Goal: Task Accomplishment & Management: Manage account settings

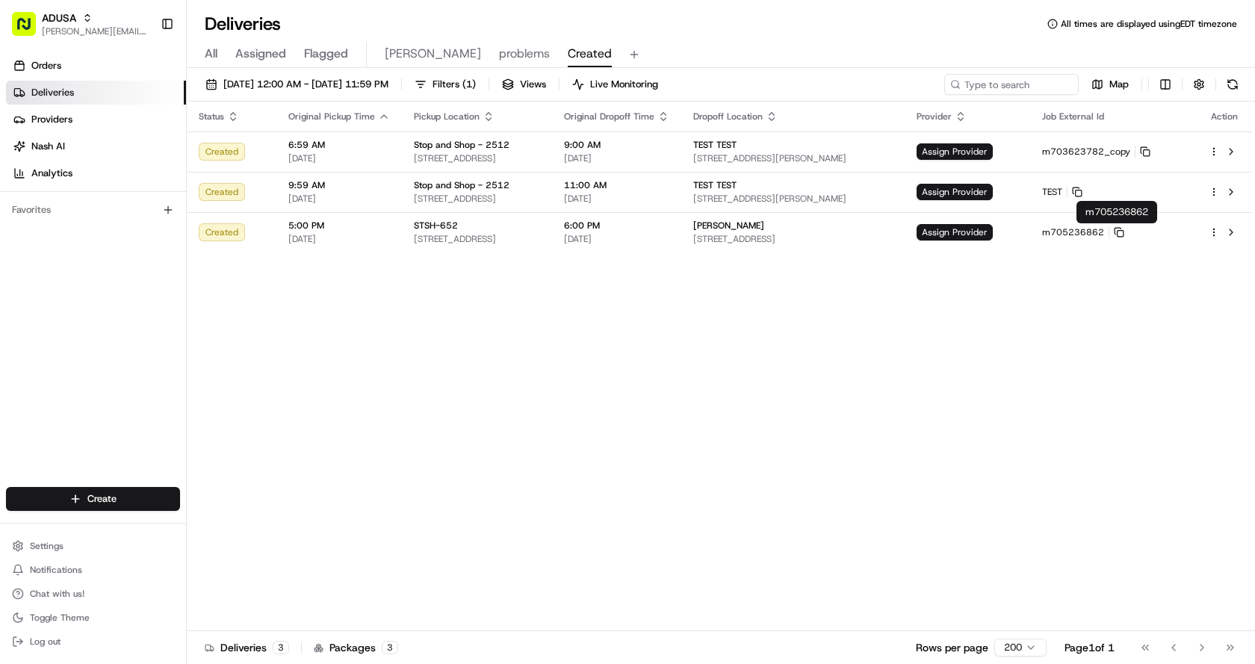
drag, startPoint x: 778, startPoint y: 36, endPoint x: 700, endPoint y: 1, distance: 85.3
click at [768, 28] on div "Deliveries All times are displayed using EDT timezone All Assigned Flagged [PER…" at bounding box center [721, 332] width 1069 height 664
click at [646, 24] on div "Deliveries All times are displayed using EDT timezone" at bounding box center [721, 24] width 1069 height 24
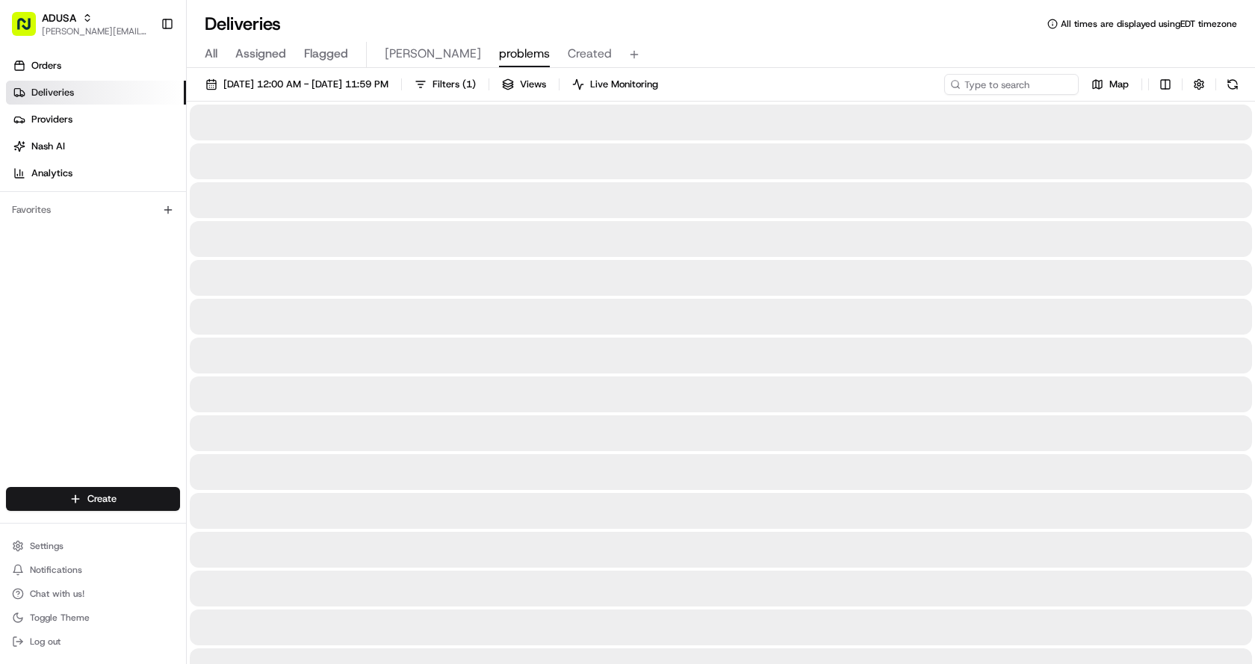
click at [499, 54] on span "problems" at bounding box center [524, 54] width 51 height 18
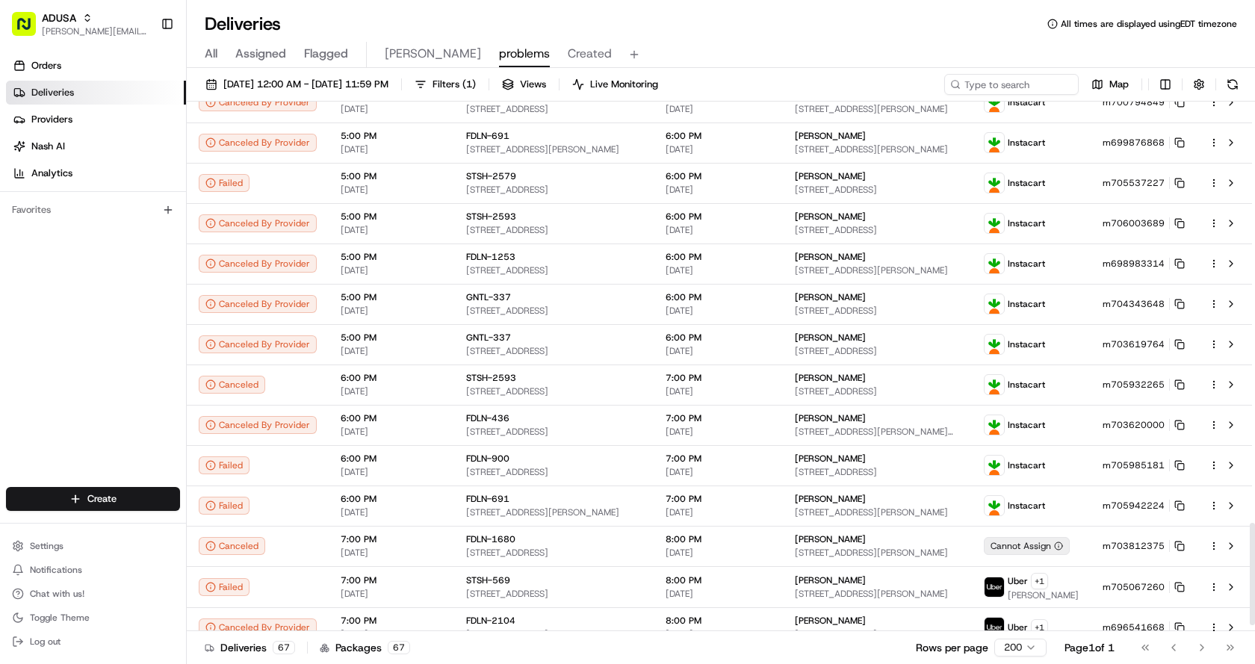
scroll to position [2206, 0]
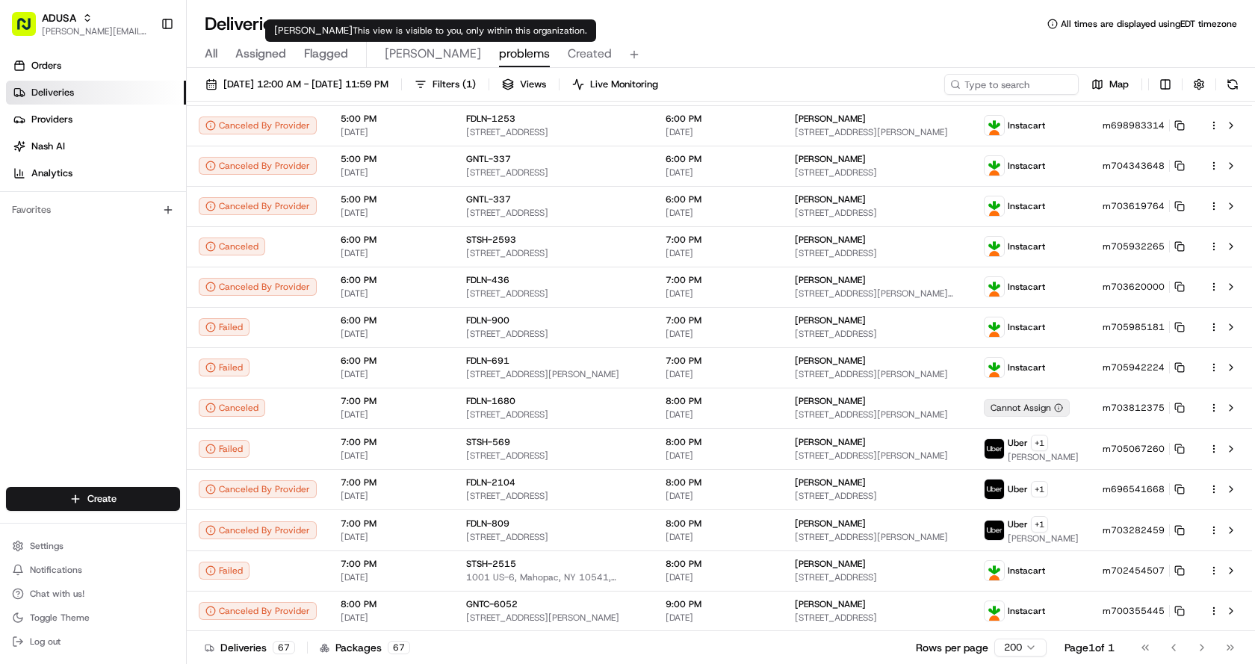
drag, startPoint x: 398, startPoint y: 52, endPoint x: 424, endPoint y: 73, distance: 34.1
click at [398, 52] on span "Chris" at bounding box center [433, 54] width 96 height 18
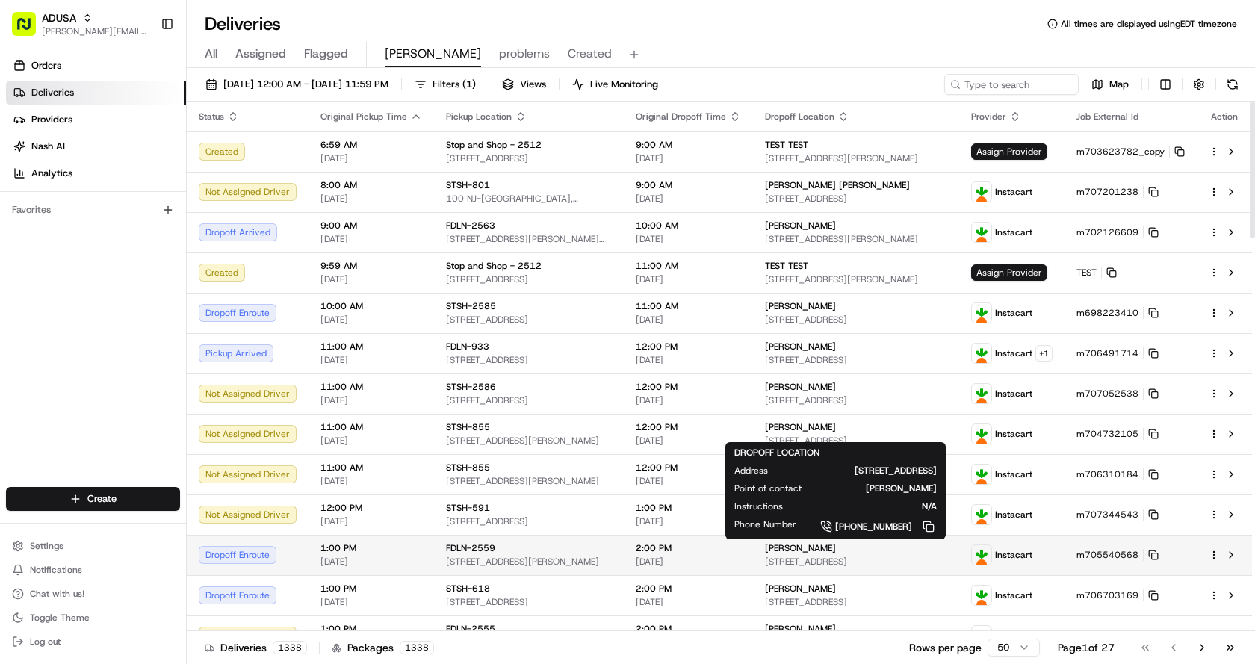
click at [804, 550] on span "Paula Stolzenbach" at bounding box center [800, 548] width 71 height 12
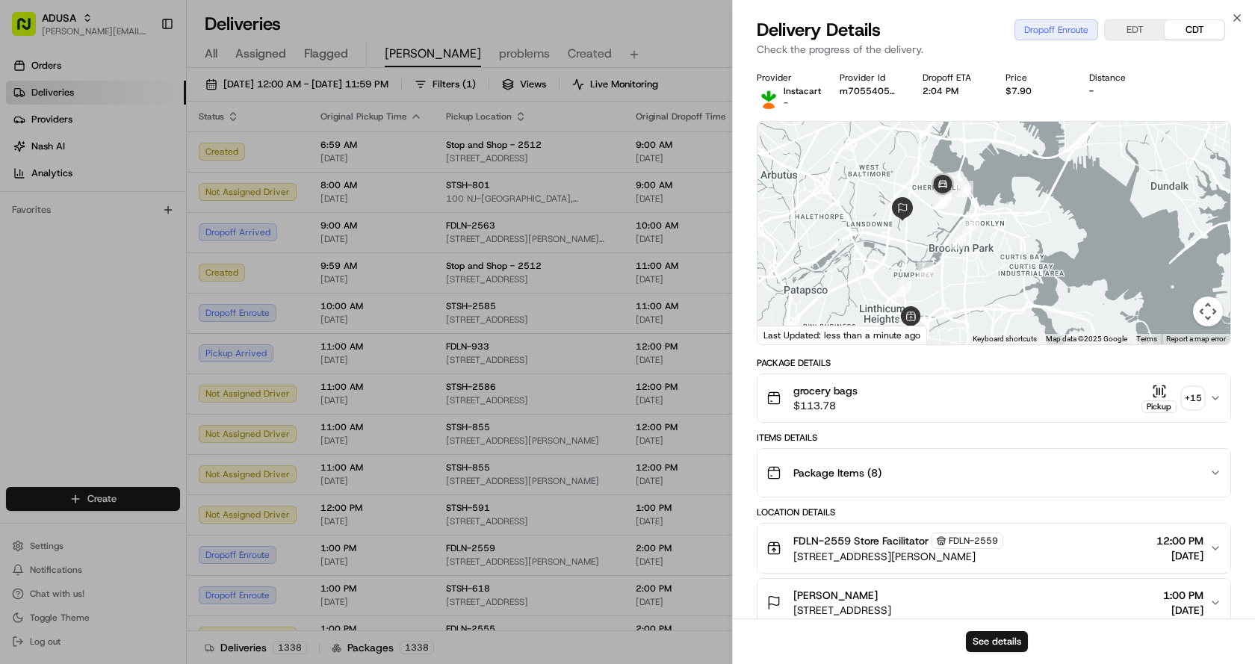
drag, startPoint x: 989, startPoint y: 229, endPoint x: 894, endPoint y: 274, distance: 105.3
click at [894, 274] on div at bounding box center [994, 233] width 473 height 223
click at [1021, 247] on div at bounding box center [994, 233] width 473 height 223
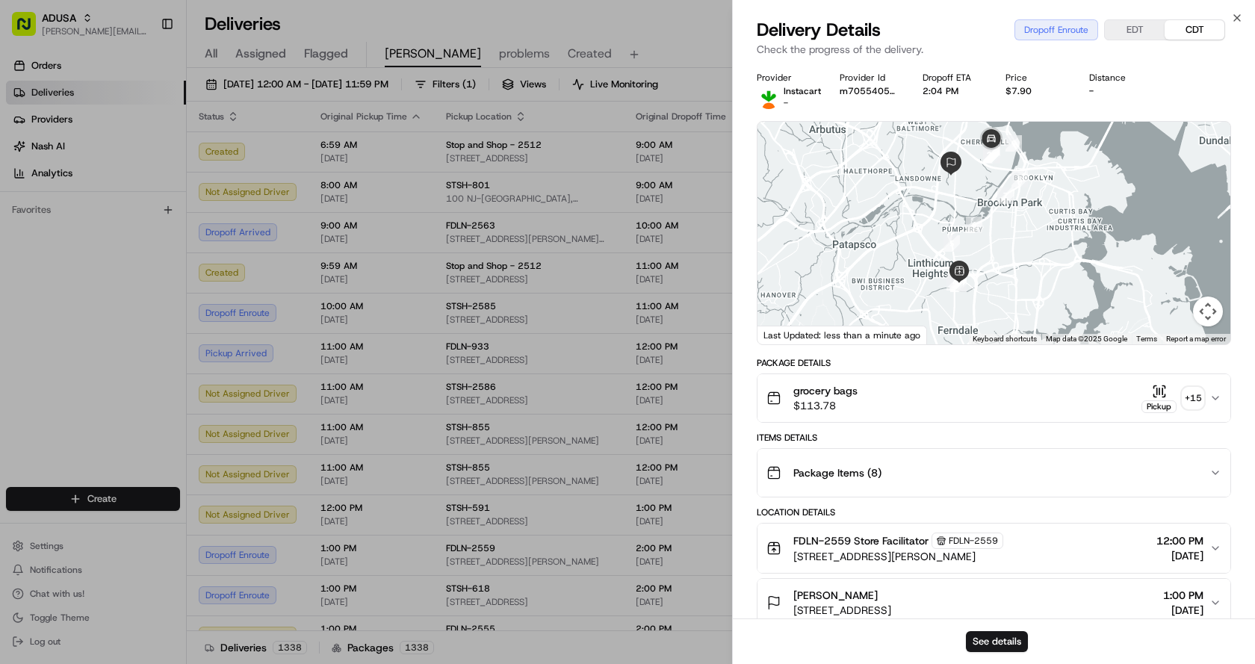
drag, startPoint x: 963, startPoint y: 286, endPoint x: 1007, endPoint y: 241, distance: 62.9
click at [1015, 232] on div at bounding box center [994, 233] width 473 height 223
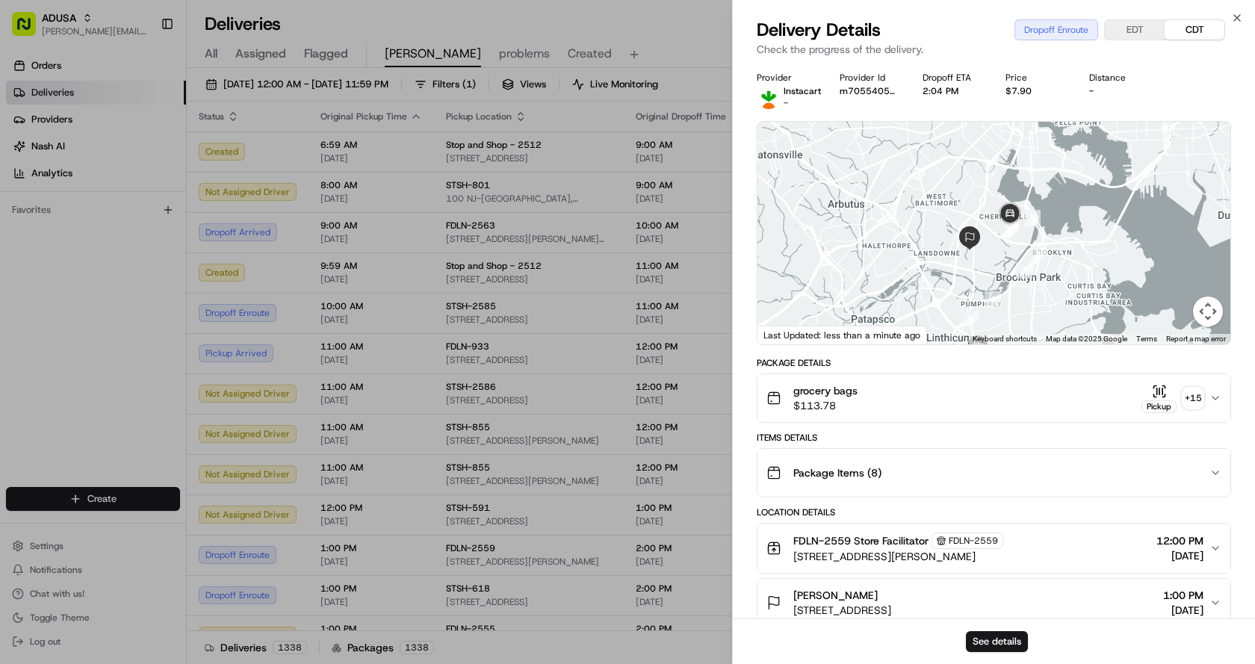
drag, startPoint x: 1054, startPoint y: 185, endPoint x: 1071, endPoint y: 269, distance: 86.0
click at [1077, 277] on div at bounding box center [994, 233] width 473 height 223
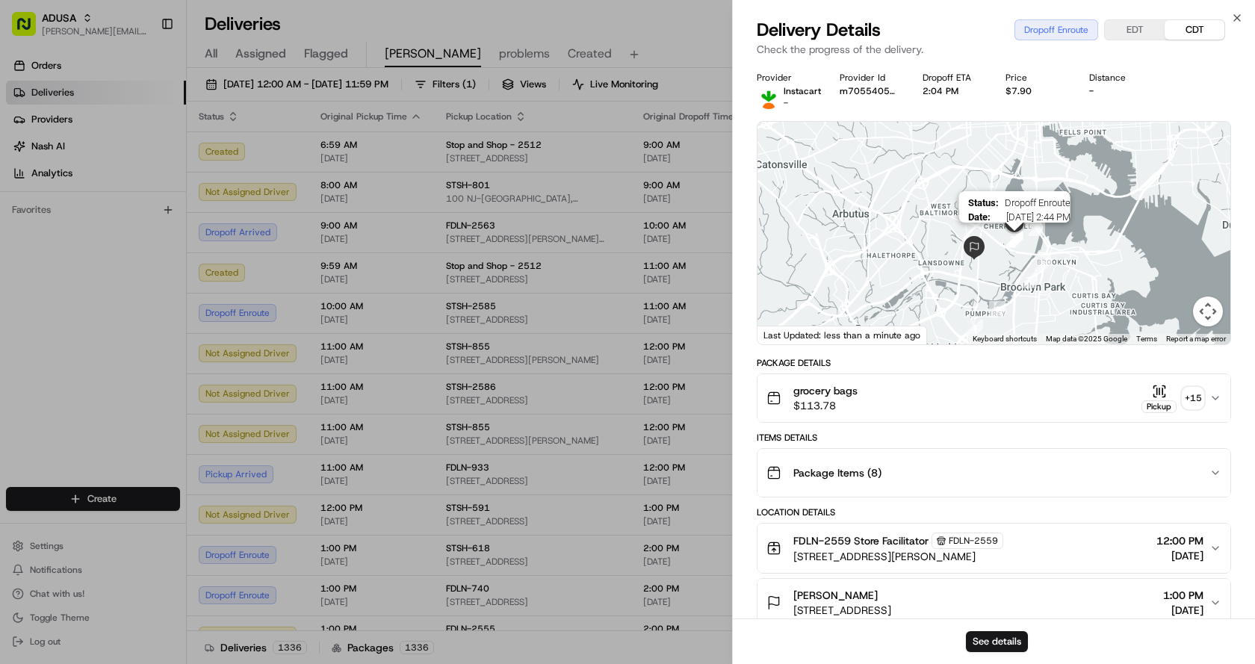
click at [1014, 241] on img "20" at bounding box center [1014, 239] width 16 height 16
click at [1015, 235] on img at bounding box center [1015, 224] width 30 height 30
click at [1014, 217] on img at bounding box center [1015, 224] width 30 height 30
click at [1014, 222] on img at bounding box center [1015, 224] width 30 height 30
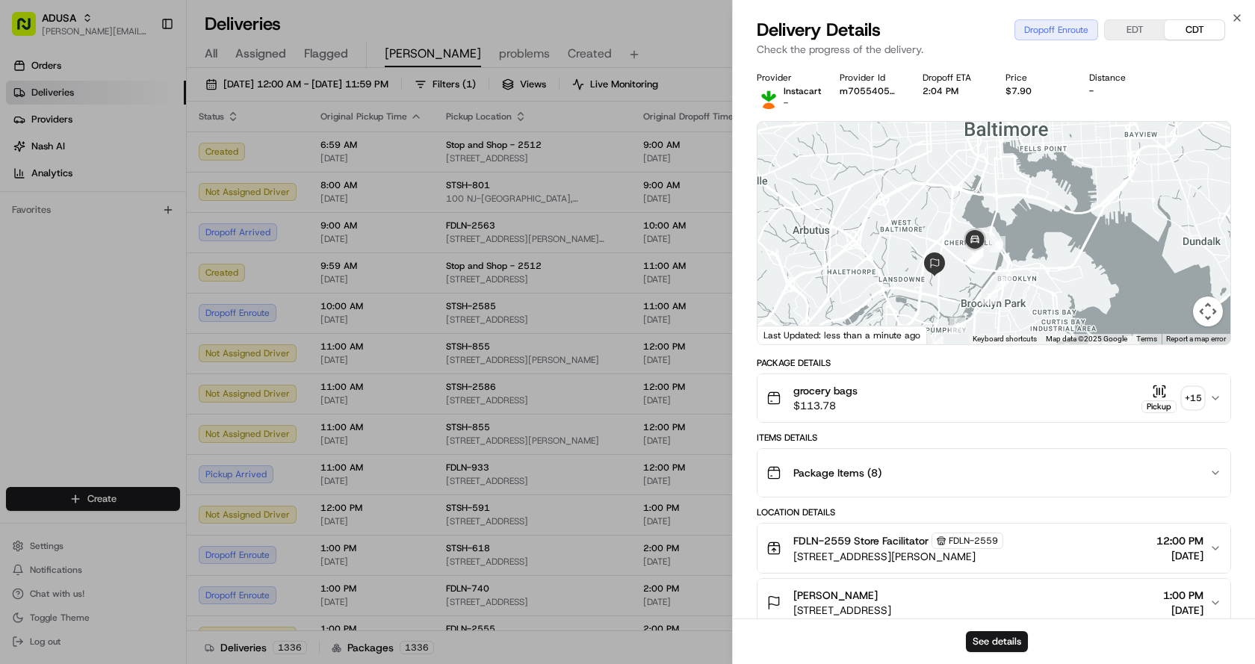
drag, startPoint x: 877, startPoint y: 200, endPoint x: 853, endPoint y: 217, distance: 29.4
click at [853, 217] on div at bounding box center [994, 233] width 473 height 223
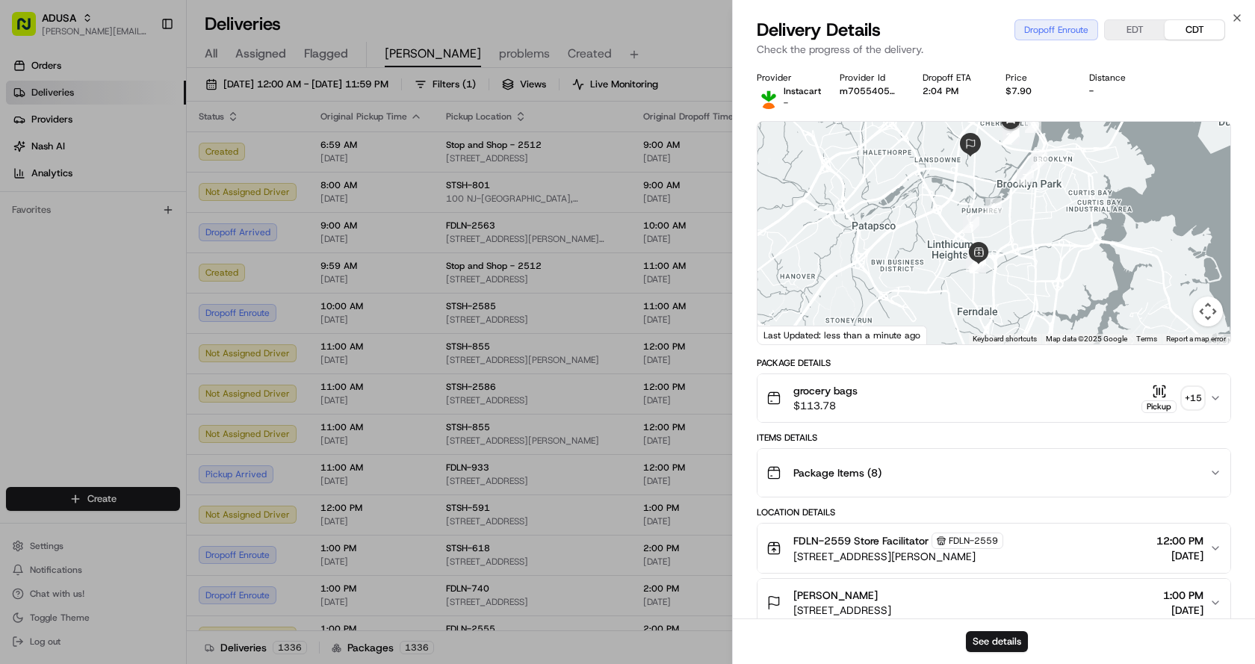
drag, startPoint x: 980, startPoint y: 316, endPoint x: 969, endPoint y: 200, distance: 116.3
click at [969, 200] on div at bounding box center [994, 233] width 473 height 223
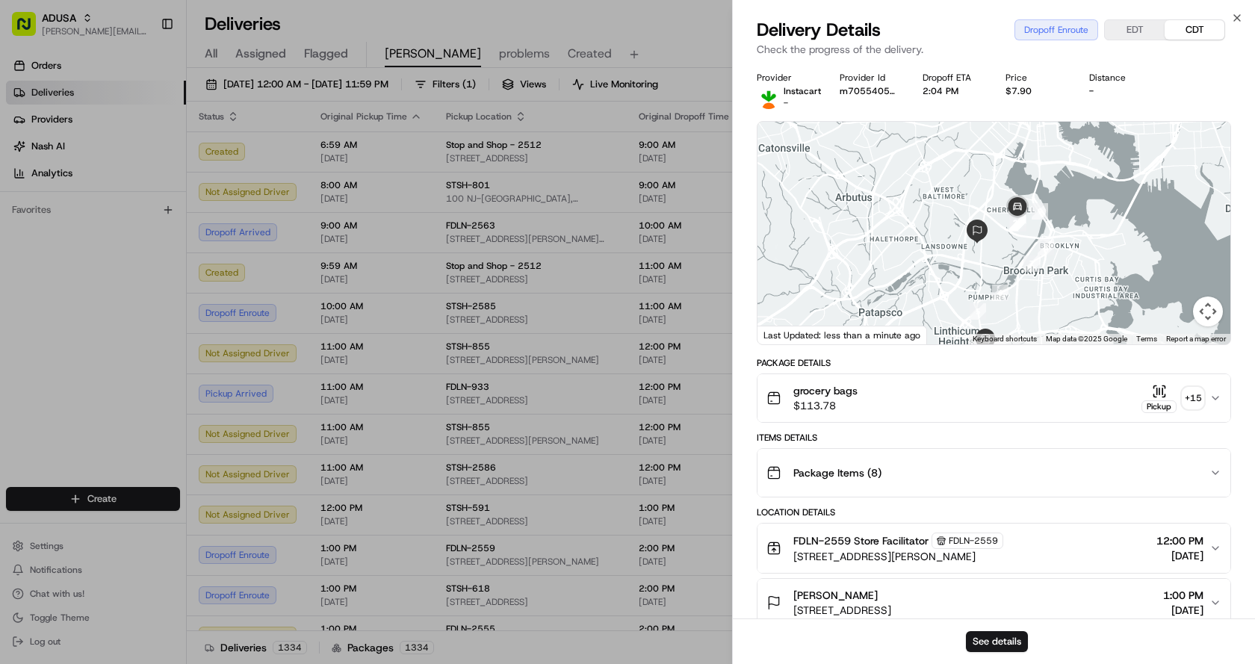
drag, startPoint x: 1016, startPoint y: 169, endPoint x: 1021, endPoint y: 261, distance: 92.1
click at [1021, 261] on div at bounding box center [994, 233] width 473 height 223
click at [1016, 223] on img at bounding box center [1018, 209] width 30 height 30
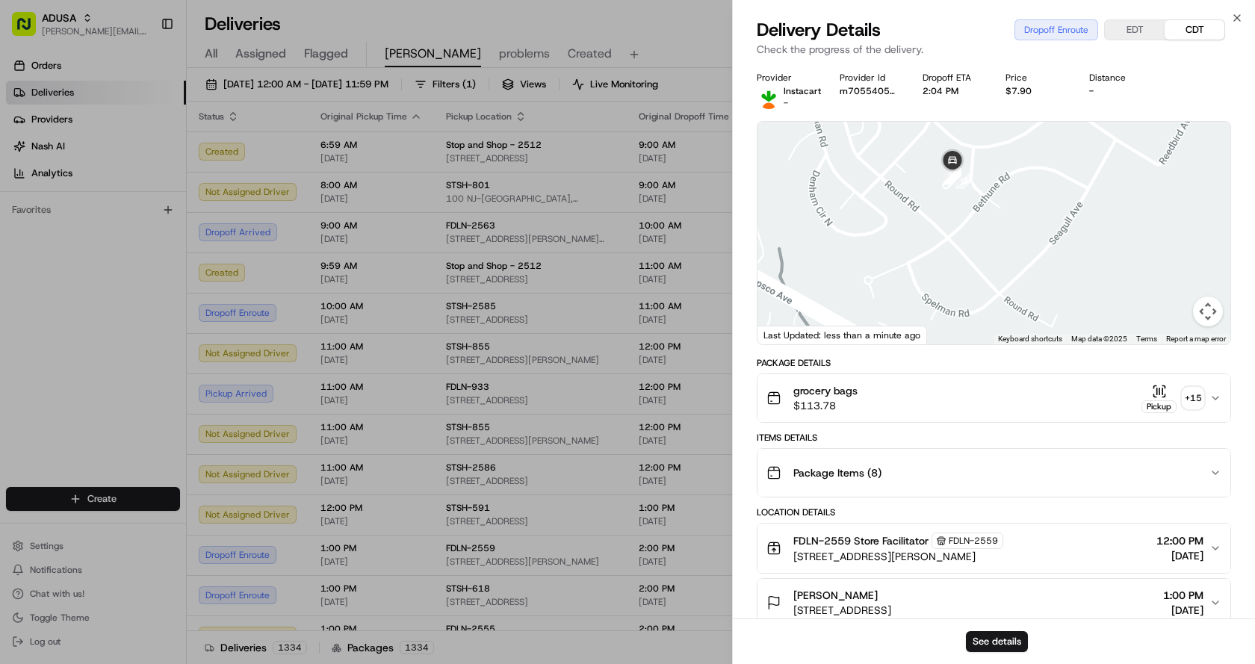
drag, startPoint x: 980, startPoint y: 147, endPoint x: 985, endPoint y: 256, distance: 108.5
click at [985, 256] on div at bounding box center [994, 233] width 473 height 223
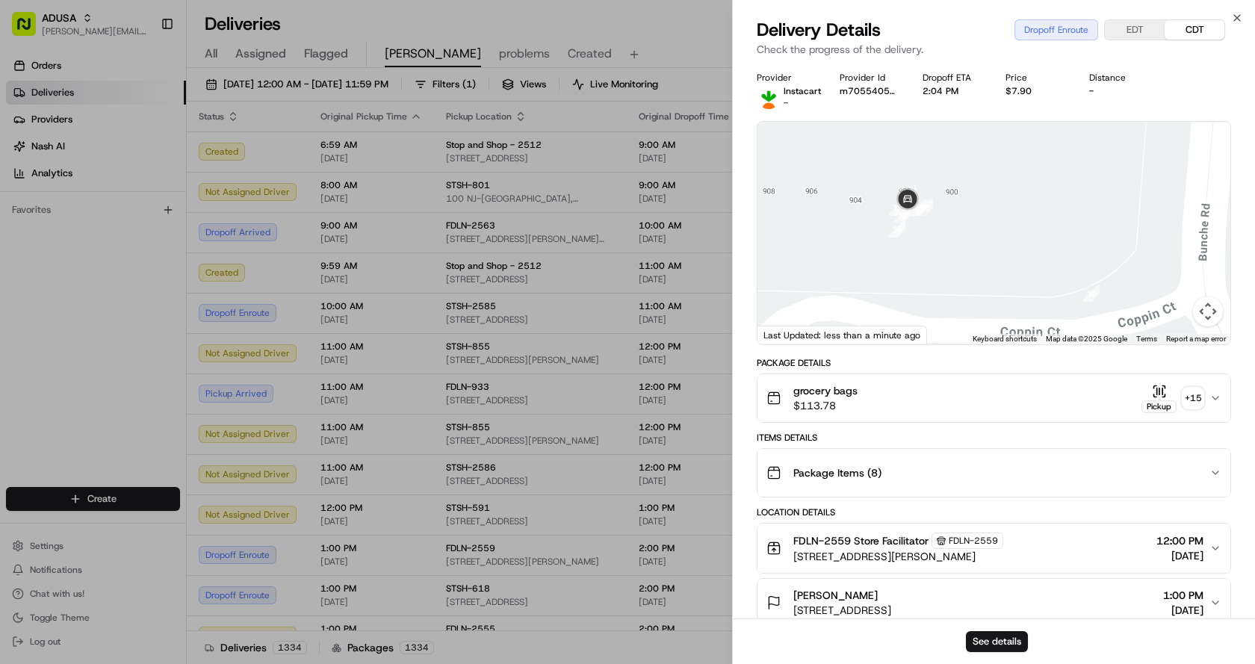
click at [1213, 407] on button "grocery bags $113.78 Pickup + 15" at bounding box center [994, 398] width 473 height 48
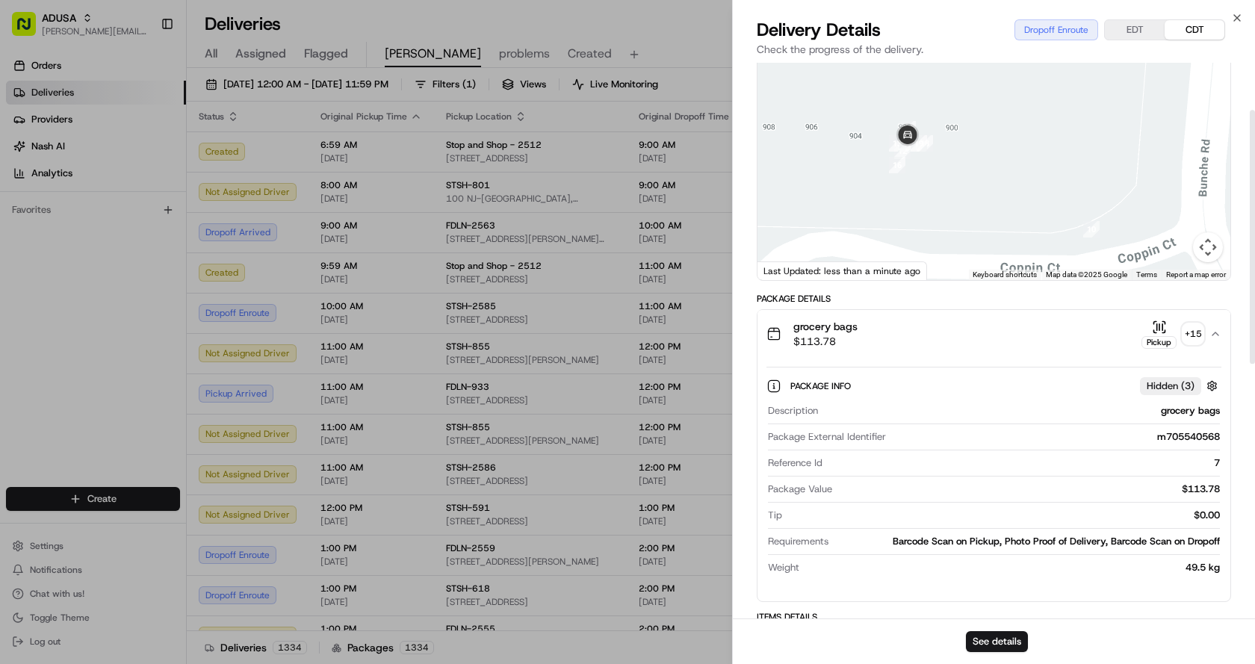
scroll to position [149, 0]
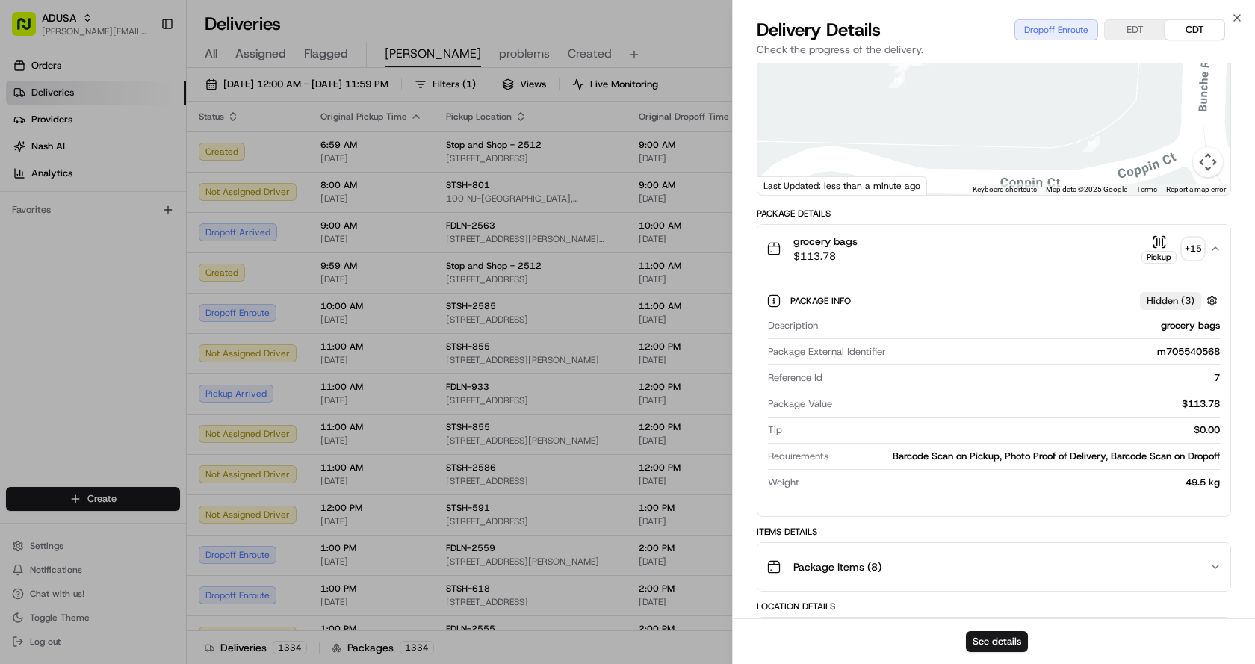
click at [1152, 299] on span "Hidden ( 3 )" at bounding box center [1171, 300] width 48 height 13
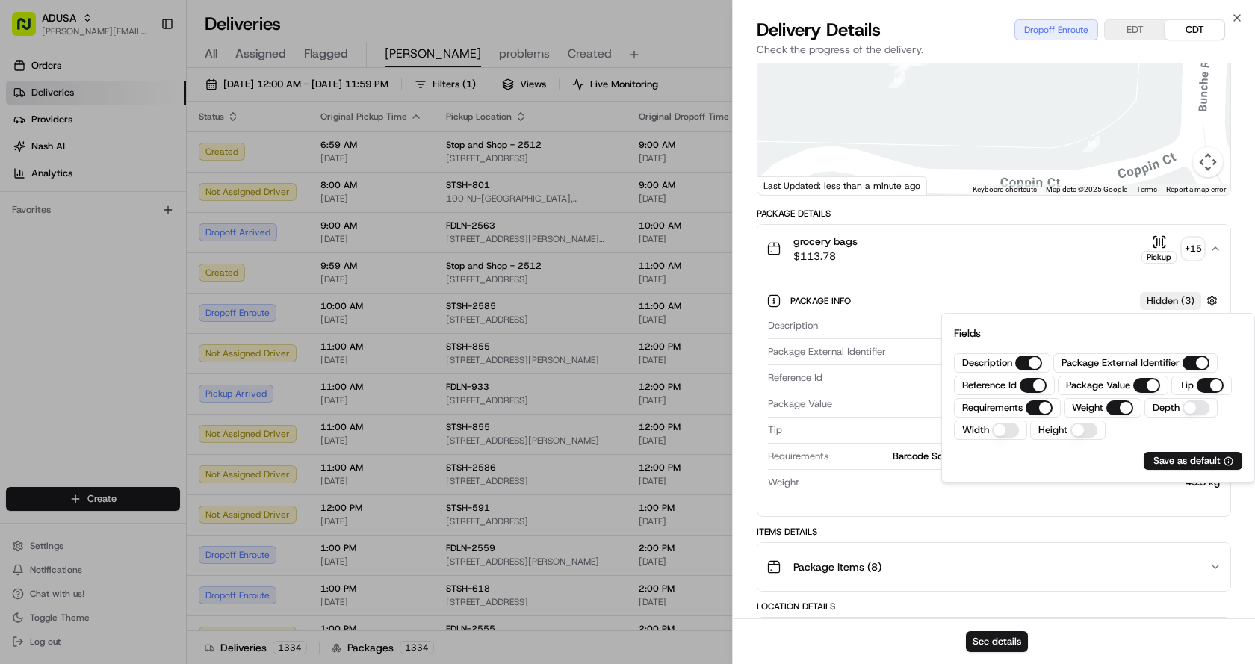
click at [1152, 299] on span "Hidden ( 3 )" at bounding box center [1171, 300] width 48 height 13
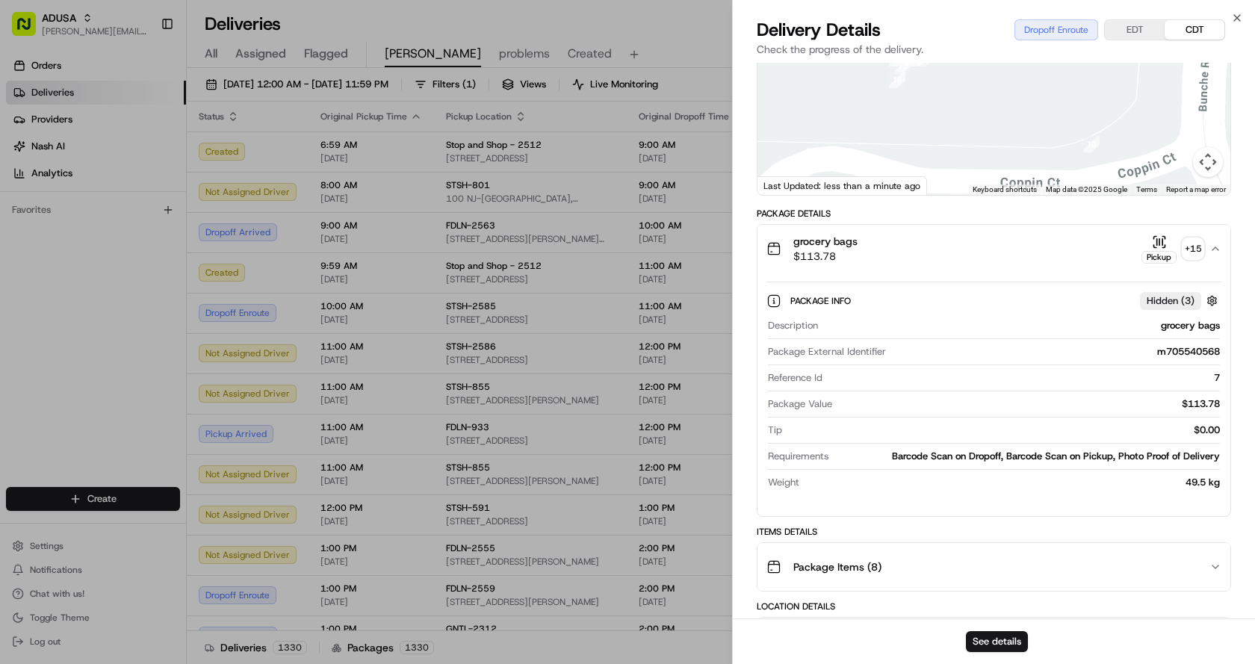
click at [1163, 240] on icon "button" at bounding box center [1163, 241] width 0 height 6
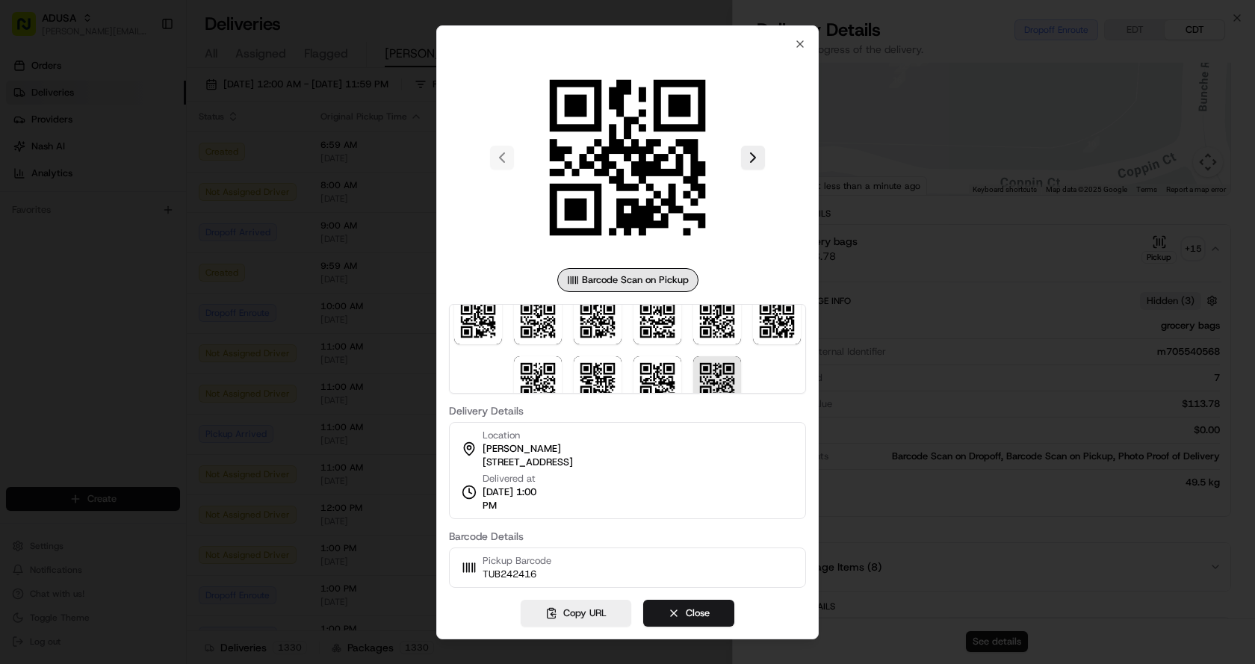
scroll to position [0, 0]
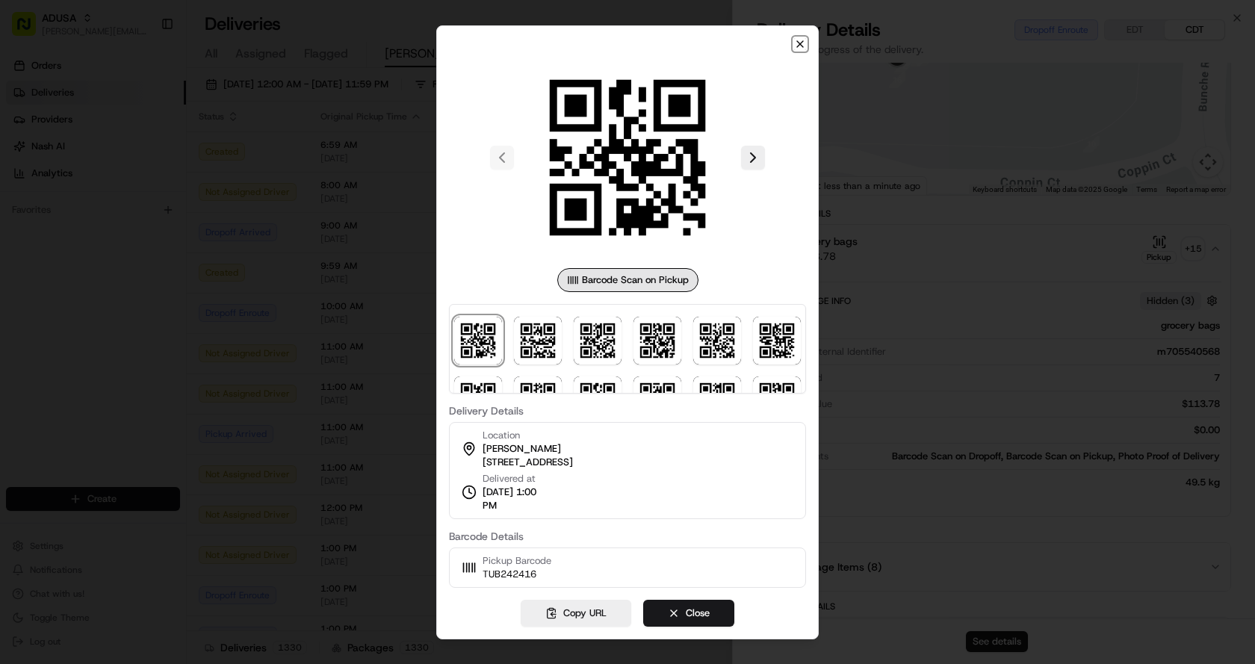
click at [801, 44] on icon "button" at bounding box center [800, 44] width 6 height 6
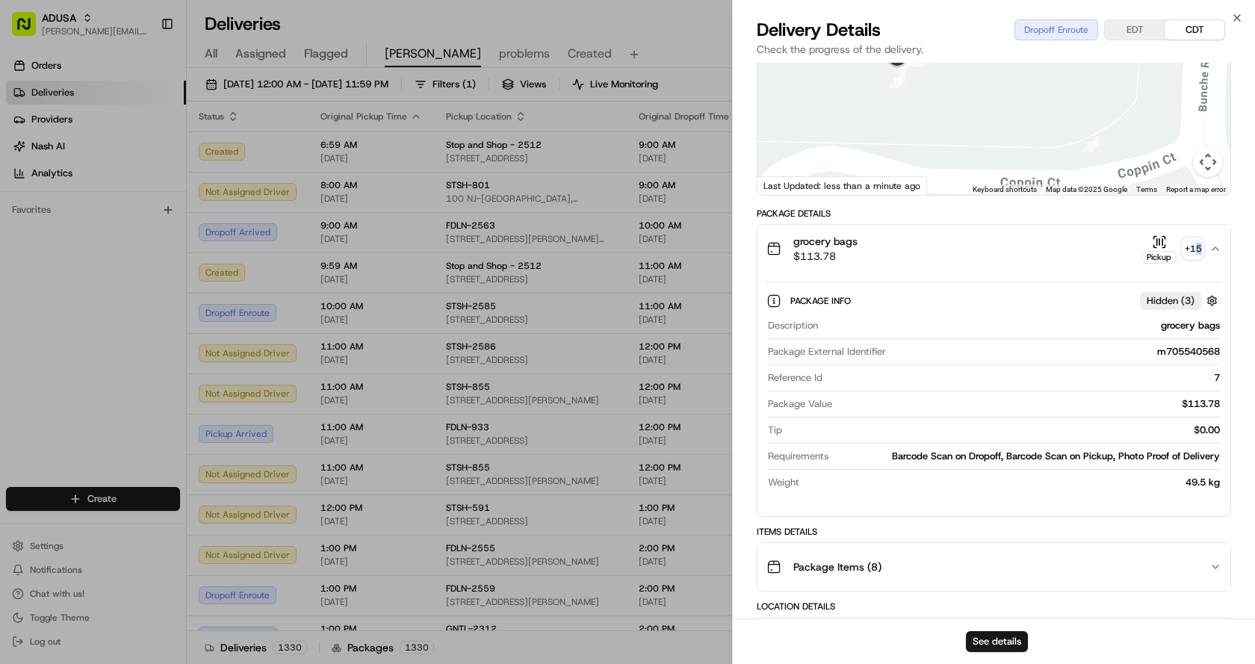
click at [1199, 243] on div "+ 15" at bounding box center [1193, 248] width 21 height 21
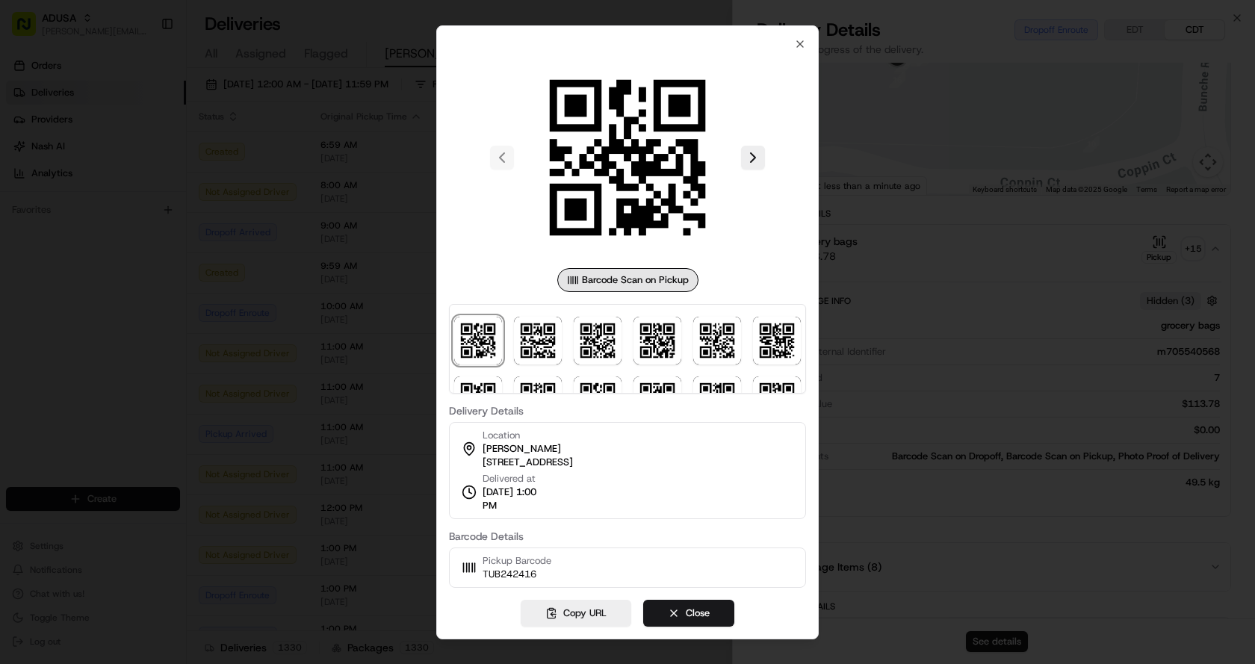
click at [800, 50] on div at bounding box center [627, 157] width 357 height 215
drag, startPoint x: 797, startPoint y: 42, endPoint x: 789, endPoint y: 44, distance: 7.8
click at [797, 42] on icon "button" at bounding box center [800, 44] width 12 height 12
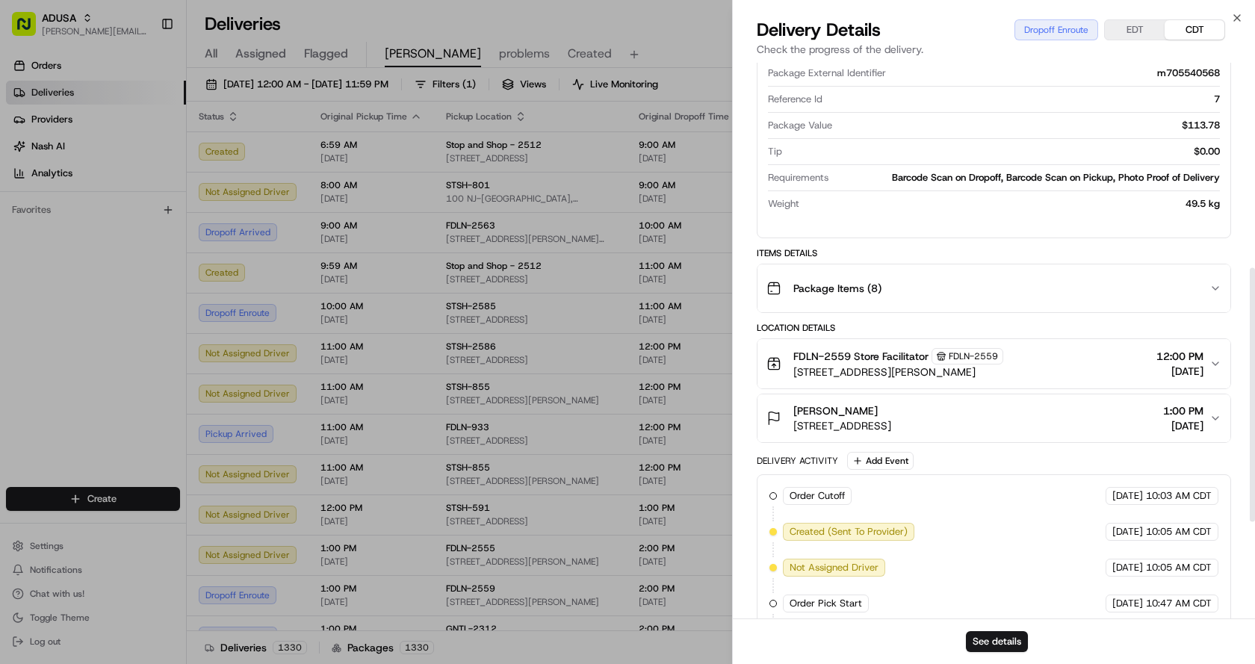
scroll to position [448, 0]
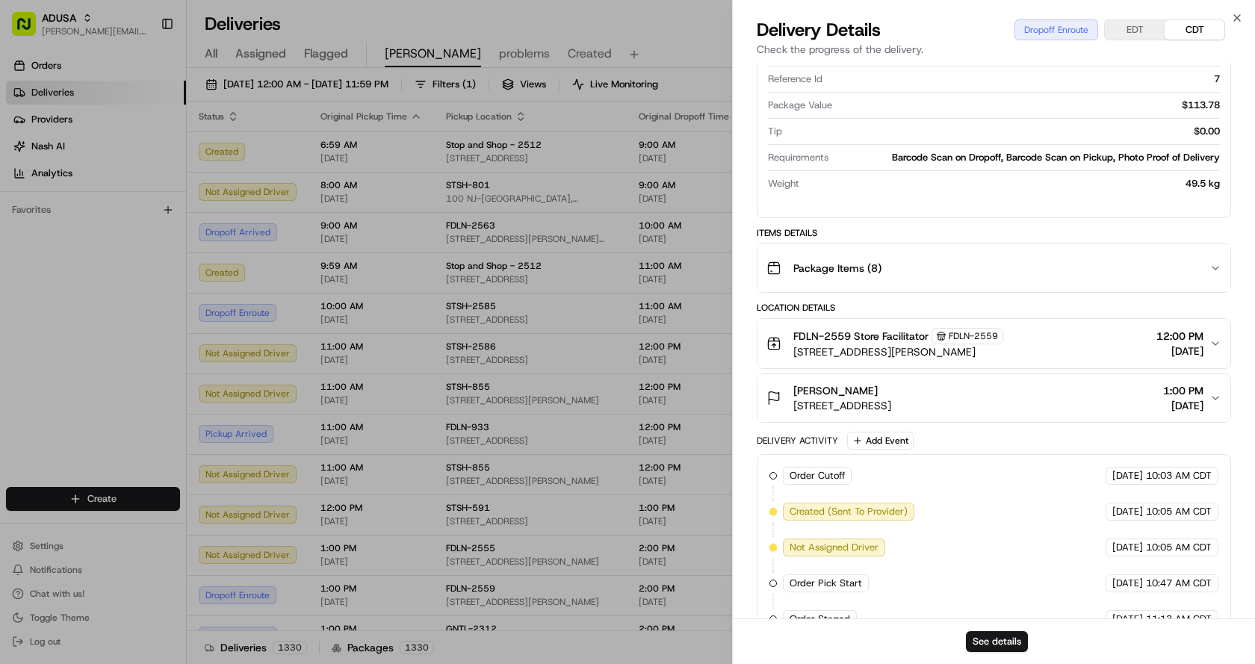
click at [1069, 407] on div "Paula Stolzenbach 4120 Oak Rd, 422, Baltimore, MD 21227, US 1:00 PM 08/15/2025" at bounding box center [988, 398] width 443 height 30
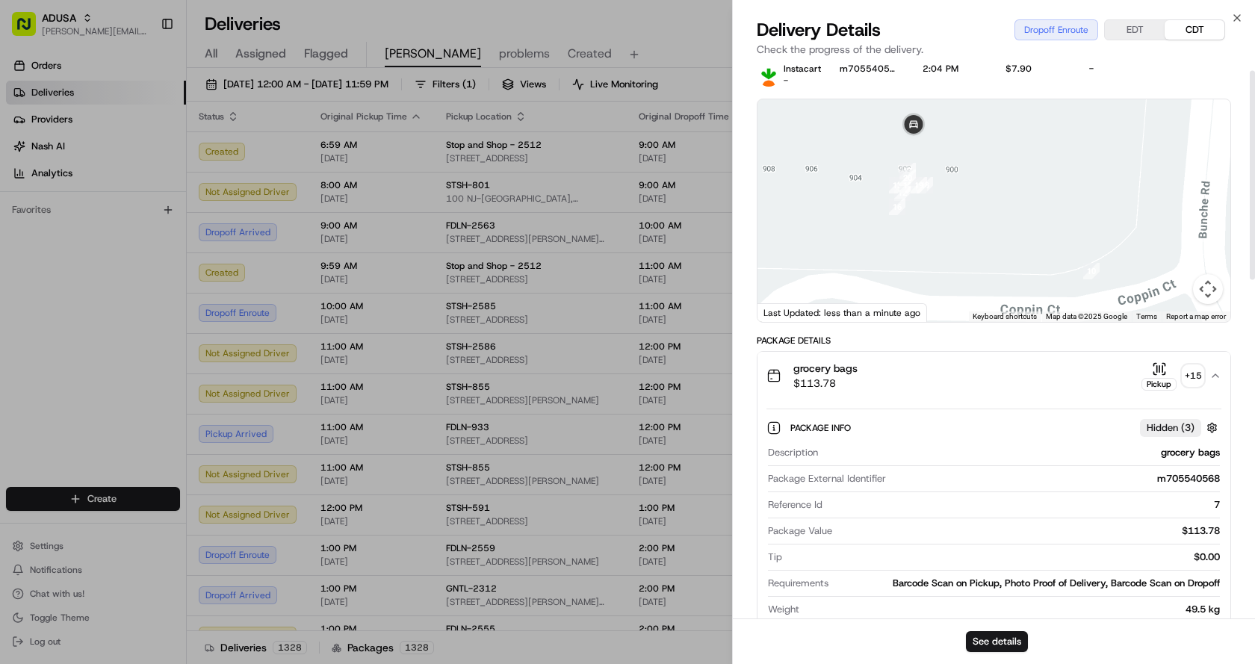
scroll to position [0, 0]
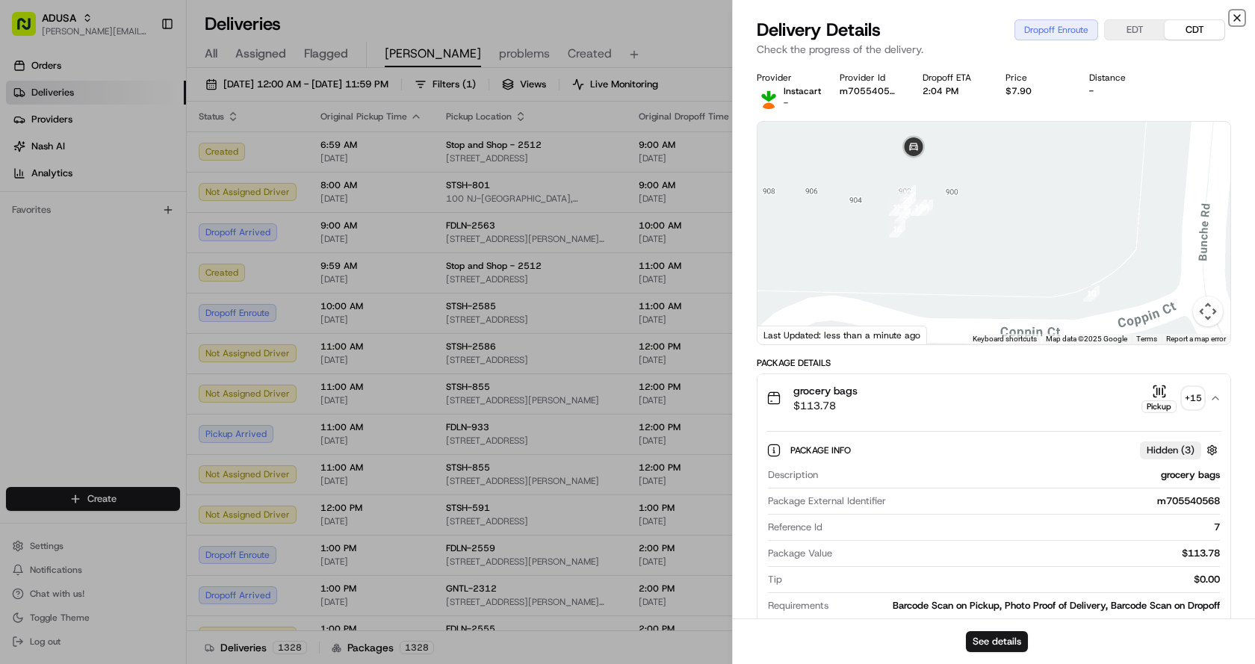
click at [1238, 18] on icon "button" at bounding box center [1237, 18] width 12 height 12
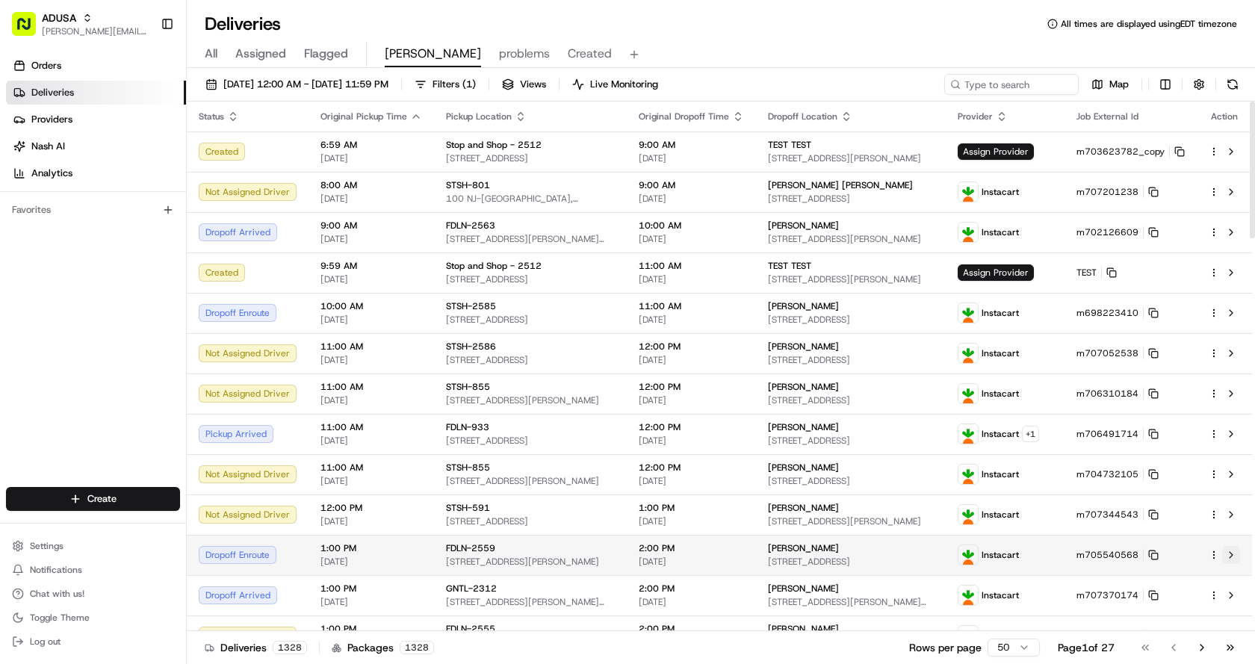
click at [1237, 551] on button at bounding box center [1231, 555] width 18 height 18
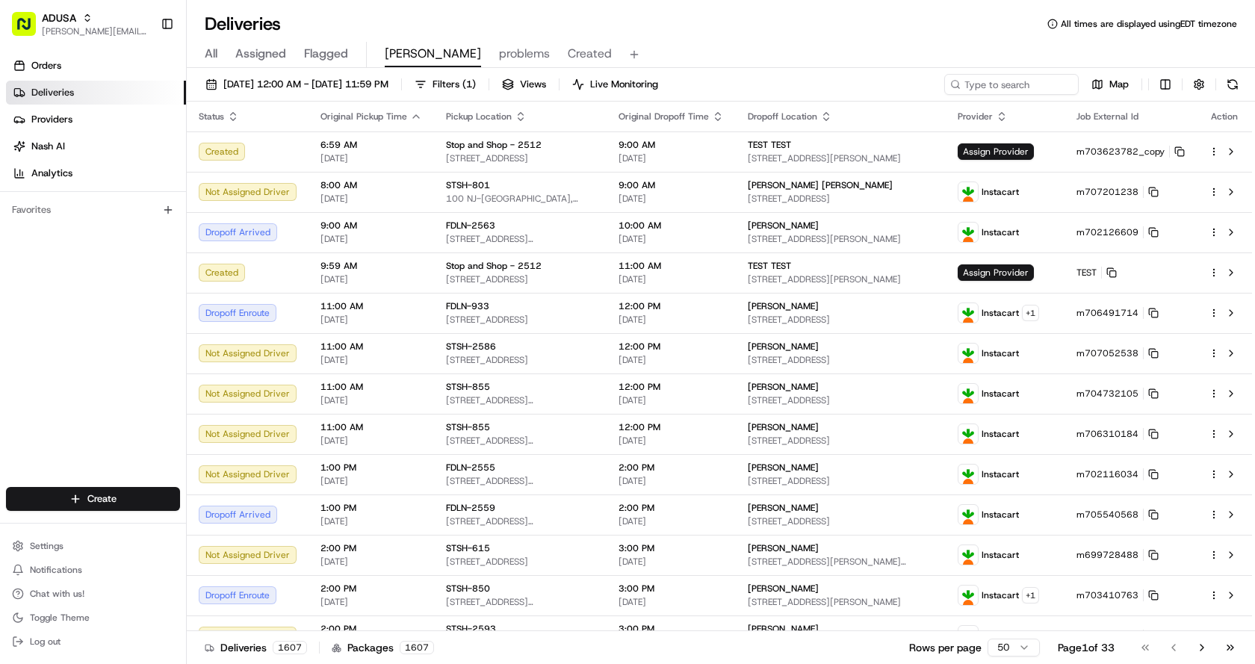
drag, startPoint x: 873, startPoint y: 50, endPoint x: 880, endPoint y: 43, distance: 10.1
click at [873, 50] on div "All Assigned Flagged Chris problems Created" at bounding box center [721, 55] width 1069 height 26
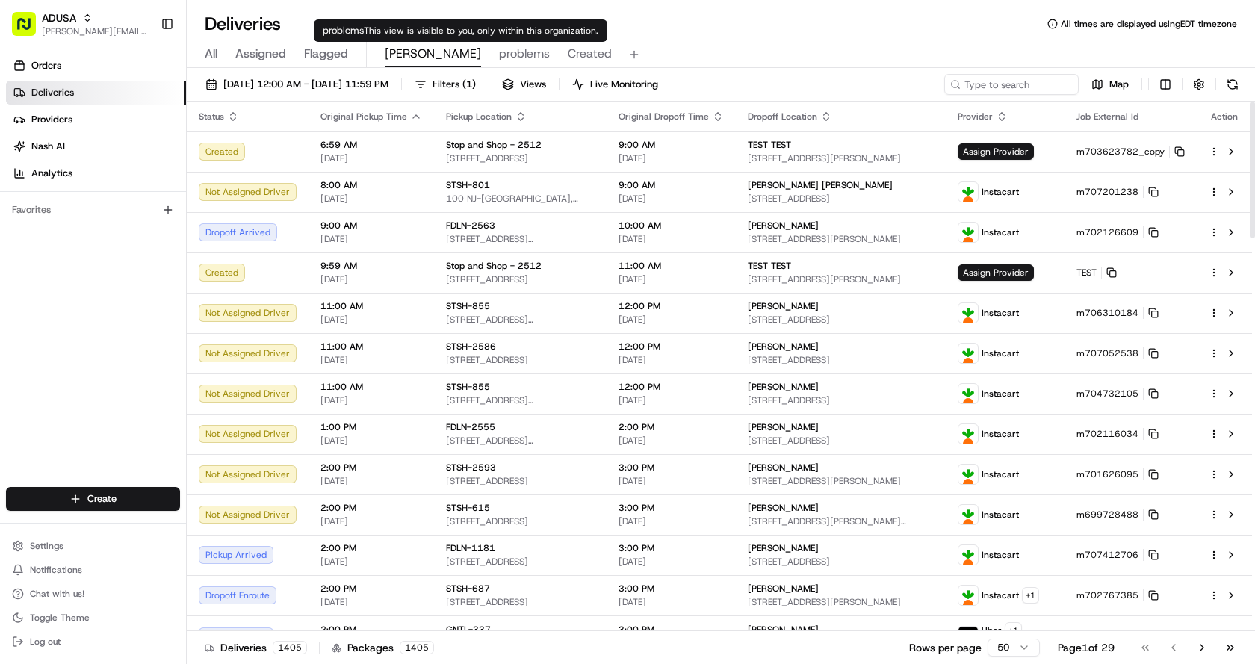
click at [568, 56] on span "Created" at bounding box center [590, 54] width 44 height 18
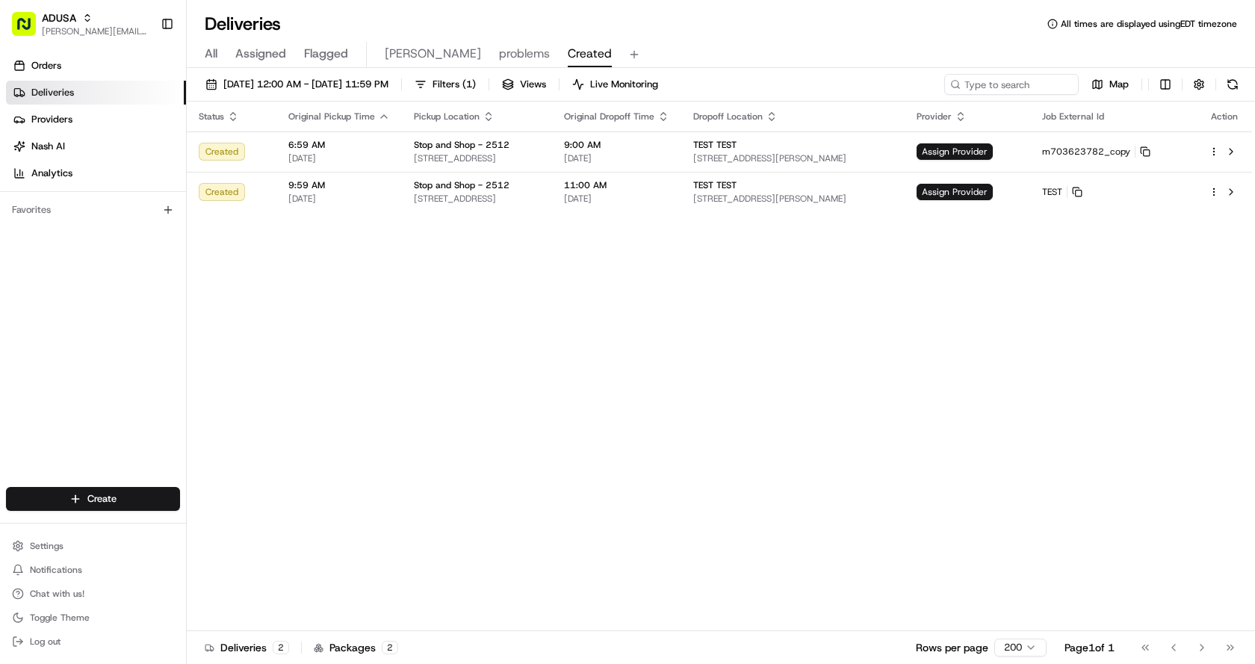
click at [867, 22] on div "Deliveries All times are displayed using EDT timezone" at bounding box center [721, 24] width 1069 height 24
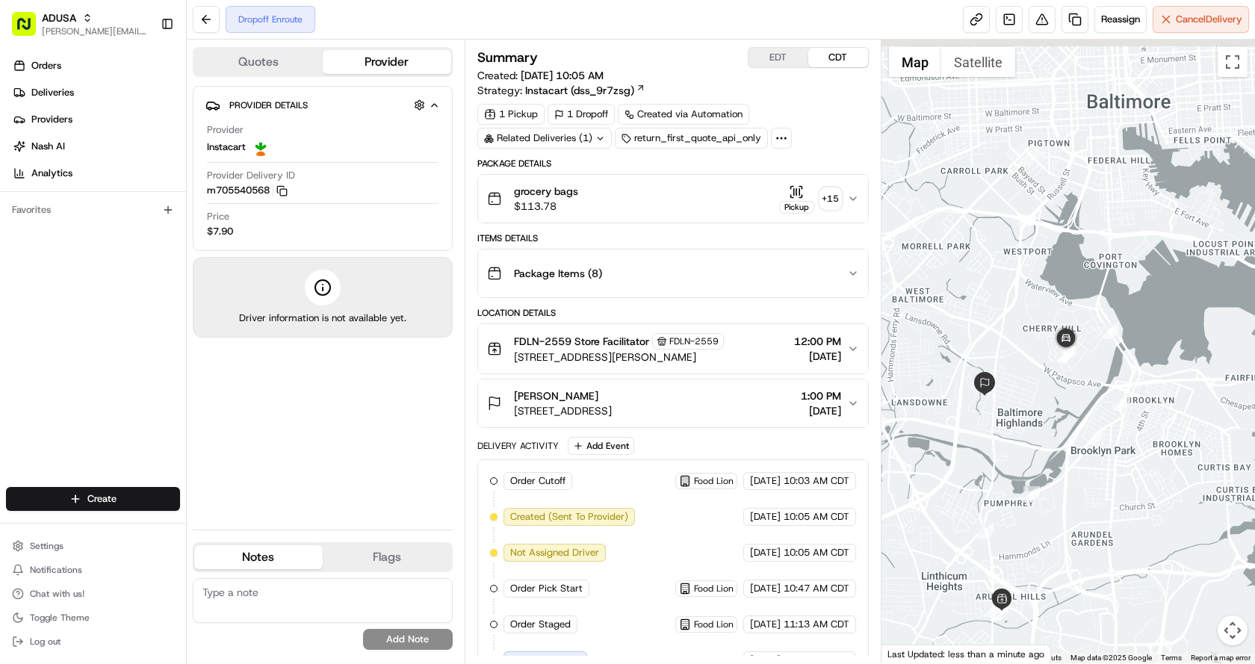
drag, startPoint x: 1155, startPoint y: 428, endPoint x: 1067, endPoint y: 388, distance: 97.0
click at [1098, 498] on div at bounding box center [1069, 352] width 374 height 624
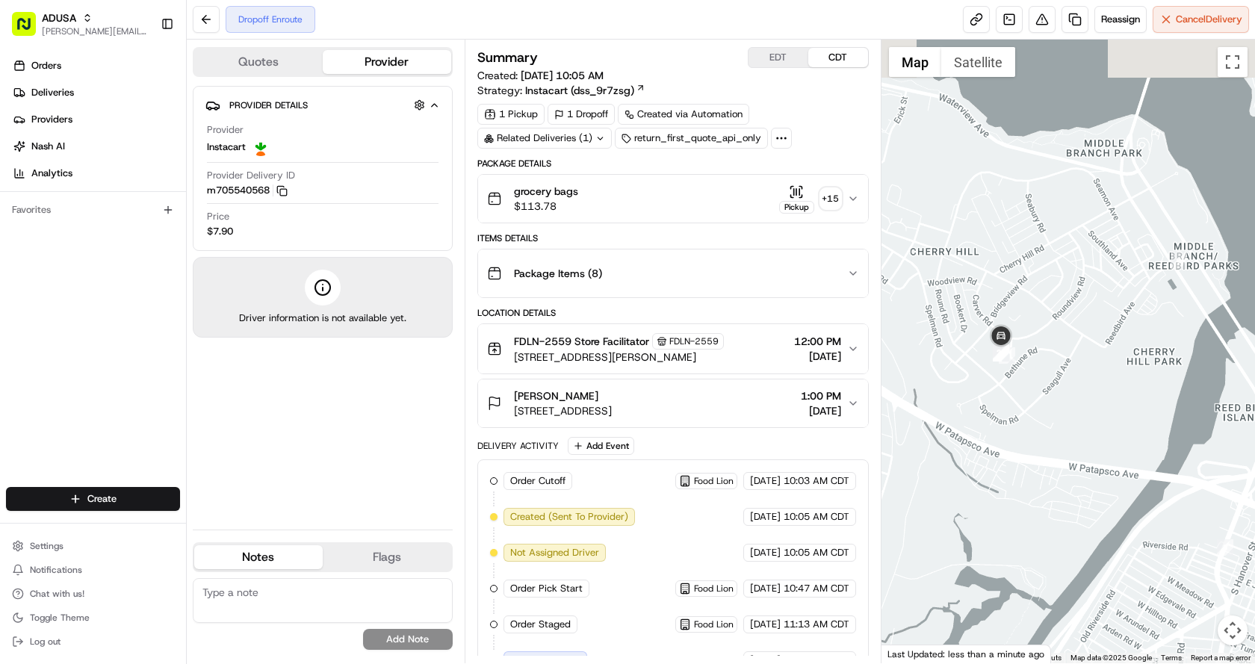
click at [1059, 392] on div at bounding box center [1069, 352] width 374 height 624
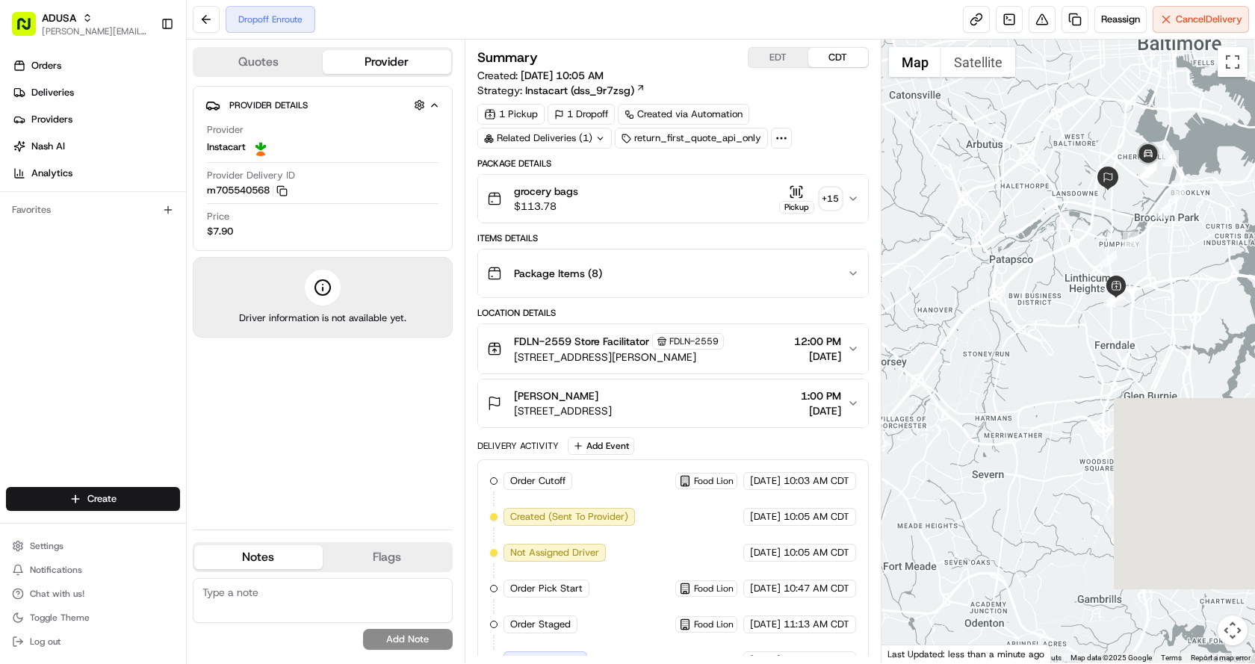
drag, startPoint x: 1050, startPoint y: 540, endPoint x: 1176, endPoint y: 279, distance: 289.7
click at [1176, 279] on div at bounding box center [1069, 352] width 374 height 624
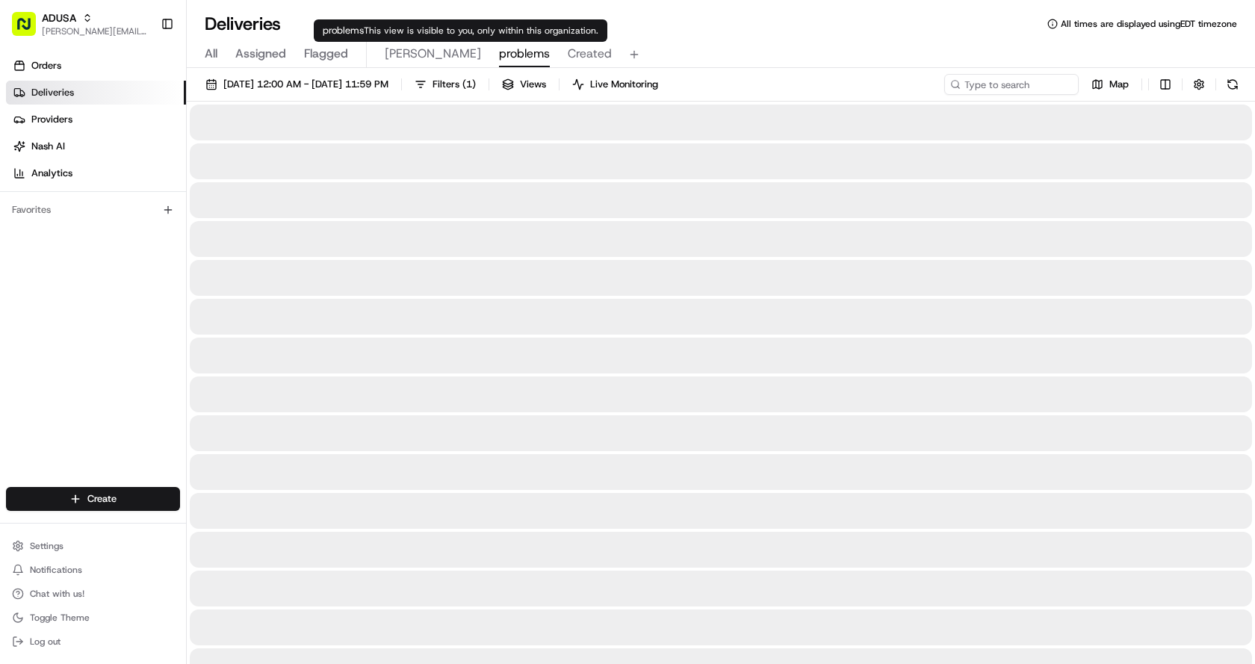
click at [499, 46] on span "problems" at bounding box center [524, 54] width 51 height 18
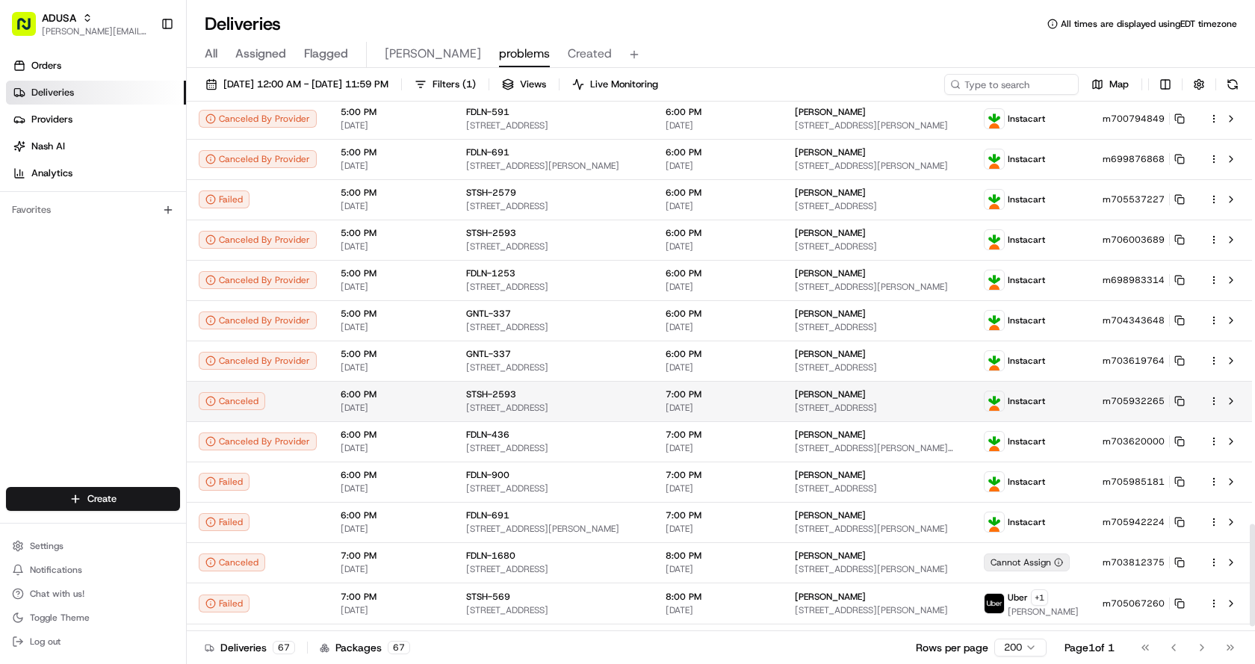
scroll to position [2206, 0]
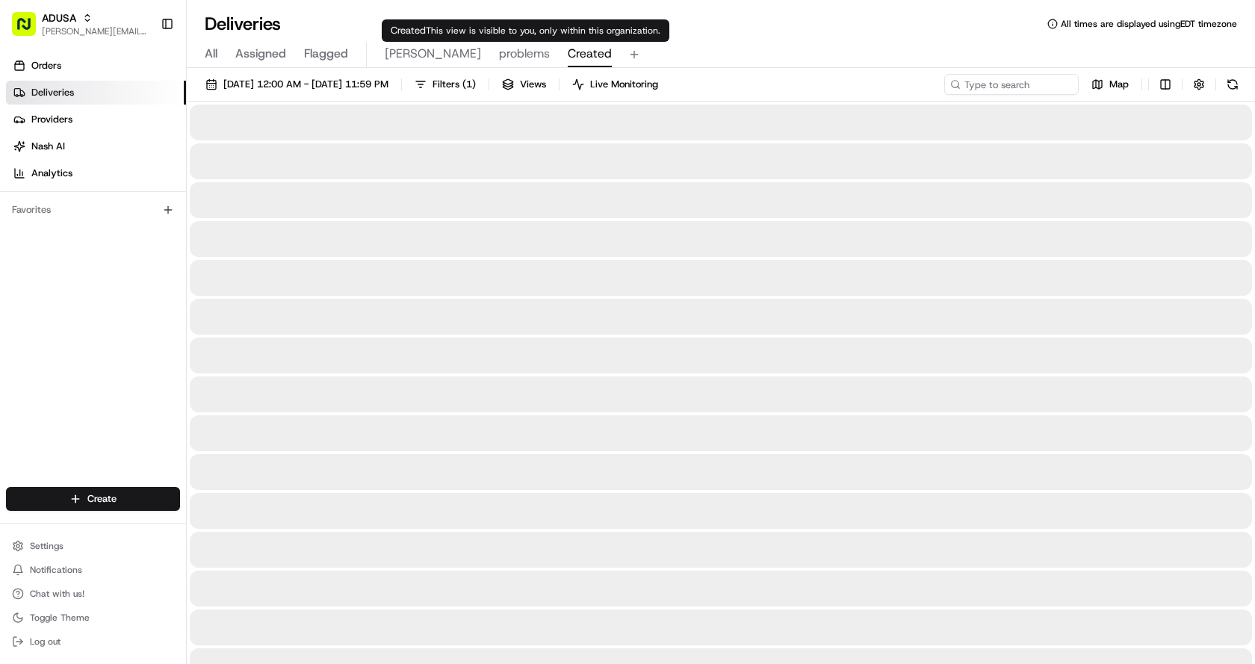
click at [568, 51] on span "Created" at bounding box center [590, 54] width 44 height 18
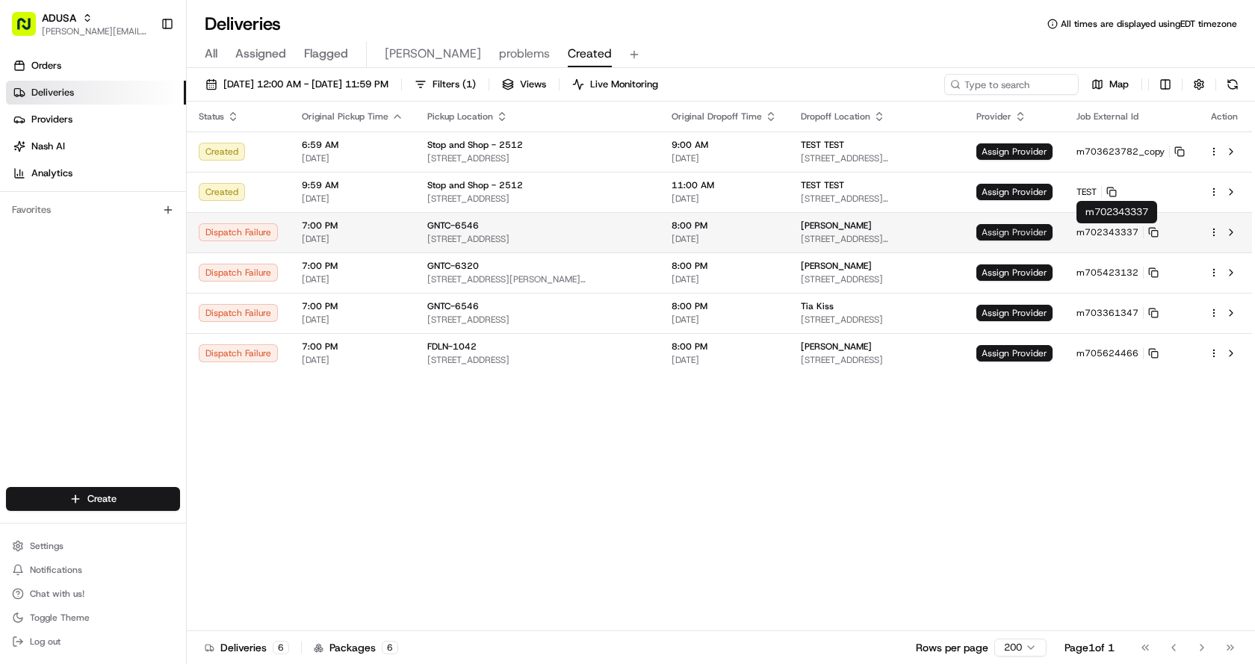
click at [1024, 231] on span "Assign Provider" at bounding box center [1015, 232] width 76 height 16
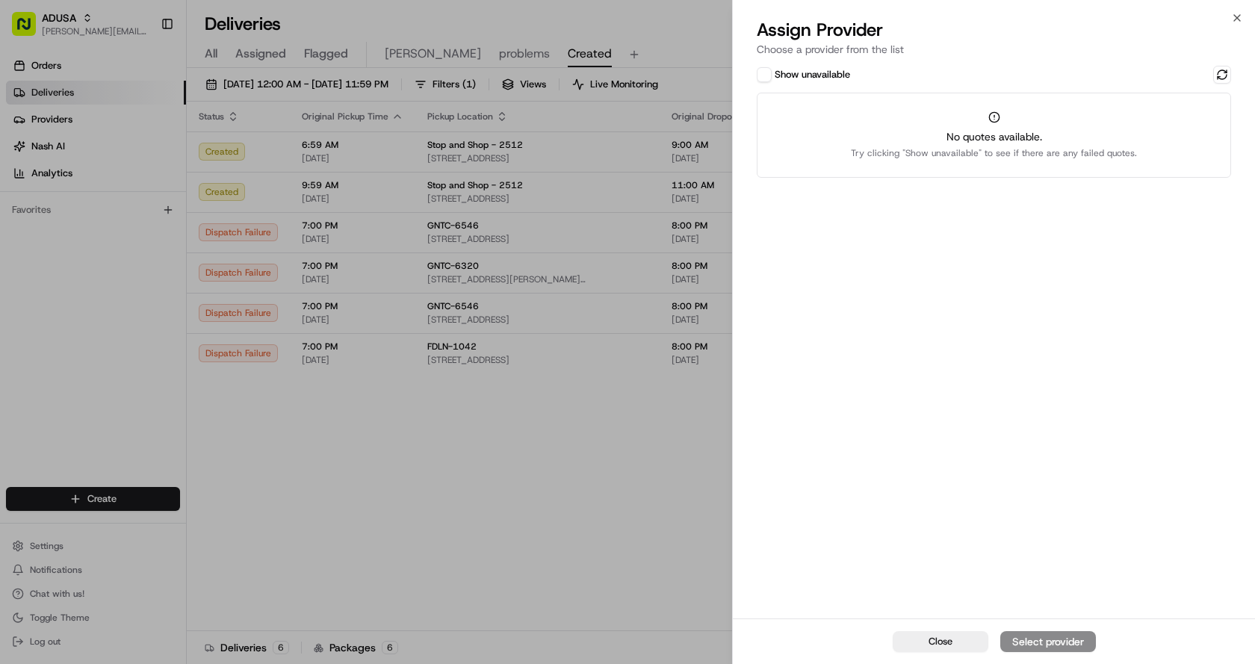
click at [761, 69] on button "Show unavailable" at bounding box center [764, 74] width 15 height 15
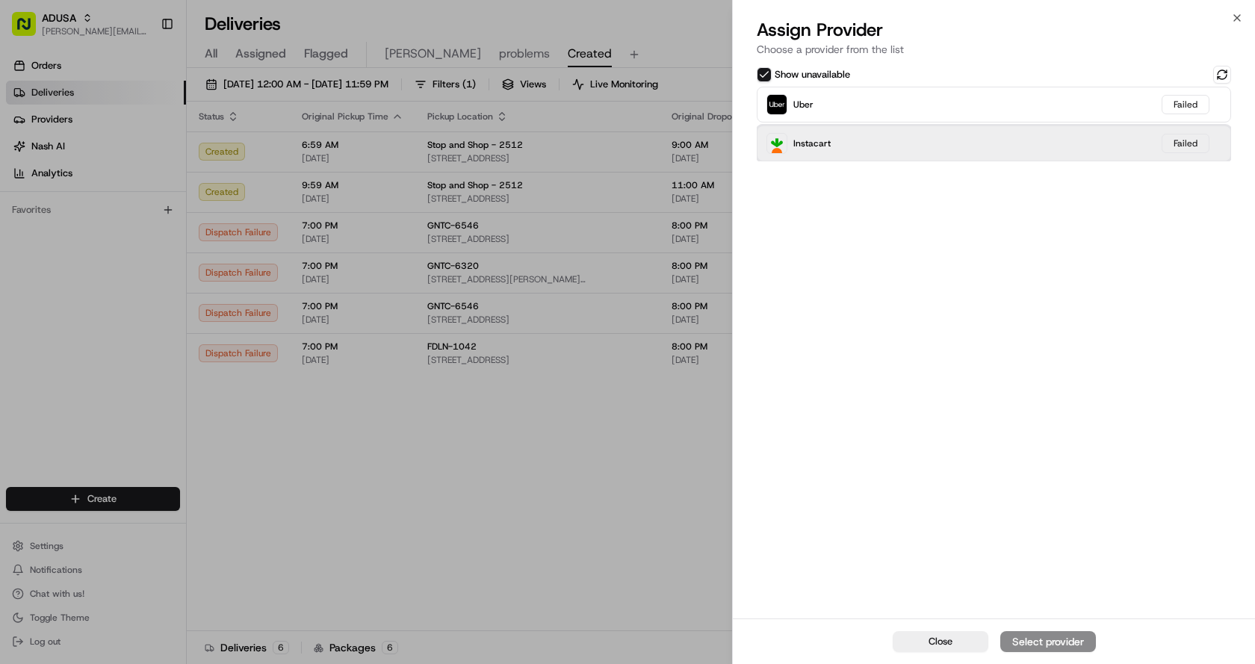
click at [943, 155] on div "Instacart Failed" at bounding box center [994, 144] width 474 height 36
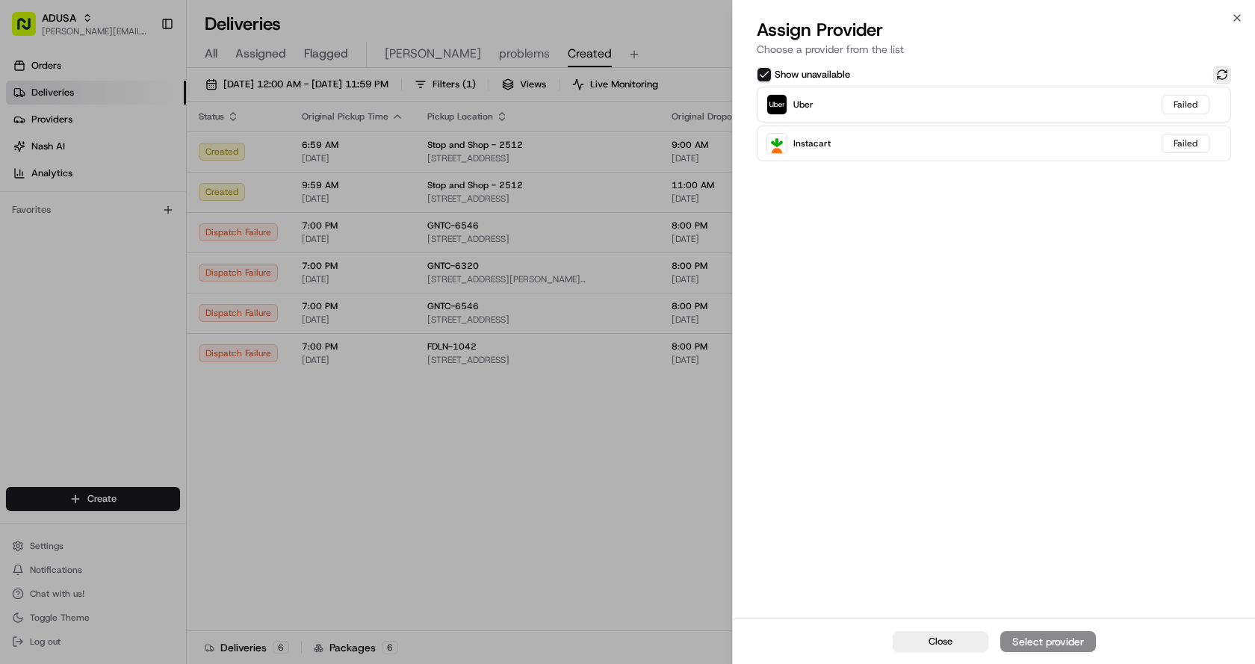
click at [1222, 77] on button at bounding box center [1222, 75] width 18 height 18
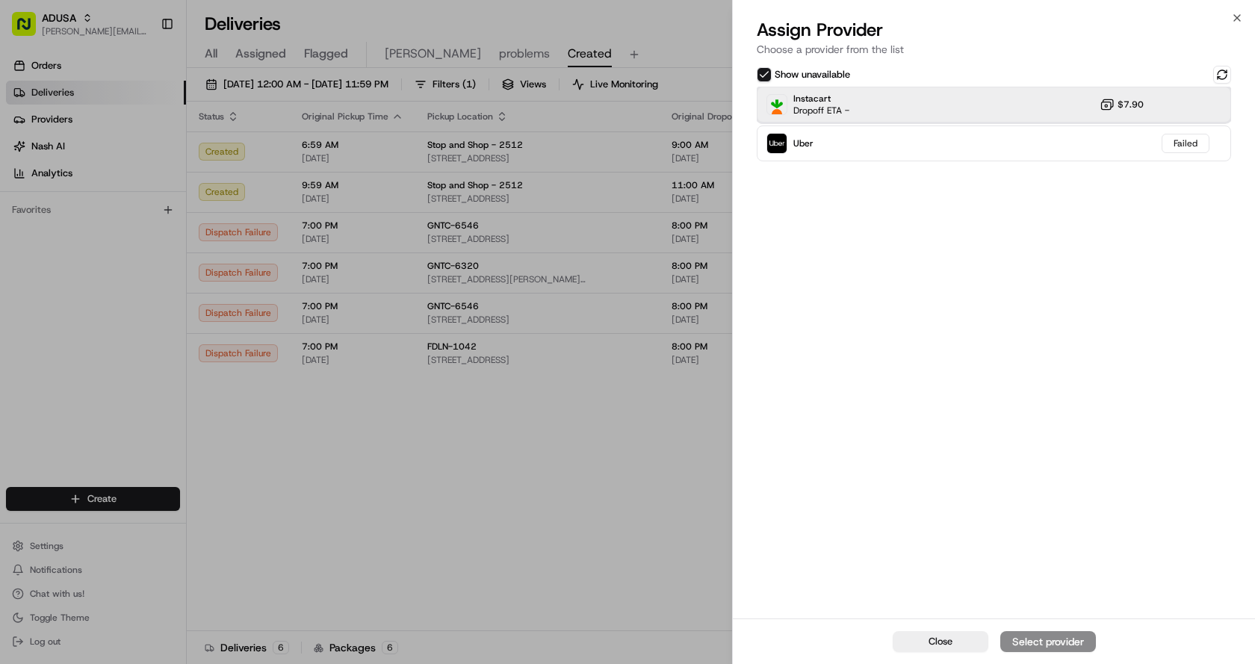
click at [1025, 105] on div "Instacart Dropoff ETA - $7.90" at bounding box center [994, 105] width 474 height 36
click at [1061, 639] on div "Assign Provider" at bounding box center [1048, 641] width 73 height 15
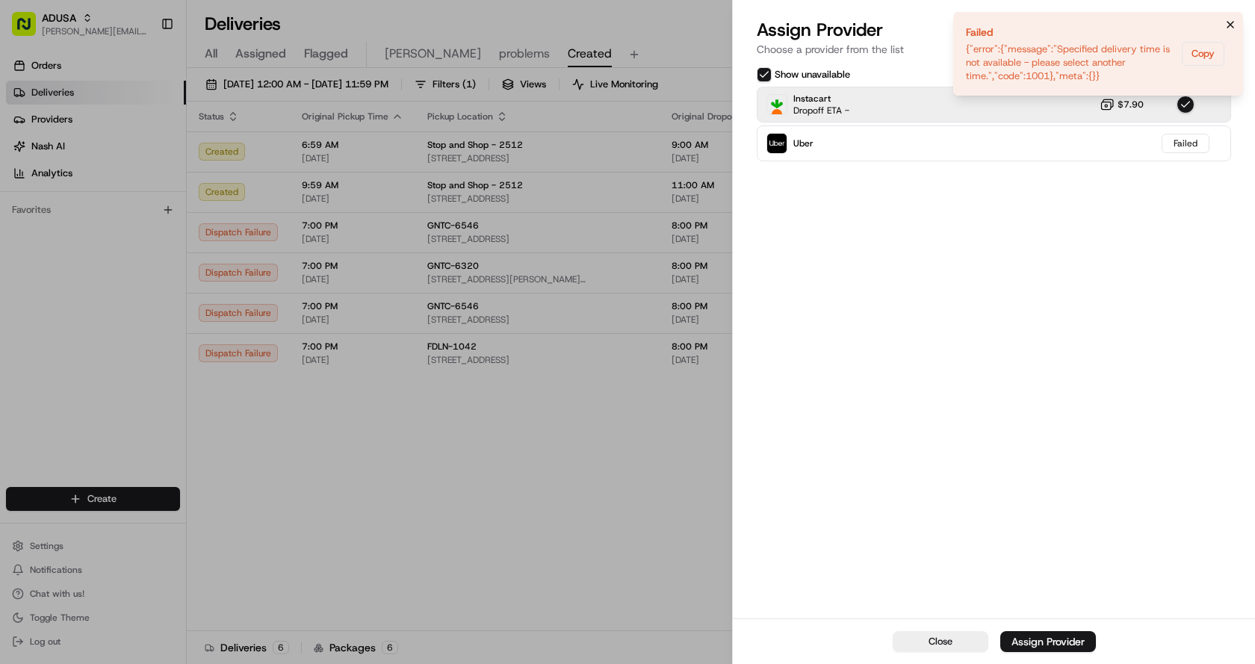
click at [1231, 20] on icon "Notifications (F8)" at bounding box center [1231, 25] width 12 height 12
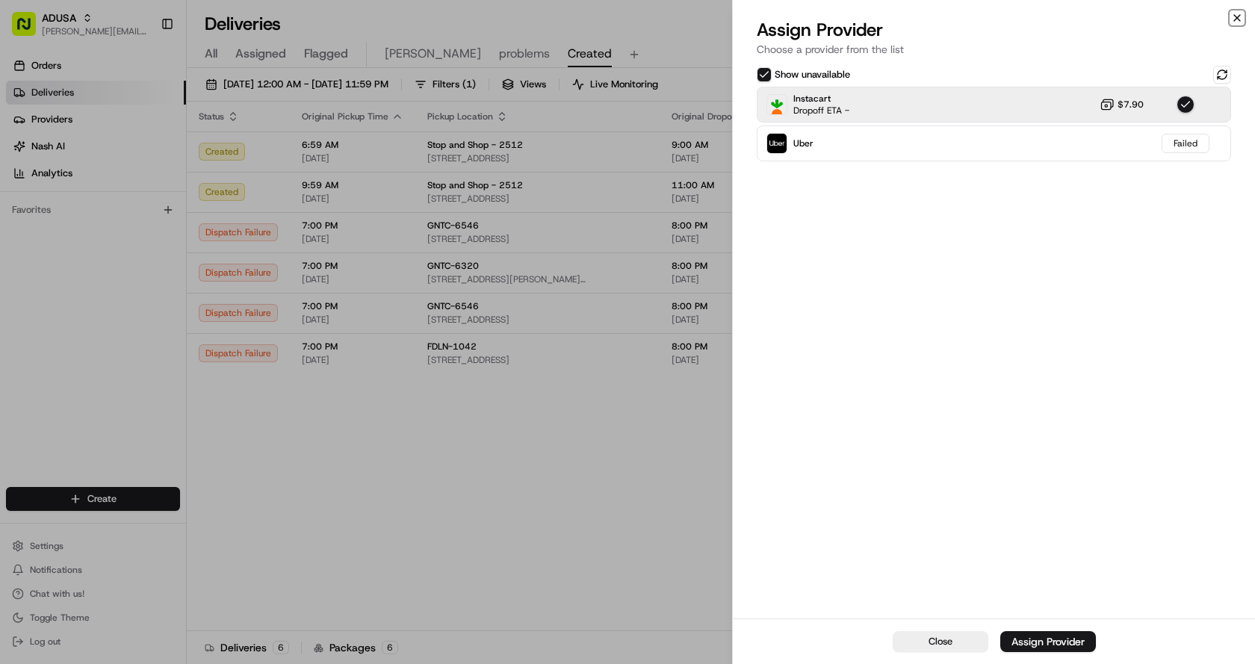
click at [1234, 17] on icon "button" at bounding box center [1237, 18] width 12 height 12
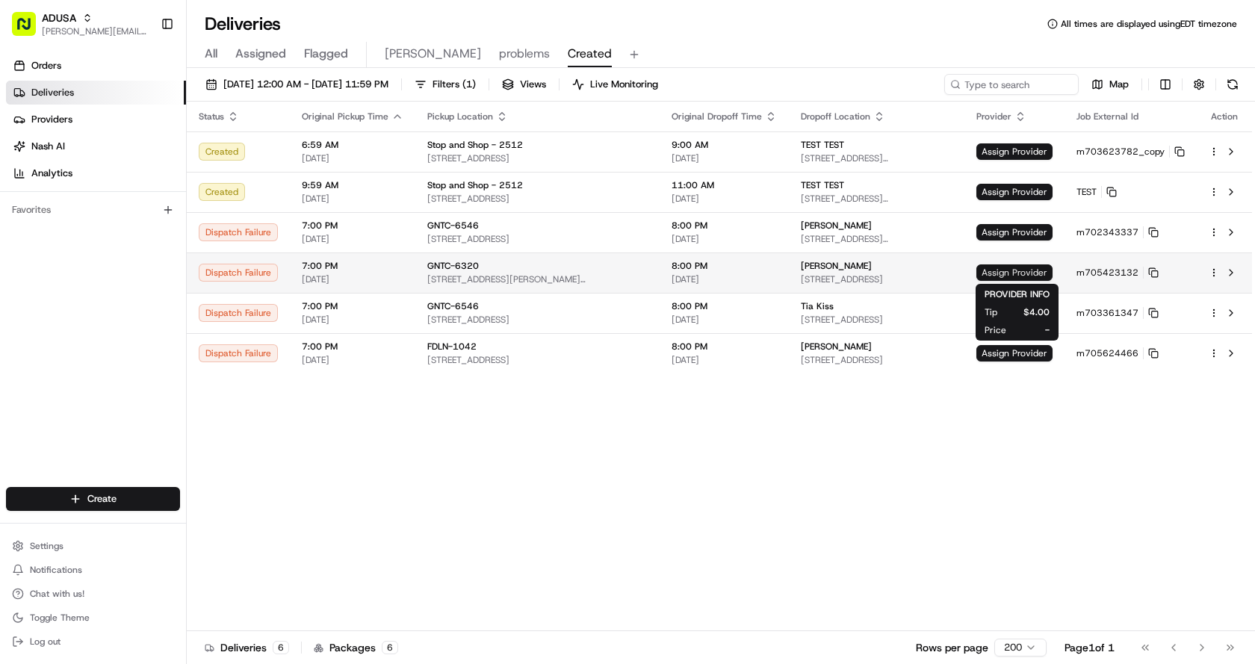
click at [1004, 271] on span "Assign Provider" at bounding box center [1015, 273] width 76 height 16
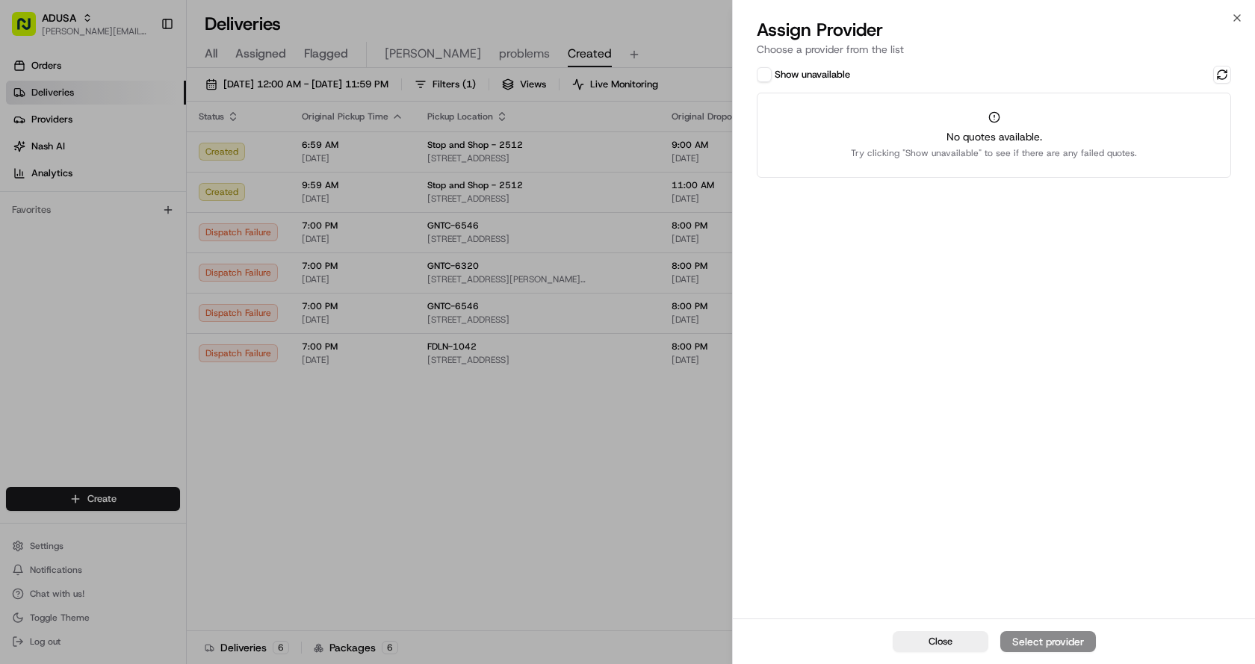
click at [773, 73] on div "Show unavailable" at bounding box center [803, 74] width 93 height 15
drag, startPoint x: 766, startPoint y: 72, endPoint x: 915, endPoint y: 86, distance: 150.0
click at [767, 72] on button "Show unavailable" at bounding box center [764, 74] width 15 height 15
click at [1222, 72] on button at bounding box center [1222, 75] width 18 height 18
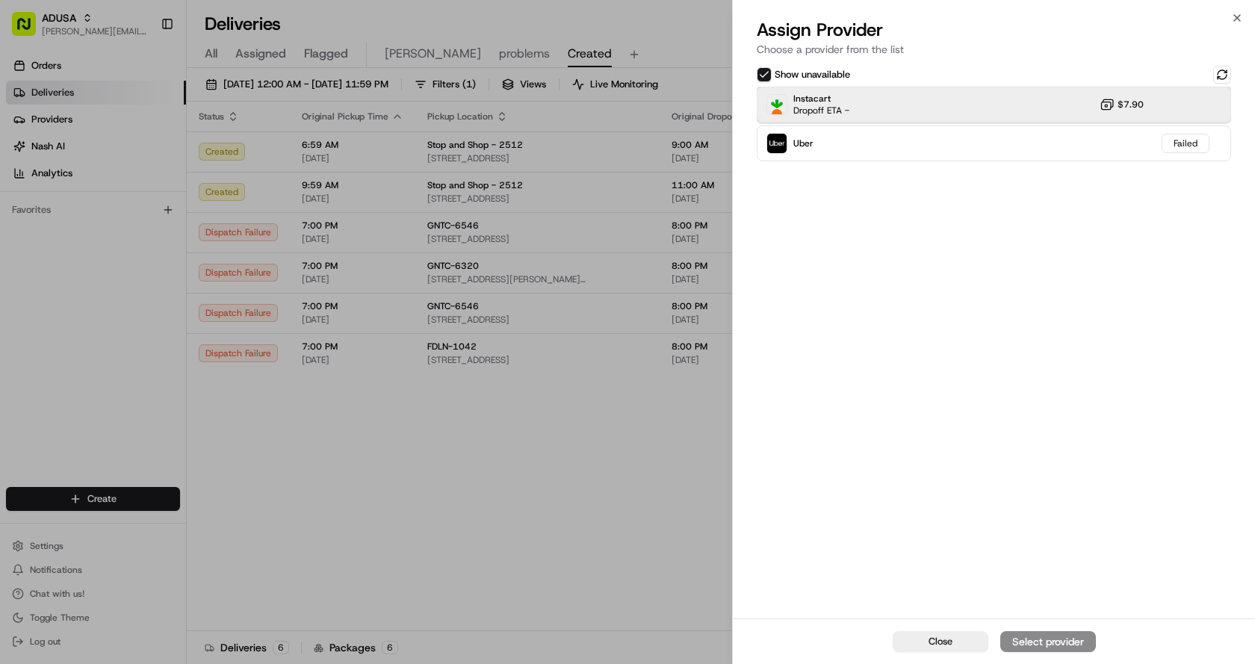
click at [1044, 96] on div "Instacart Dropoff ETA - $7.90" at bounding box center [994, 105] width 474 height 36
click at [1043, 662] on div "Close Assign Provider" at bounding box center [994, 642] width 522 height 46
click at [1049, 643] on div "Assign Provider" at bounding box center [1048, 641] width 73 height 15
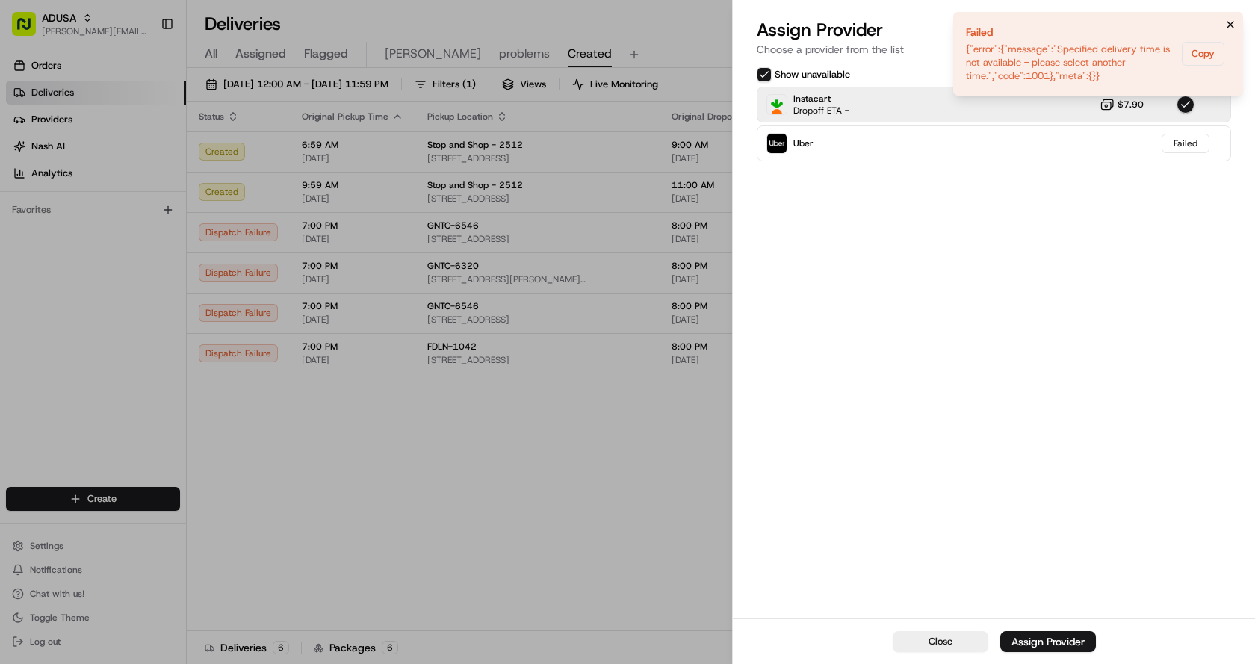
click at [1231, 25] on icon "Notifications (F8)" at bounding box center [1231, 25] width 12 height 12
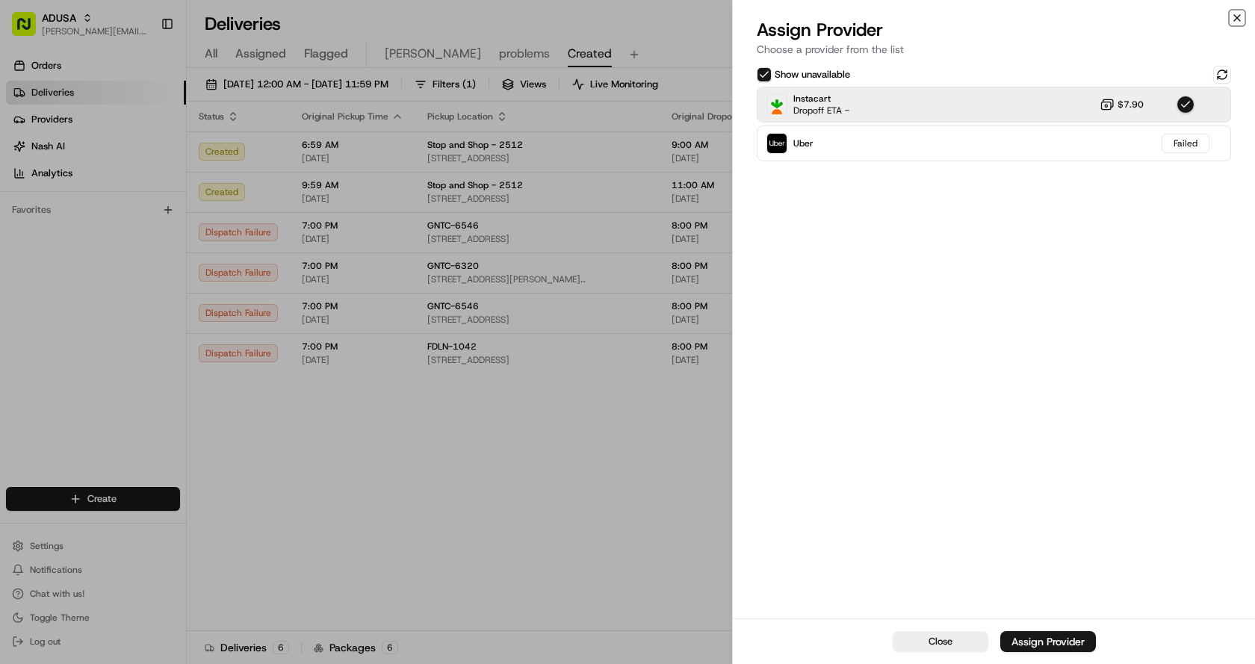
click at [1240, 16] on icon "button" at bounding box center [1237, 18] width 12 height 12
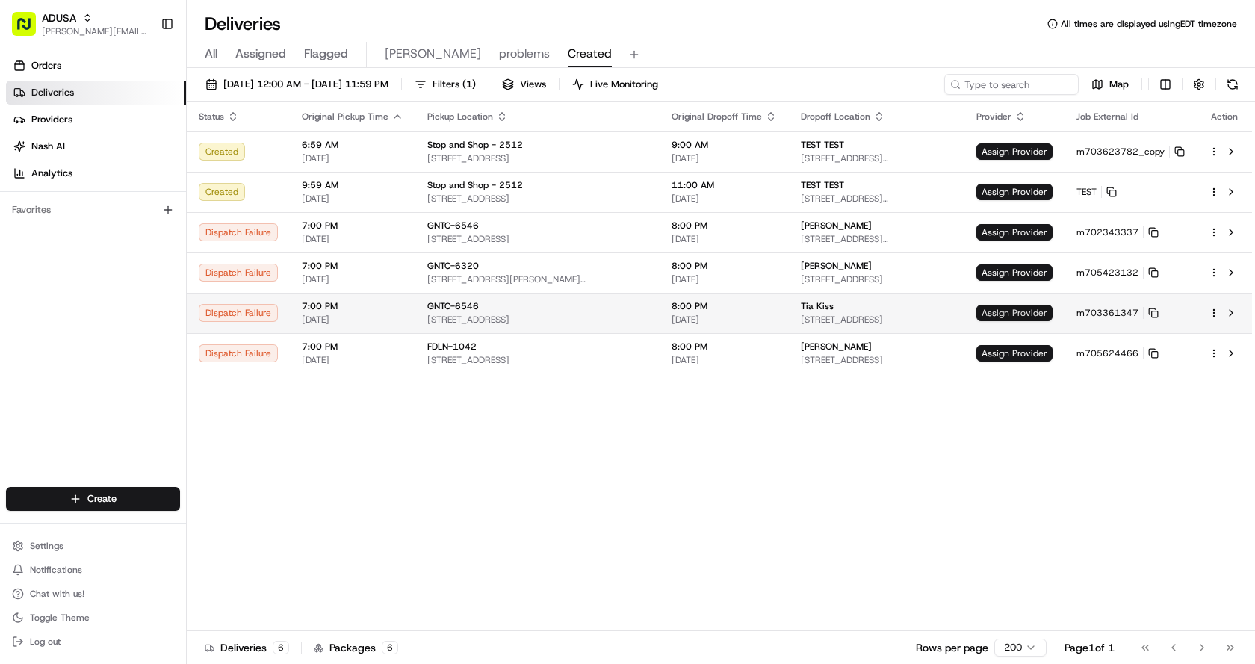
click at [1030, 311] on span "Assign Provider" at bounding box center [1015, 313] width 76 height 16
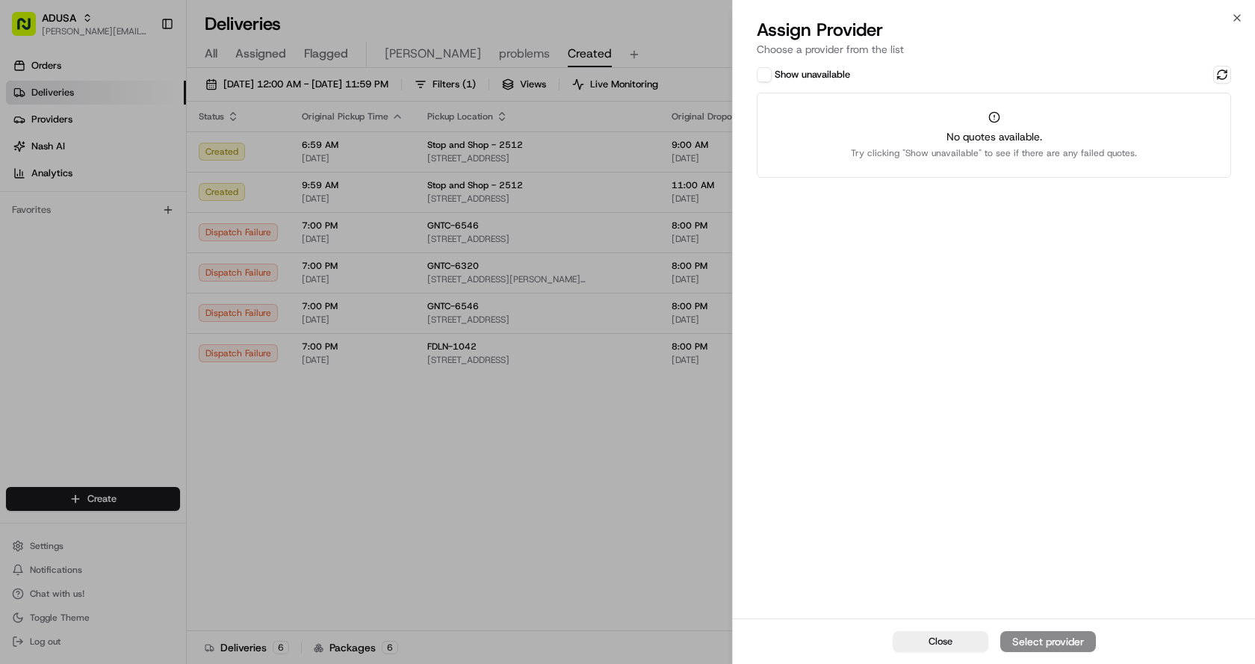
click at [763, 70] on button "Show unavailable" at bounding box center [764, 74] width 15 height 15
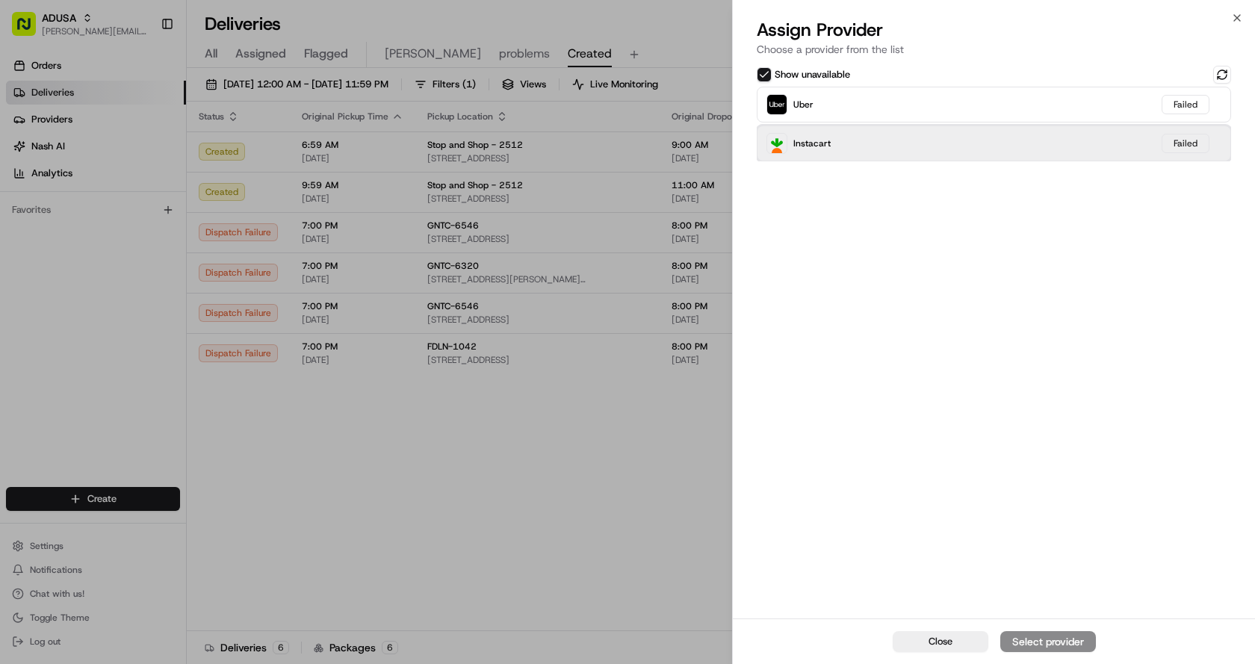
click at [865, 153] on div "Instacart Failed" at bounding box center [994, 144] width 474 height 36
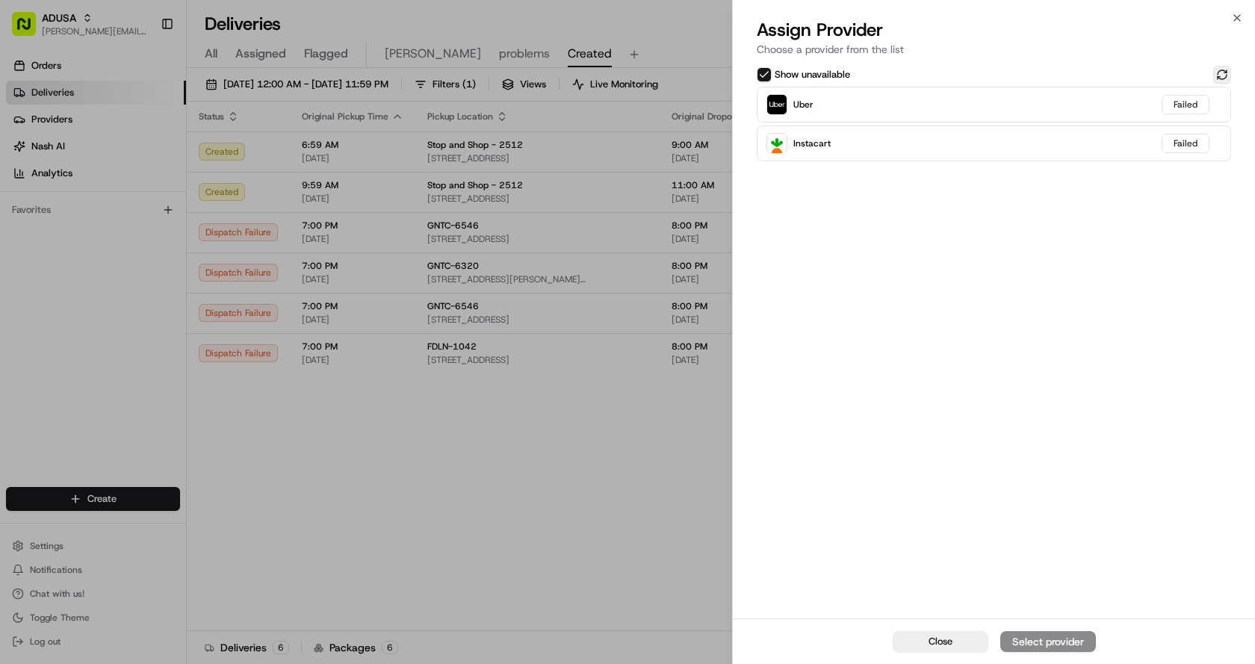
click at [1227, 75] on button at bounding box center [1222, 75] width 18 height 18
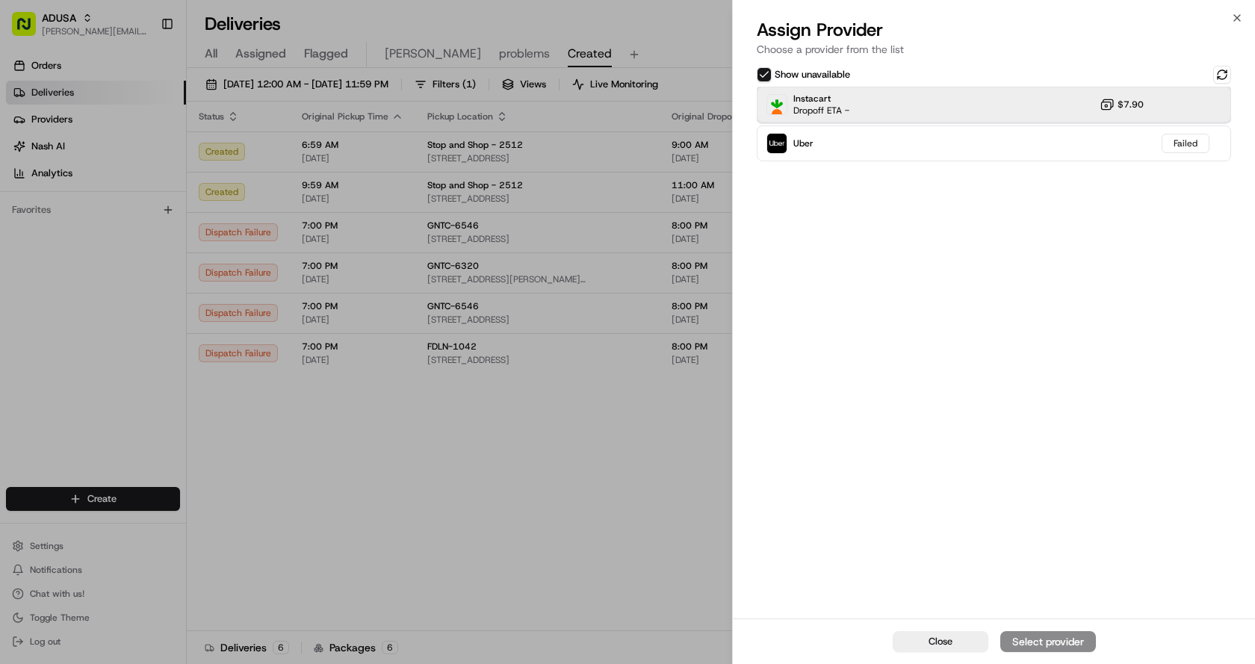
click at [944, 98] on div "Instacart Dropoff ETA - $7.90" at bounding box center [994, 105] width 474 height 36
click at [1041, 637] on div "Assign Provider" at bounding box center [1048, 641] width 73 height 15
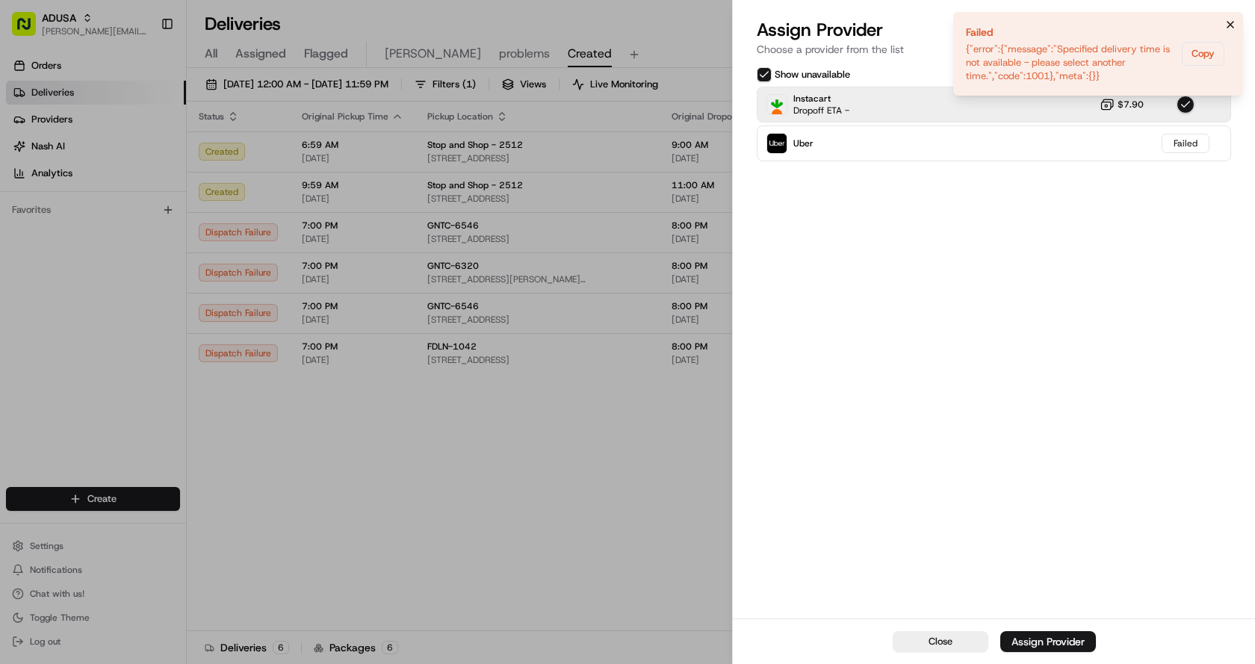
click at [1228, 23] on icon "Notifications (F8)" at bounding box center [1231, 25] width 12 height 12
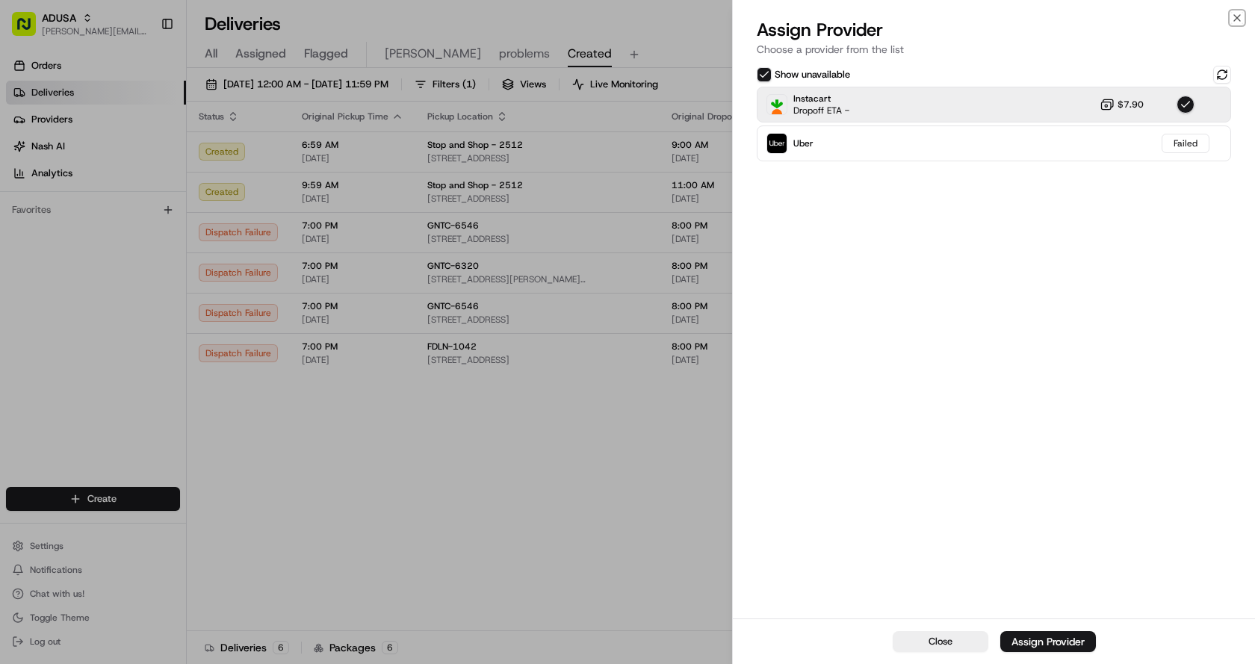
click at [1237, 16] on icon "button" at bounding box center [1237, 18] width 12 height 12
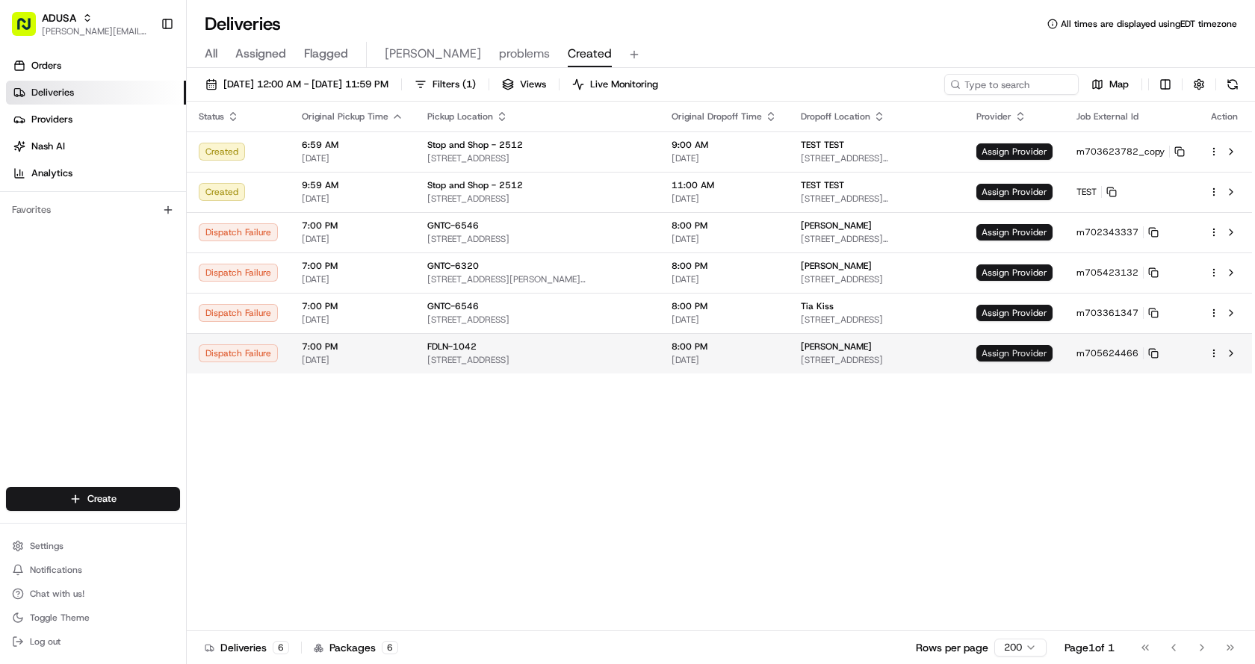
click at [1014, 352] on span "Assign Provider" at bounding box center [1015, 353] width 76 height 16
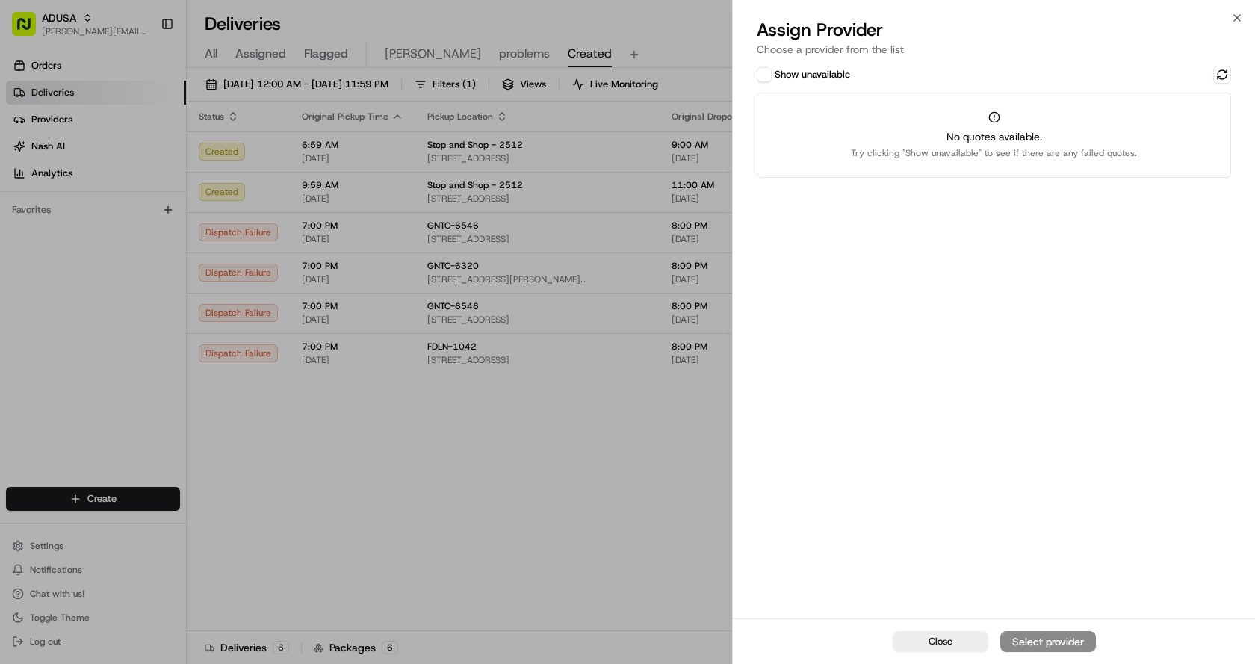
click at [766, 72] on button "Show unavailable" at bounding box center [764, 74] width 15 height 15
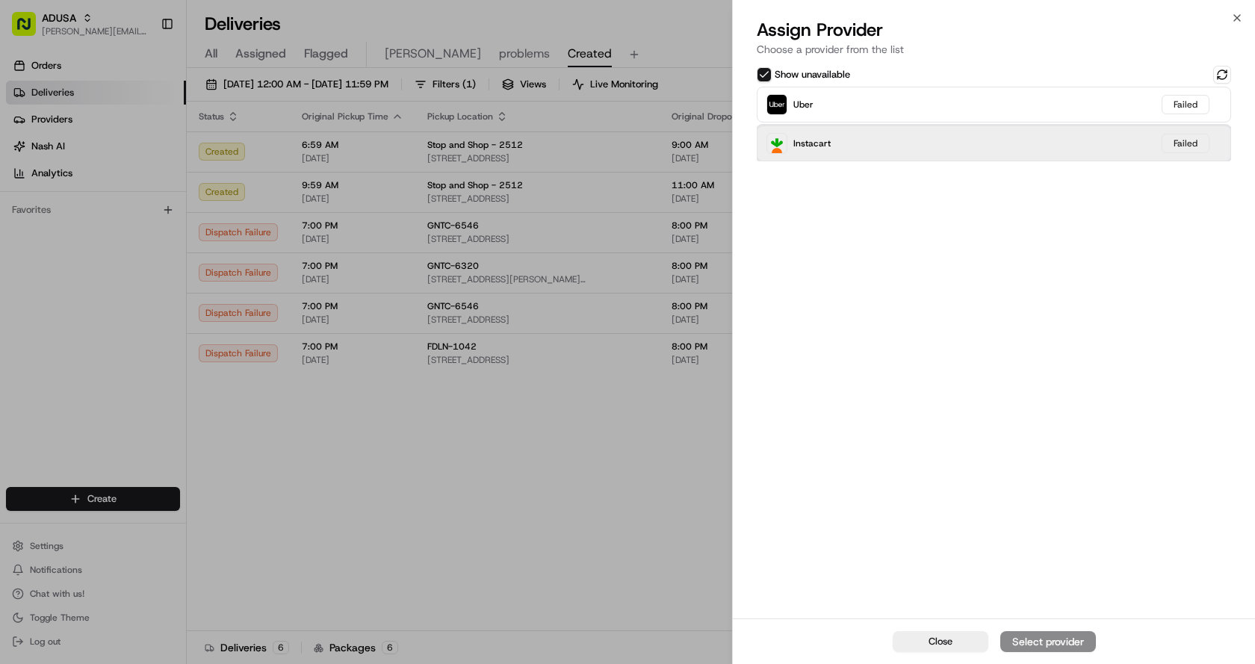
click at [879, 153] on div "Instacart Failed" at bounding box center [994, 144] width 474 height 36
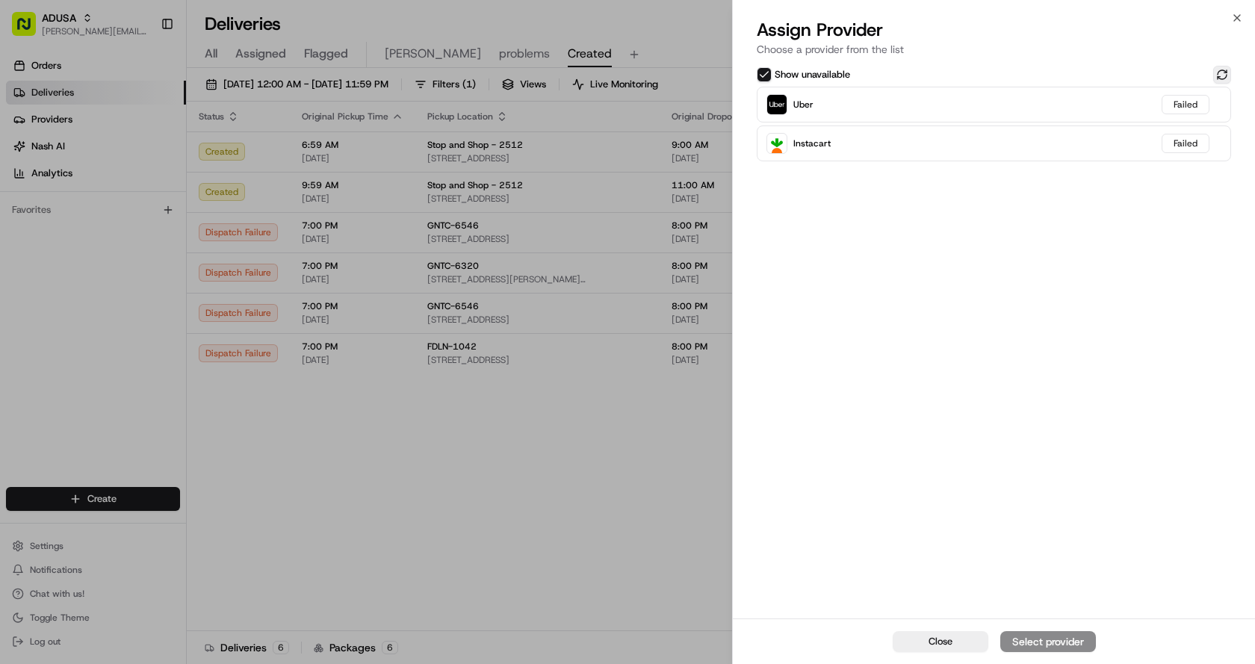
click at [1219, 74] on button at bounding box center [1222, 75] width 18 height 18
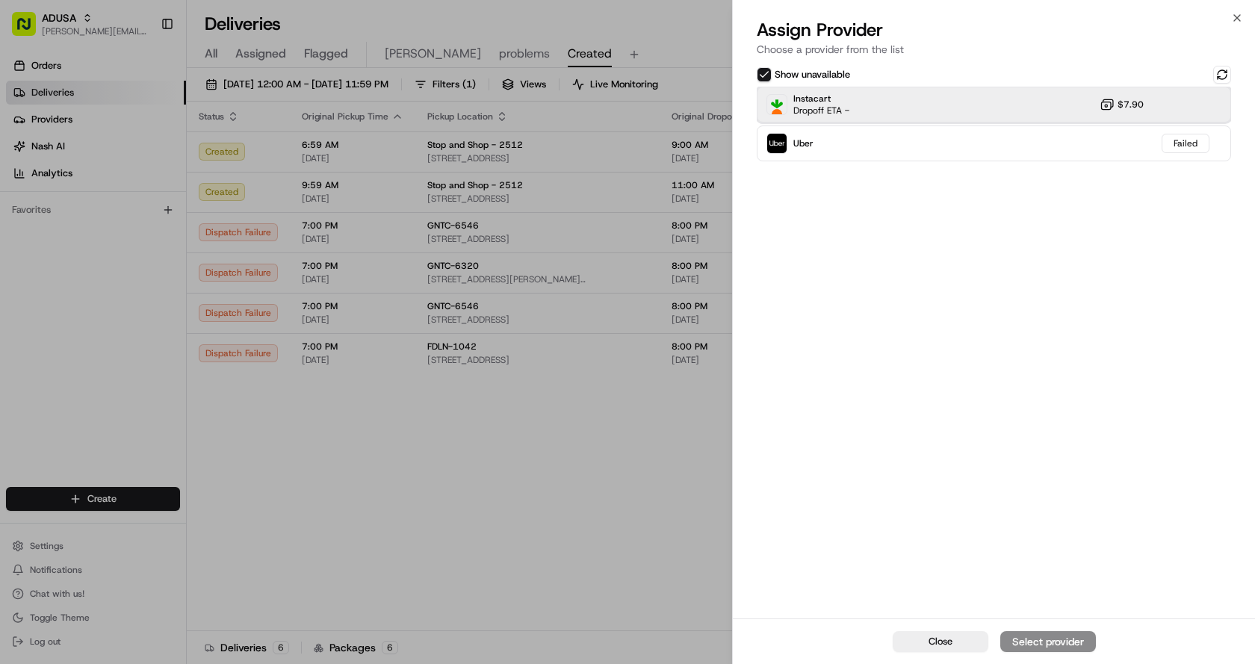
click at [886, 112] on div "Instacart Dropoff ETA - $7.90" at bounding box center [994, 105] width 474 height 36
click at [1021, 641] on div "Assign Provider" at bounding box center [1048, 641] width 73 height 15
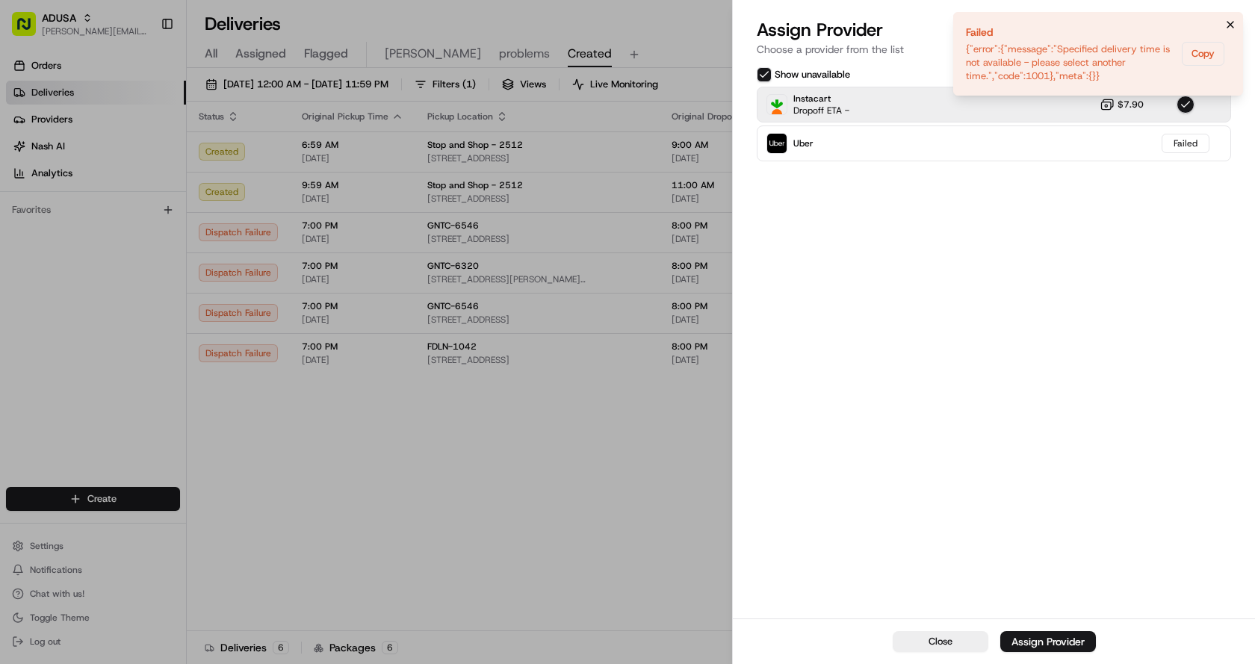
click at [1234, 22] on icon "Notifications (F8)" at bounding box center [1231, 25] width 6 height 6
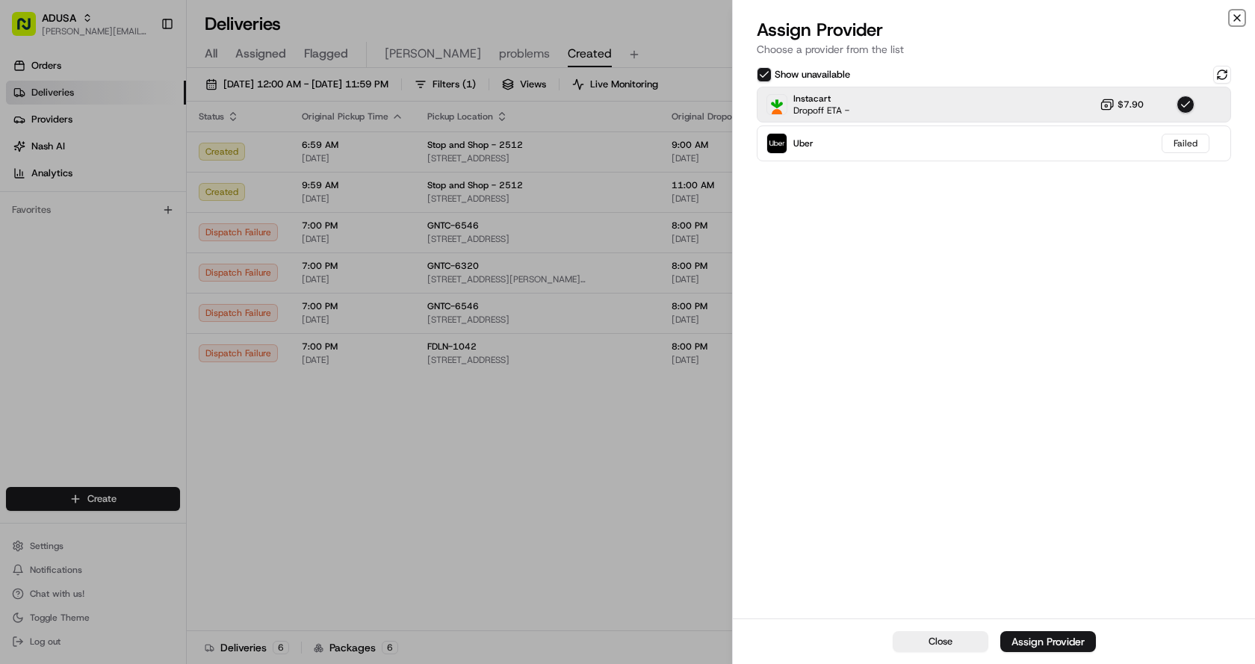
click at [1235, 14] on icon "button" at bounding box center [1237, 18] width 12 height 12
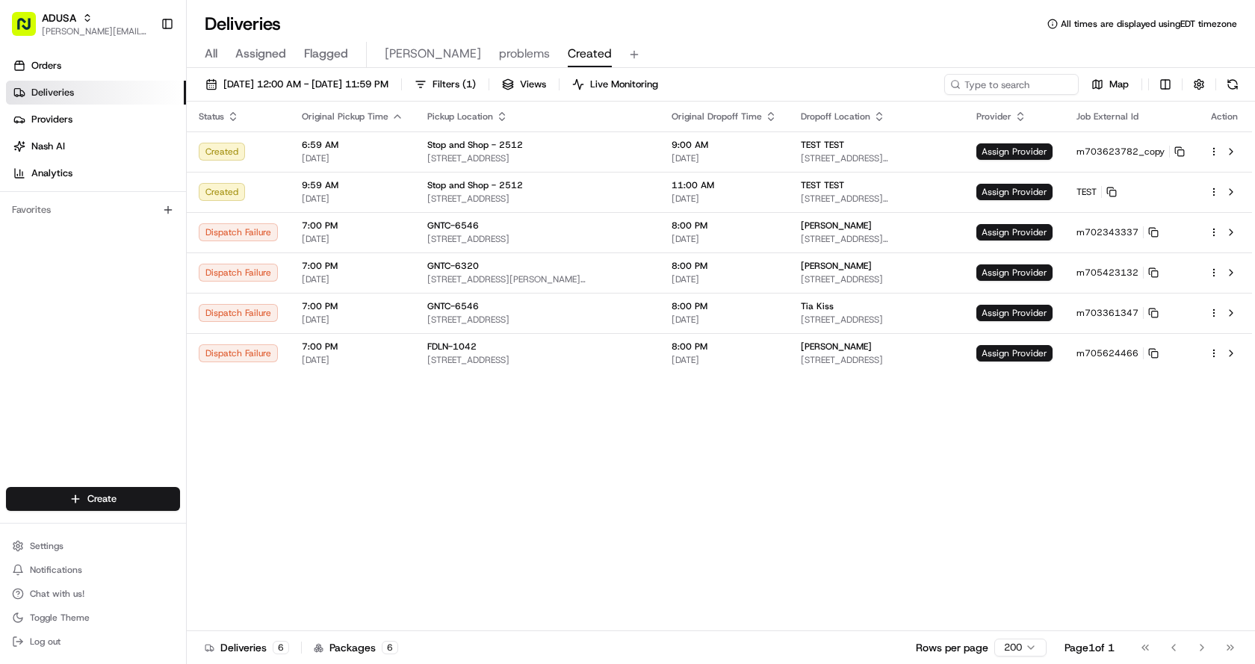
click at [808, 542] on div "Status Original Pickup Time Pickup Location Original Dropoff Time Dropoff Locat…" at bounding box center [720, 367] width 1066 height 530
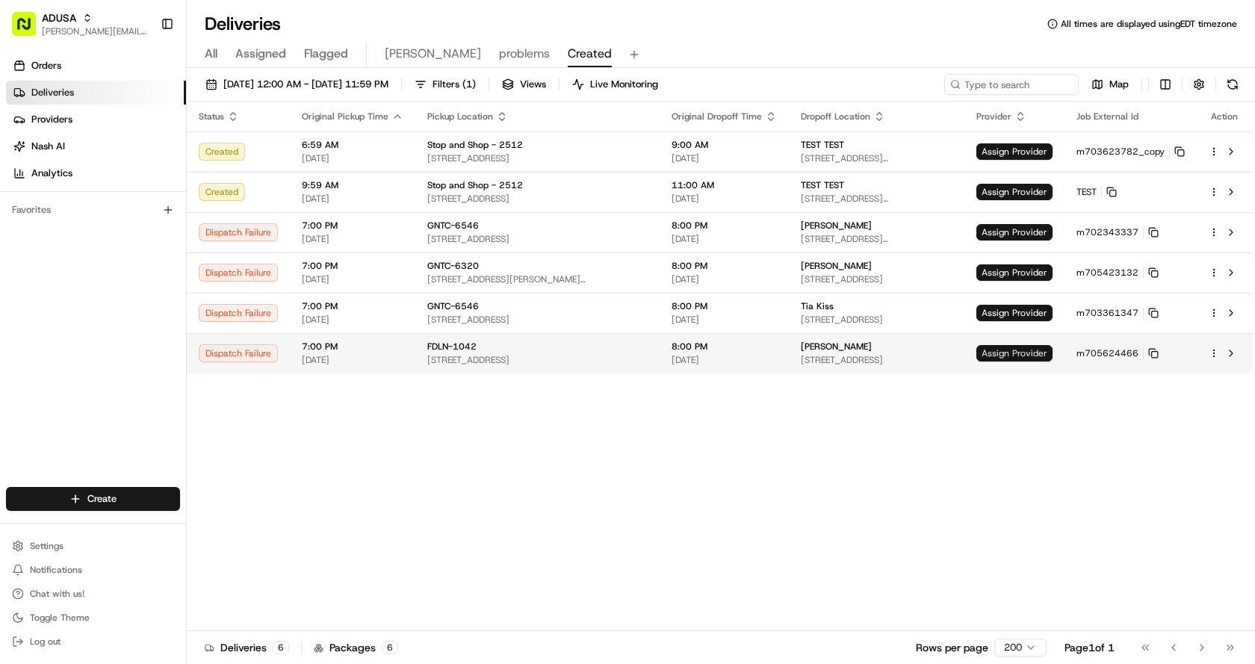
click at [1030, 353] on span "Assign Provider" at bounding box center [1015, 353] width 76 height 16
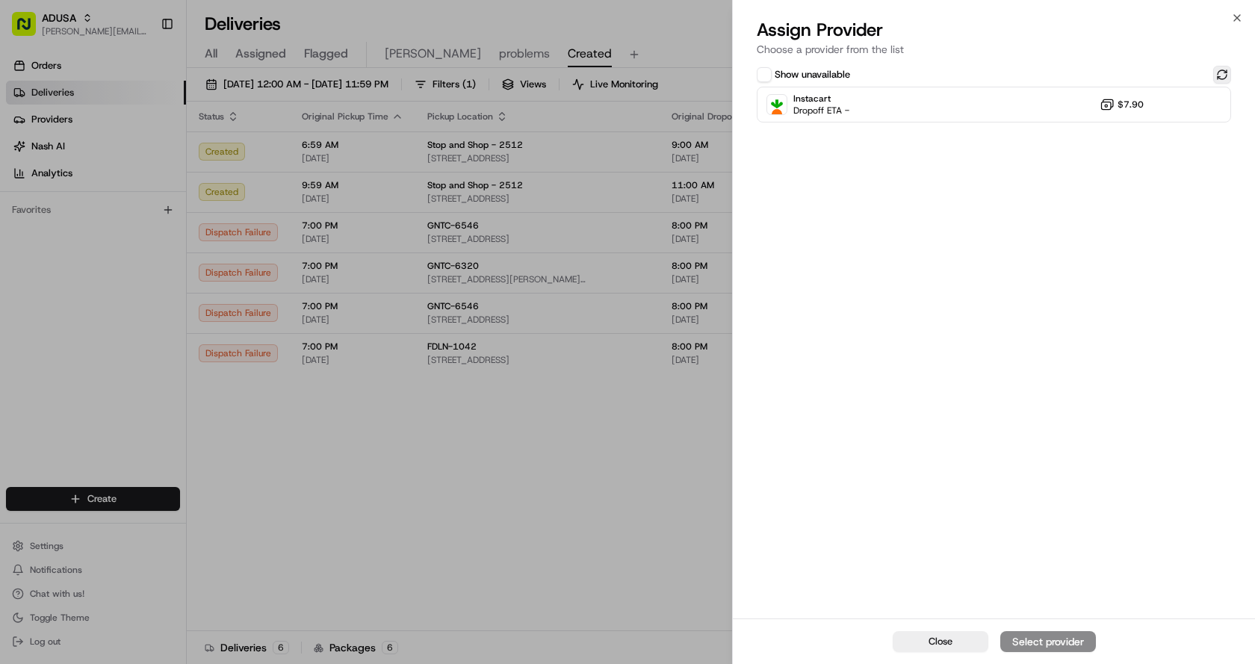
click at [1219, 72] on button at bounding box center [1222, 75] width 18 height 18
click at [1045, 105] on div "Instacart Dropoff ETA - $7.90" at bounding box center [994, 105] width 474 height 36
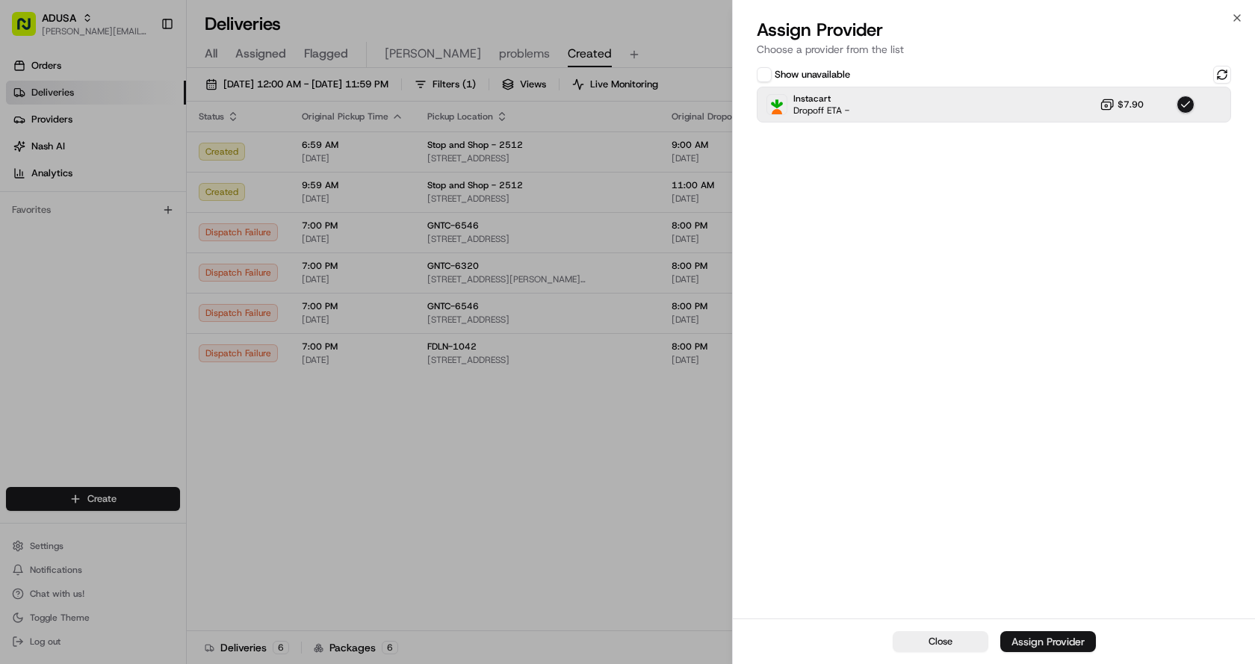
click at [1038, 642] on div "Assign Provider" at bounding box center [1048, 641] width 73 height 15
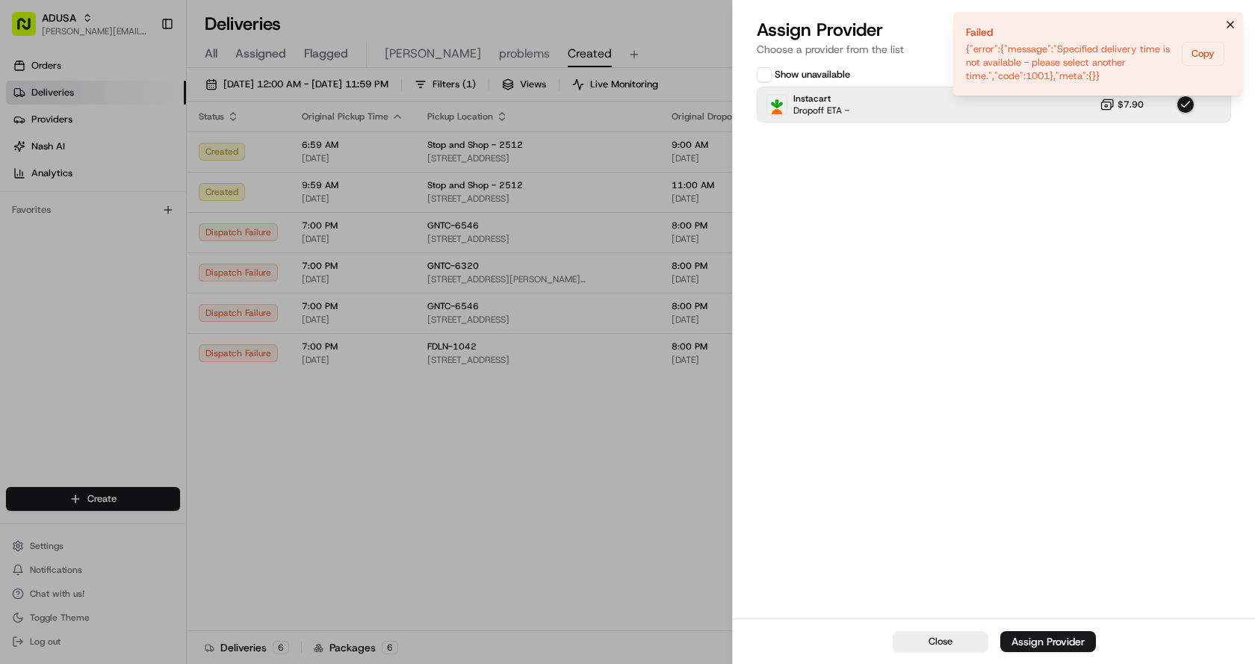
click at [1235, 26] on icon "Notifications (F8)" at bounding box center [1231, 25] width 12 height 12
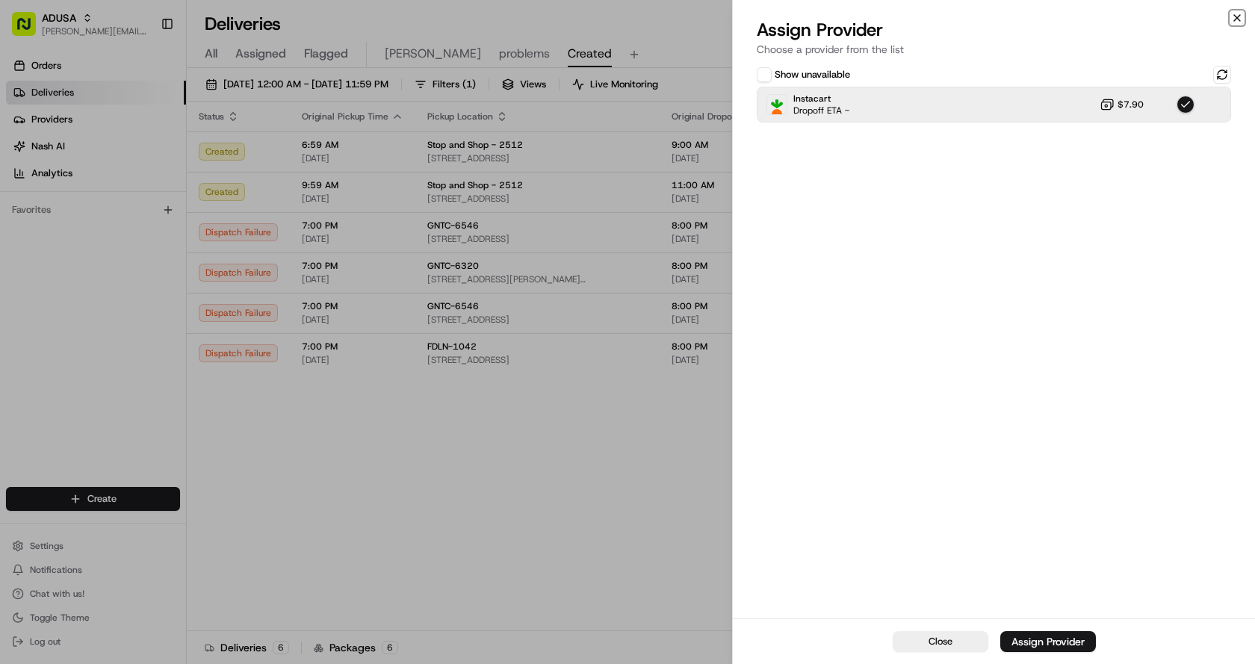
click at [1238, 16] on icon "button" at bounding box center [1237, 18] width 12 height 12
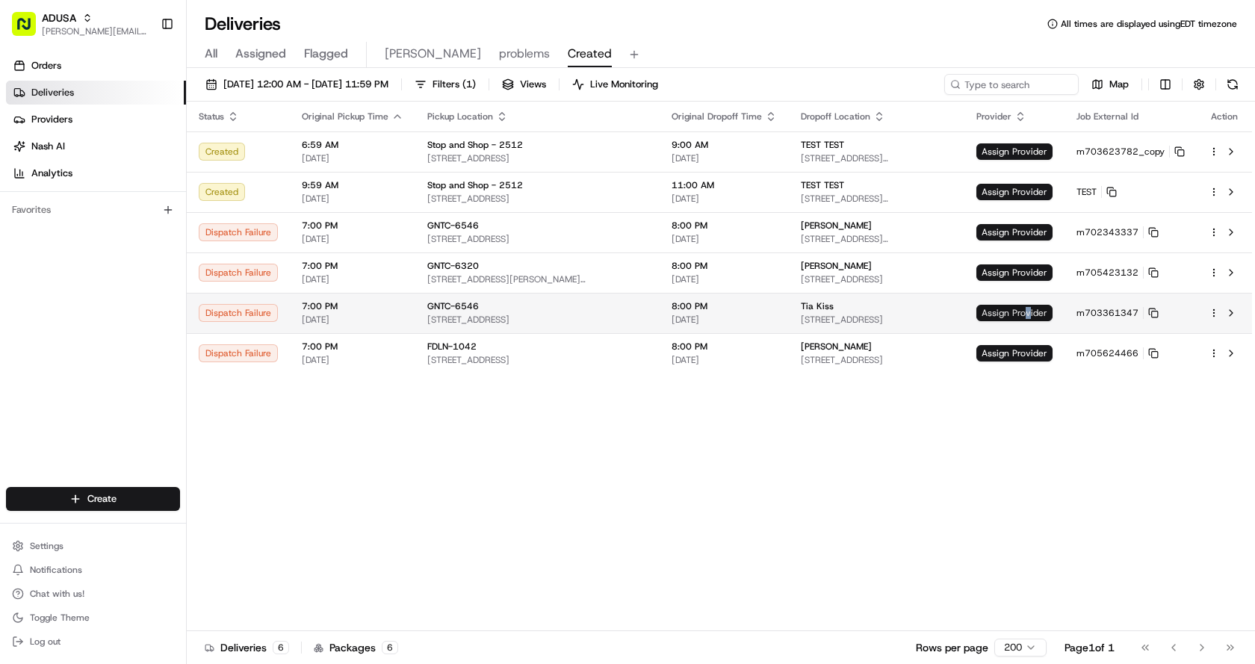
click at [1032, 312] on span "Assign Provider" at bounding box center [1015, 313] width 76 height 16
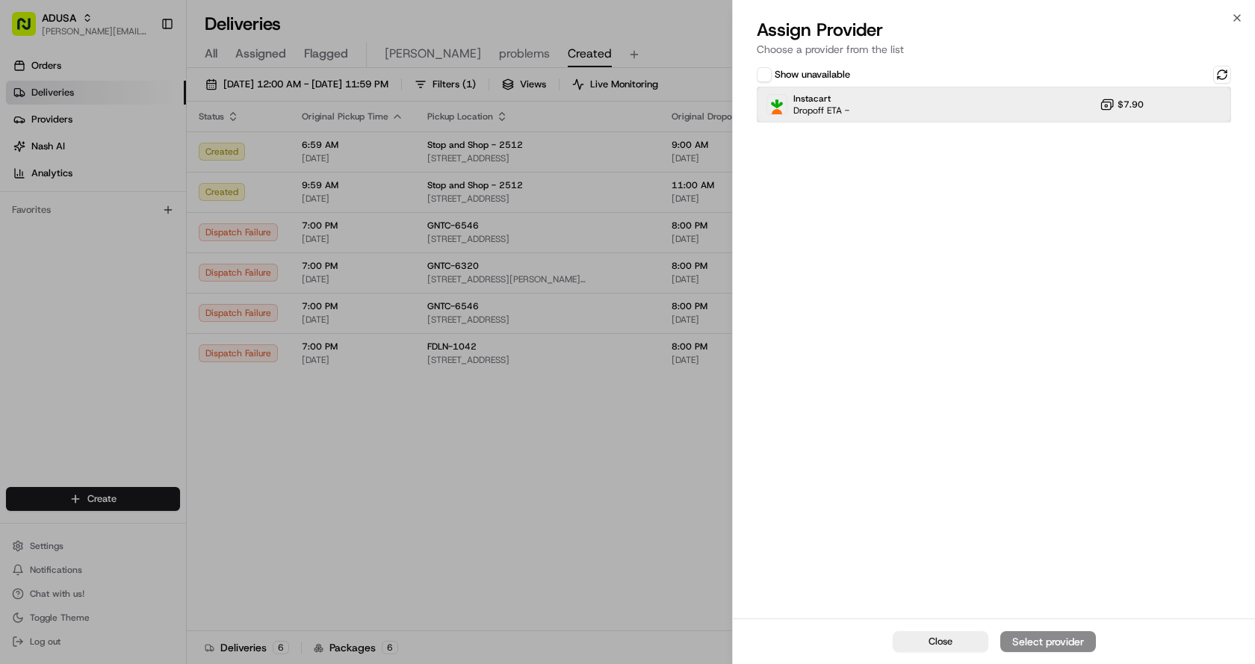
click at [971, 110] on div "Instacart Dropoff ETA - $7.90" at bounding box center [994, 105] width 474 height 36
click at [1047, 643] on div "Assign Provider" at bounding box center [1048, 641] width 73 height 15
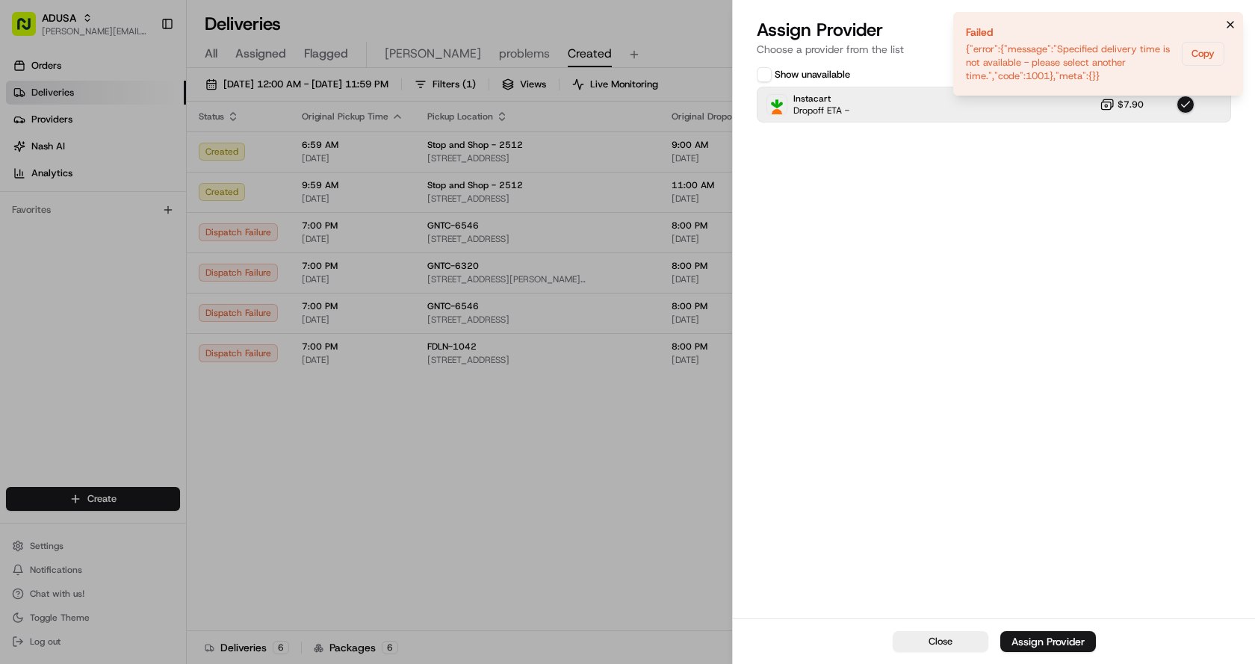
click at [1226, 24] on icon "Notifications (F8)" at bounding box center [1231, 25] width 12 height 12
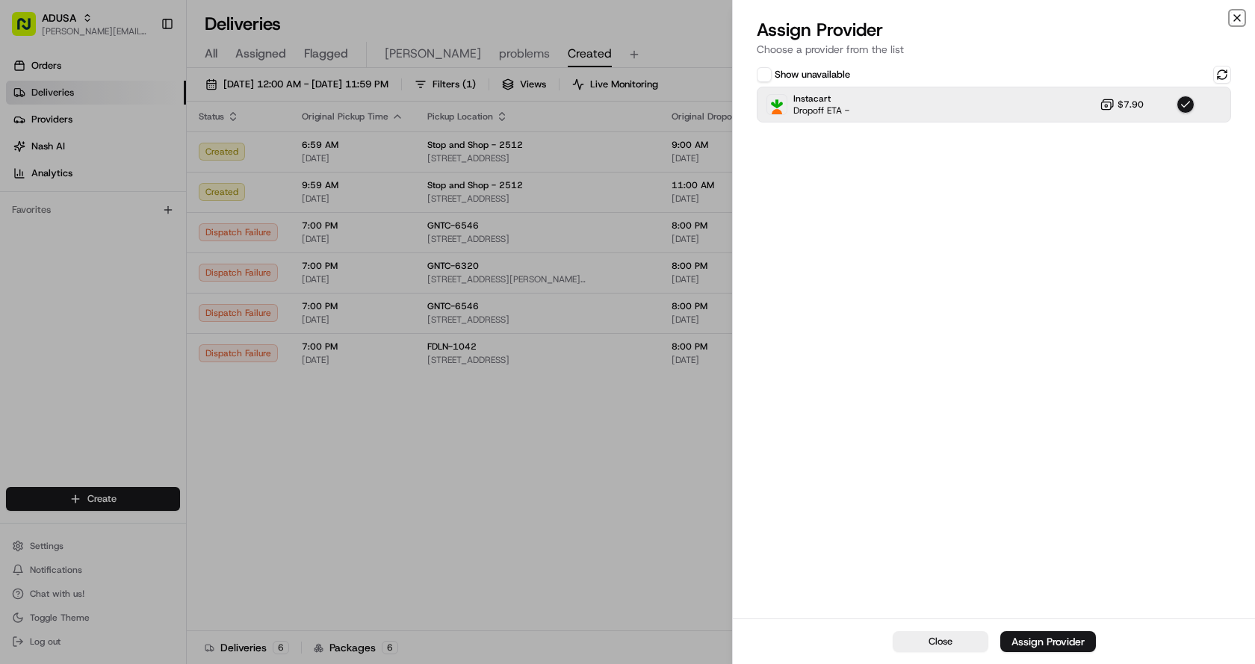
click at [1232, 20] on icon "button" at bounding box center [1237, 18] width 12 height 12
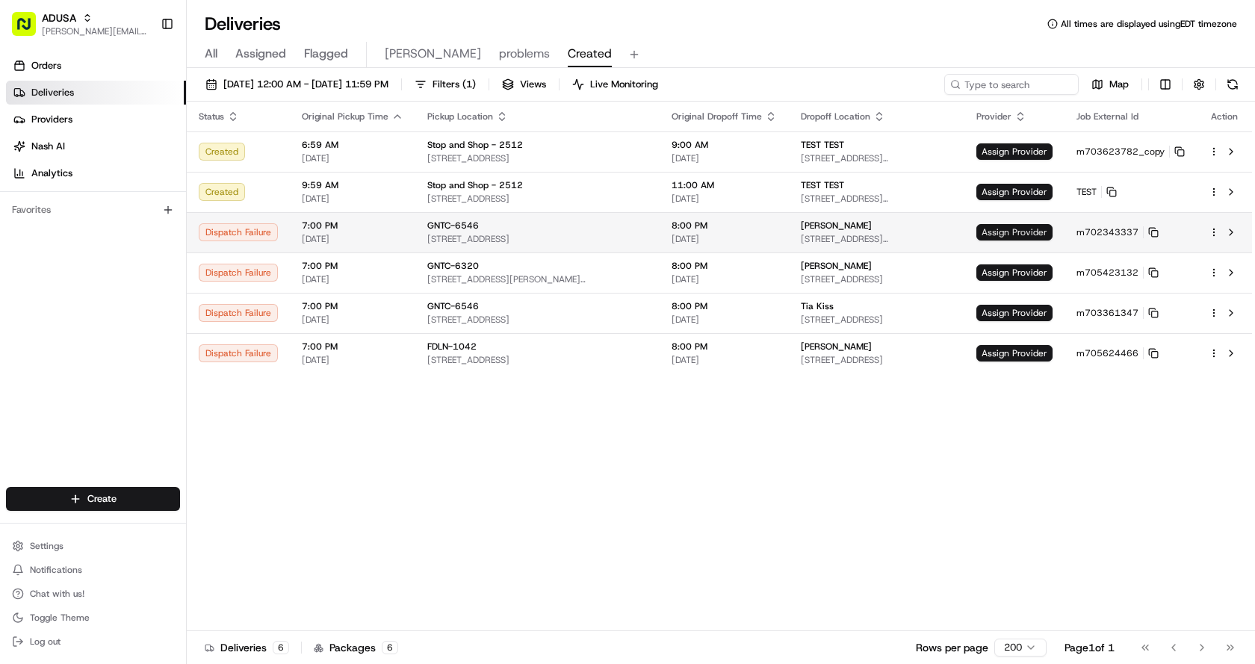
click at [1025, 229] on span "Assign Provider" at bounding box center [1015, 232] width 76 height 16
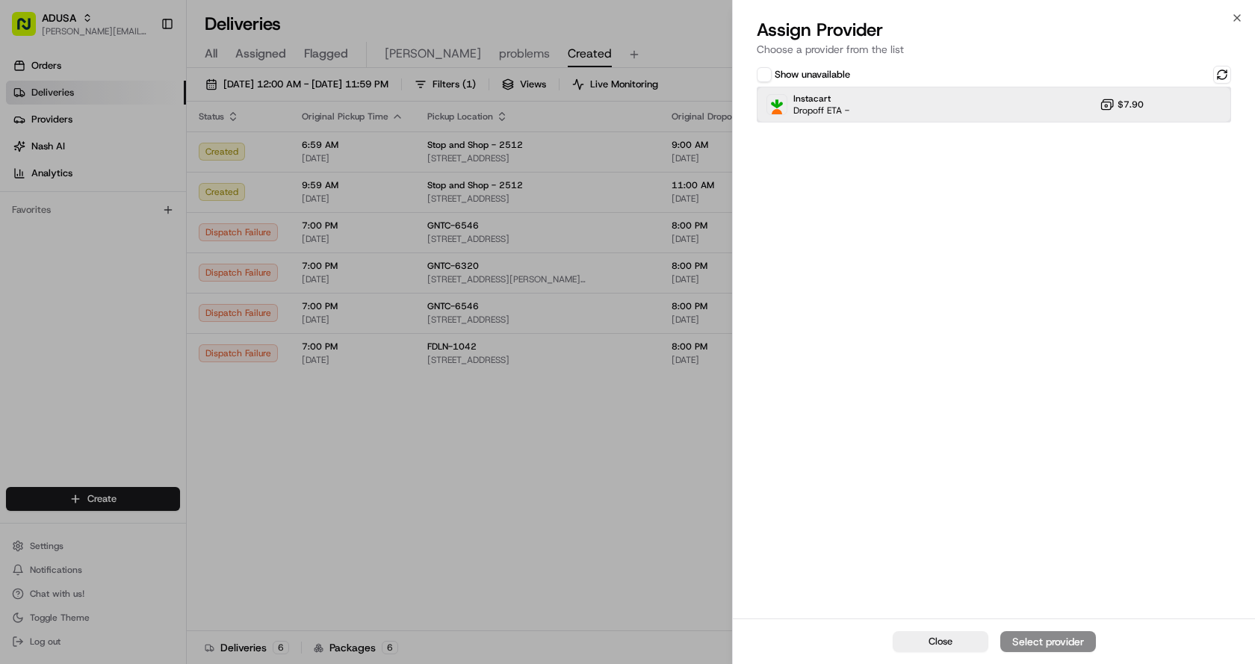
click at [1041, 104] on div "Instacart Dropoff ETA - $7.90" at bounding box center [994, 105] width 474 height 36
click at [1056, 637] on div "Assign Provider" at bounding box center [1048, 641] width 73 height 15
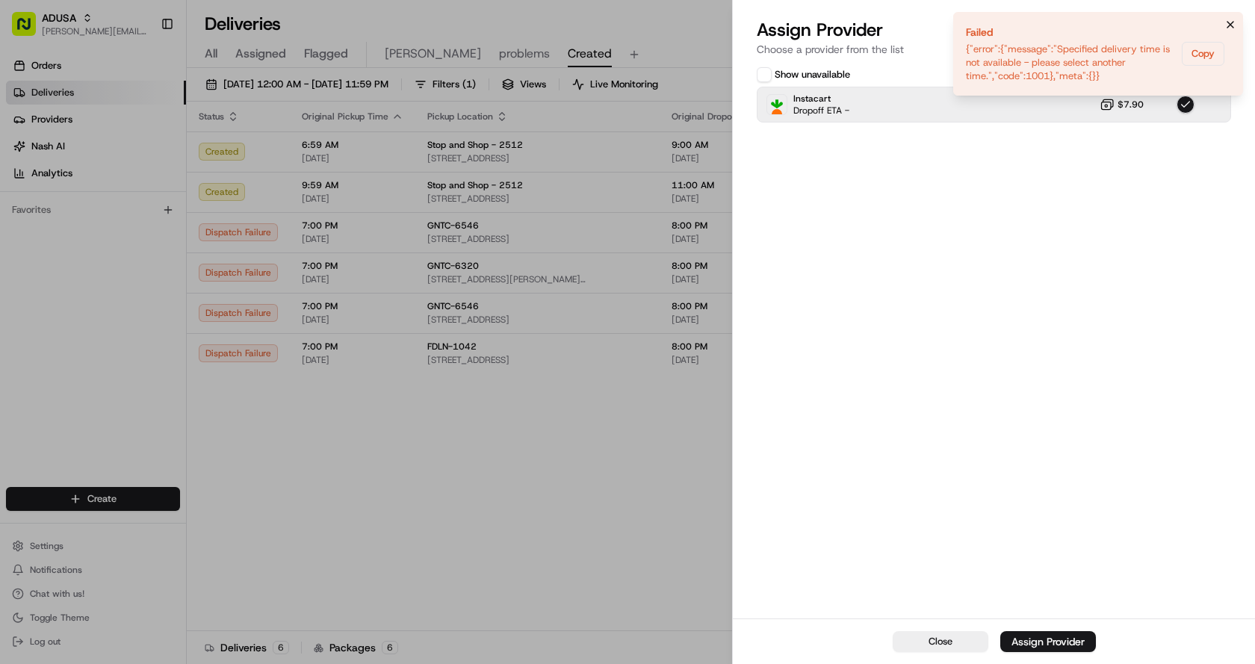
click at [1232, 23] on icon "Notifications (F8)" at bounding box center [1231, 25] width 6 height 6
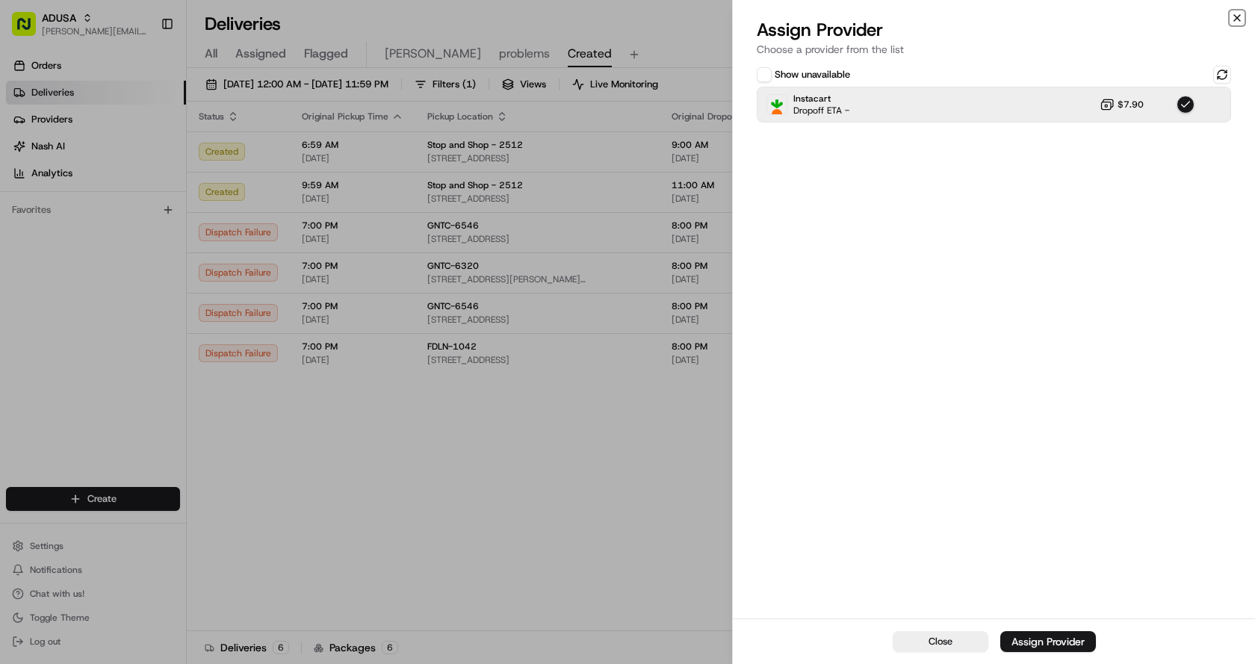
click at [1237, 22] on icon "button" at bounding box center [1237, 18] width 12 height 12
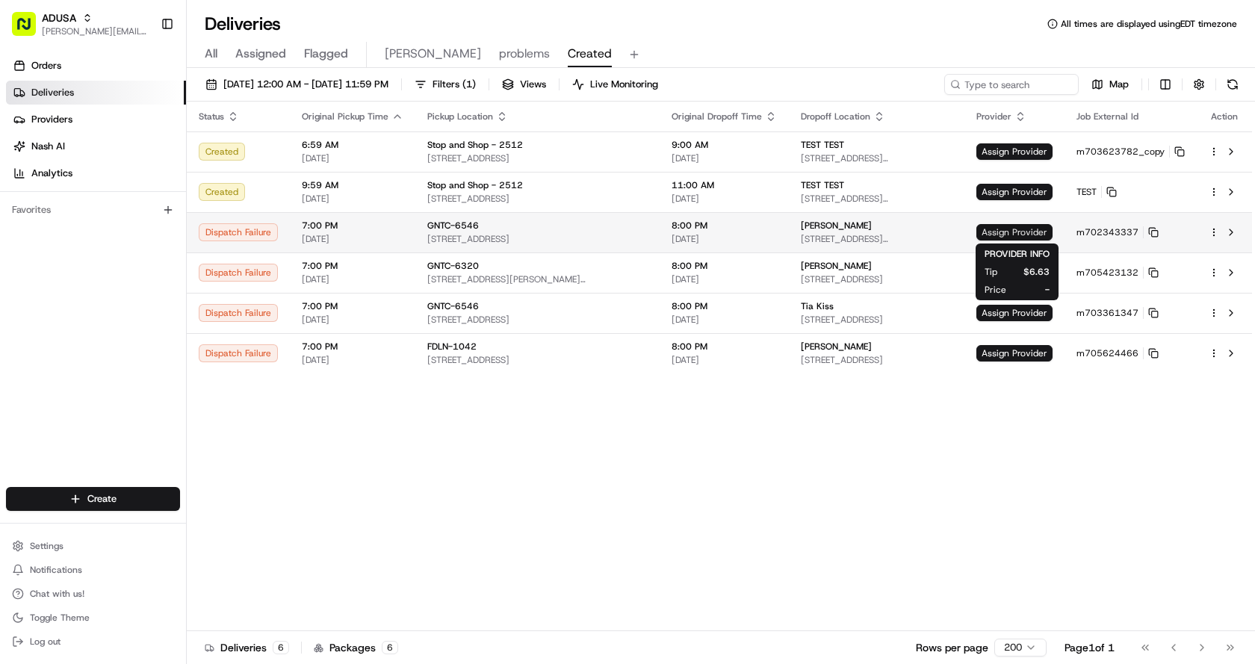
click at [1020, 226] on span "Assign Provider" at bounding box center [1015, 232] width 76 height 16
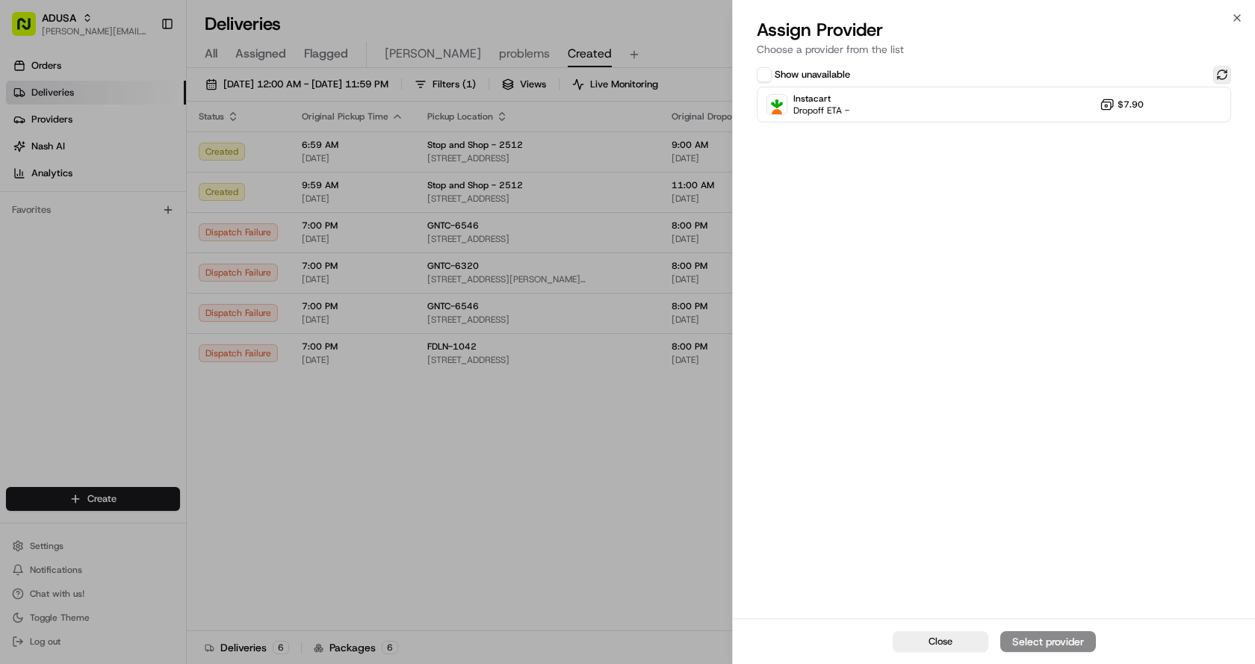
click at [1219, 74] on button at bounding box center [1222, 75] width 18 height 18
click at [984, 109] on div "Instacart Dropoff ETA - $7.90" at bounding box center [994, 105] width 474 height 36
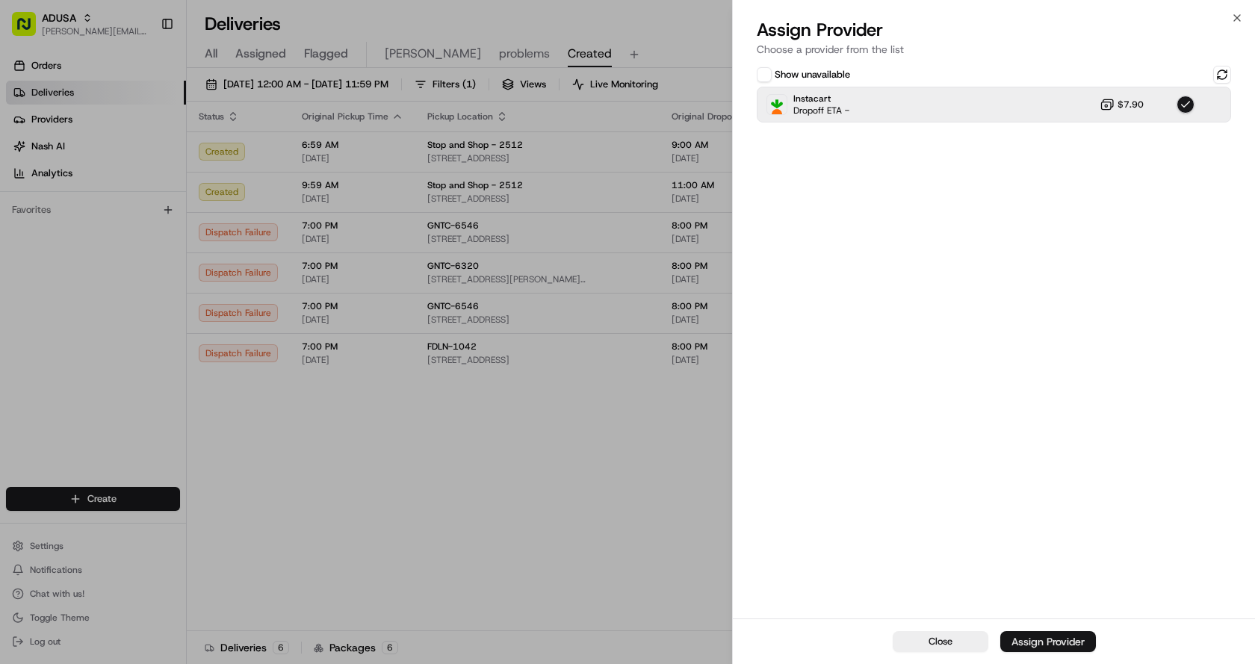
click at [1051, 640] on div "Assign Provider" at bounding box center [1048, 641] width 73 height 15
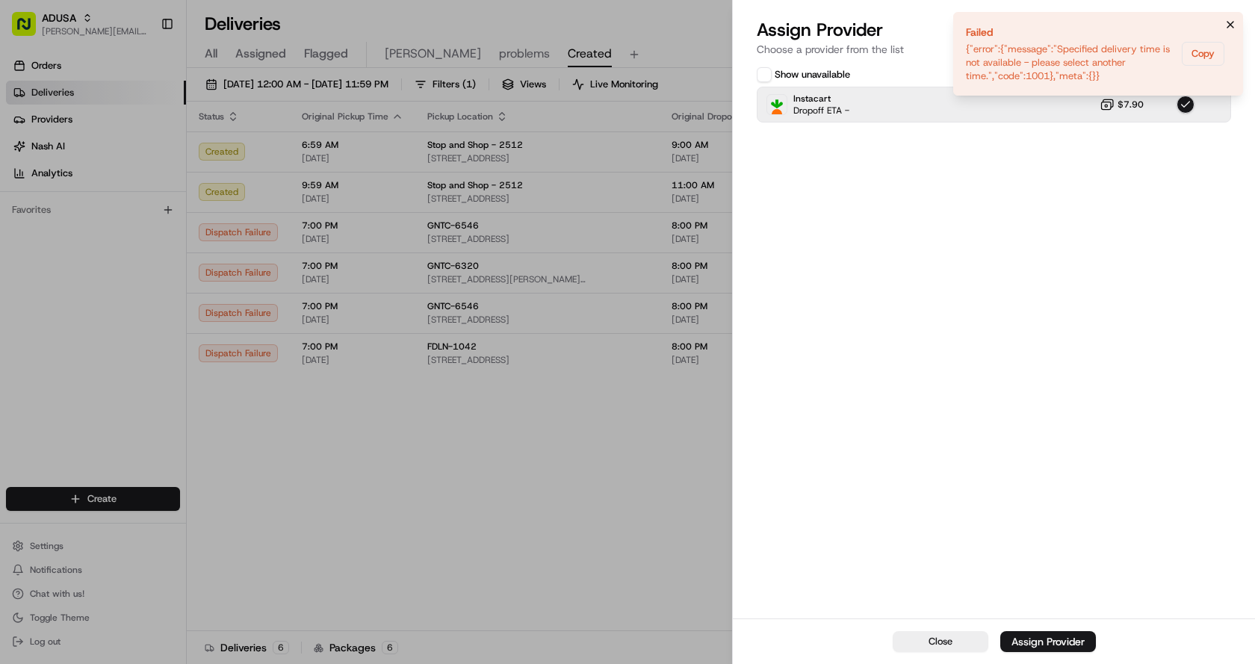
click at [1224, 22] on button "Notifications (F8)" at bounding box center [1231, 25] width 18 height 18
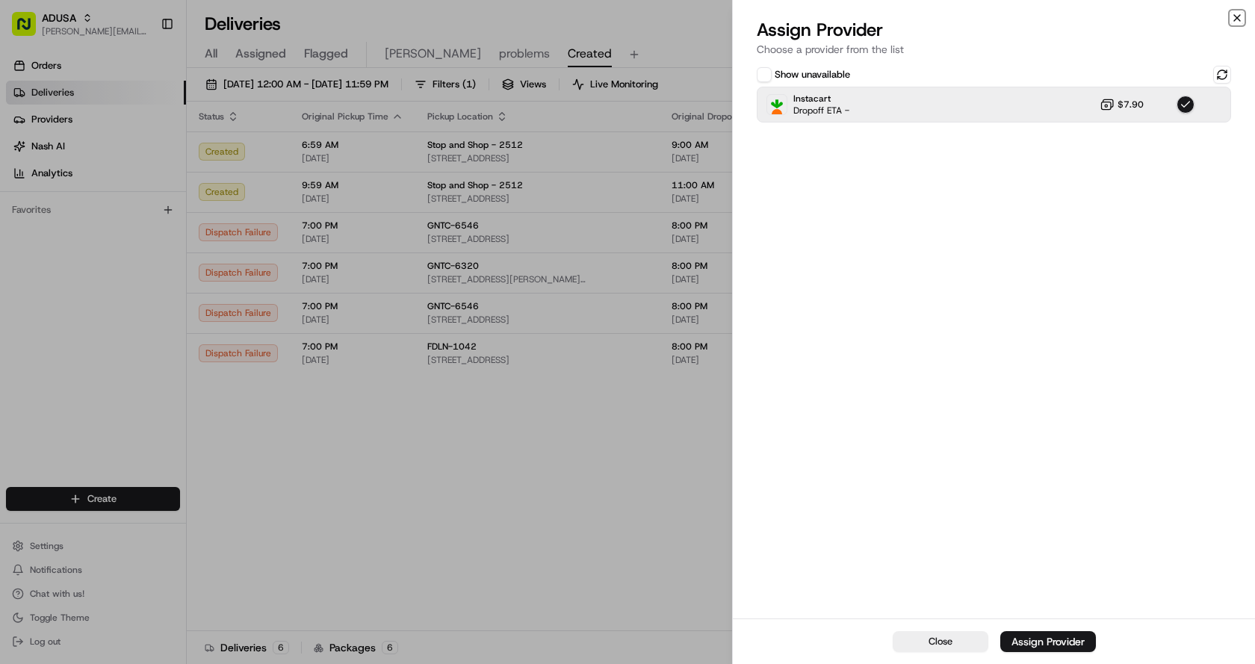
click at [1241, 13] on icon "button" at bounding box center [1237, 18] width 12 height 12
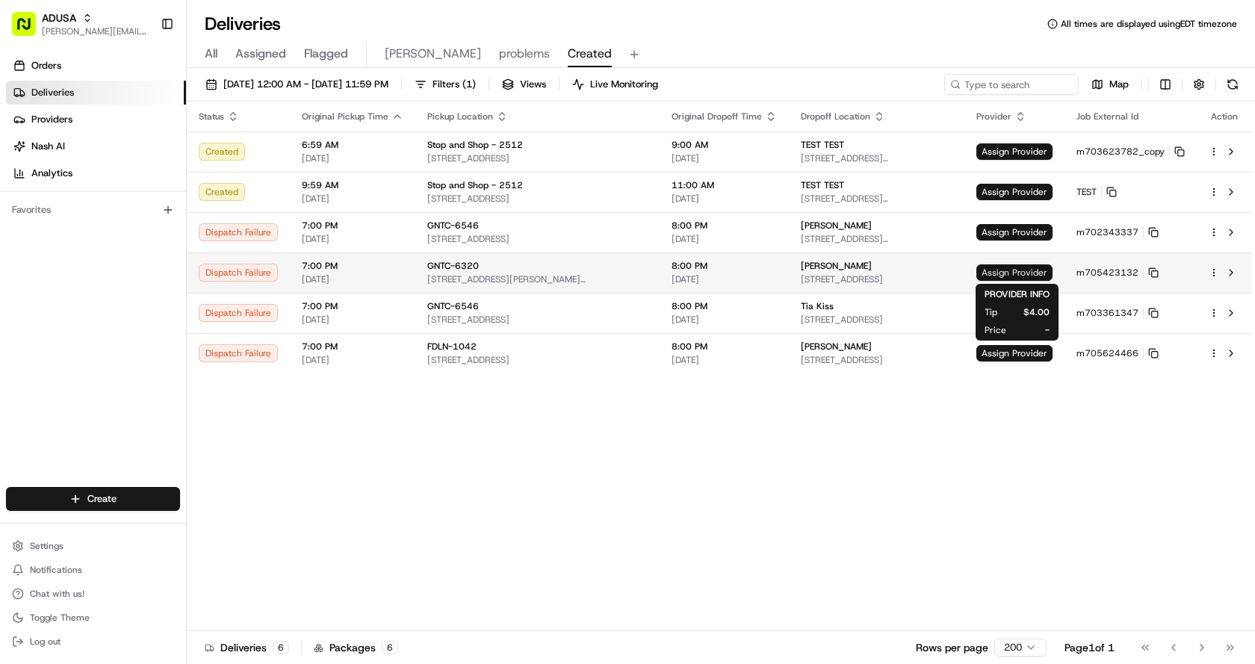
click at [1012, 270] on span "Assign Provider" at bounding box center [1015, 273] width 76 height 16
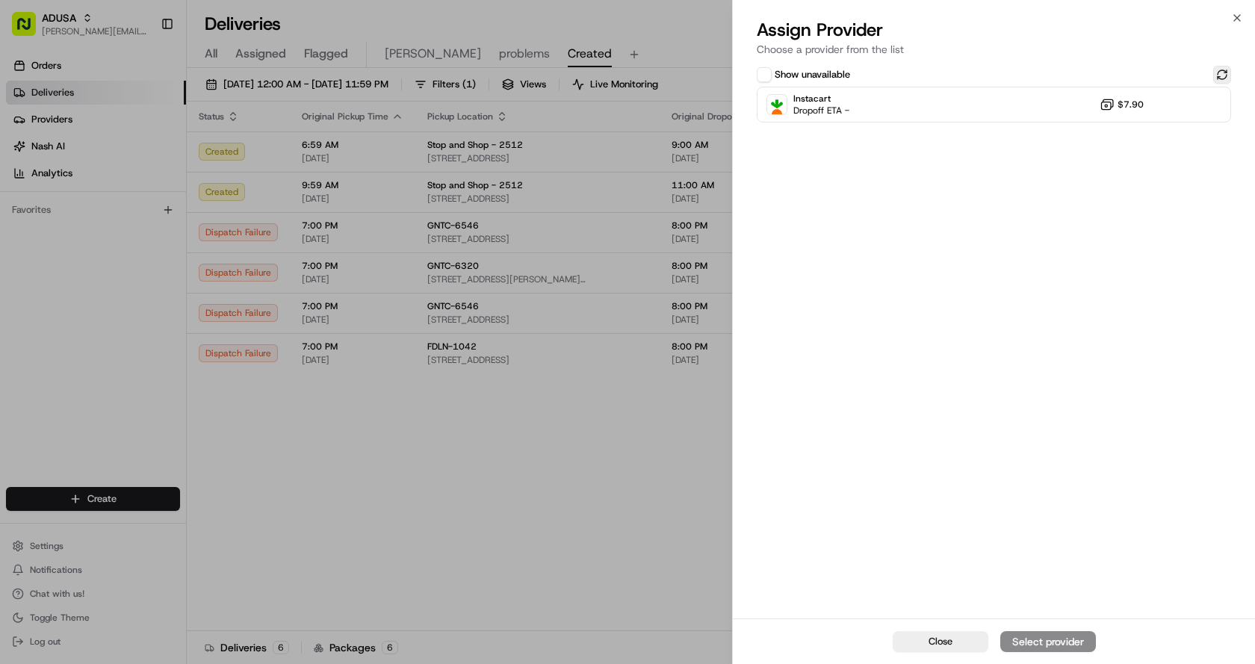
click at [1216, 72] on button at bounding box center [1222, 75] width 18 height 18
click at [1017, 98] on div "Instacart Dropoff ETA - $7.90" at bounding box center [994, 105] width 474 height 36
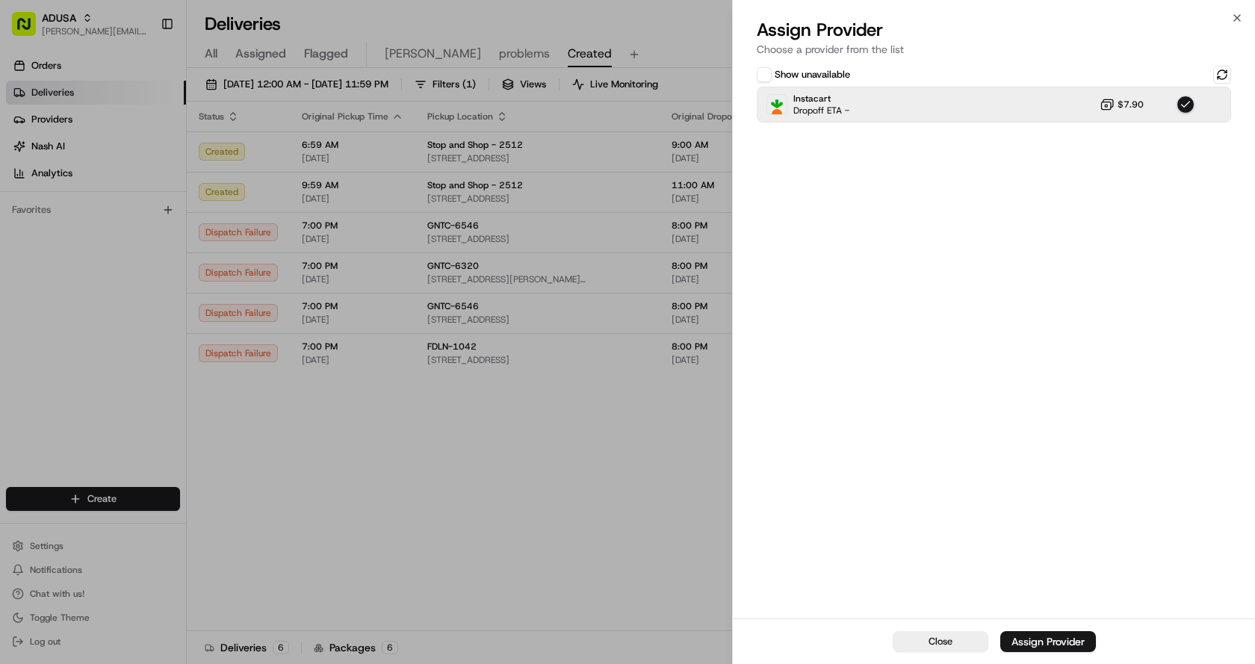
click at [1028, 634] on button "Assign Provider" at bounding box center [1049, 641] width 96 height 21
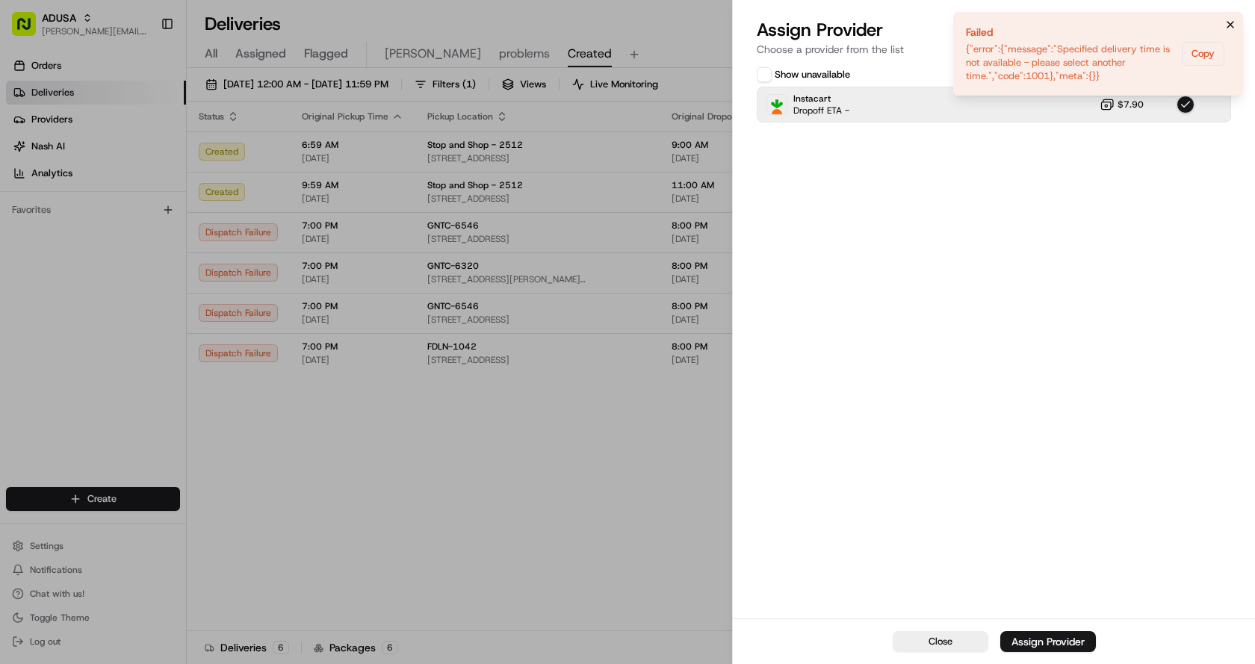
click at [1234, 22] on icon "Notifications (F8)" at bounding box center [1231, 25] width 12 height 12
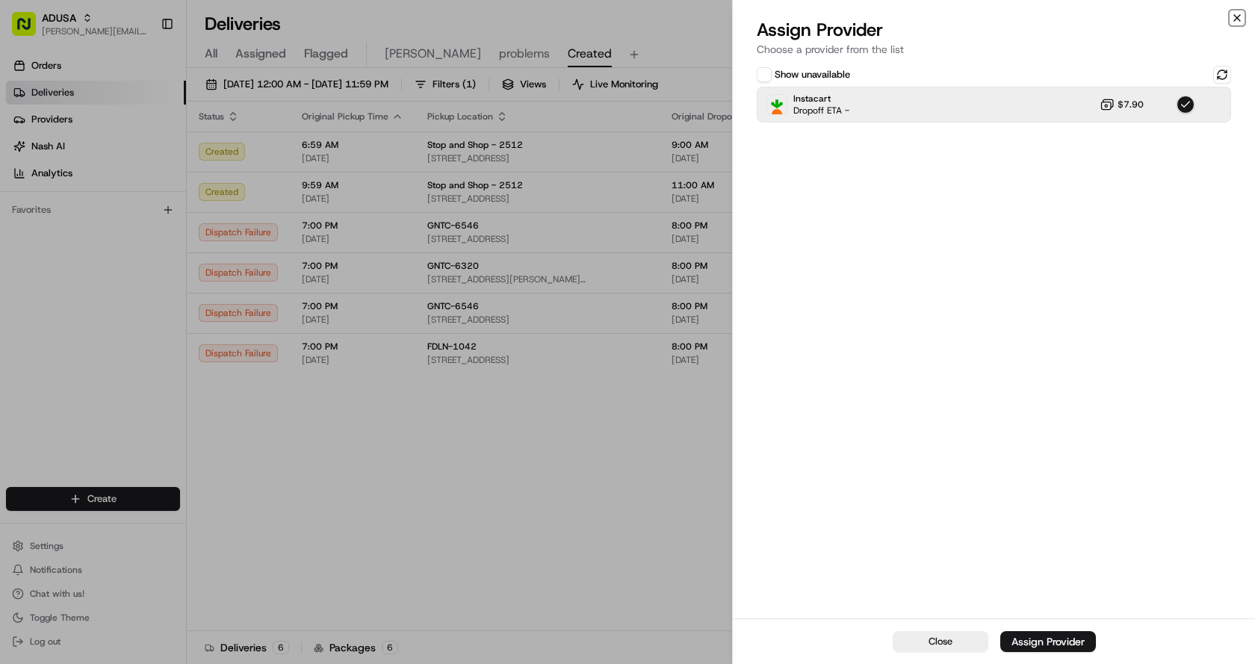
click at [1237, 20] on icon "button" at bounding box center [1237, 18] width 12 height 12
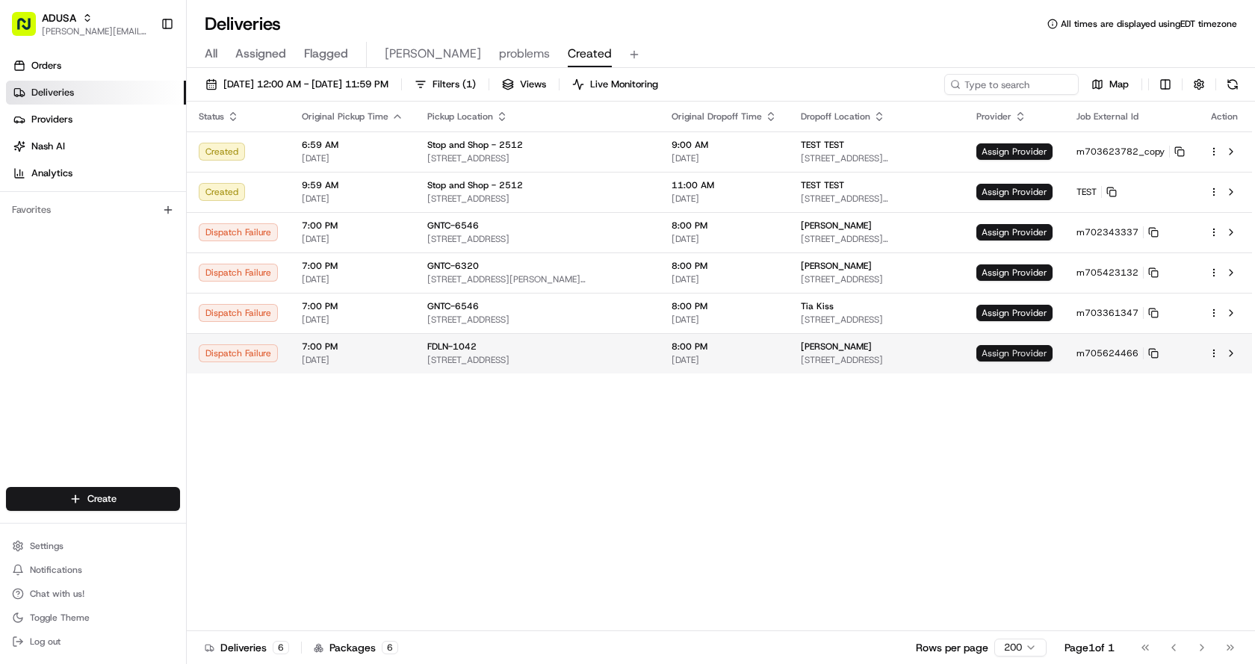
click at [1033, 352] on span "Assign Provider" at bounding box center [1015, 353] width 76 height 16
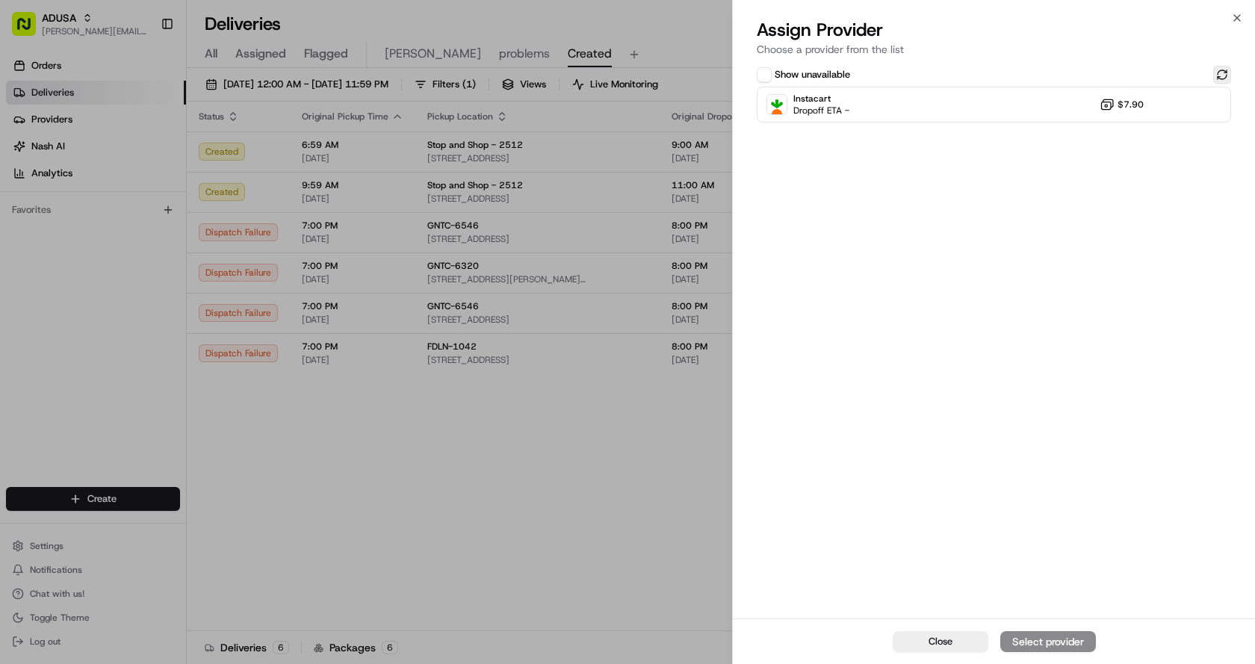
click at [1222, 75] on button at bounding box center [1222, 75] width 18 height 18
click at [1032, 105] on div "Instacart Dropoff ETA - $7.90" at bounding box center [994, 105] width 474 height 36
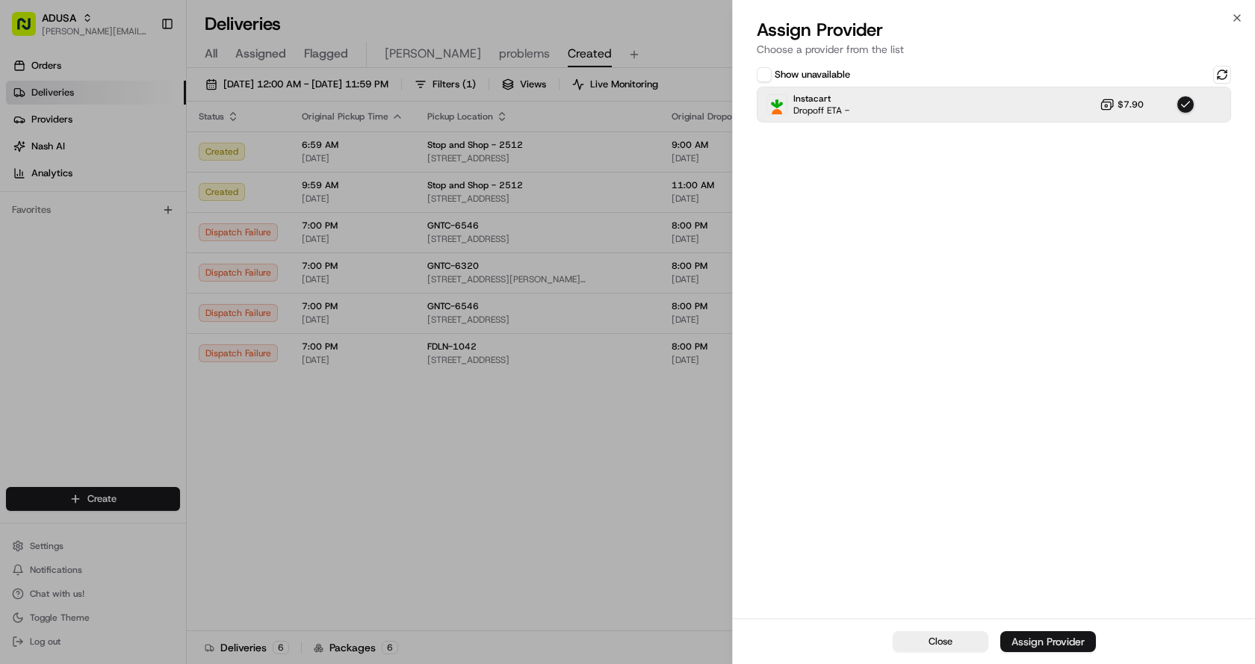
click at [1021, 641] on div "Assign Provider" at bounding box center [1048, 641] width 73 height 15
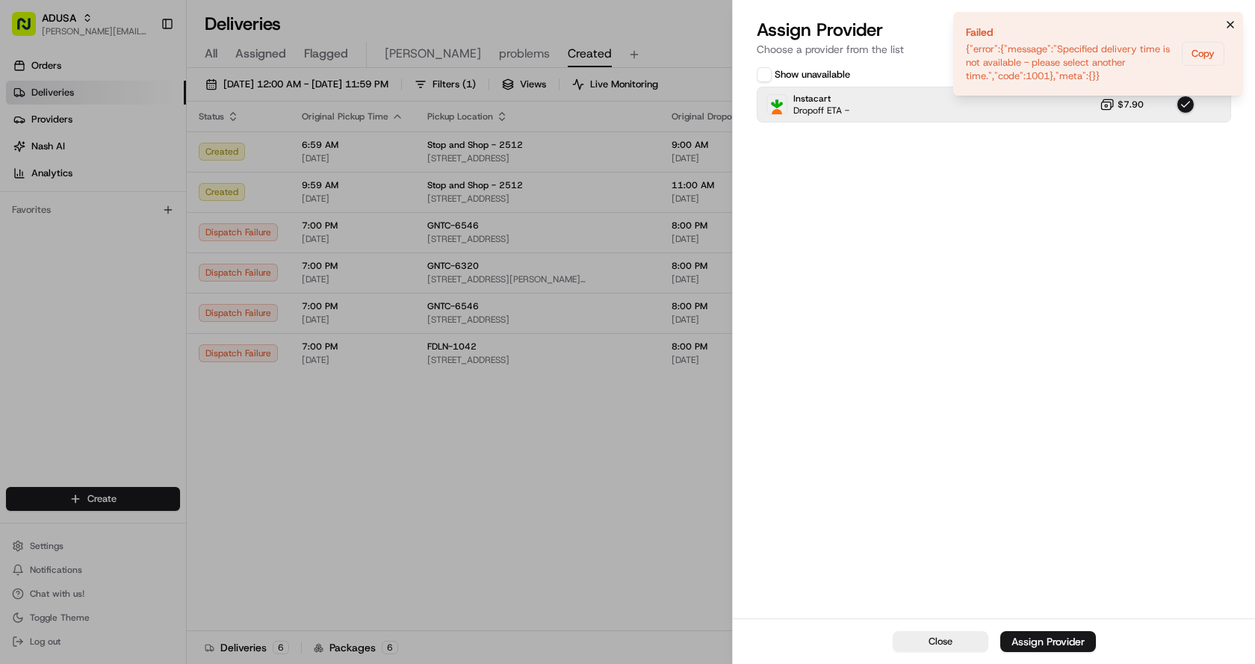
click at [1230, 23] on icon "Notifications (F8)" at bounding box center [1231, 25] width 12 height 12
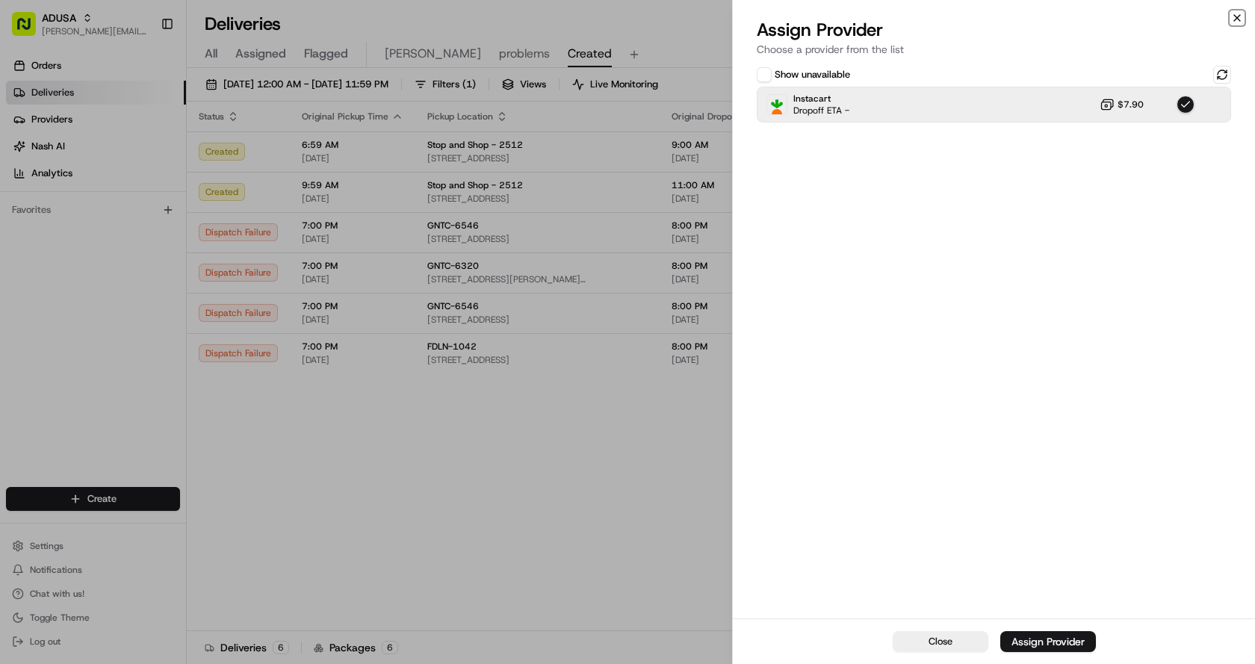
click at [1237, 16] on icon "button" at bounding box center [1237, 18] width 12 height 12
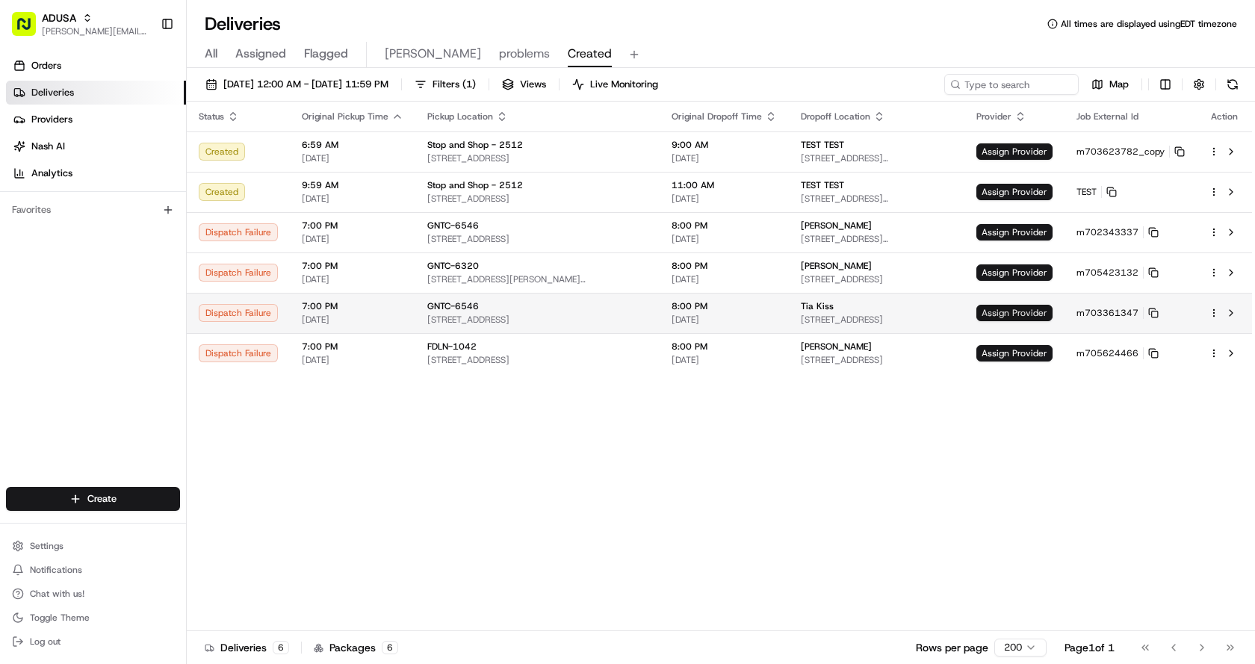
click at [1009, 317] on span "Assign Provider" at bounding box center [1015, 313] width 76 height 16
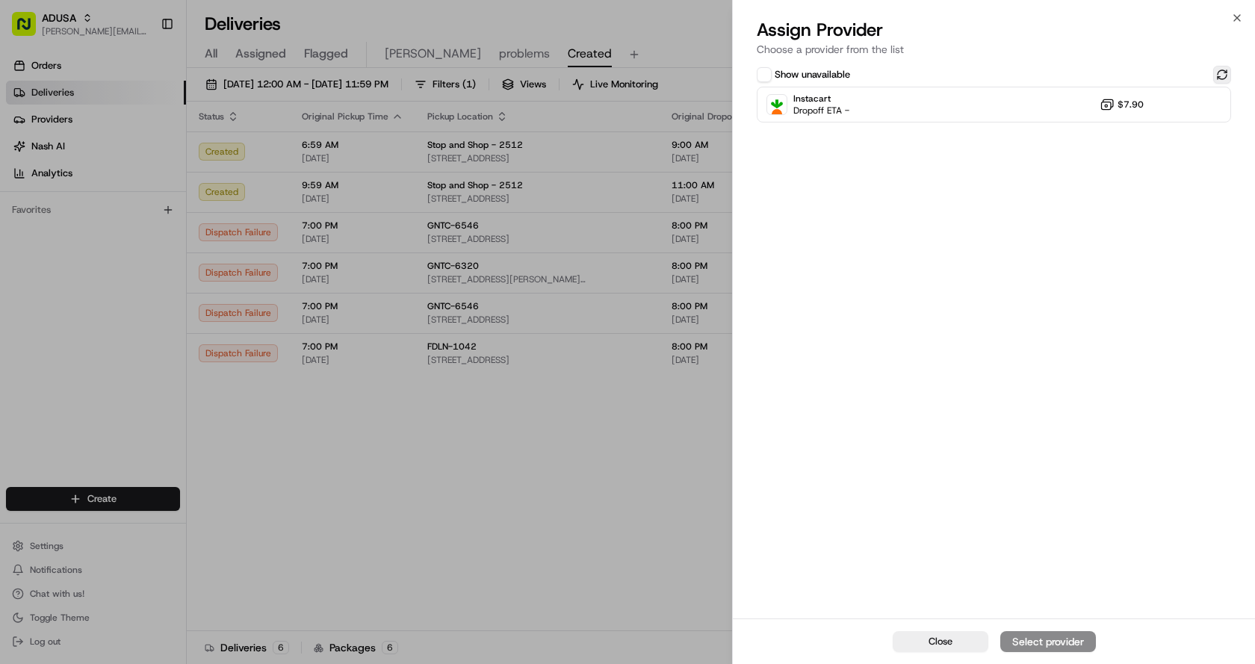
click at [1223, 77] on button at bounding box center [1222, 75] width 18 height 18
click at [1015, 101] on div "Instacart Dropoff ETA - $7.90" at bounding box center [994, 105] width 474 height 36
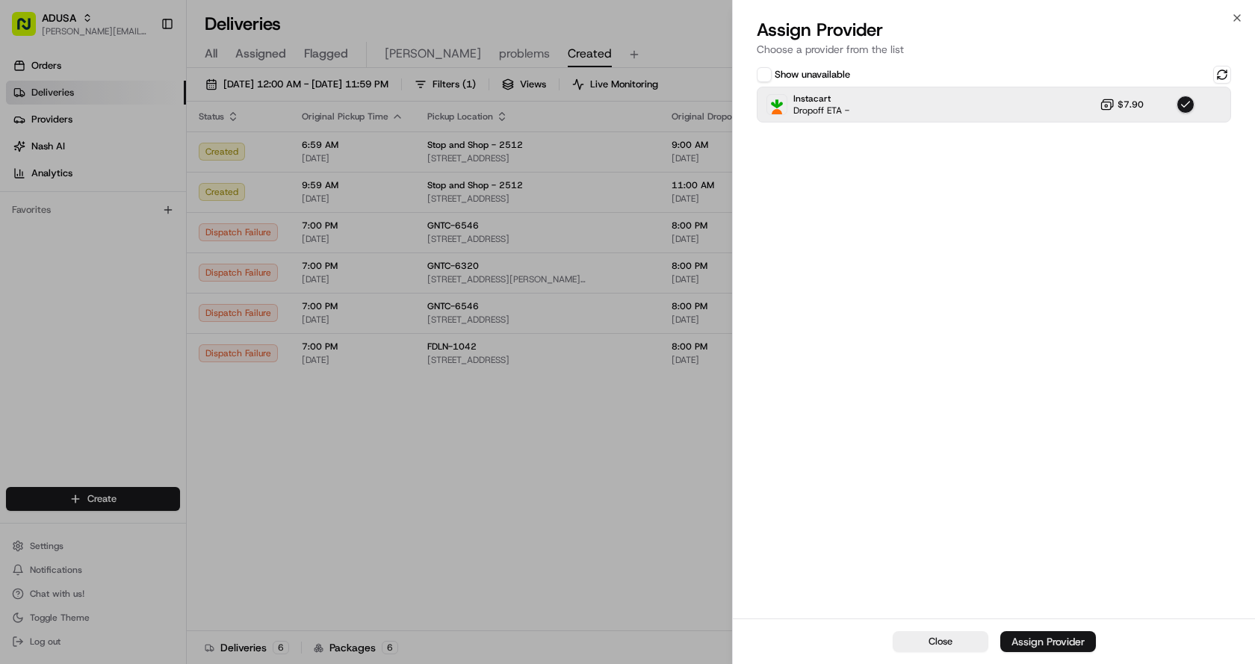
click at [1035, 643] on div "Assign Provider" at bounding box center [1048, 641] width 73 height 15
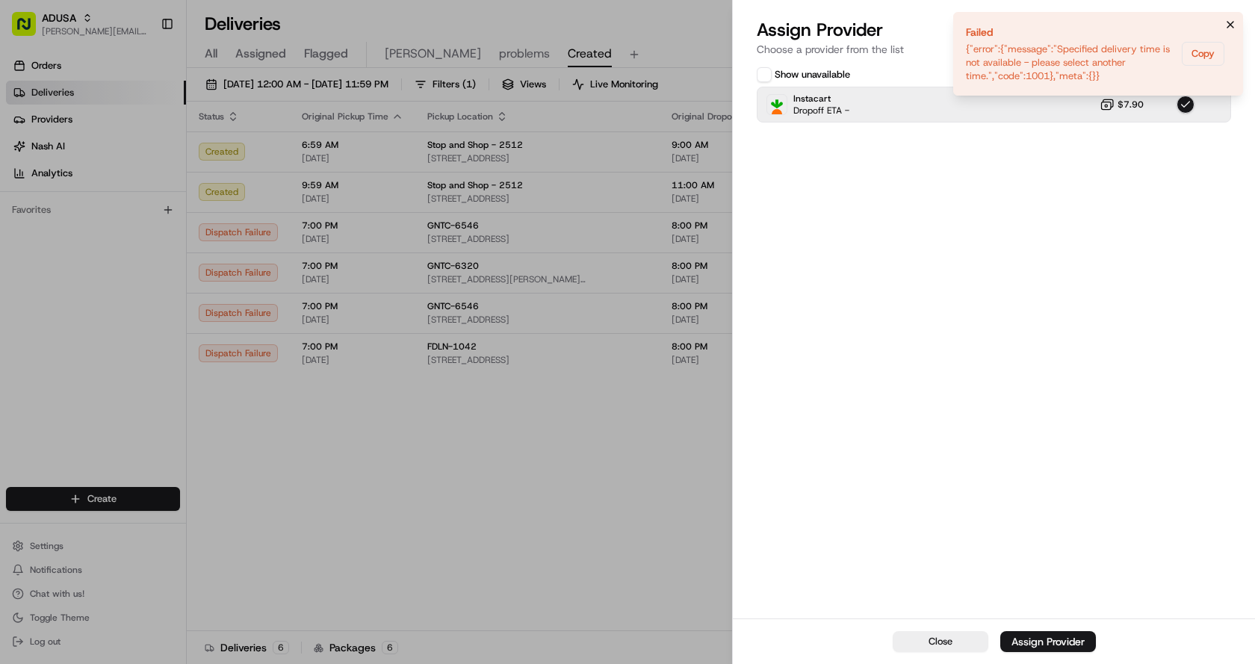
click at [1231, 23] on icon "Notifications (F8)" at bounding box center [1231, 25] width 12 height 12
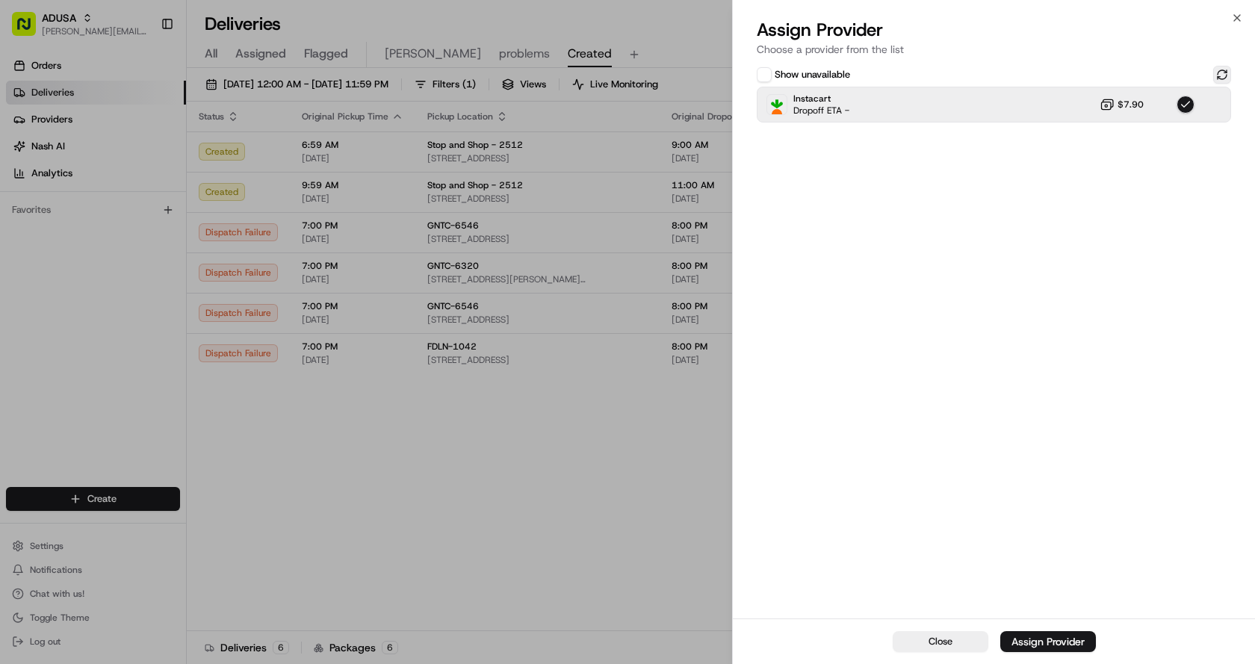
click at [1219, 80] on button at bounding box center [1222, 75] width 18 height 18
click at [1028, 99] on div "Instacart Dropoff ETA - $7.90" at bounding box center [994, 105] width 474 height 36
click at [1028, 100] on div "Instacart Dropoff ETA - $7.90" at bounding box center [994, 105] width 474 height 36
click at [1039, 637] on div "Assign Provider" at bounding box center [1048, 641] width 73 height 15
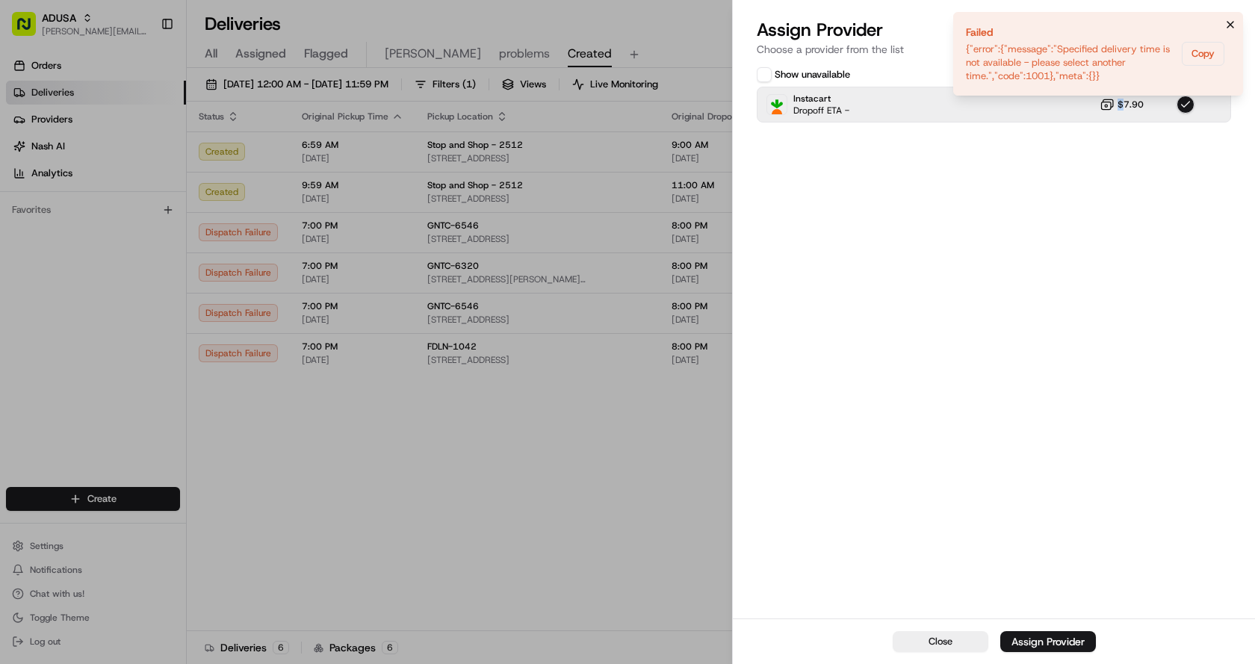
click at [1231, 22] on icon "Notifications (F8)" at bounding box center [1231, 25] width 12 height 12
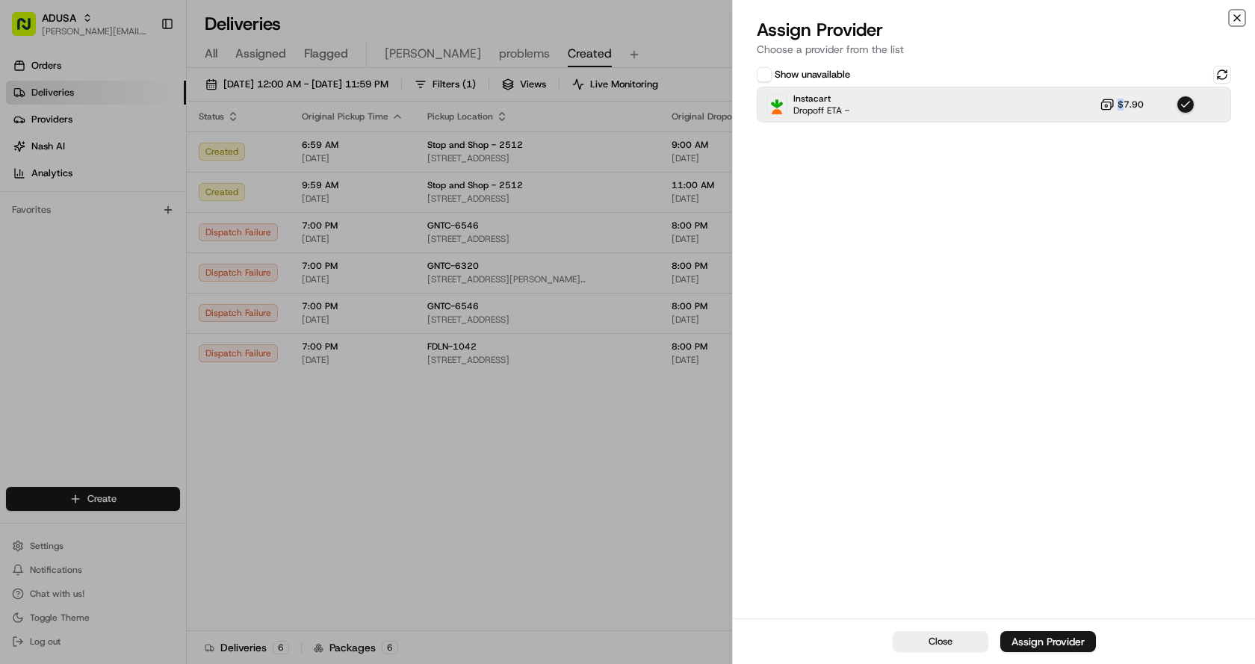
click at [1236, 14] on icon "button" at bounding box center [1237, 18] width 12 height 12
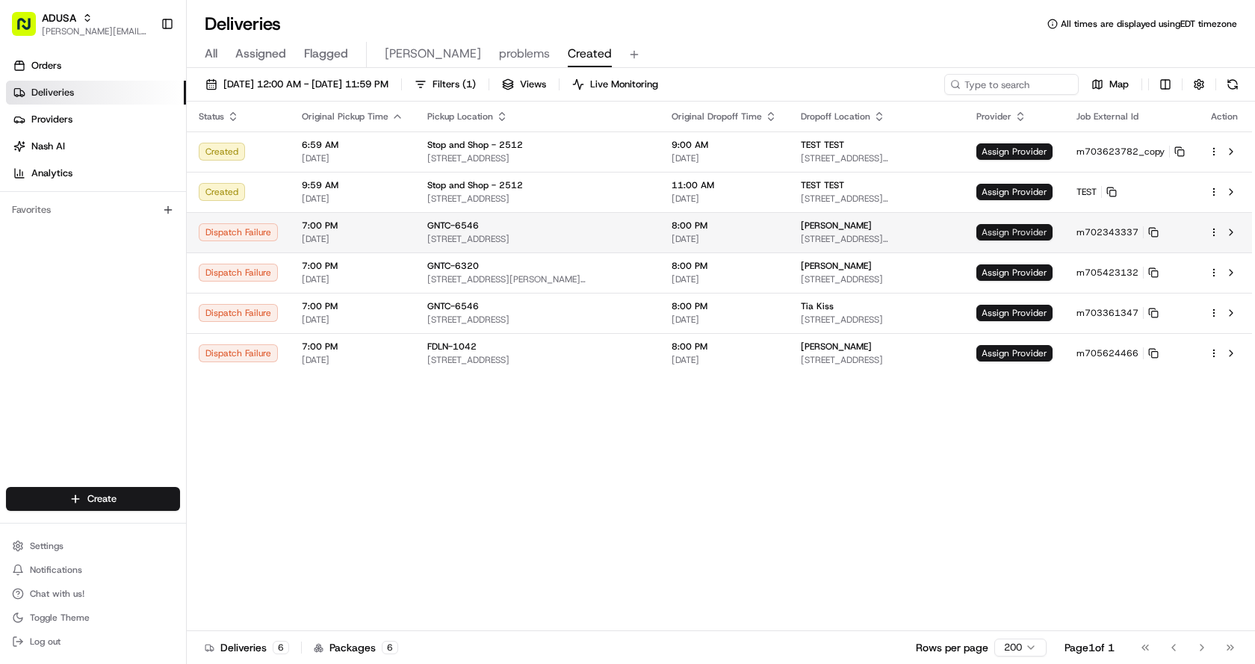
click at [998, 230] on span "Assign Provider" at bounding box center [1015, 232] width 76 height 16
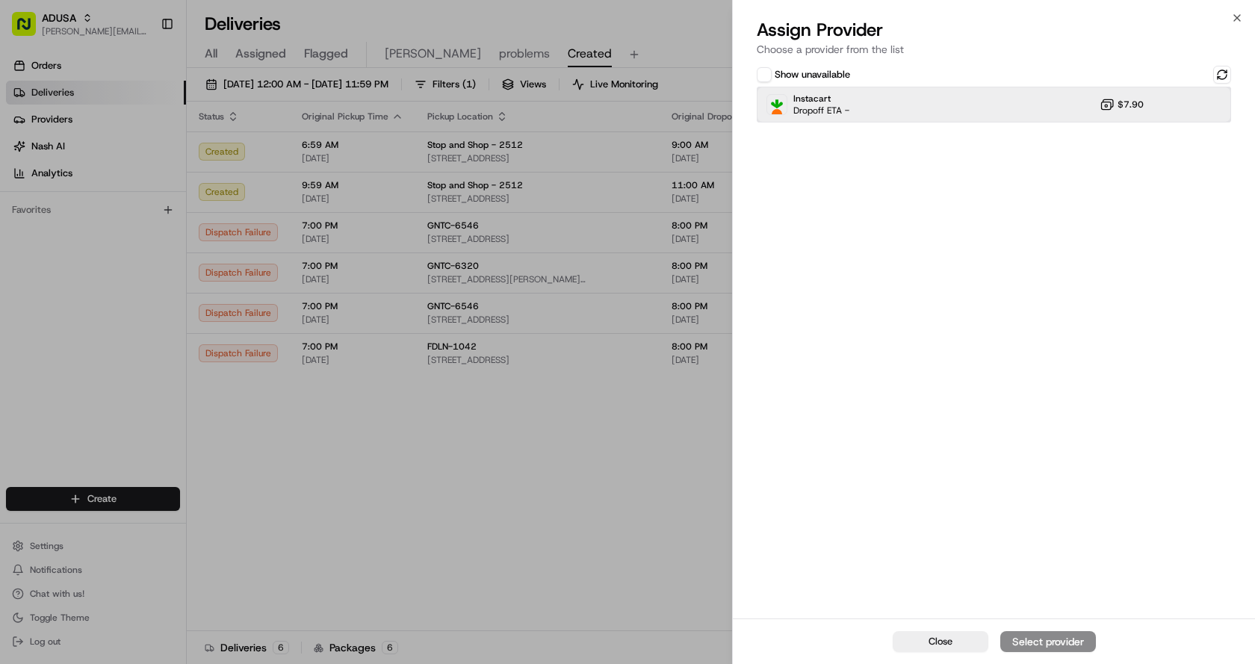
click at [868, 109] on div "Instacart Dropoff ETA - $7.90" at bounding box center [994, 105] width 474 height 36
click at [1079, 640] on div "Assign Provider" at bounding box center [1048, 641] width 73 height 15
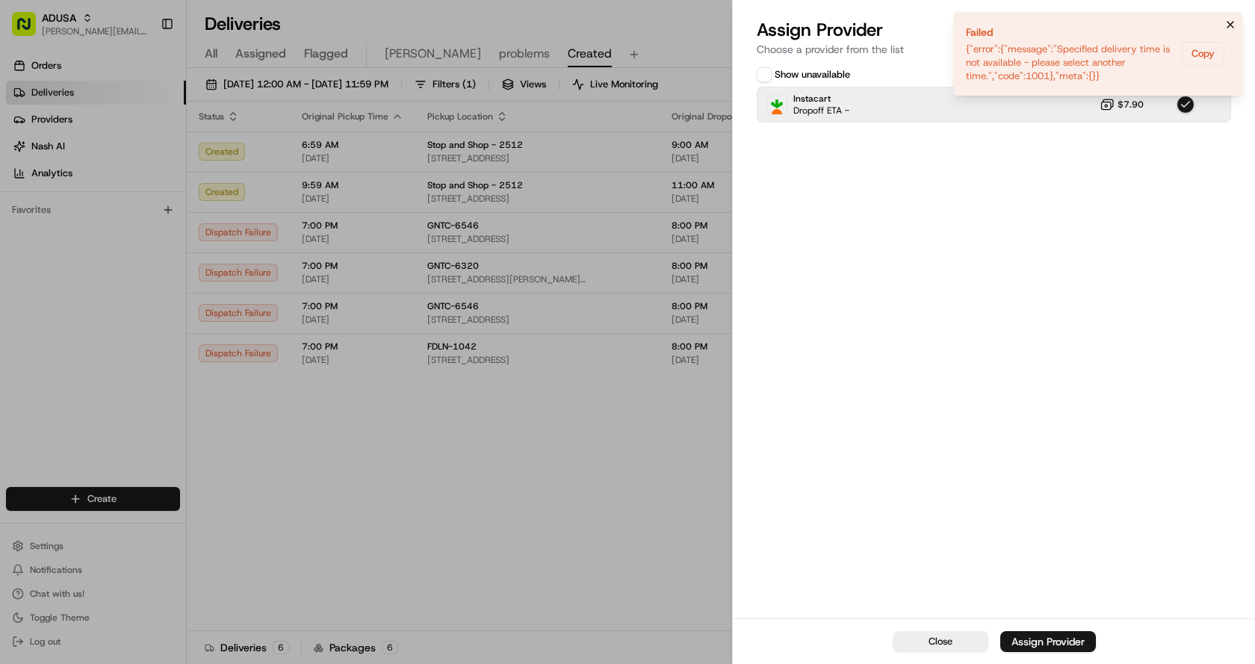
click at [1230, 24] on icon "Notifications (F8)" at bounding box center [1231, 25] width 6 height 6
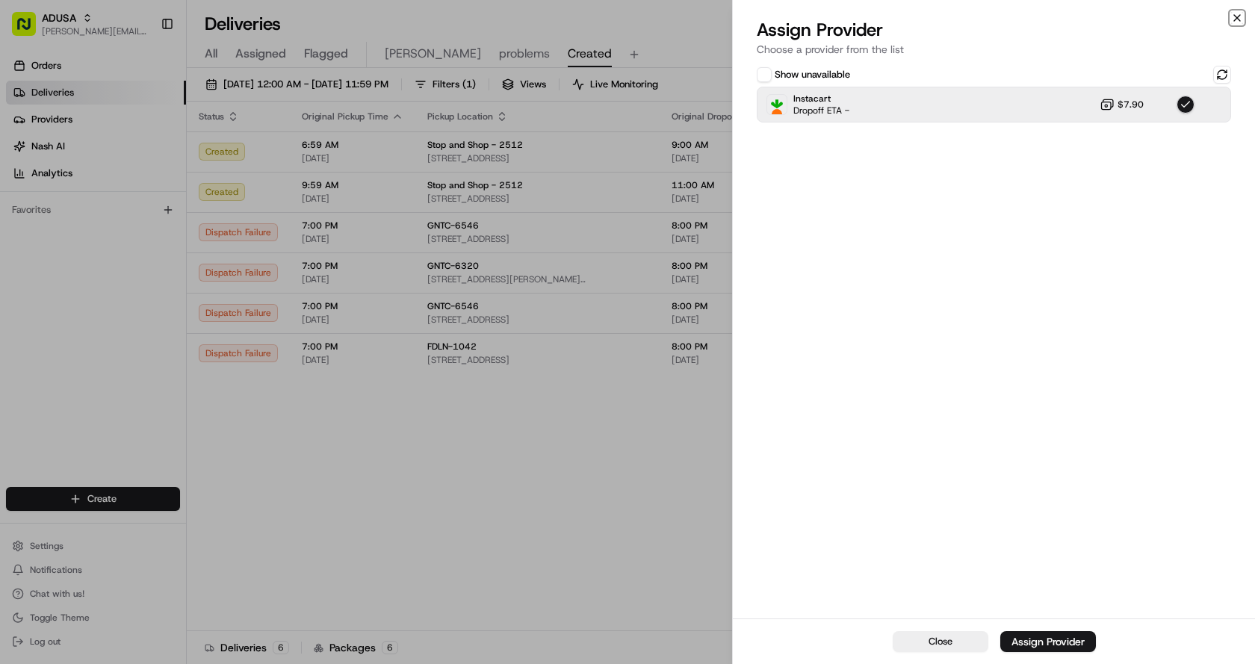
click at [1239, 17] on icon "button" at bounding box center [1237, 18] width 12 height 12
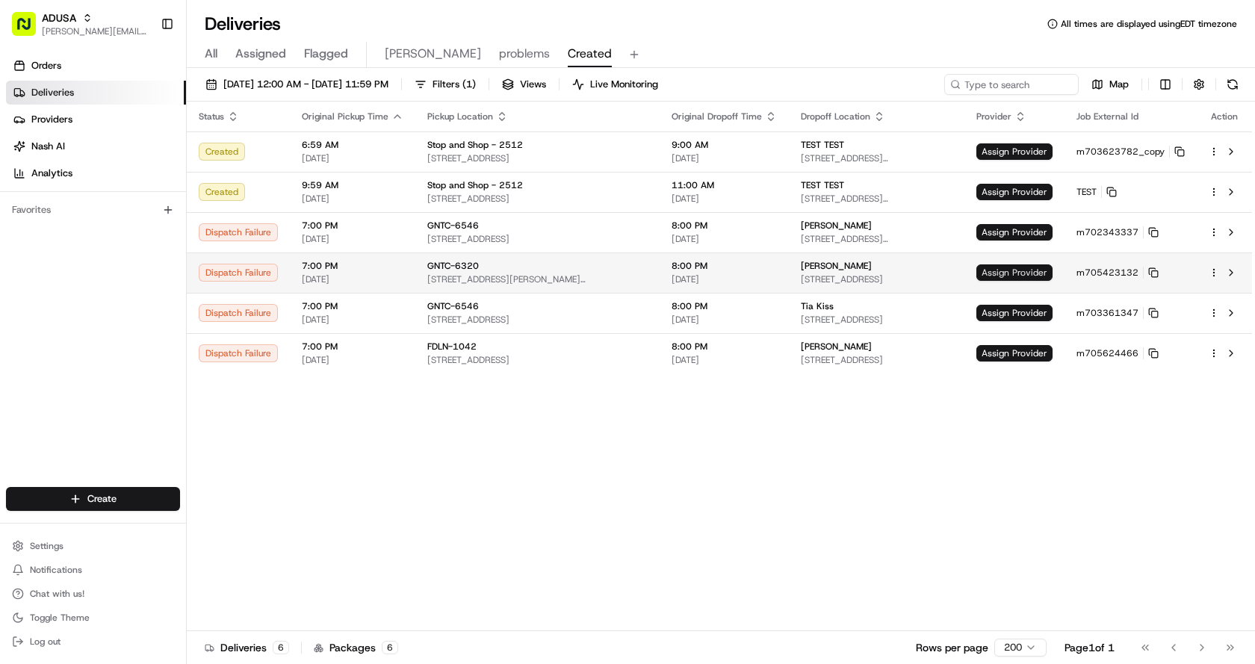
click at [1008, 273] on span "Assign Provider" at bounding box center [1015, 273] width 76 height 16
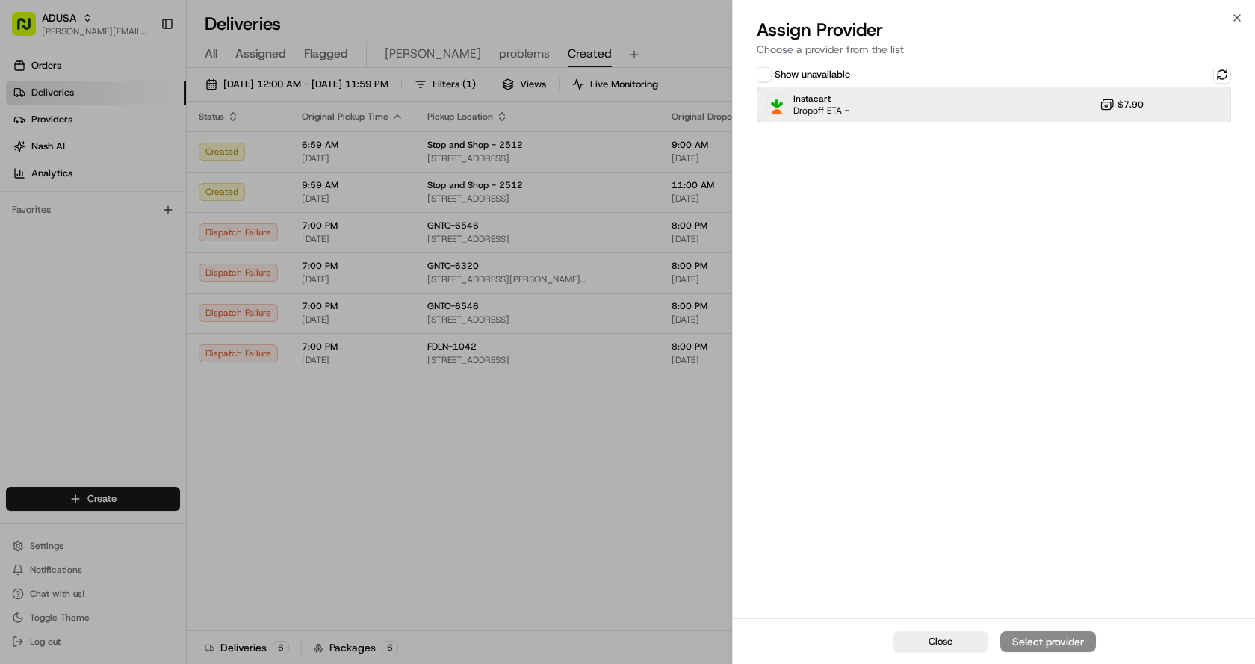
click at [832, 107] on span "Dropoff ETA -" at bounding box center [822, 111] width 56 height 12
click at [1051, 639] on div "Assign Provider" at bounding box center [1048, 641] width 73 height 15
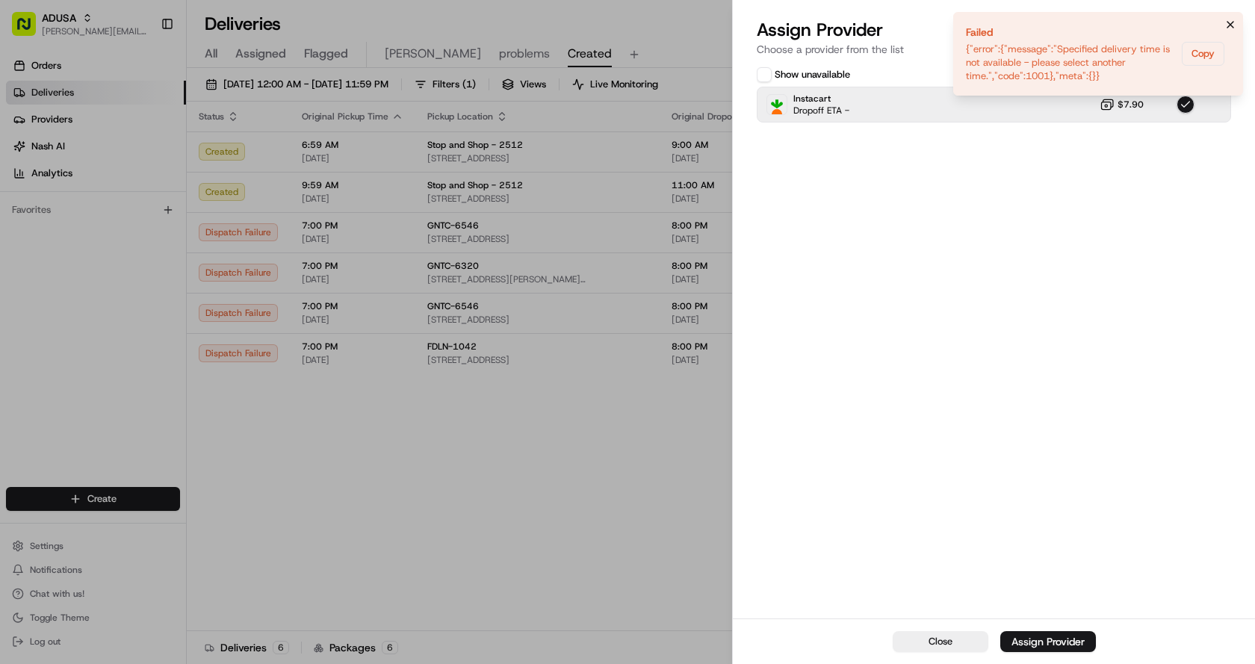
click at [1223, 22] on button "Notifications (F8)" at bounding box center [1231, 25] width 18 height 18
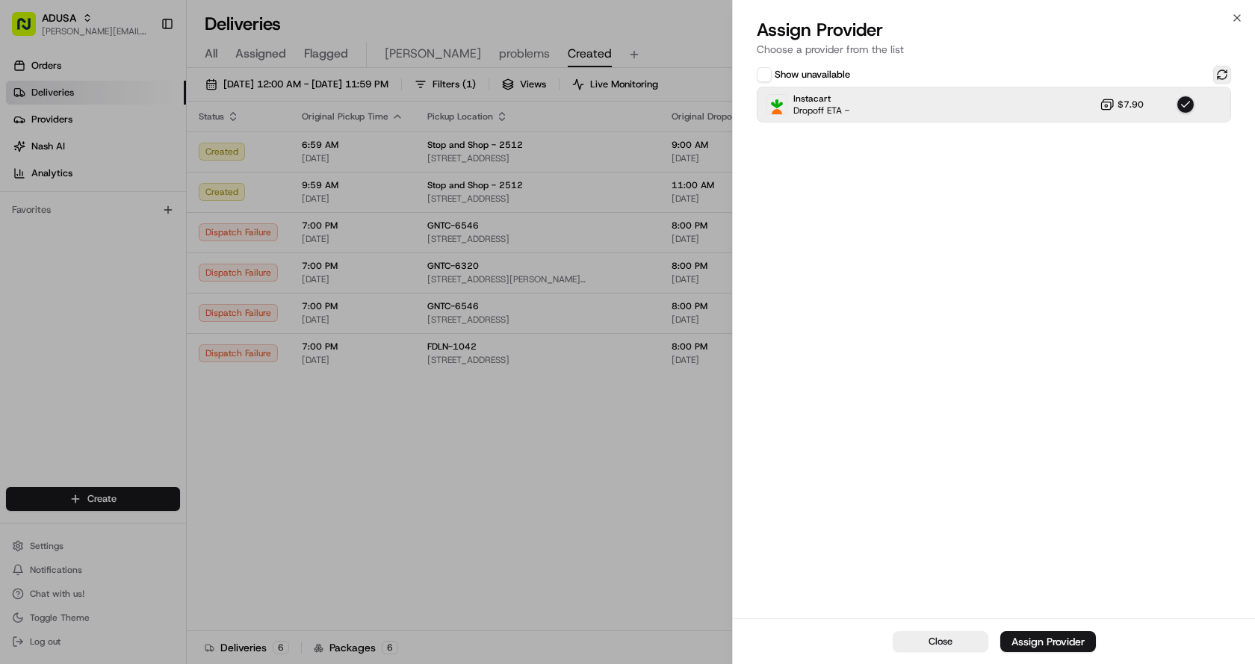
click at [1218, 68] on button at bounding box center [1222, 75] width 18 height 18
click at [1223, 71] on button at bounding box center [1222, 75] width 18 height 18
click at [1067, 101] on div "Instacart Dropoff ETA - $7.90" at bounding box center [994, 105] width 474 height 36
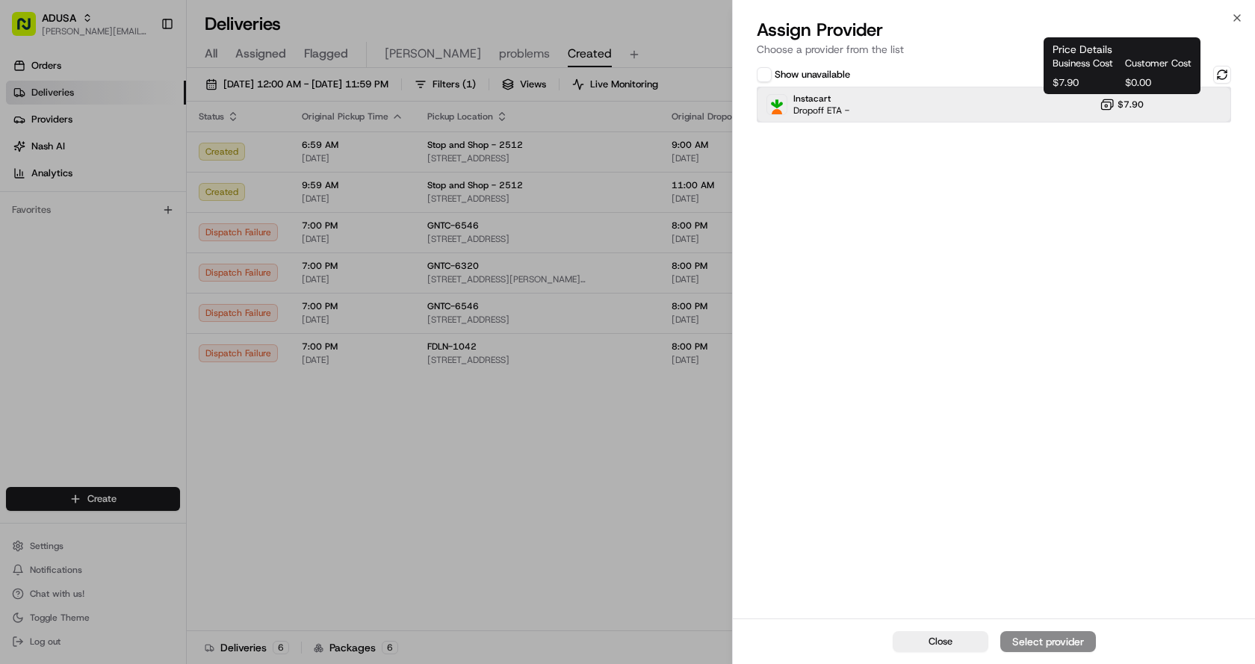
click at [1045, 114] on div "Instacart Dropoff ETA - $7.90" at bounding box center [994, 105] width 474 height 36
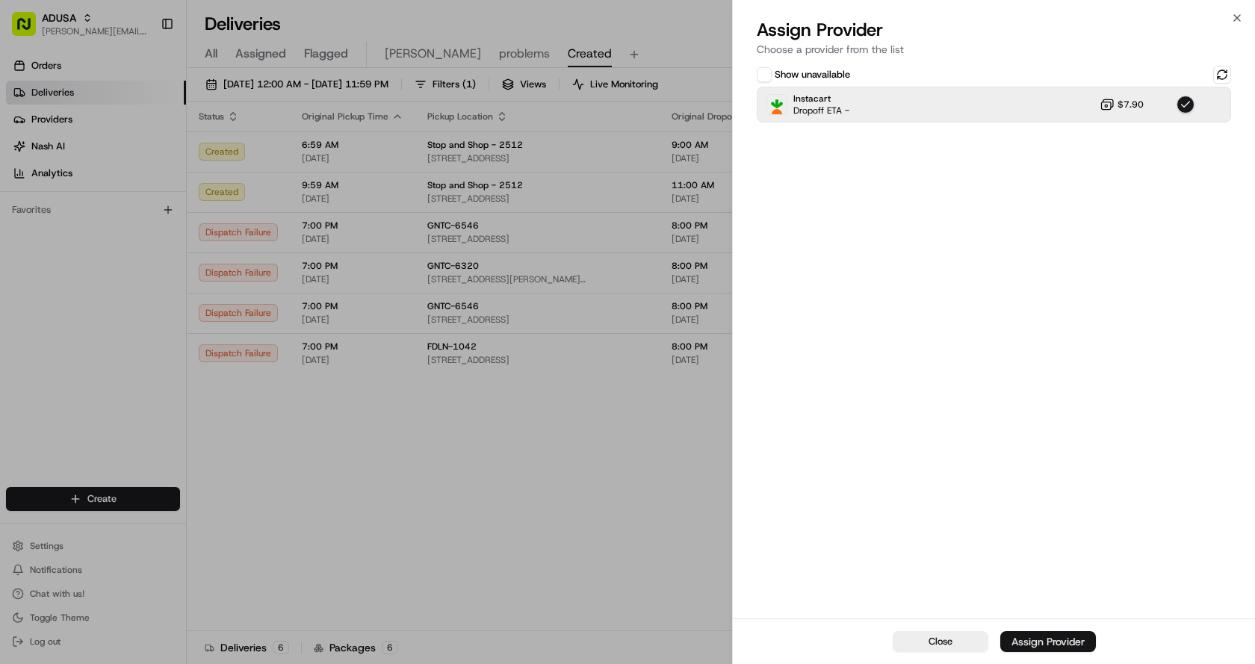
click at [1075, 646] on div "Assign Provider" at bounding box center [1048, 641] width 73 height 15
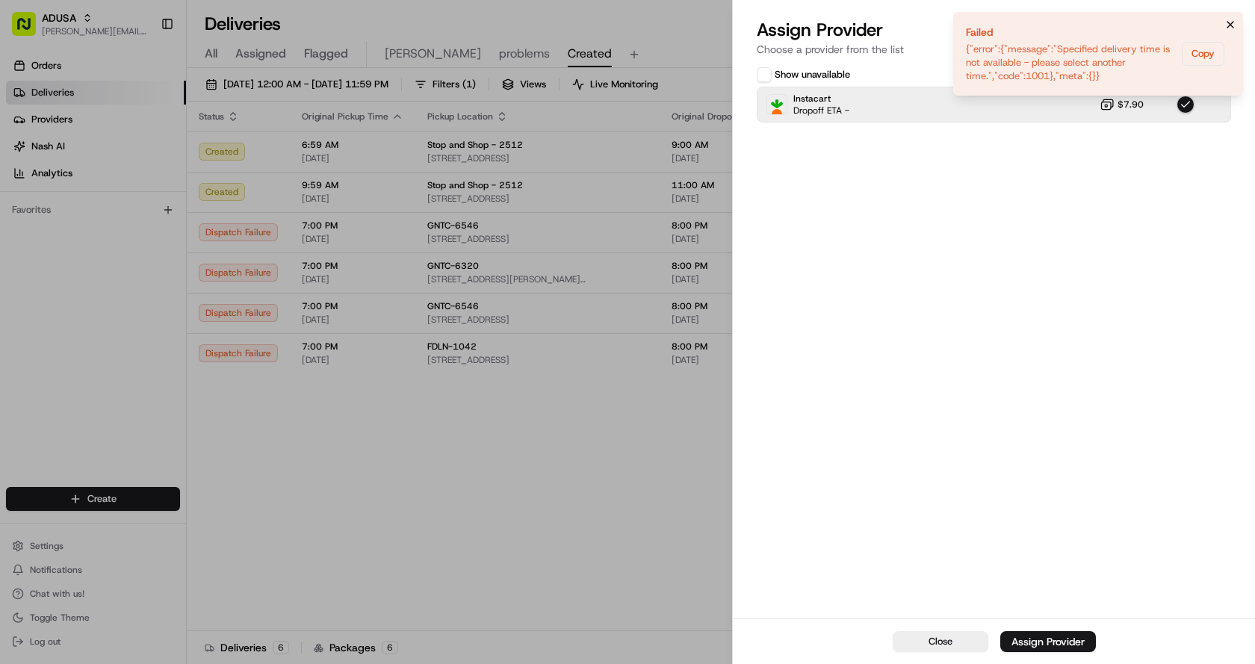
click at [1234, 22] on icon "Notifications (F8)" at bounding box center [1231, 25] width 12 height 12
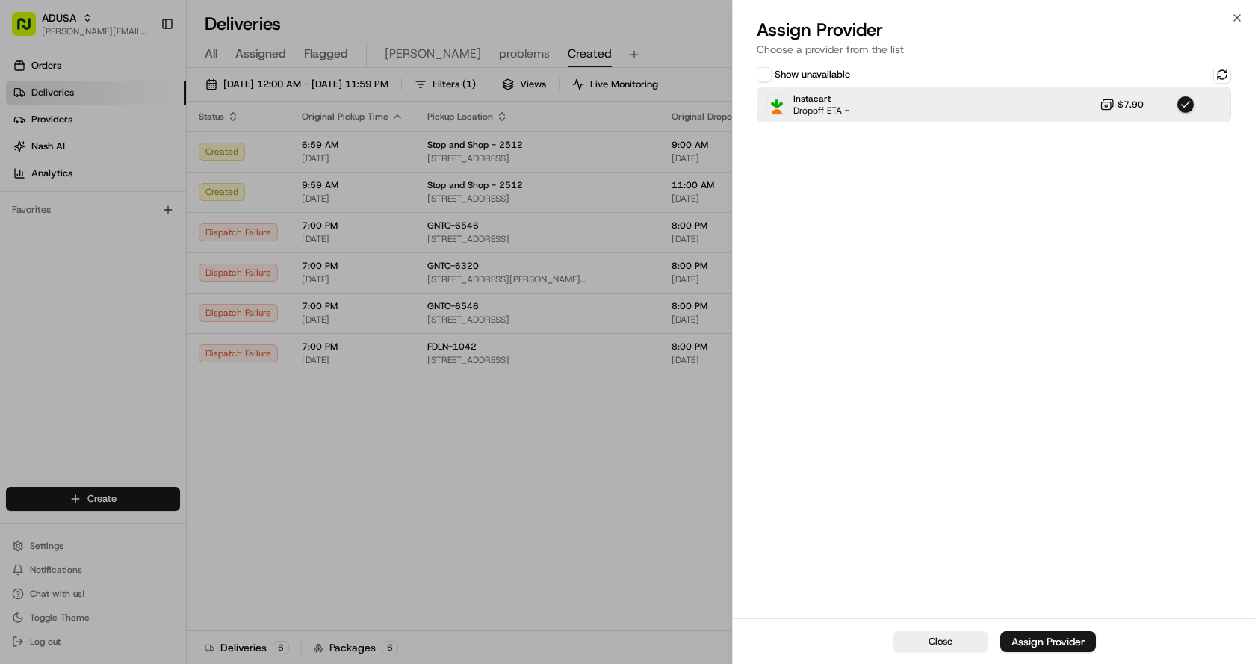
click at [1229, 13] on div "Close Assign Provider Choose a provider from the list Show unavailable Instacar…" at bounding box center [993, 332] width 523 height 664
click at [1240, 15] on icon "button" at bounding box center [1237, 18] width 6 height 6
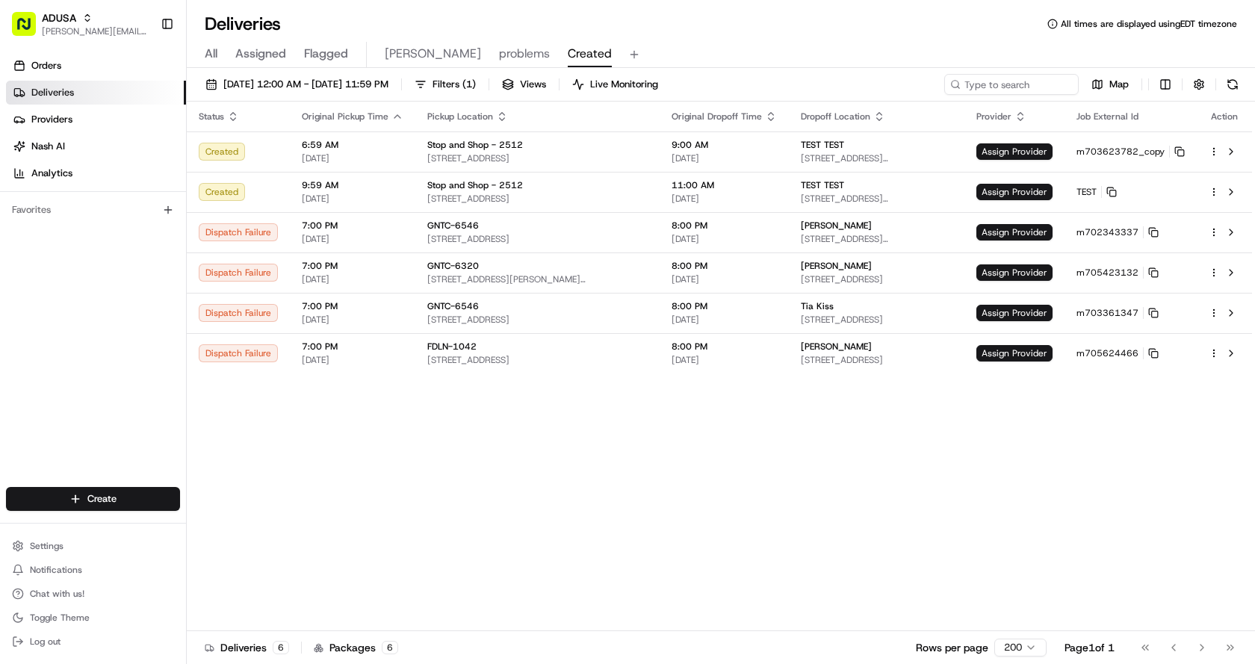
click at [827, 519] on div "Status Original Pickup Time Pickup Location Original Dropoff Time Dropoff Locat…" at bounding box center [720, 367] width 1066 height 530
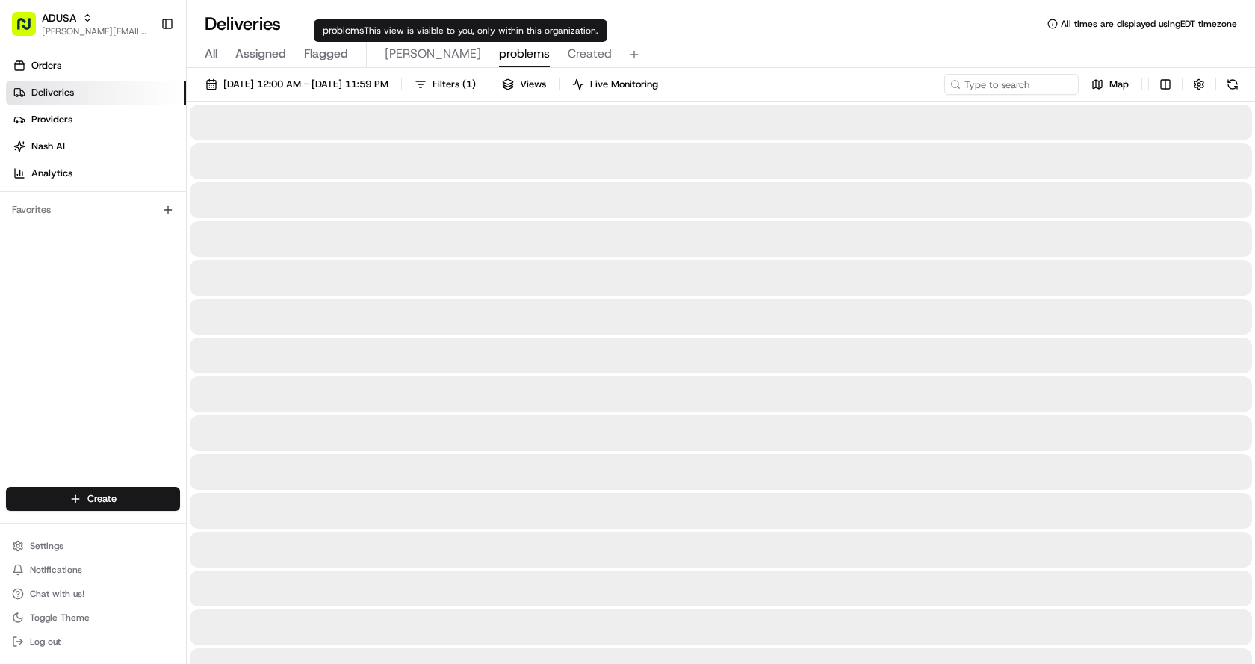
click at [499, 52] on span "problems" at bounding box center [524, 54] width 51 height 18
click at [568, 50] on span "Created" at bounding box center [590, 54] width 44 height 18
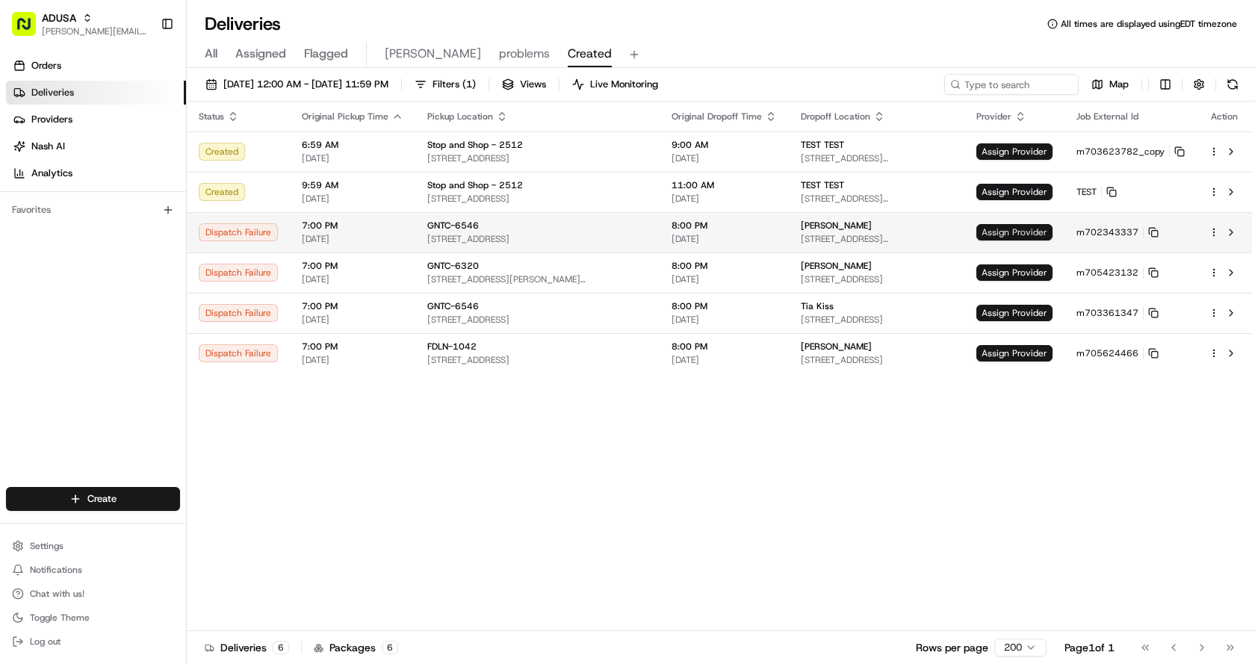
click at [1003, 235] on span "Assign Provider" at bounding box center [1015, 232] width 76 height 16
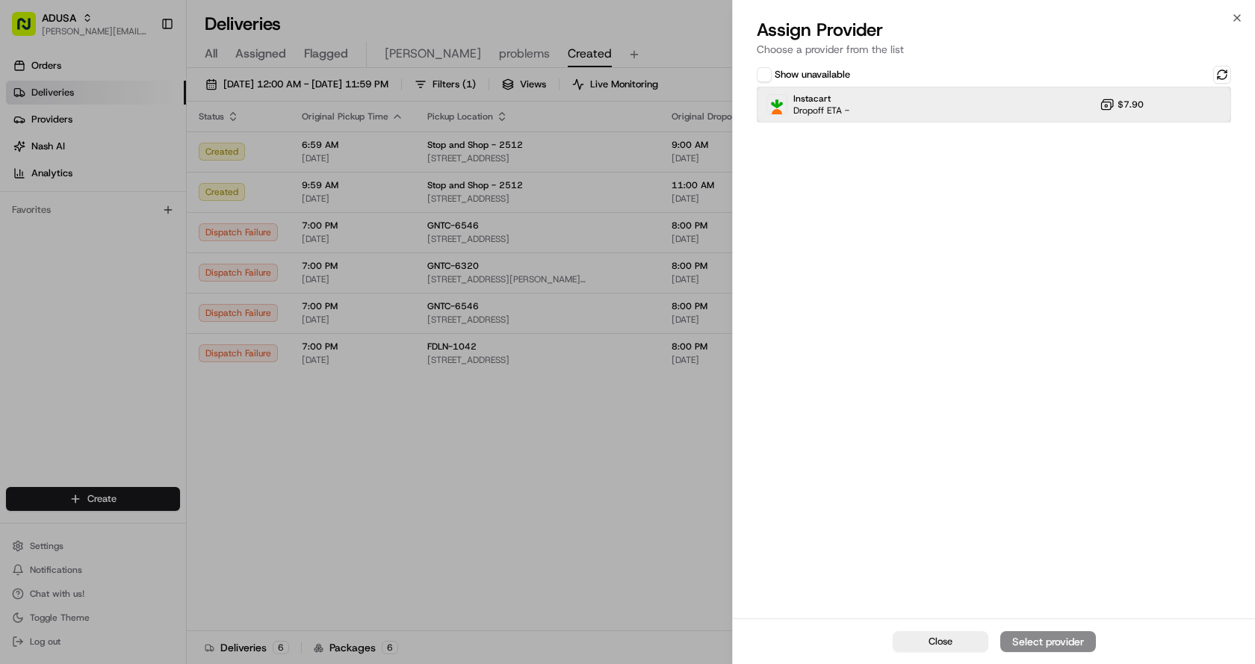
click at [869, 106] on div "Instacart Dropoff ETA - $7.90" at bounding box center [994, 105] width 474 height 36
click at [1054, 643] on div "Assign Provider" at bounding box center [1048, 641] width 73 height 15
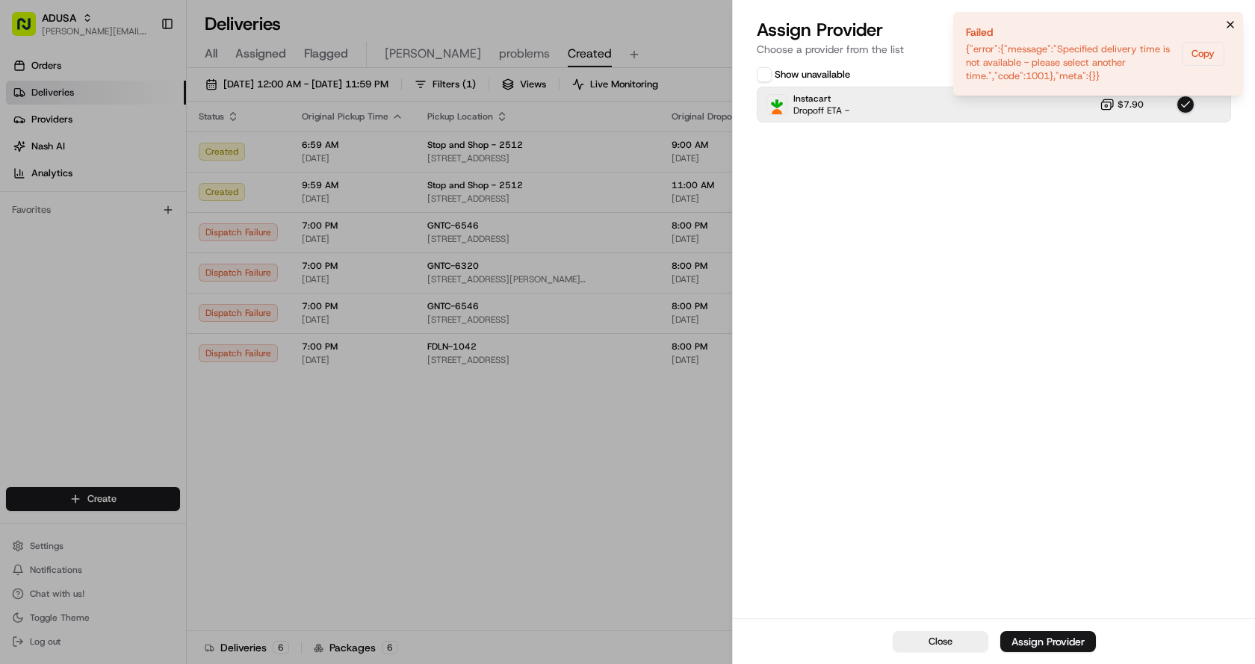
click at [1235, 24] on icon "Notifications (F8)" at bounding box center [1231, 25] width 12 height 12
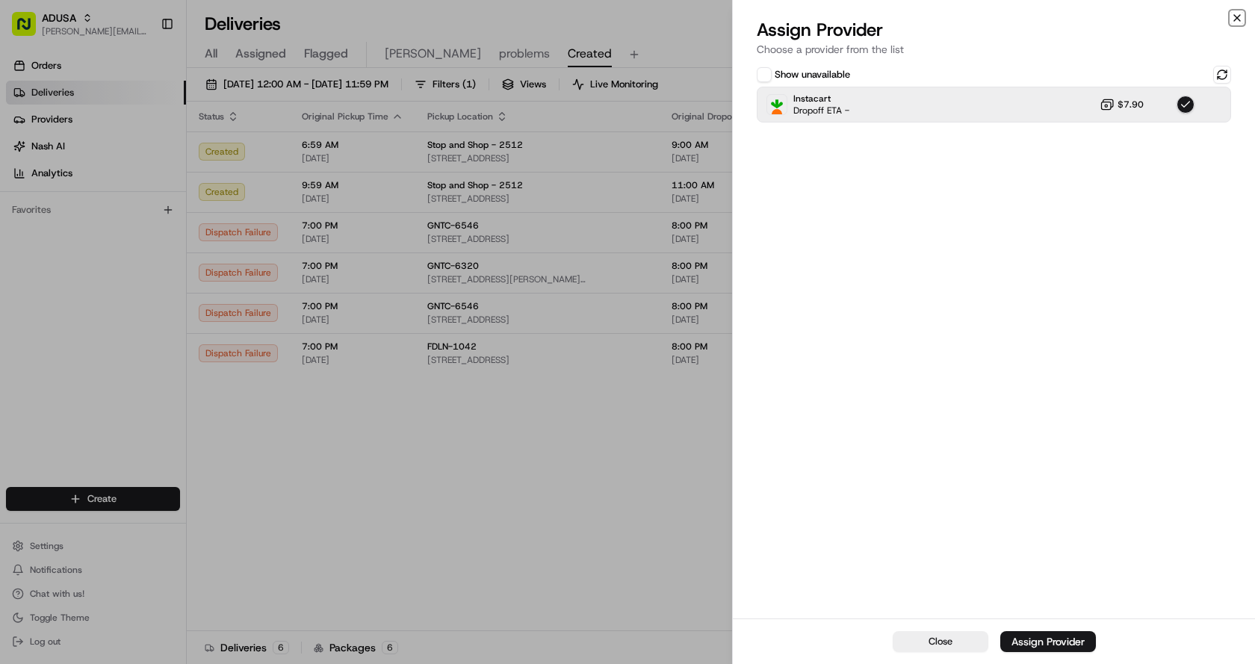
click at [1240, 19] on icon "button" at bounding box center [1237, 18] width 12 height 12
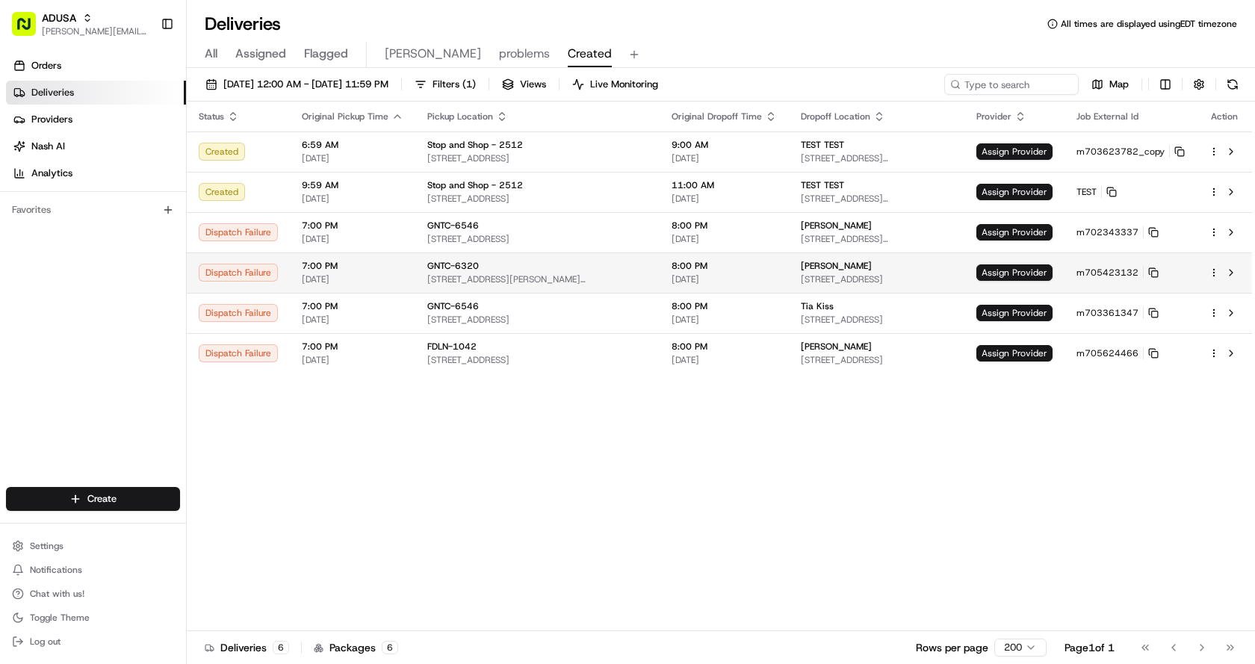
click at [1013, 264] on td "Assign Provider" at bounding box center [1015, 273] width 100 height 40
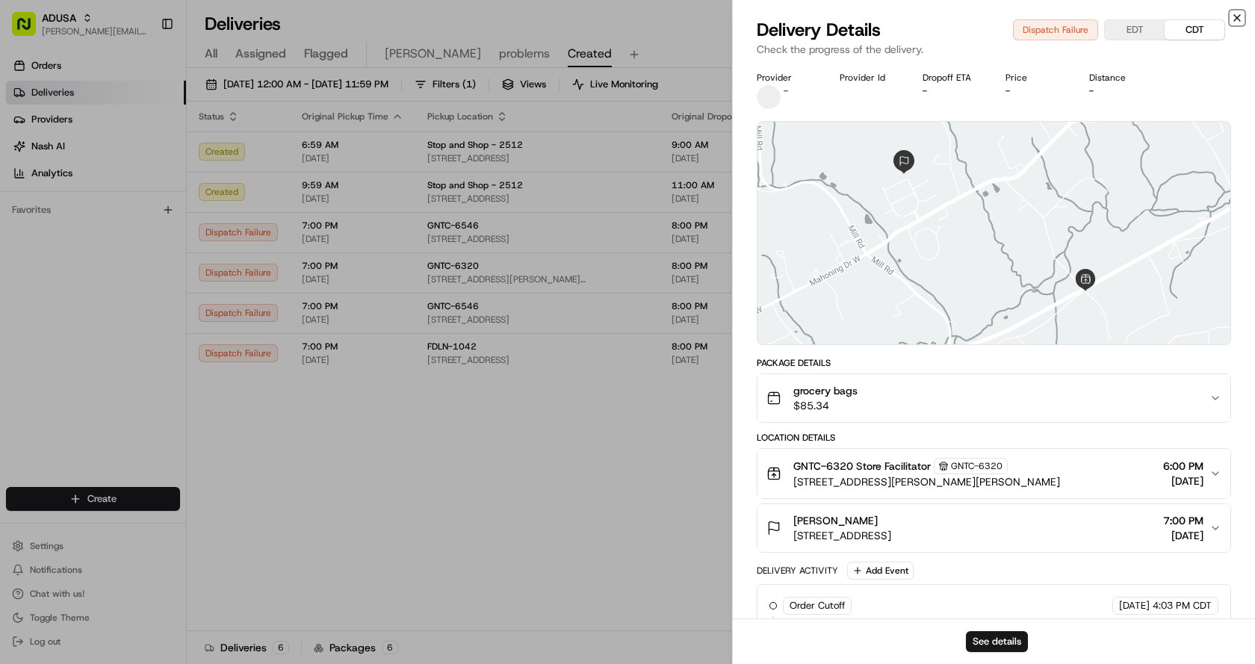
click at [1235, 14] on icon "button" at bounding box center [1237, 18] width 12 height 12
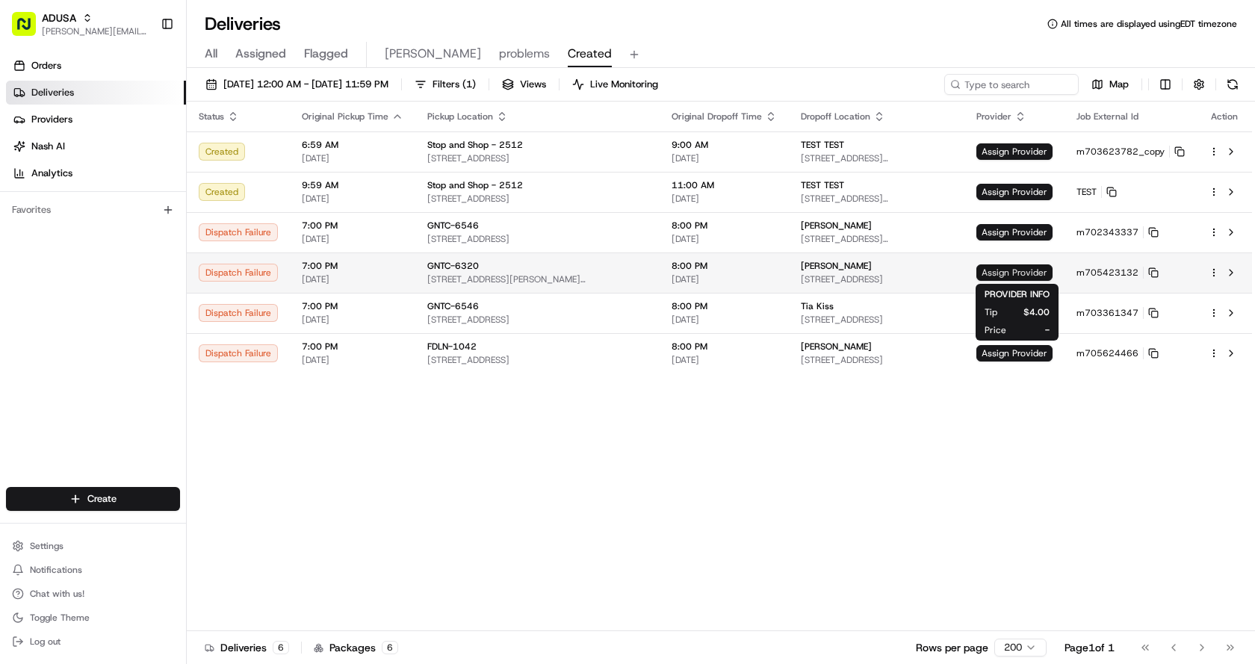
click at [1009, 273] on span "Assign Provider" at bounding box center [1015, 273] width 76 height 16
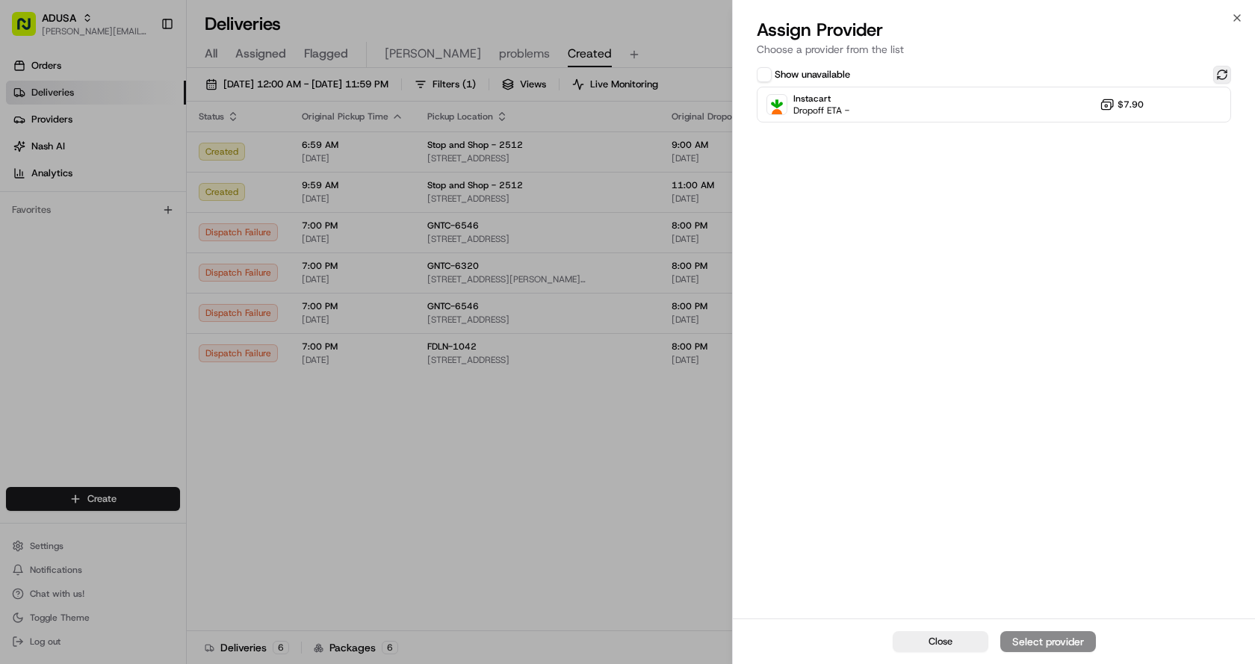
click at [1229, 69] on button at bounding box center [1222, 75] width 18 height 18
click at [1044, 108] on div "Instacart Dropoff ETA - $7.90" at bounding box center [994, 105] width 474 height 36
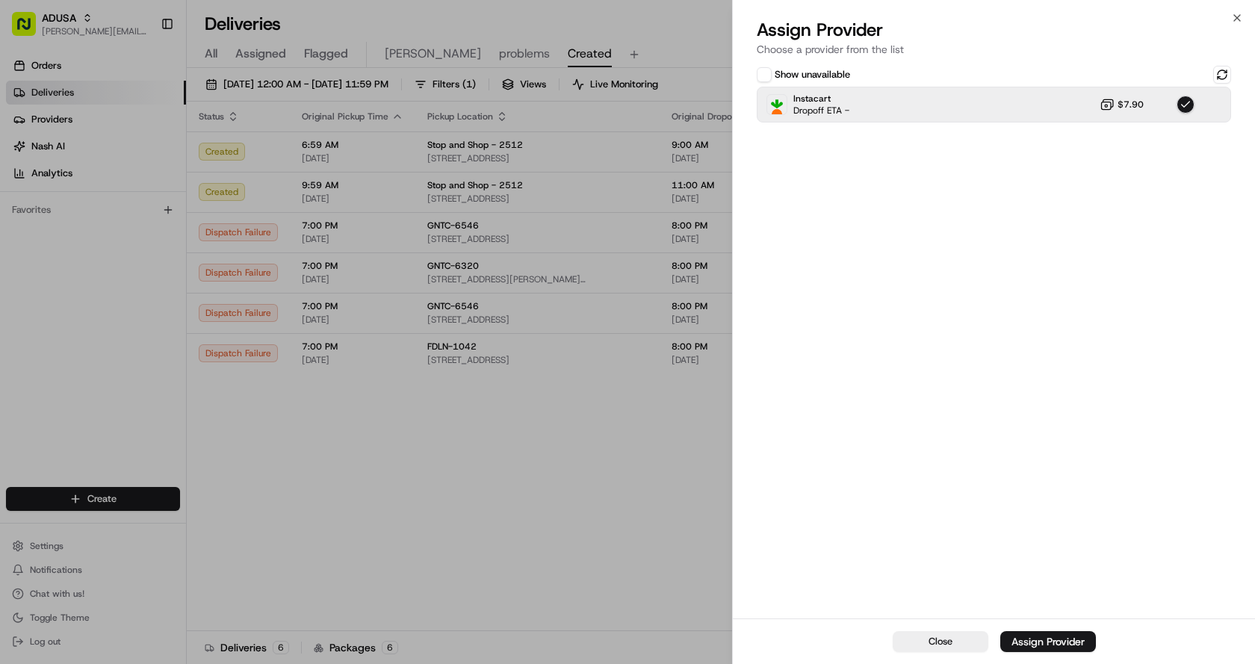
click at [1065, 637] on div "Assign Provider" at bounding box center [1048, 641] width 73 height 15
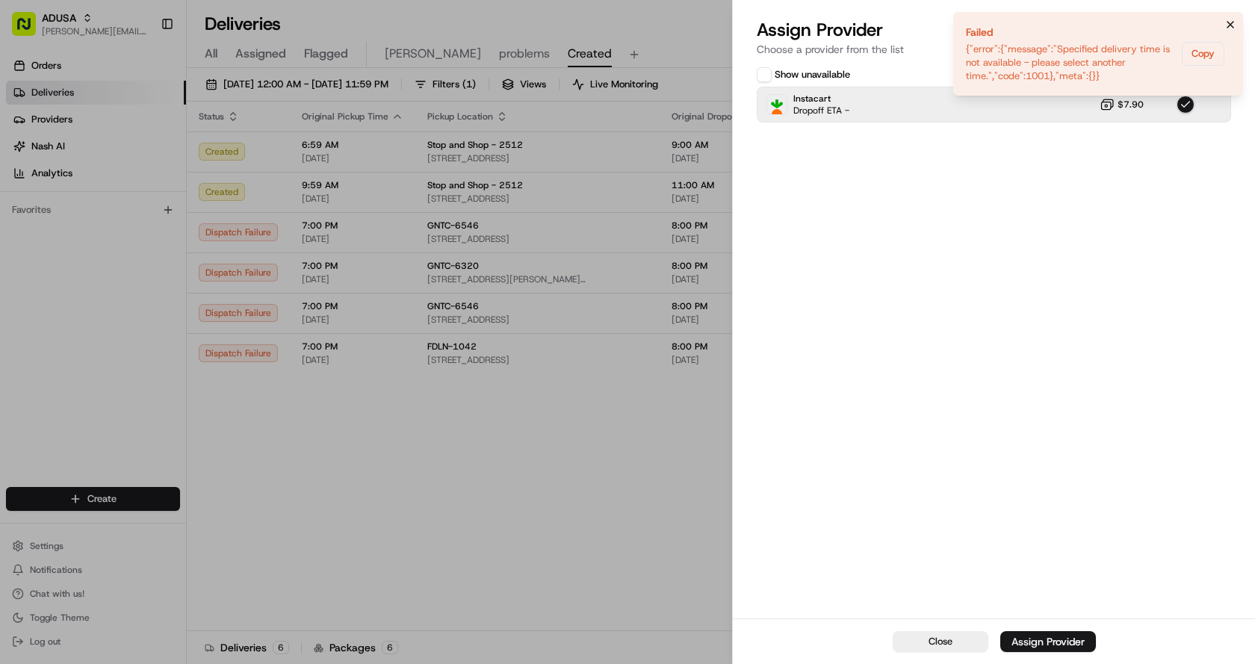
click at [1231, 30] on icon "Notifications (F8)" at bounding box center [1231, 25] width 12 height 12
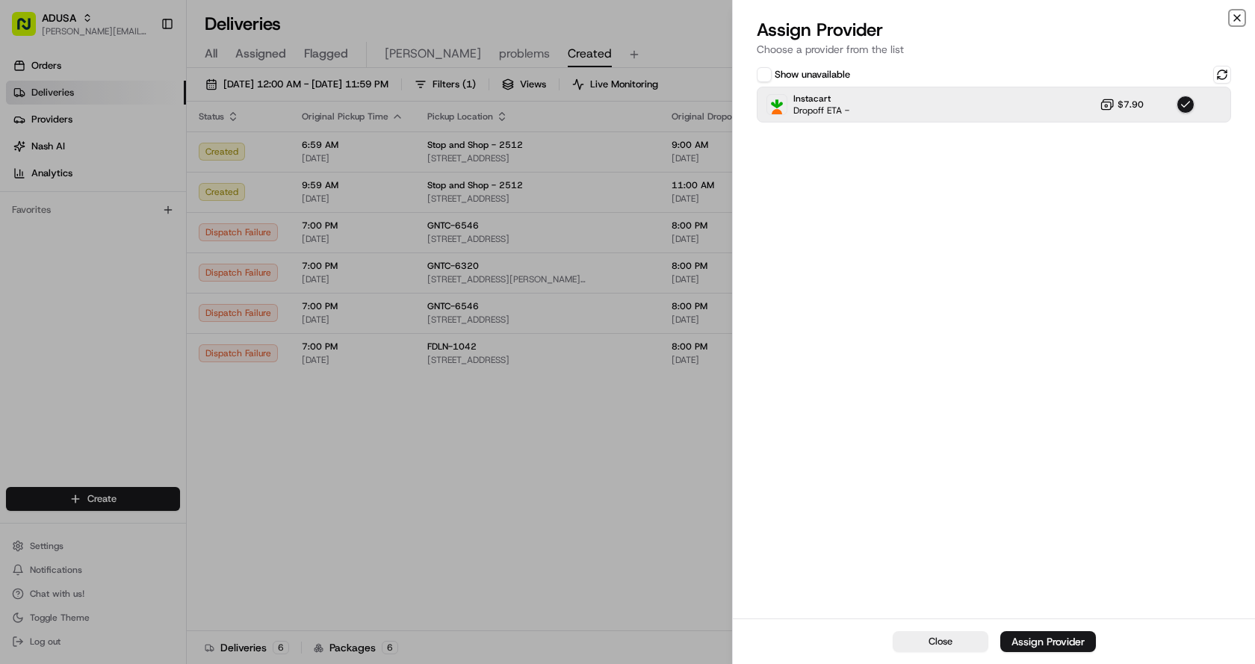
click at [1237, 18] on icon "button" at bounding box center [1237, 18] width 12 height 12
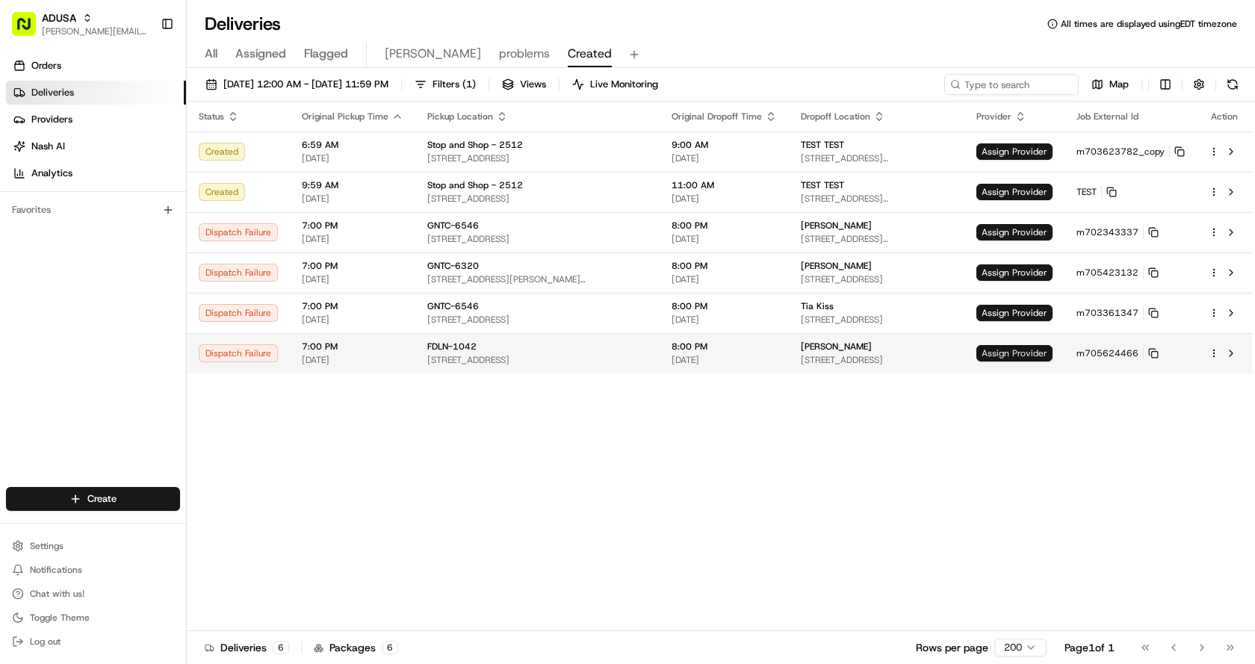
click at [1037, 356] on span "Assign Provider" at bounding box center [1015, 353] width 76 height 16
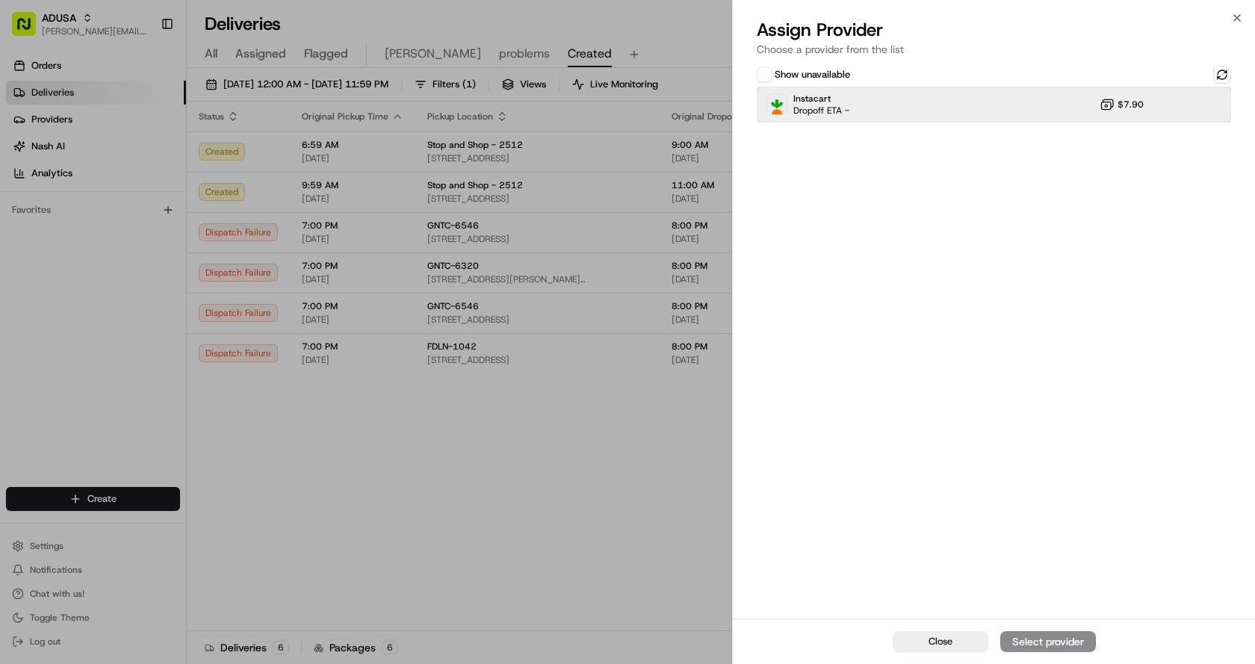
click at [914, 111] on div "Instacart Dropoff ETA - $7.90" at bounding box center [994, 105] width 474 height 36
click at [1042, 639] on div "Assign Provider" at bounding box center [1048, 641] width 73 height 15
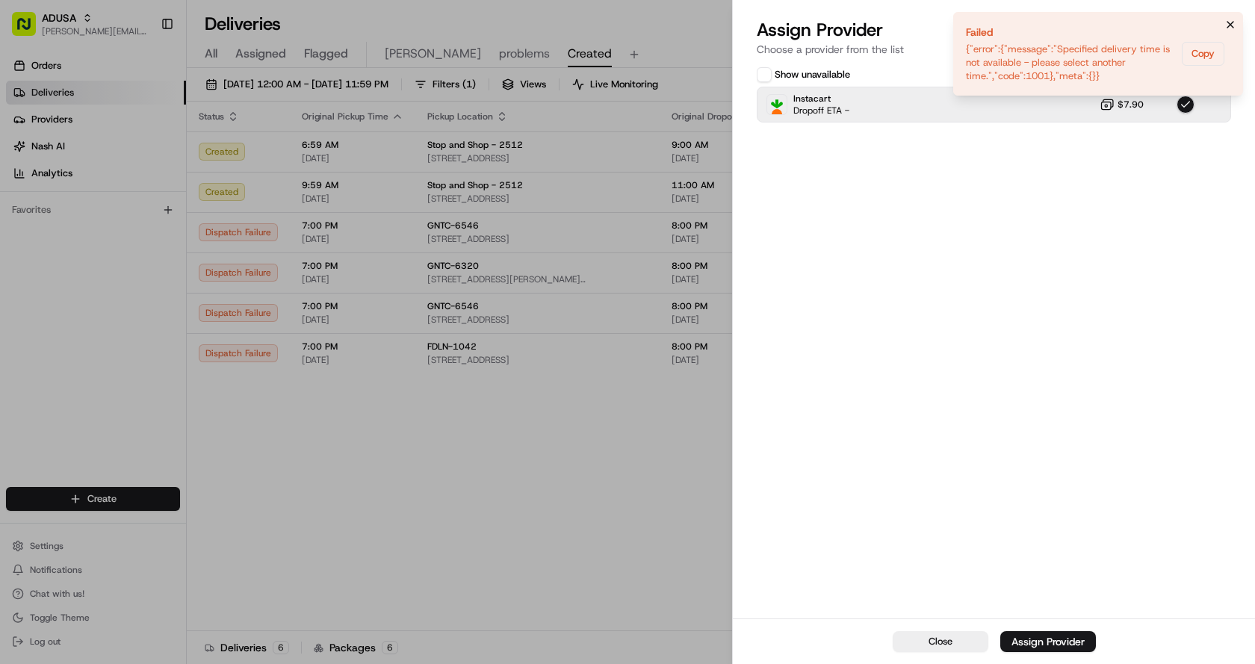
click at [1231, 22] on icon "Notifications (F8)" at bounding box center [1231, 25] width 12 height 12
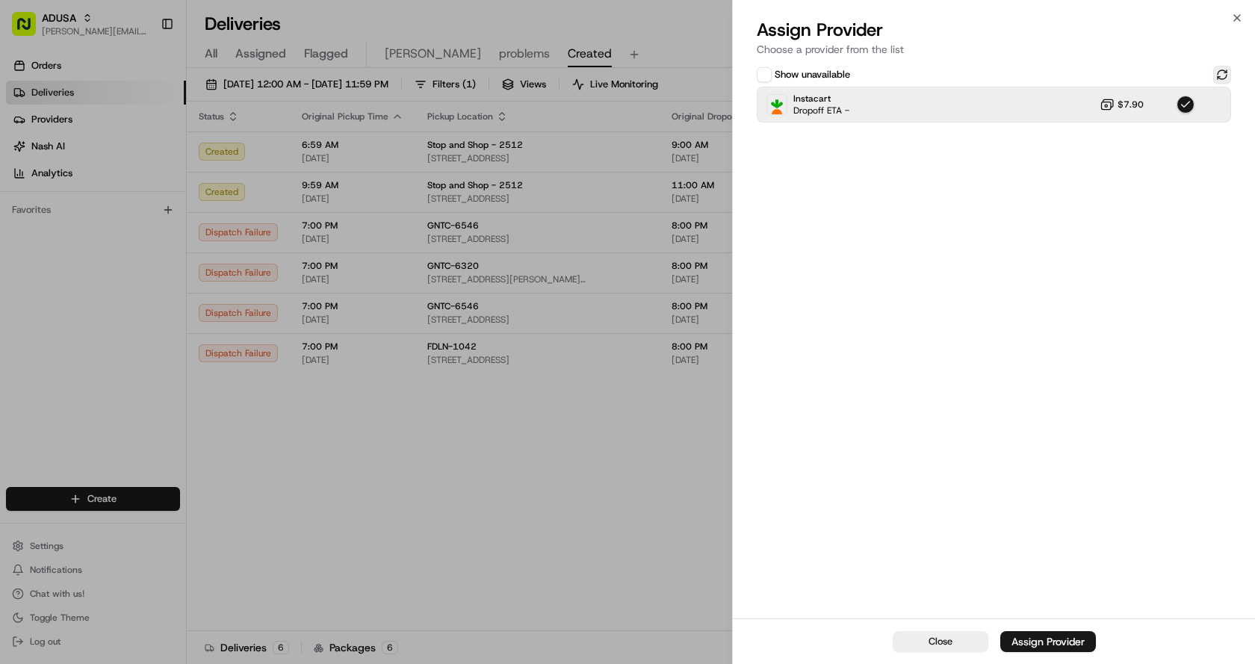
click at [1226, 73] on button at bounding box center [1222, 75] width 18 height 18
click at [1217, 78] on button at bounding box center [1222, 75] width 18 height 18
click at [1234, 22] on icon "button" at bounding box center [1237, 18] width 12 height 12
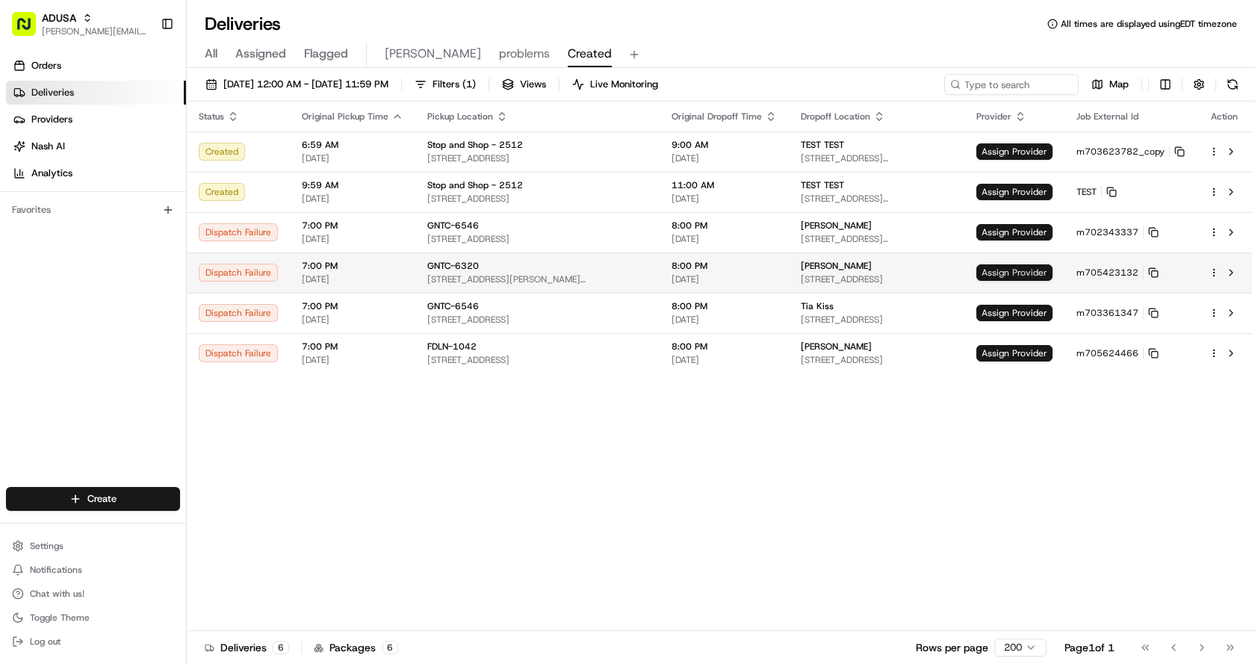
click at [1026, 267] on span "Assign Provider" at bounding box center [1015, 273] width 76 height 16
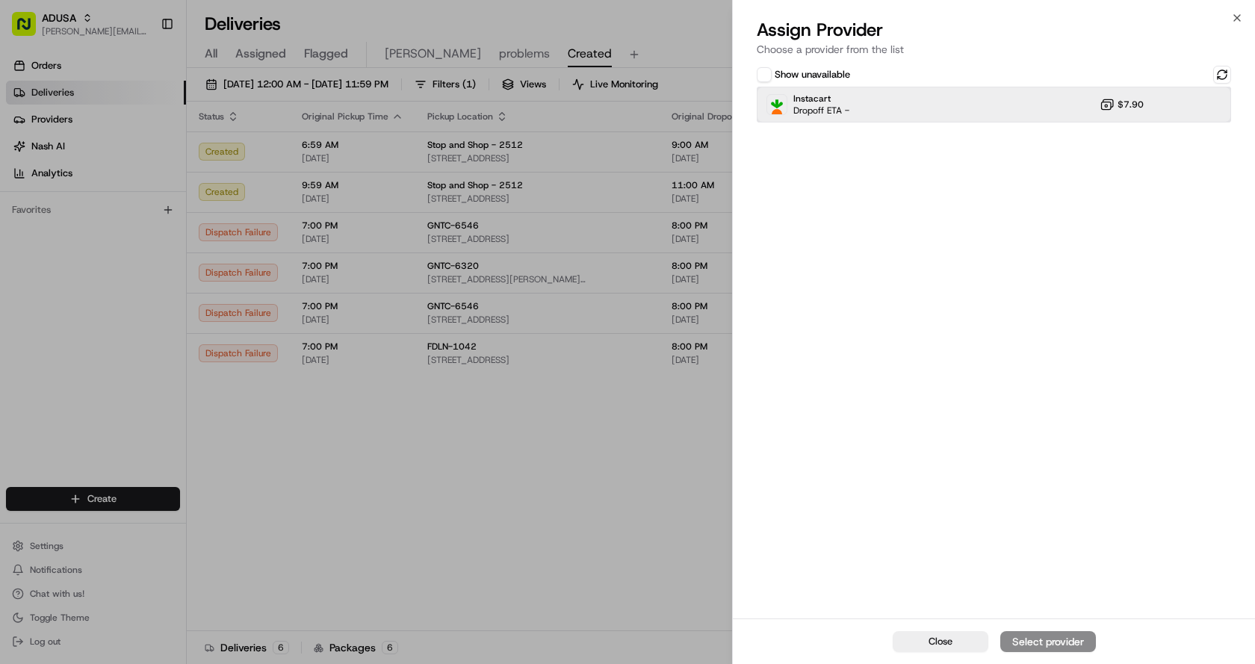
click at [984, 108] on div "Instacart Dropoff ETA - $7.90" at bounding box center [994, 105] width 474 height 36
click at [1039, 640] on div "Assign Provider" at bounding box center [1048, 641] width 73 height 15
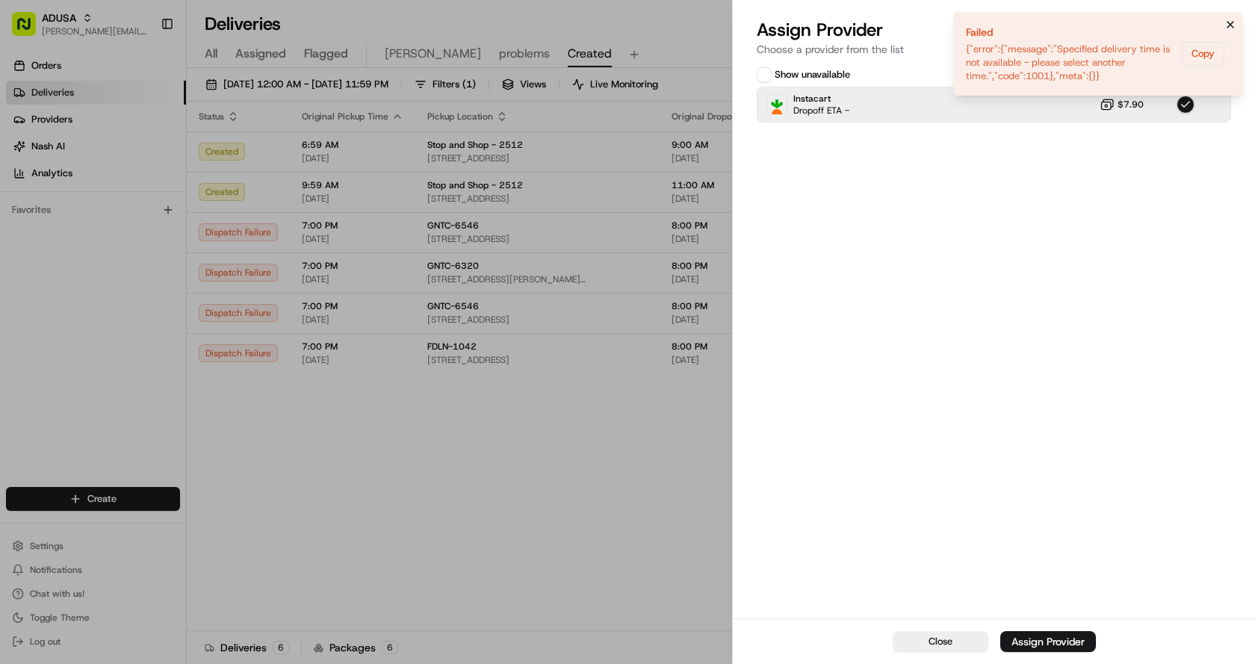
click at [1227, 23] on icon "Notifications (F8)" at bounding box center [1231, 25] width 12 height 12
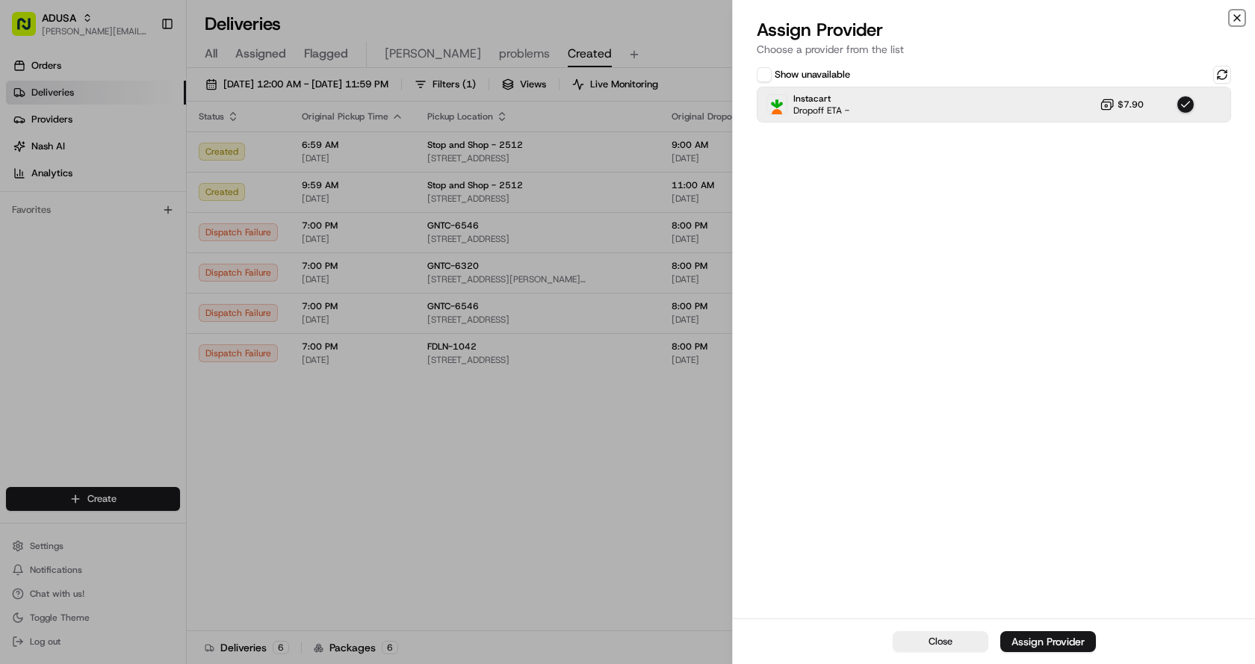
click at [1240, 20] on icon "button" at bounding box center [1237, 18] width 12 height 12
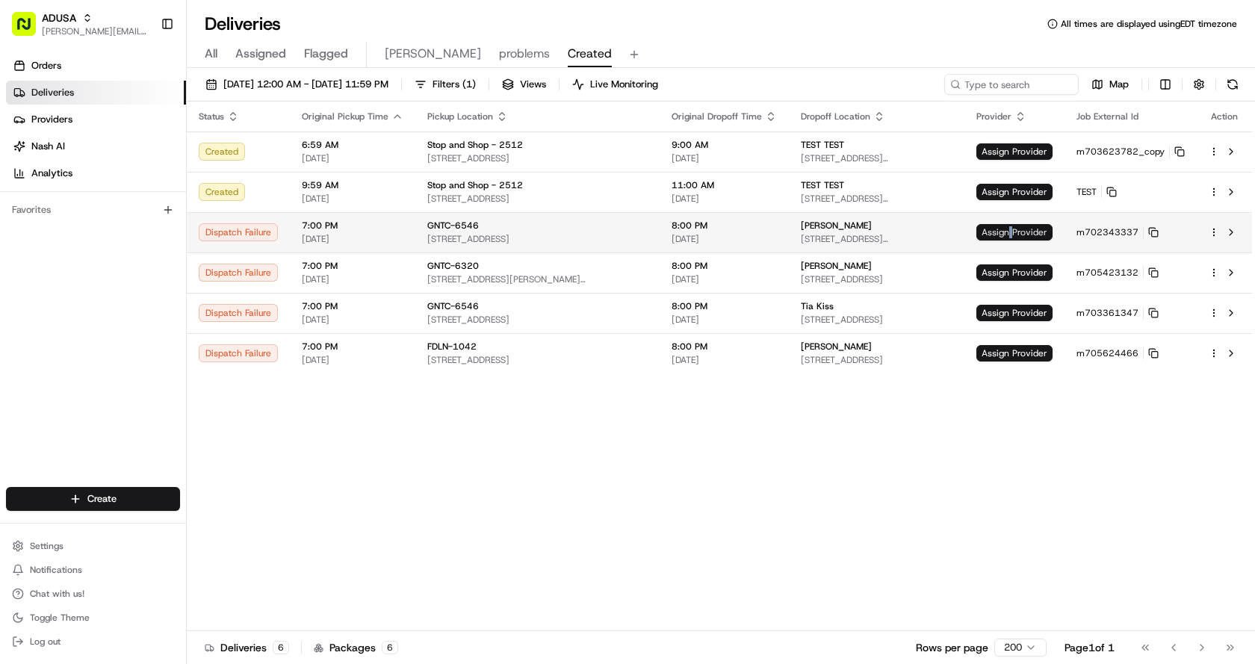
click at [1015, 229] on span "Assign Provider" at bounding box center [1015, 232] width 76 height 16
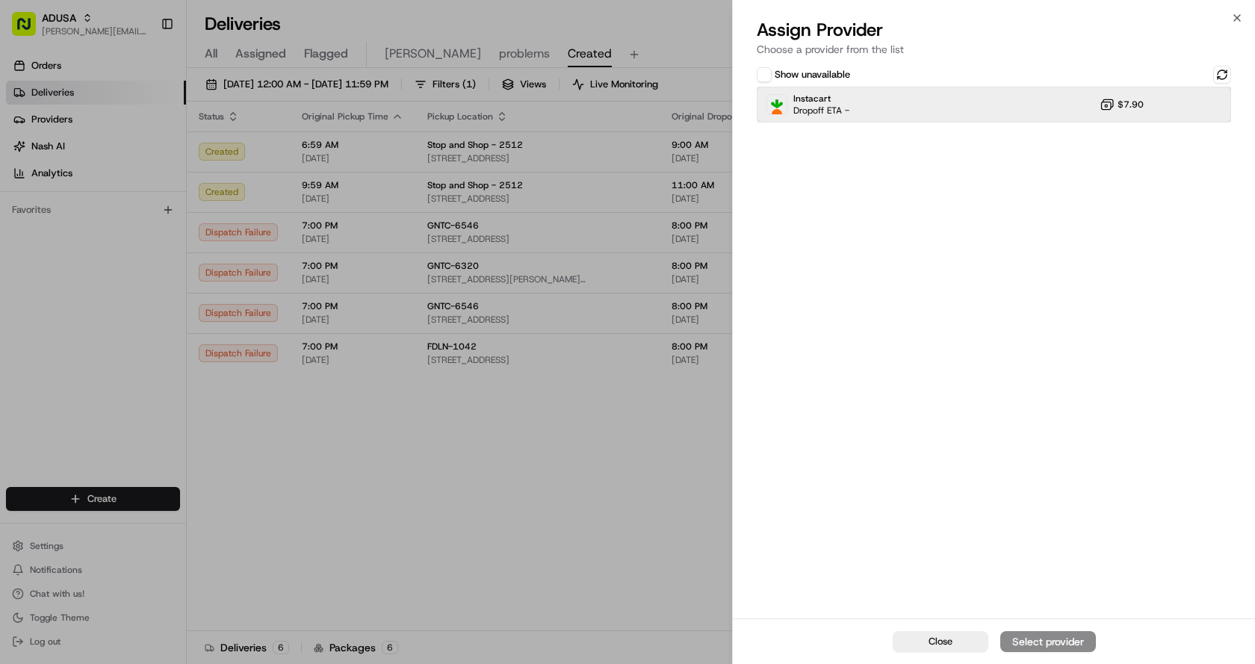
click at [912, 108] on div "Instacart Dropoff ETA - $7.90" at bounding box center [994, 105] width 474 height 36
click at [1052, 638] on div "Assign Provider" at bounding box center [1048, 641] width 73 height 15
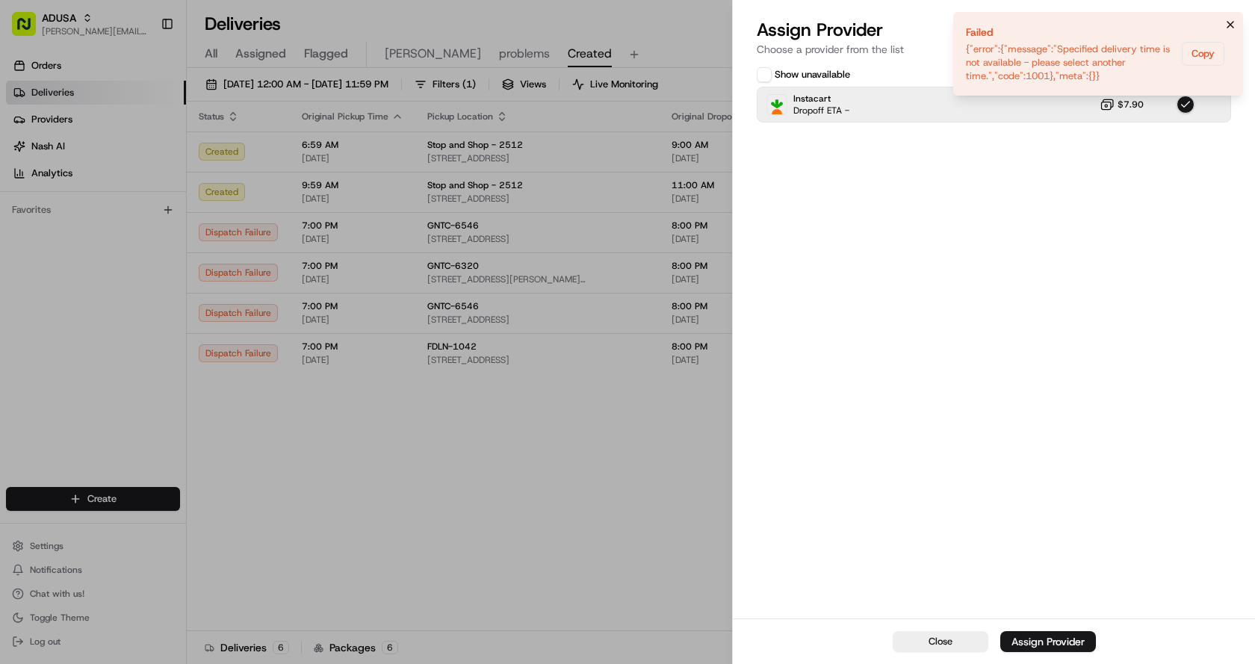
click at [1234, 22] on icon "Notifications (F8)" at bounding box center [1231, 25] width 12 height 12
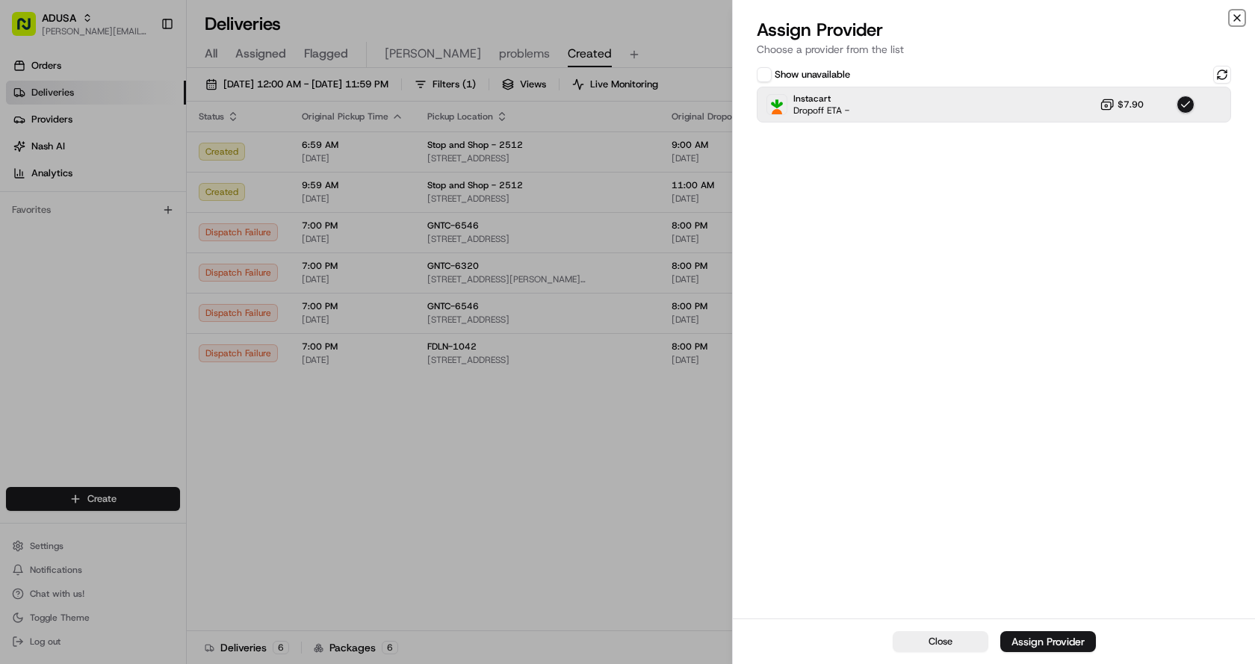
click at [1237, 17] on icon "button" at bounding box center [1237, 18] width 6 height 6
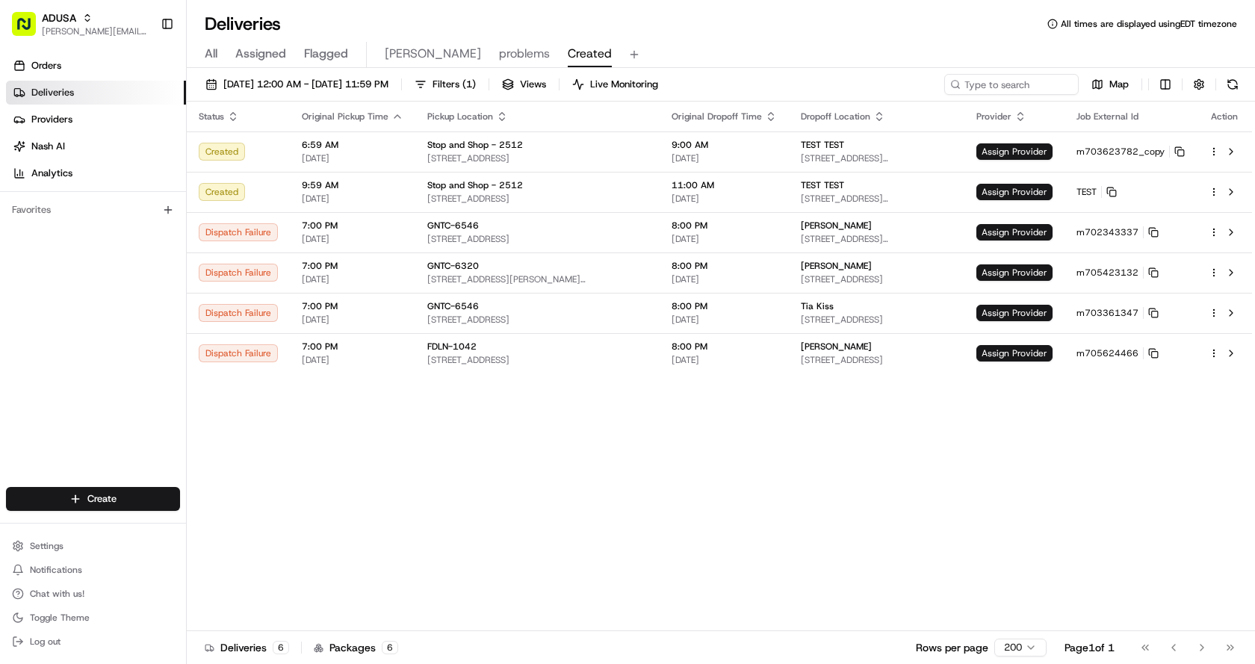
click at [613, 542] on div "Status Original Pickup Time Pickup Location Original Dropoff Time Dropoff Locat…" at bounding box center [720, 367] width 1066 height 530
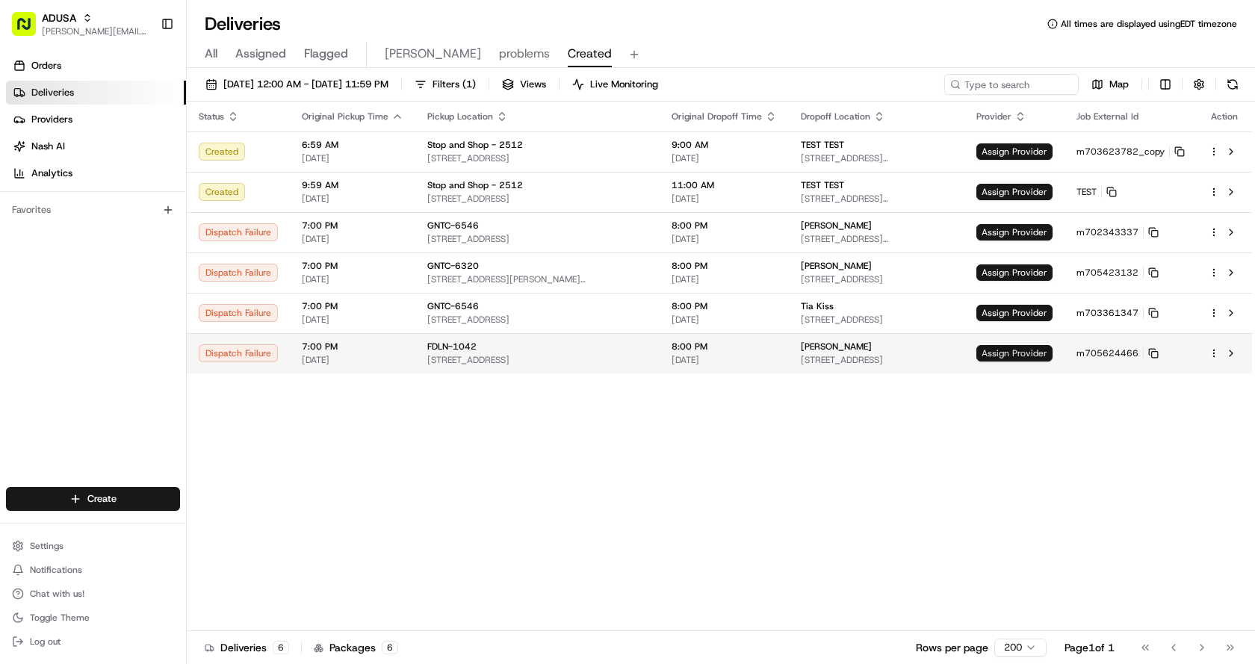
click at [1008, 350] on span "Assign Provider" at bounding box center [1015, 353] width 76 height 16
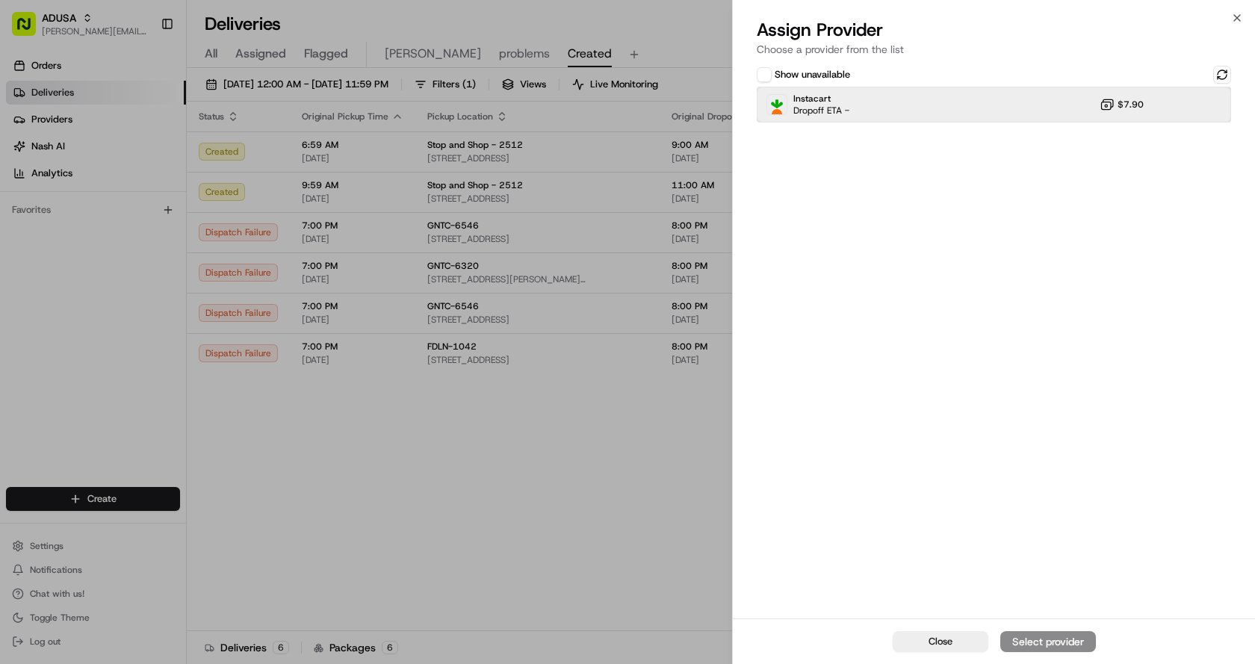
click at [883, 107] on div "Instacart Dropoff ETA - $7.90" at bounding box center [994, 105] width 474 height 36
drag, startPoint x: 1026, startPoint y: 637, endPoint x: 1027, endPoint y: 578, distance: 58.3
click at [1027, 637] on div "Assign Provider" at bounding box center [1048, 641] width 73 height 15
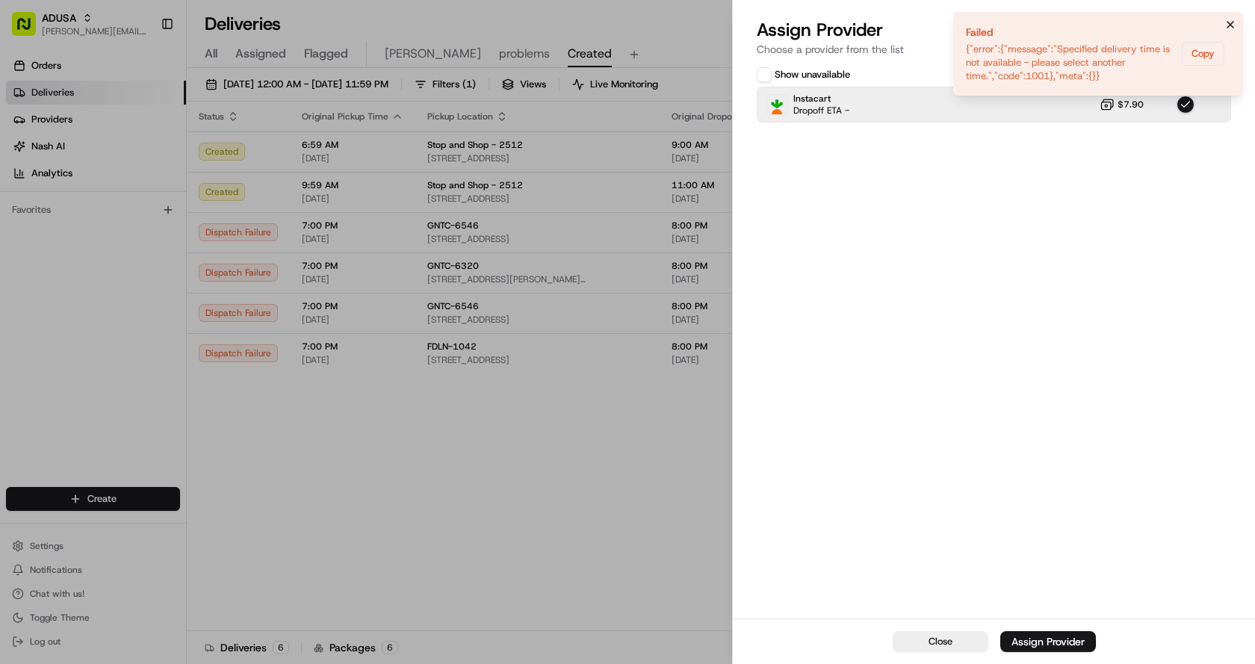
click at [1229, 27] on icon "Notifications (F8)" at bounding box center [1231, 25] width 12 height 12
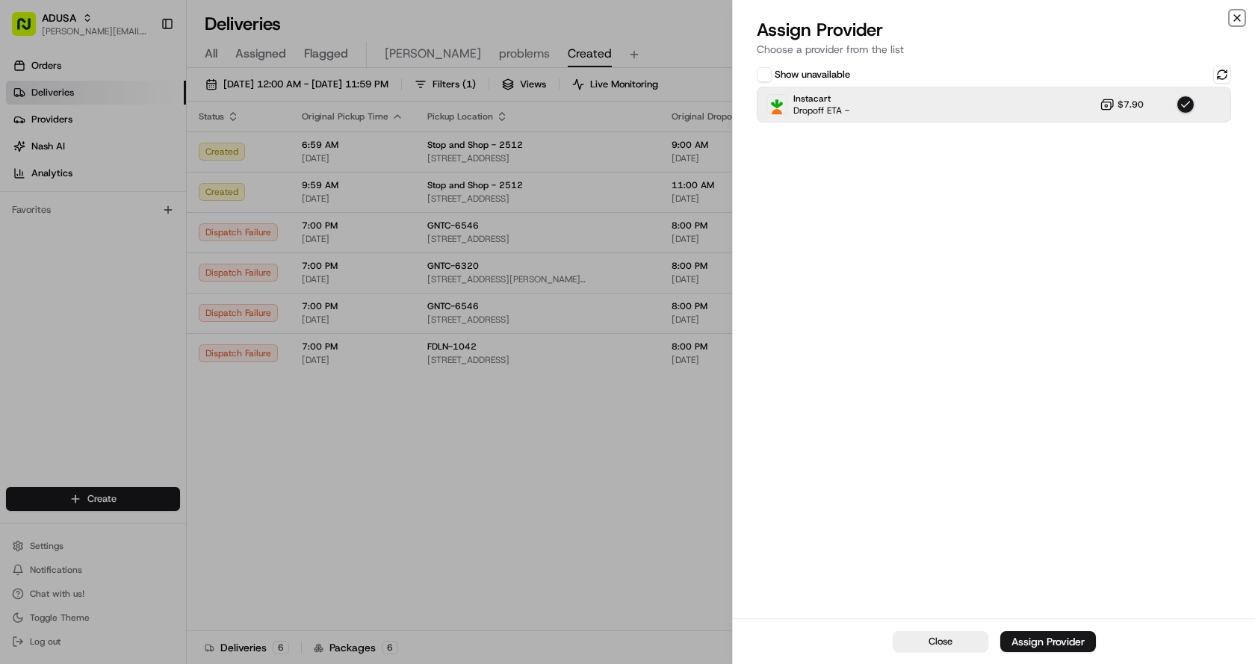
click at [1238, 19] on icon "button" at bounding box center [1237, 18] width 6 height 6
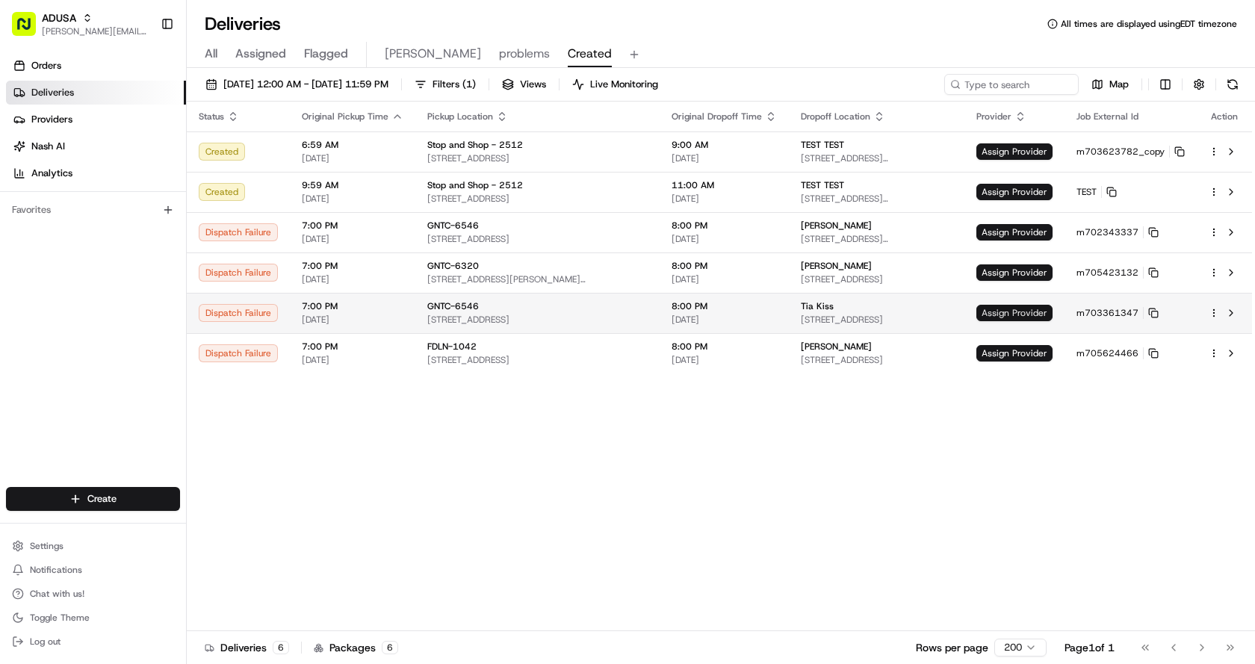
click at [1027, 312] on span "Assign Provider" at bounding box center [1015, 313] width 76 height 16
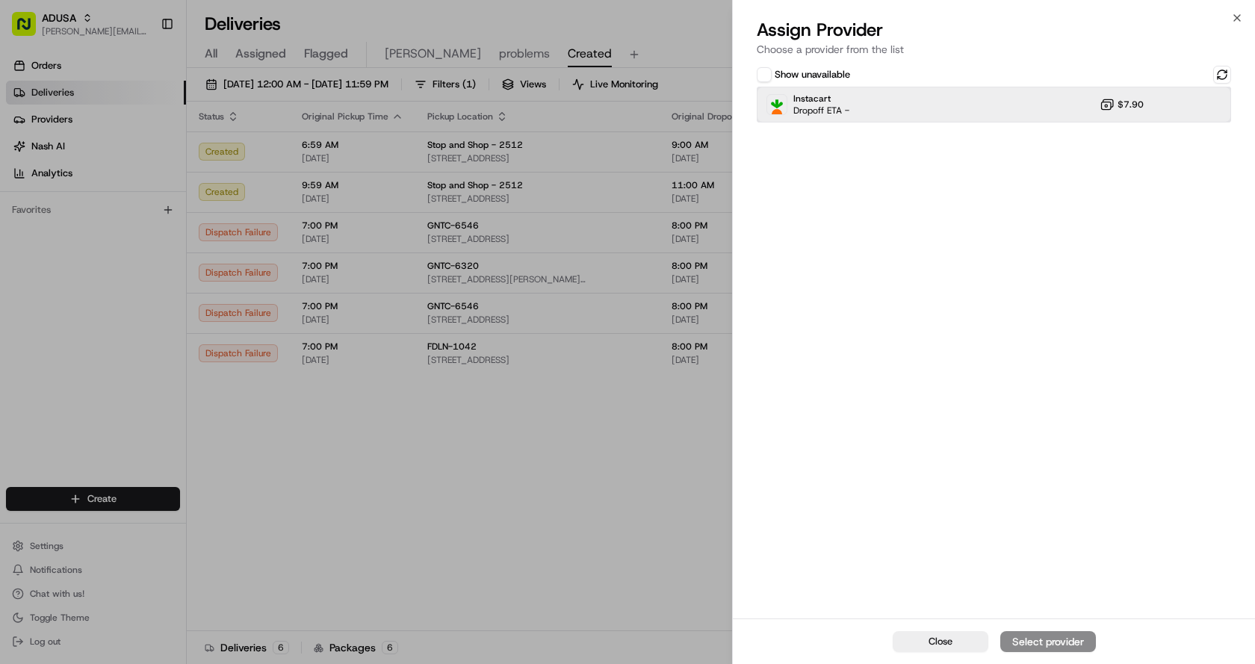
click at [884, 103] on div "Instacart Dropoff ETA - $7.90" at bounding box center [994, 105] width 474 height 36
click at [1063, 632] on button "Assign Provider" at bounding box center [1049, 641] width 96 height 21
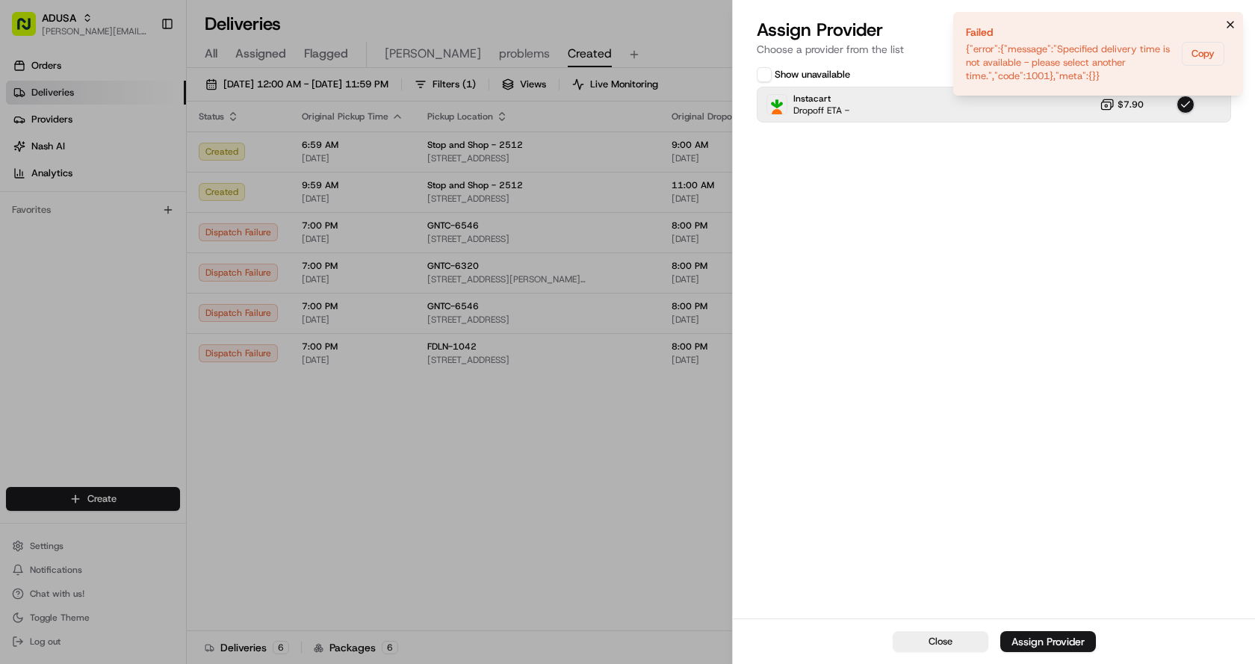
click at [1231, 25] on icon "Notifications (F8)" at bounding box center [1231, 25] width 12 height 12
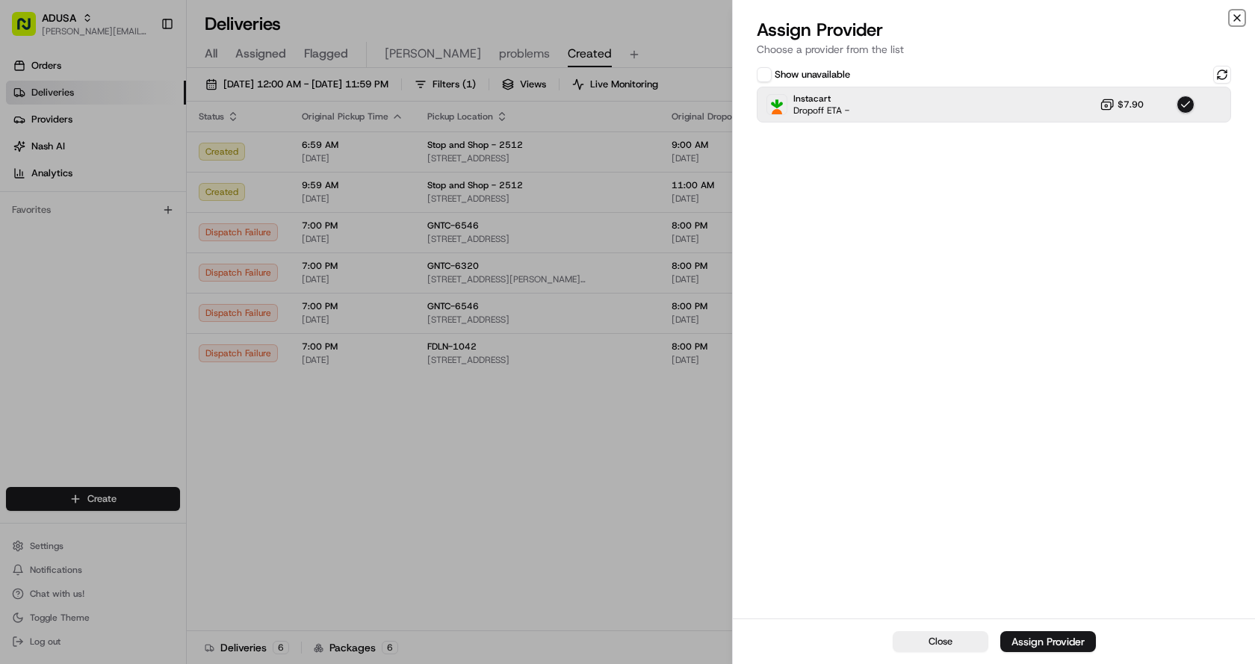
click at [1241, 13] on icon "button" at bounding box center [1237, 18] width 12 height 12
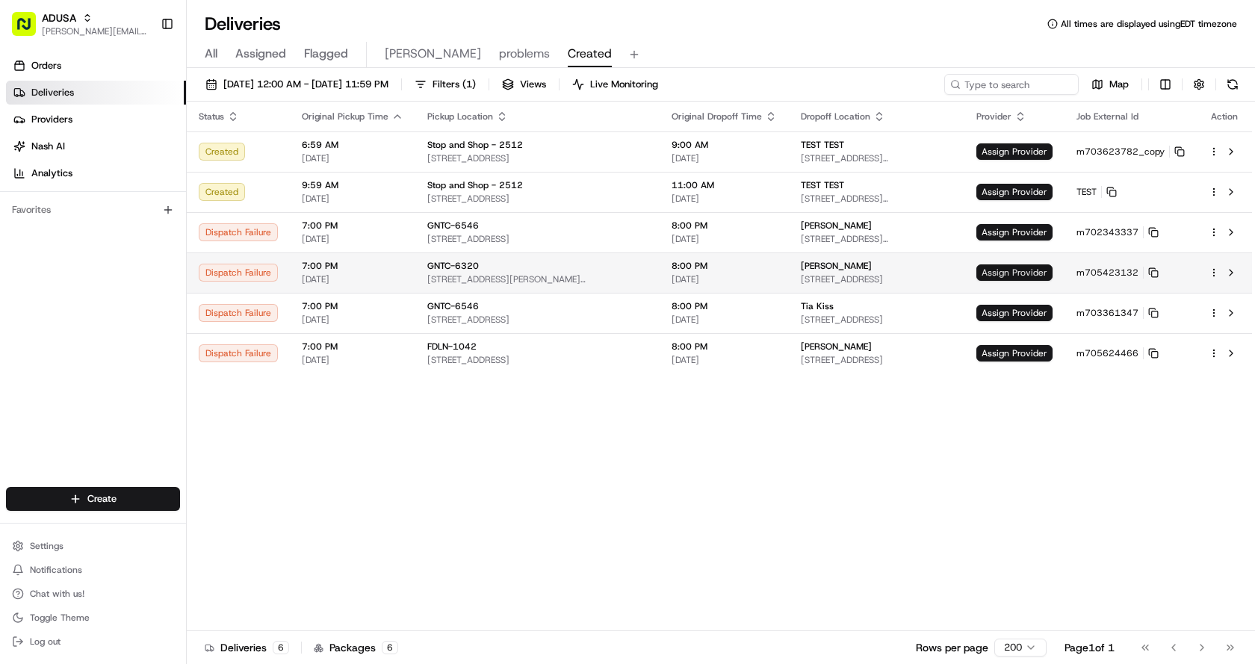
click at [989, 272] on span "Assign Provider" at bounding box center [1015, 273] width 76 height 16
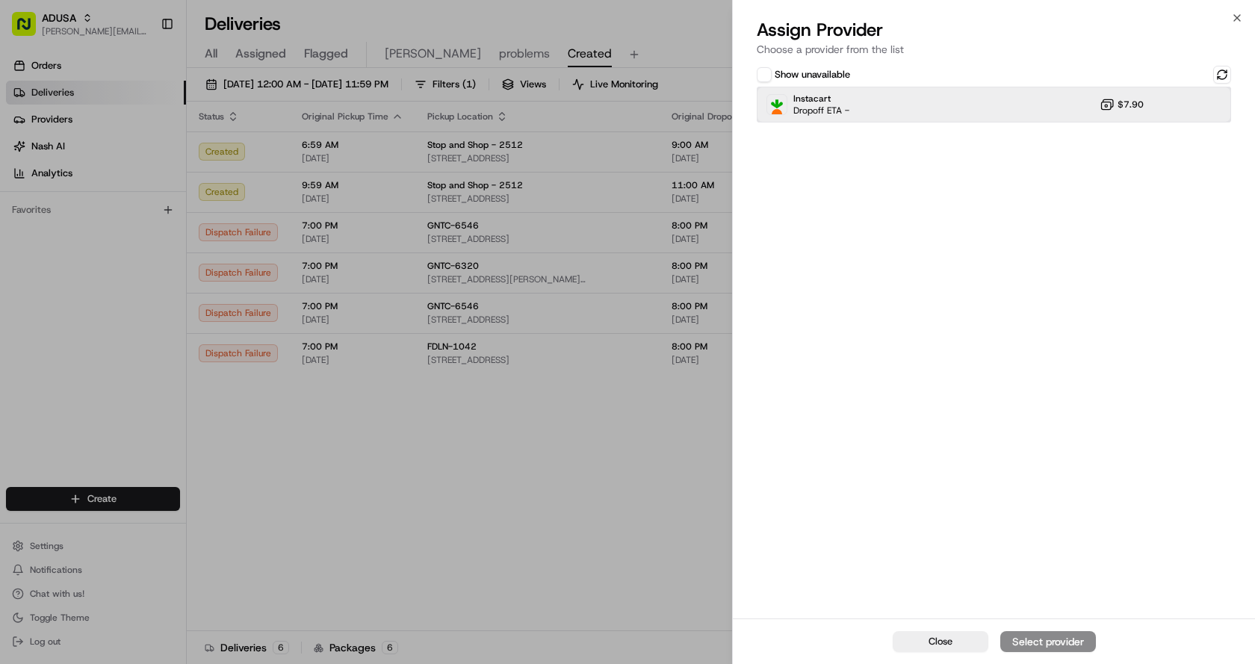
click at [939, 119] on div "Instacart Dropoff ETA - $7.90" at bounding box center [994, 105] width 474 height 36
click at [1030, 641] on div "Assign Provider" at bounding box center [1048, 641] width 73 height 15
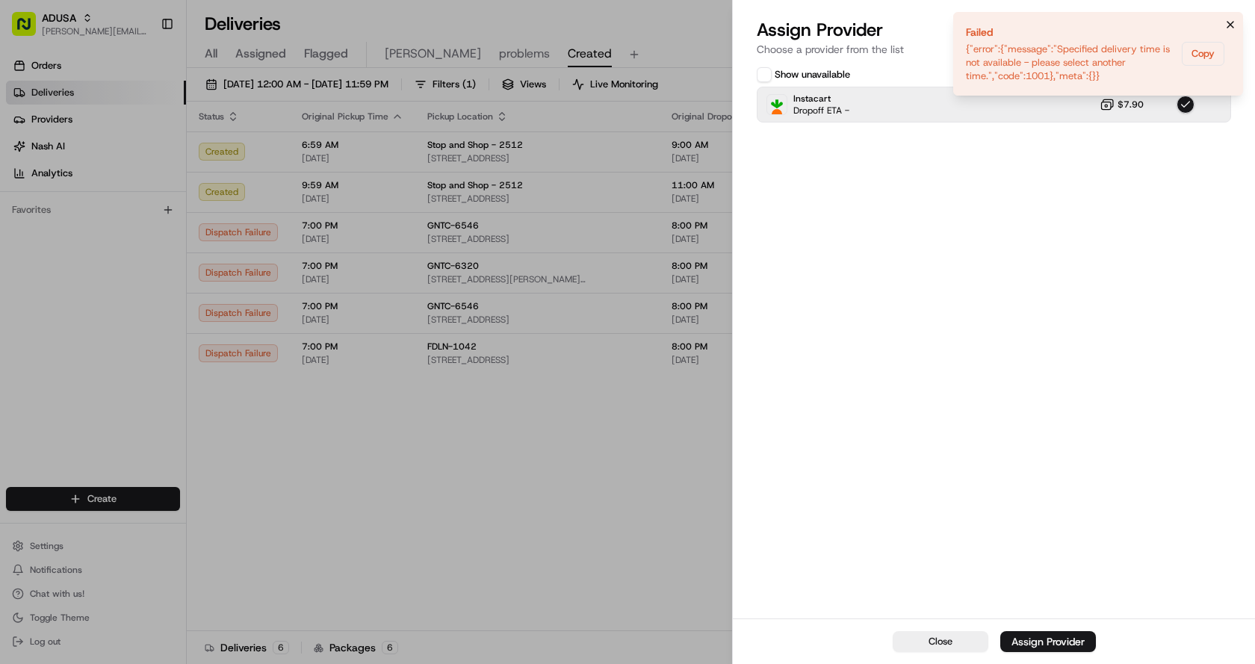
click at [1232, 25] on icon "Notifications (F8)" at bounding box center [1231, 25] width 12 height 12
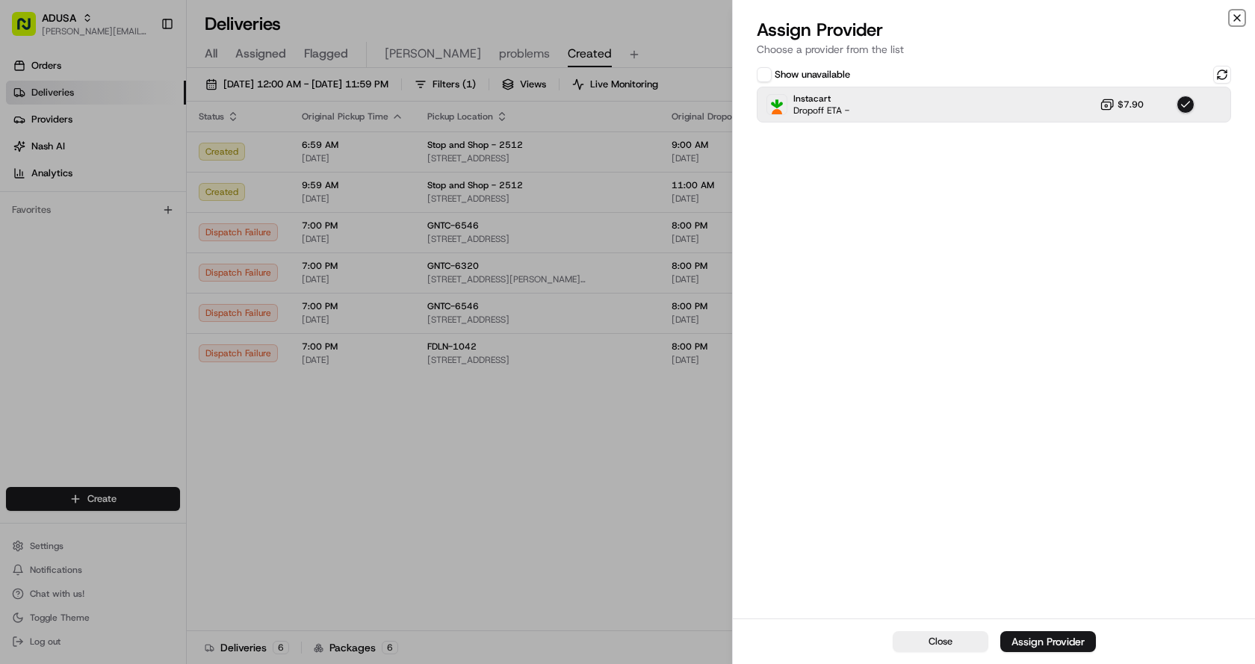
click at [1240, 16] on icon "button" at bounding box center [1237, 18] width 12 height 12
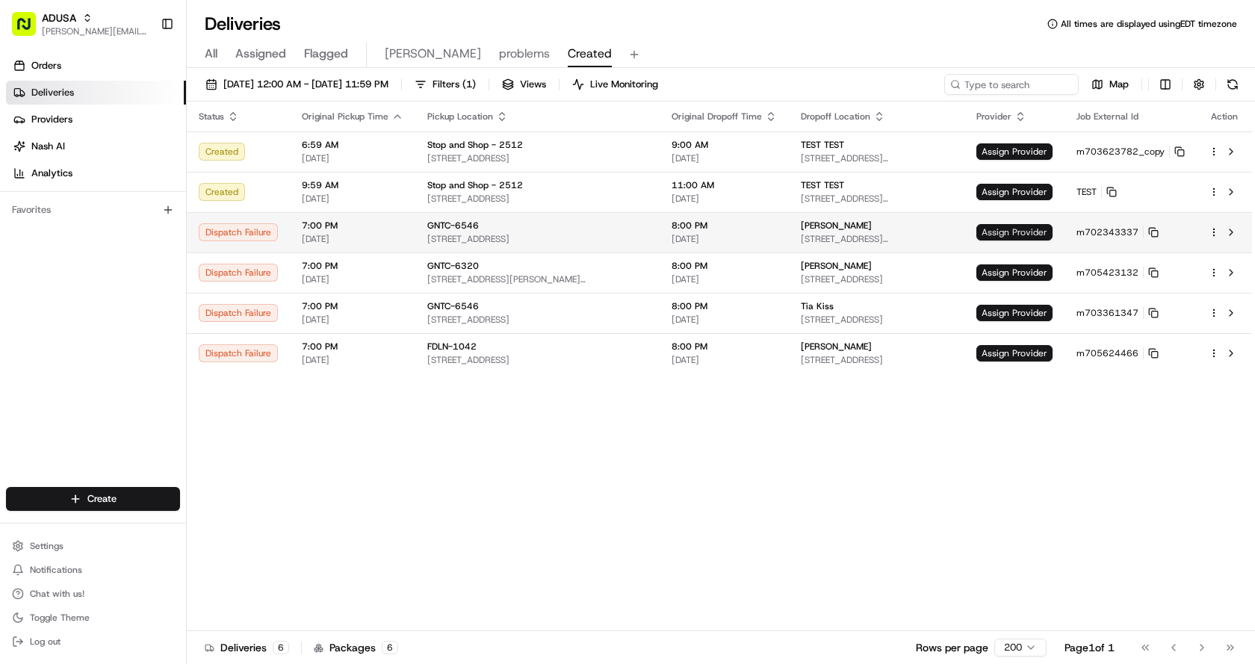
click at [1021, 234] on span "Assign Provider" at bounding box center [1015, 232] width 76 height 16
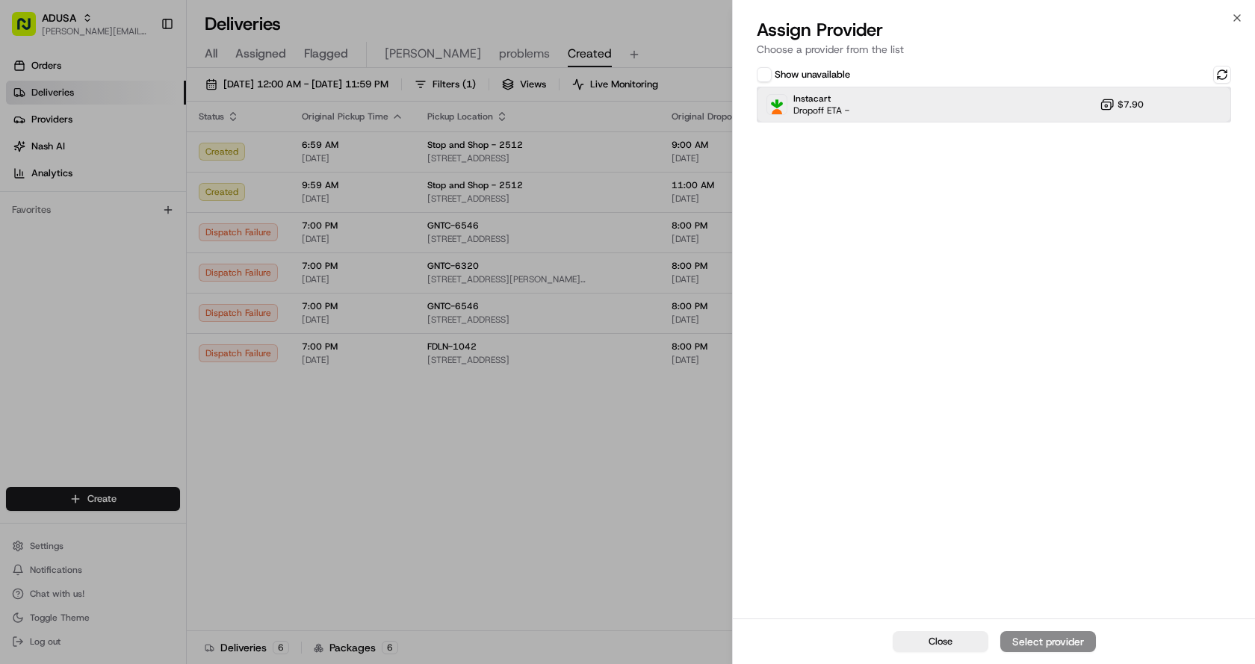
click at [955, 102] on div "Instacart Dropoff ETA - $7.90" at bounding box center [994, 105] width 474 height 36
click at [1047, 642] on div "Assign Provider" at bounding box center [1048, 641] width 73 height 15
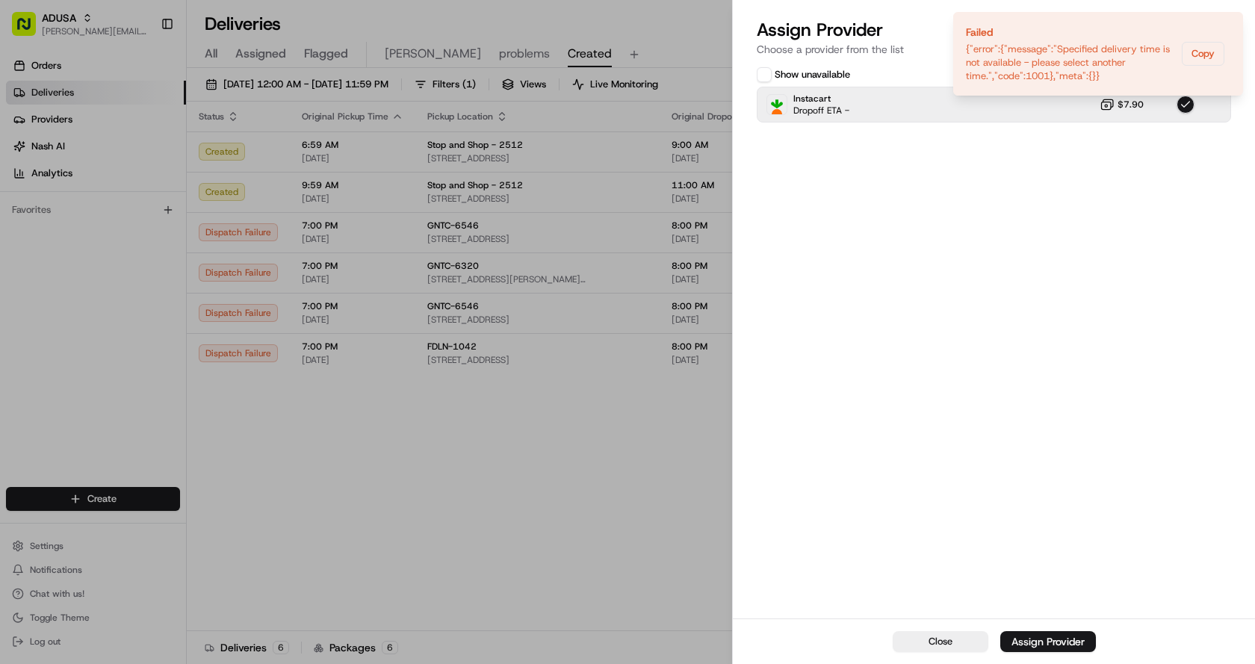
drag, startPoint x: 1230, startPoint y: 22, endPoint x: 1228, endPoint y: 7, distance: 14.4
click at [1231, 22] on icon "Notifications (F8)" at bounding box center [1231, 25] width 12 height 12
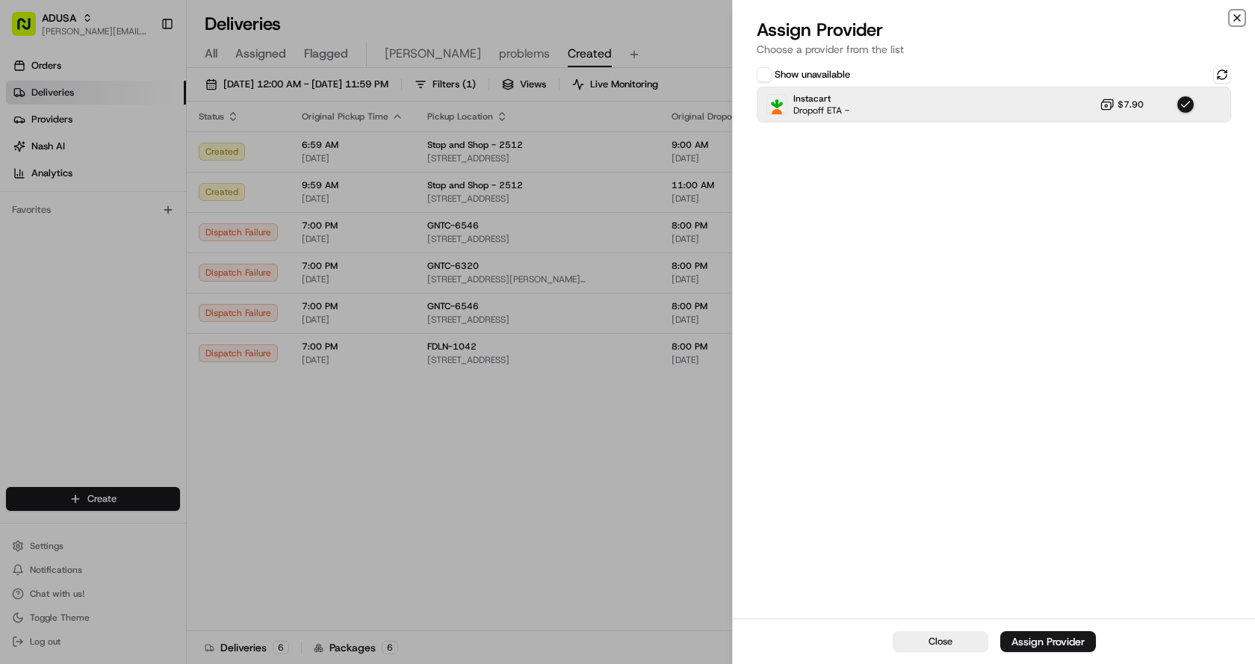
click at [1242, 16] on icon "button" at bounding box center [1237, 18] width 12 height 12
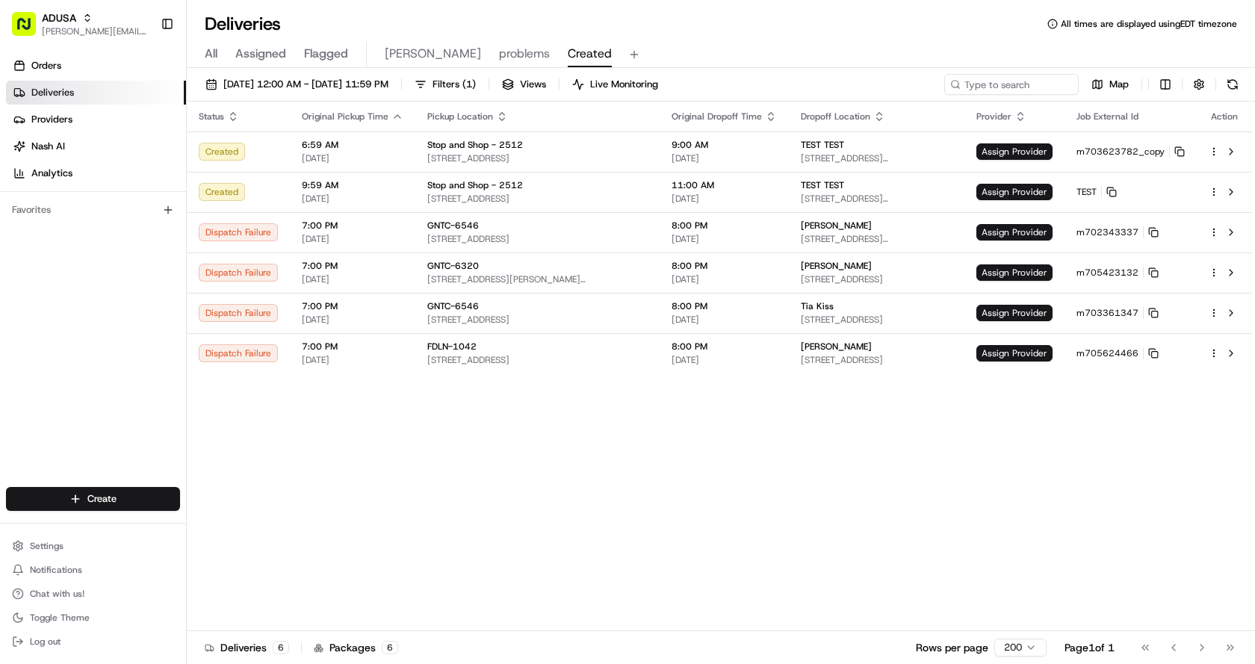
click at [884, 441] on div "Status Original Pickup Time Pickup Location Original Dropoff Time Dropoff Locat…" at bounding box center [720, 367] width 1066 height 530
click at [735, 23] on div "Deliveries All times are displayed using EDT timezone" at bounding box center [721, 24] width 1069 height 24
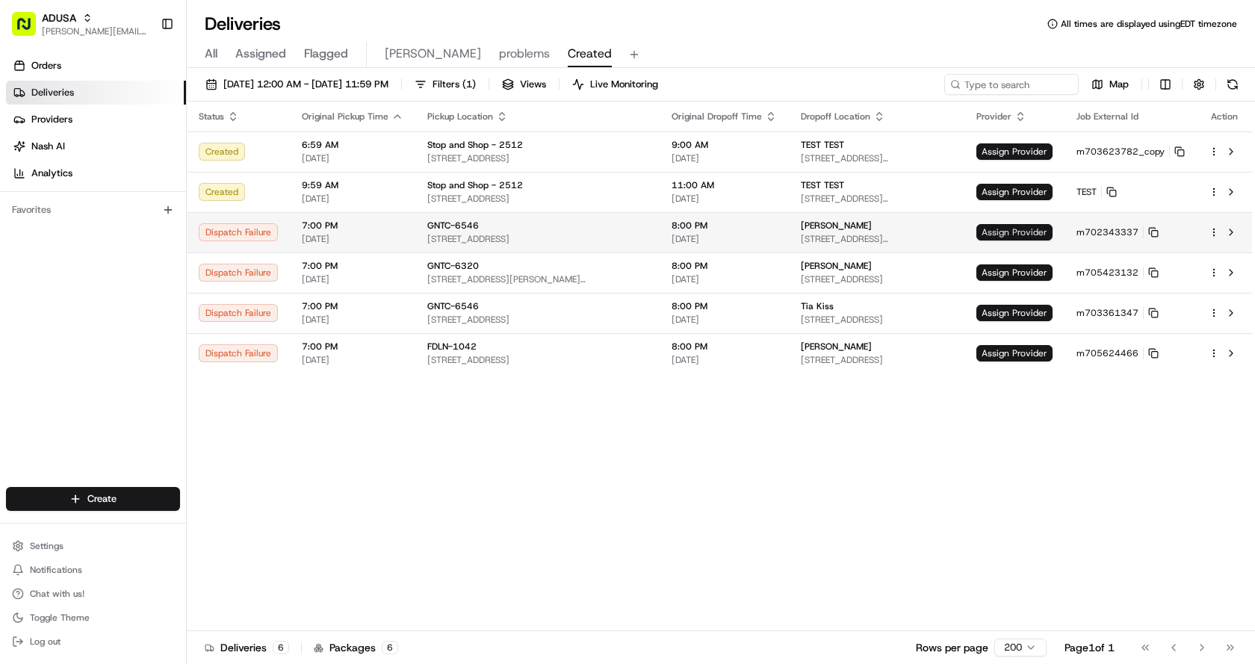
click at [1034, 227] on span "Assign Provider" at bounding box center [1015, 232] width 76 height 16
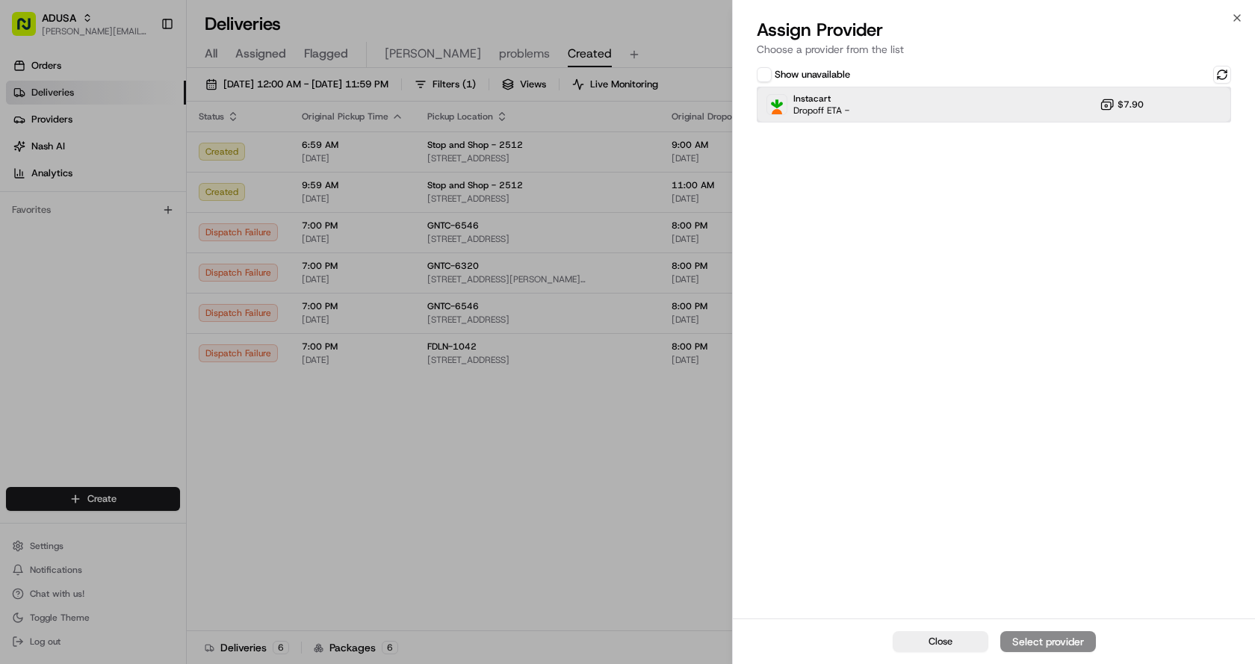
click at [847, 102] on span "Instacart" at bounding box center [822, 99] width 56 height 12
click at [1081, 634] on div "Assign Provider" at bounding box center [1048, 641] width 73 height 15
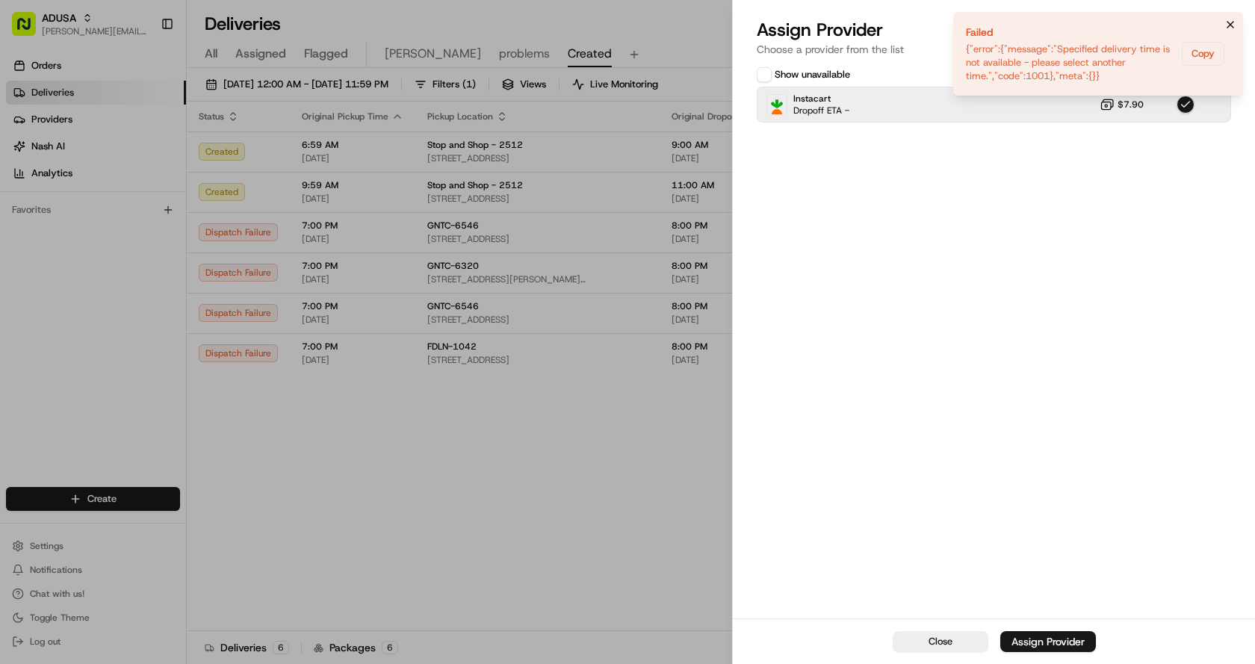
click at [1234, 24] on icon "Notifications (F8)" at bounding box center [1231, 25] width 12 height 12
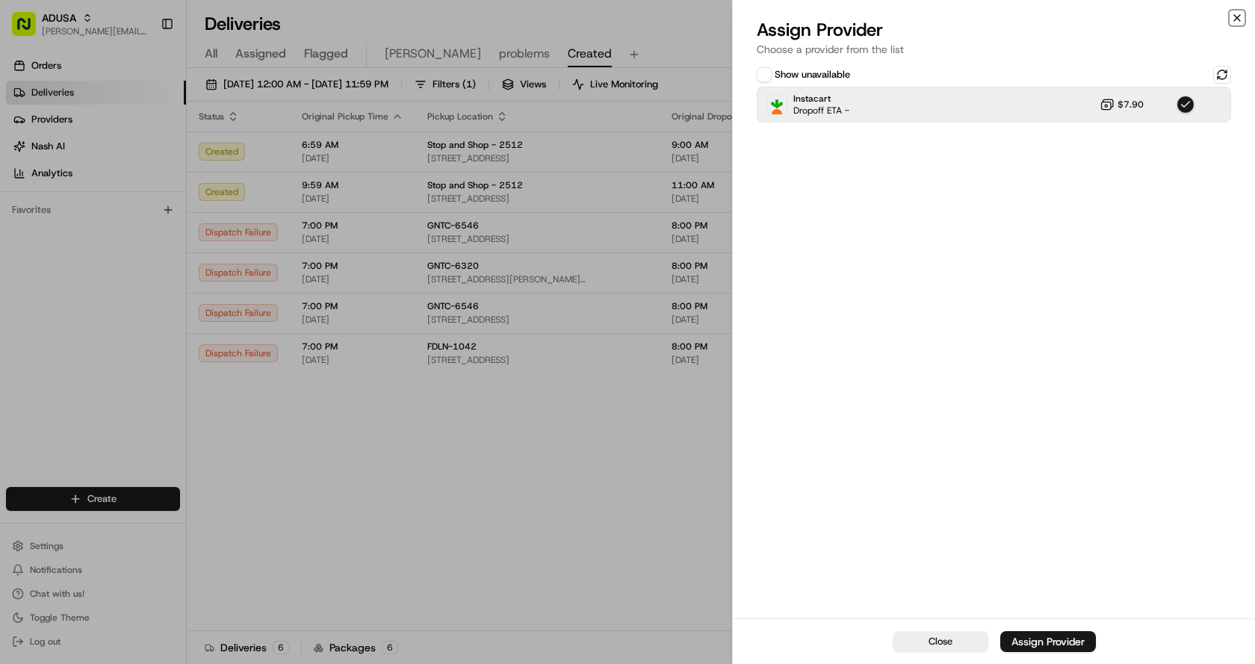
click at [1236, 22] on icon "button" at bounding box center [1237, 18] width 12 height 12
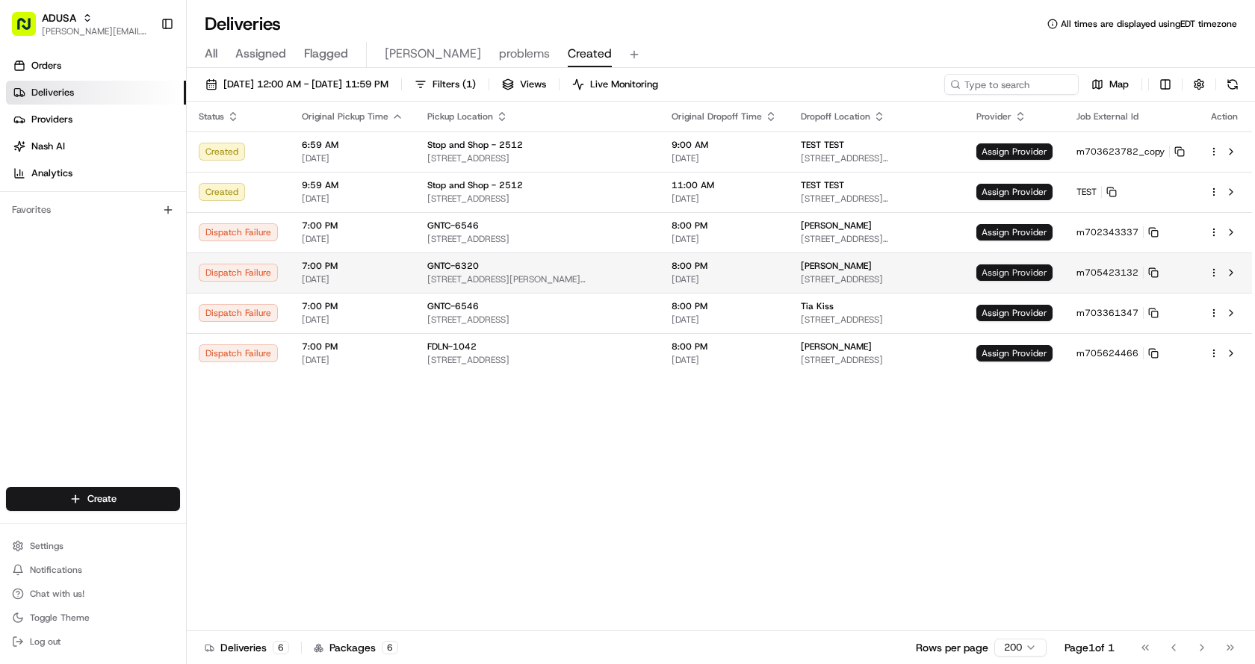
click at [1009, 274] on span "Assign Provider" at bounding box center [1015, 273] width 76 height 16
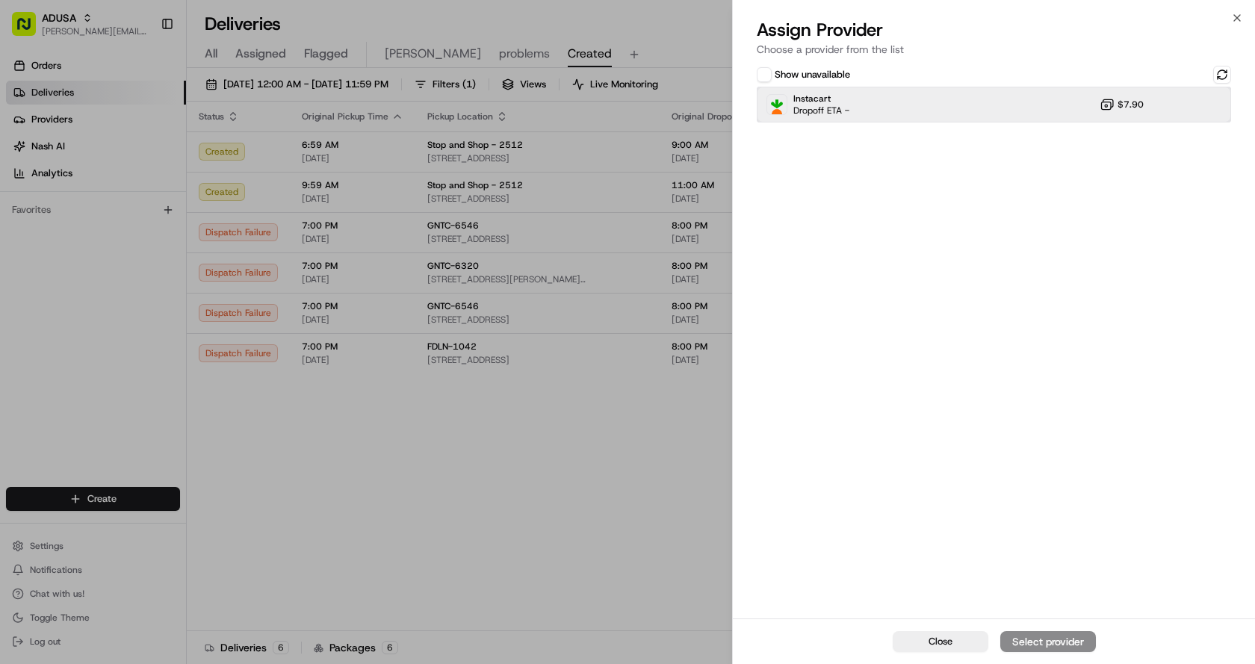
click at [947, 102] on div "Instacart Dropoff ETA - $7.90" at bounding box center [994, 105] width 474 height 36
click at [1063, 649] on div "Assign Provider" at bounding box center [1048, 641] width 73 height 15
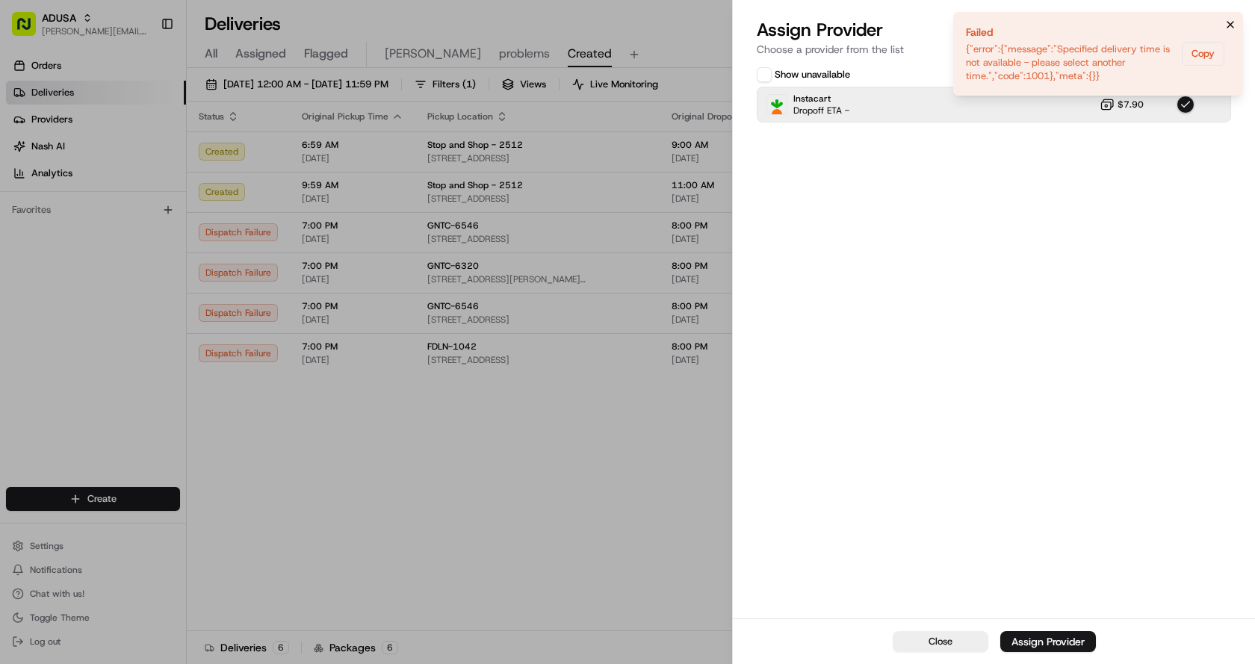
click at [1232, 19] on icon "Notifications (F8)" at bounding box center [1231, 25] width 12 height 12
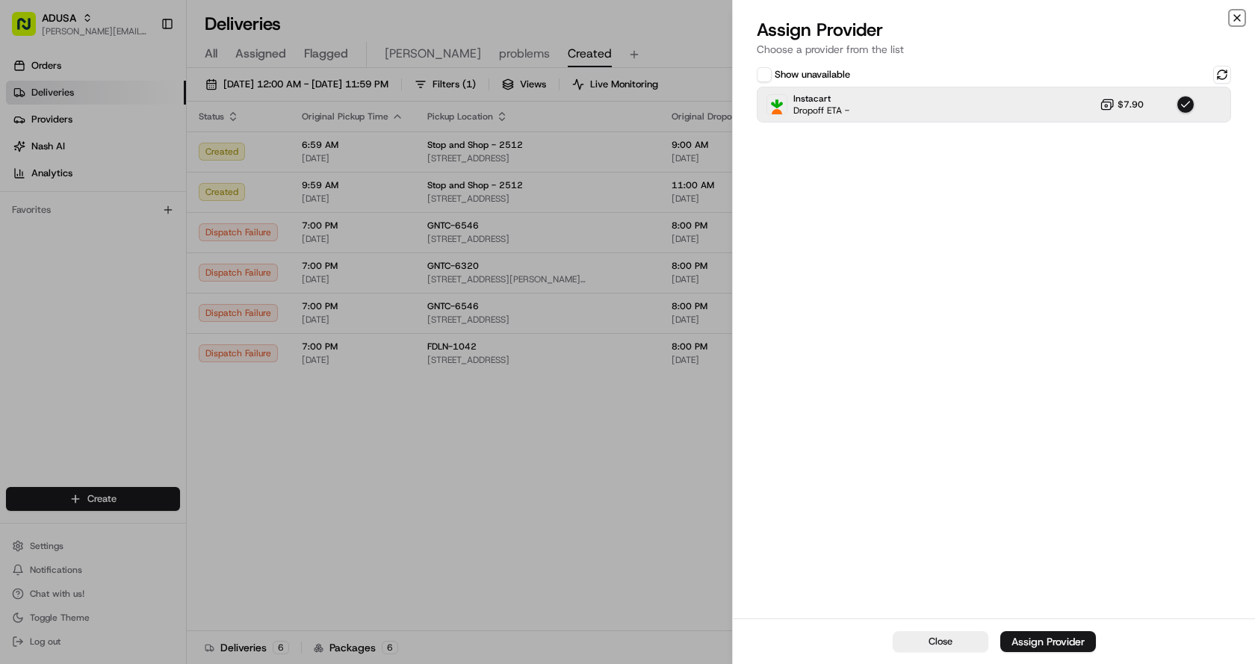
click at [1235, 18] on icon "button" at bounding box center [1237, 18] width 12 height 12
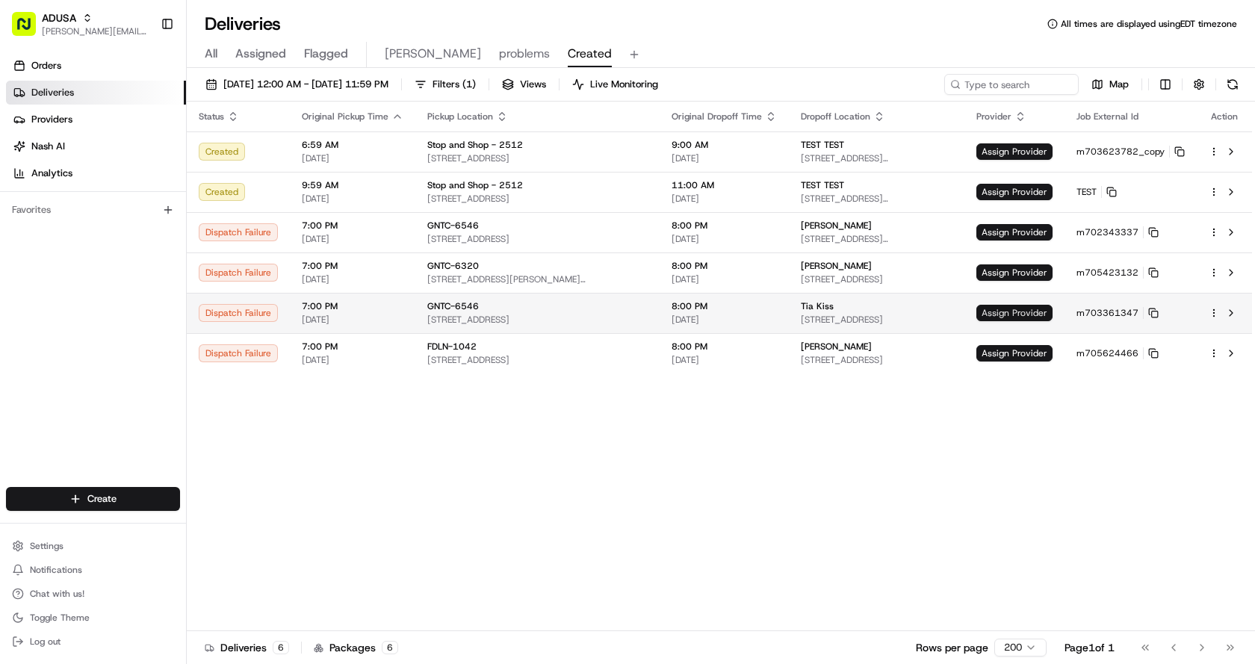
click at [1021, 315] on span "Assign Provider" at bounding box center [1015, 313] width 76 height 16
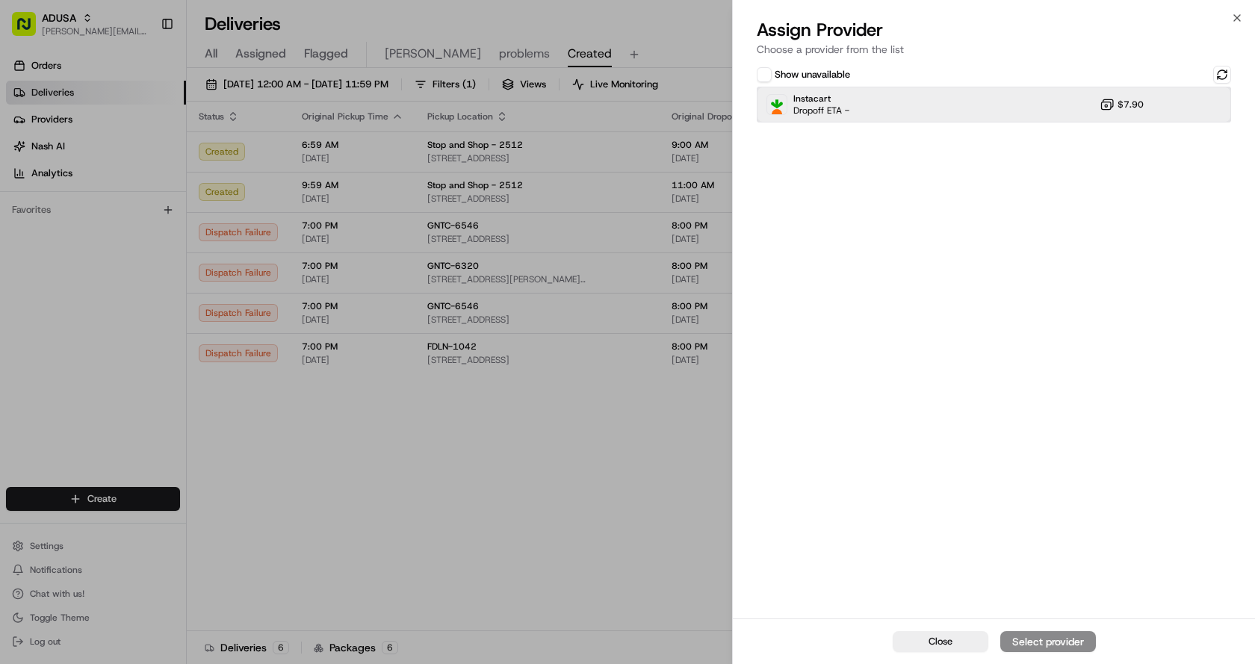
click at [956, 97] on div "Instacart Dropoff ETA - $7.90" at bounding box center [994, 105] width 474 height 36
click at [1046, 633] on button "Assign Provider" at bounding box center [1049, 641] width 96 height 21
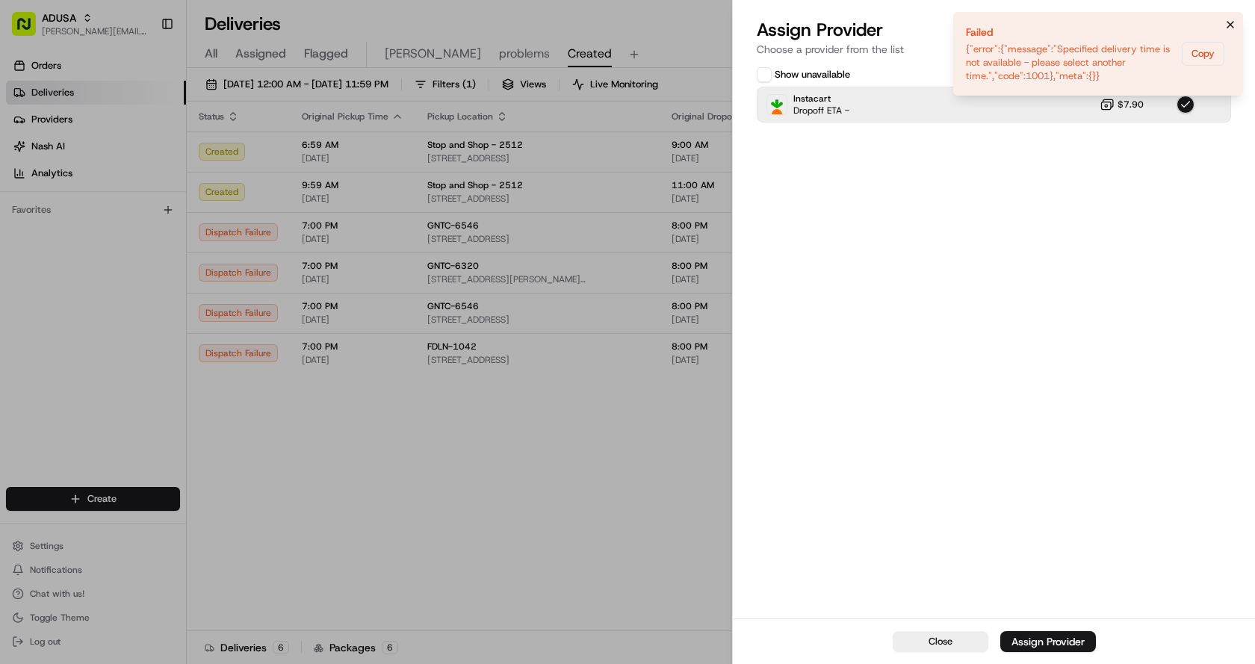
click at [1235, 26] on icon "Notifications (F8)" at bounding box center [1231, 25] width 12 height 12
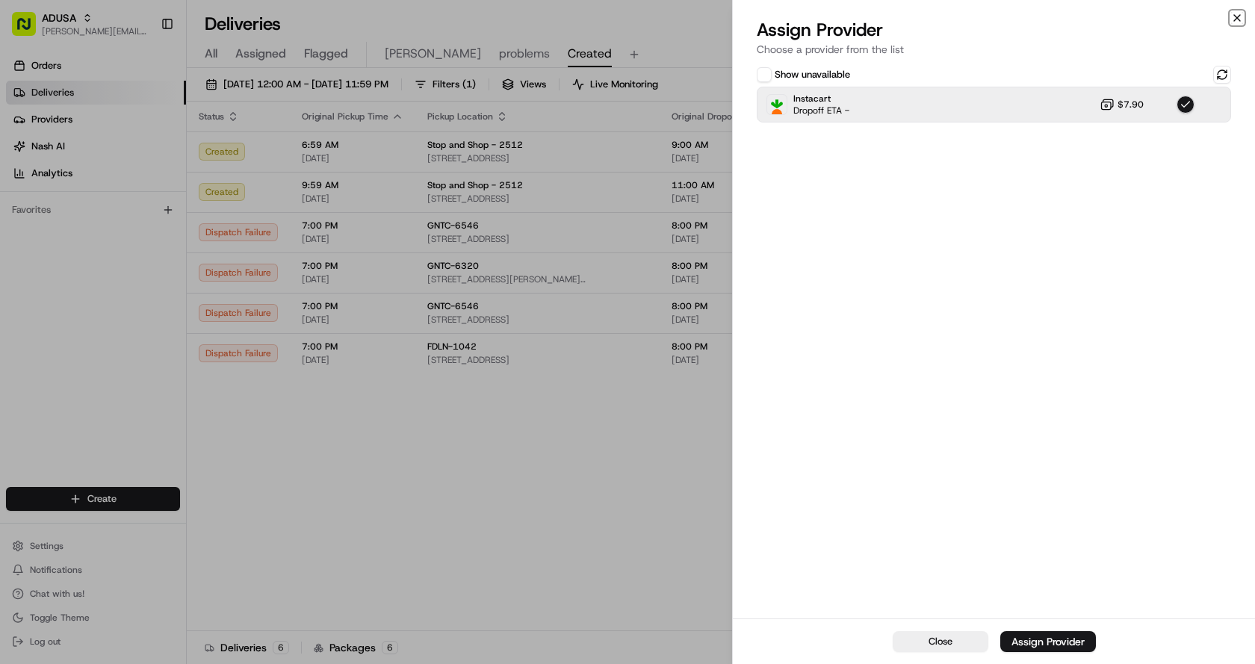
click at [1239, 22] on icon "button" at bounding box center [1237, 18] width 12 height 12
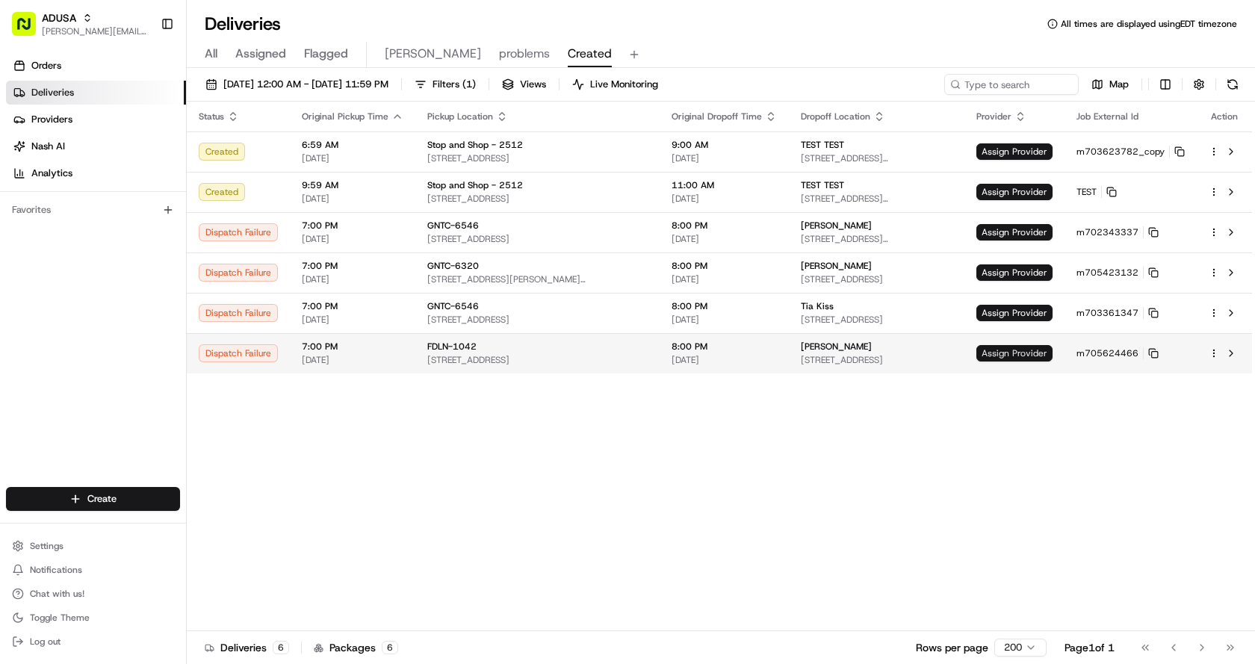
click at [1030, 351] on span "Assign Provider" at bounding box center [1015, 353] width 76 height 16
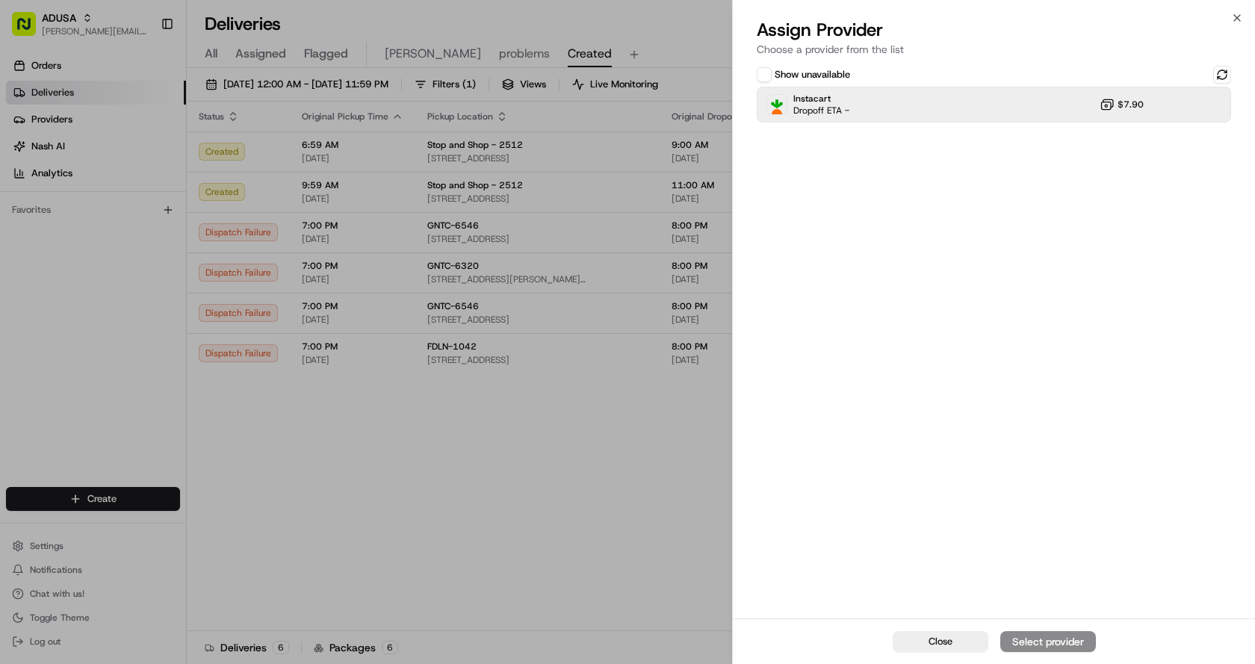
drag, startPoint x: 926, startPoint y: 82, endPoint x: 926, endPoint y: 92, distance: 9.7
click at [926, 87] on div "Show unavailable Instacart Dropoff ETA - $7.90" at bounding box center [994, 94] width 474 height 57
click at [866, 100] on div "Instacart Dropoff ETA - $7.90" at bounding box center [994, 105] width 474 height 36
click at [1227, 75] on button at bounding box center [1222, 75] width 18 height 18
click at [1079, 92] on div "Instacart Dropoff ETA - $7.90" at bounding box center [994, 105] width 474 height 36
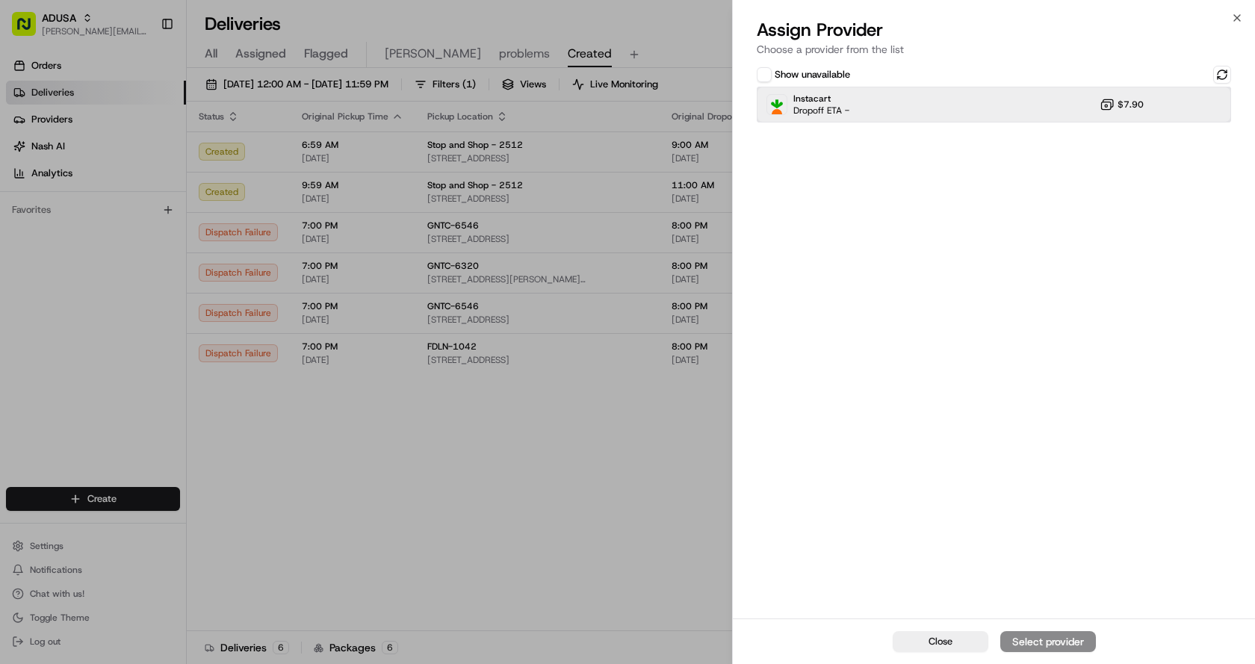
click at [1060, 94] on div "Instacart Dropoff ETA - $7.90" at bounding box center [994, 105] width 474 height 36
click at [1048, 641] on div "Assign Provider" at bounding box center [1048, 641] width 73 height 15
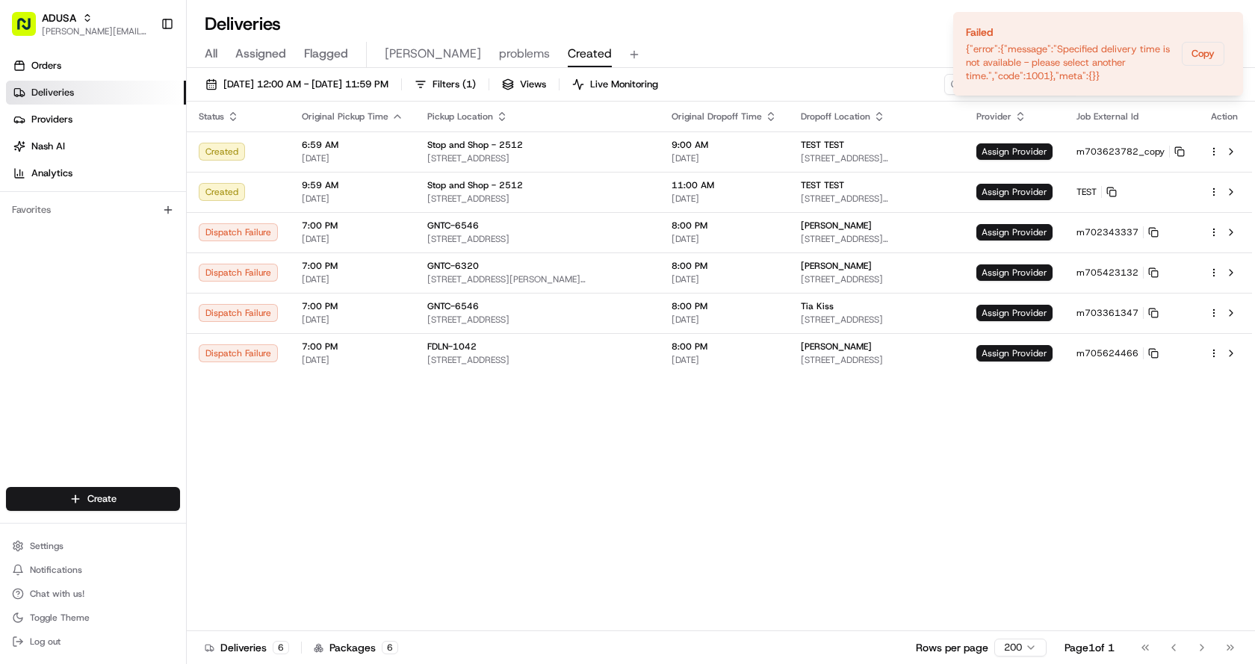
drag, startPoint x: 646, startPoint y: 37, endPoint x: 664, endPoint y: 1, distance: 40.8
click at [646, 37] on div "All Assigned Flagged Chris problems Created" at bounding box center [721, 52] width 1069 height 32
drag, startPoint x: 1229, startPoint y: 22, endPoint x: 1206, endPoint y: 52, distance: 37.8
click at [1229, 22] on icon "Notifications (F8)" at bounding box center [1231, 25] width 12 height 12
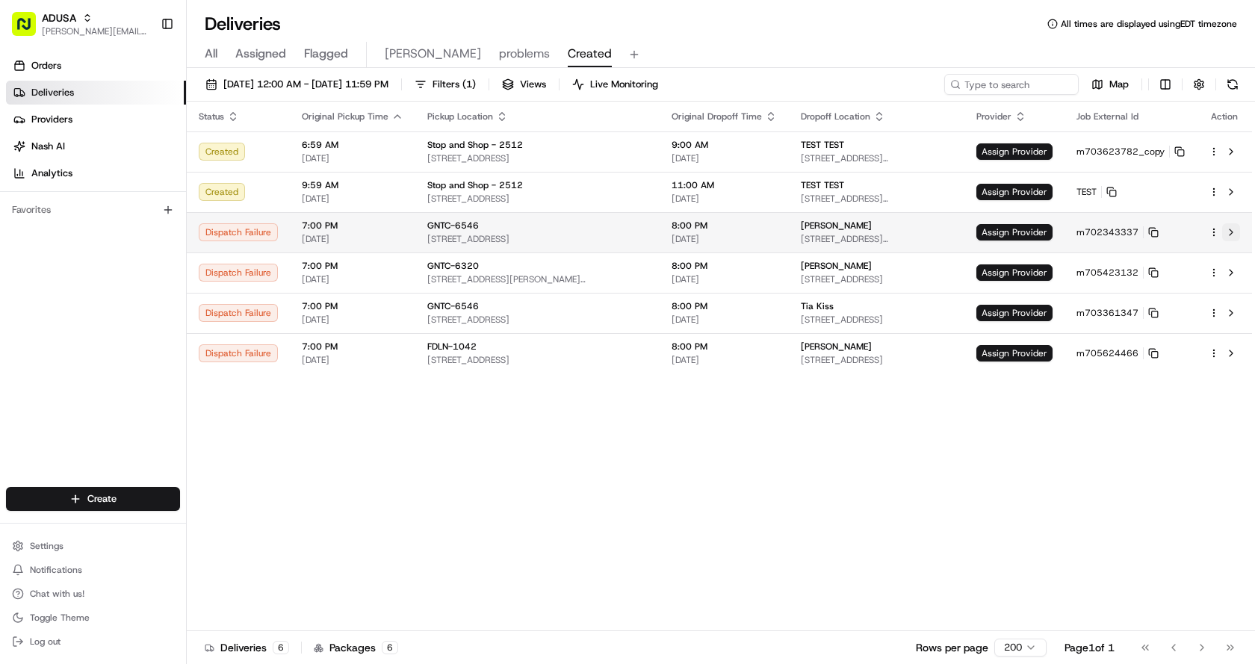
click at [1228, 232] on button at bounding box center [1231, 232] width 18 height 18
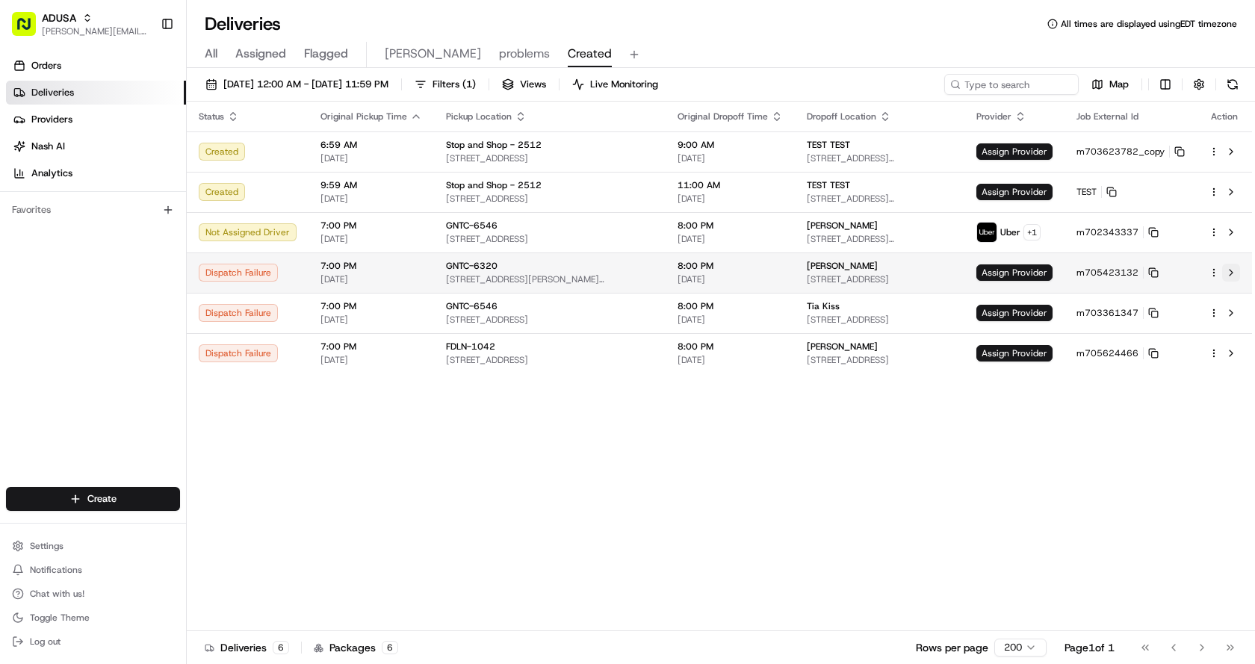
click at [1228, 271] on button at bounding box center [1231, 273] width 18 height 18
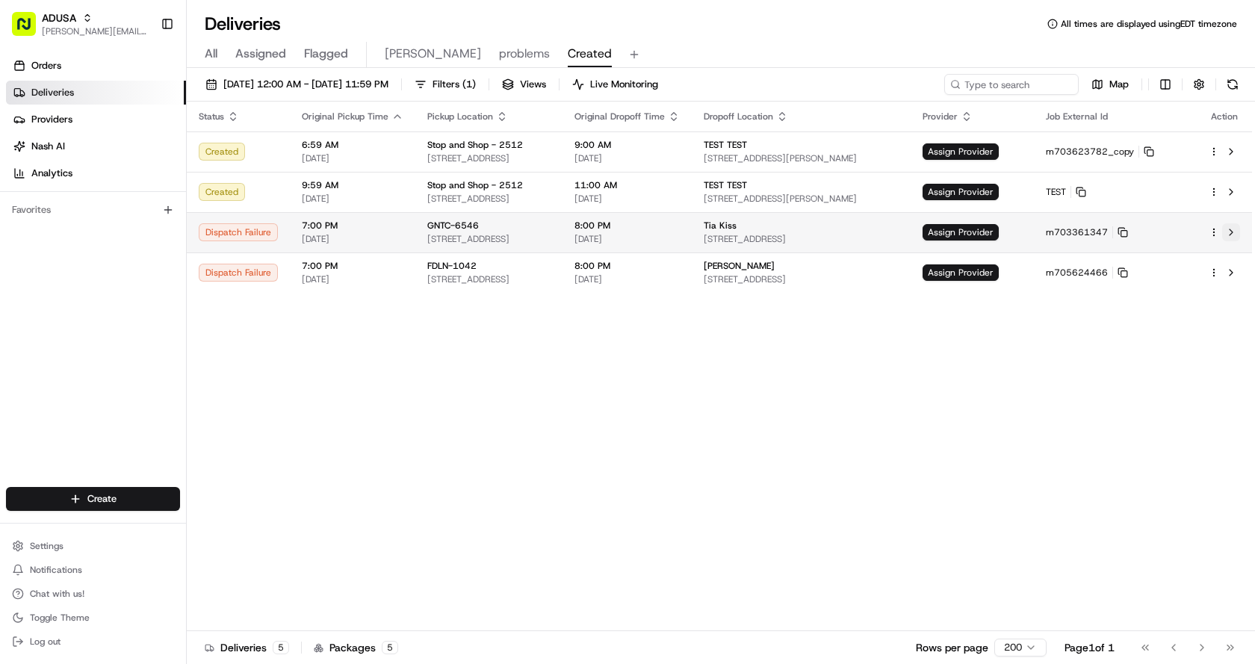
click at [1237, 229] on button at bounding box center [1231, 232] width 18 height 18
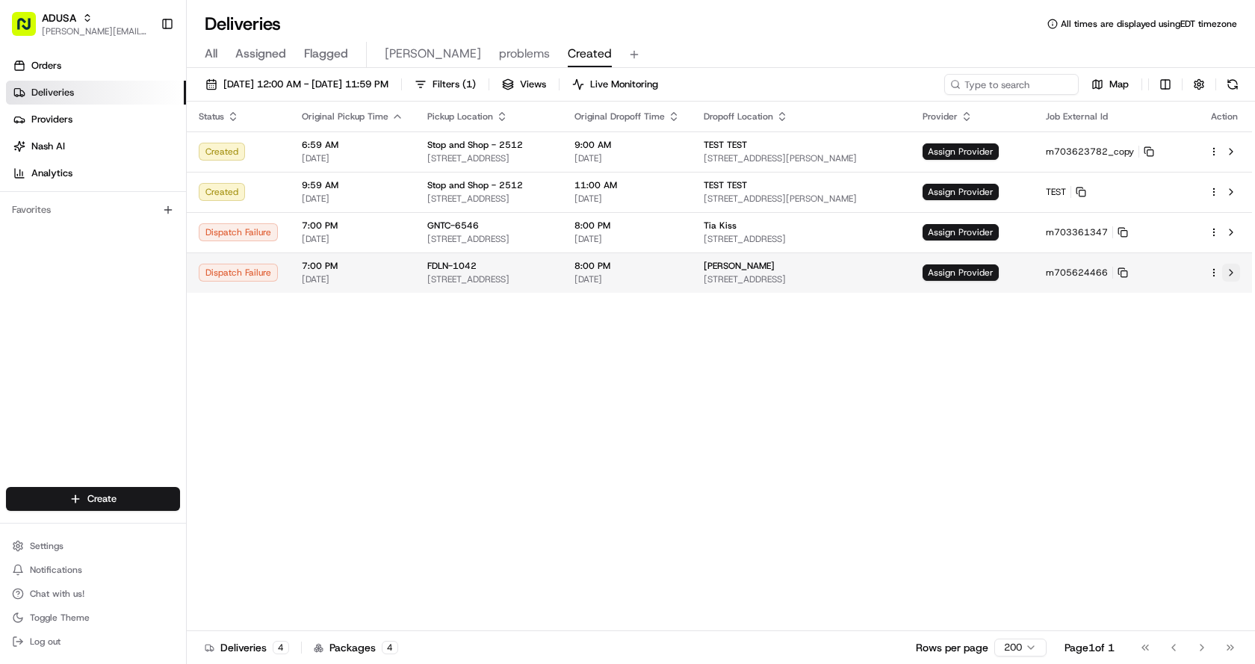
click at [1229, 268] on button at bounding box center [1231, 273] width 18 height 18
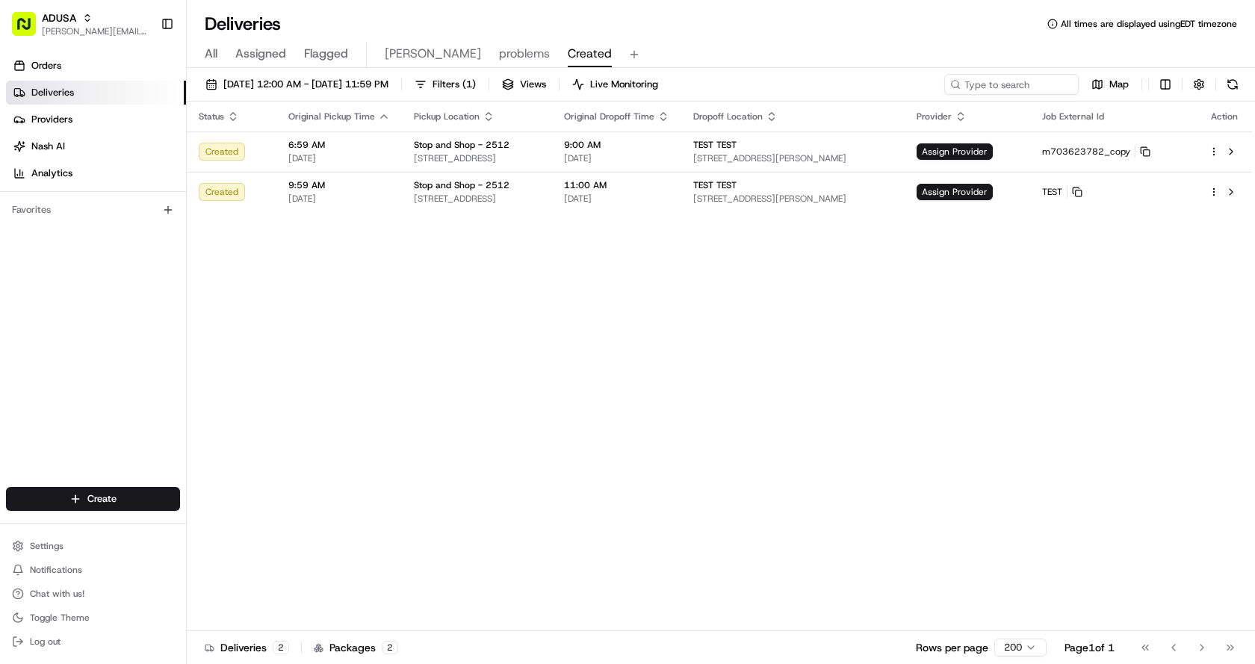
drag, startPoint x: 794, startPoint y: 304, endPoint x: 815, endPoint y: 6, distance: 298.9
click at [800, 291] on div "Status Original Pickup Time Pickup Location Original Dropoff Time Dropoff Locat…" at bounding box center [720, 367] width 1066 height 530
click at [645, 35] on div "Deliveries All times are displayed using EDT timezone All Assigned Flagged Chri…" at bounding box center [721, 332] width 1069 height 664
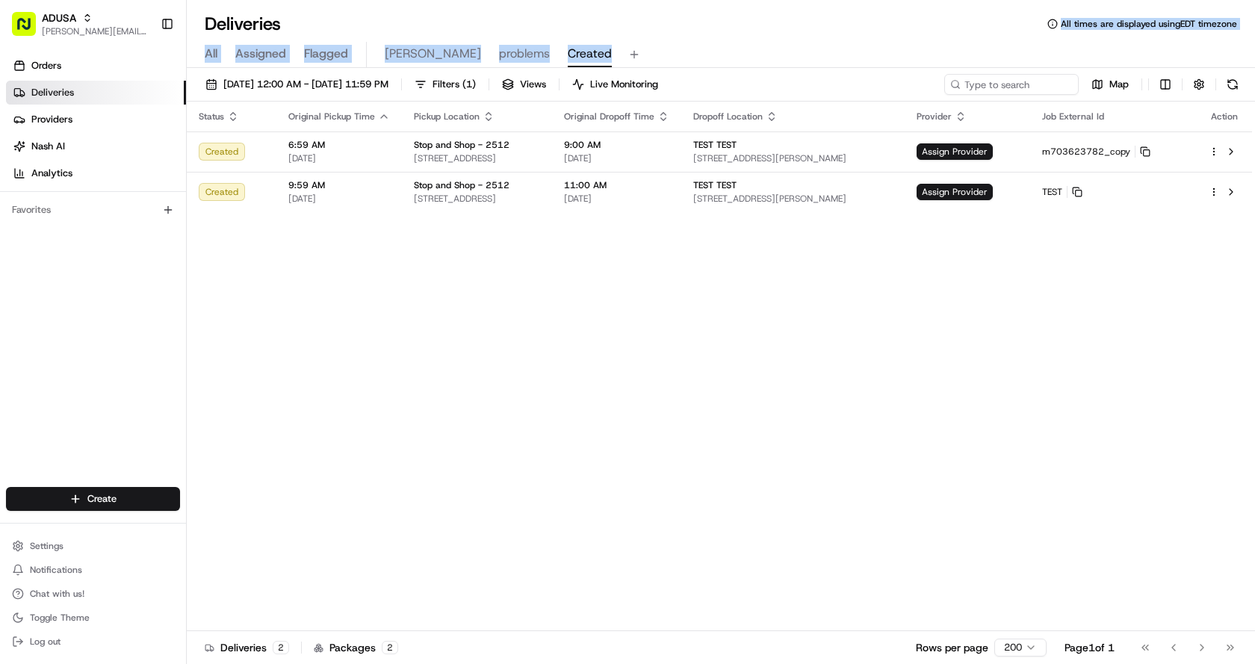
click at [499, 48] on span "problems" at bounding box center [524, 54] width 51 height 18
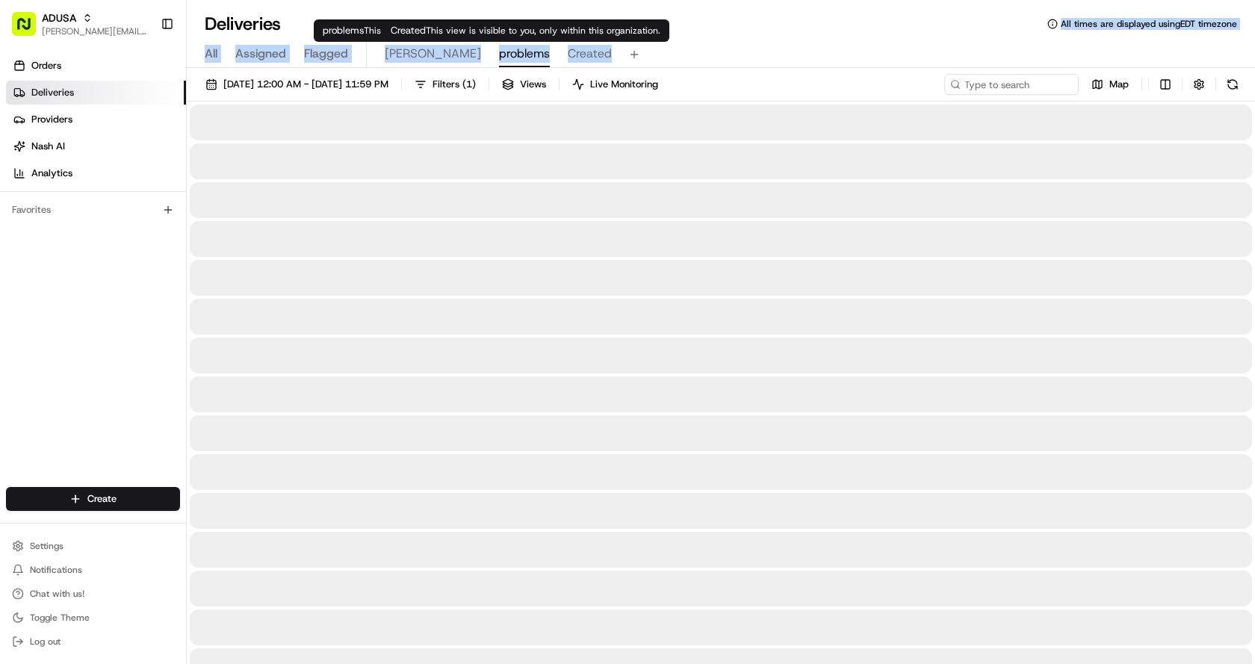
click at [619, 29] on span "This view is visible to you, only within this organization." at bounding box center [543, 31] width 235 height 12
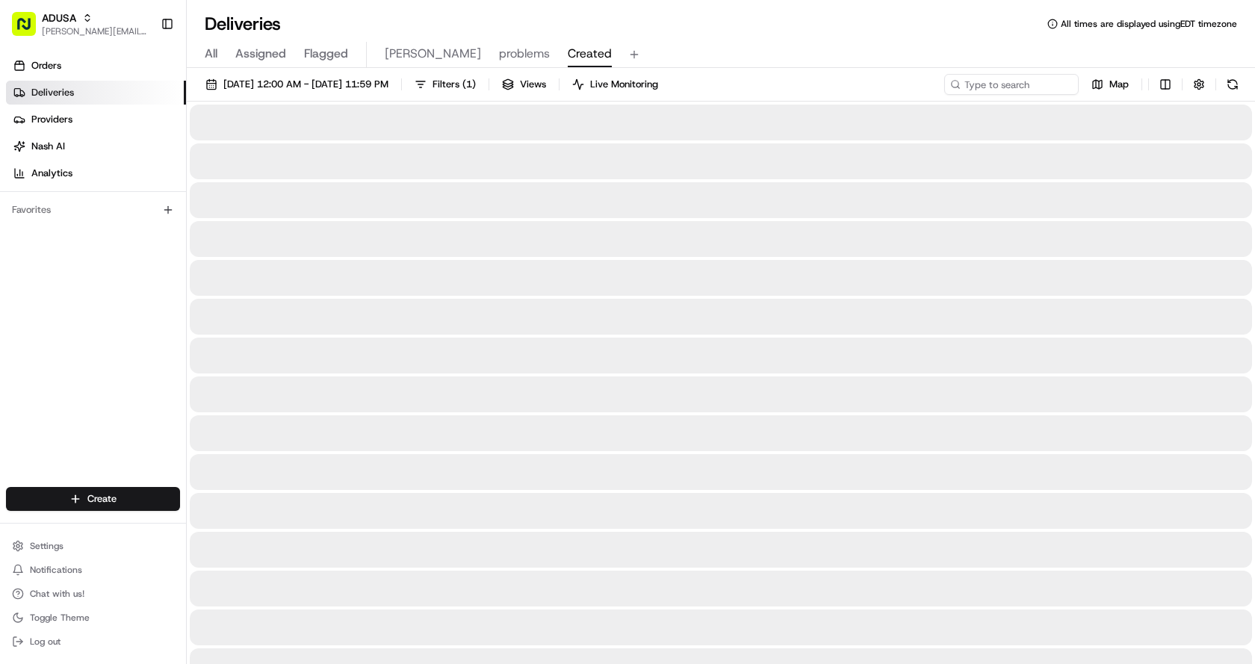
click at [767, 37] on div "All Assigned Flagged Chris problems Created" at bounding box center [721, 52] width 1069 height 32
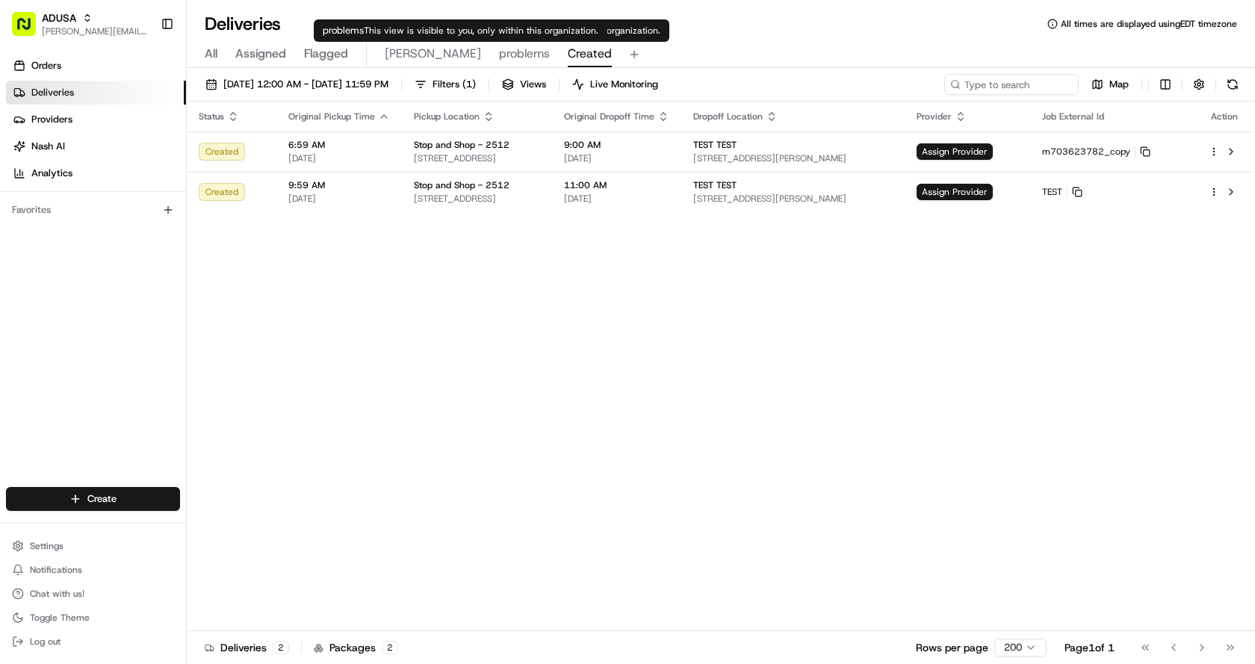
click at [499, 55] on span "problems" at bounding box center [524, 54] width 51 height 18
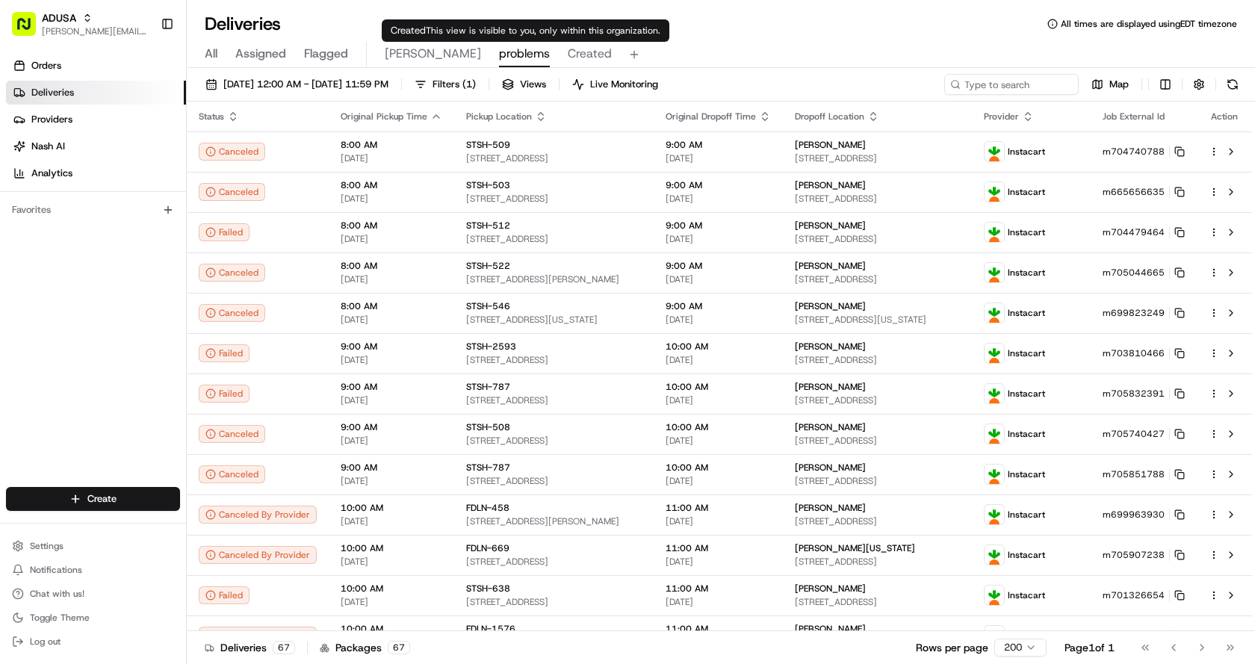
click at [568, 53] on span "Created" at bounding box center [590, 54] width 44 height 18
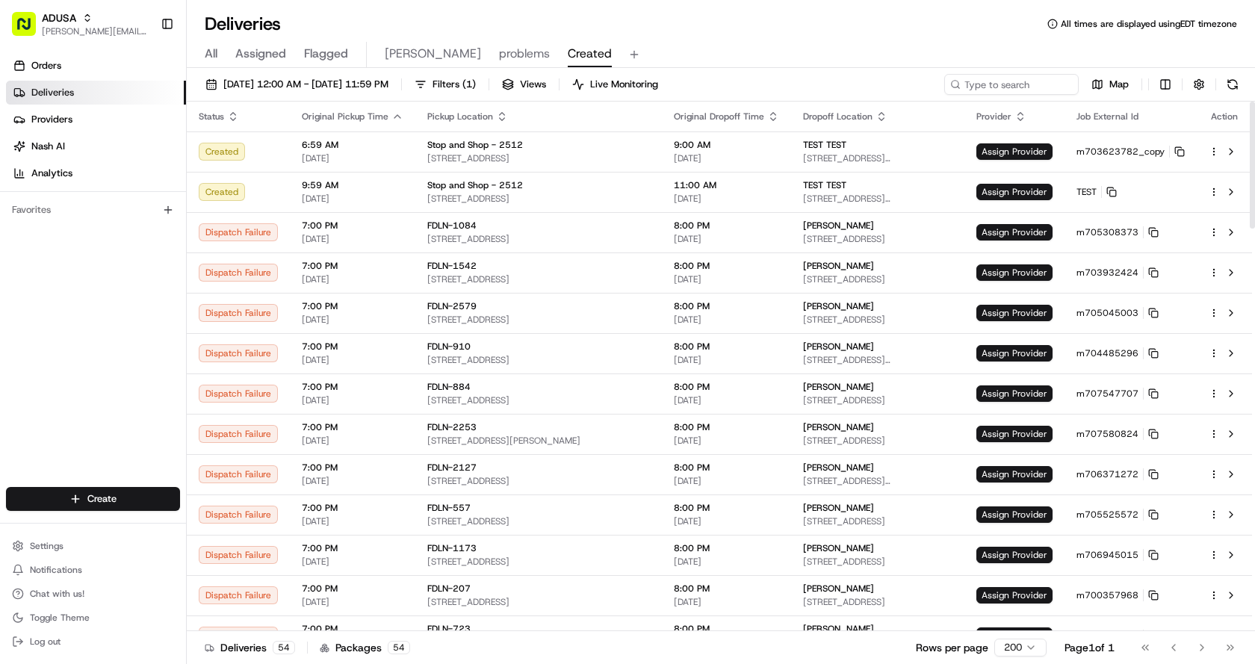
click at [690, 19] on div "Deliveries All times are displayed using EDT timezone" at bounding box center [721, 24] width 1069 height 24
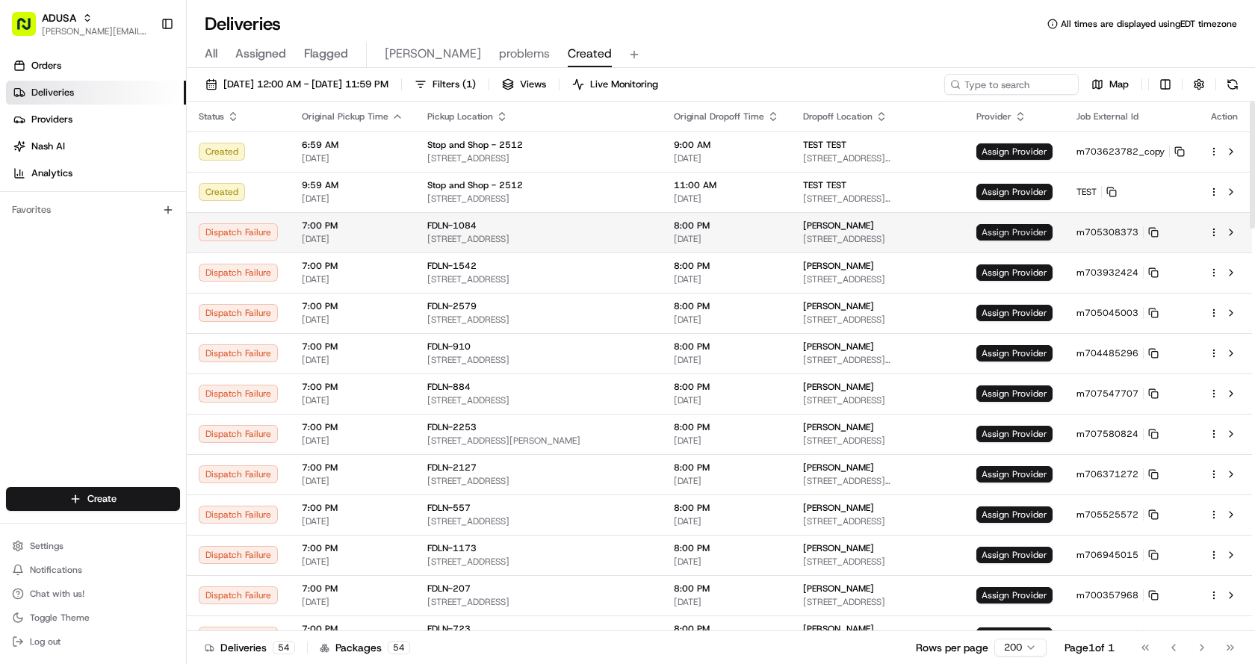
click at [1027, 230] on span "Assign Provider" at bounding box center [1015, 232] width 76 height 16
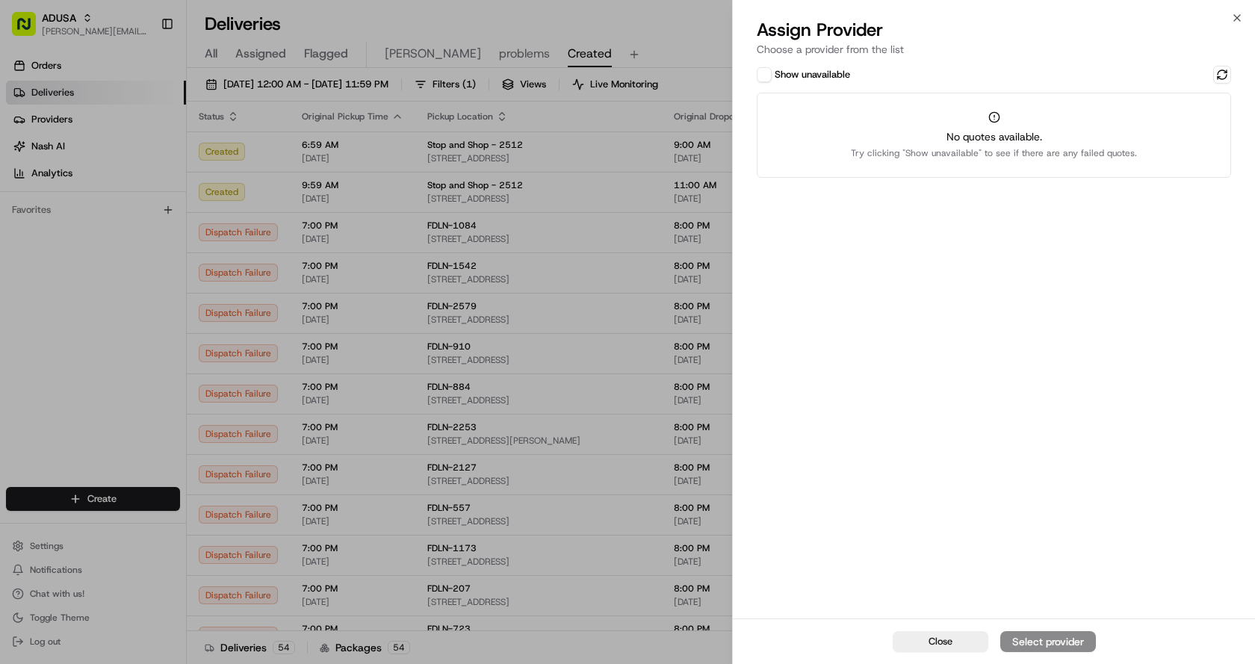
click at [770, 78] on button "Show unavailable" at bounding box center [764, 74] width 15 height 15
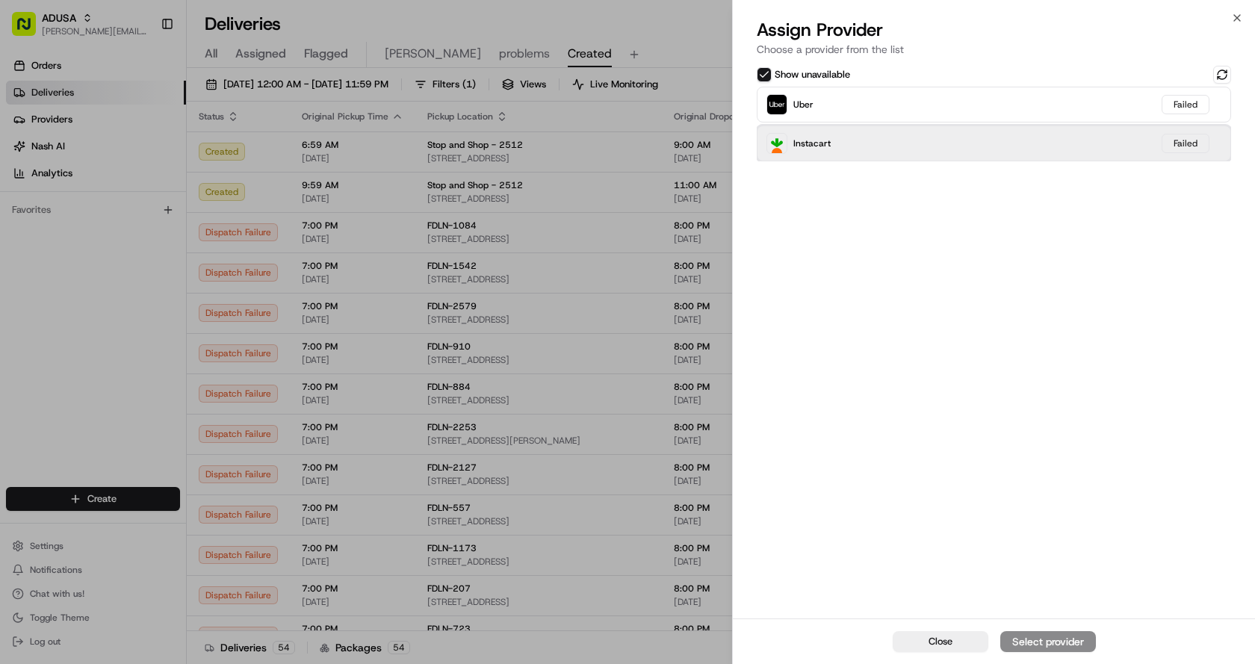
click at [887, 144] on div "Instacart Failed" at bounding box center [994, 144] width 474 height 36
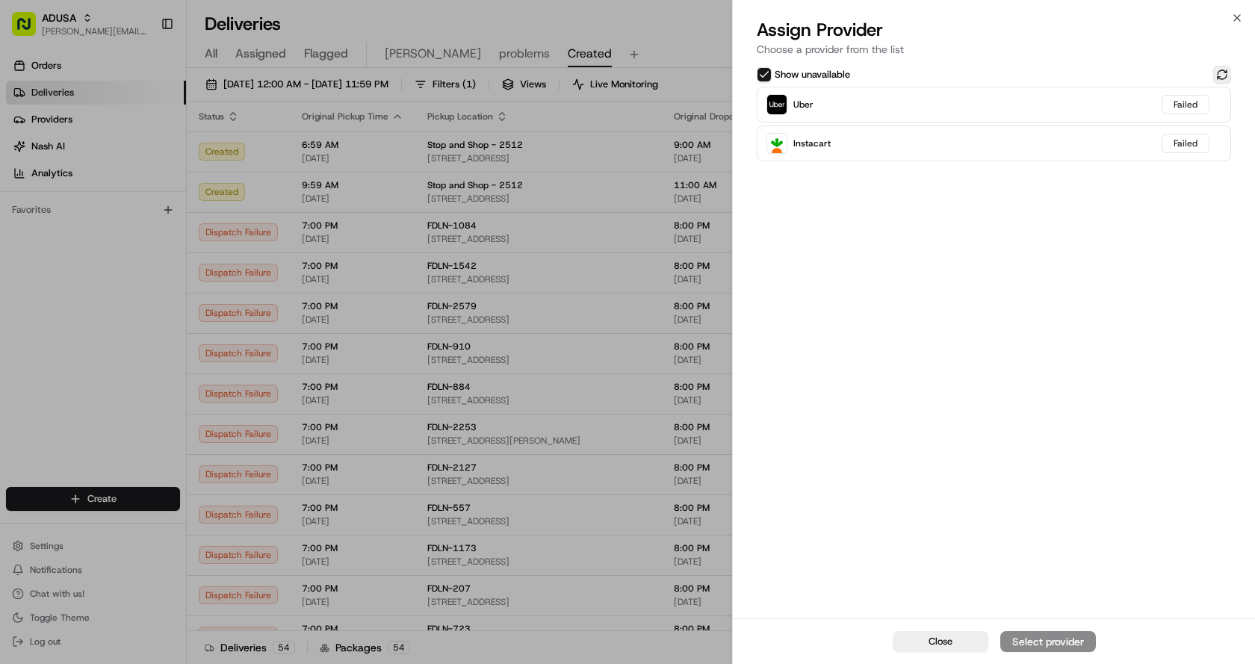
click at [1216, 71] on button at bounding box center [1222, 75] width 18 height 18
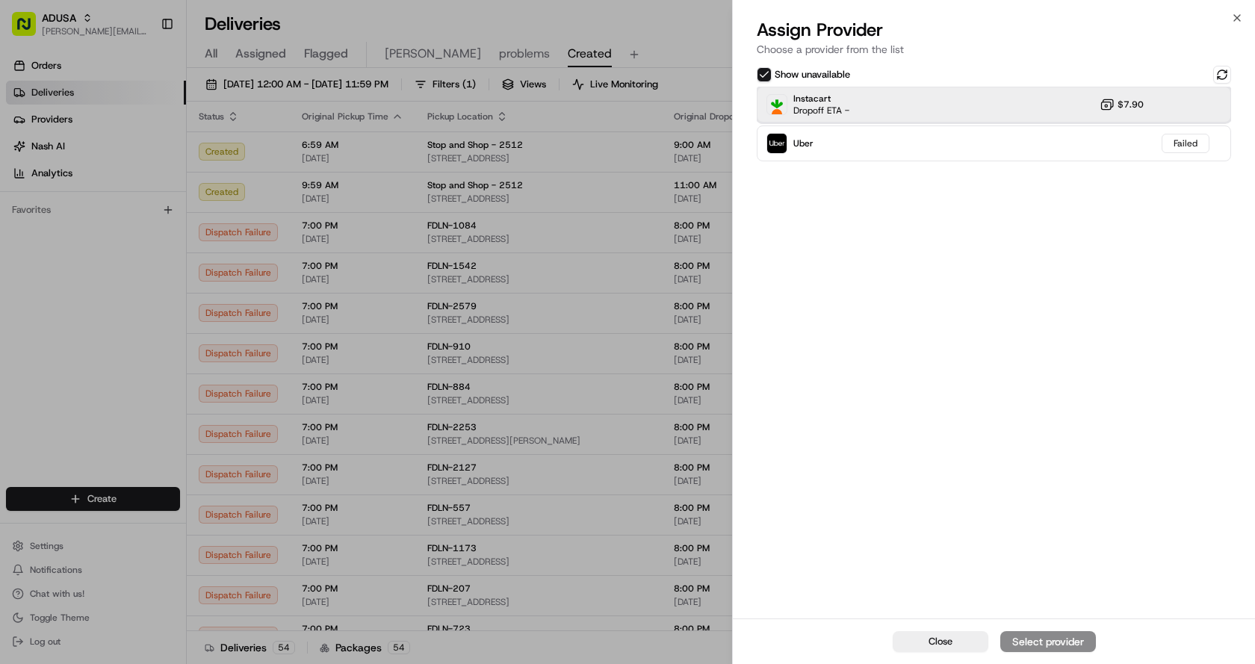
click at [891, 90] on div "Instacart Dropoff ETA - $7.90" at bounding box center [994, 105] width 474 height 36
click at [1037, 649] on button "Assign Provider" at bounding box center [1049, 641] width 96 height 21
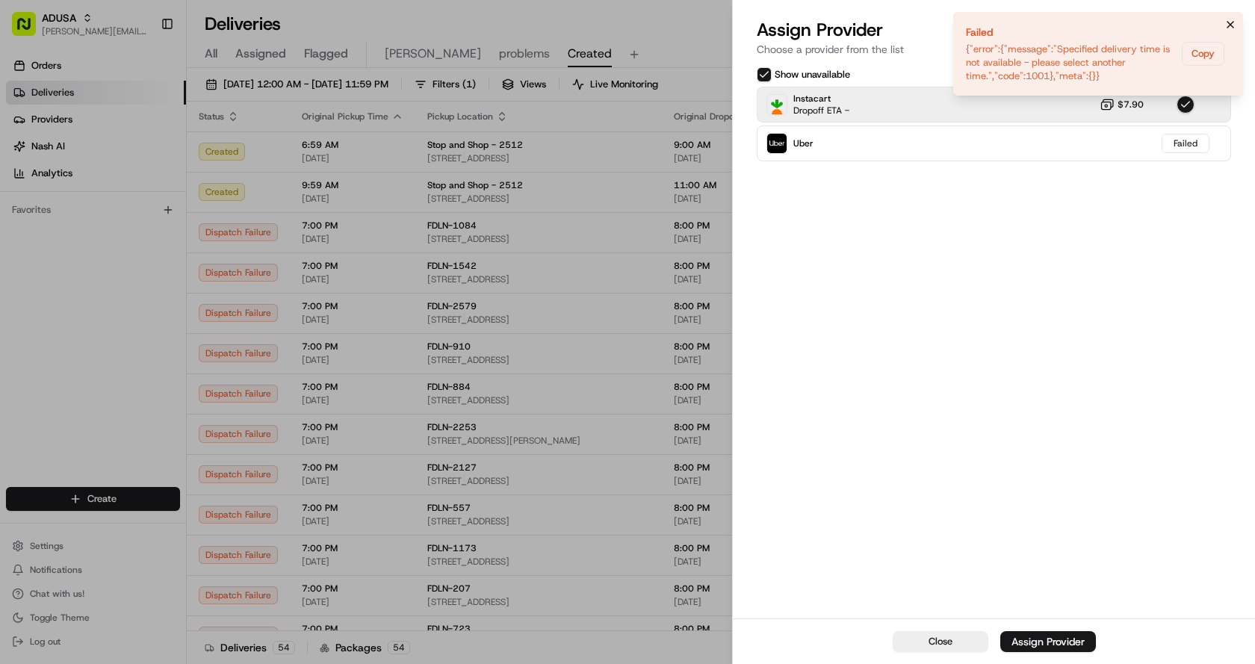
click at [1229, 24] on icon "Notifications (F8)" at bounding box center [1231, 25] width 12 height 12
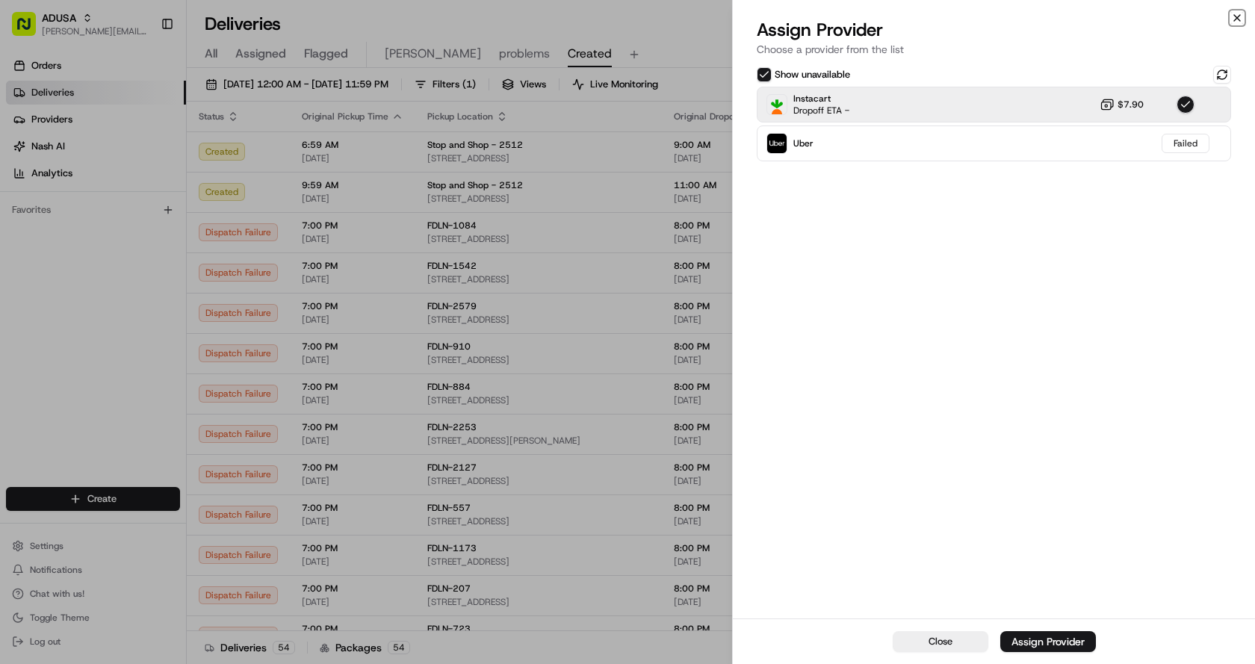
click at [1237, 14] on icon "button" at bounding box center [1237, 18] width 12 height 12
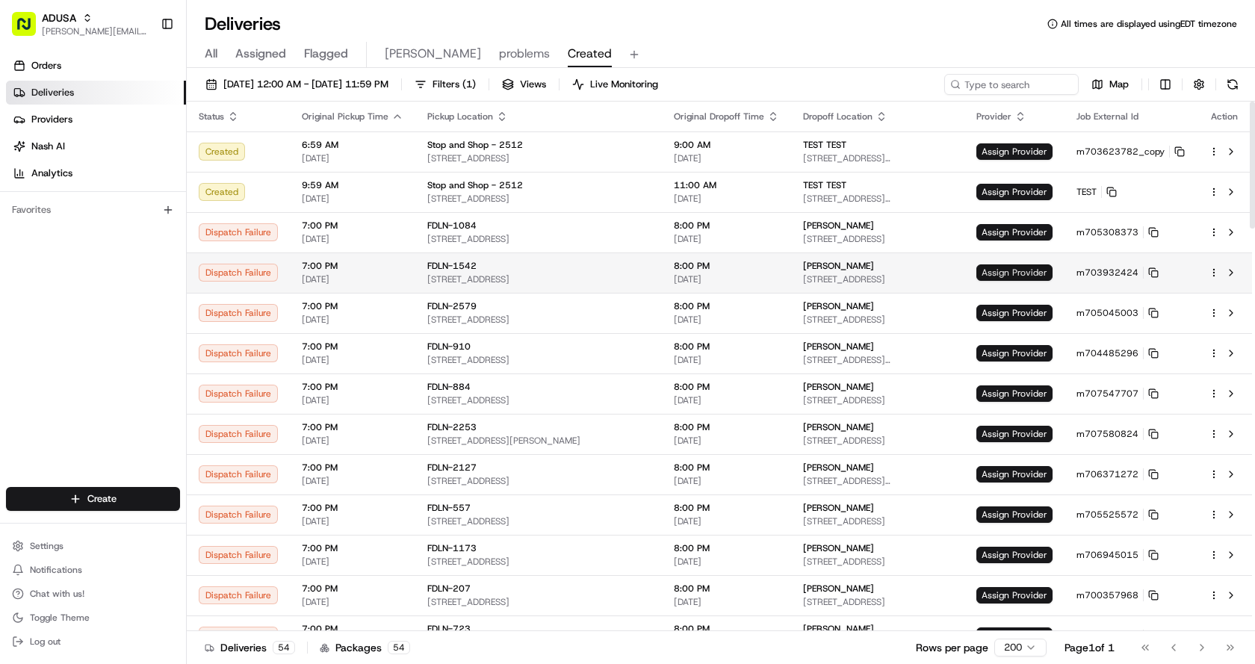
click at [1012, 276] on span "Assign Provider" at bounding box center [1015, 273] width 76 height 16
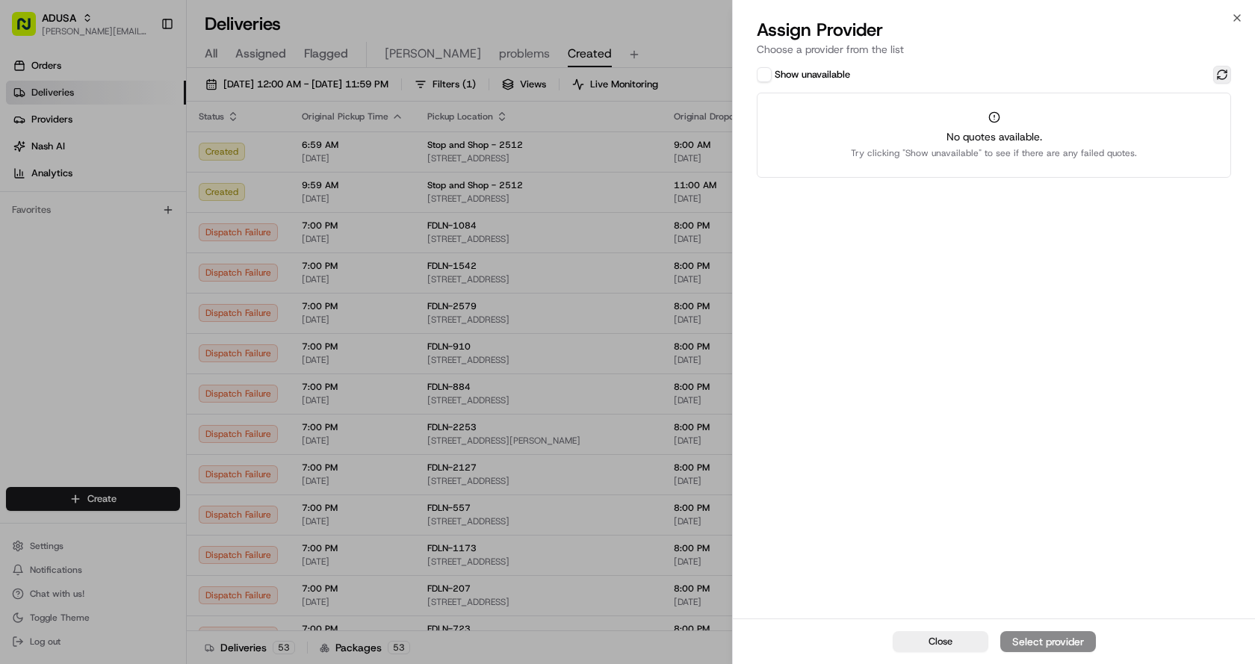
click at [1223, 75] on button at bounding box center [1222, 75] width 18 height 18
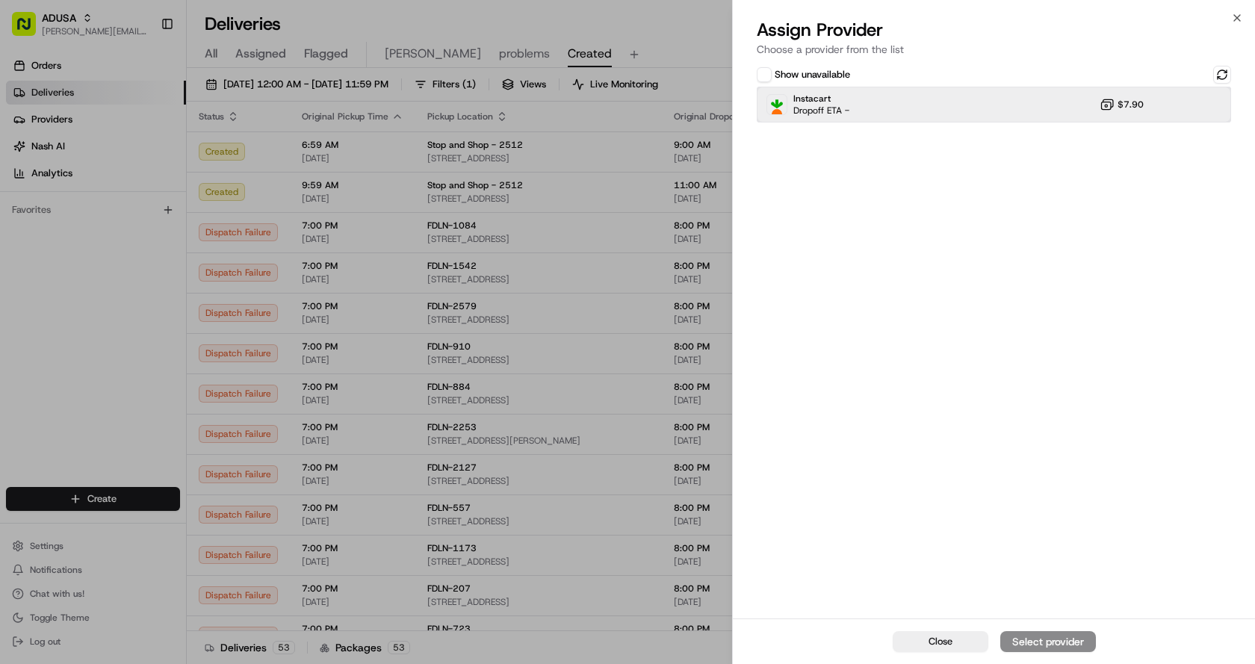
click at [876, 107] on div "Instacart Dropoff ETA - $7.90" at bounding box center [994, 105] width 474 height 36
click at [1050, 638] on div "Assign Provider" at bounding box center [1048, 641] width 73 height 15
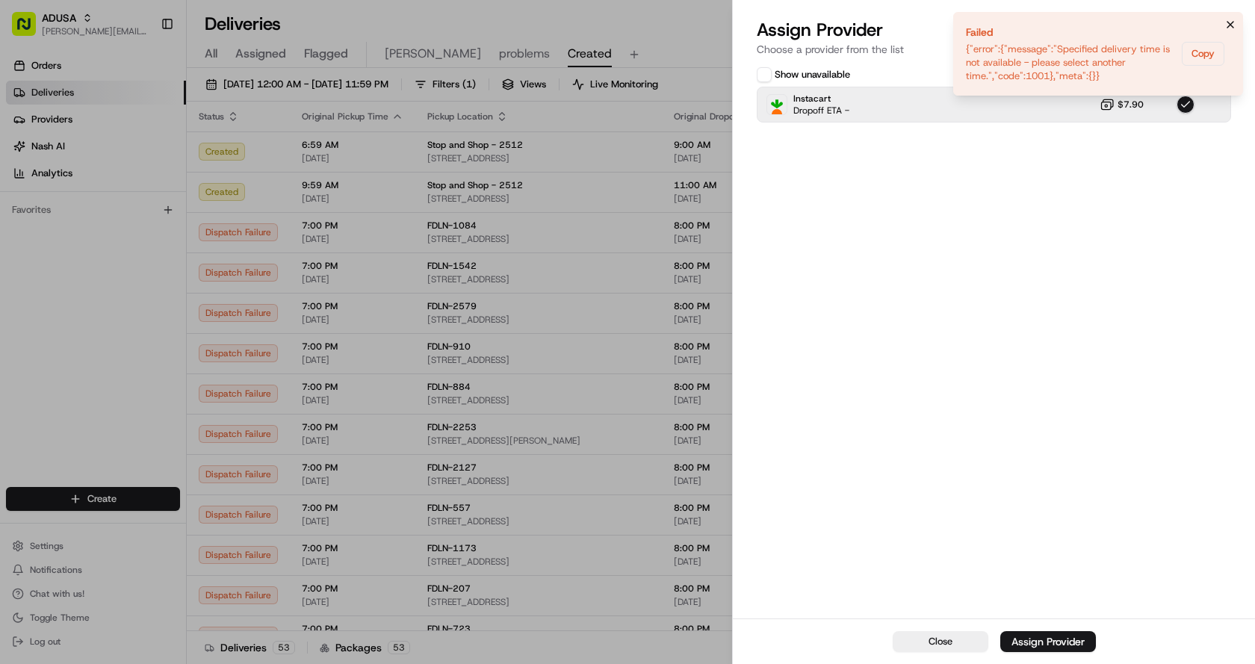
click at [1231, 21] on icon "Notifications (F8)" at bounding box center [1231, 25] width 12 height 12
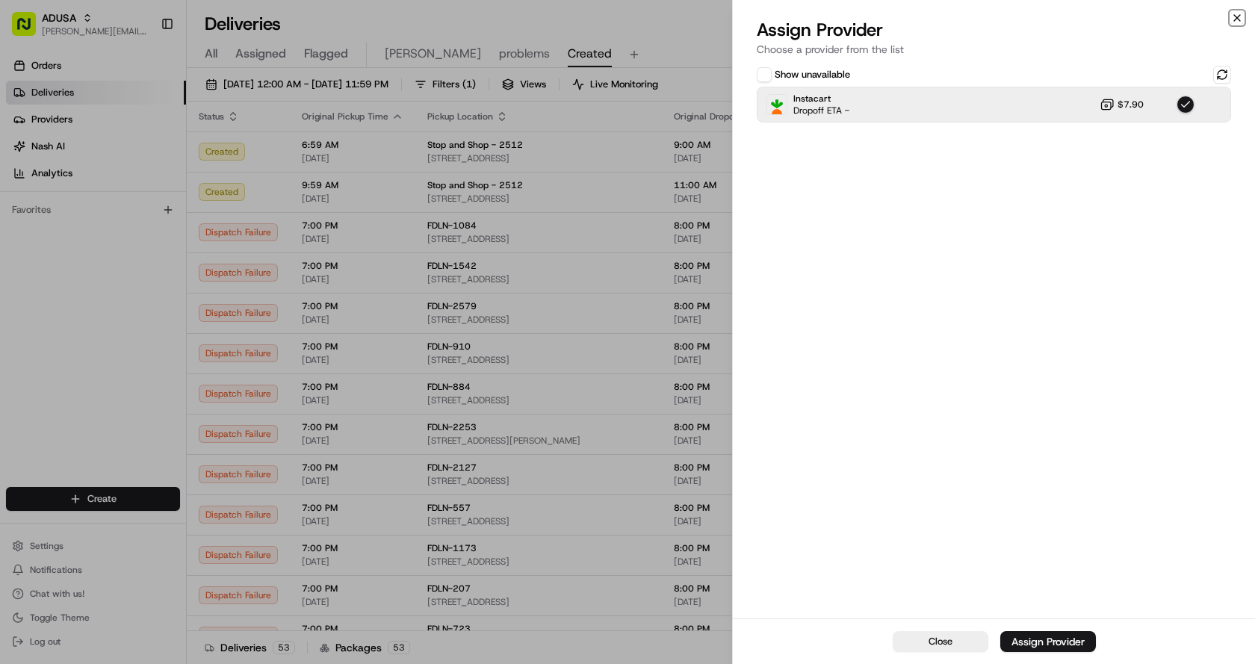
click at [1233, 14] on icon "button" at bounding box center [1237, 18] width 12 height 12
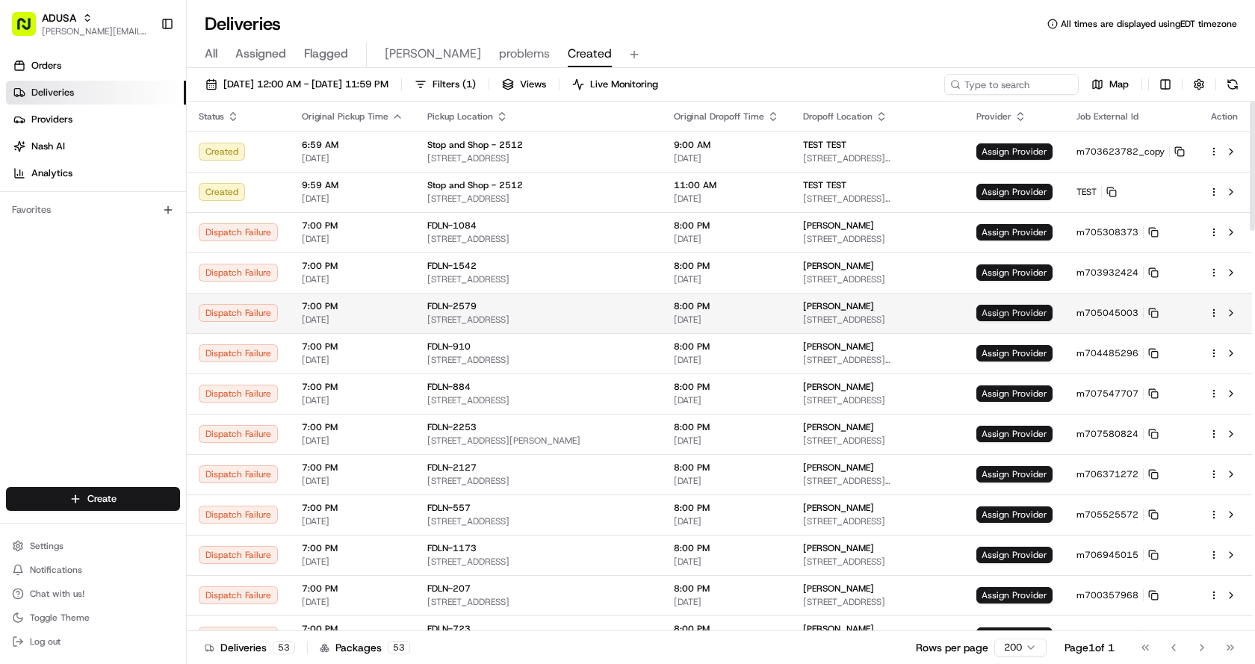
click at [1021, 310] on span "Assign Provider" at bounding box center [1015, 313] width 76 height 16
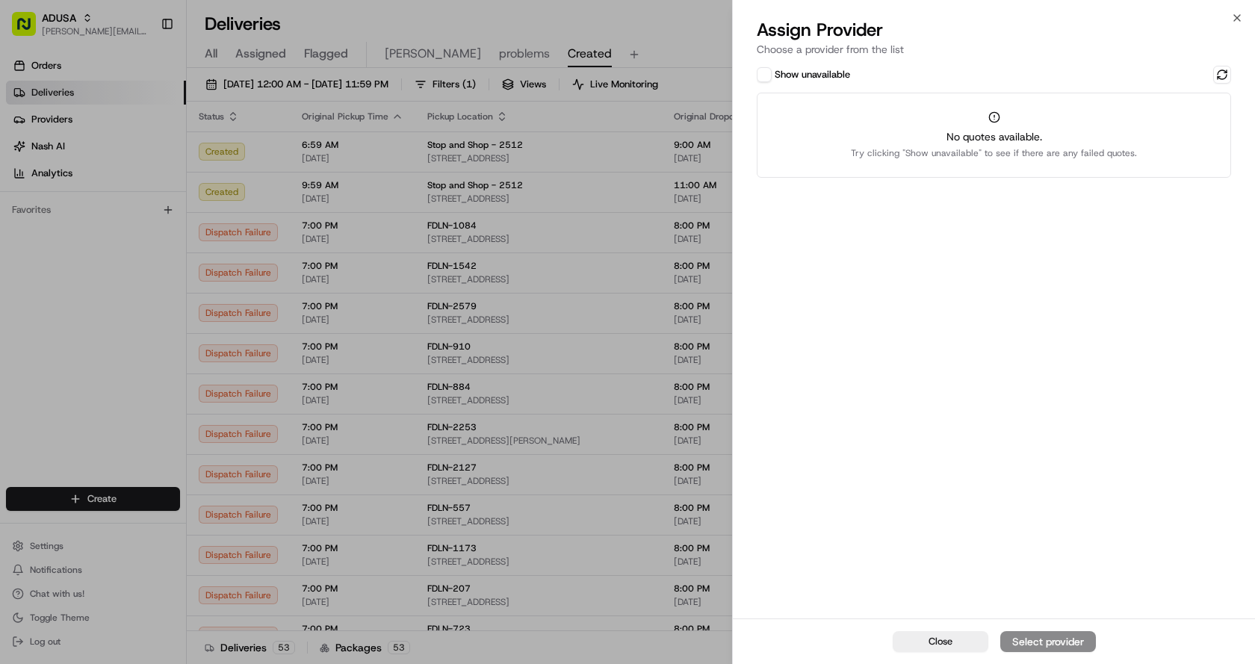
click at [964, 160] on div "No quotes available. Try clicking "Show unavailable" to see if there are any fa…" at bounding box center [994, 135] width 474 height 85
click at [956, 128] on div "No quotes available. Try clicking "Show unavailable" to see if there are any fa…" at bounding box center [994, 135] width 474 height 85
click at [1227, 73] on button at bounding box center [1222, 75] width 18 height 18
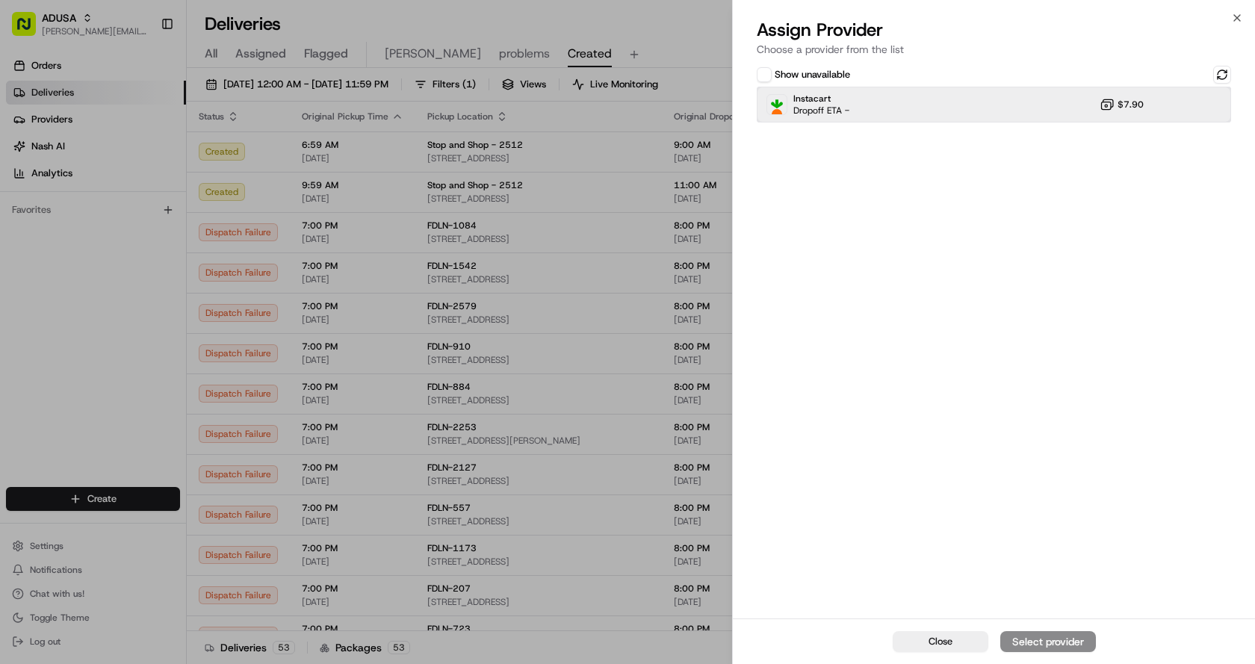
click at [908, 103] on div "Instacart Dropoff ETA - $7.90" at bounding box center [994, 105] width 474 height 36
click at [1046, 638] on div "Assign Provider" at bounding box center [1048, 641] width 73 height 15
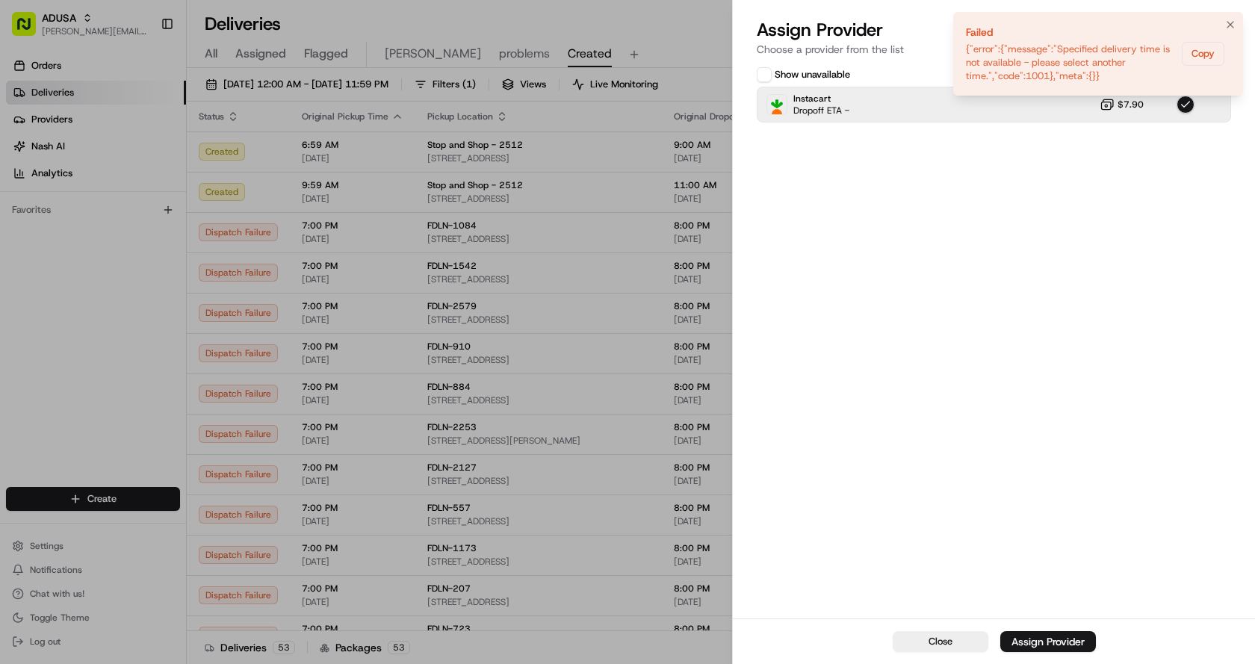
click at [1234, 13] on li "Failed {"error":{"message":"Specified delivery time is not available - please s…" at bounding box center [1098, 54] width 290 height 84
click at [1232, 22] on icon "Notifications (F8)" at bounding box center [1231, 25] width 12 height 12
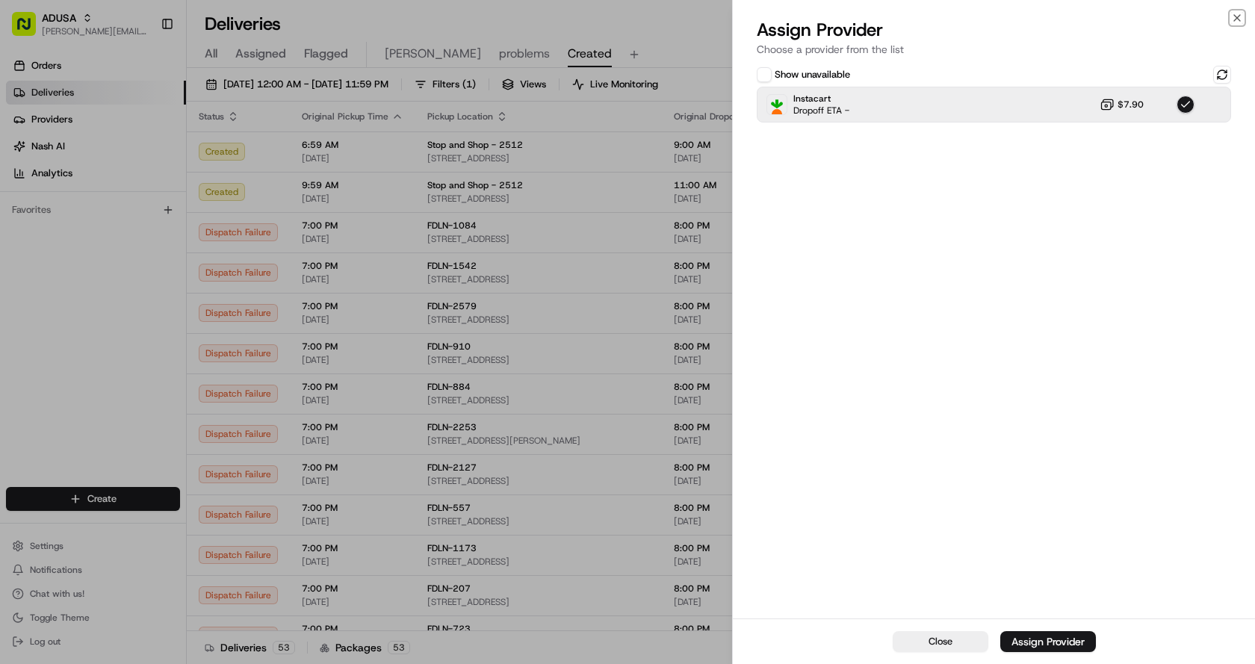
click at [1237, 20] on icon "button" at bounding box center [1237, 18] width 12 height 12
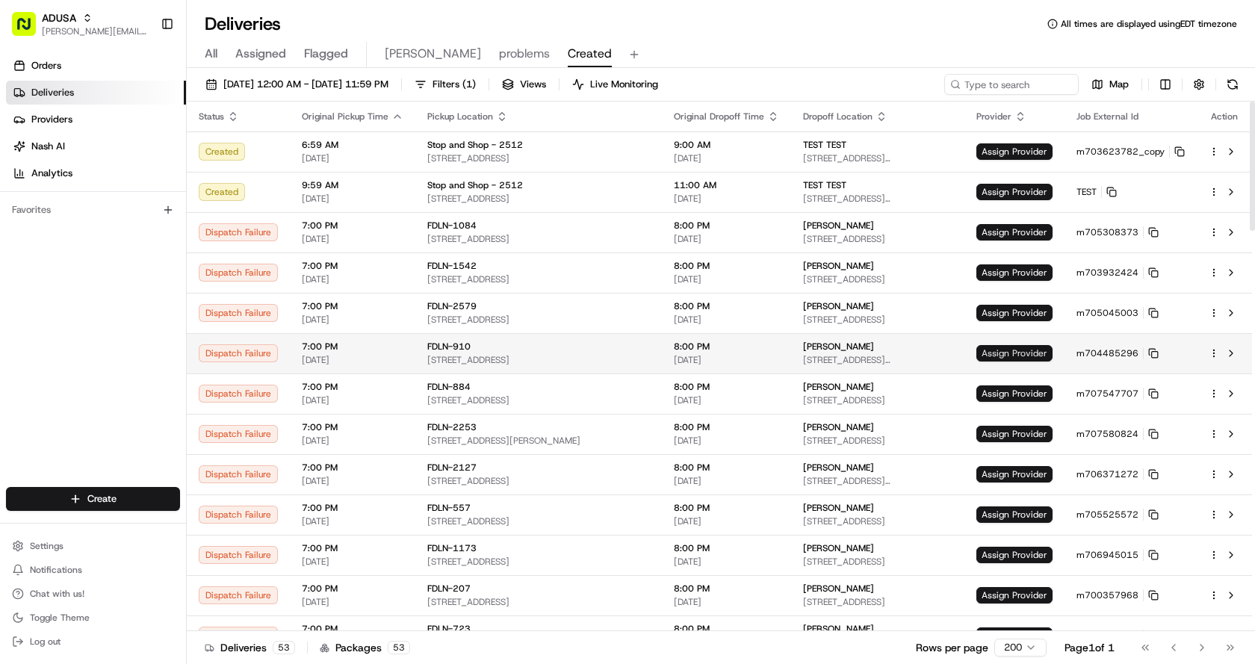
click at [1015, 354] on span "Assign Provider" at bounding box center [1015, 353] width 76 height 16
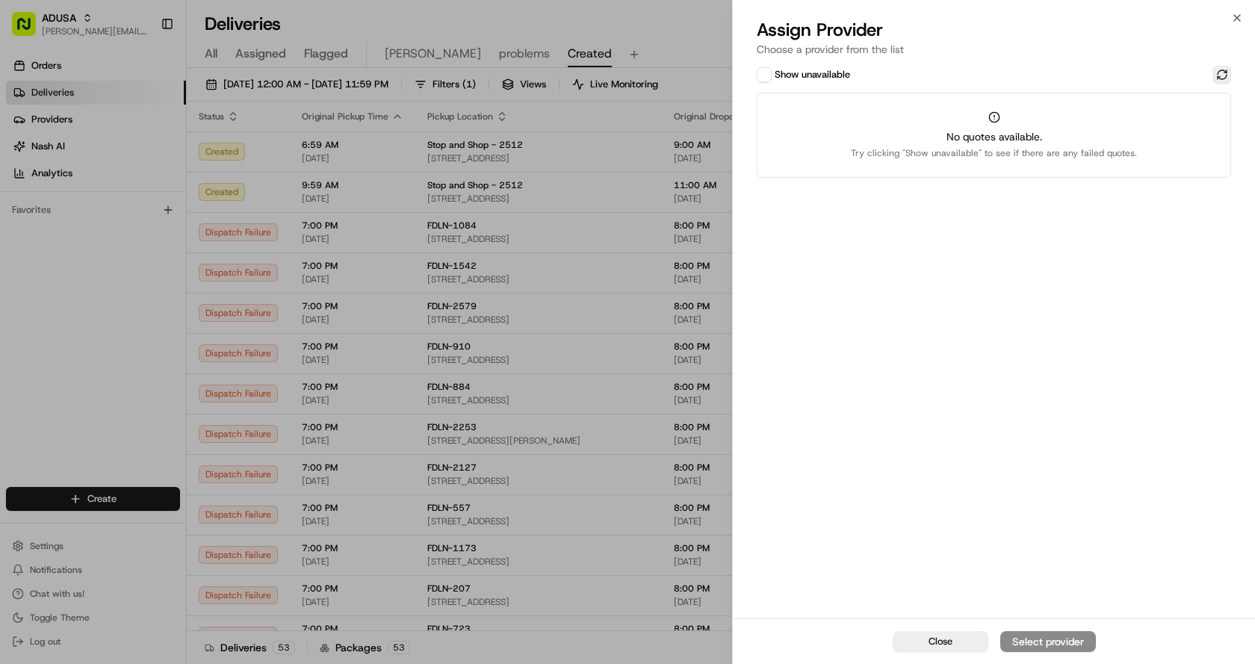
click at [1225, 73] on button at bounding box center [1222, 75] width 18 height 18
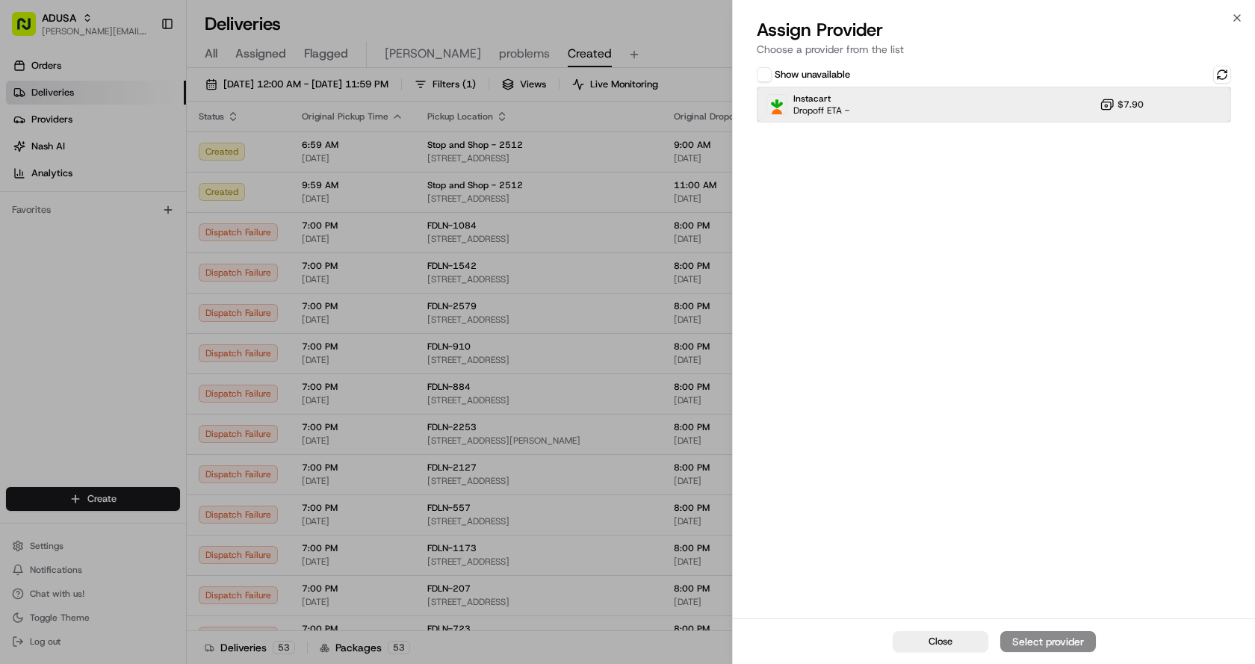
click at [1043, 112] on div "Instacart Dropoff ETA - $7.90" at bounding box center [994, 105] width 474 height 36
click at [1043, 639] on div "Assign Provider" at bounding box center [1048, 641] width 73 height 15
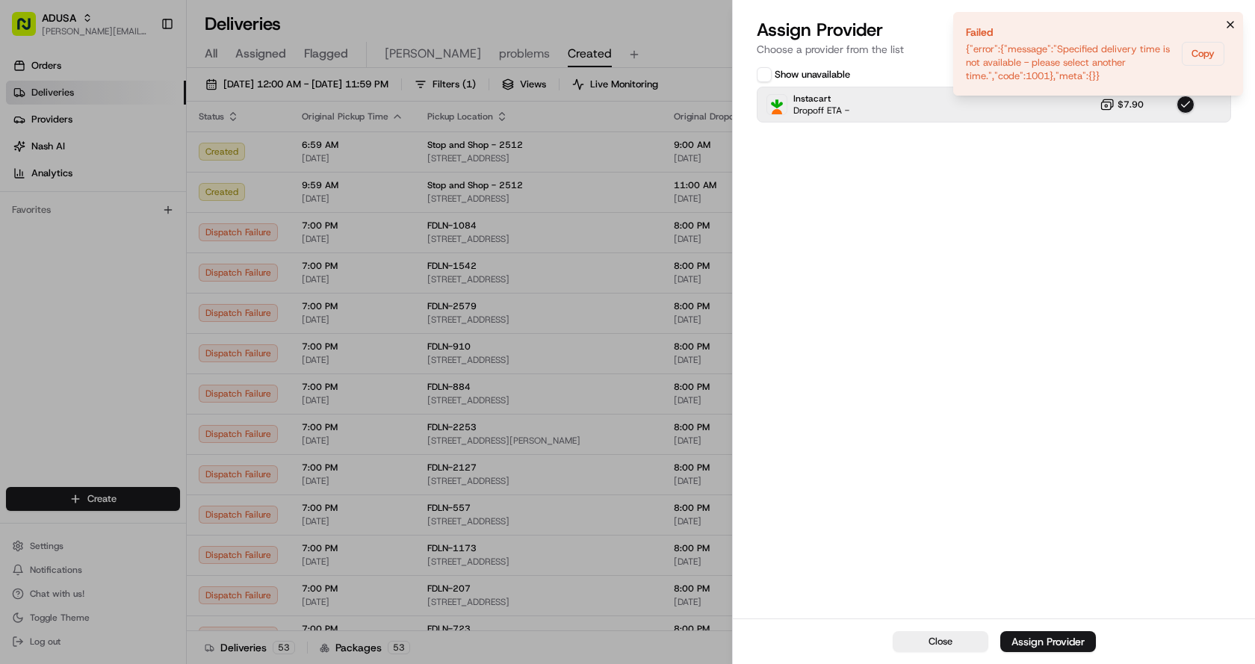
click at [1223, 19] on button "Notifications (F8)" at bounding box center [1231, 25] width 18 height 18
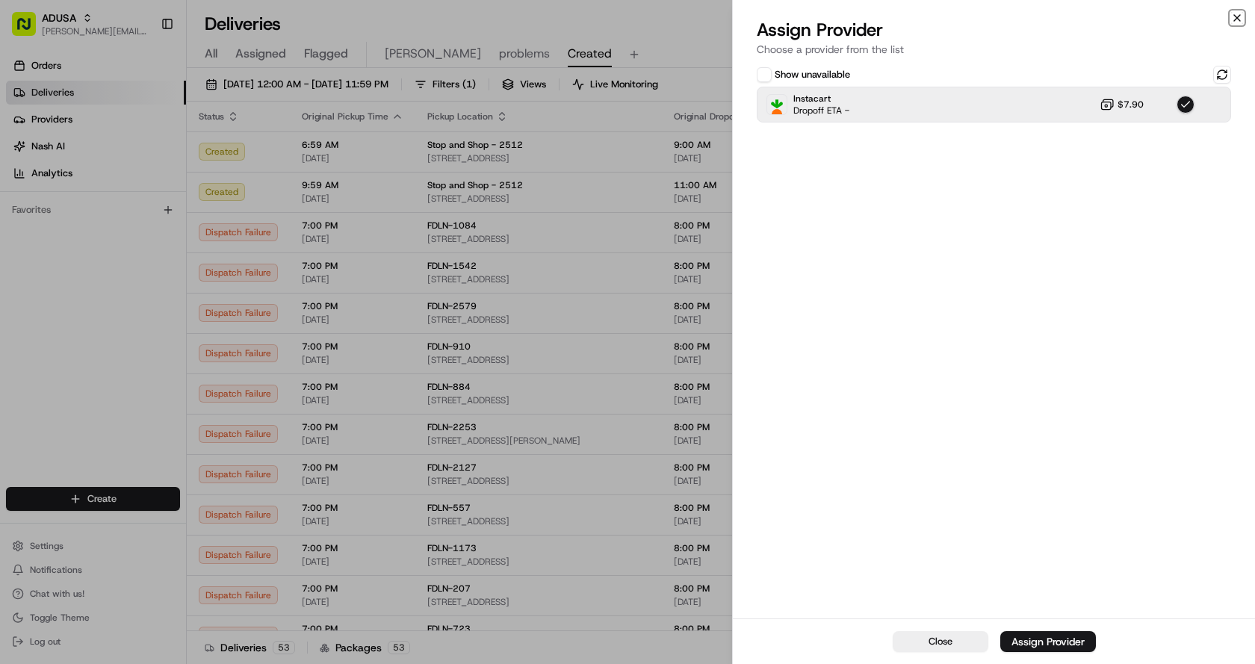
click at [1233, 14] on icon "button" at bounding box center [1237, 18] width 12 height 12
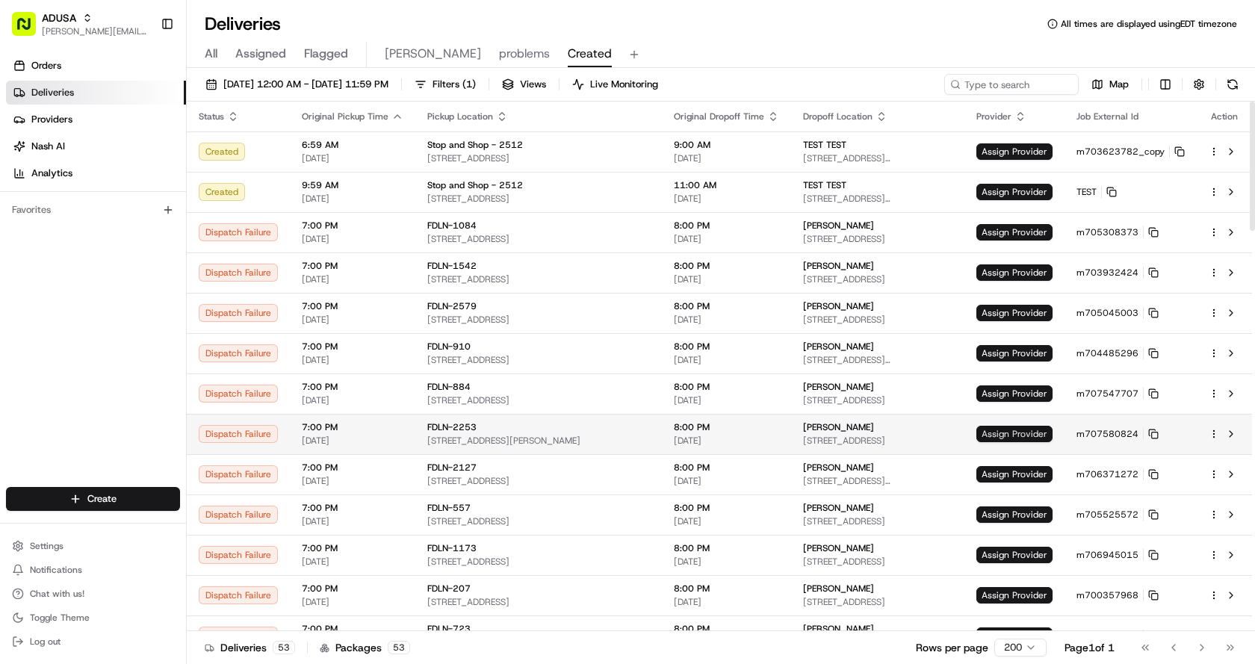
click at [1025, 435] on span "Assign Provider" at bounding box center [1015, 434] width 76 height 16
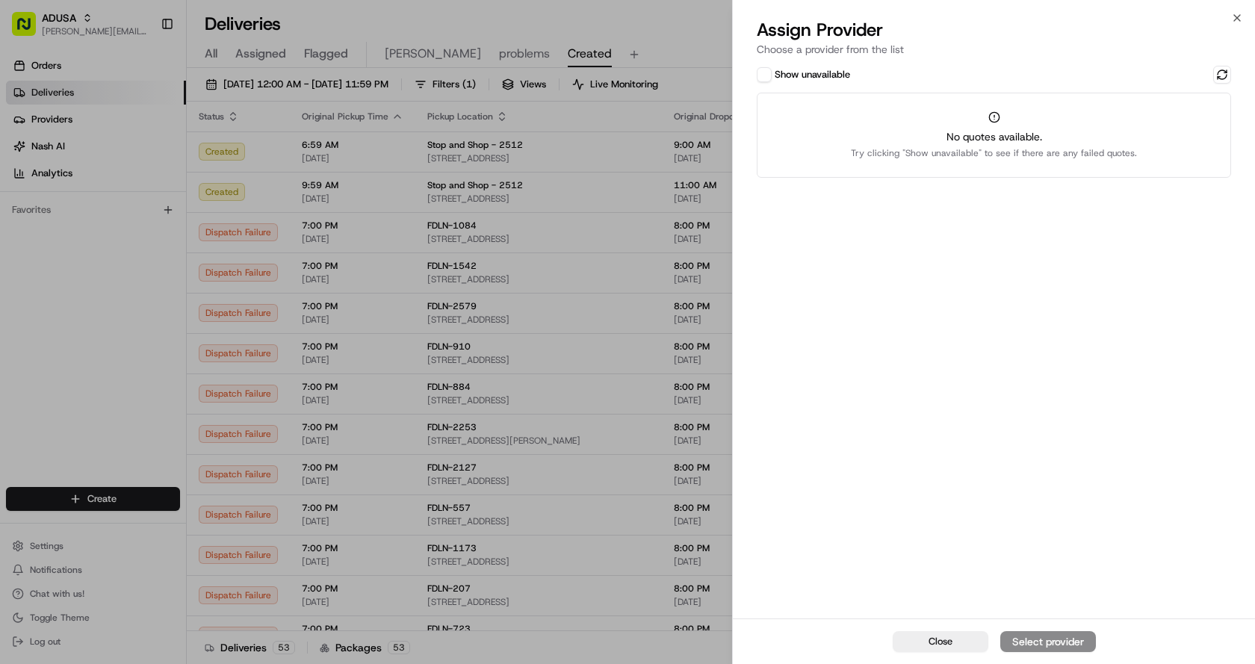
click at [767, 75] on button "Show unavailable" at bounding box center [764, 74] width 15 height 15
click at [1226, 72] on button at bounding box center [1222, 75] width 18 height 18
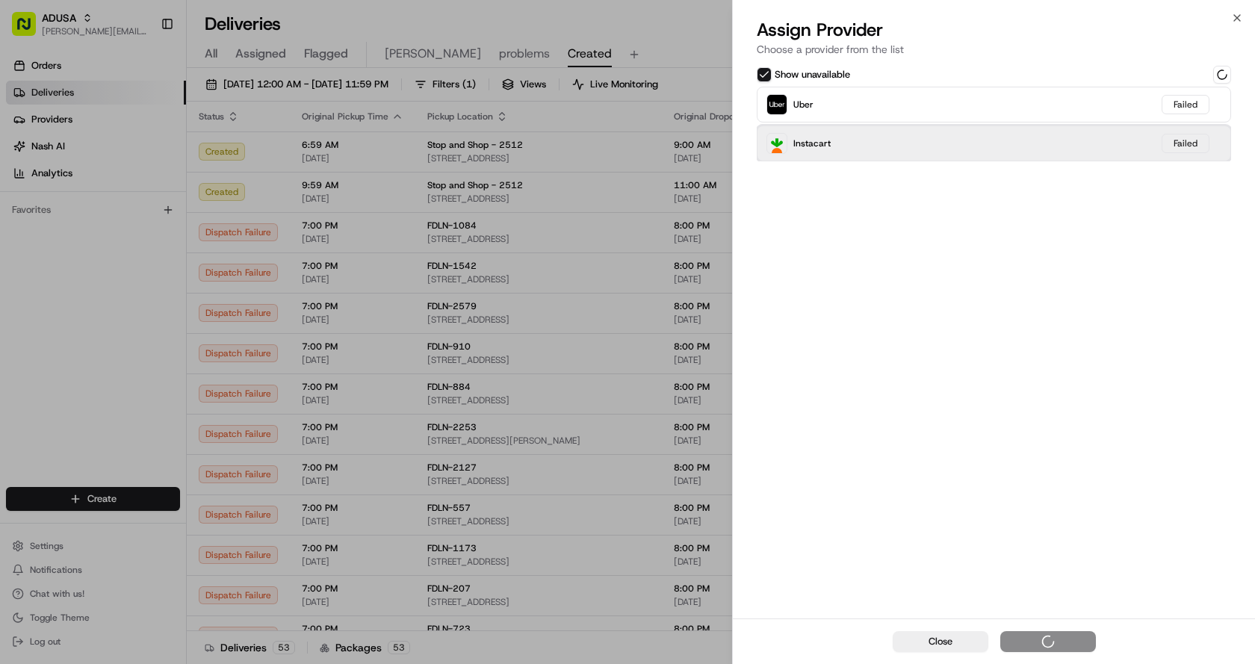
click at [794, 144] on span "Instacart" at bounding box center [812, 143] width 37 height 12
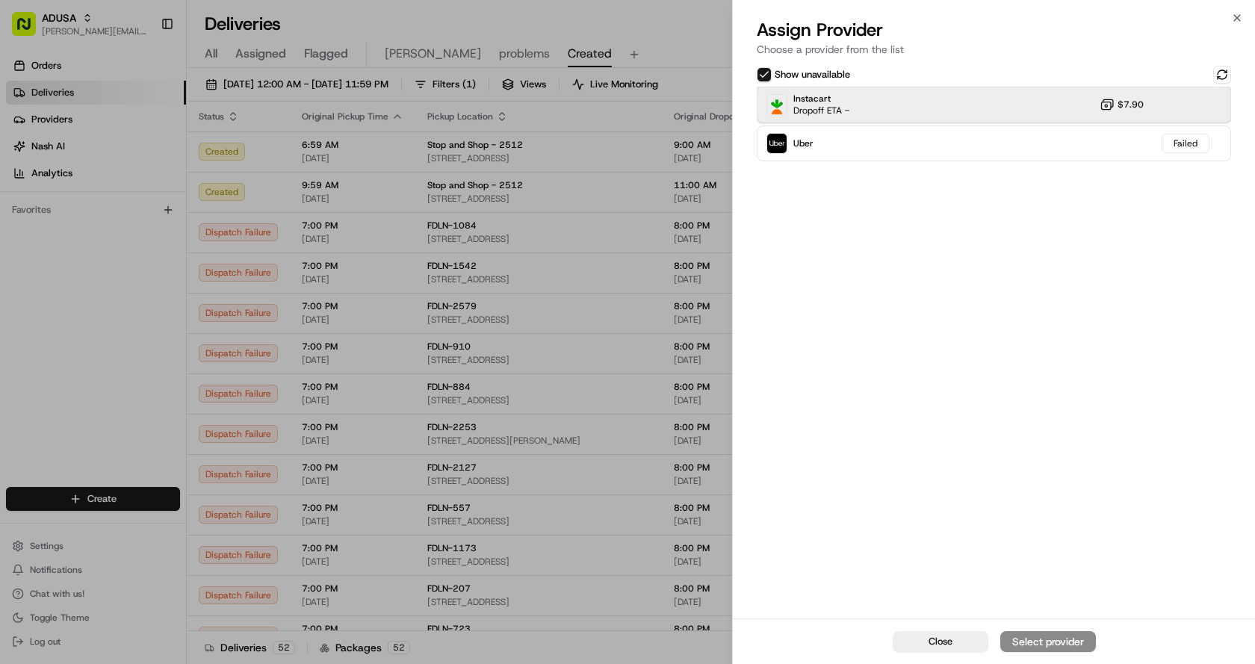
click at [832, 102] on span "Instacart" at bounding box center [822, 99] width 56 height 12
click at [1042, 639] on div "Assign Provider" at bounding box center [1048, 641] width 73 height 15
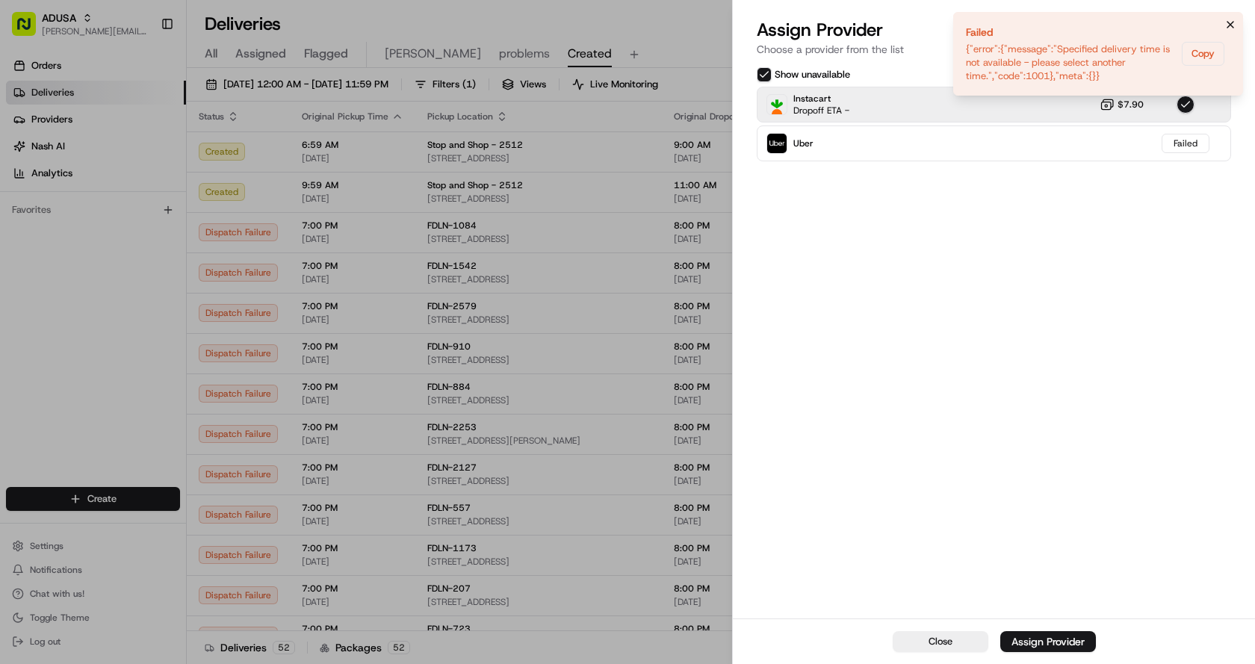
click at [1230, 22] on icon "Notifications (F8)" at bounding box center [1231, 25] width 12 height 12
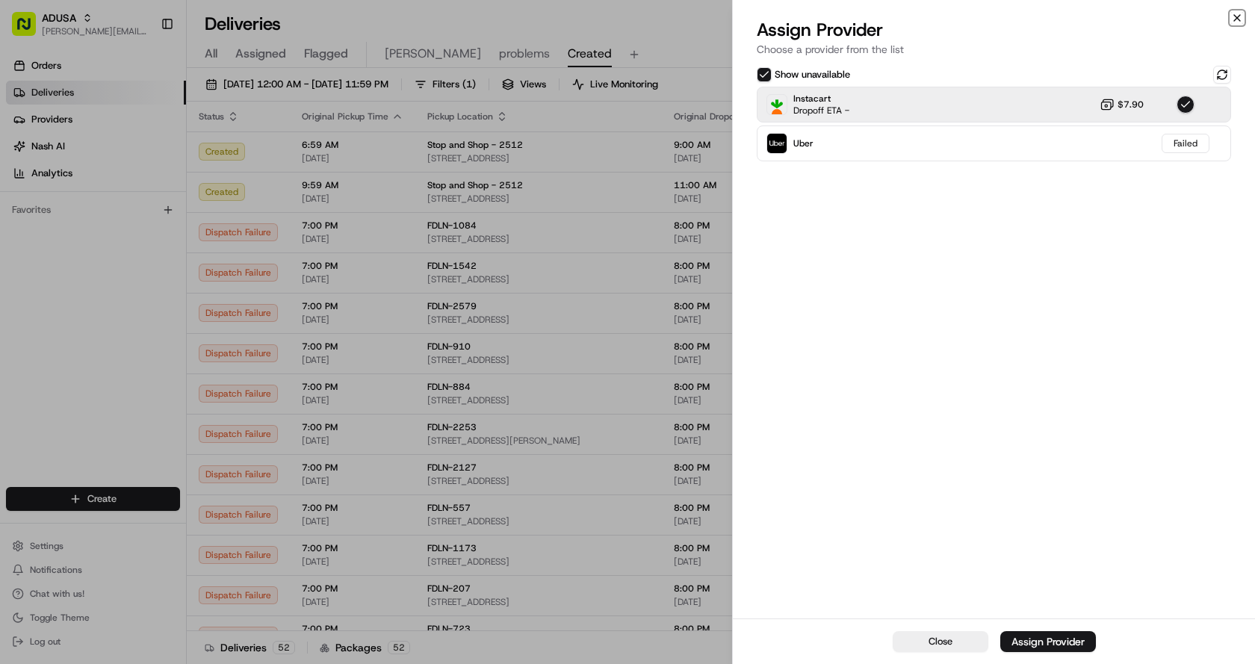
click at [1240, 16] on icon "button" at bounding box center [1237, 18] width 12 height 12
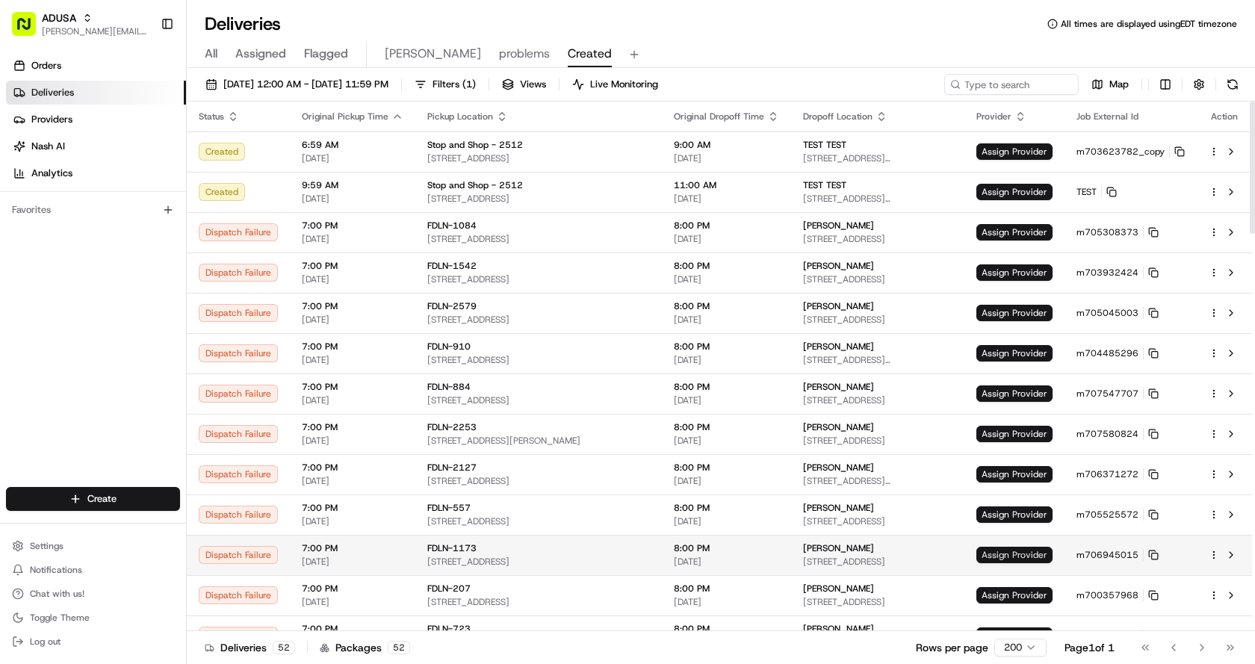
click at [1006, 554] on span "Assign Provider" at bounding box center [1015, 555] width 76 height 16
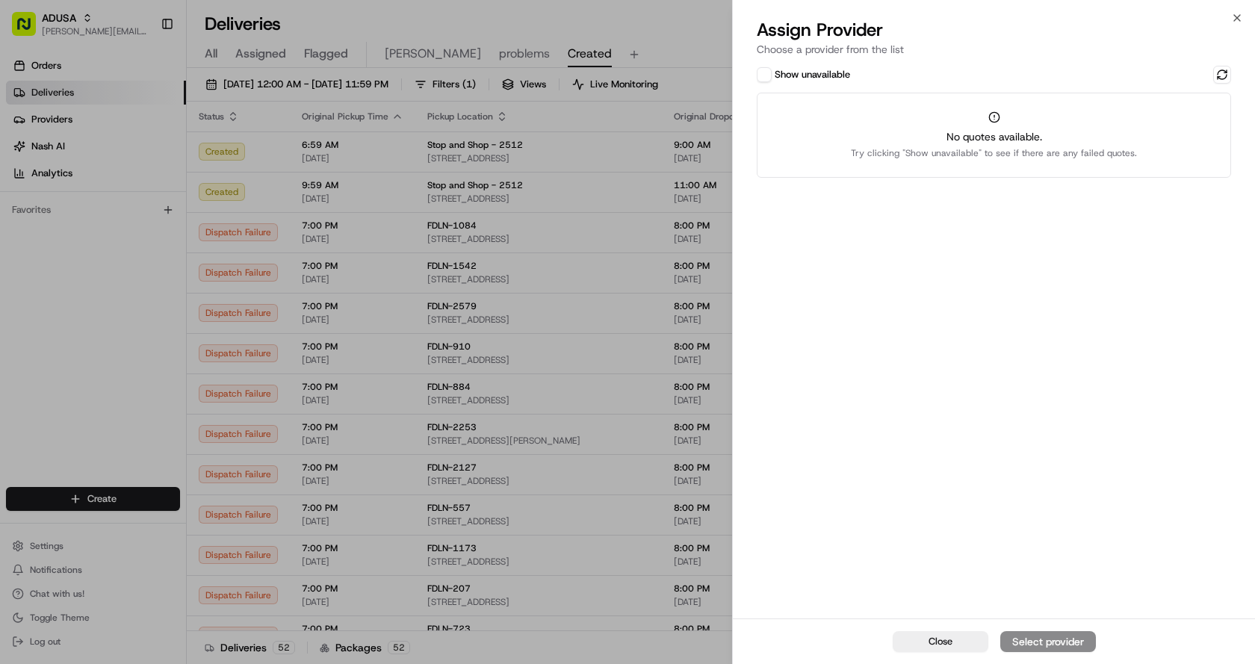
click at [764, 74] on button "Show unavailable" at bounding box center [764, 74] width 15 height 15
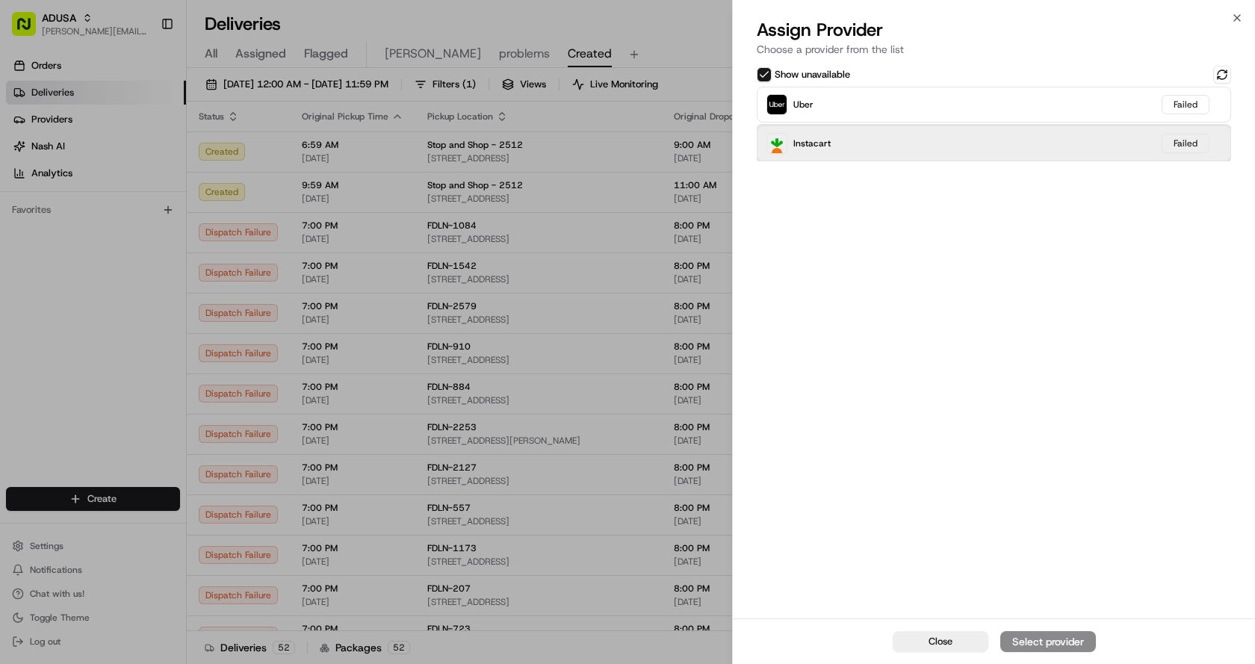
click at [862, 145] on div "Instacart Failed" at bounding box center [994, 144] width 474 height 36
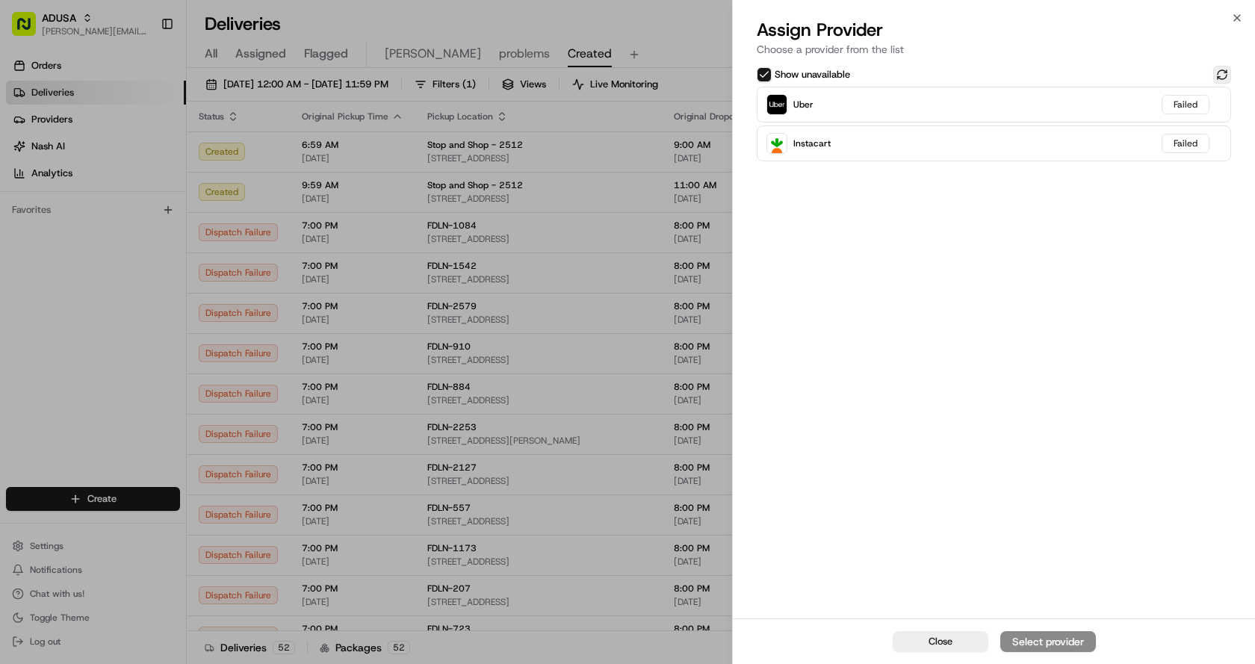
click at [1225, 73] on button at bounding box center [1222, 75] width 18 height 18
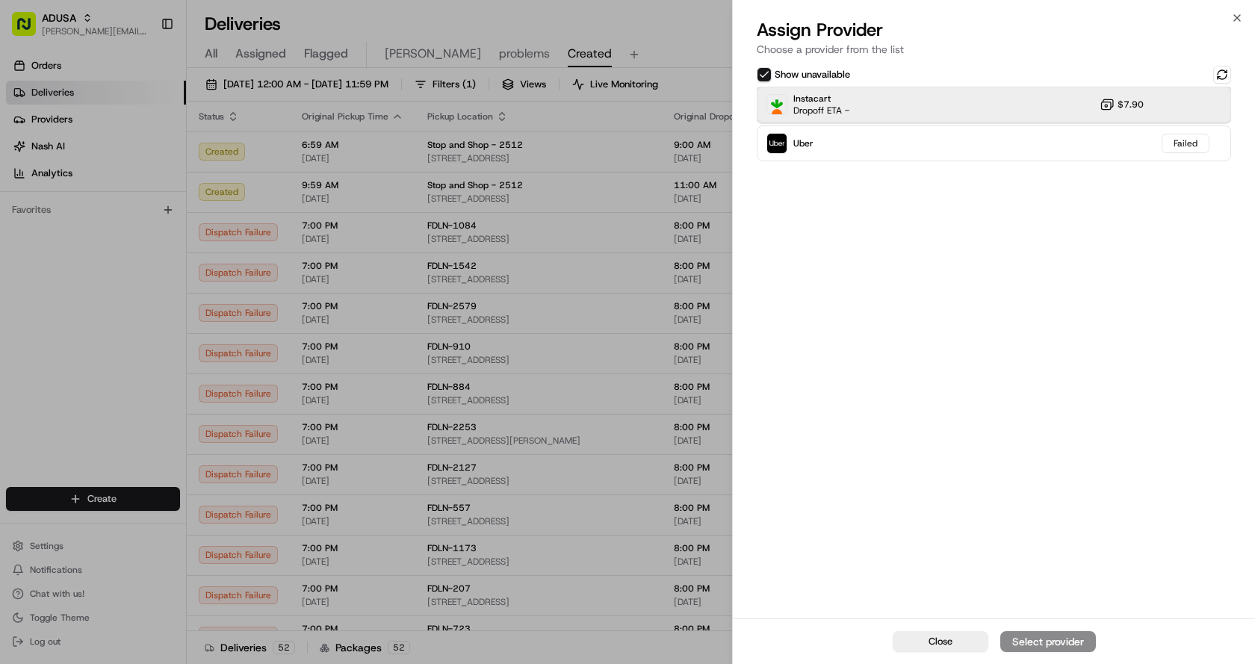
click at [881, 108] on div "Instacart Dropoff ETA - $7.90" at bounding box center [994, 105] width 474 height 36
click at [1062, 639] on div "Assign Provider" at bounding box center [1048, 641] width 73 height 15
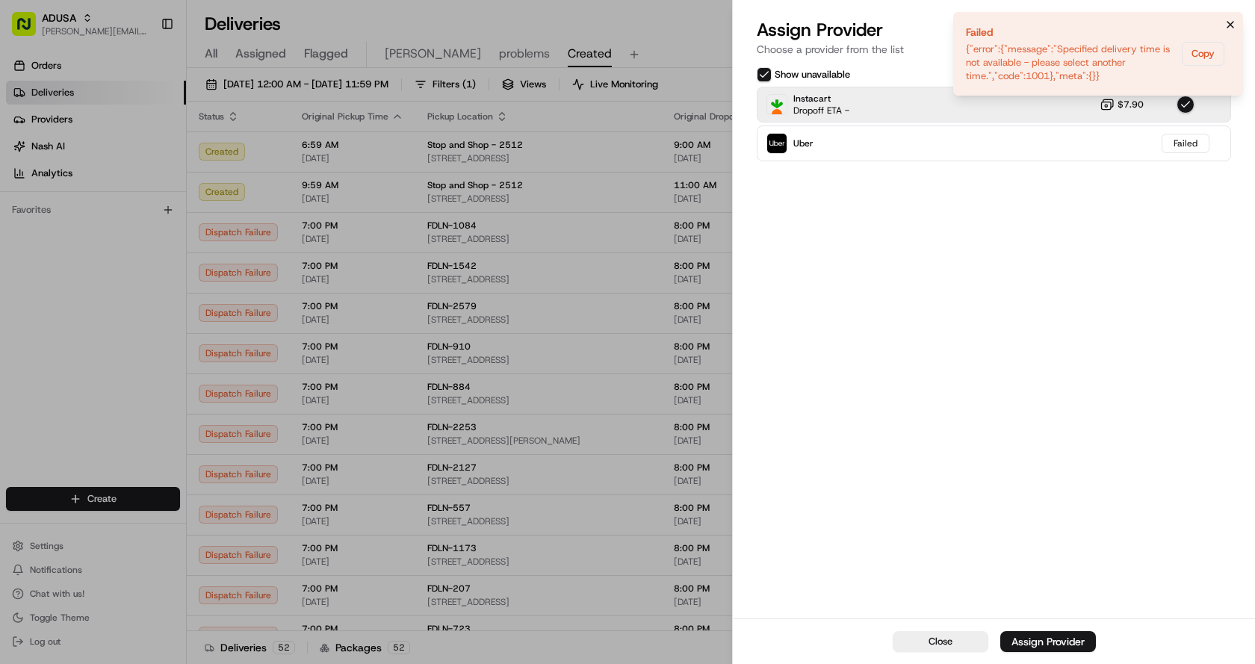
click at [1236, 31] on button "Notifications (F8)" at bounding box center [1231, 25] width 18 height 18
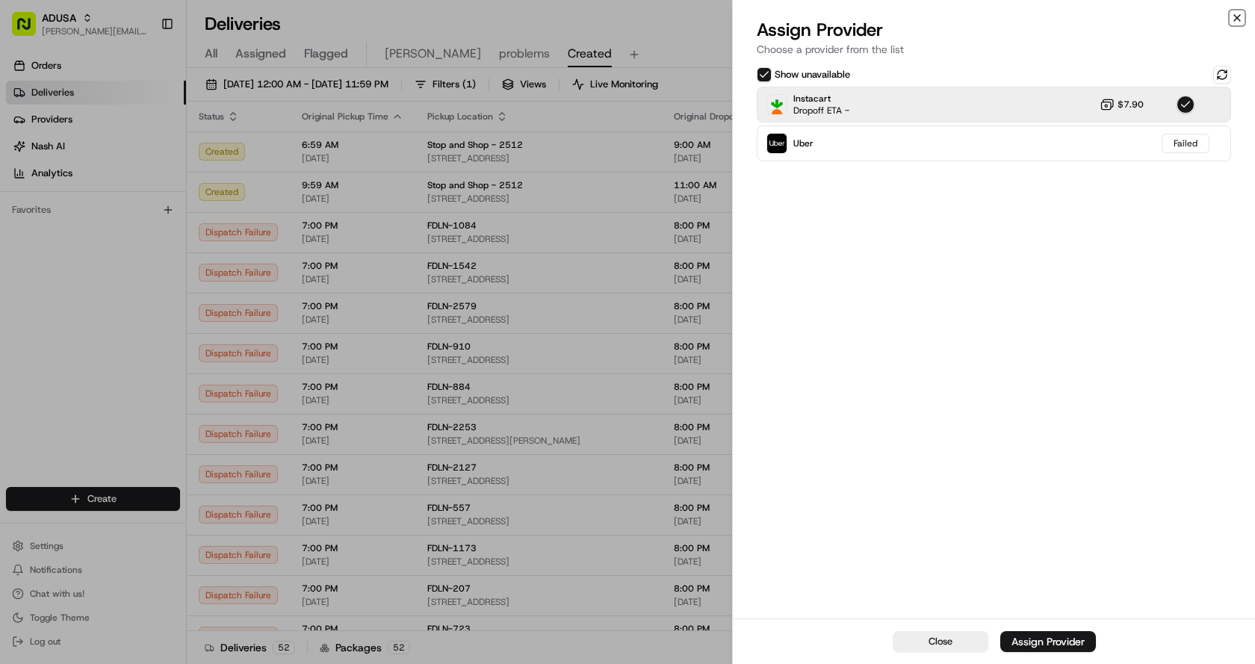
click at [1234, 18] on icon "button" at bounding box center [1237, 18] width 12 height 12
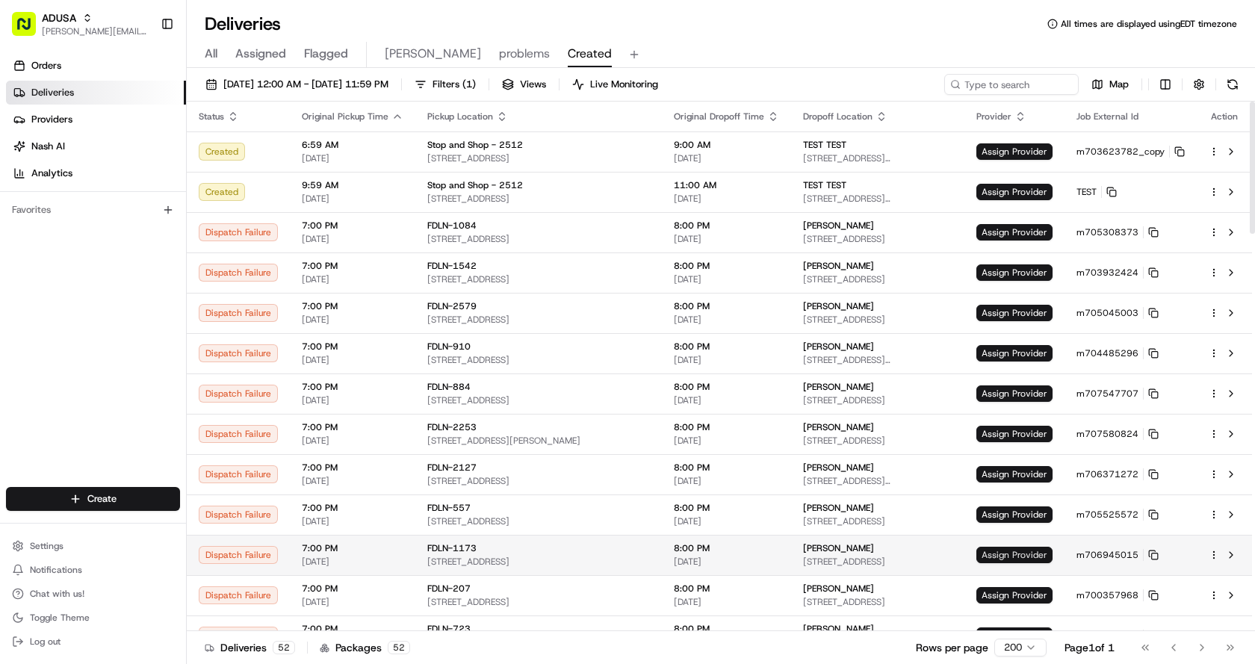
click at [1012, 552] on span "Assign Provider" at bounding box center [1015, 555] width 76 height 16
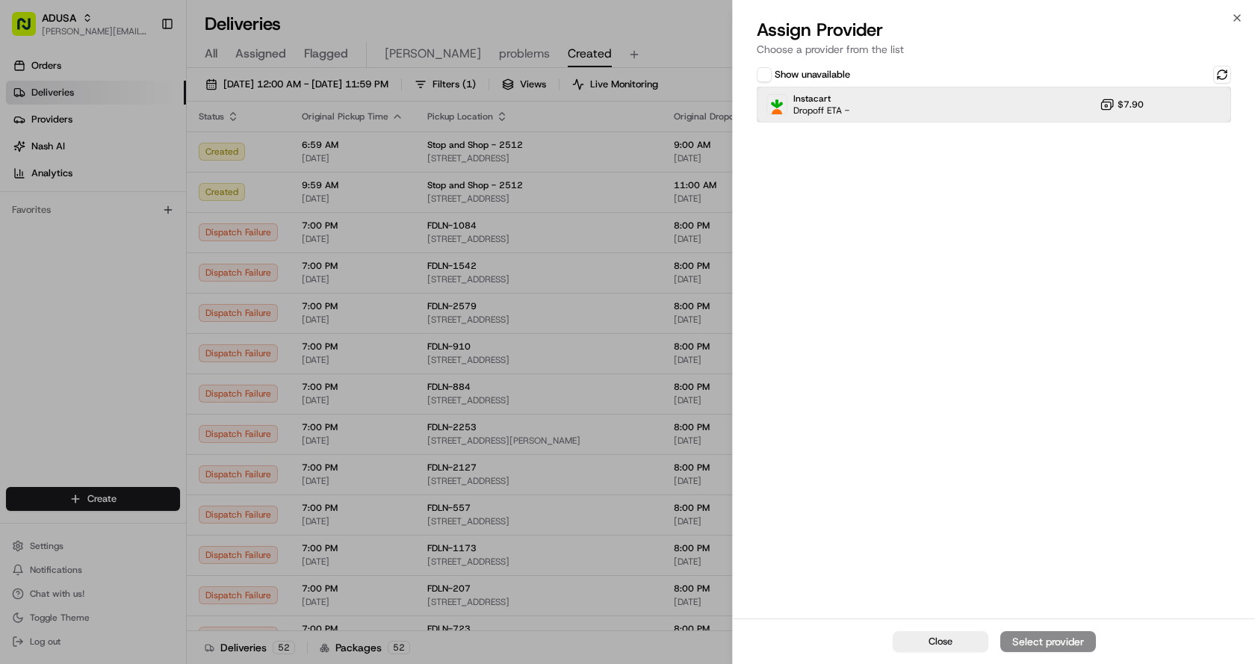
click at [969, 96] on div "Instacart Dropoff ETA - $7.90" at bounding box center [994, 105] width 474 height 36
click at [1035, 636] on div "Assign Provider" at bounding box center [1048, 641] width 73 height 15
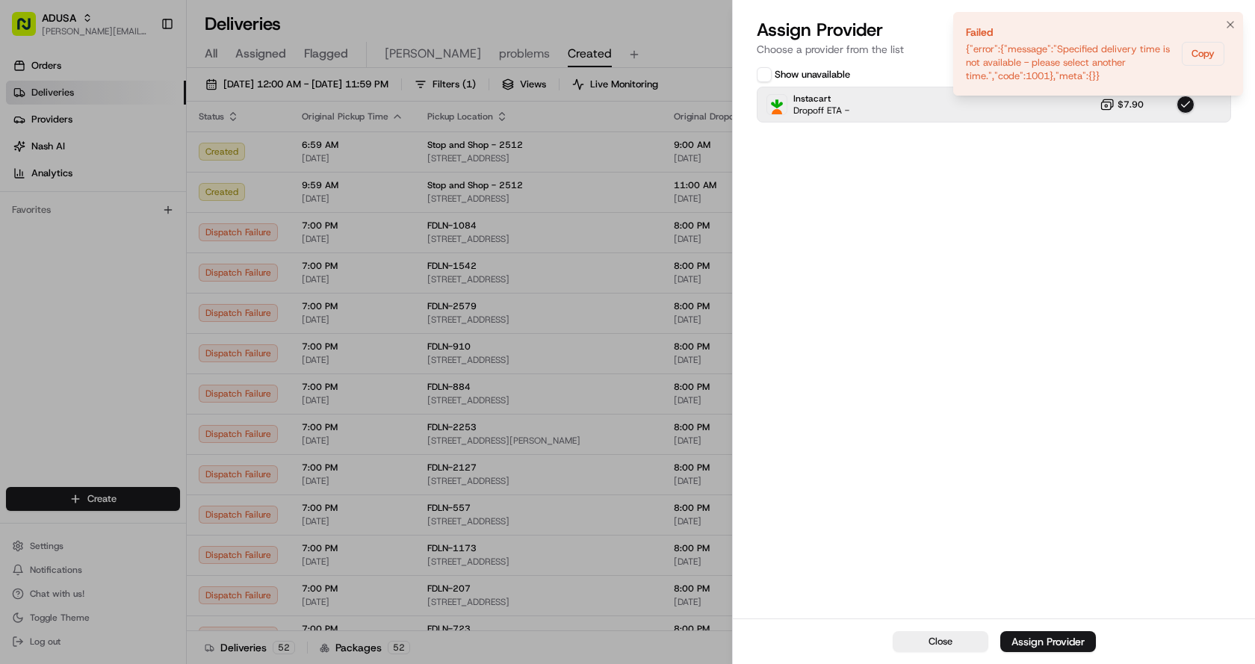
click at [1243, 21] on li "Failed {"error":{"message":"Specified delivery time is not available - please s…" at bounding box center [1098, 54] width 290 height 84
click at [1216, 25] on li "Failed {"error":{"message":"Specified delivery time is not available - please s…" at bounding box center [1098, 54] width 290 height 84
click at [1226, 28] on icon "Notifications (F8)" at bounding box center [1231, 25] width 12 height 12
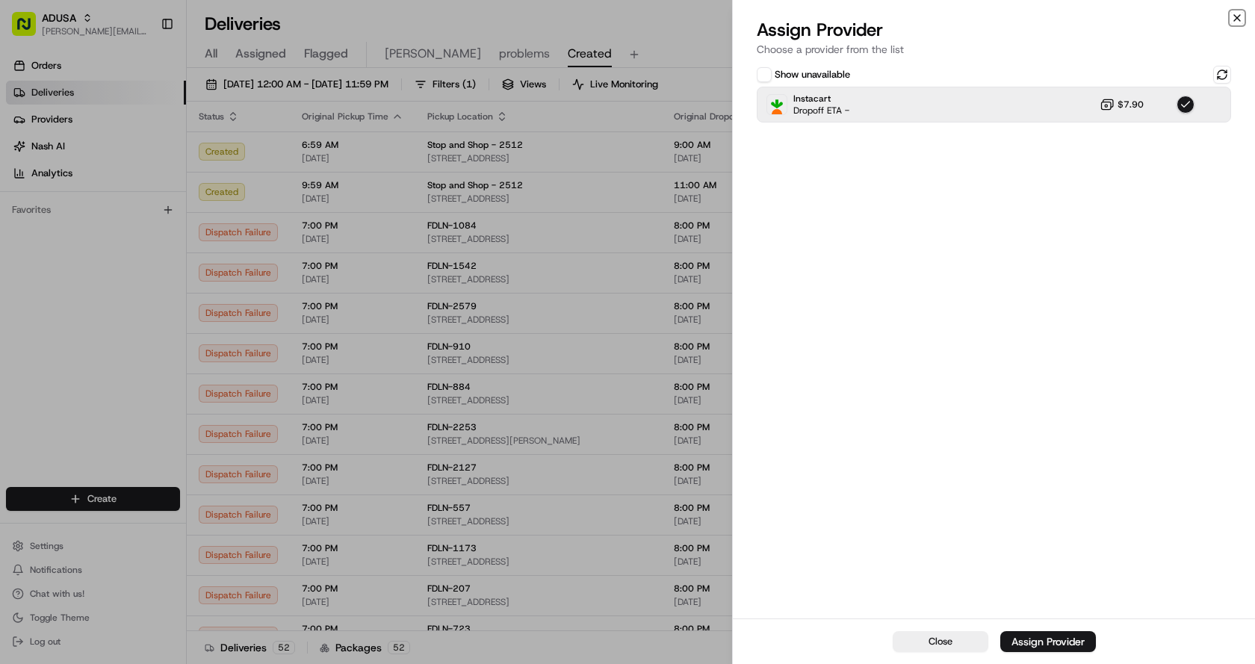
click at [1242, 20] on icon "button" at bounding box center [1237, 18] width 12 height 12
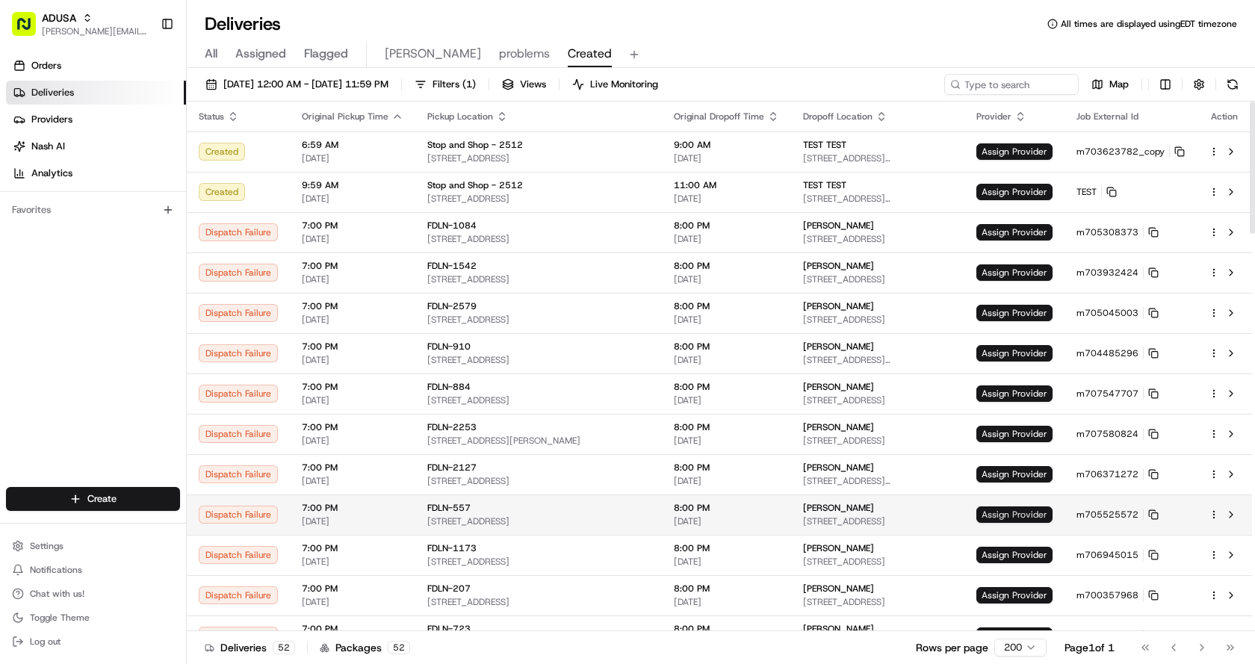
click at [1037, 516] on span "Assign Provider" at bounding box center [1015, 515] width 76 height 16
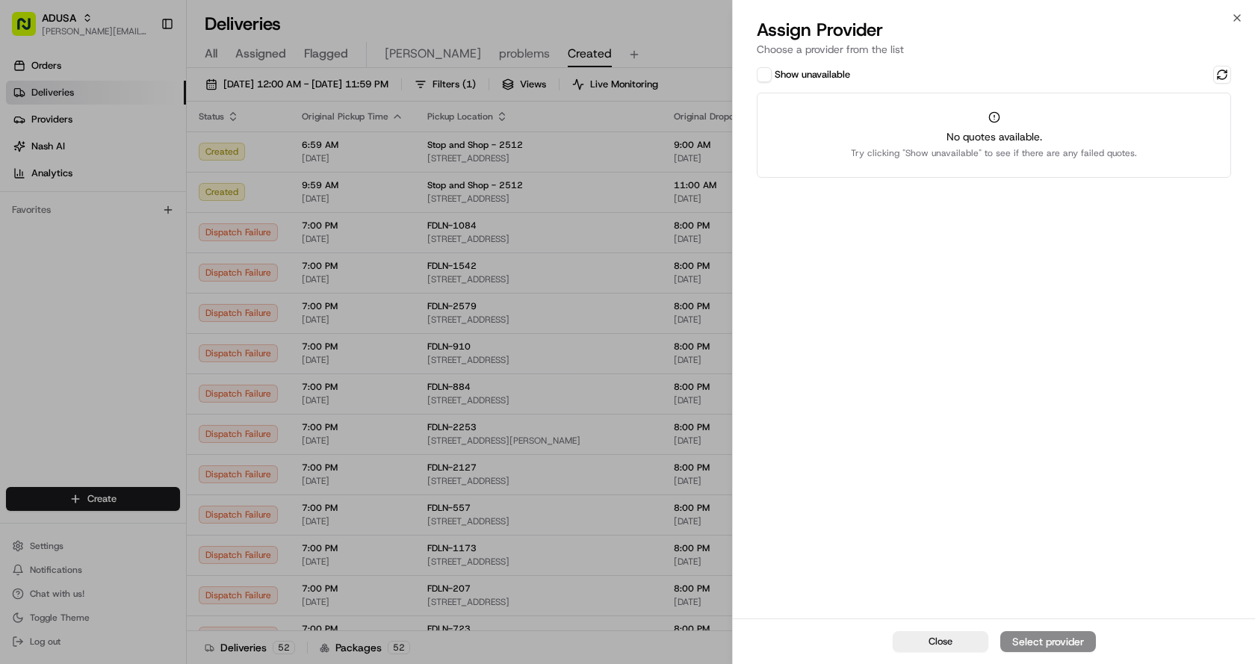
click at [772, 84] on div "Show unavailable No quotes available. Try clicking "Show unavailable" to see if…" at bounding box center [994, 122] width 474 height 112
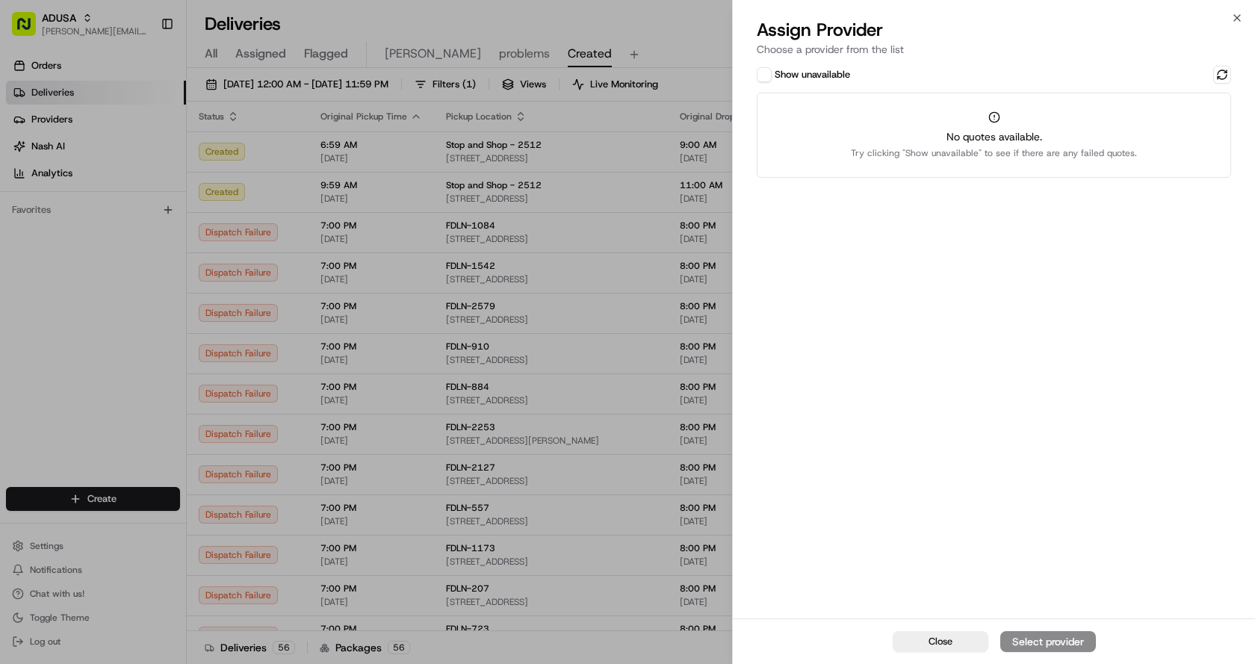
click at [762, 72] on button "Show unavailable" at bounding box center [764, 74] width 15 height 15
click at [1222, 75] on button at bounding box center [1222, 75] width 18 height 18
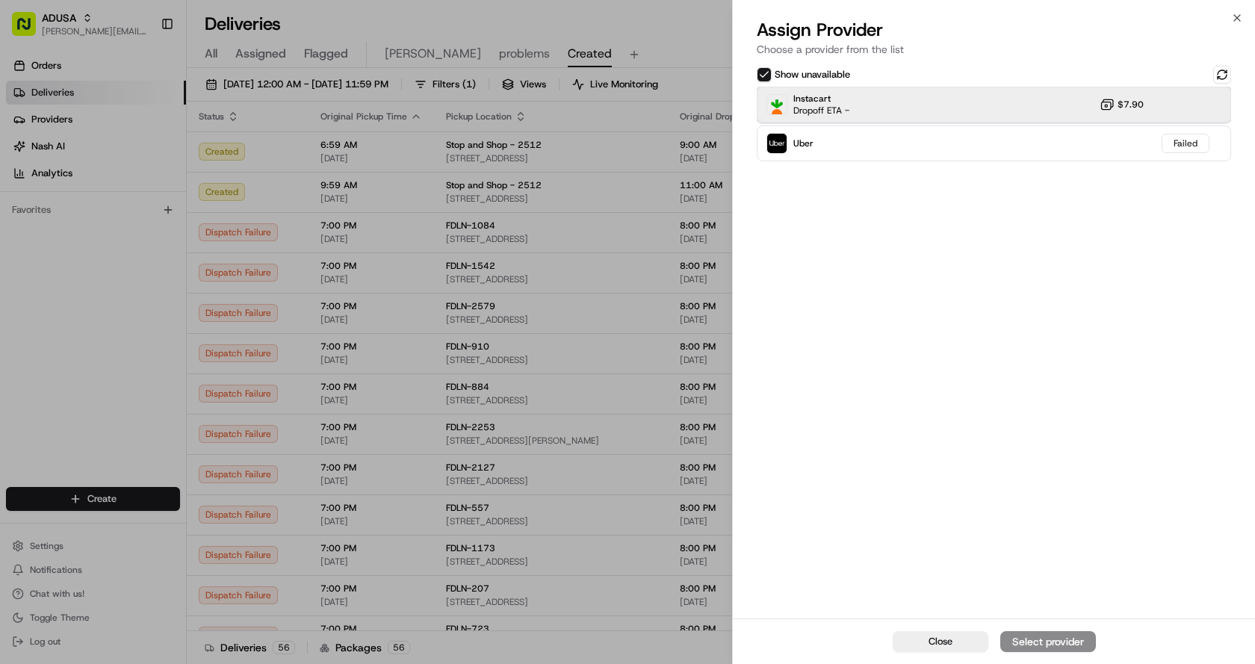
click at [928, 103] on div "Instacart Dropoff ETA - $7.90" at bounding box center [994, 105] width 474 height 36
click at [1042, 633] on button "Assign Provider" at bounding box center [1049, 641] width 96 height 21
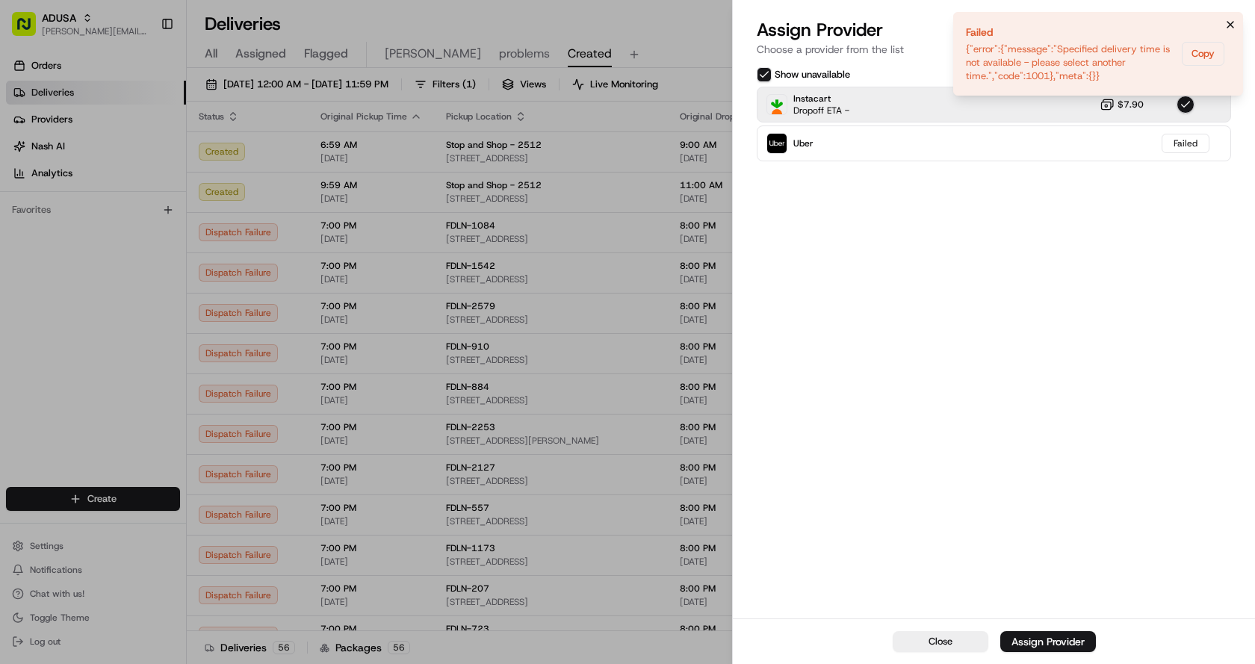
click at [1237, 22] on button "Notifications (F8)" at bounding box center [1231, 25] width 18 height 18
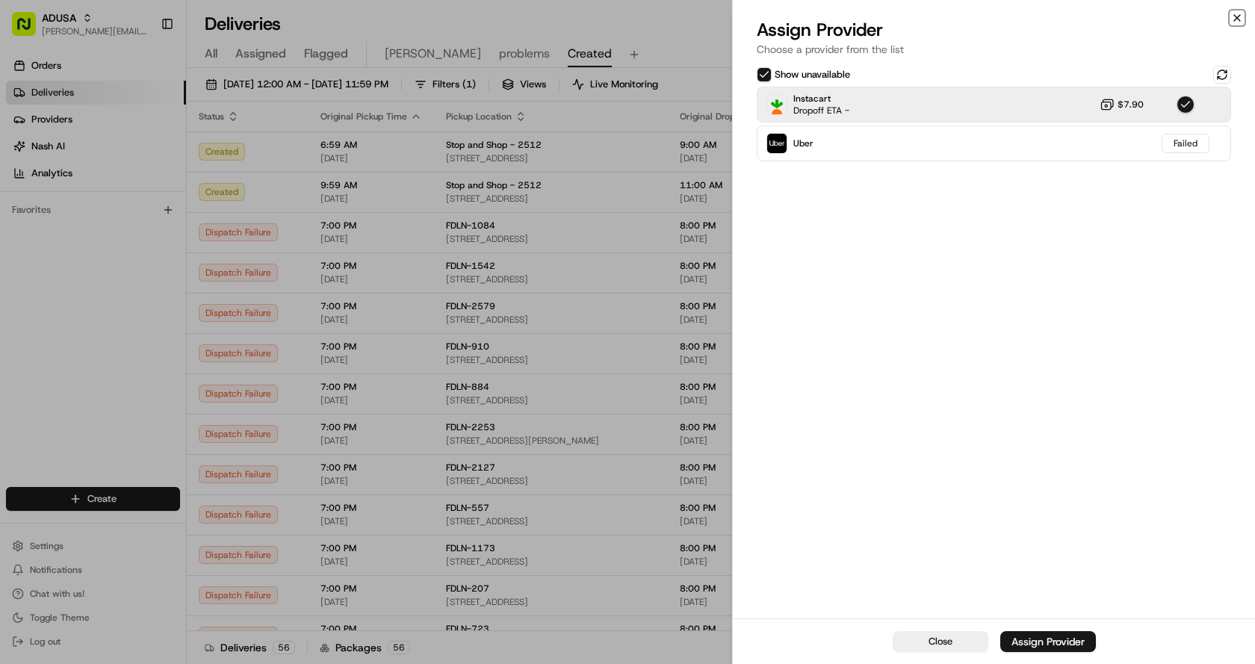
click at [1240, 19] on icon "button" at bounding box center [1237, 18] width 12 height 12
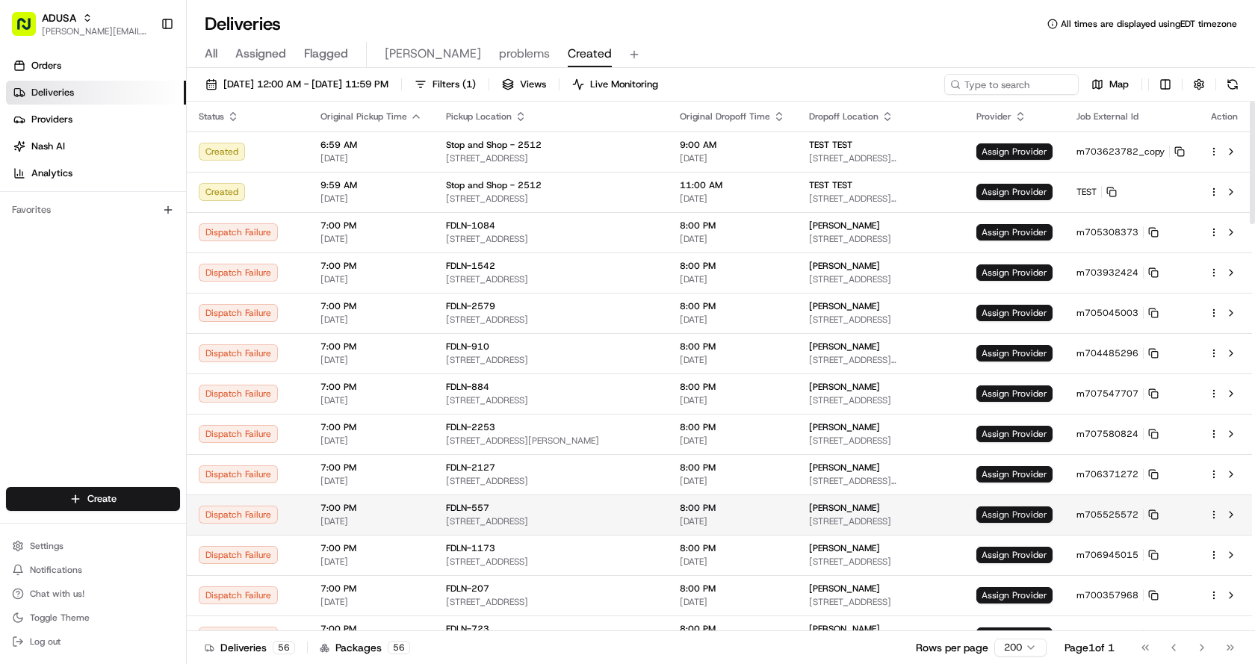
click at [1010, 514] on span "Assign Provider" at bounding box center [1015, 515] width 76 height 16
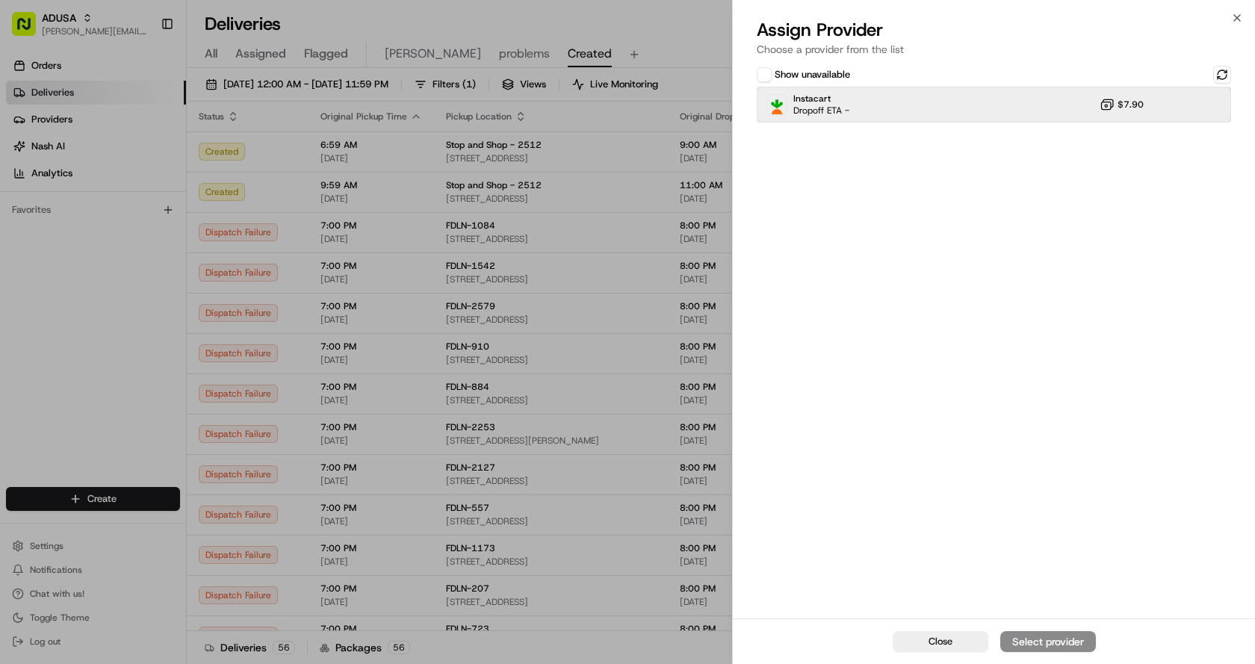
click at [906, 101] on div "Instacart Dropoff ETA - $7.90" at bounding box center [994, 105] width 474 height 36
click at [1058, 637] on div "Assign Provider" at bounding box center [1048, 641] width 73 height 15
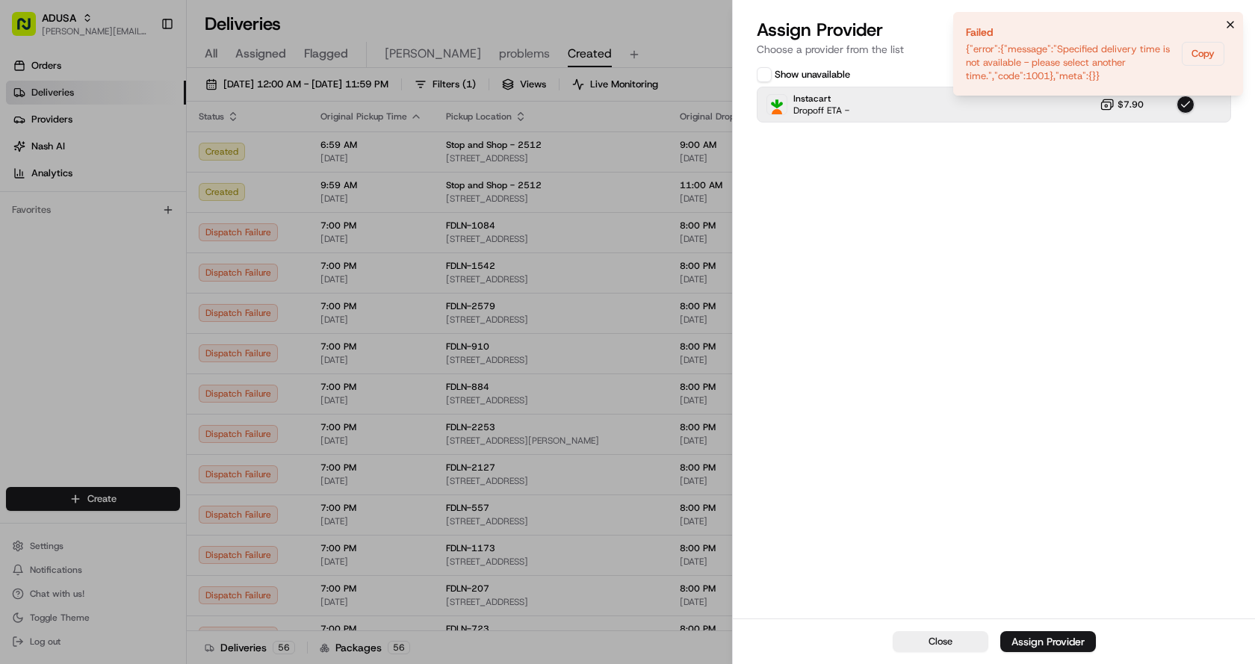
click at [1225, 26] on icon "Notifications (F8)" at bounding box center [1231, 25] width 12 height 12
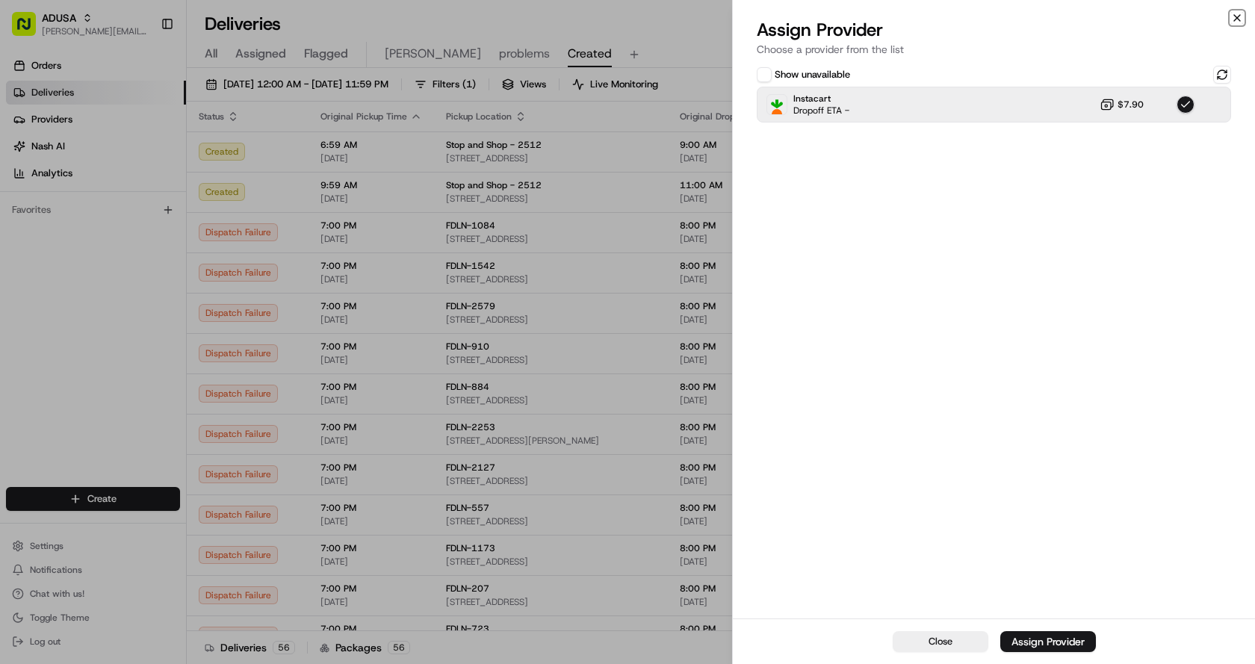
click at [1232, 14] on icon "button" at bounding box center [1237, 18] width 12 height 12
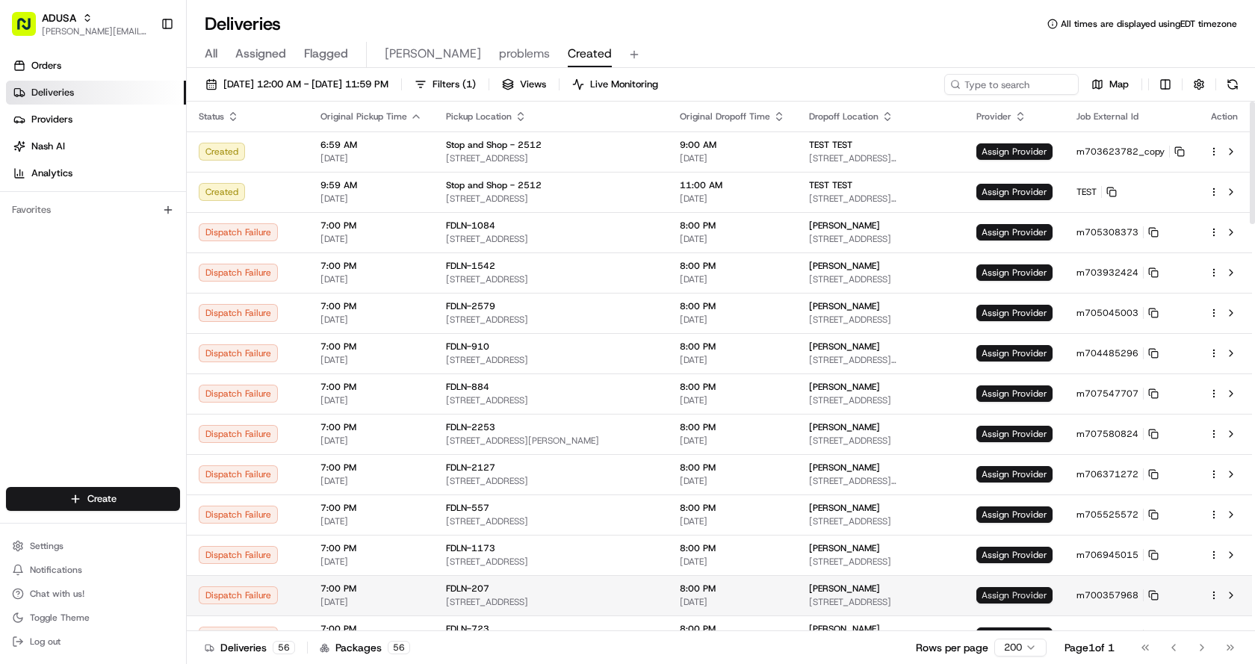
click at [1013, 593] on span "Assign Provider" at bounding box center [1015, 595] width 76 height 16
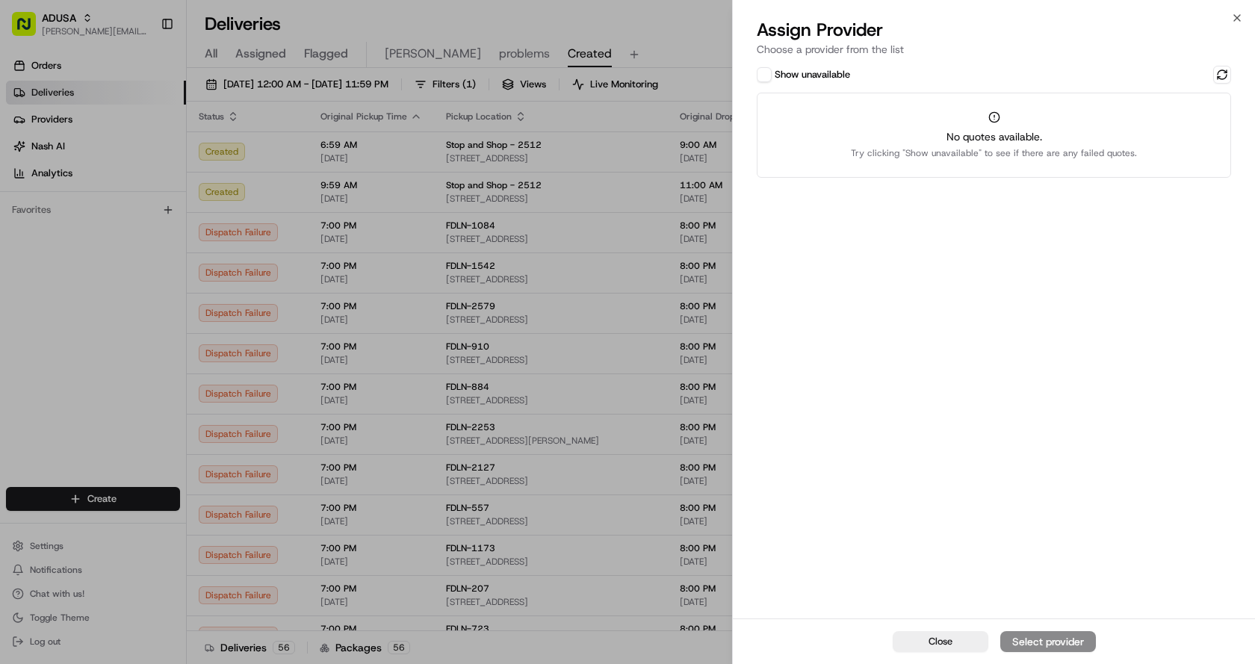
click at [758, 74] on button "Show unavailable" at bounding box center [764, 74] width 15 height 15
click at [1221, 78] on button at bounding box center [1222, 75] width 18 height 18
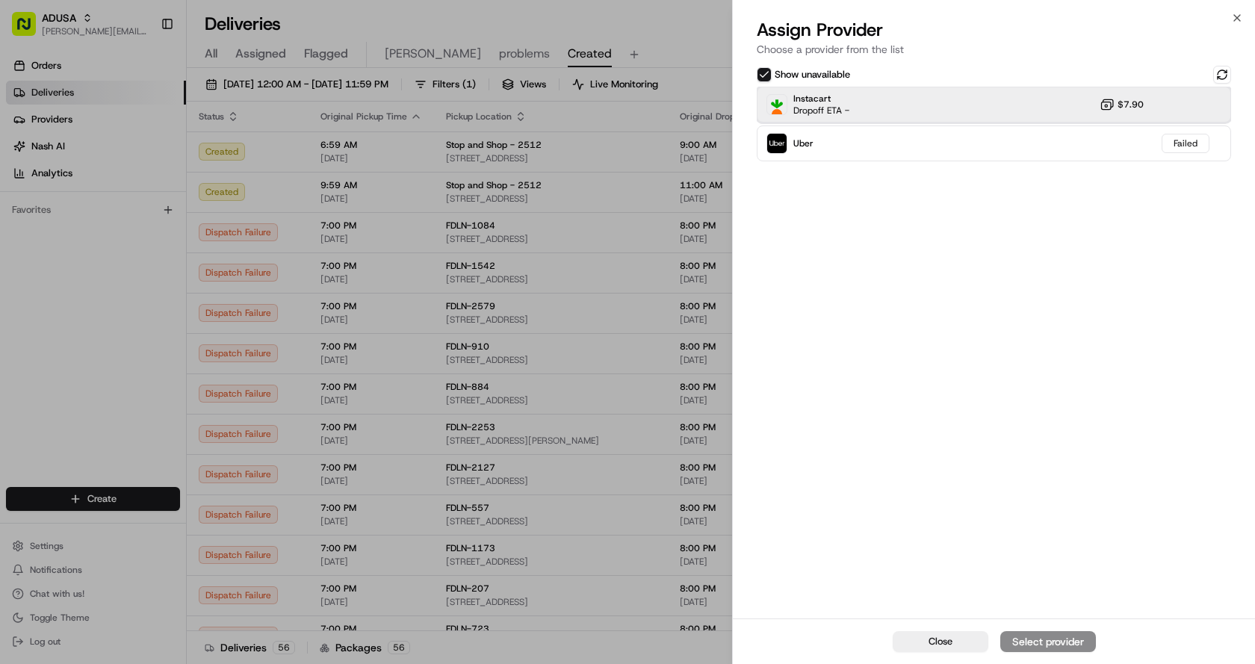
click at [852, 108] on div "Instacart Dropoff ETA - $7.90" at bounding box center [994, 105] width 474 height 36
click at [1032, 633] on button "Assign Provider" at bounding box center [1049, 641] width 96 height 21
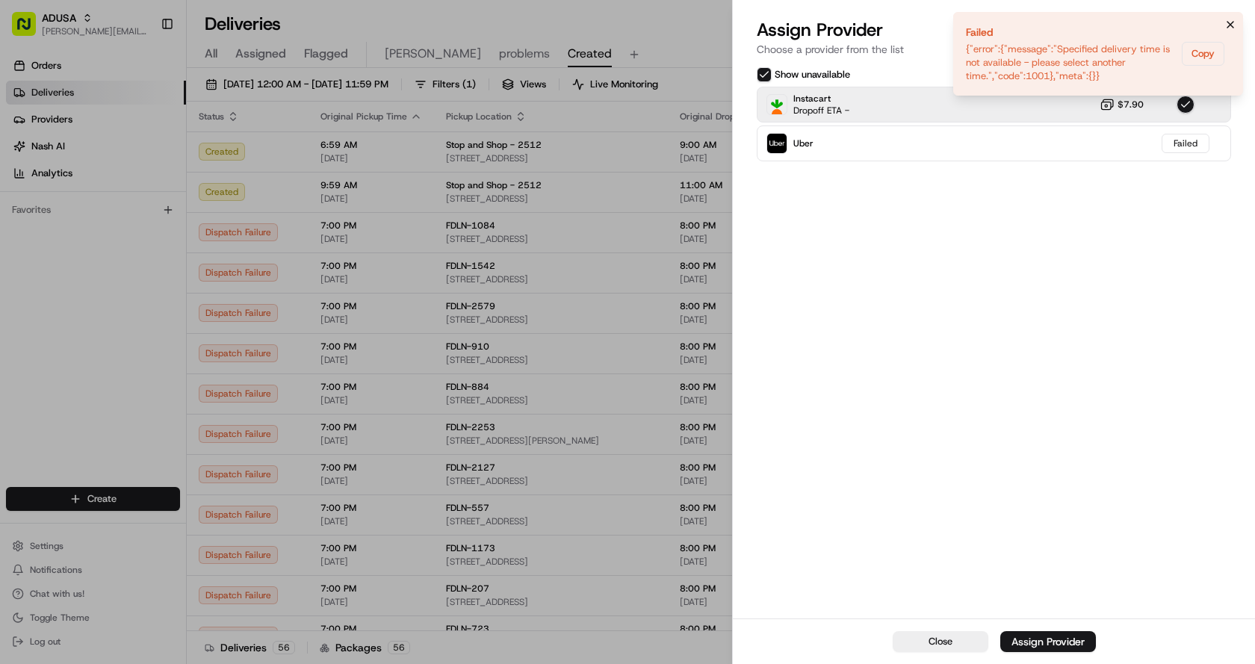
click at [1231, 24] on icon "Notifications (F8)" at bounding box center [1231, 25] width 12 height 12
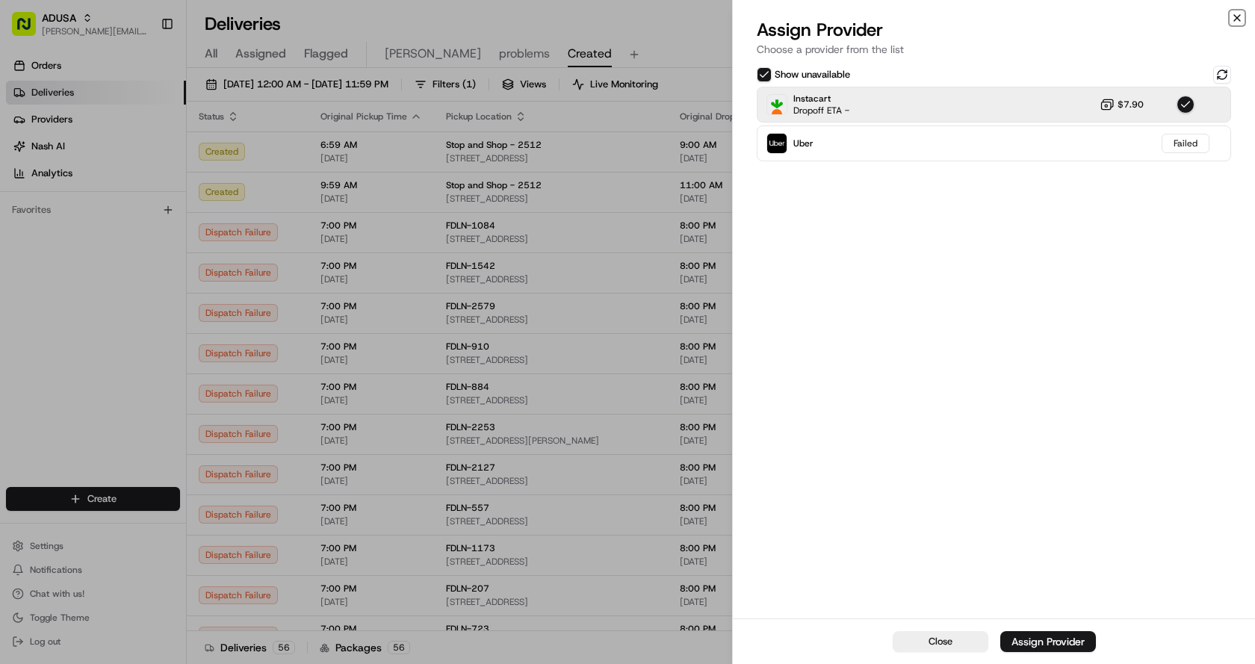
click at [1237, 14] on icon "button" at bounding box center [1237, 18] width 12 height 12
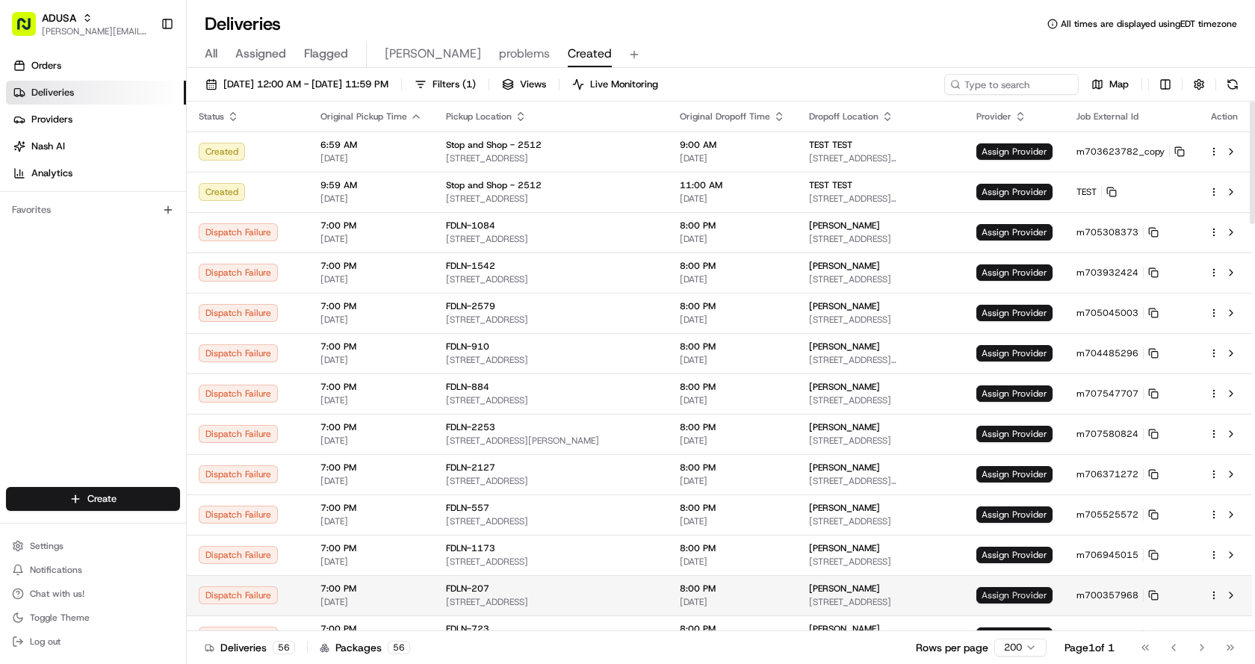
click at [1006, 596] on span "Assign Provider" at bounding box center [1015, 595] width 76 height 16
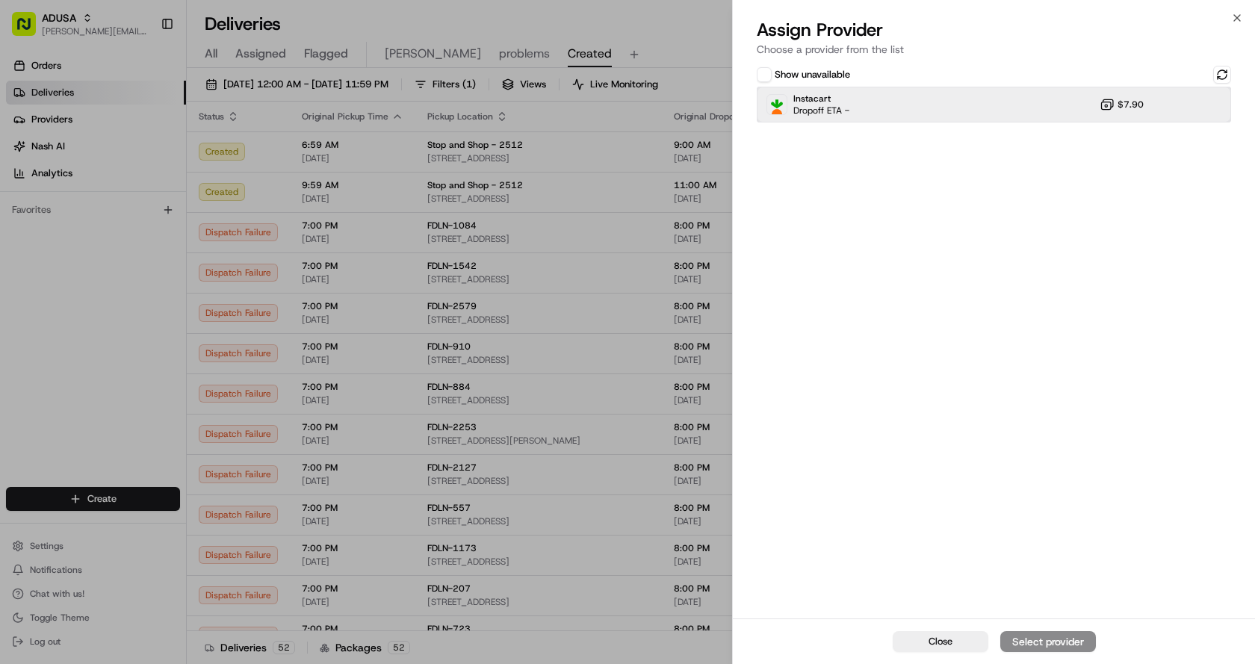
click at [938, 112] on div "Instacart Dropoff ETA - $7.90" at bounding box center [994, 105] width 474 height 36
click at [1051, 648] on div "Assign Provider" at bounding box center [1048, 641] width 73 height 15
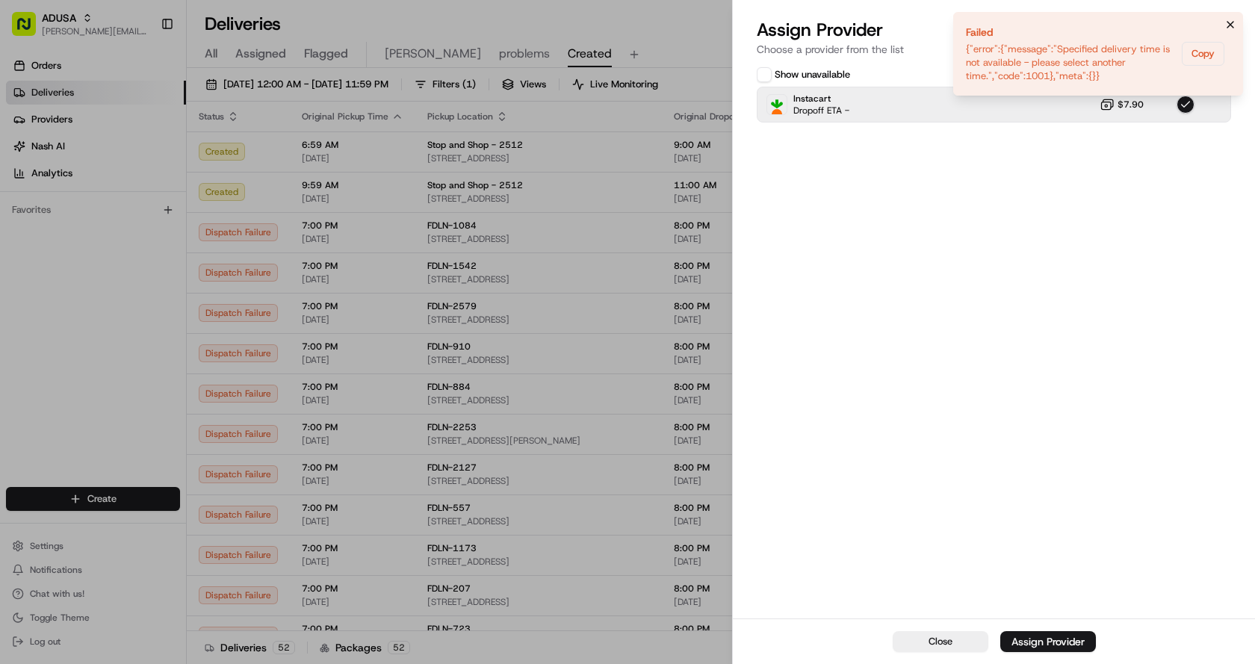
click at [1231, 25] on icon "Notifications (F8)" at bounding box center [1231, 25] width 6 height 6
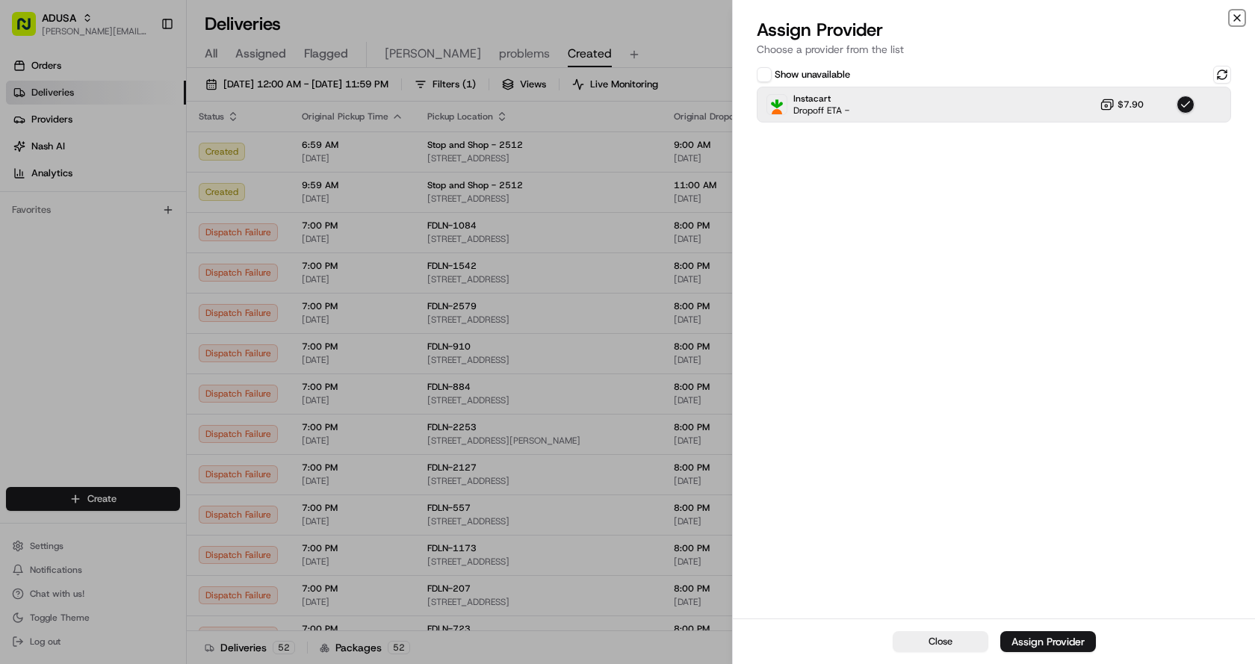
click at [1236, 17] on icon "button" at bounding box center [1237, 18] width 12 height 12
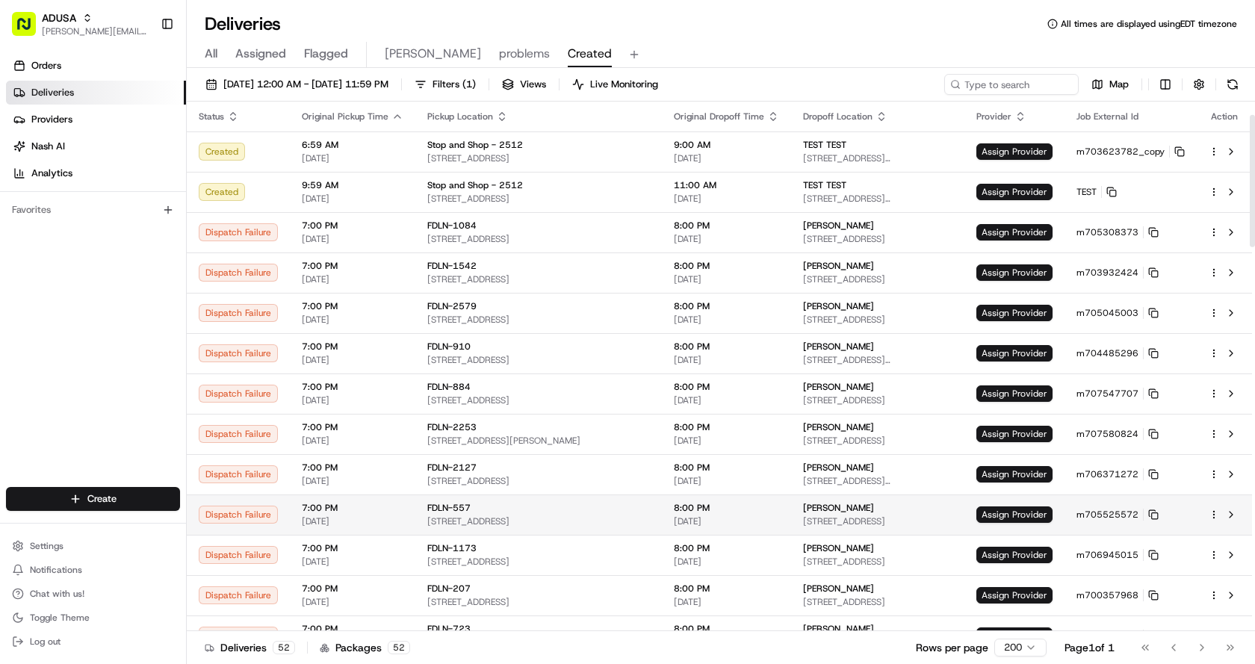
scroll to position [75, 0]
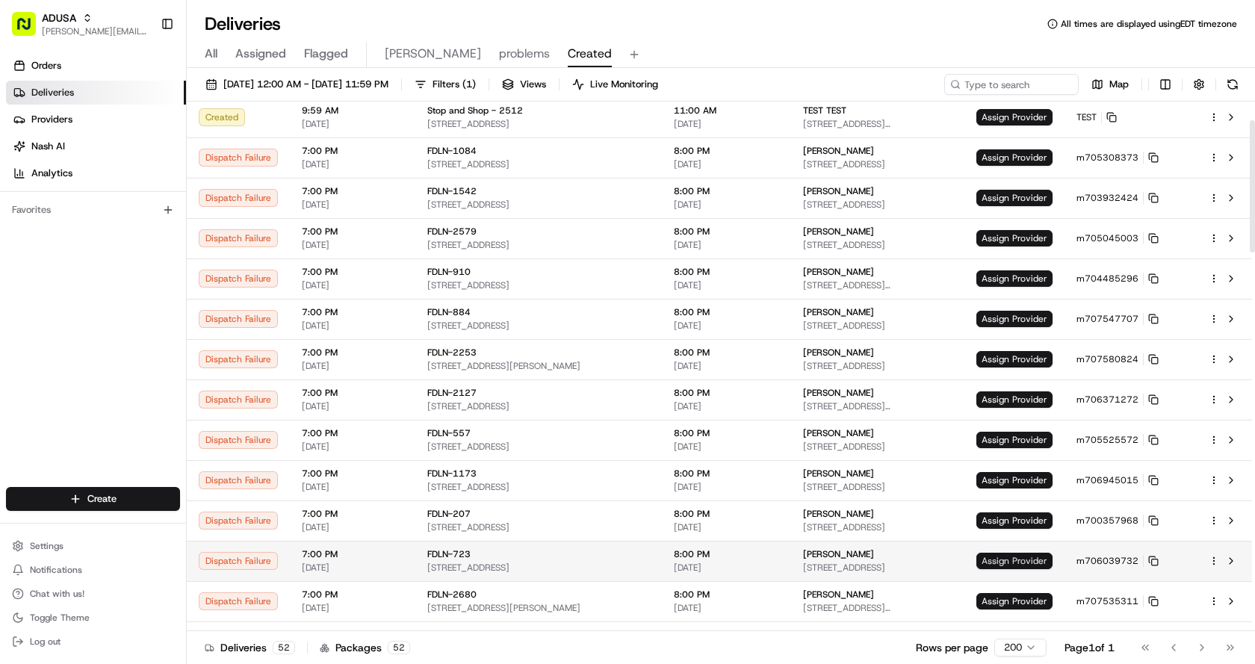
click at [1003, 560] on span "Assign Provider" at bounding box center [1015, 561] width 76 height 16
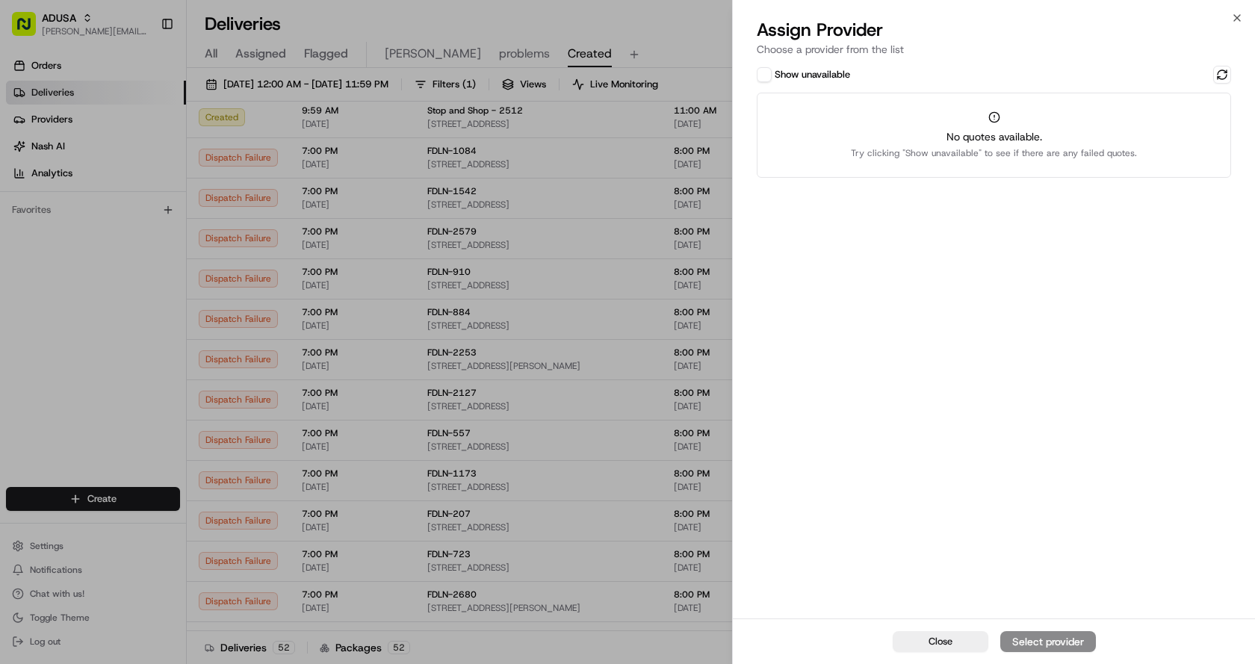
click at [767, 73] on button "Show unavailable" at bounding box center [764, 74] width 15 height 15
click at [1217, 74] on button at bounding box center [1222, 75] width 18 height 18
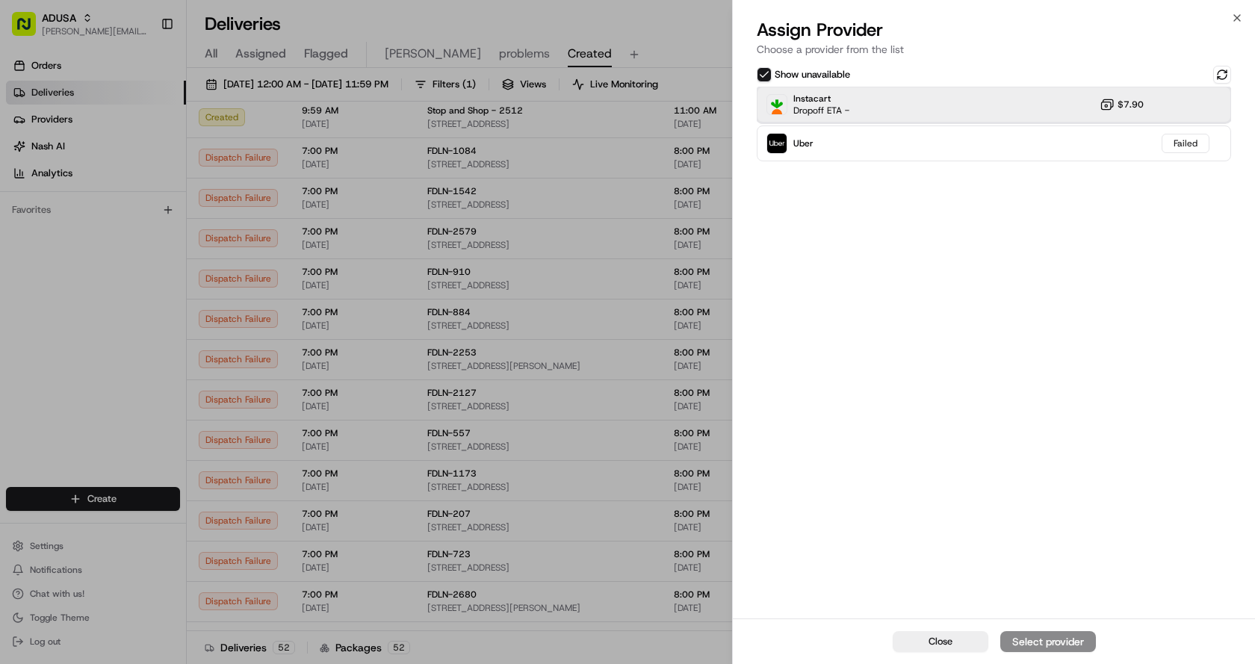
click at [894, 104] on div "Instacart Dropoff ETA - $7.90" at bounding box center [994, 105] width 474 height 36
click at [1035, 647] on div "Assign Provider" at bounding box center [1048, 641] width 73 height 15
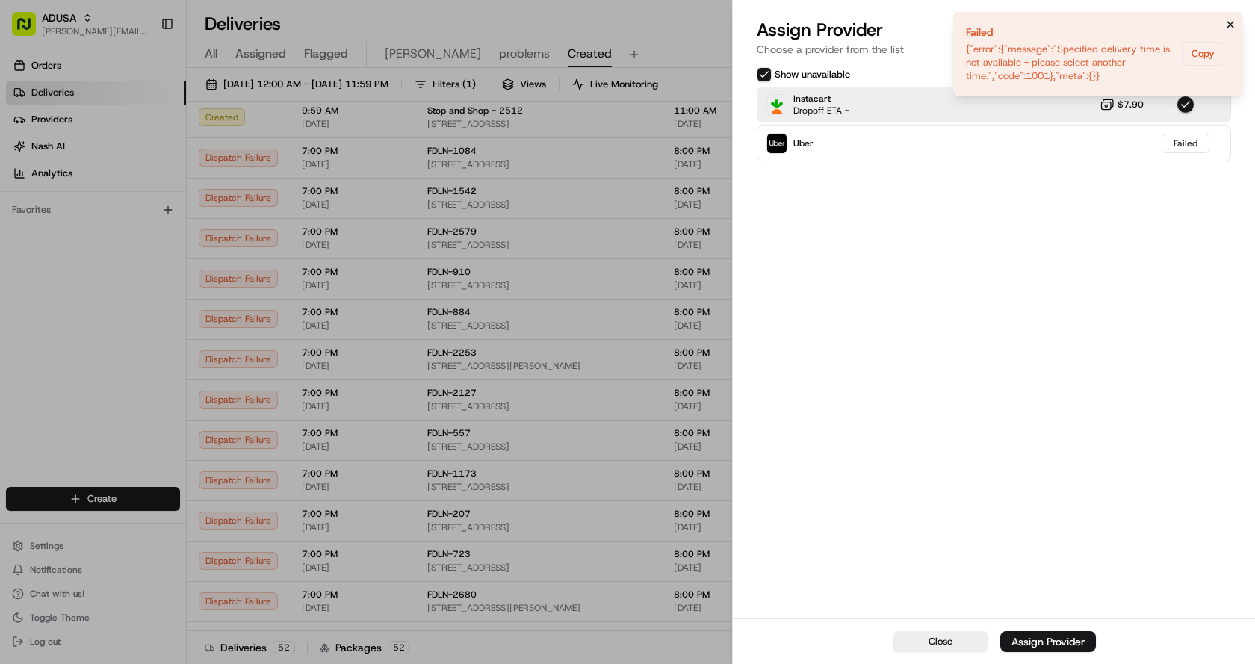
click at [1229, 26] on icon "Notifications (F8)" at bounding box center [1231, 25] width 6 height 6
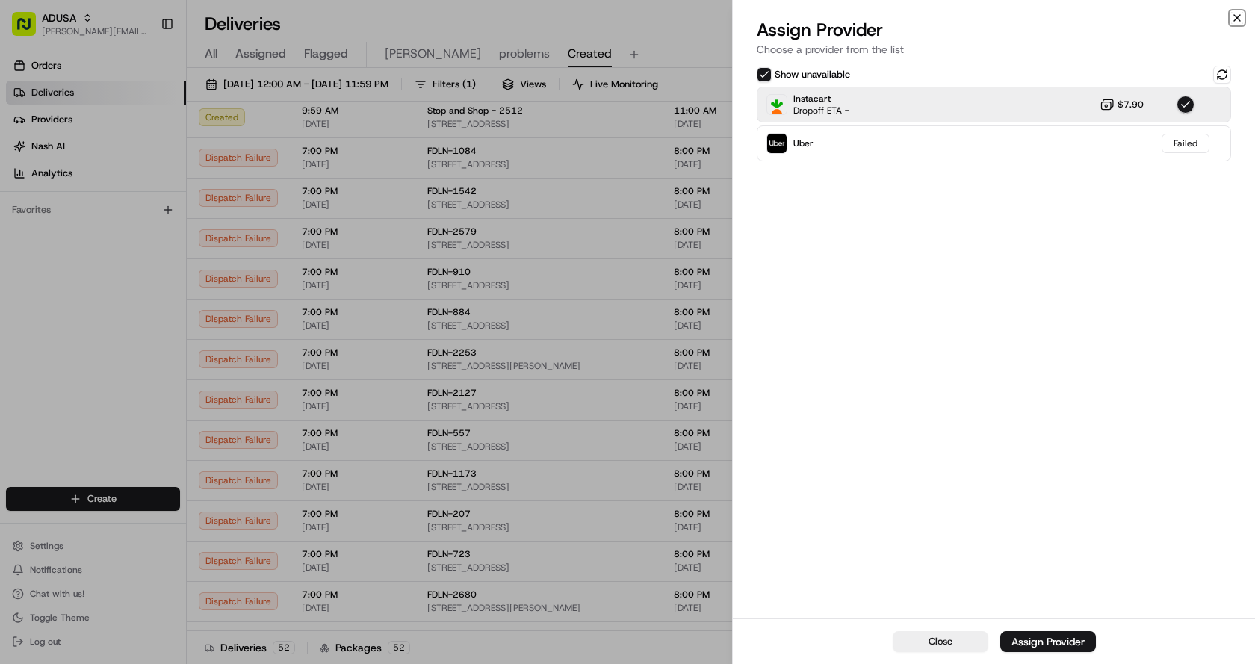
click at [1240, 19] on icon "button" at bounding box center [1237, 18] width 12 height 12
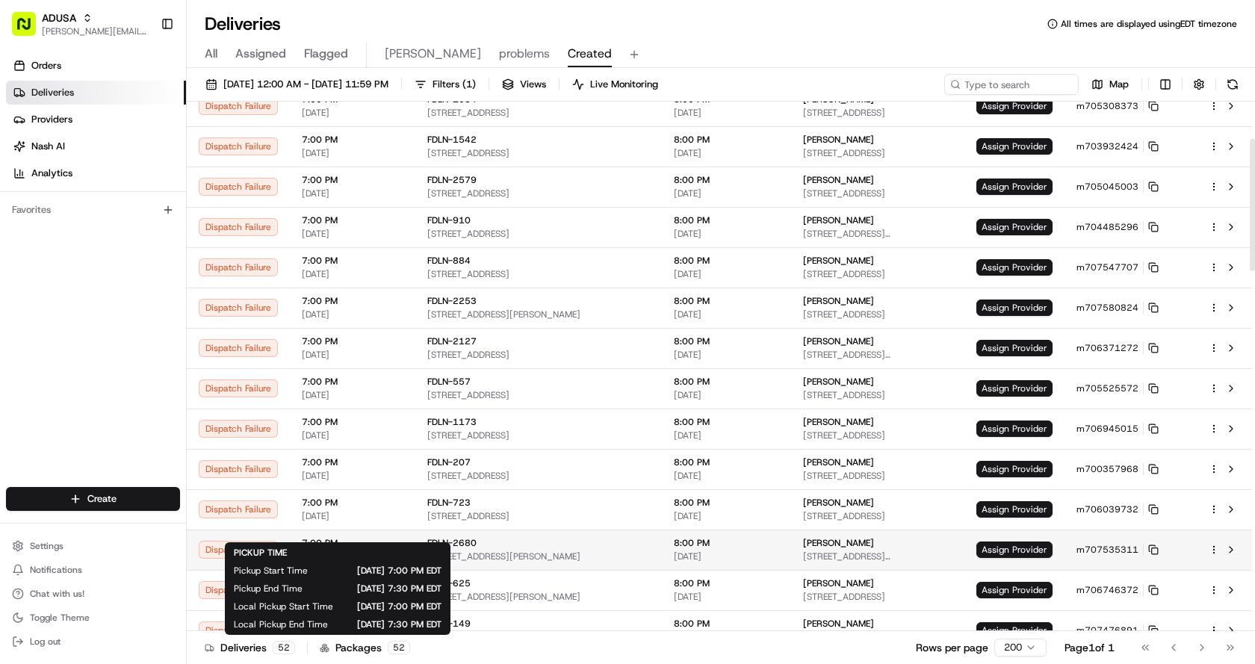
scroll to position [149, 0]
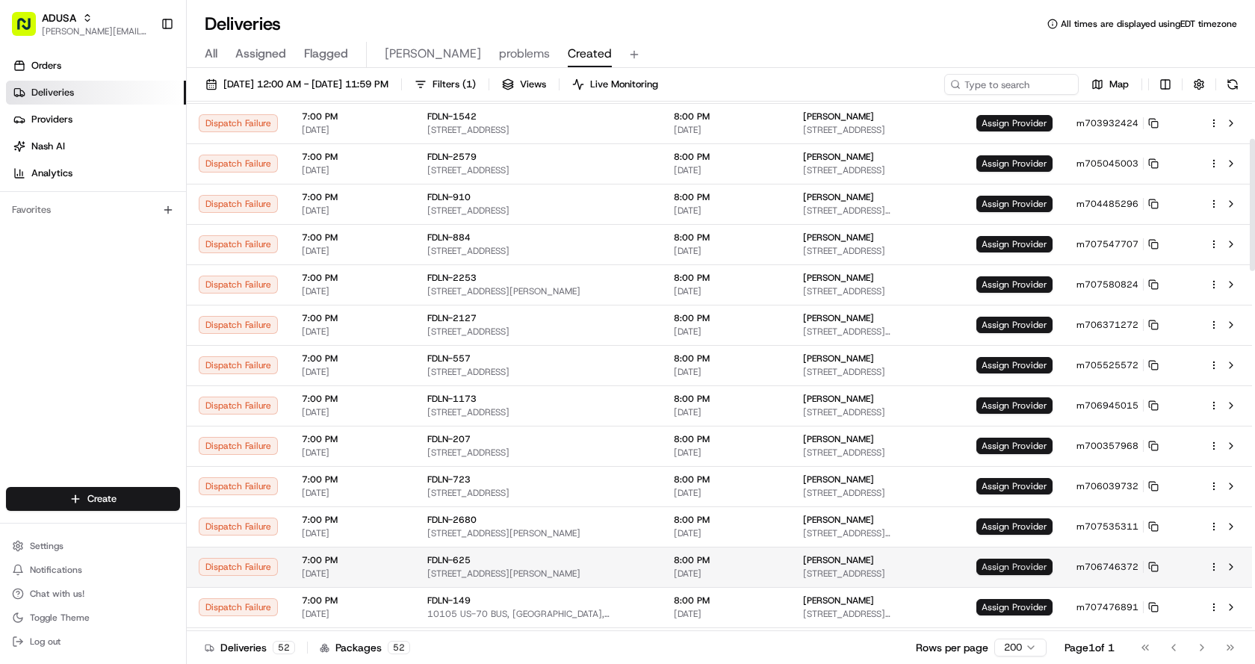
click at [1018, 567] on span "Assign Provider" at bounding box center [1015, 567] width 76 height 16
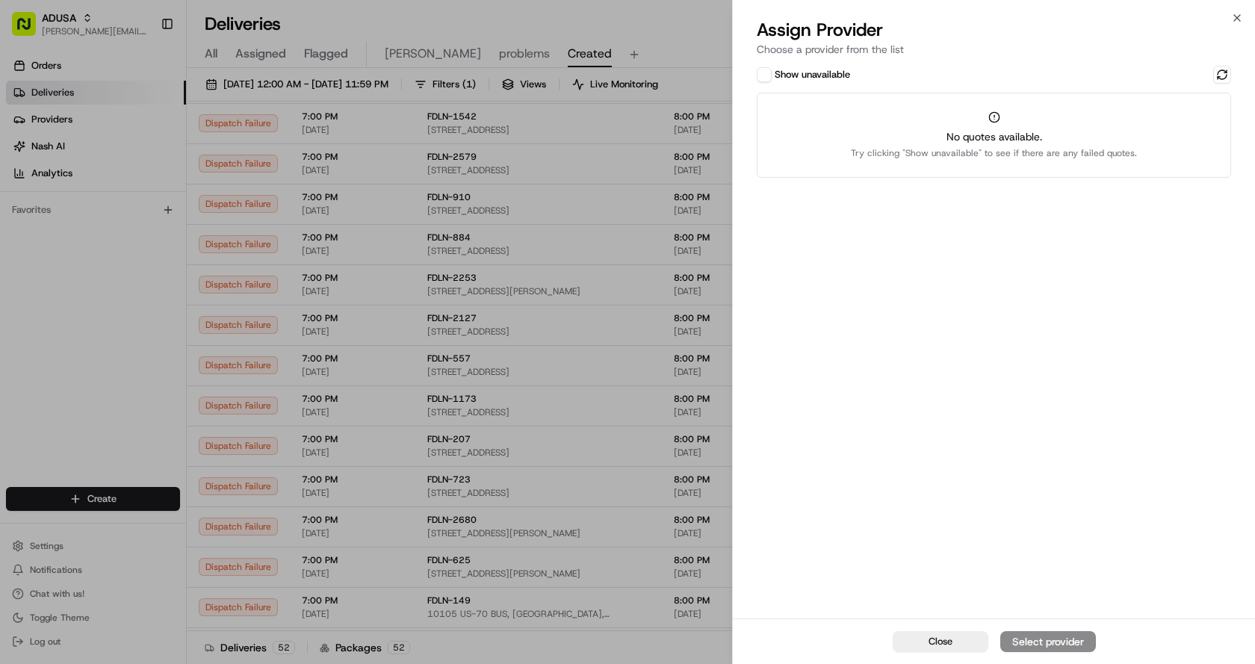
click at [761, 69] on button "Show unavailable" at bounding box center [764, 74] width 15 height 15
click at [1225, 75] on button at bounding box center [1222, 75] width 18 height 18
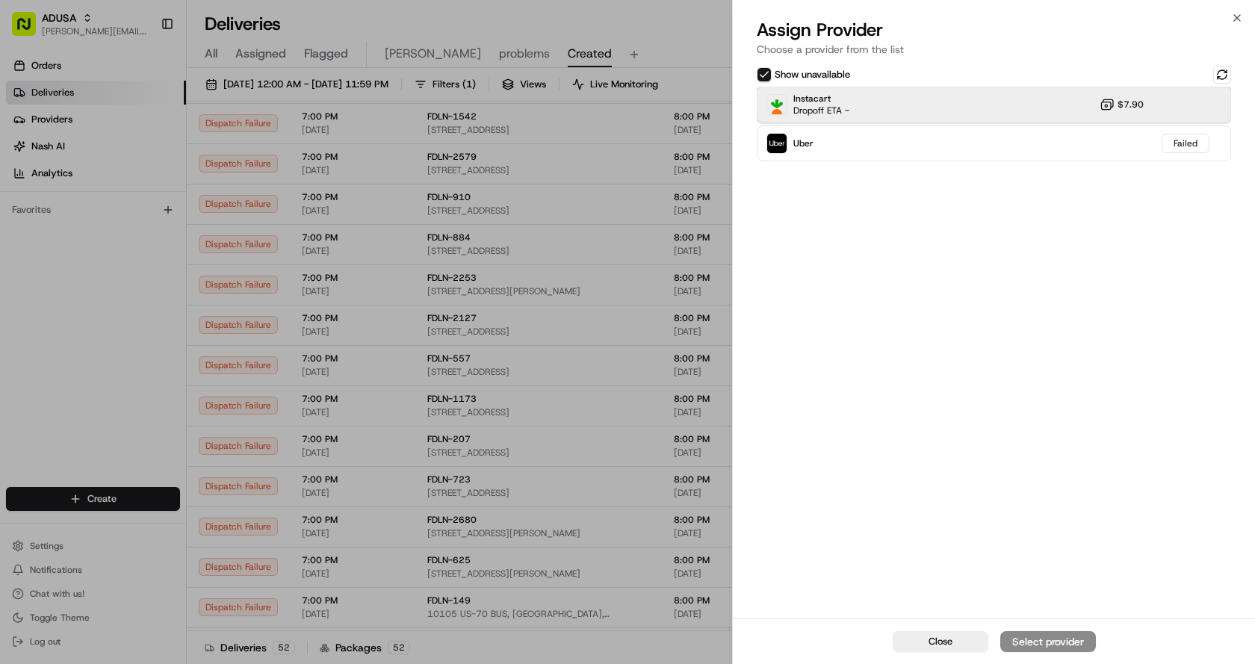
click at [906, 110] on div "Instacart Dropoff ETA - $7.90" at bounding box center [994, 105] width 474 height 36
click at [1033, 651] on button "Assign Provider" at bounding box center [1049, 641] width 96 height 21
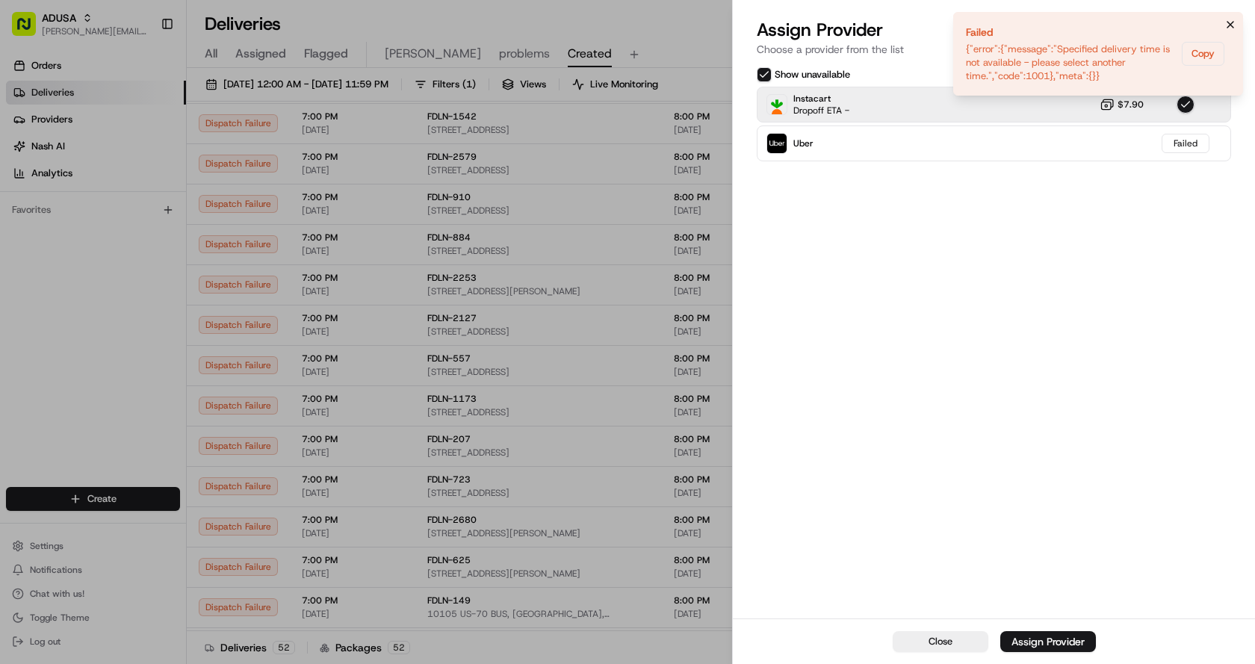
click at [1232, 25] on icon "Notifications (F8)" at bounding box center [1231, 25] width 12 height 12
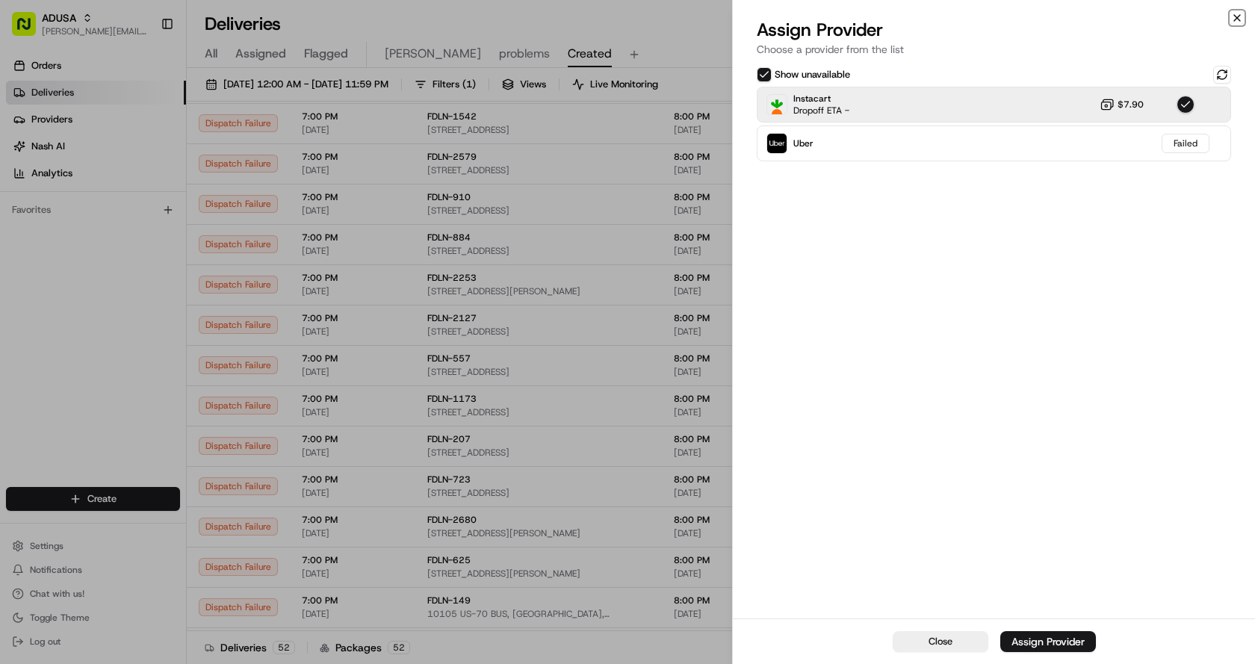
click at [1237, 17] on icon "button" at bounding box center [1237, 18] width 12 height 12
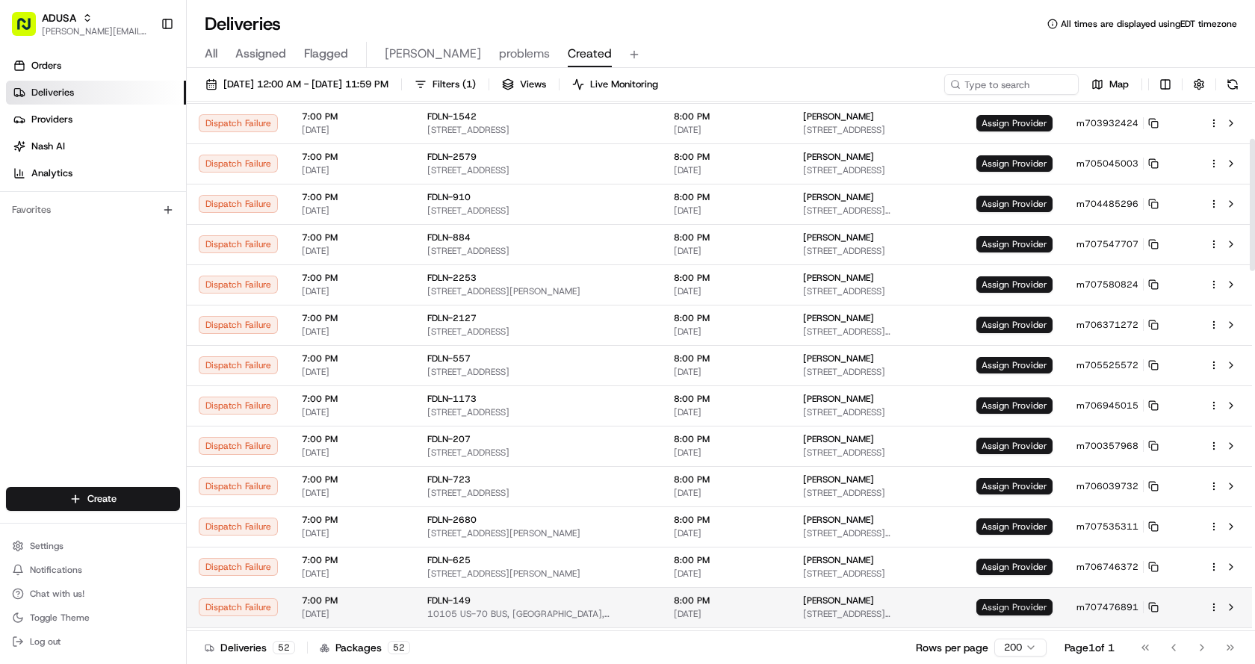
click at [1007, 608] on span "Assign Provider" at bounding box center [1015, 607] width 76 height 16
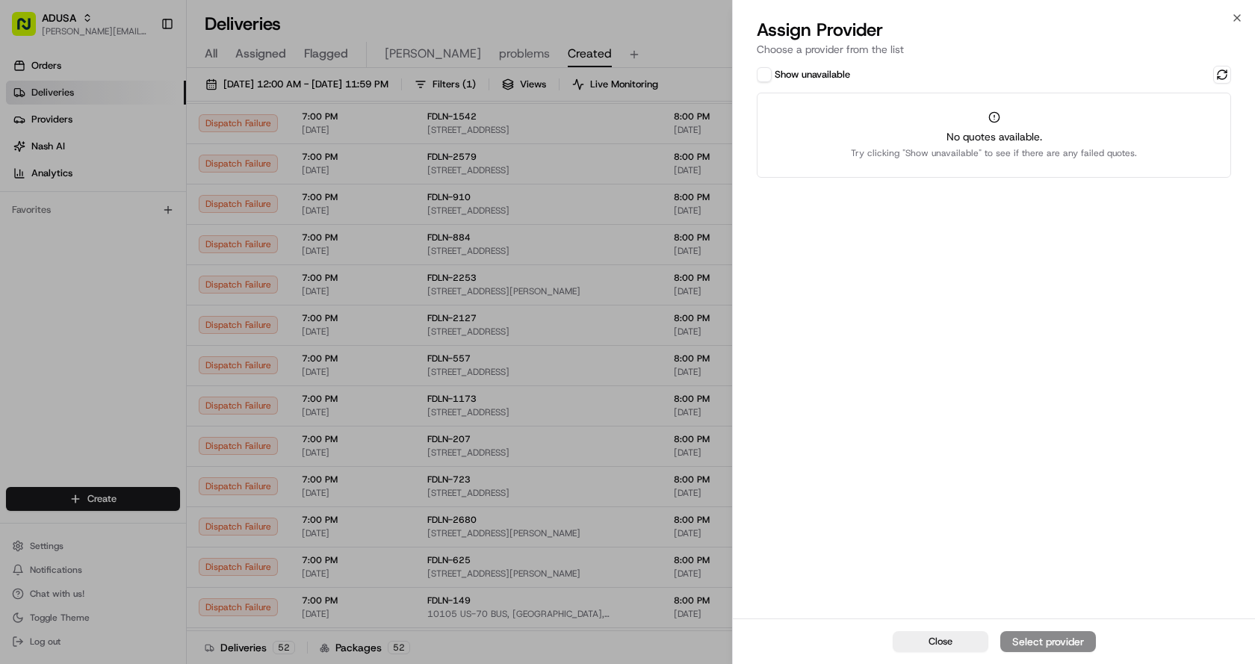
click at [776, 82] on div "Show unavailable" at bounding box center [994, 75] width 474 height 18
click at [752, 71] on div "Show unavailable No quotes available. Try clicking "Show unavailable" to see if…" at bounding box center [994, 341] width 522 height 556
click at [770, 75] on button "Show unavailable" at bounding box center [764, 74] width 15 height 15
click at [1225, 75] on button at bounding box center [1222, 75] width 18 height 18
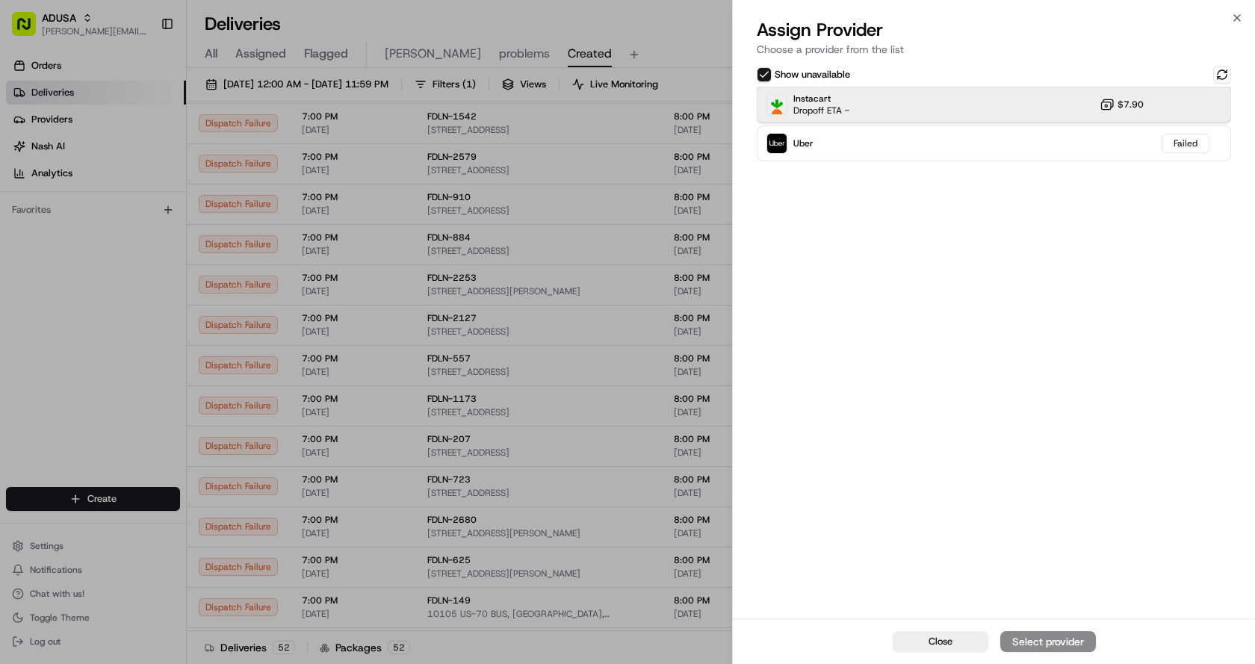
click at [879, 106] on div "Instacart Dropoff ETA - $7.90" at bounding box center [994, 105] width 474 height 36
click at [1049, 640] on div "Assign Provider" at bounding box center [1048, 641] width 73 height 15
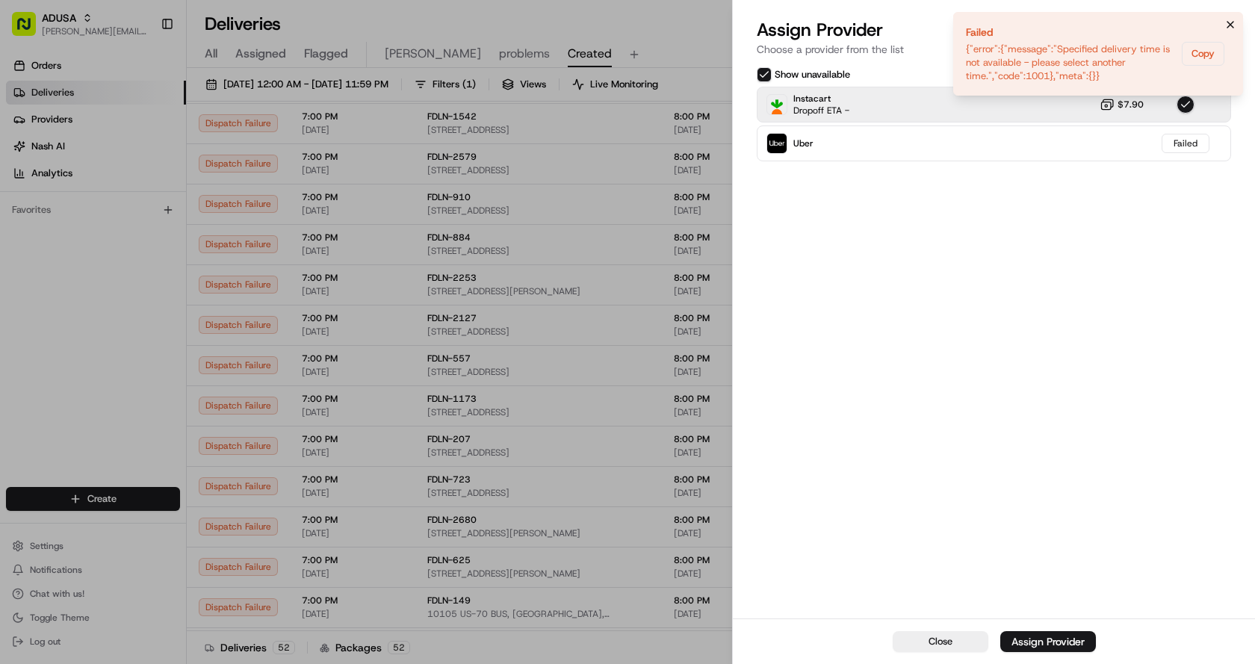
click at [1237, 24] on button "Notifications (F8)" at bounding box center [1231, 25] width 18 height 18
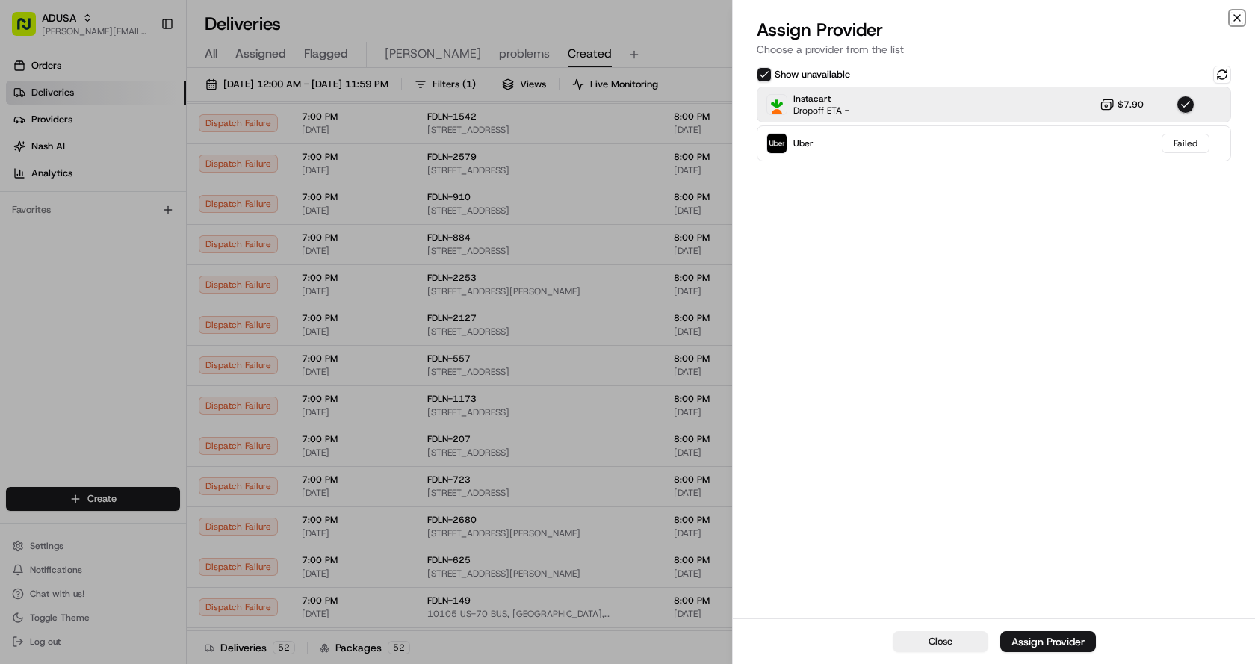
click at [1234, 18] on icon "button" at bounding box center [1237, 18] width 12 height 12
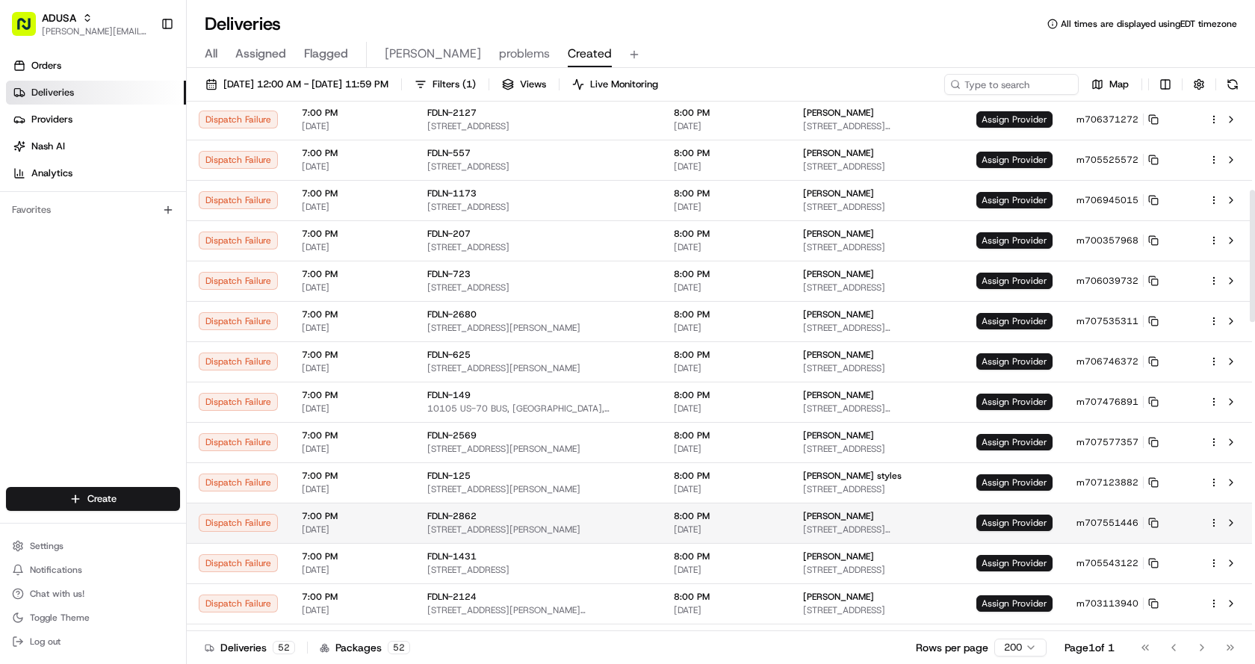
scroll to position [374, 0]
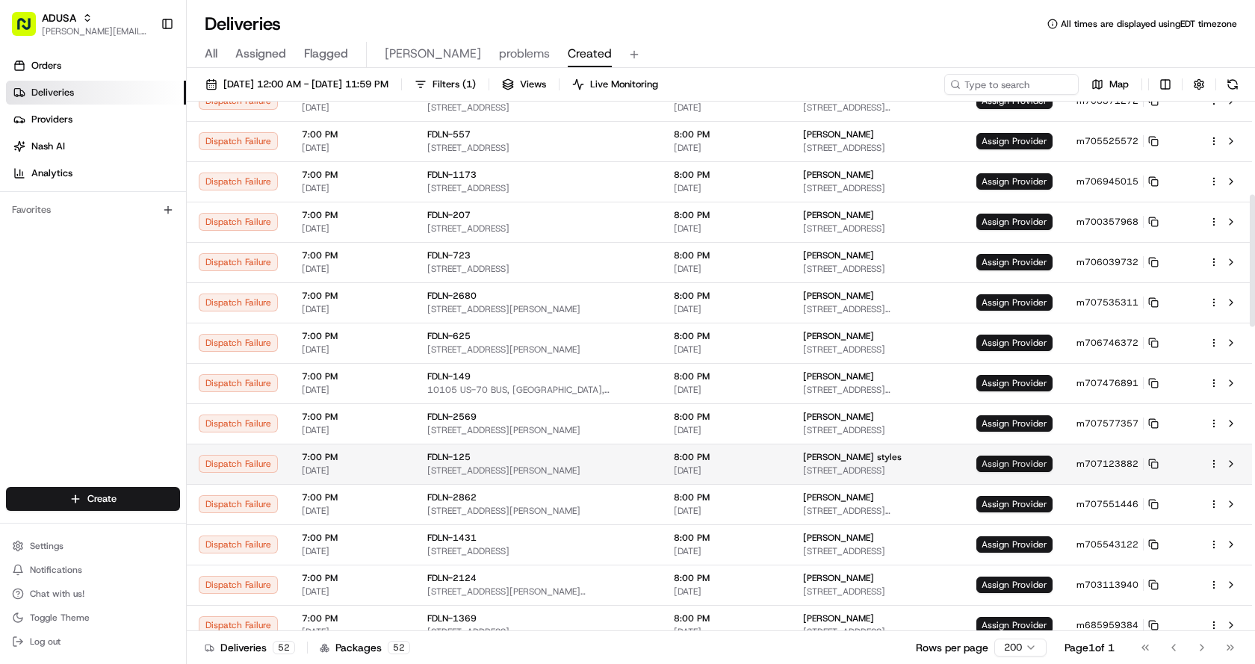
click at [998, 463] on span "Assign Provider" at bounding box center [1015, 464] width 76 height 16
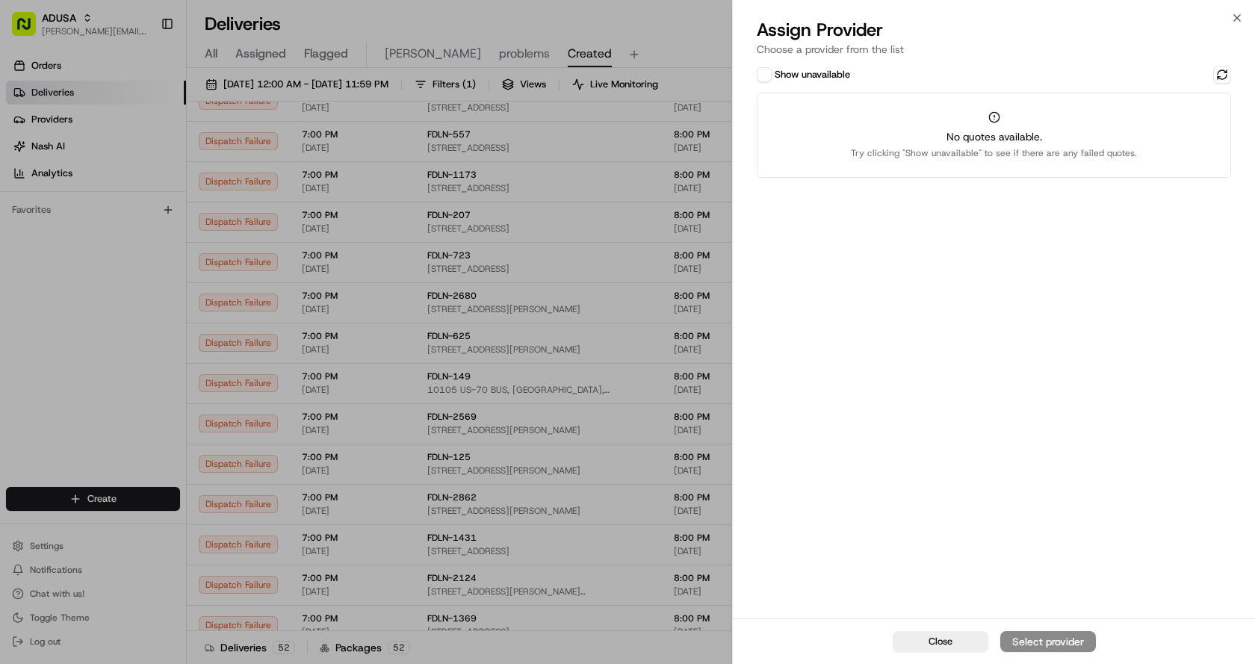
click at [762, 68] on button "Show unavailable" at bounding box center [764, 74] width 15 height 15
click at [1215, 72] on button at bounding box center [1222, 75] width 18 height 18
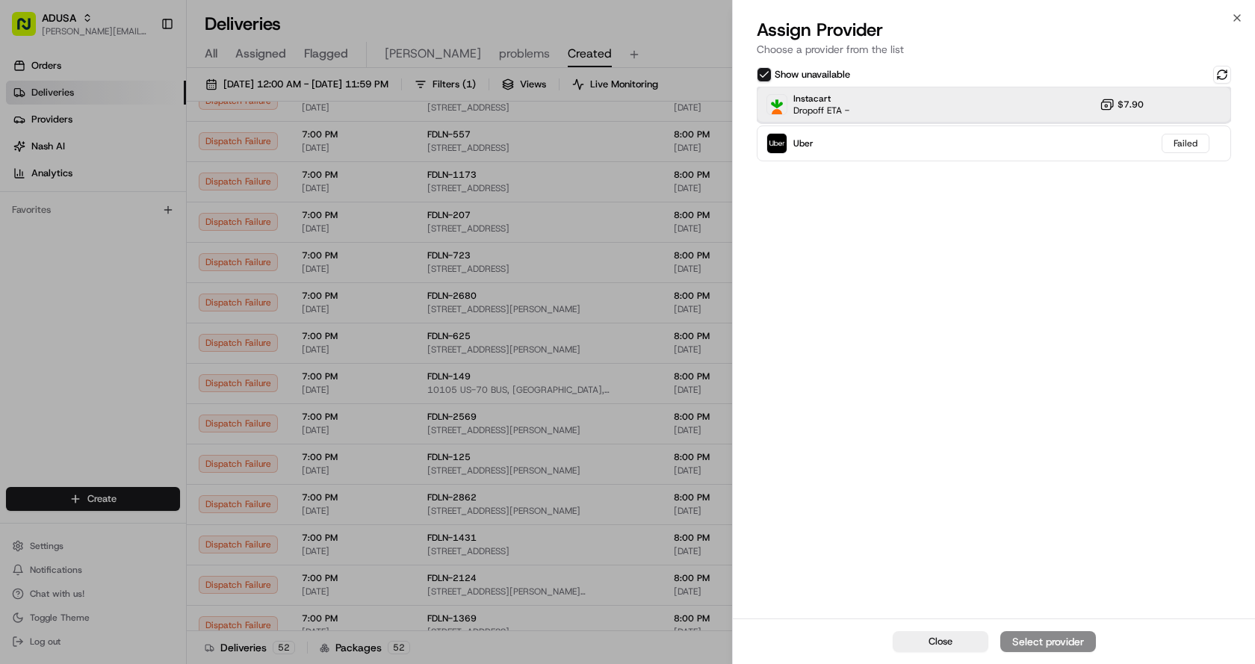
click at [886, 105] on div "Instacart Dropoff ETA - $7.90" at bounding box center [994, 105] width 474 height 36
click at [1048, 644] on div "Assign Provider" at bounding box center [1048, 641] width 73 height 15
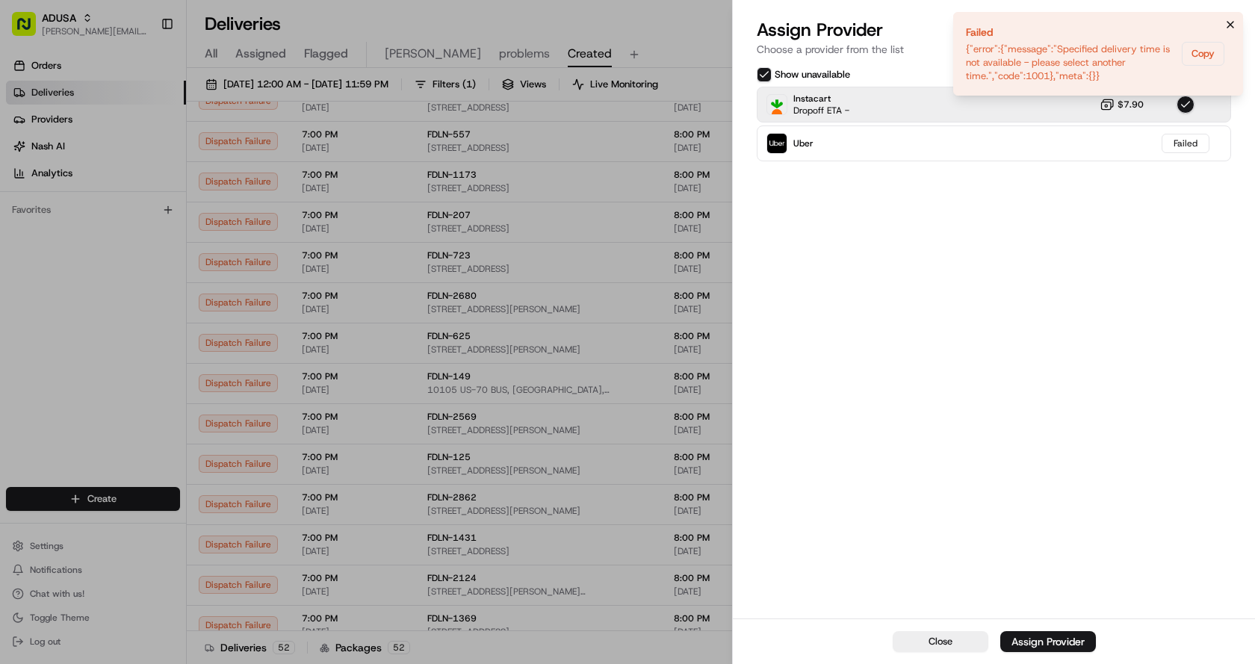
click at [1225, 25] on icon "Notifications (F8)" at bounding box center [1231, 25] width 12 height 12
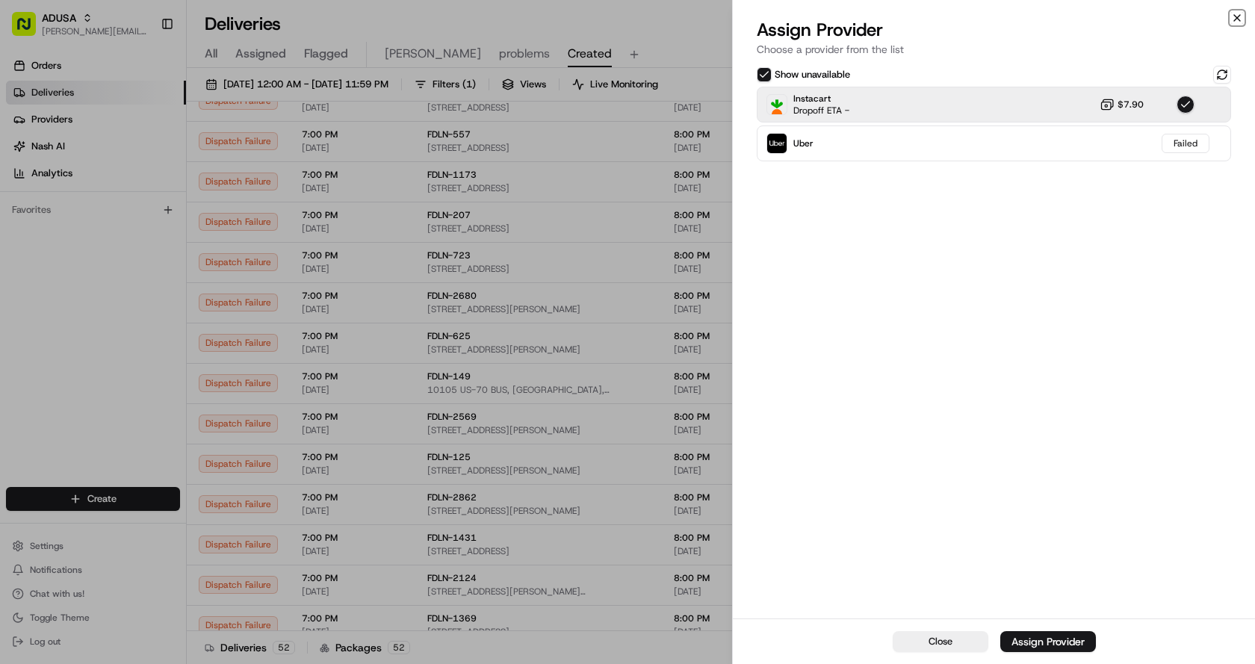
click at [1237, 16] on icon "button" at bounding box center [1237, 18] width 12 height 12
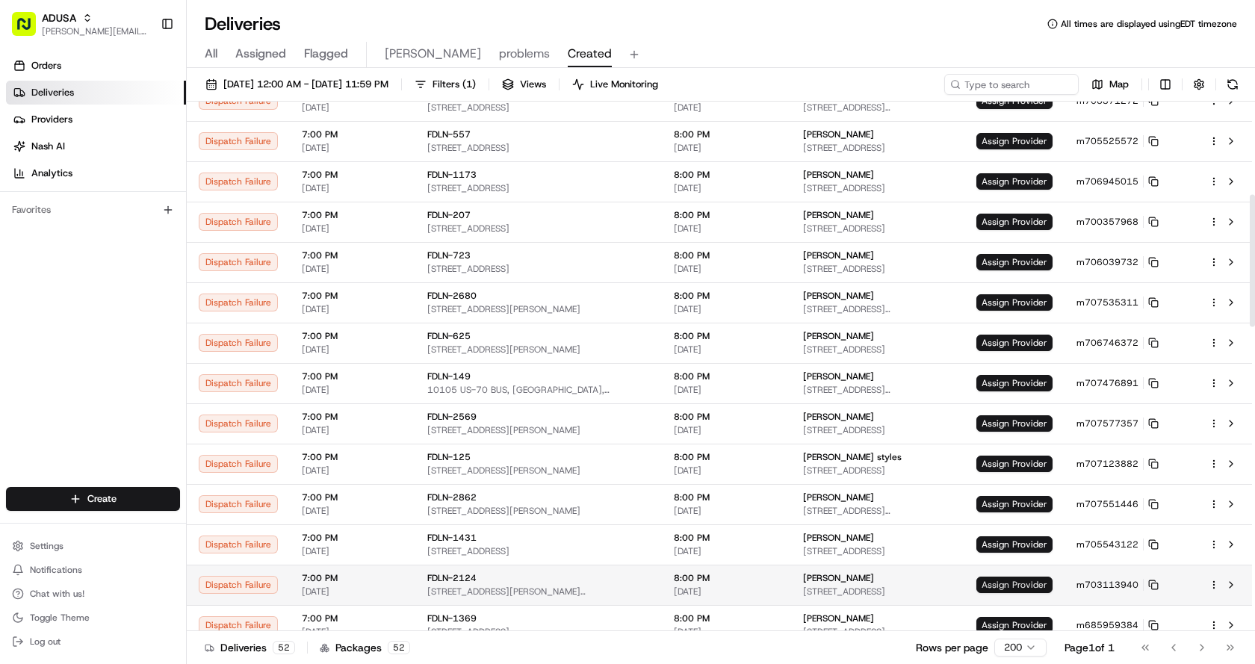
click at [1040, 578] on span "Assign Provider" at bounding box center [1015, 585] width 76 height 16
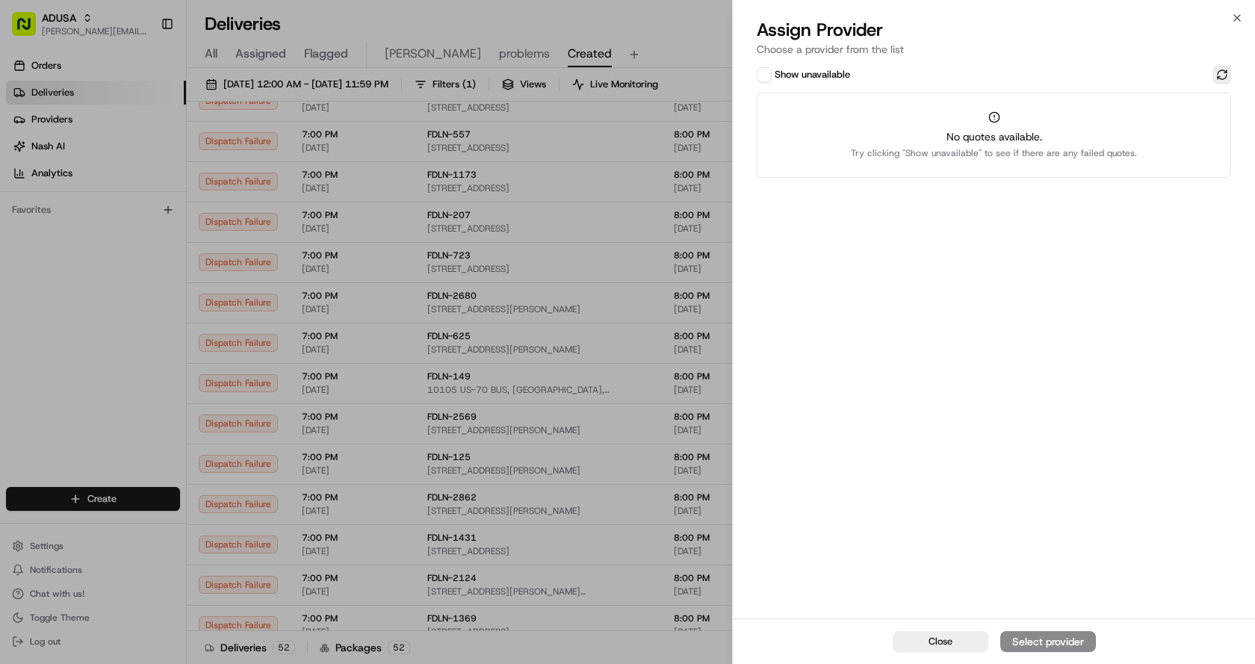
click at [1222, 72] on button at bounding box center [1222, 75] width 18 height 18
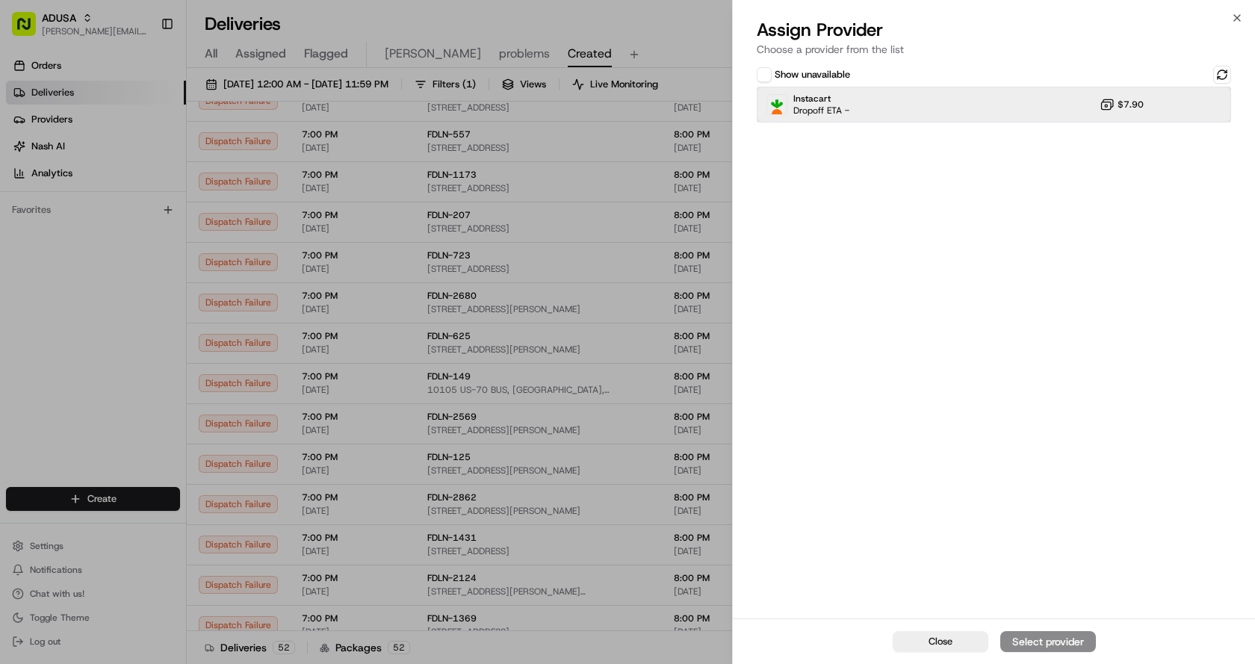
drag, startPoint x: 912, startPoint y: 108, endPoint x: 931, endPoint y: 120, distance: 22.2
click at [914, 108] on div "Instacart Dropoff ETA - $7.90" at bounding box center [994, 105] width 474 height 36
click at [1038, 637] on div "Assign Provider" at bounding box center [1048, 641] width 73 height 15
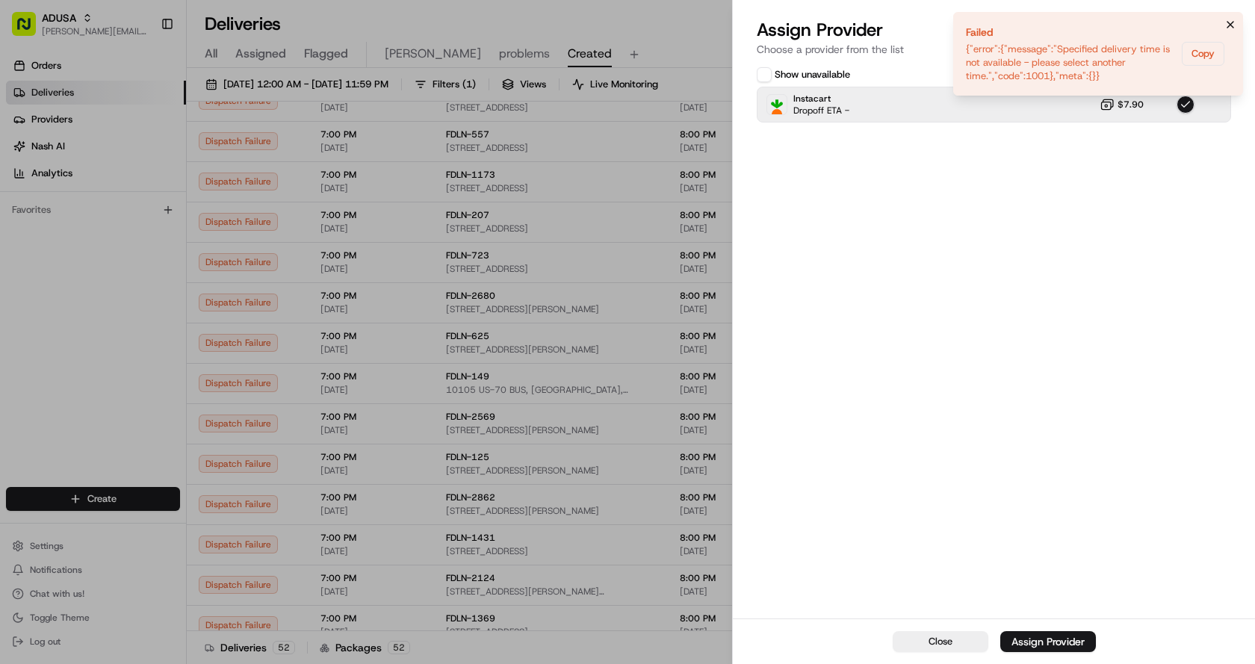
click at [1229, 25] on icon "Notifications (F8)" at bounding box center [1231, 25] width 12 height 12
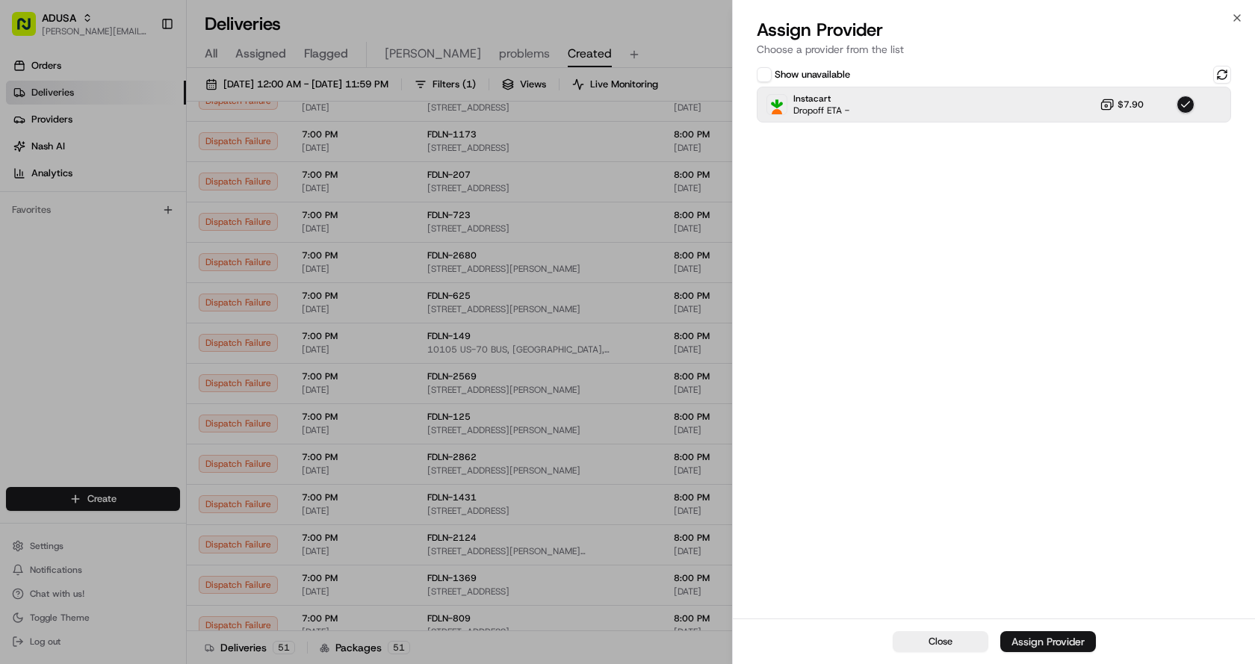
click at [1056, 647] on div "Assign Provider" at bounding box center [1048, 641] width 73 height 15
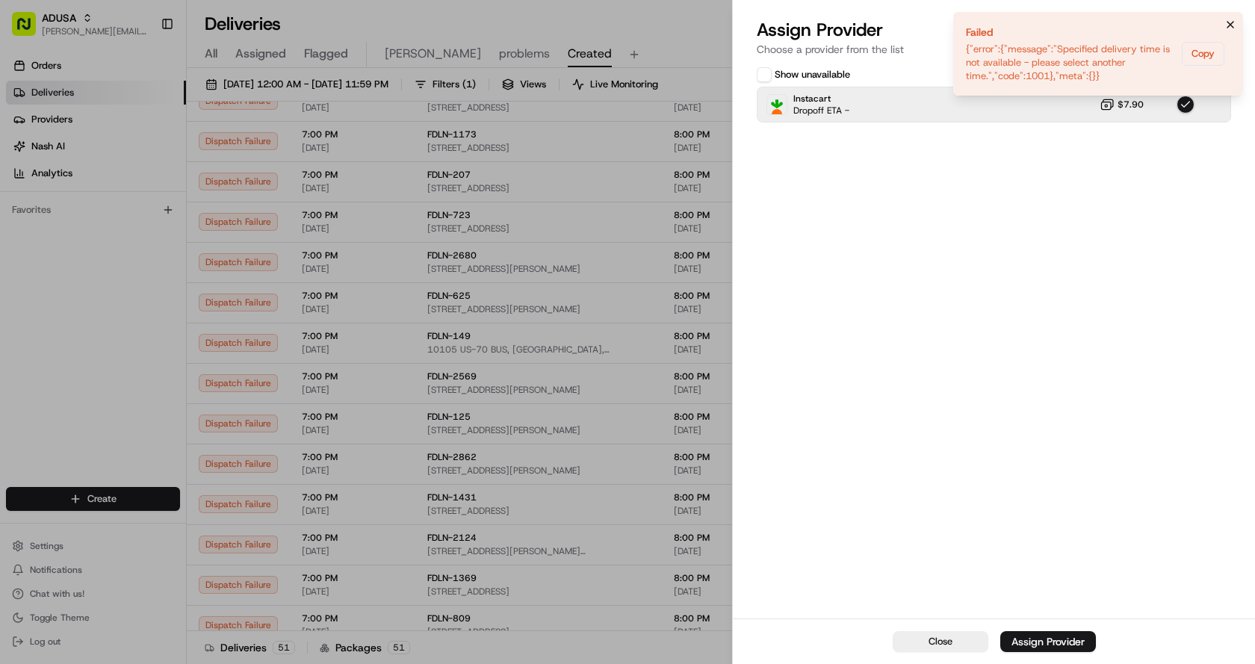
click at [1229, 22] on icon "Notifications (F8)" at bounding box center [1231, 25] width 12 height 12
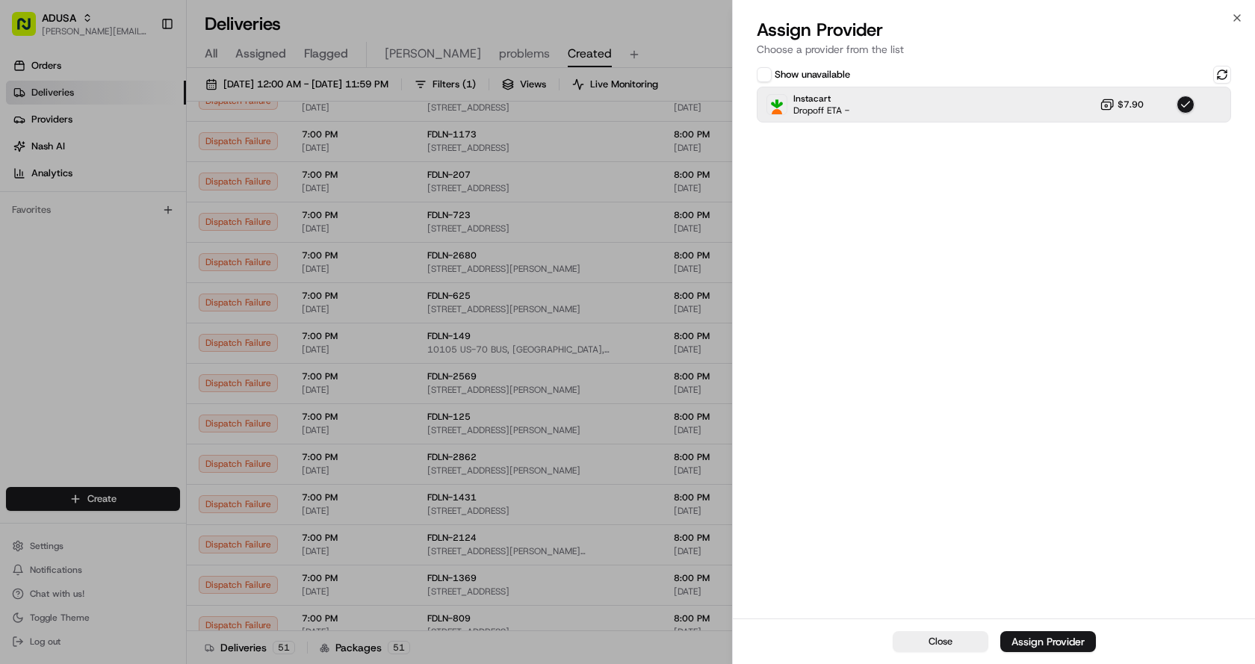
drag, startPoint x: 955, startPoint y: 297, endPoint x: 934, endPoint y: 288, distance: 22.8
click at [956, 296] on div "Show unavailable Instacart Dropoff ETA - $7.90" at bounding box center [994, 341] width 522 height 556
click at [1050, 644] on div "Assign Provider" at bounding box center [1048, 641] width 73 height 15
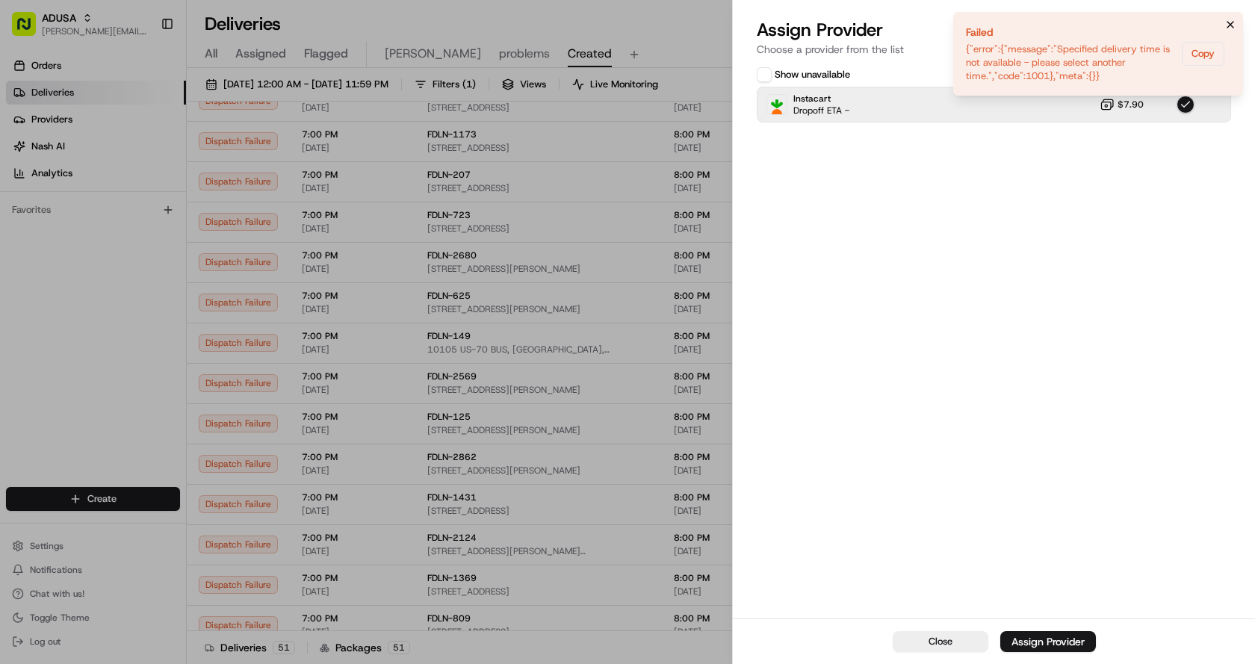
click at [1231, 21] on icon "Notifications (F8)" at bounding box center [1231, 25] width 12 height 12
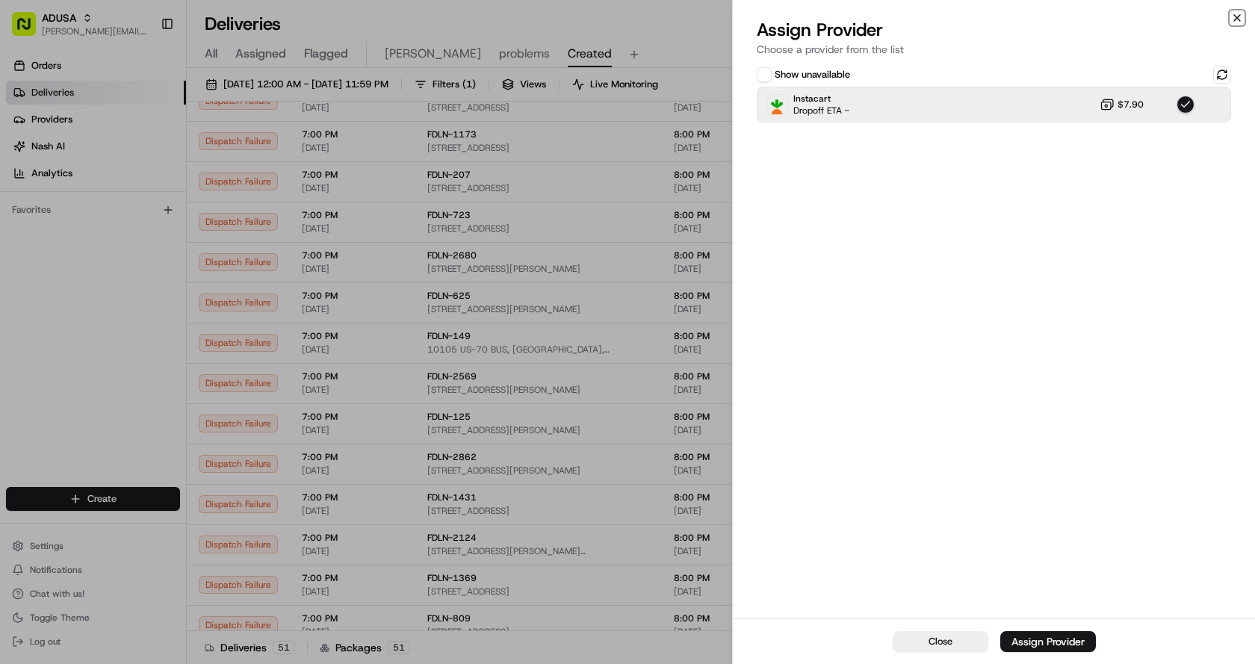
click at [1237, 19] on icon "button" at bounding box center [1237, 18] width 12 height 12
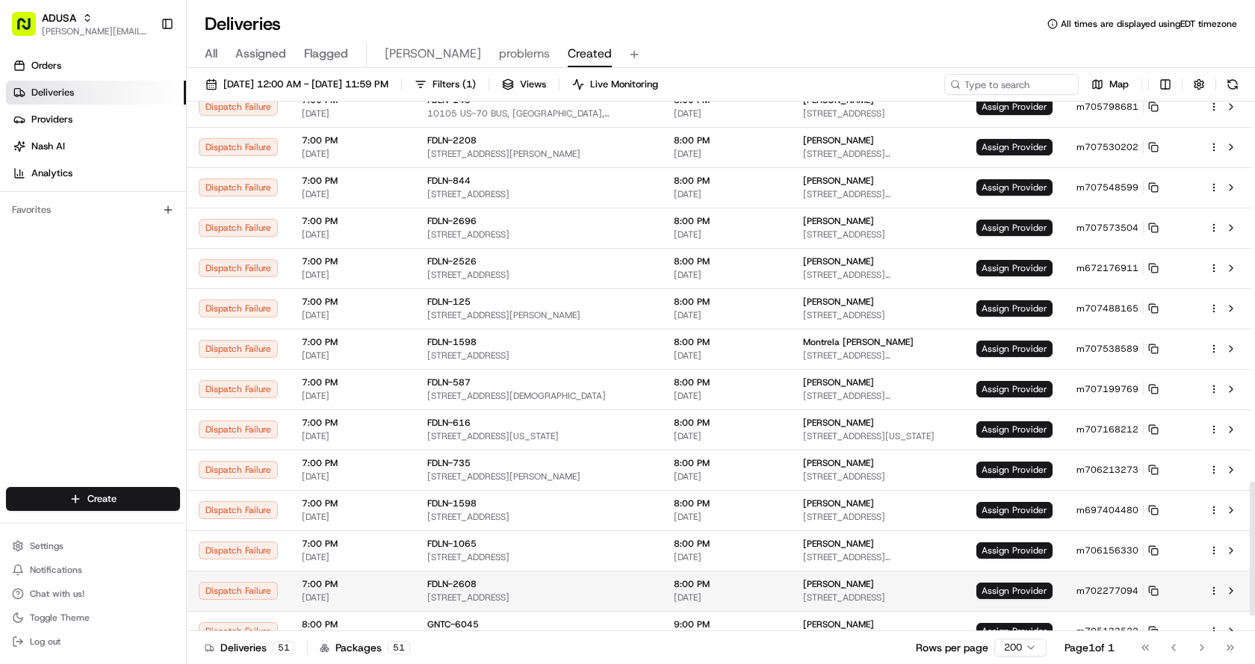
scroll to position [1558, 0]
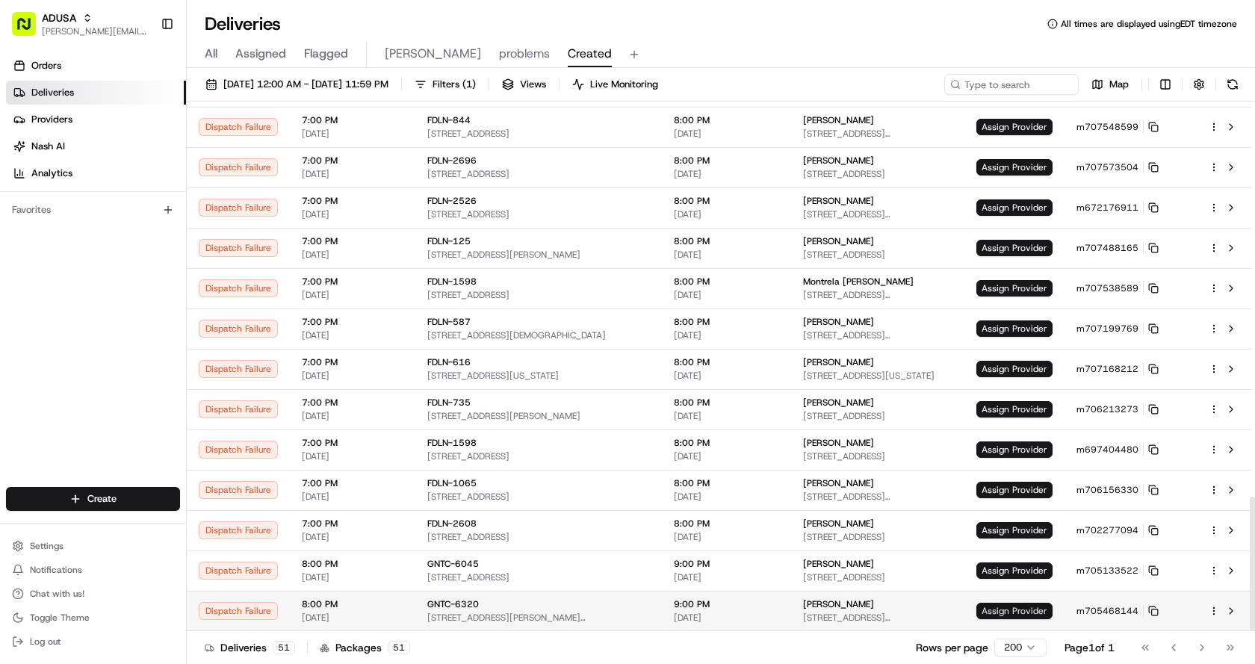
click at [1009, 611] on span "Assign Provider" at bounding box center [1015, 611] width 76 height 16
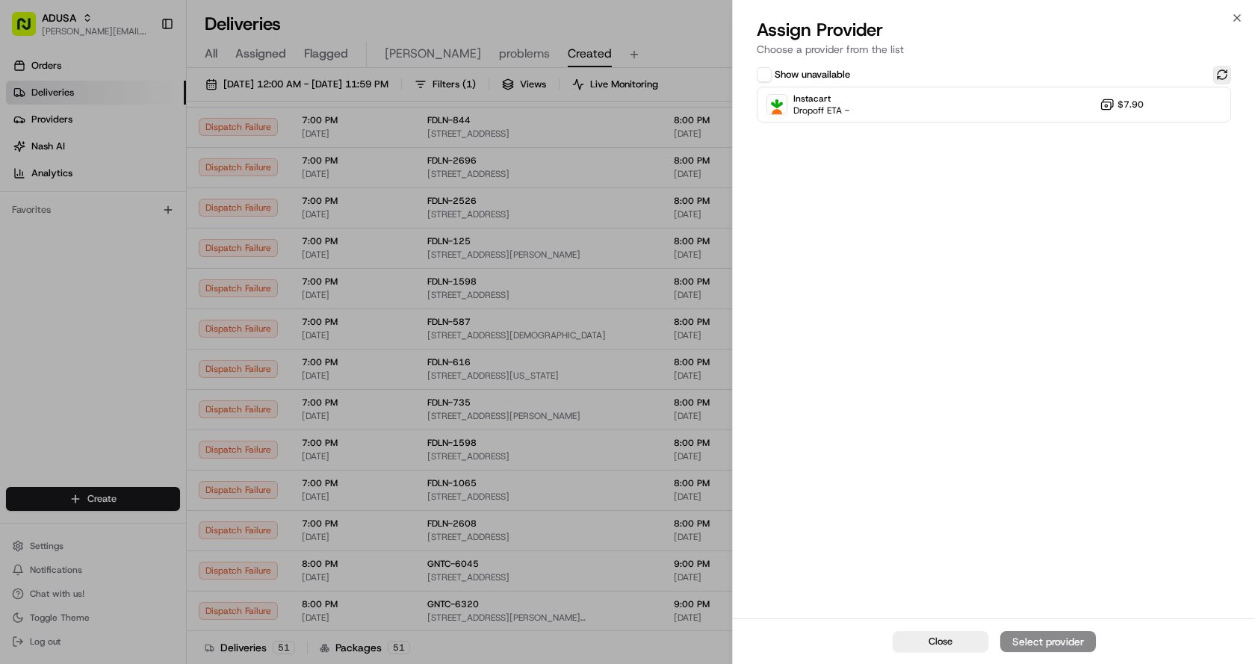
click at [1227, 76] on button at bounding box center [1222, 75] width 18 height 18
click at [1006, 99] on div "Instacart Dropoff ETA - $7.90" at bounding box center [994, 105] width 474 height 36
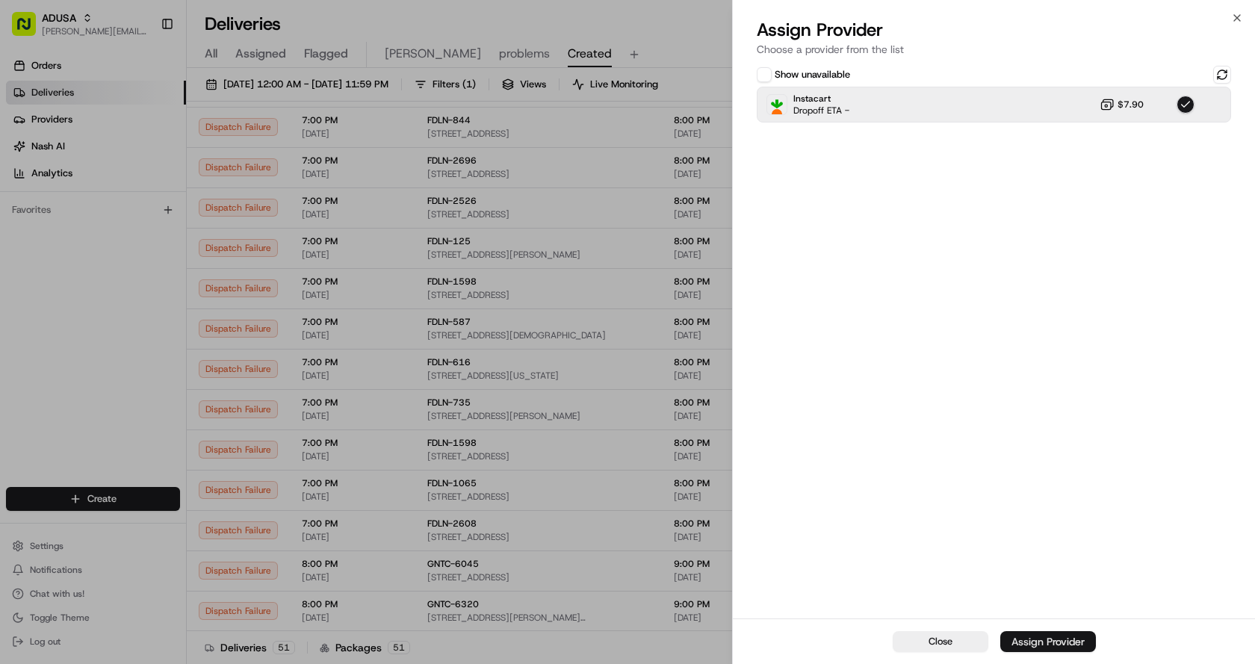
click at [1043, 635] on div "Assign Provider" at bounding box center [1048, 641] width 73 height 15
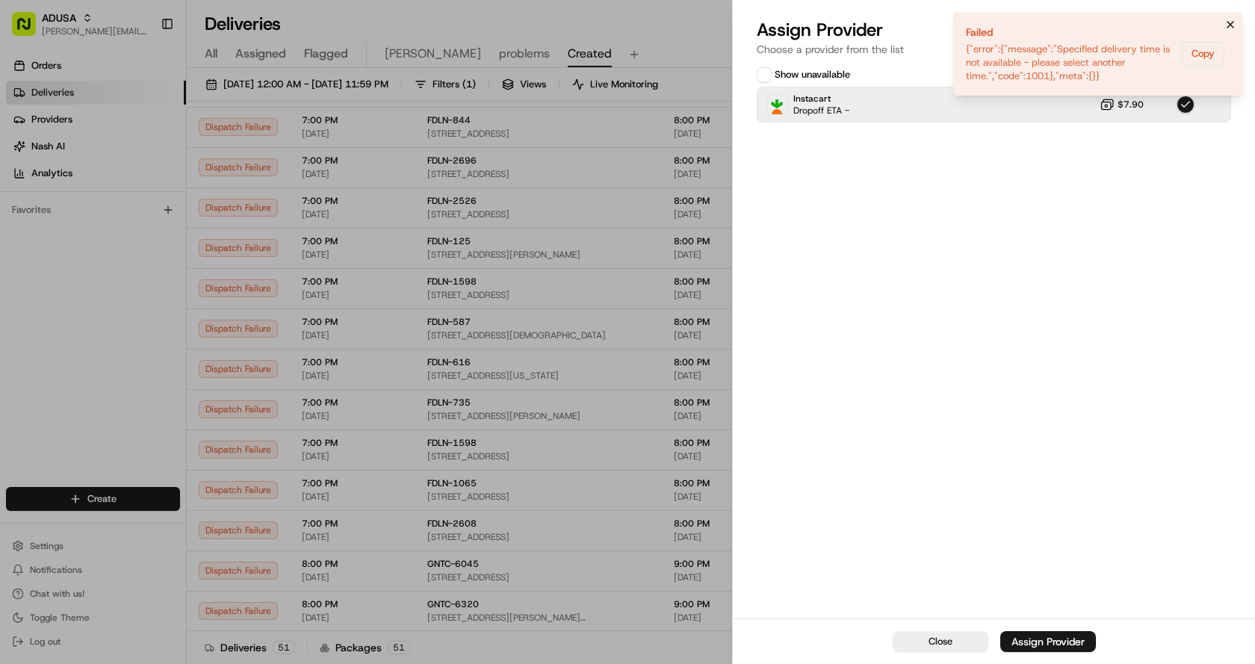
click at [1234, 24] on icon "Notifications (F8)" at bounding box center [1231, 25] width 12 height 12
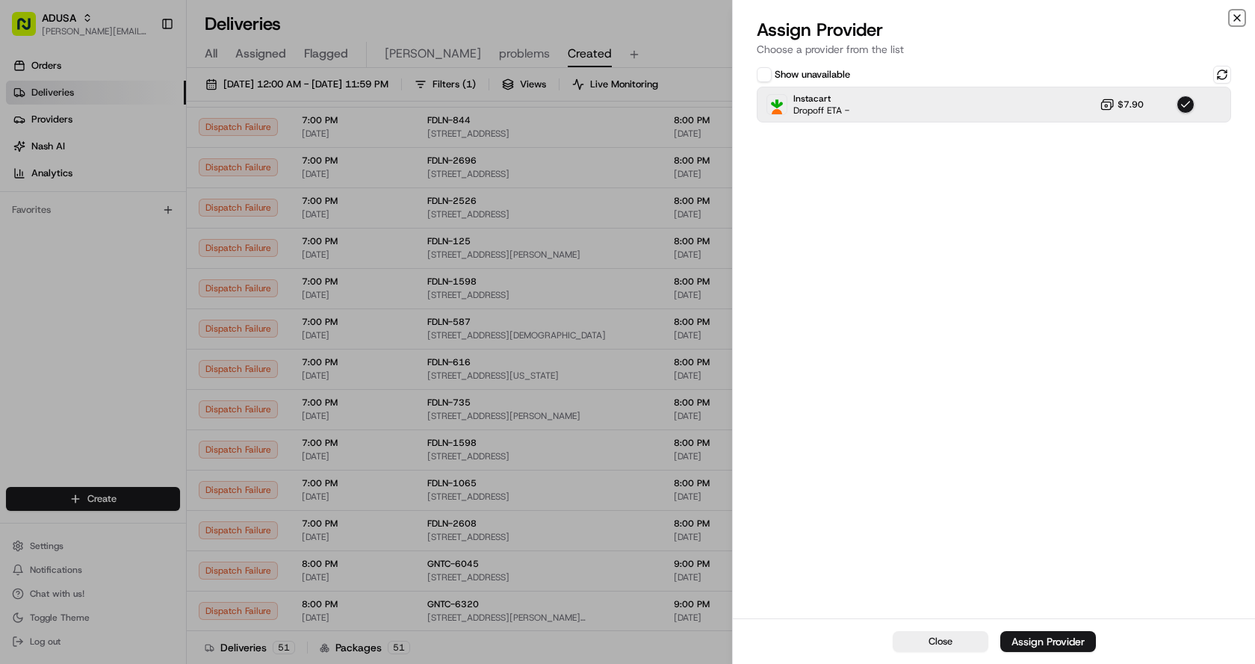
click at [1238, 22] on icon "button" at bounding box center [1237, 18] width 12 height 12
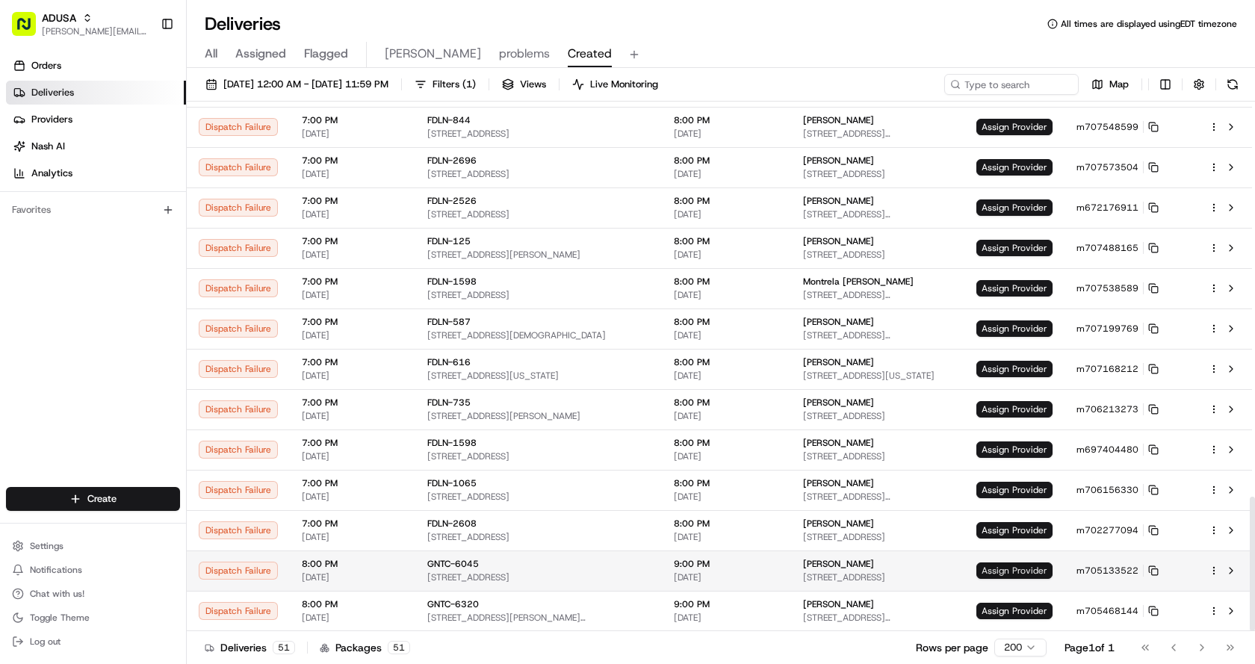
click at [997, 572] on span "Assign Provider" at bounding box center [1015, 571] width 76 height 16
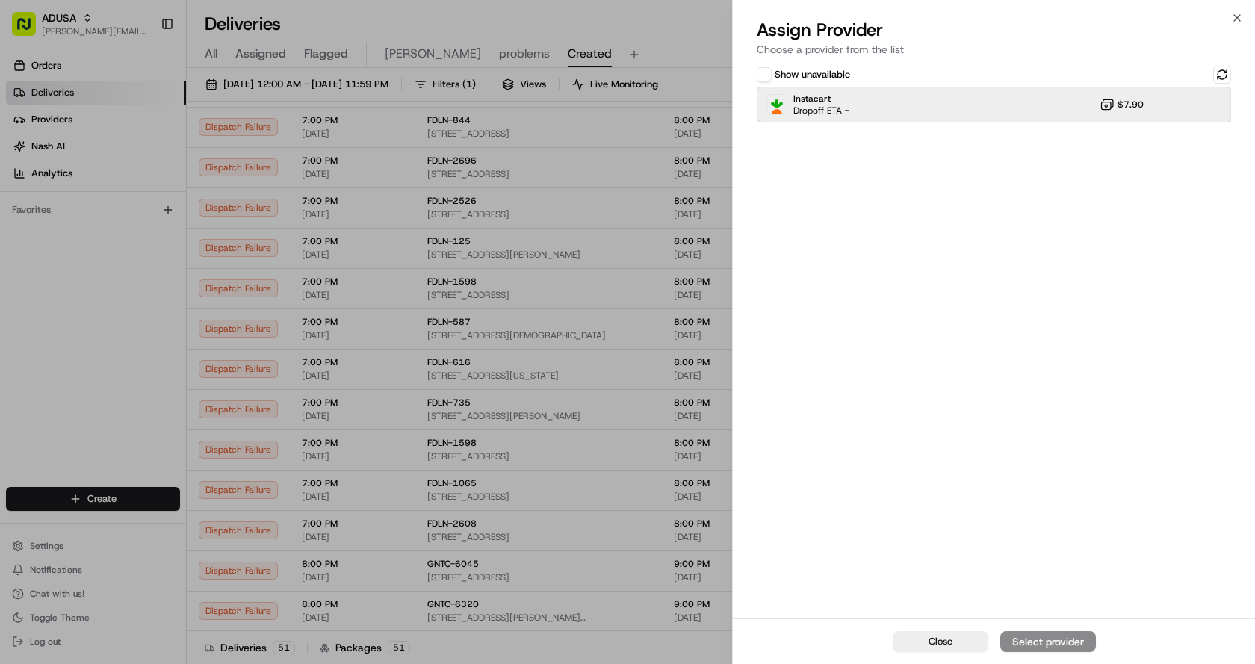
click at [927, 104] on div "Instacart Dropoff ETA - $7.90" at bounding box center [994, 105] width 474 height 36
click at [1062, 640] on div "Assign Provider" at bounding box center [1048, 641] width 73 height 15
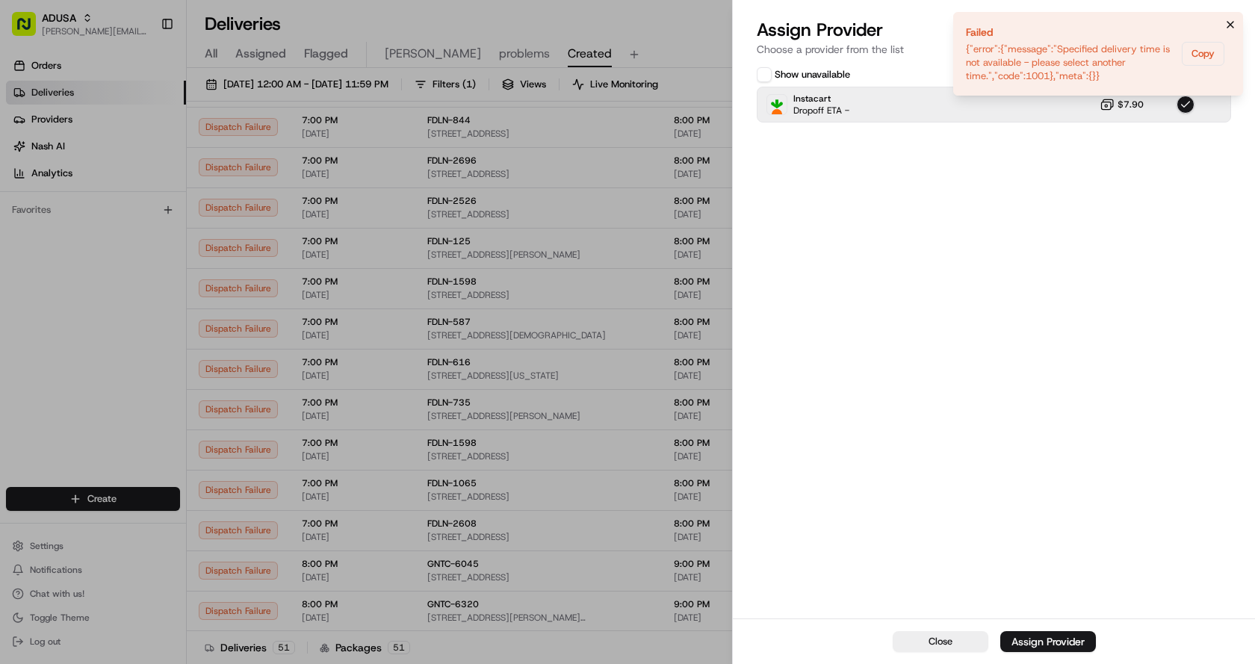
click at [1231, 19] on icon "Notifications (F8)" at bounding box center [1231, 25] width 12 height 12
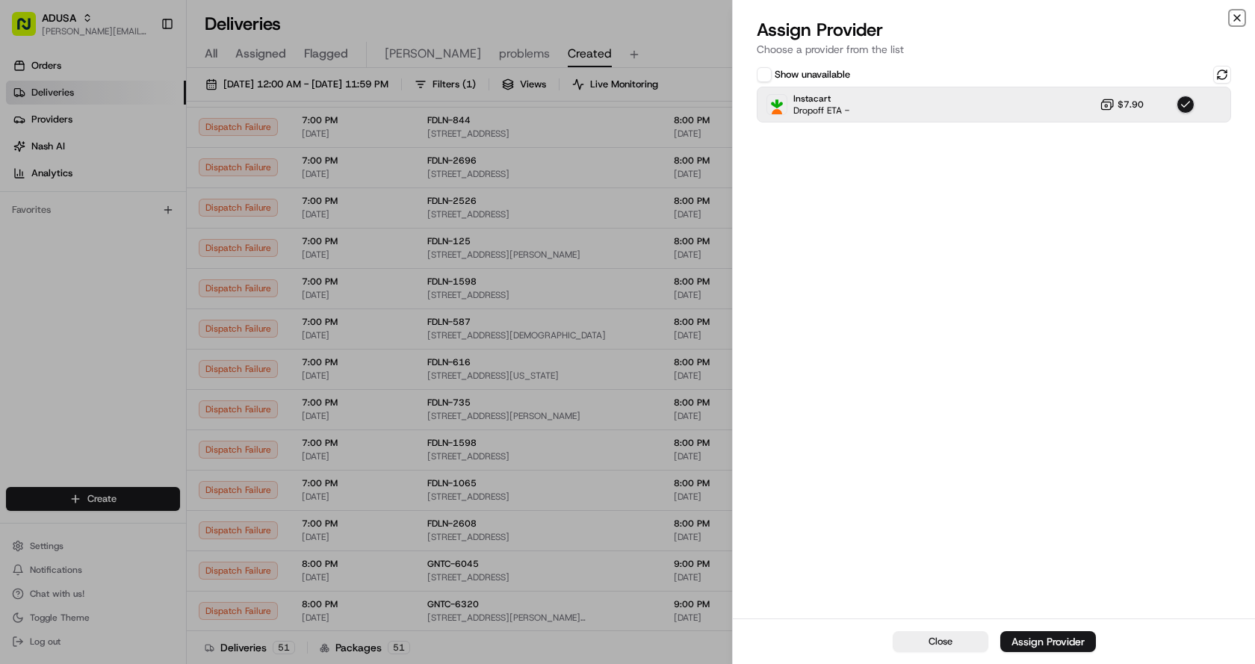
click at [1240, 12] on icon "button" at bounding box center [1237, 18] width 12 height 12
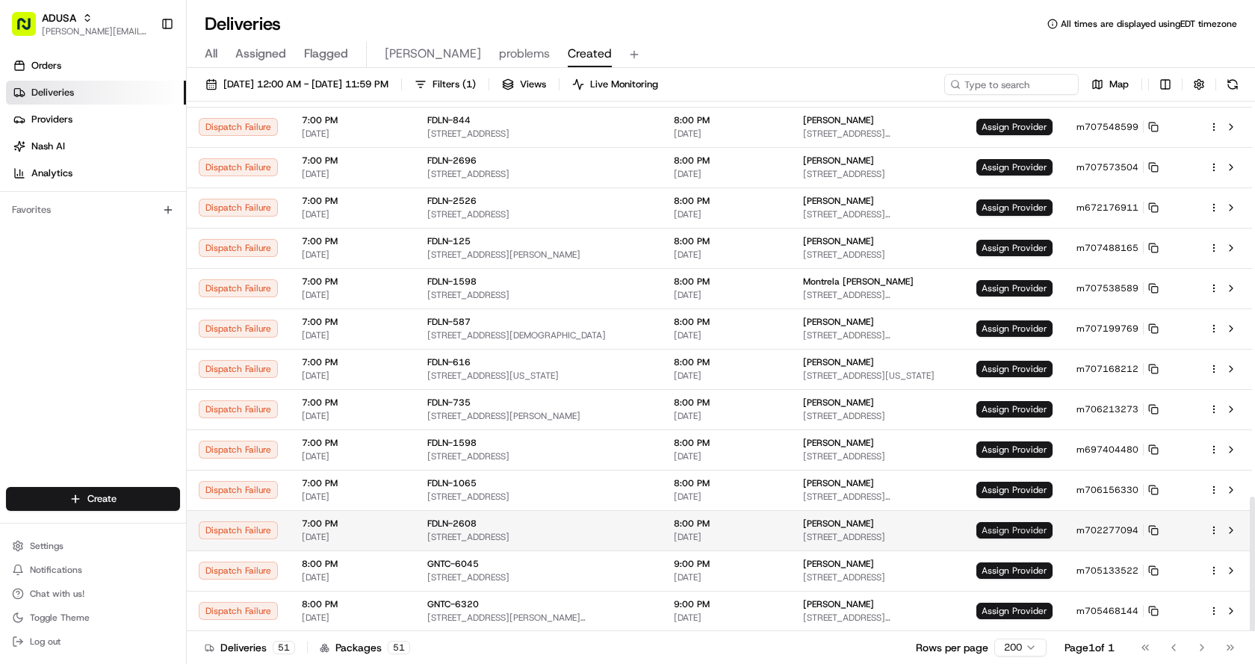
click at [1024, 526] on span "Assign Provider" at bounding box center [1015, 530] width 76 height 16
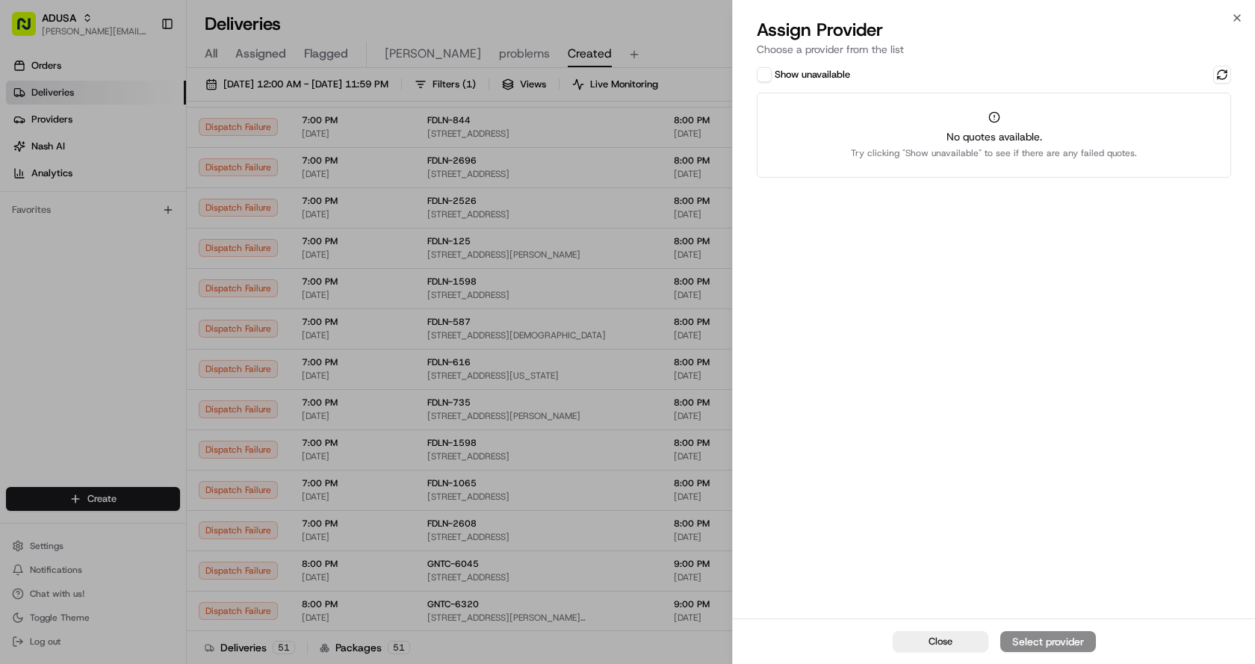
click at [764, 70] on button "Show unavailable" at bounding box center [764, 74] width 15 height 15
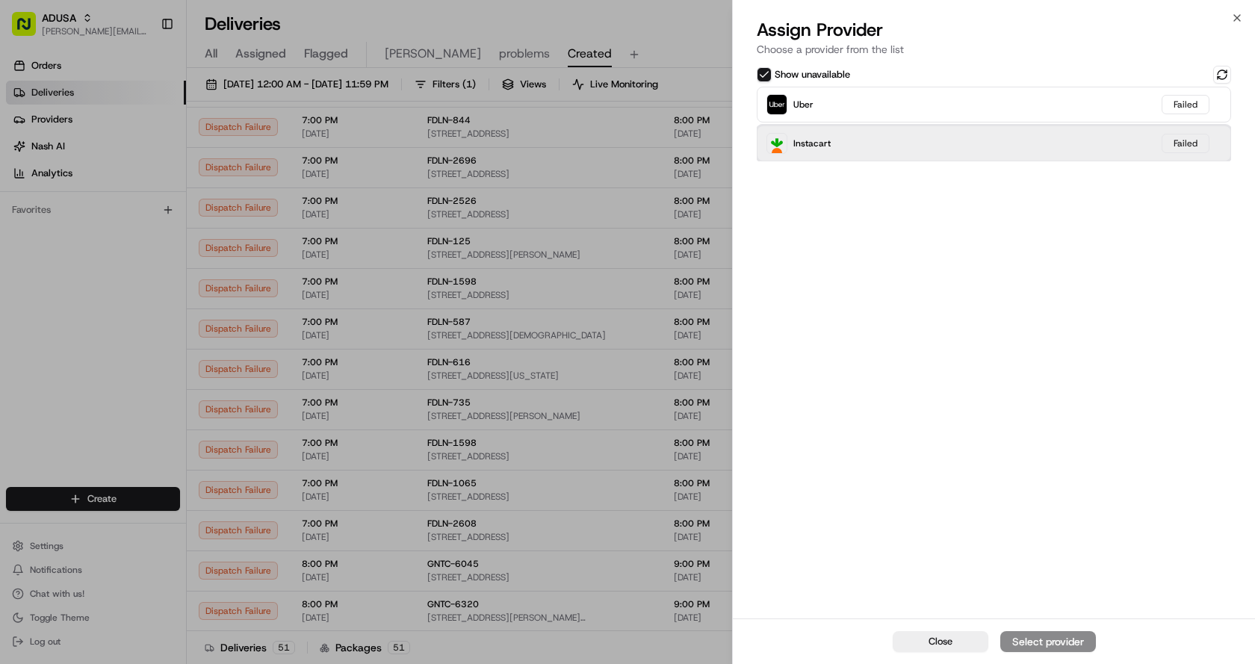
click at [849, 156] on div "Instacart Failed" at bounding box center [994, 144] width 474 height 36
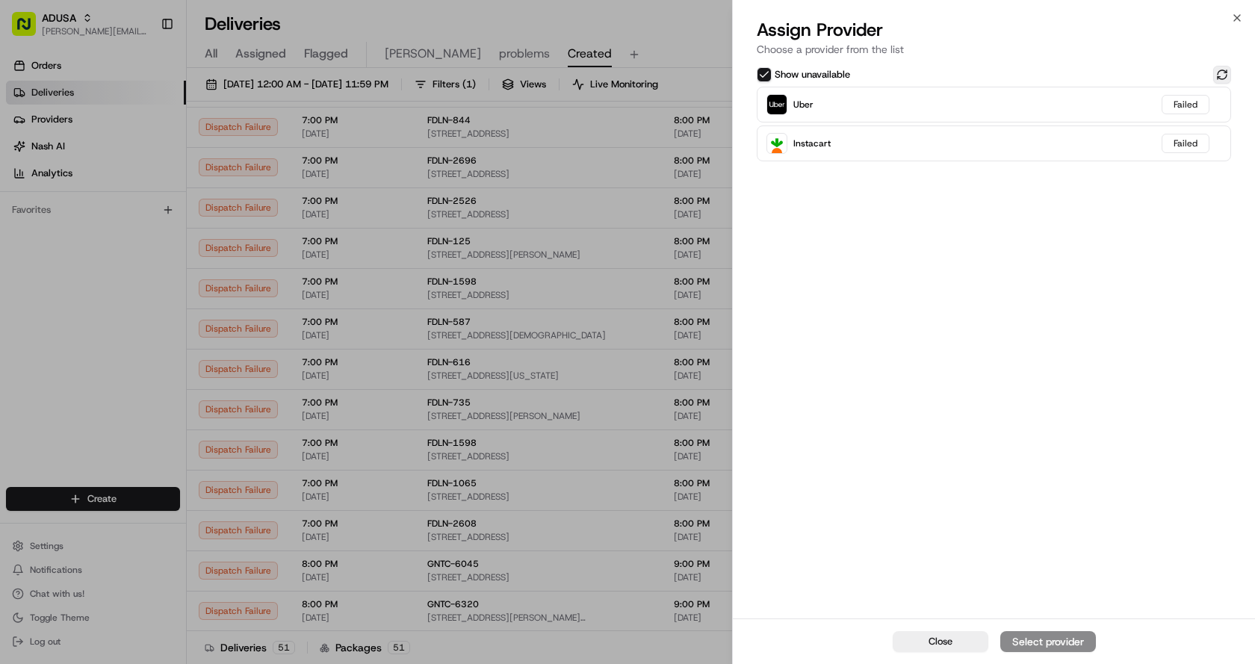
click at [1222, 76] on button at bounding box center [1222, 75] width 18 height 18
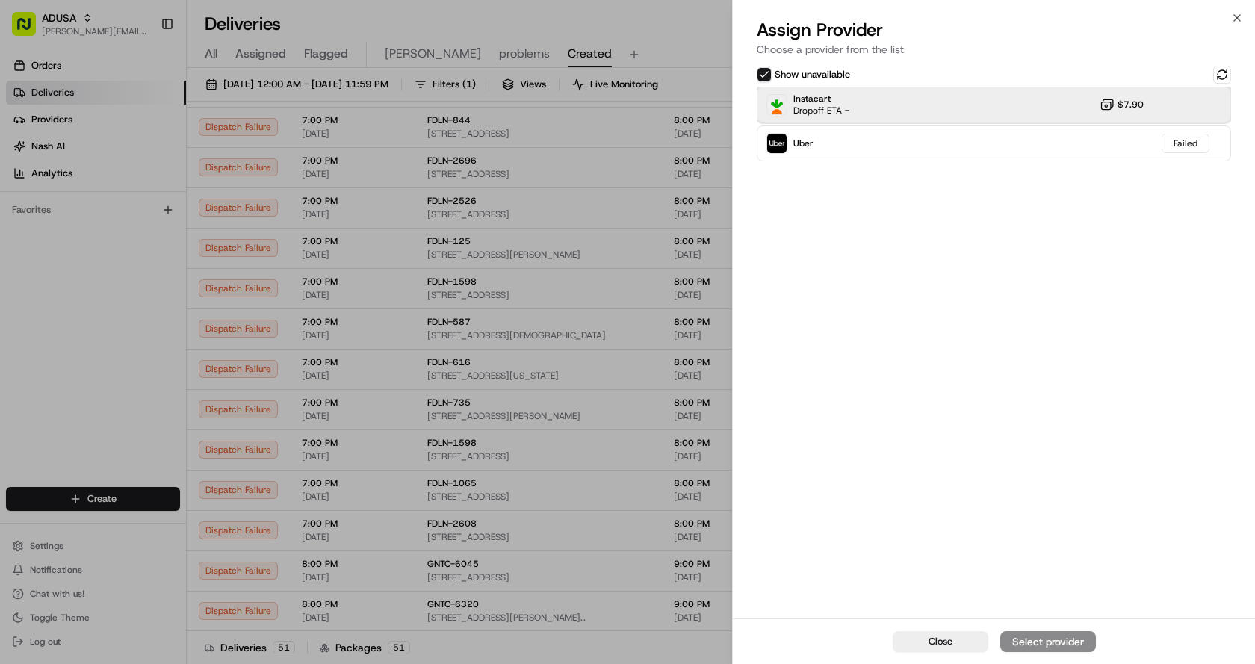
click at [953, 102] on div "Instacart Dropoff ETA - $7.90" at bounding box center [994, 105] width 474 height 36
click at [1043, 636] on div "Assign Provider" at bounding box center [1048, 641] width 73 height 15
click at [924, 644] on button "Close" at bounding box center [941, 641] width 96 height 21
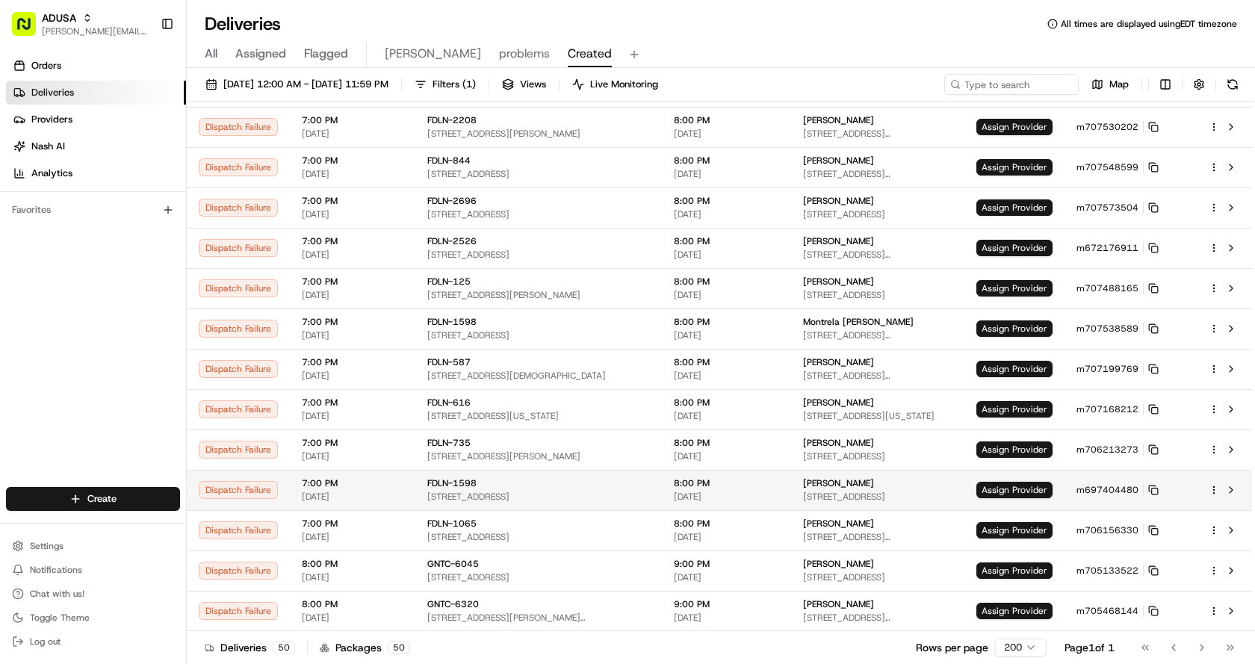
scroll to position [1518, 0]
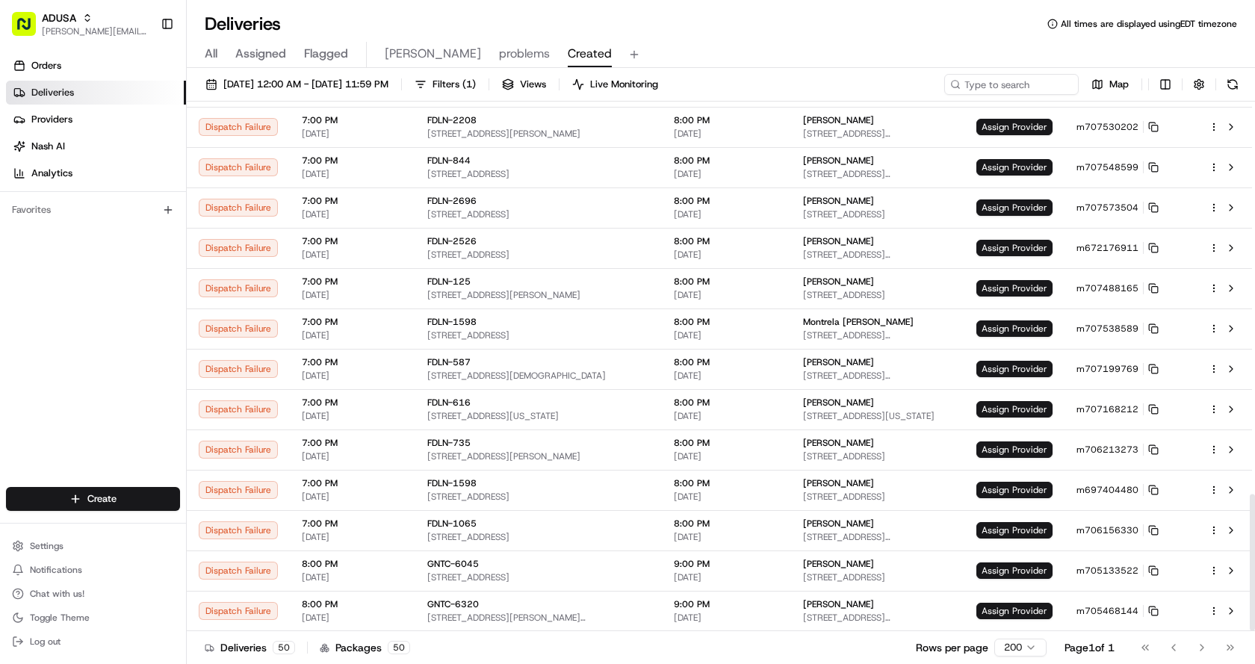
click at [755, 35] on div "Deliveries All times are displayed using EDT timezone" at bounding box center [721, 24] width 1069 height 24
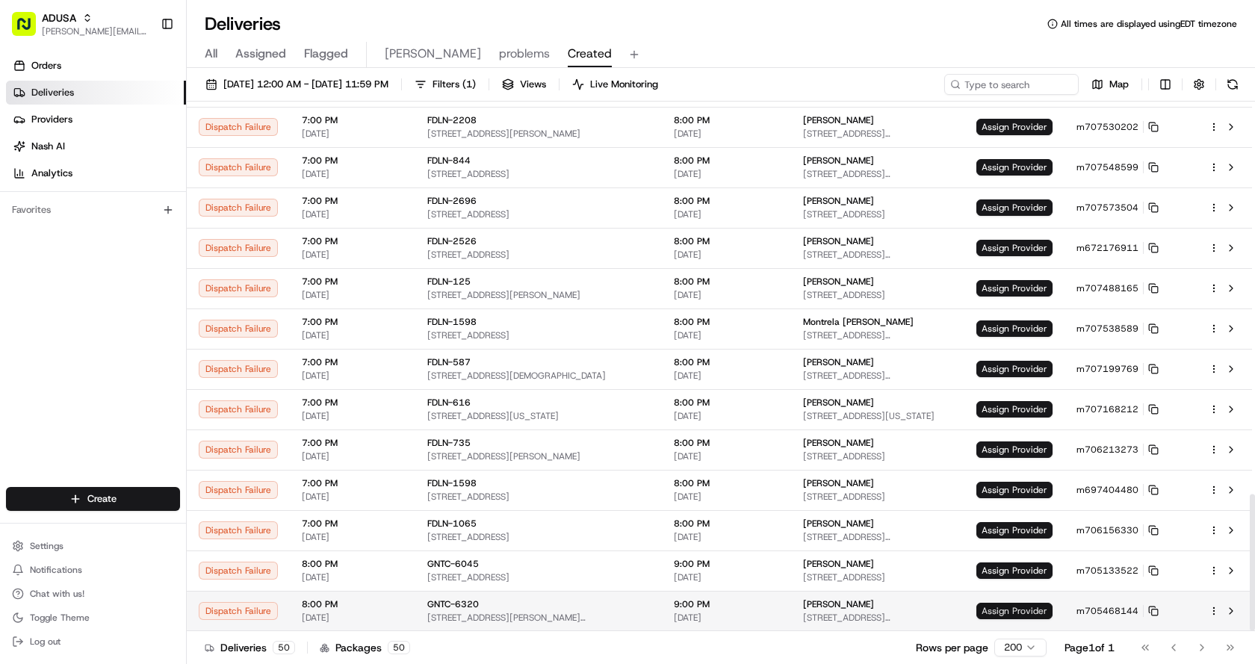
click at [1020, 609] on span "Assign Provider" at bounding box center [1015, 611] width 76 height 16
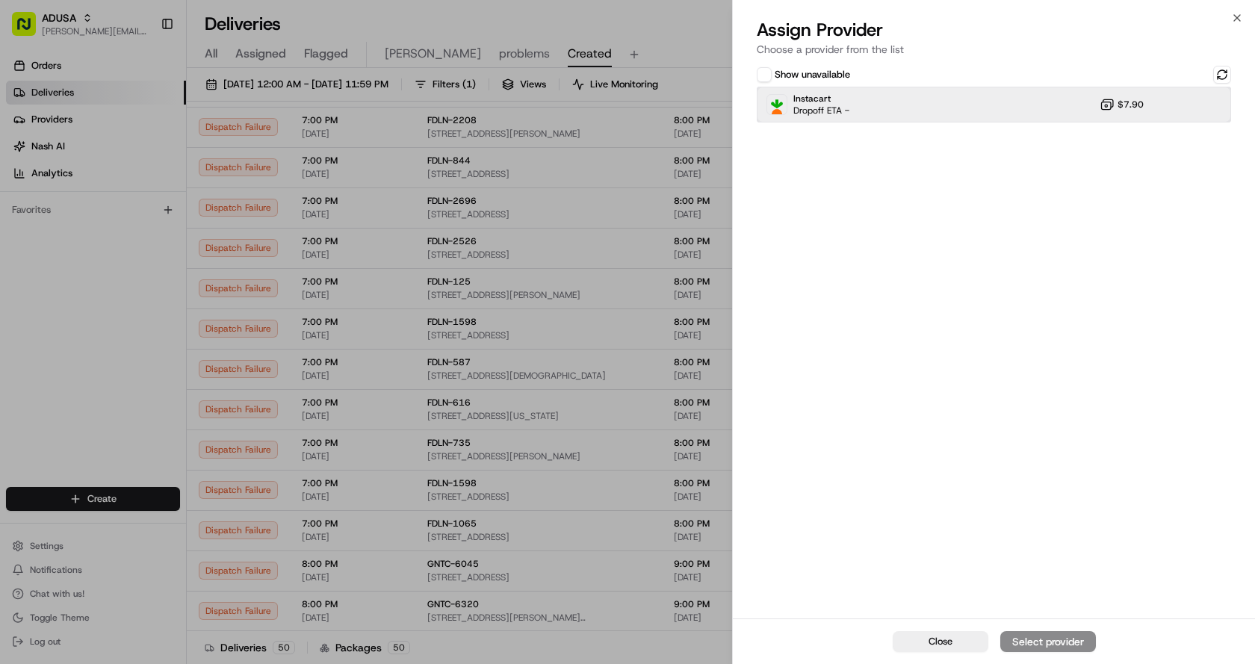
click at [876, 117] on div "Instacart Dropoff ETA - $7.90" at bounding box center [994, 105] width 474 height 36
click at [1039, 638] on div "Assign Provider" at bounding box center [1048, 641] width 73 height 15
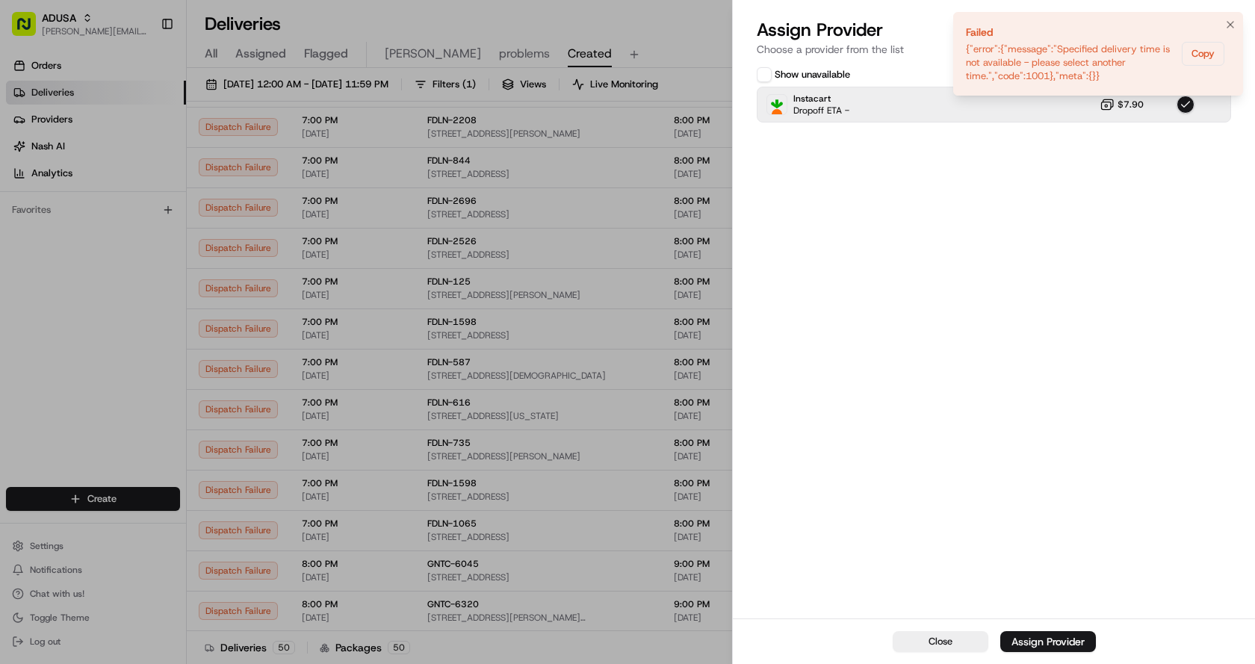
click at [1240, 17] on li "Failed {"error":{"message":"Specified delivery time is not available - please s…" at bounding box center [1098, 54] width 290 height 84
click at [1228, 22] on icon "Notifications (F8)" at bounding box center [1231, 25] width 12 height 12
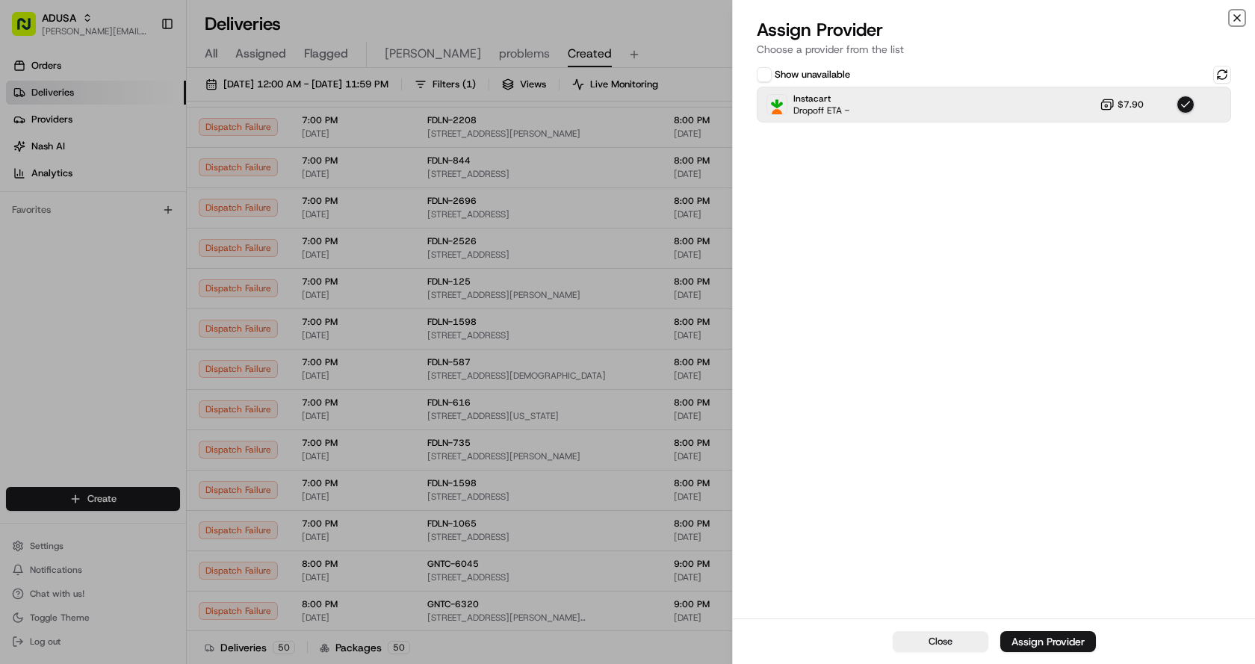
click at [1237, 15] on icon "button" at bounding box center [1237, 18] width 12 height 12
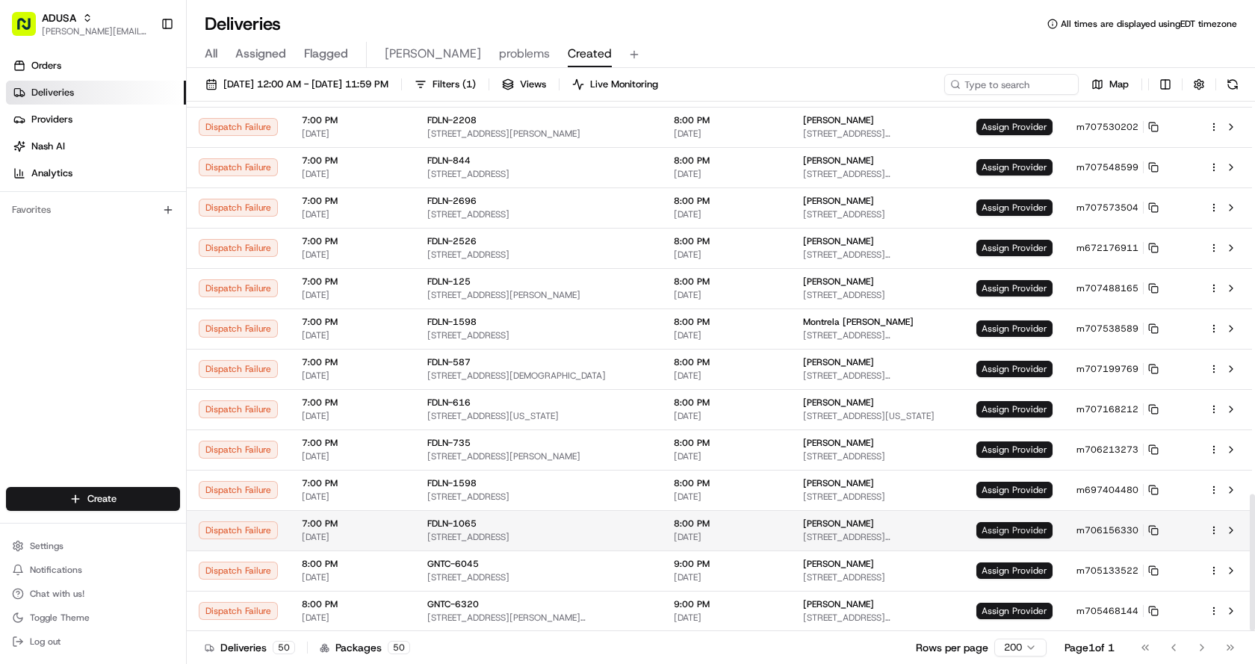
click at [1022, 528] on span "Assign Provider" at bounding box center [1015, 530] width 76 height 16
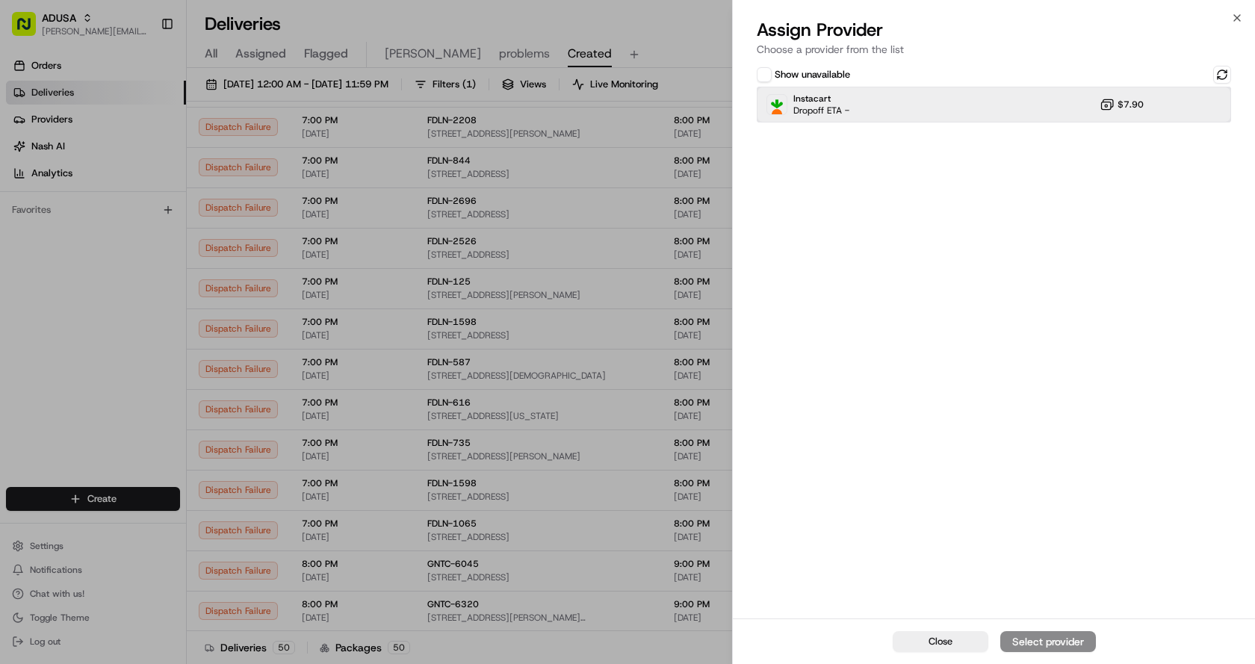
click at [862, 103] on div "Instacart Dropoff ETA - $7.90" at bounding box center [994, 105] width 474 height 36
click at [1056, 643] on div "Assign Provider" at bounding box center [1048, 641] width 73 height 15
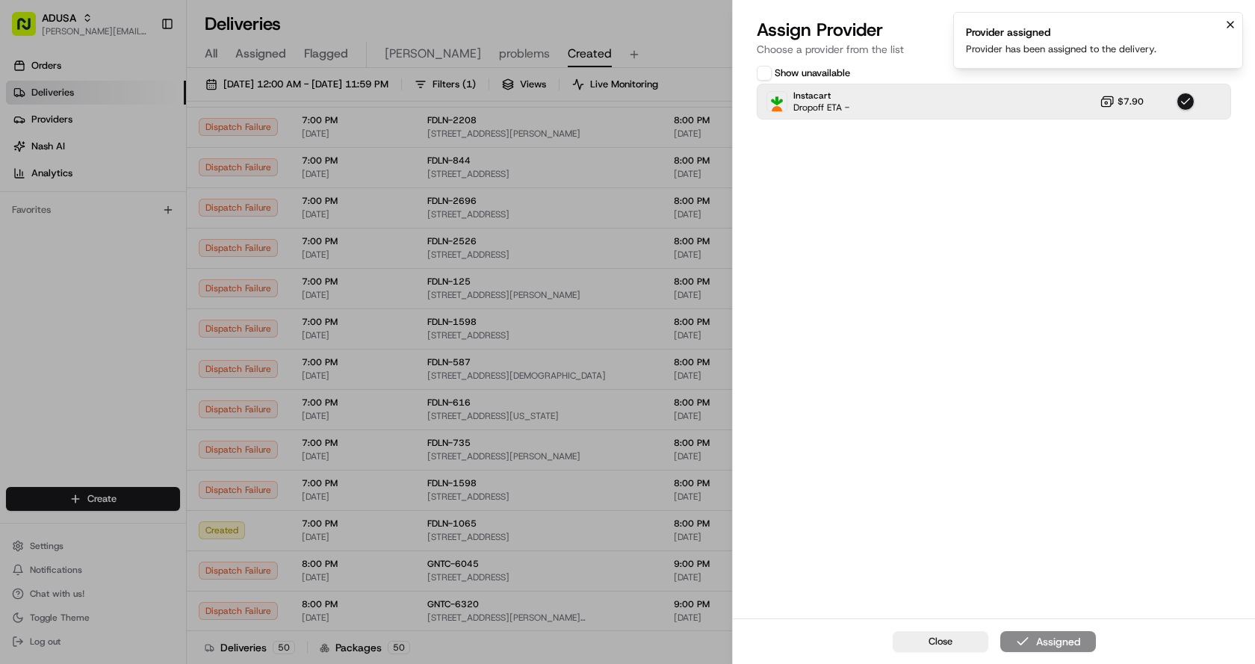
click at [1231, 26] on icon "Notifications (F8)" at bounding box center [1231, 25] width 12 height 12
click at [1237, 18] on icon "button" at bounding box center [1237, 18] width 12 height 12
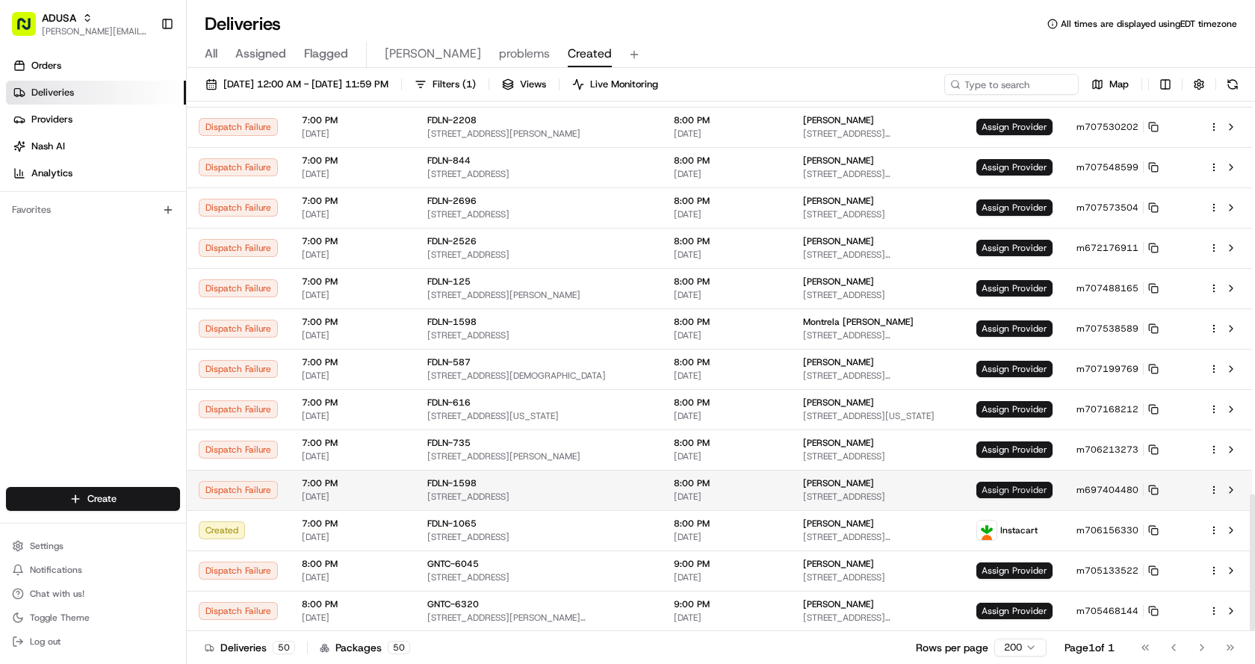
click at [1015, 492] on span "Assign Provider" at bounding box center [1015, 490] width 76 height 16
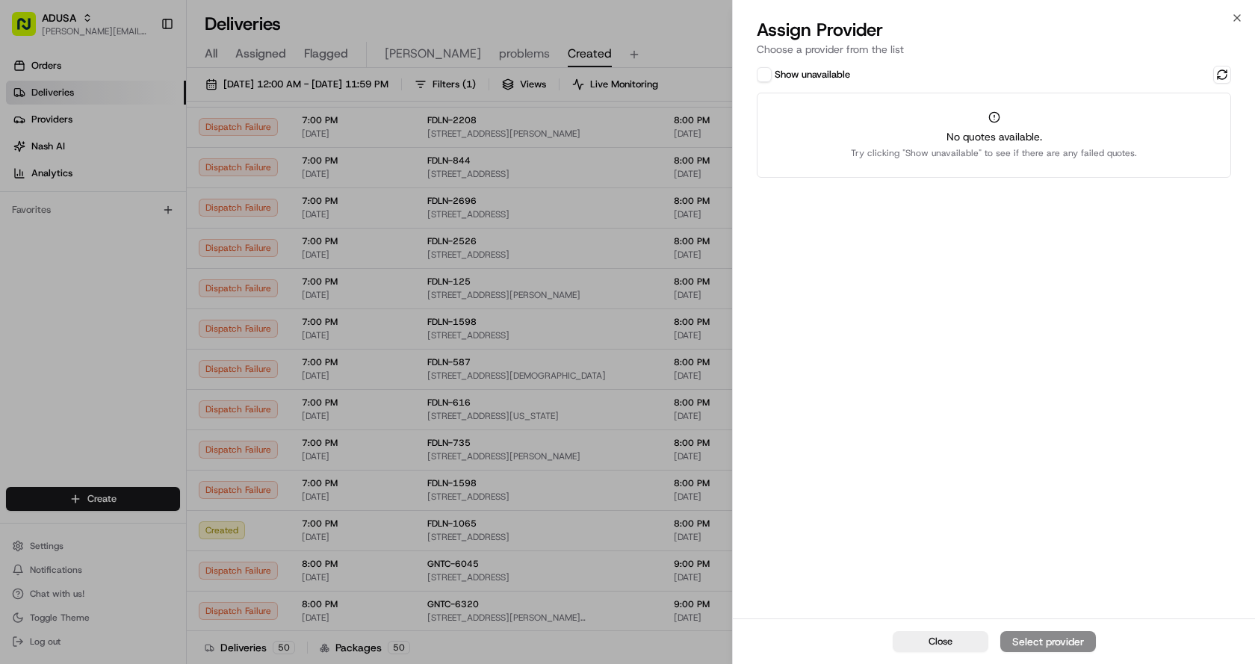
click at [767, 72] on button "Show unavailable" at bounding box center [764, 74] width 15 height 15
click at [1224, 75] on button at bounding box center [1222, 75] width 18 height 18
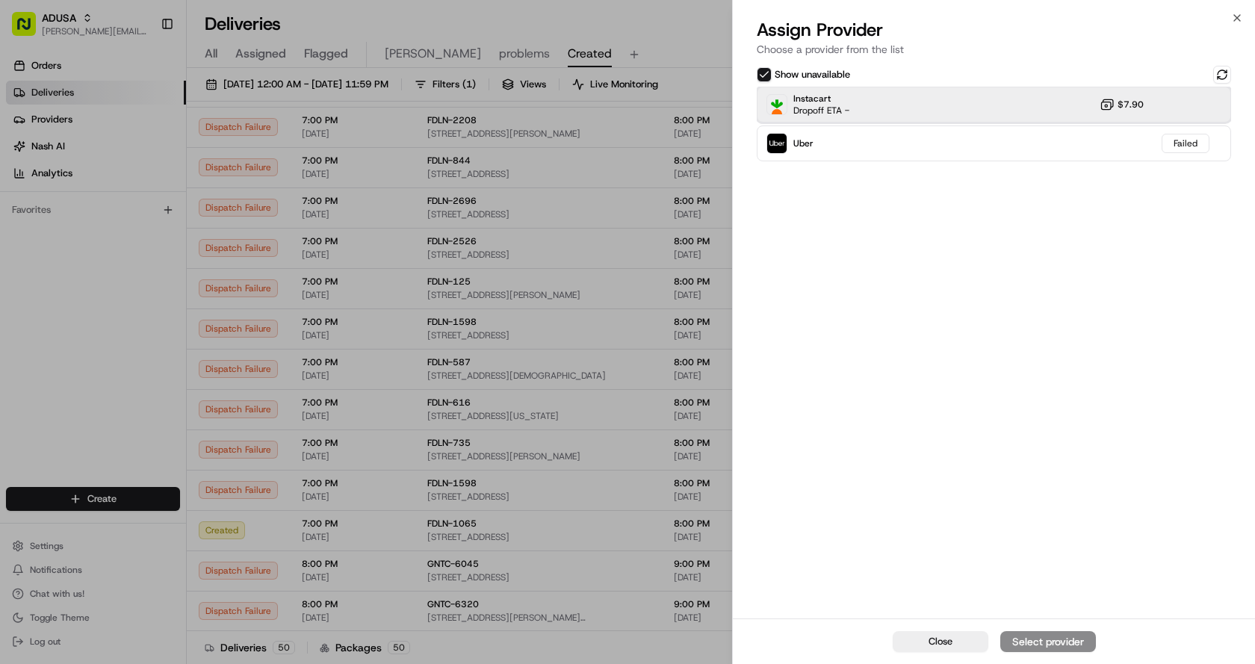
click at [926, 105] on div "Instacart Dropoff ETA - $7.90" at bounding box center [994, 105] width 474 height 36
click at [1048, 623] on div "Close Assign Provider" at bounding box center [994, 642] width 522 height 46
click at [1045, 643] on div "Assign Provider" at bounding box center [1048, 641] width 73 height 15
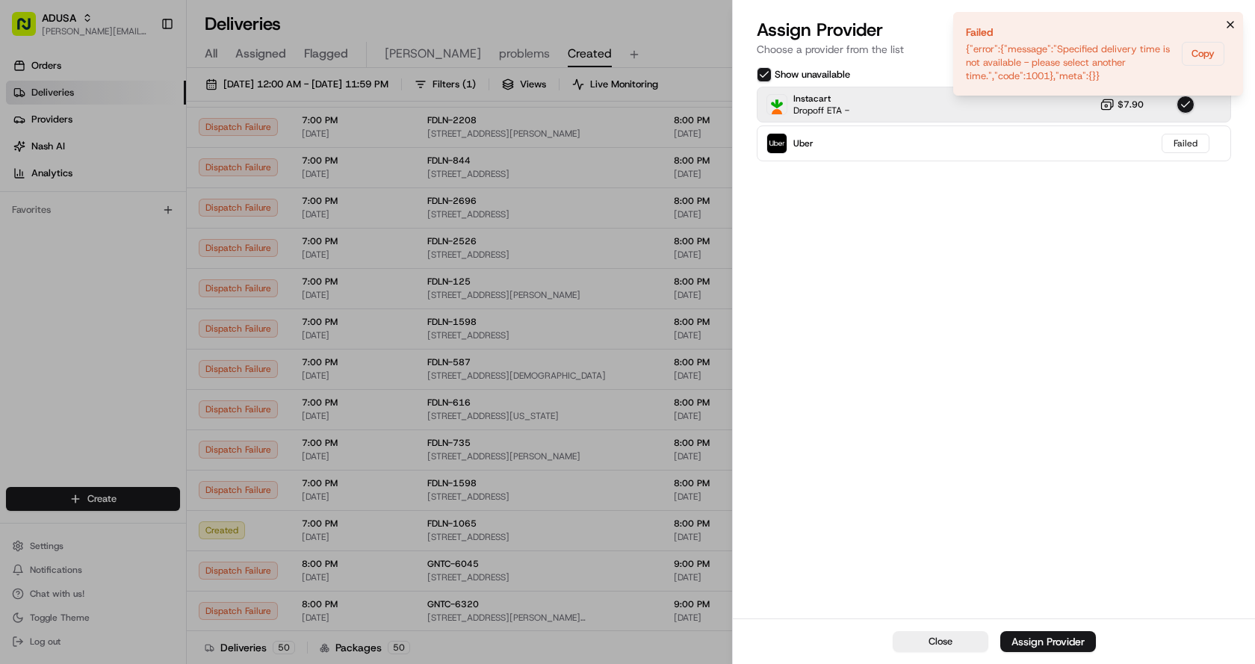
click at [1232, 22] on icon "Notifications (F8)" at bounding box center [1231, 25] width 12 height 12
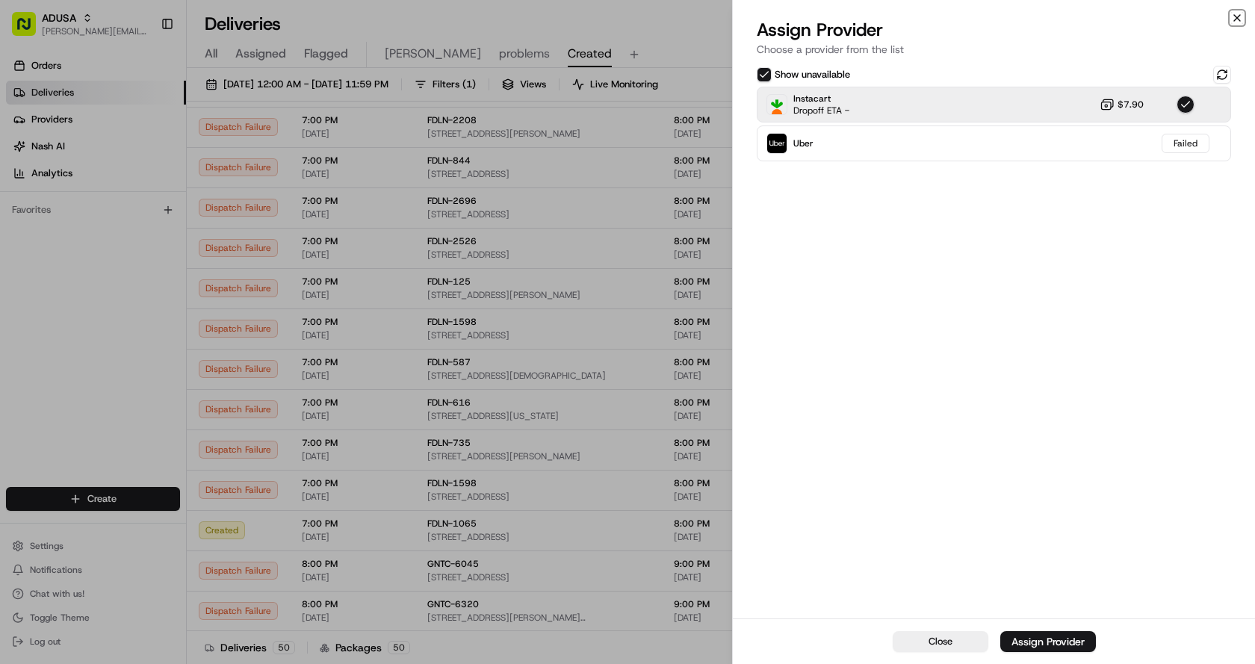
click at [1237, 16] on icon "button" at bounding box center [1237, 18] width 12 height 12
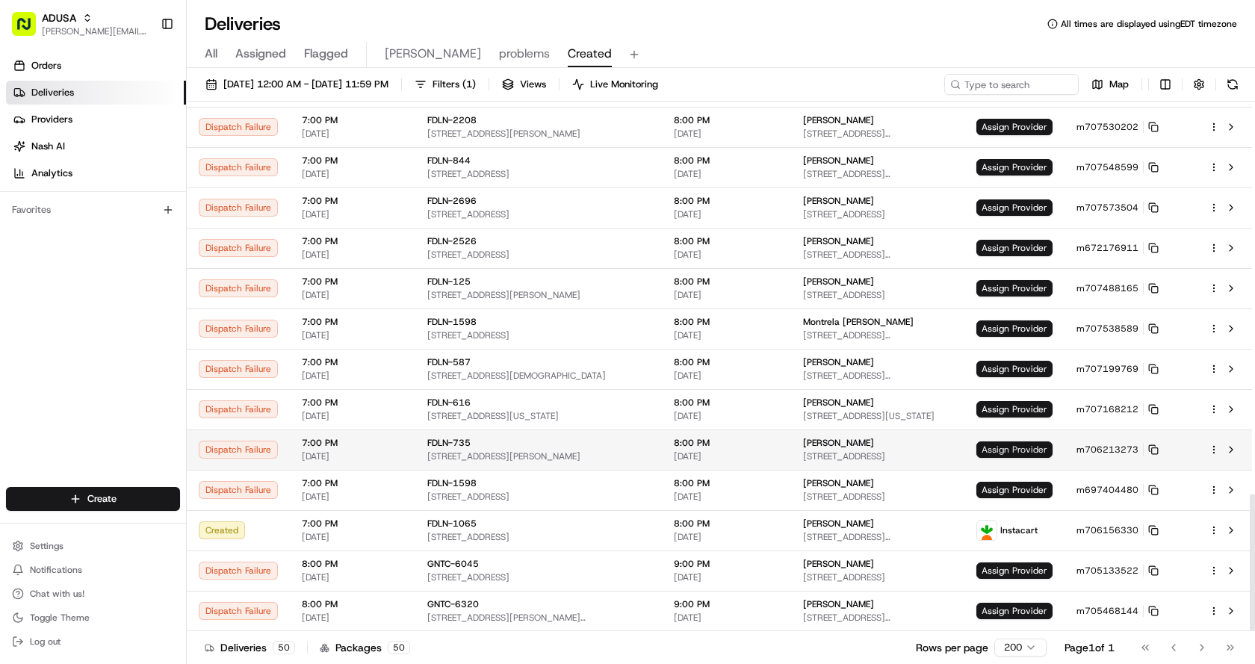
click at [1010, 444] on span "Assign Provider" at bounding box center [1015, 450] width 76 height 16
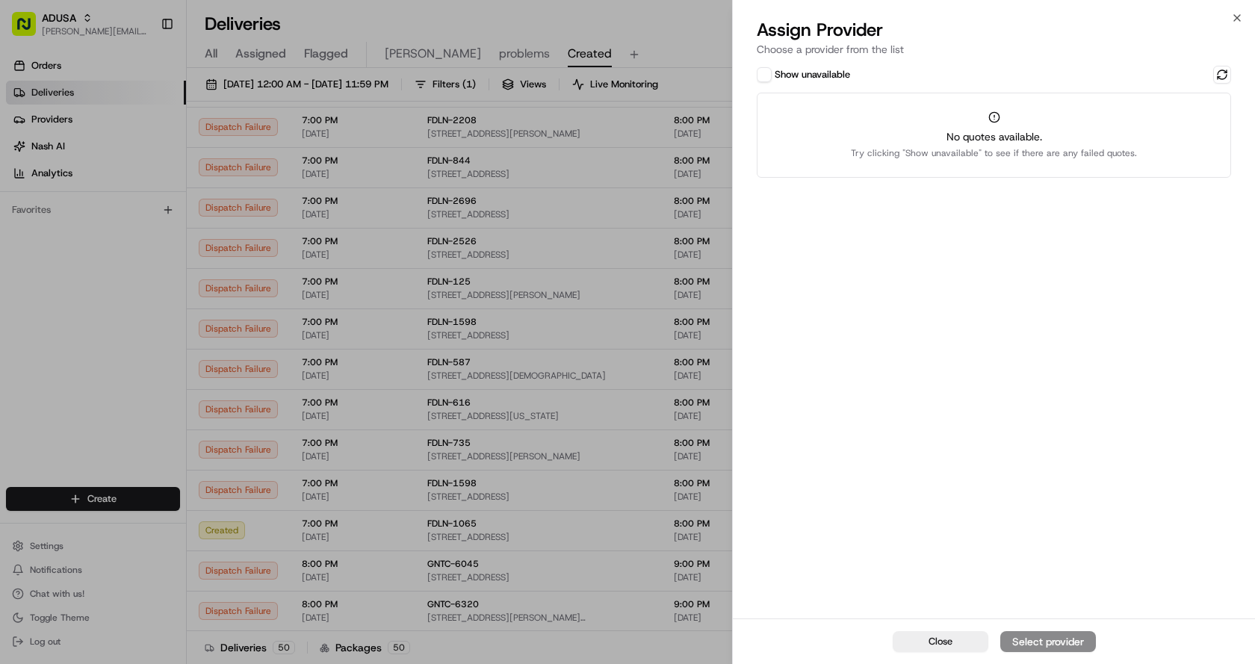
click at [760, 74] on button "Show unavailable" at bounding box center [764, 74] width 15 height 15
click at [1229, 70] on button at bounding box center [1222, 75] width 18 height 18
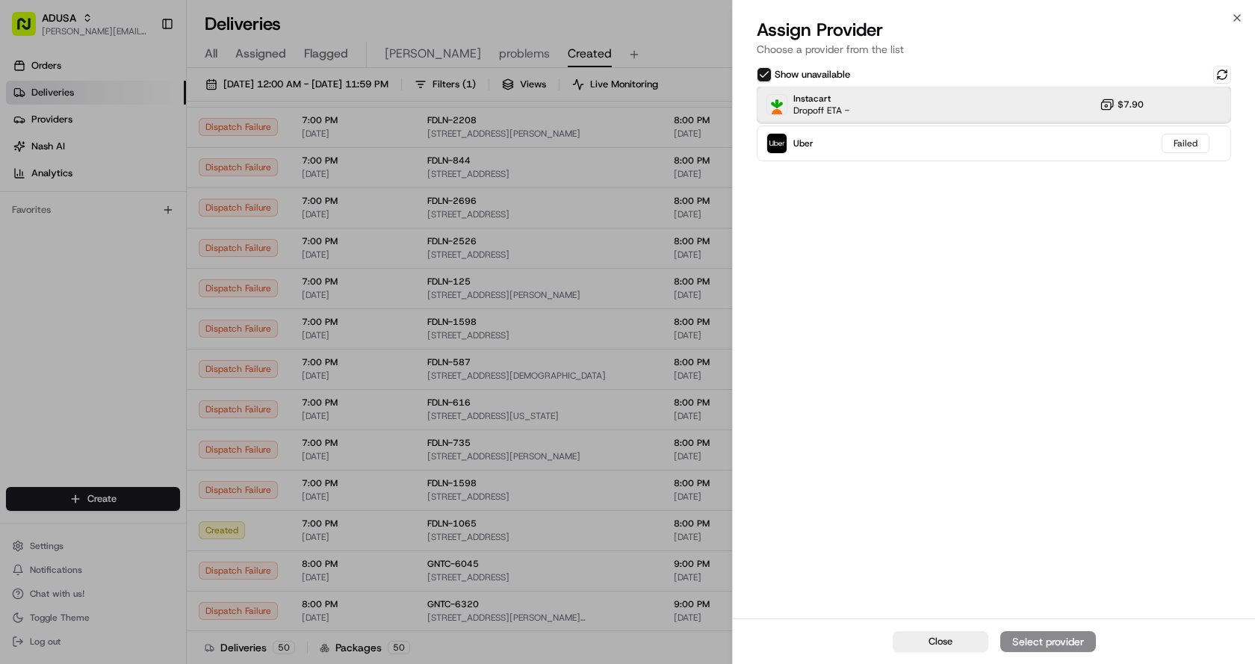
click at [872, 101] on div "Instacart Dropoff ETA - $7.90" at bounding box center [994, 105] width 474 height 36
click at [1049, 643] on div "Assign Provider" at bounding box center [1048, 641] width 73 height 15
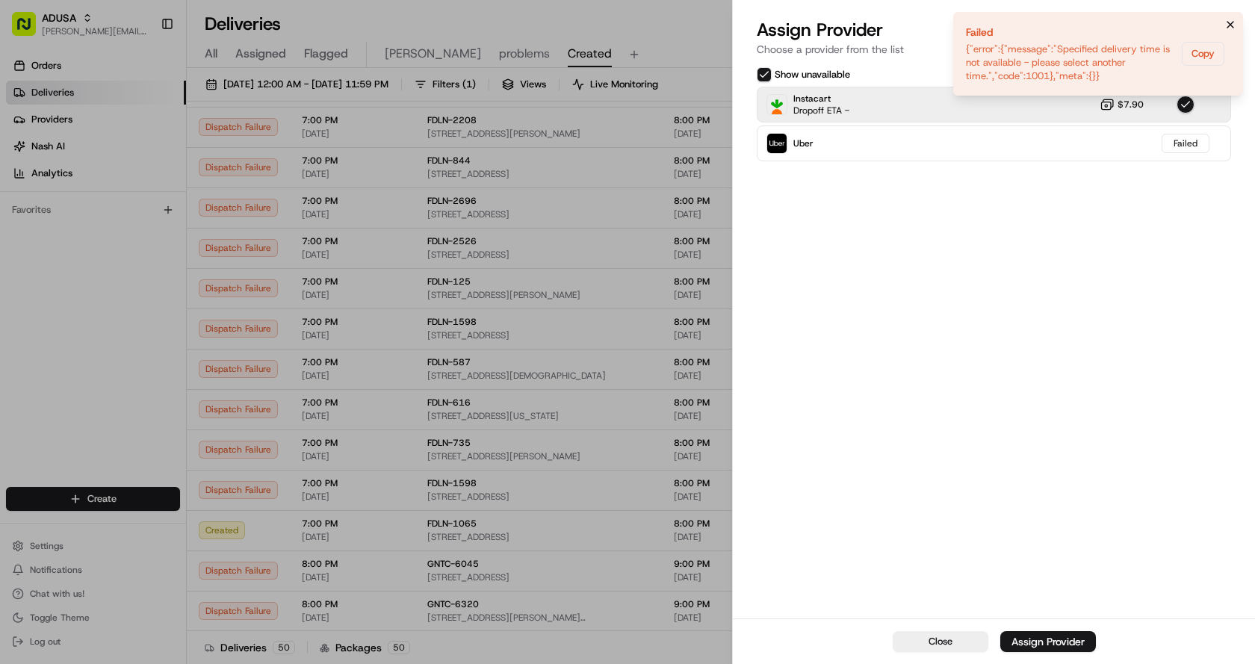
click at [1234, 26] on icon "Notifications (F8)" at bounding box center [1231, 25] width 12 height 12
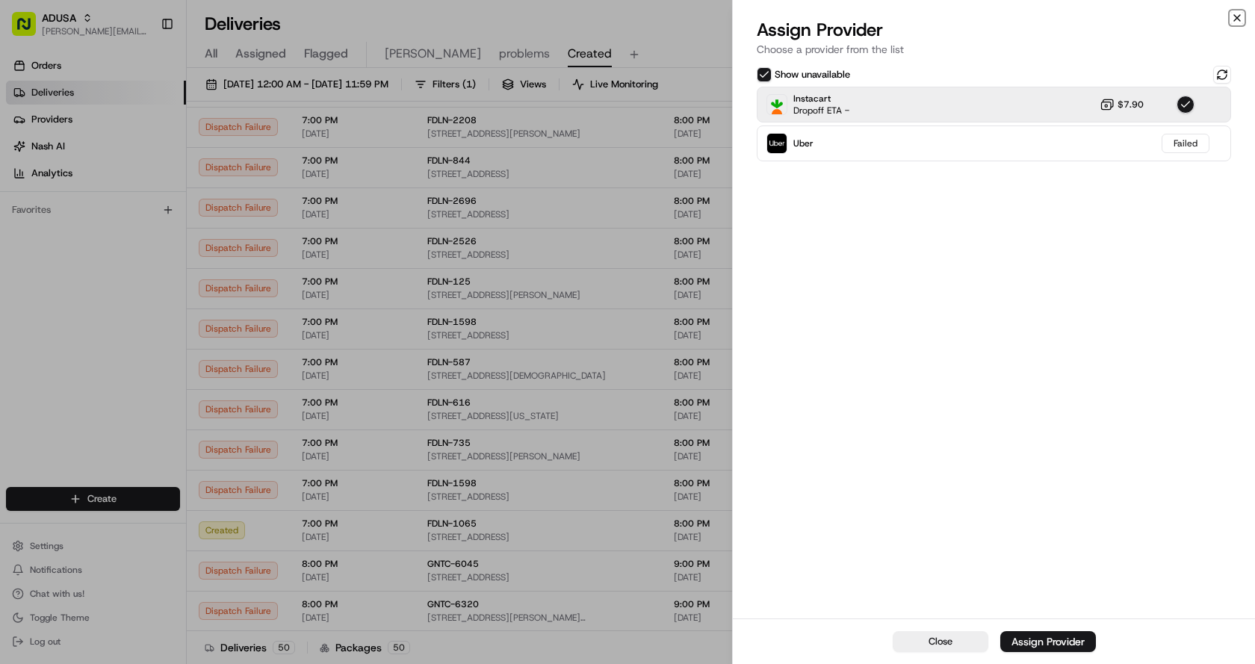
click at [1240, 20] on icon "button" at bounding box center [1237, 18] width 6 height 6
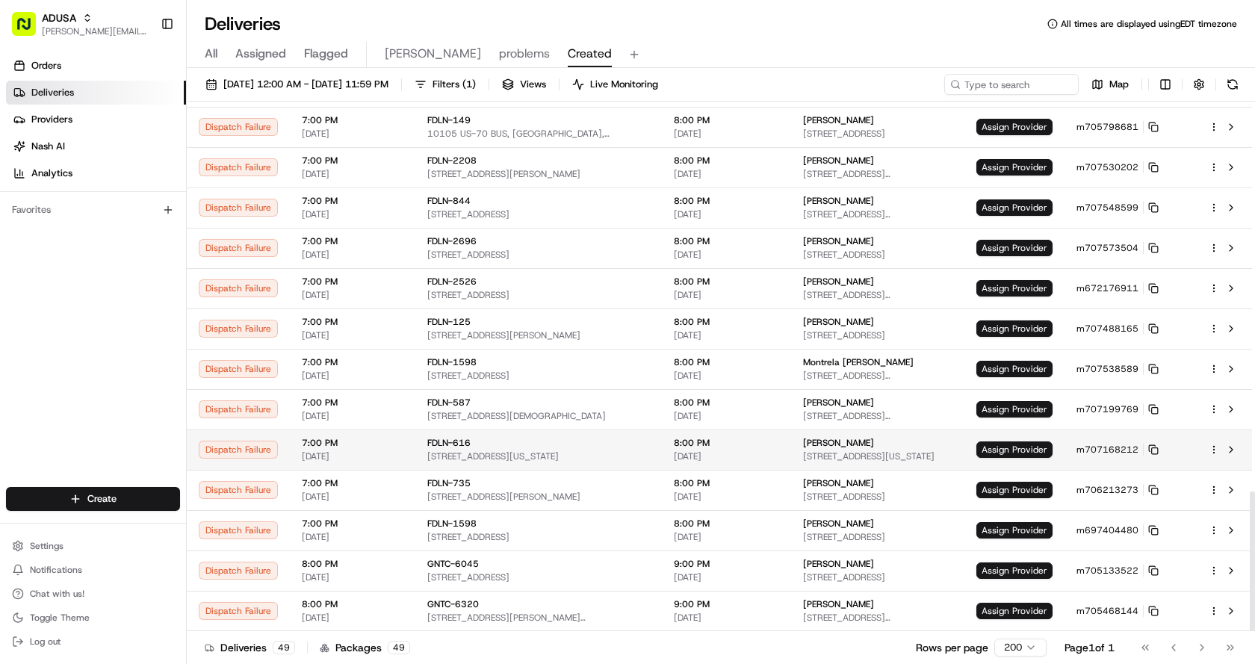
scroll to position [1477, 0]
click at [1013, 409] on span "Assign Provider" at bounding box center [1015, 409] width 76 height 16
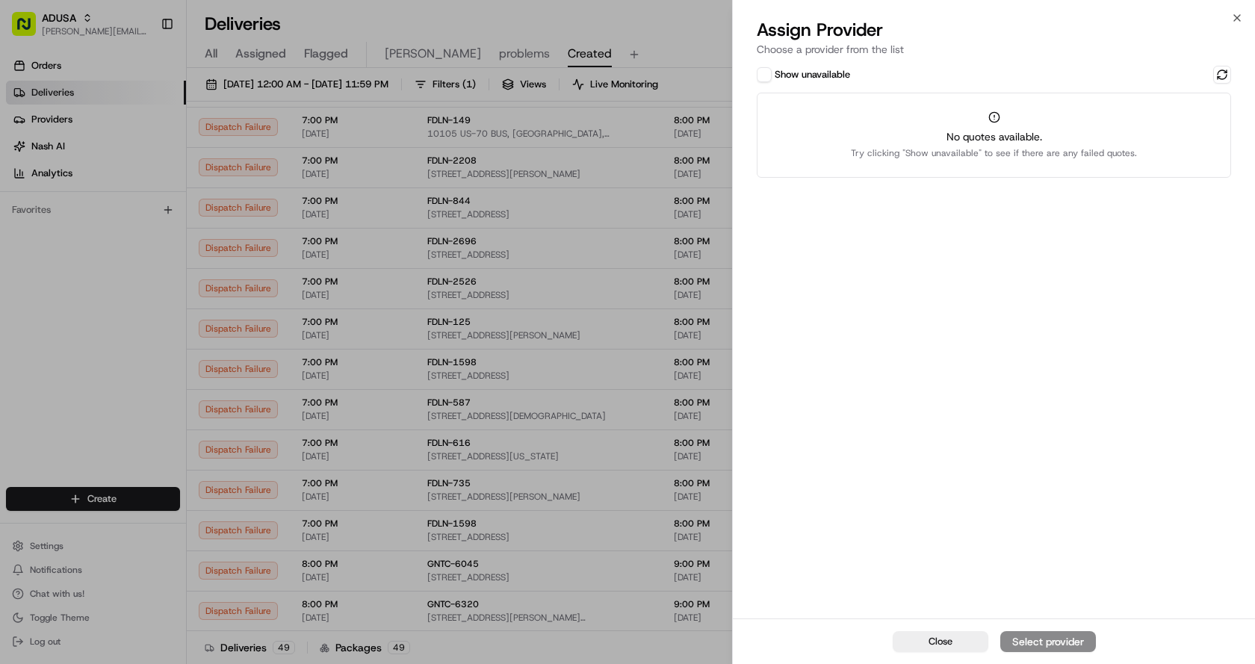
click at [762, 75] on button "Show unavailable" at bounding box center [764, 74] width 15 height 15
click at [1221, 72] on button at bounding box center [1222, 75] width 18 height 18
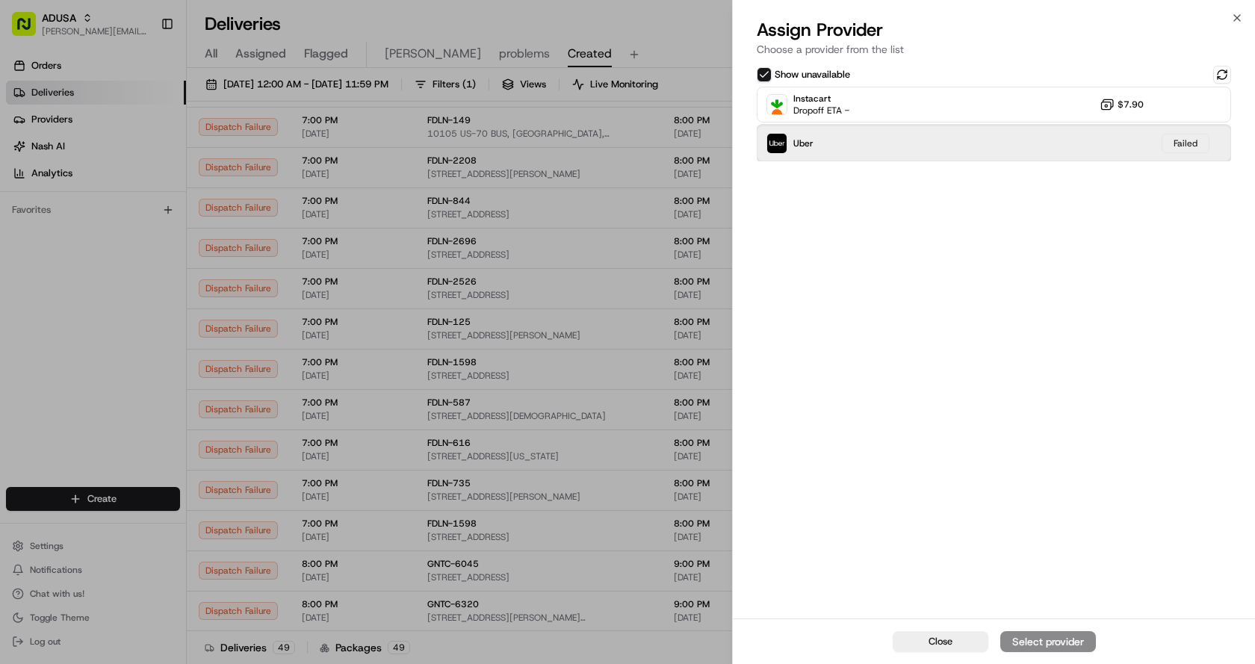
click at [882, 144] on div "Uber Failed" at bounding box center [994, 144] width 474 height 36
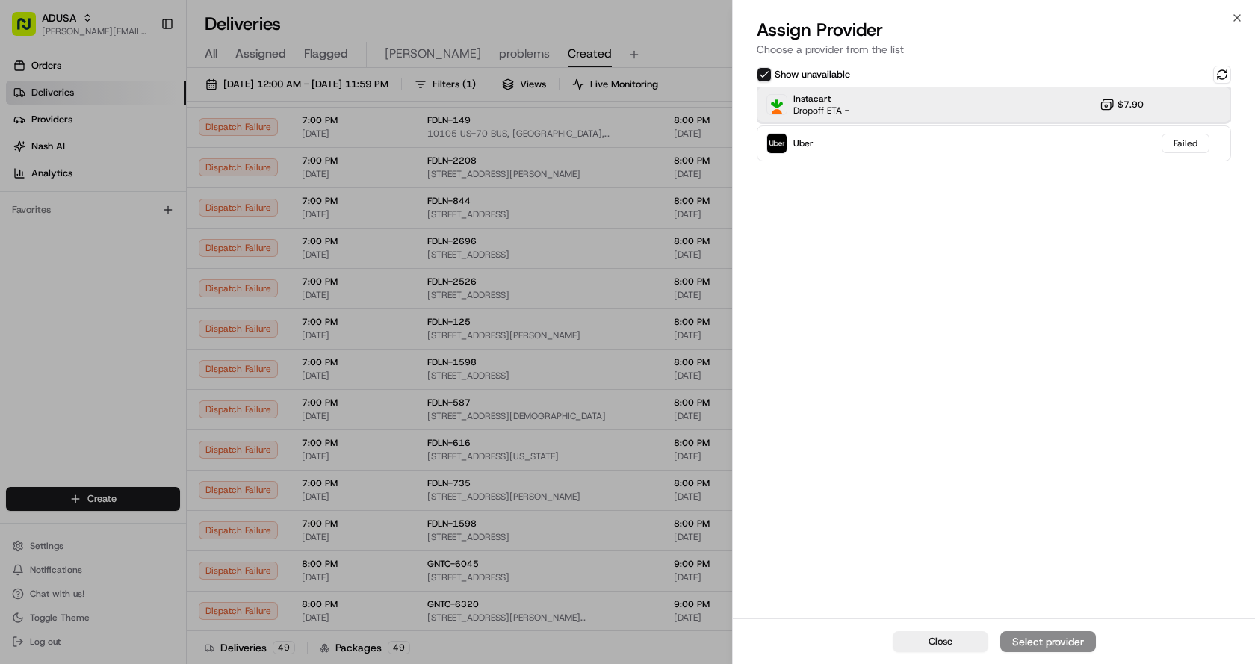
click at [913, 93] on div "Instacart Dropoff ETA - $7.90" at bounding box center [994, 105] width 474 height 36
click at [1072, 637] on div "Assign Provider" at bounding box center [1048, 641] width 73 height 15
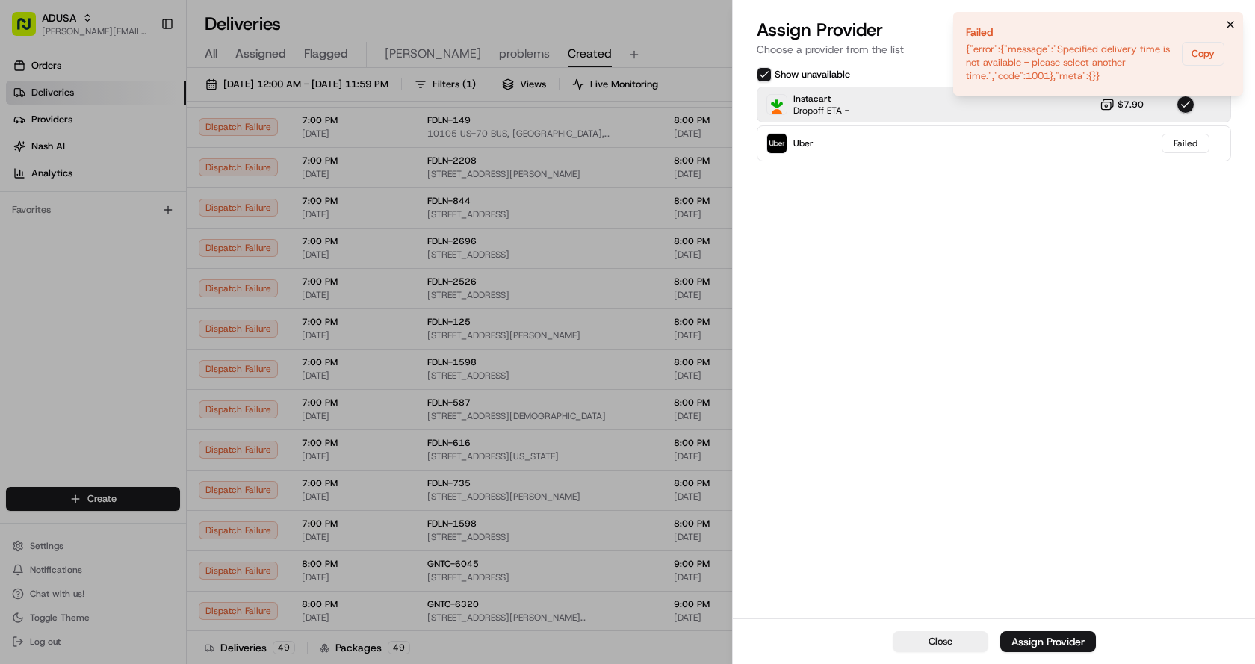
click at [1233, 26] on icon "Notifications (F8)" at bounding box center [1231, 25] width 12 height 12
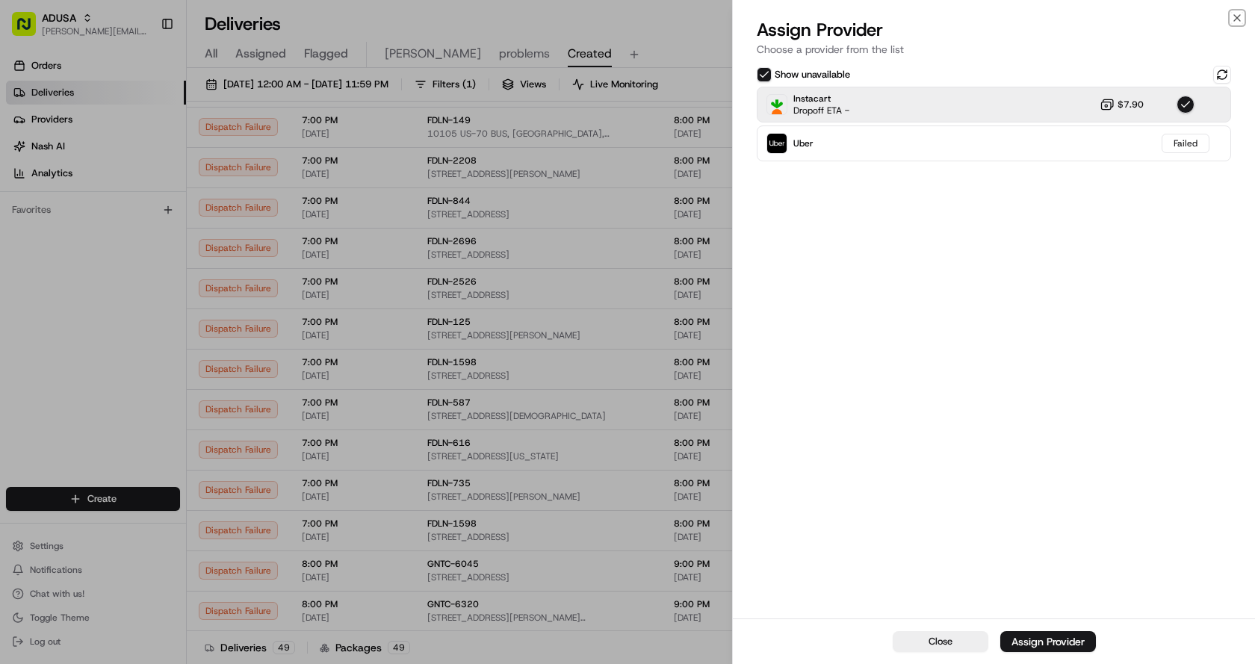
click at [1234, 20] on icon "button" at bounding box center [1237, 18] width 12 height 12
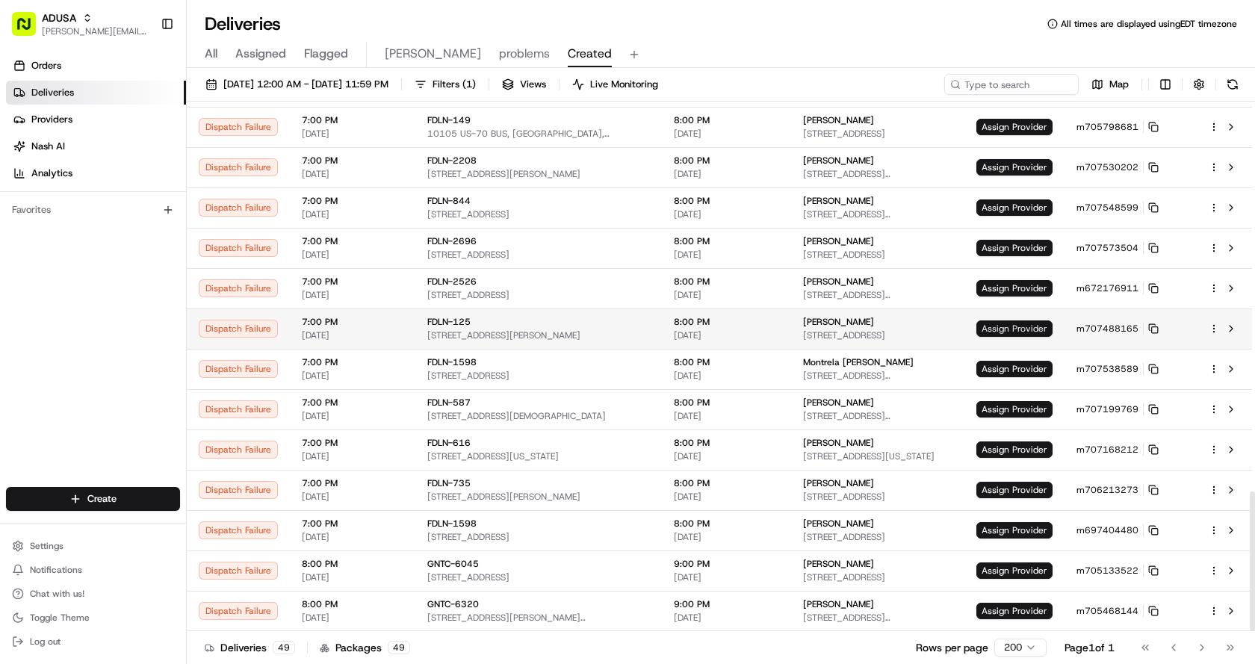
click at [1006, 330] on span "Assign Provider" at bounding box center [1015, 329] width 76 height 16
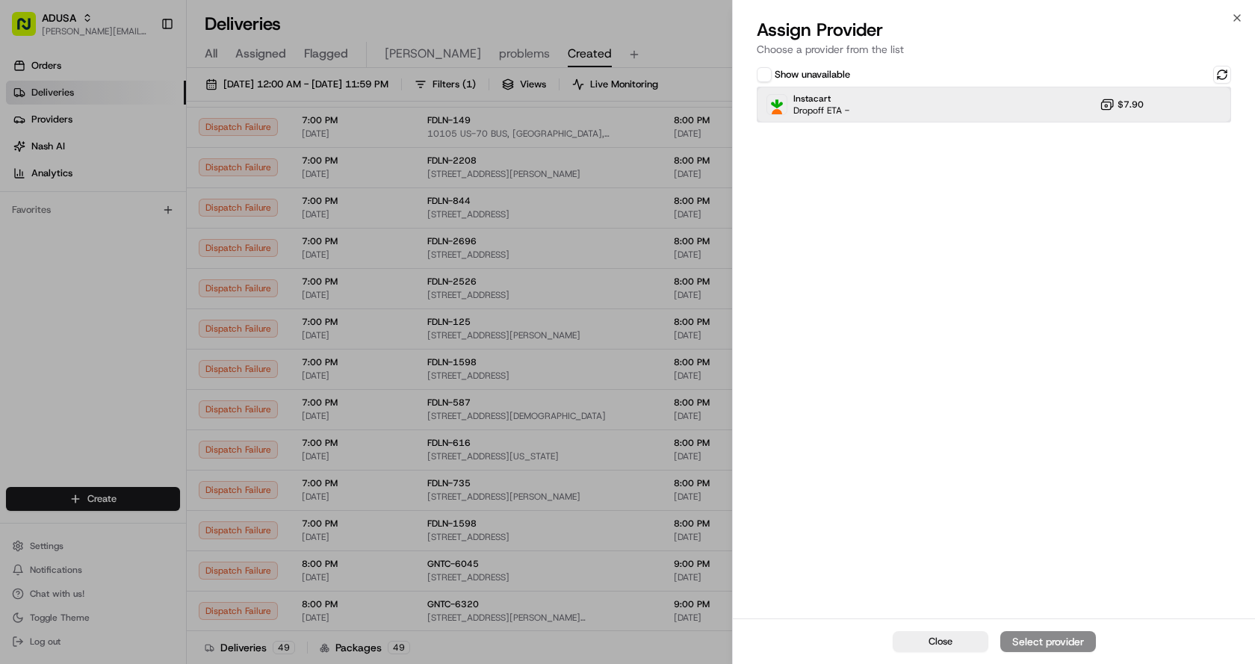
click at [1004, 113] on div "Instacart Dropoff ETA - $7.90" at bounding box center [994, 105] width 474 height 36
click at [1045, 649] on button "Assign Provider" at bounding box center [1049, 641] width 96 height 21
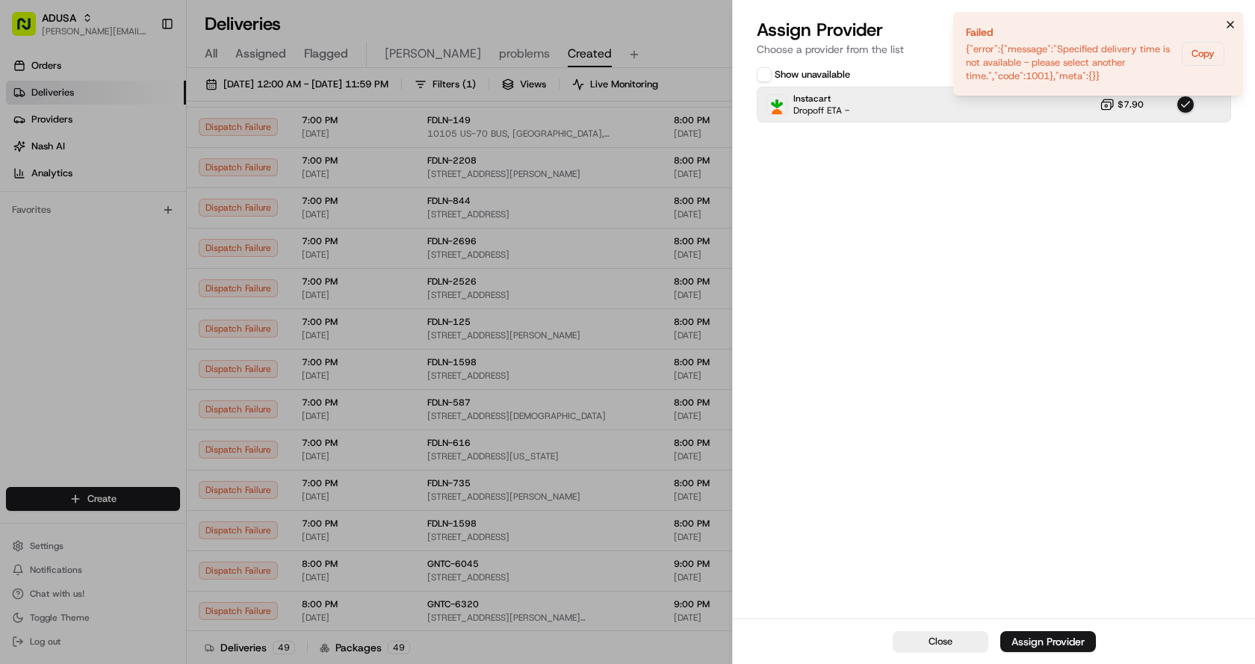
click at [1233, 23] on icon "Notifications (F8)" at bounding box center [1231, 25] width 12 height 12
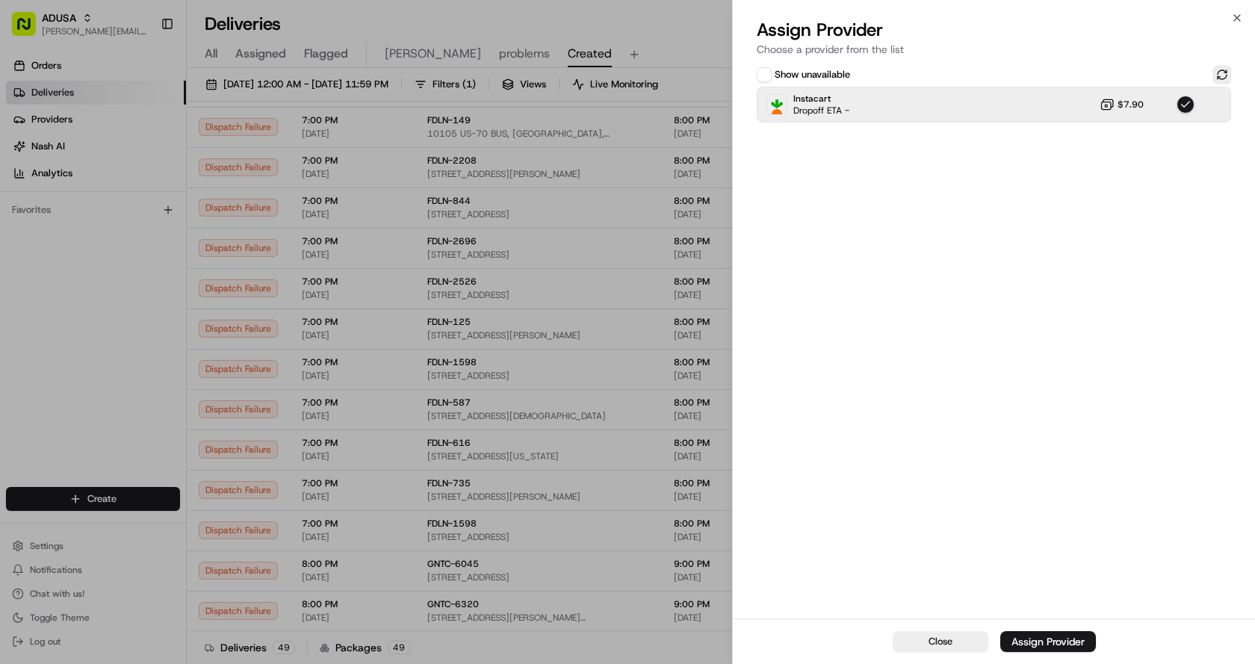
click at [1213, 74] on div "Show unavailable" at bounding box center [994, 75] width 474 height 18
click at [1227, 74] on button at bounding box center [1222, 75] width 18 height 18
click at [1193, 102] on button "button" at bounding box center [1186, 105] width 18 height 18
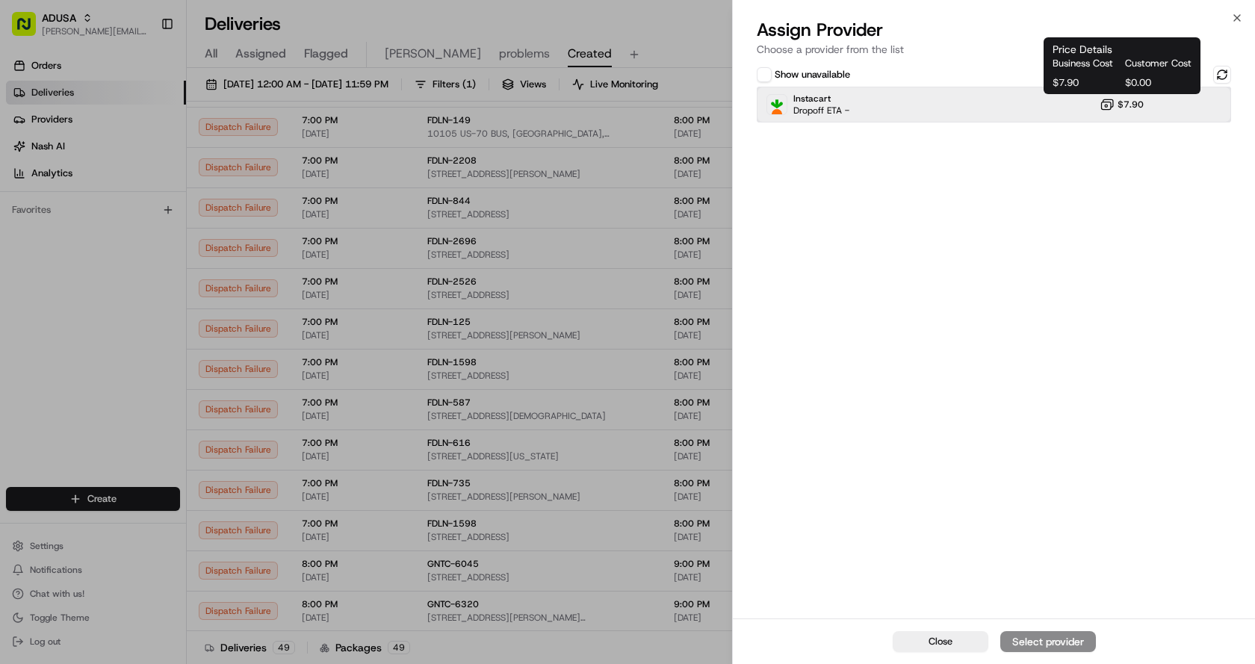
click at [1014, 111] on div "Instacart Dropoff ETA - $7.90" at bounding box center [994, 105] width 474 height 36
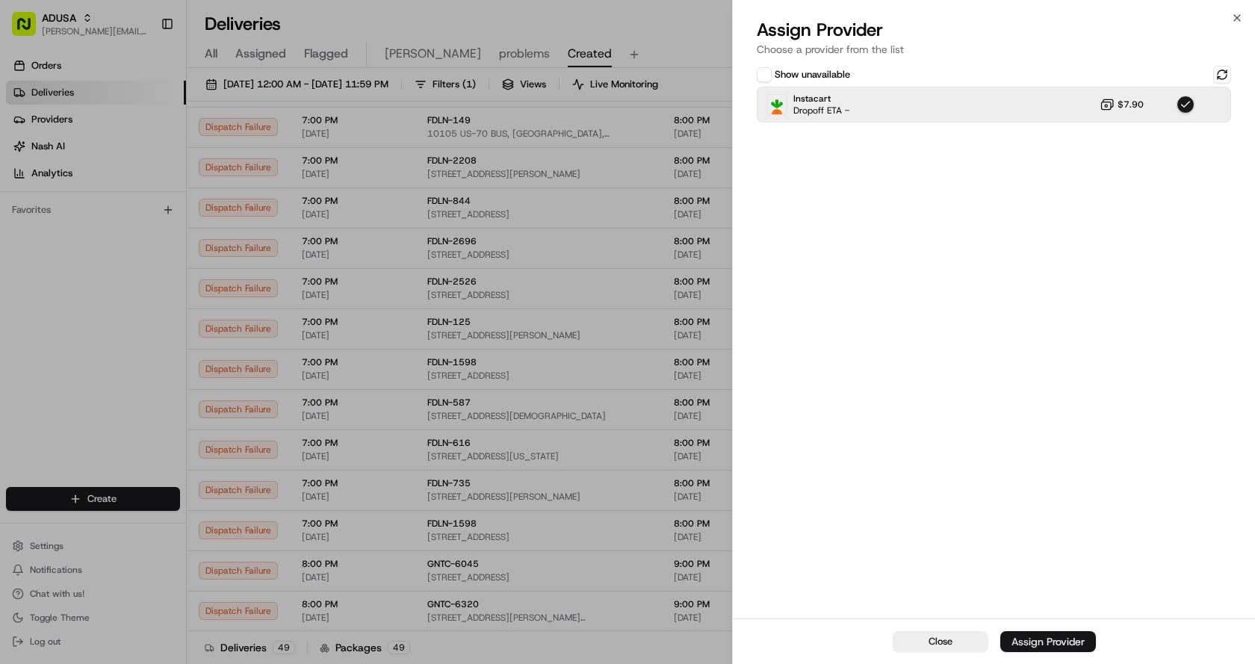
click at [1043, 637] on div "Assign Provider" at bounding box center [1048, 641] width 73 height 15
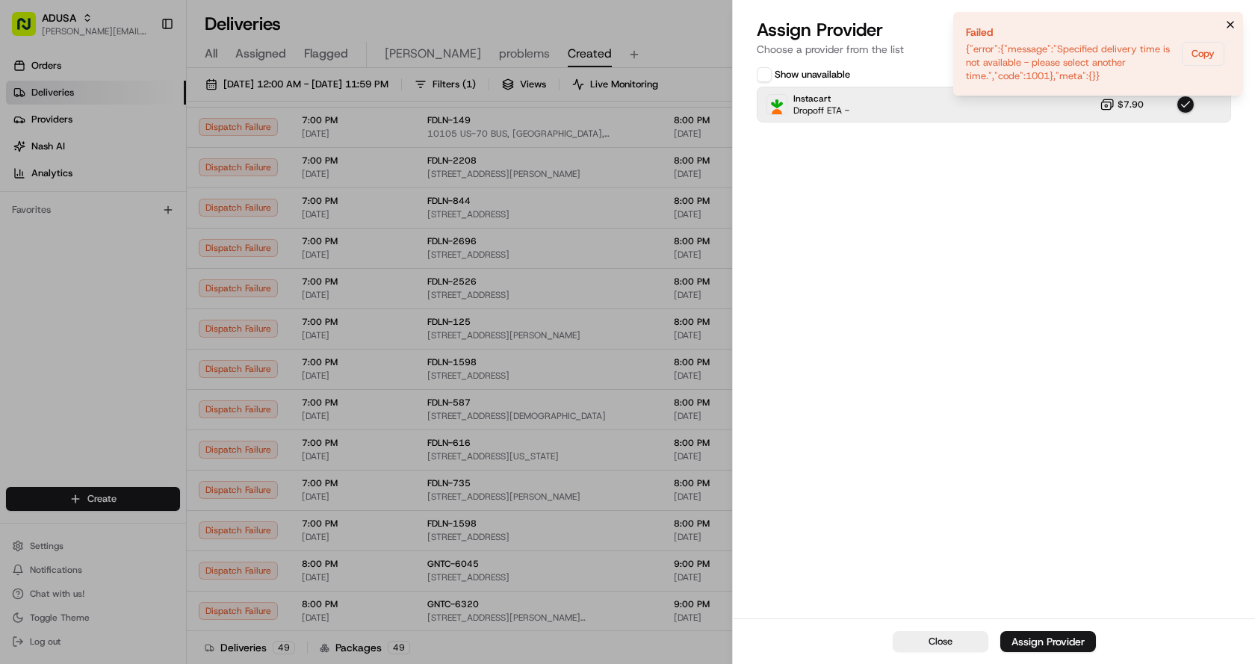
click at [1228, 25] on icon "Notifications (F8)" at bounding box center [1231, 25] width 12 height 12
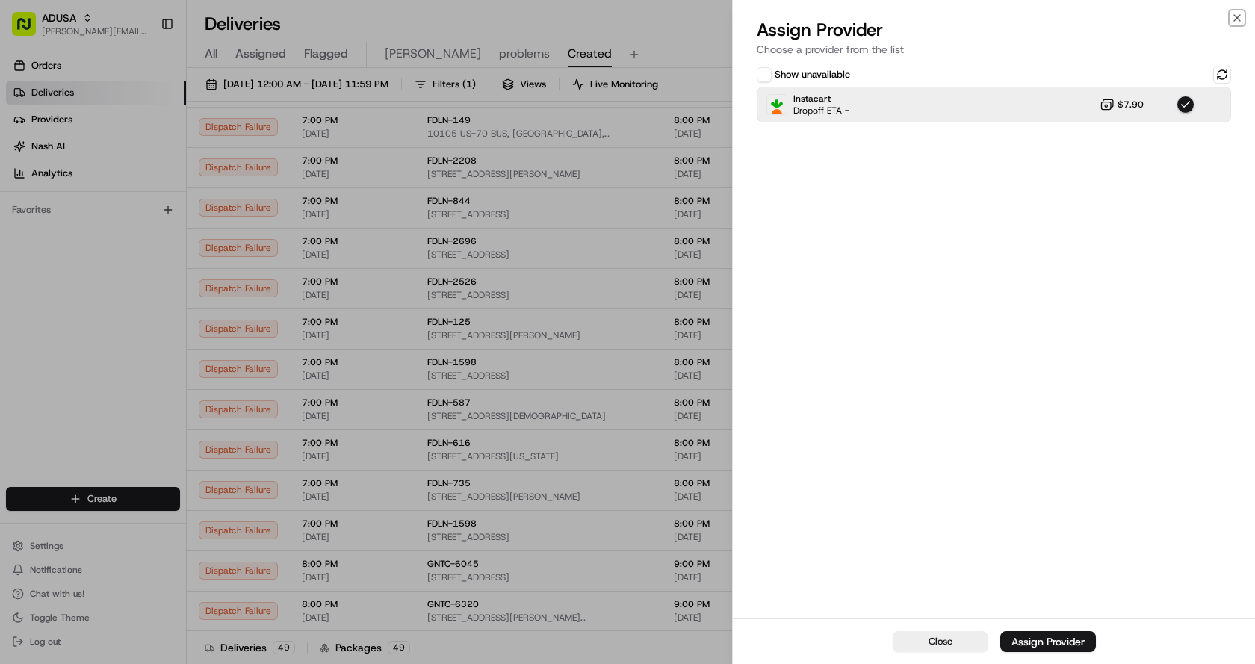
drag, startPoint x: 1243, startPoint y: 18, endPoint x: 1207, endPoint y: 35, distance: 39.8
click at [1243, 17] on icon "button" at bounding box center [1237, 18] width 12 height 12
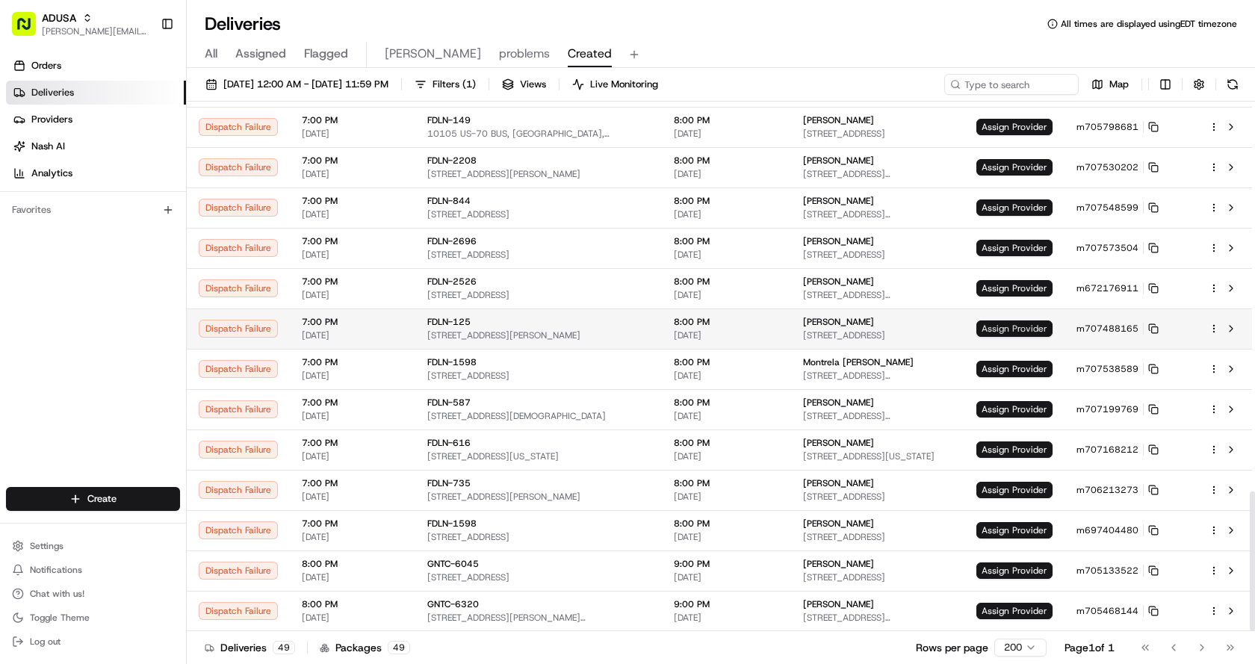
click at [1000, 324] on span "Assign Provider" at bounding box center [1015, 329] width 76 height 16
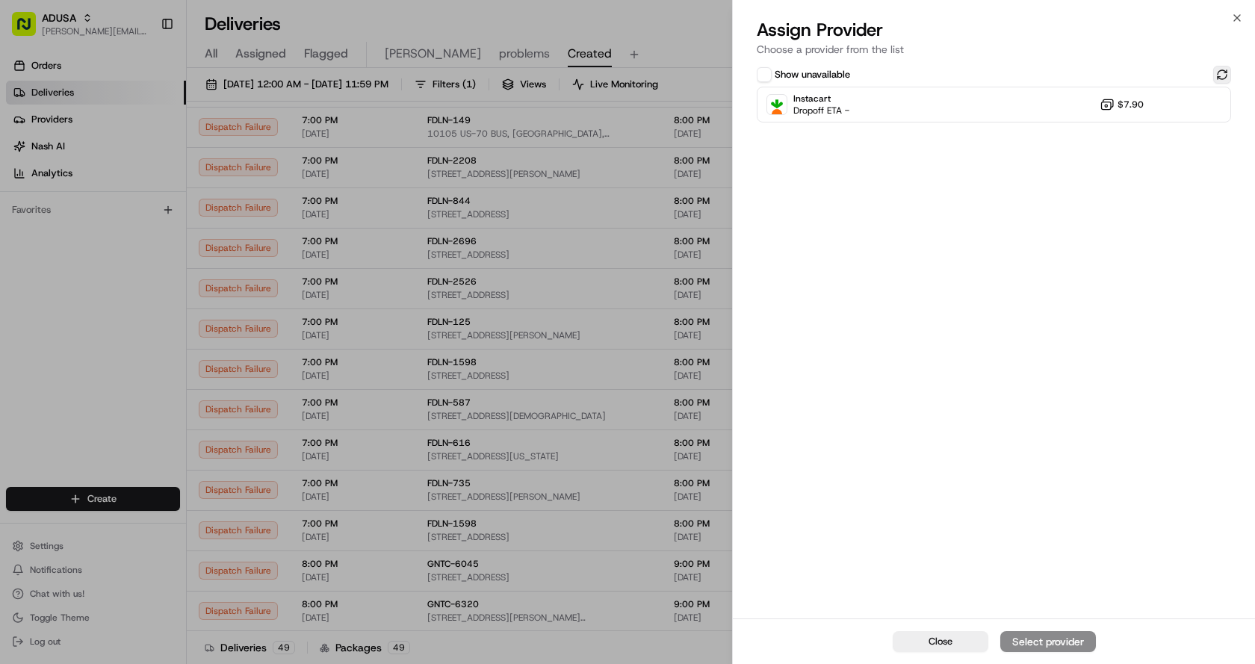
click at [1216, 69] on button at bounding box center [1222, 75] width 18 height 18
click at [894, 110] on div "Instacart Dropoff ETA - $7.90" at bounding box center [994, 105] width 474 height 36
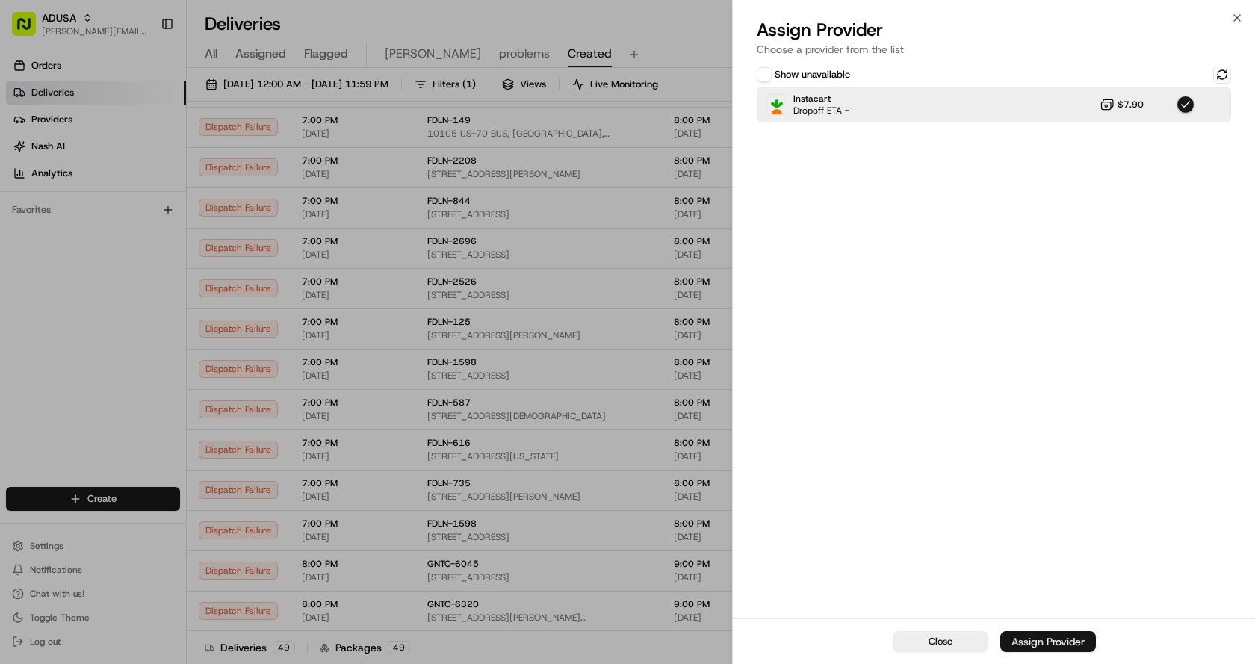
click at [1027, 633] on button "Assign Provider" at bounding box center [1049, 641] width 96 height 21
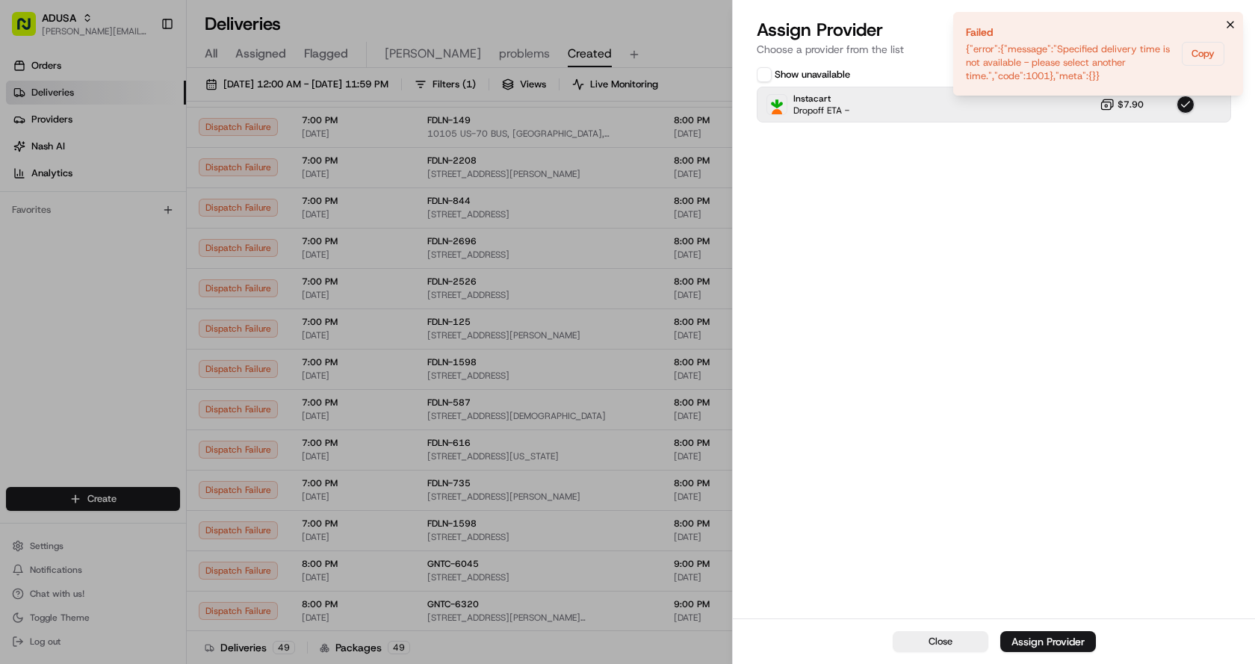
click at [1225, 26] on icon "Notifications (F8)" at bounding box center [1231, 25] width 12 height 12
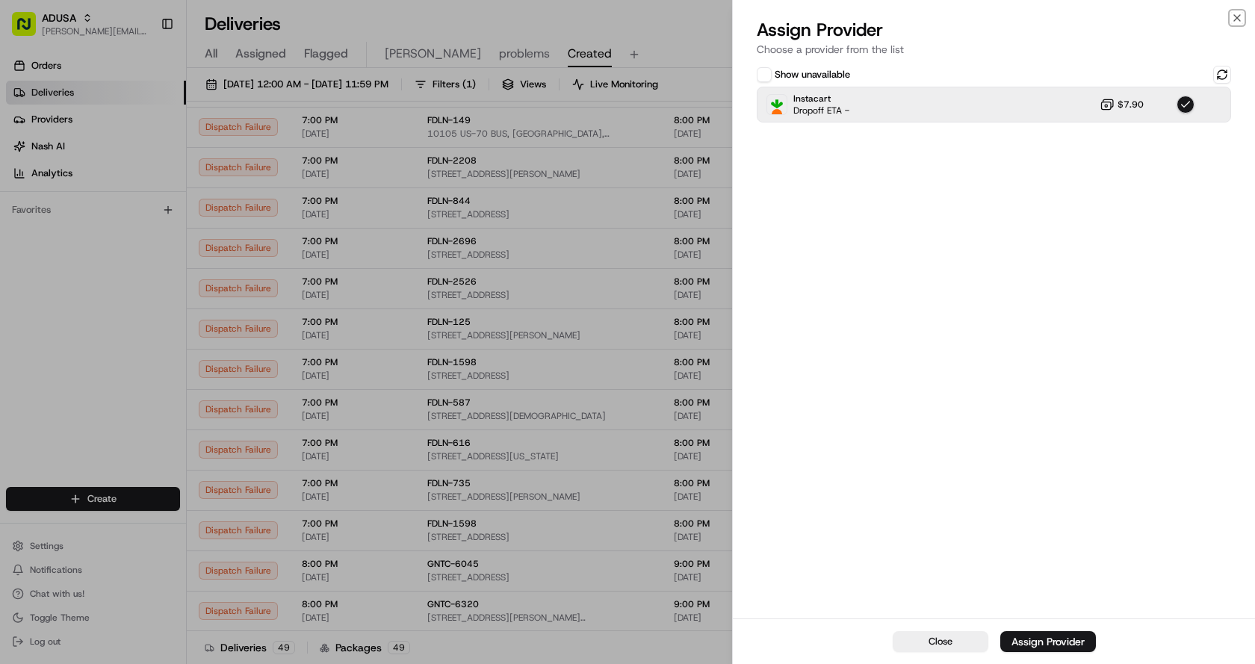
click at [1238, 16] on icon "button" at bounding box center [1237, 18] width 12 height 12
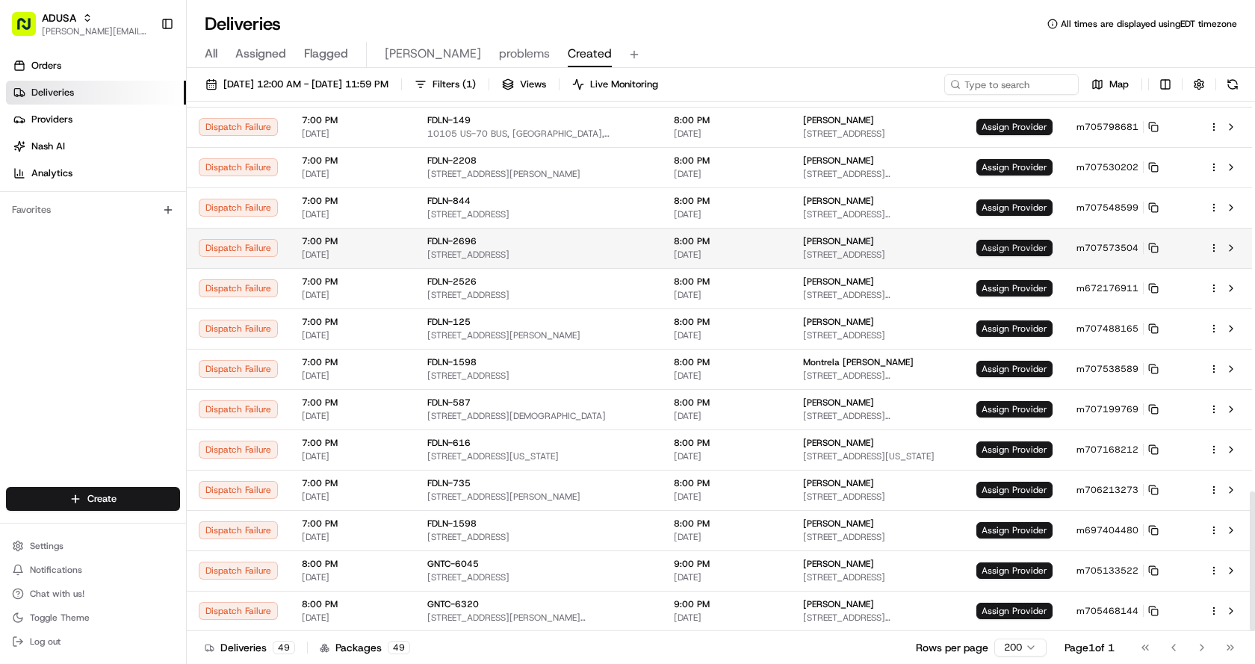
click at [1014, 243] on span "Assign Provider" at bounding box center [1015, 248] width 76 height 16
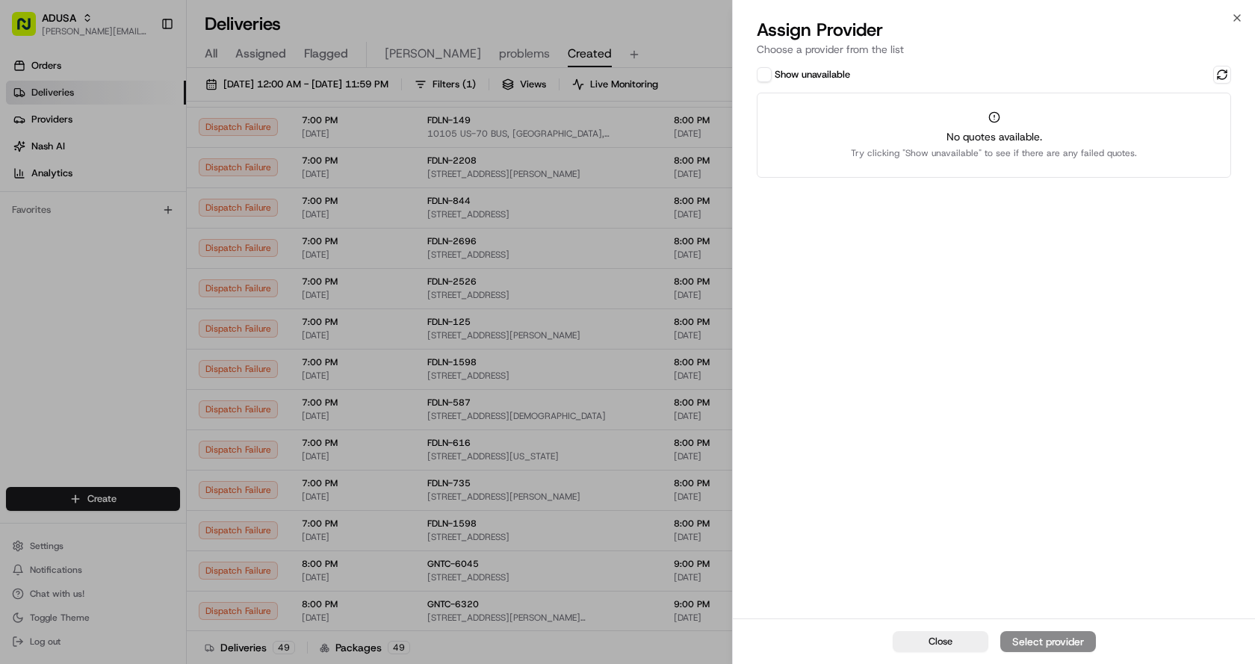
click at [762, 75] on button "Show unavailable" at bounding box center [764, 74] width 15 height 15
click at [1219, 73] on button at bounding box center [1222, 75] width 18 height 18
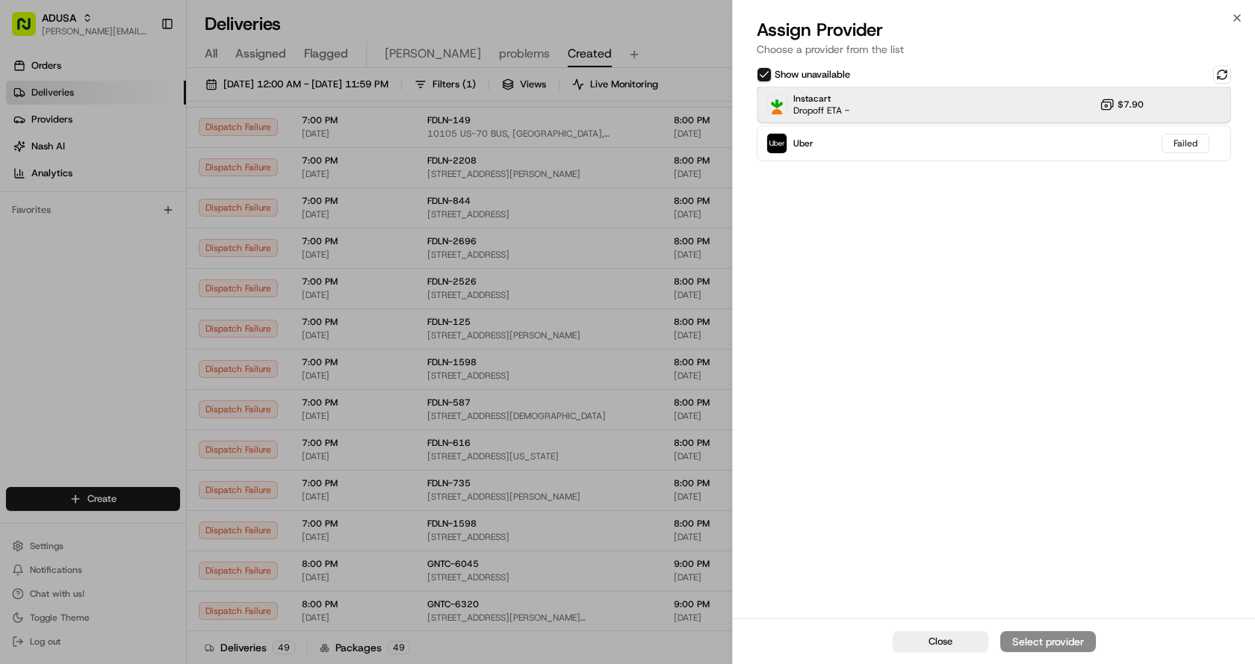
click at [897, 111] on div "Instacart Dropoff ETA - $7.90" at bounding box center [994, 105] width 474 height 36
click at [1042, 635] on div "Assign Provider" at bounding box center [1048, 641] width 73 height 15
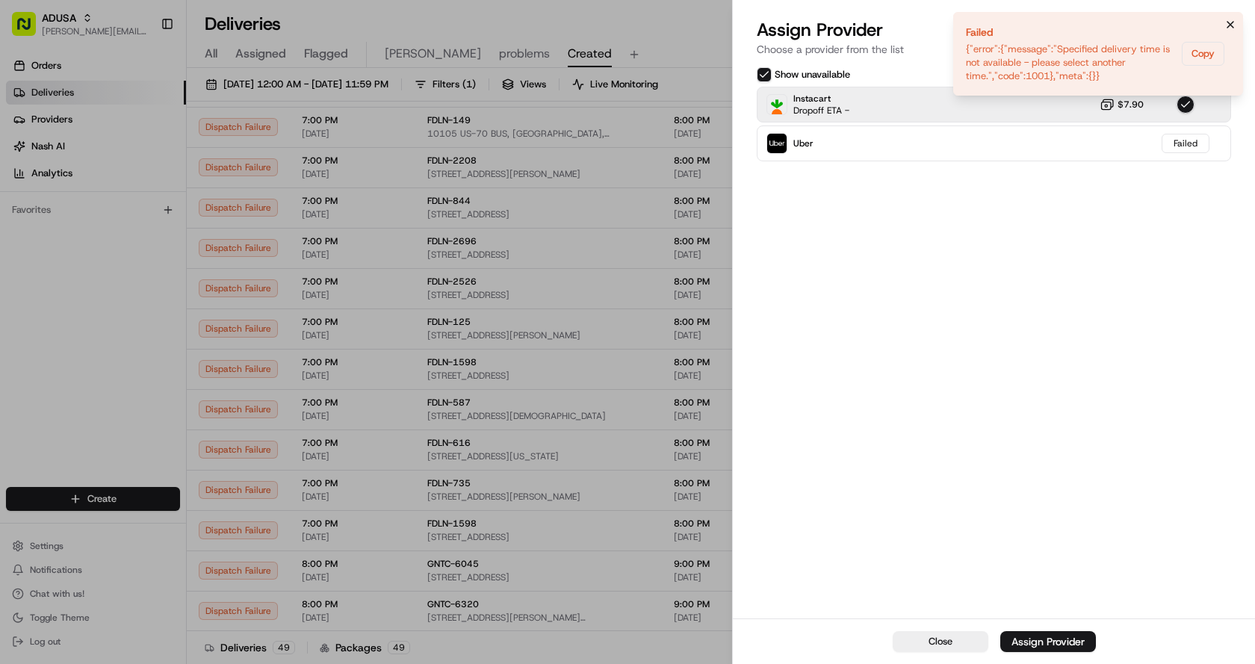
click at [1228, 22] on icon "Notifications (F8)" at bounding box center [1231, 25] width 12 height 12
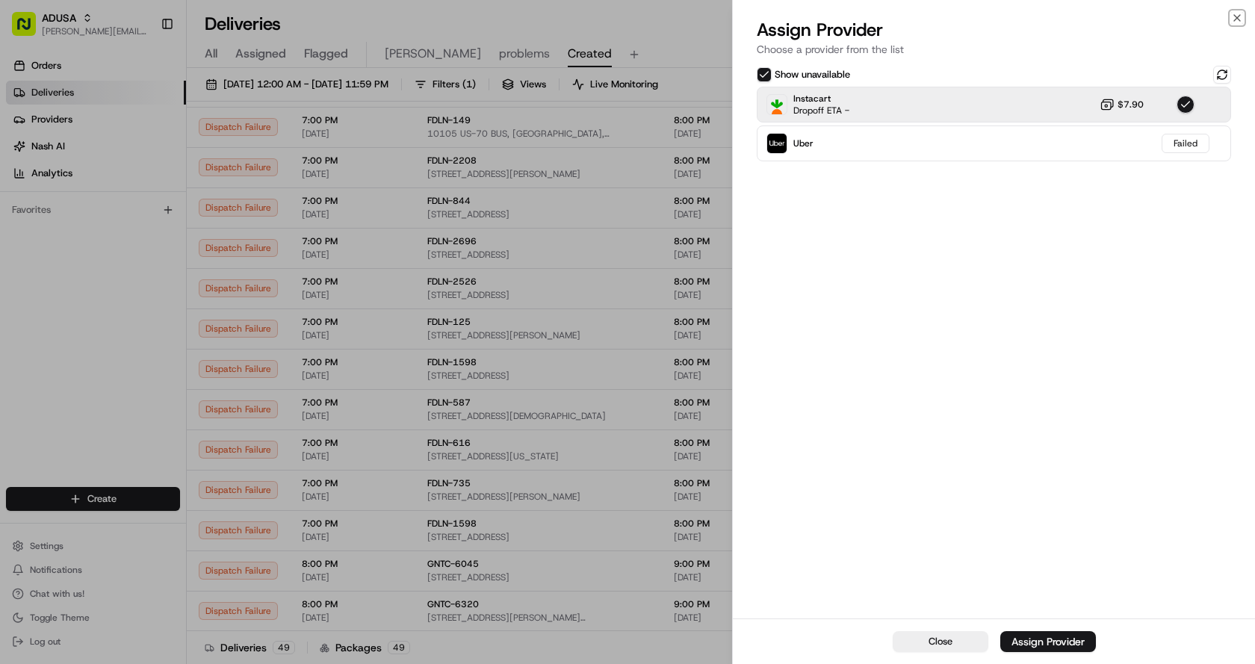
click at [1242, 16] on icon "button" at bounding box center [1237, 18] width 12 height 12
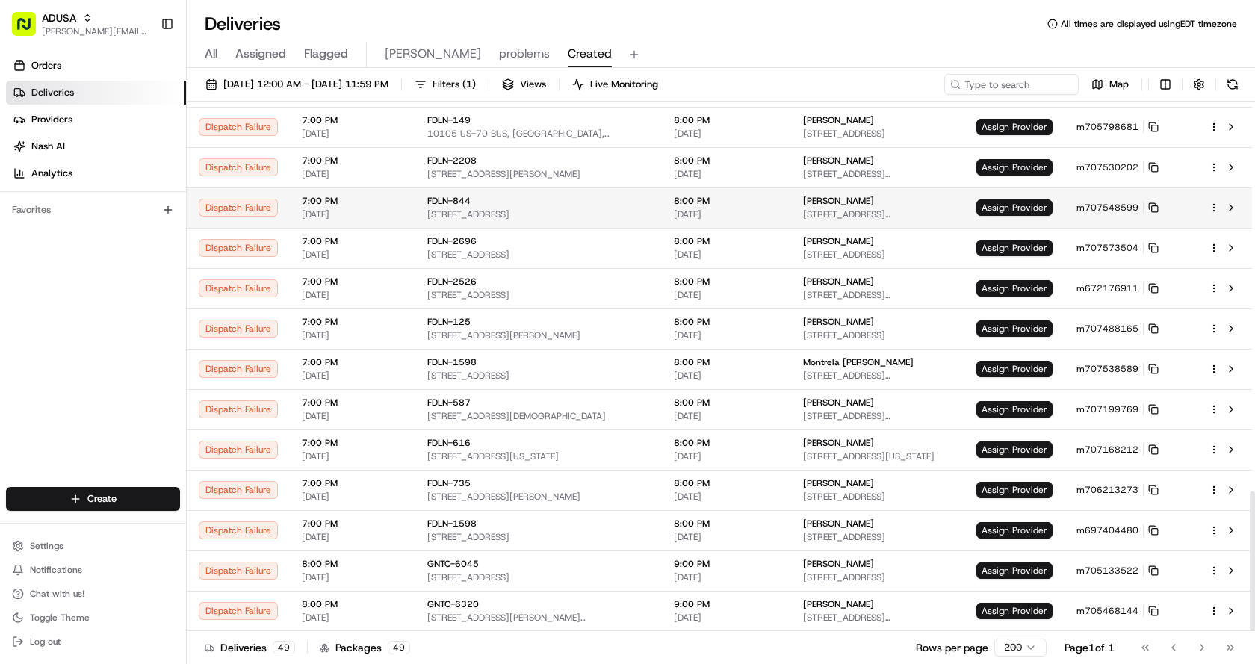
click at [1033, 197] on td "Assign Provider" at bounding box center [1015, 208] width 100 height 40
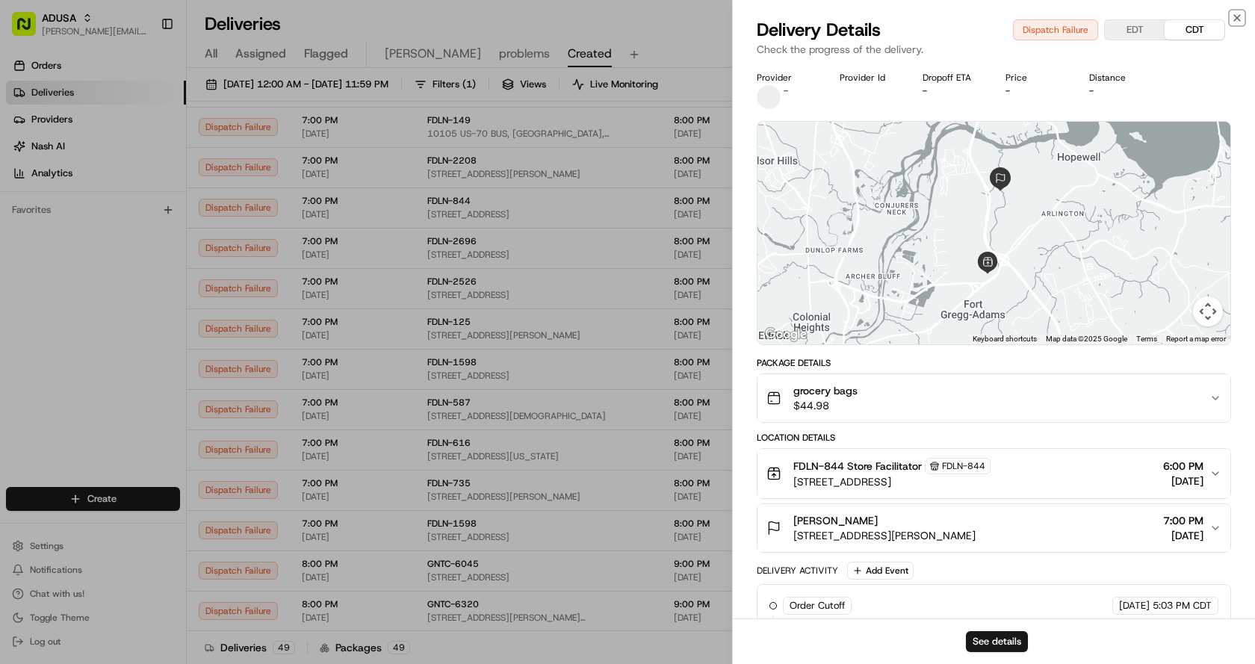
click at [1232, 14] on icon "button" at bounding box center [1237, 18] width 12 height 12
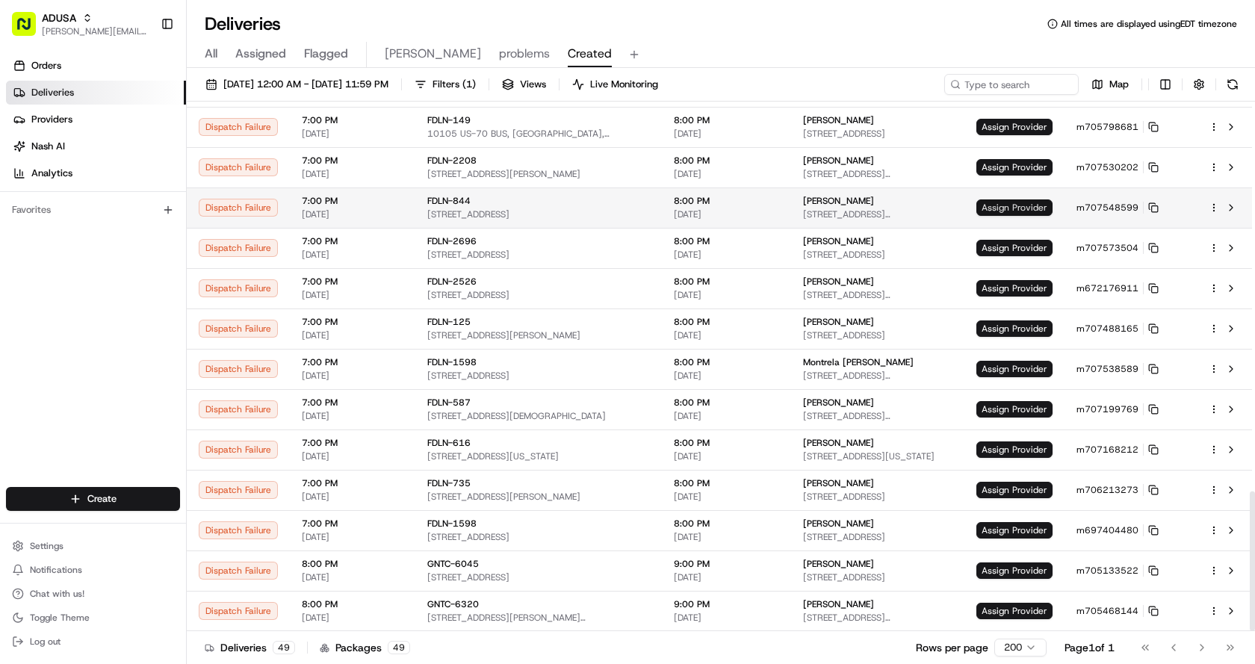
click at [1027, 210] on span "Assign Provider" at bounding box center [1015, 208] width 76 height 16
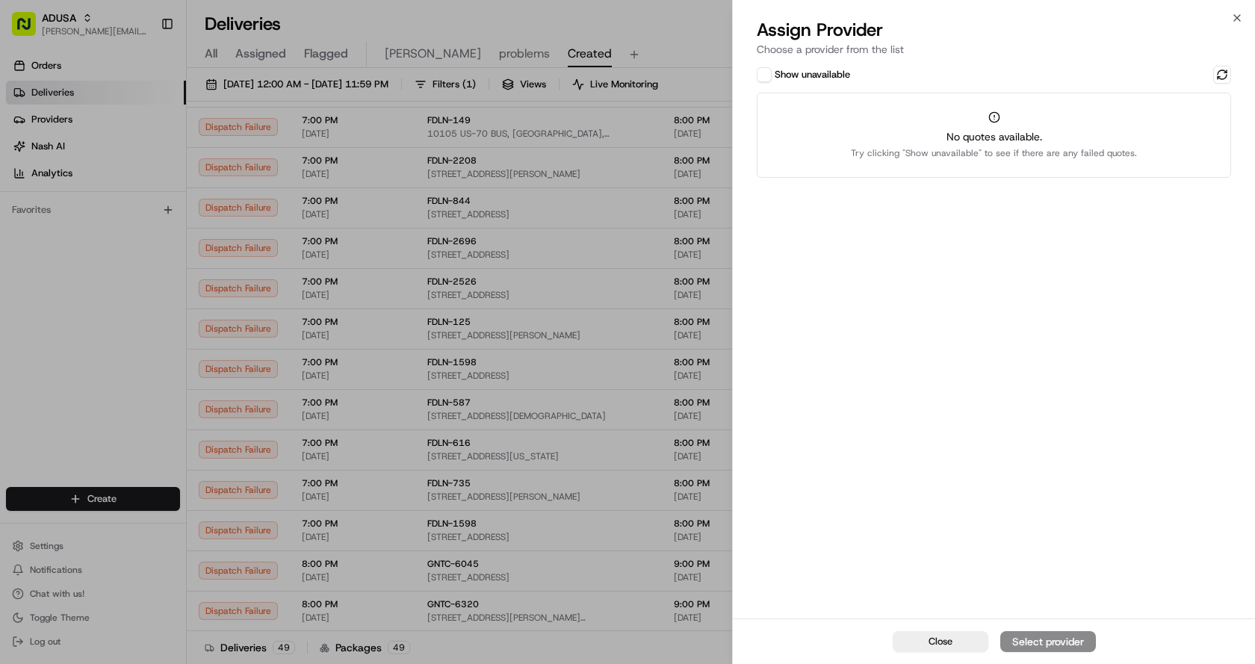
click at [766, 65] on div "Show unavailable No quotes available. Try clicking "Show unavailable" to see if…" at bounding box center [994, 341] width 522 height 556
click at [752, 70] on div "Show unavailable No quotes available. Try clicking "Show unavailable" to see if…" at bounding box center [994, 341] width 522 height 556
click at [757, 76] on button "Show unavailable" at bounding box center [764, 74] width 15 height 15
click at [1223, 68] on button at bounding box center [1222, 75] width 18 height 18
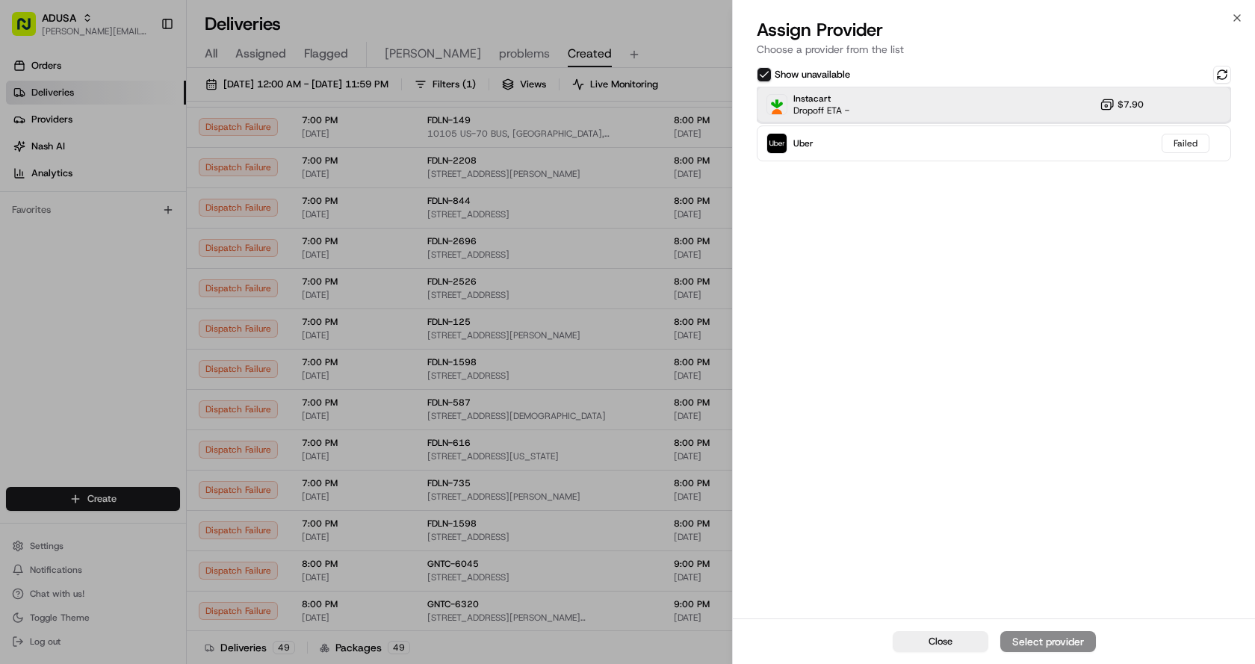
click at [864, 105] on div "Instacart Dropoff ETA - $7.90" at bounding box center [994, 105] width 474 height 36
click at [1036, 642] on div "Assign Provider" at bounding box center [1048, 641] width 73 height 15
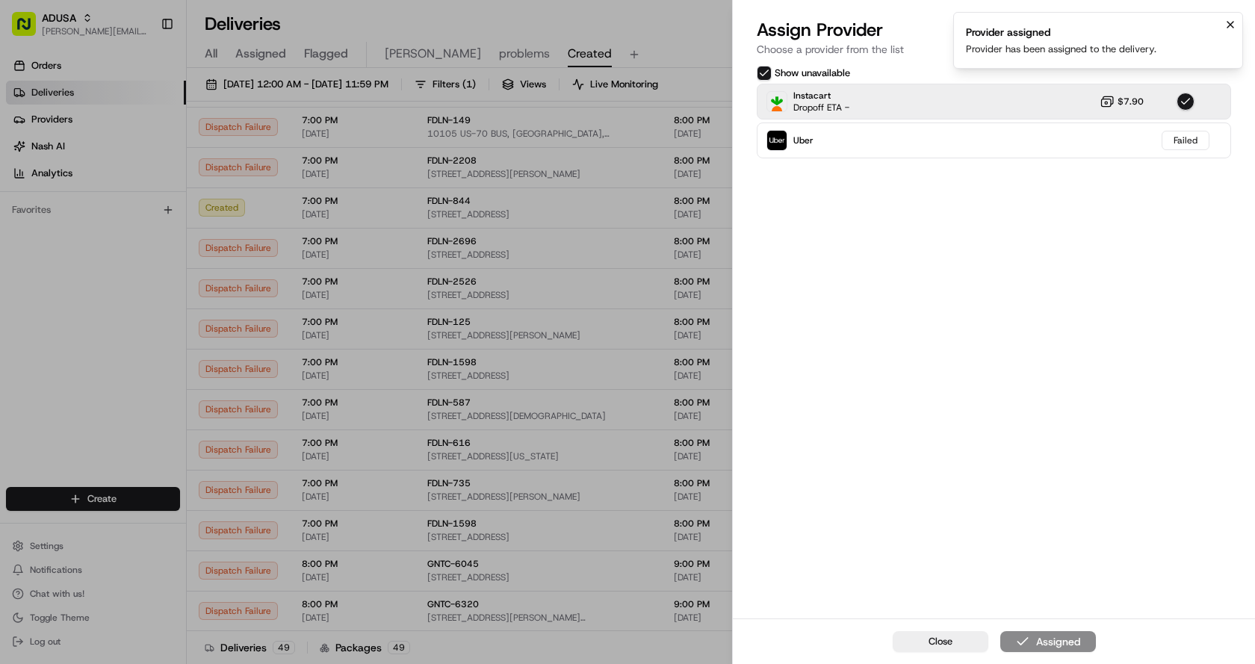
click at [1234, 24] on icon "Notifications (F8)" at bounding box center [1231, 25] width 12 height 12
click at [1233, 12] on icon "button" at bounding box center [1237, 18] width 12 height 12
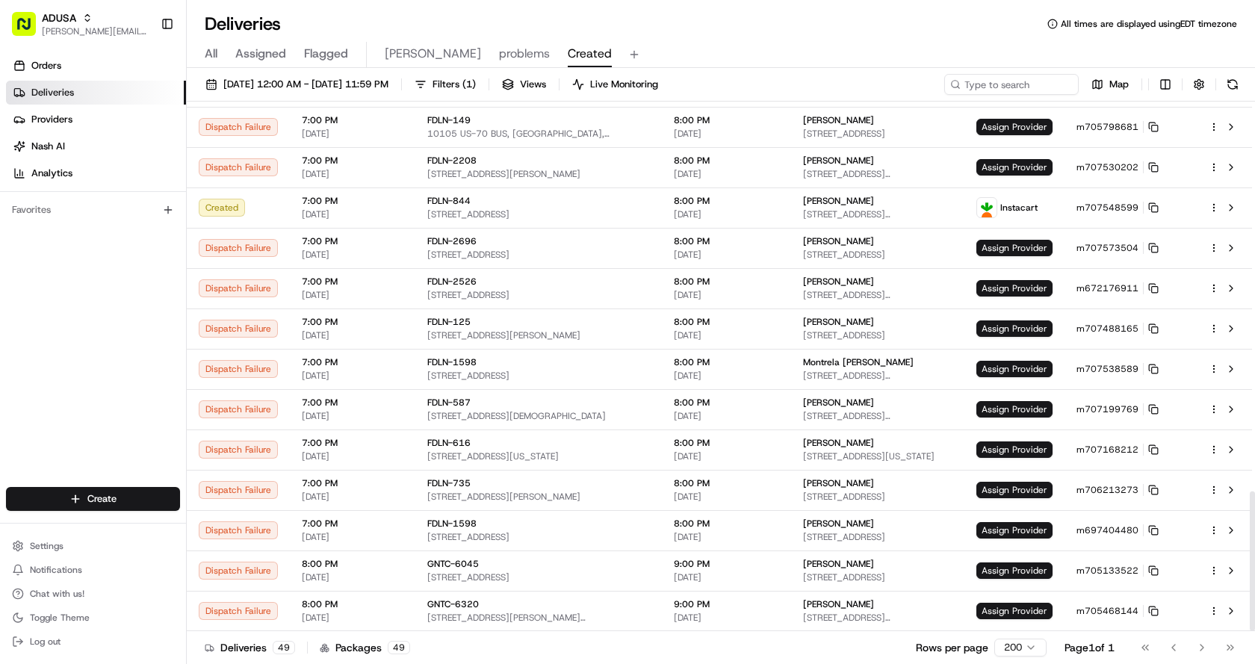
click at [730, 32] on div "Deliveries All times are displayed using EDT timezone" at bounding box center [721, 24] width 1069 height 24
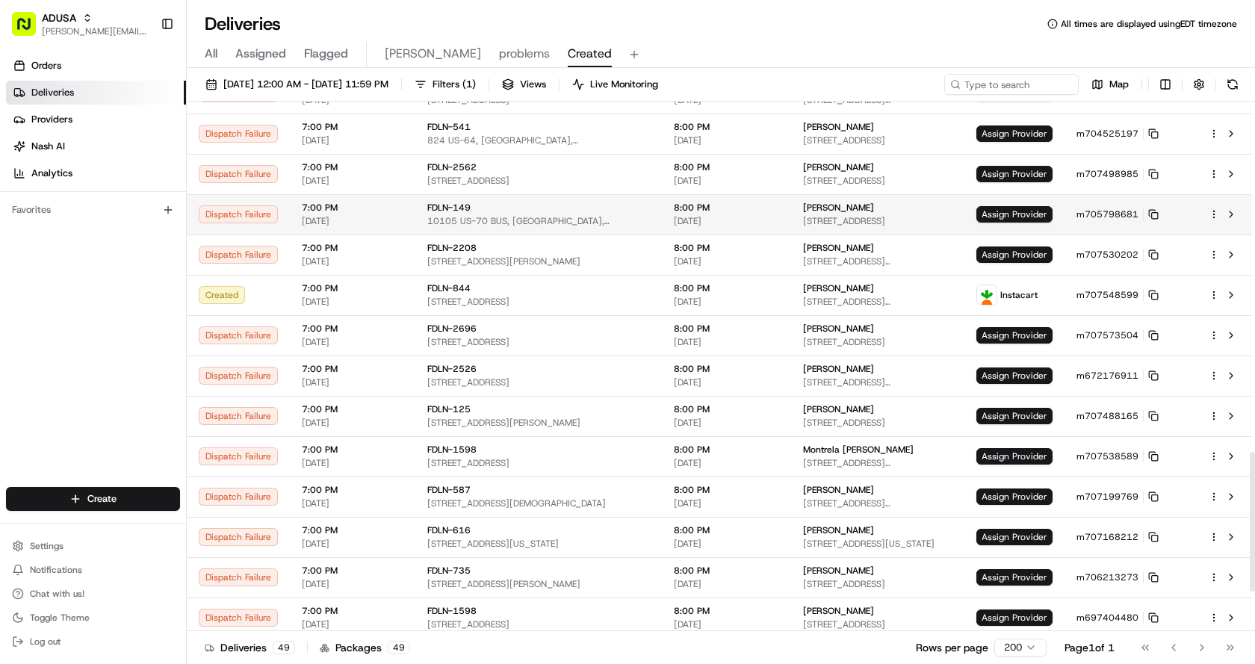
scroll to position [1328, 0]
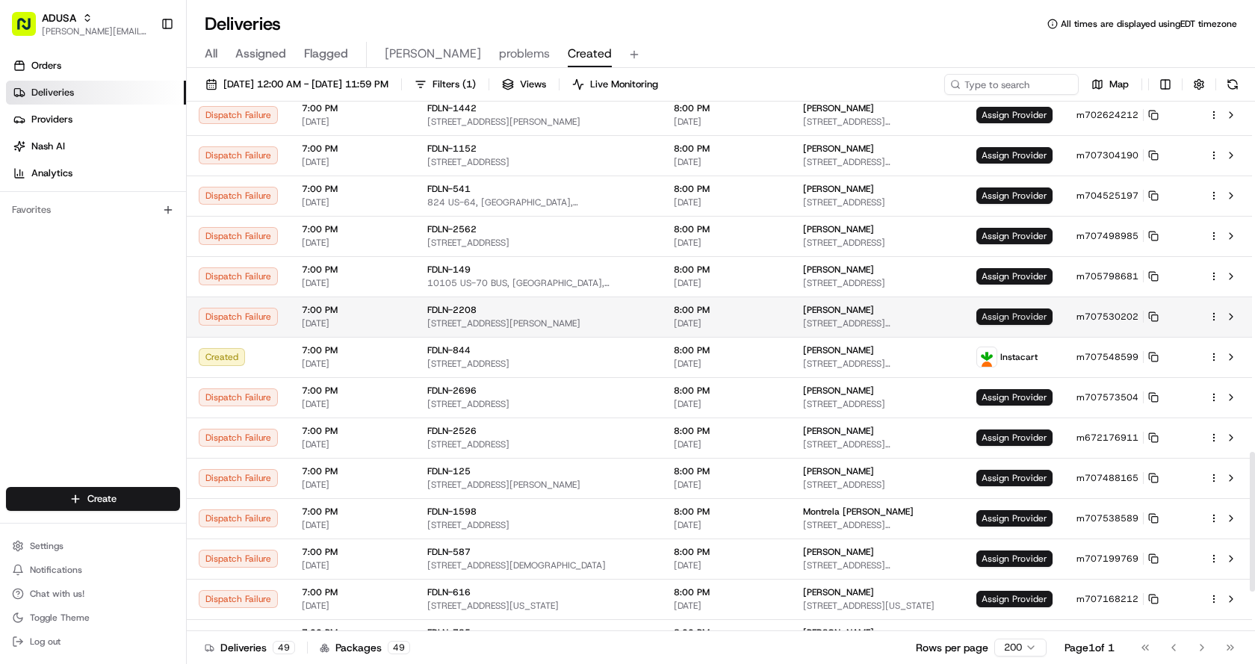
click at [1009, 315] on span "Assign Provider" at bounding box center [1015, 317] width 76 height 16
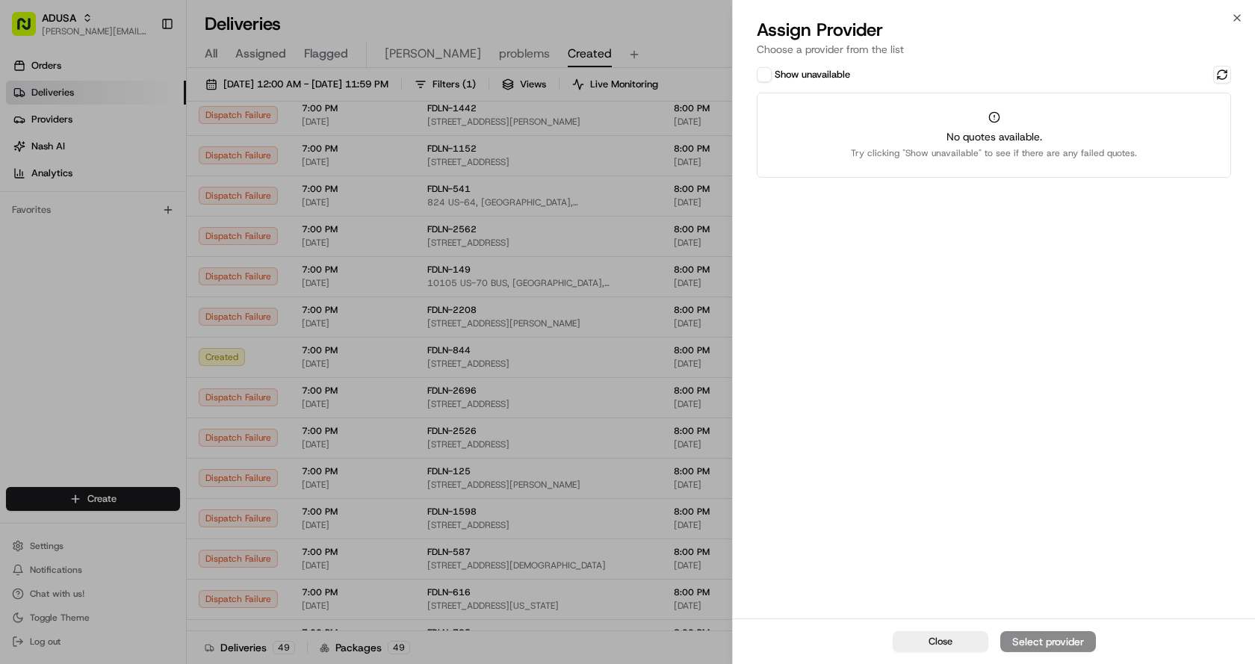
click at [762, 70] on button "Show unavailable" at bounding box center [764, 74] width 15 height 15
click at [1221, 77] on button at bounding box center [1222, 75] width 18 height 18
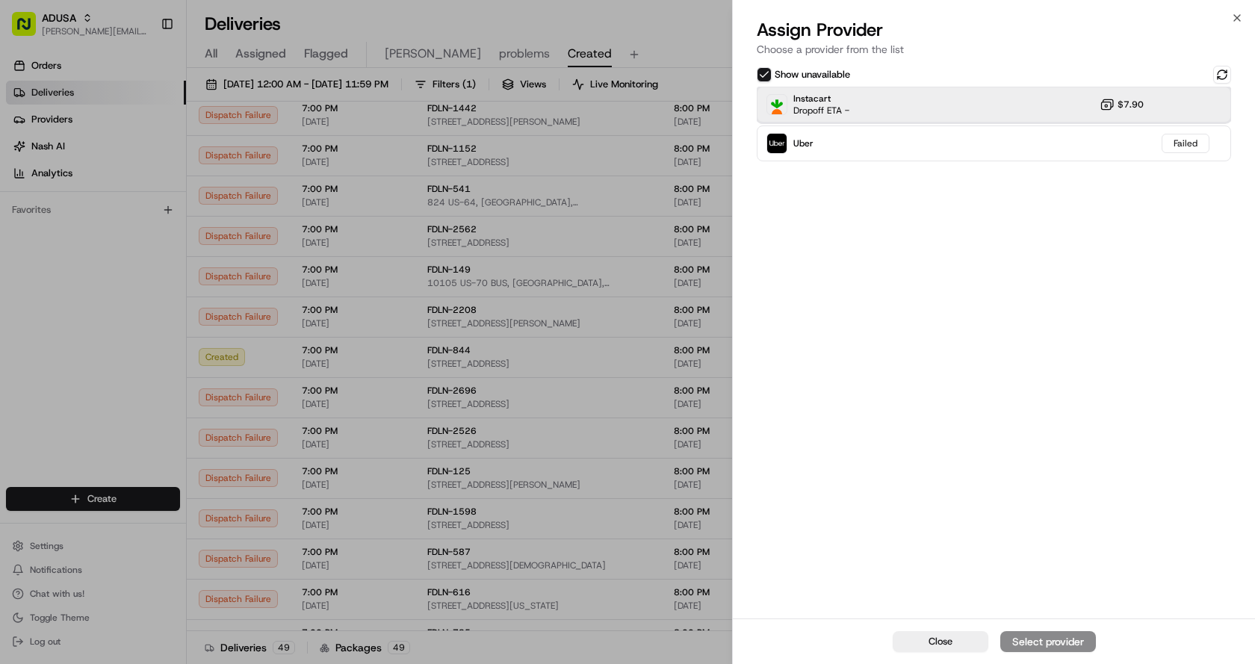
click at [919, 108] on div "Instacart Dropoff ETA - $7.90" at bounding box center [994, 105] width 474 height 36
click at [1029, 637] on div "Assign Provider" at bounding box center [1048, 641] width 73 height 15
click at [968, 644] on button "Close" at bounding box center [941, 641] width 96 height 21
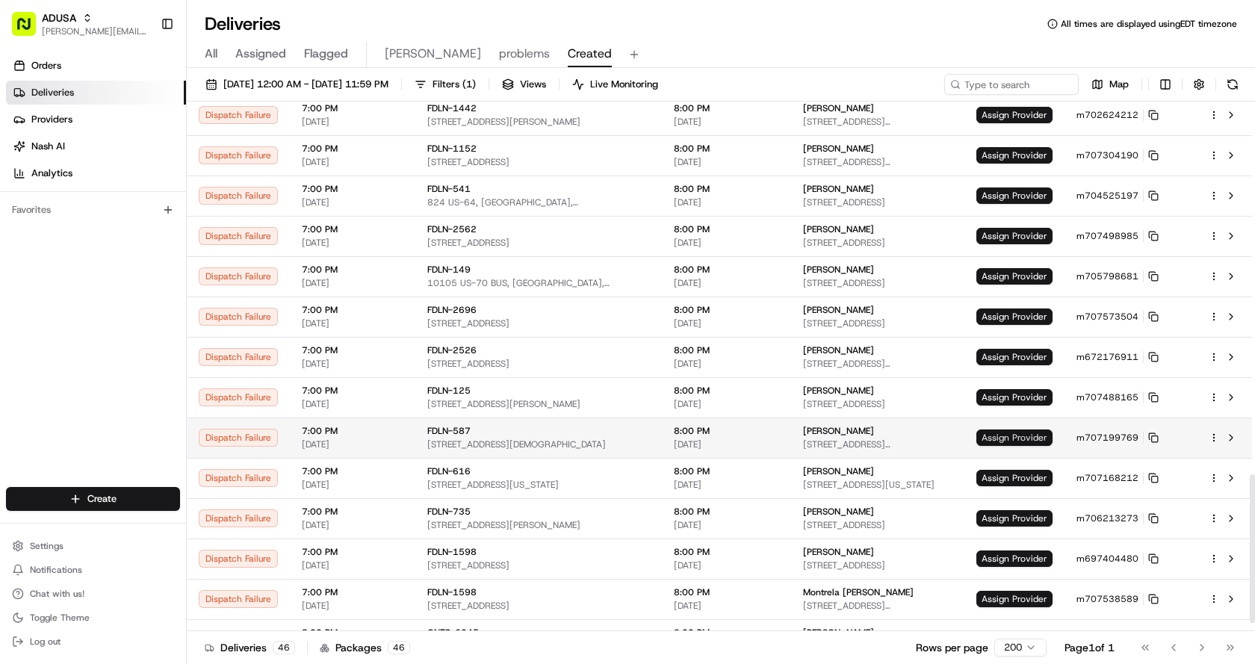
click at [1017, 438] on span "Assign Provider" at bounding box center [1015, 438] width 76 height 16
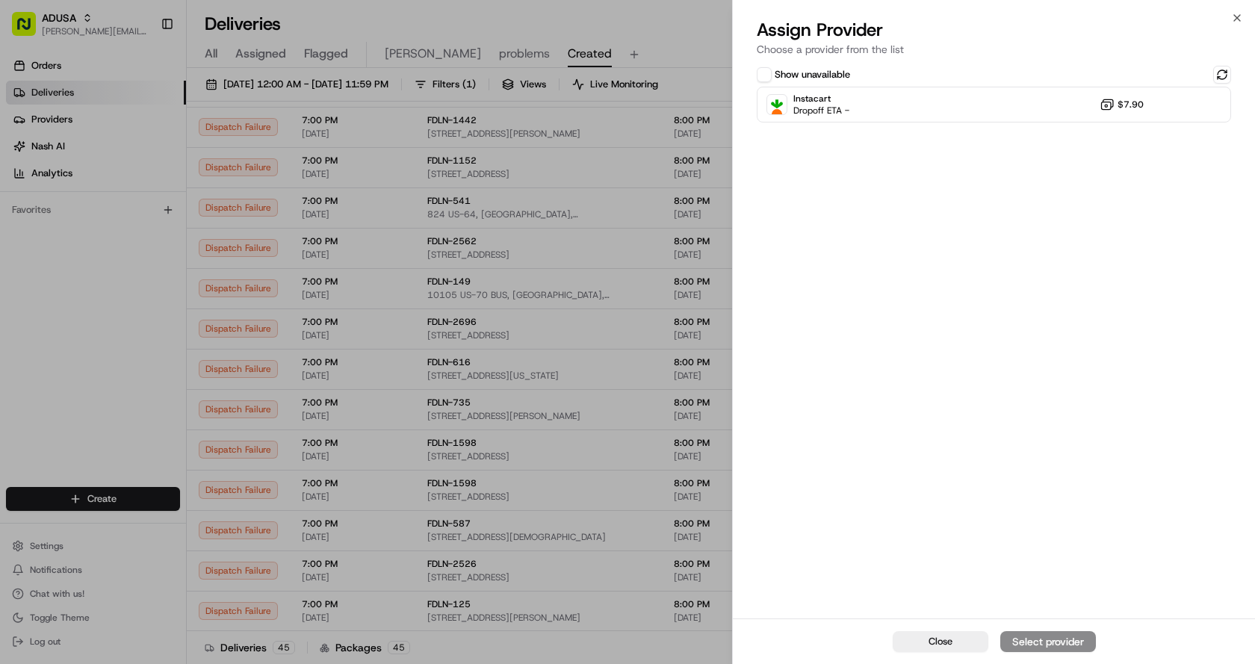
scroll to position [1316, 0]
click at [918, 100] on div "Instacart Dropoff ETA - $7.90" at bounding box center [994, 105] width 474 height 36
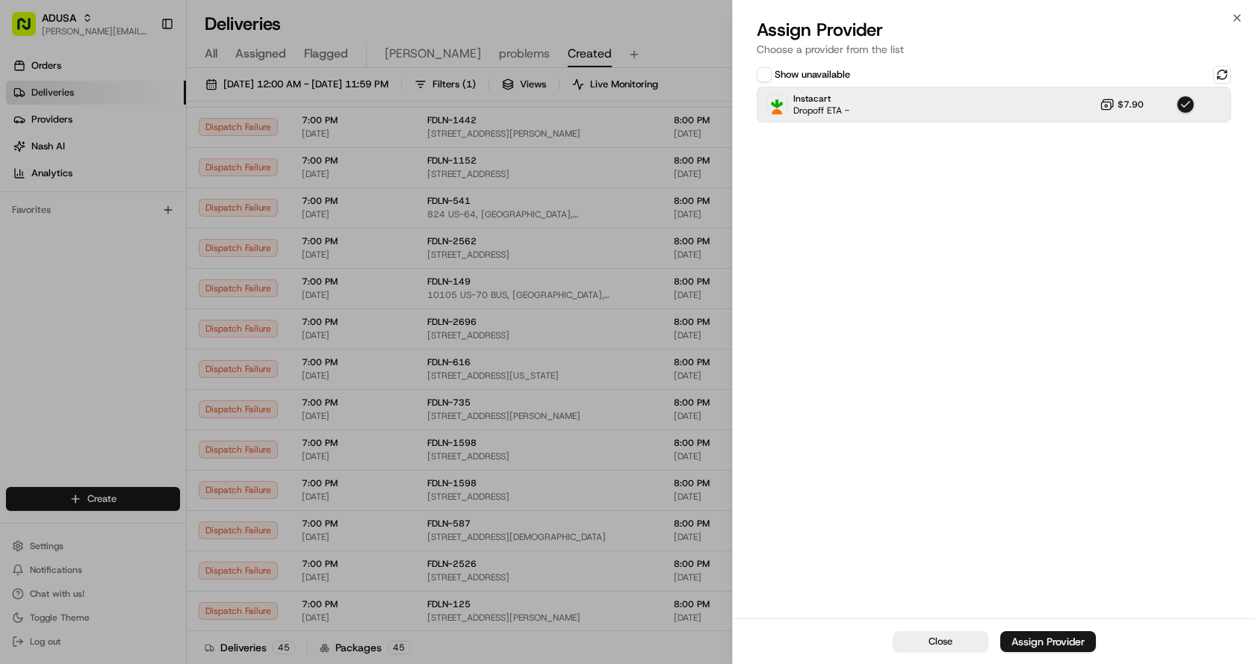
click at [1097, 640] on div "Close Assign Provider" at bounding box center [994, 642] width 522 height 46
click at [1027, 643] on div "Assign Provider" at bounding box center [1048, 641] width 73 height 15
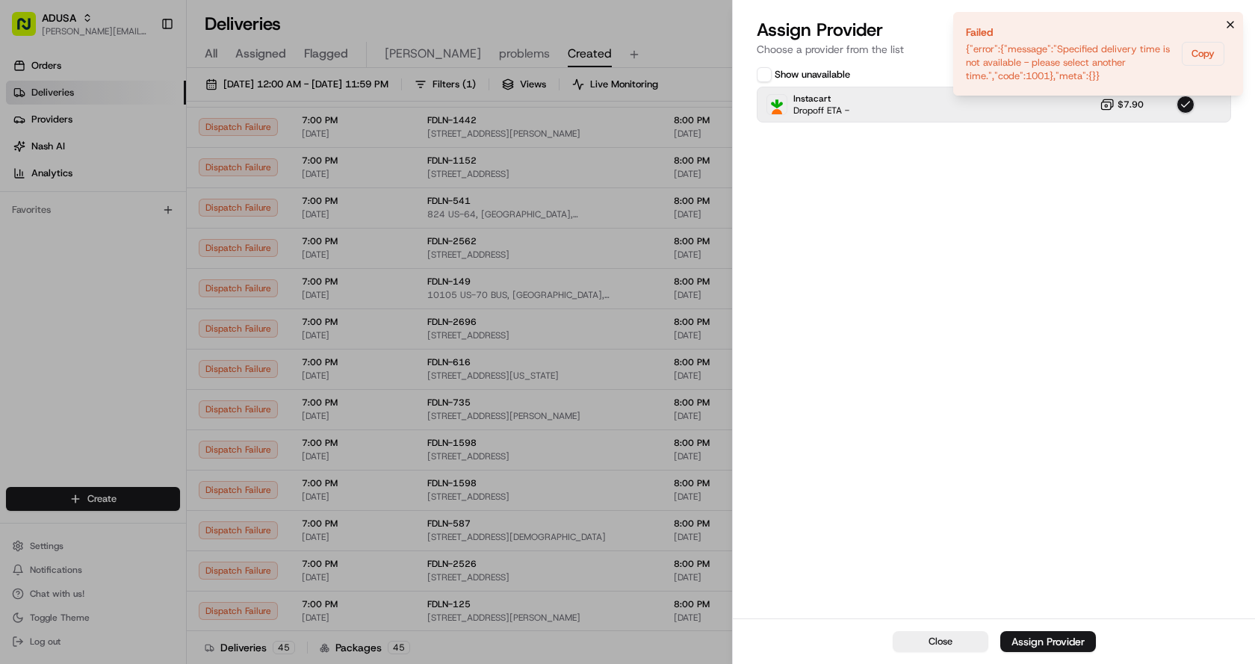
click at [1231, 24] on icon "Notifications (F8)" at bounding box center [1231, 25] width 12 height 12
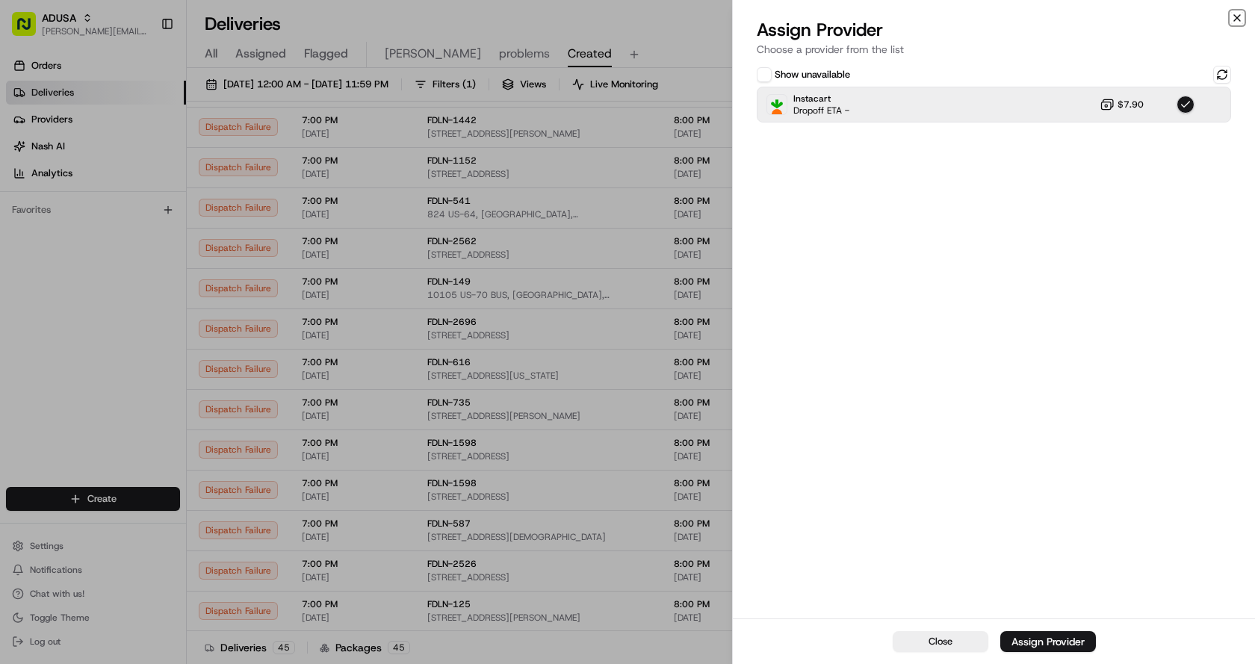
click at [1237, 16] on icon "button" at bounding box center [1237, 18] width 12 height 12
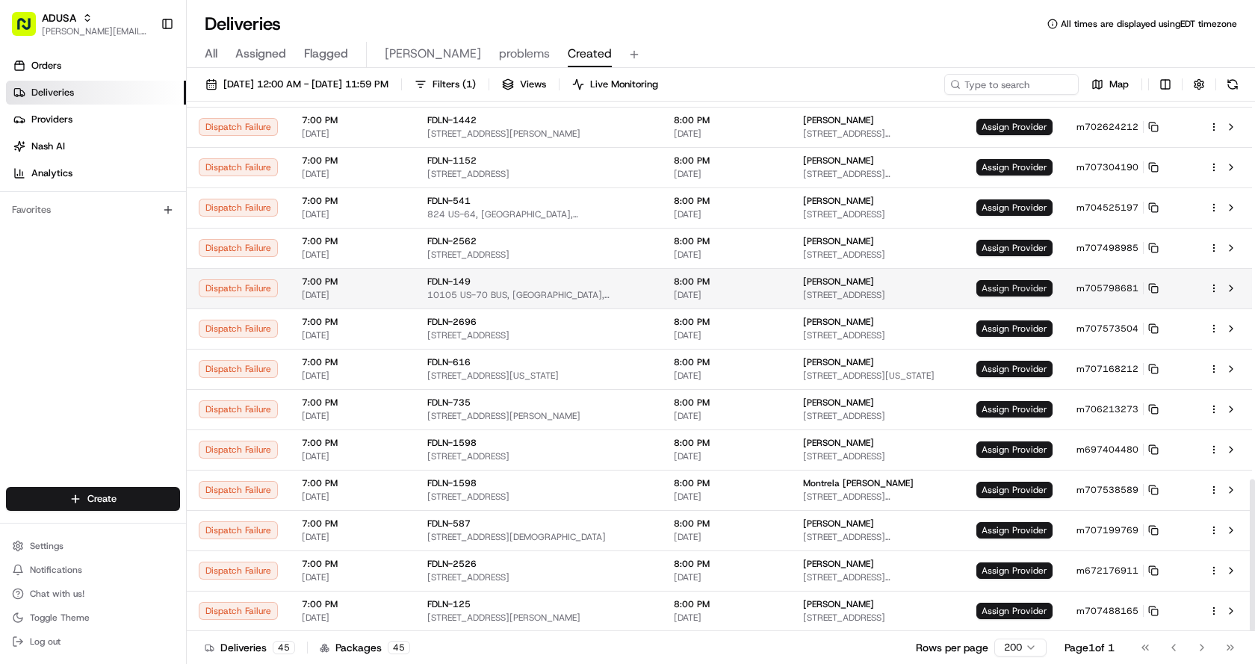
click at [1028, 284] on span "Assign Provider" at bounding box center [1015, 288] width 76 height 16
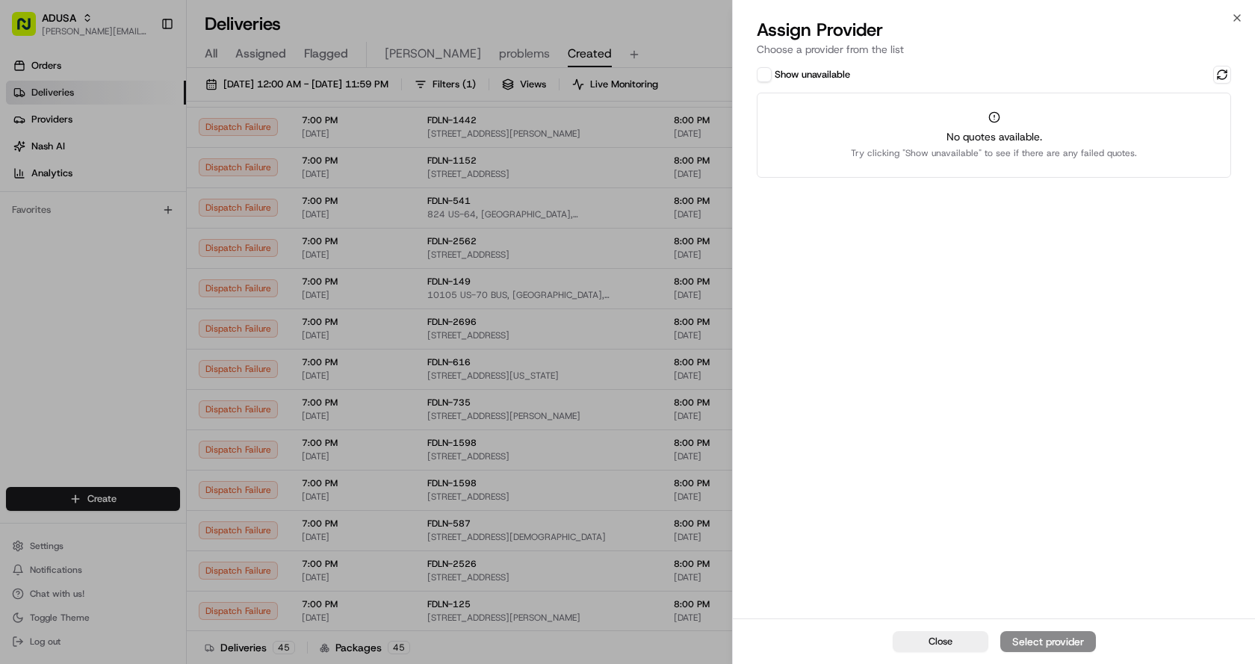
click at [771, 78] on button "Show unavailable" at bounding box center [764, 74] width 15 height 15
click at [1225, 70] on button at bounding box center [1222, 75] width 18 height 18
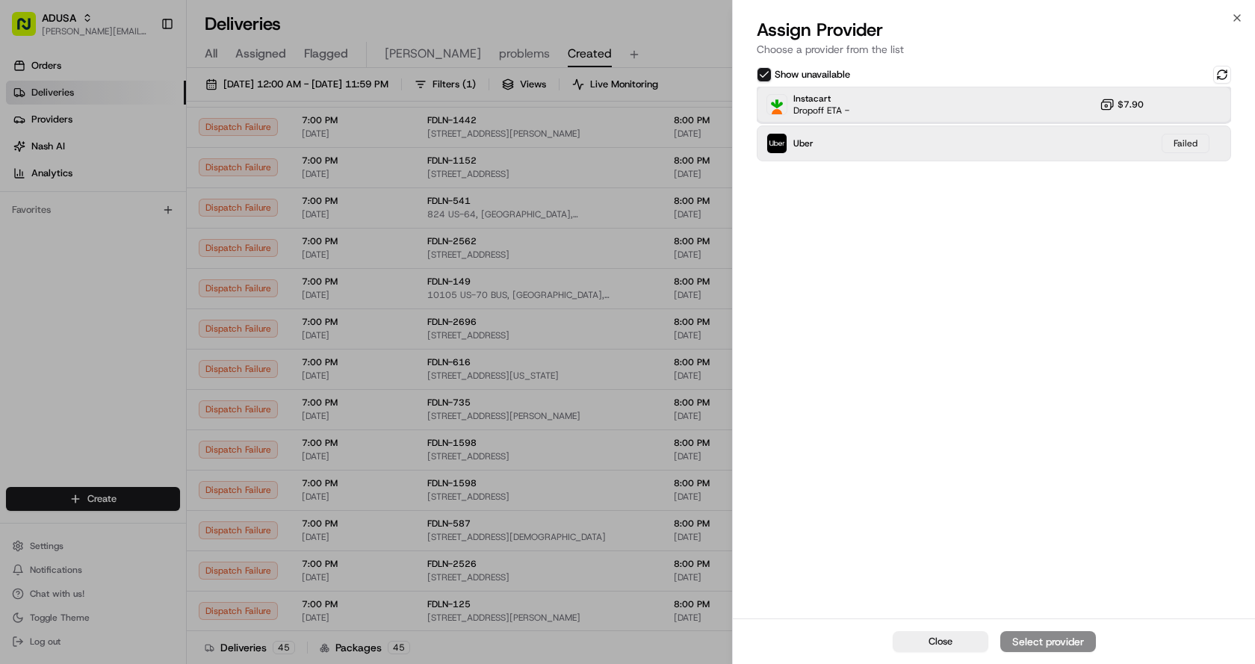
drag, startPoint x: 863, startPoint y: 102, endPoint x: 1002, endPoint y: 161, distance: 150.7
click at [864, 102] on div "Instacart Dropoff ETA - $7.90" at bounding box center [994, 105] width 474 height 36
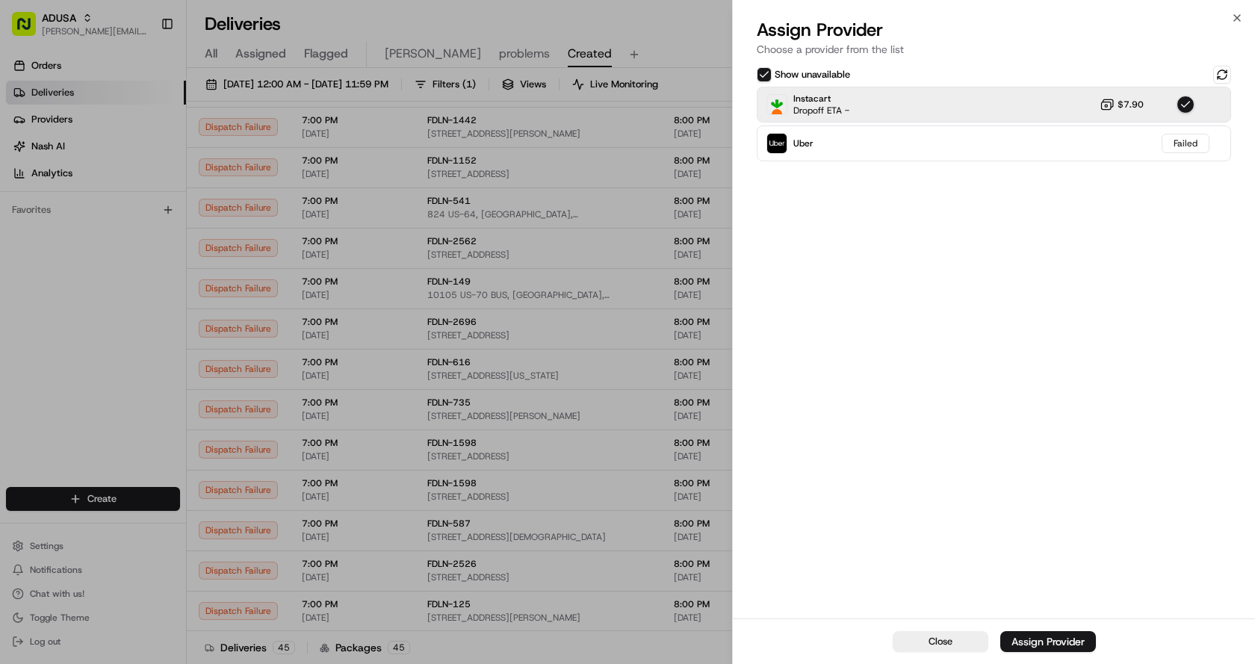
click at [1054, 629] on div "Close Assign Provider" at bounding box center [994, 642] width 522 height 46
click at [1054, 640] on div "Assign Provider" at bounding box center [1048, 641] width 73 height 15
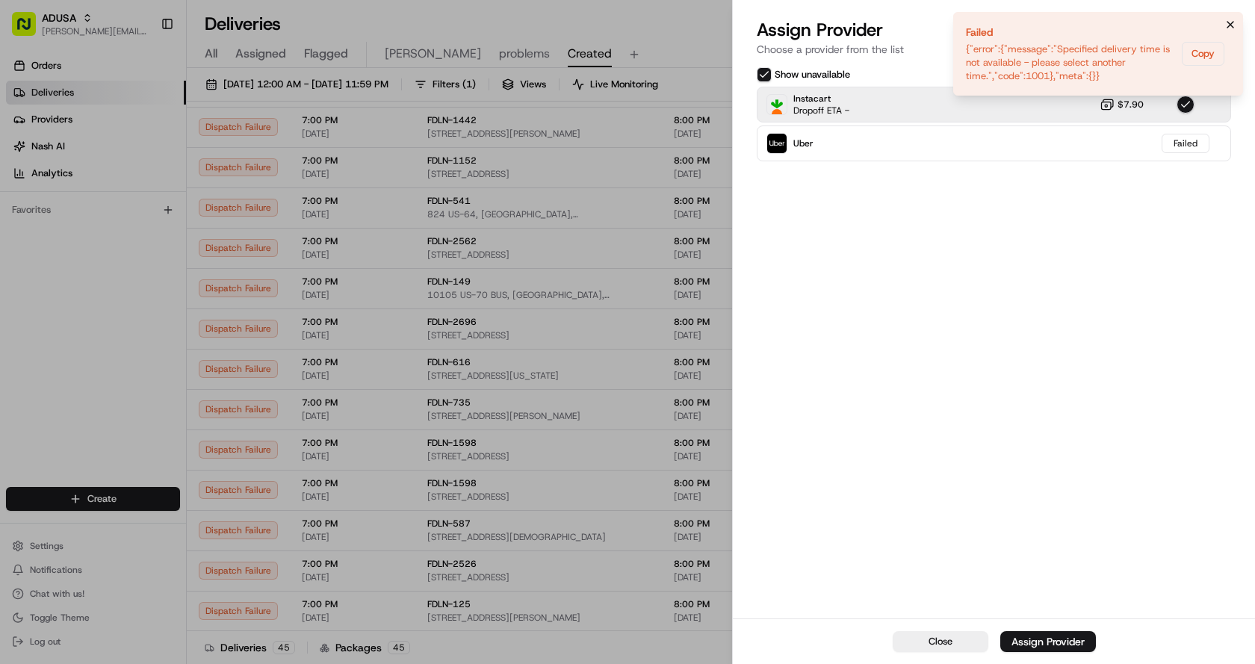
click at [1231, 18] on button "Notifications (F8)" at bounding box center [1231, 25] width 18 height 18
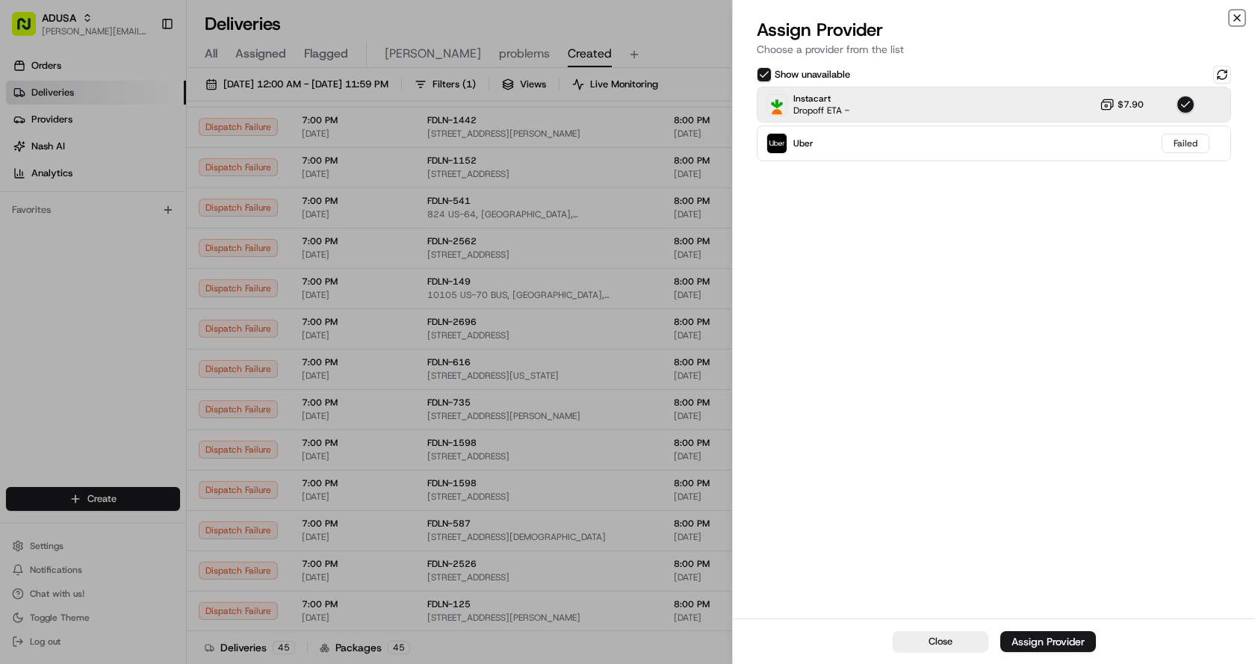
click at [1234, 16] on icon "button" at bounding box center [1237, 18] width 12 height 12
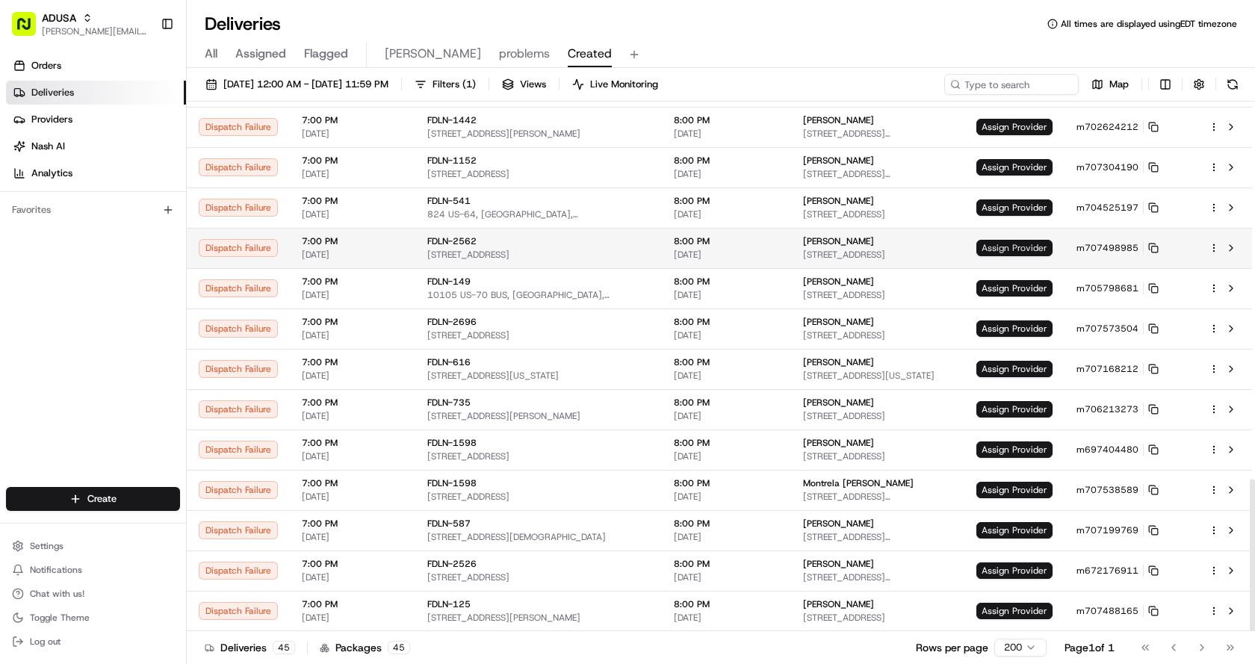
click at [1018, 252] on span "Assign Provider" at bounding box center [1015, 248] width 76 height 16
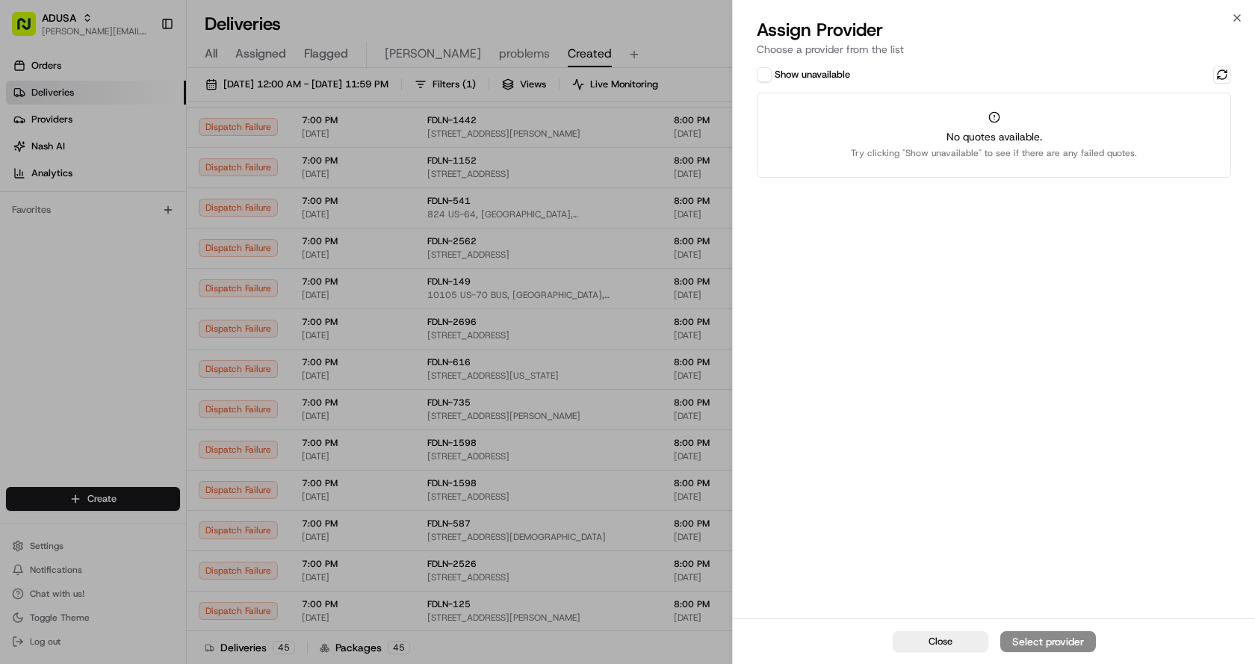
click at [764, 73] on button "Show unavailable" at bounding box center [764, 74] width 15 height 15
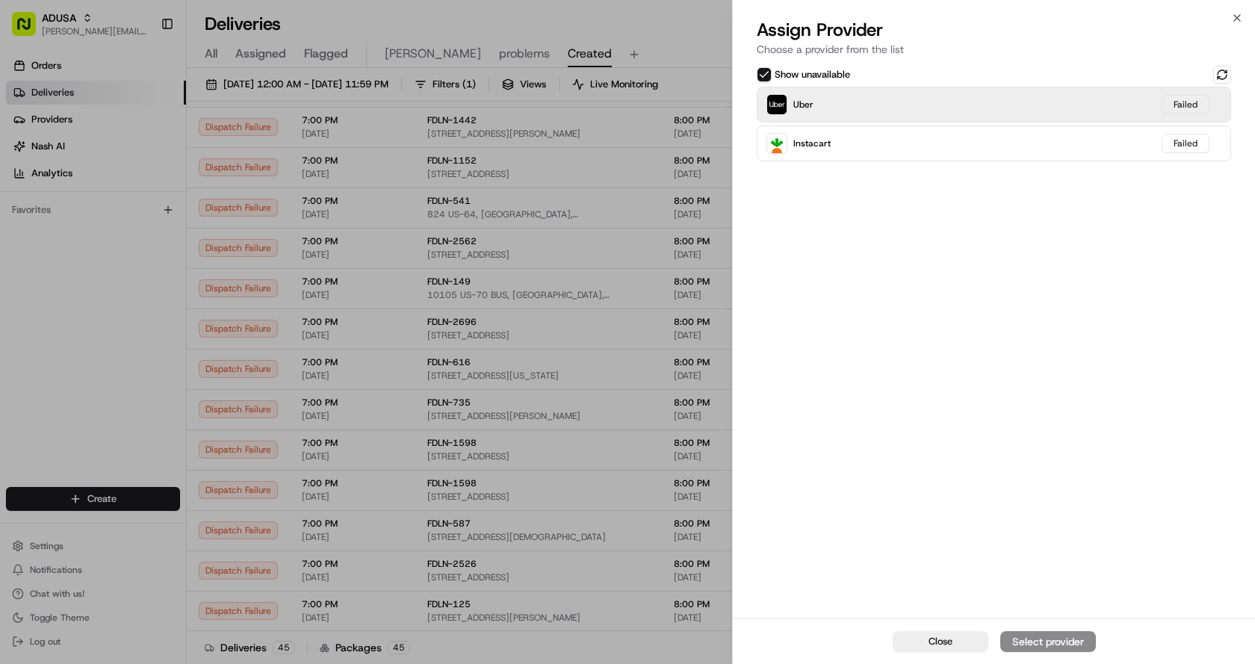
drag, startPoint x: 1218, startPoint y: 71, endPoint x: 1200, endPoint y: 88, distance: 24.8
click at [1219, 71] on button at bounding box center [1222, 75] width 18 height 18
click at [885, 102] on div "Instacart Dropoff ETA - $7.90" at bounding box center [994, 105] width 474 height 36
click at [1064, 641] on div "Assign Provider" at bounding box center [1048, 641] width 73 height 15
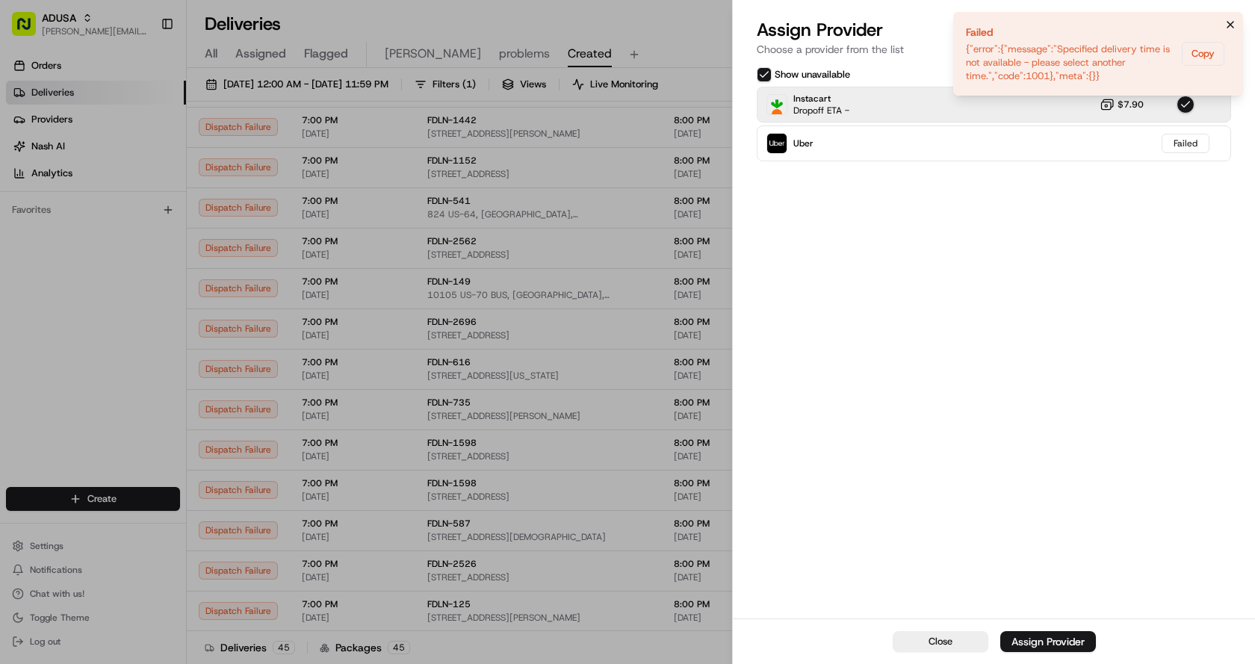
click at [1237, 22] on button "Notifications (F8)" at bounding box center [1231, 25] width 18 height 18
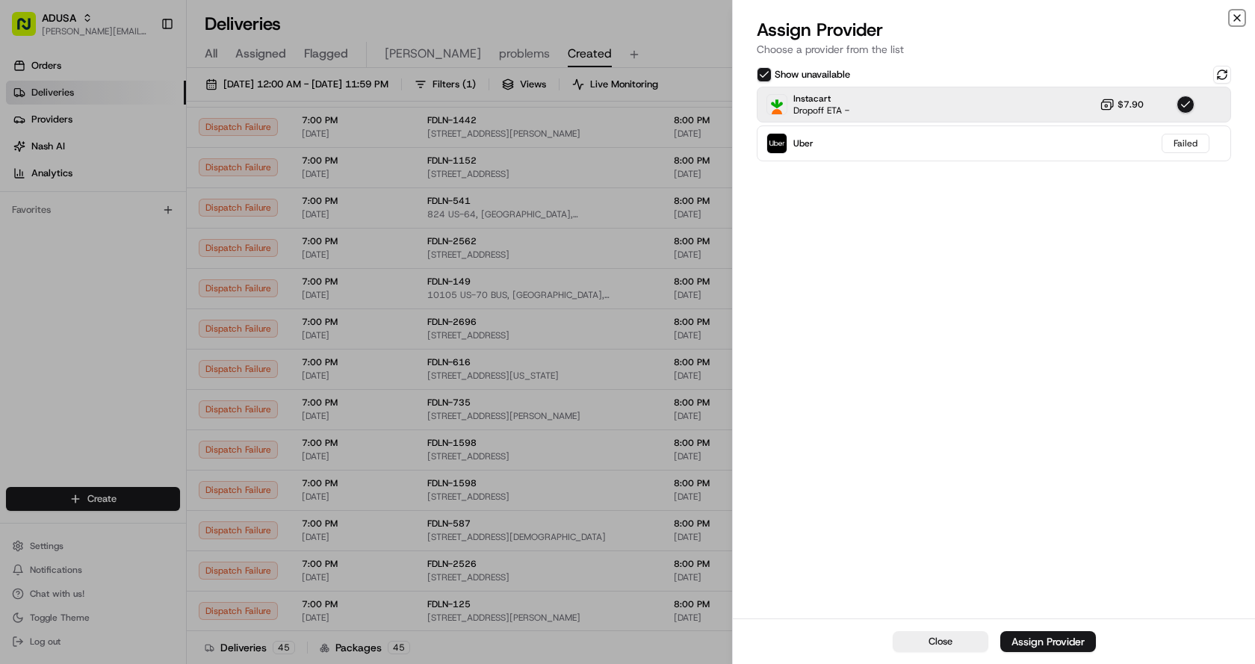
click at [1241, 14] on icon "button" at bounding box center [1237, 18] width 12 height 12
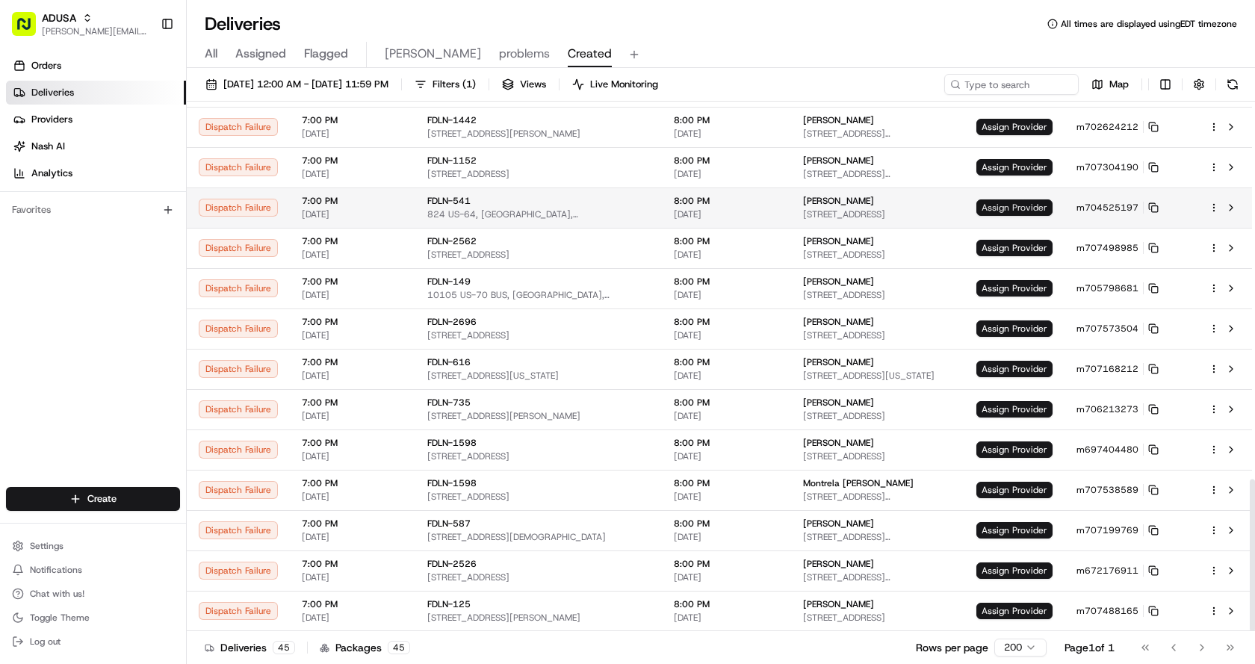
click at [1015, 204] on span "Assign Provider" at bounding box center [1015, 208] width 76 height 16
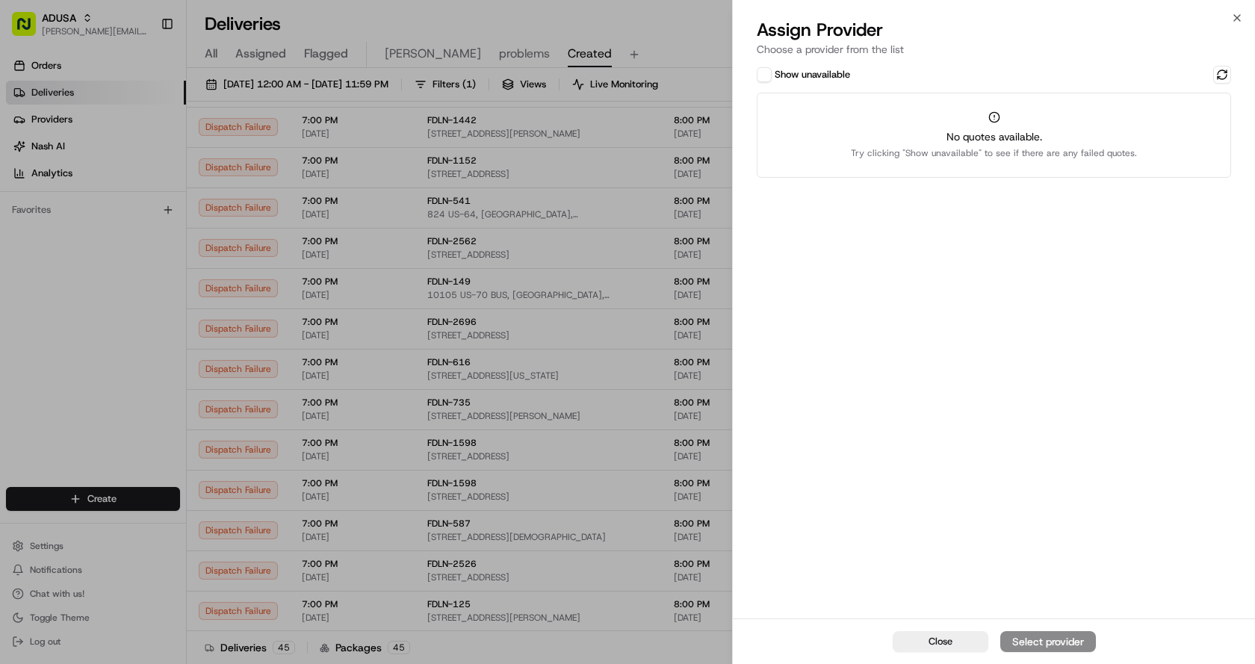
click at [769, 72] on button "Show unavailable" at bounding box center [764, 74] width 15 height 15
click at [1221, 72] on button at bounding box center [1222, 75] width 18 height 18
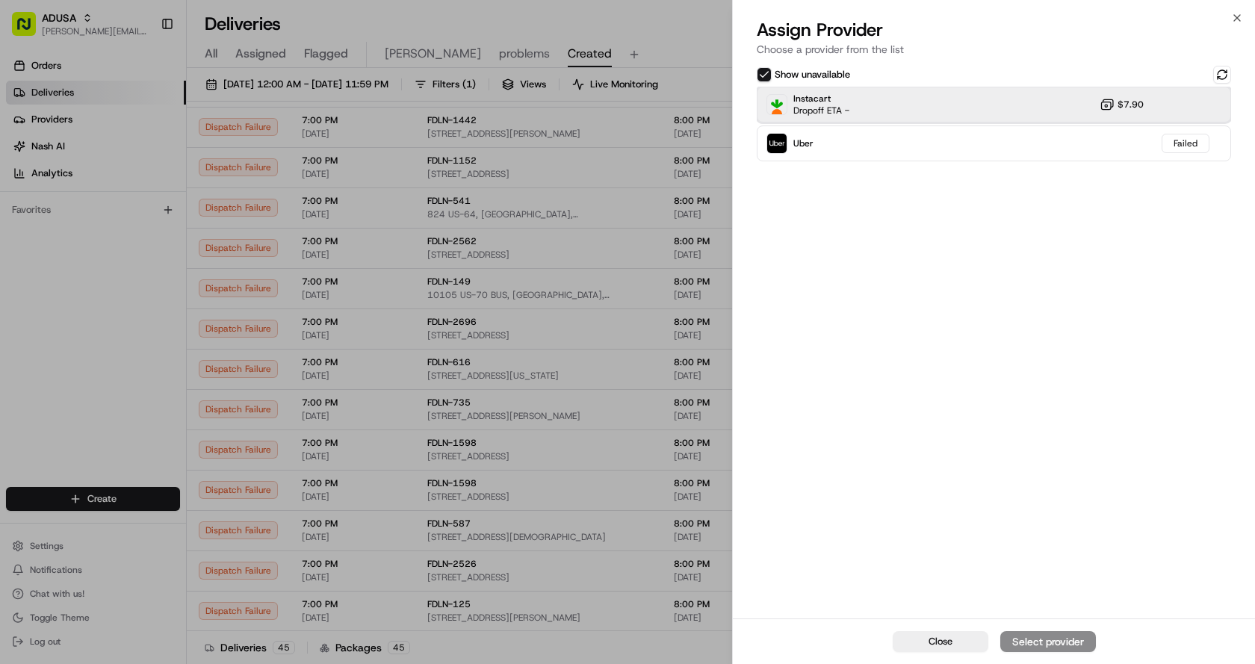
click at [975, 105] on div "Instacart Dropoff ETA - $7.90" at bounding box center [994, 105] width 474 height 36
click at [1030, 631] on button "Assign Provider" at bounding box center [1049, 641] width 96 height 21
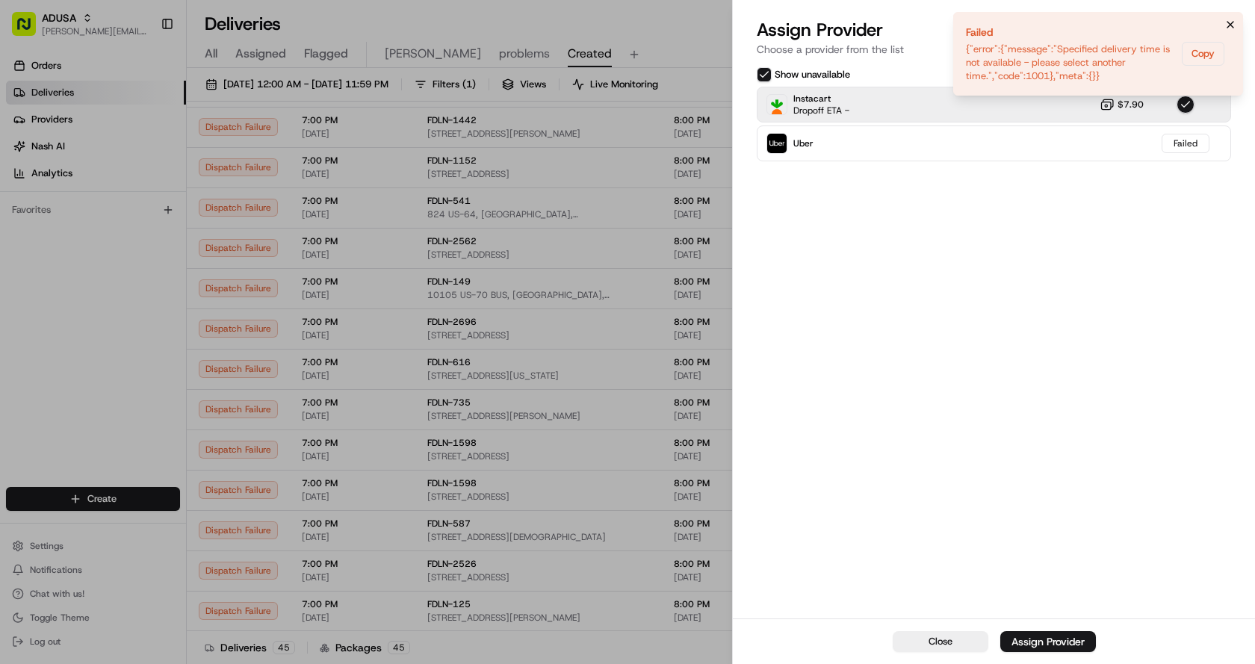
click at [1227, 23] on icon "Notifications (F8)" at bounding box center [1231, 25] width 12 height 12
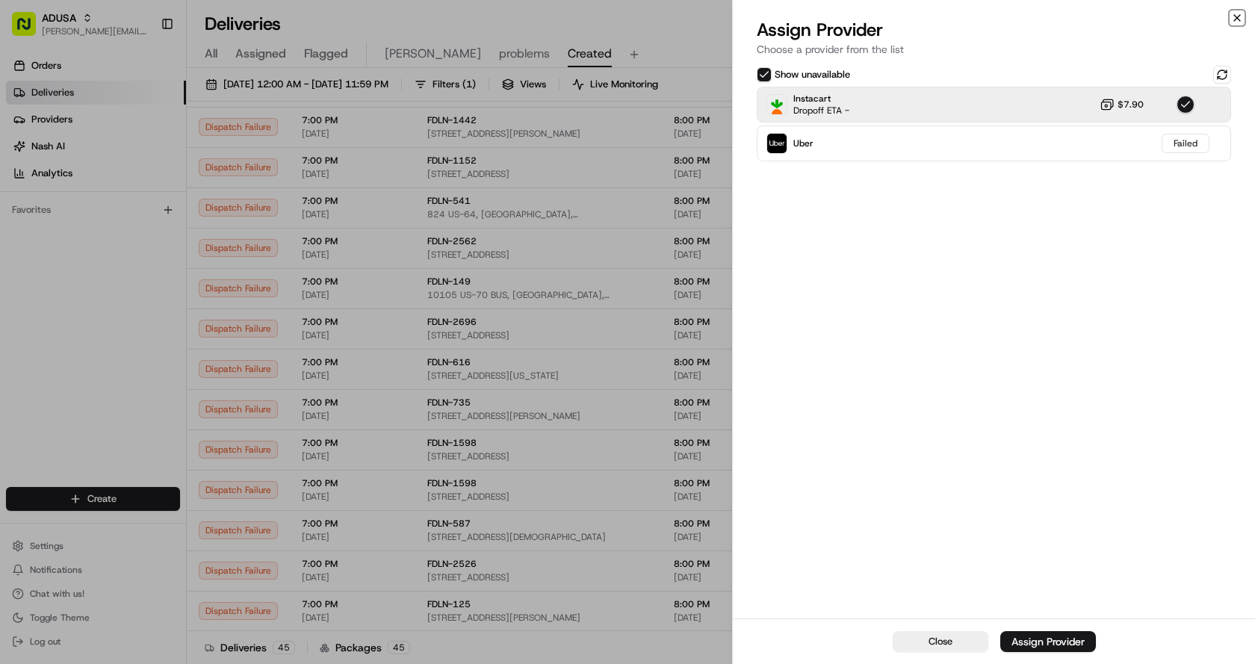
click at [1239, 16] on icon "button" at bounding box center [1237, 18] width 12 height 12
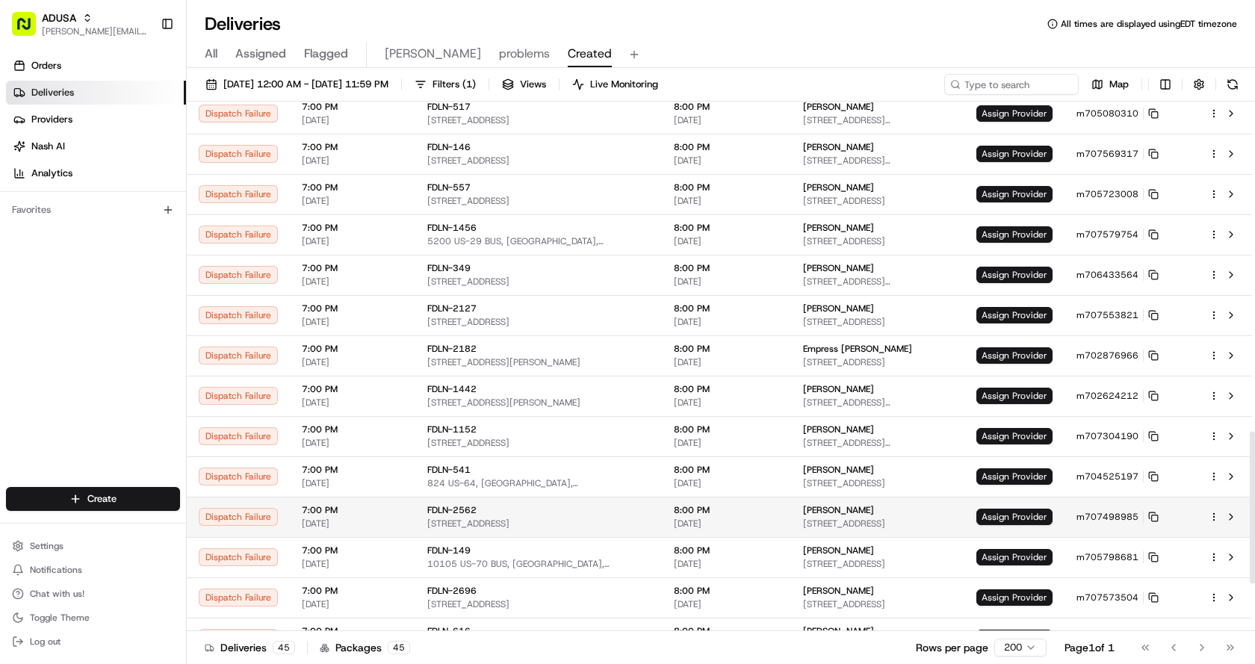
scroll to position [1017, 0]
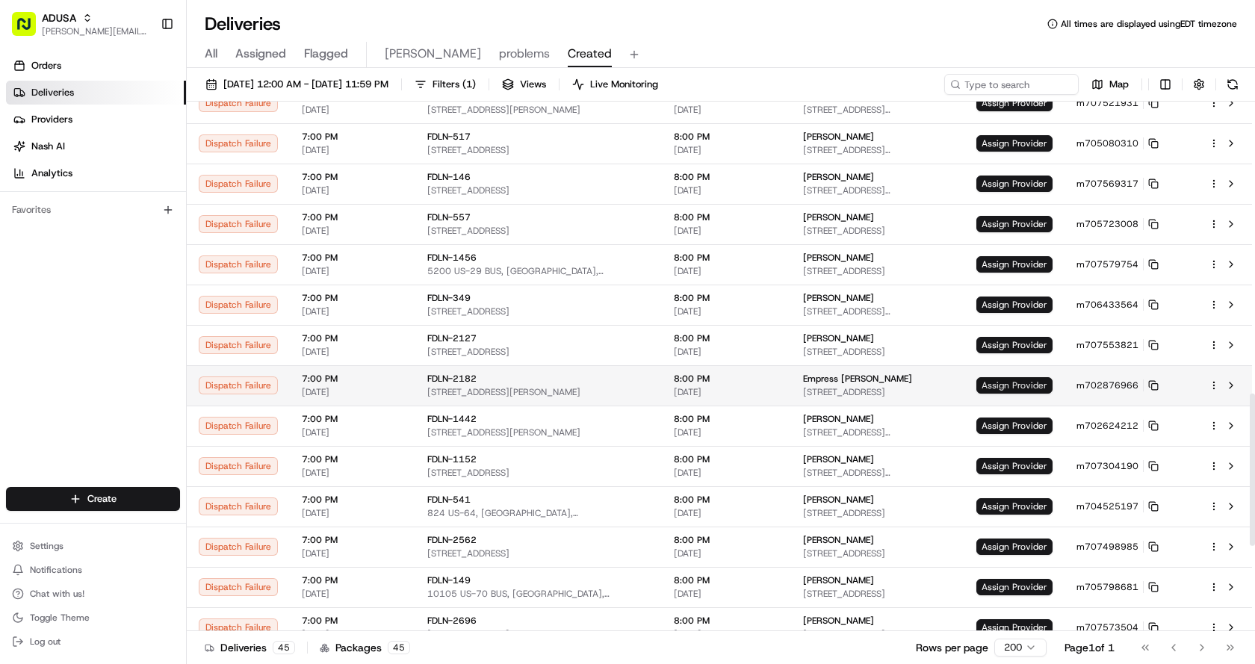
click at [1024, 382] on span "Assign Provider" at bounding box center [1015, 385] width 76 height 16
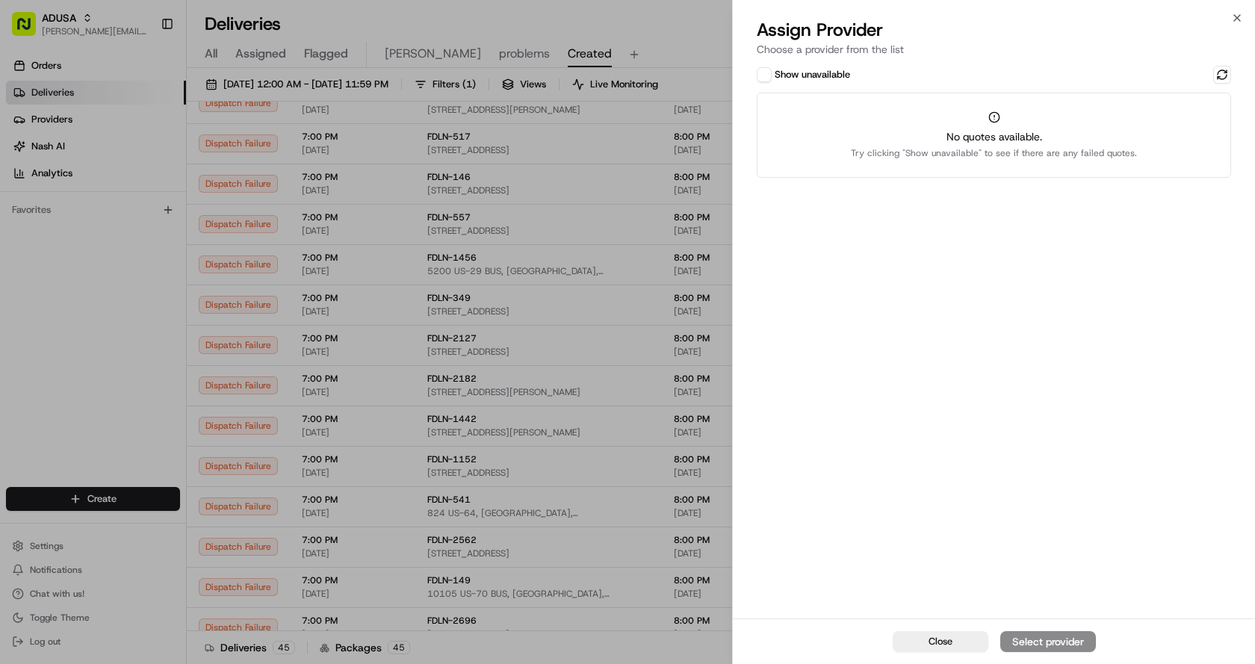
click at [770, 71] on button "Show unavailable" at bounding box center [764, 74] width 15 height 15
click at [1231, 78] on button at bounding box center [1222, 75] width 18 height 18
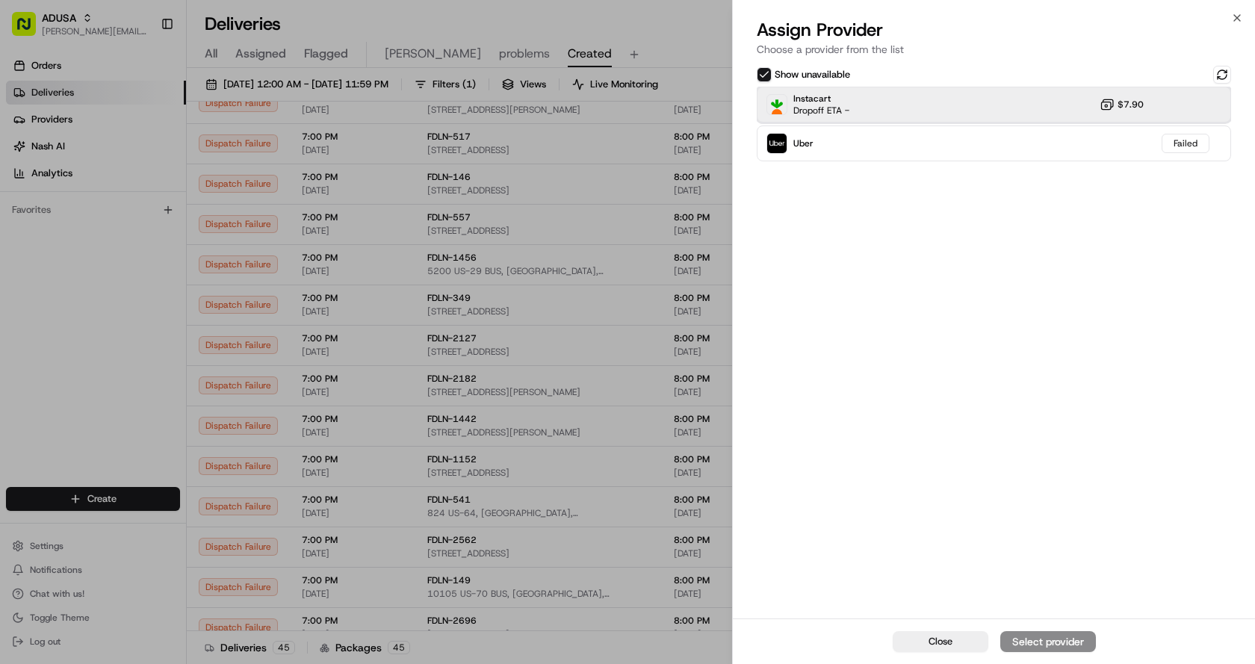
click at [897, 104] on div "Instacart Dropoff ETA - $7.90" at bounding box center [994, 105] width 474 height 36
click at [1034, 646] on div "Assign Provider" at bounding box center [1048, 641] width 73 height 15
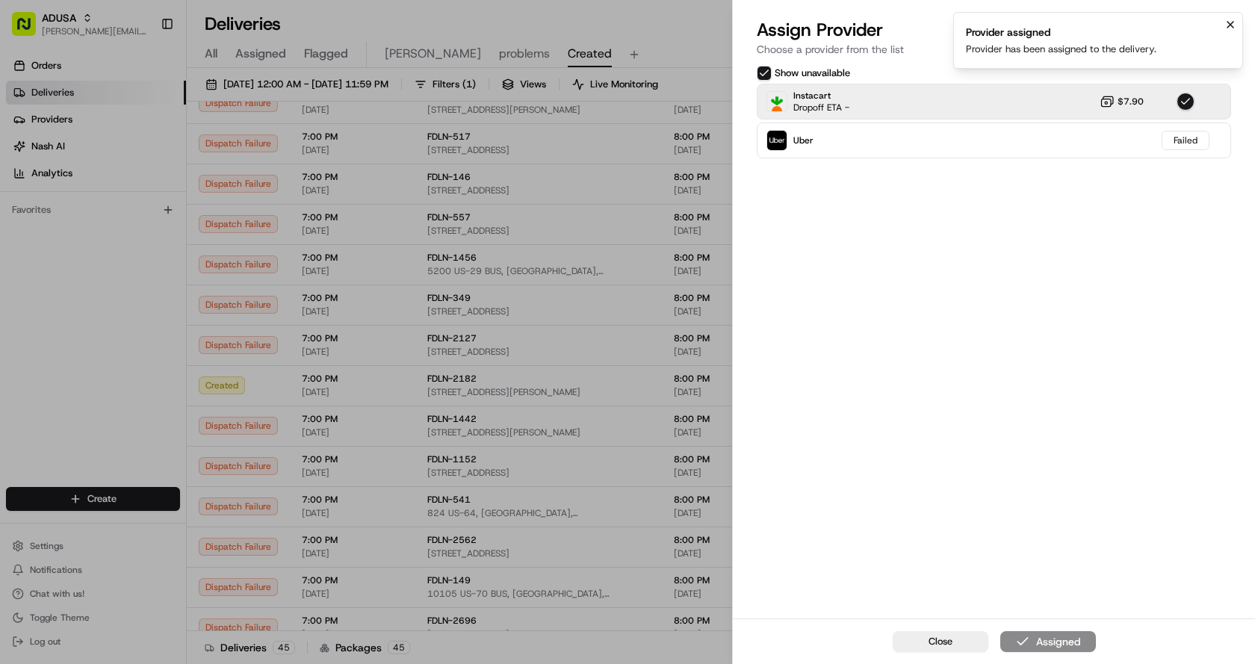
click at [1230, 25] on icon "Notifications (F8)" at bounding box center [1231, 25] width 6 height 6
drag, startPoint x: 915, startPoint y: 640, endPoint x: 914, endPoint y: 632, distance: 7.6
click at [916, 640] on button "Close" at bounding box center [941, 641] width 96 height 21
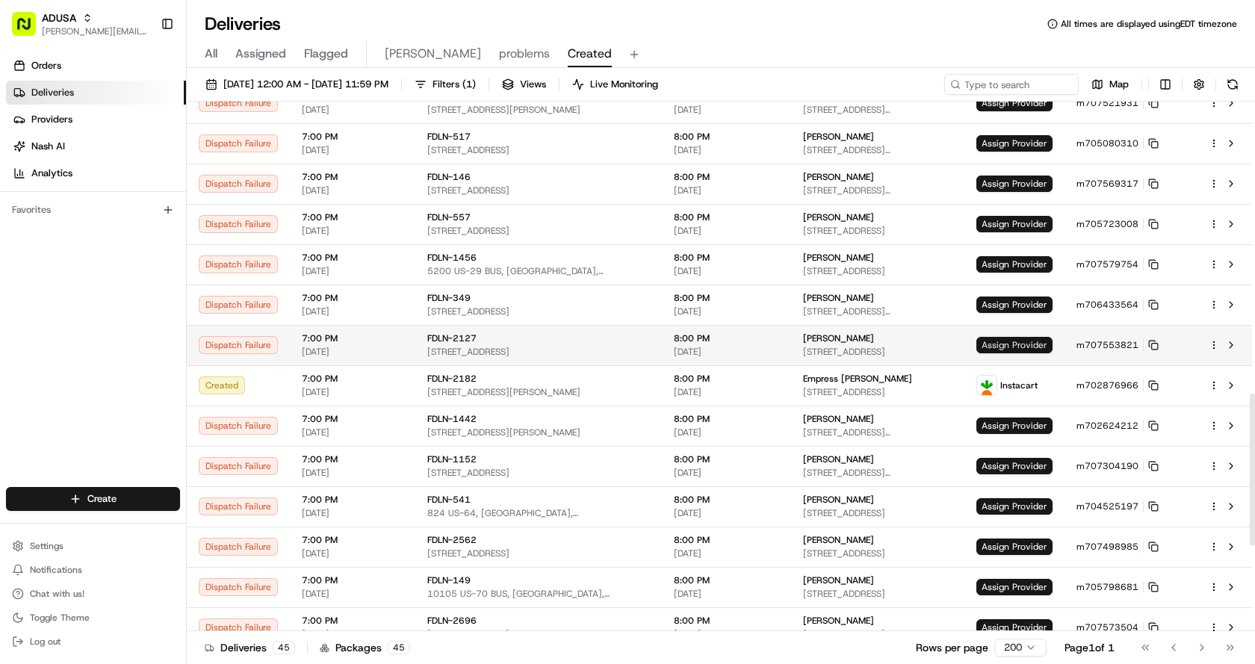
click at [1006, 340] on span "Assign Provider" at bounding box center [1015, 345] width 76 height 16
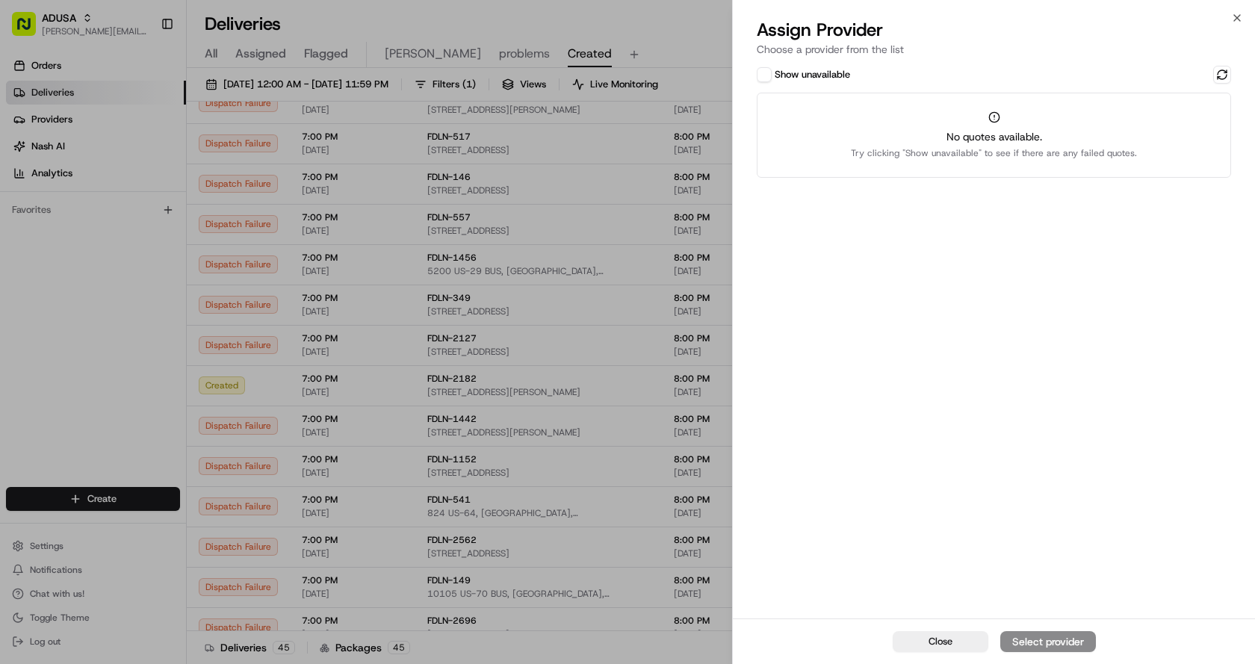
click at [763, 76] on button "Show unavailable" at bounding box center [764, 74] width 15 height 15
click at [1217, 71] on button at bounding box center [1222, 75] width 18 height 18
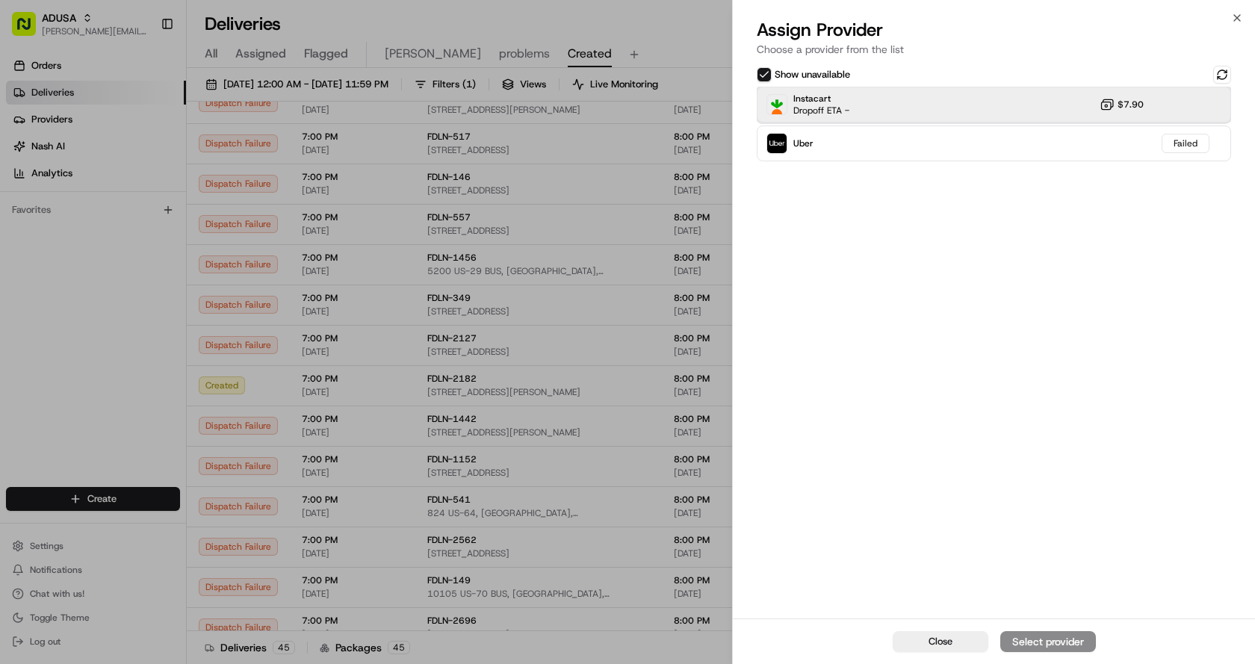
drag, startPoint x: 906, startPoint y: 107, endPoint x: 1027, endPoint y: 212, distance: 159.9
click at [911, 109] on div "Instacart Dropoff ETA - $7.90" at bounding box center [994, 105] width 474 height 36
click at [1031, 647] on div "Assign Provider" at bounding box center [1048, 641] width 73 height 15
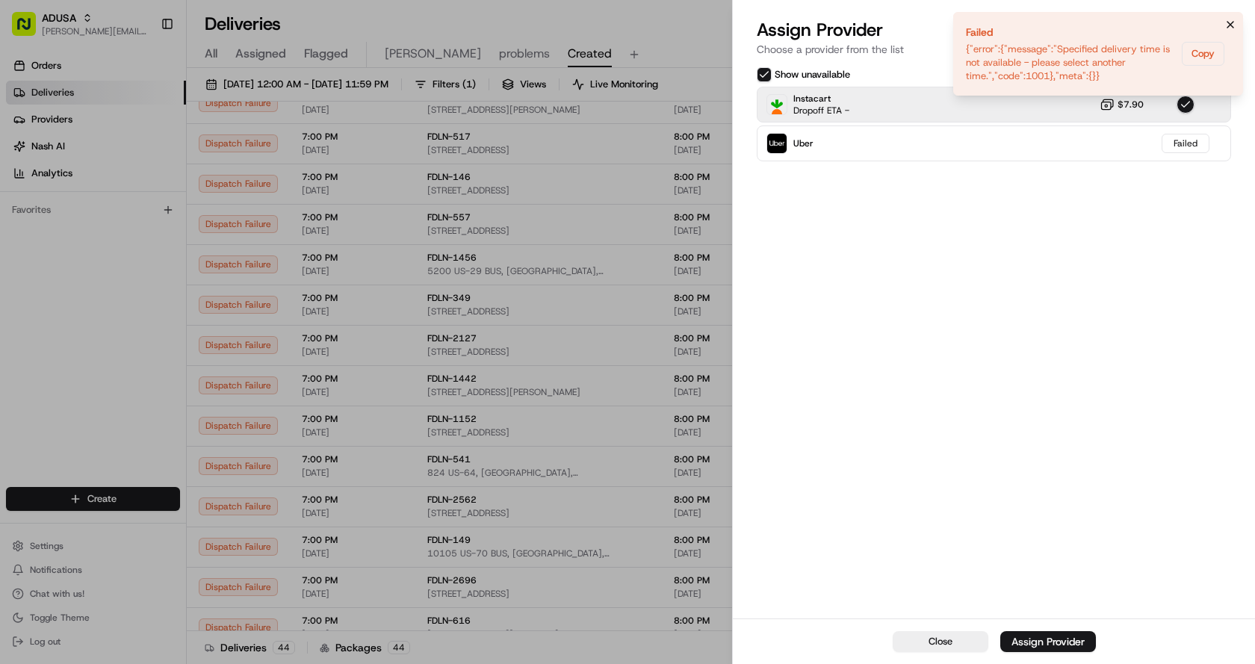
click at [1231, 24] on icon "Notifications (F8)" at bounding box center [1231, 25] width 12 height 12
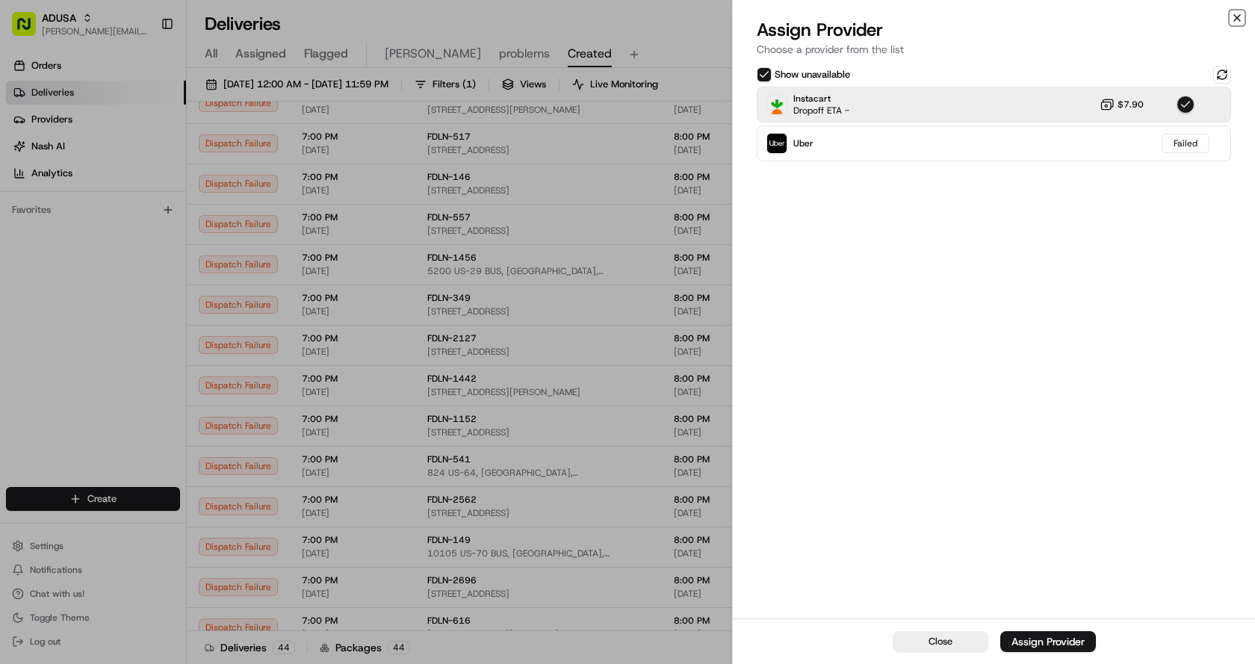
click at [1237, 16] on icon "button" at bounding box center [1237, 18] width 12 height 12
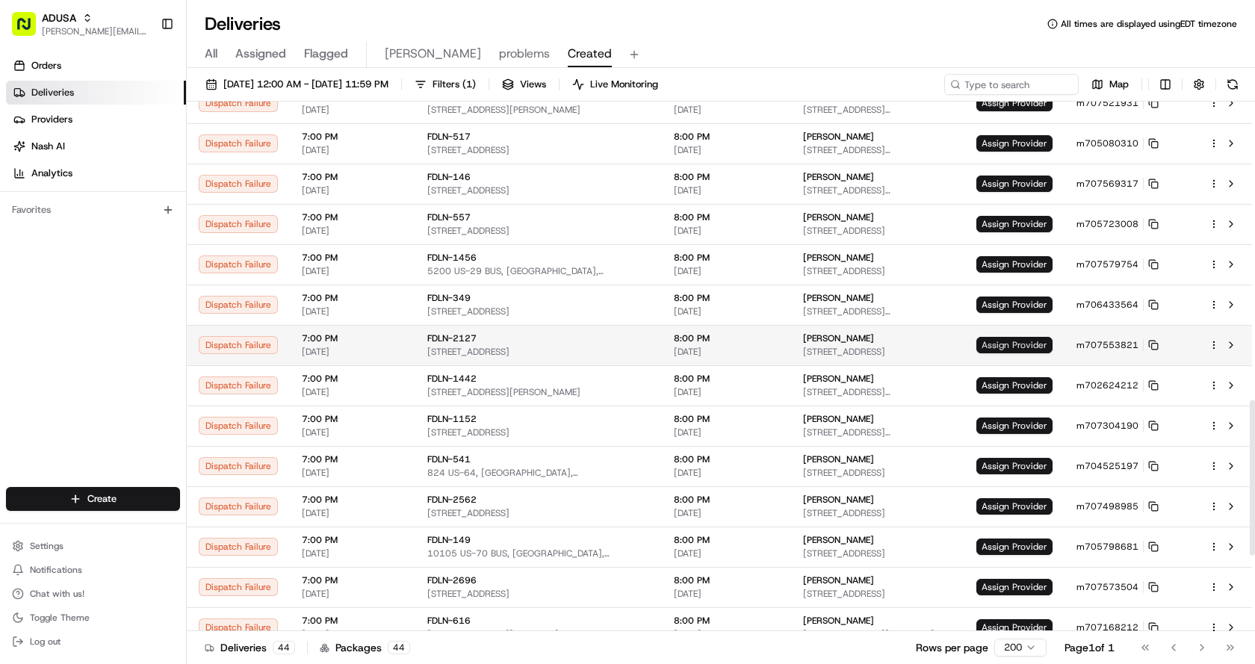
click at [1011, 349] on span "Assign Provider" at bounding box center [1015, 345] width 76 height 16
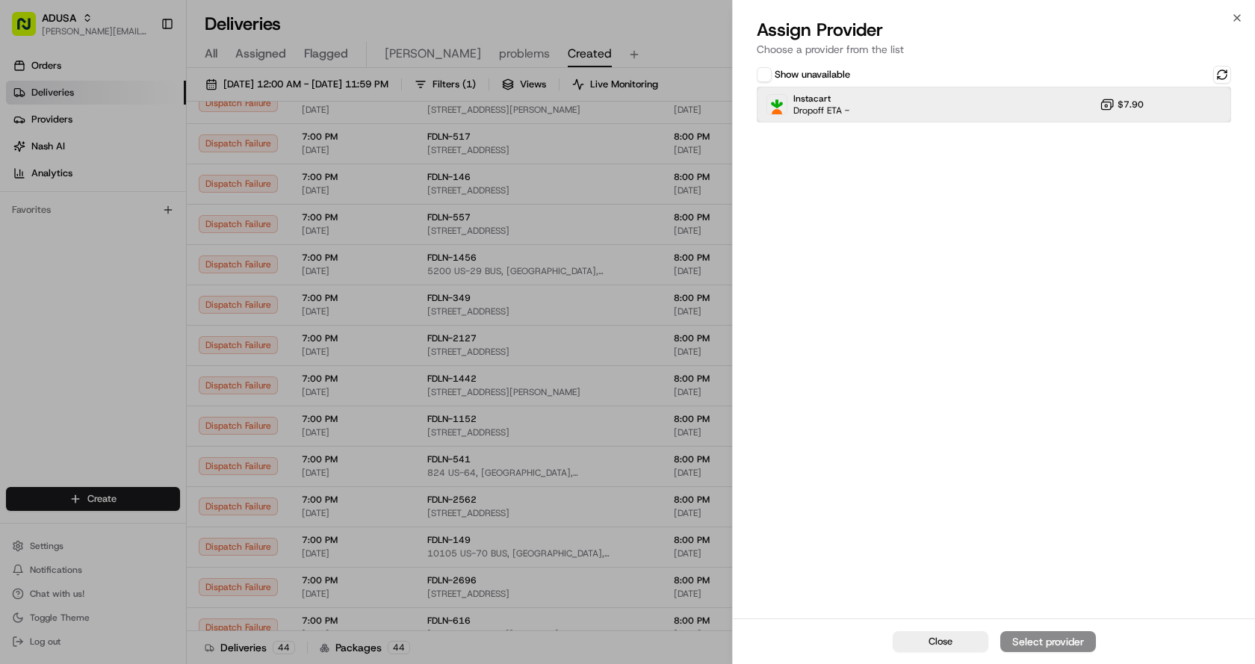
click at [870, 102] on div "Instacart Dropoff ETA - $7.90" at bounding box center [994, 105] width 474 height 36
click at [1054, 634] on button "Assign Provider" at bounding box center [1049, 641] width 96 height 21
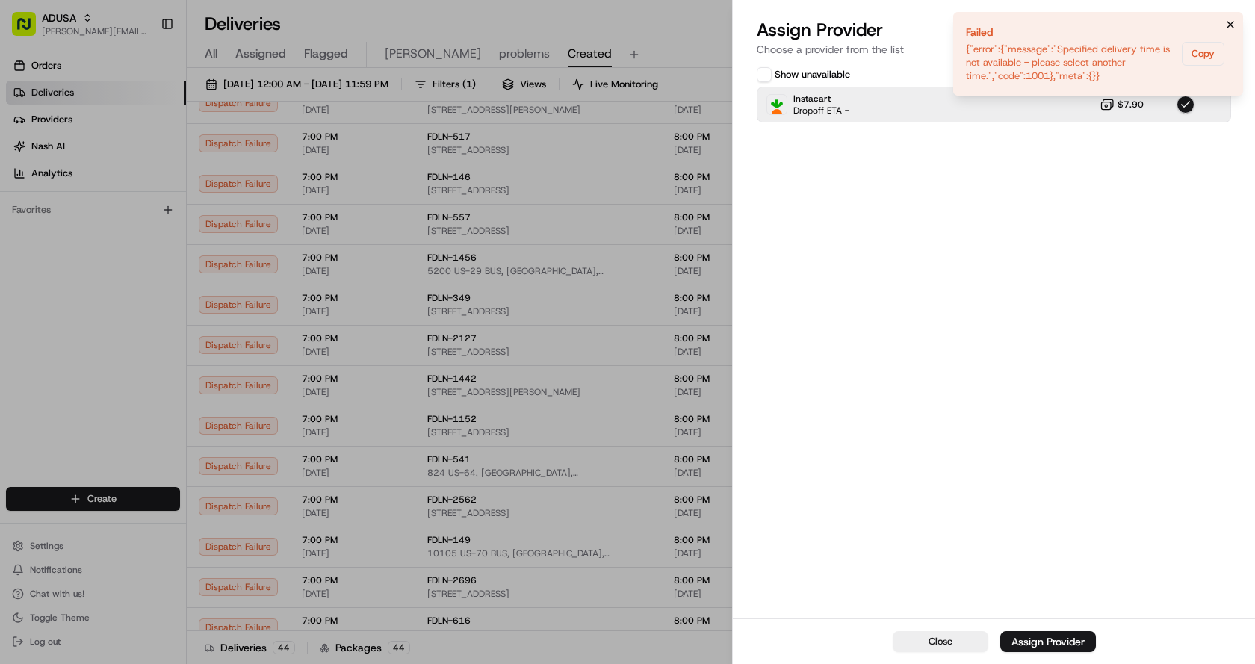
click at [1237, 25] on button "Notifications (F8)" at bounding box center [1231, 25] width 18 height 18
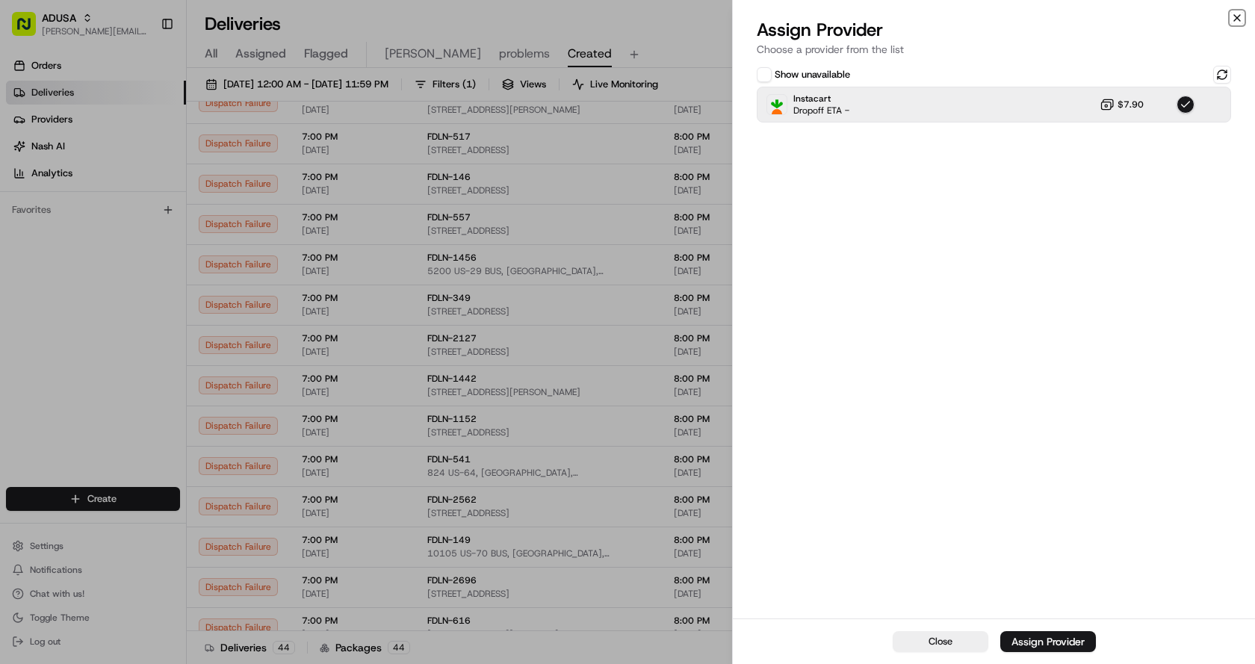
click at [1233, 15] on icon "button" at bounding box center [1237, 18] width 12 height 12
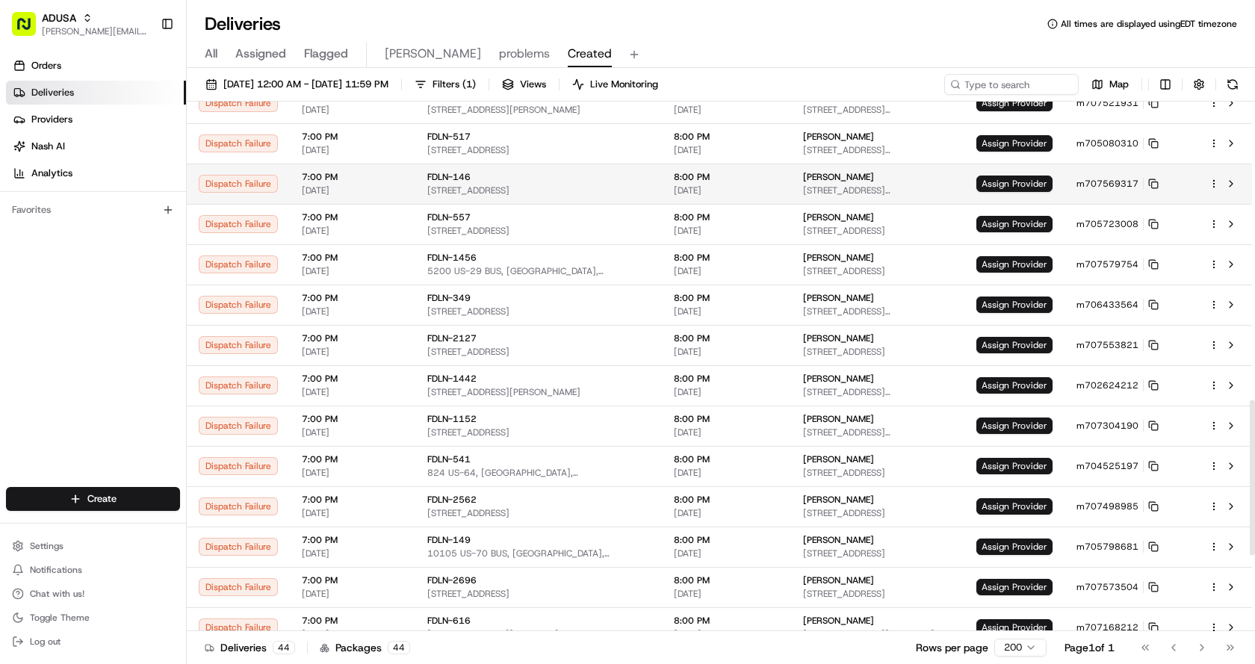
click at [1011, 167] on td "Assign Provider" at bounding box center [1015, 184] width 100 height 40
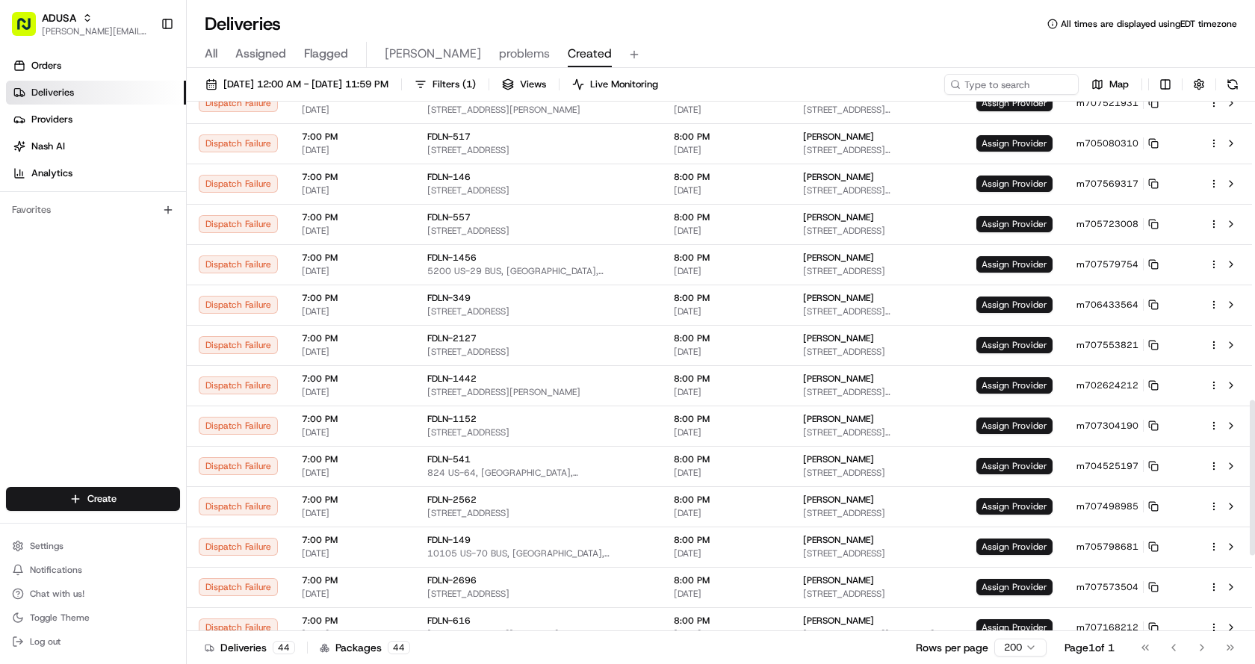
click at [1005, 180] on span "Assign Provider" at bounding box center [1015, 184] width 76 height 16
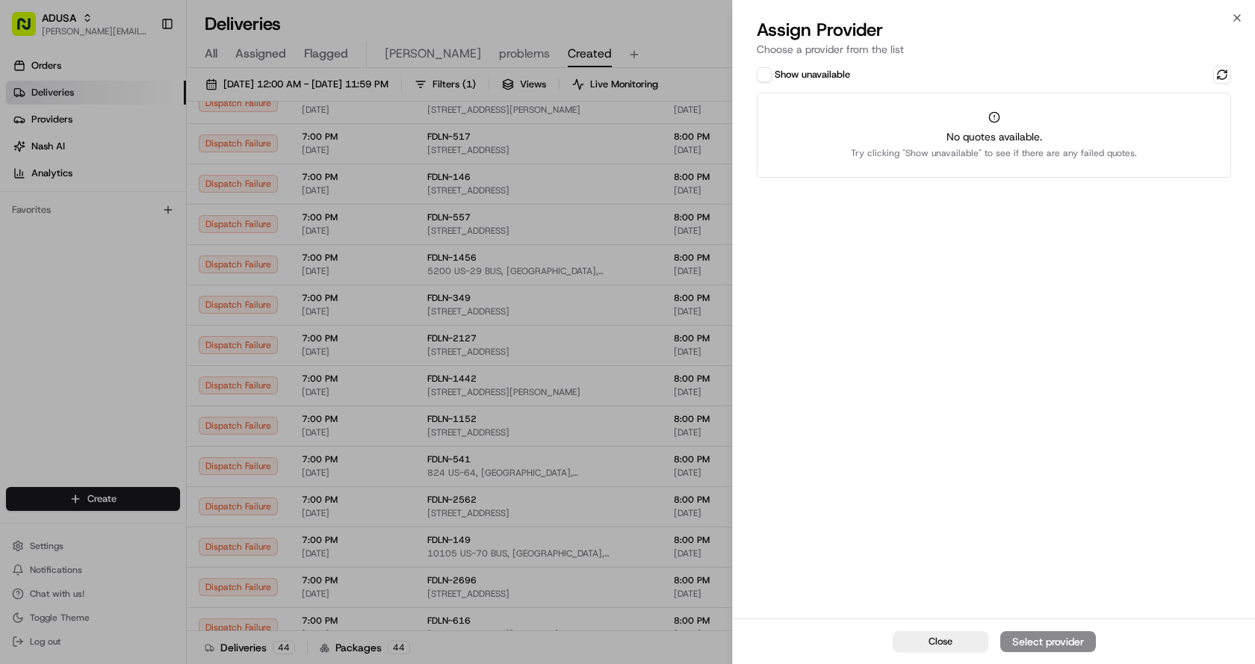
click at [775, 73] on label "Show unavailable" at bounding box center [812, 74] width 75 height 13
click at [772, 73] on button "Show unavailable" at bounding box center [764, 74] width 15 height 15
click at [1219, 73] on button at bounding box center [1222, 75] width 18 height 18
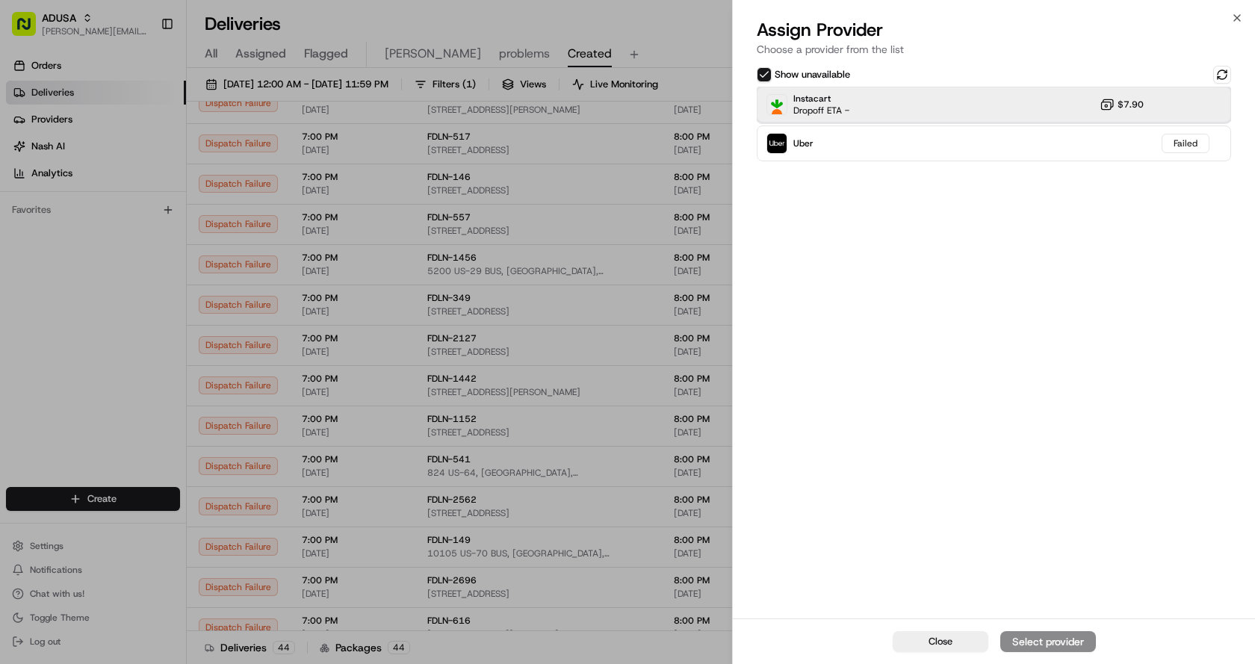
click at [901, 100] on div "Instacart Dropoff ETA - $7.90" at bounding box center [994, 105] width 474 height 36
click at [1033, 641] on div "Assign Provider" at bounding box center [1048, 641] width 73 height 15
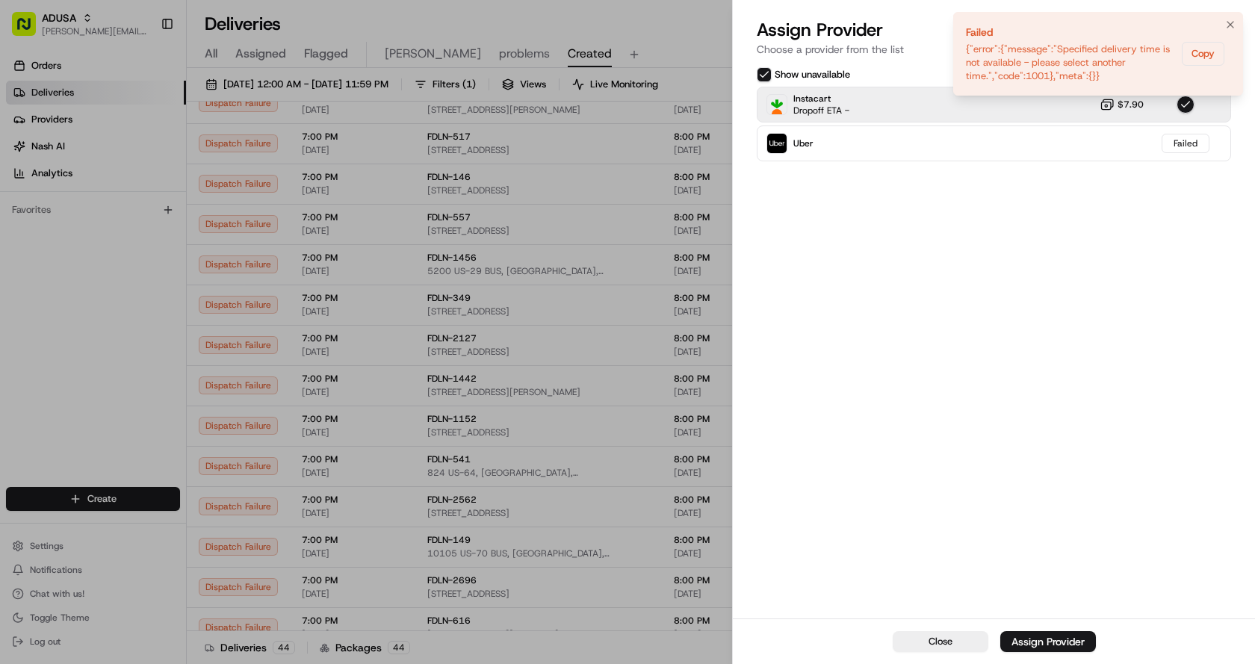
click at [1231, 23] on icon "Notifications (F8)" at bounding box center [1231, 25] width 12 height 12
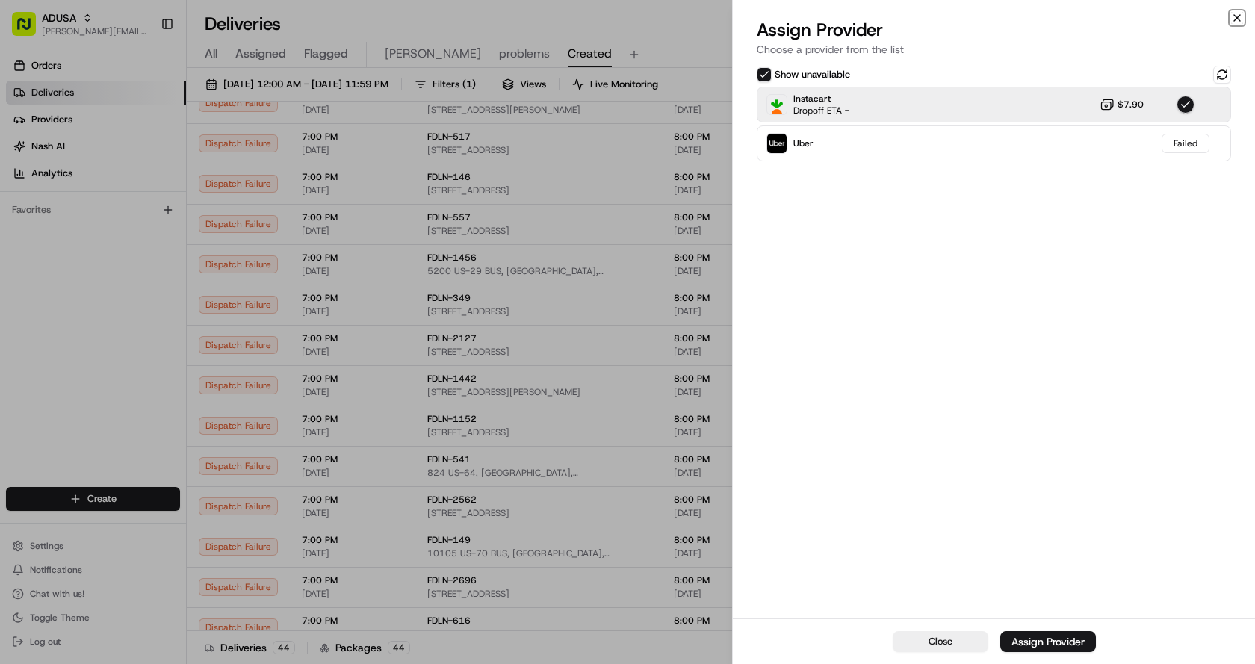
click at [1240, 19] on icon "button" at bounding box center [1237, 18] width 12 height 12
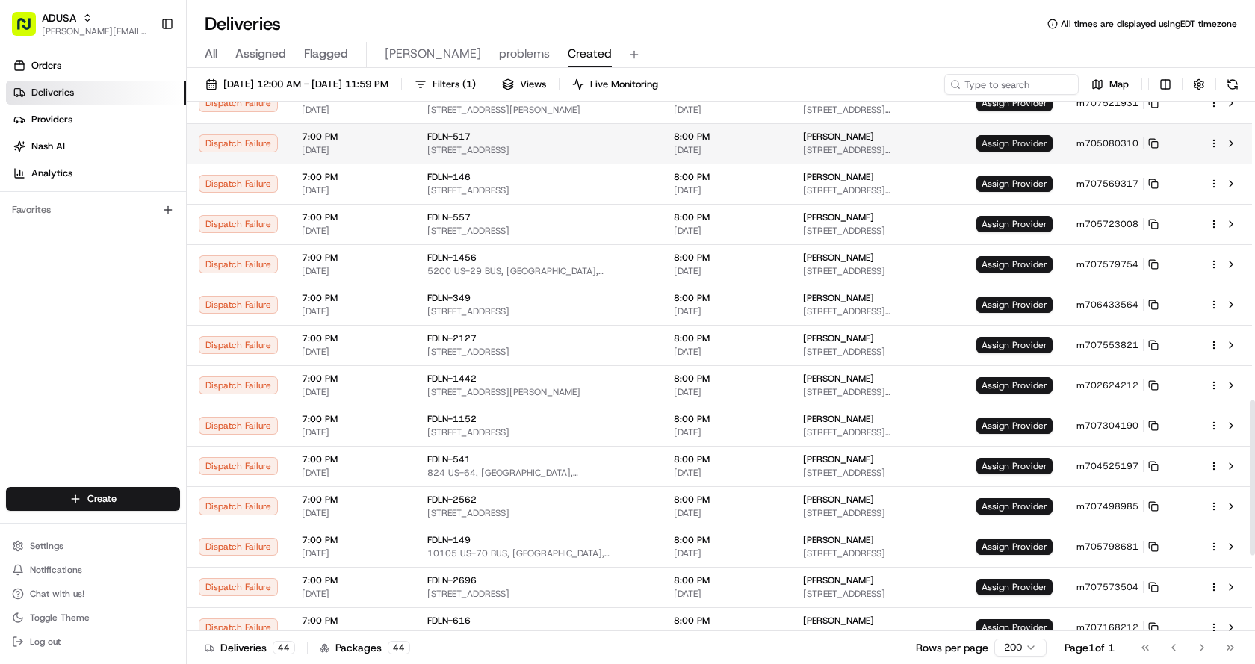
click at [1036, 138] on span "Assign Provider" at bounding box center [1015, 143] width 76 height 16
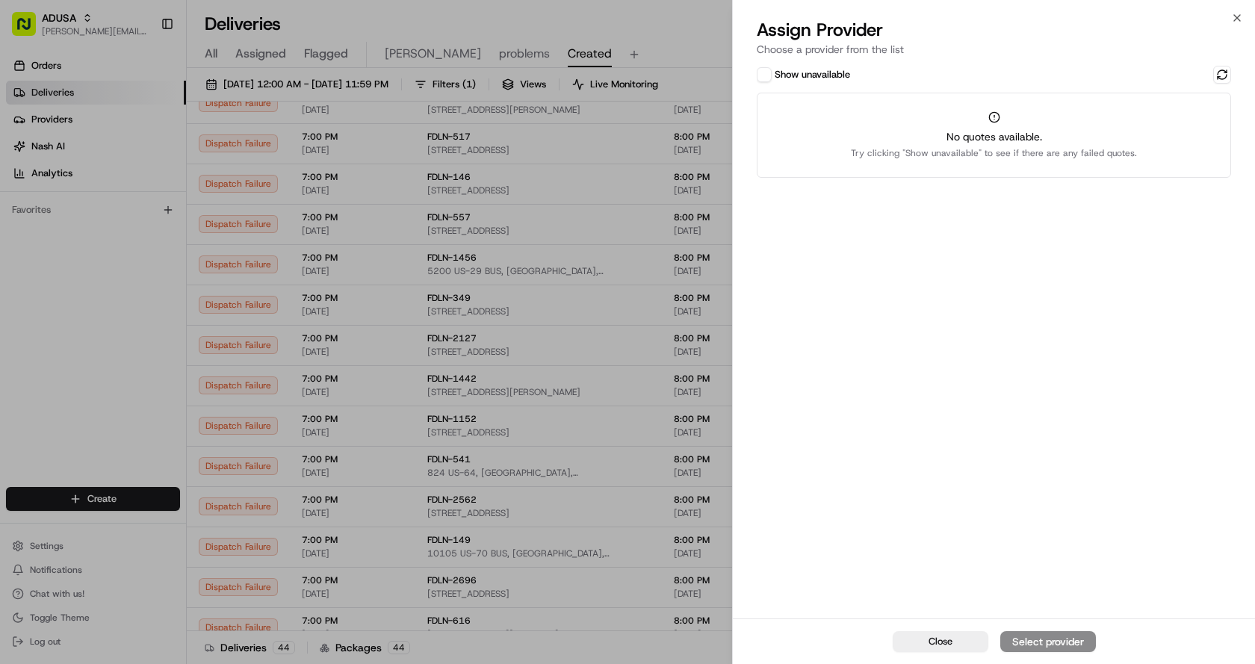
click at [774, 72] on div "Show unavailable" at bounding box center [803, 74] width 93 height 15
click at [767, 75] on button "Show unavailable" at bounding box center [764, 74] width 15 height 15
click at [1216, 71] on button at bounding box center [1222, 75] width 18 height 18
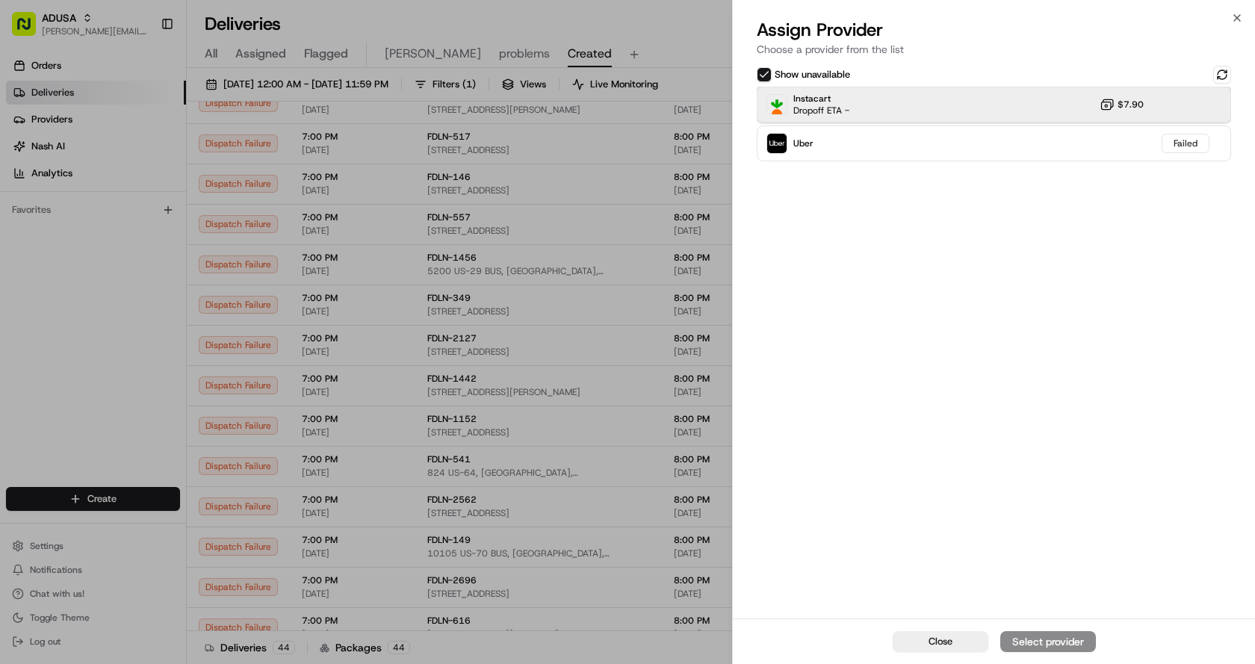
click at [874, 99] on div "Instacart Dropoff ETA - $7.90" at bounding box center [994, 105] width 474 height 36
click at [1060, 647] on div "Assign Provider" at bounding box center [1048, 641] width 73 height 15
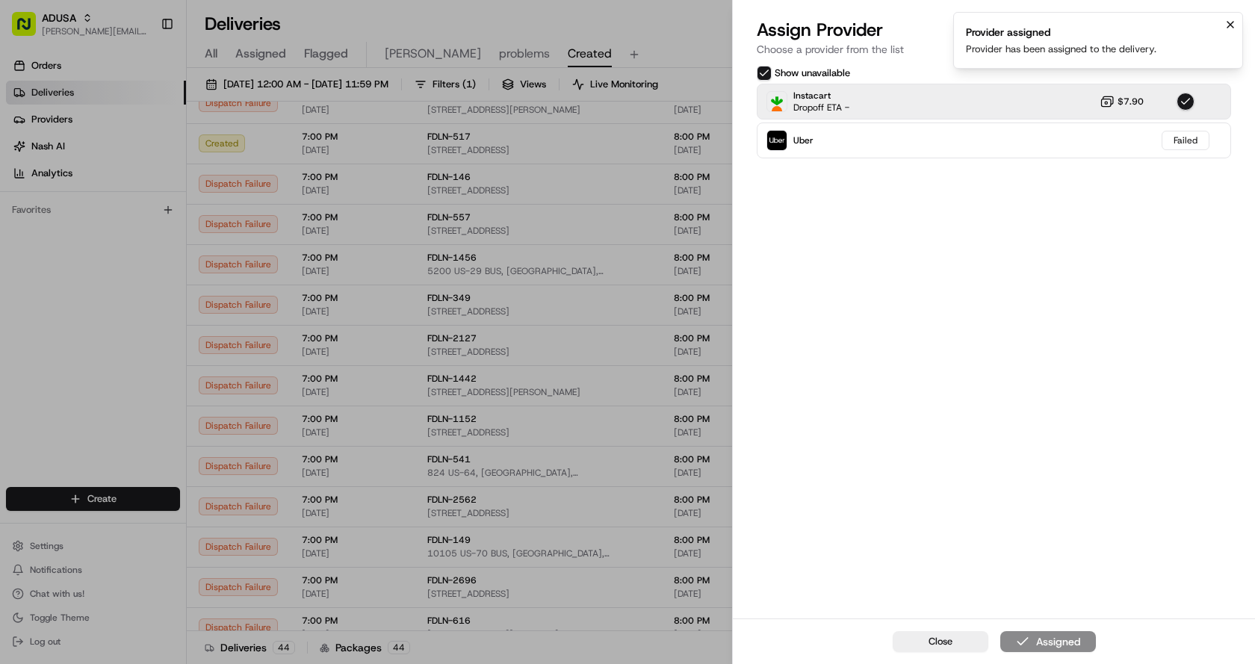
click at [1234, 23] on icon "Notifications (F8)" at bounding box center [1231, 25] width 12 height 12
click at [1241, 13] on icon "button" at bounding box center [1237, 18] width 12 height 12
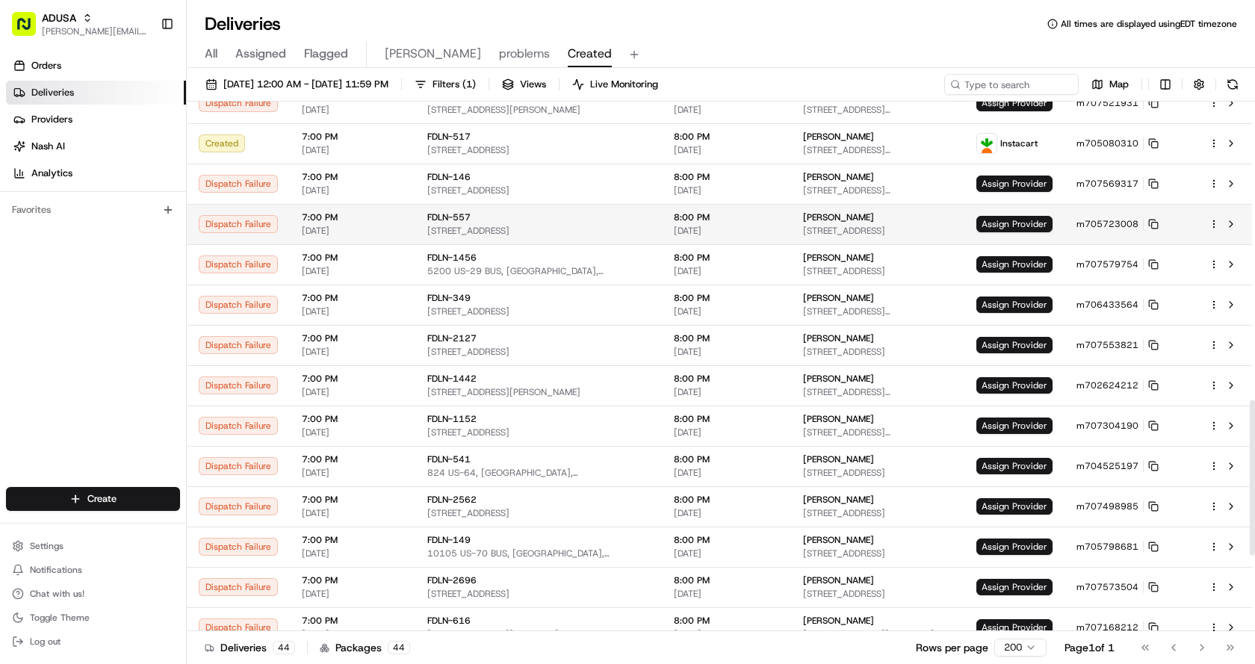
scroll to position [793, 0]
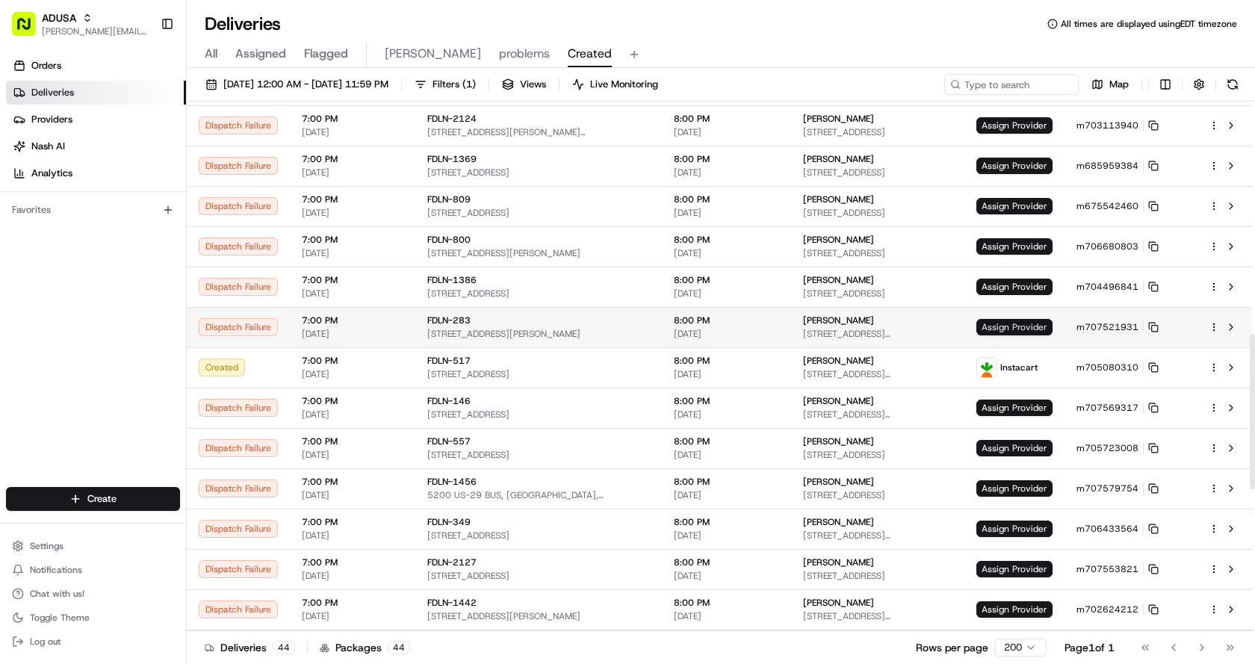
click at [1017, 327] on span "Assign Provider" at bounding box center [1015, 327] width 76 height 16
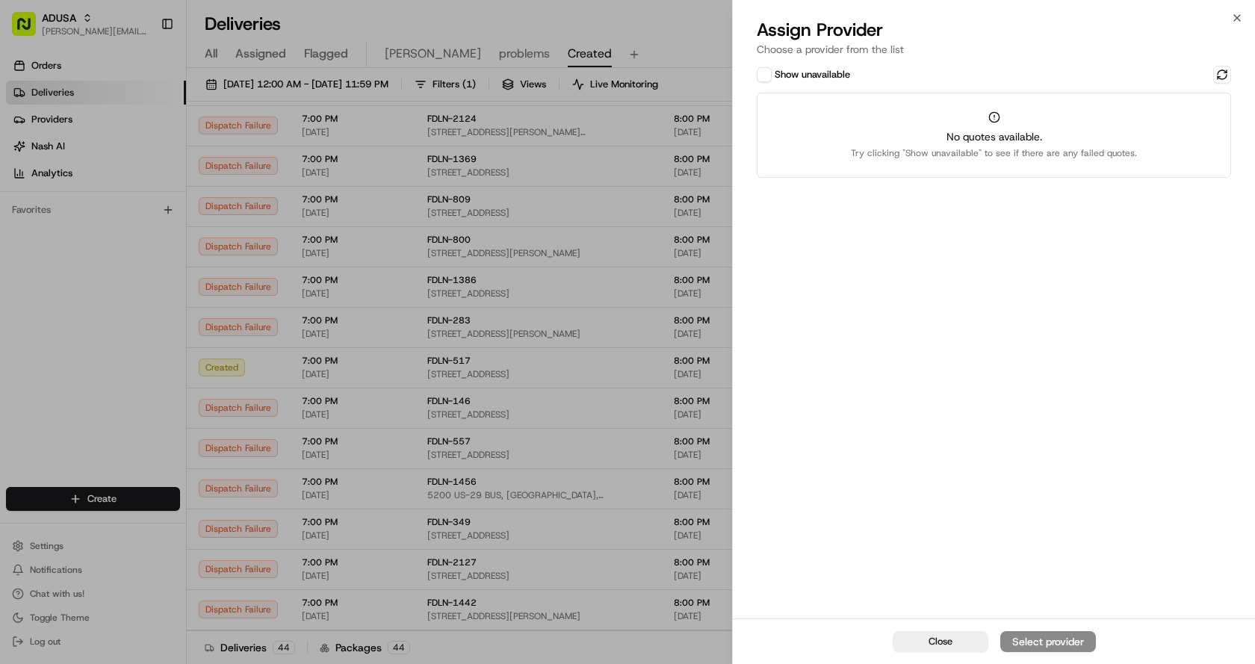
click at [772, 72] on div "Show unavailable" at bounding box center [803, 74] width 93 height 15
click at [765, 67] on button "Show unavailable" at bounding box center [764, 74] width 15 height 15
click at [1222, 70] on button at bounding box center [1222, 75] width 18 height 18
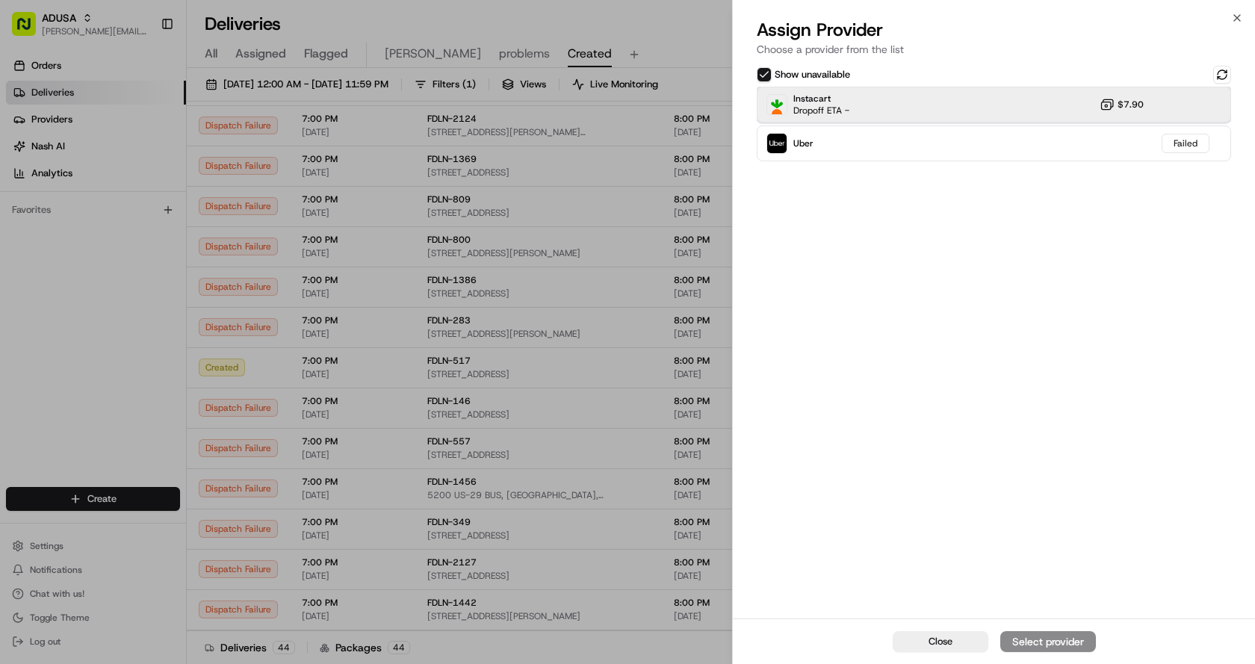
click at [909, 108] on div "Instacart Dropoff ETA - $7.90" at bounding box center [994, 105] width 474 height 36
click at [1045, 640] on div "Assign Provider" at bounding box center [1048, 641] width 73 height 15
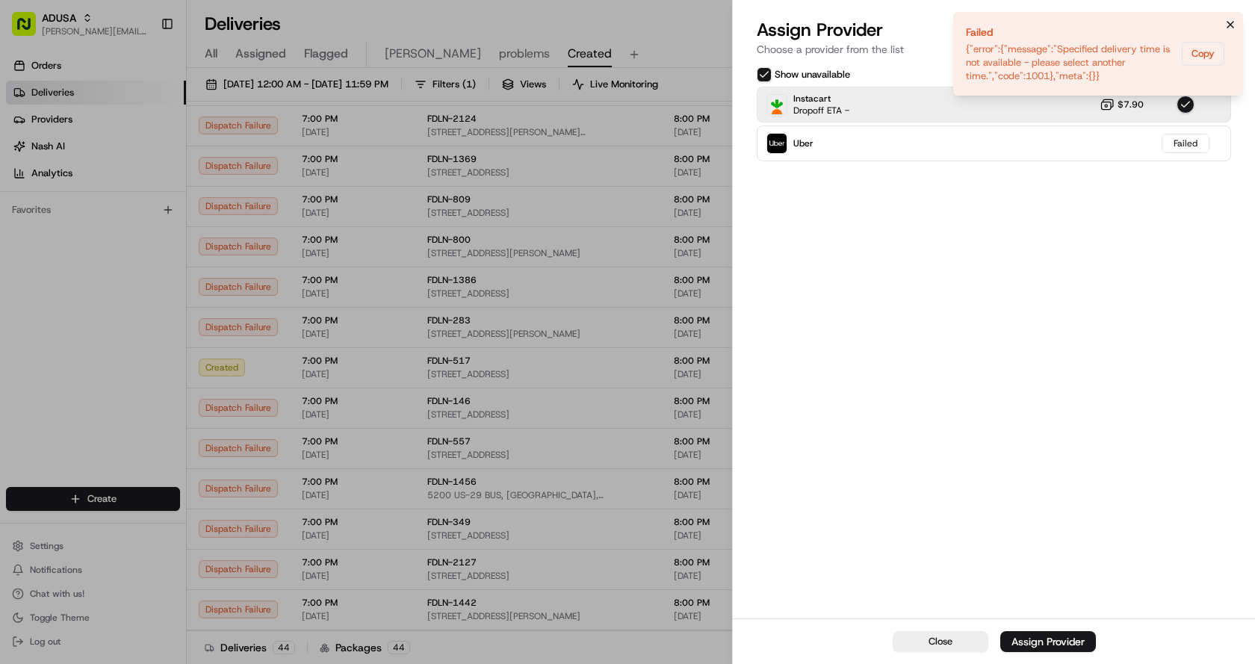
click at [1226, 22] on icon "Notifications (F8)" at bounding box center [1231, 25] width 12 height 12
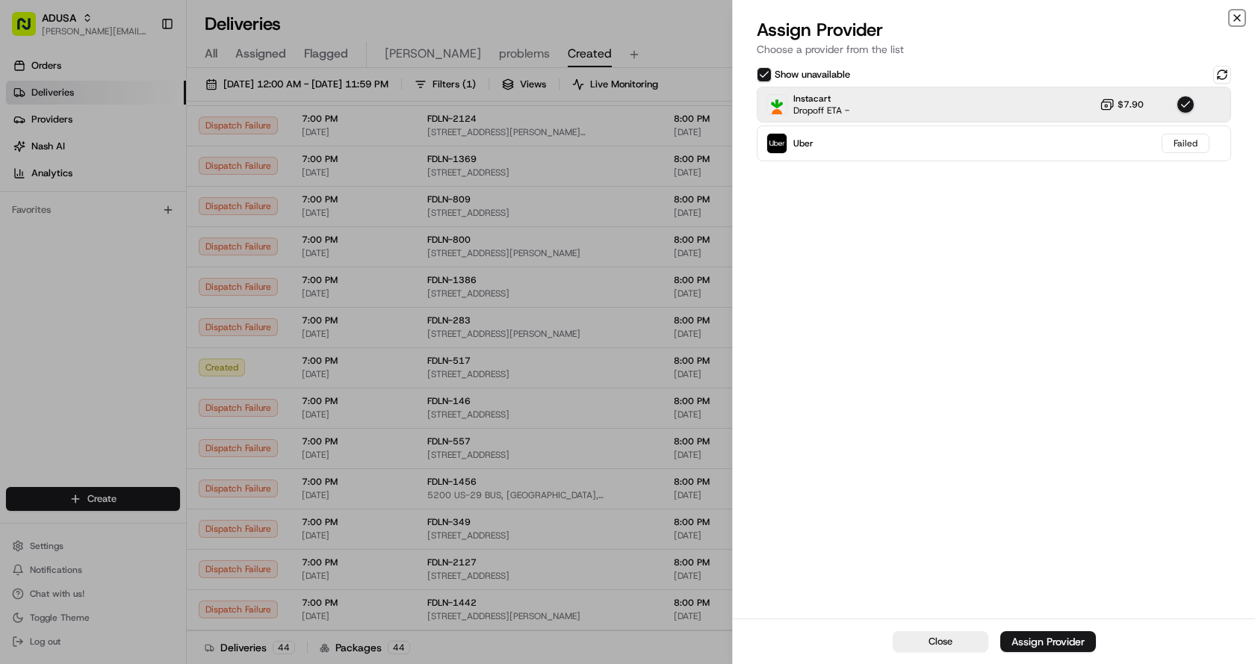
click at [1236, 16] on icon "button" at bounding box center [1237, 18] width 6 height 6
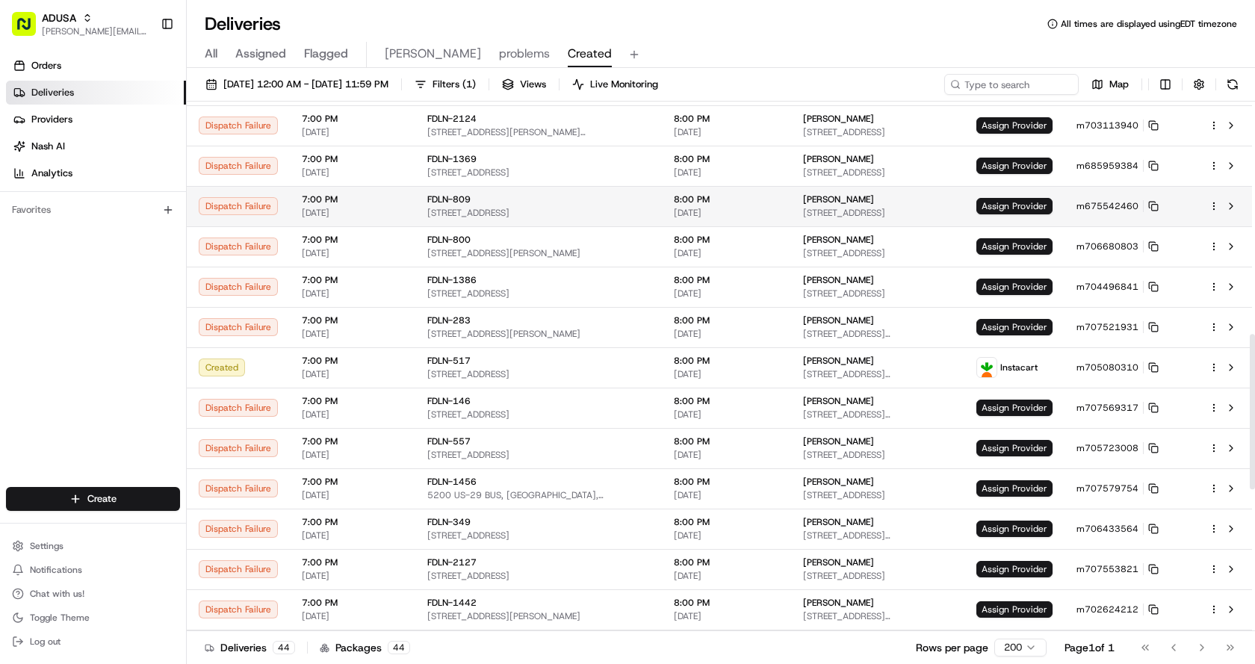
click at [1018, 194] on td "Assign Provider" at bounding box center [1015, 206] width 100 height 40
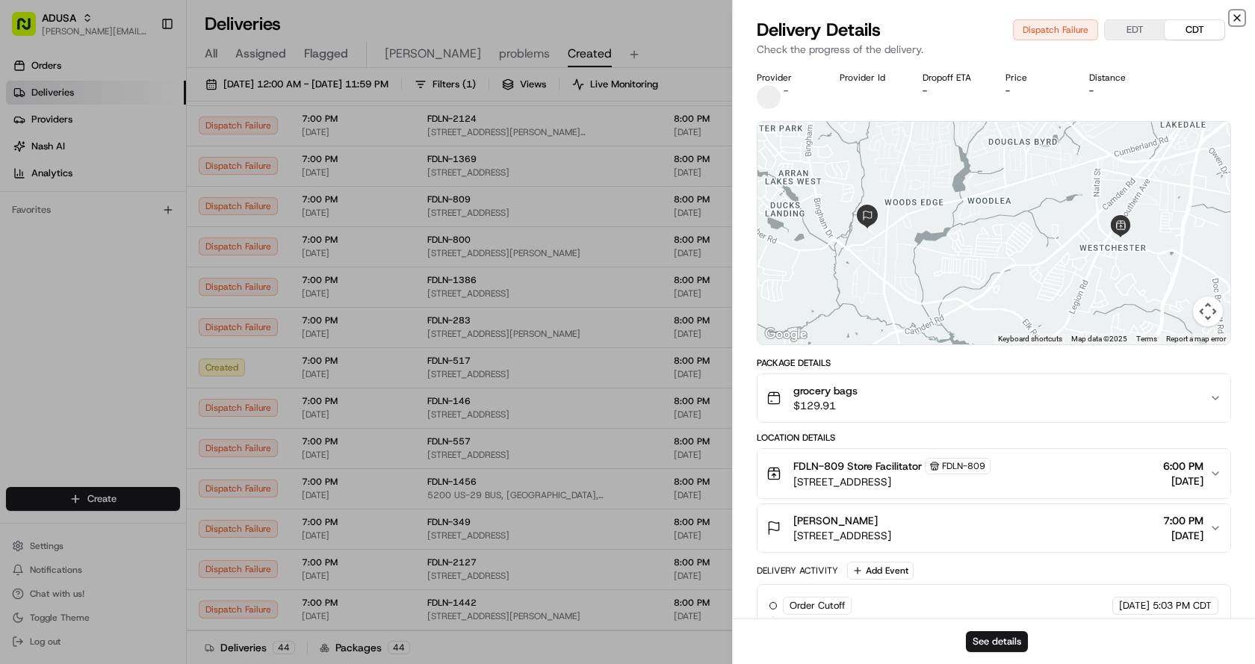
click at [1232, 15] on icon "button" at bounding box center [1237, 18] width 12 height 12
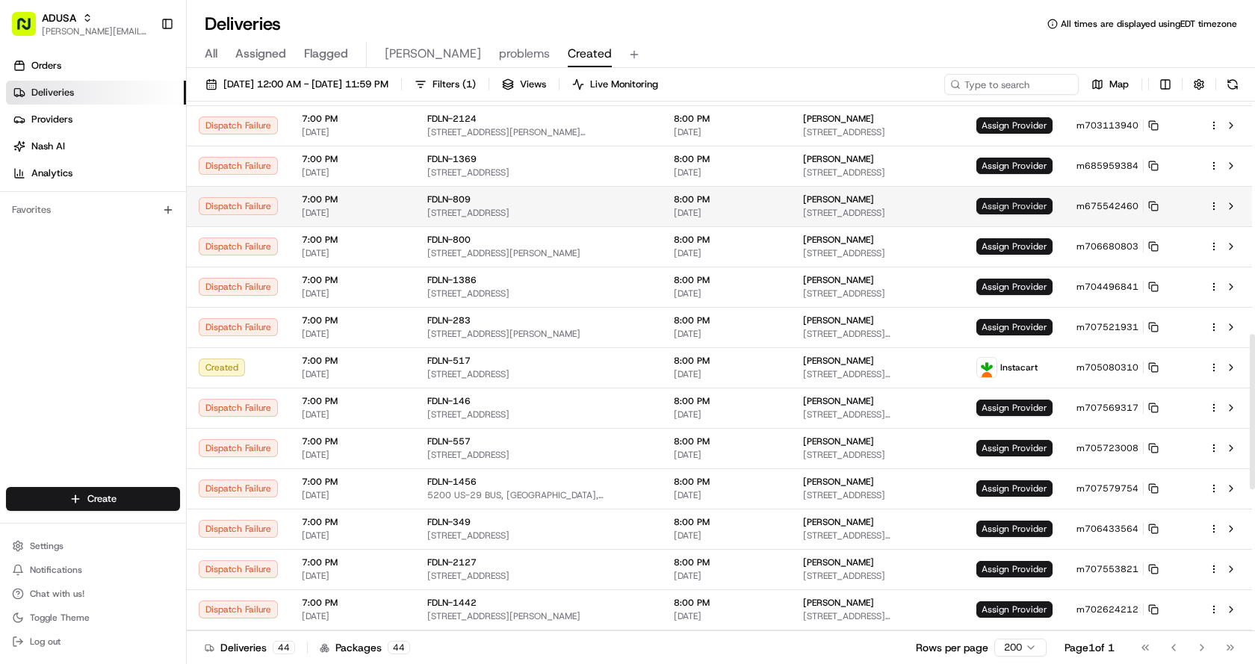
click at [1012, 203] on span "Assign Provider" at bounding box center [1015, 206] width 76 height 16
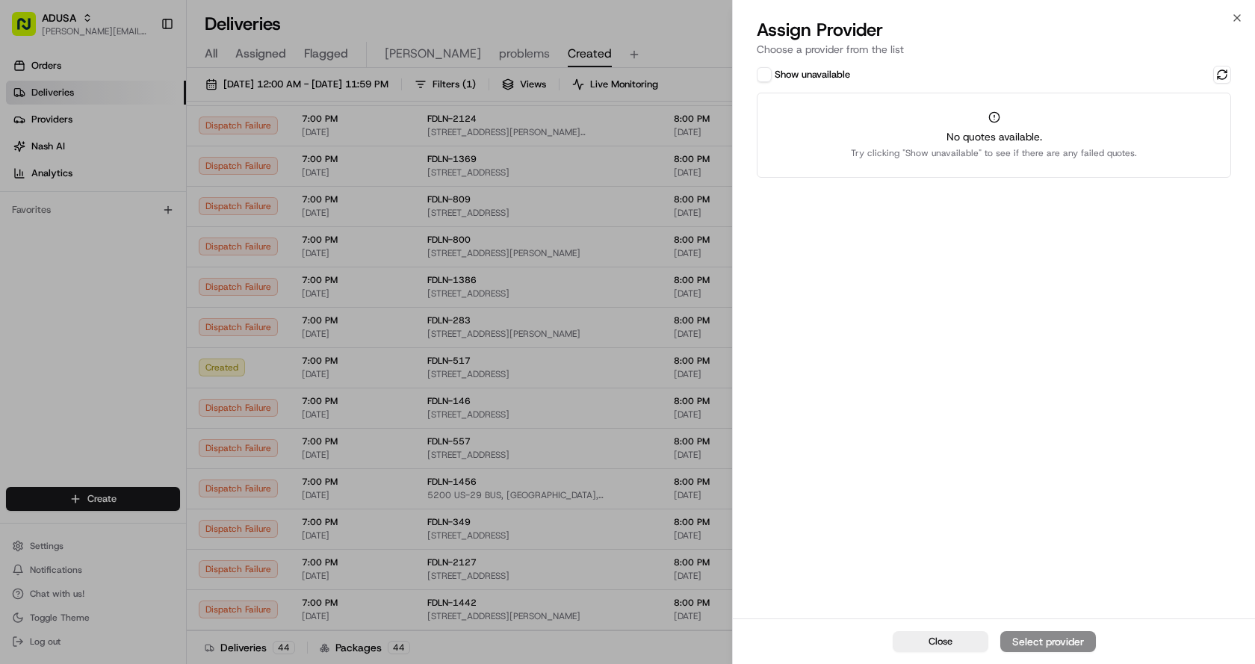
click at [767, 71] on button "Show unavailable" at bounding box center [764, 74] width 15 height 15
click at [1216, 76] on button at bounding box center [1222, 75] width 18 height 18
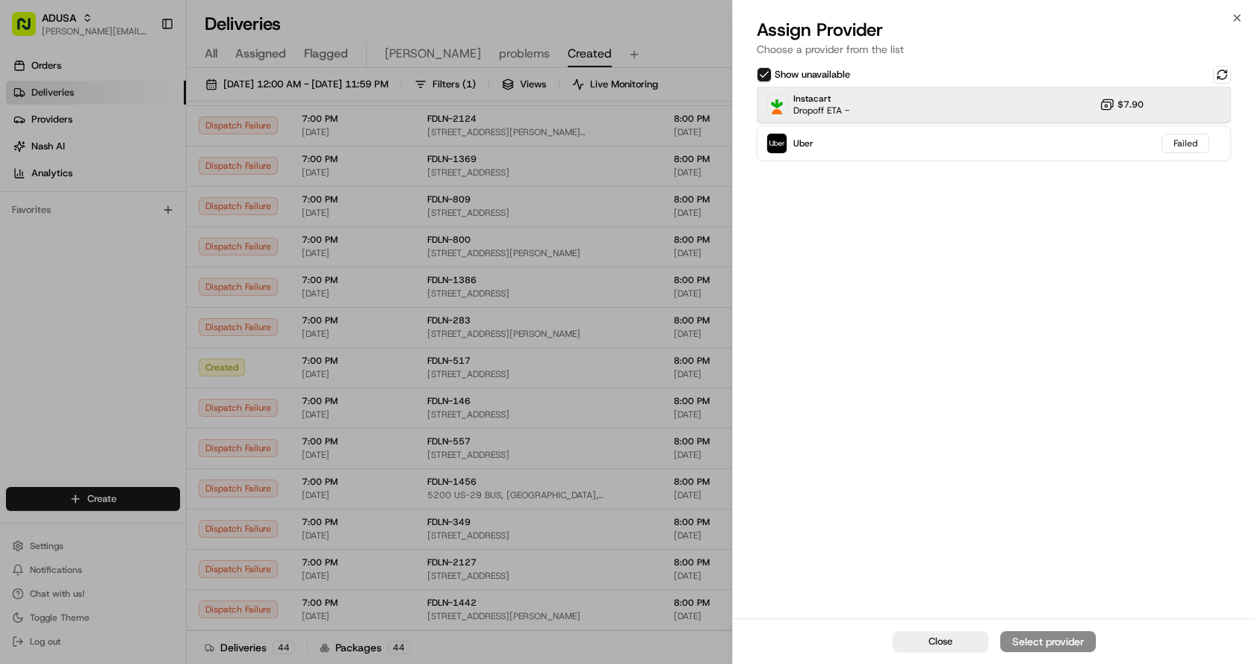
click at [874, 100] on div "Instacart Dropoff ETA - $7.90" at bounding box center [994, 105] width 474 height 36
click at [1051, 643] on div "Assign Provider" at bounding box center [1048, 641] width 73 height 15
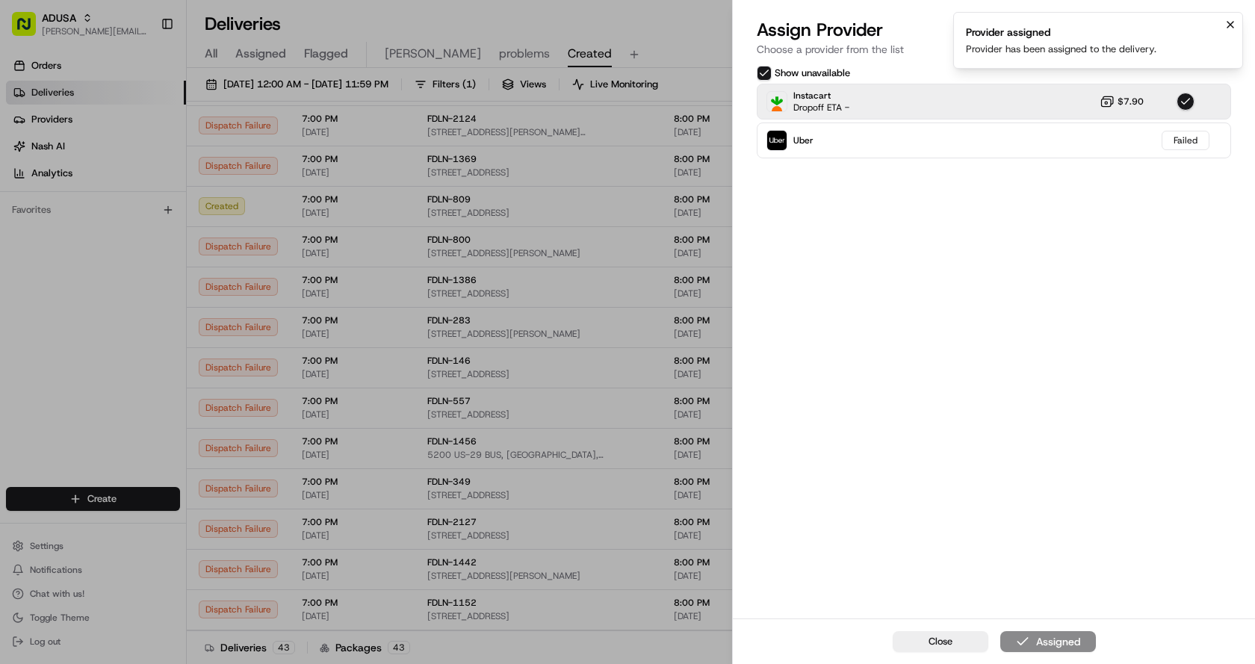
click at [1227, 24] on icon "Notifications (F8)" at bounding box center [1231, 25] width 12 height 12
click at [1234, 16] on icon "button" at bounding box center [1237, 18] width 12 height 12
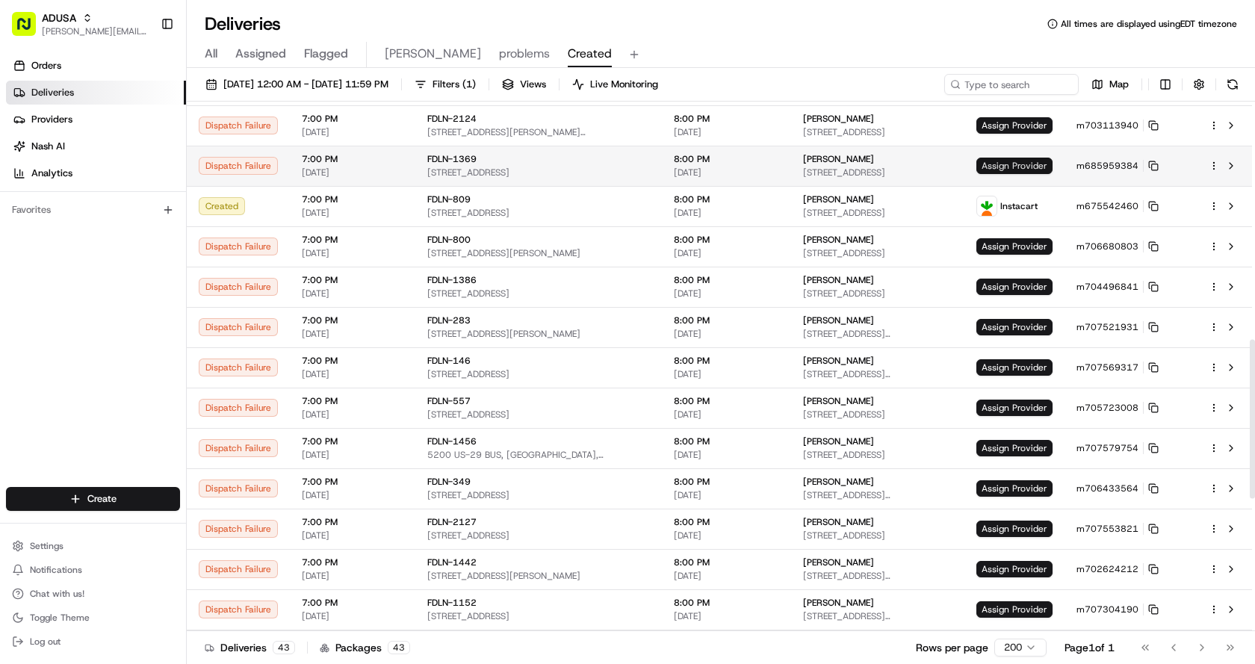
click at [1012, 163] on span "Assign Provider" at bounding box center [1015, 166] width 76 height 16
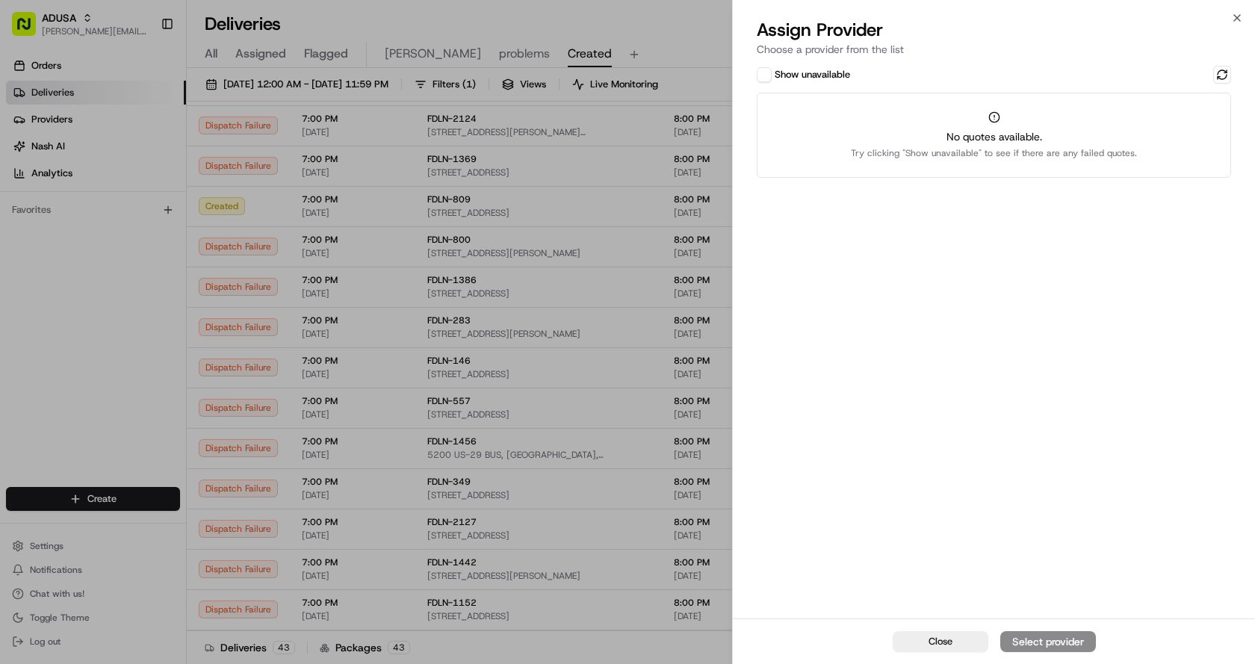
click at [770, 69] on button "Show unavailable" at bounding box center [764, 74] width 15 height 15
click at [1227, 73] on button at bounding box center [1222, 75] width 18 height 18
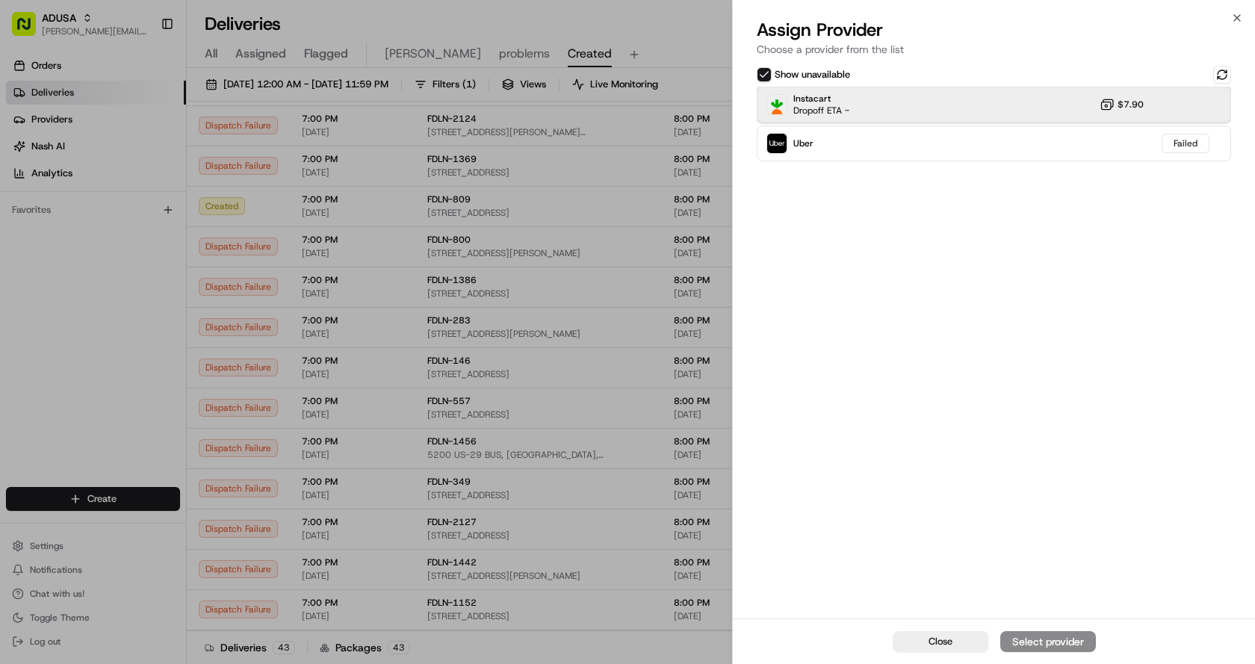
click at [926, 107] on div "Instacart Dropoff ETA - $7.90" at bounding box center [994, 105] width 474 height 36
click at [1036, 640] on div "Assign Provider" at bounding box center [1048, 641] width 73 height 15
click at [1236, 19] on icon "button" at bounding box center [1237, 18] width 6 height 6
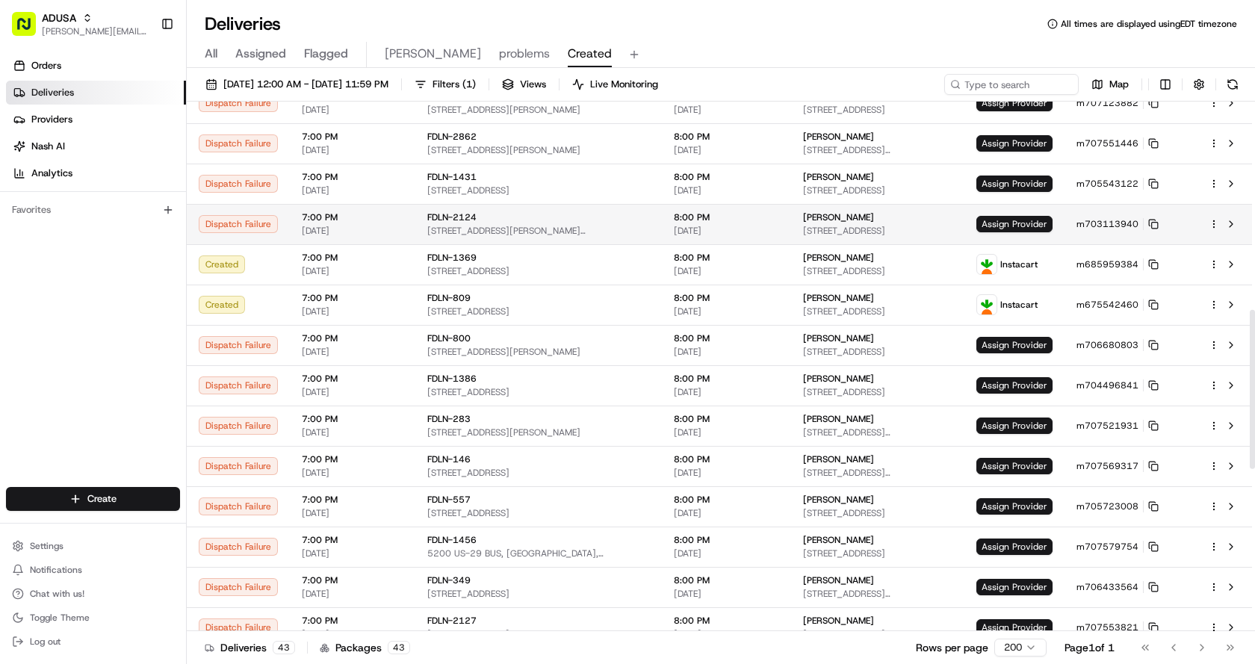
scroll to position [643, 0]
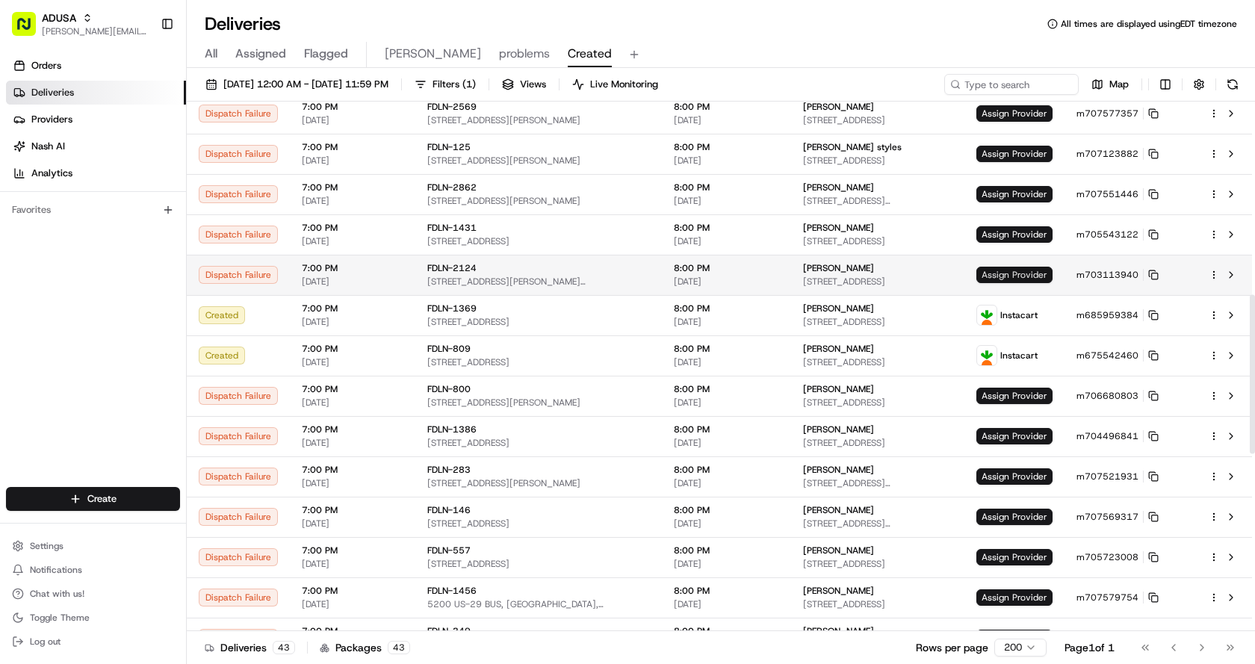
click at [1019, 274] on span "Assign Provider" at bounding box center [1015, 275] width 76 height 16
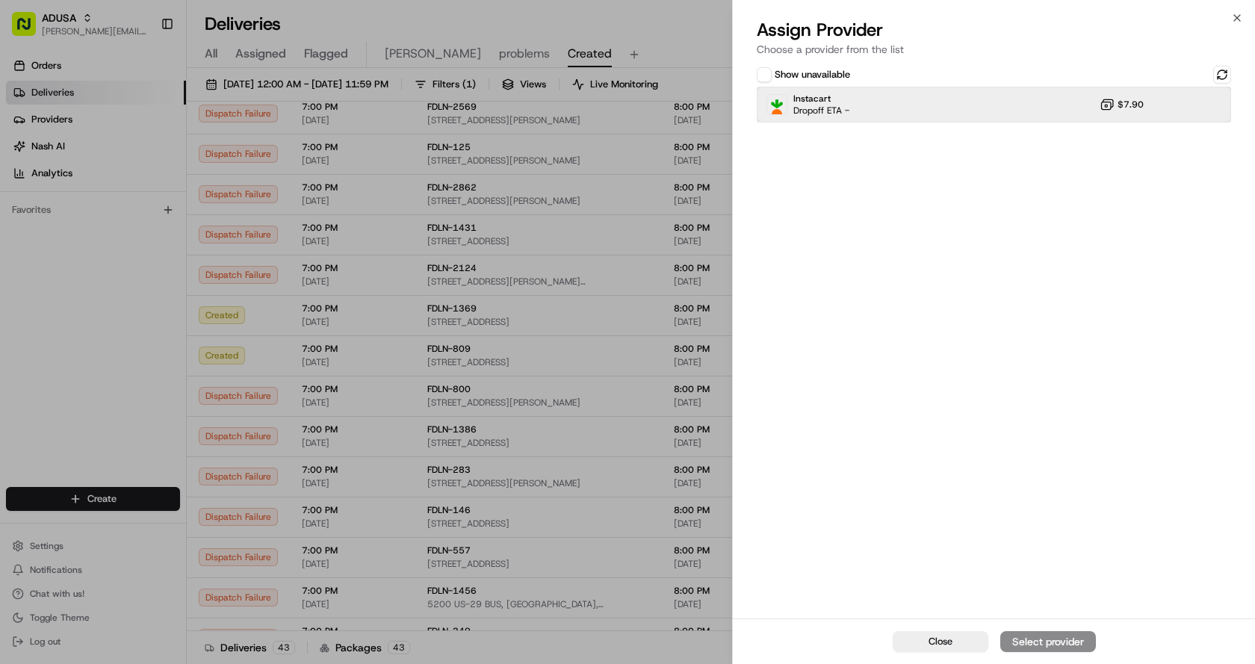
click at [951, 92] on div "Instacart Dropoff ETA - $7.90" at bounding box center [994, 105] width 474 height 36
click at [1072, 637] on div "Assign Provider" at bounding box center [1048, 641] width 73 height 15
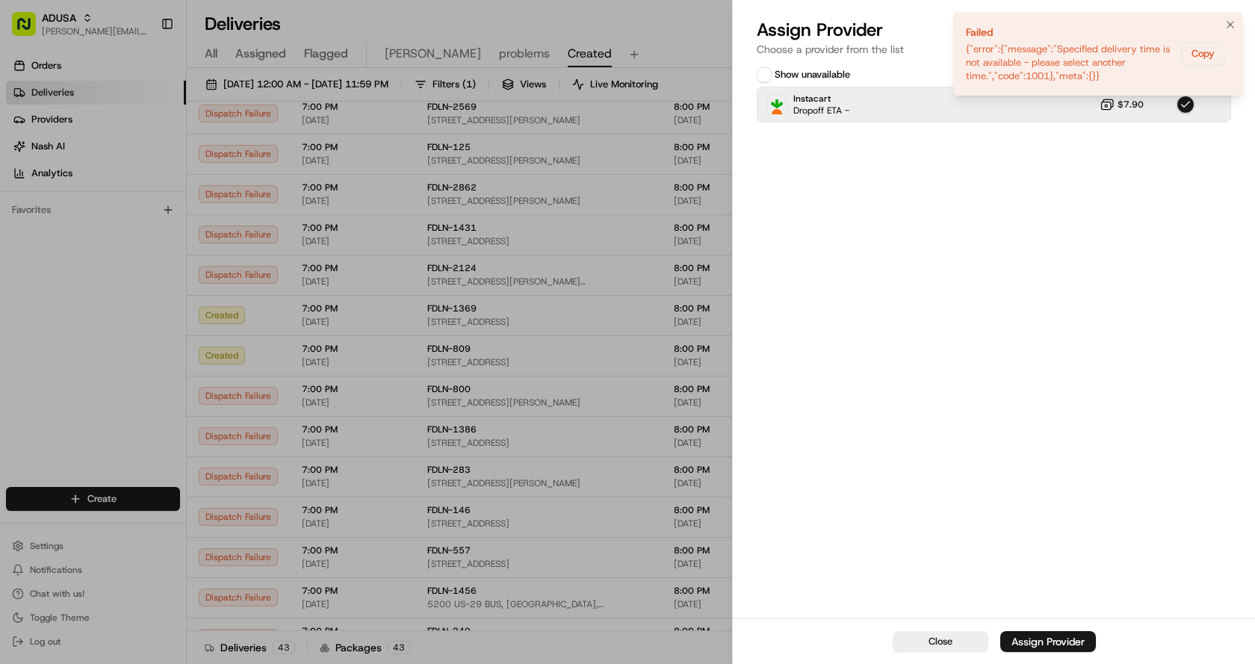
click at [1243, 19] on li "Failed {"error":{"message":"Specified delivery time is not available - please s…" at bounding box center [1098, 54] width 290 height 84
click at [1231, 24] on icon "Notifications (F8)" at bounding box center [1231, 25] width 12 height 12
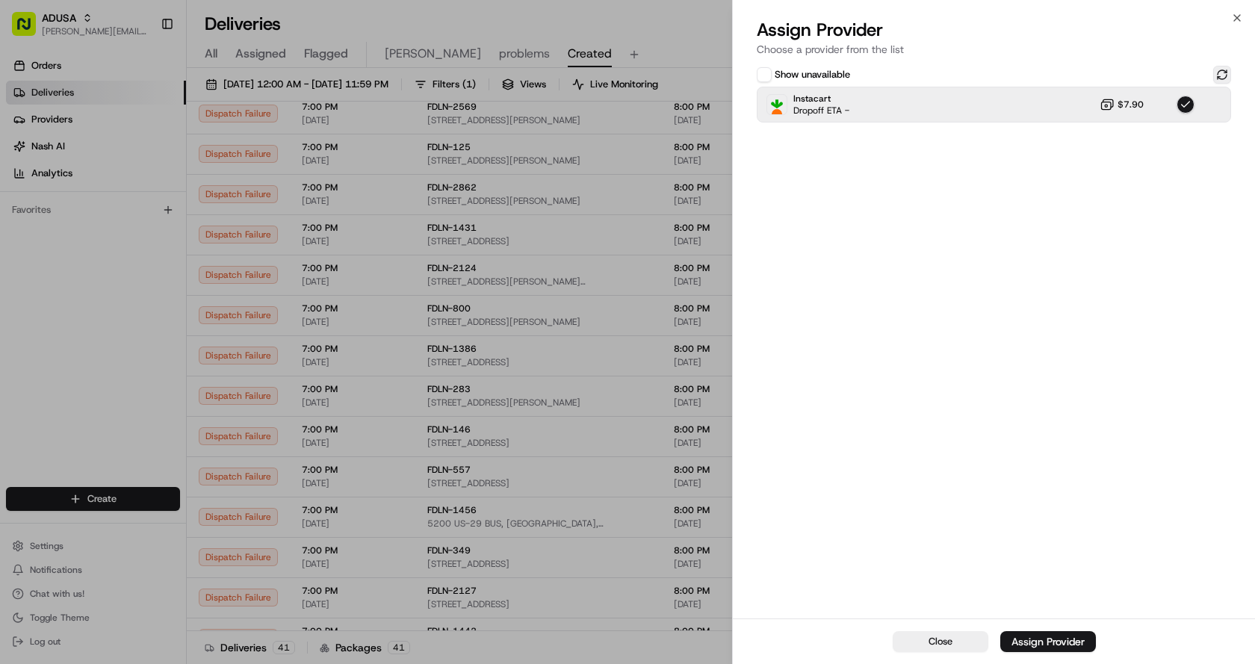
click at [1225, 74] on button at bounding box center [1222, 75] width 18 height 18
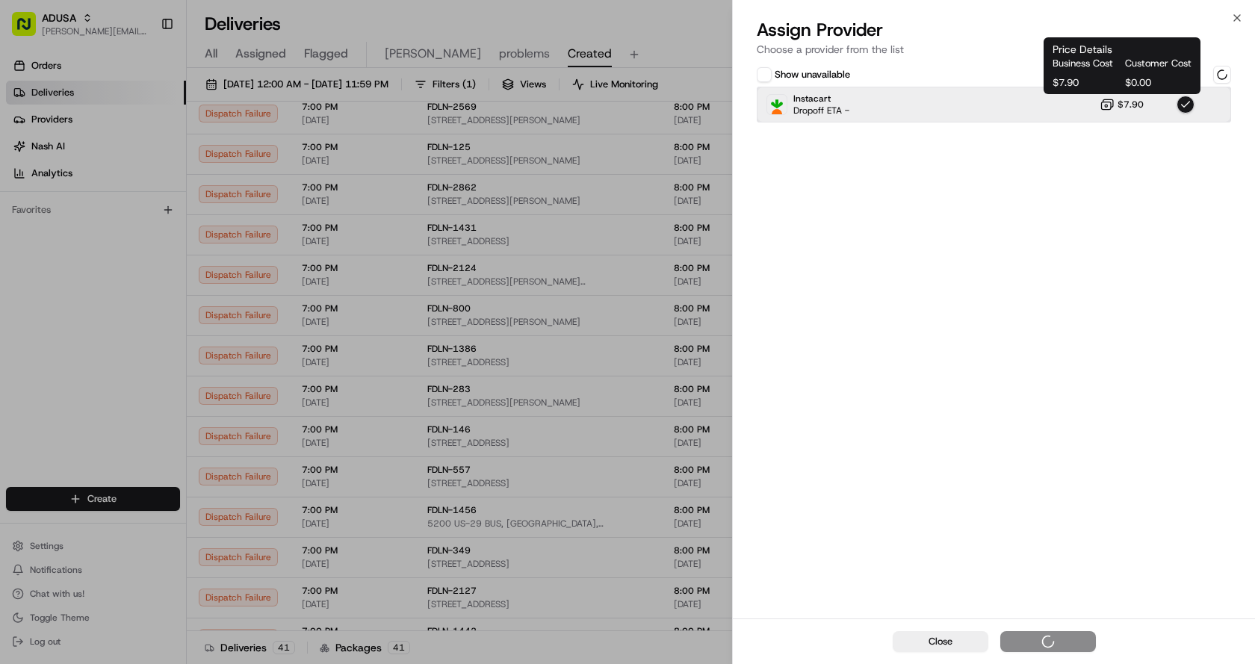
click at [1089, 101] on div "Instacart Dropoff ETA - $7.90" at bounding box center [994, 105] width 474 height 36
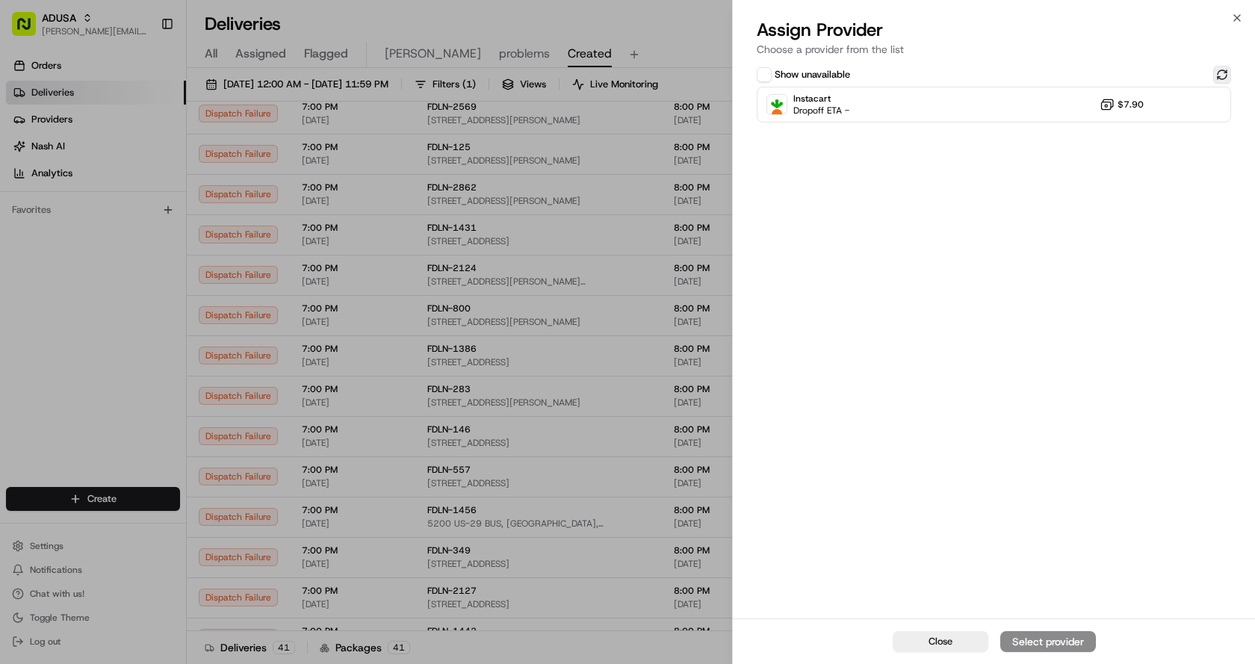
click at [1223, 72] on button at bounding box center [1222, 75] width 18 height 18
click at [1021, 105] on div "Instacart Dropoff ETA - $7.90" at bounding box center [994, 105] width 474 height 36
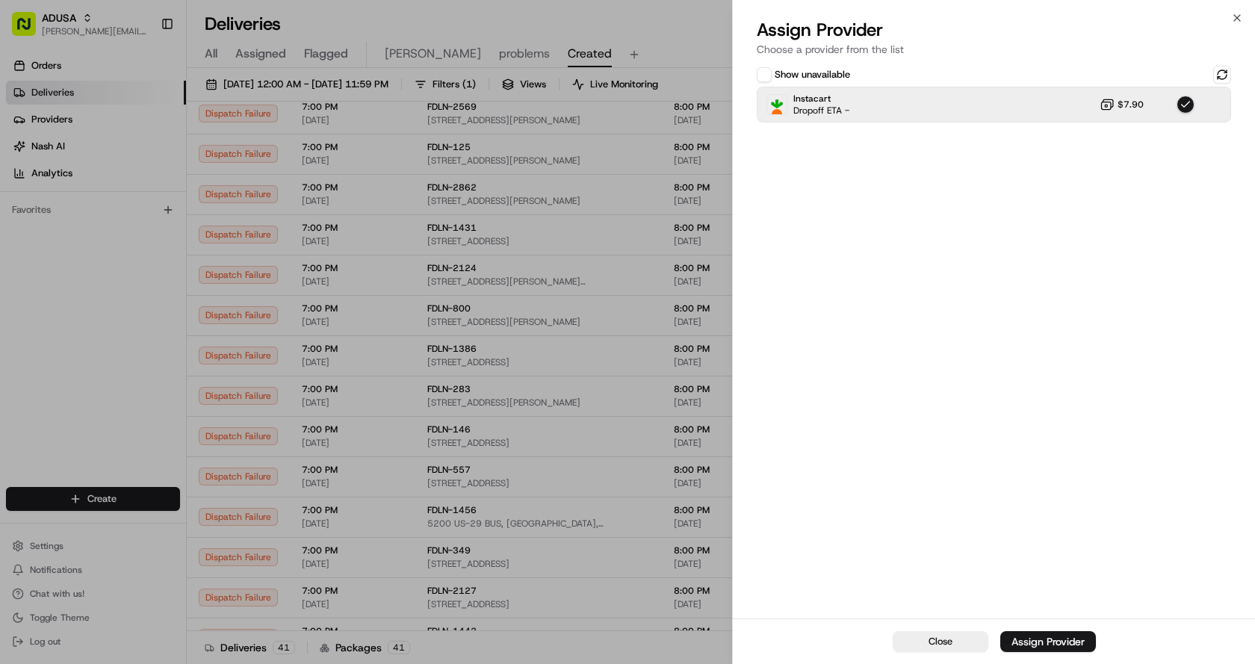
click at [1073, 637] on div "Assign Provider" at bounding box center [1048, 641] width 73 height 15
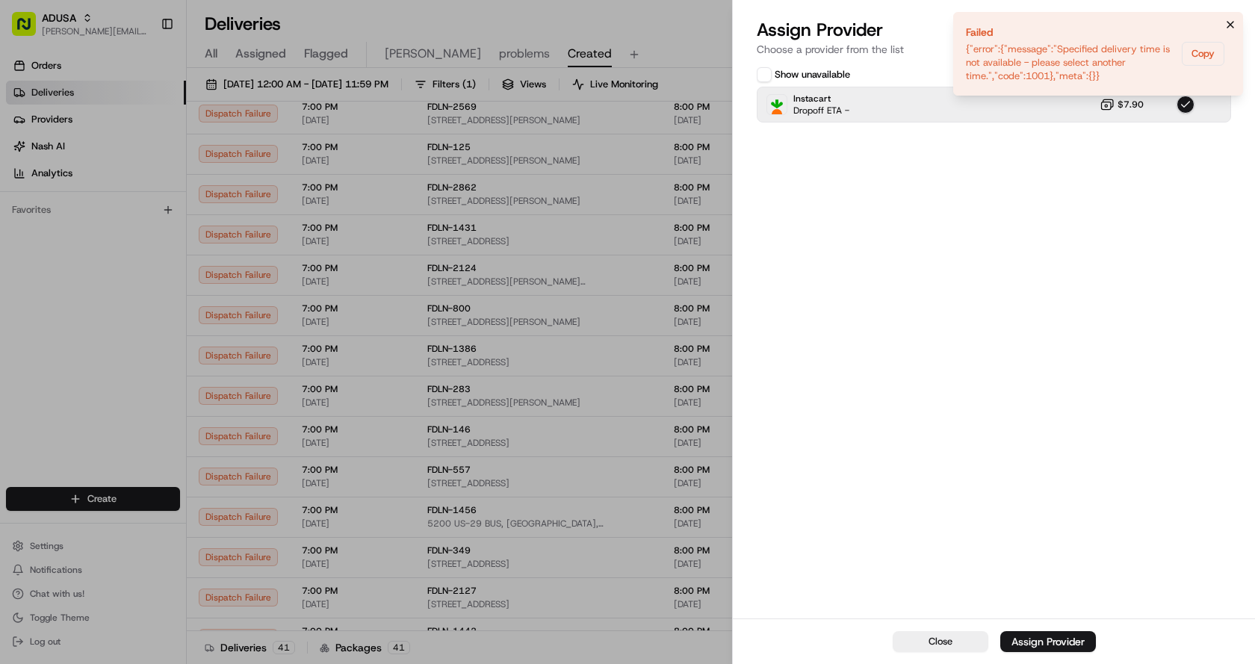
click at [1234, 25] on icon "Notifications (F8)" at bounding box center [1231, 25] width 12 height 12
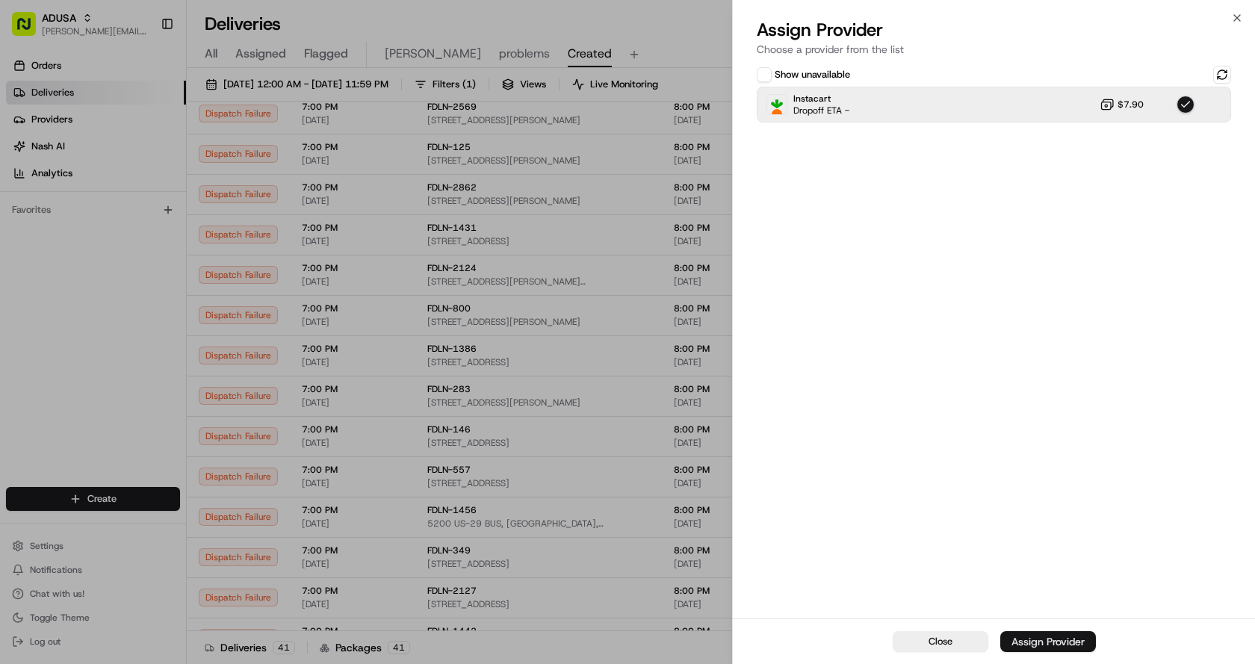
click at [1044, 649] on div "Assign Provider" at bounding box center [1048, 641] width 73 height 15
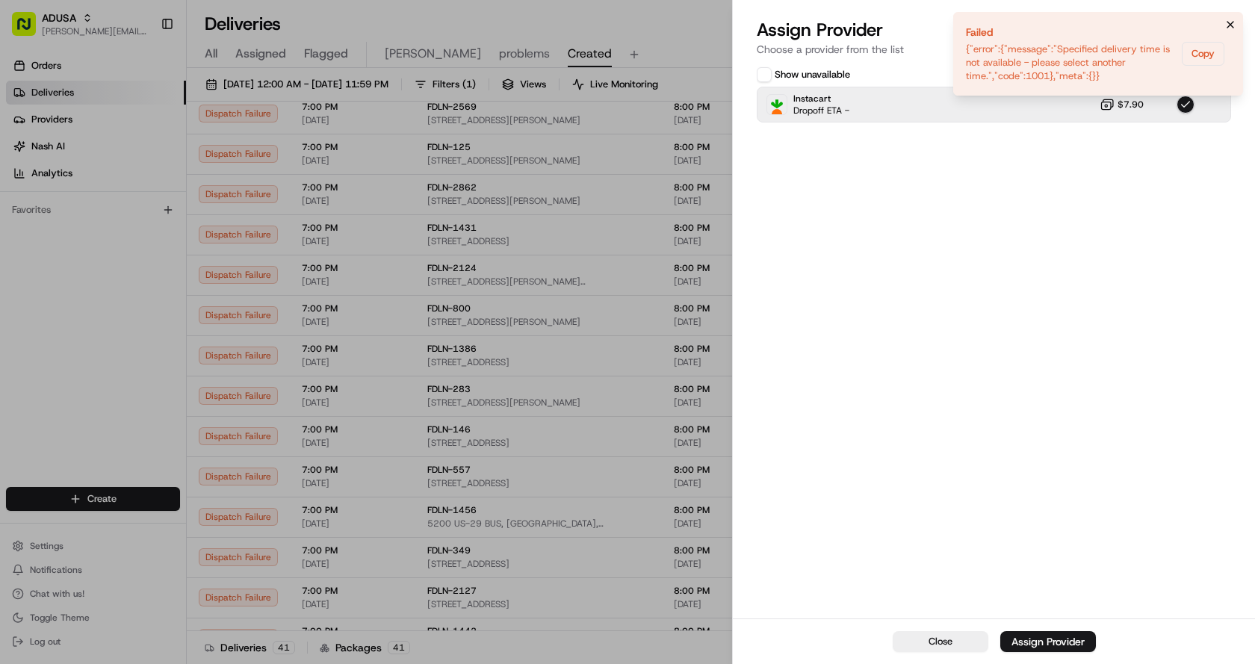
click at [1236, 25] on icon "Notifications (F8)" at bounding box center [1231, 25] width 12 height 12
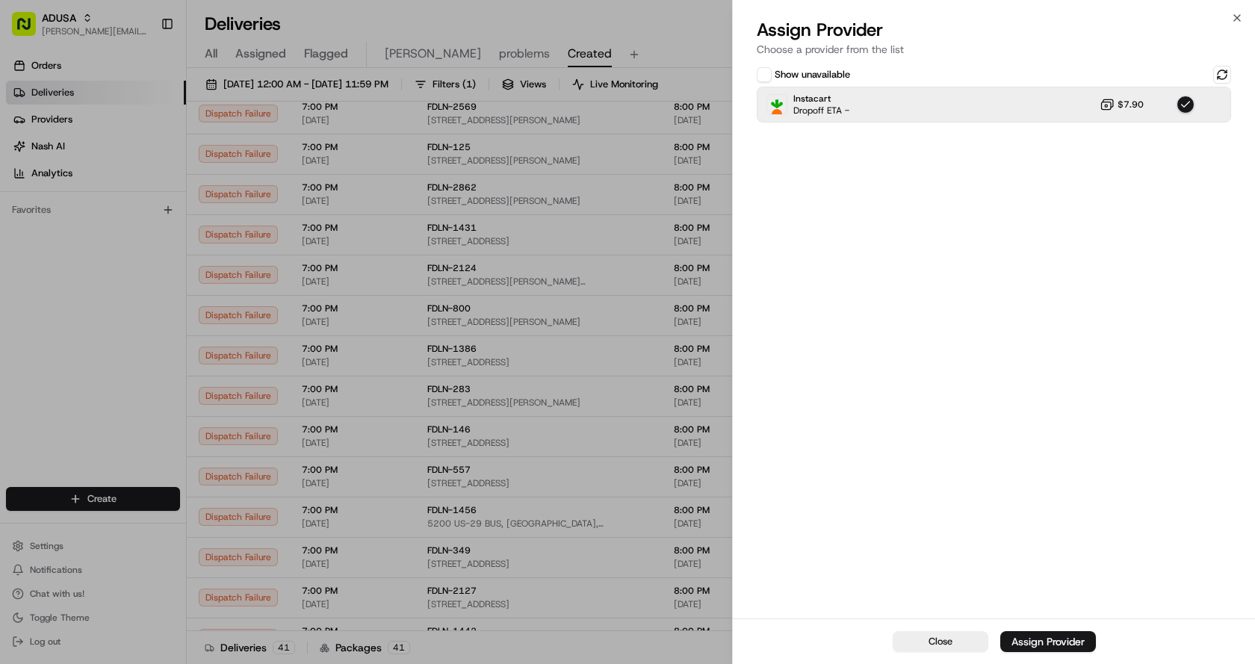
click at [1243, 18] on div "Assign Provider Choose a provider from the list" at bounding box center [994, 40] width 522 height 45
click at [1234, 19] on icon "button" at bounding box center [1237, 18] width 12 height 12
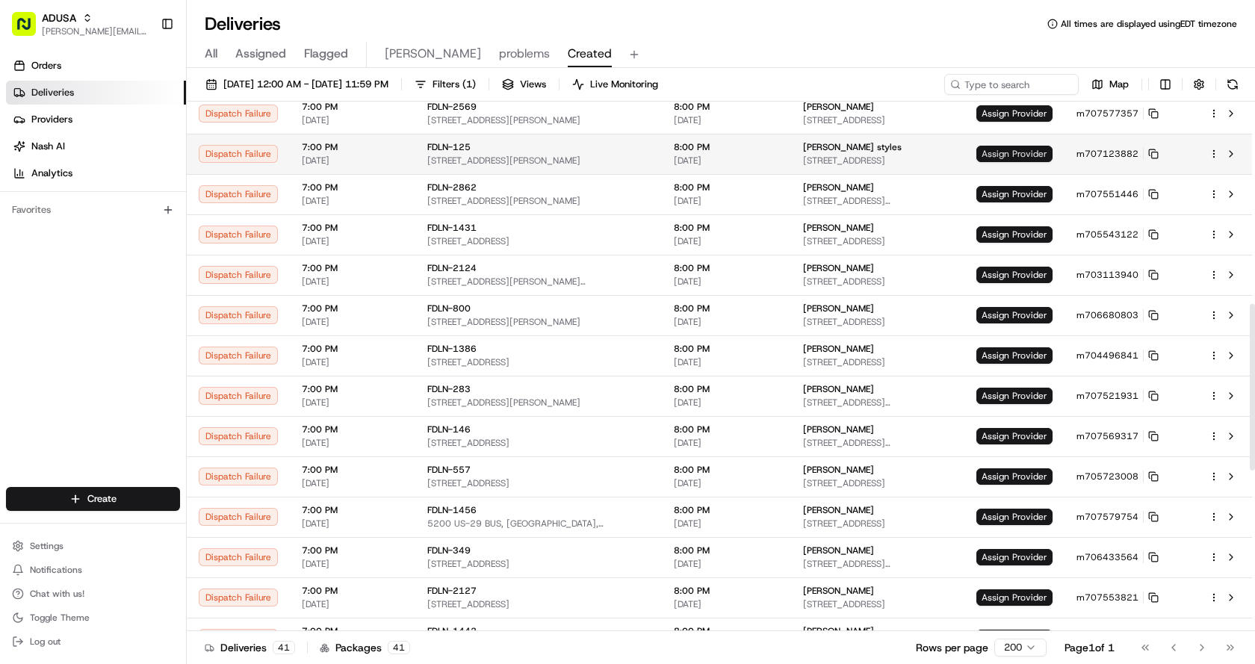
click at [1013, 155] on span "Assign Provider" at bounding box center [1015, 154] width 76 height 16
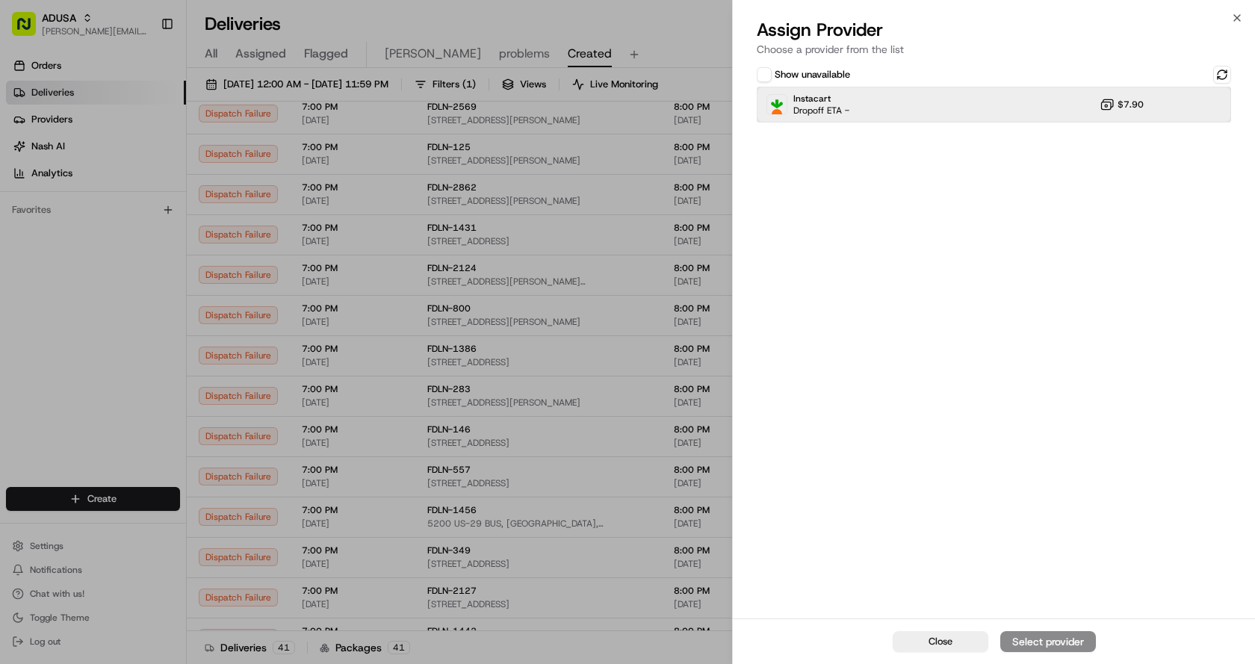
click at [870, 111] on div "Instacart Dropoff ETA - $7.90" at bounding box center [994, 105] width 474 height 36
click at [1043, 637] on div "Assign Provider" at bounding box center [1048, 641] width 73 height 15
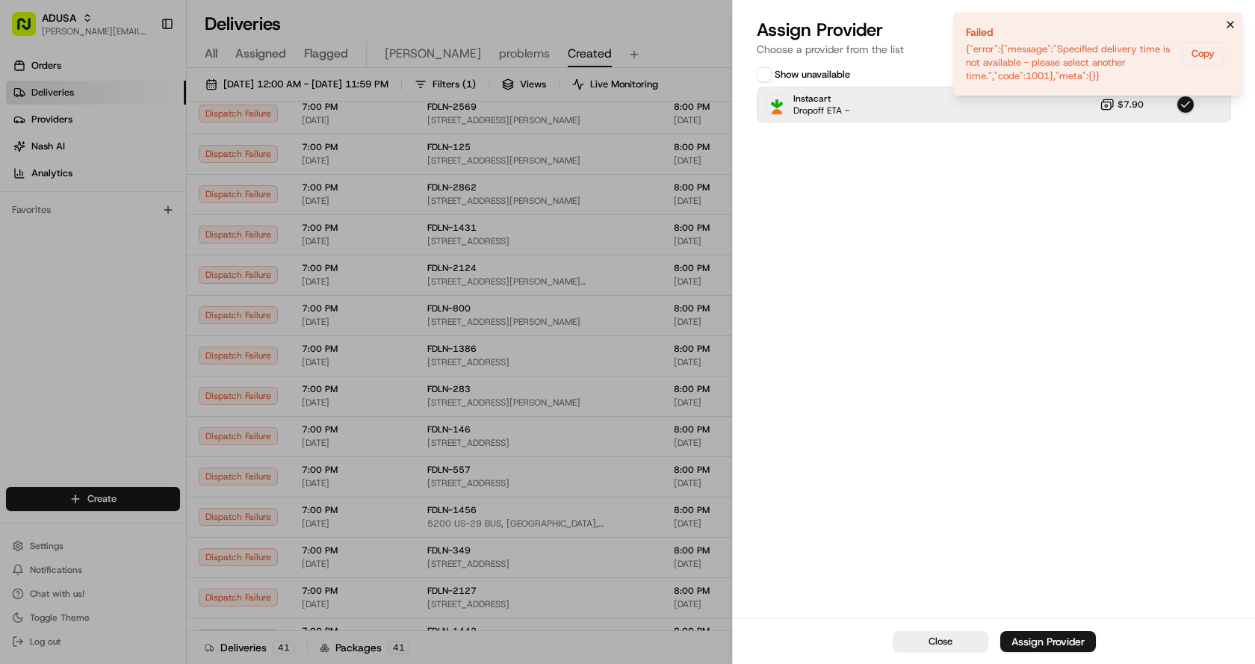
click at [1236, 22] on icon "Notifications (F8)" at bounding box center [1231, 25] width 12 height 12
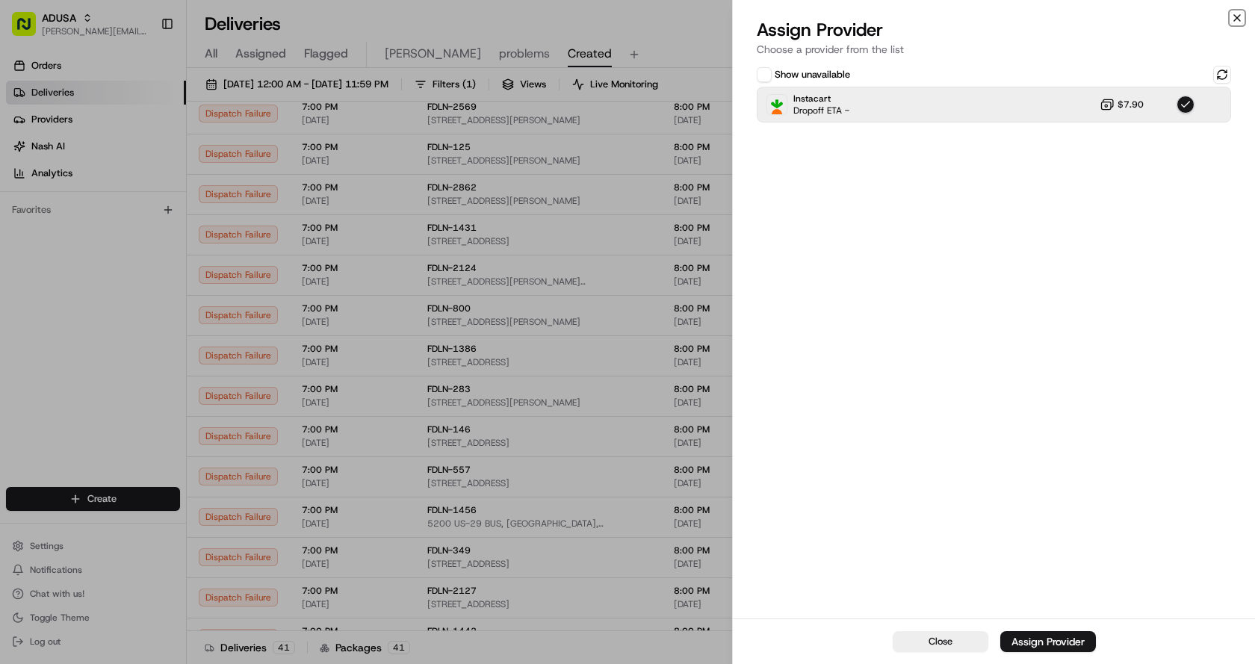
click at [1237, 19] on icon "button" at bounding box center [1237, 18] width 12 height 12
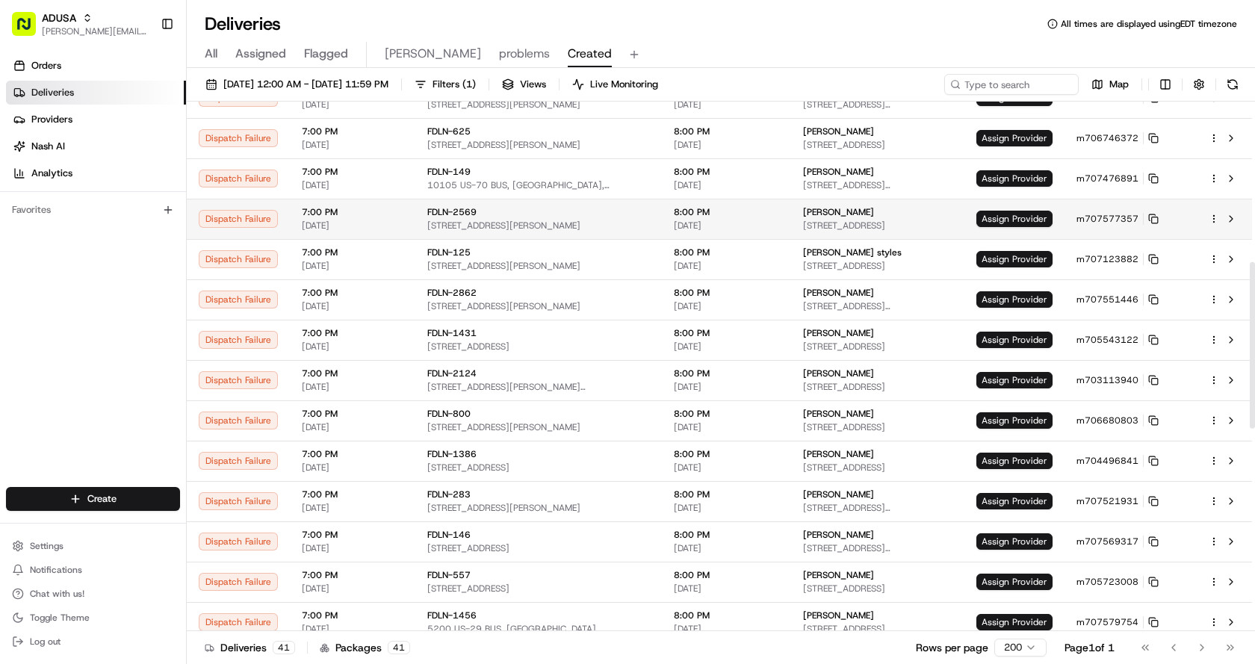
scroll to position [419, 0]
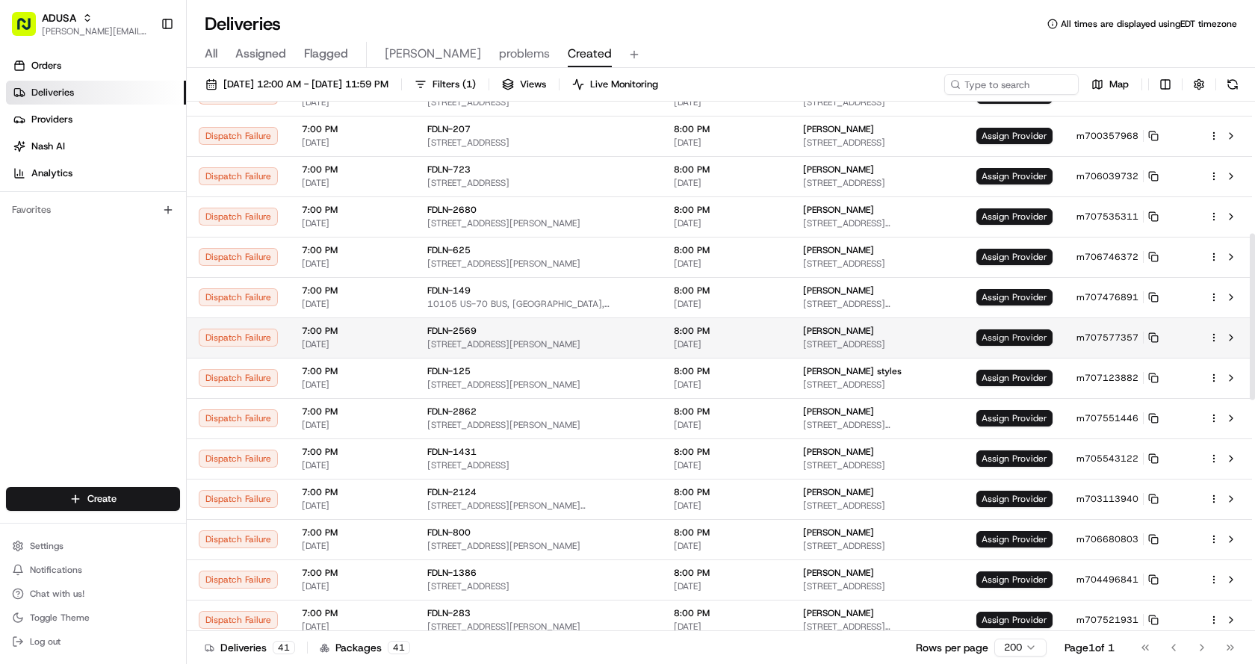
click at [1006, 336] on span "Assign Provider" at bounding box center [1015, 338] width 76 height 16
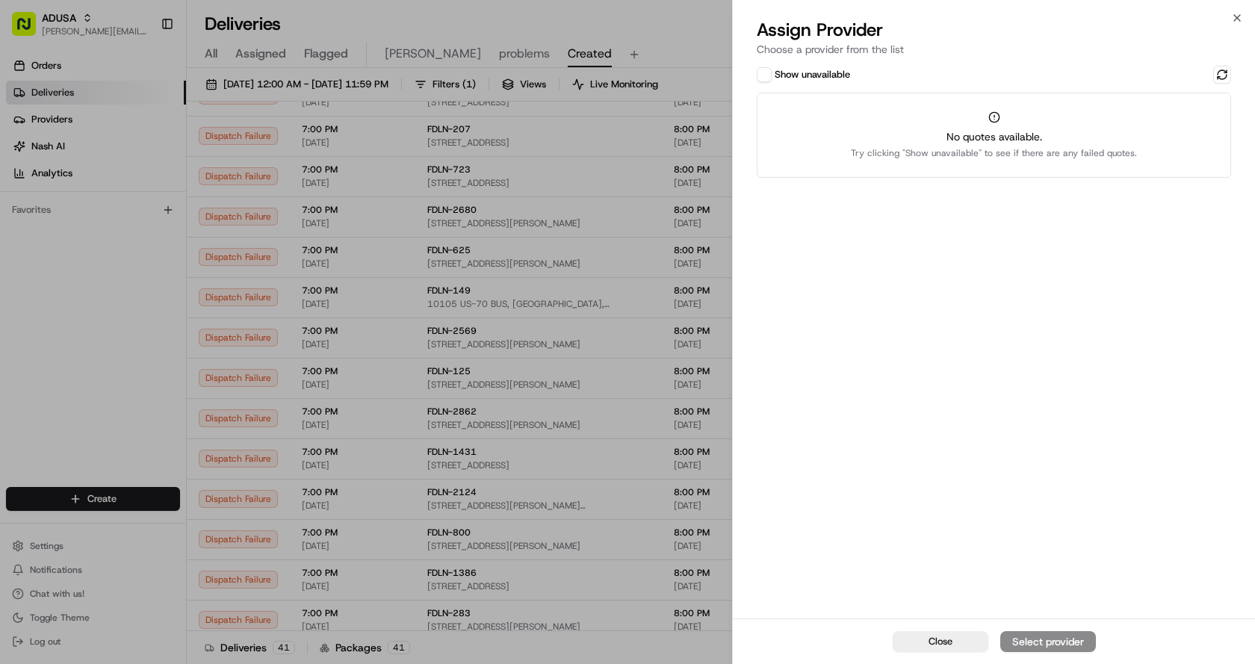
click at [761, 70] on button "Show unavailable" at bounding box center [764, 74] width 15 height 15
click at [1224, 75] on button at bounding box center [1222, 75] width 18 height 18
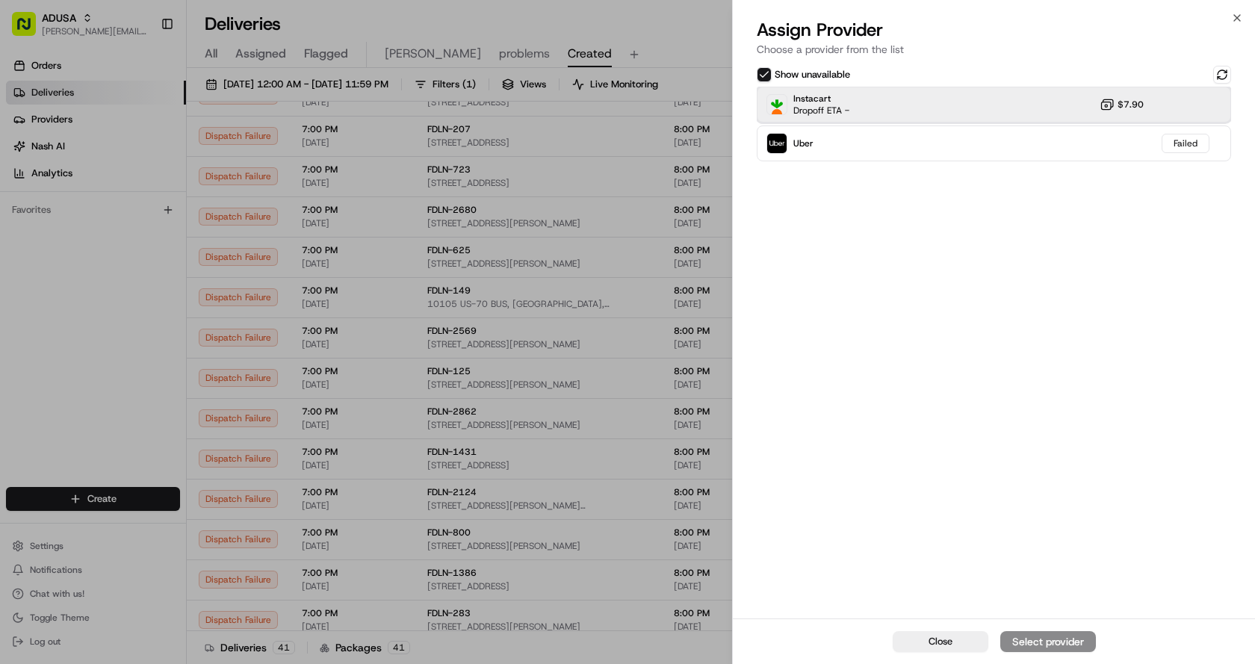
click at [939, 109] on div "Instacart Dropoff ETA - $7.90" at bounding box center [994, 105] width 474 height 36
click at [1050, 631] on button "Assign Provider" at bounding box center [1049, 641] width 96 height 21
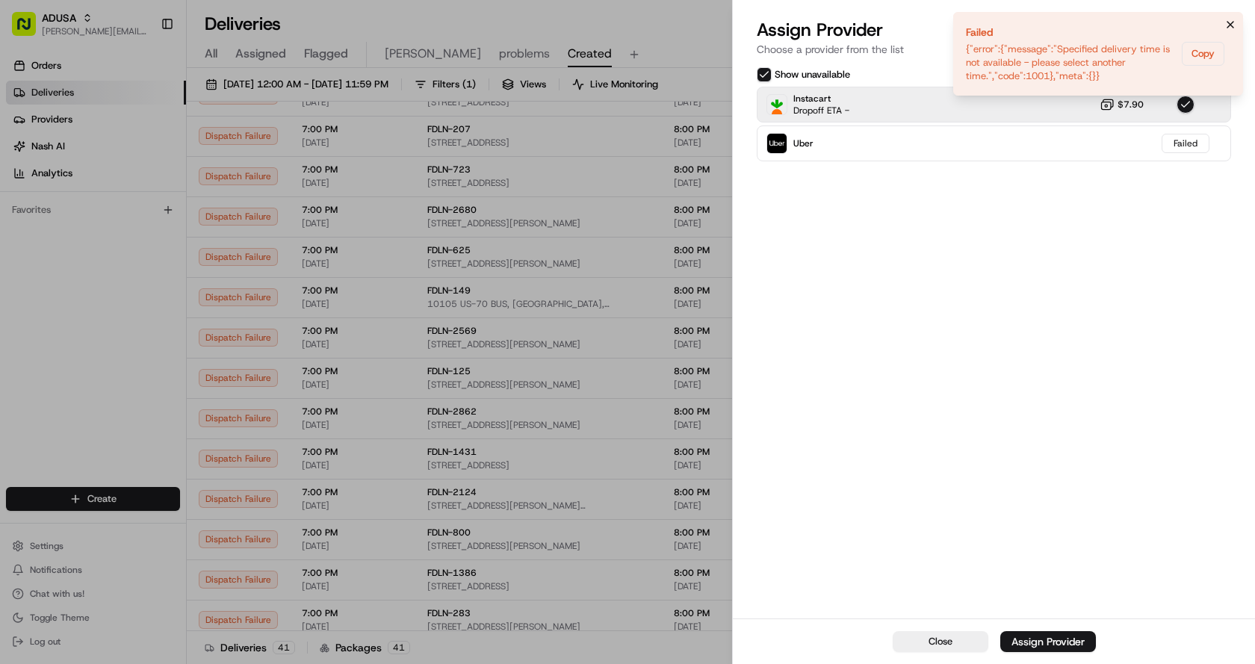
click at [1231, 19] on icon "Notifications (F8)" at bounding box center [1231, 25] width 12 height 12
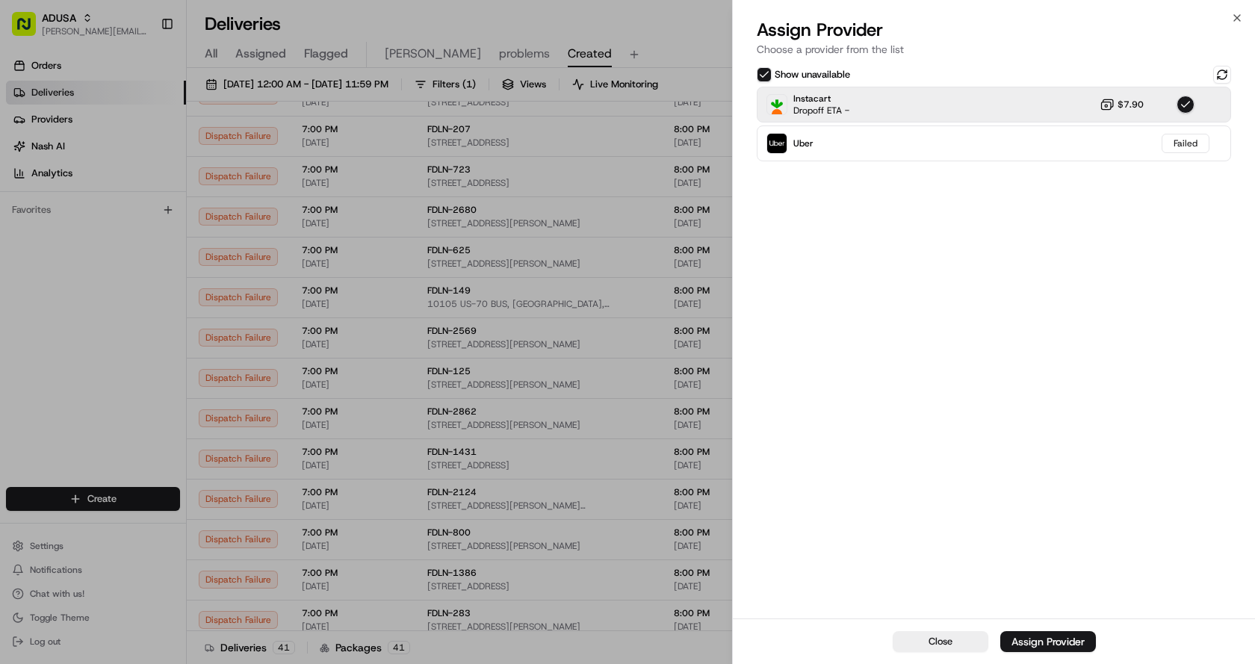
click at [1236, 10] on div "Close Assign Provider Choose a provider from the list Show unavailable Instacar…" at bounding box center [993, 332] width 523 height 664
click at [1234, 21] on icon "button" at bounding box center [1237, 18] width 12 height 12
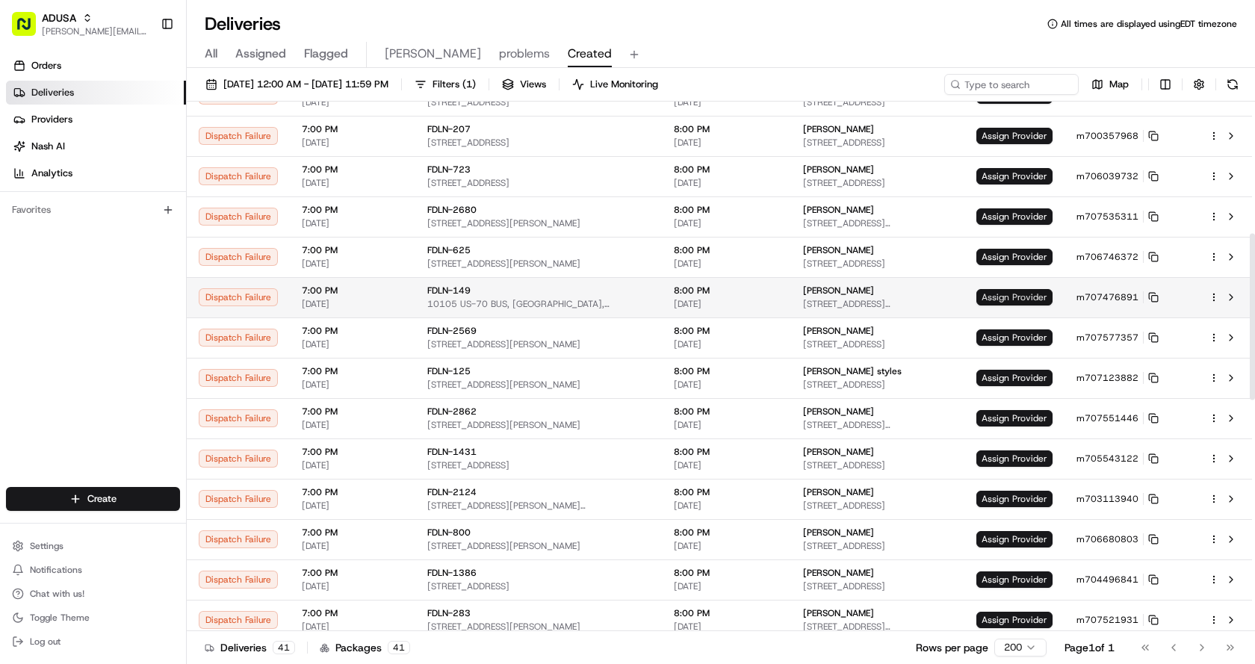
click at [1020, 291] on span "Assign Provider" at bounding box center [1015, 297] width 76 height 16
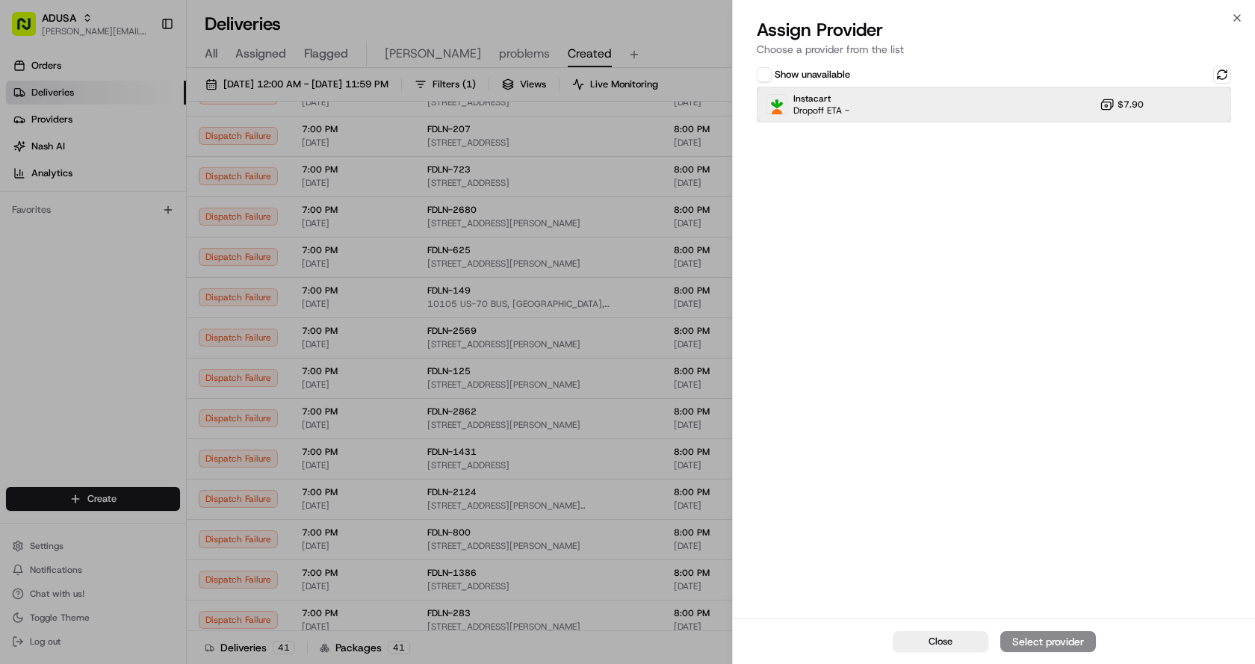
click at [996, 98] on div "Instacart Dropoff ETA - $7.90" at bounding box center [994, 105] width 474 height 36
click at [1062, 640] on div "Assign Provider" at bounding box center [1048, 641] width 73 height 15
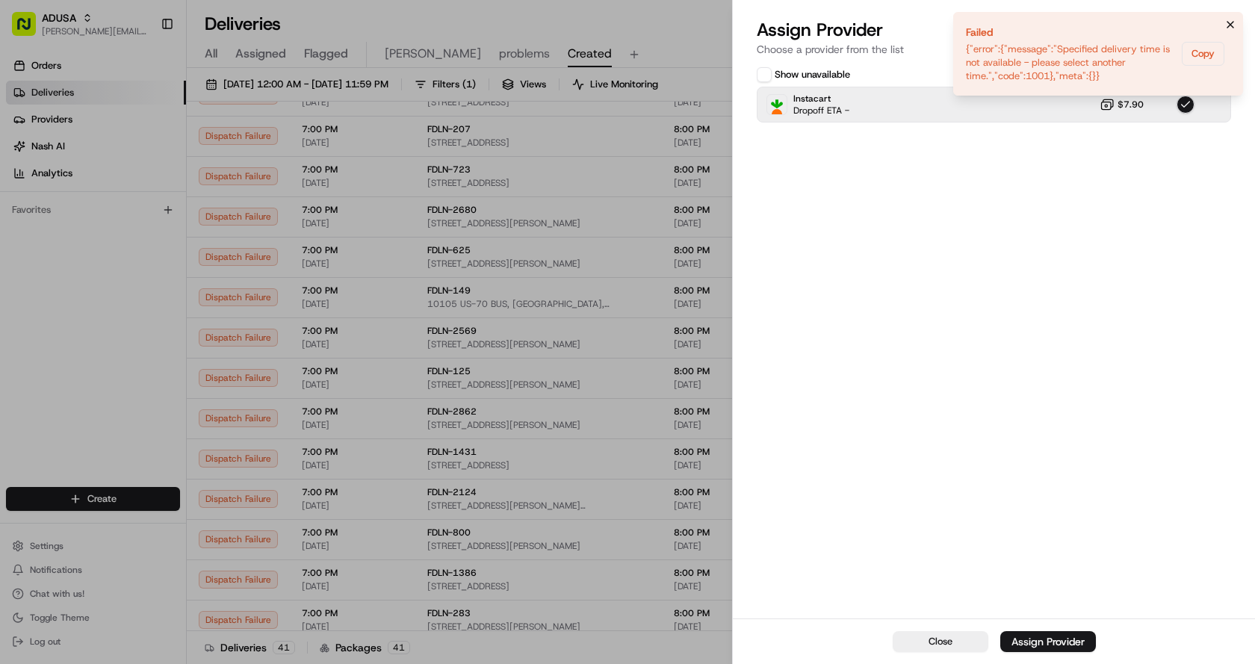
click at [1229, 23] on icon "Notifications (F8)" at bounding box center [1231, 25] width 6 height 6
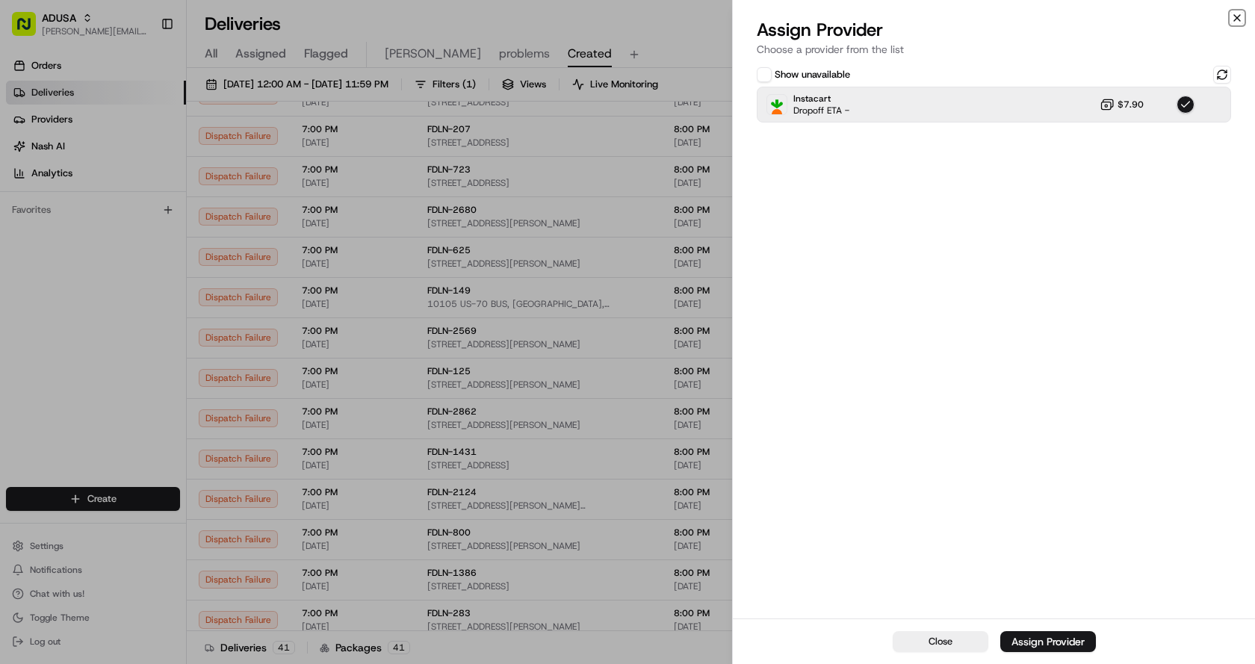
click at [1236, 18] on icon "button" at bounding box center [1237, 18] width 12 height 12
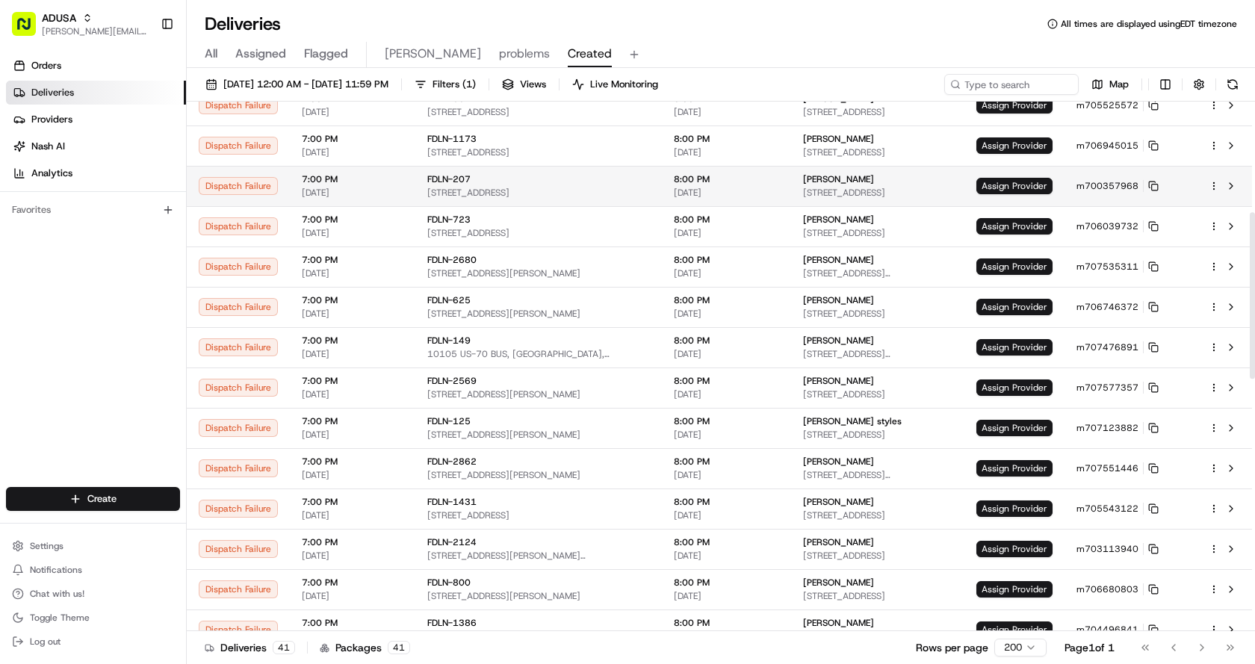
scroll to position [344, 0]
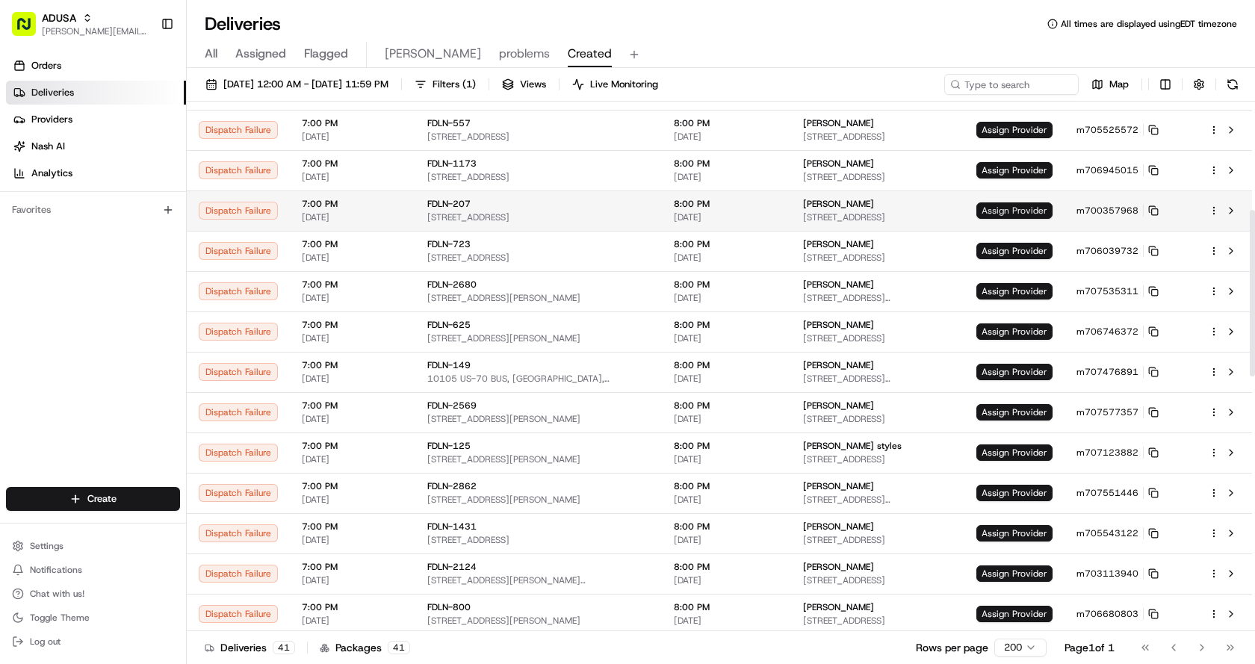
click at [1005, 212] on span "Assign Provider" at bounding box center [1015, 210] width 76 height 16
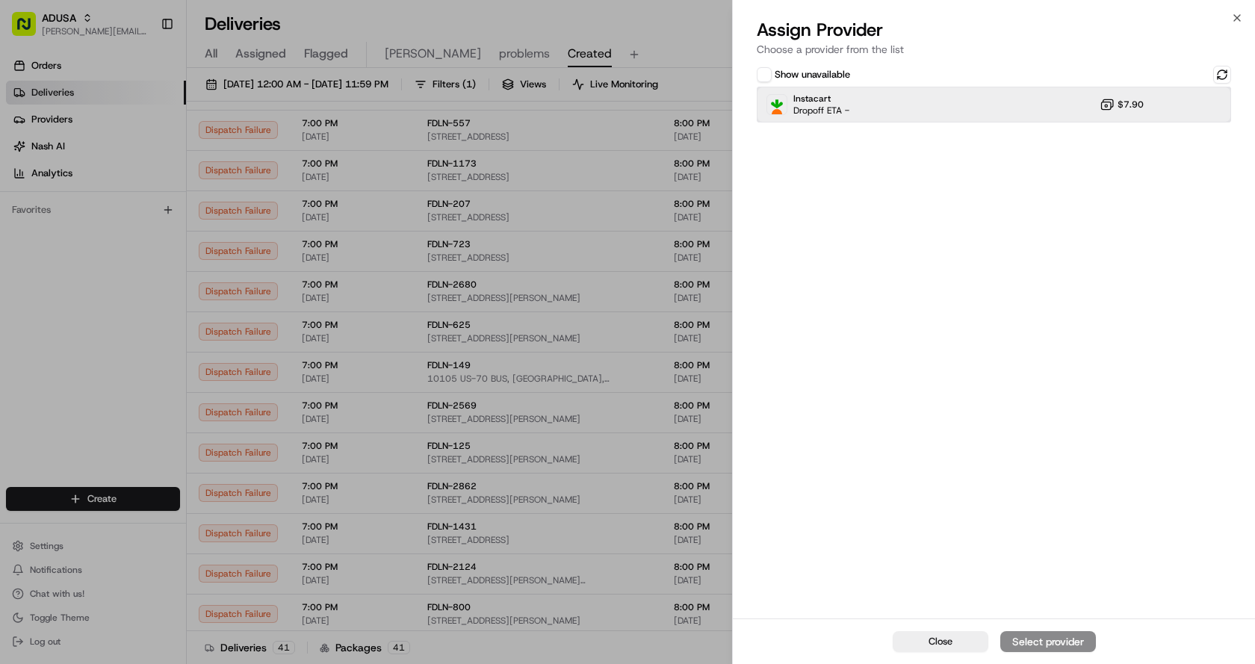
click at [1043, 111] on div "Instacart Dropoff ETA - $7.90" at bounding box center [994, 105] width 474 height 36
click at [1055, 641] on div "Assign Provider" at bounding box center [1048, 641] width 73 height 15
click at [1238, 16] on icon "button" at bounding box center [1237, 18] width 12 height 12
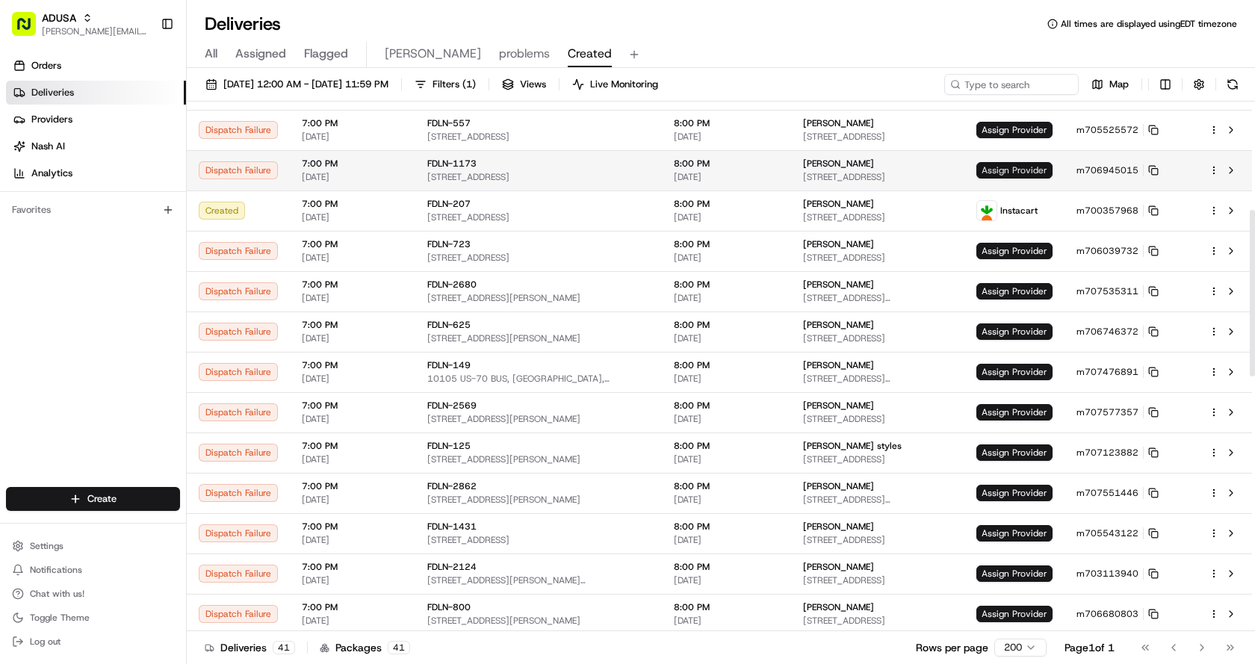
click at [1016, 165] on span "Assign Provider" at bounding box center [1015, 170] width 76 height 16
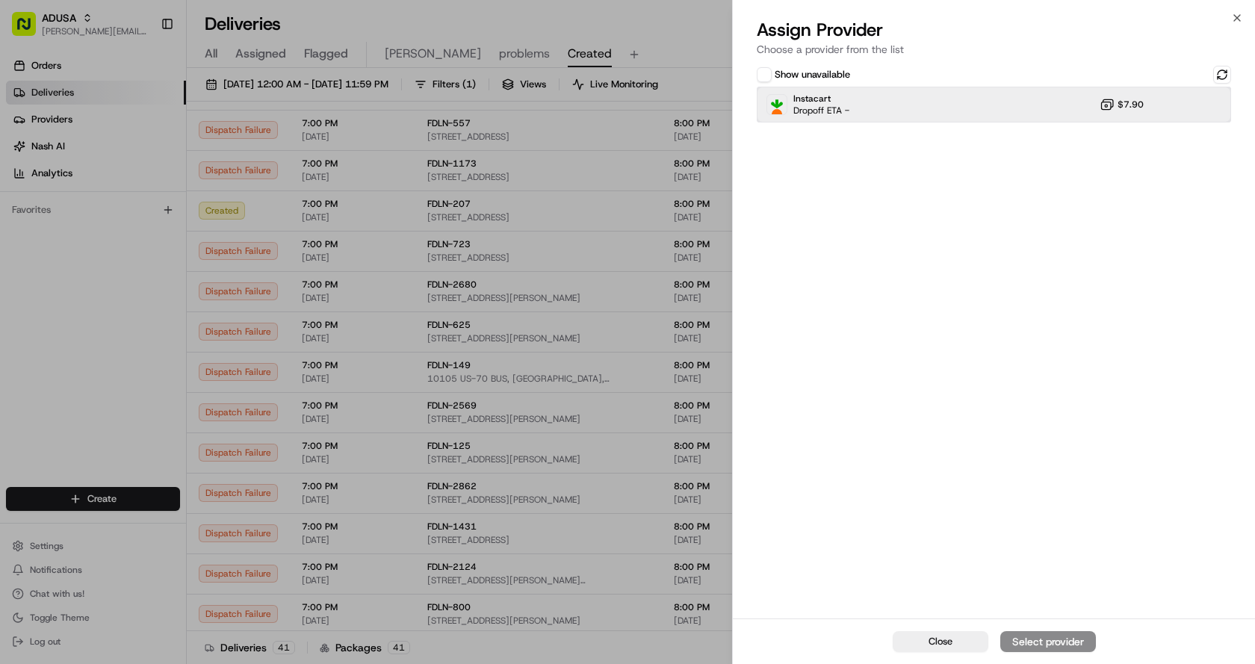
click at [897, 97] on div "Instacart Dropoff ETA - $7.90" at bounding box center [994, 105] width 474 height 36
click at [1054, 640] on div "Assign Provider" at bounding box center [1048, 641] width 73 height 15
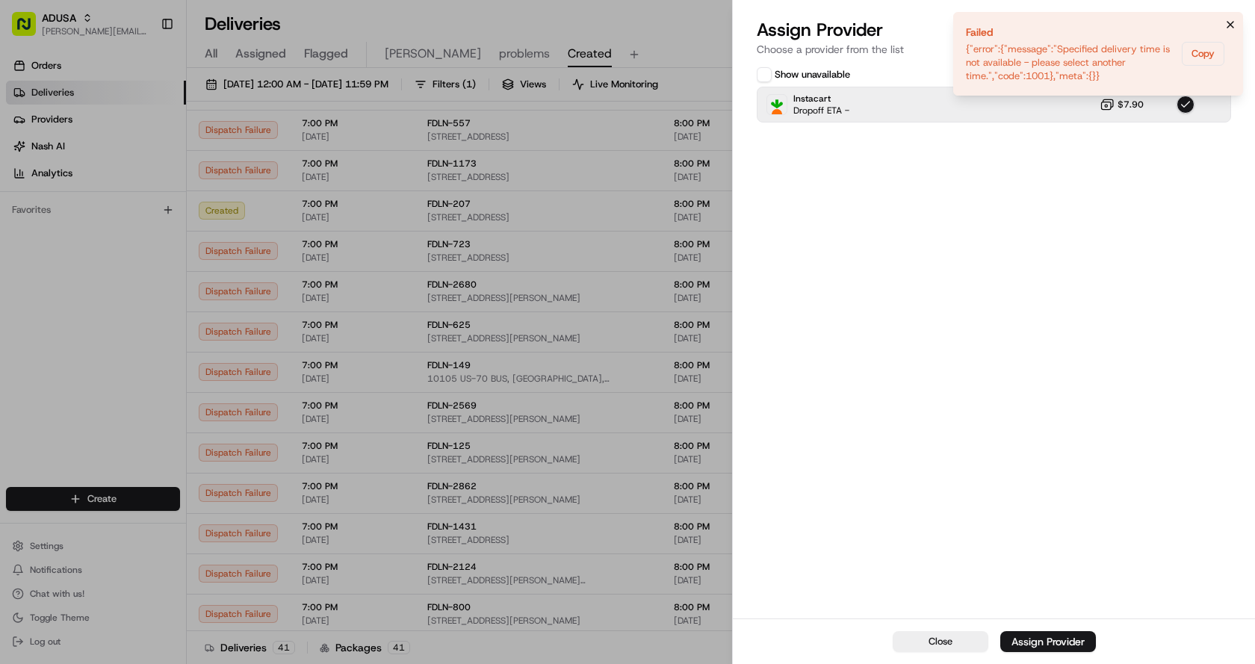
click at [1232, 23] on icon "Notifications (F8)" at bounding box center [1231, 25] width 6 height 6
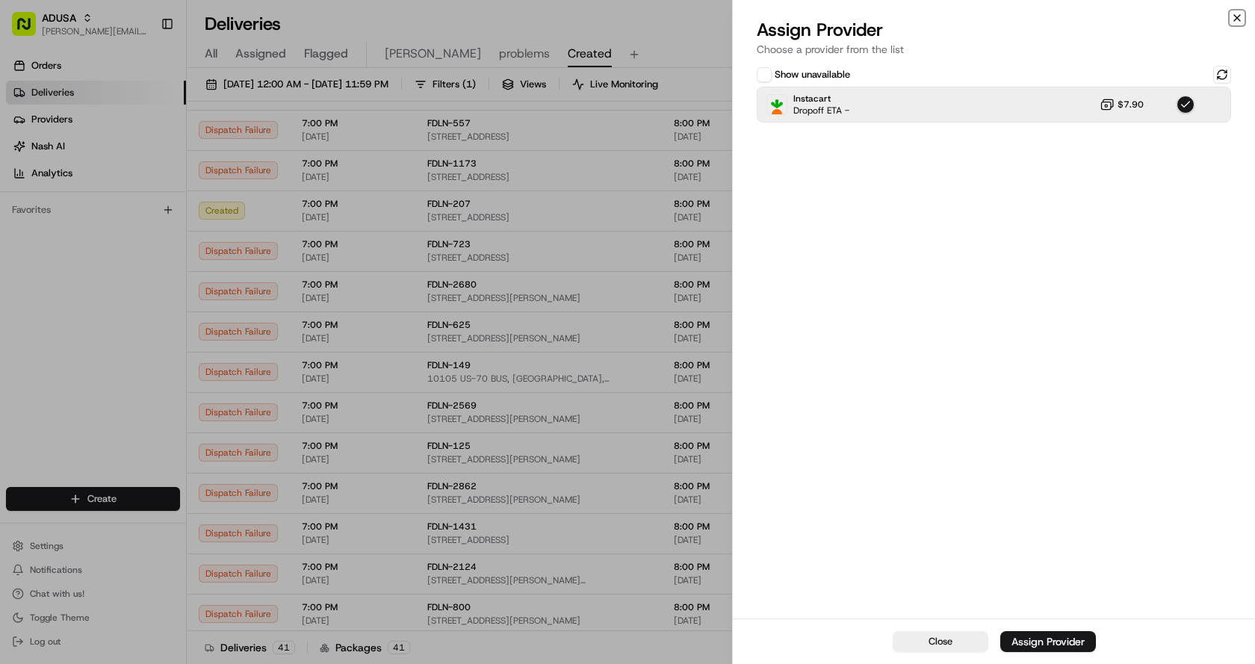
click at [1237, 16] on icon "button" at bounding box center [1237, 18] width 12 height 12
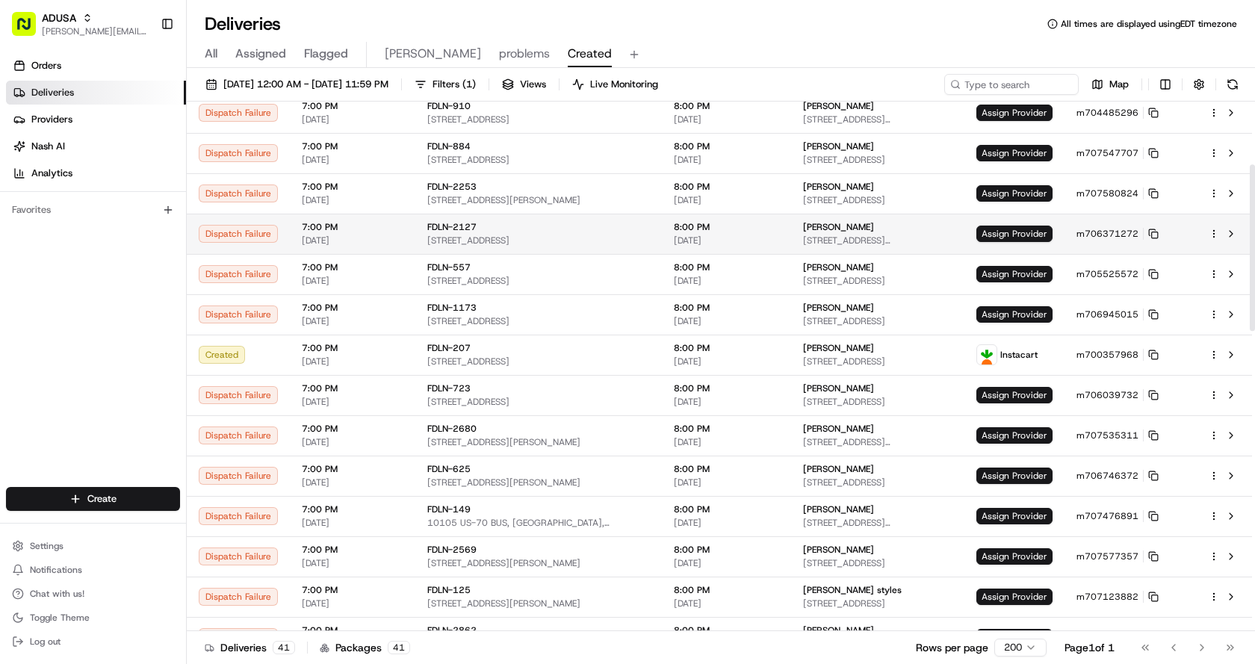
scroll to position [195, 0]
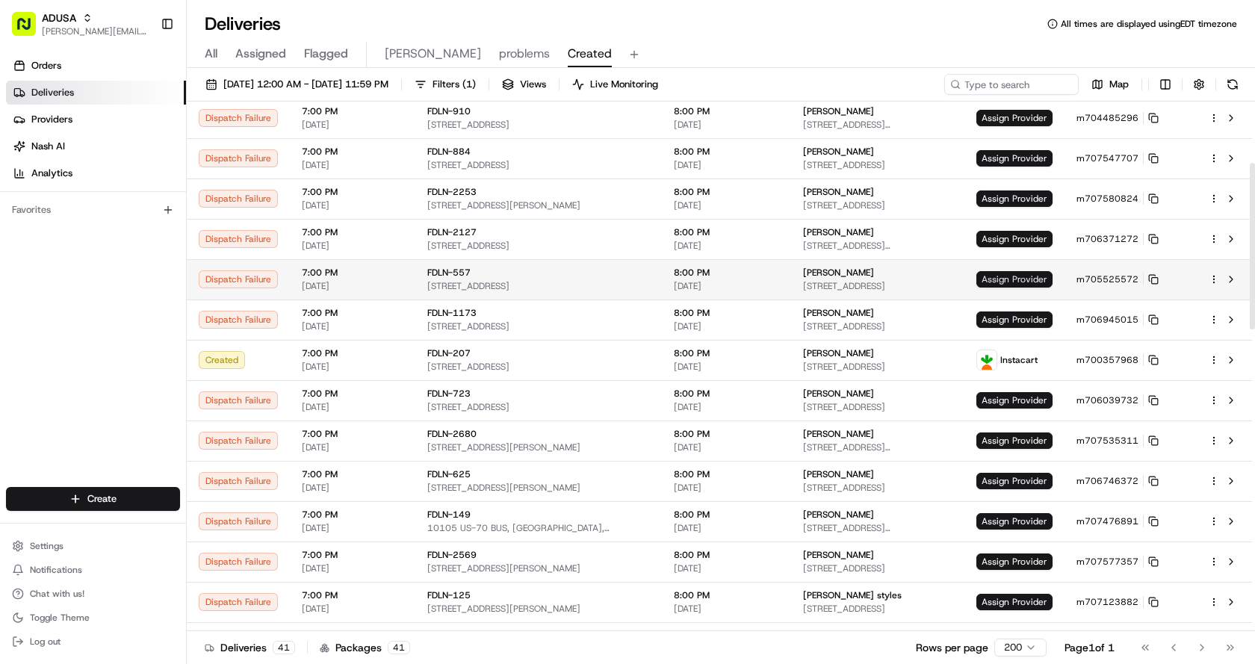
click at [1006, 282] on span "Assign Provider" at bounding box center [1015, 279] width 76 height 16
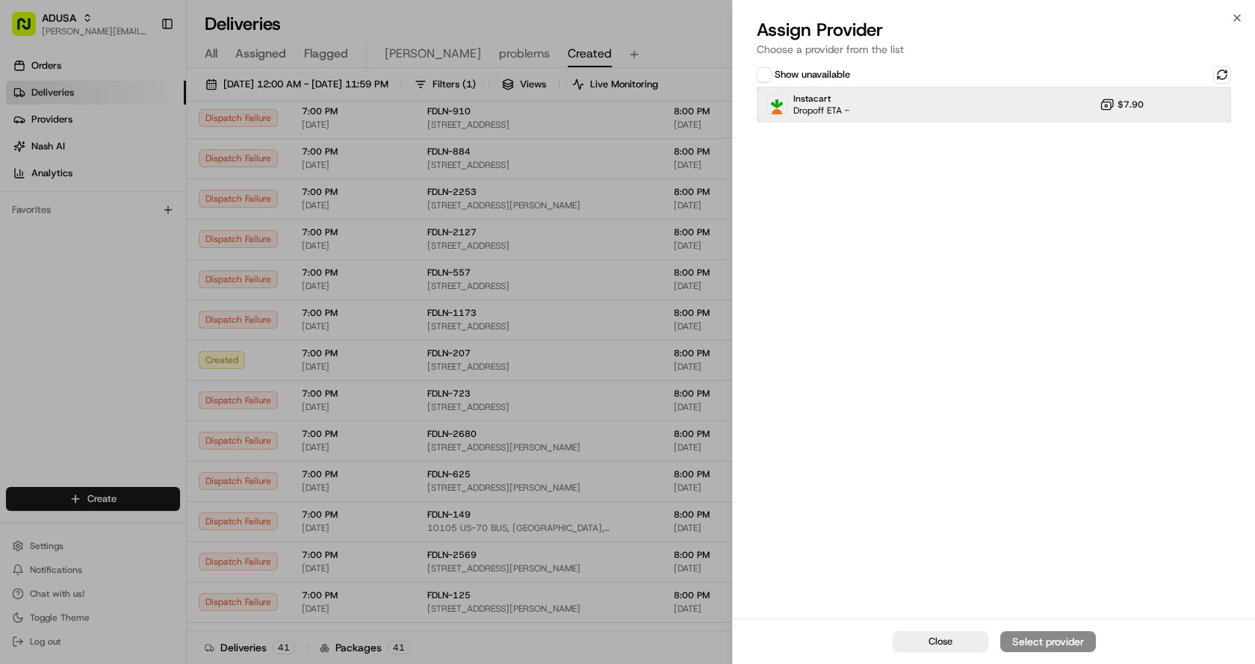
click at [944, 105] on div "Instacart Dropoff ETA - $7.90" at bounding box center [994, 105] width 474 height 36
click at [1228, 70] on button at bounding box center [1222, 75] width 18 height 18
click at [955, 104] on div "Instacart Dropoff ETA - $7.90" at bounding box center [994, 105] width 474 height 36
click at [956, 105] on div "Instacart Dropoff ETA - $7.90" at bounding box center [994, 105] width 474 height 36
click at [1069, 635] on div "Assign Provider" at bounding box center [1048, 641] width 73 height 15
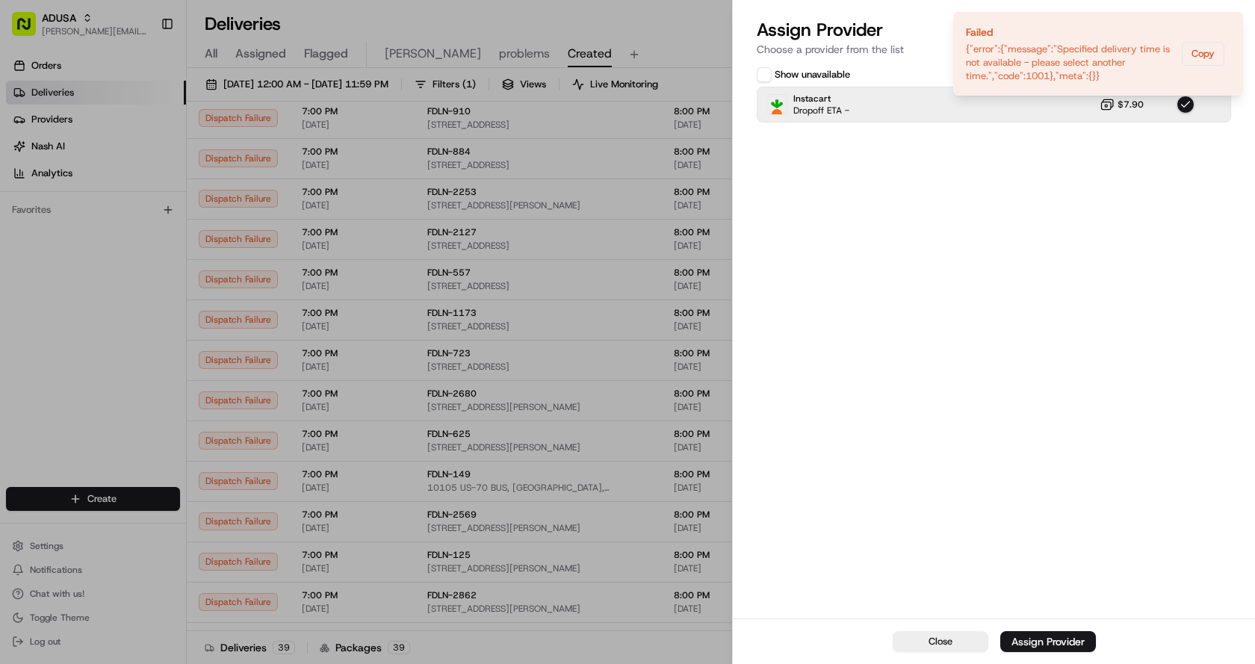
drag, startPoint x: 944, startPoint y: 251, endPoint x: 947, endPoint y: 239, distance: 12.5
click at [946, 246] on div "Show unavailable Instacart Dropoff ETA - $7.90" at bounding box center [994, 341] width 522 height 556
click at [1231, 25] on icon "Notifications (F8)" at bounding box center [1231, 25] width 12 height 12
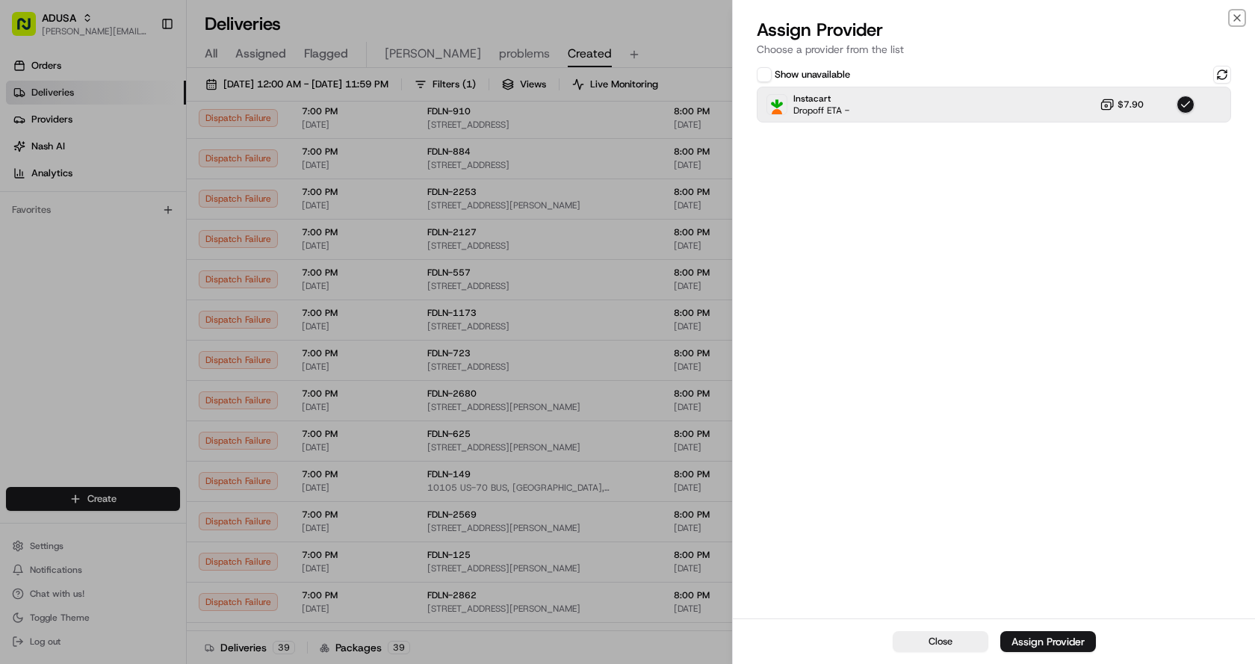
click at [1236, 18] on icon "button" at bounding box center [1237, 18] width 12 height 12
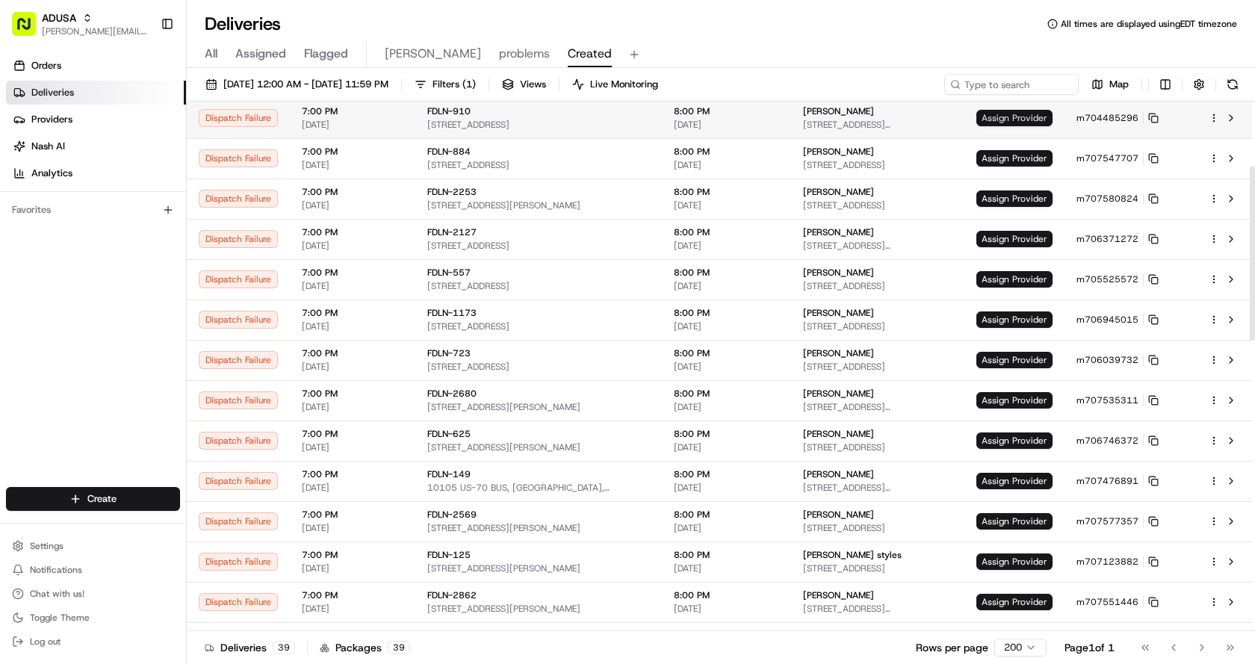
click at [1021, 123] on span "Assign Provider" at bounding box center [1015, 118] width 76 height 16
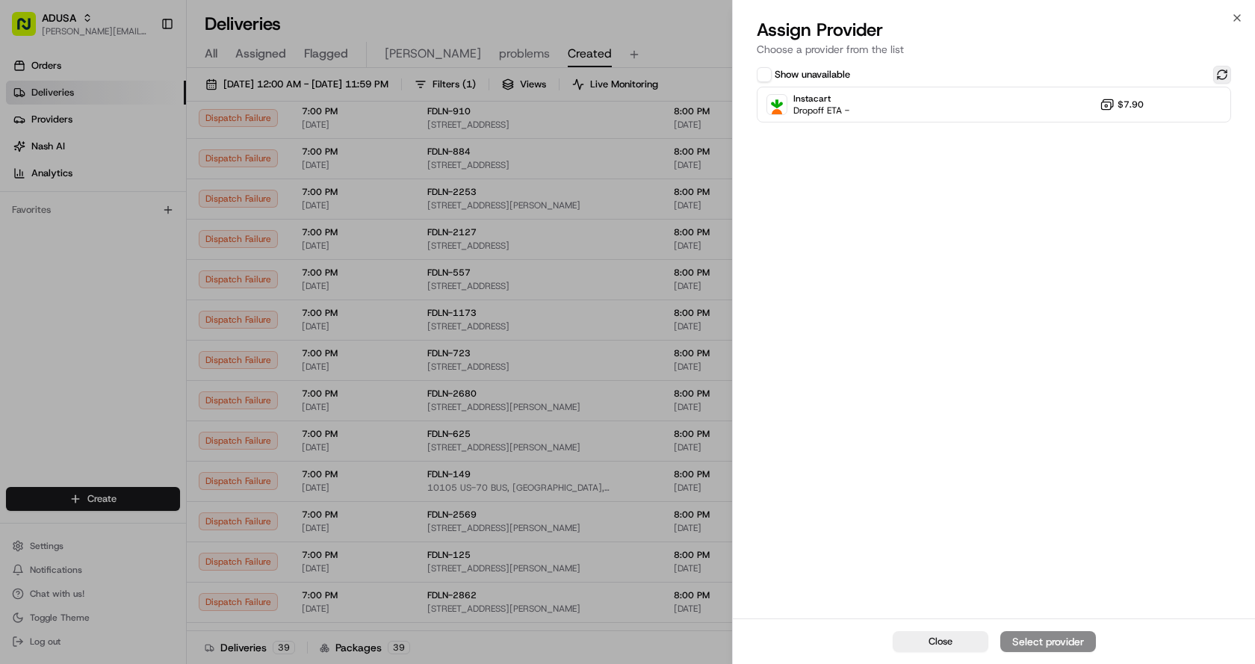
click at [1222, 76] on button at bounding box center [1222, 75] width 18 height 18
drag, startPoint x: 920, startPoint y: 109, endPoint x: 1159, endPoint y: 626, distance: 569.7
click at [920, 108] on div "Instacart Dropoff ETA - $7.90" at bounding box center [994, 105] width 474 height 36
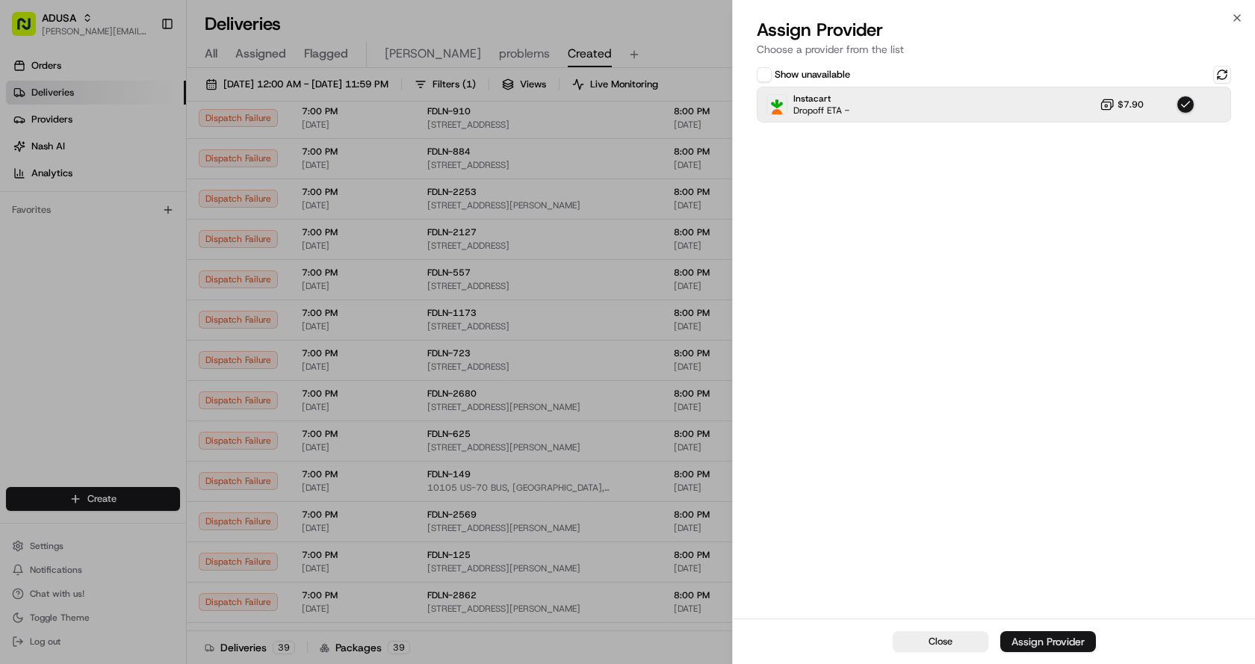
click at [1076, 640] on div "Assign Provider" at bounding box center [1048, 641] width 73 height 15
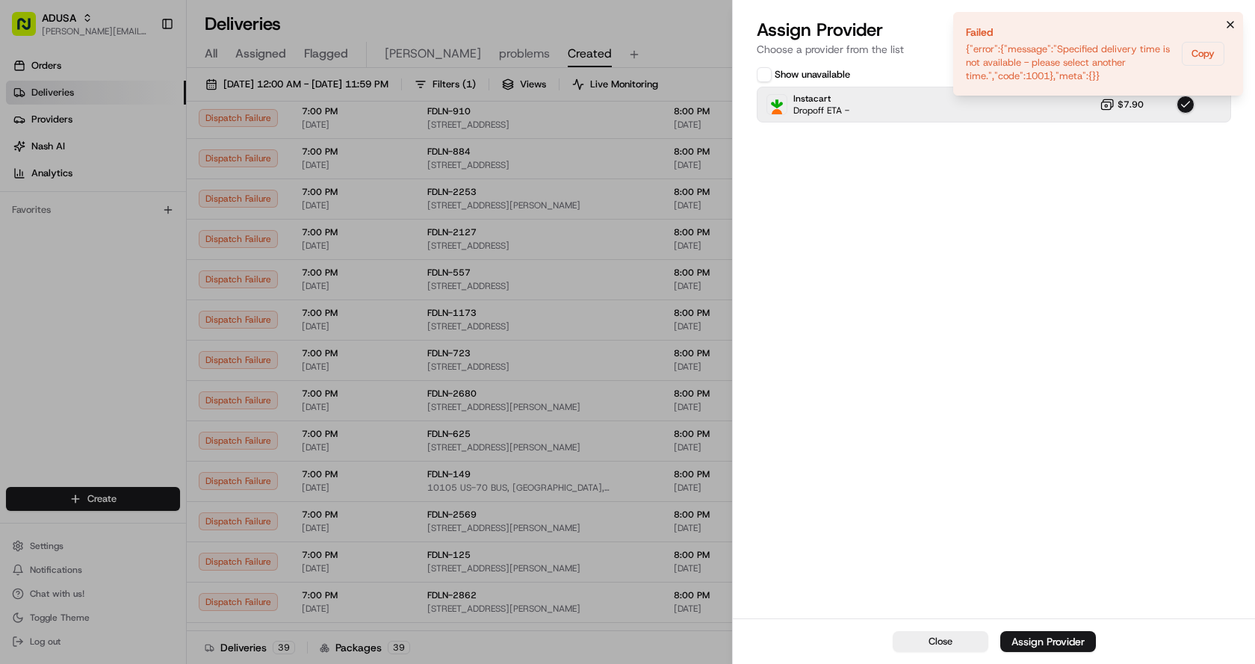
click at [1234, 23] on icon "Notifications (F8)" at bounding box center [1231, 25] width 12 height 12
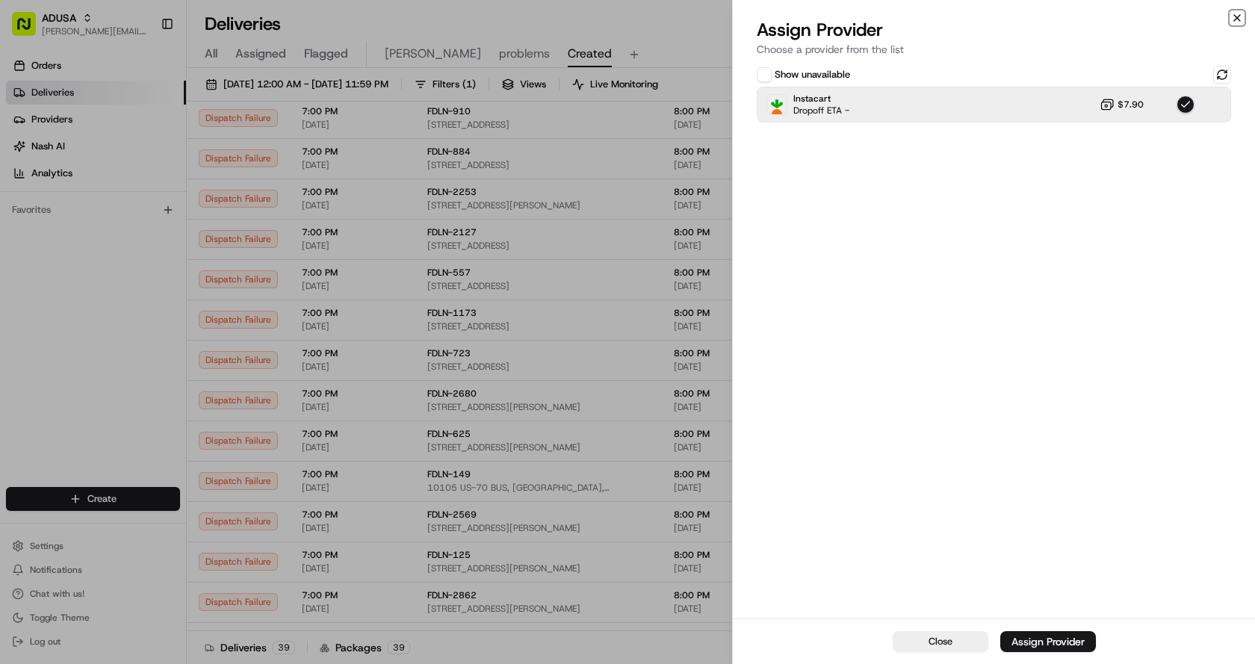
click at [1237, 16] on icon "button" at bounding box center [1237, 18] width 12 height 12
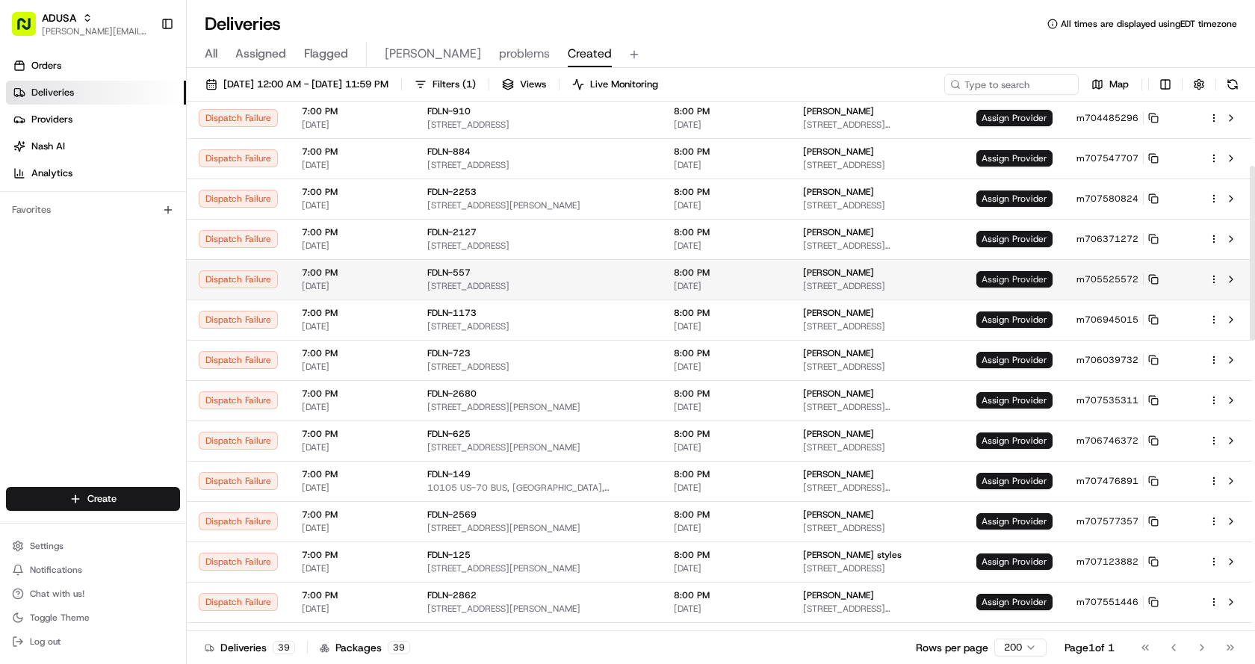
click at [1005, 273] on span "Assign Provider" at bounding box center [1015, 279] width 76 height 16
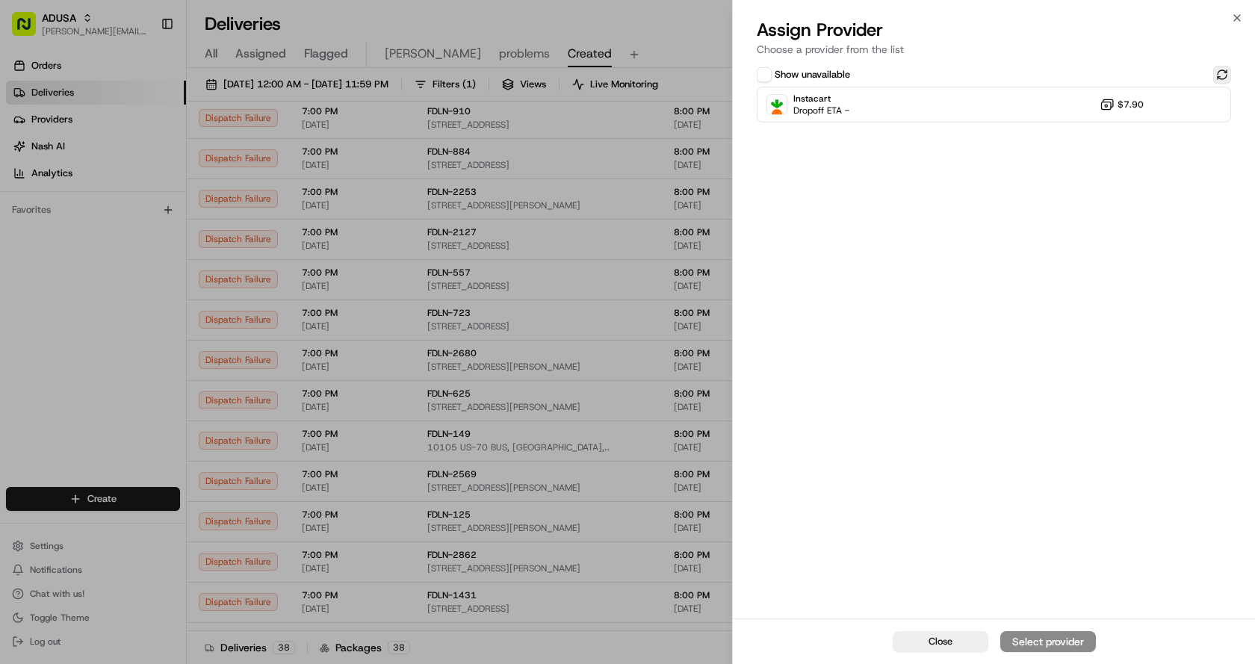
click at [1216, 73] on button at bounding box center [1222, 75] width 18 height 18
click at [951, 101] on div "Instacart Dropoff ETA - $7.90" at bounding box center [994, 105] width 474 height 36
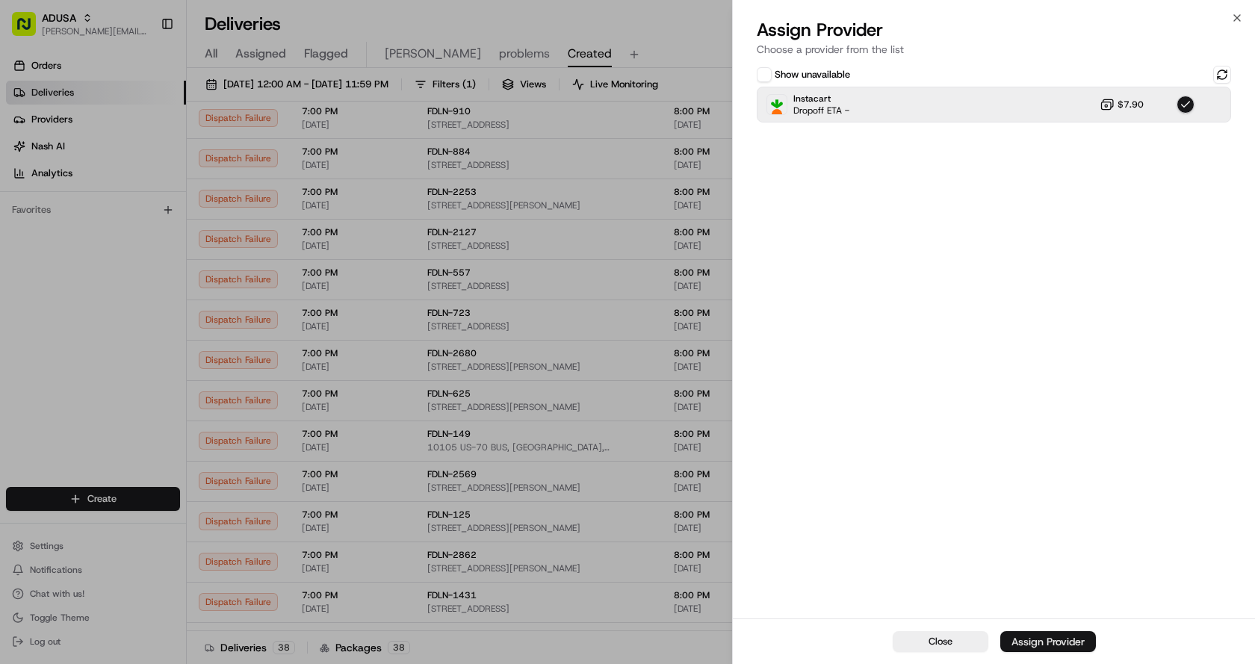
click at [1027, 641] on div "Assign Provider" at bounding box center [1048, 641] width 73 height 15
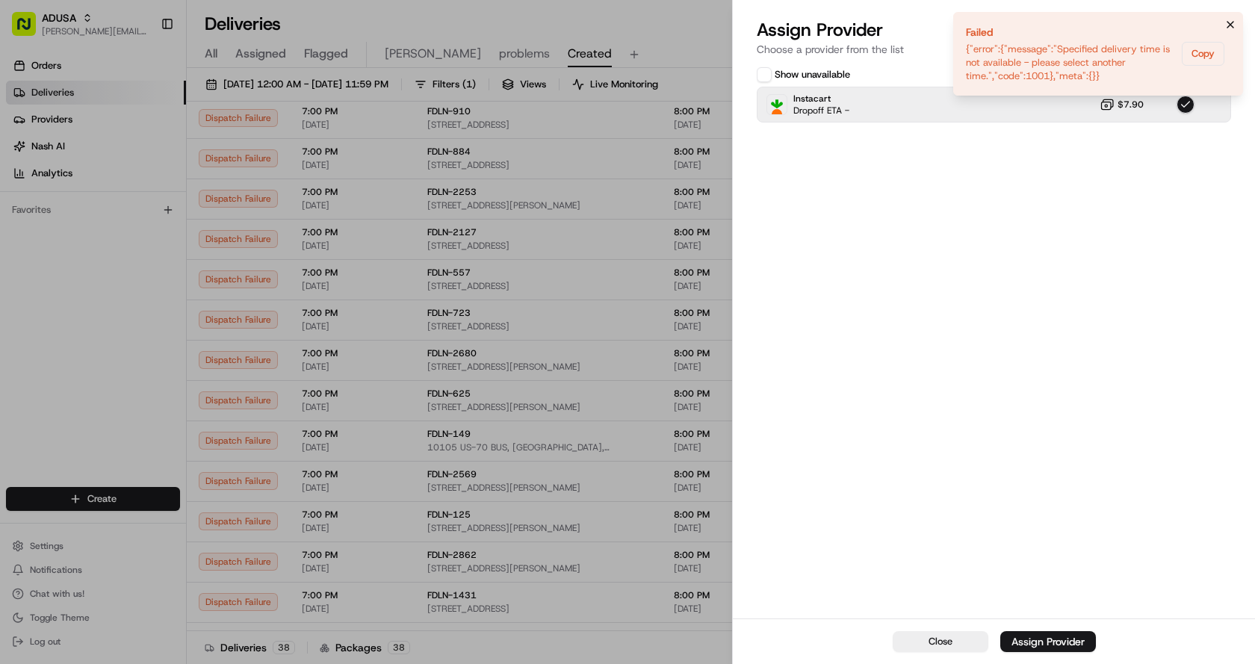
click at [1233, 18] on button "Notifications (F8)" at bounding box center [1231, 25] width 18 height 18
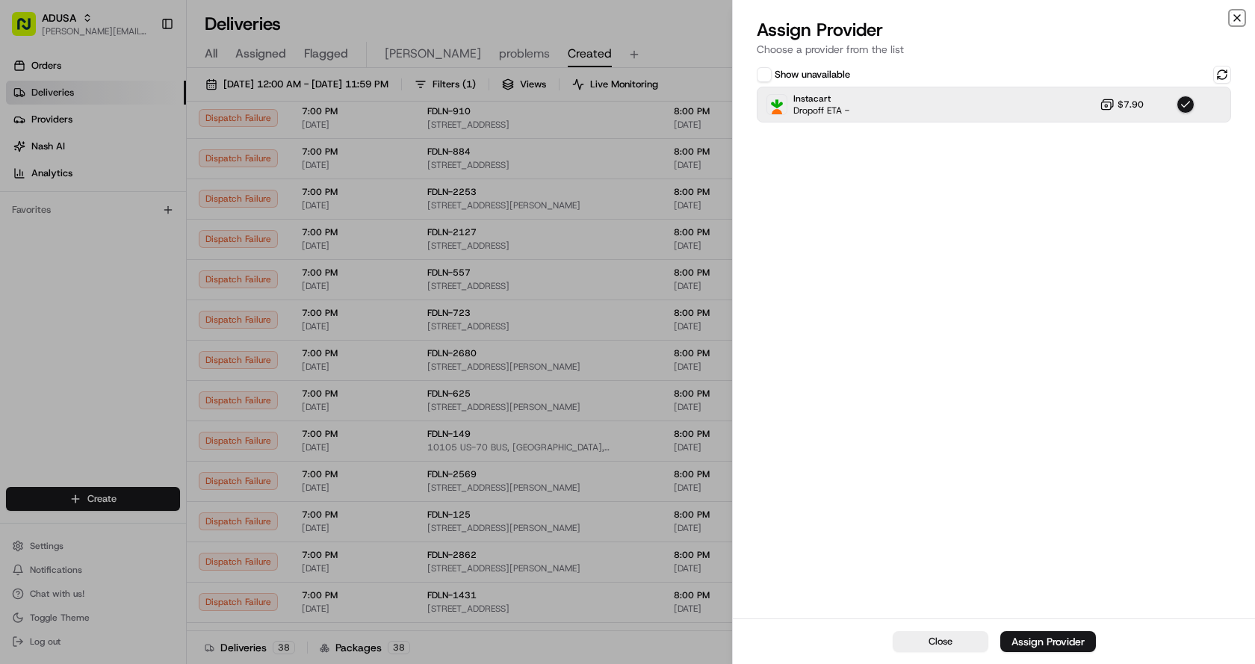
click at [1235, 16] on icon "button" at bounding box center [1237, 18] width 6 height 6
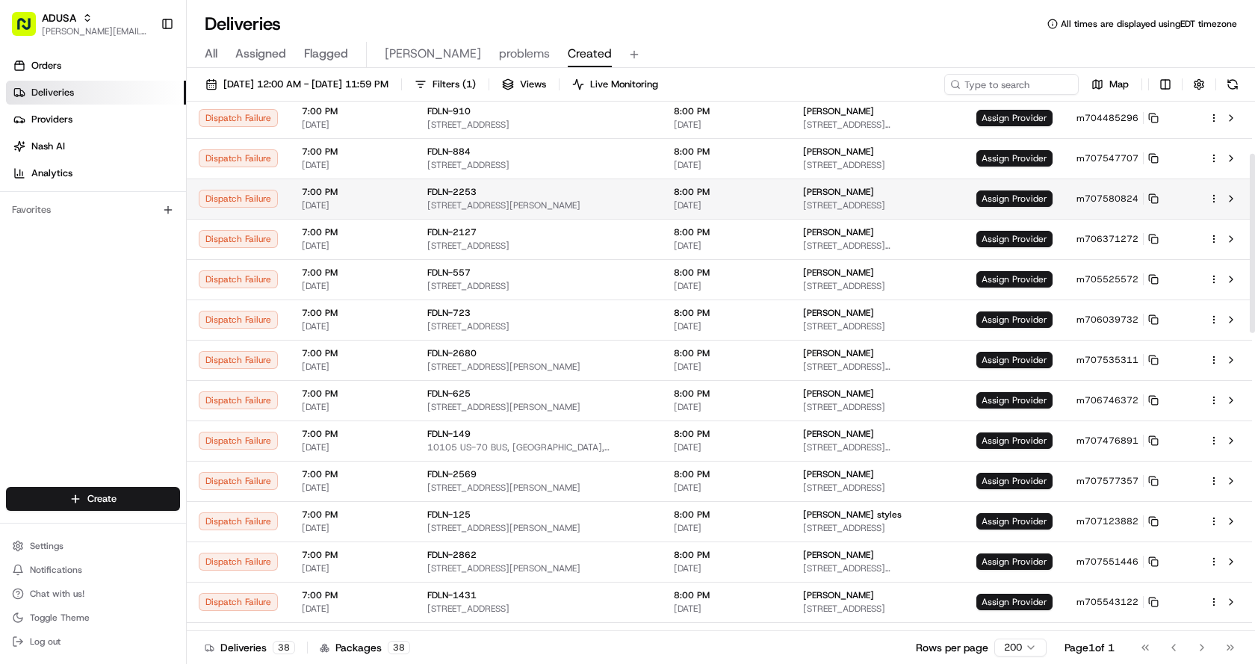
scroll to position [0, 0]
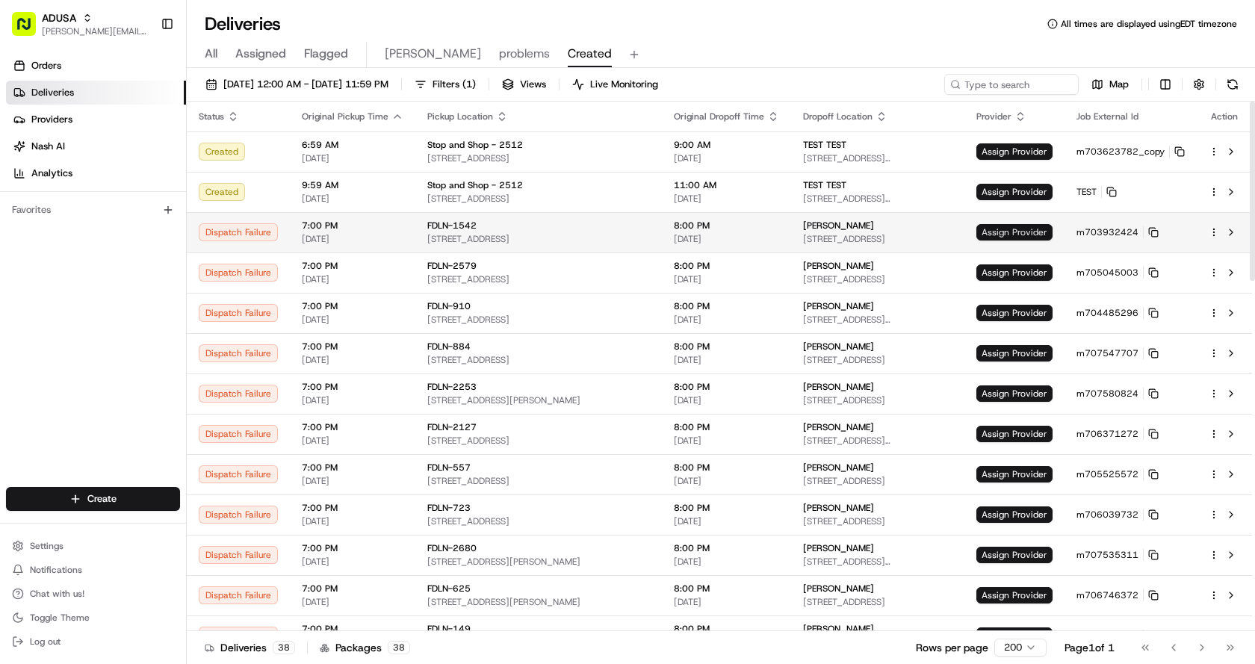
click at [1028, 226] on span "Assign Provider" at bounding box center [1015, 232] width 76 height 16
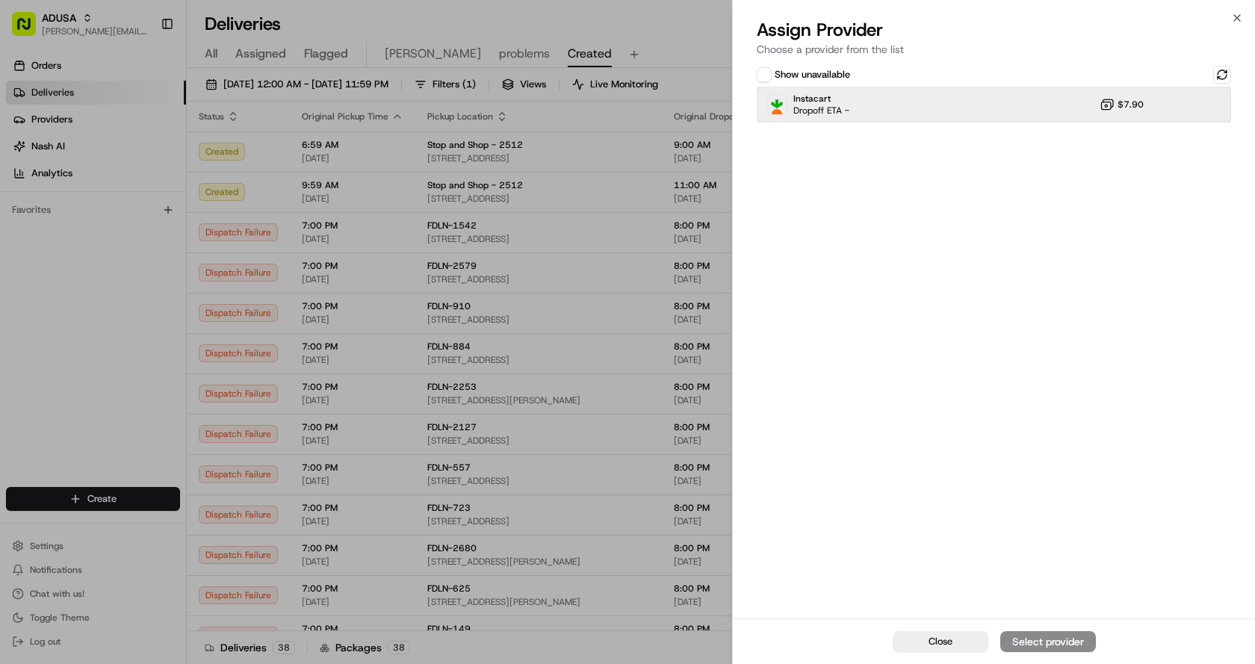
click at [873, 107] on div "Instacart Dropoff ETA - $7.90" at bounding box center [994, 105] width 474 height 36
click at [1053, 645] on div "Assign Provider" at bounding box center [1048, 641] width 73 height 15
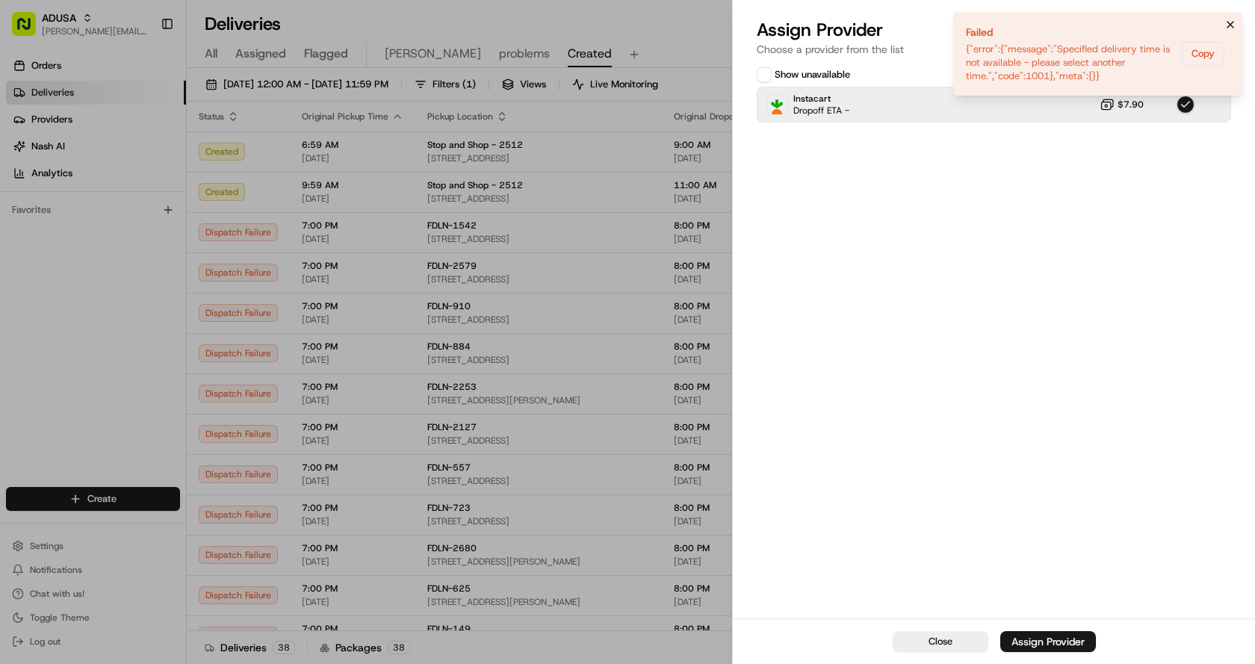
click at [1231, 23] on icon "Notifications (F8)" at bounding box center [1231, 25] width 12 height 12
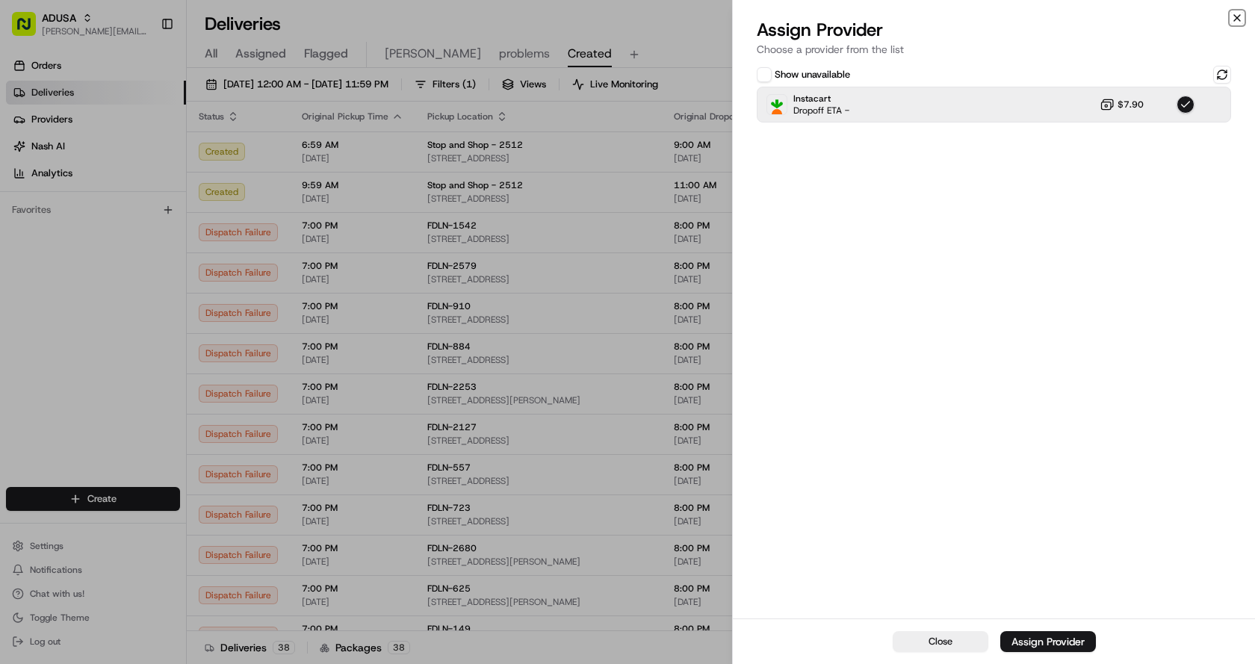
click at [1237, 19] on icon "button" at bounding box center [1237, 18] width 12 height 12
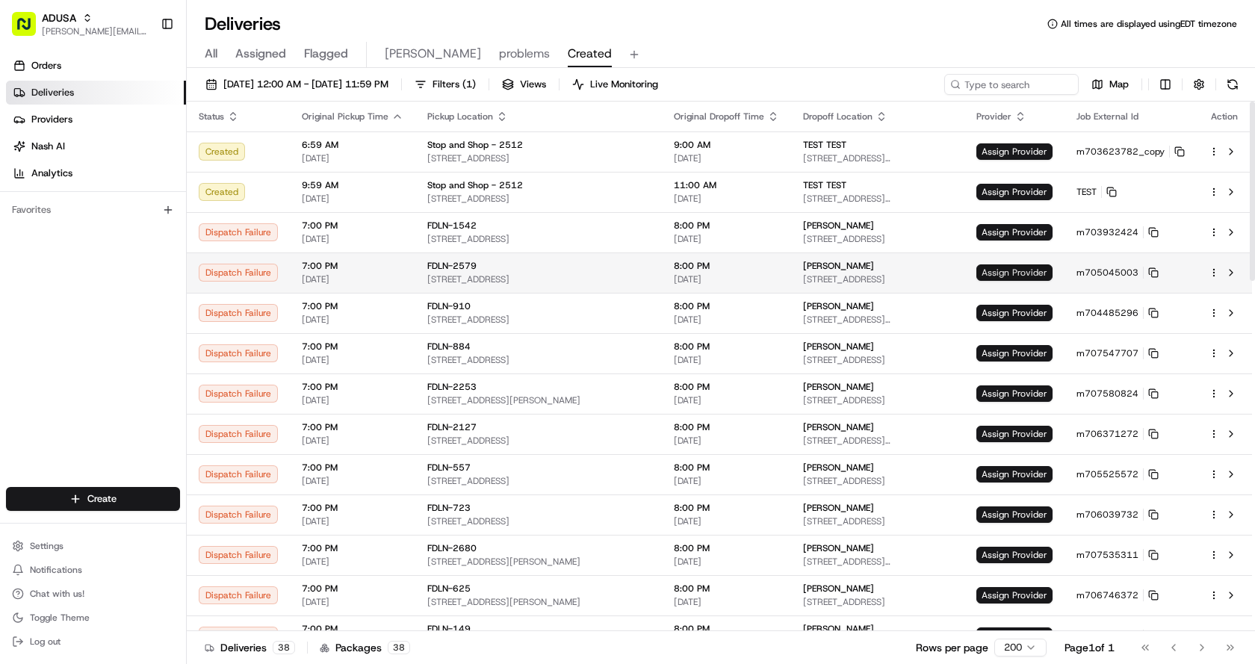
click at [995, 273] on span "Assign Provider" at bounding box center [1015, 273] width 76 height 16
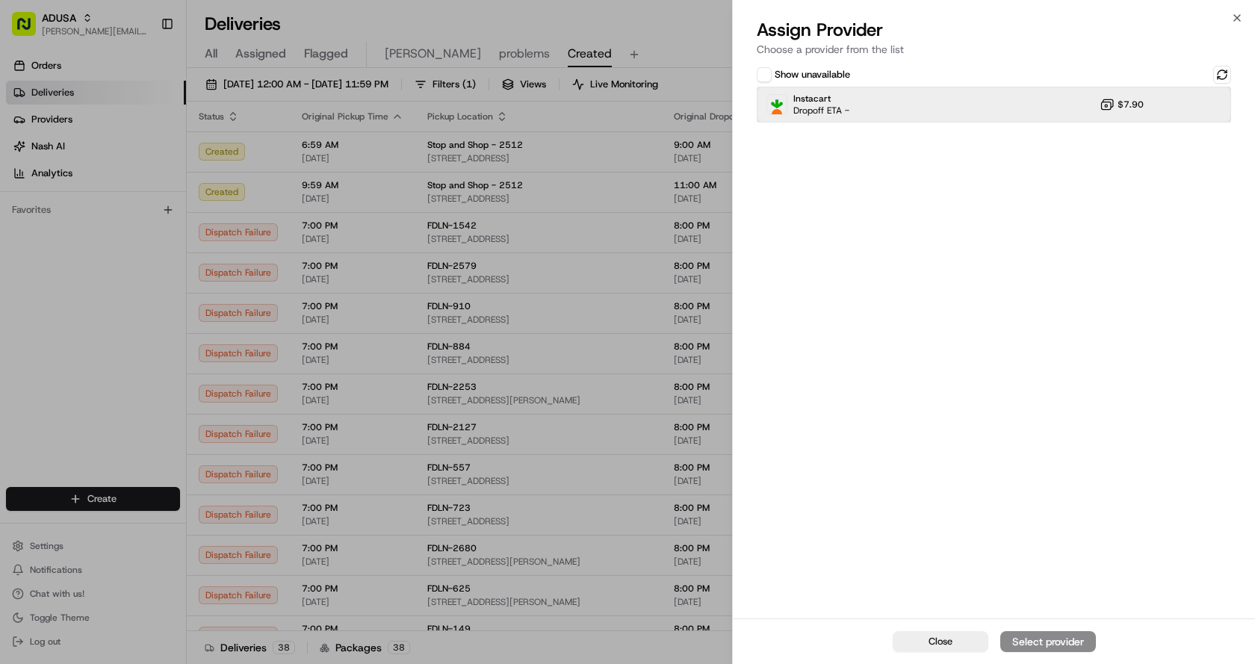
click at [985, 105] on div "Instacart Dropoff ETA - $7.90" at bounding box center [994, 105] width 474 height 36
click at [1077, 634] on button "Assign Provider" at bounding box center [1049, 641] width 96 height 21
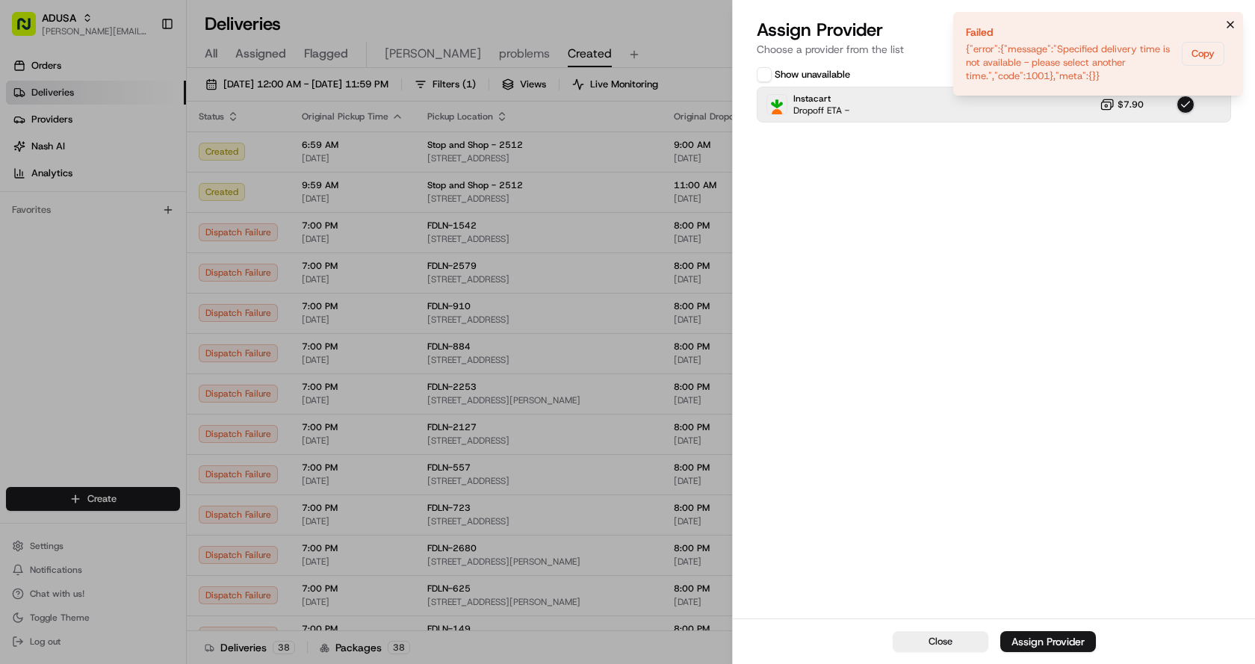
click at [1234, 20] on icon "Notifications (F8)" at bounding box center [1231, 25] width 12 height 12
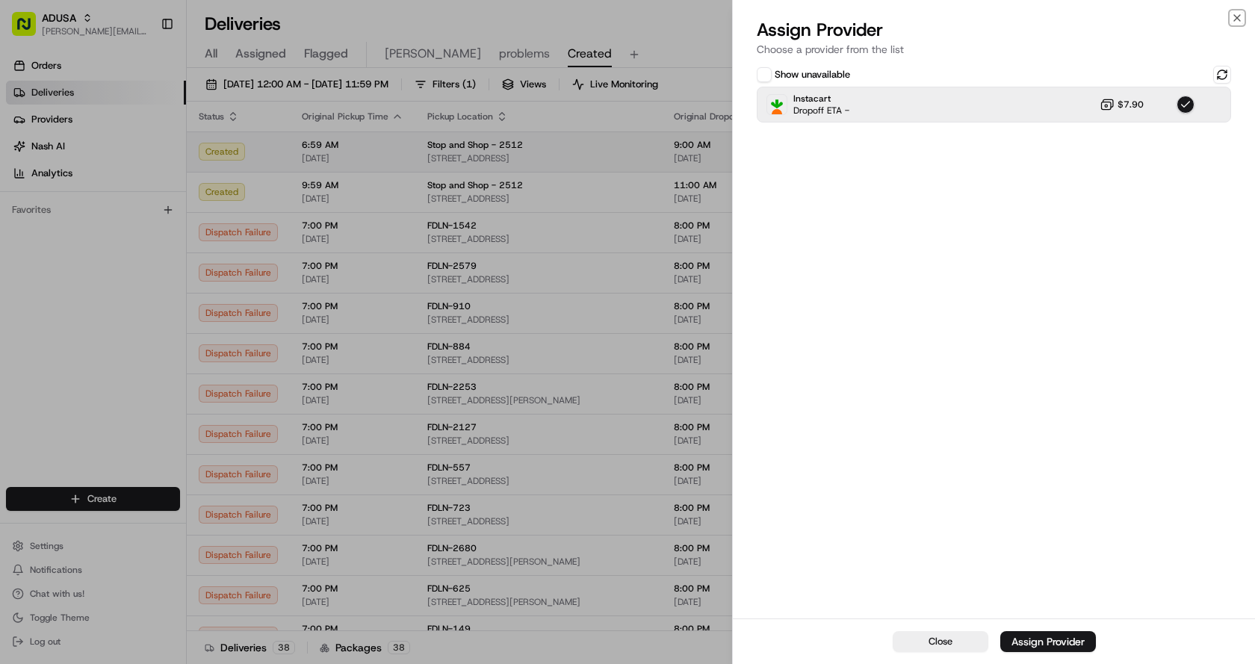
click at [1233, 14] on icon "button" at bounding box center [1237, 18] width 12 height 12
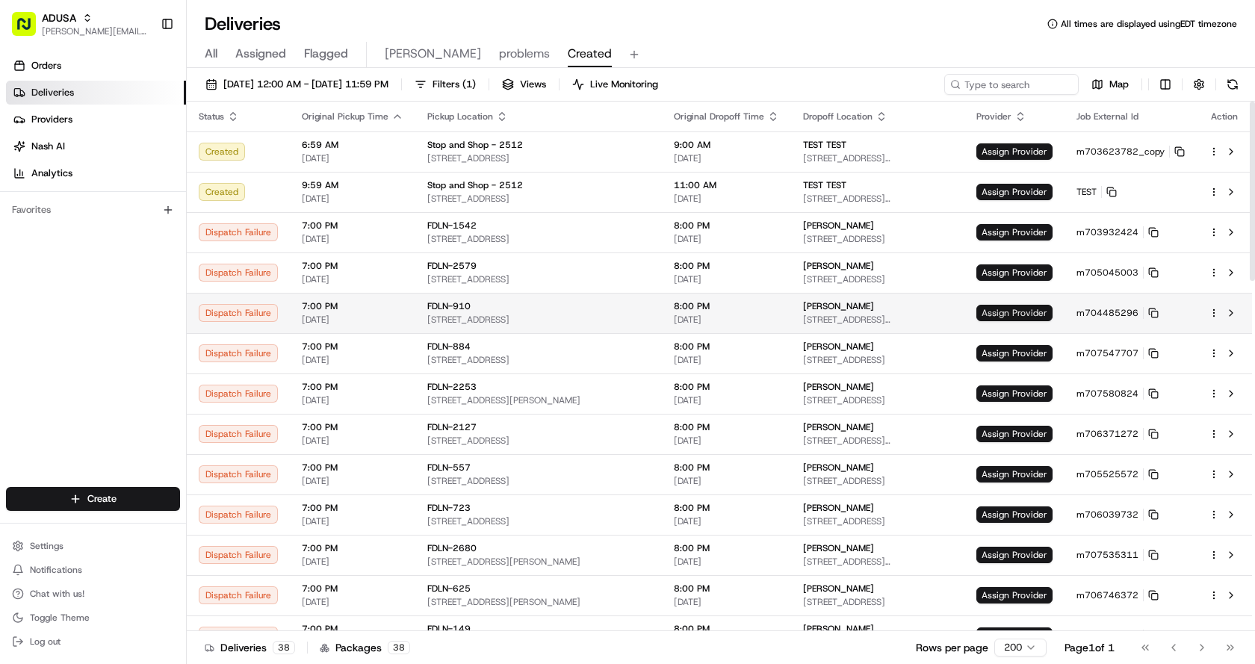
click at [998, 308] on span "Assign Provider" at bounding box center [1015, 313] width 76 height 16
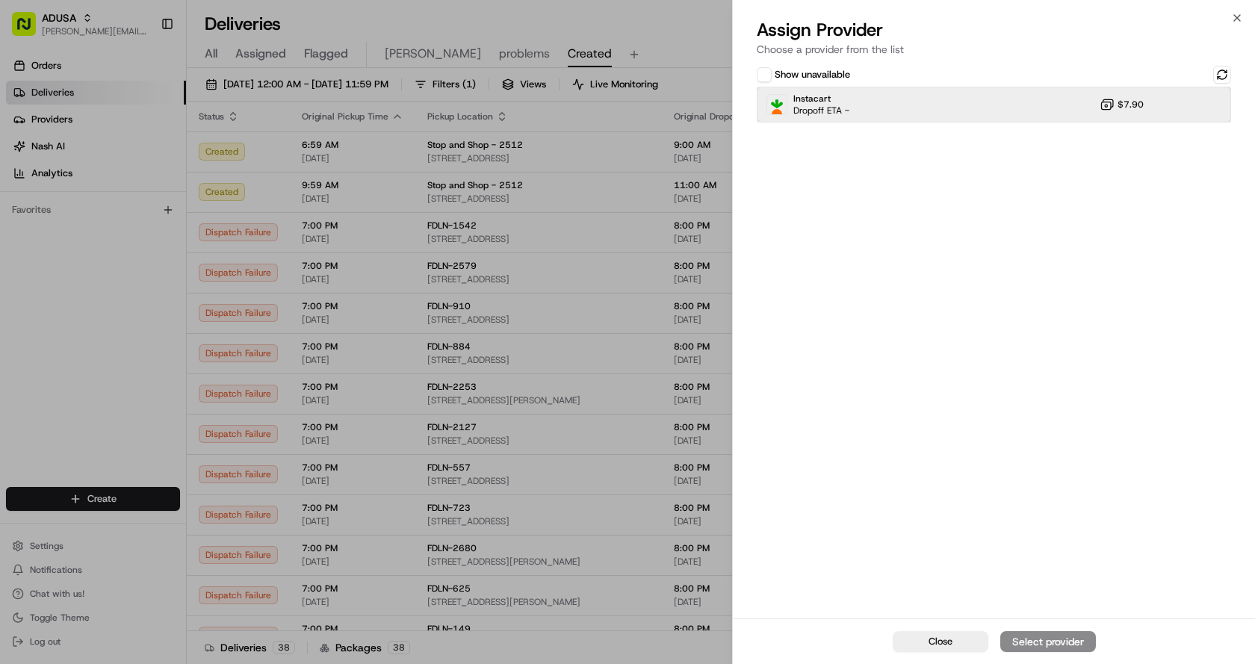
click at [962, 98] on div "Instacart Dropoff ETA - $7.90" at bounding box center [994, 105] width 474 height 36
click at [1080, 646] on div "Assign Provider" at bounding box center [1048, 641] width 73 height 15
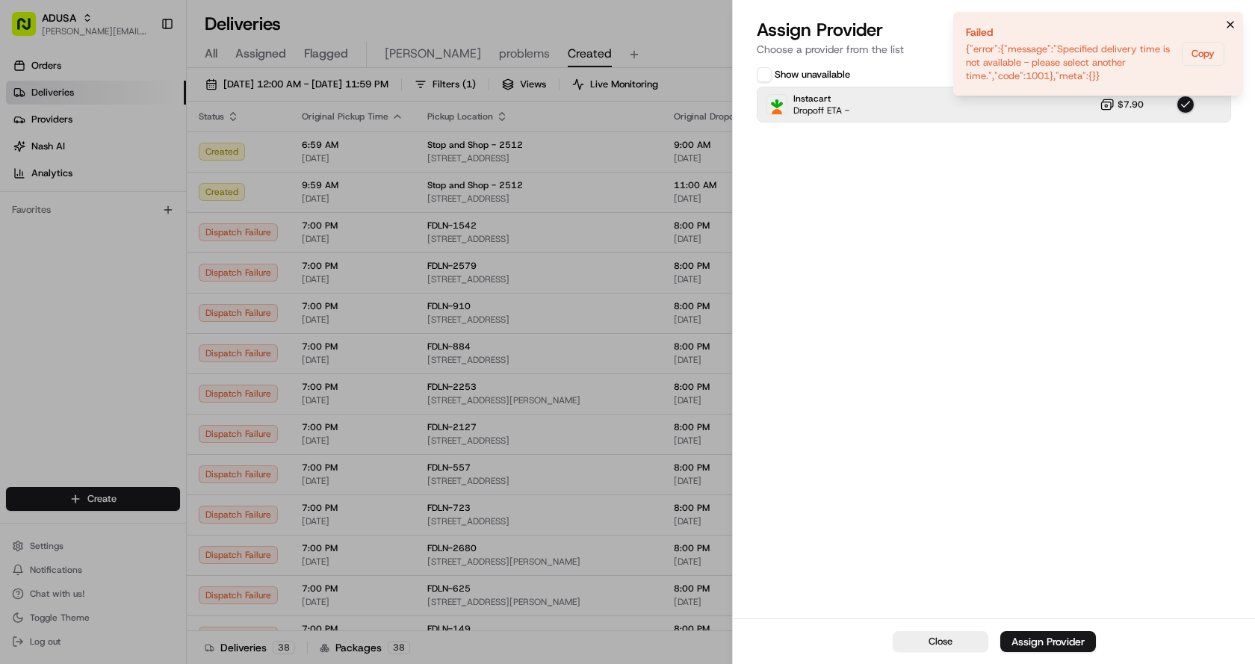
click at [1231, 24] on icon "Notifications (F8)" at bounding box center [1231, 25] width 12 height 12
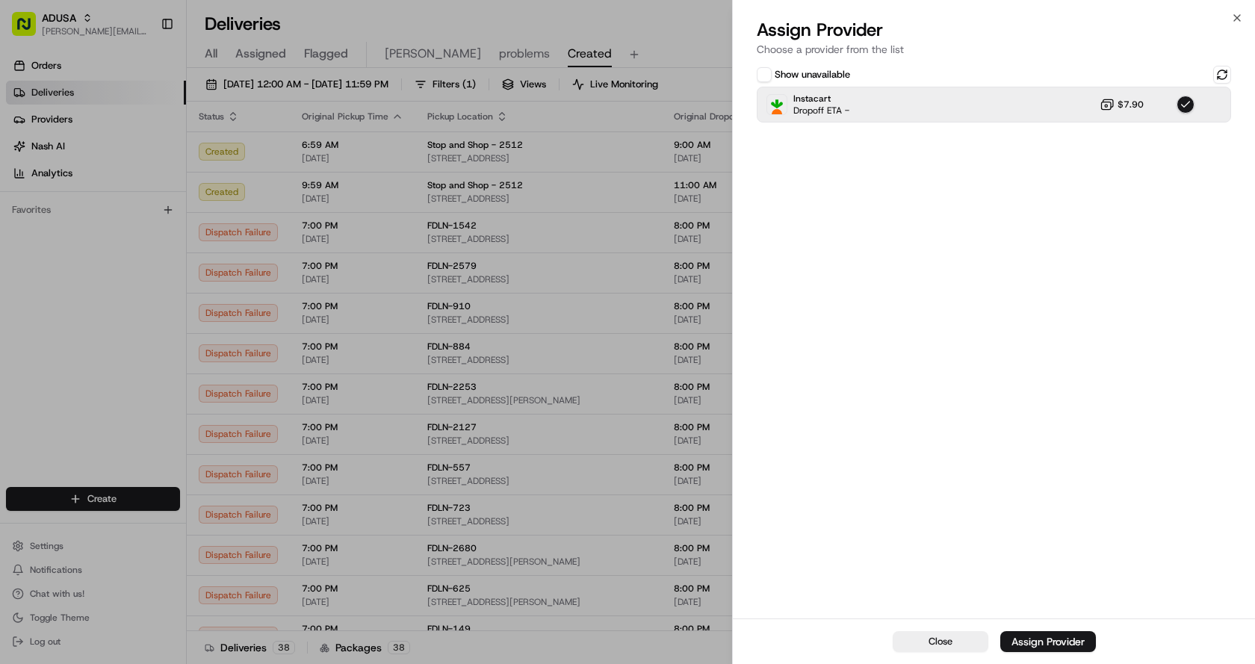
click at [1245, 10] on div "Close Assign Provider Choose a provider from the list Show unavailable Instacar…" at bounding box center [993, 332] width 523 height 664
click at [1240, 15] on icon "button" at bounding box center [1237, 18] width 6 height 6
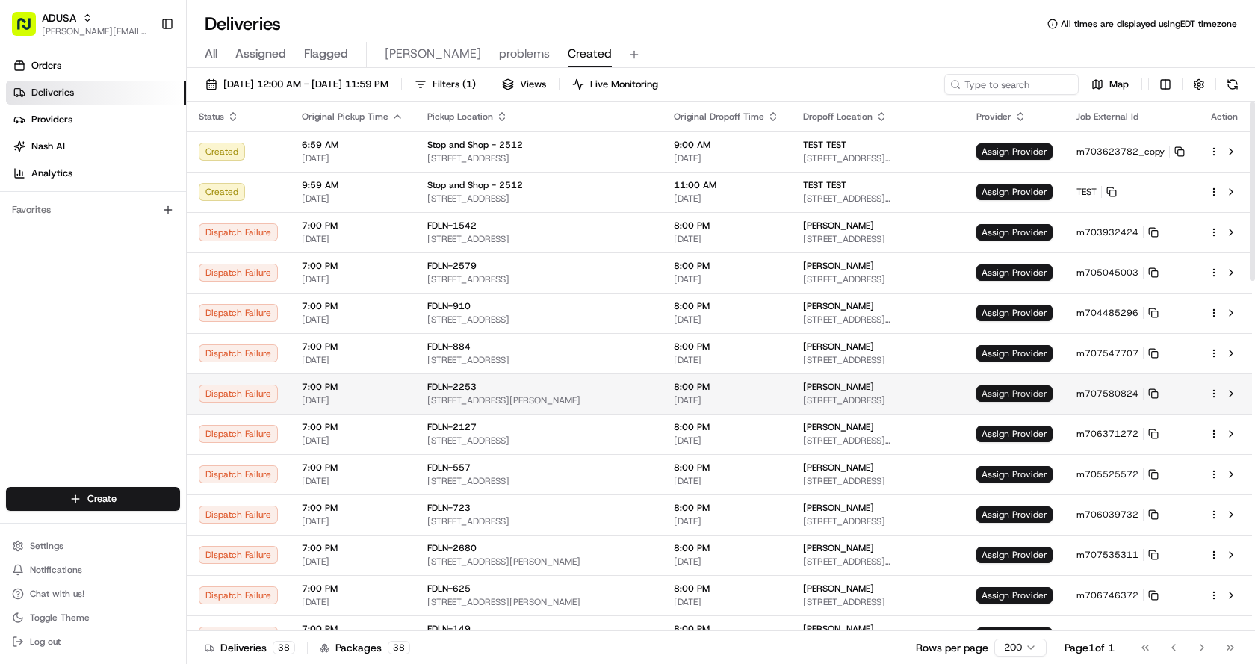
click at [1001, 393] on span "Assign Provider" at bounding box center [1015, 394] width 76 height 16
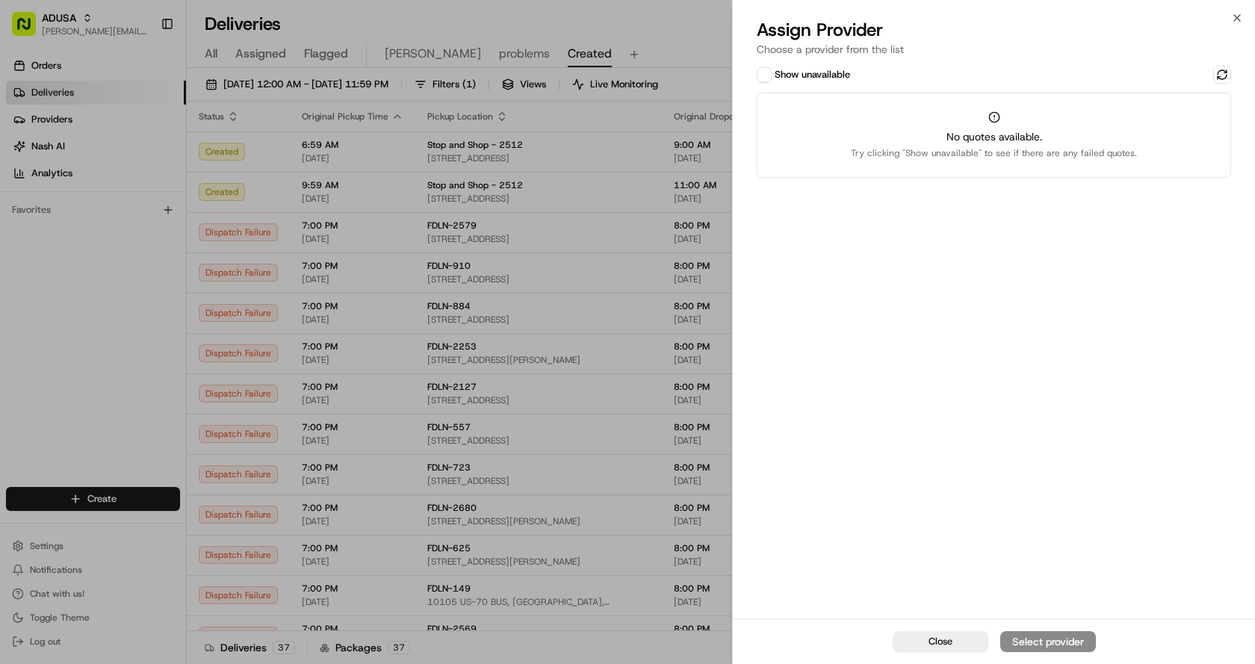
click at [767, 80] on button "Show unavailable" at bounding box center [764, 74] width 15 height 15
click at [1218, 73] on button at bounding box center [1222, 75] width 18 height 18
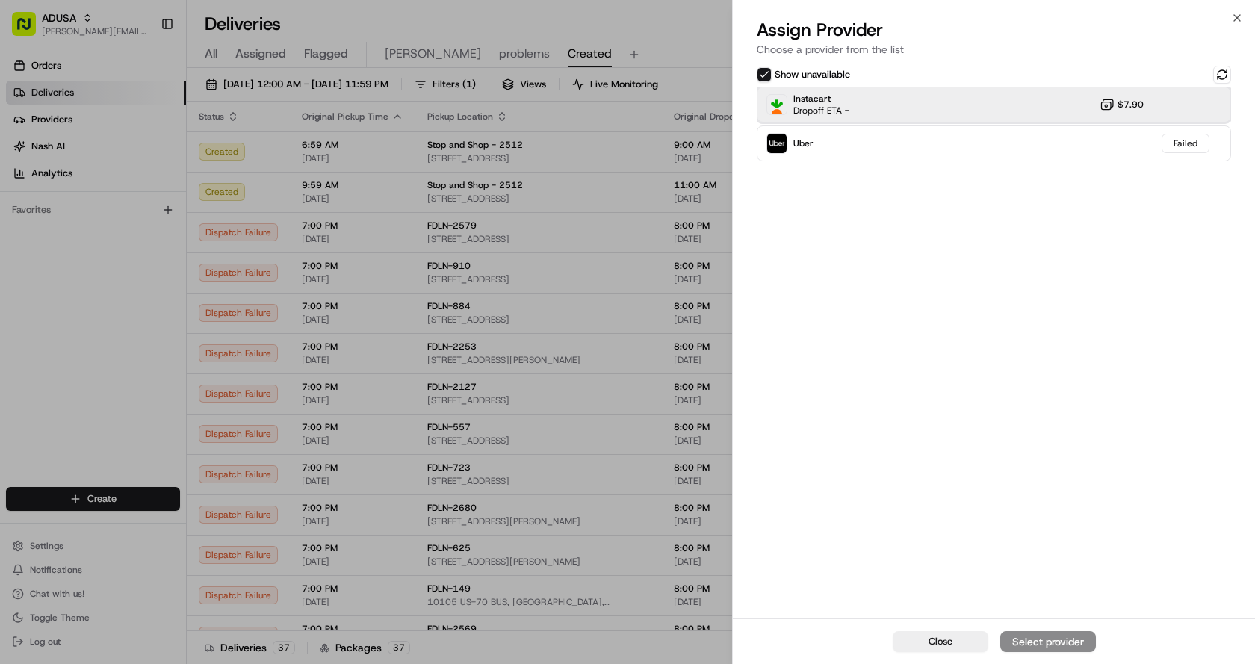
click at [1009, 96] on div "Instacart Dropoff ETA - $7.90" at bounding box center [994, 105] width 474 height 36
click at [1070, 652] on button "Assign Provider" at bounding box center [1049, 641] width 96 height 21
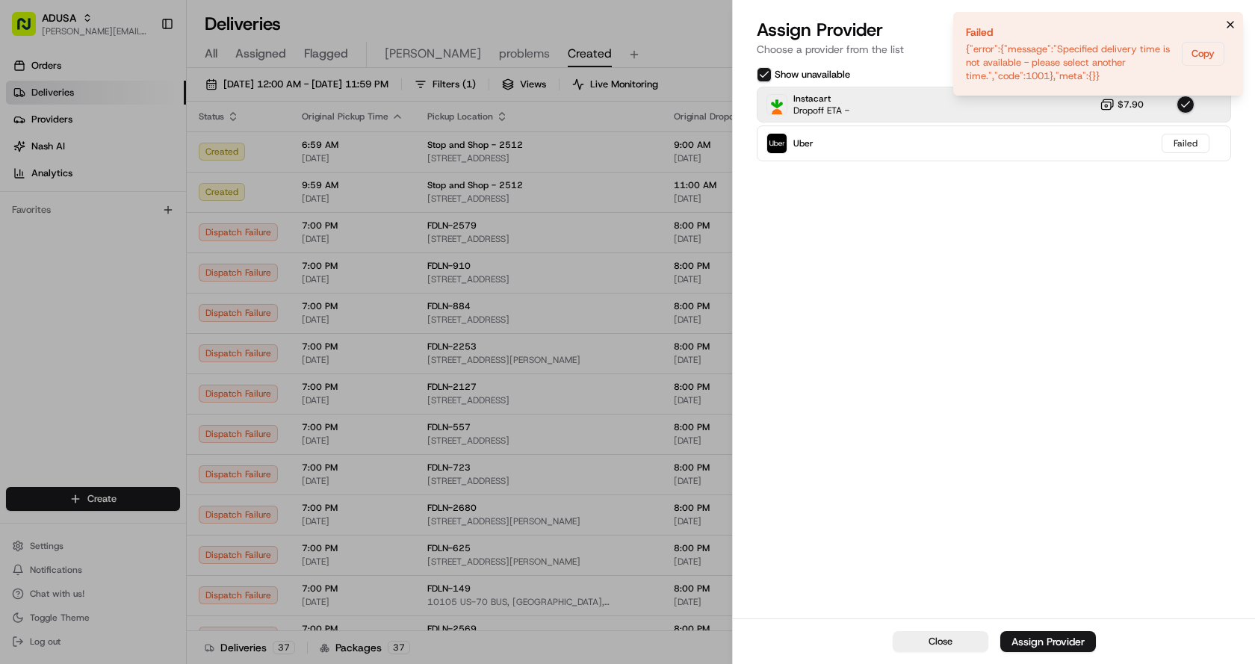
click at [1228, 26] on icon "Notifications (F8)" at bounding box center [1231, 25] width 12 height 12
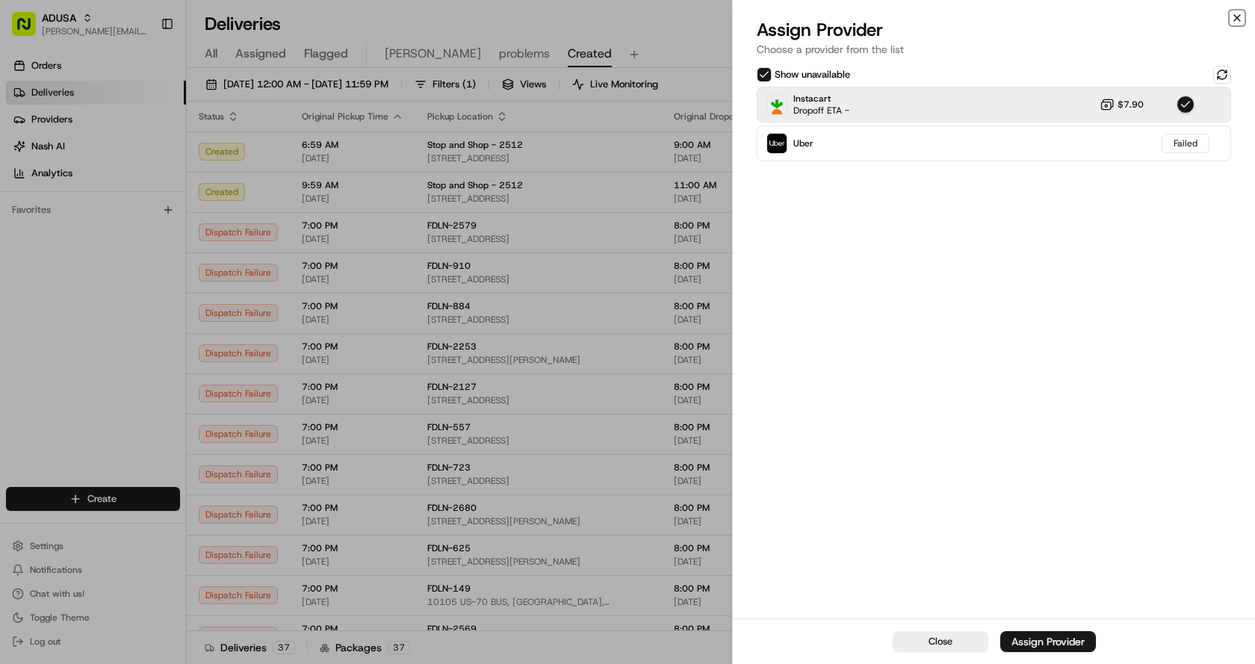
click at [1238, 15] on icon "button" at bounding box center [1237, 18] width 12 height 12
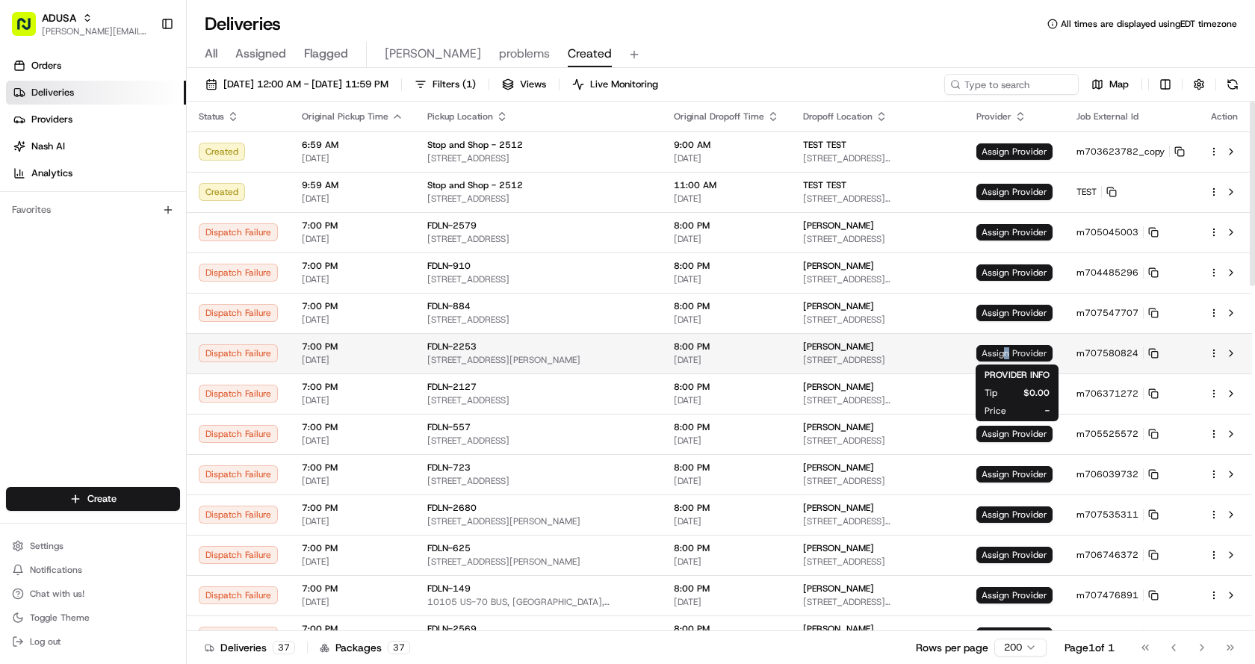
click at [1010, 353] on span "Assign Provider" at bounding box center [1015, 353] width 76 height 16
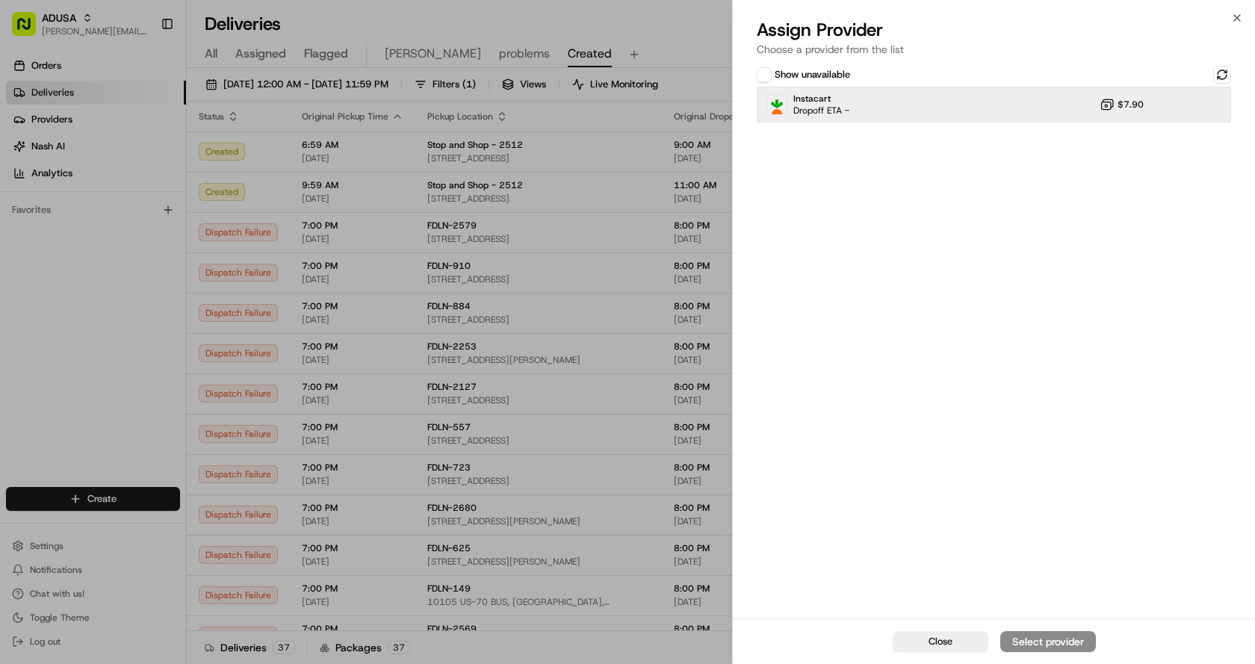
click at [869, 108] on div "Instacart Dropoff ETA - $7.90" at bounding box center [994, 105] width 474 height 36
click at [1059, 638] on div "Assign Provider" at bounding box center [1048, 641] width 73 height 15
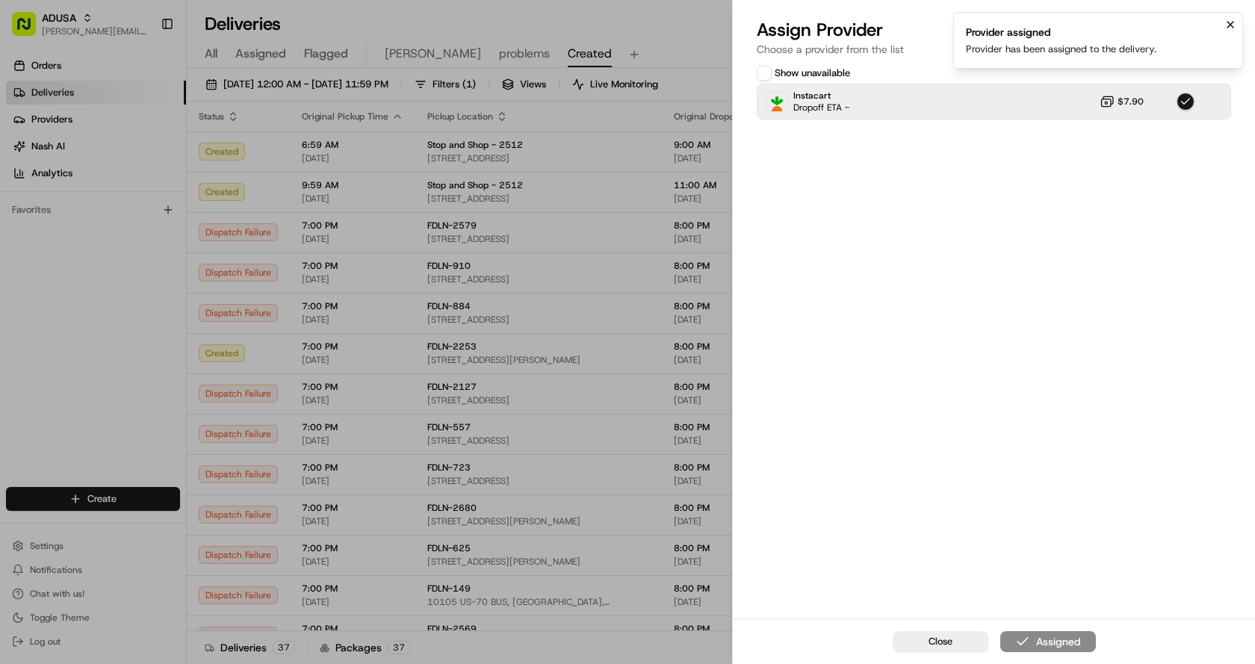
click at [1234, 18] on button "Notifications (F8)" at bounding box center [1231, 25] width 18 height 18
click at [950, 633] on button "Close" at bounding box center [941, 641] width 96 height 21
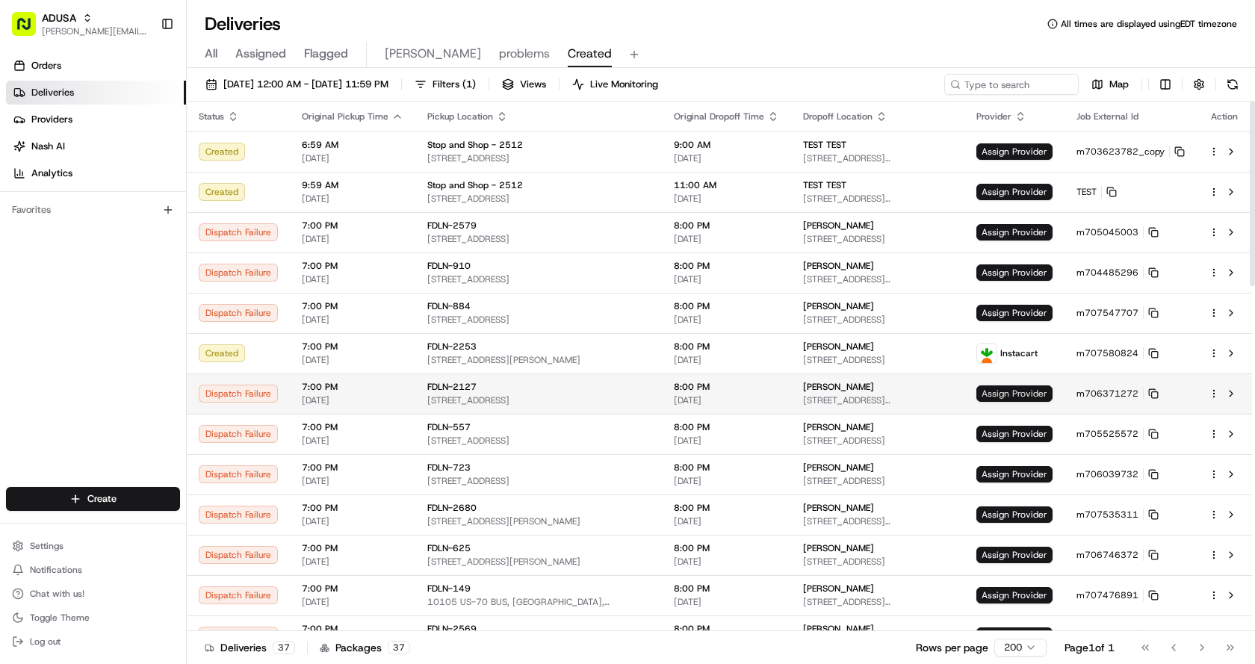
click at [1013, 387] on span "Assign Provider" at bounding box center [1015, 394] width 76 height 16
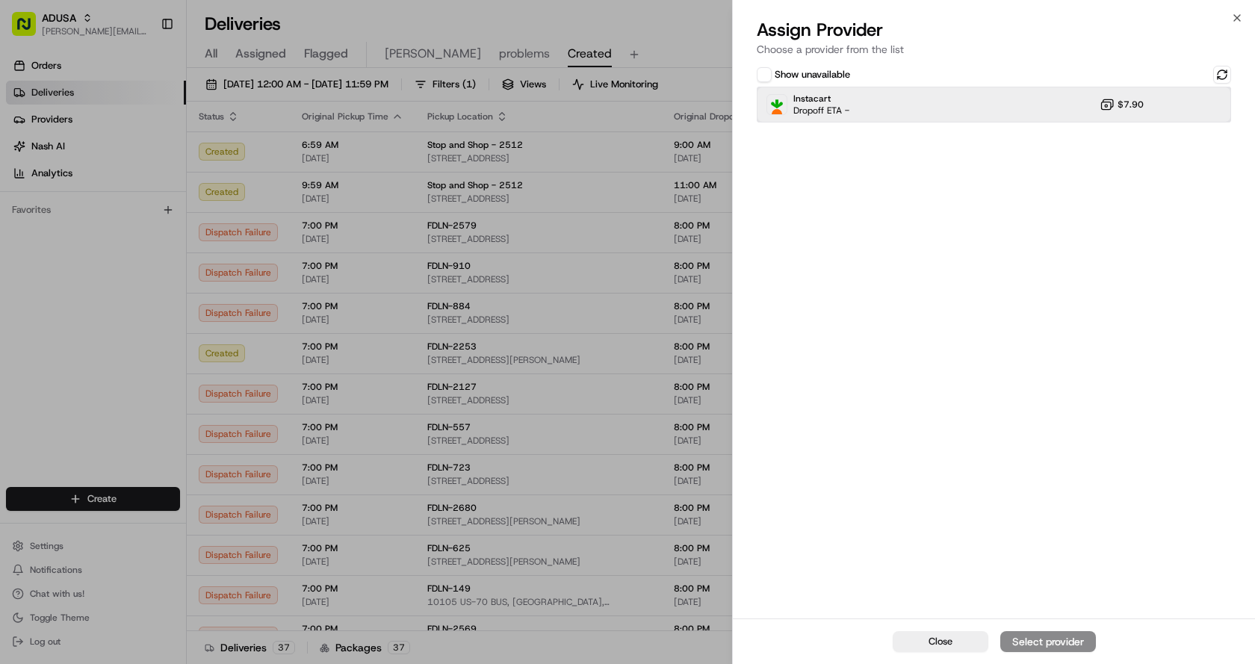
click at [913, 108] on div "Instacart Dropoff ETA - $7.90" at bounding box center [994, 105] width 474 height 36
drag, startPoint x: 1032, startPoint y: 637, endPoint x: 1031, endPoint y: 617, distance: 19.4
click at [1033, 635] on div "Assign Provider" at bounding box center [1048, 641] width 73 height 15
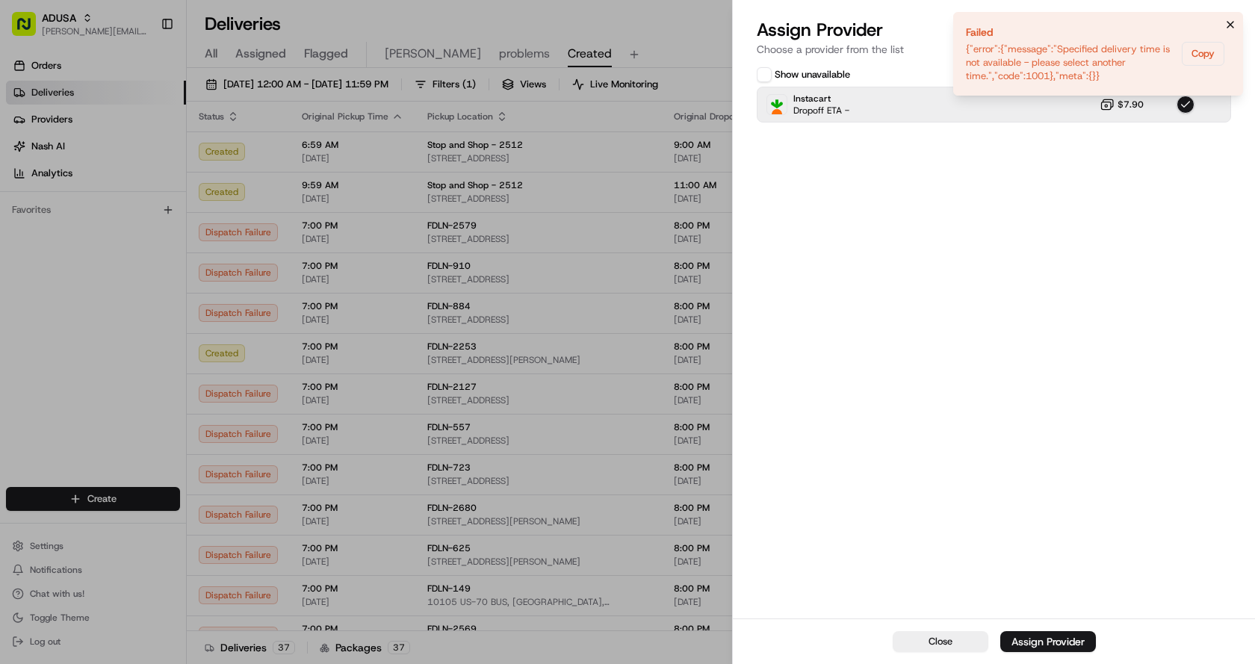
click at [1235, 25] on icon "Notifications (F8)" at bounding box center [1231, 25] width 12 height 12
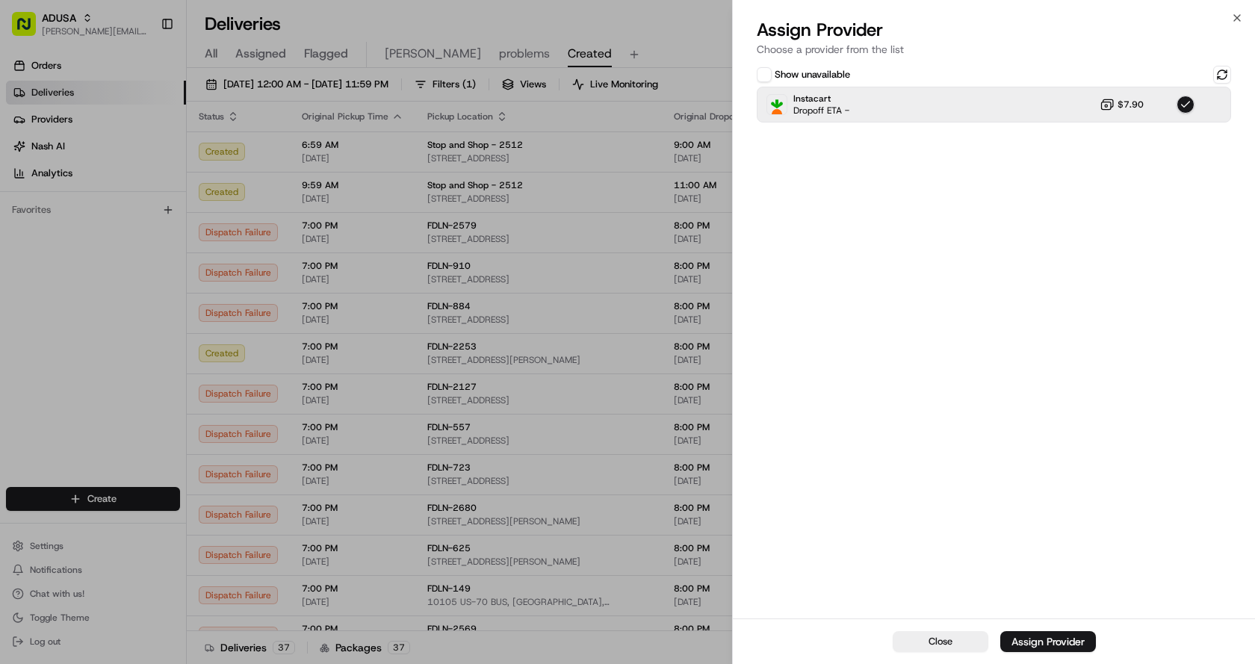
click at [1246, 19] on div "Assign Provider Choose a provider from the list" at bounding box center [994, 40] width 522 height 45
click at [1240, 18] on icon "button" at bounding box center [1237, 18] width 12 height 12
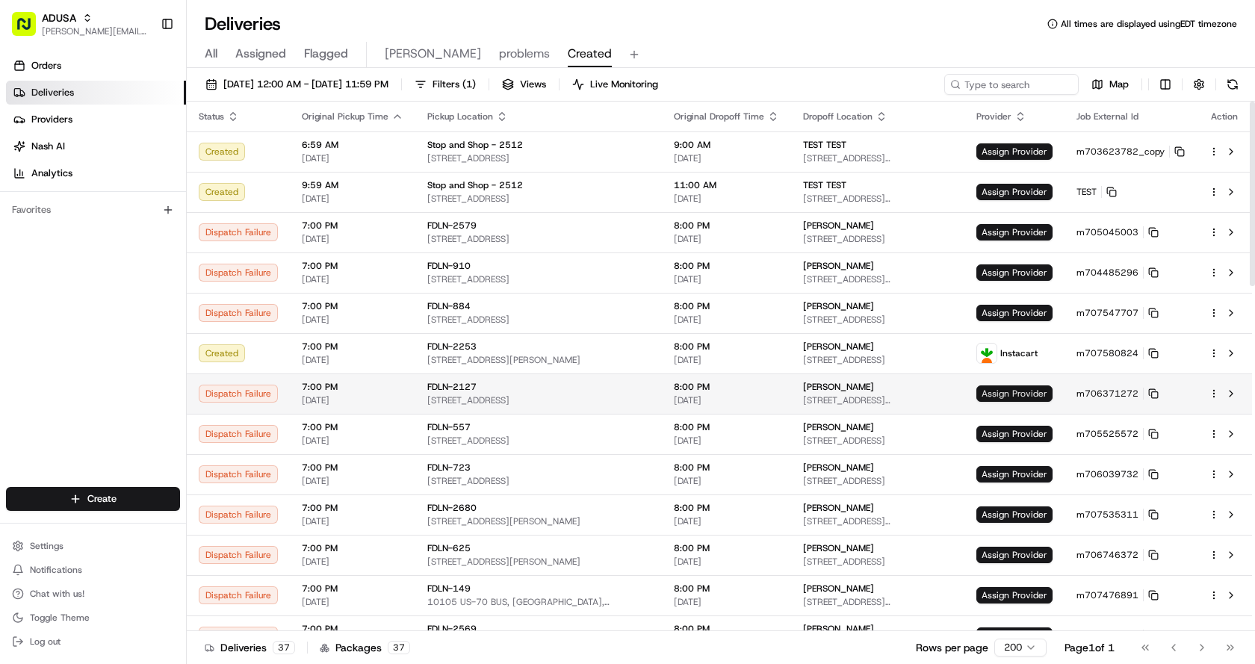
click at [1020, 398] on span "Assign Provider" at bounding box center [1015, 394] width 76 height 16
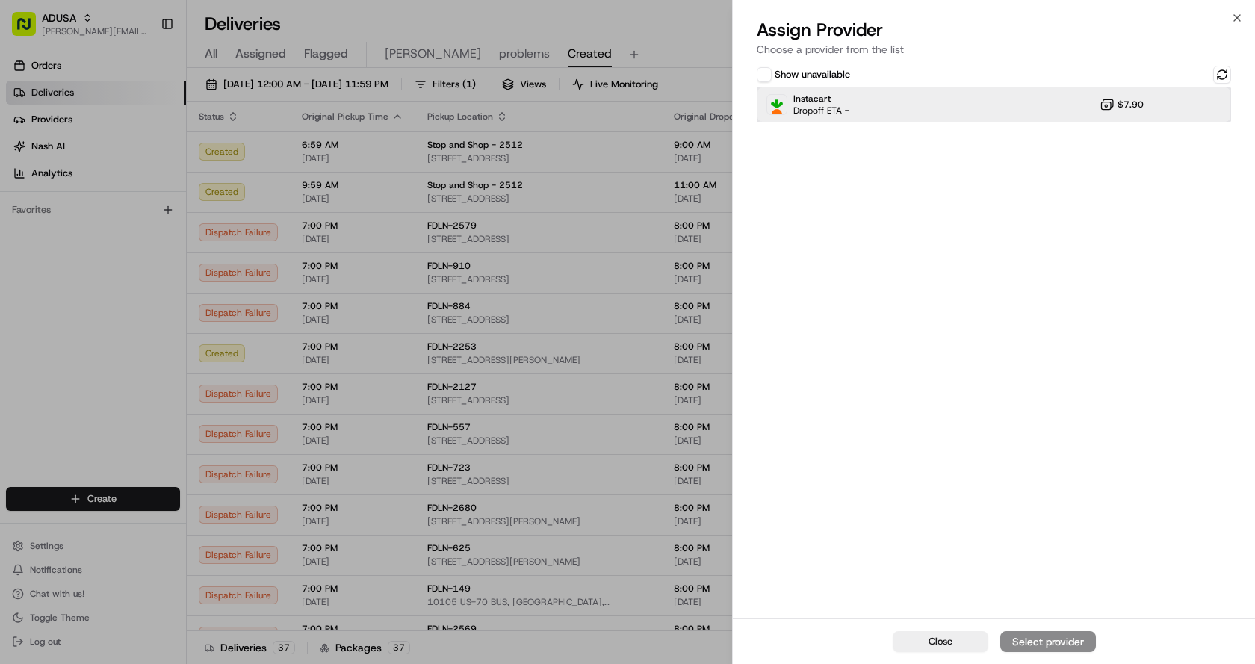
click at [876, 117] on div "Instacart Dropoff ETA - $7.90" at bounding box center [994, 105] width 474 height 36
click at [1053, 639] on div "Assign Provider" at bounding box center [1048, 641] width 73 height 15
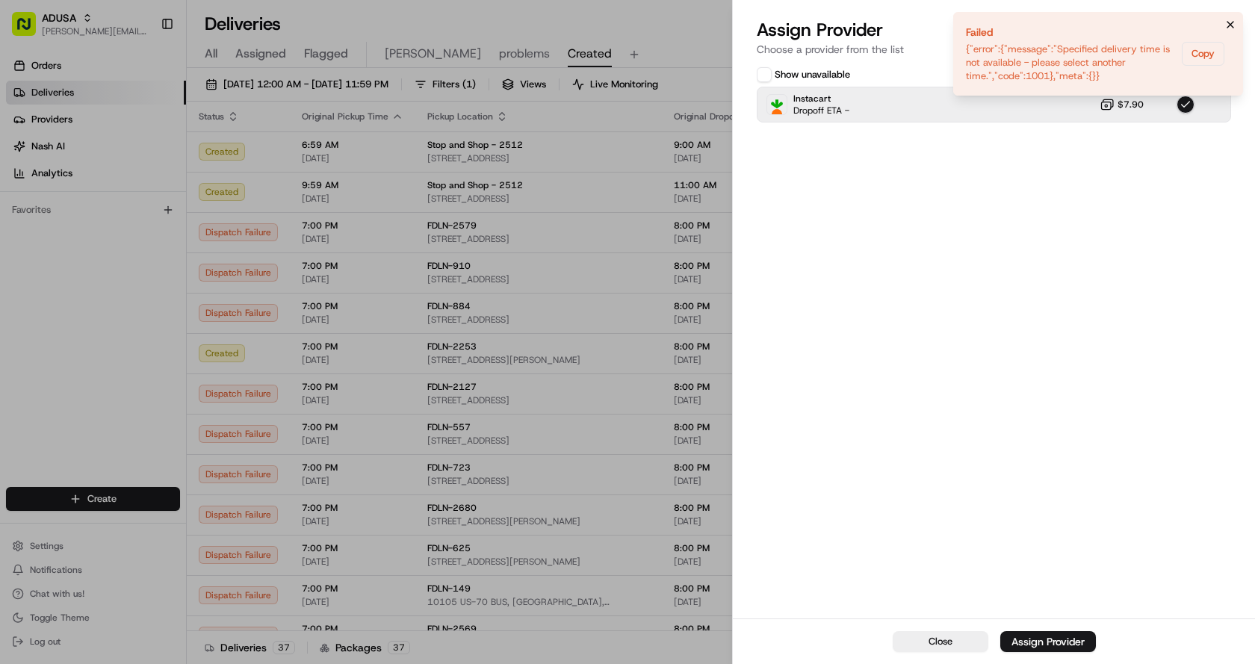
click at [1231, 19] on icon "Notifications (F8)" at bounding box center [1231, 25] width 12 height 12
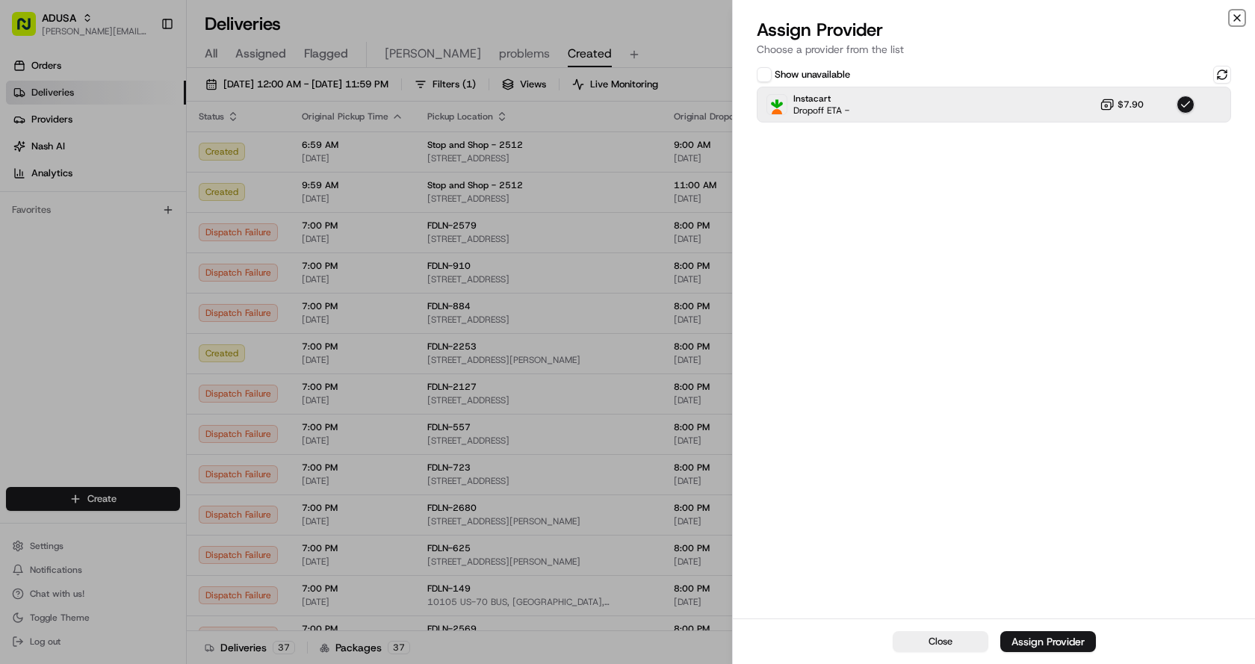
click at [1235, 13] on icon "button" at bounding box center [1237, 18] width 12 height 12
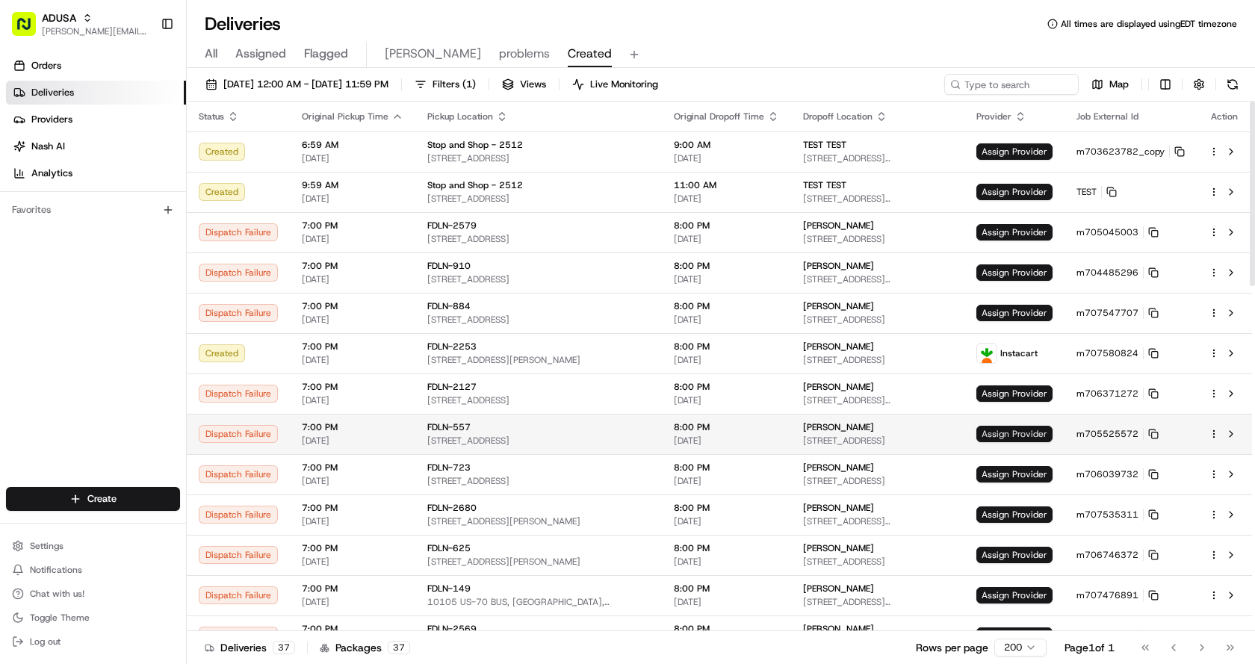
click at [1033, 438] on span "Assign Provider" at bounding box center [1015, 434] width 76 height 16
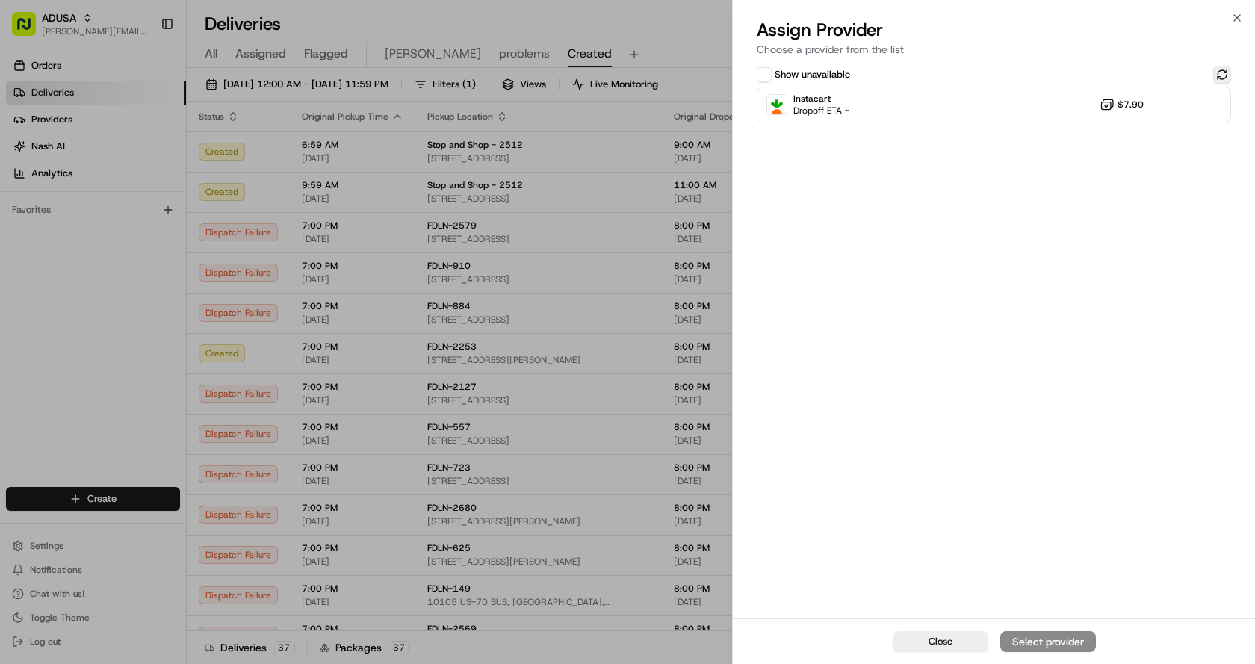
click at [1226, 77] on button at bounding box center [1222, 75] width 18 height 18
click at [954, 123] on div "Show unavailable Instacart Dropoff ETA - $7.90" at bounding box center [994, 341] width 522 height 556
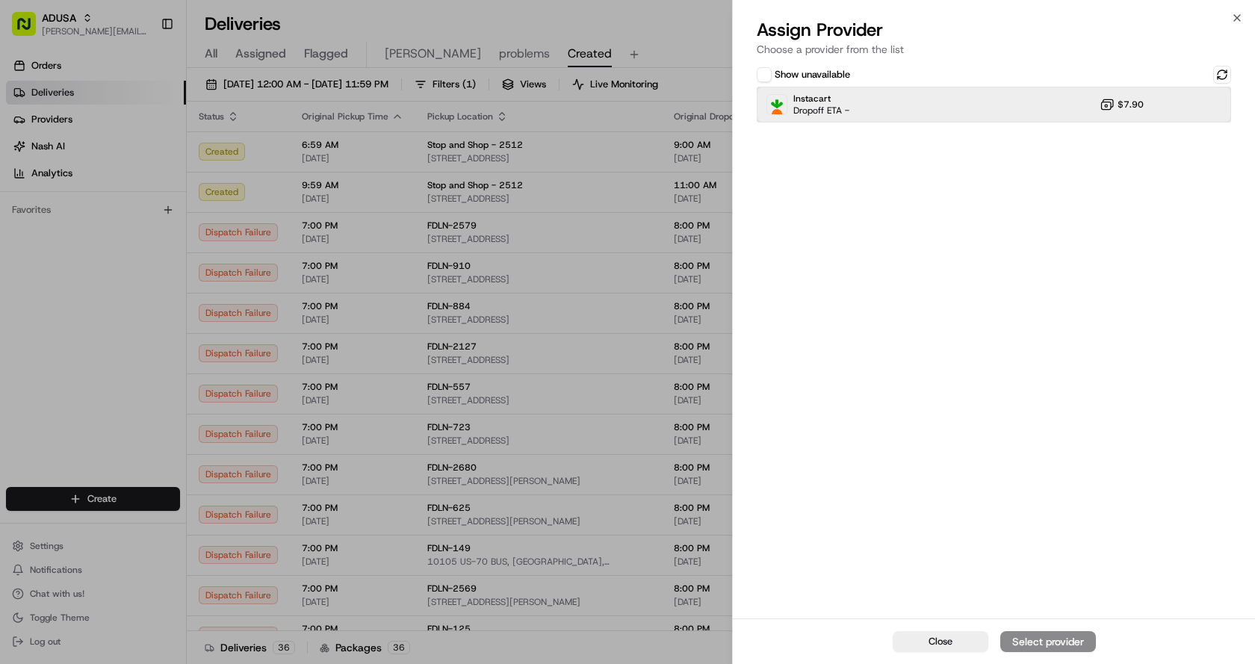
click at [935, 108] on div "Instacart Dropoff ETA - $7.90" at bounding box center [994, 105] width 474 height 36
click at [1020, 634] on div "Assign Provider" at bounding box center [1048, 641] width 73 height 15
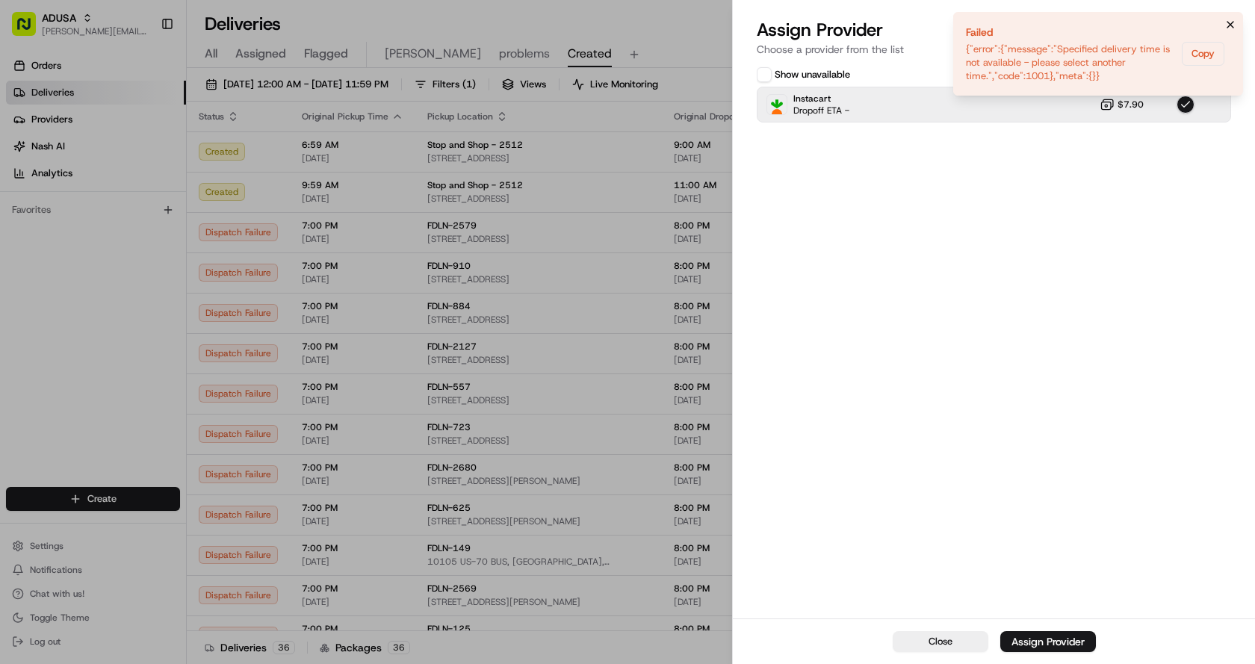
click at [1225, 24] on icon "Notifications (F8)" at bounding box center [1231, 25] width 12 height 12
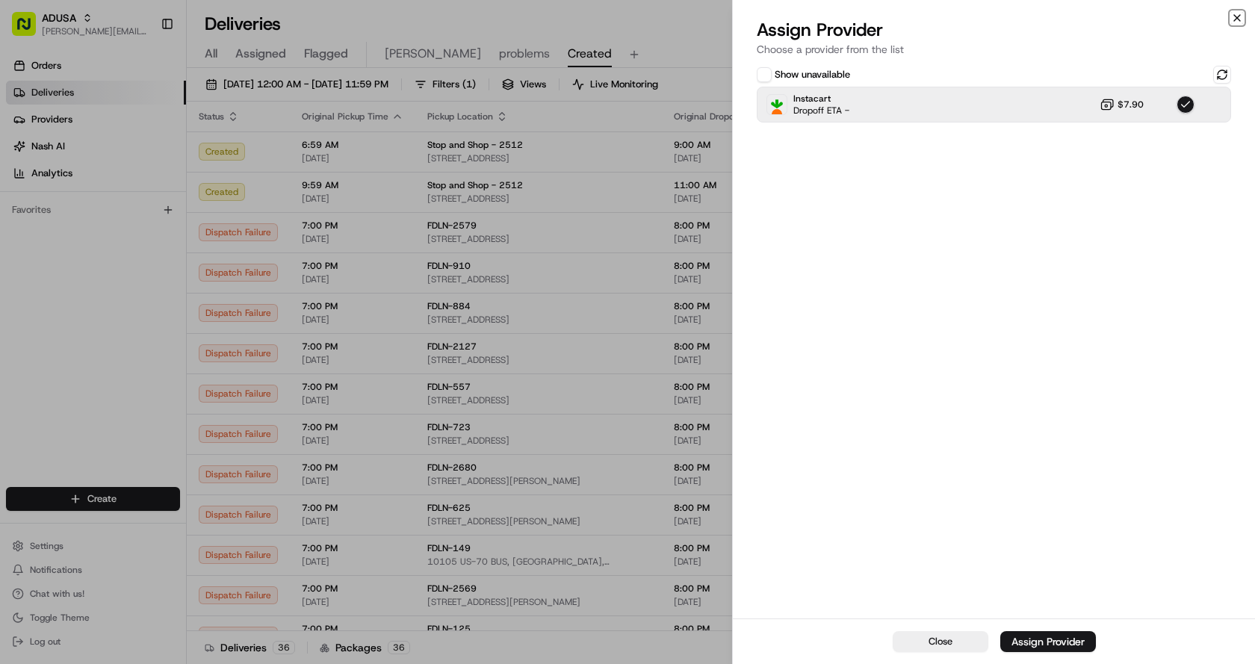
click at [1236, 16] on icon "button" at bounding box center [1237, 18] width 12 height 12
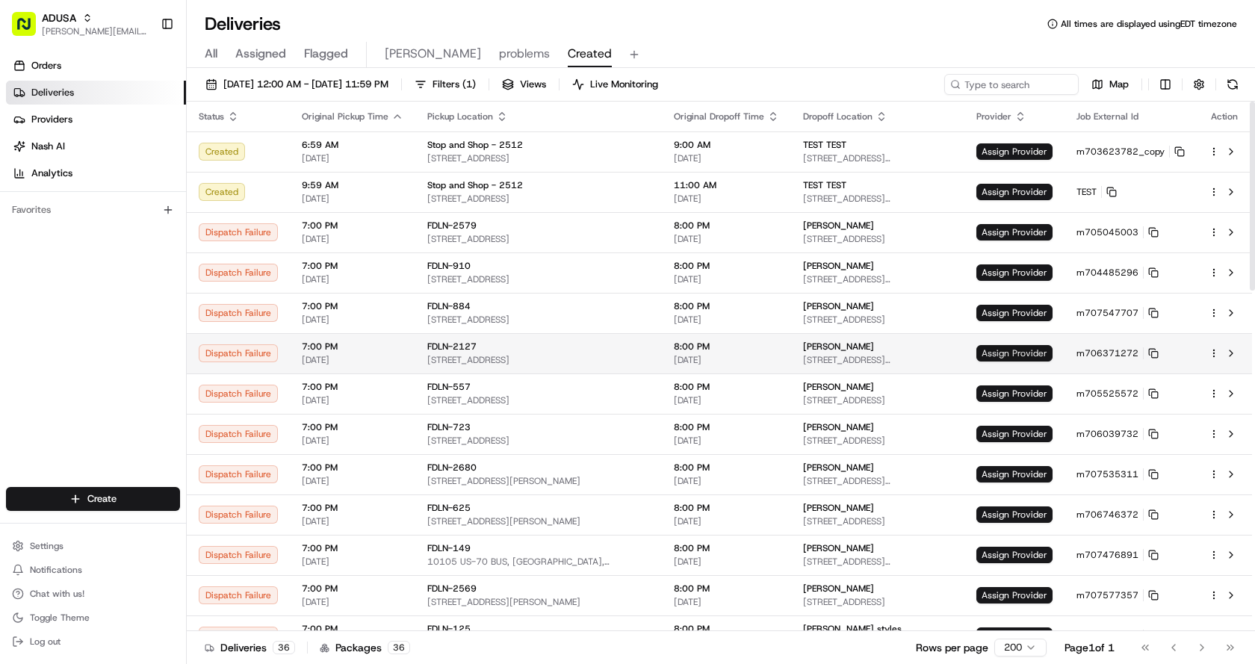
click at [1024, 351] on span "Assign Provider" at bounding box center [1015, 353] width 76 height 16
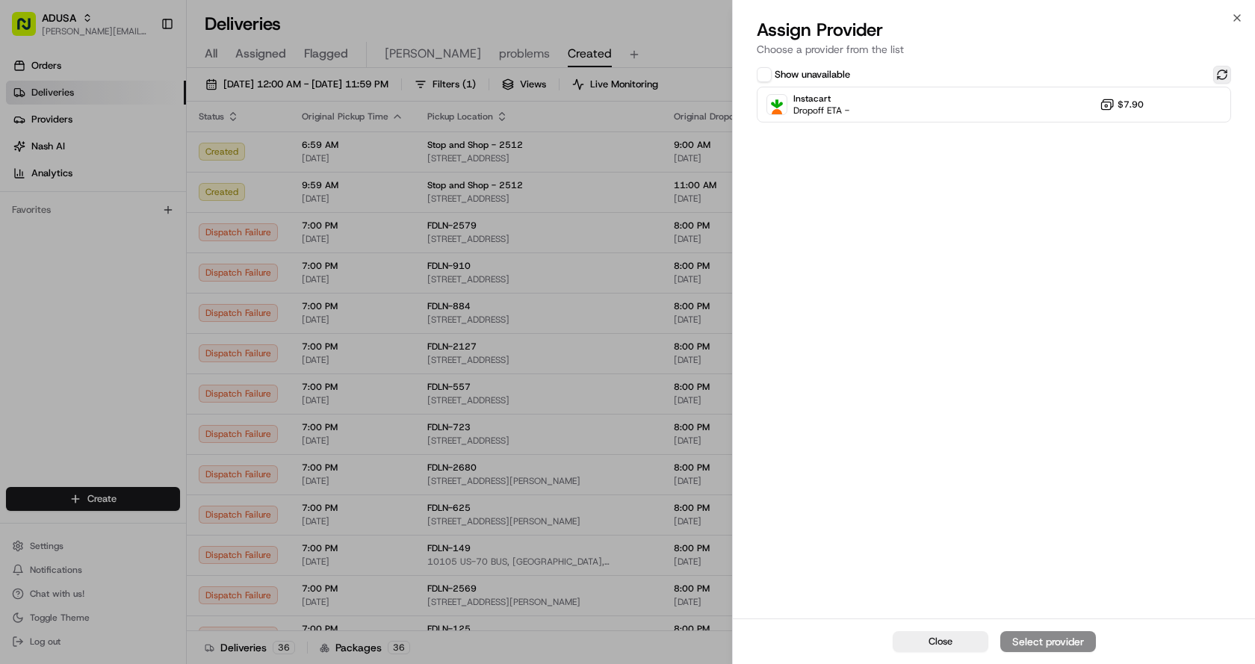
click at [1218, 75] on button at bounding box center [1222, 75] width 18 height 18
click at [912, 104] on div "Instacart Dropoff ETA - $7.90" at bounding box center [994, 105] width 474 height 36
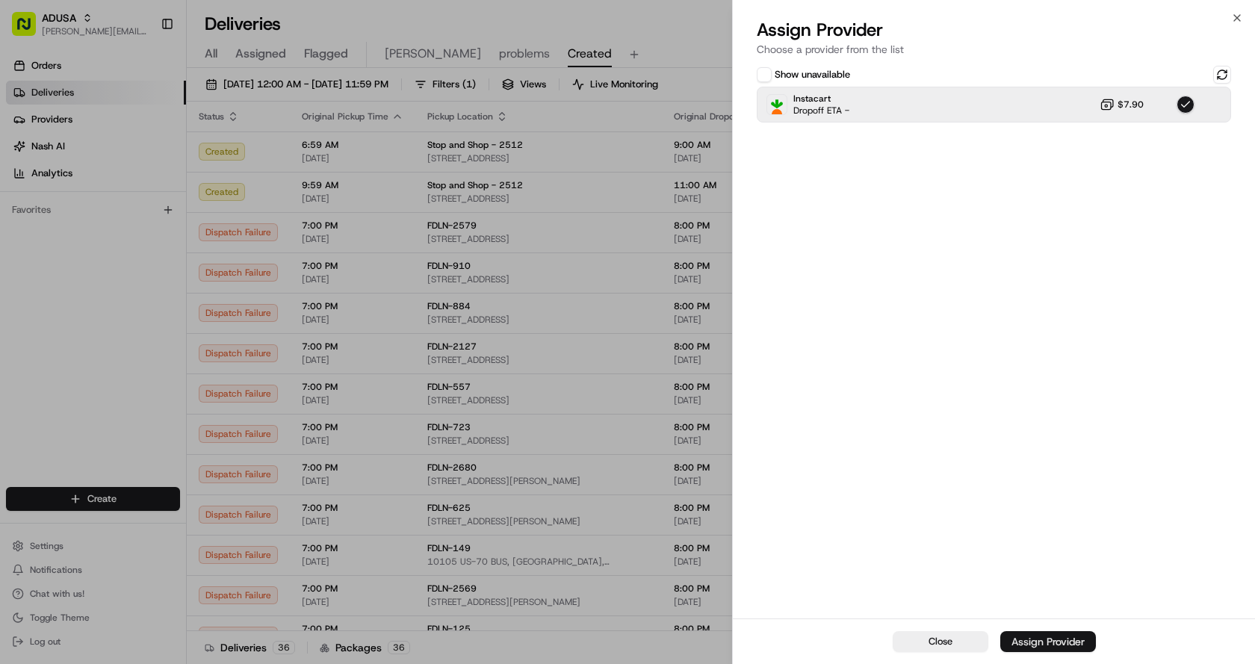
click at [1050, 633] on button "Assign Provider" at bounding box center [1049, 641] width 96 height 21
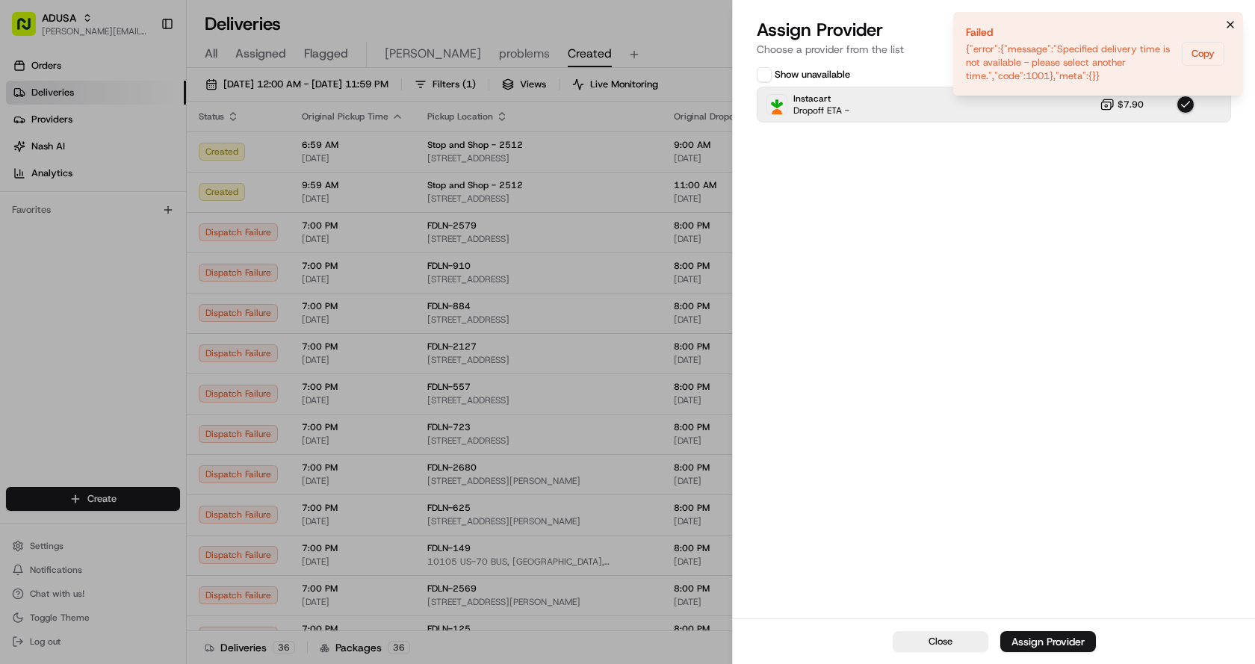
click at [1227, 22] on icon "Notifications (F8)" at bounding box center [1231, 25] width 12 height 12
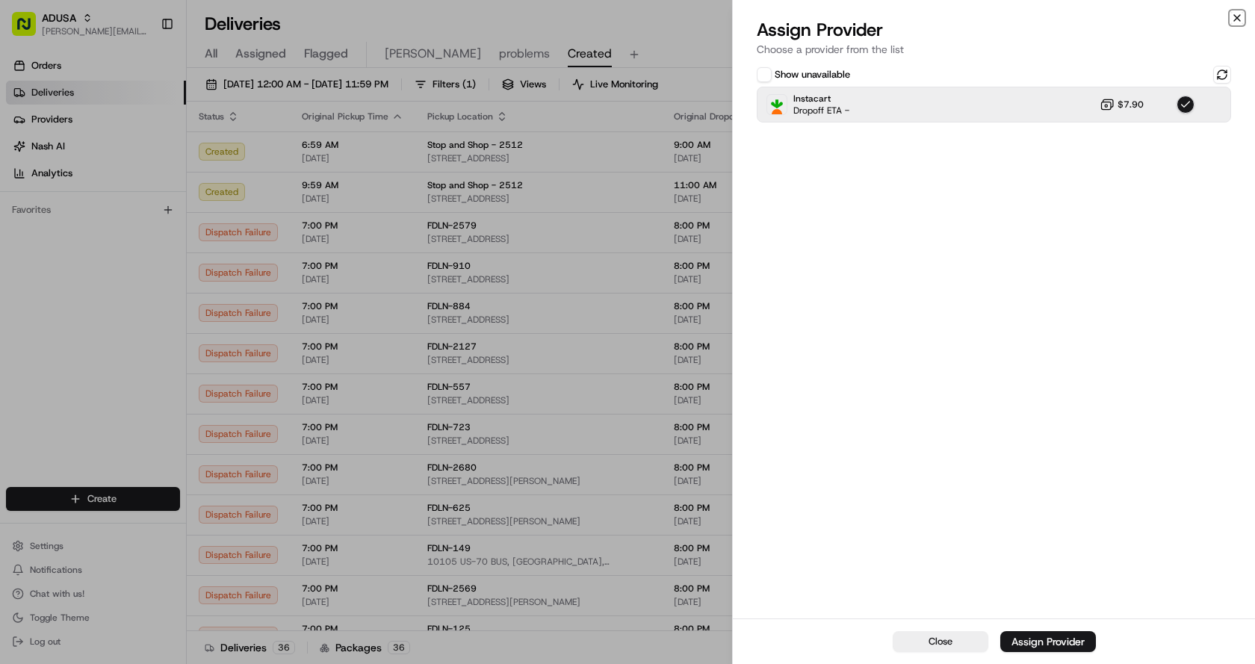
click at [1231, 16] on icon "button" at bounding box center [1237, 18] width 12 height 12
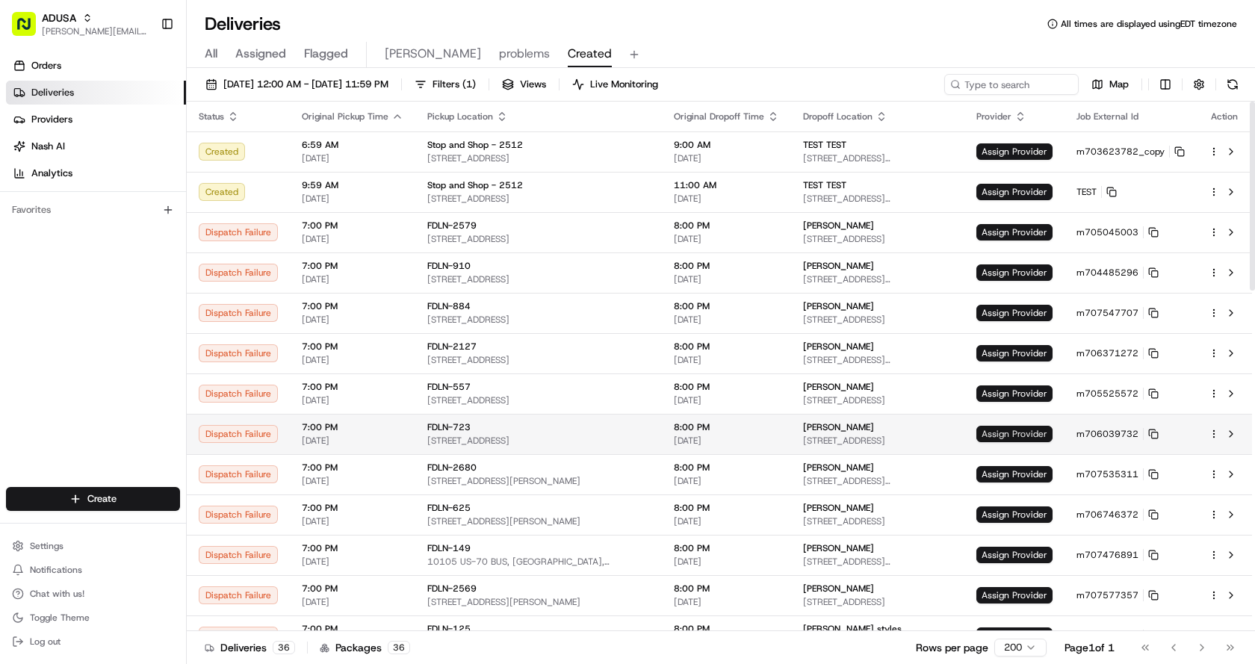
click at [998, 431] on span "Assign Provider" at bounding box center [1015, 434] width 76 height 16
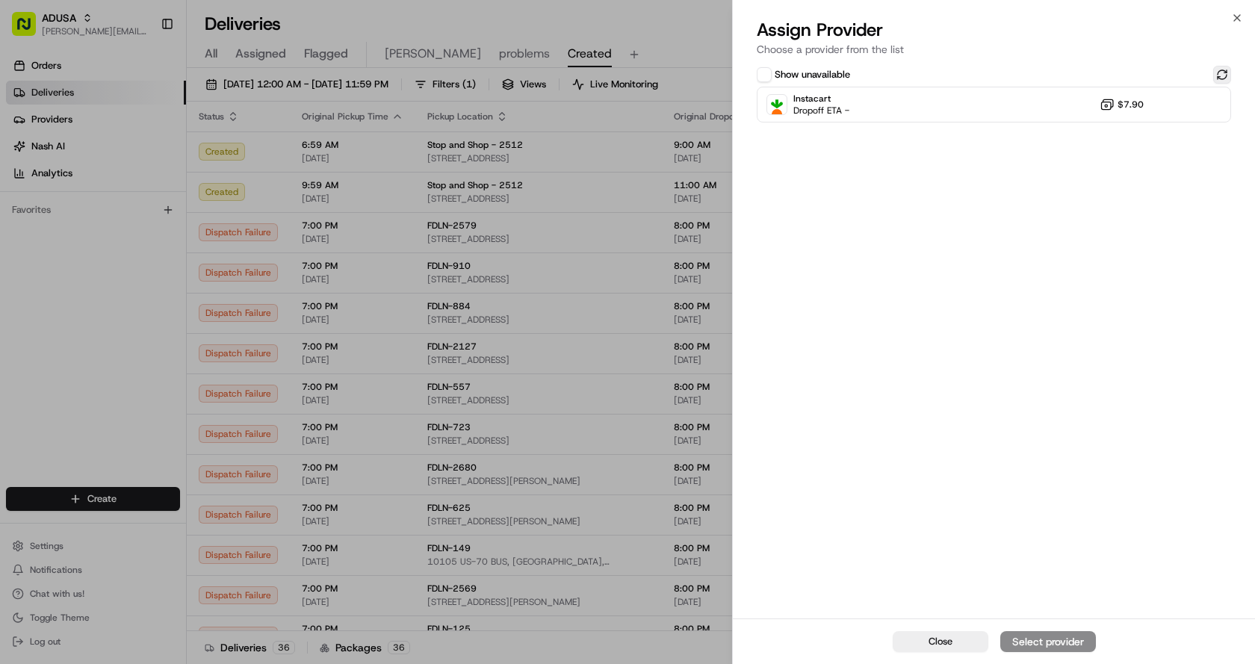
click at [1215, 67] on button at bounding box center [1222, 75] width 18 height 18
click at [922, 101] on div "Instacart Dropoff ETA - $7.90" at bounding box center [994, 105] width 474 height 36
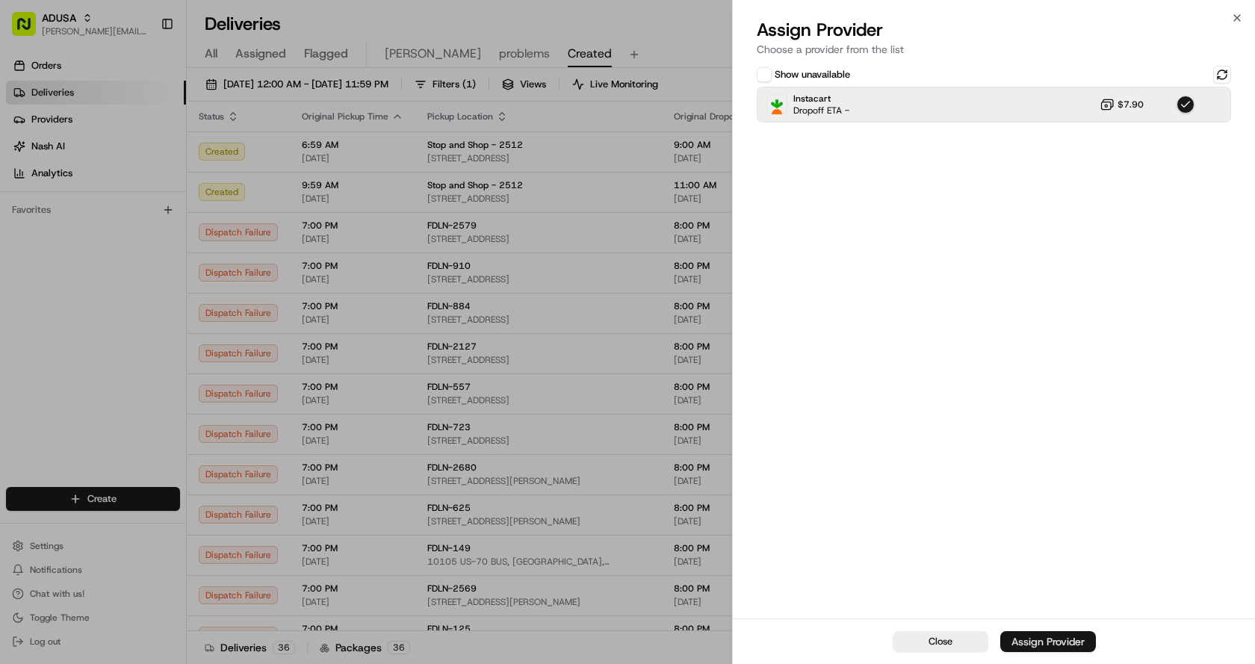
click at [1033, 642] on div "Assign Provider" at bounding box center [1048, 641] width 73 height 15
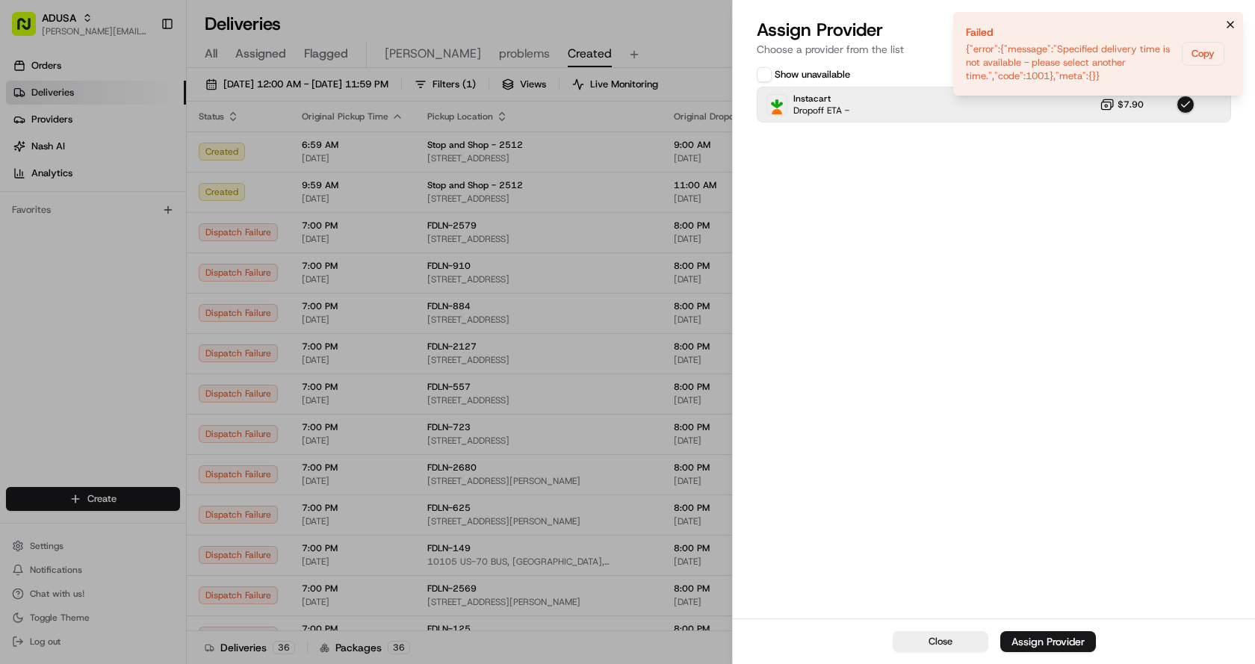
click at [1232, 28] on icon "Notifications (F8)" at bounding box center [1231, 25] width 12 height 12
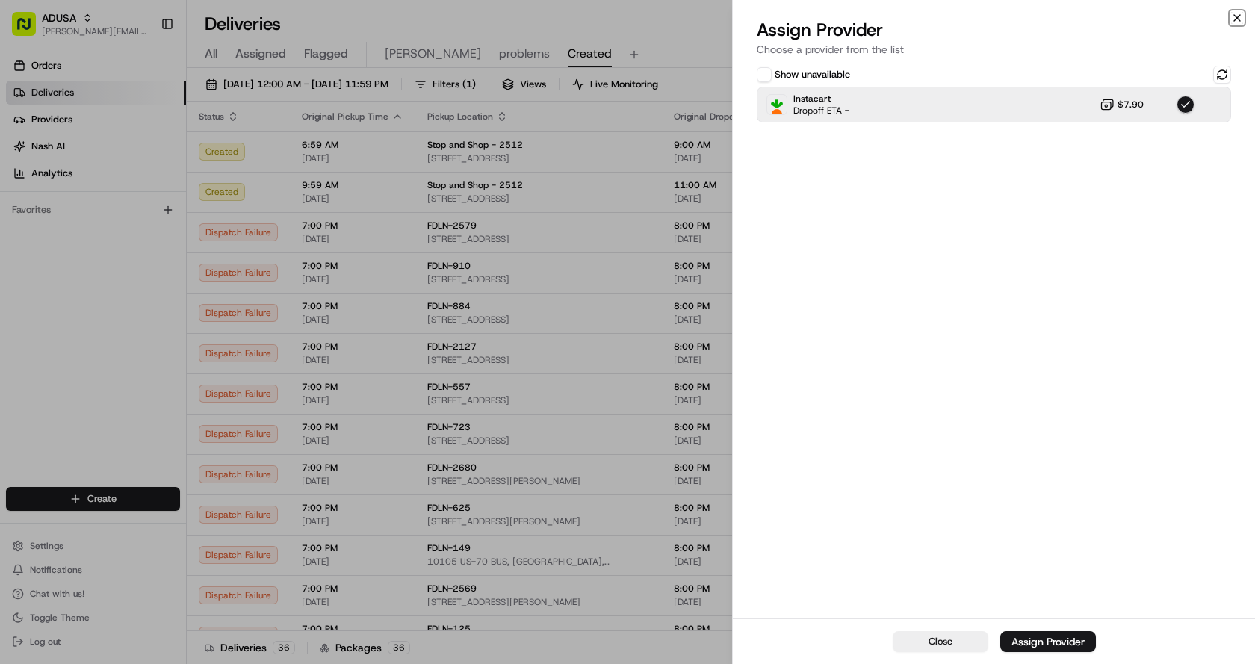
click at [1237, 18] on icon "button" at bounding box center [1237, 18] width 12 height 12
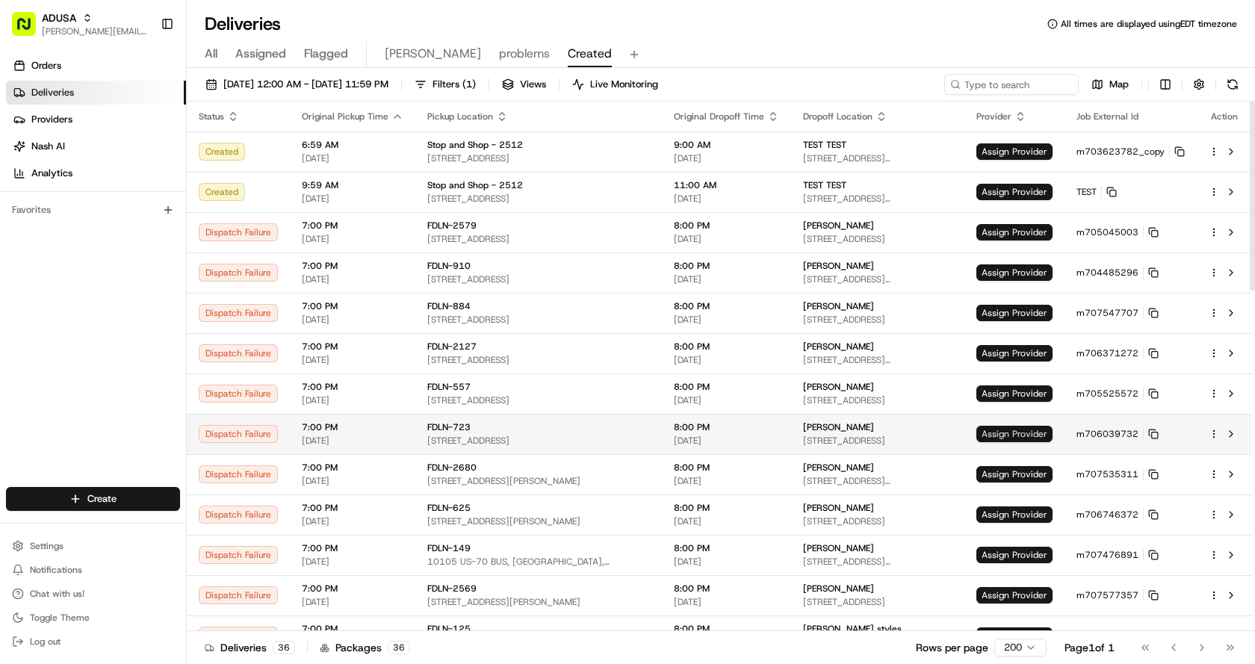
click at [1032, 427] on span "Assign Provider" at bounding box center [1015, 434] width 76 height 16
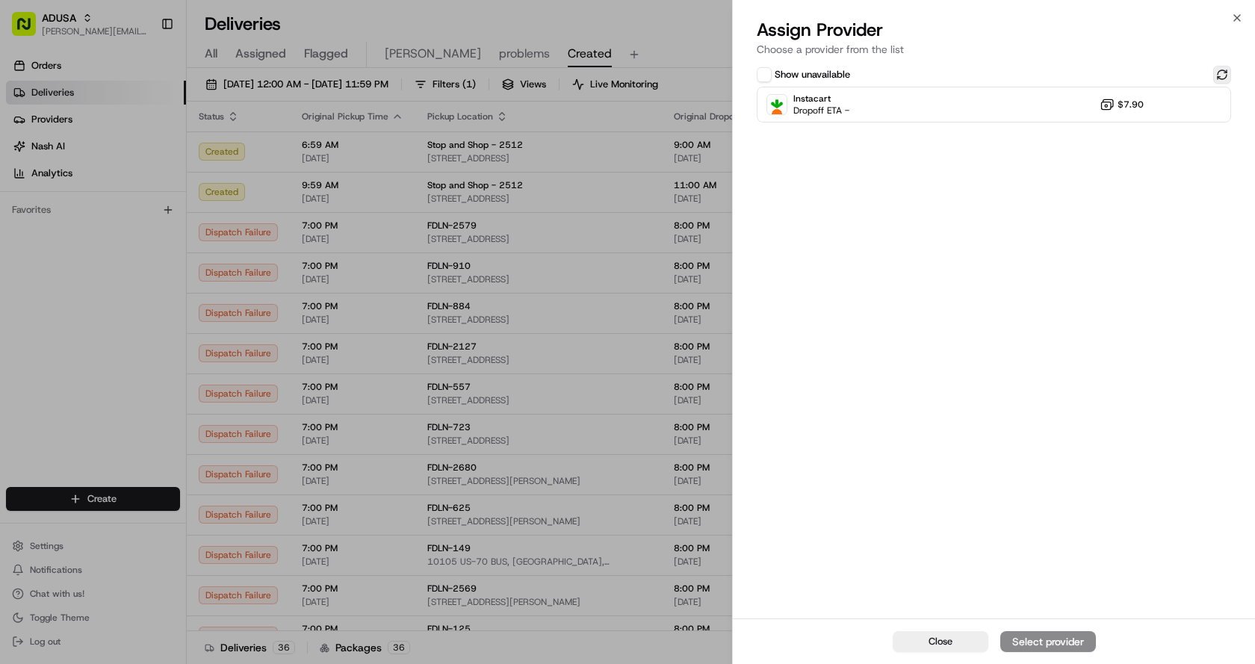
click at [1217, 75] on button at bounding box center [1222, 75] width 18 height 18
click at [968, 114] on div "Instacart Dropoff ETA - $7.90" at bounding box center [994, 105] width 474 height 36
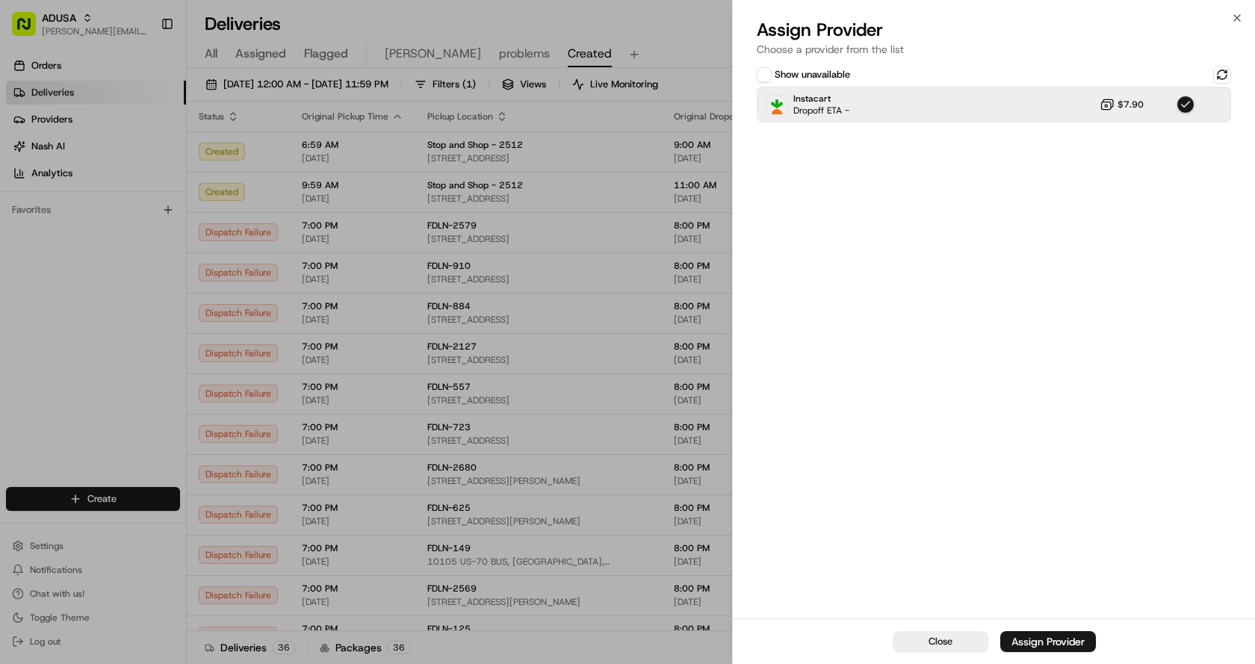
click at [1034, 643] on div "Assign Provider" at bounding box center [1048, 641] width 73 height 15
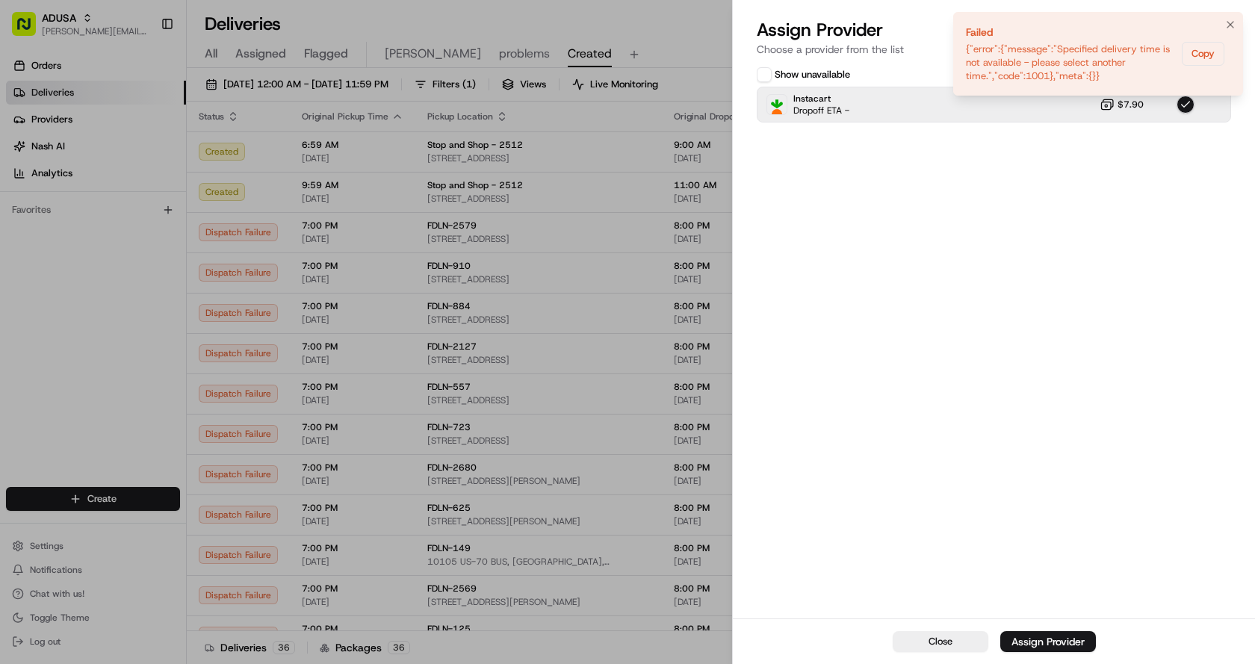
click at [1217, 24] on li "Failed {"error":{"message":"Specified delivery time is not available - please s…" at bounding box center [1098, 54] width 290 height 84
click at [1230, 23] on icon "Notifications (F8)" at bounding box center [1231, 25] width 12 height 12
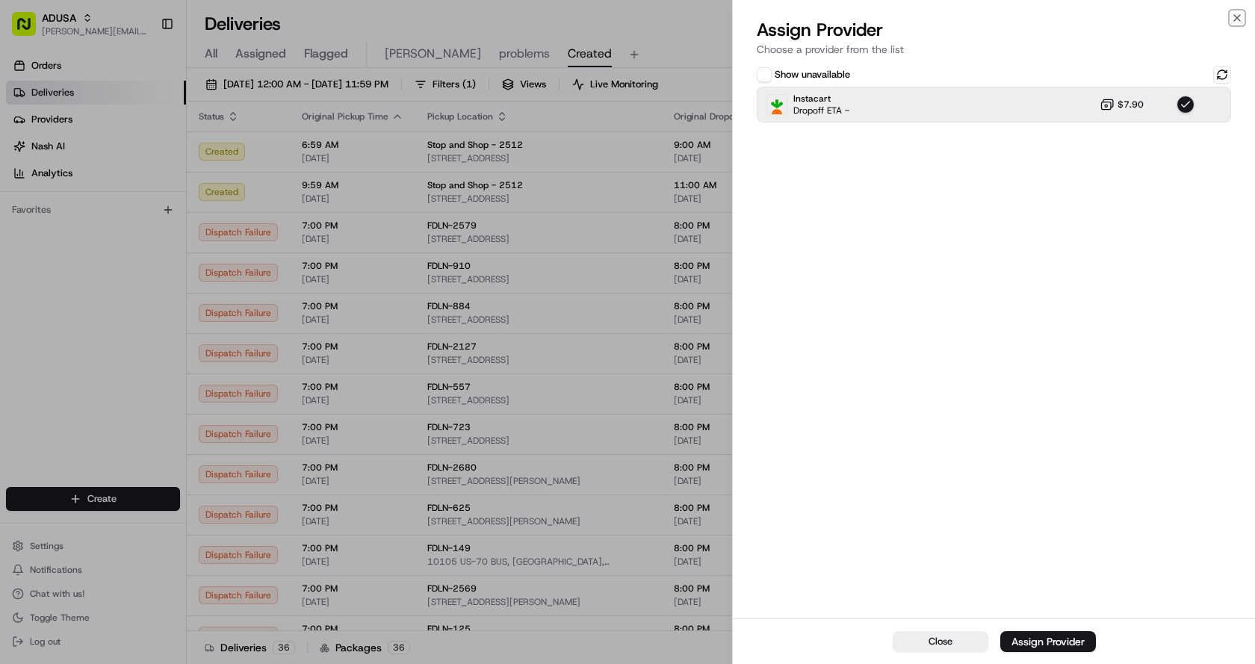
click at [1242, 19] on icon "button" at bounding box center [1237, 18] width 12 height 12
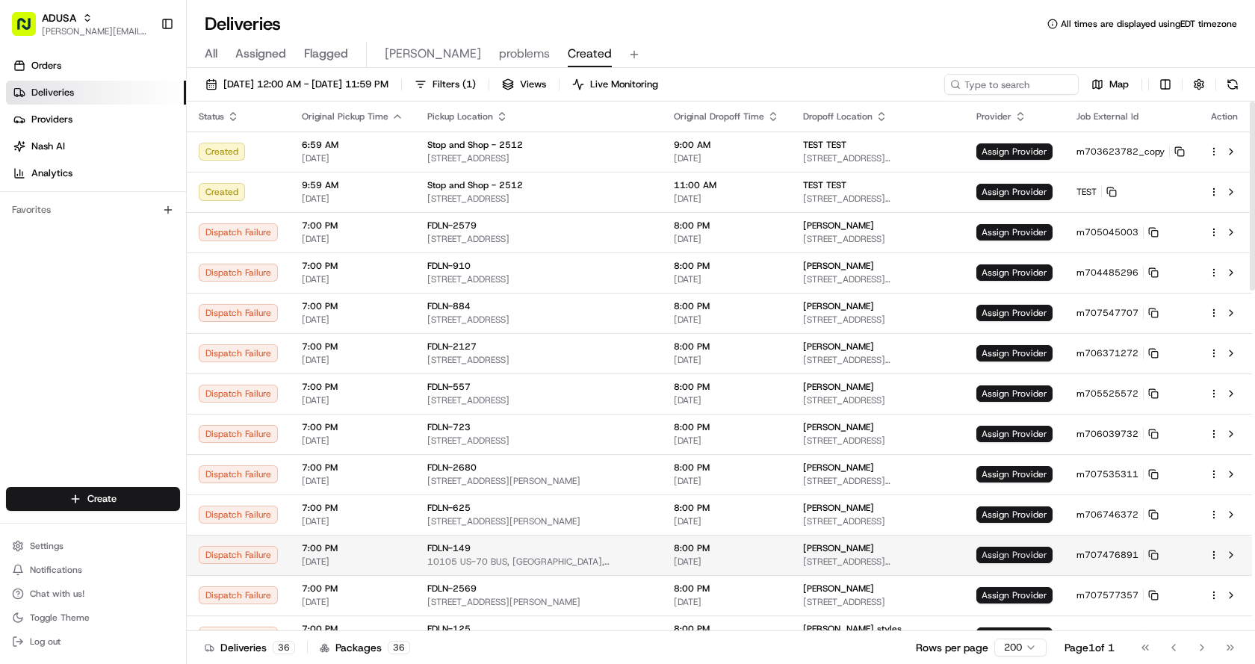
click at [1017, 556] on span "Assign Provider" at bounding box center [1015, 555] width 76 height 16
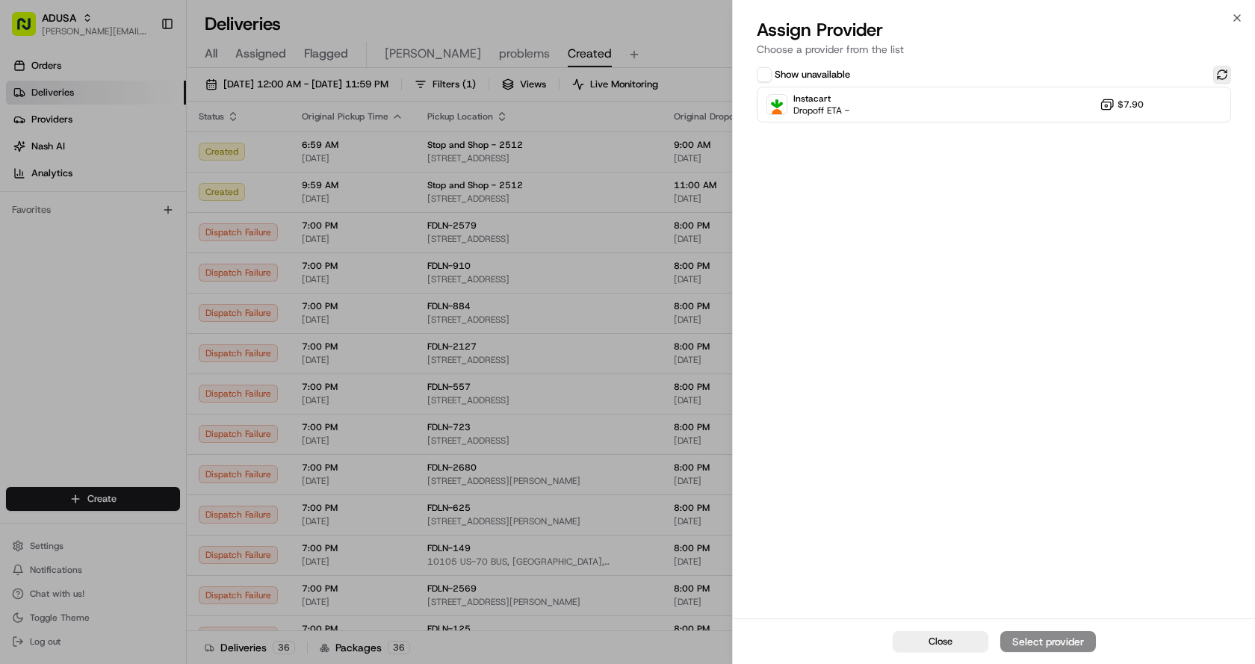
click at [1226, 76] on button at bounding box center [1222, 75] width 18 height 18
click at [933, 99] on div "Instacart Dropoff ETA - $7.90" at bounding box center [994, 105] width 474 height 36
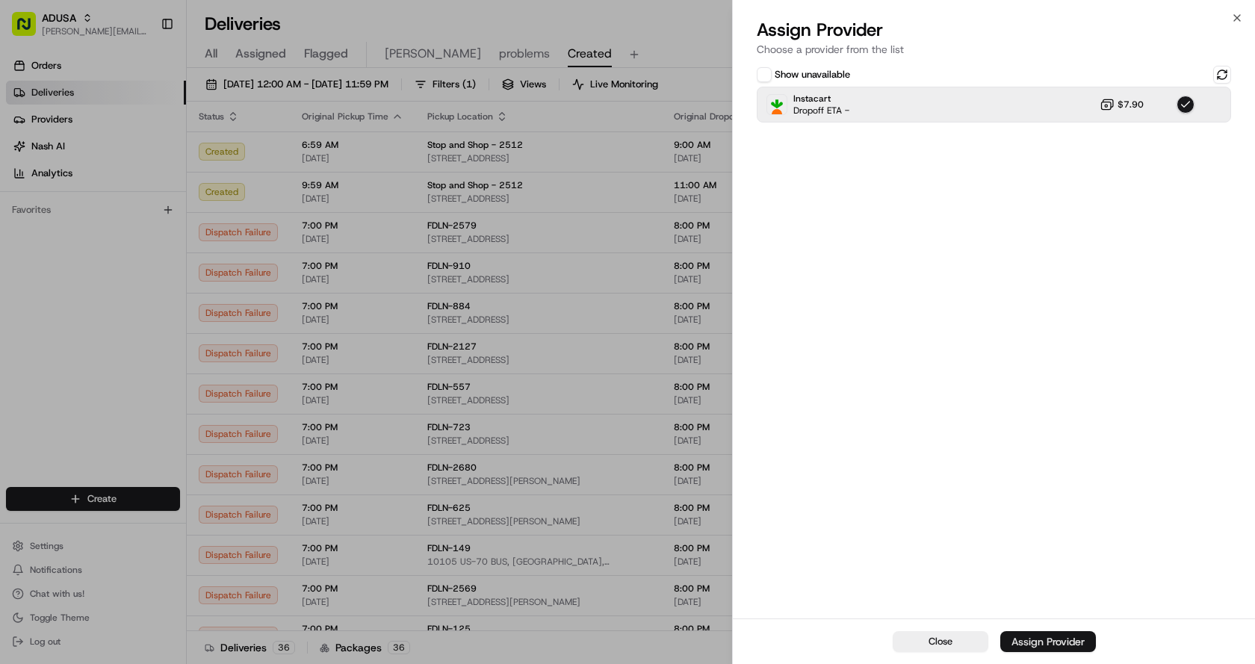
click at [1027, 644] on div "Assign Provider" at bounding box center [1048, 641] width 73 height 15
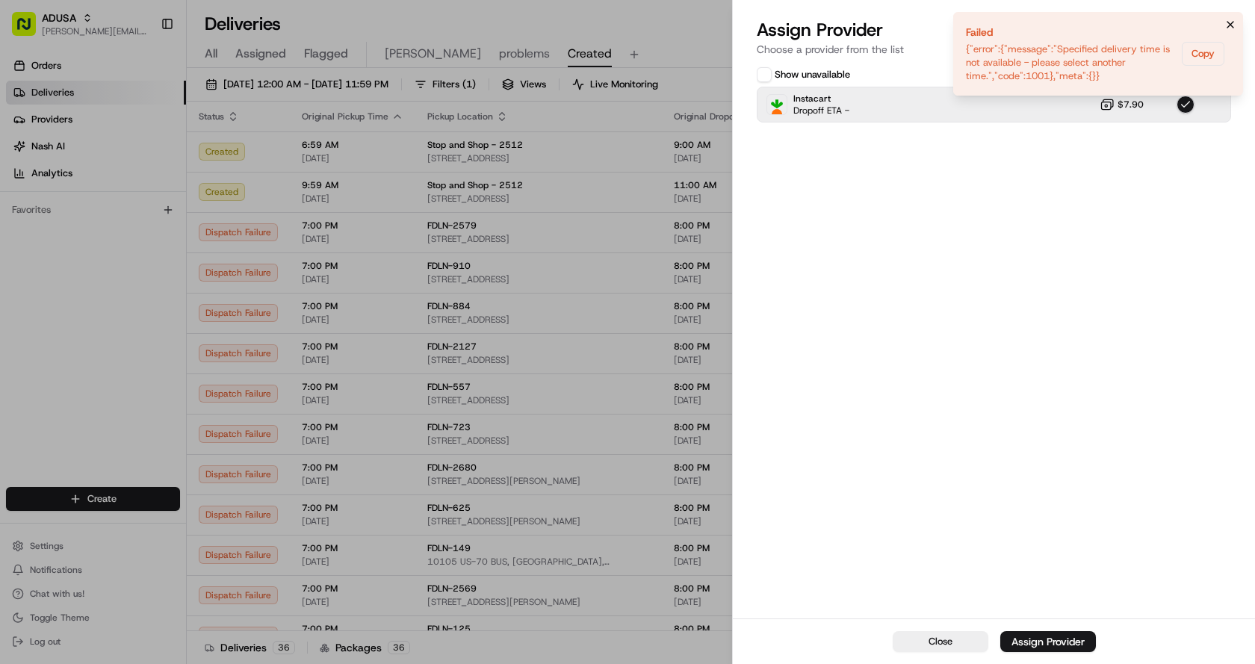
click at [1230, 22] on icon "Notifications (F8)" at bounding box center [1231, 25] width 12 height 12
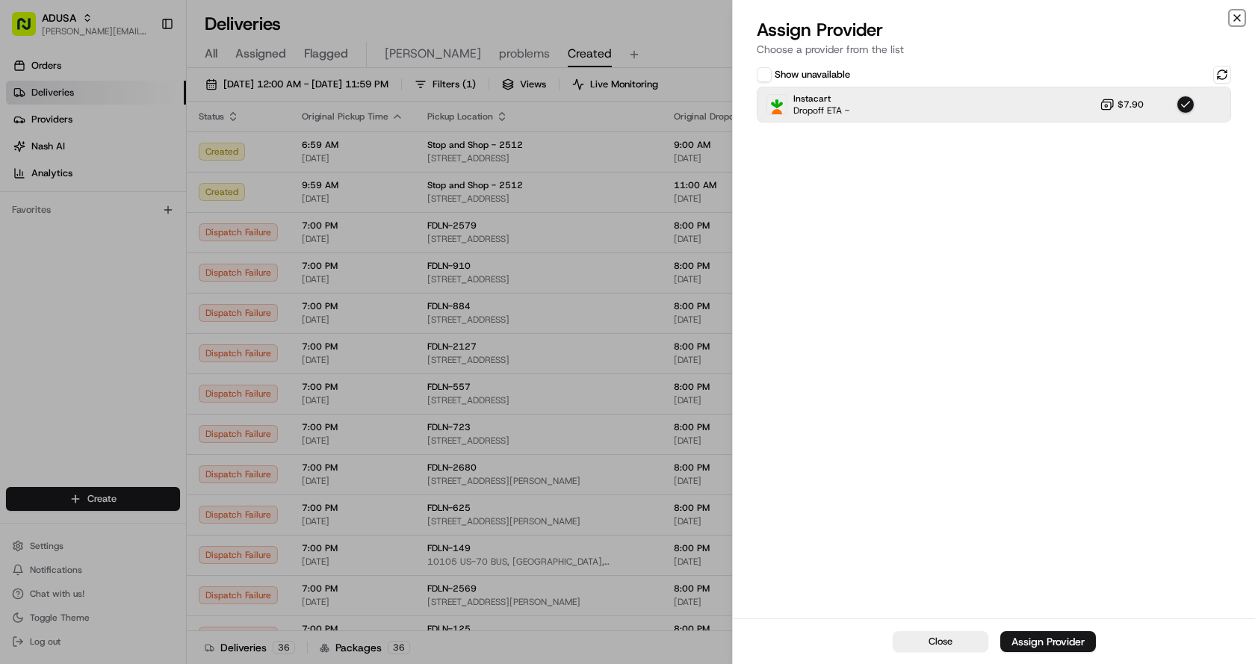
click at [1238, 17] on icon "button" at bounding box center [1237, 18] width 6 height 6
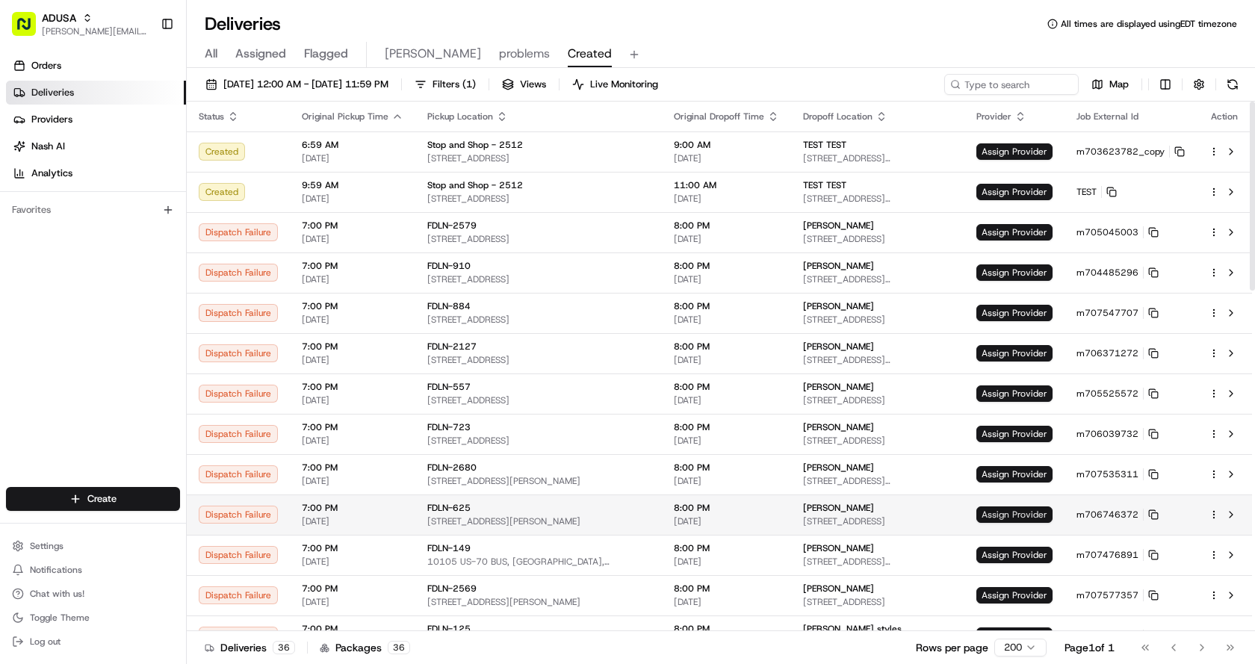
click at [1001, 516] on span "Assign Provider" at bounding box center [1015, 515] width 76 height 16
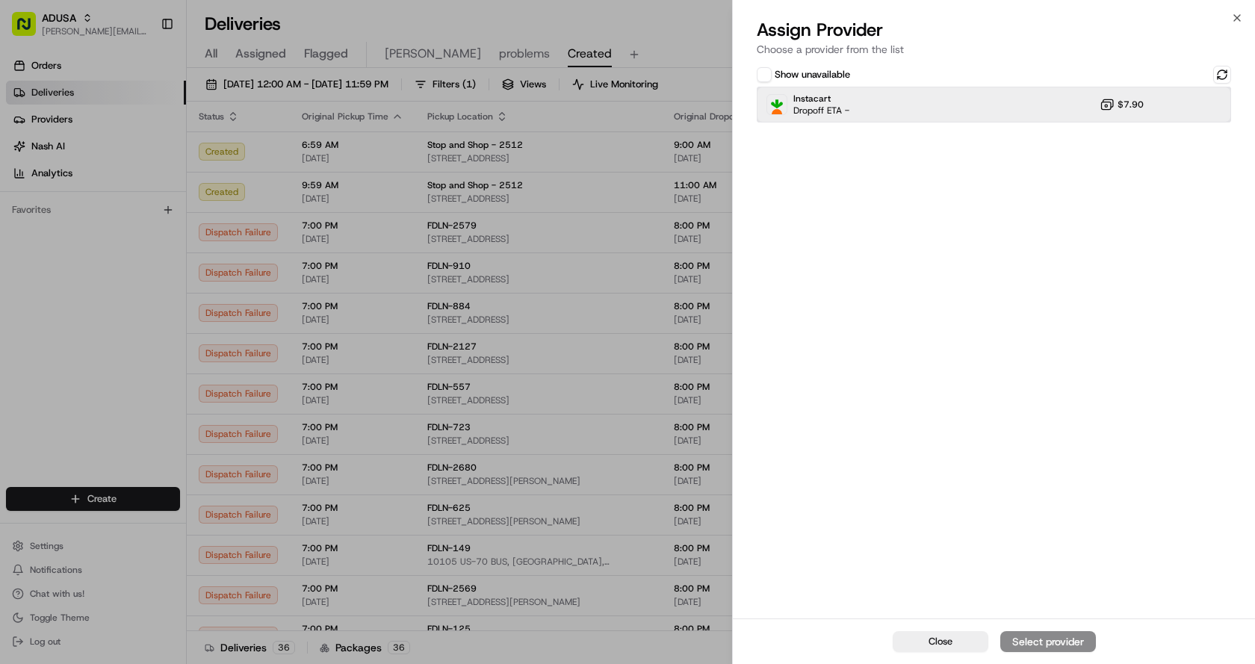
click at [873, 109] on div "Instacart Dropoff ETA - $7.90" at bounding box center [994, 105] width 474 height 36
click at [1038, 634] on div "Assign Provider" at bounding box center [1048, 641] width 73 height 15
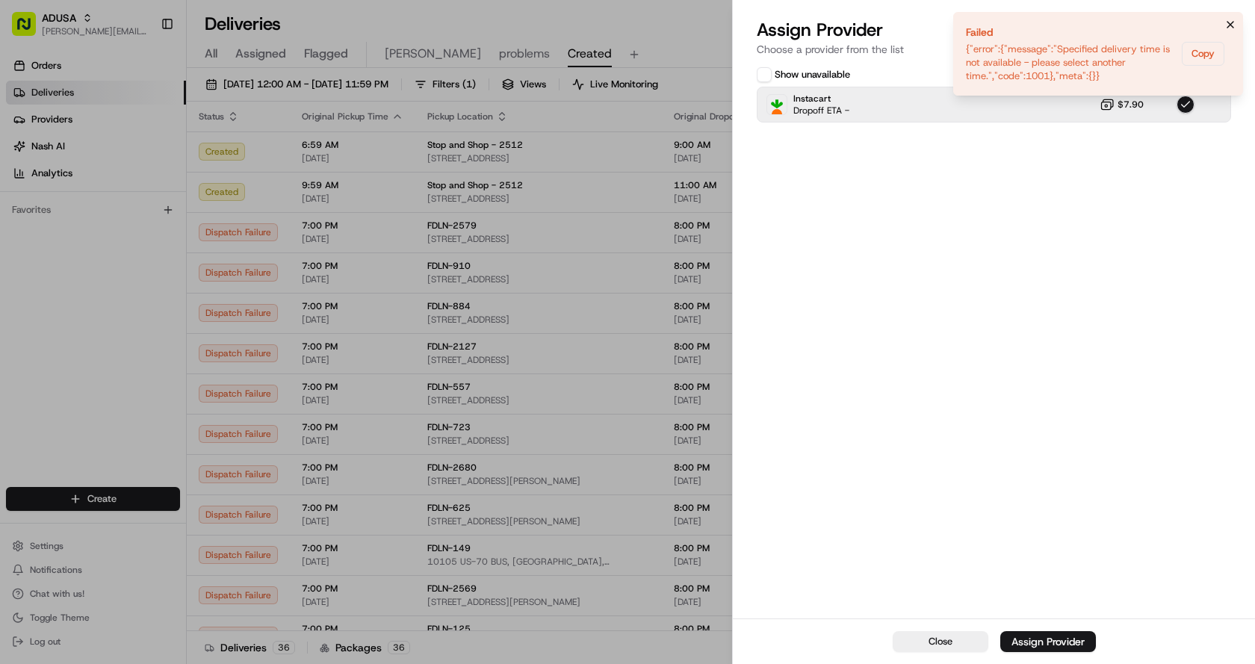
click at [1229, 19] on icon "Notifications (F8)" at bounding box center [1231, 25] width 12 height 12
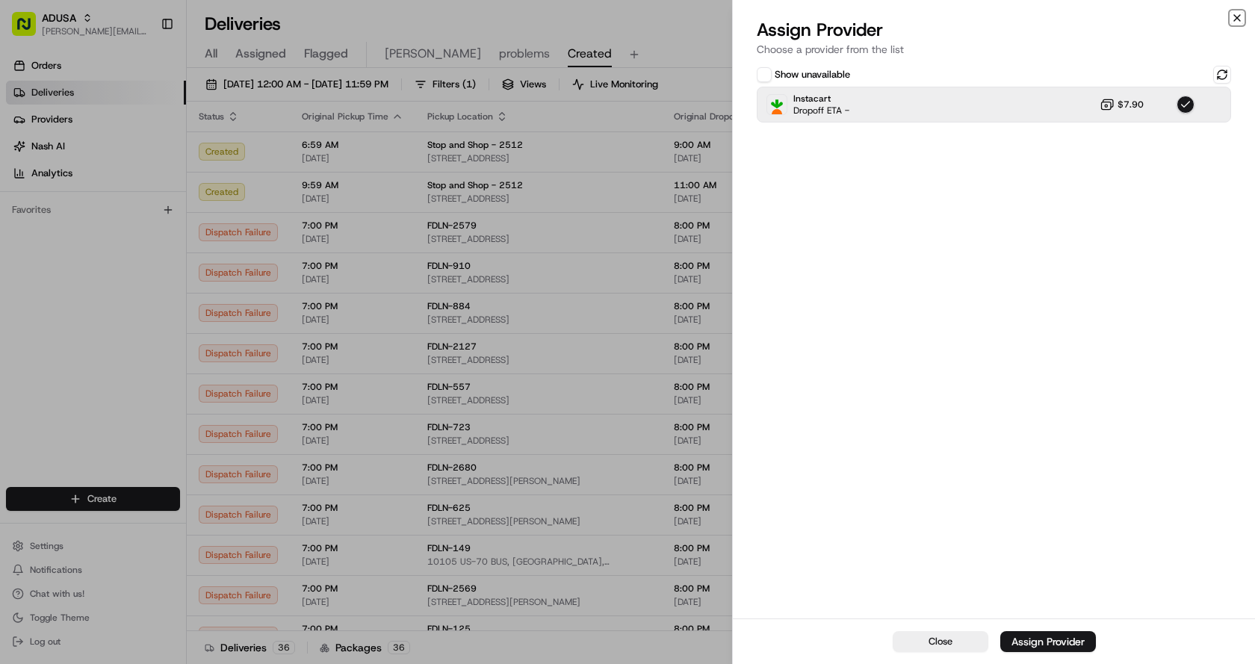
click at [1237, 13] on icon "button" at bounding box center [1237, 18] width 12 height 12
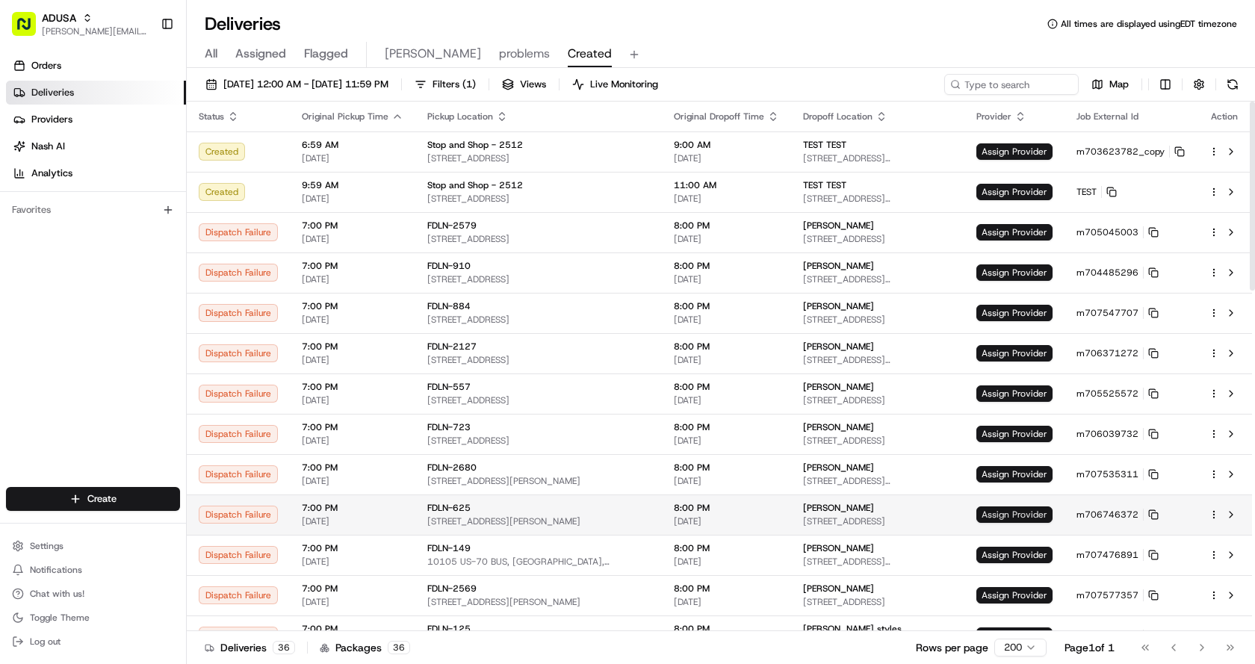
click at [1001, 519] on span "Assign Provider" at bounding box center [1015, 515] width 76 height 16
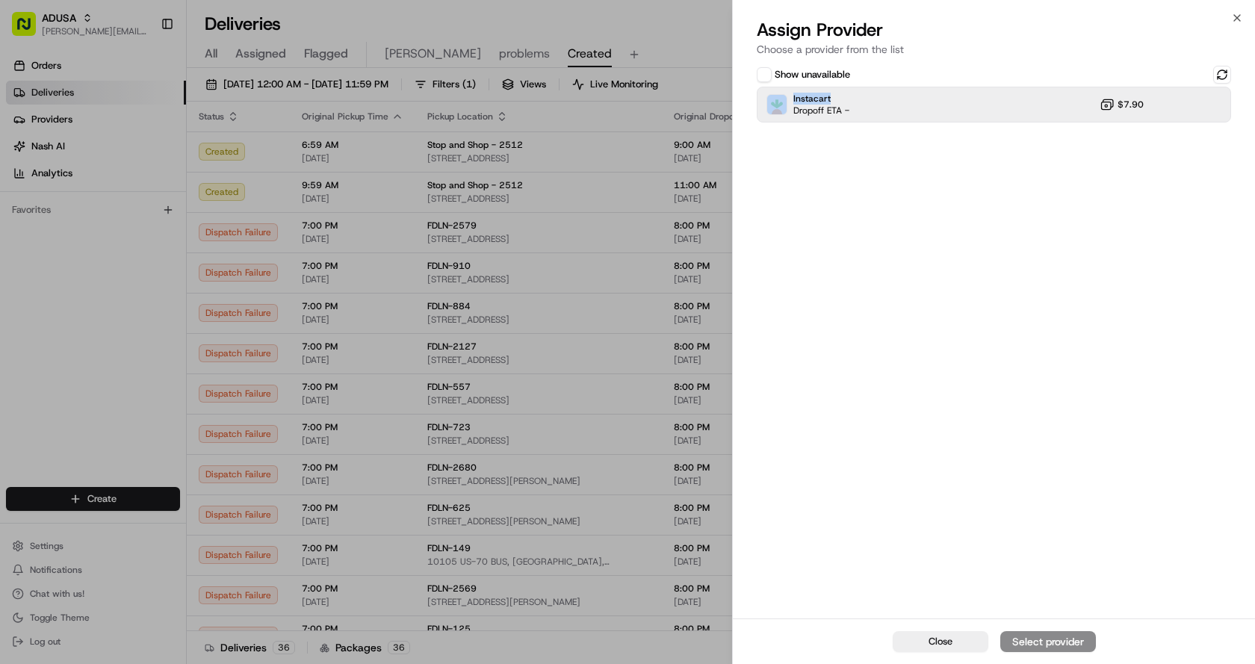
drag, startPoint x: 878, startPoint y: 86, endPoint x: 878, endPoint y: 96, distance: 10.5
click at [879, 93] on div "Show unavailable Instacart Dropoff ETA - $7.90" at bounding box center [994, 94] width 474 height 57
click at [1216, 74] on button at bounding box center [1222, 75] width 18 height 18
click at [994, 99] on div "Instacart Dropoff ETA - $7.90" at bounding box center [994, 105] width 474 height 36
click at [1027, 648] on div "Assign Provider" at bounding box center [1048, 641] width 73 height 15
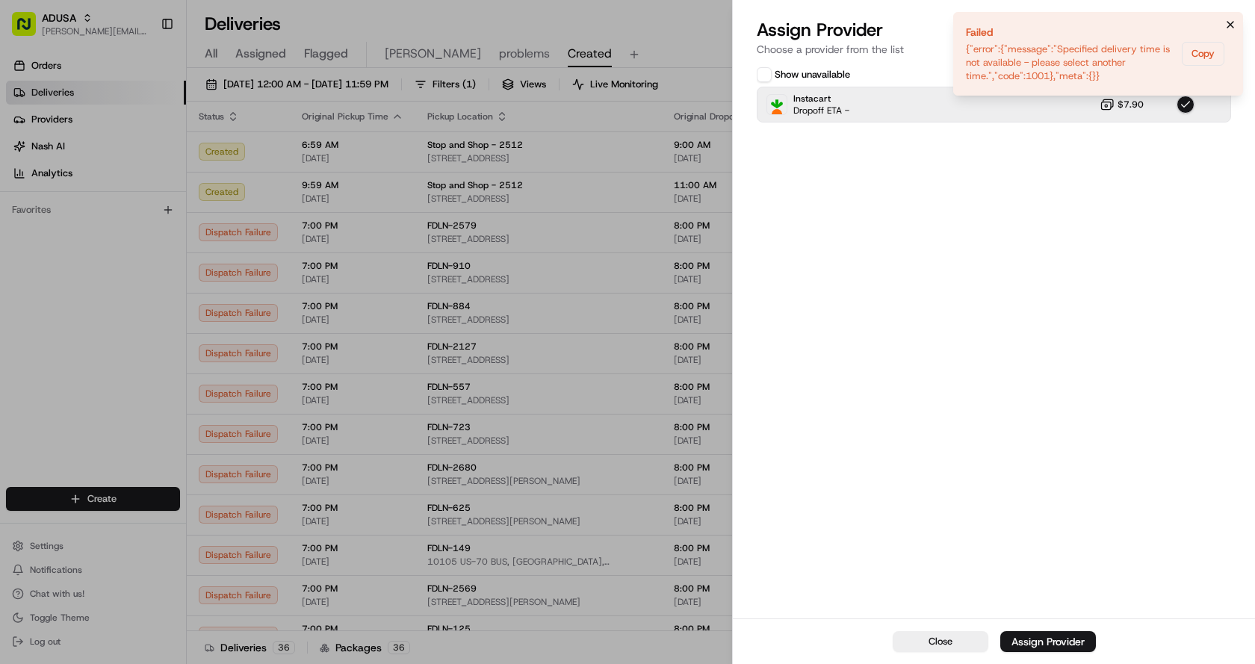
click at [1223, 19] on button "Notifications (F8)" at bounding box center [1231, 25] width 18 height 18
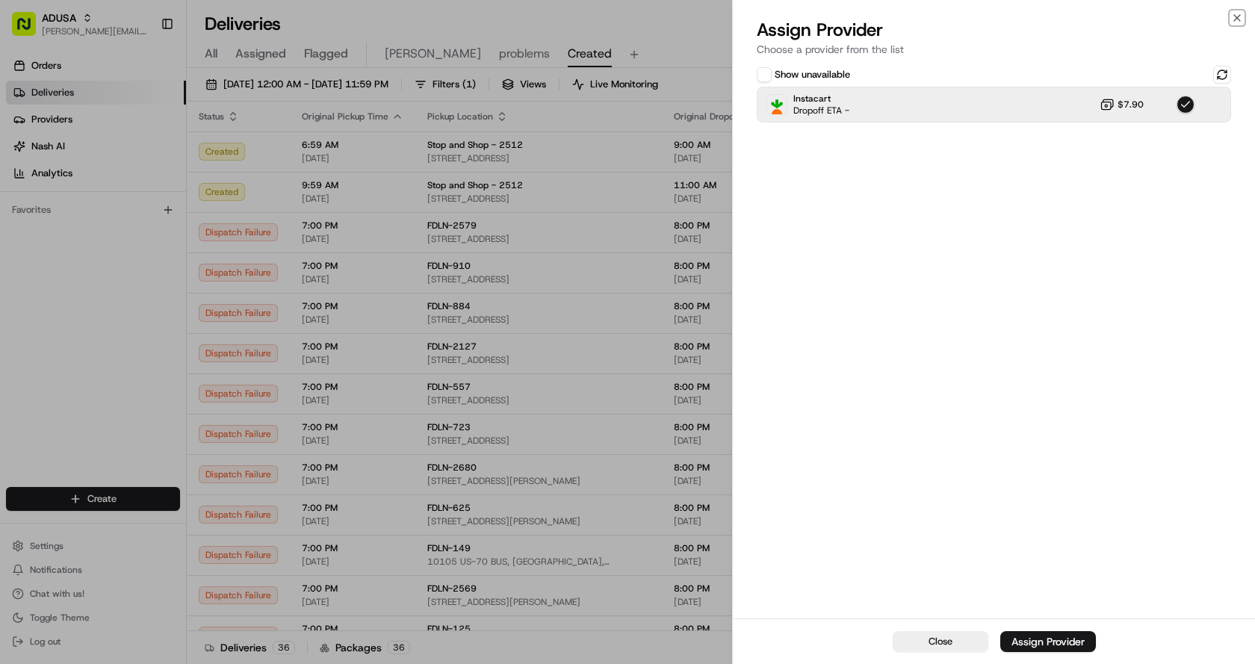
click at [1239, 20] on icon "button" at bounding box center [1237, 18] width 12 height 12
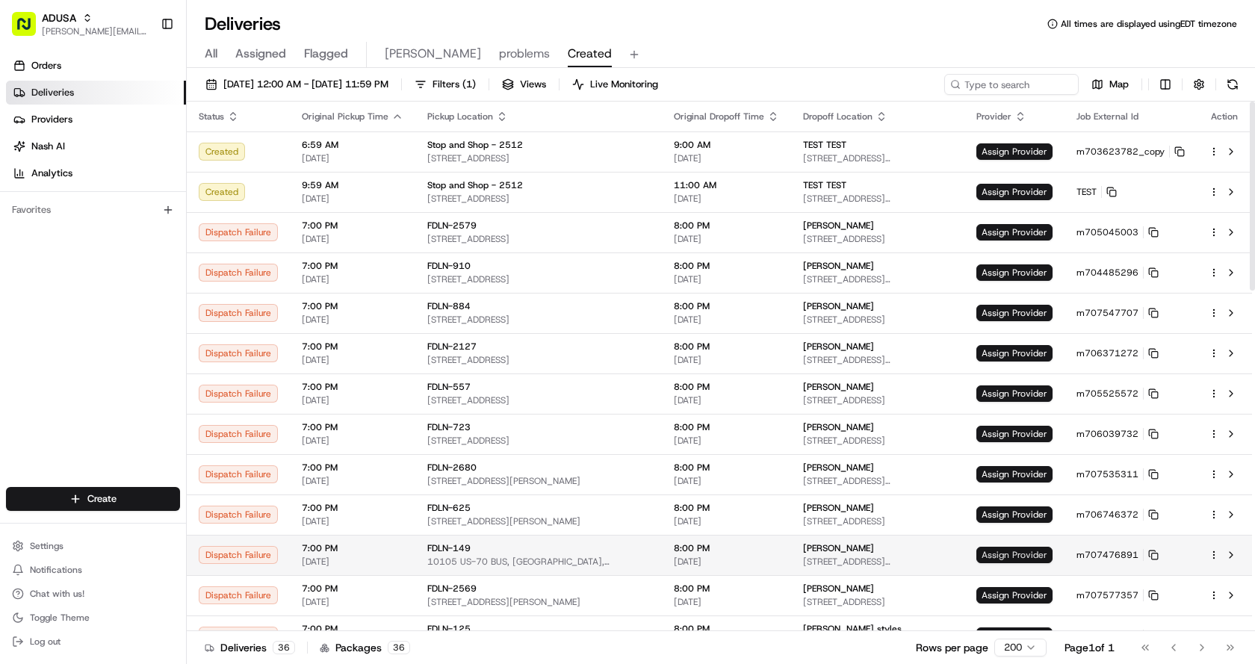
click at [1016, 554] on span "Assign Provider" at bounding box center [1015, 555] width 76 height 16
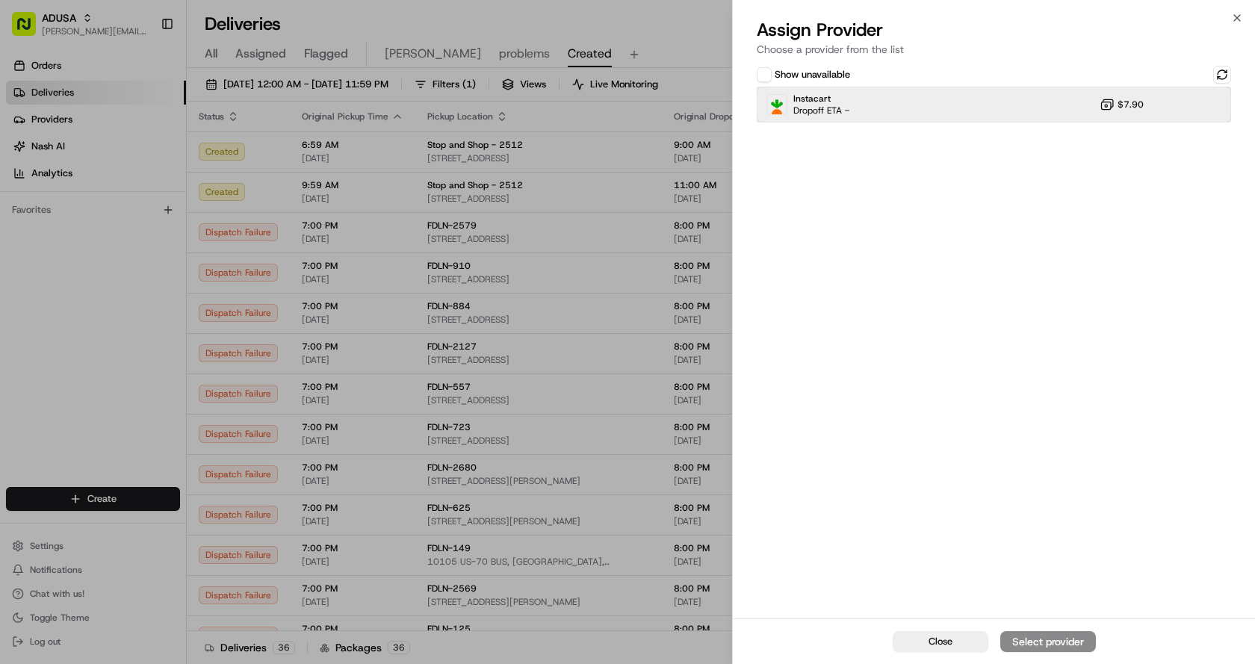
drag, startPoint x: 928, startPoint y: 103, endPoint x: 941, endPoint y: 135, distance: 34.8
click at [931, 110] on div "Instacart Dropoff ETA - $7.90" at bounding box center [994, 105] width 474 height 36
click at [1029, 636] on div "Assign Provider" at bounding box center [1048, 641] width 73 height 15
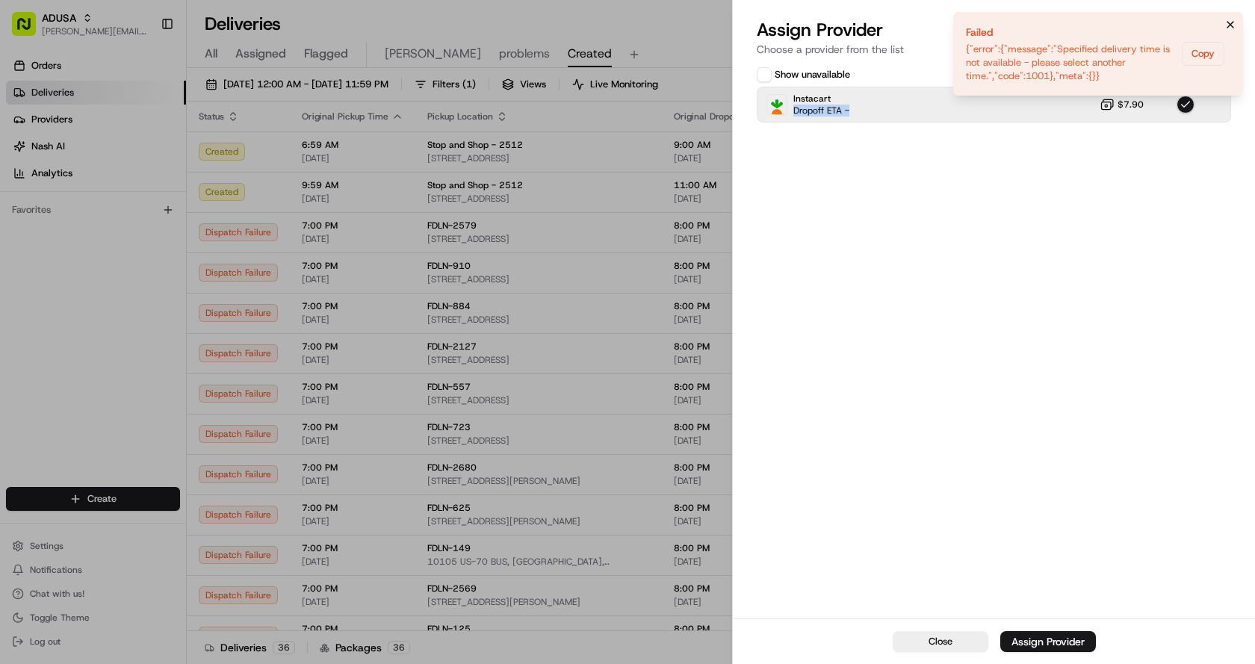
click at [1234, 22] on icon "Notifications (F8)" at bounding box center [1231, 25] width 6 height 6
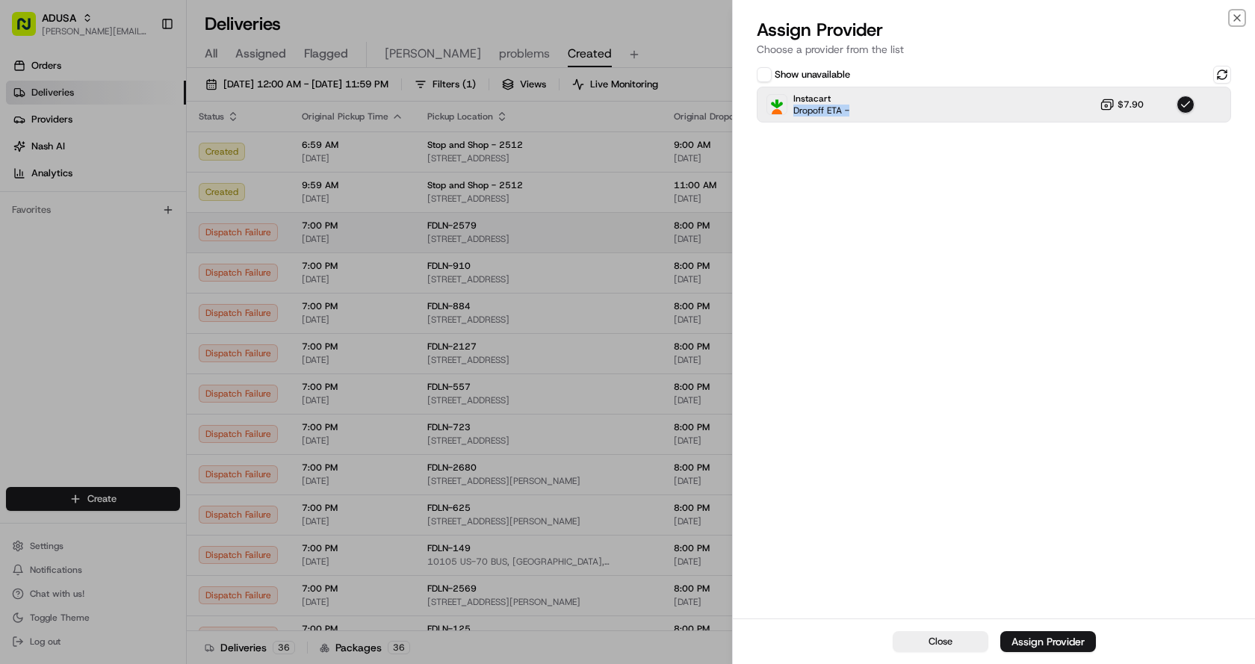
click at [1240, 16] on icon "button" at bounding box center [1237, 18] width 12 height 12
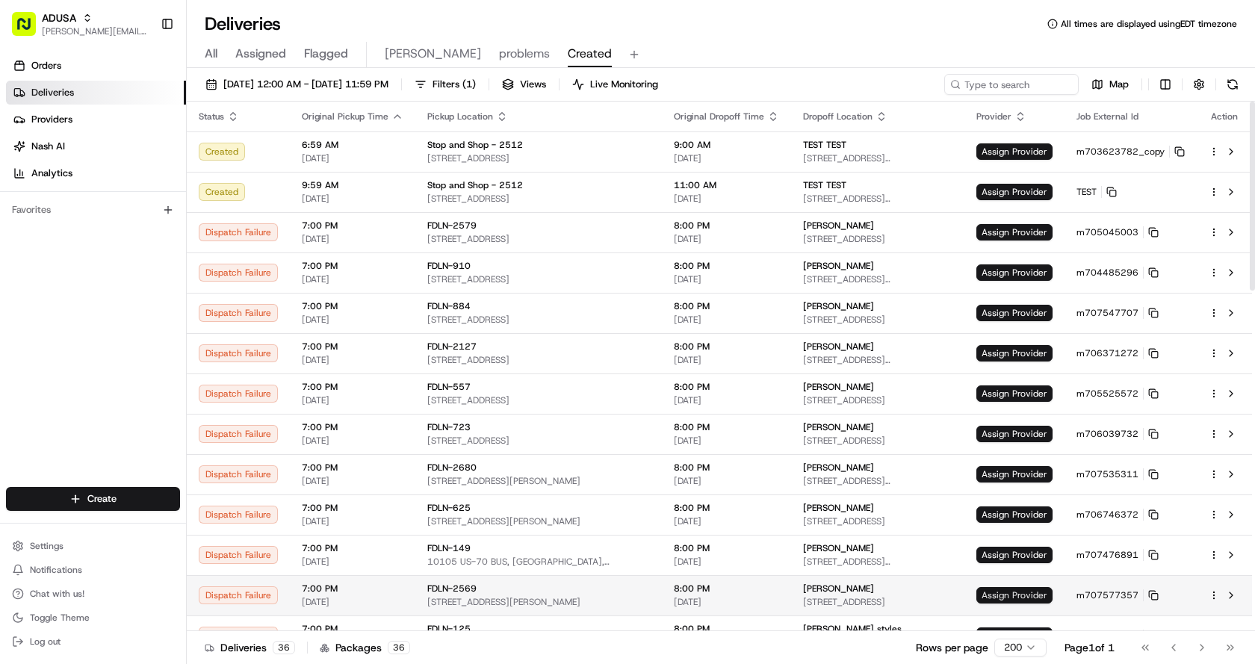
click at [1005, 590] on span "Assign Provider" at bounding box center [1015, 595] width 76 height 16
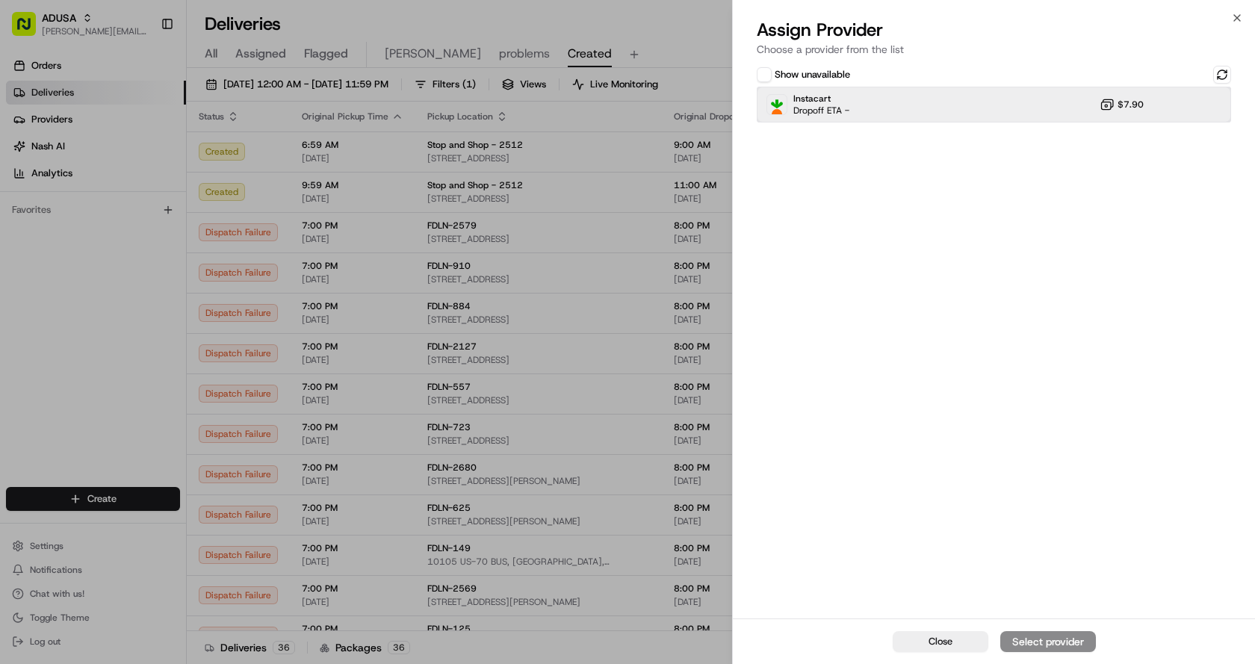
click at [1003, 93] on div "Instacart Dropoff ETA - $7.90" at bounding box center [994, 105] width 474 height 36
click at [1048, 643] on div "Assign Provider" at bounding box center [1048, 641] width 73 height 15
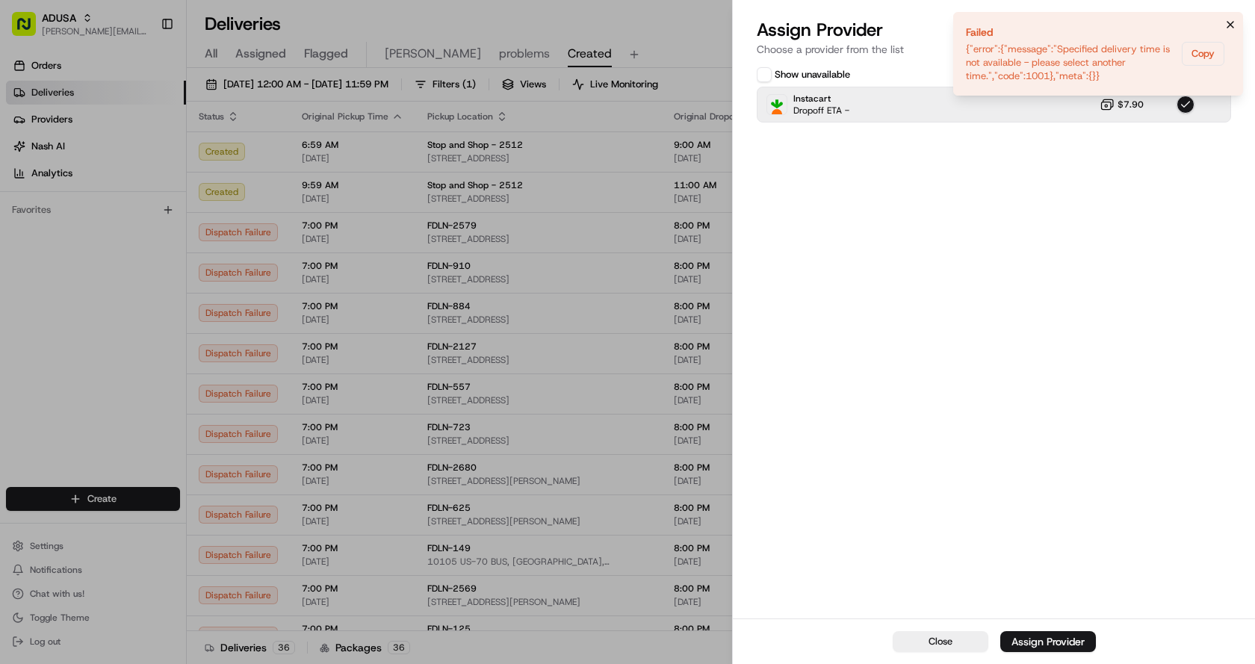
click at [1237, 26] on button "Notifications (F8)" at bounding box center [1231, 25] width 18 height 18
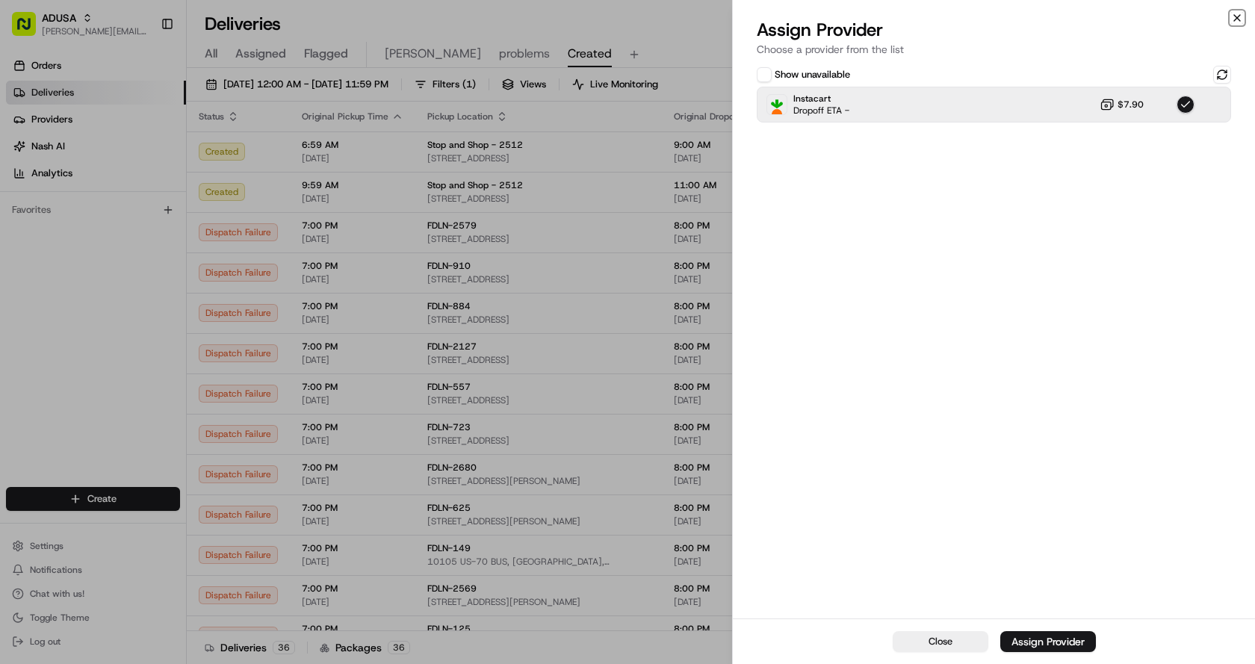
click at [1240, 19] on icon "button" at bounding box center [1237, 18] width 12 height 12
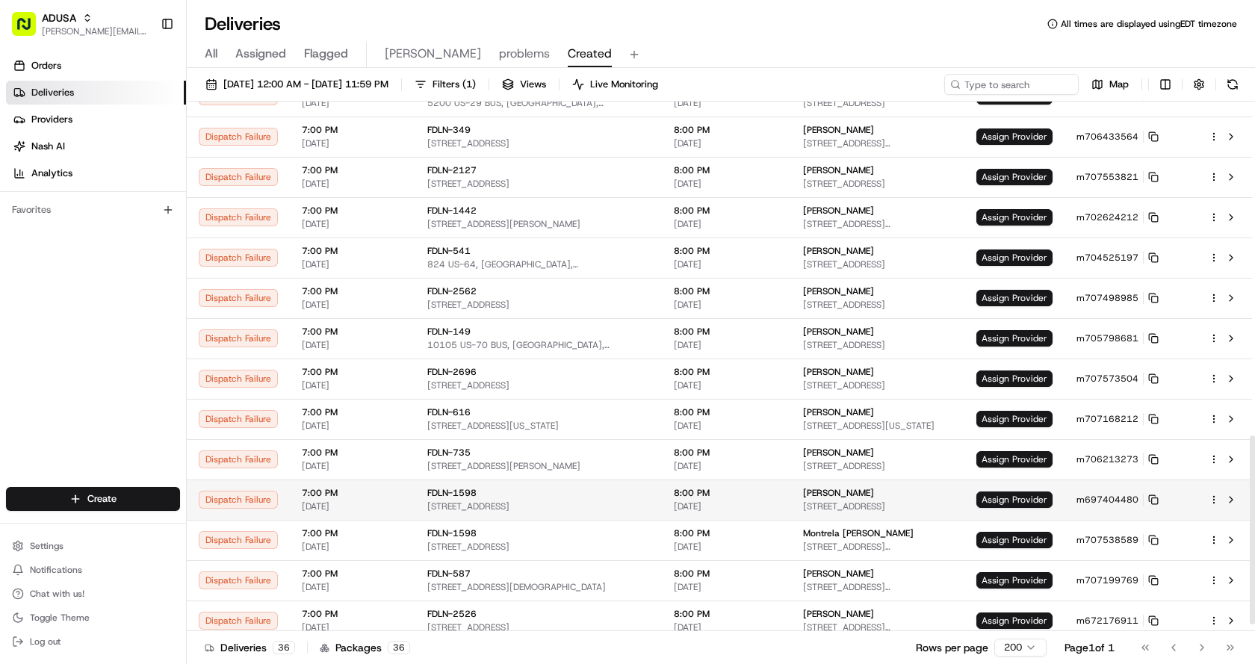
scroll to position [953, 0]
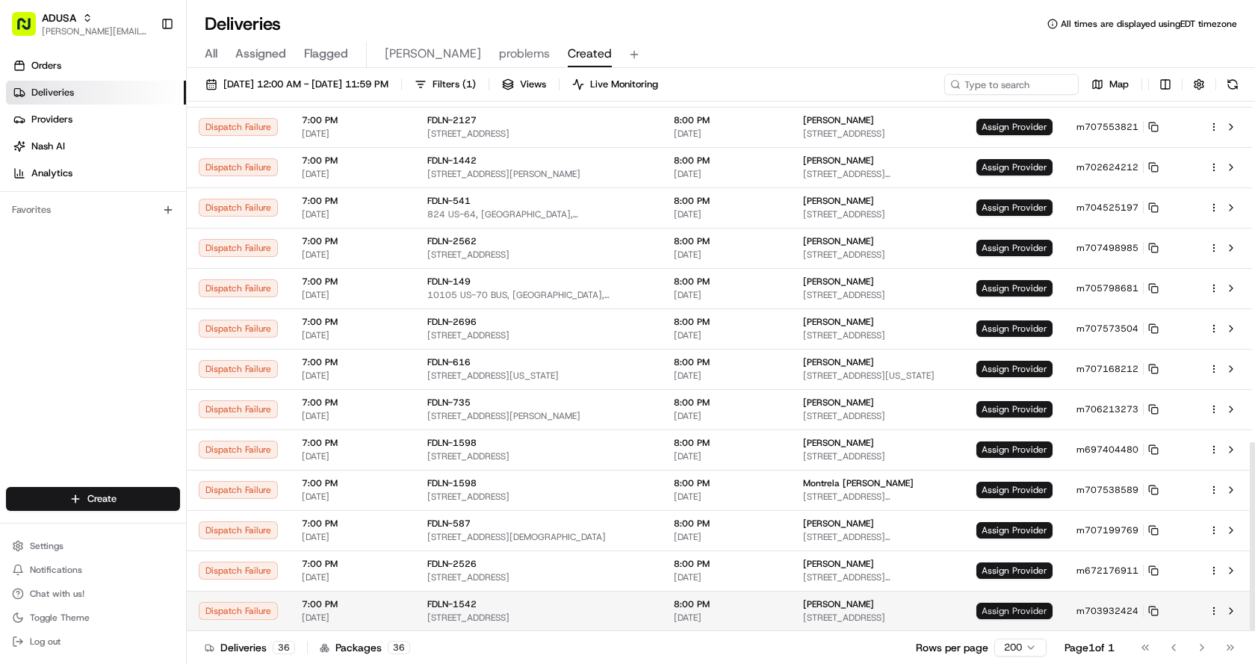
click at [1021, 611] on span "Assign Provider" at bounding box center [1015, 611] width 76 height 16
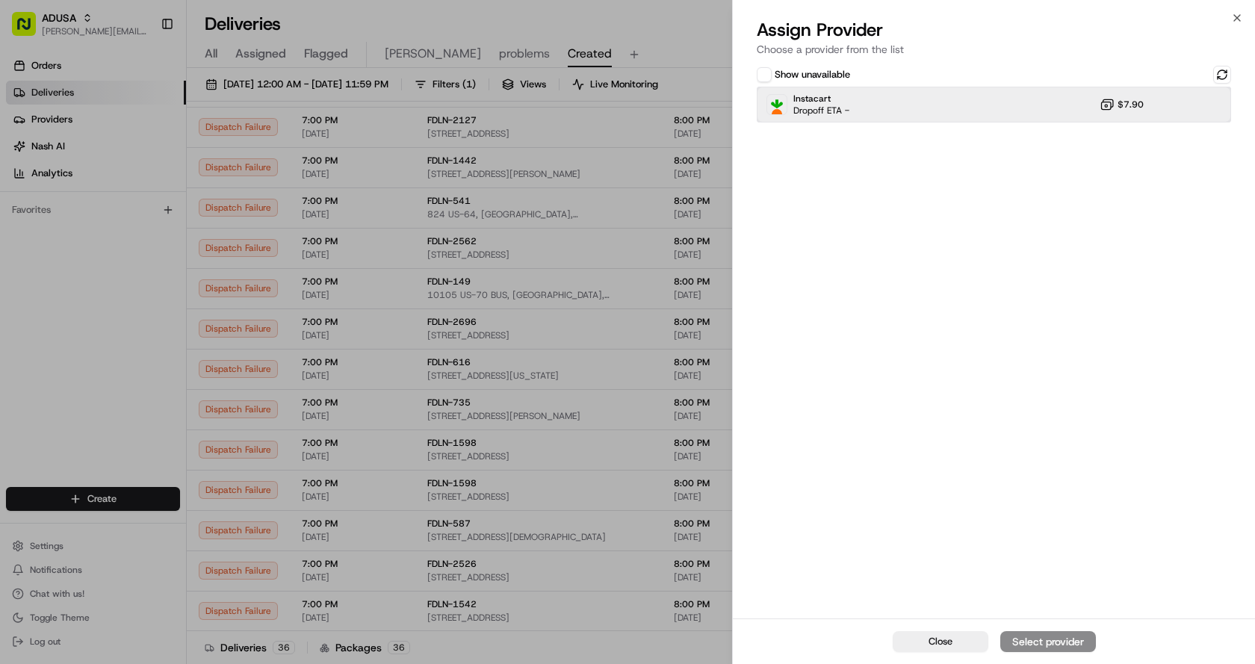
drag, startPoint x: 859, startPoint y: 106, endPoint x: 935, endPoint y: 222, distance: 138.2
click at [860, 106] on div "Instacart Dropoff ETA - $7.90" at bounding box center [994, 105] width 474 height 36
click at [1074, 643] on div "Assign Provider" at bounding box center [1048, 641] width 73 height 15
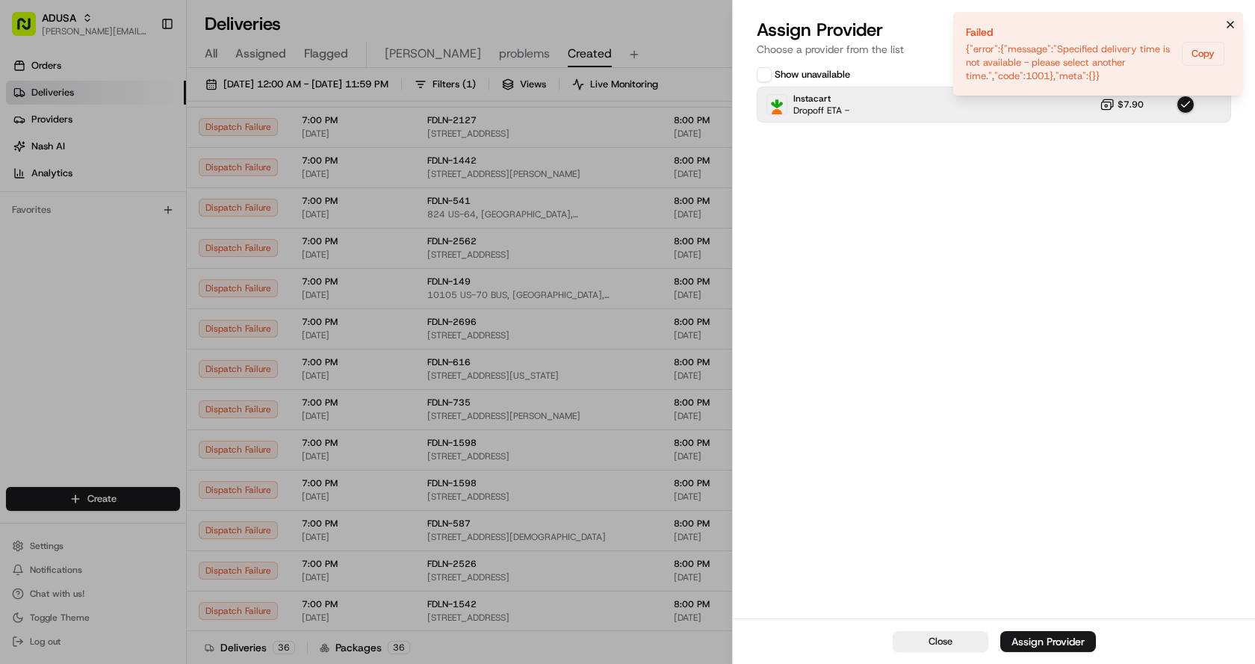
click at [1237, 17] on button "Notifications (F8)" at bounding box center [1231, 25] width 18 height 18
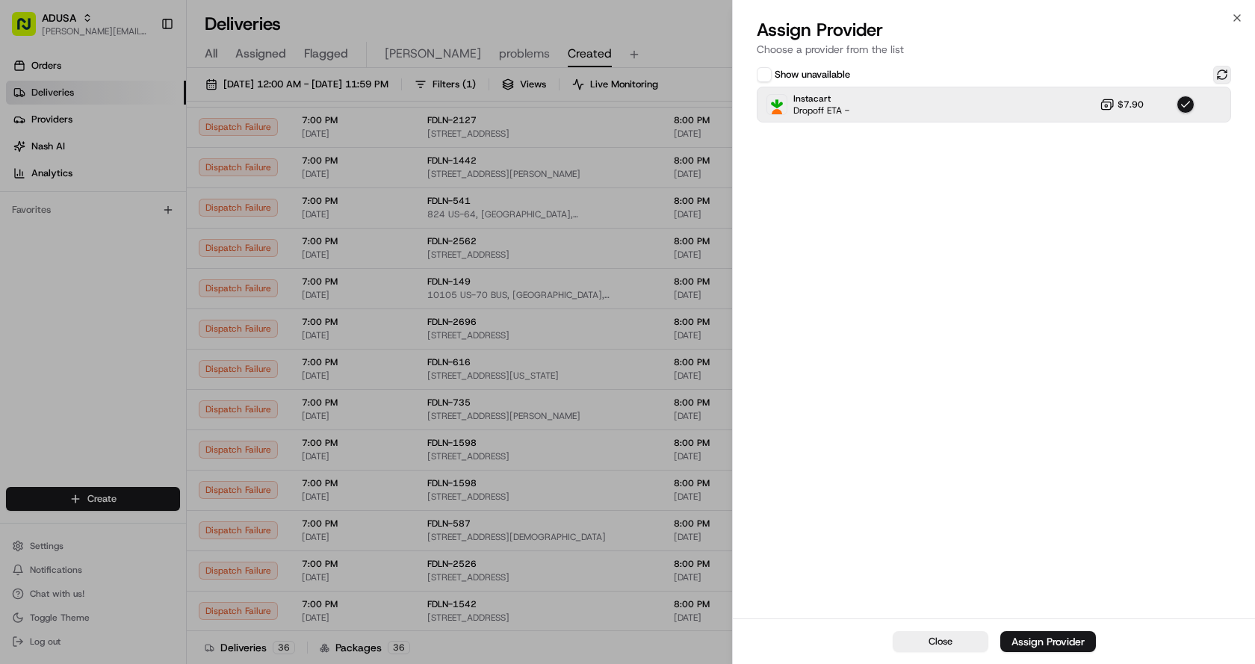
click at [1222, 75] on button at bounding box center [1222, 75] width 18 height 18
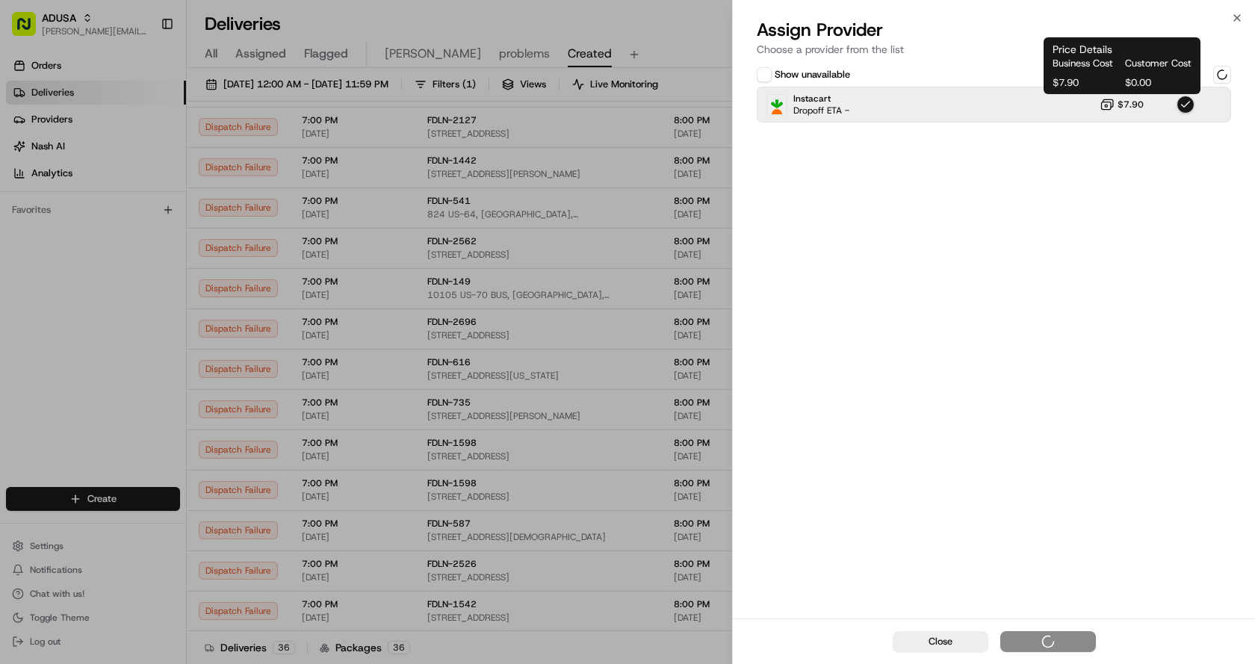
click at [1104, 106] on icon at bounding box center [1107, 104] width 15 height 15
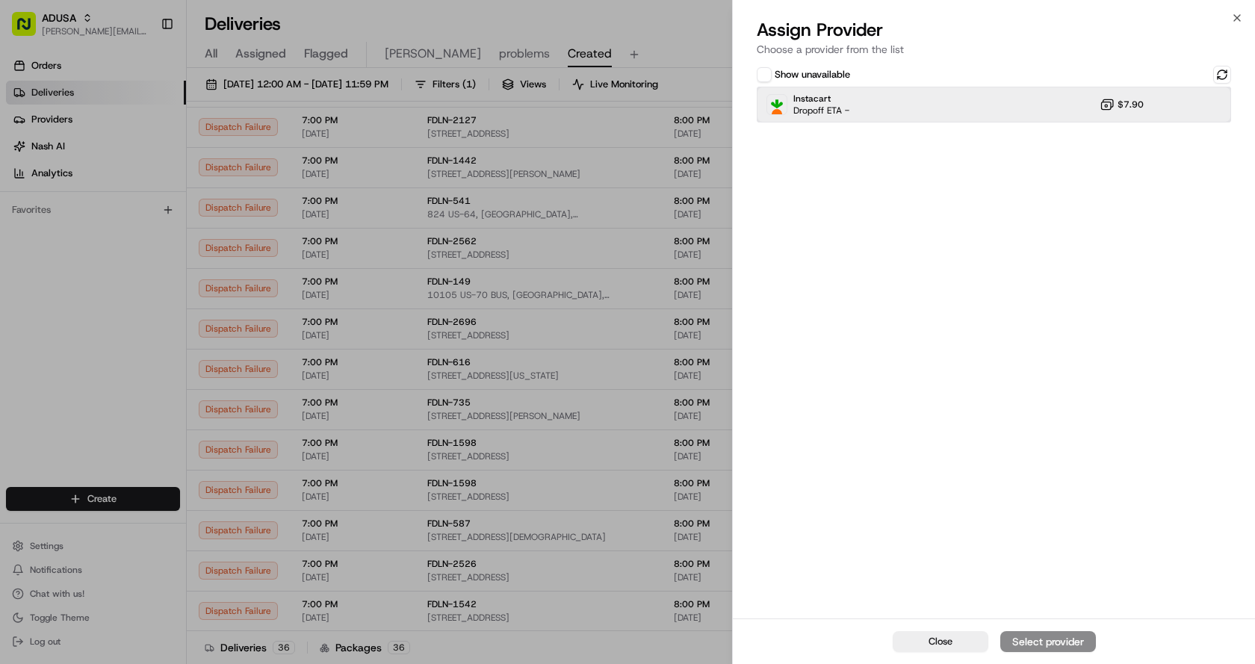
click at [1192, 100] on div at bounding box center [1186, 105] width 18 height 18
click at [1225, 72] on button at bounding box center [1222, 75] width 18 height 18
click at [1009, 103] on div "Instacart Dropoff ETA - $7.90" at bounding box center [994, 105] width 474 height 36
click at [1030, 100] on div "Instacart Dropoff ETA - $7.90" at bounding box center [994, 105] width 474 height 36
click at [1031, 640] on div "Assign Provider" at bounding box center [1048, 641] width 73 height 15
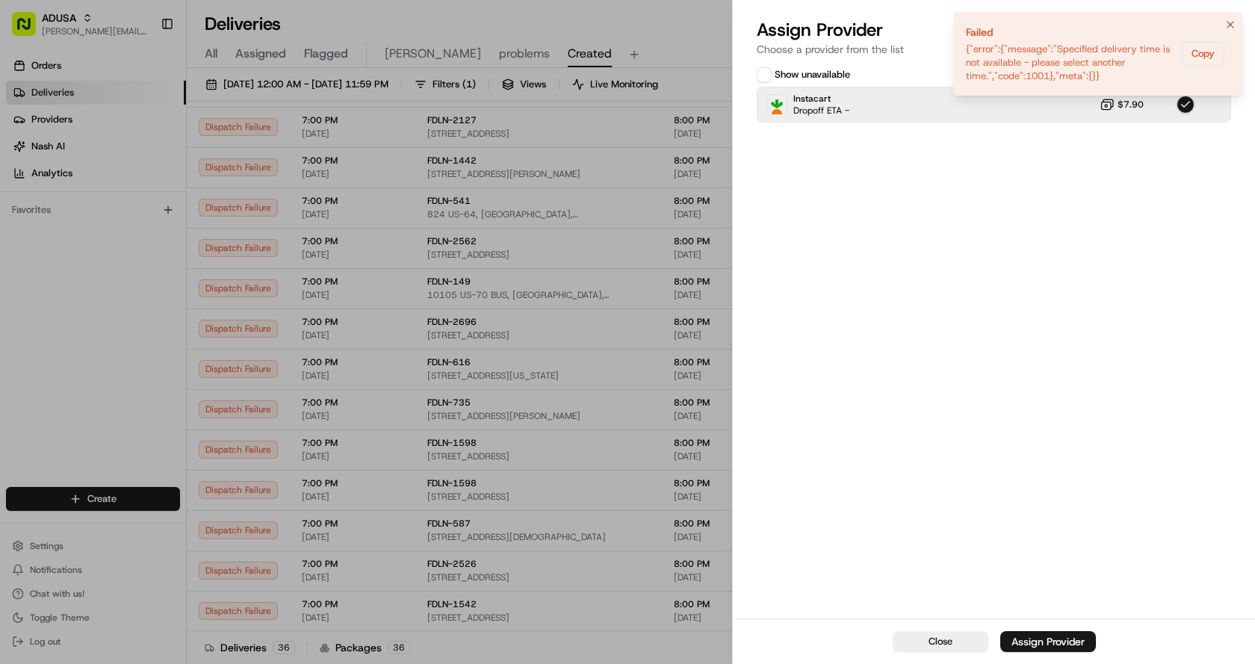
click at [1232, 20] on icon "Notifications (F8)" at bounding box center [1231, 25] width 12 height 12
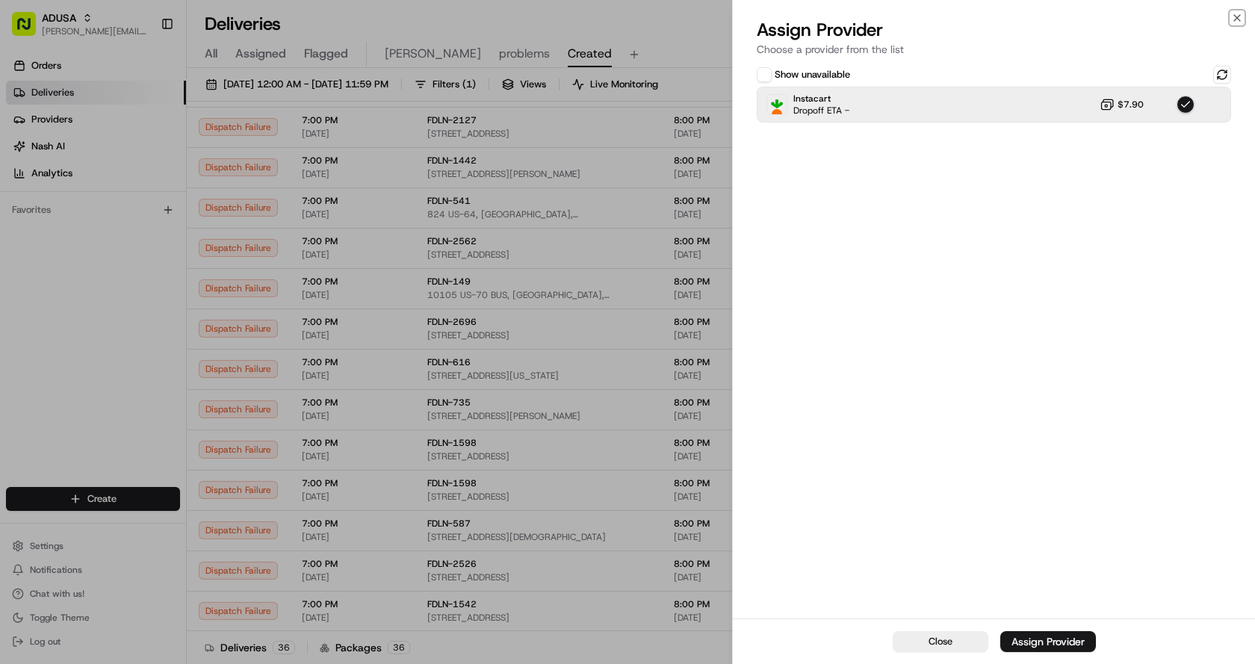
drag, startPoint x: 1237, startPoint y: 16, endPoint x: 1083, endPoint y: 384, distance: 398.3
click at [1240, 27] on div "Close Assign Provider Choose a provider from the list Show unavailable Instacar…" at bounding box center [993, 332] width 523 height 664
click at [1233, 16] on icon "button" at bounding box center [1237, 18] width 12 height 12
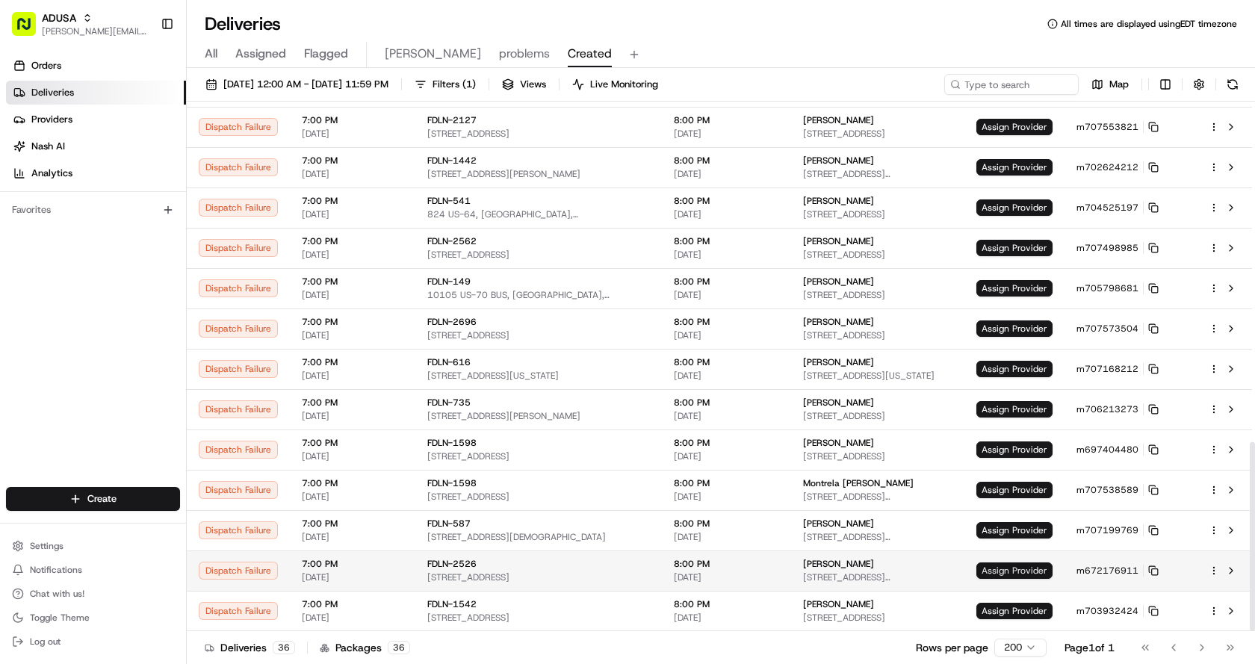
click at [1020, 569] on span "Assign Provider" at bounding box center [1015, 571] width 76 height 16
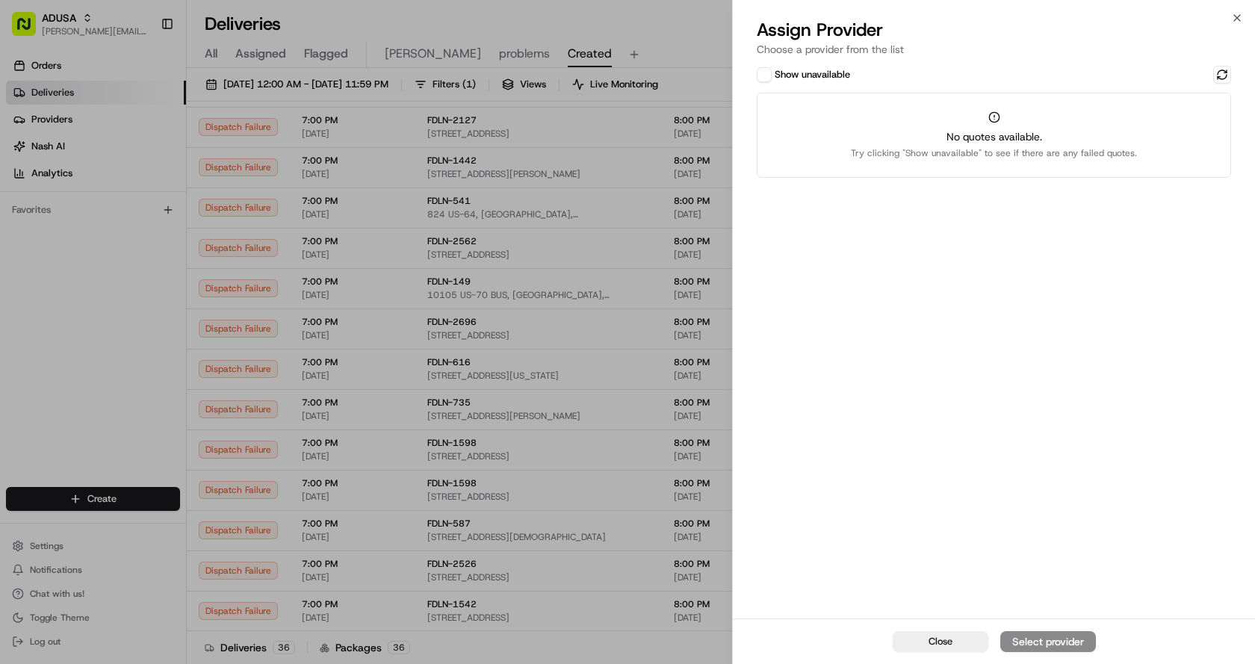
click at [767, 72] on button "Show unavailable" at bounding box center [764, 74] width 15 height 15
click at [1222, 72] on button at bounding box center [1222, 75] width 18 height 18
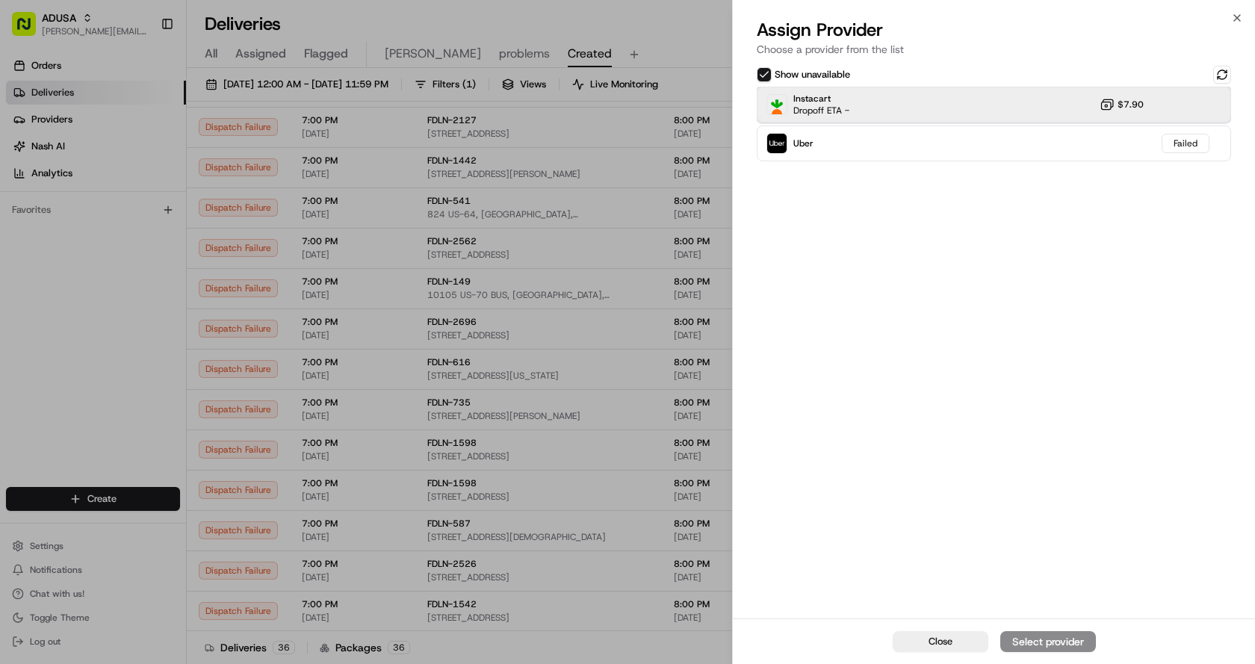
click at [920, 111] on div "Instacart Dropoff ETA - $7.90" at bounding box center [994, 105] width 474 height 36
click at [1044, 643] on div "Assign Provider" at bounding box center [1048, 641] width 73 height 15
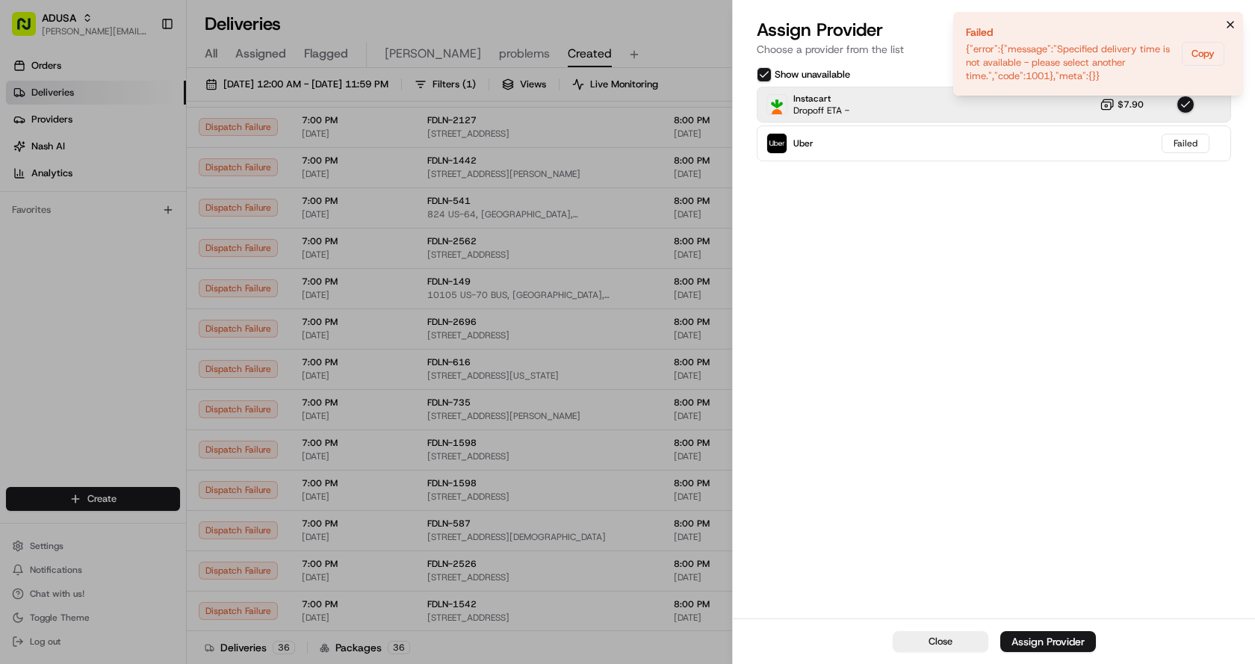
click at [1234, 24] on icon "Notifications (F8)" at bounding box center [1231, 25] width 12 height 12
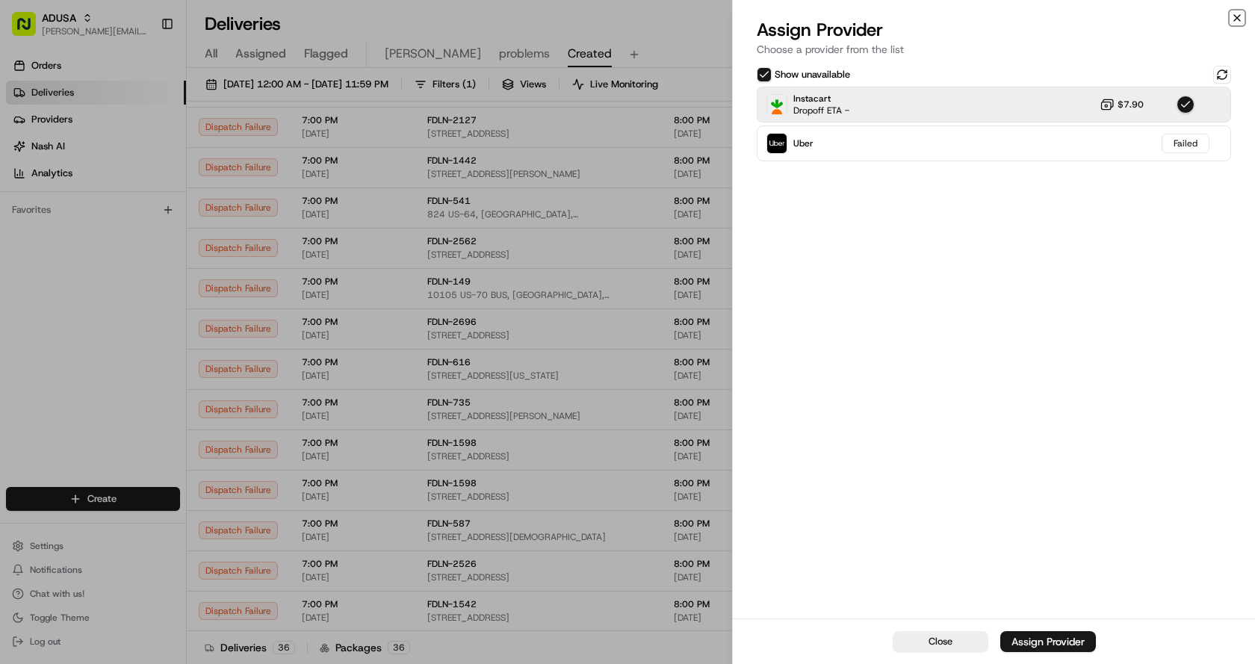
click at [1237, 19] on icon "button" at bounding box center [1237, 18] width 12 height 12
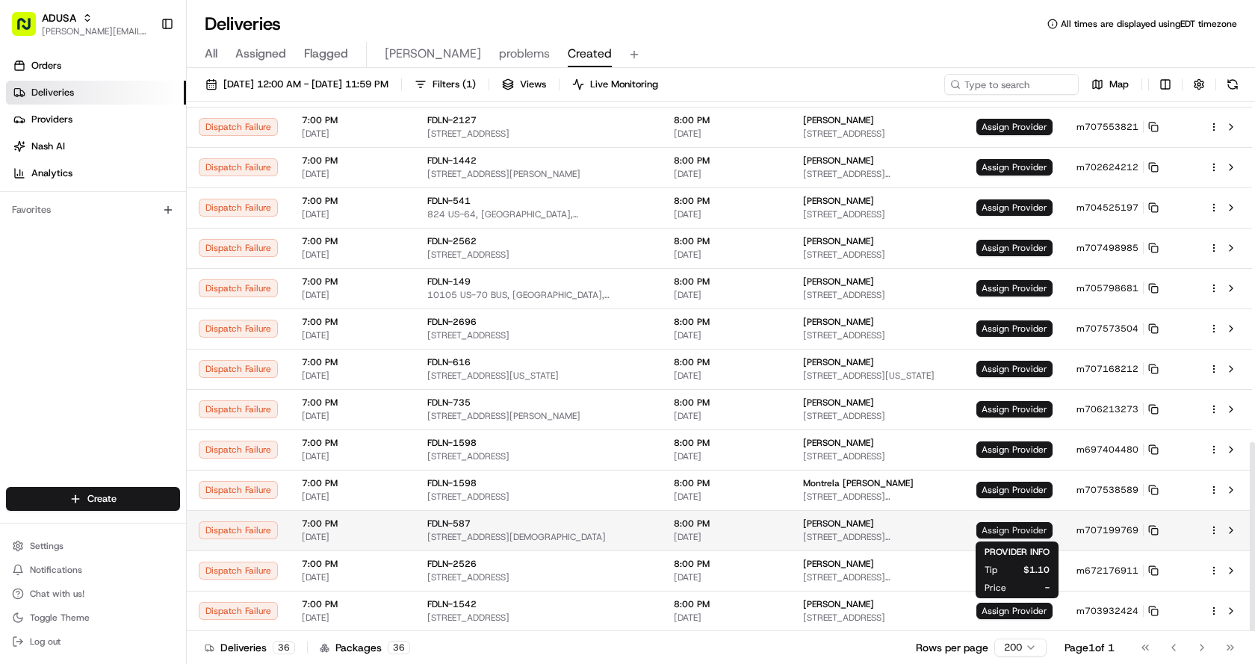
click at [1013, 533] on span "Assign Provider" at bounding box center [1015, 530] width 76 height 16
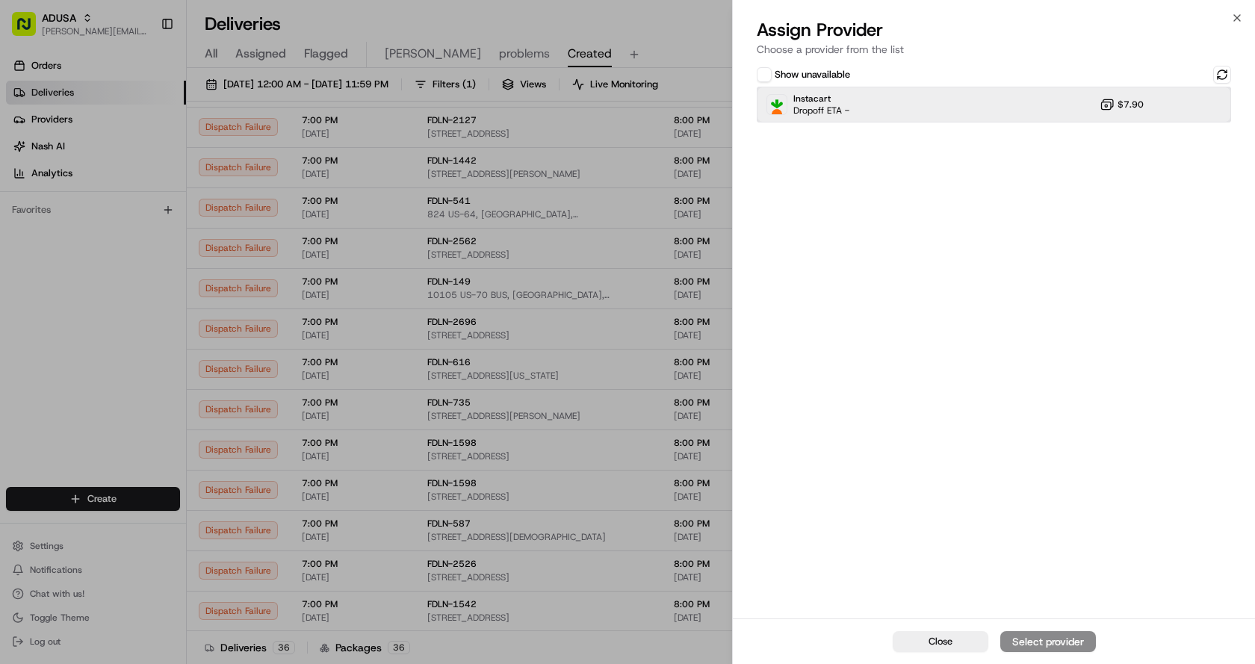
click at [930, 115] on div "Instacart Dropoff ETA - $7.90" at bounding box center [994, 105] width 474 height 36
click at [1048, 638] on div "Assign Provider" at bounding box center [1048, 641] width 73 height 15
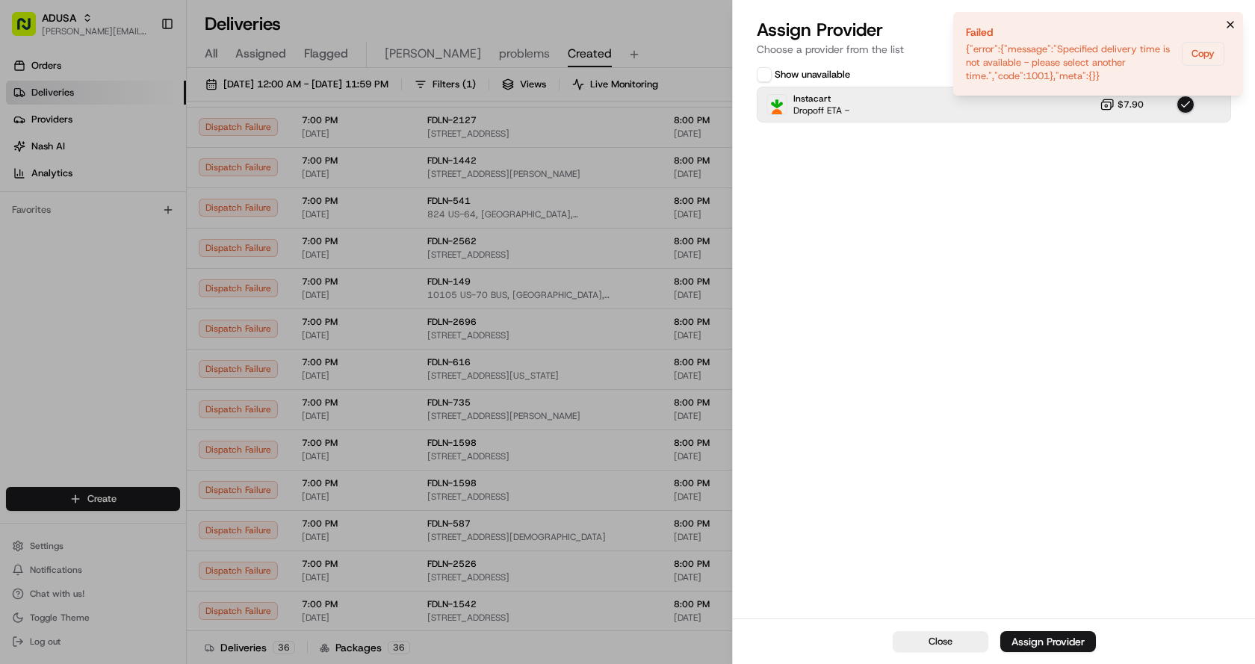
click at [1231, 30] on icon "Notifications (F8)" at bounding box center [1231, 25] width 12 height 12
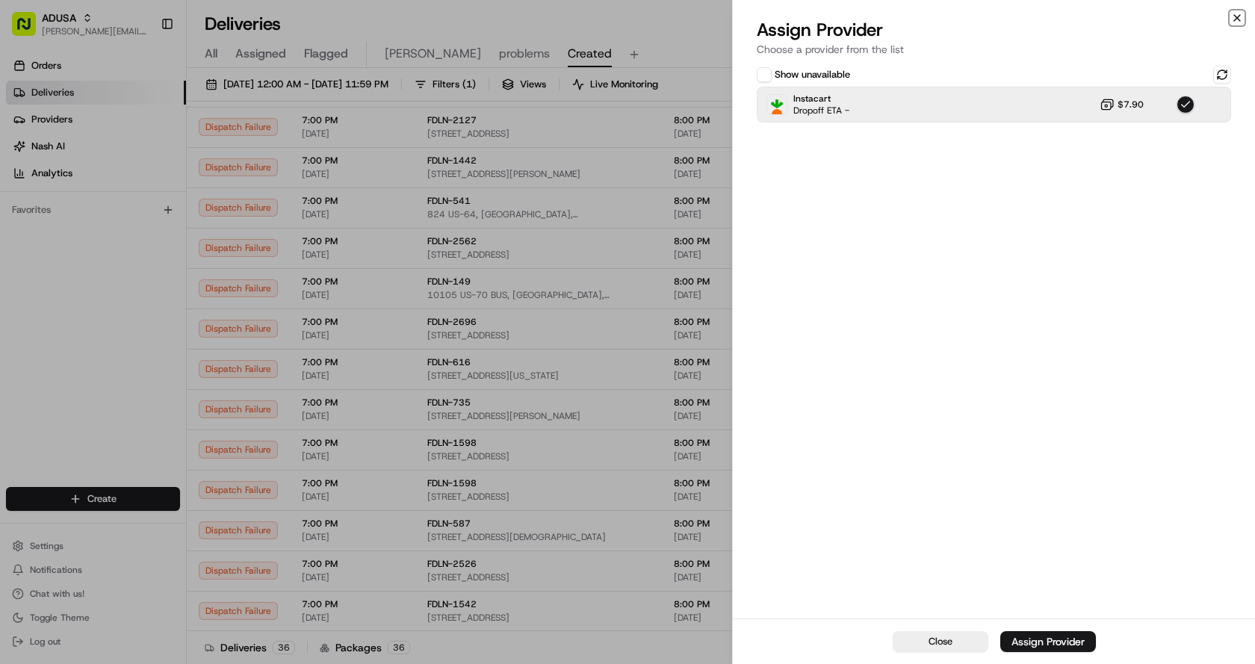
click at [1234, 16] on icon "button" at bounding box center [1237, 18] width 12 height 12
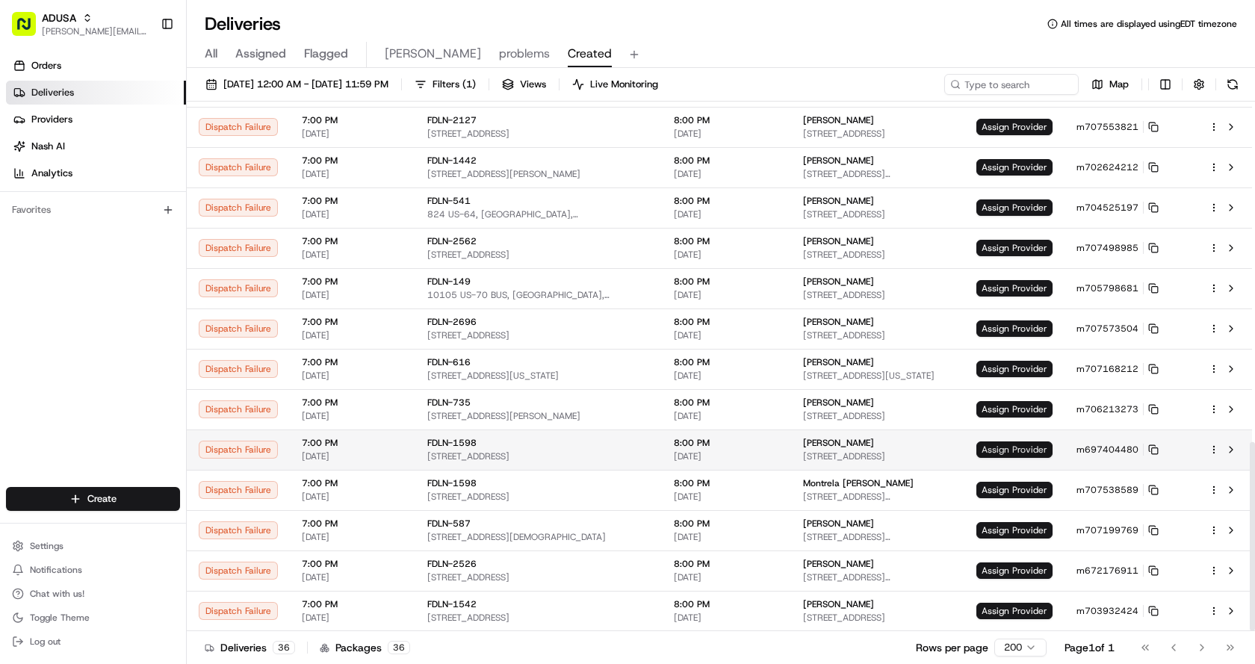
click at [1001, 450] on span "Assign Provider" at bounding box center [1015, 450] width 76 height 16
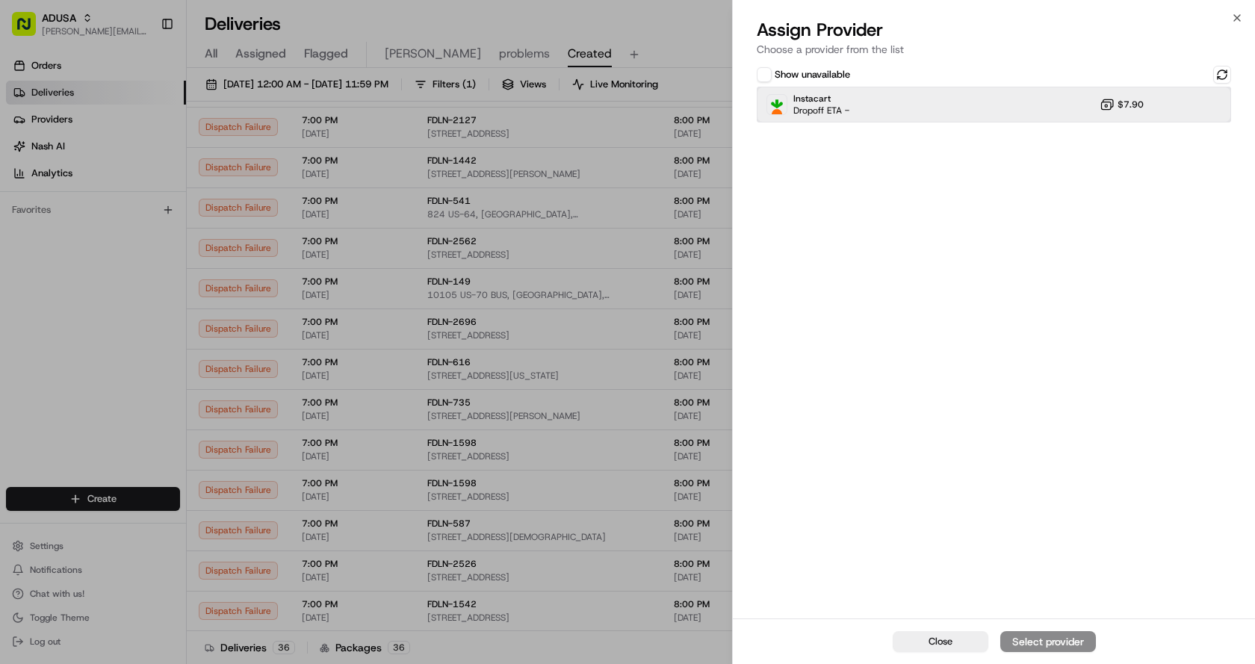
click at [878, 94] on div "Instacart Dropoff ETA - $7.90" at bounding box center [994, 105] width 474 height 36
click at [1018, 642] on div "Assign Provider" at bounding box center [1048, 641] width 73 height 15
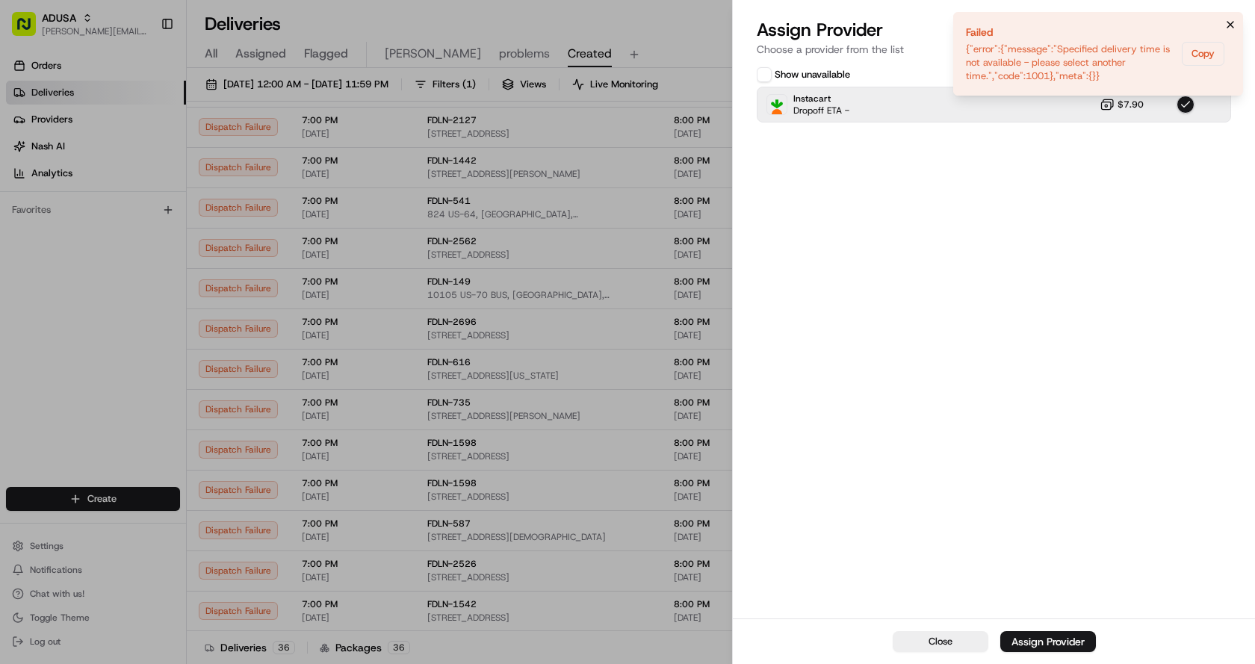
click at [1228, 24] on icon "Notifications (F8)" at bounding box center [1231, 25] width 12 height 12
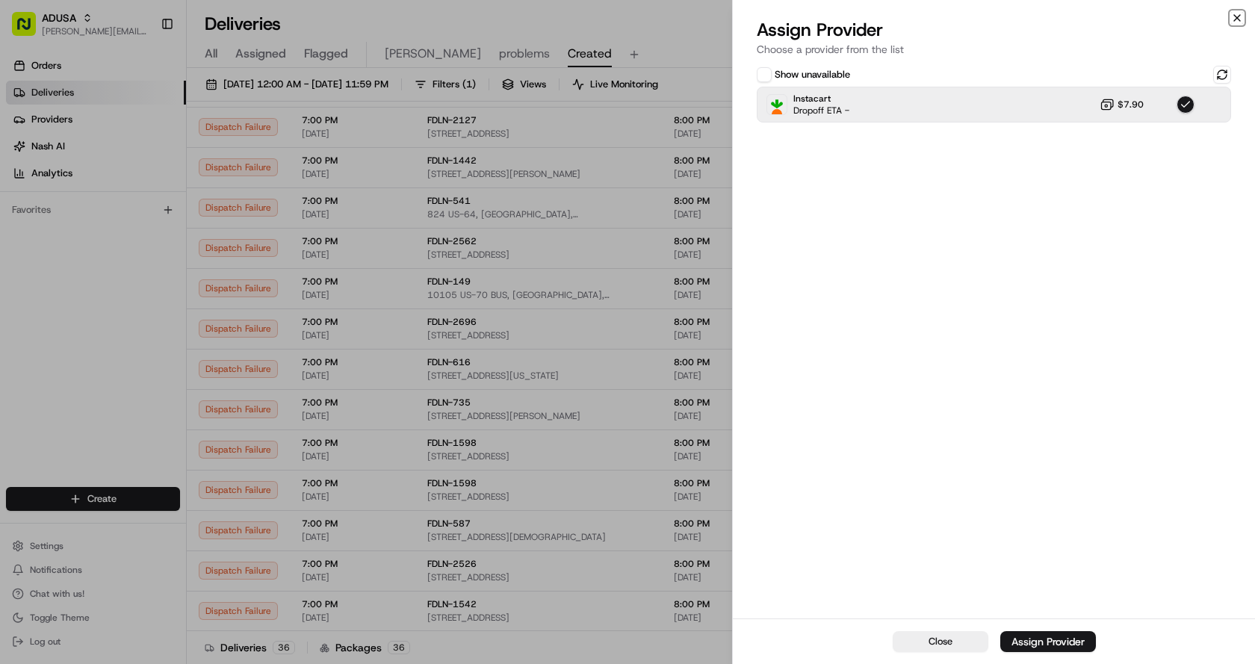
click at [1240, 17] on icon "button" at bounding box center [1237, 18] width 12 height 12
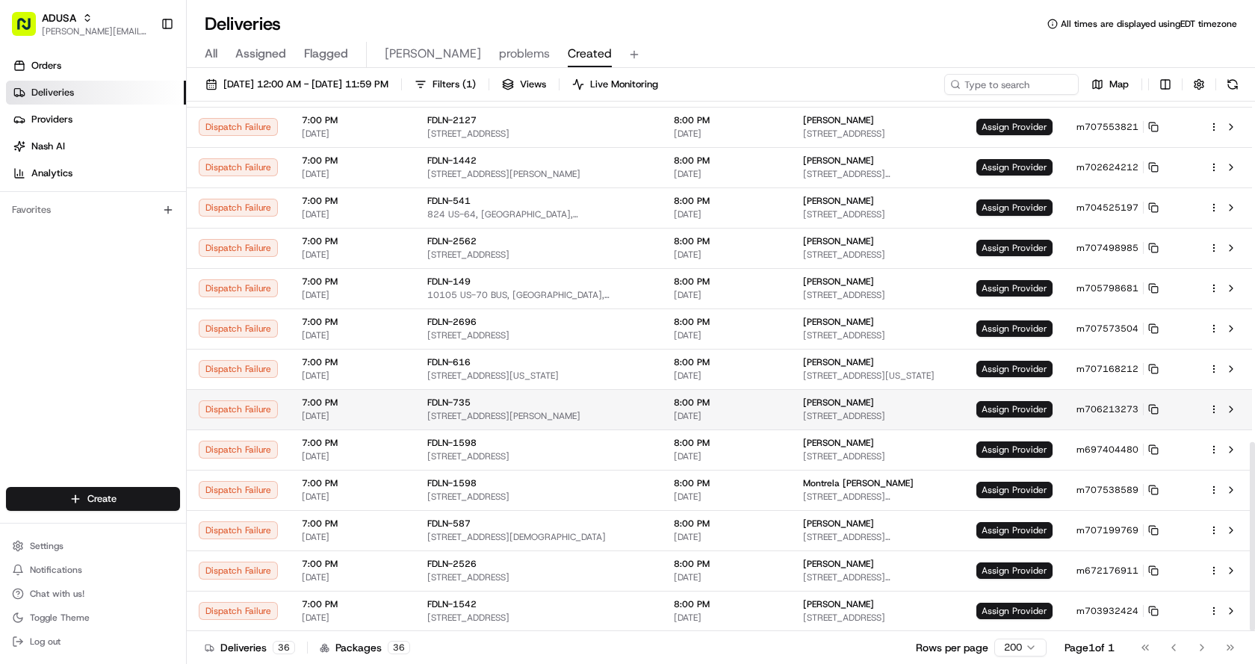
click at [1015, 398] on td "Assign Provider" at bounding box center [1015, 409] width 100 height 40
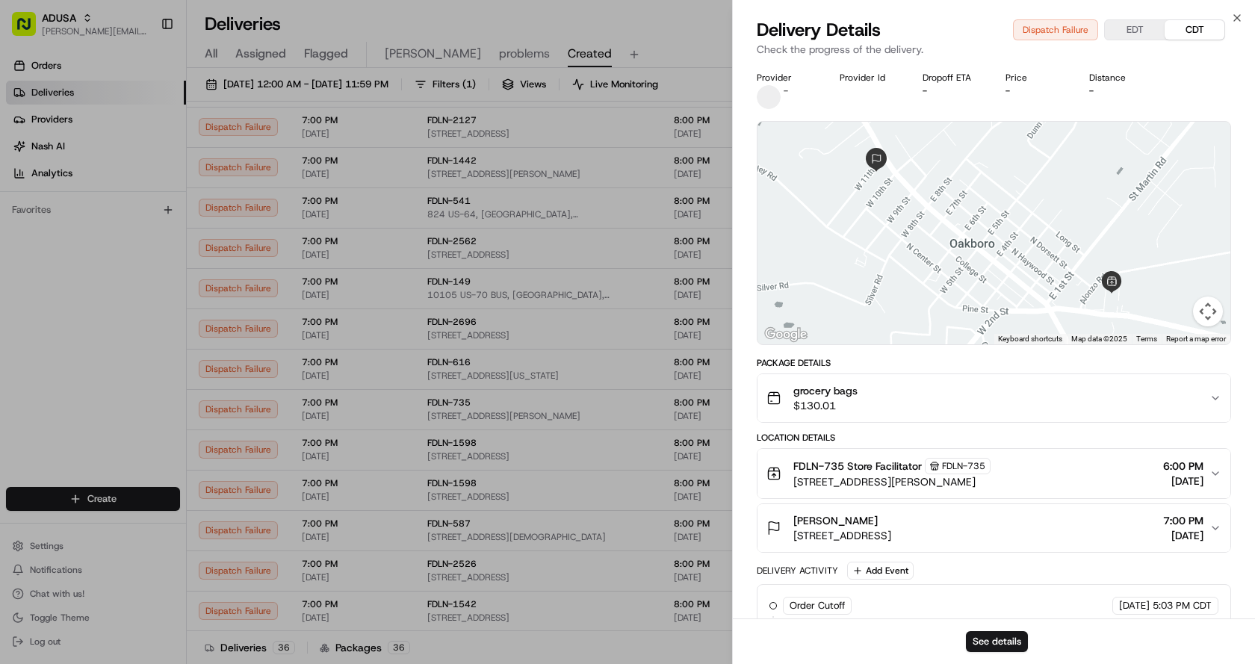
click at [1246, 21] on div "Delivery Details Dispatch Failure EDT CDT Check the progress of the delivery." at bounding box center [994, 40] width 522 height 45
click at [1237, 17] on icon "button" at bounding box center [1237, 18] width 6 height 6
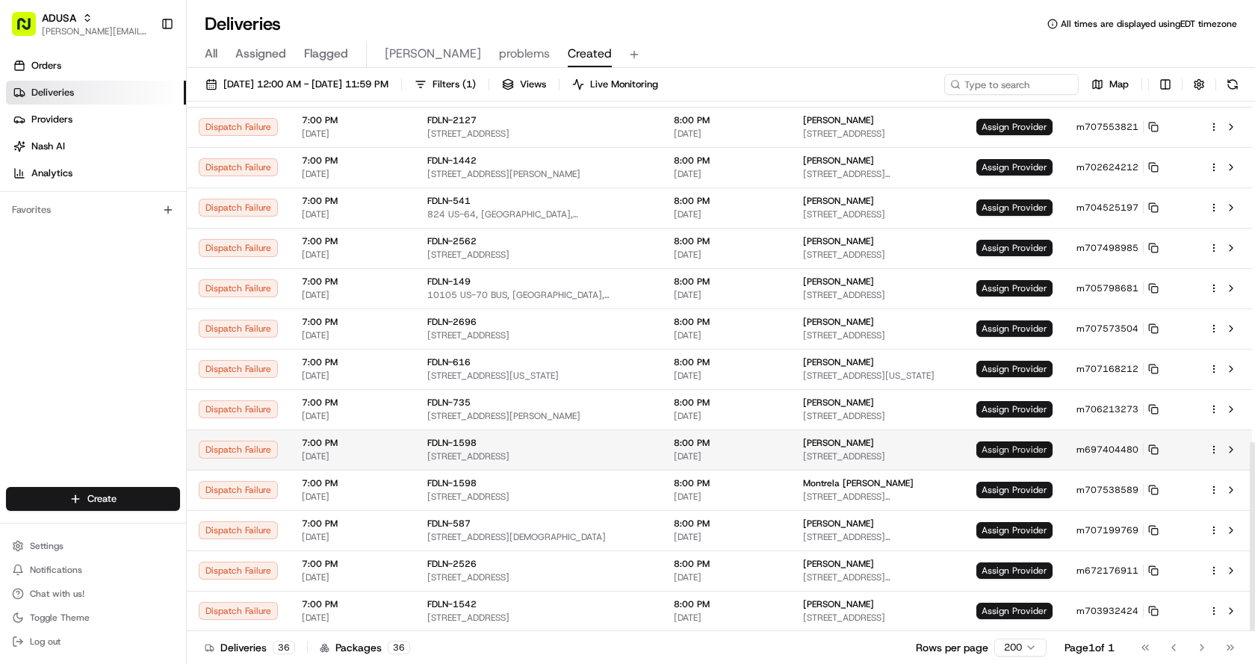
click at [986, 450] on span "Assign Provider" at bounding box center [1015, 450] width 76 height 16
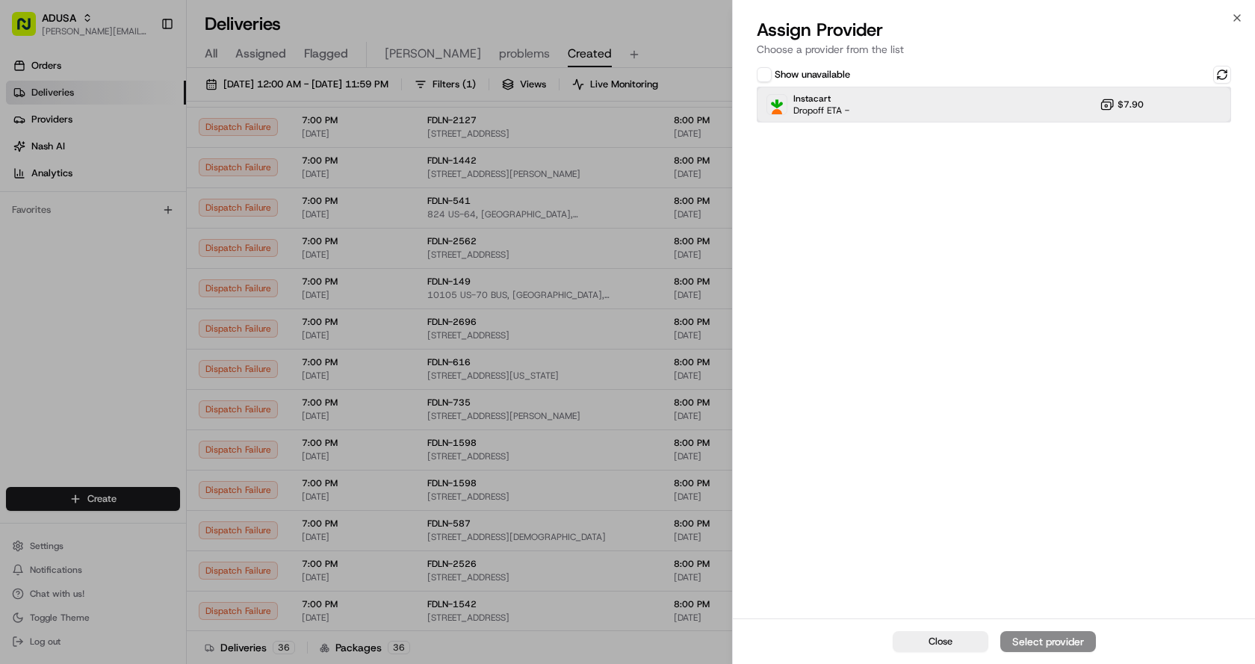
click at [891, 93] on div "Instacart Dropoff ETA - $7.90" at bounding box center [994, 105] width 474 height 36
click at [1080, 636] on div "Assign Provider" at bounding box center [1048, 641] width 73 height 15
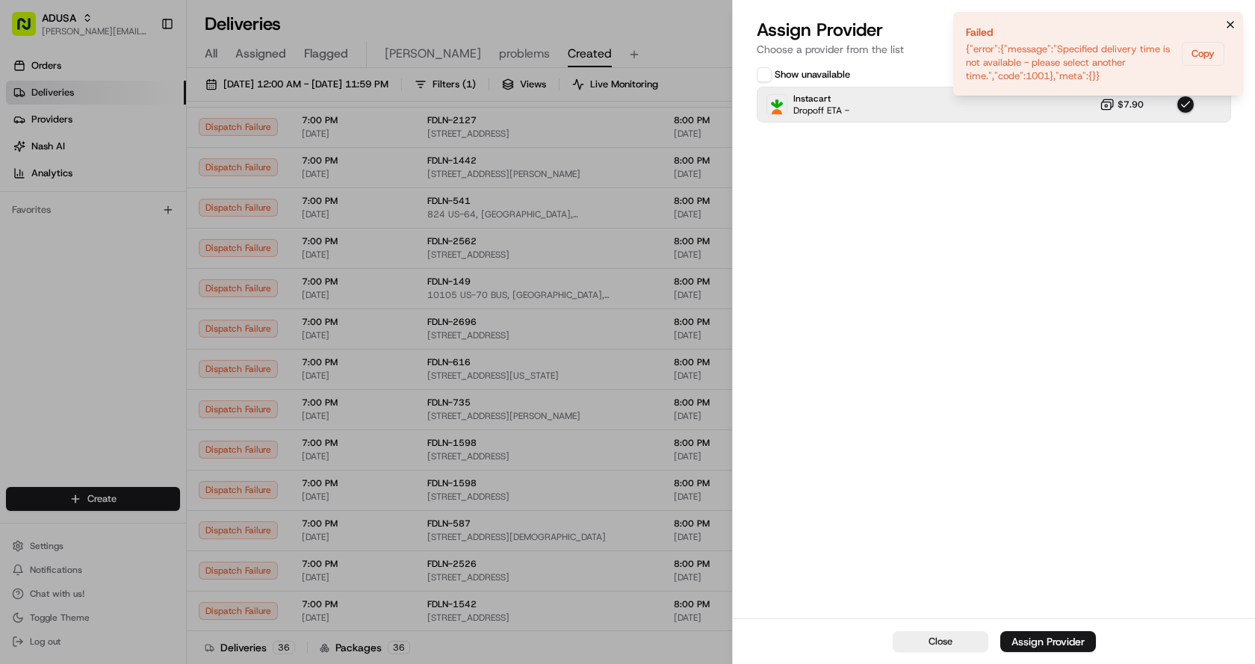
click at [1231, 25] on icon "Notifications (F8)" at bounding box center [1231, 25] width 12 height 12
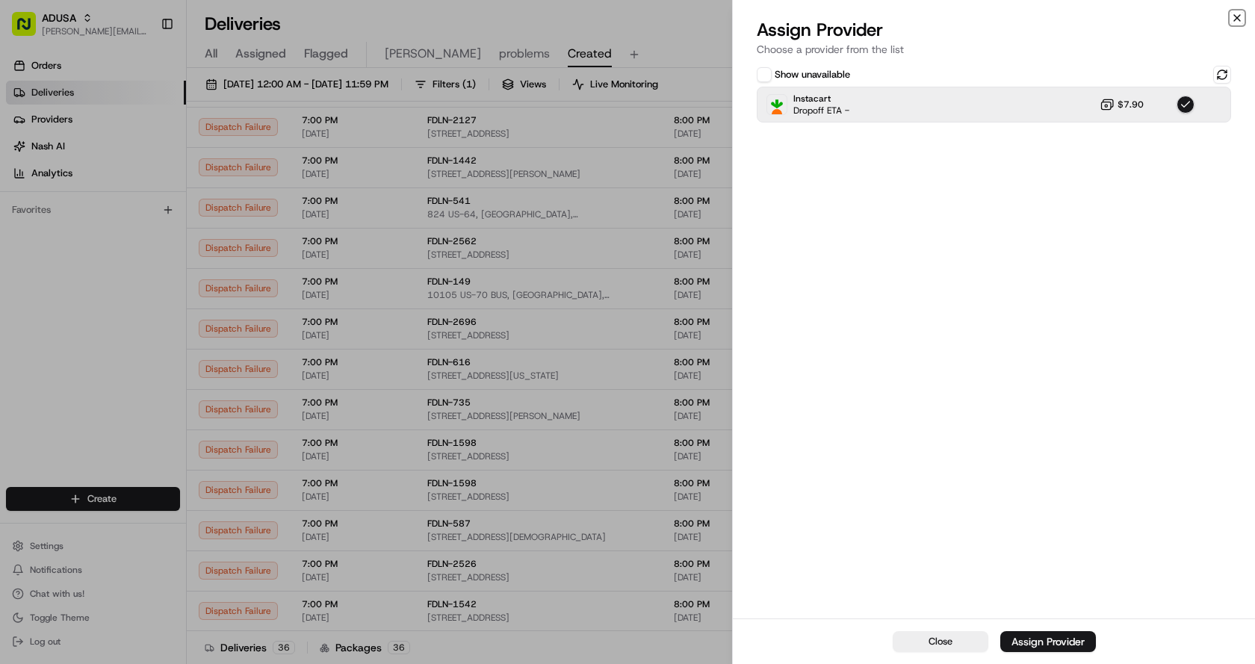
click at [1234, 15] on icon "button" at bounding box center [1237, 18] width 12 height 12
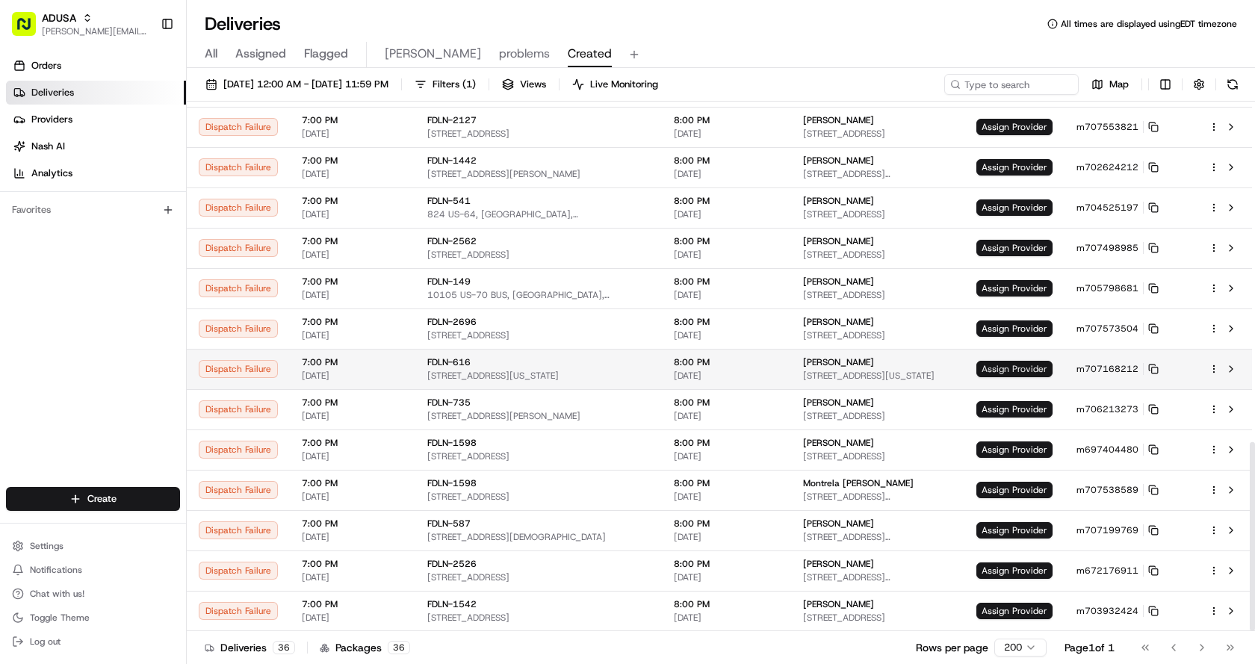
click at [1005, 374] on span "Assign Provider" at bounding box center [1015, 369] width 76 height 16
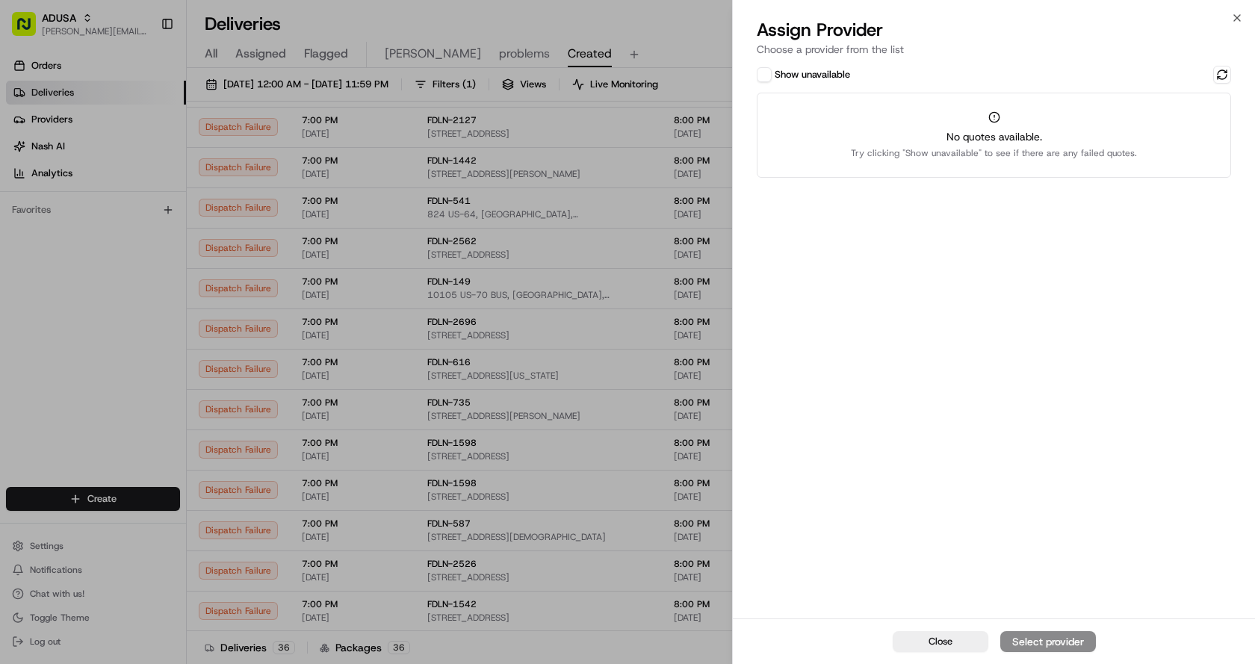
click at [769, 71] on button "Show unavailable" at bounding box center [764, 74] width 15 height 15
click at [1228, 75] on button at bounding box center [1222, 75] width 18 height 18
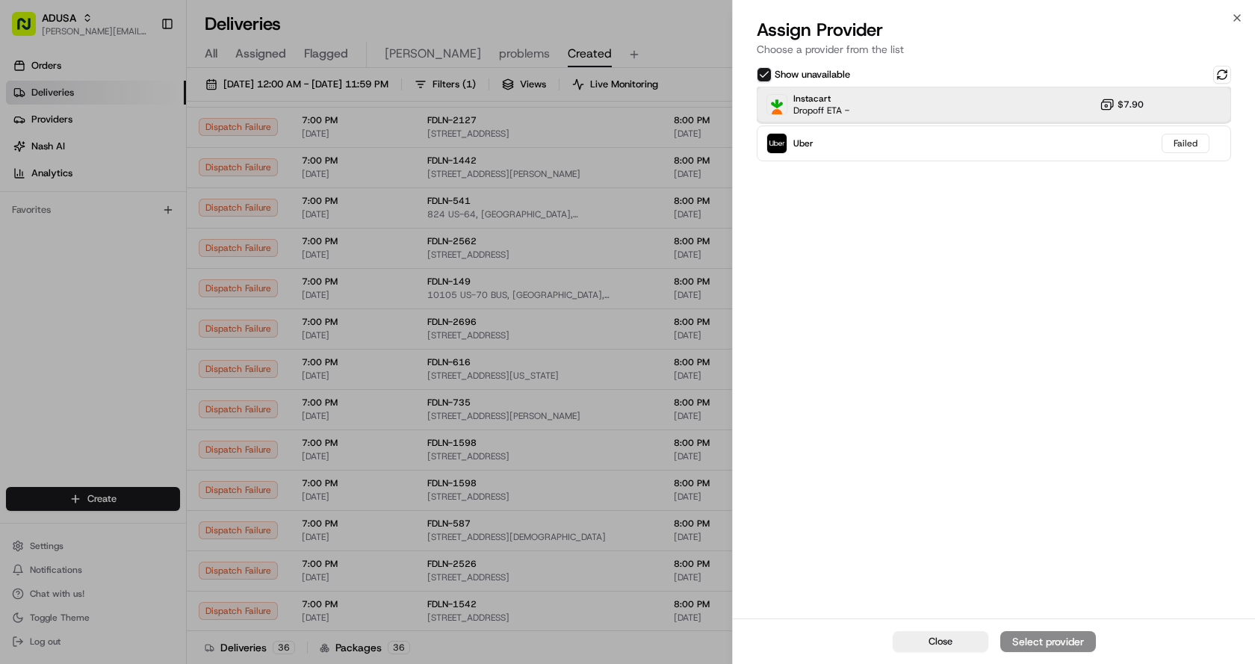
click at [873, 108] on div "Instacart Dropoff ETA - $7.90" at bounding box center [994, 105] width 474 height 36
click at [1022, 634] on div "Assign Provider" at bounding box center [1048, 641] width 73 height 15
click at [1234, 16] on icon "button" at bounding box center [1237, 18] width 12 height 12
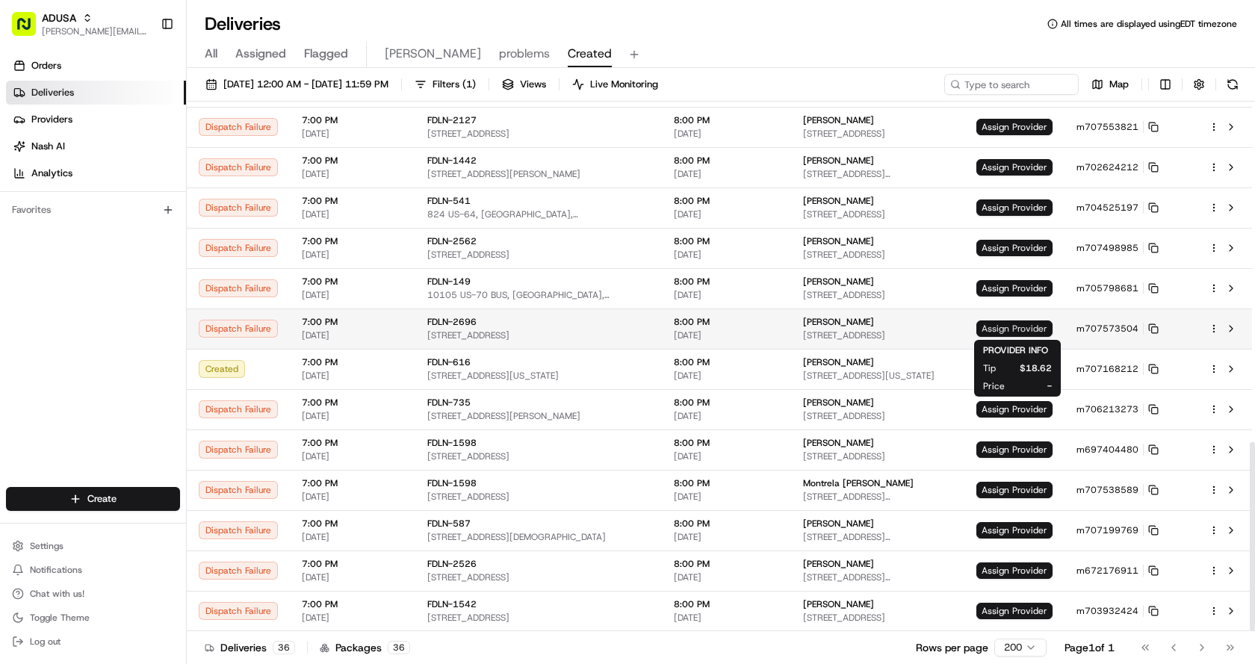
click at [1011, 325] on span "Assign Provider" at bounding box center [1015, 329] width 76 height 16
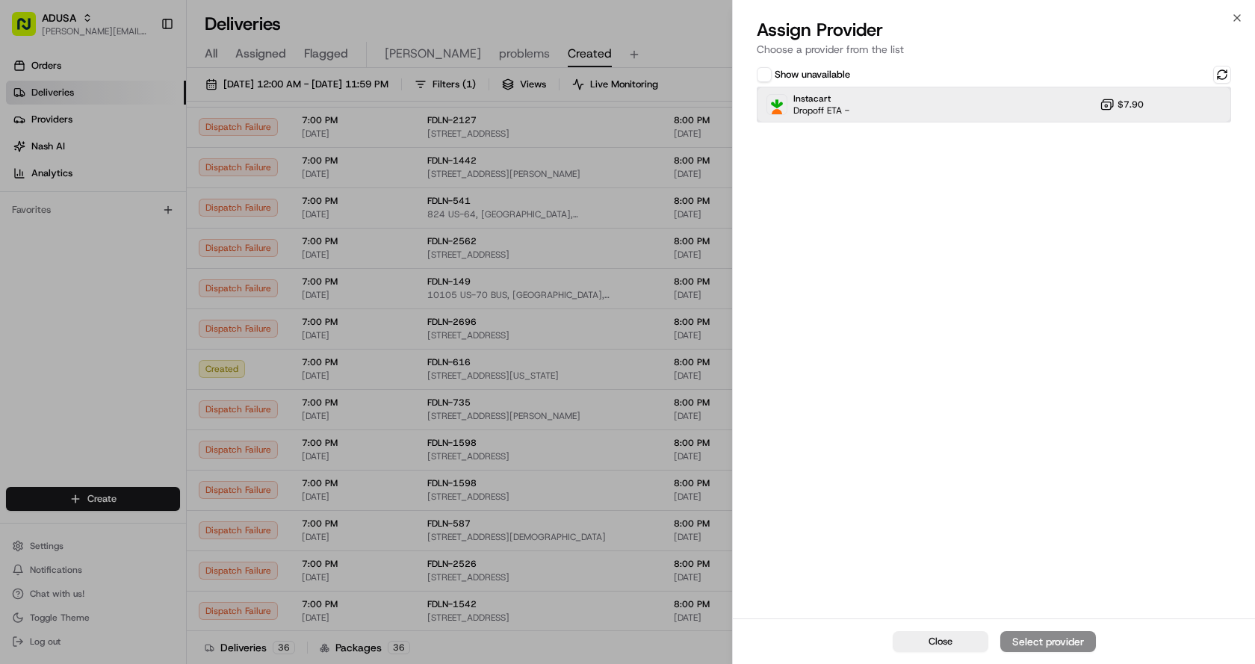
click at [908, 111] on div "Instacart Dropoff ETA - $7.90" at bounding box center [994, 105] width 474 height 36
click at [1030, 630] on div "Close Assign Provider" at bounding box center [994, 642] width 522 height 46
click at [1024, 637] on div "Assign Provider" at bounding box center [1048, 641] width 73 height 15
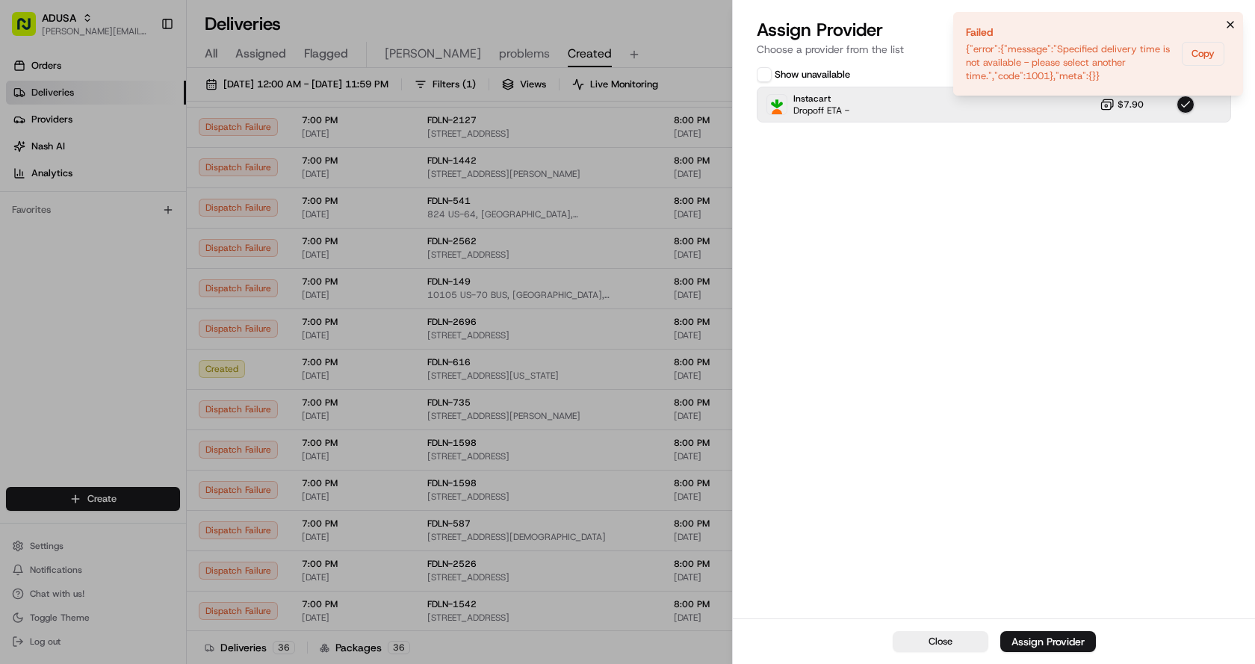
click at [1225, 25] on icon "Notifications (F8)" at bounding box center [1231, 25] width 12 height 12
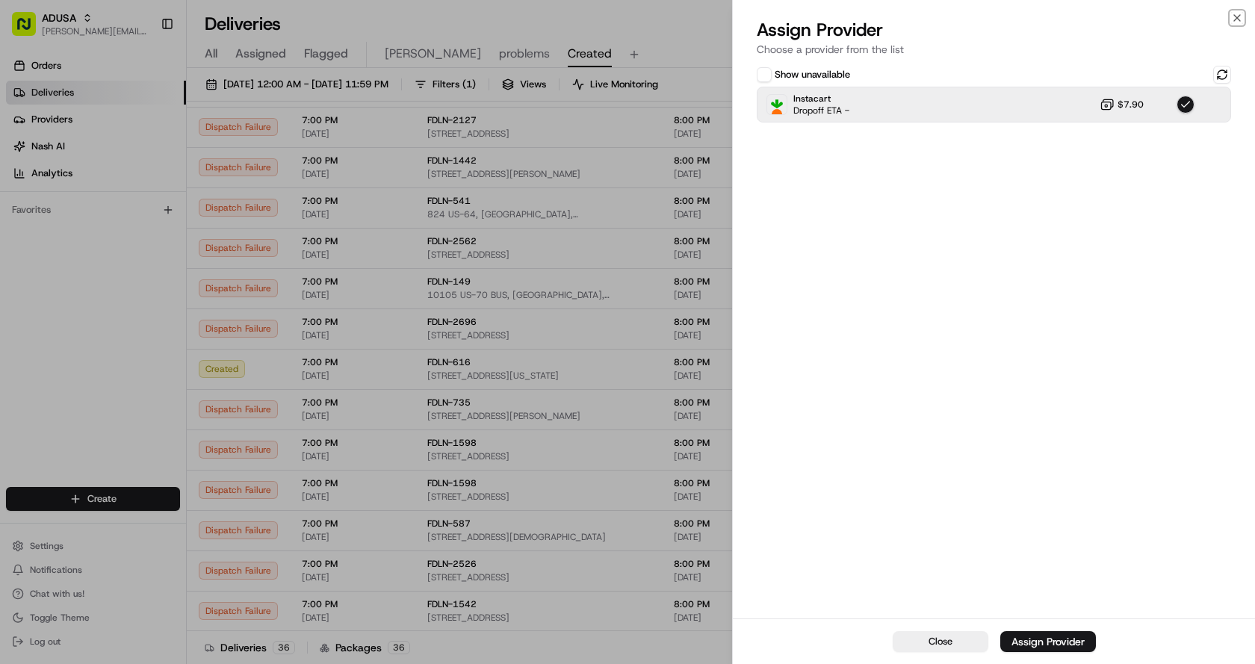
click at [1240, 17] on icon "button" at bounding box center [1237, 18] width 12 height 12
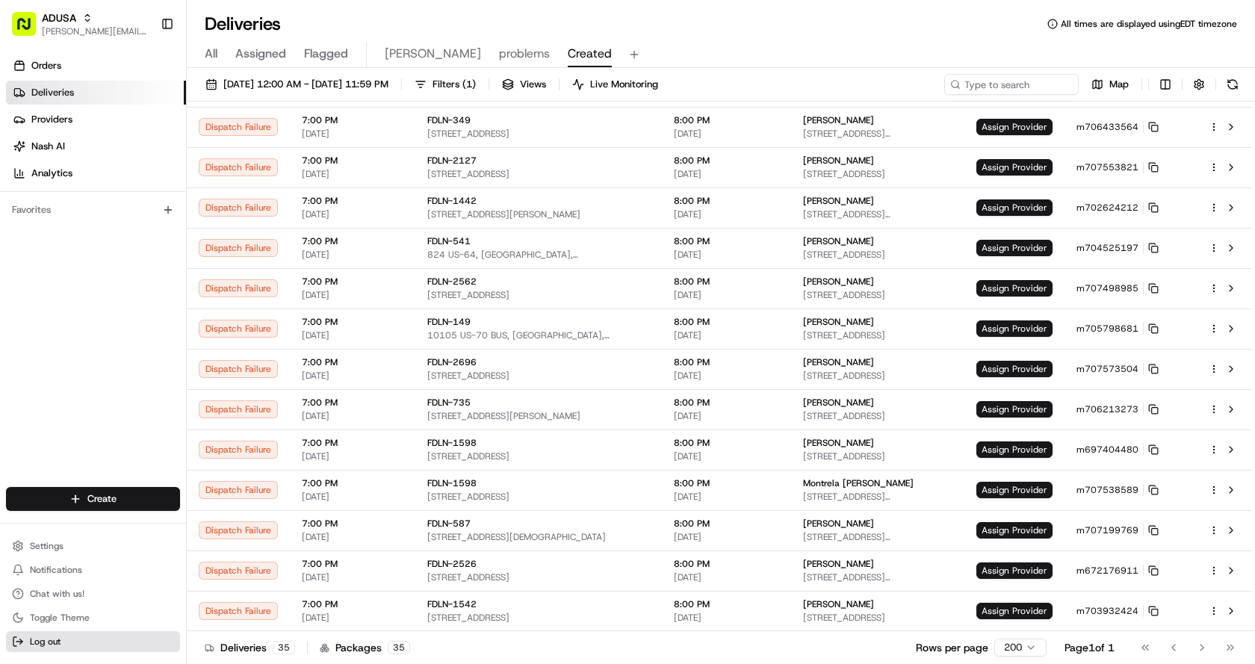
scroll to position [912, 0]
click at [787, 42] on div "All Assigned Flagged Chris problems Created" at bounding box center [721, 55] width 1069 height 26
drag, startPoint x: 687, startPoint y: 17, endPoint x: 724, endPoint y: 1, distance: 40.8
click at [687, 17] on div "Deliveries All times are displayed using EDT timezone" at bounding box center [721, 24] width 1069 height 24
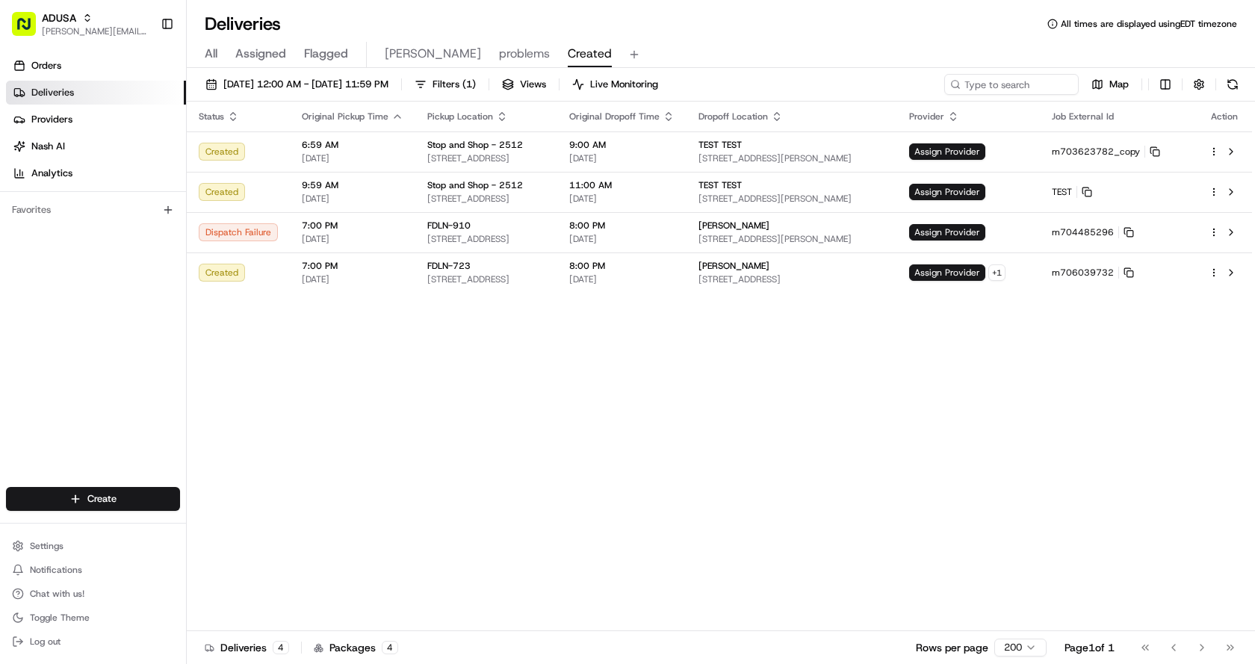
scroll to position [0, 0]
click at [568, 59] on span "Created" at bounding box center [590, 54] width 44 height 18
click at [865, 448] on div "Status Original Pickup Time Pickup Location Original Dropoff Time Dropoff Locat…" at bounding box center [720, 367] width 1066 height 530
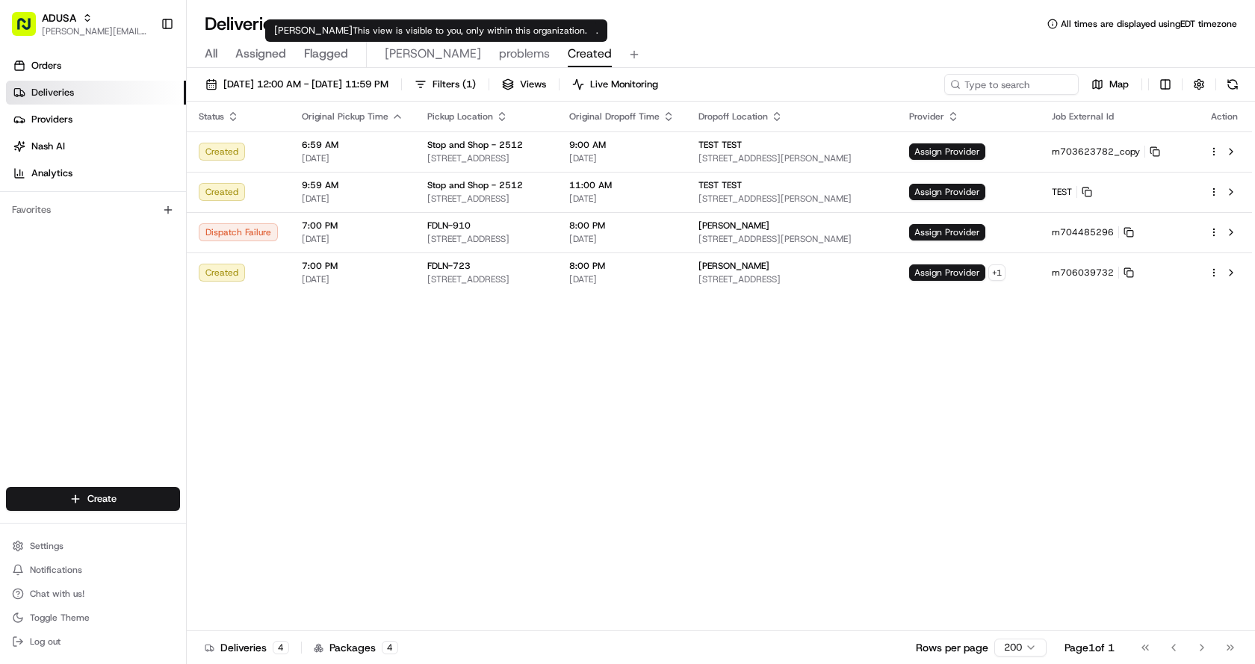
click at [389, 52] on span "Chris" at bounding box center [433, 54] width 96 height 18
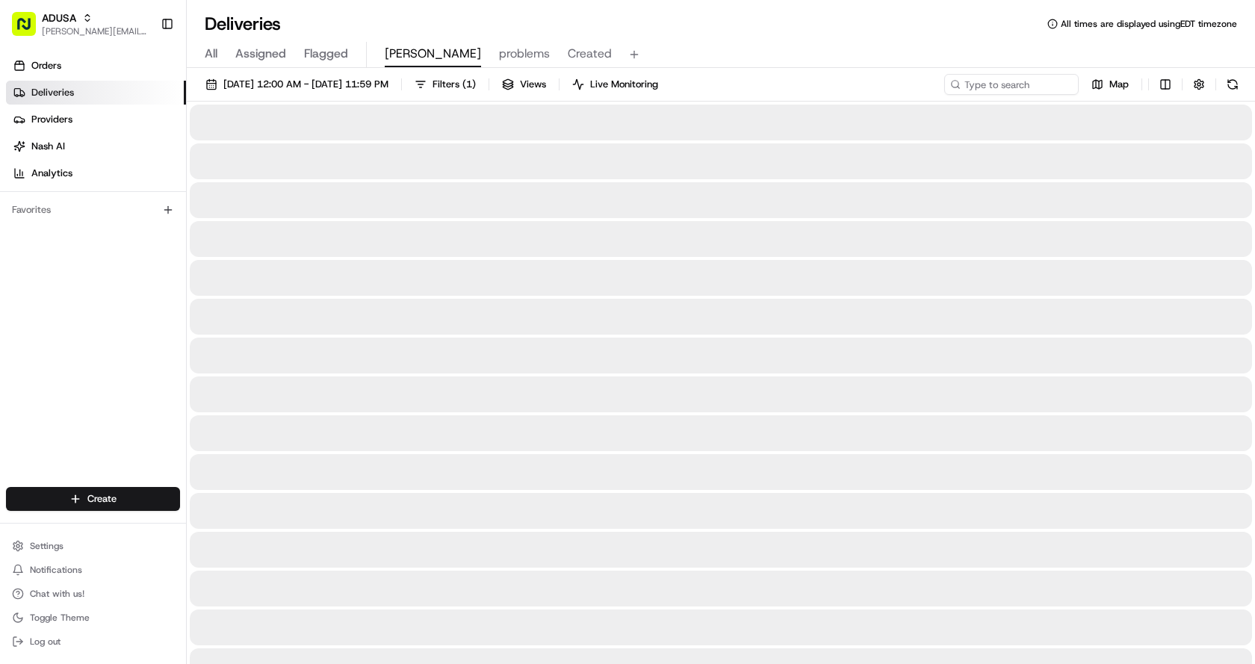
click at [568, 50] on span "Created" at bounding box center [590, 54] width 44 height 18
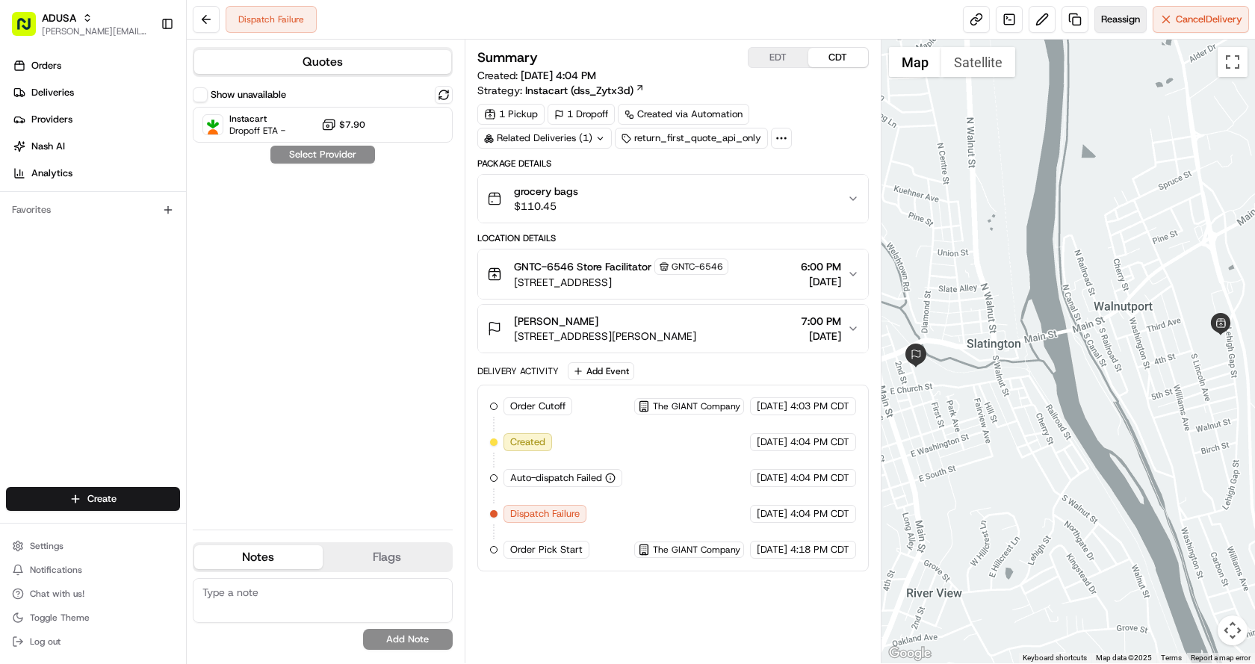
click at [1122, 17] on span "Reassign" at bounding box center [1120, 19] width 39 height 13
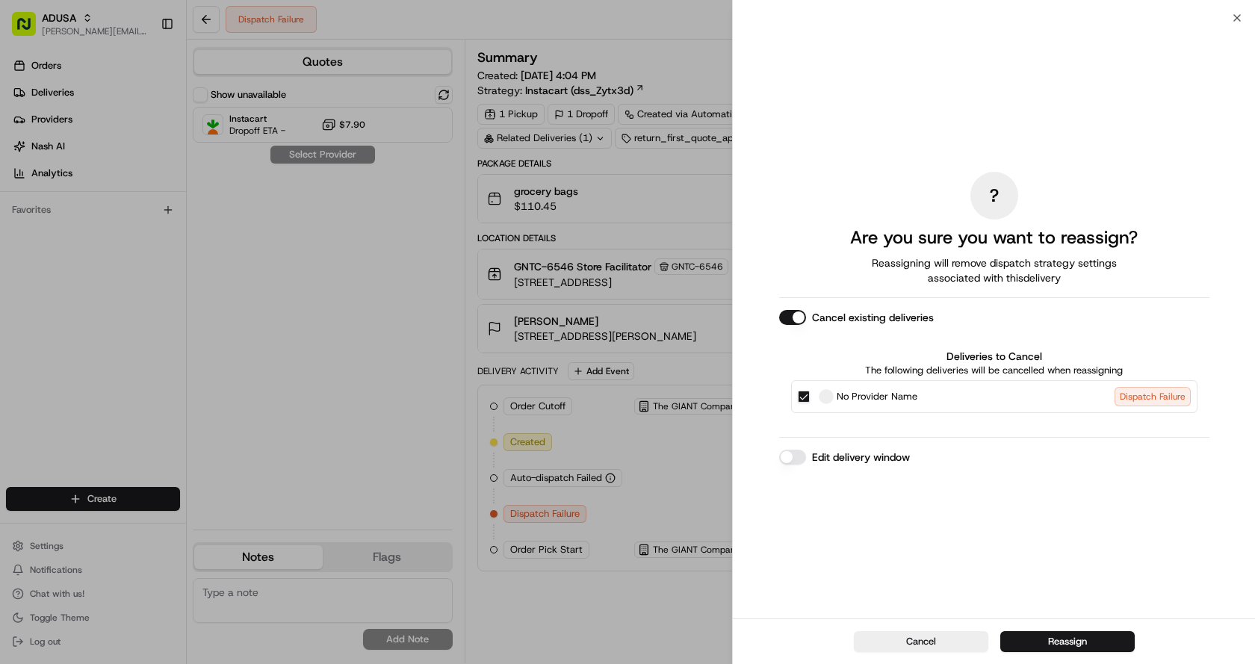
click at [795, 457] on button "Edit delivery window" at bounding box center [792, 457] width 27 height 15
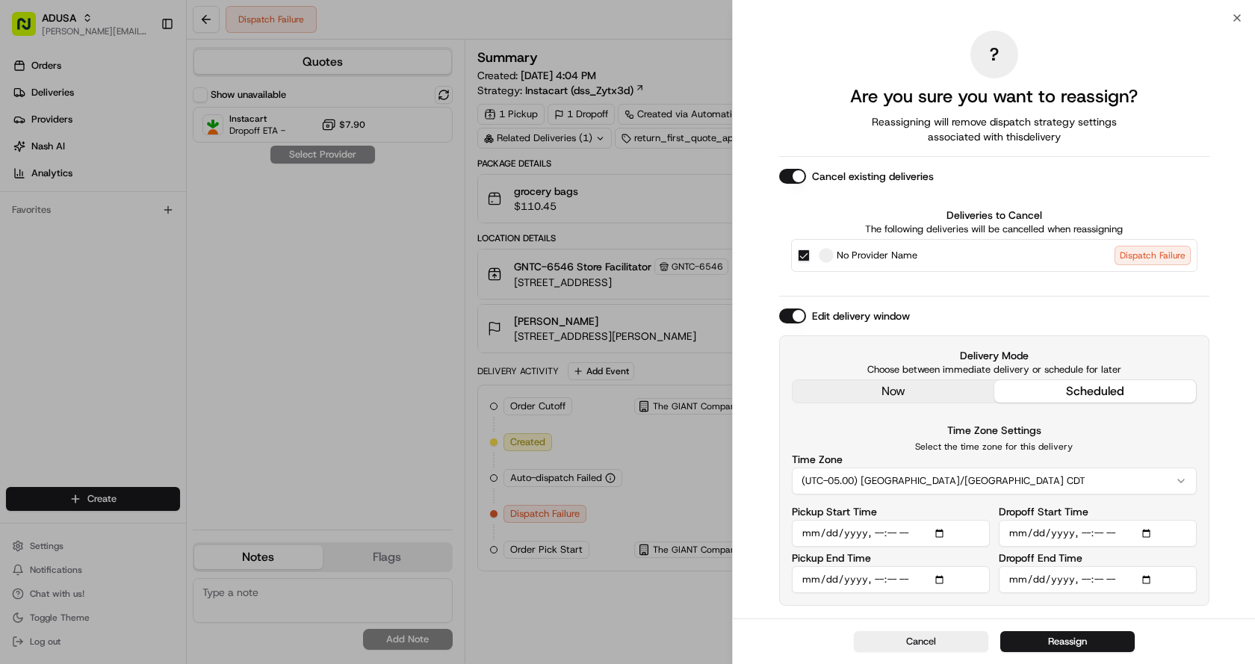
click at [1086, 480] on button "(UTC-05.00) America/Chicago CDT" at bounding box center [994, 481] width 405 height 27
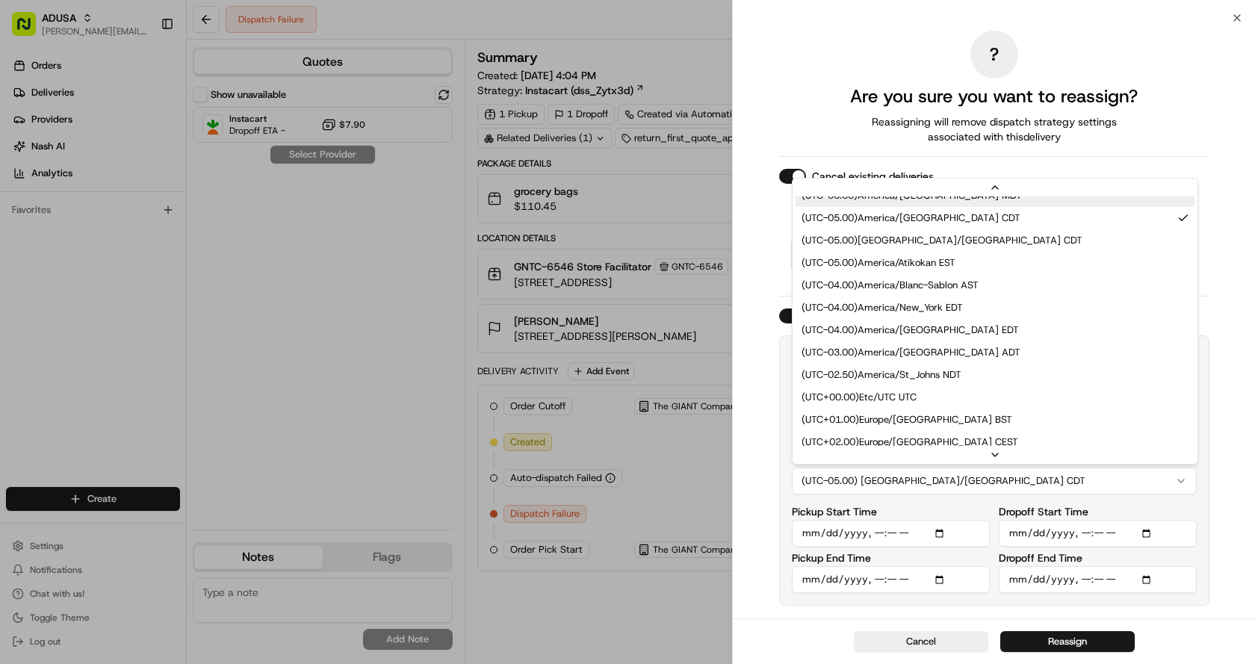
scroll to position [224, 0]
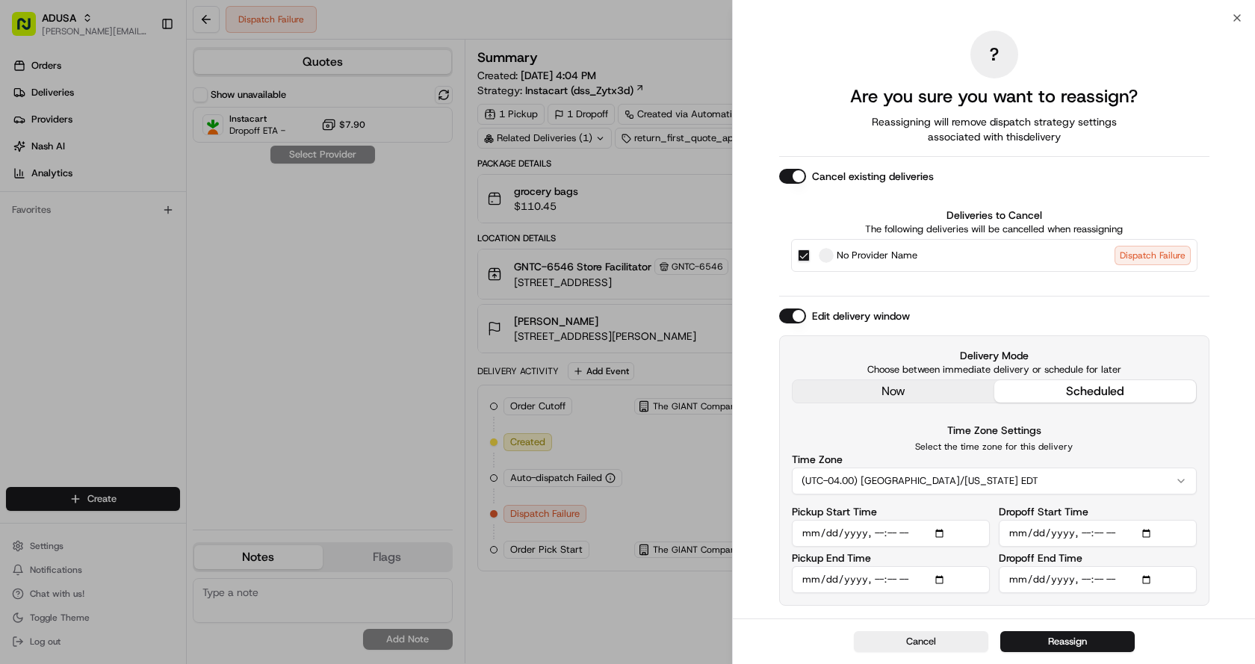
click at [882, 532] on input "Pickup Start Time" at bounding box center [891, 533] width 198 height 27
click at [879, 531] on input "Pickup Start Time" at bounding box center [891, 533] width 198 height 27
type input "2025-08-15T19:00"
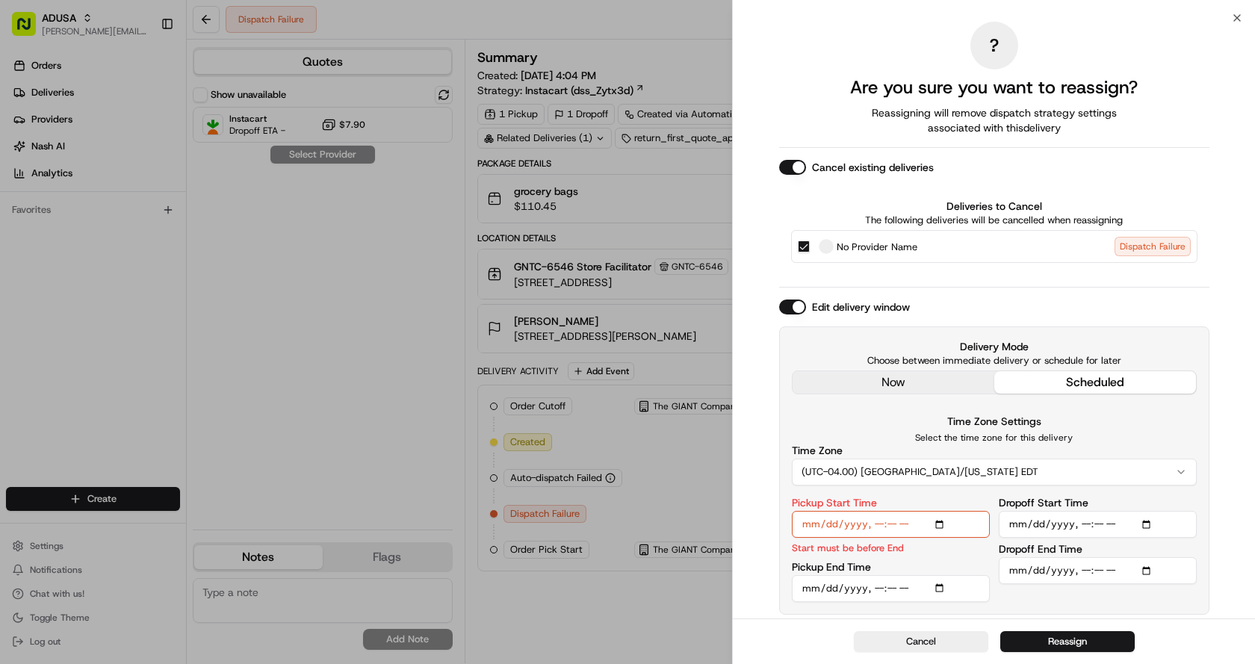
click at [877, 587] on input "Pickup End Time" at bounding box center [891, 588] width 198 height 27
type input "2025-08-15T19:30"
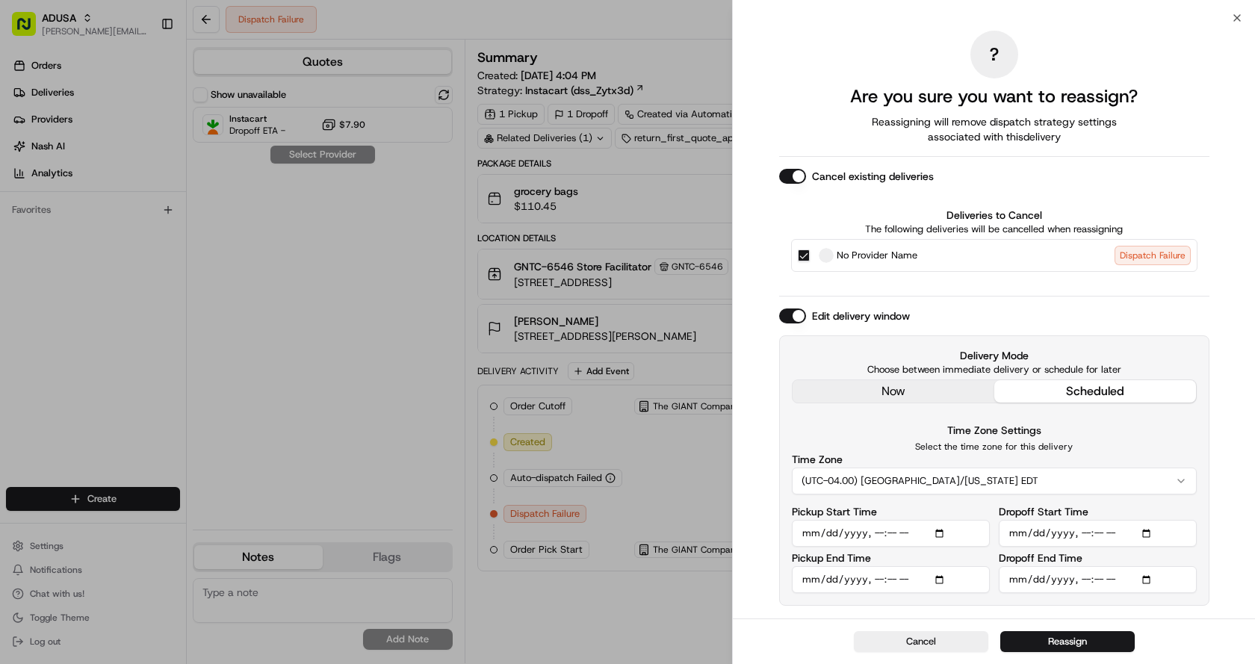
click at [957, 507] on div "Pickup Start Time" at bounding box center [891, 527] width 198 height 40
click at [1083, 533] on input "Dropoff Start Time" at bounding box center [1098, 533] width 198 height 27
type input "2025-08-15T19:00"
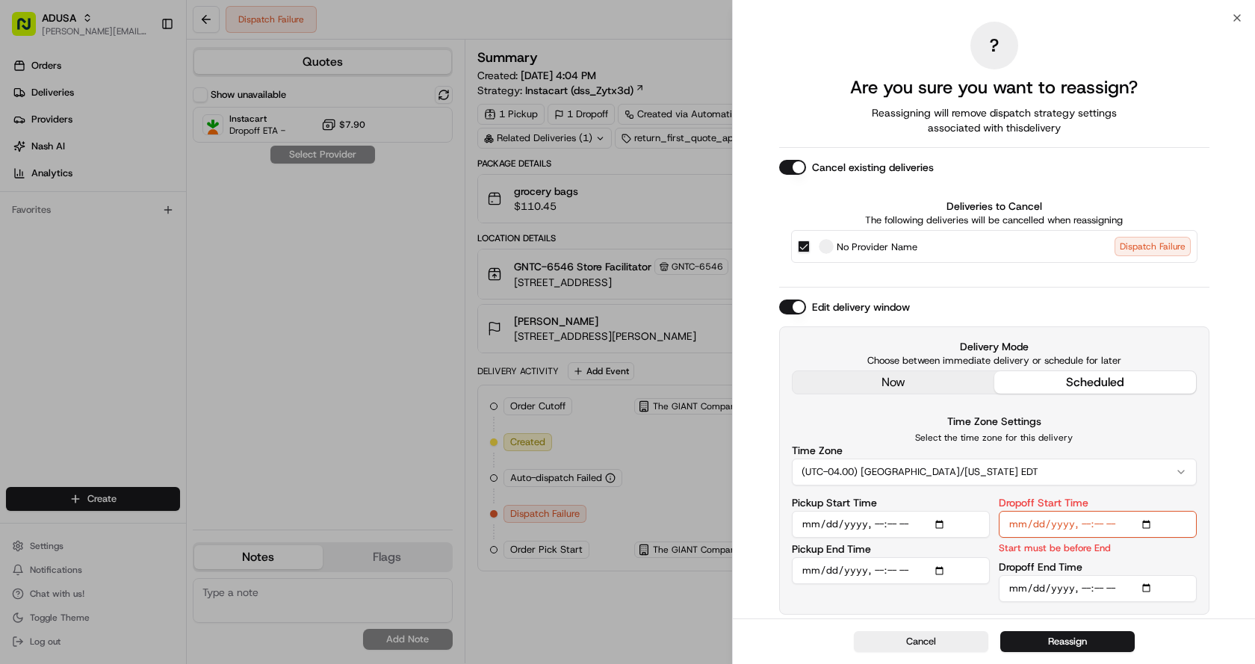
click at [1089, 585] on input "Dropoff End Time" at bounding box center [1098, 588] width 198 height 27
type input "[DATE]T20:00"
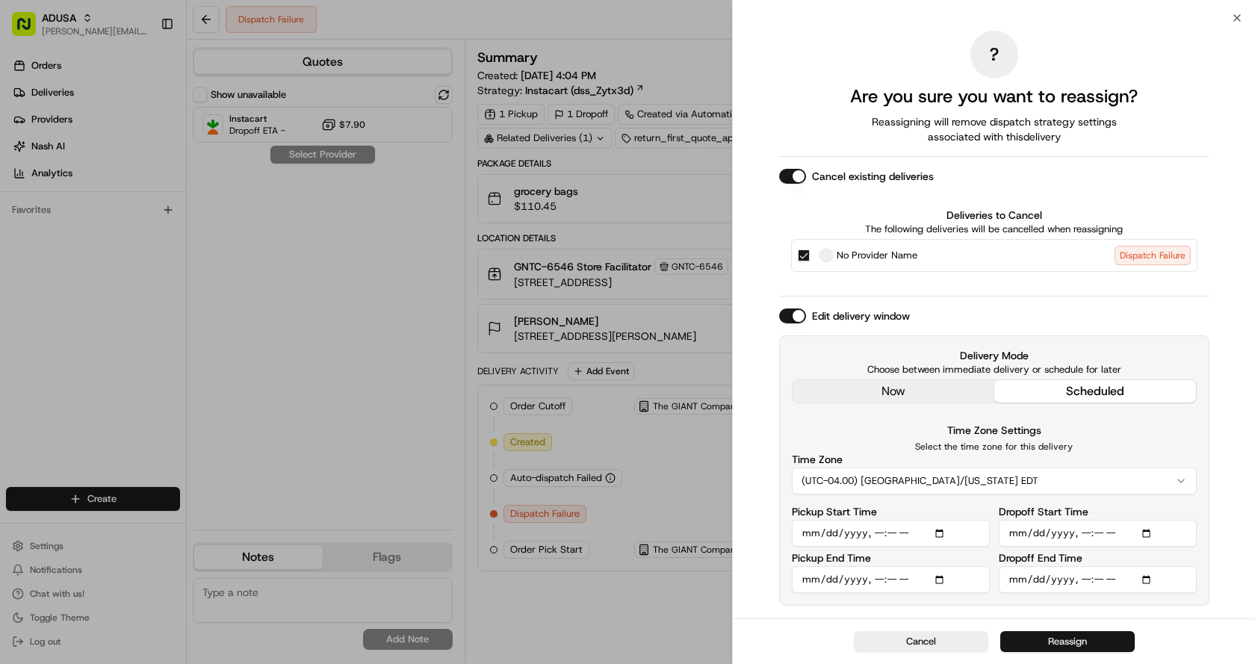
click at [1061, 640] on button "Reassign" at bounding box center [1068, 641] width 134 height 21
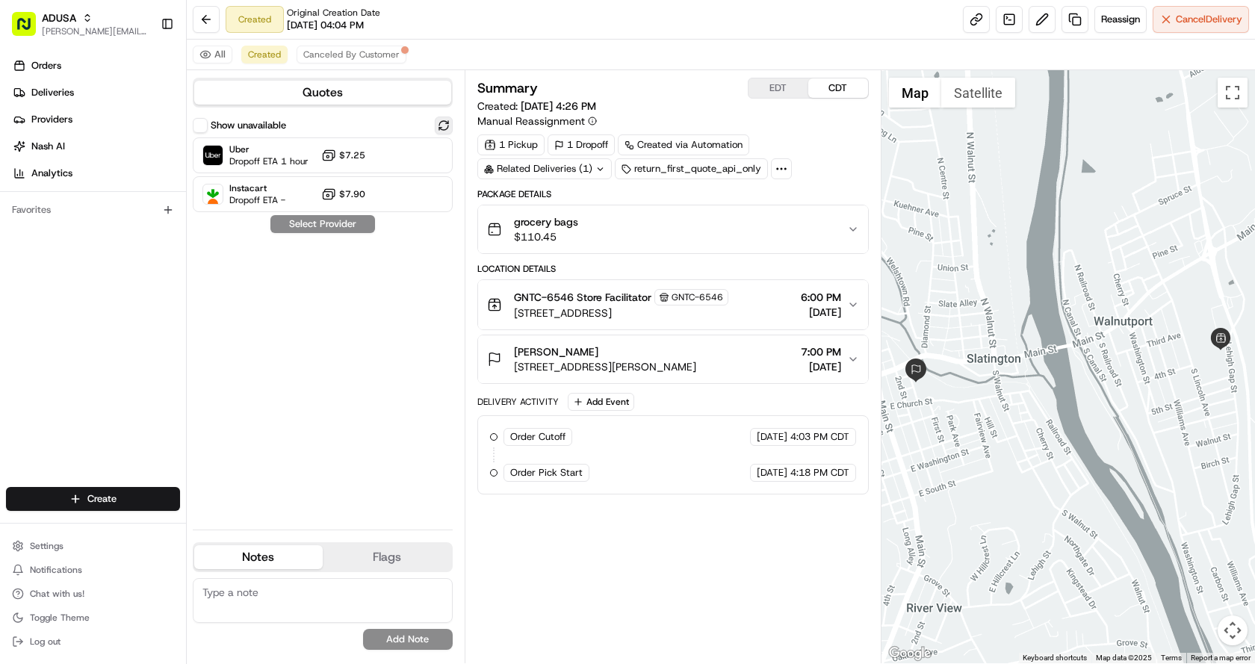
click at [451, 126] on button at bounding box center [444, 126] width 18 height 18
click at [265, 153] on span "Uber" at bounding box center [268, 149] width 79 height 12
click at [305, 226] on button "Assign Provider" at bounding box center [323, 224] width 106 height 18
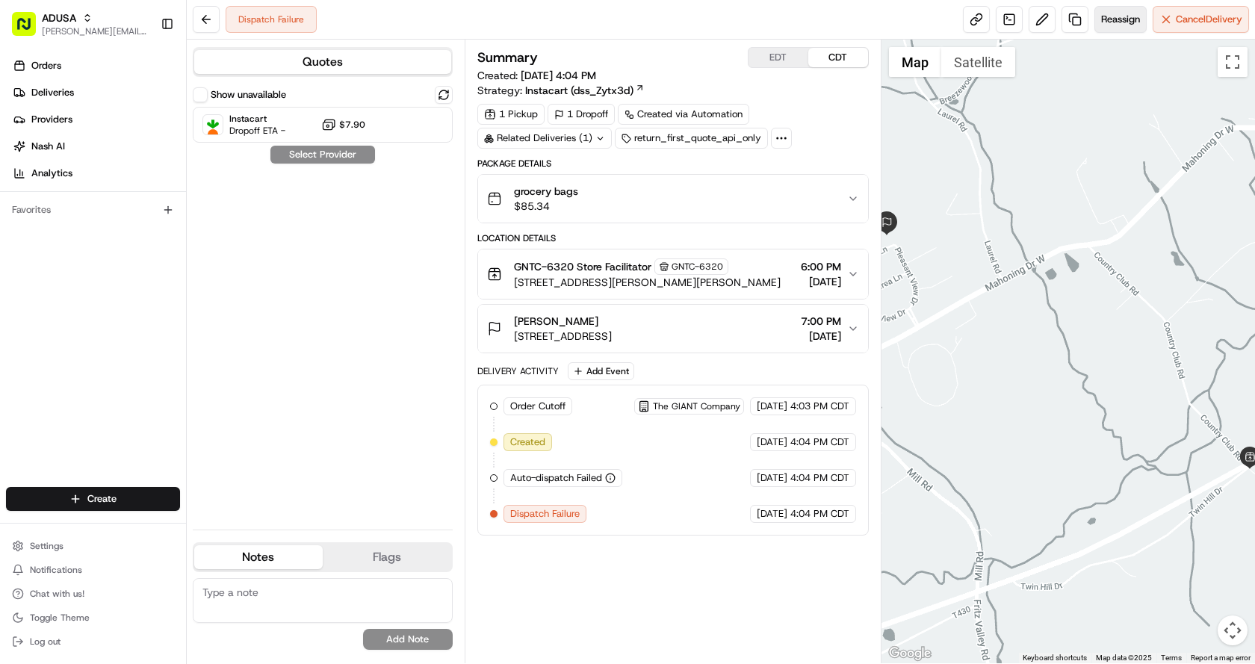
click at [1117, 20] on span "Reassign" at bounding box center [1120, 19] width 39 height 13
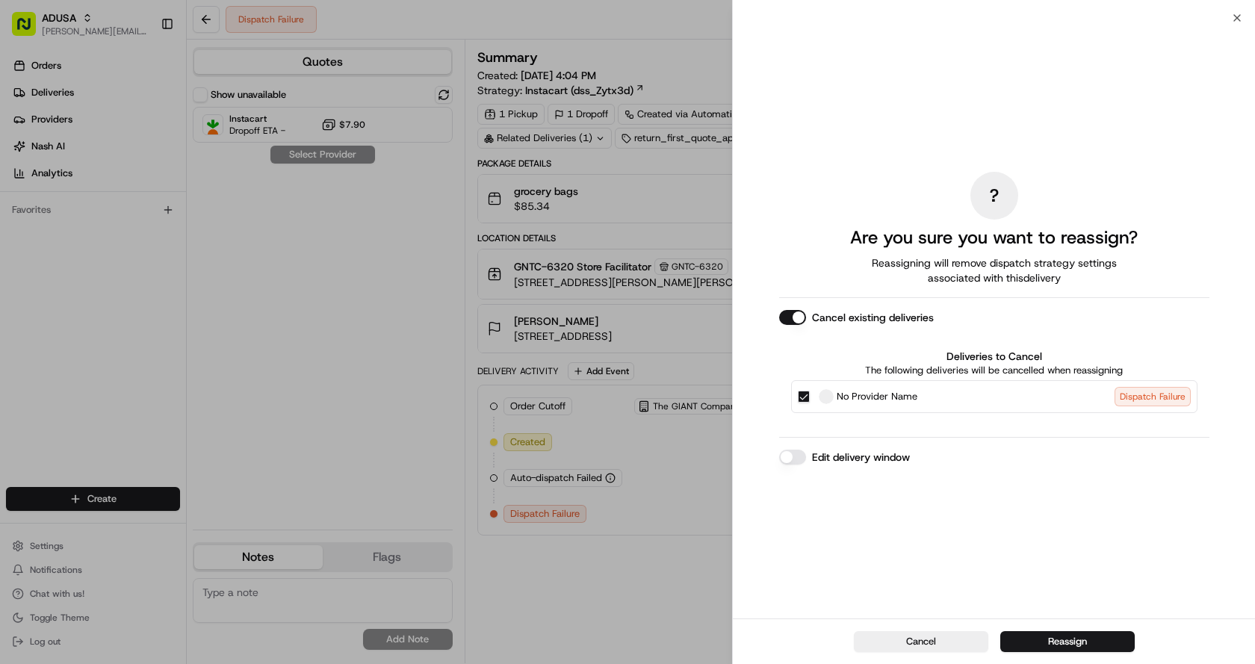
click at [795, 454] on button "Edit delivery window" at bounding box center [792, 457] width 27 height 15
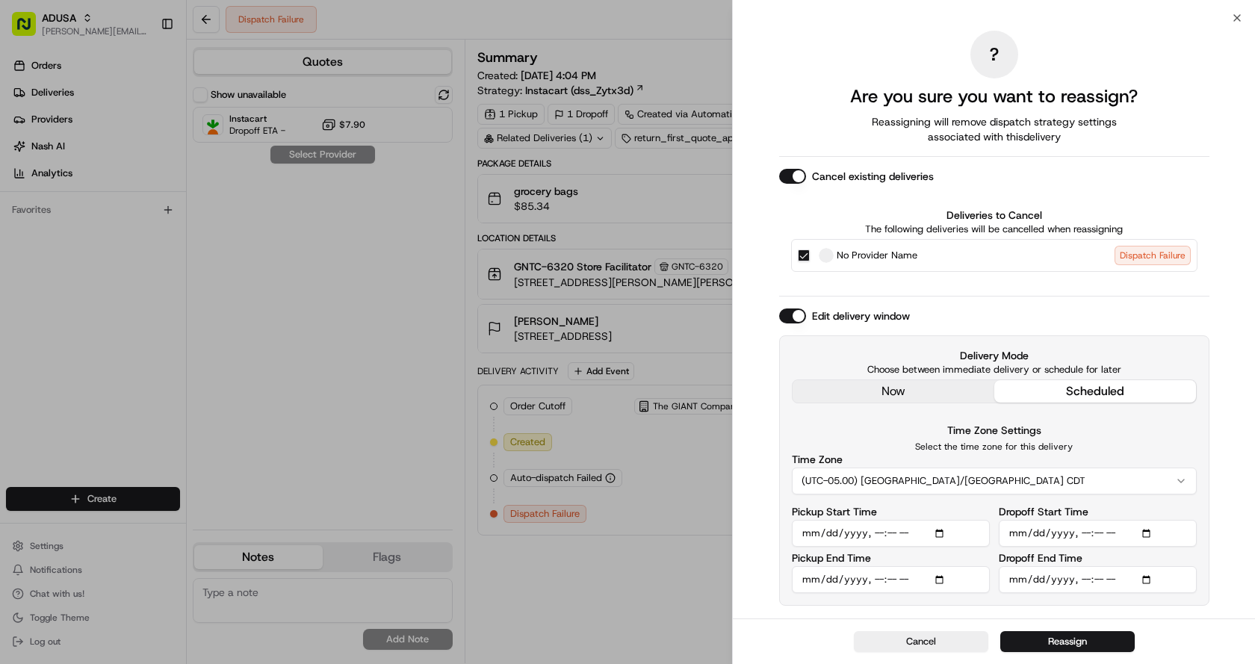
click at [1029, 483] on button "(UTC-05.00) [GEOGRAPHIC_DATA]/[GEOGRAPHIC_DATA] CDT" at bounding box center [994, 481] width 405 height 27
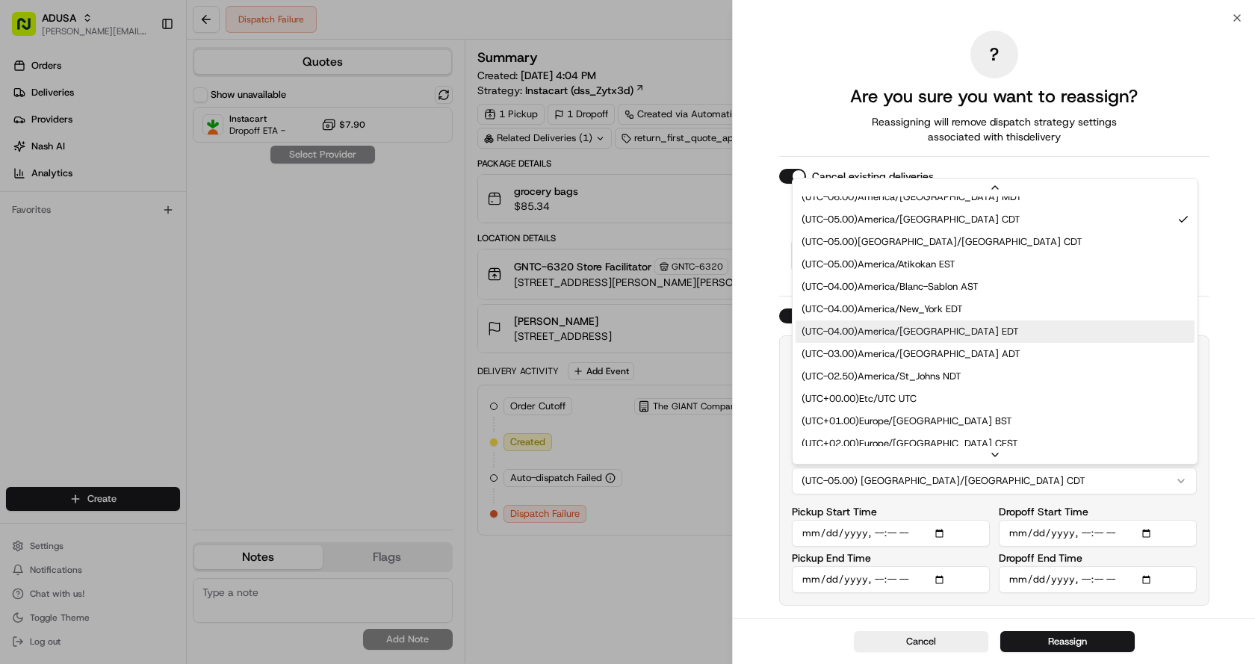
scroll to position [224, 0]
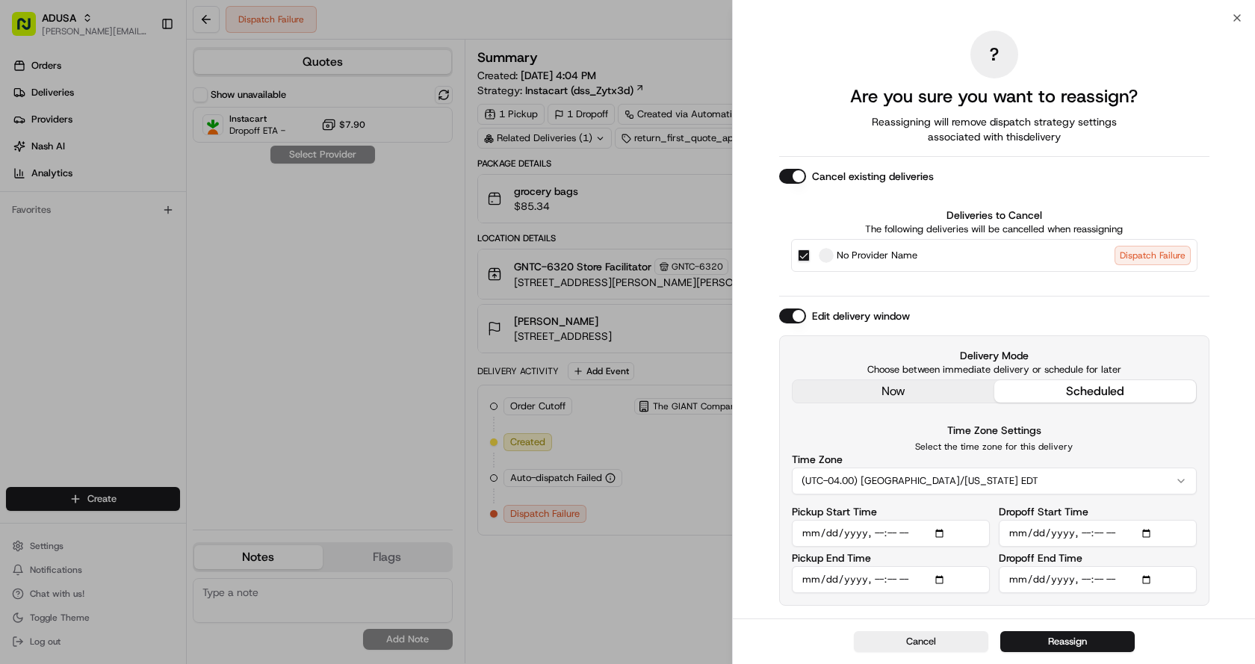
click at [877, 534] on input "Pickup Start Time" at bounding box center [891, 533] width 198 height 27
type input "[DATE]T19:00"
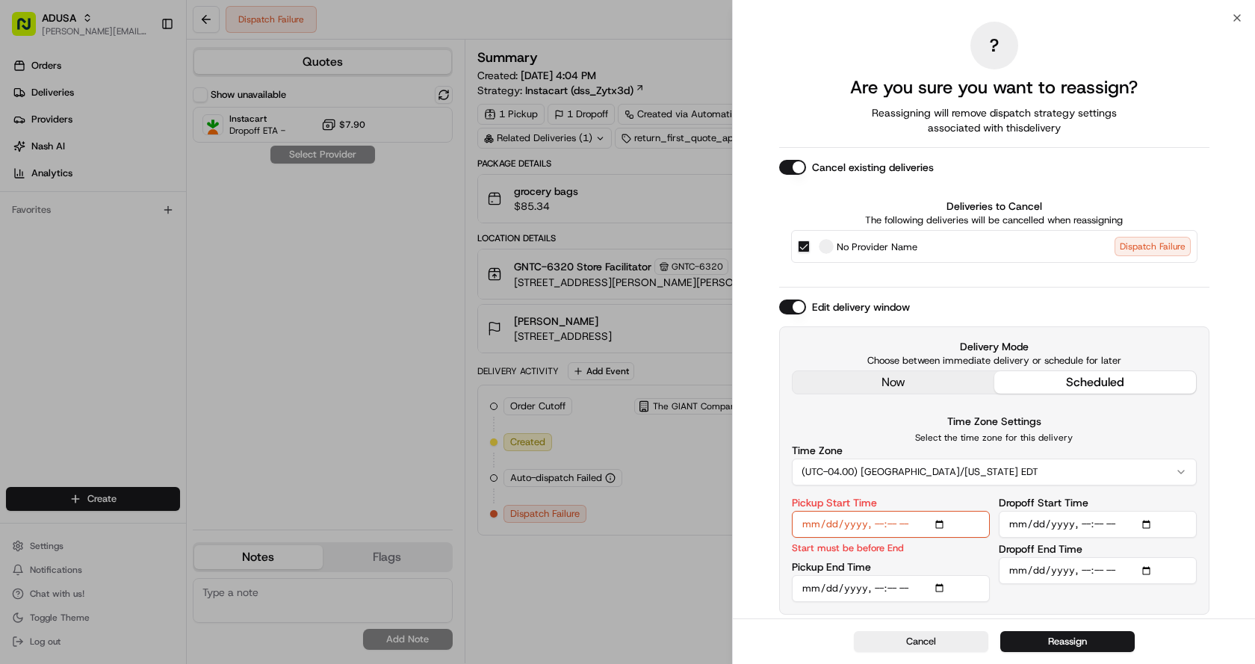
click at [876, 588] on input "Pickup End Time" at bounding box center [891, 588] width 198 height 27
type input "[DATE]T19:30"
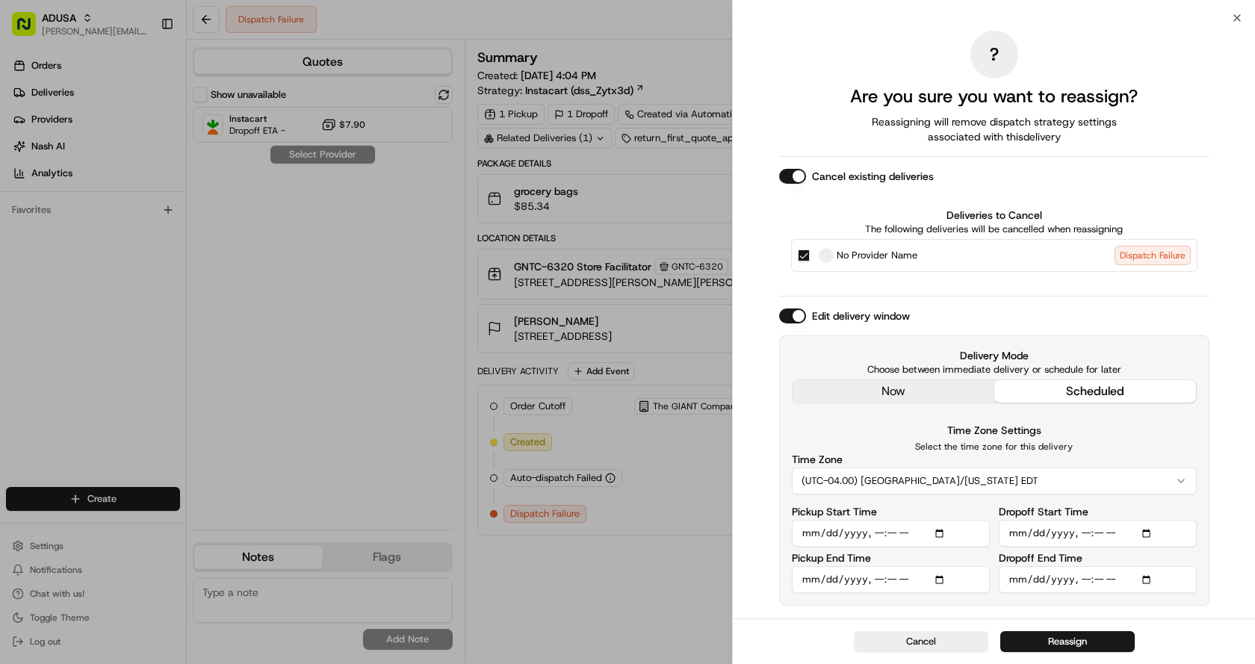
click at [1087, 533] on input "Dropoff Start Time" at bounding box center [1098, 533] width 198 height 27
type input "[DATE]T19:00"
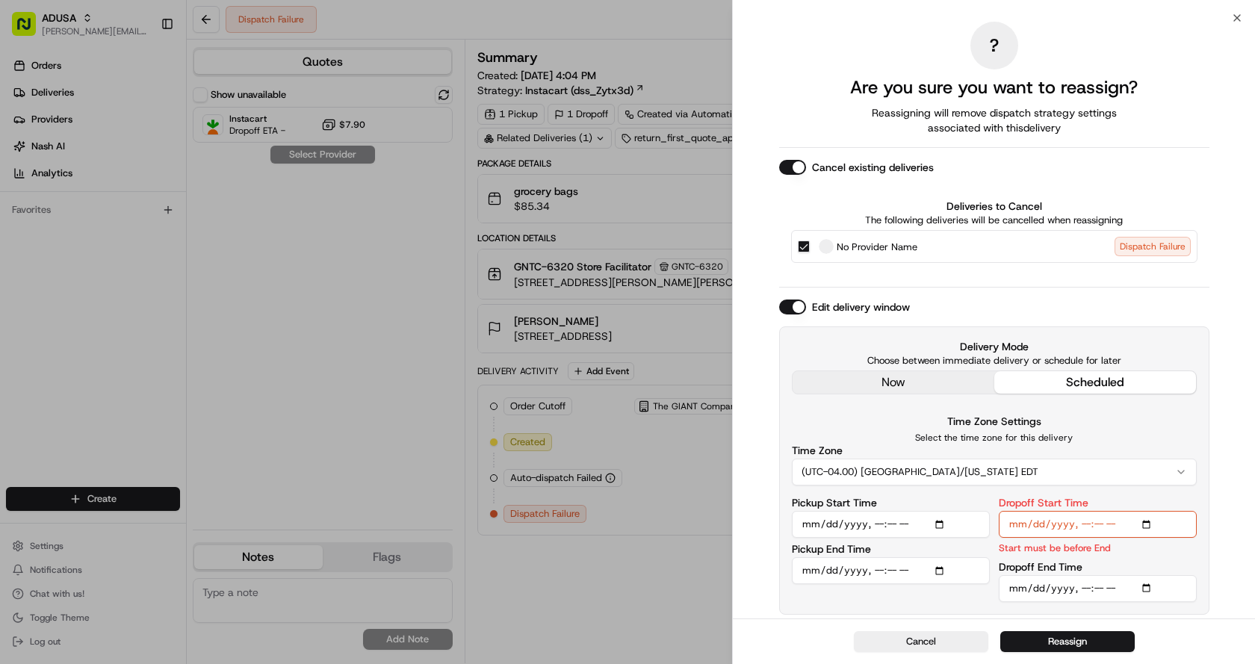
click at [1089, 588] on input "Dropoff End Time" at bounding box center [1098, 588] width 198 height 27
type input "[DATE]T20:00"
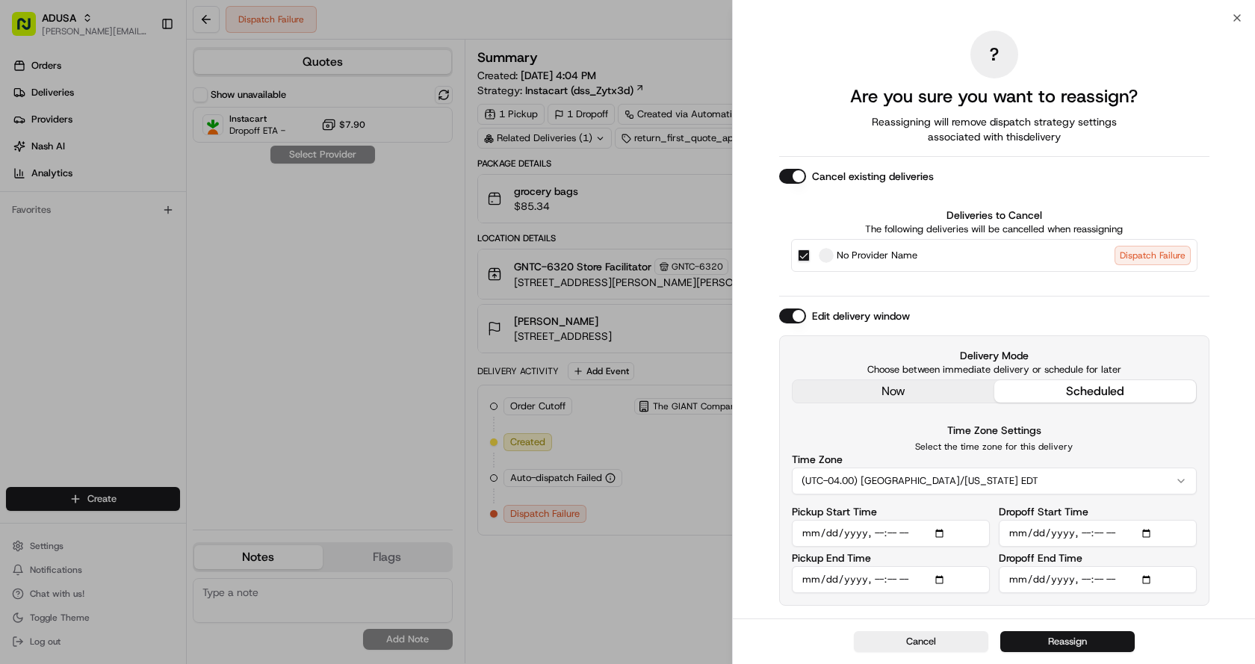
click at [1079, 644] on button "Reassign" at bounding box center [1068, 641] width 134 height 21
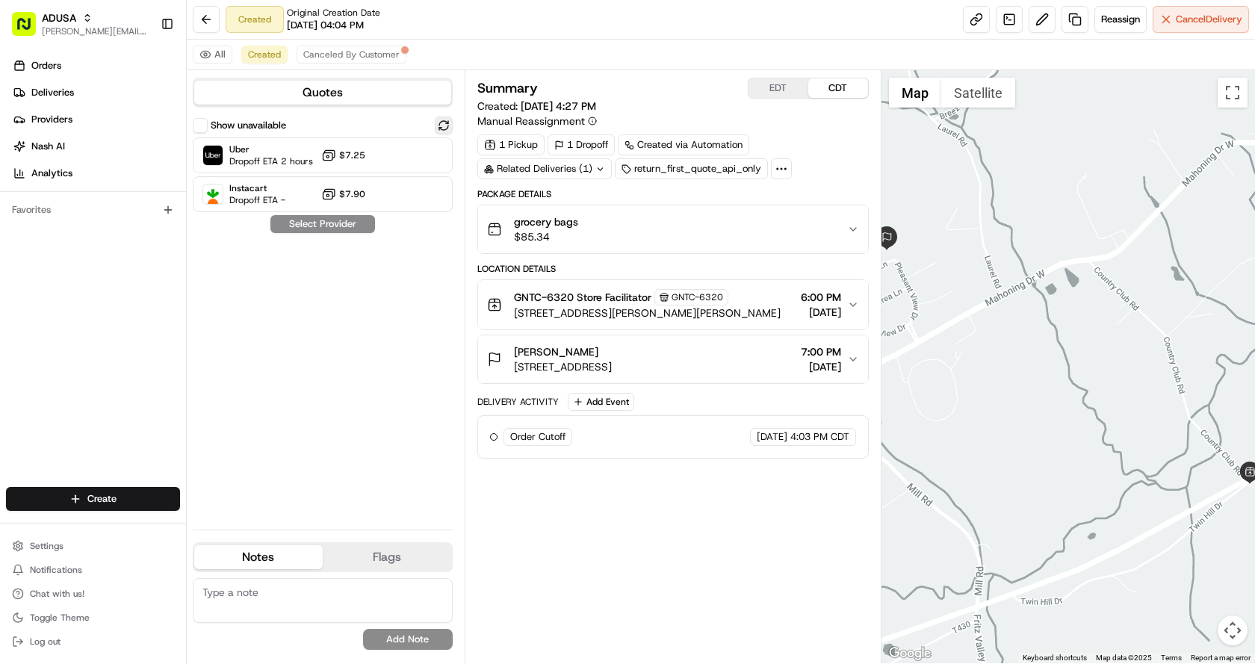
click at [447, 126] on button at bounding box center [444, 126] width 18 height 18
click at [407, 158] on div at bounding box center [407, 155] width 18 height 18
click at [335, 226] on button "Assign Provider" at bounding box center [323, 224] width 106 height 18
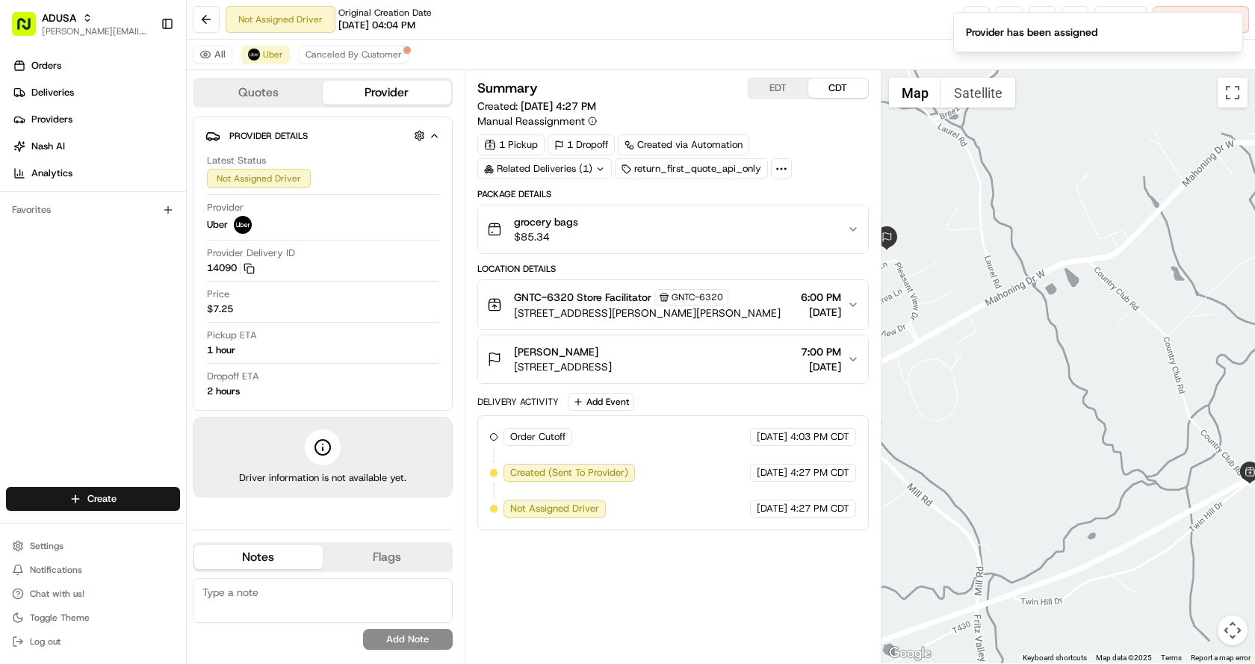
click at [627, 52] on div "All Uber Canceled By Customer" at bounding box center [721, 55] width 1069 height 31
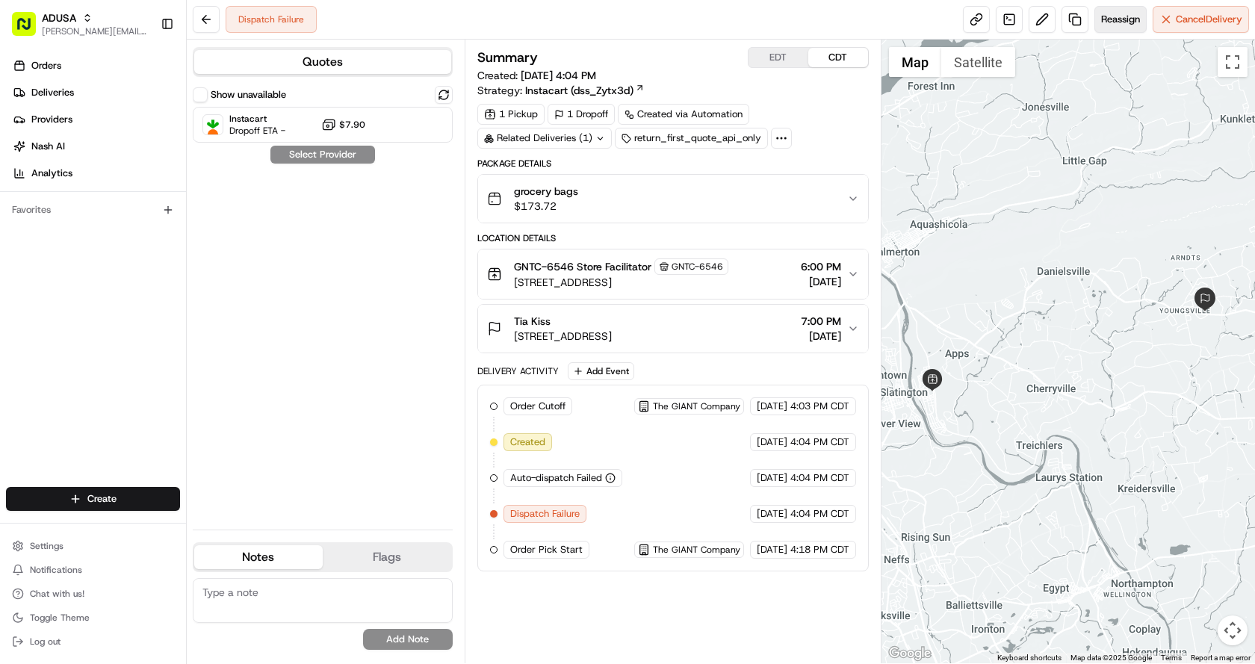
click at [1115, 26] on button "Reassign" at bounding box center [1121, 19] width 52 height 27
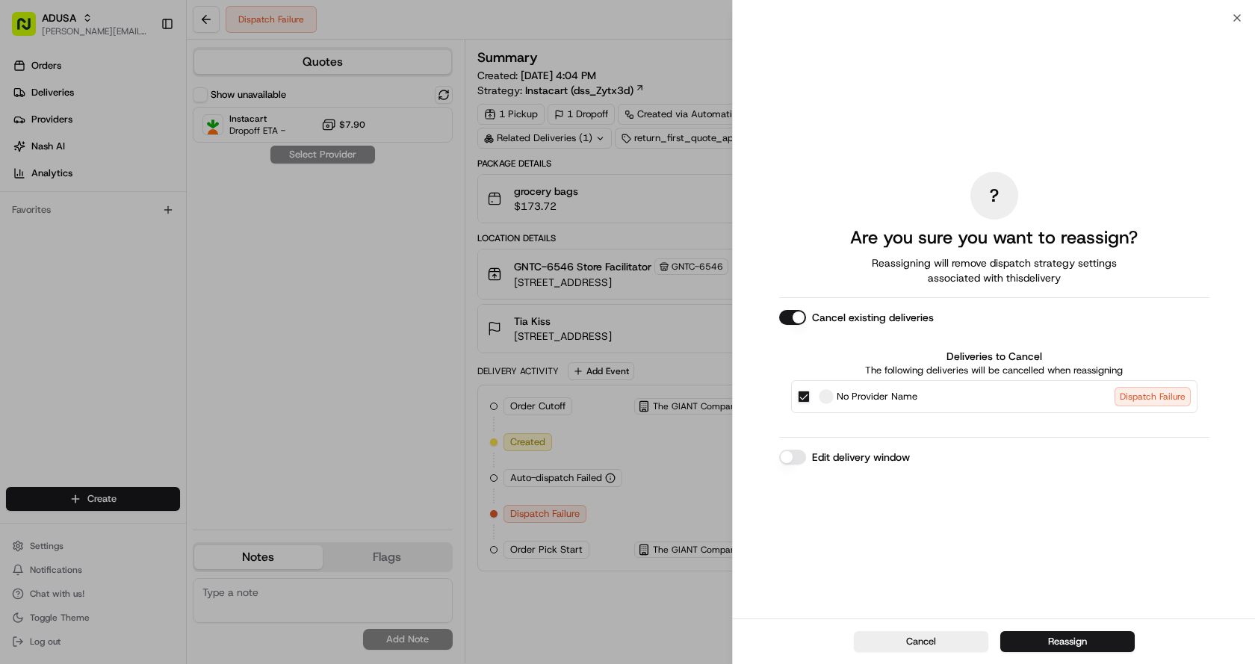
click at [796, 463] on button "Edit delivery window" at bounding box center [792, 457] width 27 height 15
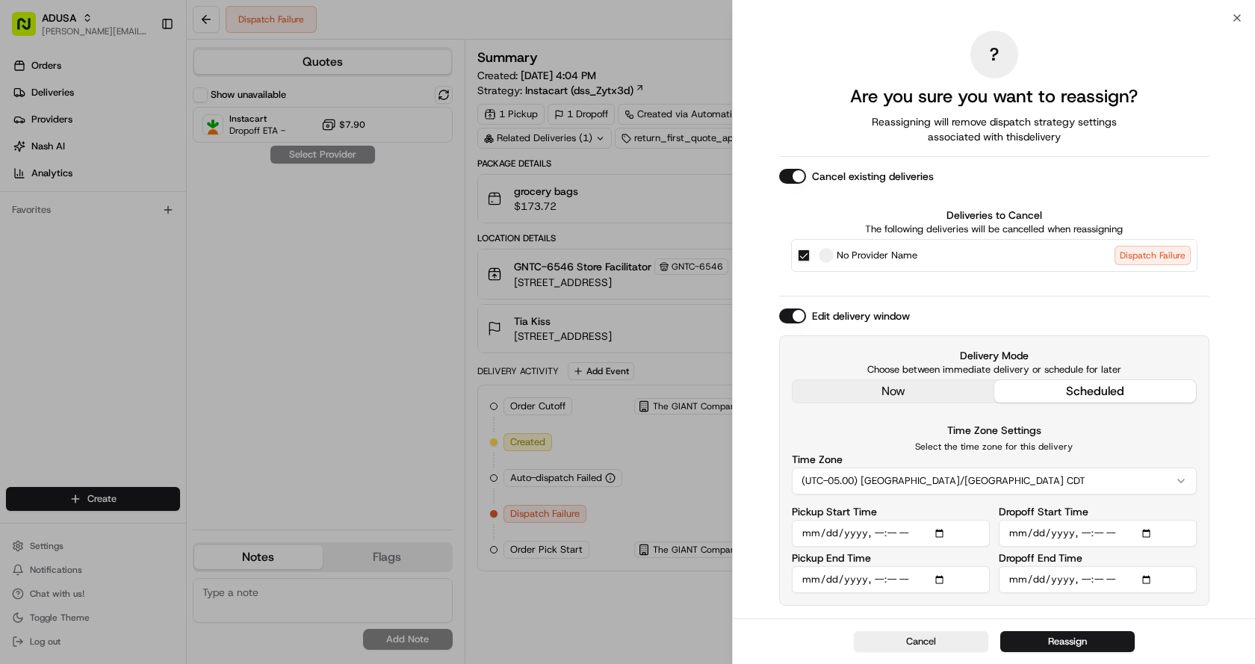
click at [957, 477] on button "(UTC-05.00) [GEOGRAPHIC_DATA]/[GEOGRAPHIC_DATA] CDT" at bounding box center [994, 481] width 405 height 27
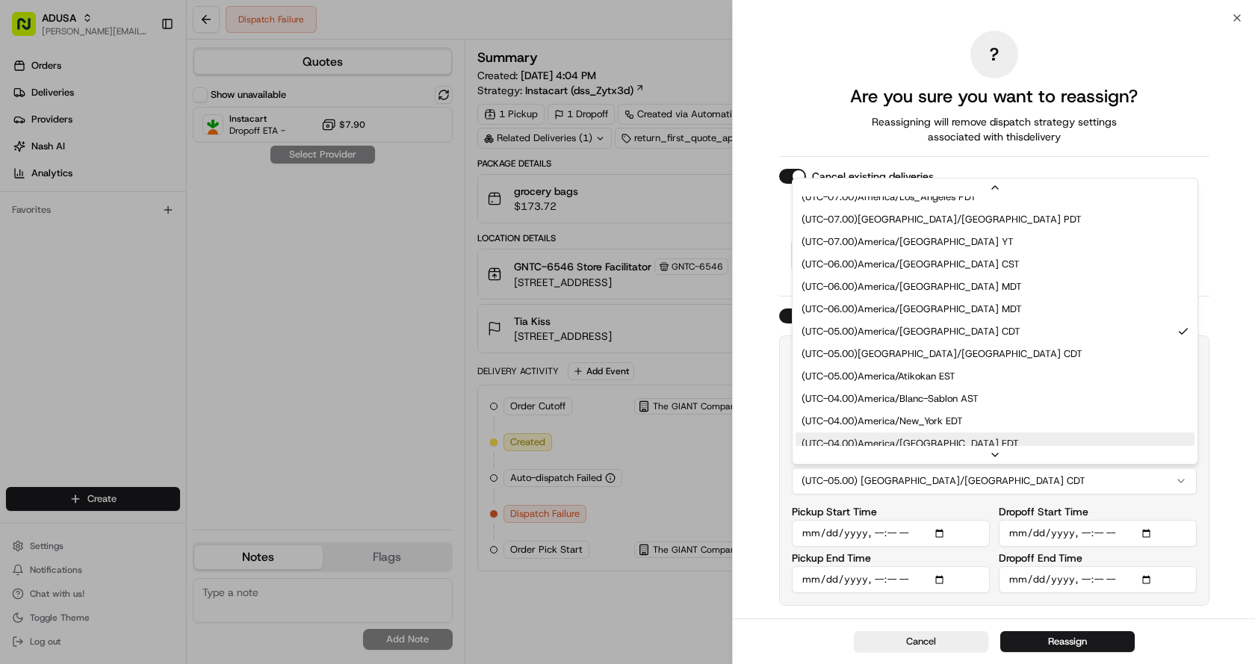
scroll to position [149, 0]
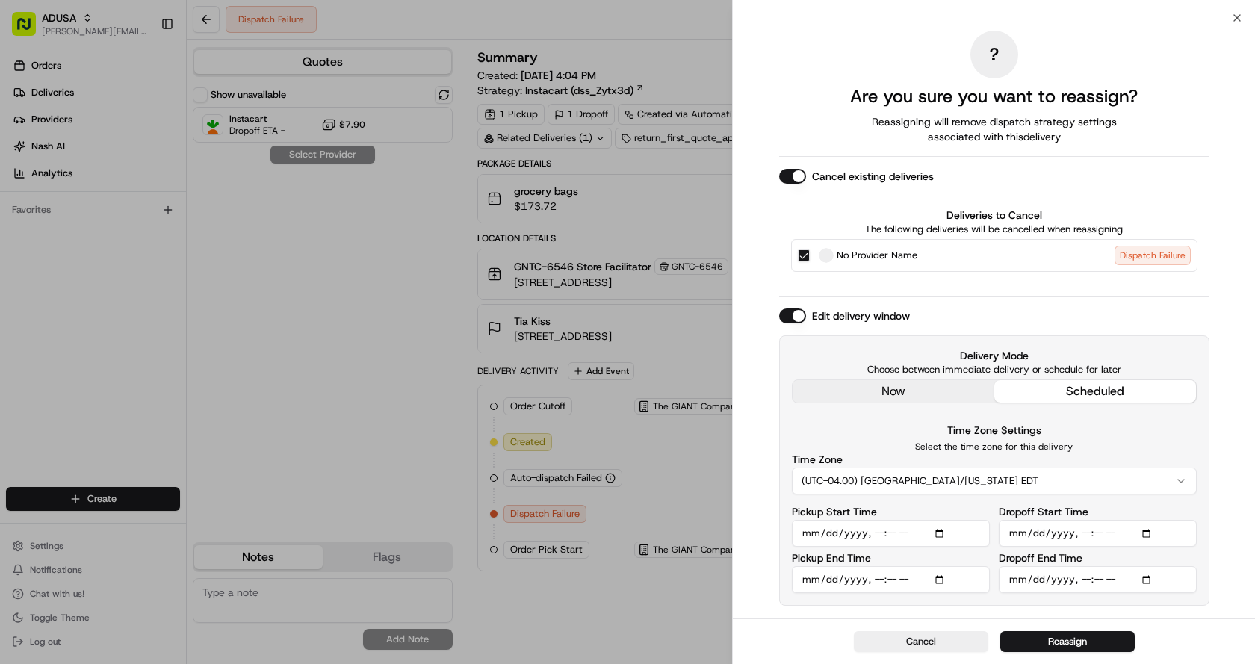
click at [877, 530] on input "Pickup Start Time" at bounding box center [891, 533] width 198 height 27
type input "[DATE]T19:00"
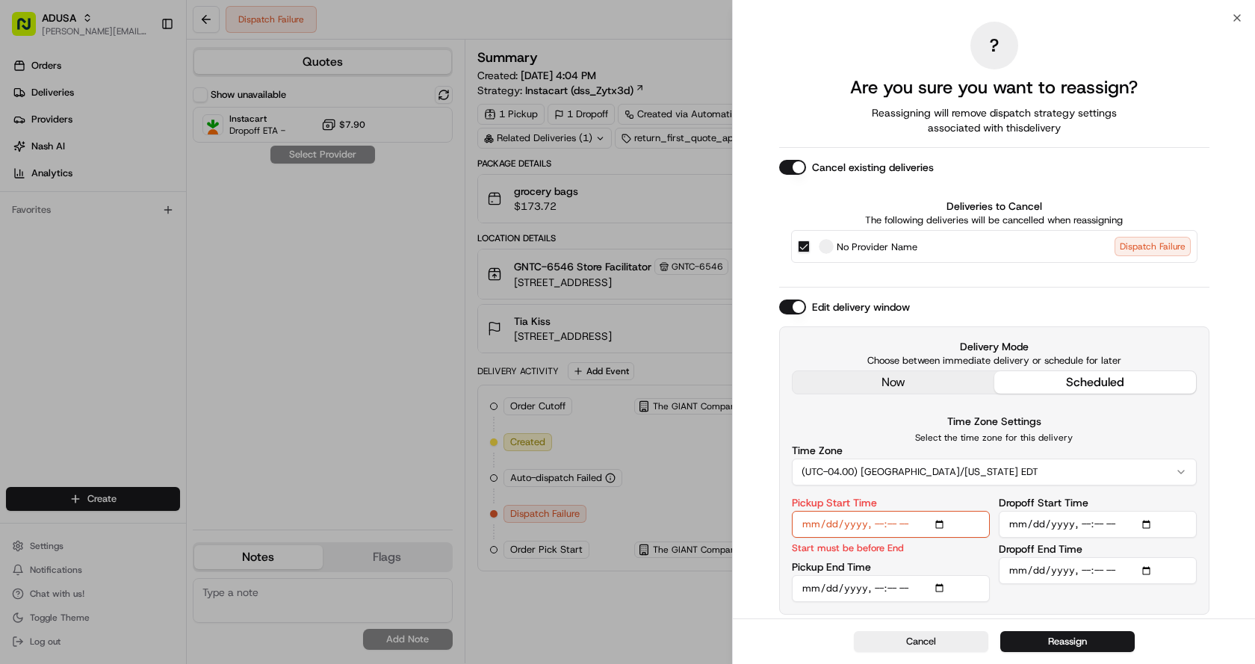
click at [875, 588] on input "Pickup End Time" at bounding box center [891, 588] width 198 height 27
type input "[DATE]T19:30"
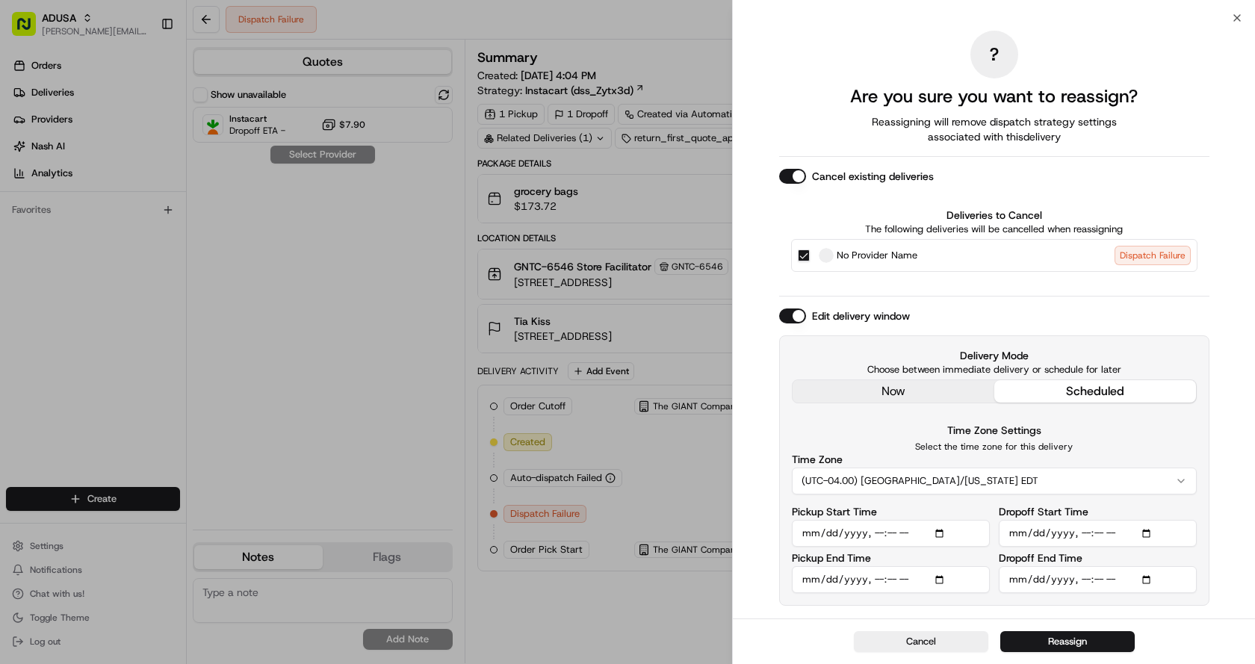
click at [1082, 530] on input "Dropoff Start Time" at bounding box center [1098, 533] width 198 height 27
type input "[DATE]T19:00"
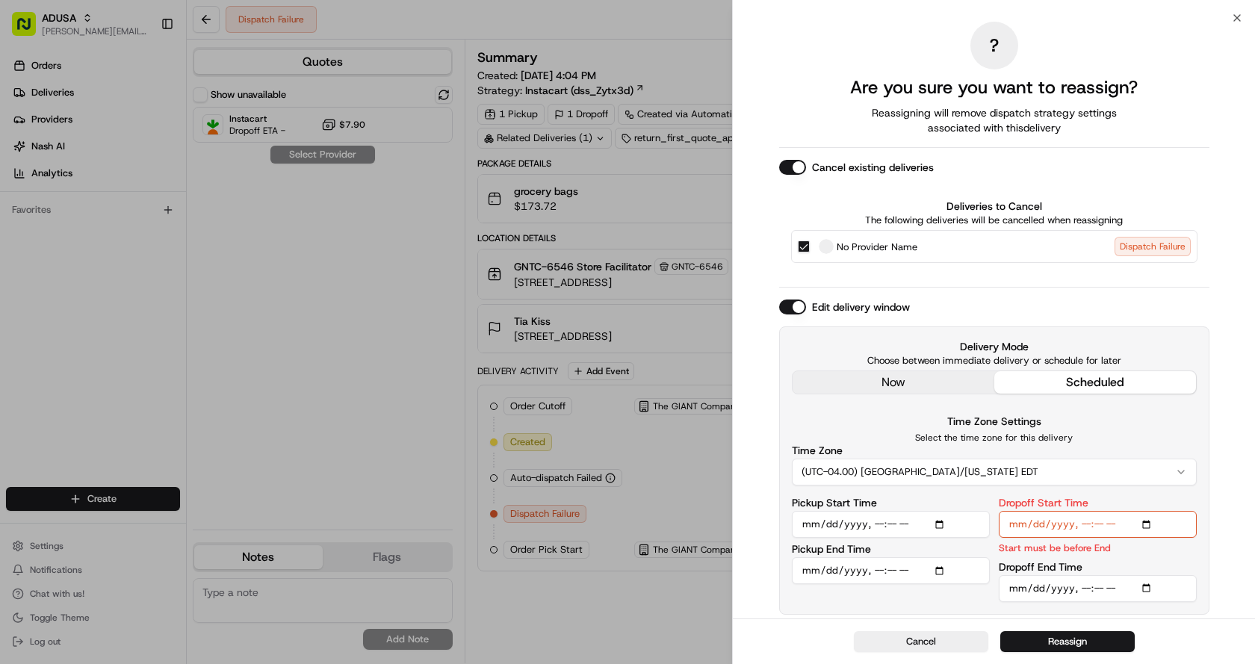
click at [1084, 587] on input "Dropoff End Time" at bounding box center [1098, 588] width 198 height 27
type input "[DATE]T20:00"
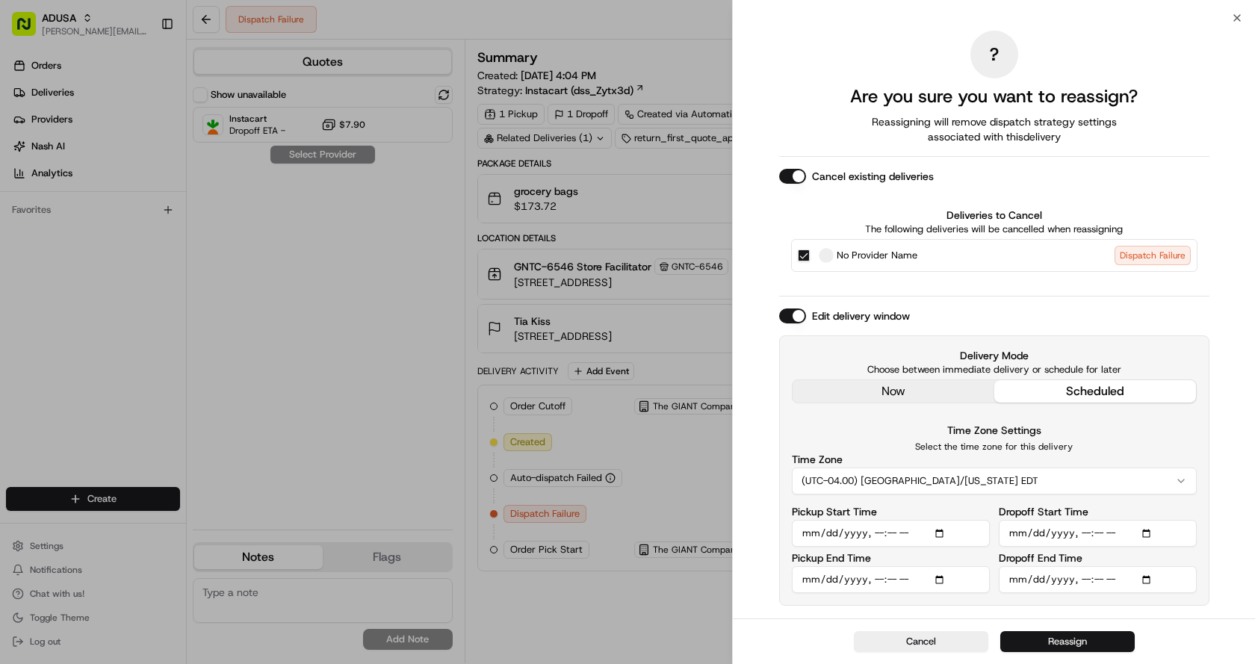
click at [1039, 635] on button "Reassign" at bounding box center [1068, 641] width 134 height 21
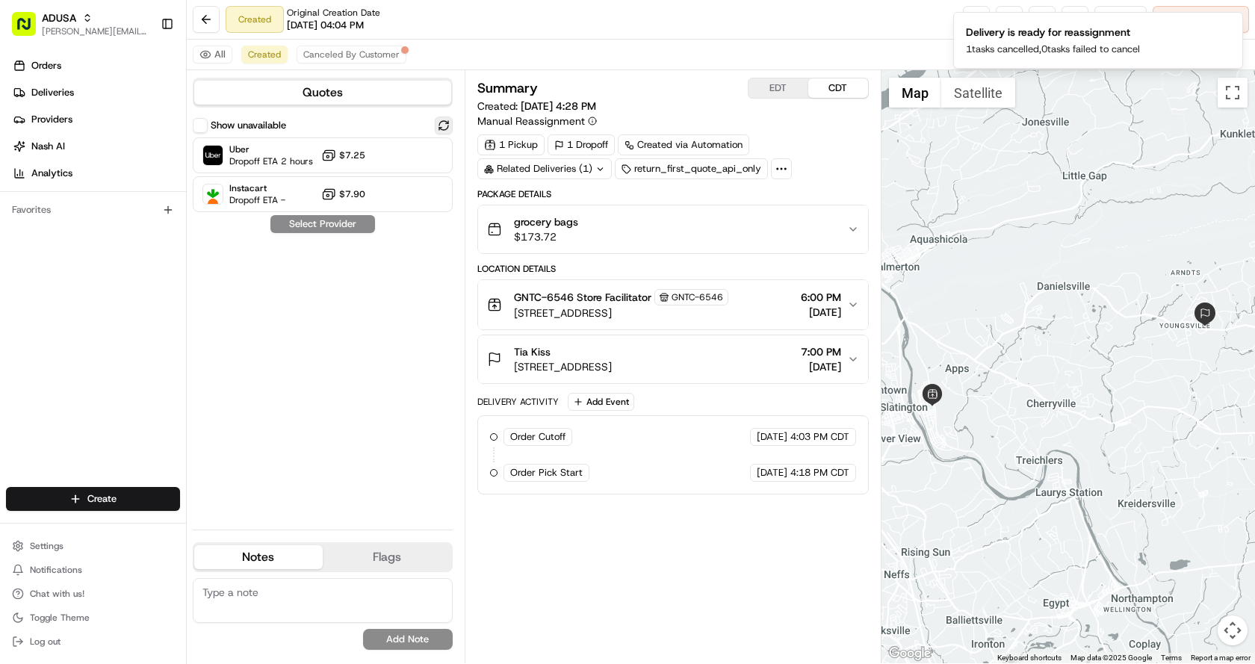
click at [441, 126] on button at bounding box center [444, 126] width 18 height 18
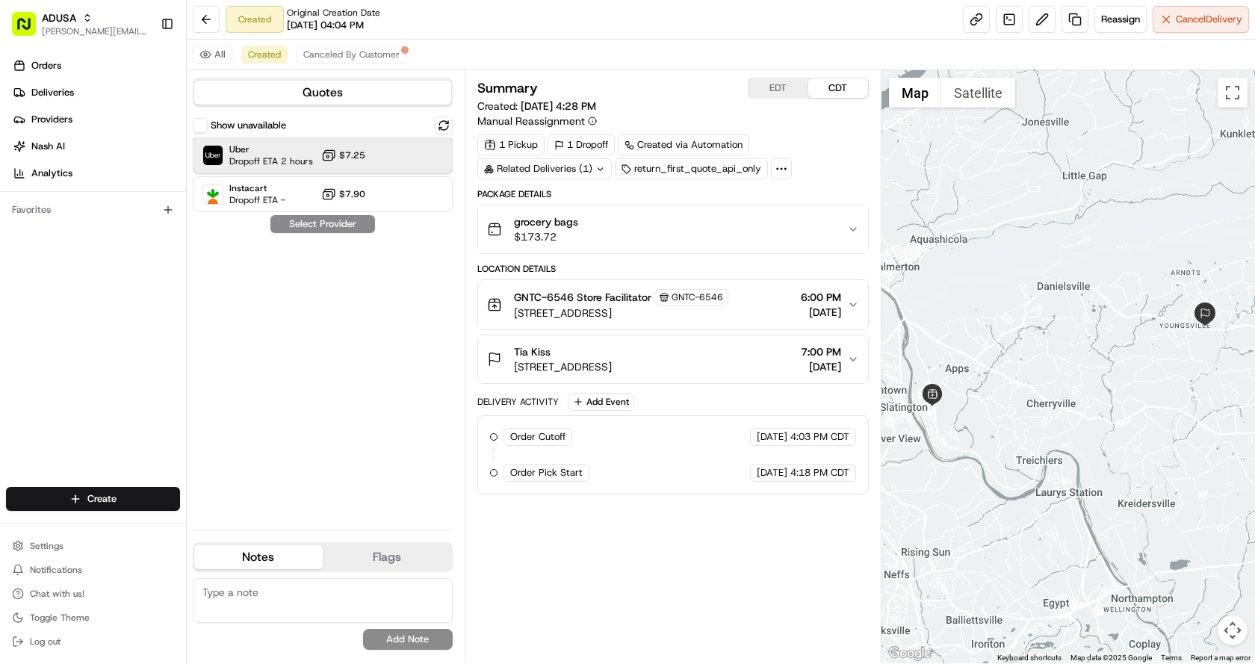
click at [288, 155] on span "Uber" at bounding box center [271, 149] width 84 height 12
click at [311, 221] on button "Assign Provider" at bounding box center [323, 224] width 106 height 18
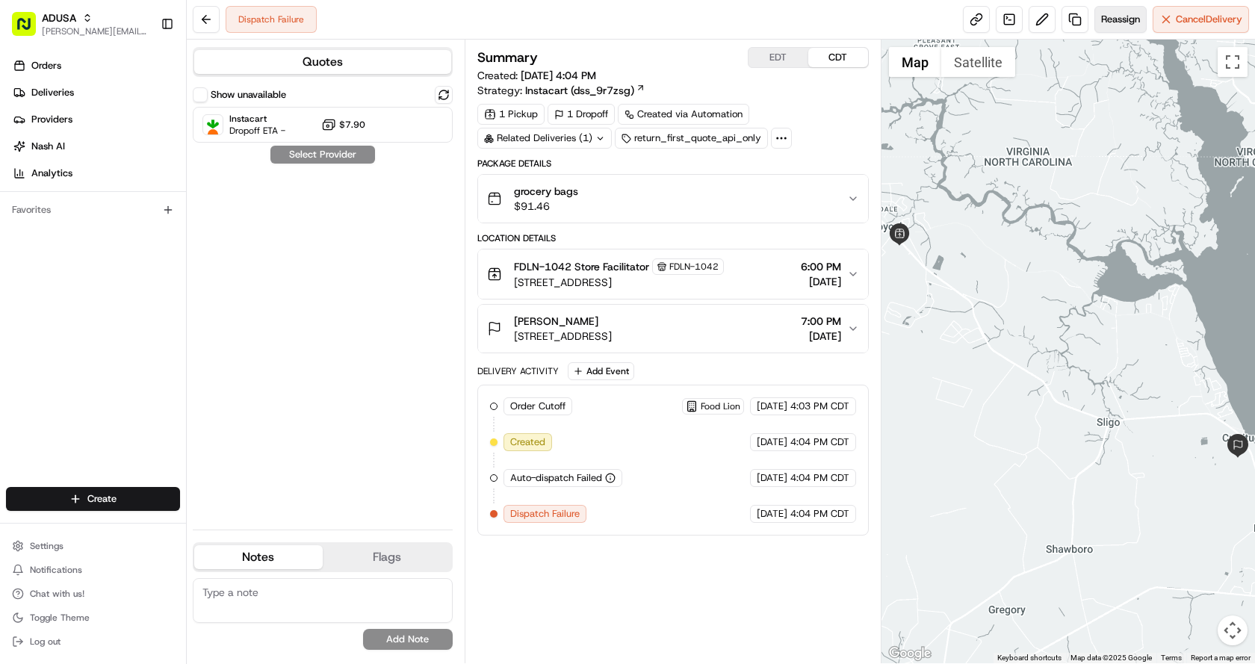
click at [1113, 13] on span "Reassign" at bounding box center [1120, 19] width 39 height 13
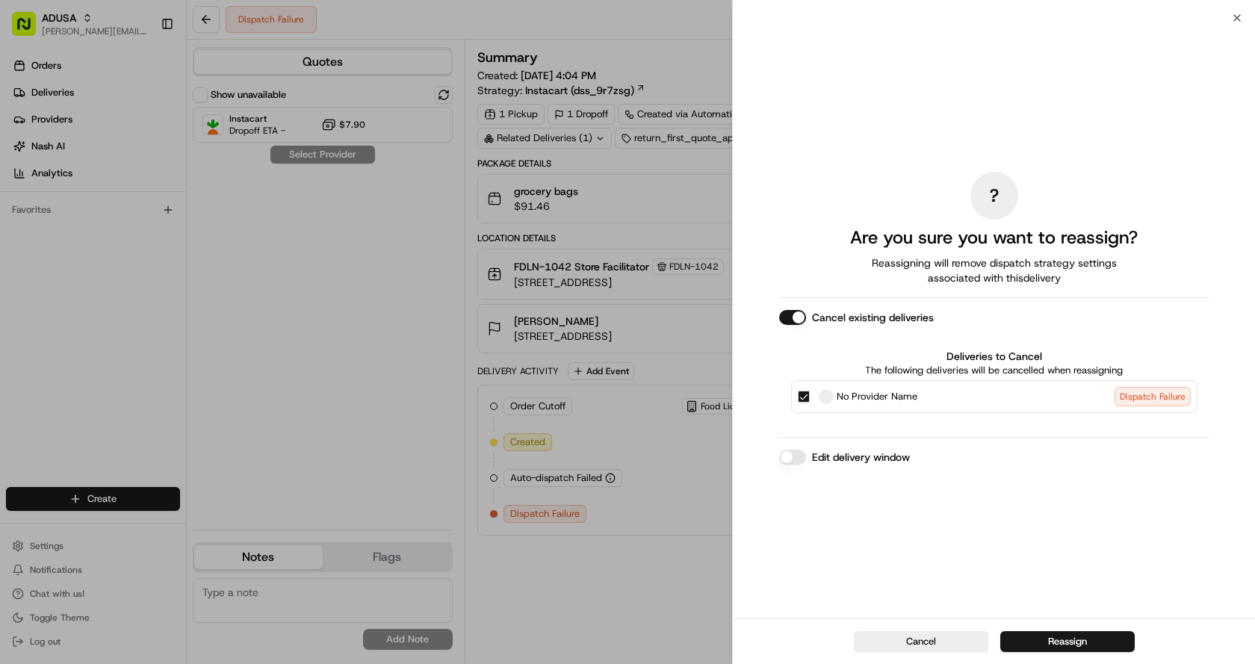
click at [789, 457] on button "Edit delivery window" at bounding box center [792, 457] width 27 height 15
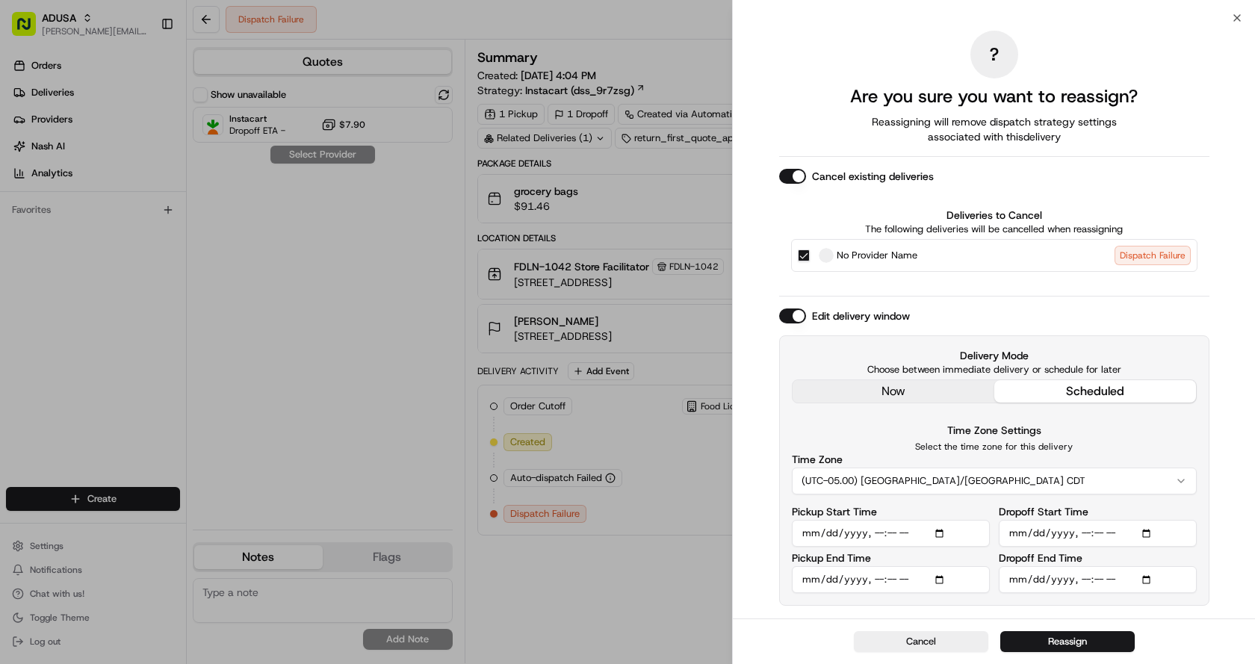
click at [877, 532] on input "Pickup Start Time" at bounding box center [891, 533] width 198 height 27
type input "[DATE]T19:00"
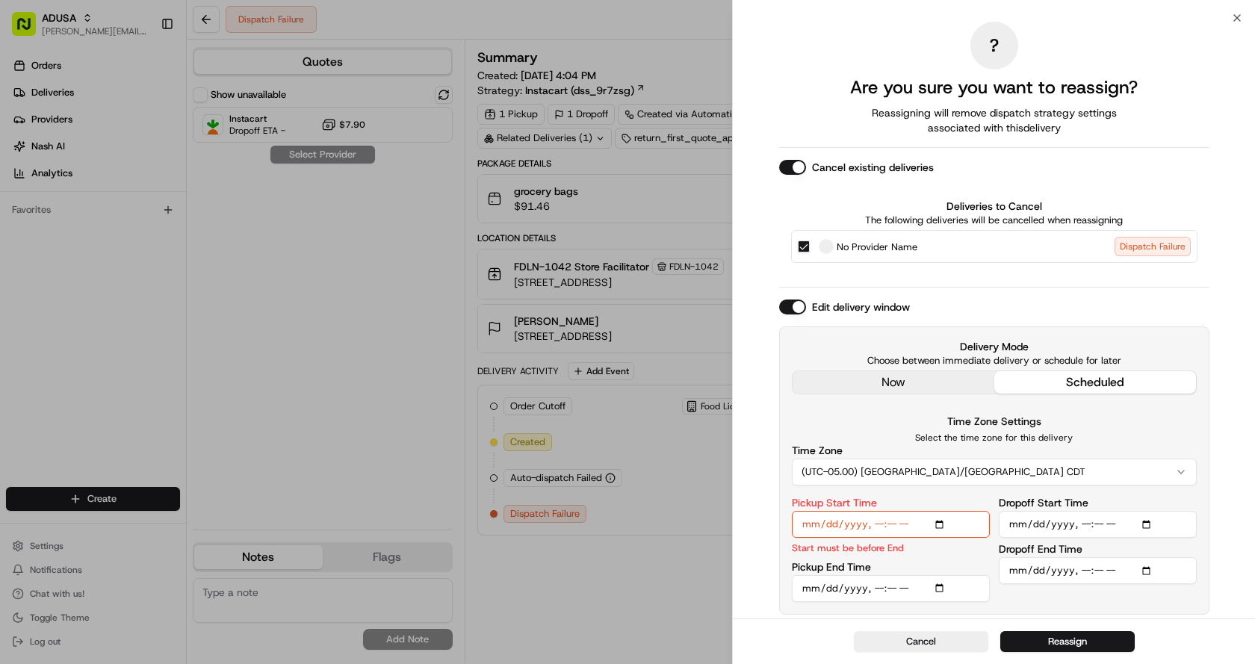
click at [878, 586] on input "Pickup End Time" at bounding box center [891, 588] width 198 height 27
type input "[DATE]T19:30"
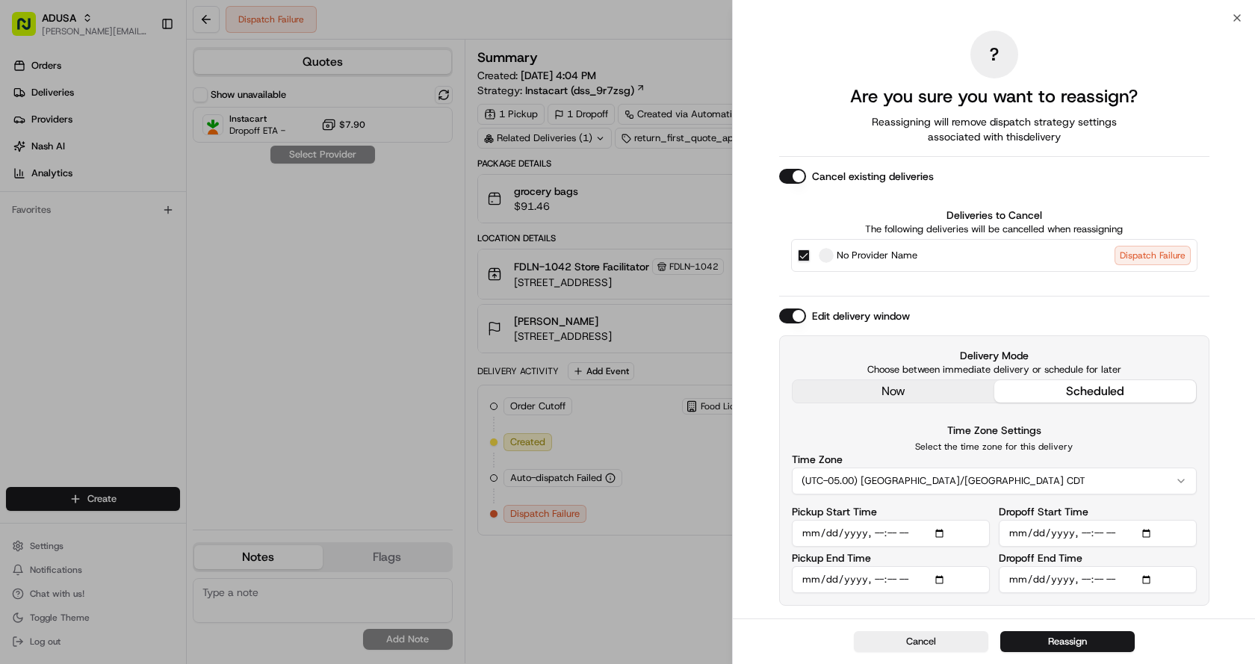
click at [1085, 531] on input "Dropoff Start Time" at bounding box center [1098, 533] width 198 height 27
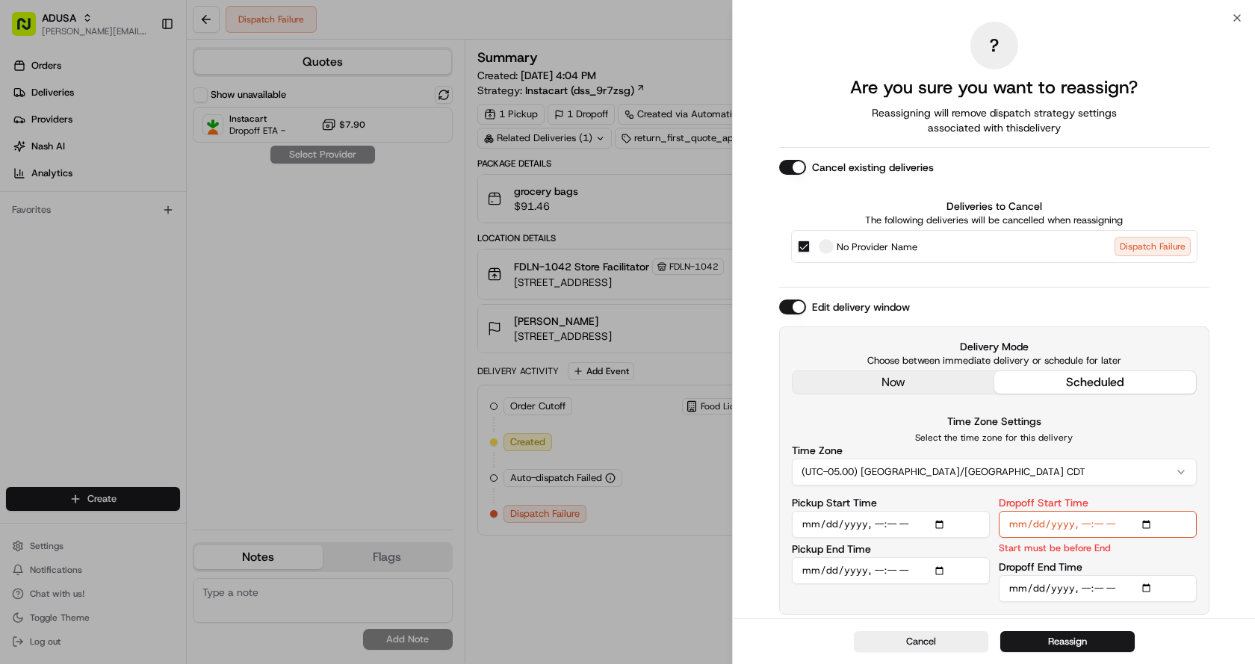
click at [1085, 522] on input "Dropoff Start Time" at bounding box center [1098, 524] width 198 height 27
type input "[DATE]T19:00"
click at [1082, 587] on input "Dropoff End Time" at bounding box center [1098, 588] width 198 height 27
type input "2025-08-15T20:00"
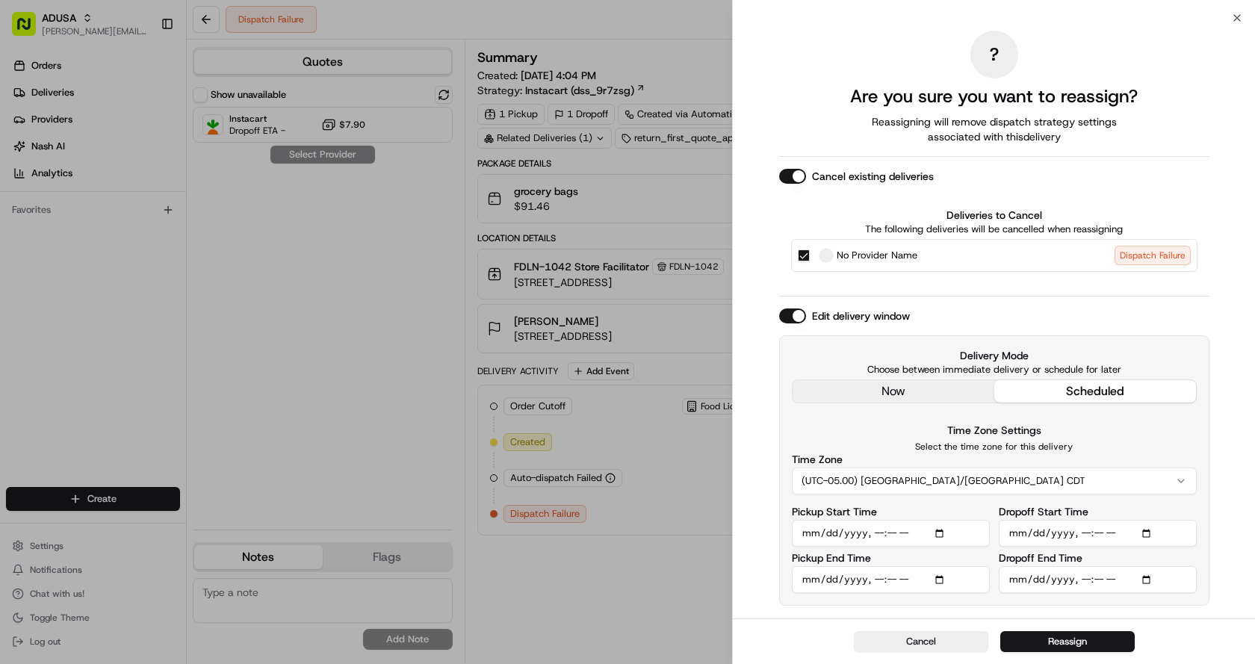
click at [1030, 477] on button "(UTC-05.00) America/Chicago CDT" at bounding box center [994, 481] width 405 height 27
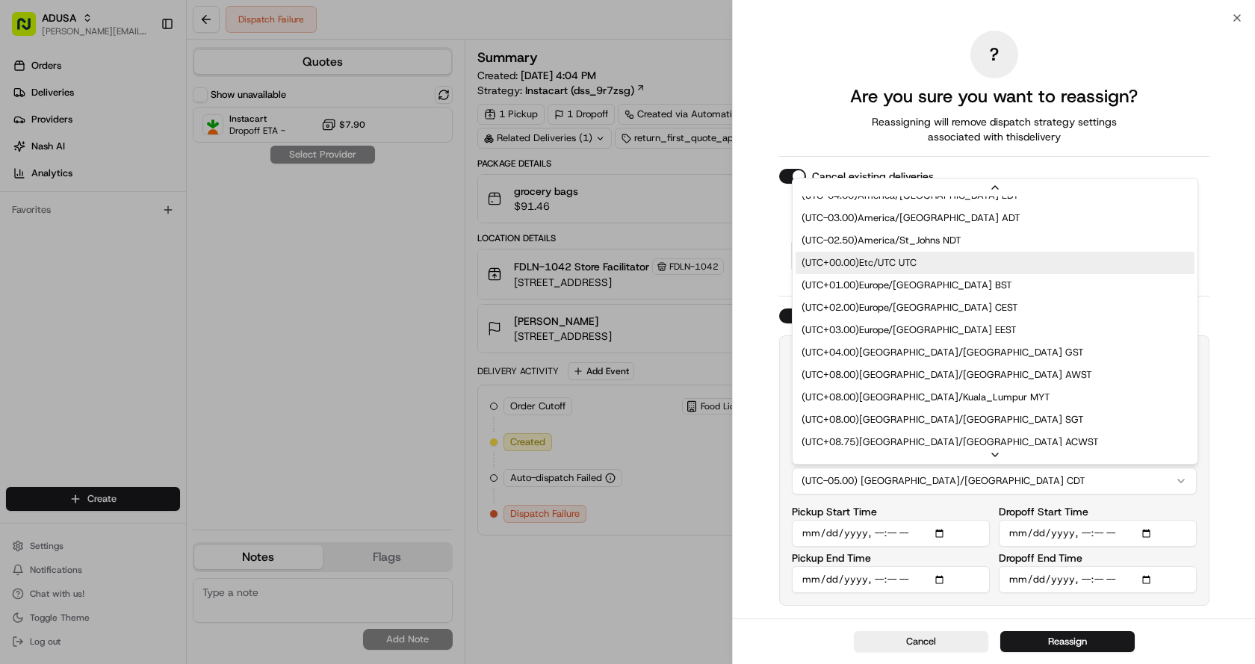
scroll to position [276, 0]
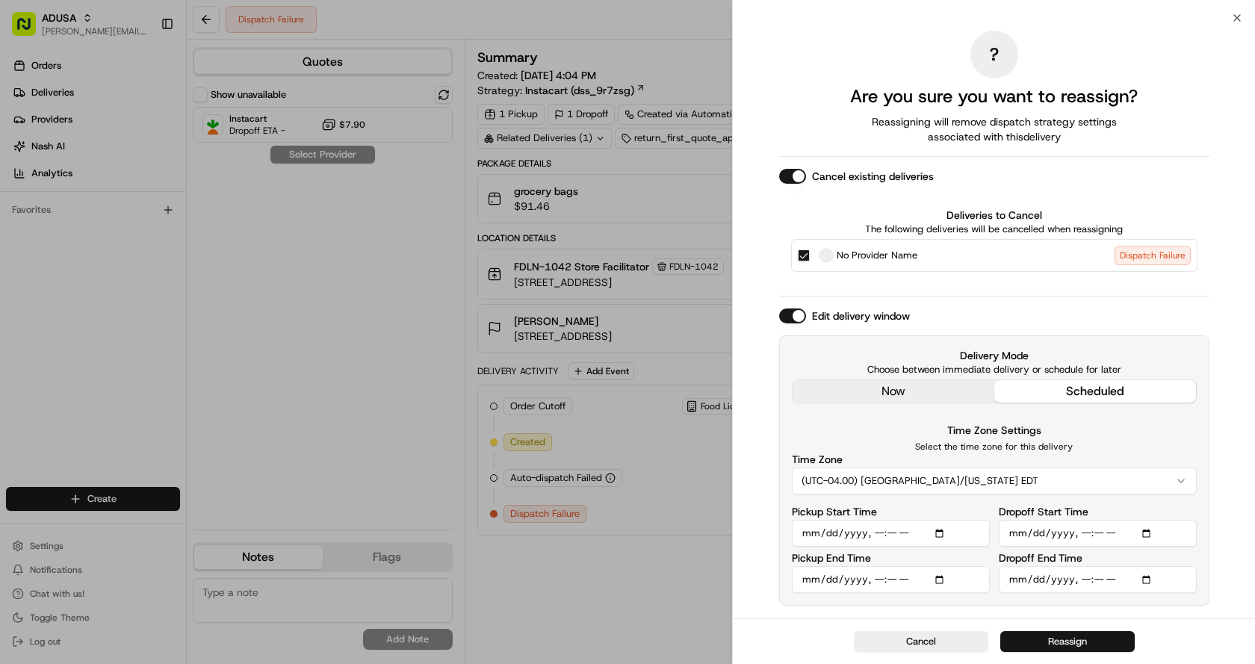
click at [1033, 639] on button "Reassign" at bounding box center [1068, 641] width 134 height 21
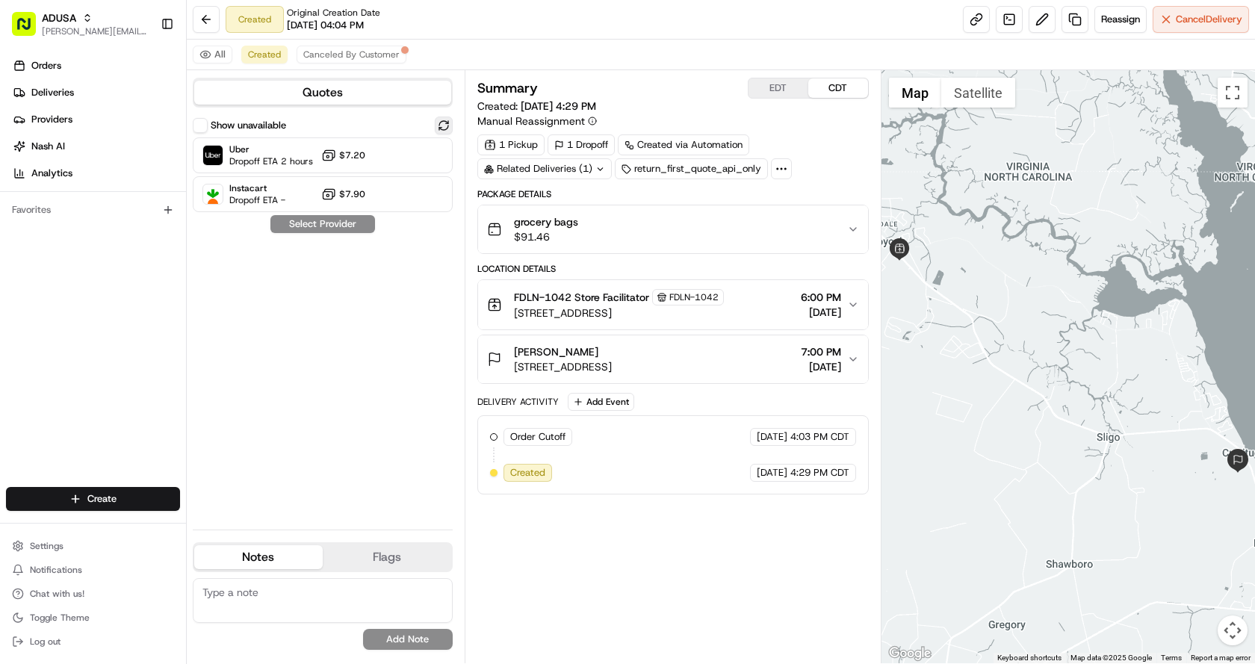
click at [448, 127] on button at bounding box center [444, 126] width 18 height 18
click at [294, 153] on span "Uber" at bounding box center [271, 149] width 84 height 12
click at [318, 233] on div "Show unavailable Uber Dropoff ETA 2 hours $7.20 Instacart Dropoff ETA - $7.90 A…" at bounding box center [323, 317] width 260 height 401
click at [321, 226] on button "Assign Provider" at bounding box center [323, 224] width 106 height 18
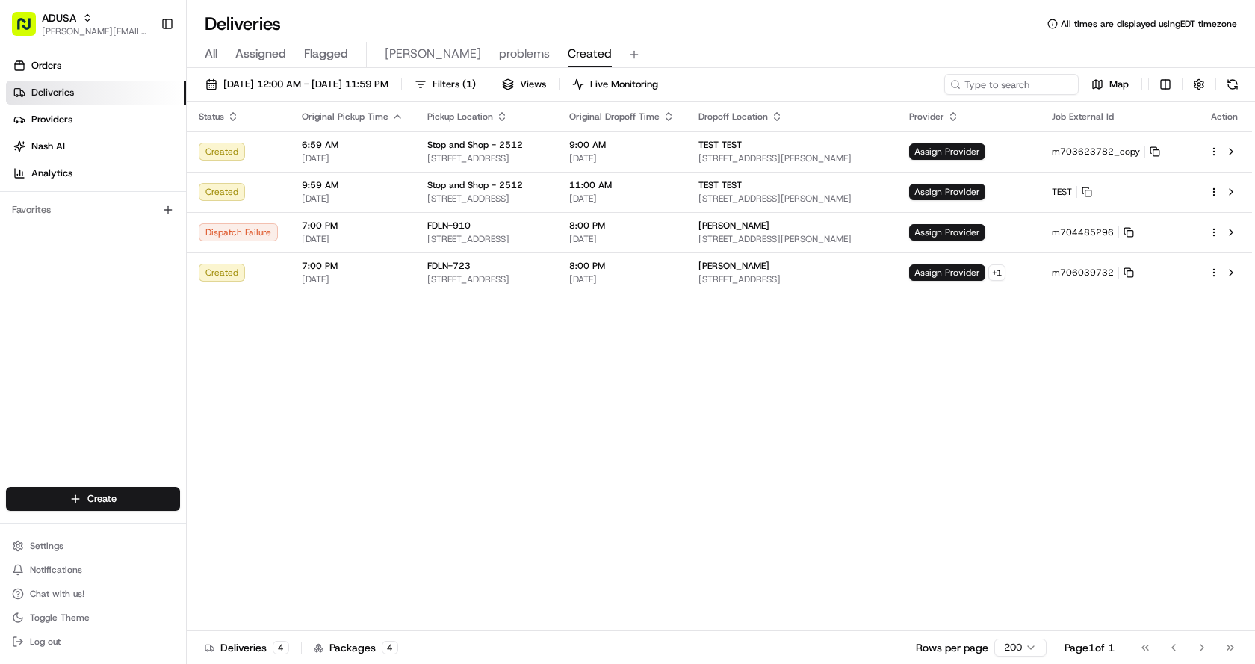
click at [929, 490] on div "Status Original Pickup Time Pickup Location Original Dropoff Time Dropoff Locat…" at bounding box center [720, 367] width 1066 height 530
click at [823, 385] on div "Status Original Pickup Time Pickup Location Original Dropoff Time Dropoff Locat…" at bounding box center [720, 367] width 1066 height 530
click at [622, 415] on div "Status Original Pickup Time Pickup Location Original Dropoff Time Dropoff Locat…" at bounding box center [720, 367] width 1066 height 530
click at [711, 430] on div "Status Original Pickup Time Pickup Location Original Dropoff Time Dropoff Locat…" at bounding box center [720, 367] width 1066 height 530
drag, startPoint x: 756, startPoint y: 529, endPoint x: 714, endPoint y: 406, distance: 129.7
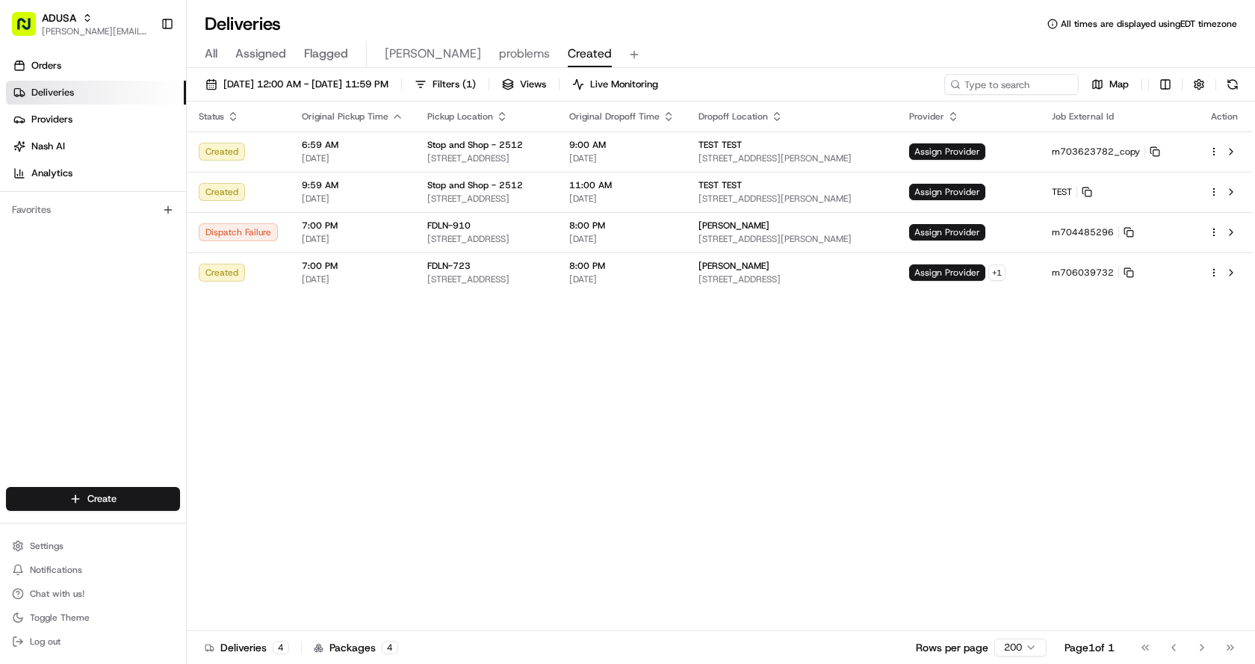
click at [756, 529] on div "Status Original Pickup Time Pickup Location Original Dropoff Time Dropoff Locat…" at bounding box center [720, 367] width 1066 height 530
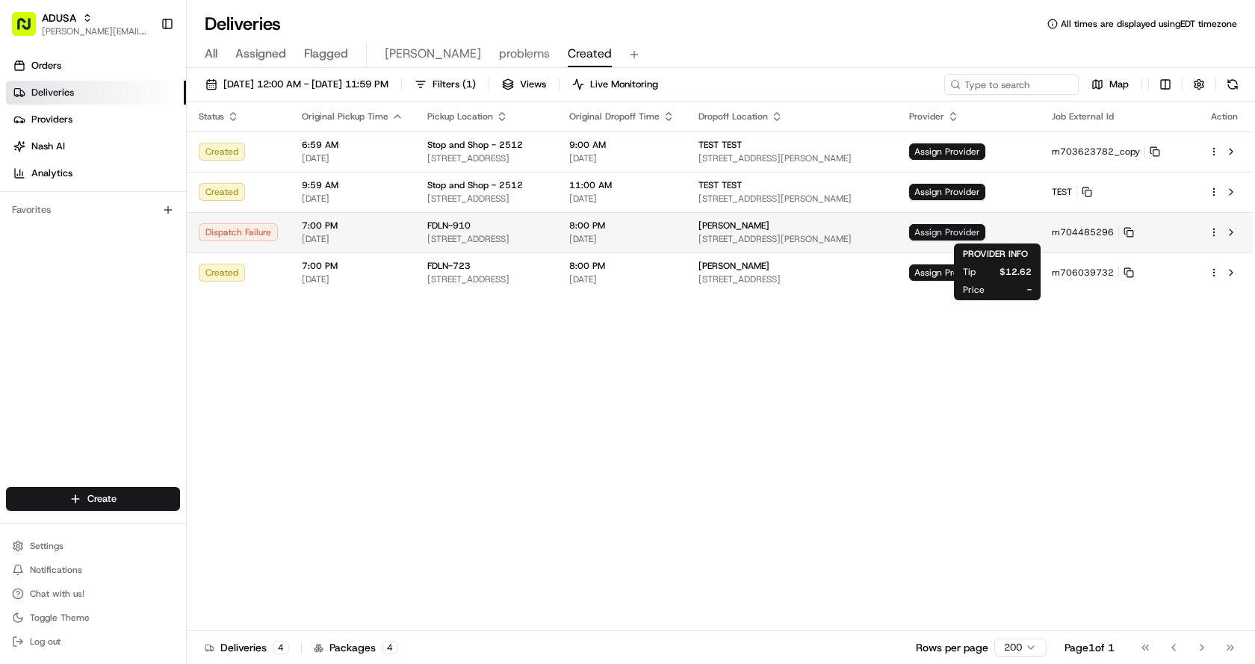
click at [986, 231] on span "Assign Provider" at bounding box center [947, 232] width 76 height 16
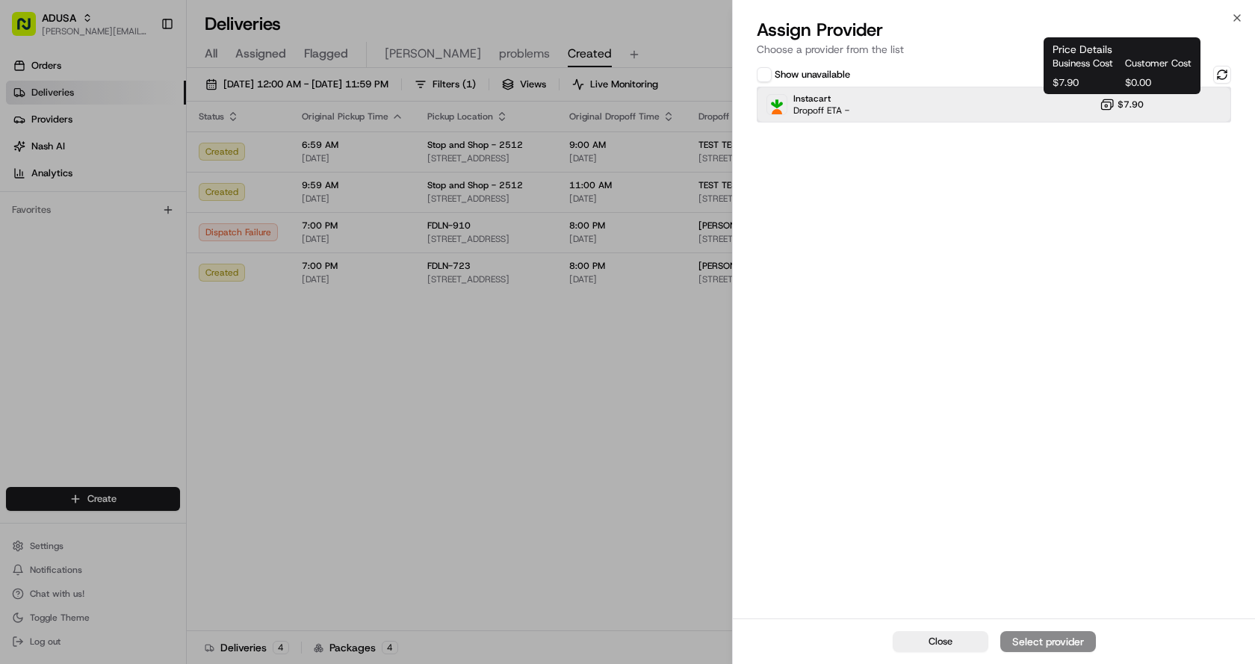
click at [1074, 111] on div "Instacart Dropoff ETA - $7.90" at bounding box center [994, 105] width 474 height 36
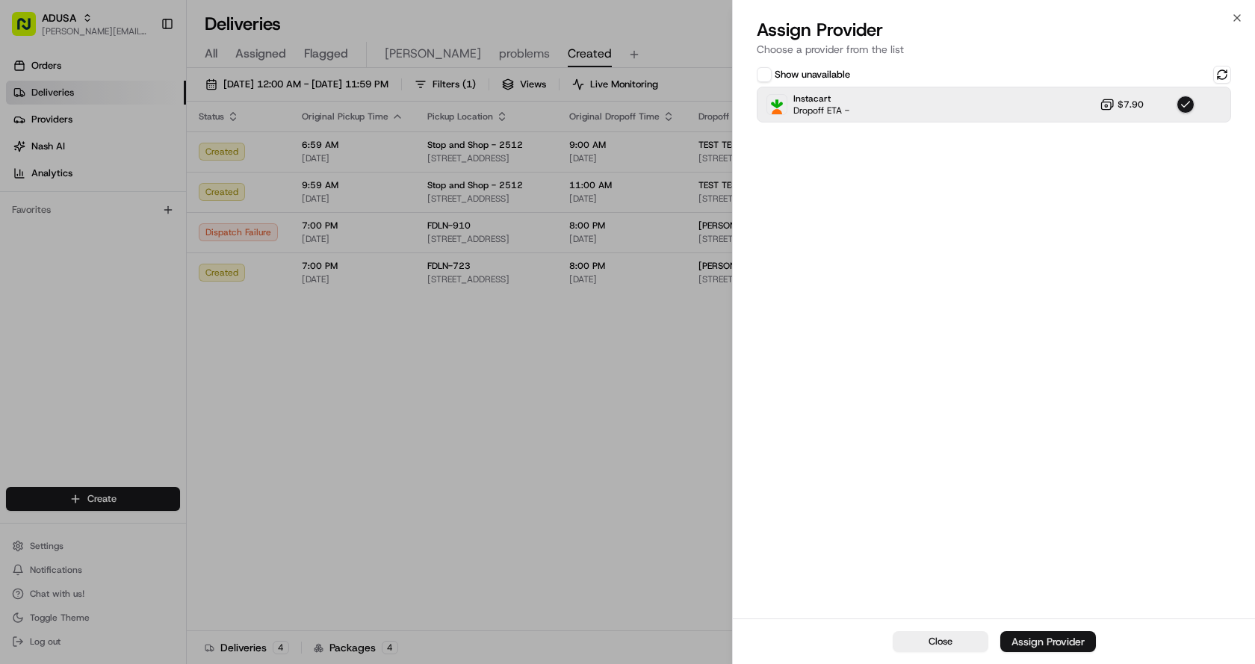
click at [1057, 643] on div "Assign Provider" at bounding box center [1048, 641] width 73 height 15
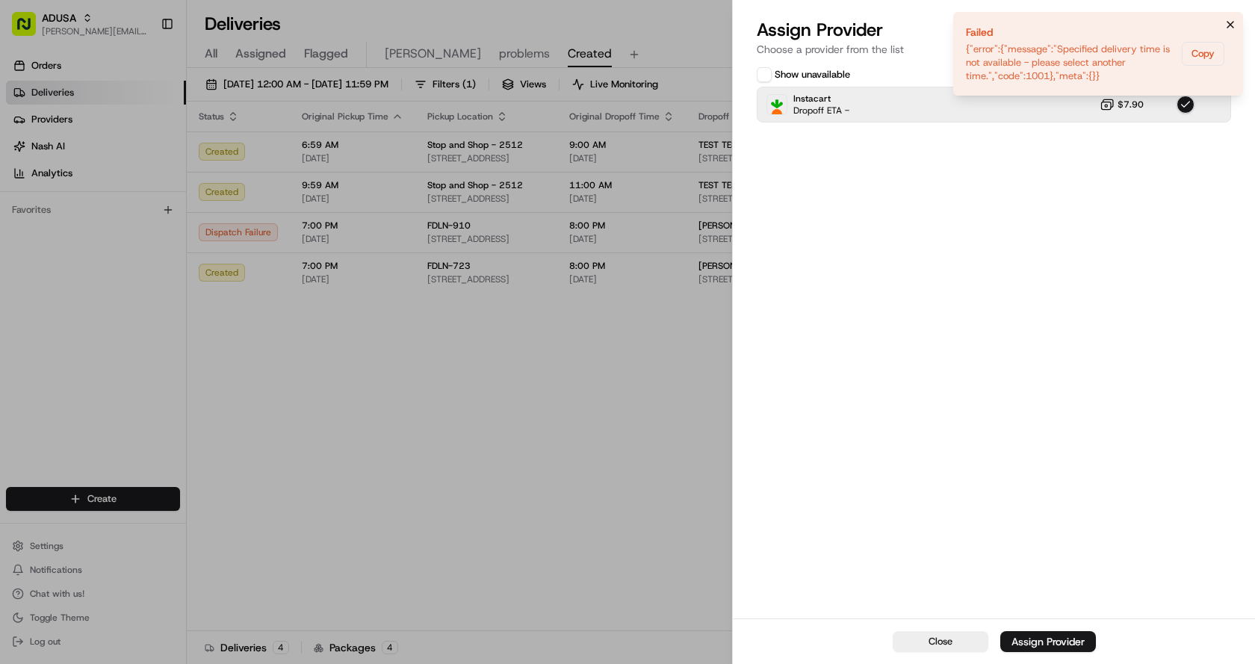
click at [1231, 21] on icon "Notifications (F8)" at bounding box center [1231, 25] width 12 height 12
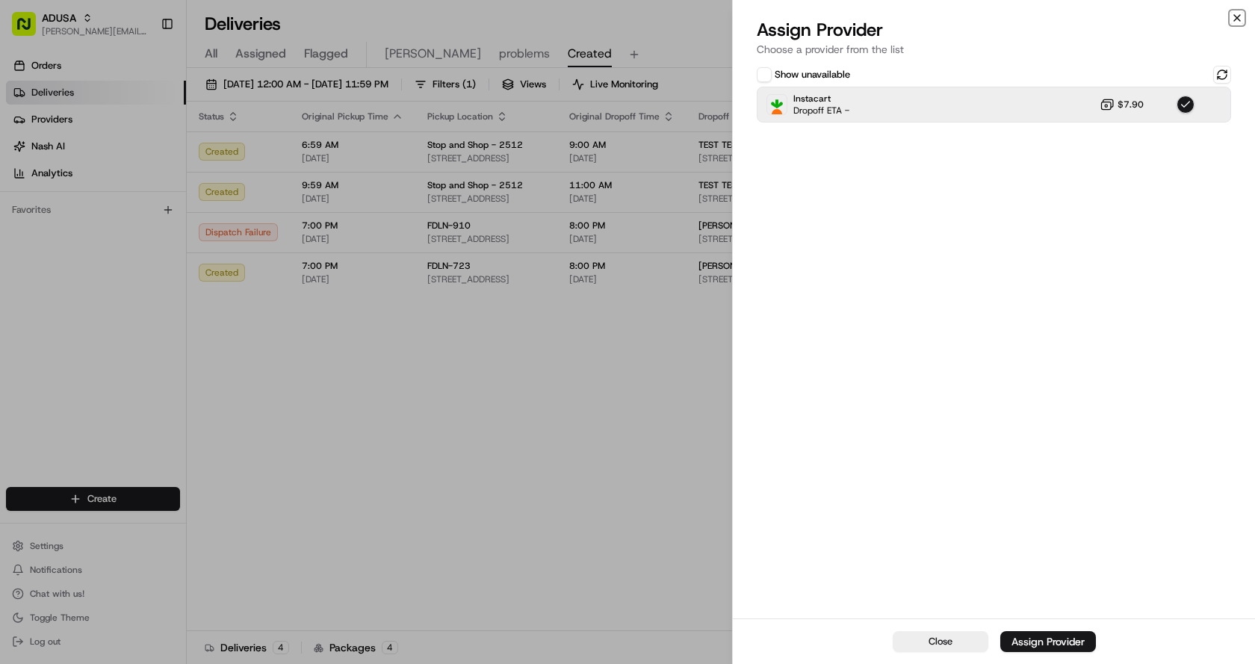
click at [1234, 17] on icon "button" at bounding box center [1237, 18] width 12 height 12
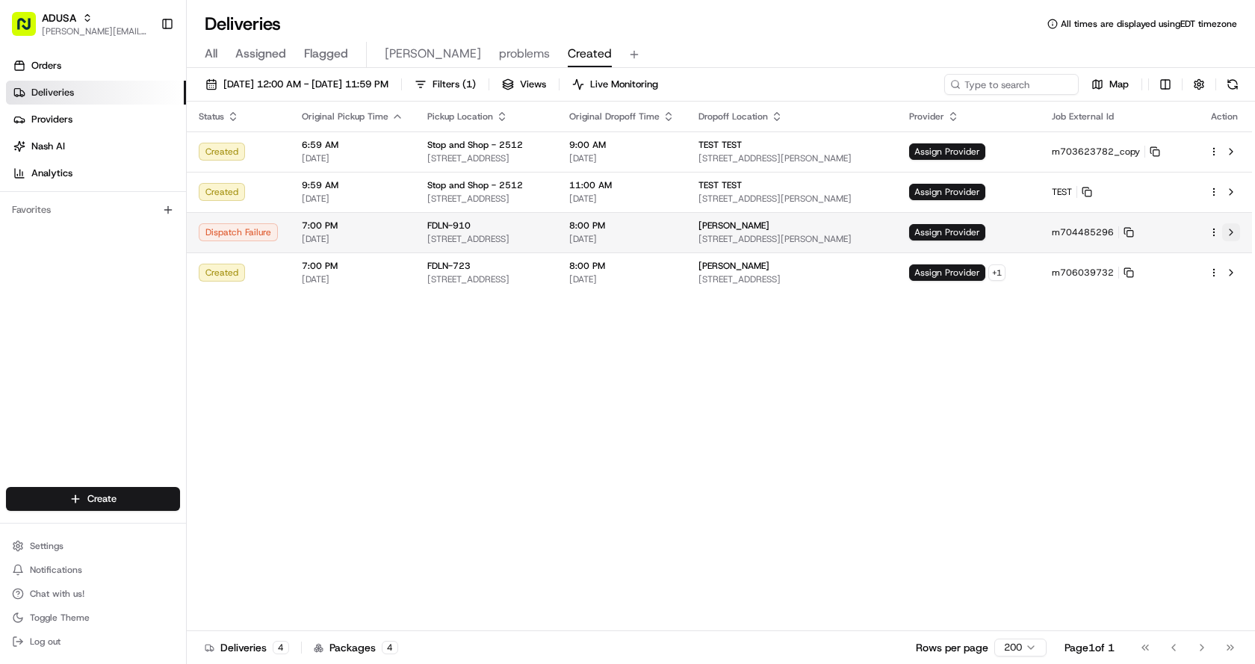
click at [1231, 229] on button at bounding box center [1231, 232] width 18 height 18
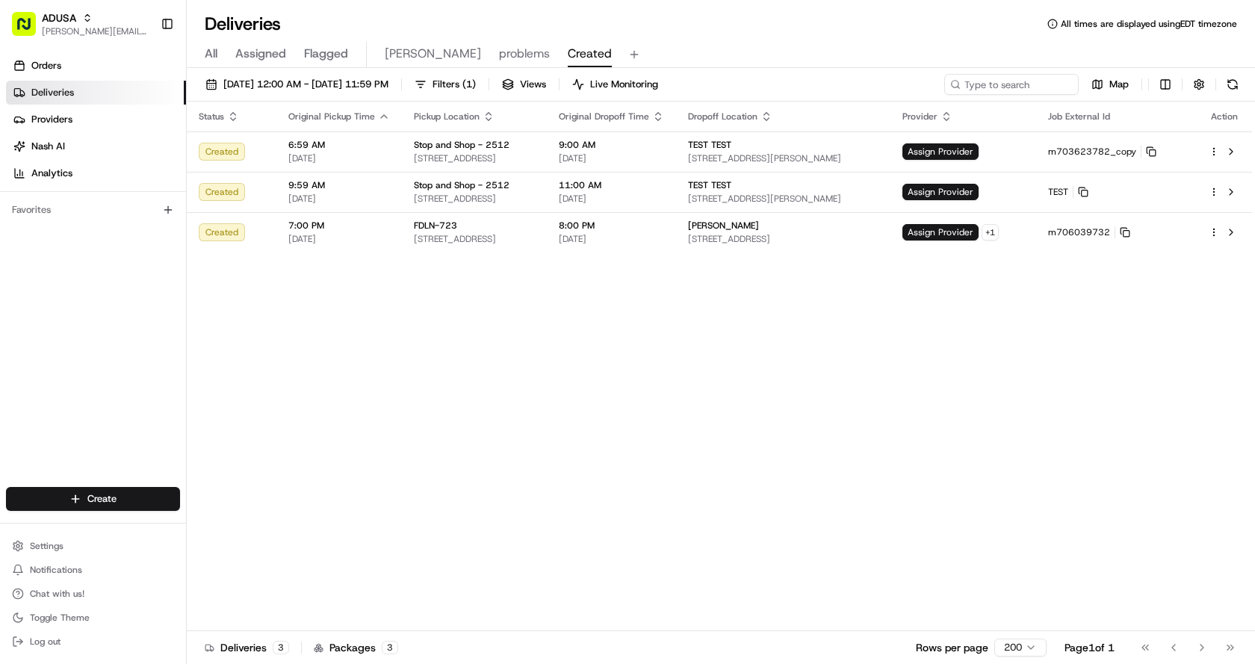
click at [860, 374] on div "Status Original Pickup Time Pickup Location Original Dropoff Time Dropoff Locat…" at bounding box center [720, 367] width 1066 height 530
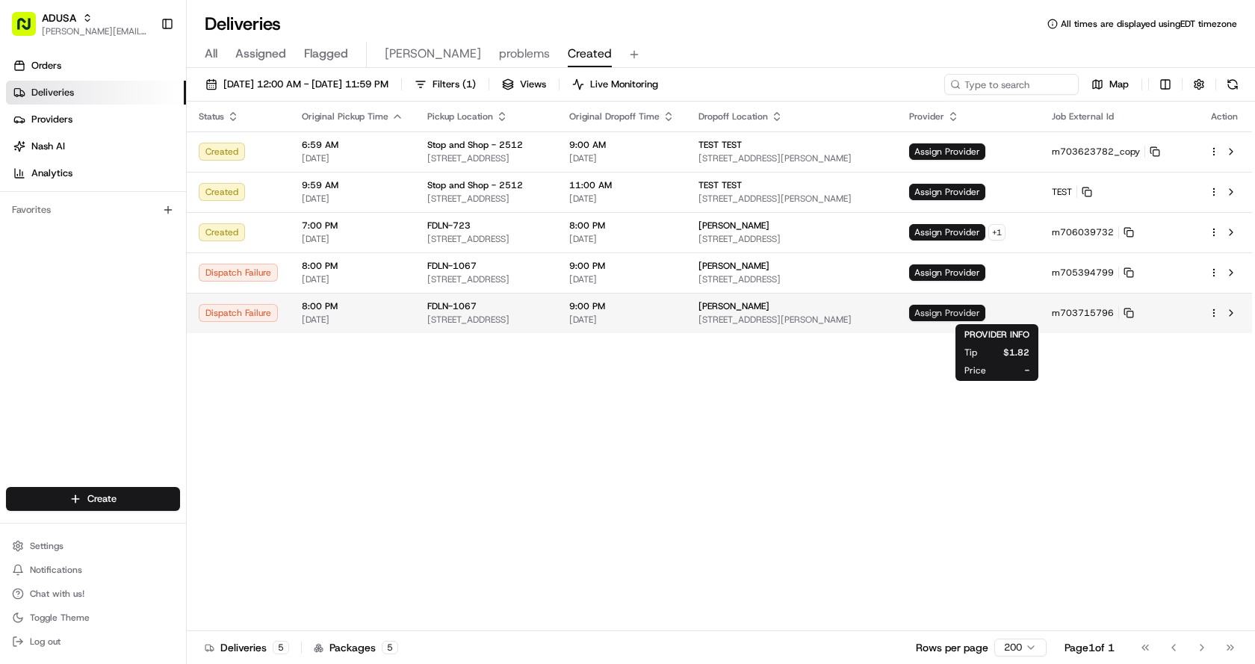
click at [986, 312] on span "Assign Provider" at bounding box center [947, 313] width 76 height 16
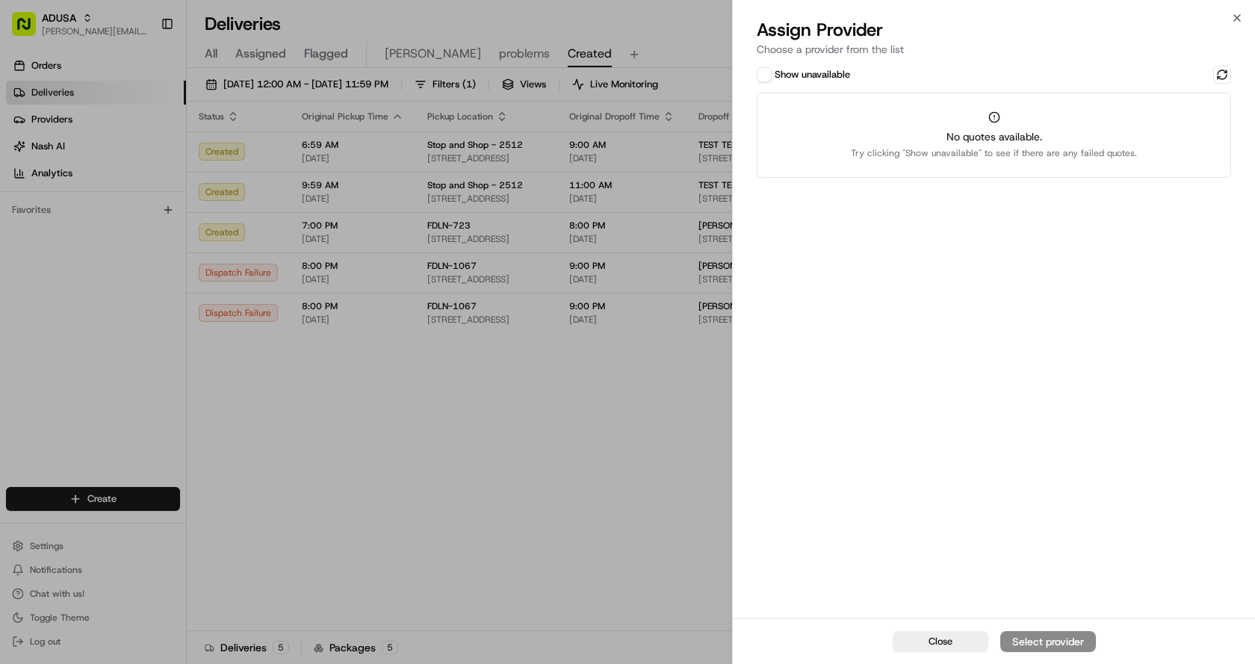
click at [764, 71] on button "Show unavailable" at bounding box center [764, 74] width 15 height 15
click at [1222, 72] on button at bounding box center [1222, 75] width 18 height 18
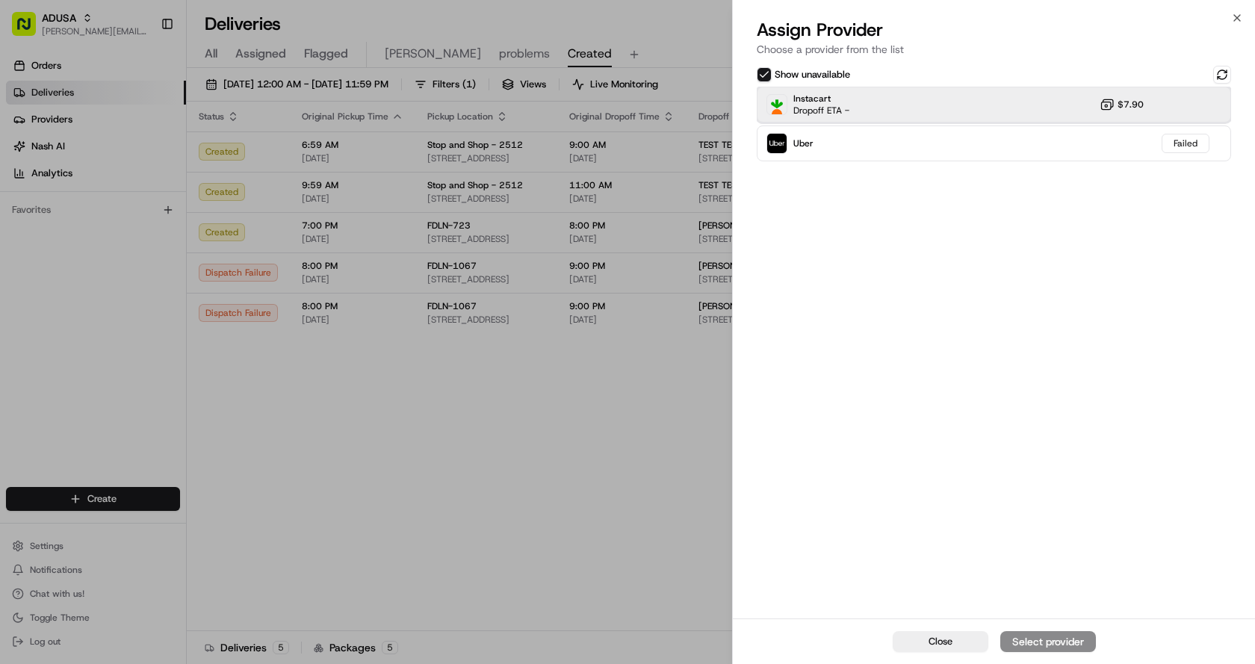
click at [934, 99] on div "Instacart Dropoff ETA - $7.90" at bounding box center [994, 105] width 474 height 36
click at [1062, 643] on div "Assign Provider" at bounding box center [1048, 641] width 73 height 15
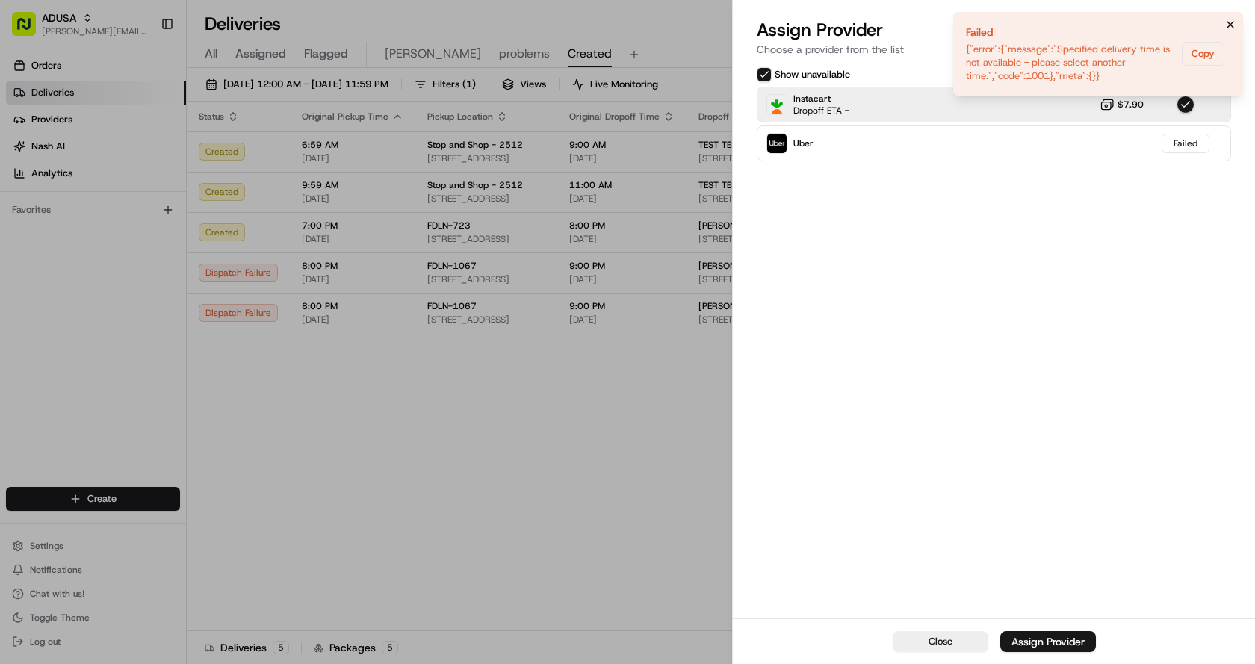
click at [1234, 26] on icon "Notifications (F8)" at bounding box center [1231, 25] width 12 height 12
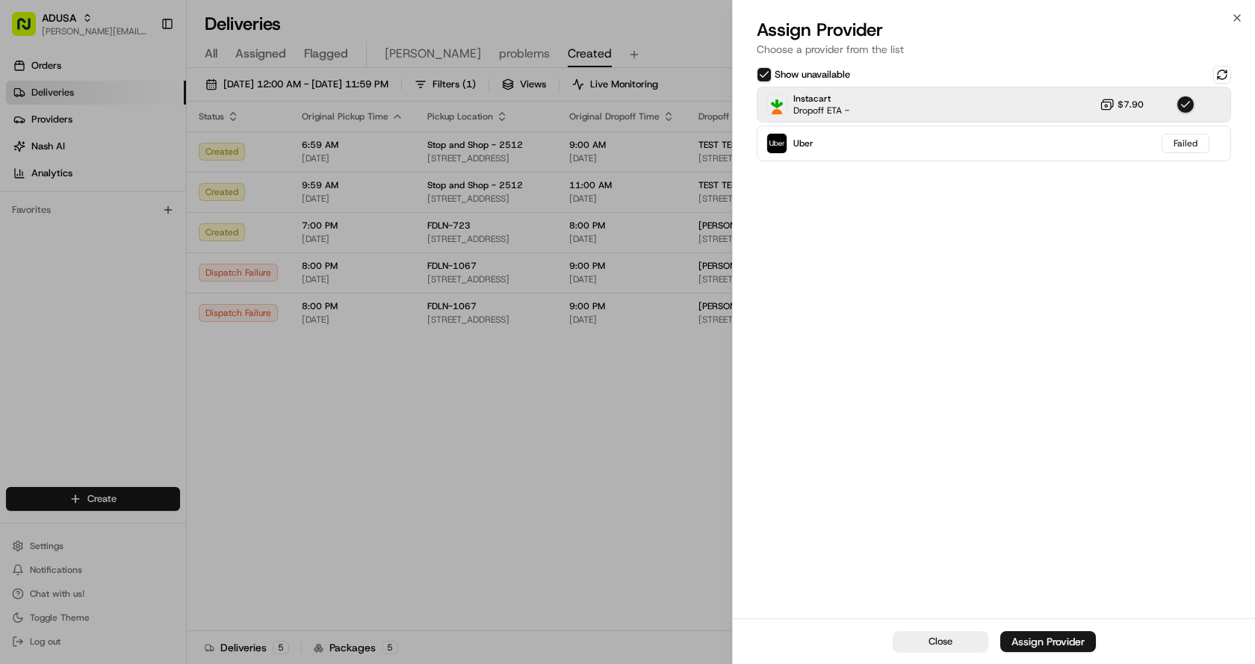
click at [1244, 14] on div "Close Assign Provider Choose a provider from the list Show unavailable Instacar…" at bounding box center [993, 332] width 523 height 664
click at [1237, 16] on icon "button" at bounding box center [1237, 18] width 12 height 12
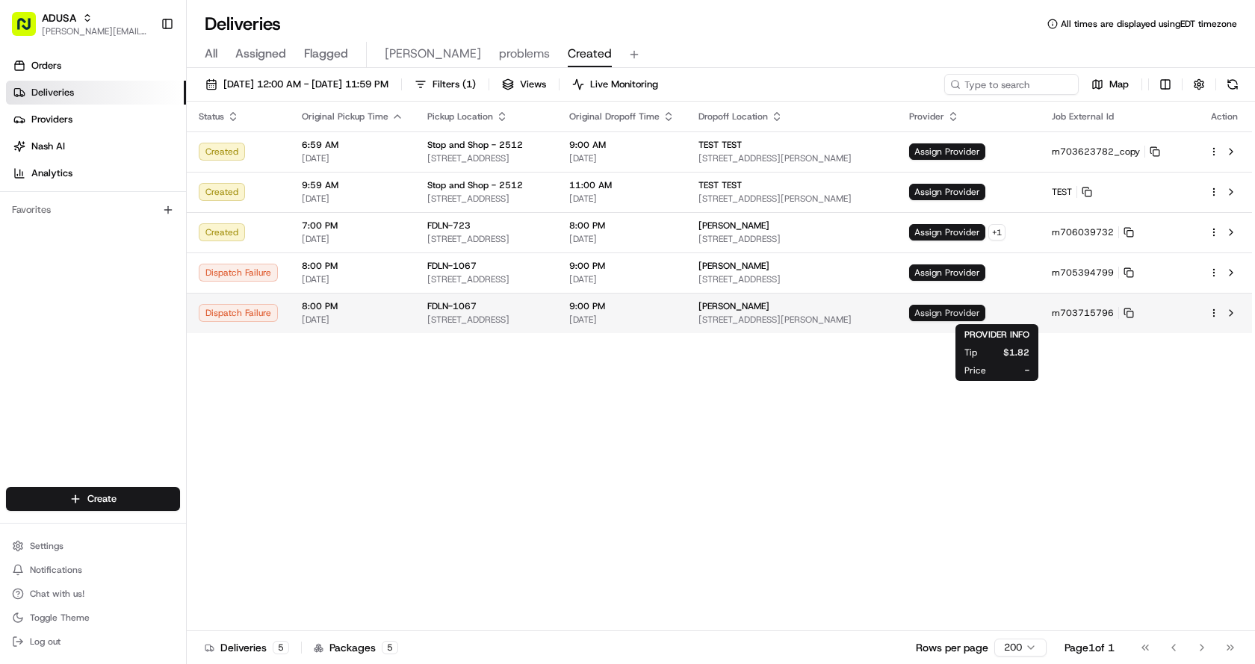
click at [986, 312] on span "Assign Provider" at bounding box center [947, 313] width 76 height 16
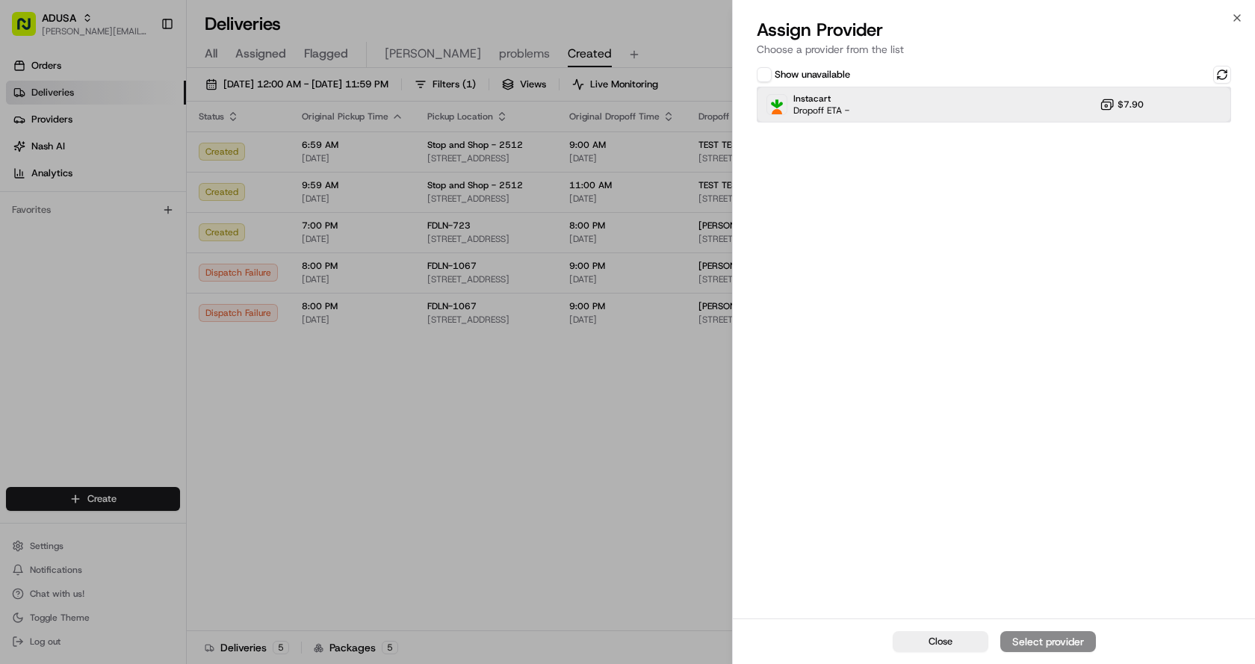
click at [888, 96] on div "Instacart Dropoff ETA - $7.90" at bounding box center [994, 105] width 474 height 36
click at [1062, 637] on div "Assign Provider" at bounding box center [1048, 641] width 73 height 15
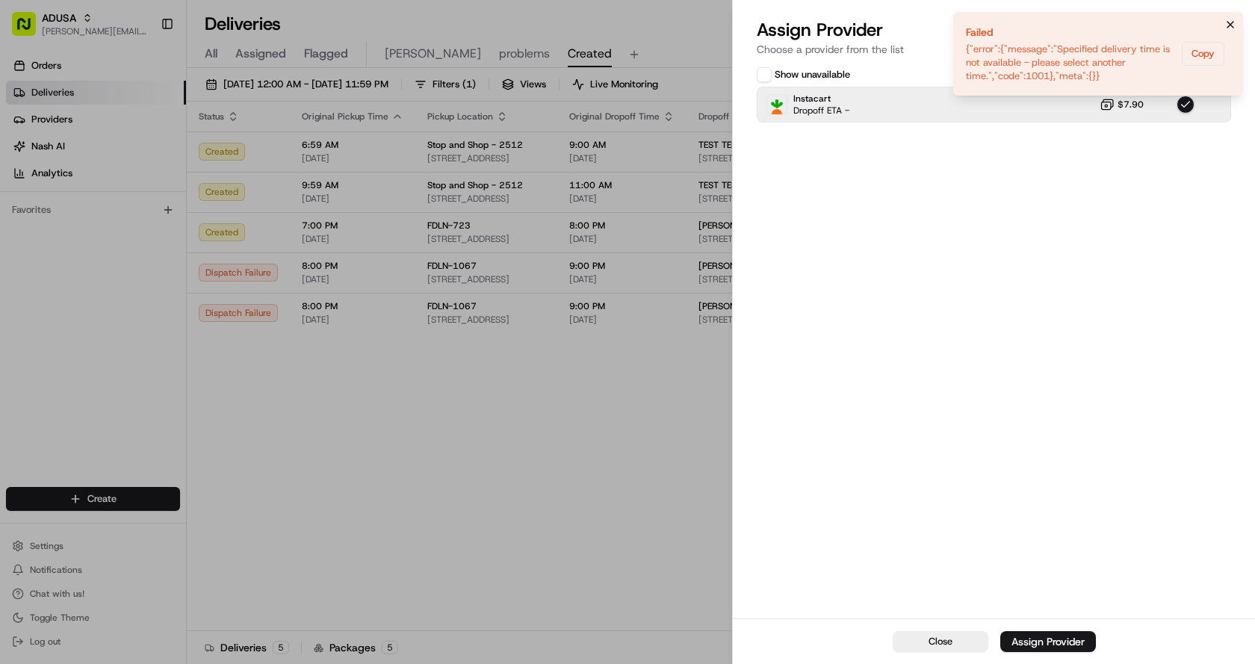
click at [1232, 25] on icon "Notifications (F8)" at bounding box center [1231, 25] width 12 height 12
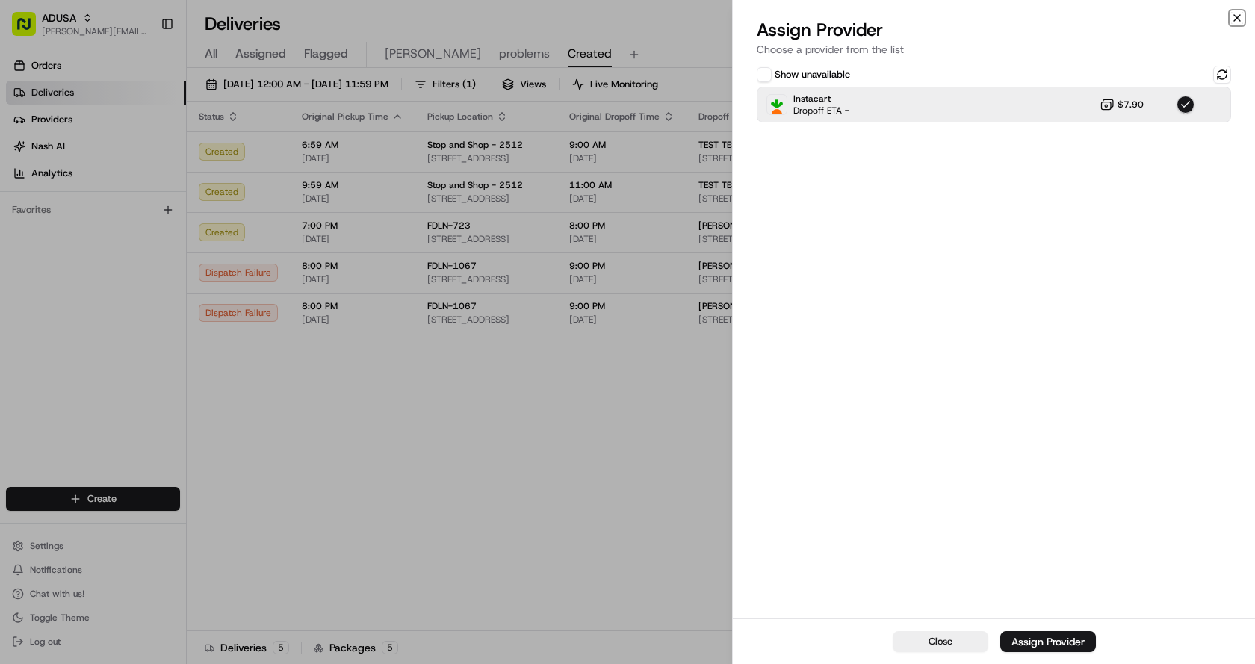
click at [1236, 13] on icon "button" at bounding box center [1237, 18] width 12 height 12
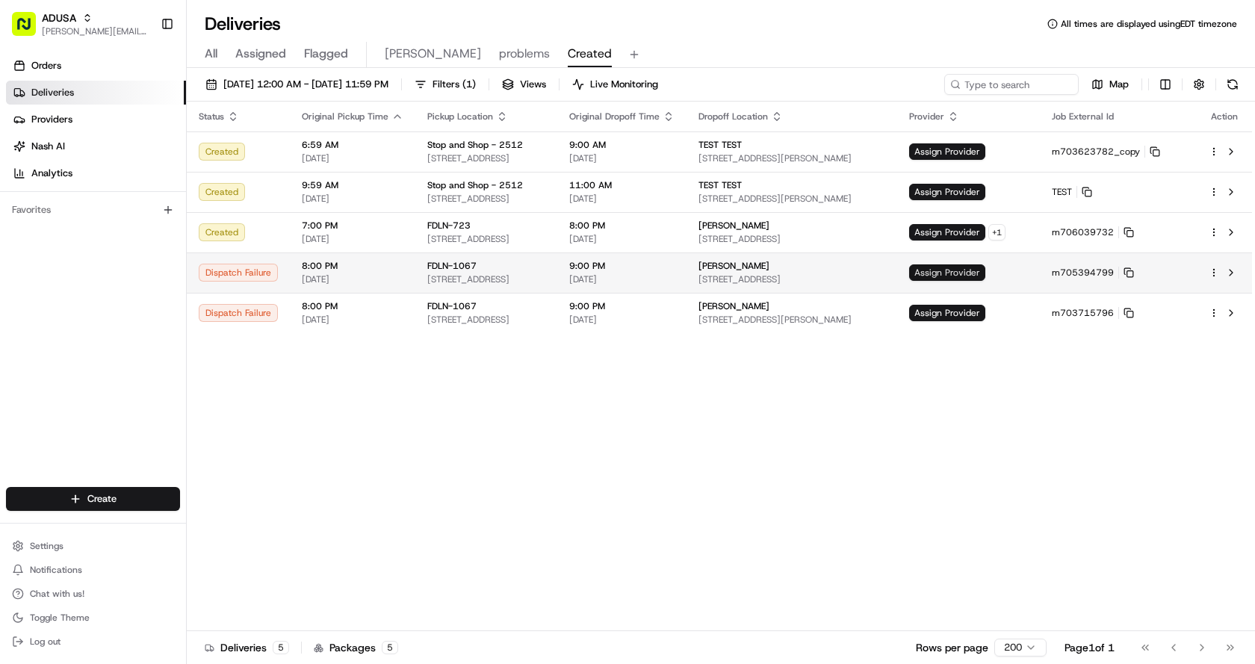
click at [986, 265] on span "Assign Provider" at bounding box center [947, 273] width 76 height 16
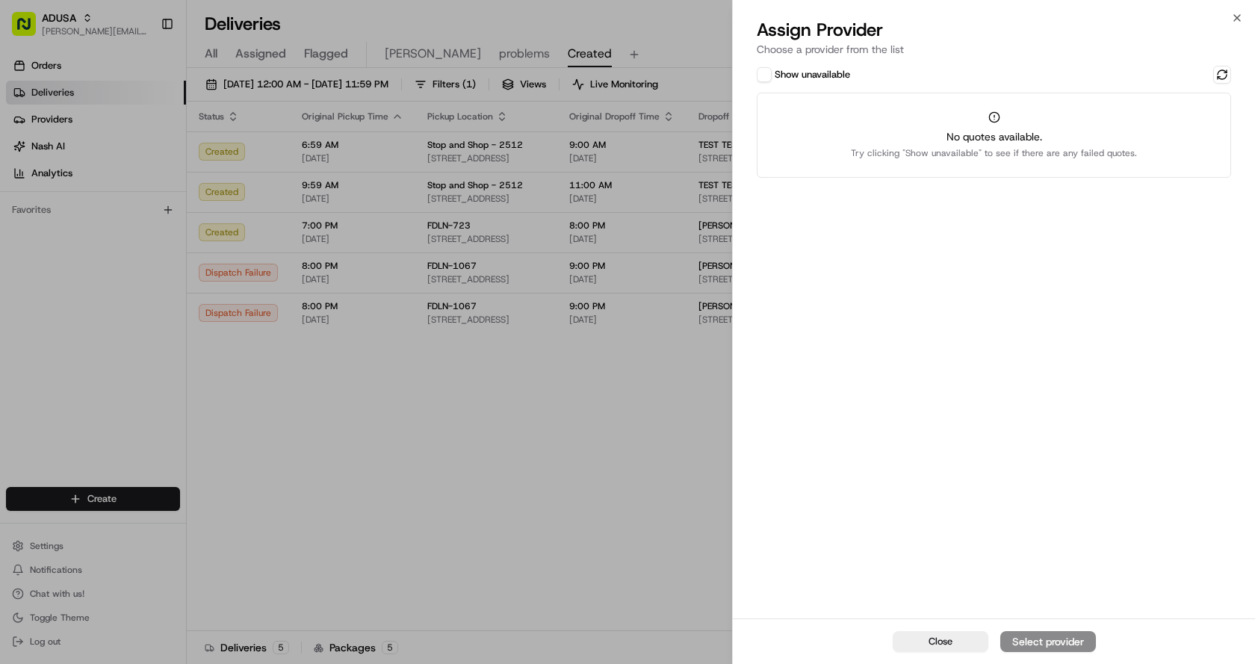
click at [758, 69] on button "Show unavailable" at bounding box center [764, 74] width 15 height 15
click at [1216, 70] on button at bounding box center [1222, 75] width 18 height 18
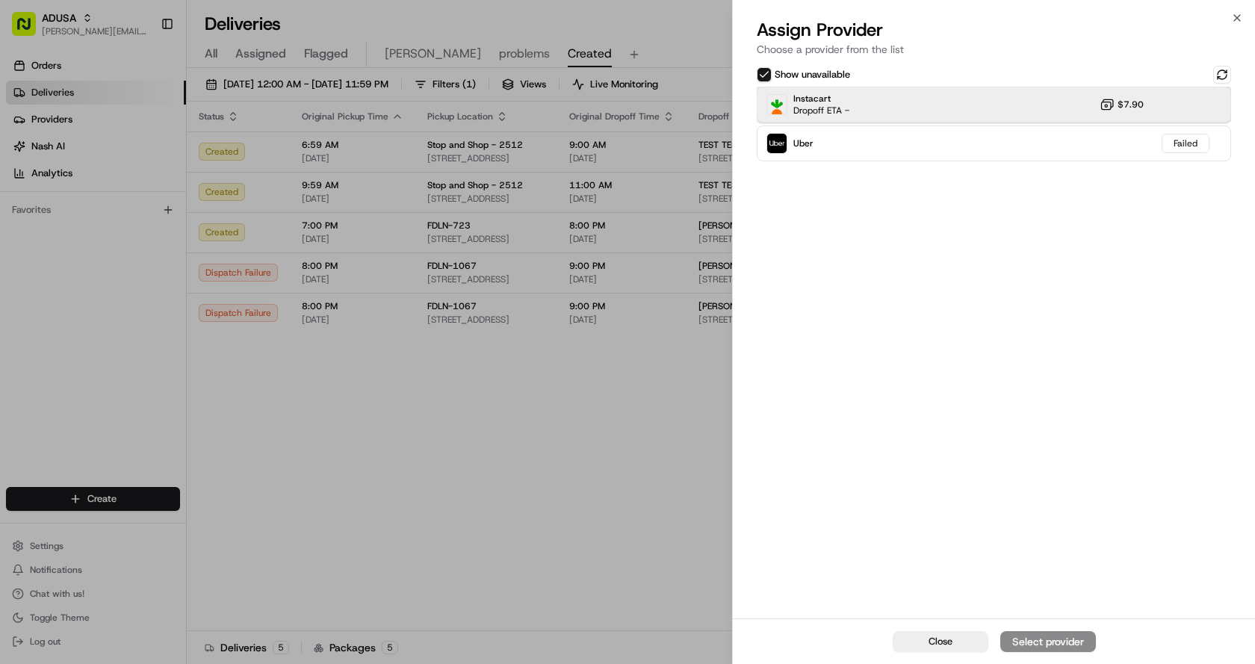
click at [927, 109] on div "Instacart Dropoff ETA - $7.90" at bounding box center [994, 105] width 474 height 36
click at [1057, 640] on div "Assign Provider" at bounding box center [1048, 641] width 73 height 15
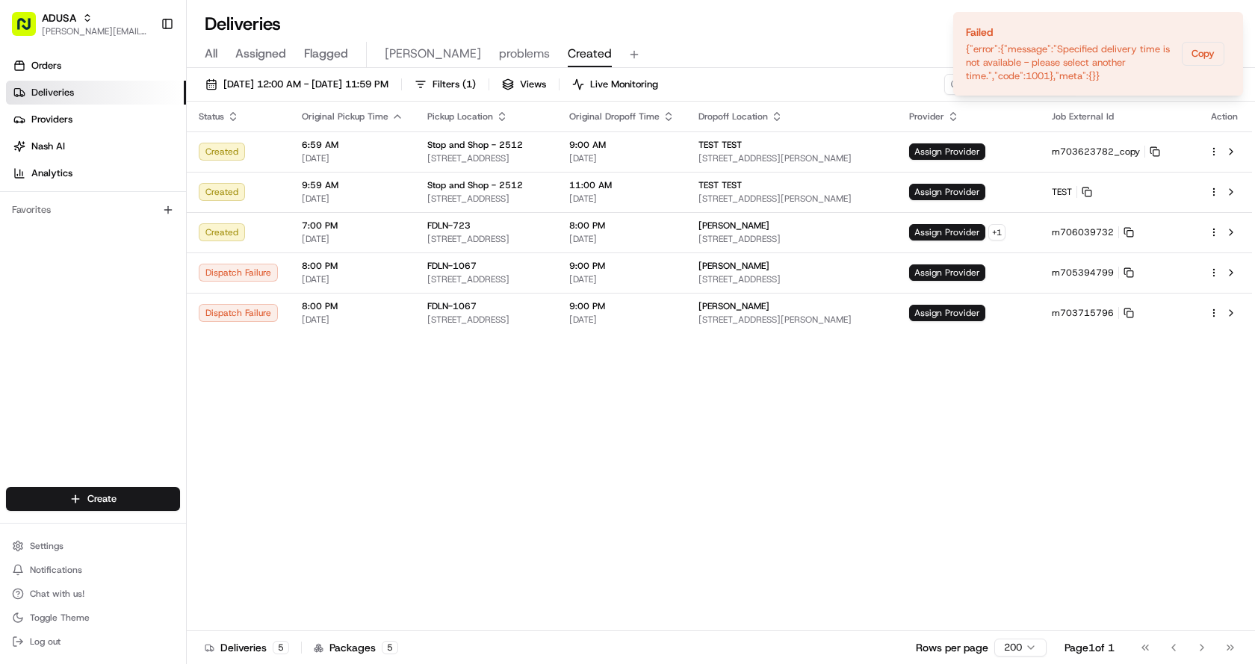
click at [783, 519] on div "Status Original Pickup Time Pickup Location Original Dropoff Time Dropoff Locat…" at bounding box center [720, 367] width 1066 height 530
click at [601, 412] on div "Status Original Pickup Time Pickup Location Original Dropoff Time Dropoff Locat…" at bounding box center [720, 367] width 1066 height 530
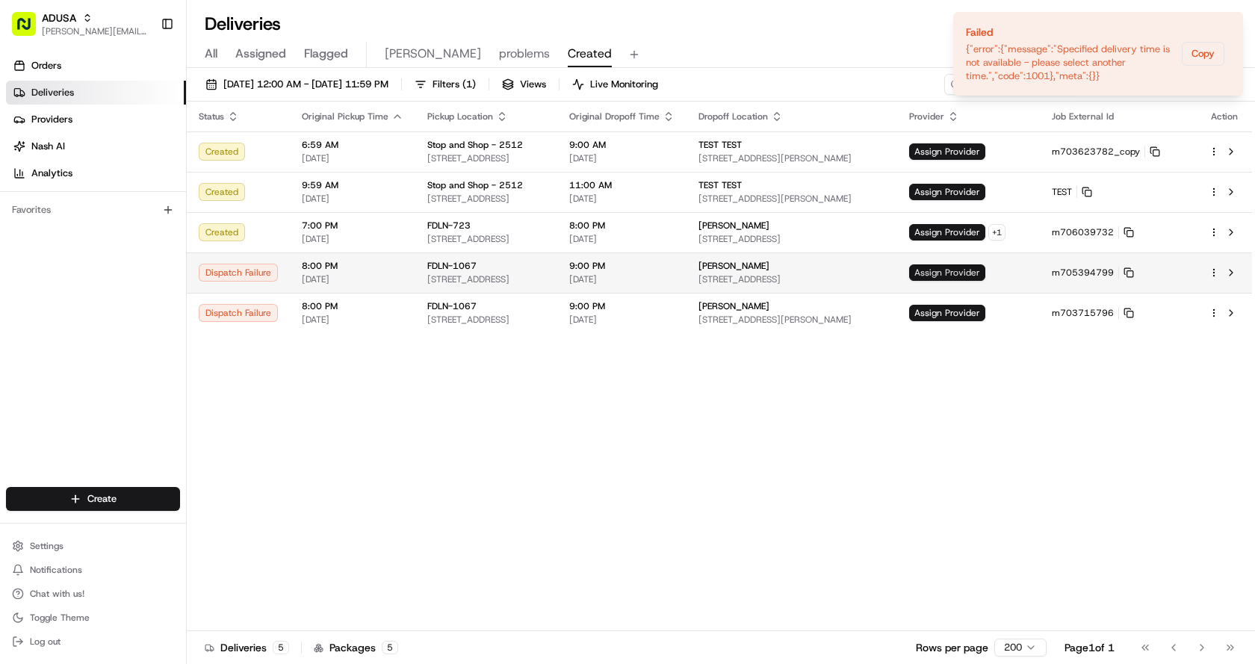
click at [986, 269] on span "Assign Provider" at bounding box center [947, 273] width 76 height 16
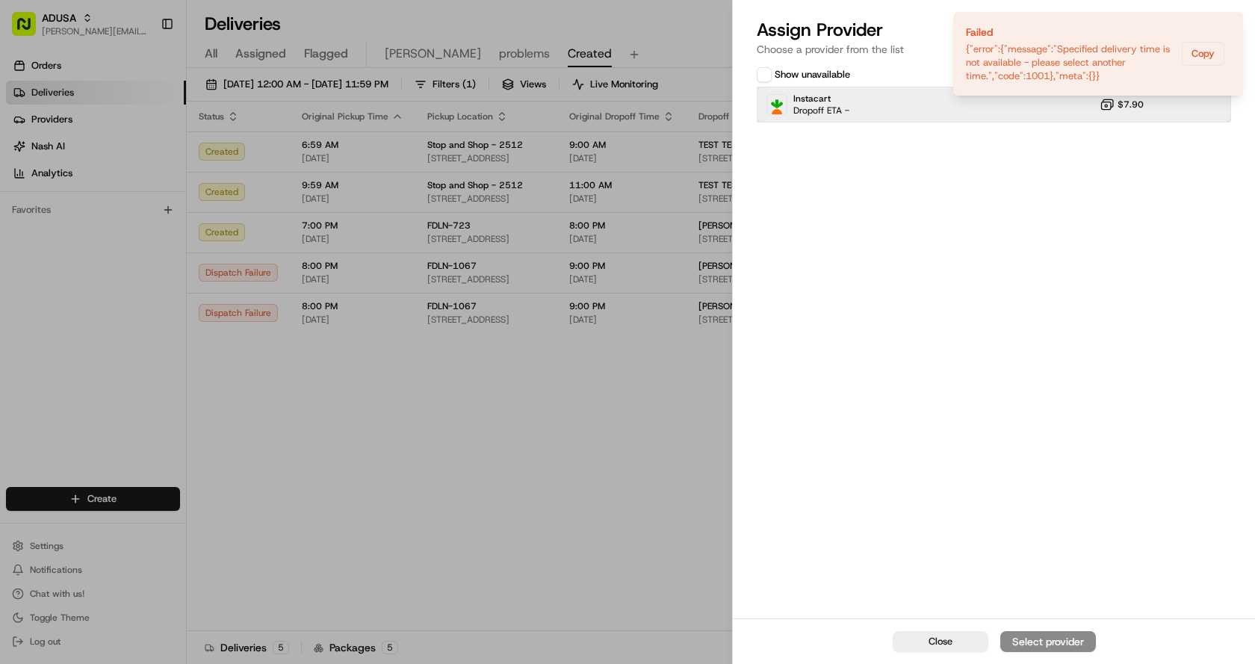
click at [873, 108] on div "Instacart Dropoff ETA - $7.90" at bounding box center [994, 105] width 474 height 36
click at [1047, 640] on div "Assign Provider" at bounding box center [1048, 641] width 73 height 15
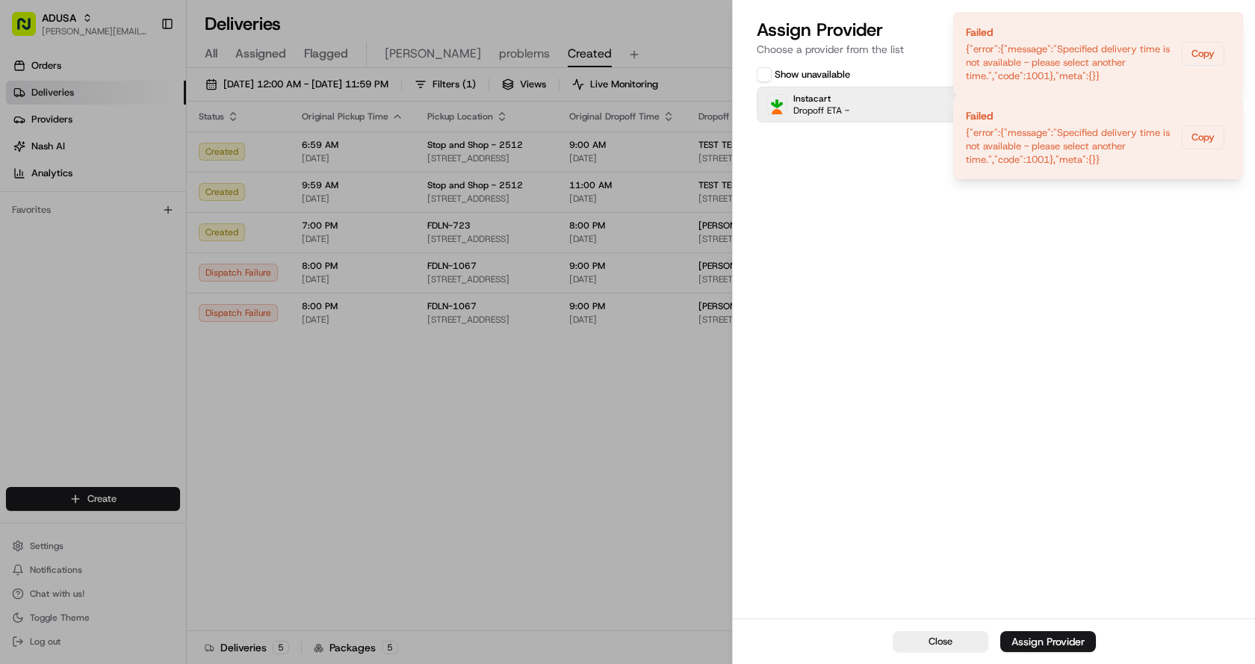
click at [1236, 25] on div "Assign Provider Choose a provider from the list" at bounding box center [994, 40] width 522 height 45
click at [1230, 25] on h2 "Assign Provider" at bounding box center [994, 30] width 474 height 24
click at [1233, 107] on icon "Notifications (F8)" at bounding box center [1231, 108] width 12 height 12
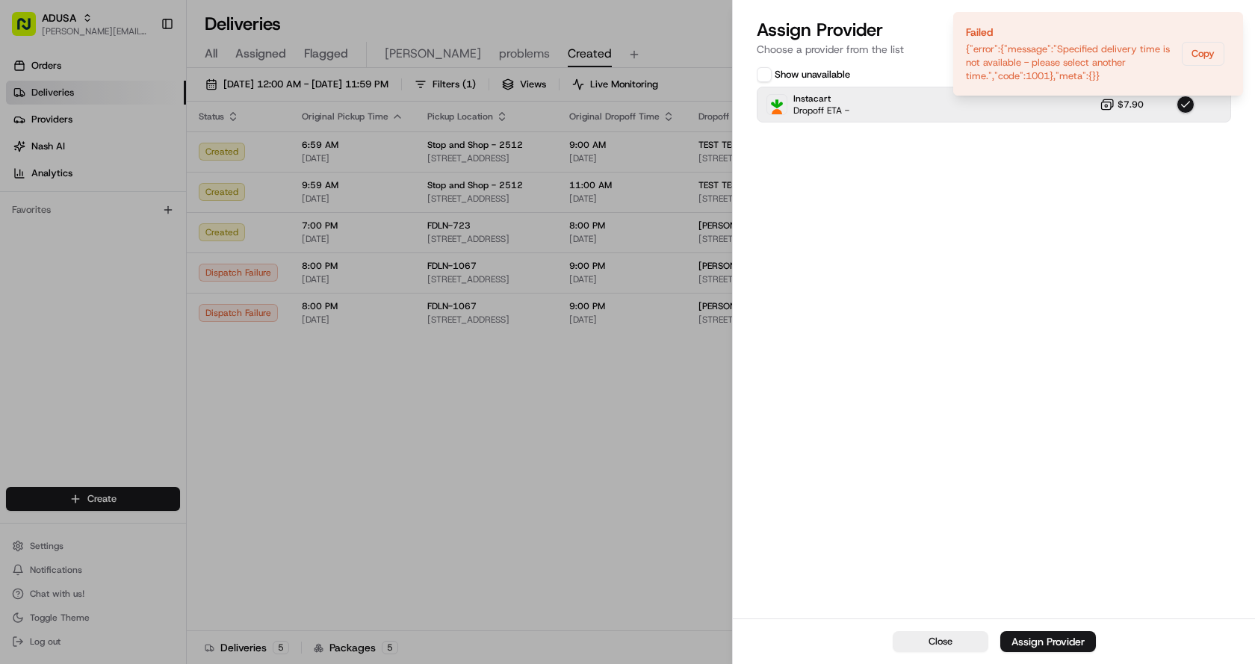
drag, startPoint x: 1222, startPoint y: 19, endPoint x: 1210, endPoint y: 30, distance: 15.9
click at [1222, 20] on h2 "Assign Provider" at bounding box center [994, 30] width 474 height 24
drag, startPoint x: 914, startPoint y: 202, endPoint x: 894, endPoint y: 169, distance: 38.2
click at [914, 200] on div "Show unavailable Instacart Dropoff ETA - $7.90" at bounding box center [994, 341] width 522 height 556
click at [1057, 643] on div "Assign Provider" at bounding box center [1048, 641] width 73 height 15
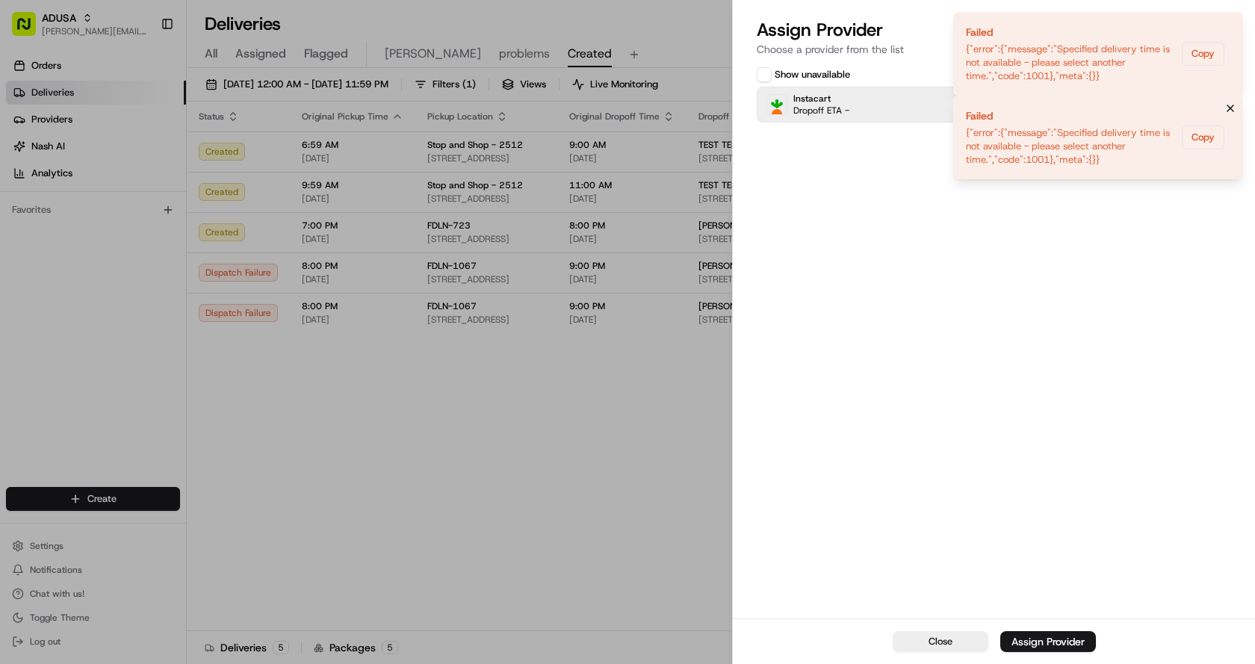
click at [1228, 106] on icon "Notifications (F8)" at bounding box center [1231, 108] width 12 height 12
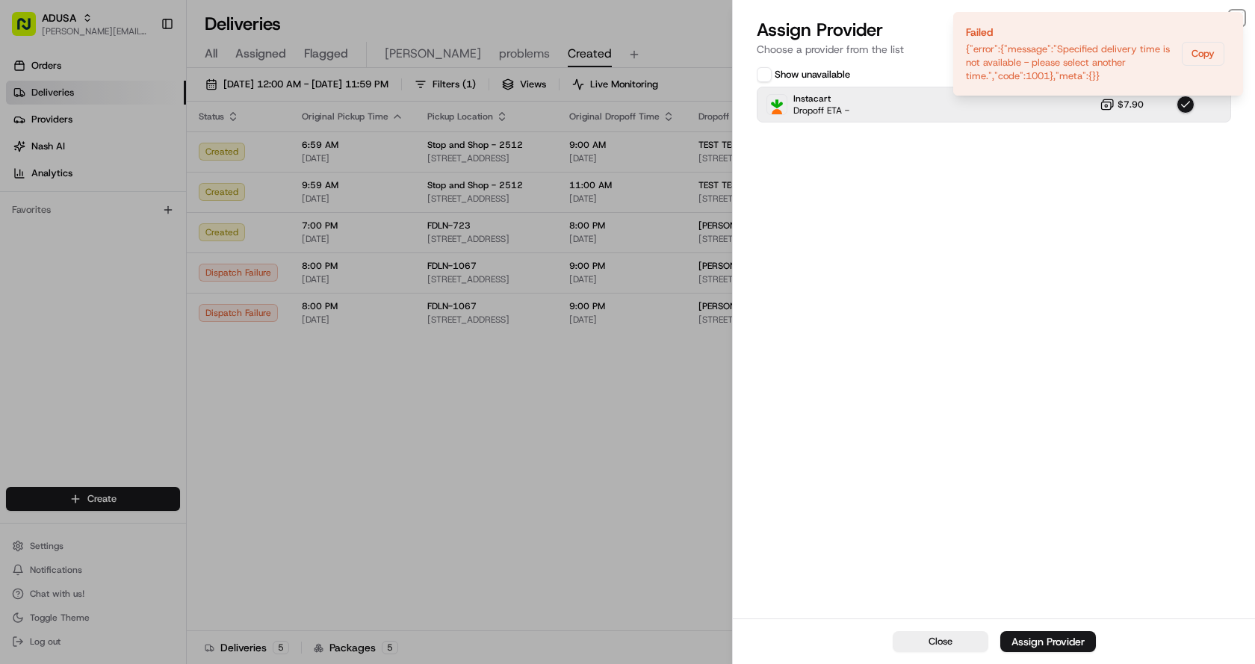
click at [1231, 16] on icon "button" at bounding box center [1237, 18] width 12 height 12
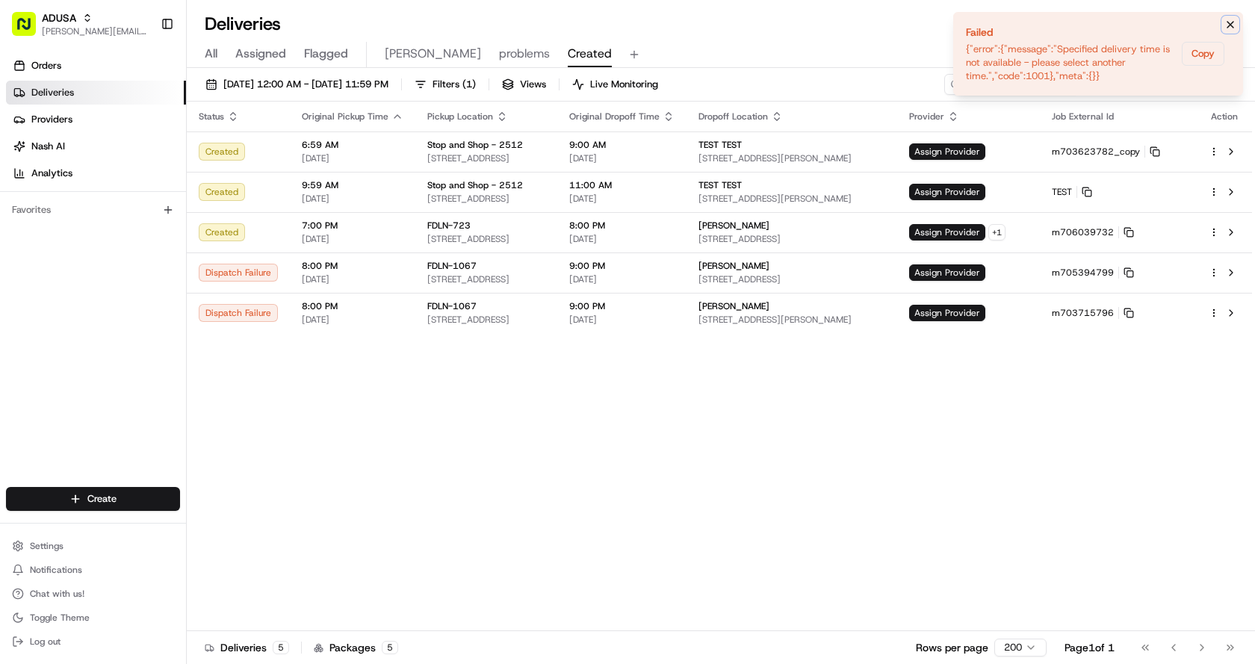
click at [1232, 24] on icon "Notifications (F8)" at bounding box center [1231, 25] width 12 height 12
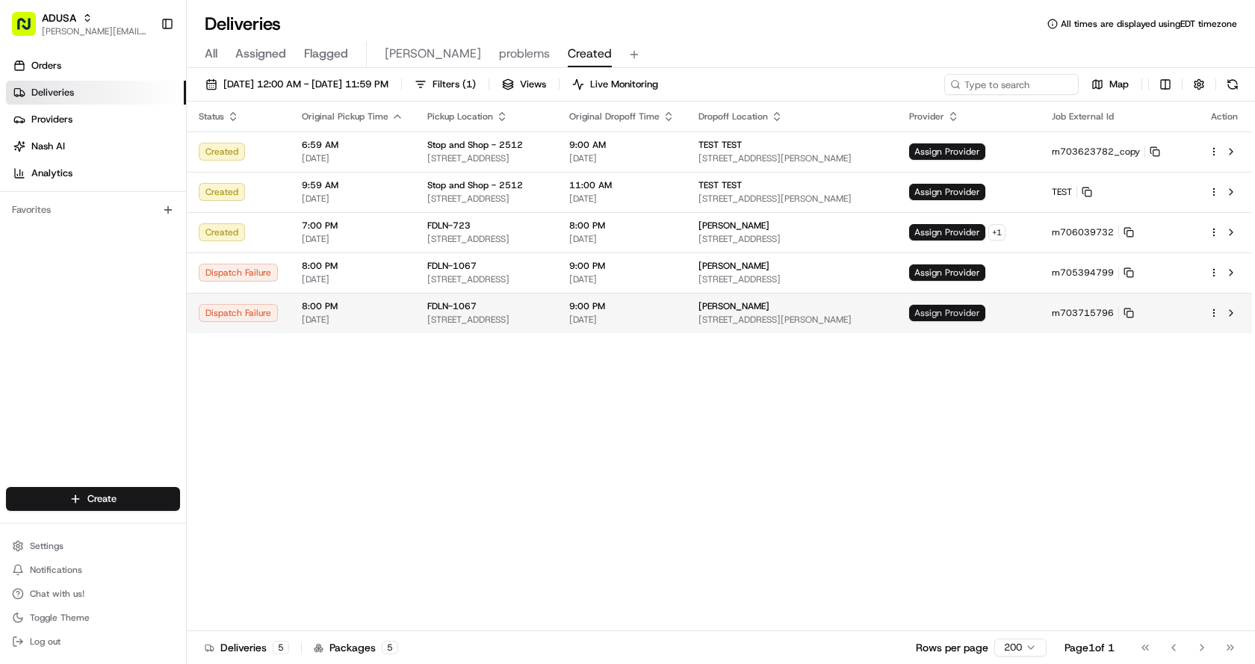
click at [986, 316] on span "Assign Provider" at bounding box center [947, 313] width 76 height 16
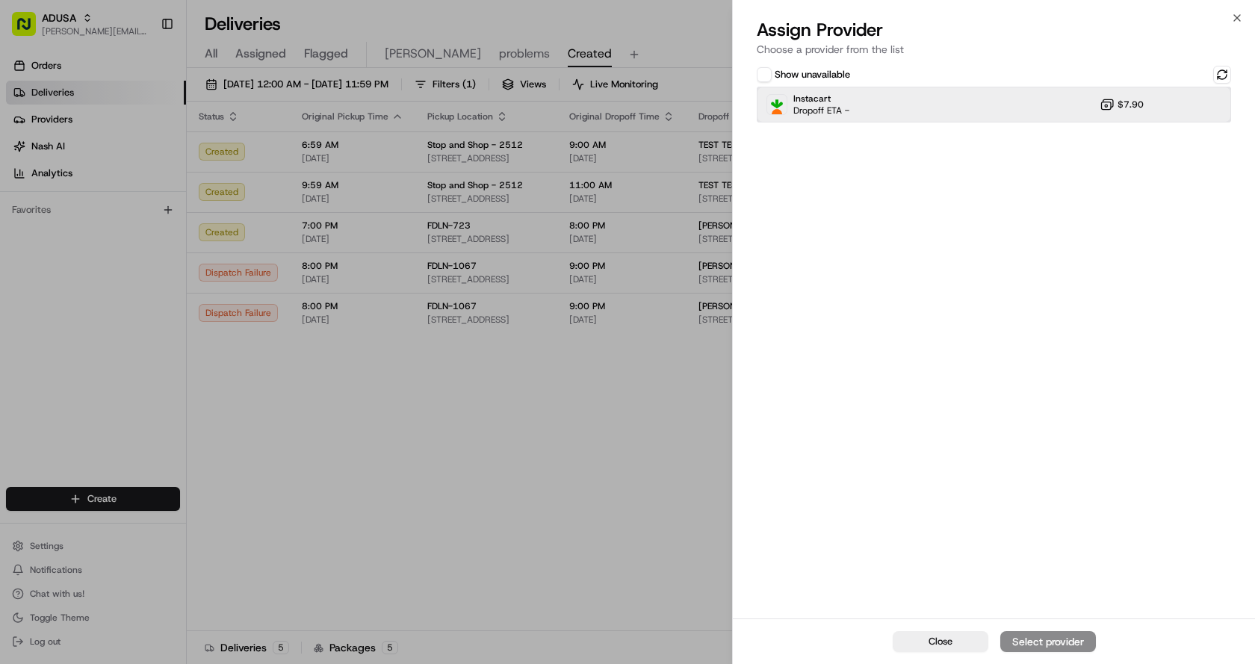
click at [873, 110] on div "Instacart Dropoff ETA - $7.90" at bounding box center [994, 105] width 474 height 36
click at [1080, 637] on div "Assign Provider" at bounding box center [1048, 641] width 73 height 15
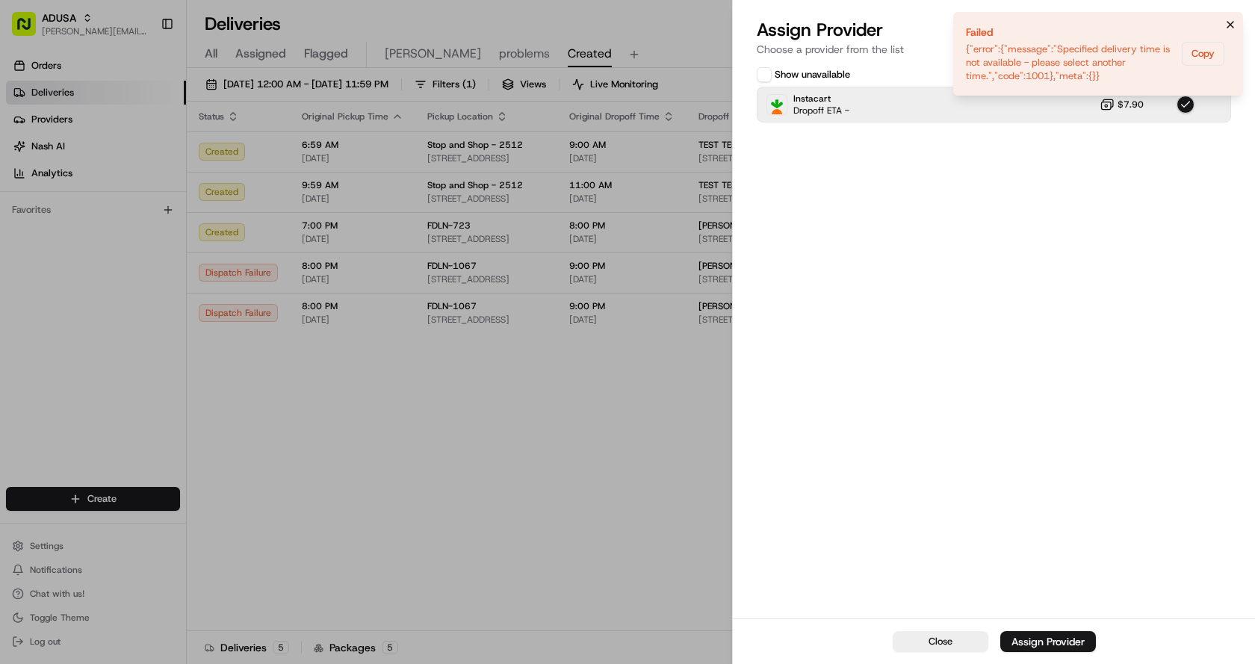
click at [1231, 25] on icon "Notifications (F8)" at bounding box center [1231, 25] width 12 height 12
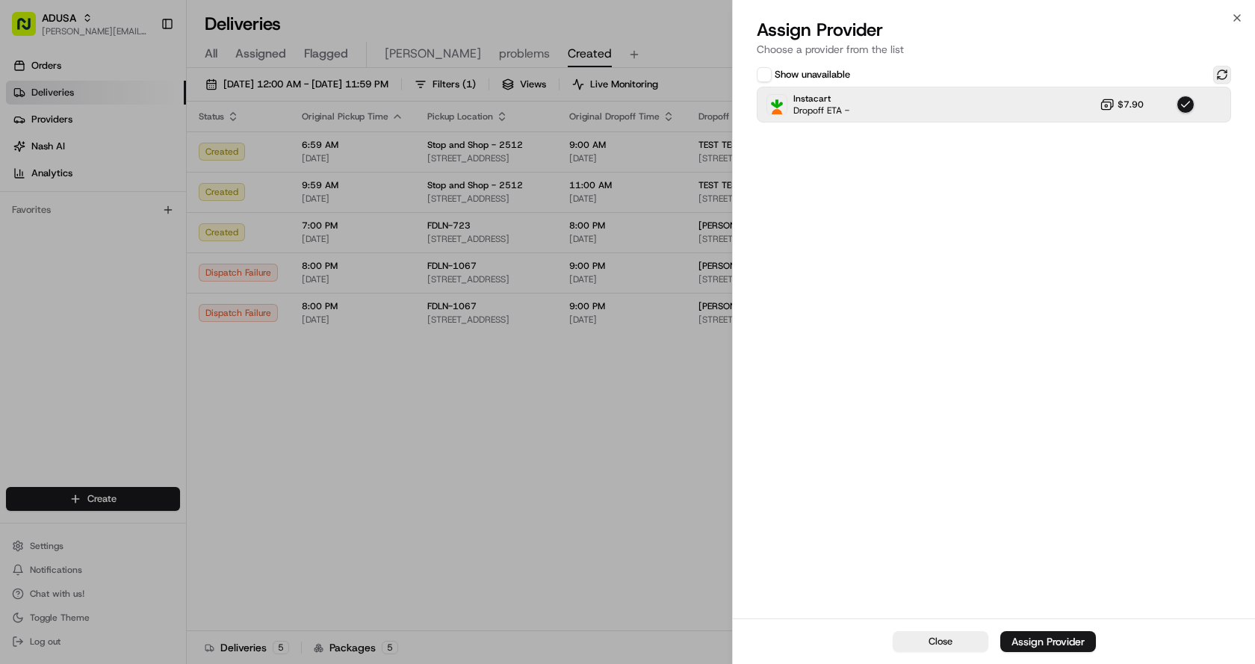
click at [1224, 74] on button at bounding box center [1222, 75] width 18 height 18
click at [1235, 16] on icon "button" at bounding box center [1237, 18] width 12 height 12
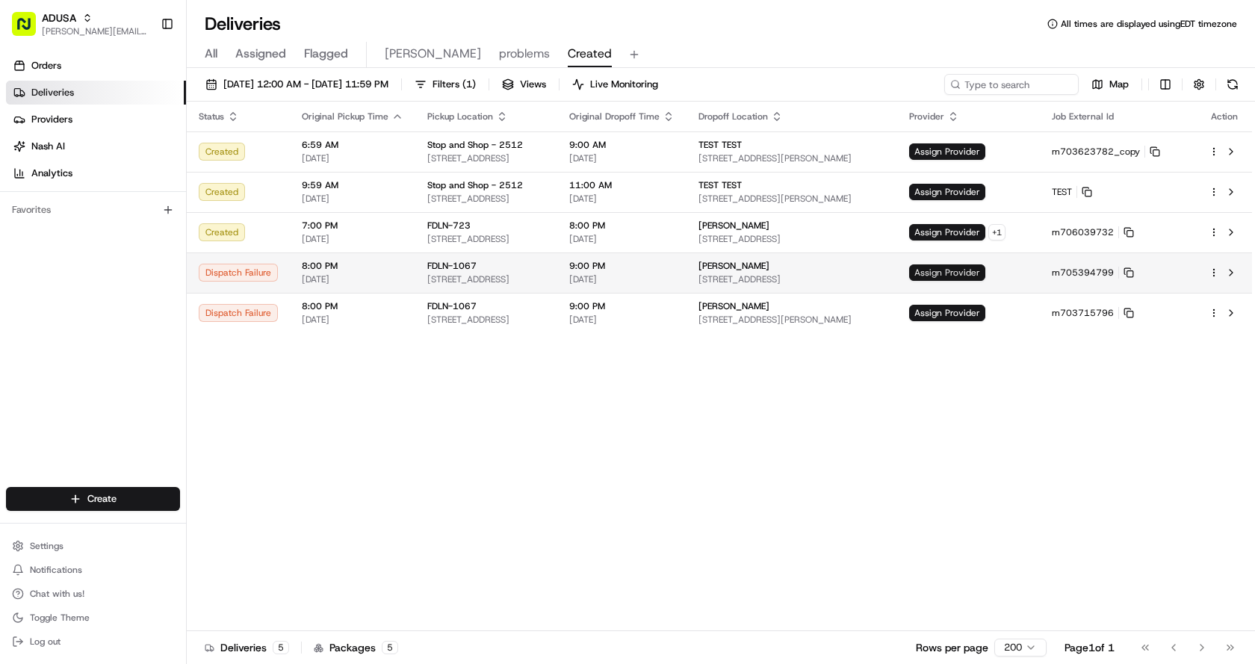
click at [986, 270] on span "Assign Provider" at bounding box center [947, 273] width 76 height 16
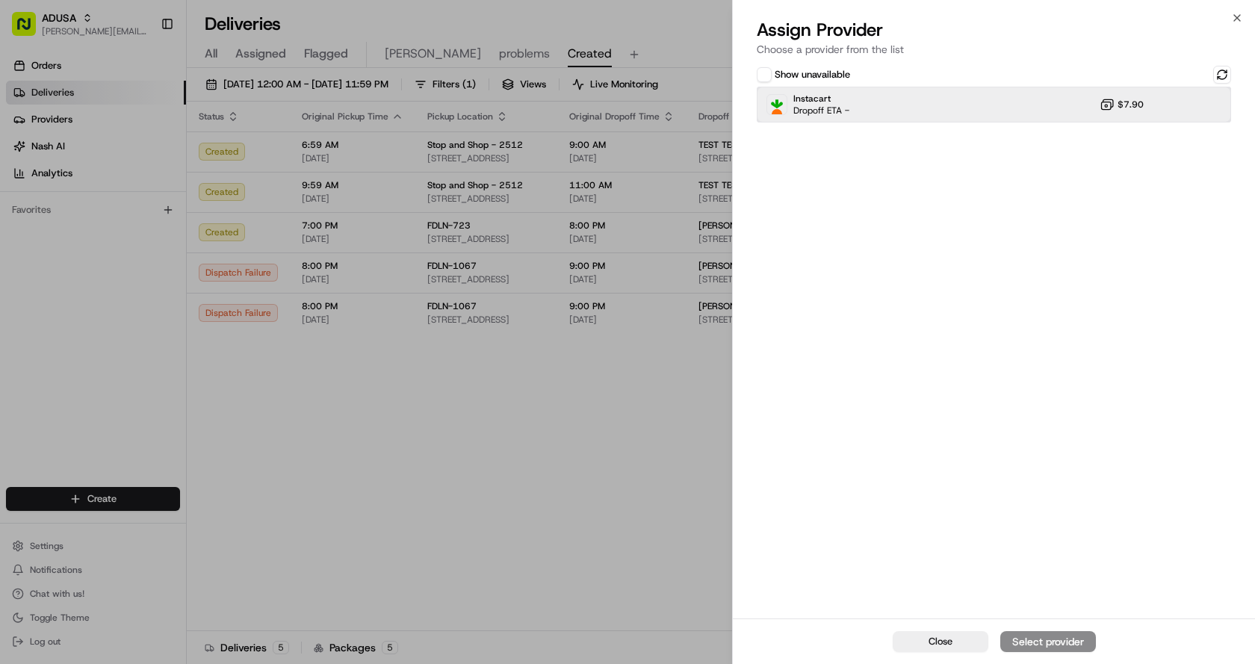
click at [982, 111] on div "Instacart Dropoff ETA - $7.90" at bounding box center [994, 105] width 474 height 36
click at [1057, 633] on button "Assign Provider" at bounding box center [1049, 641] width 96 height 21
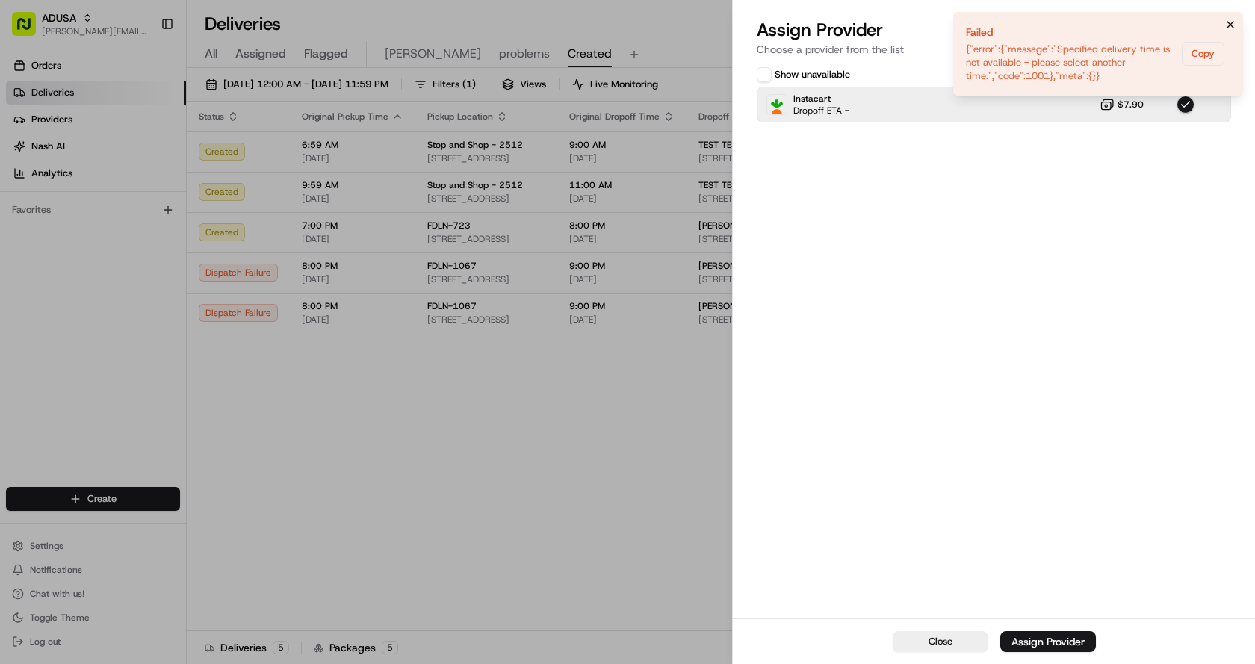
click at [1232, 28] on icon "Notifications (F8)" at bounding box center [1231, 25] width 12 height 12
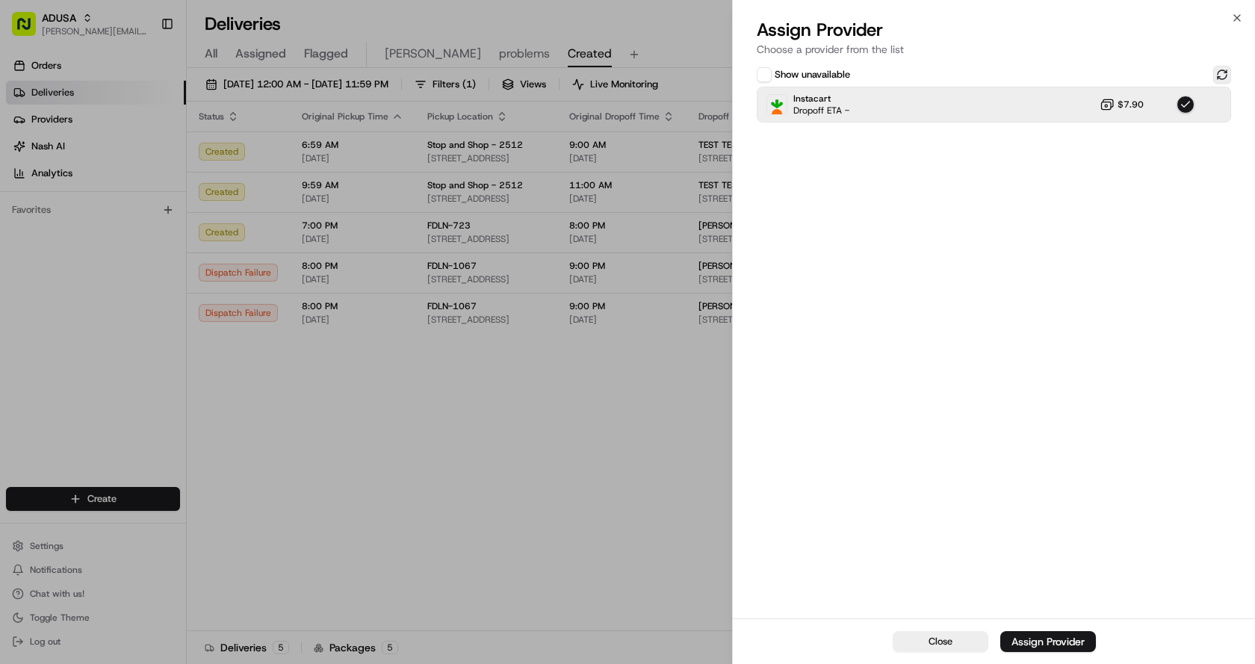
click at [1225, 76] on button at bounding box center [1222, 75] width 18 height 18
click at [1182, 107] on button "button" at bounding box center [1186, 105] width 18 height 18
click at [1172, 109] on div "Instacart Dropoff ETA - $7.90" at bounding box center [994, 105] width 474 height 36
click at [1029, 640] on div "Assign Provider" at bounding box center [1048, 641] width 73 height 15
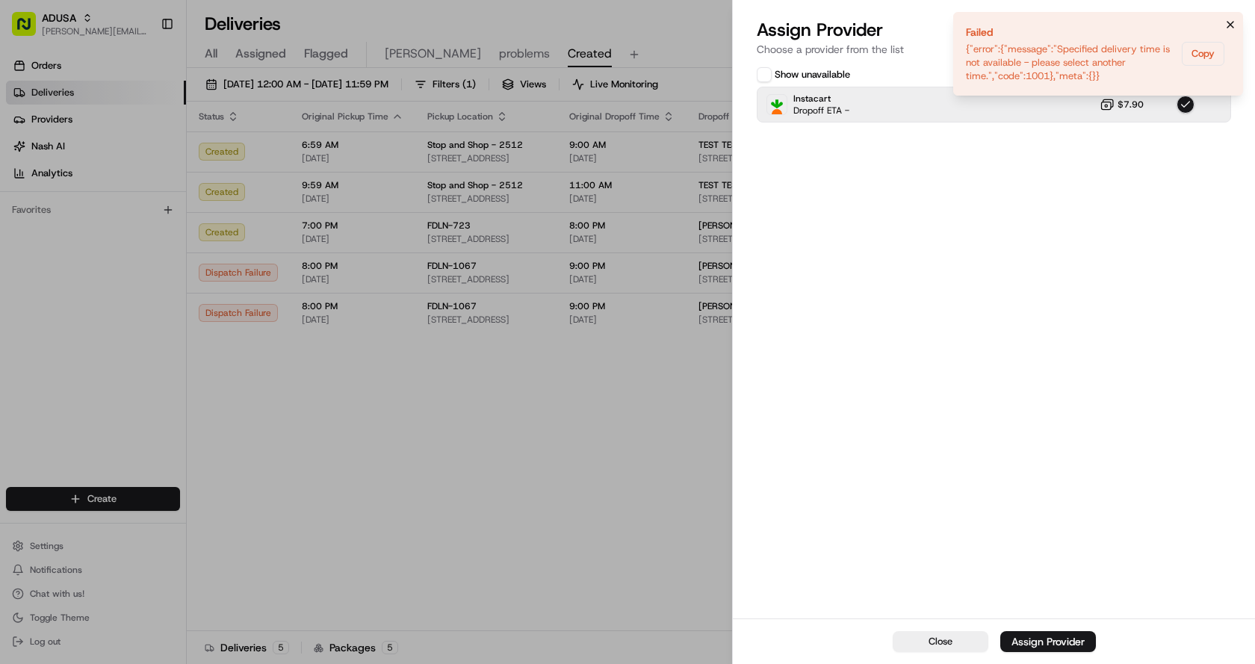
click at [1227, 31] on button "Notifications (F8)" at bounding box center [1231, 25] width 18 height 18
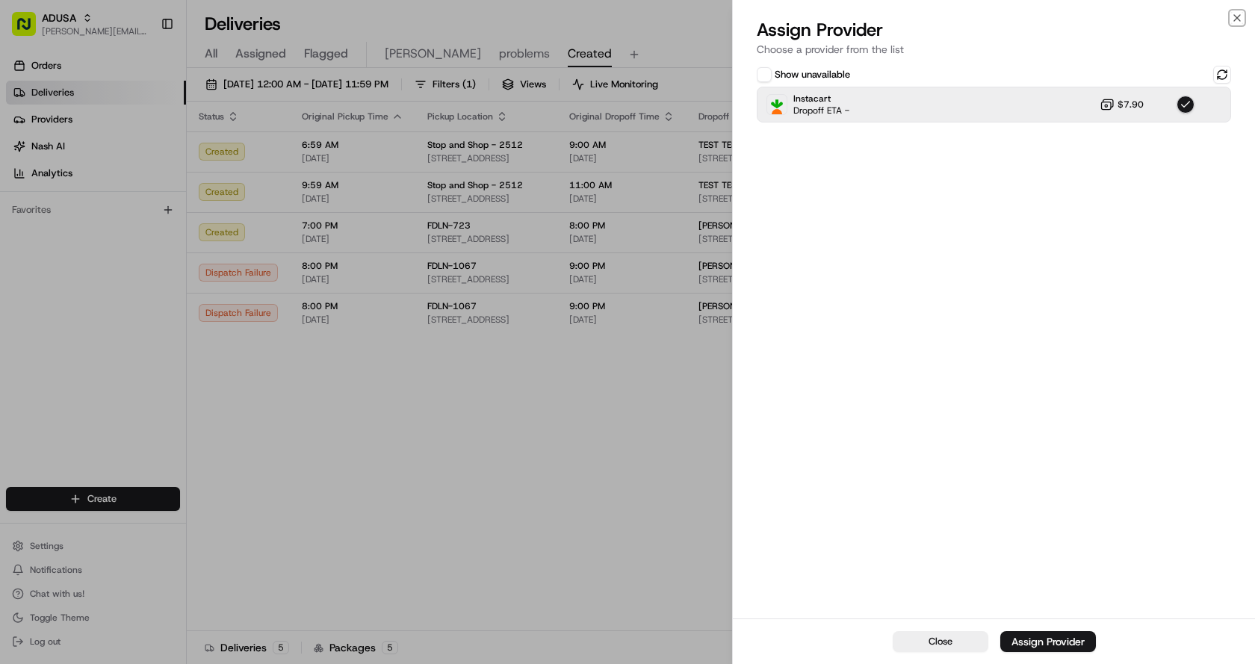
click at [1238, 16] on icon "button" at bounding box center [1237, 18] width 12 height 12
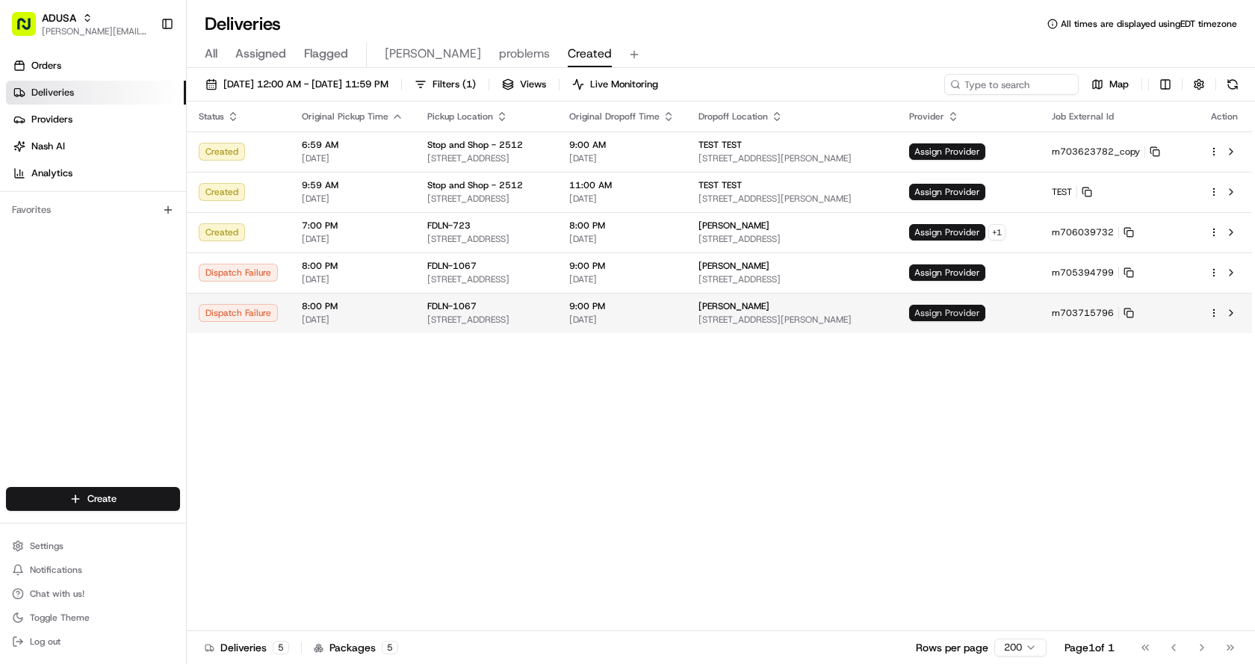
click at [986, 318] on span "Assign Provider" at bounding box center [947, 313] width 76 height 16
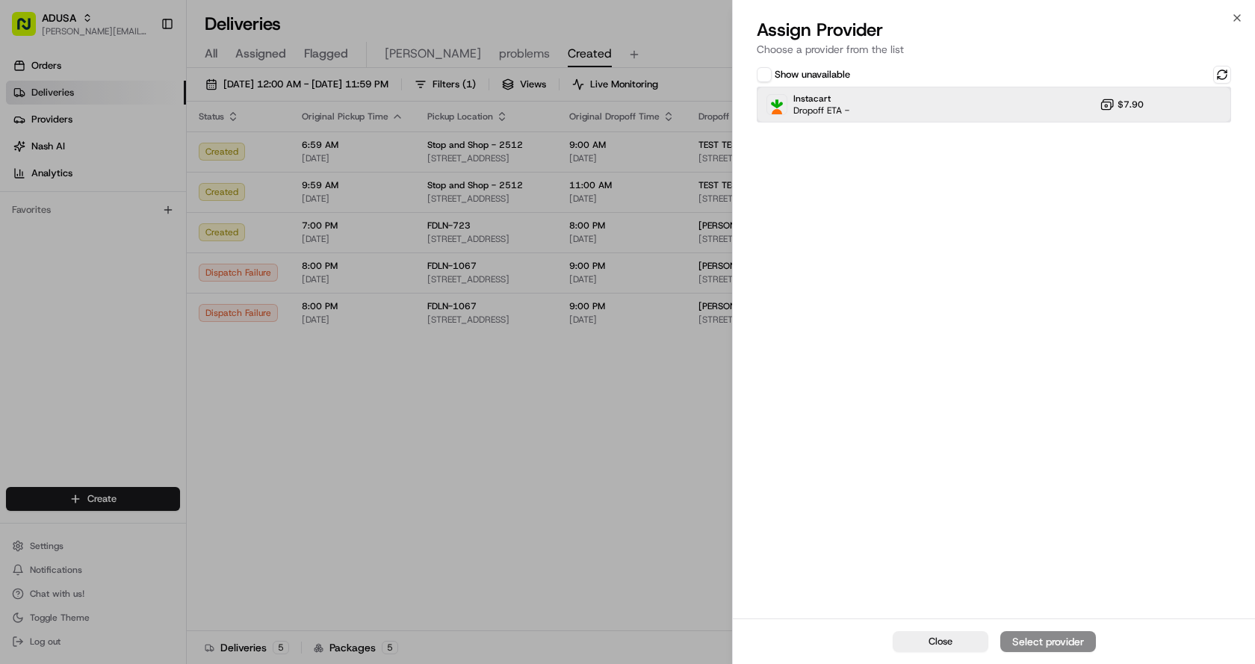
click at [837, 111] on span "Dropoff ETA -" at bounding box center [822, 111] width 56 height 12
click at [1060, 635] on div "Assign Provider" at bounding box center [1048, 641] width 73 height 15
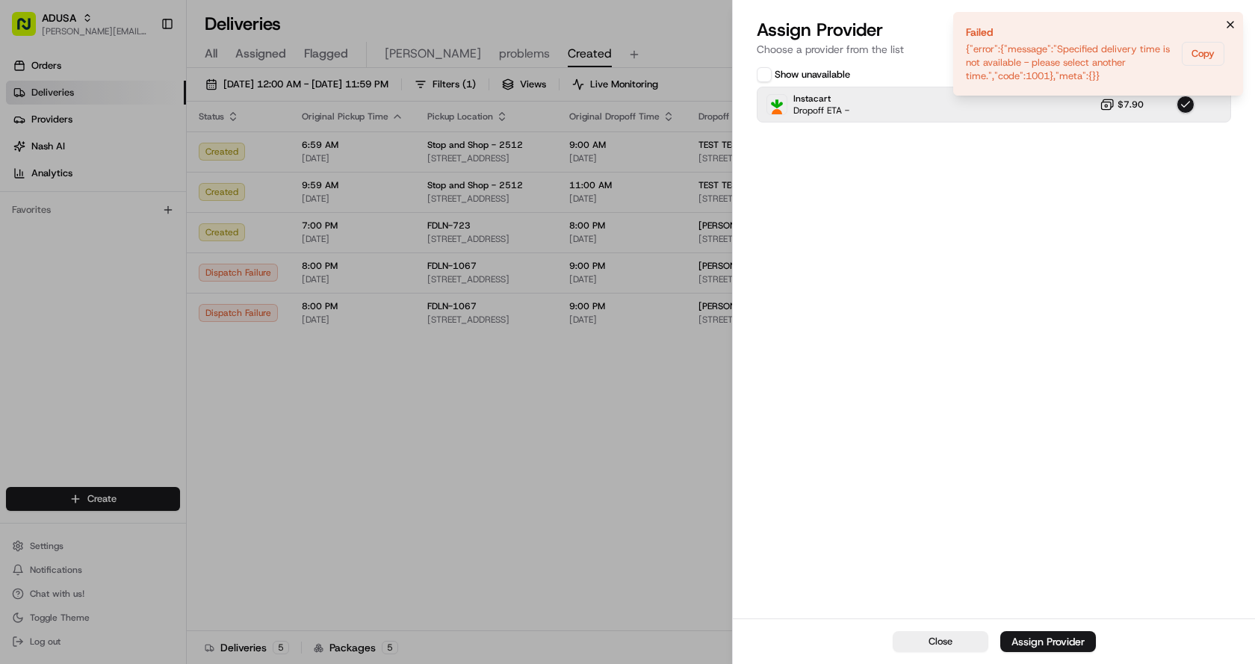
click at [1232, 20] on icon "Notifications (F8)" at bounding box center [1231, 25] width 12 height 12
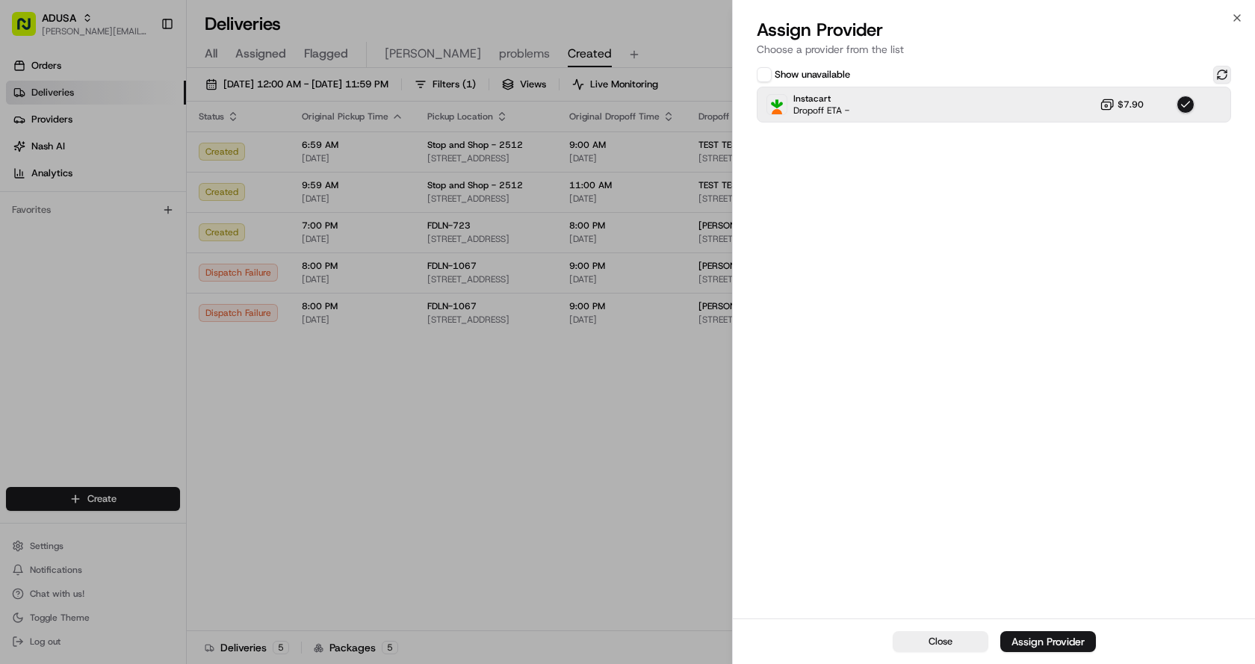
click at [1219, 77] on button at bounding box center [1222, 75] width 18 height 18
click at [1193, 102] on button "button" at bounding box center [1186, 105] width 18 height 18
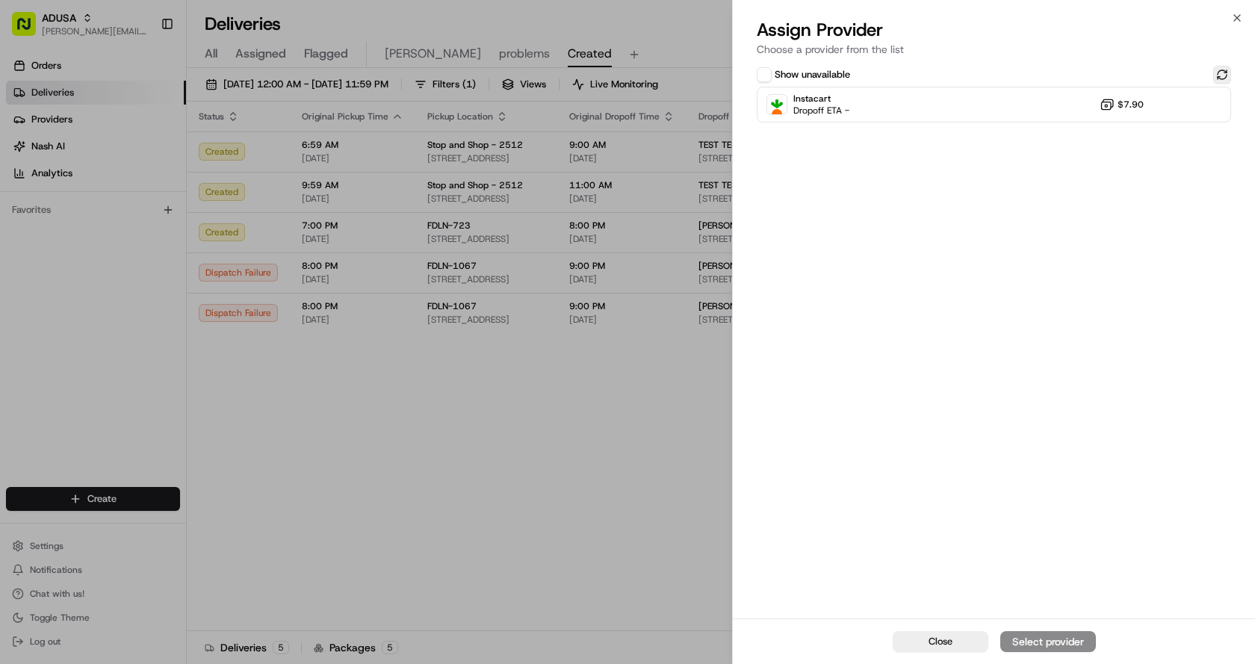
click at [1219, 71] on button at bounding box center [1222, 75] width 18 height 18
drag, startPoint x: 983, startPoint y: 105, endPoint x: 989, endPoint y: 125, distance: 20.3
click at [986, 113] on div "Instacart Dropoff ETA - $7.90" at bounding box center [994, 105] width 474 height 36
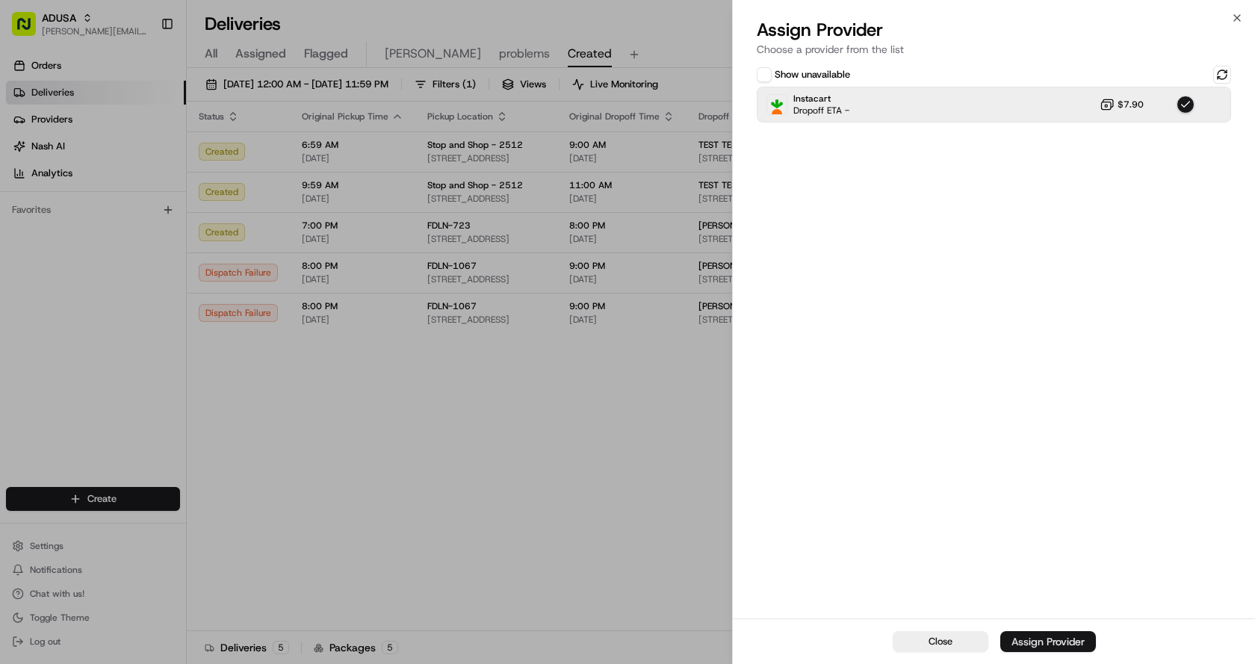
click at [1042, 641] on div "Assign Provider" at bounding box center [1048, 641] width 73 height 15
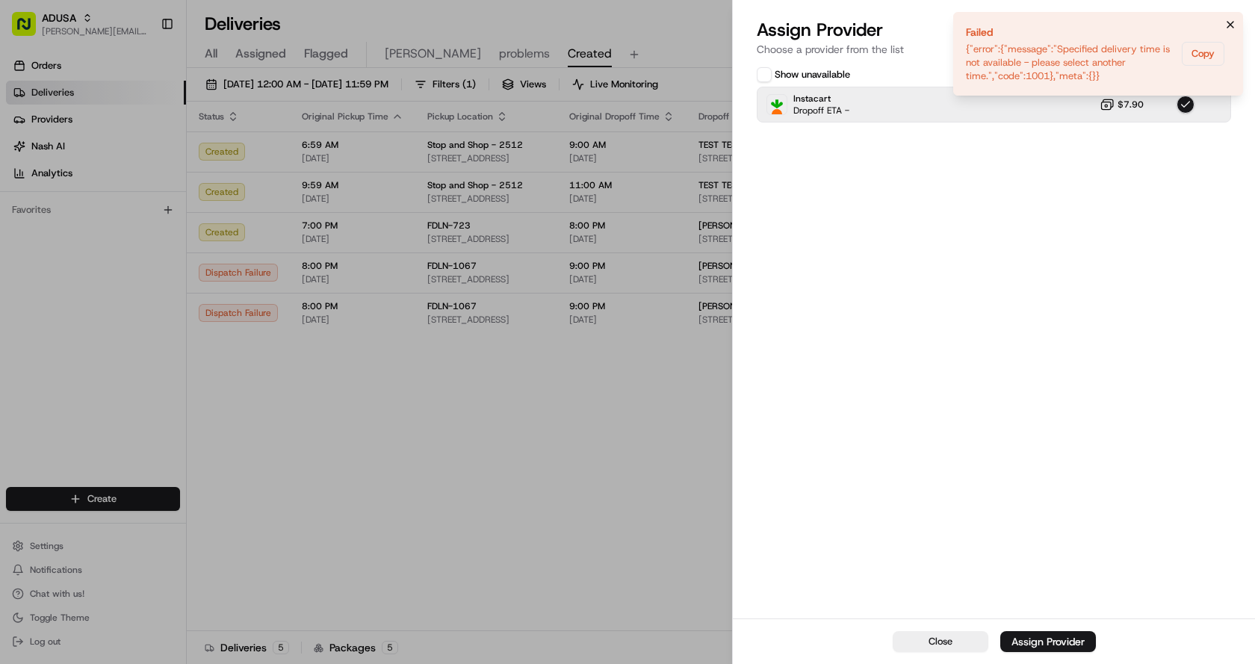
click at [1231, 23] on icon "Notifications (F8)" at bounding box center [1231, 25] width 12 height 12
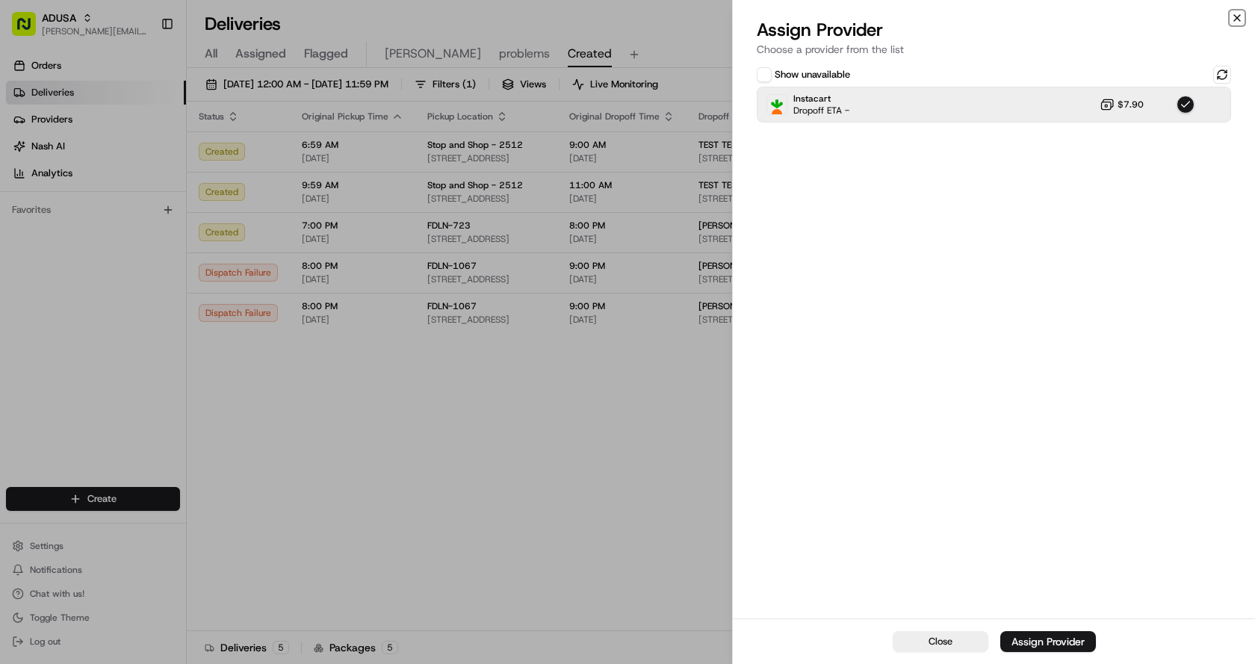
click at [1237, 16] on icon "button" at bounding box center [1237, 18] width 12 height 12
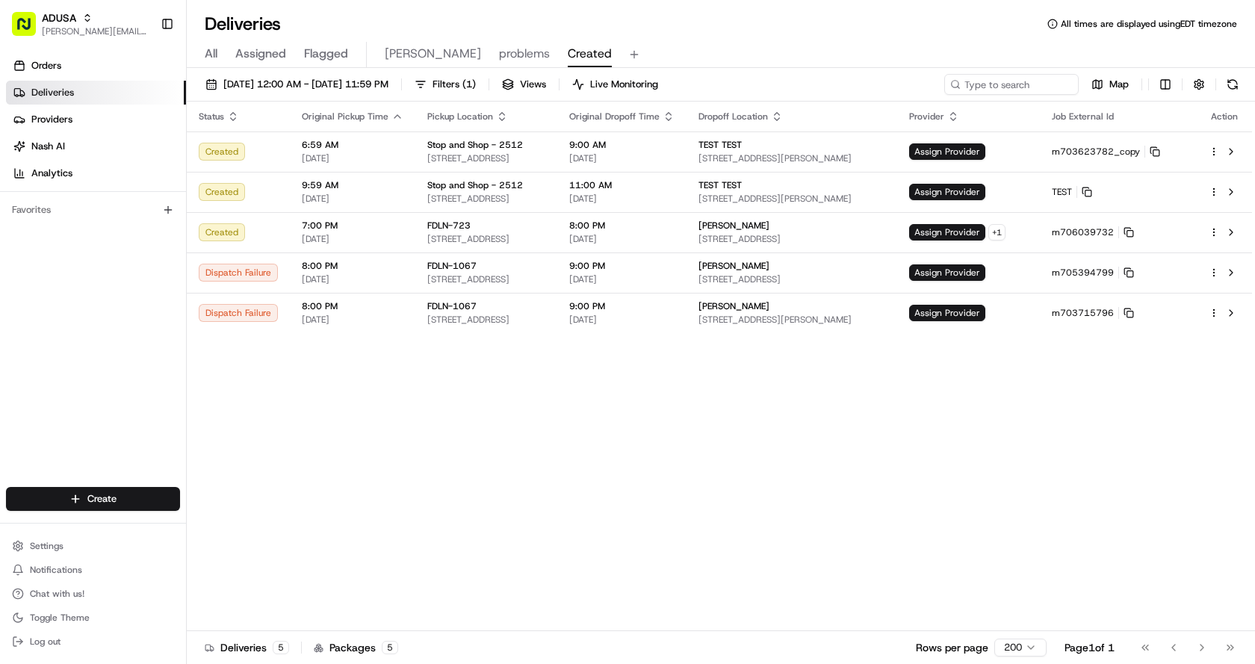
click at [883, 489] on div "Status Original Pickup Time Pickup Location Original Dropoff Time Dropoff Locat…" at bounding box center [720, 367] width 1066 height 530
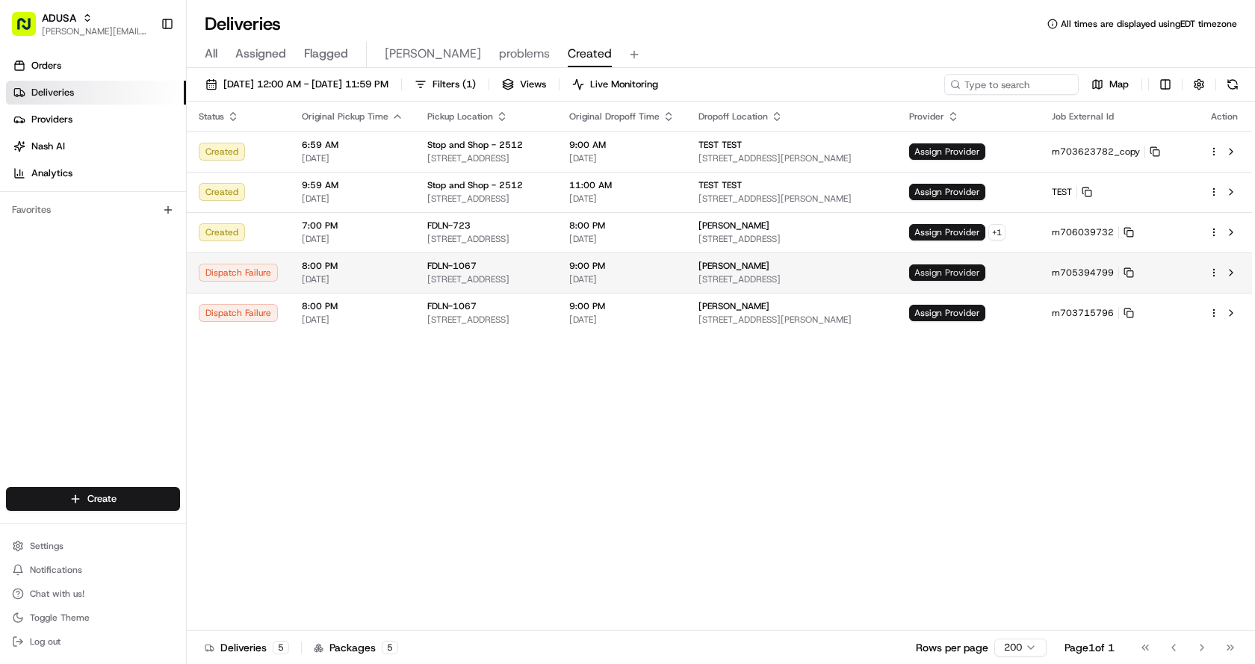
click at [967, 274] on span "Assign Provider" at bounding box center [947, 273] width 76 height 16
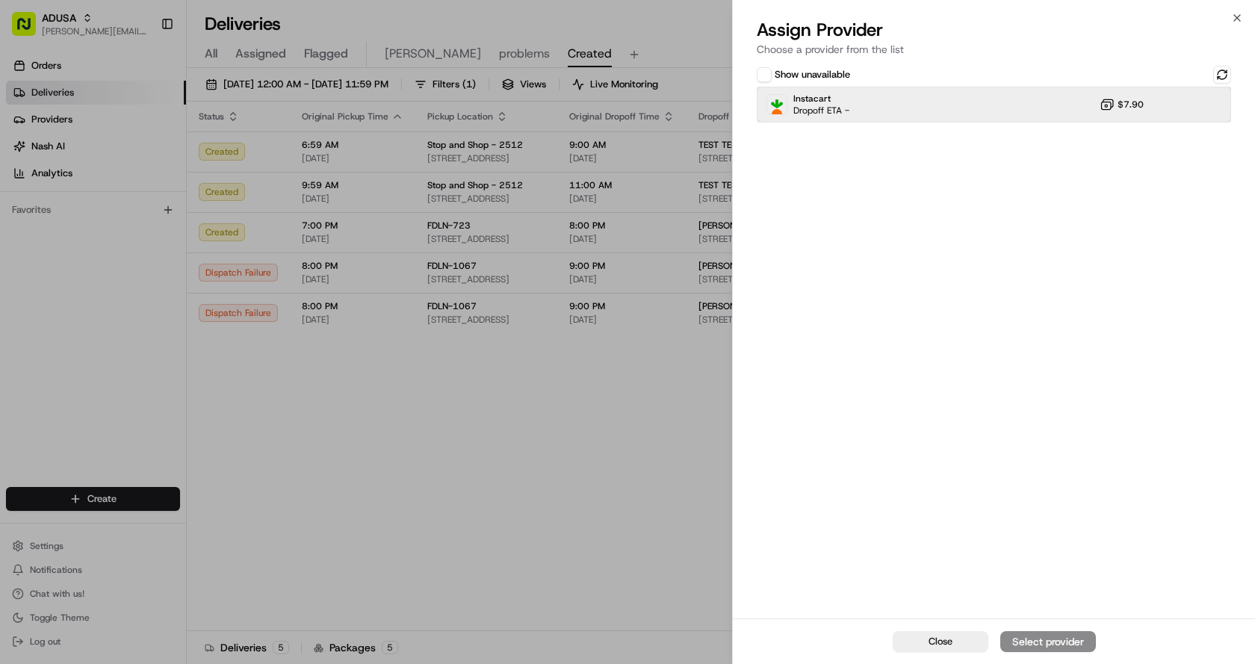
click at [936, 114] on div "Instacart Dropoff ETA - $7.90" at bounding box center [994, 105] width 474 height 36
click at [1044, 639] on div "Assign Provider" at bounding box center [1048, 641] width 73 height 15
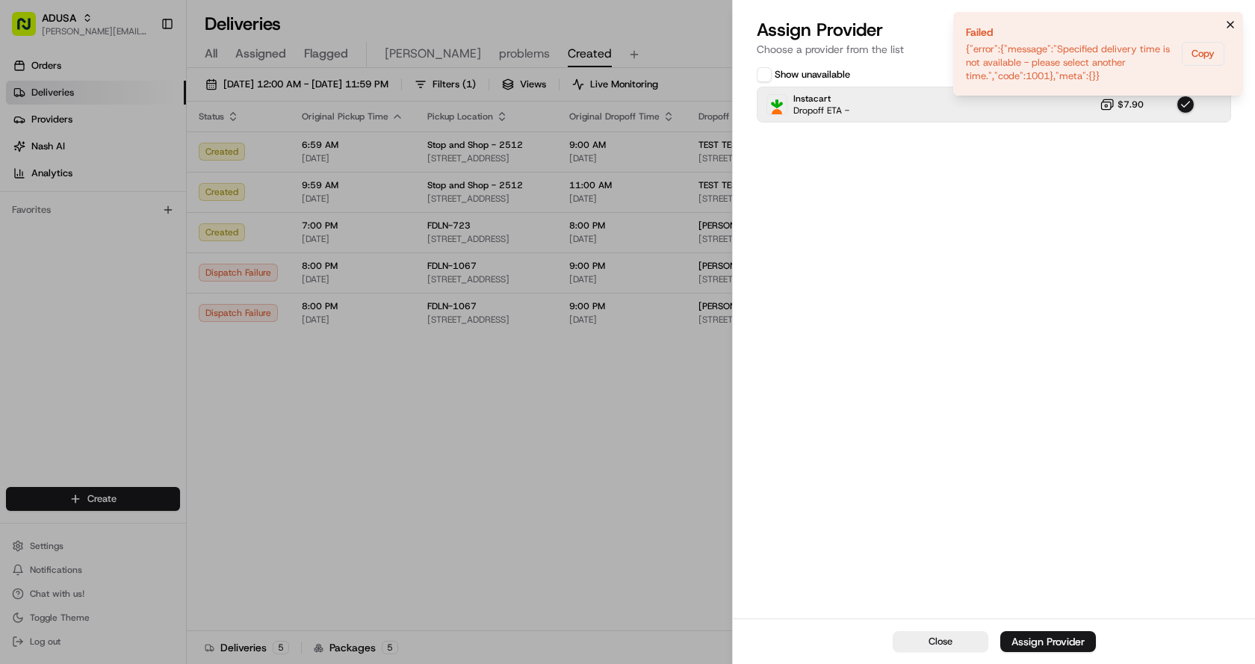
click at [1236, 22] on icon "Notifications (F8)" at bounding box center [1231, 25] width 12 height 12
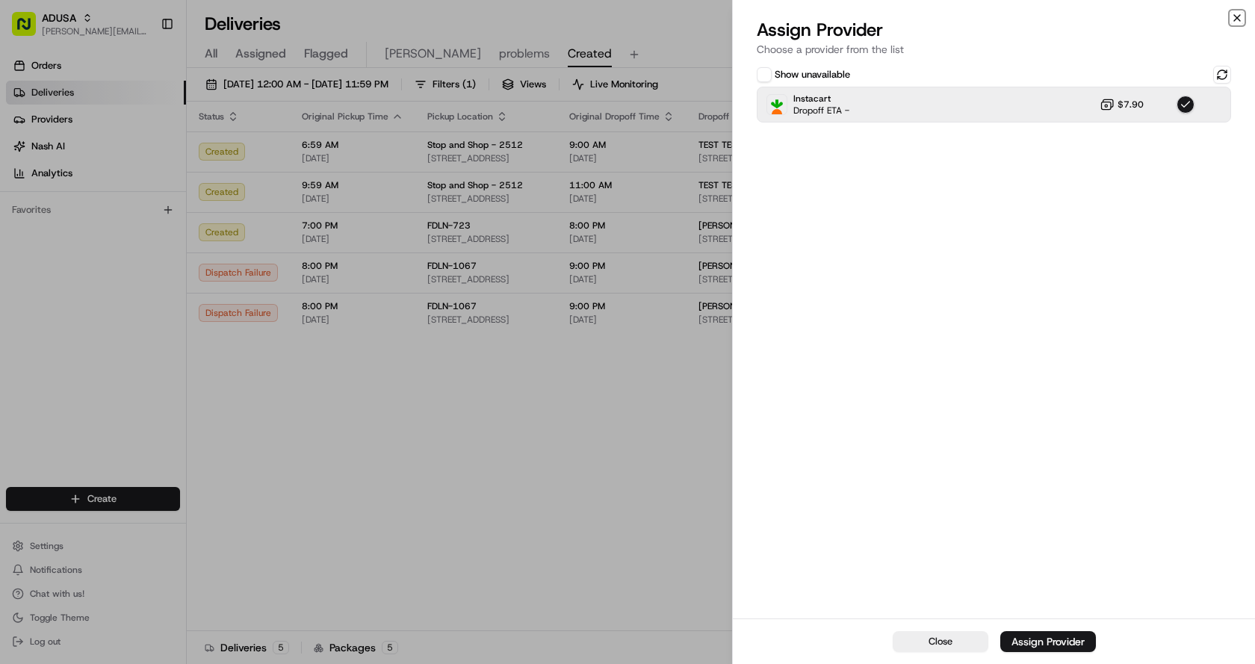
click at [1238, 14] on icon "button" at bounding box center [1237, 18] width 12 height 12
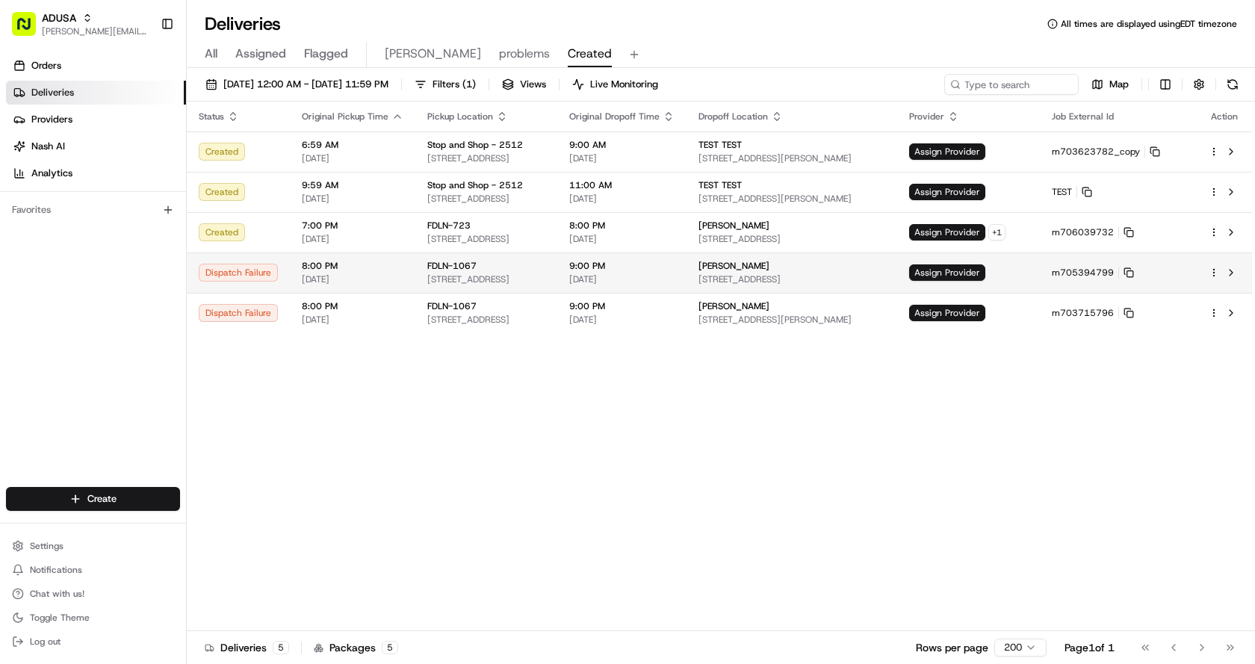
click at [1009, 262] on td "Assign Provider" at bounding box center [968, 273] width 143 height 40
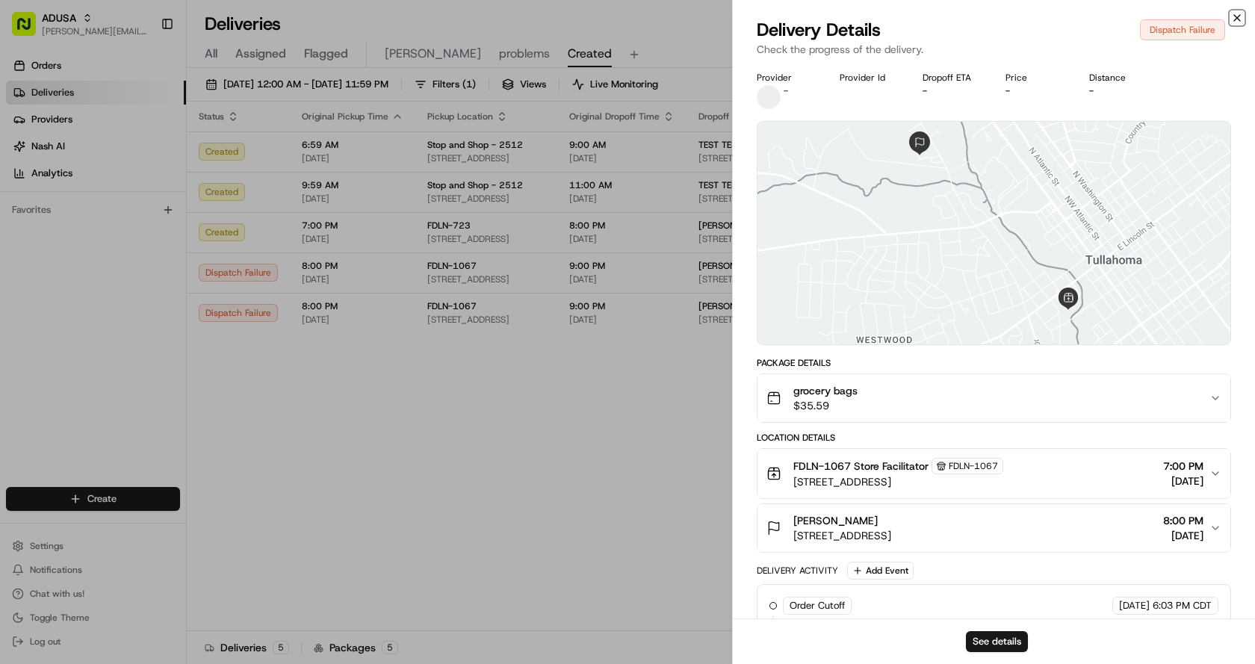
click at [1238, 18] on icon "button" at bounding box center [1237, 18] width 12 height 12
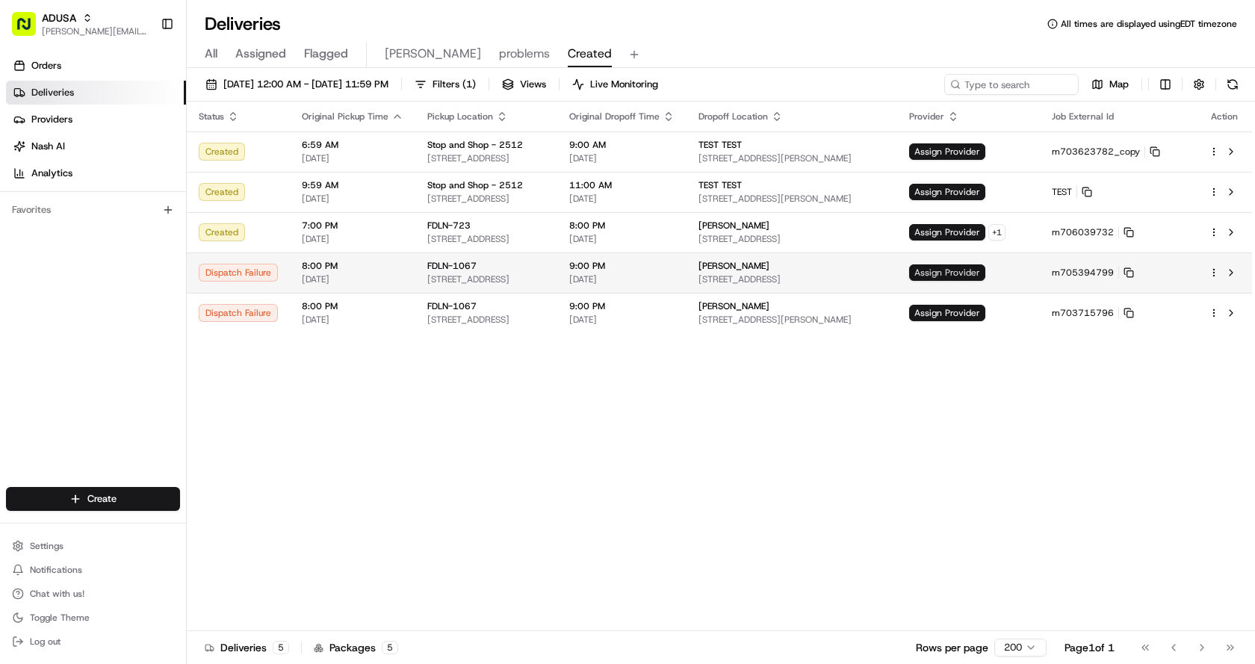
click at [986, 274] on span "Assign Provider" at bounding box center [947, 273] width 76 height 16
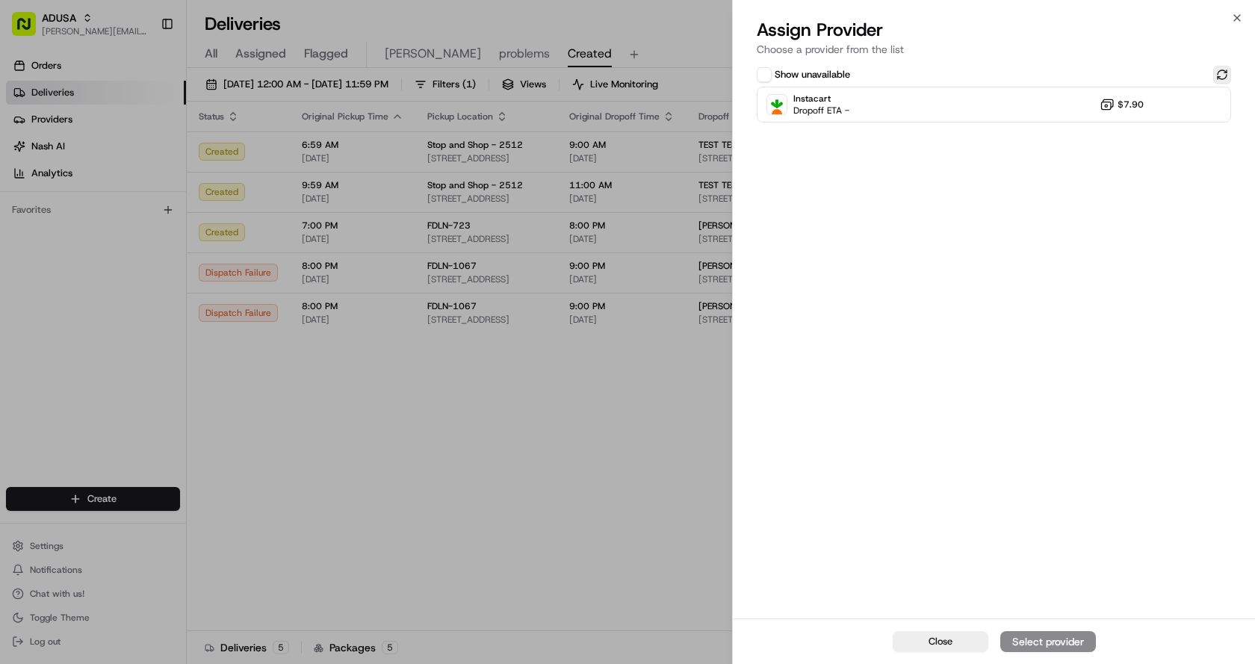
click at [1226, 72] on button at bounding box center [1222, 75] width 18 height 18
click at [988, 108] on div "Instacart Dropoff ETA - $7.90" at bounding box center [994, 105] width 474 height 36
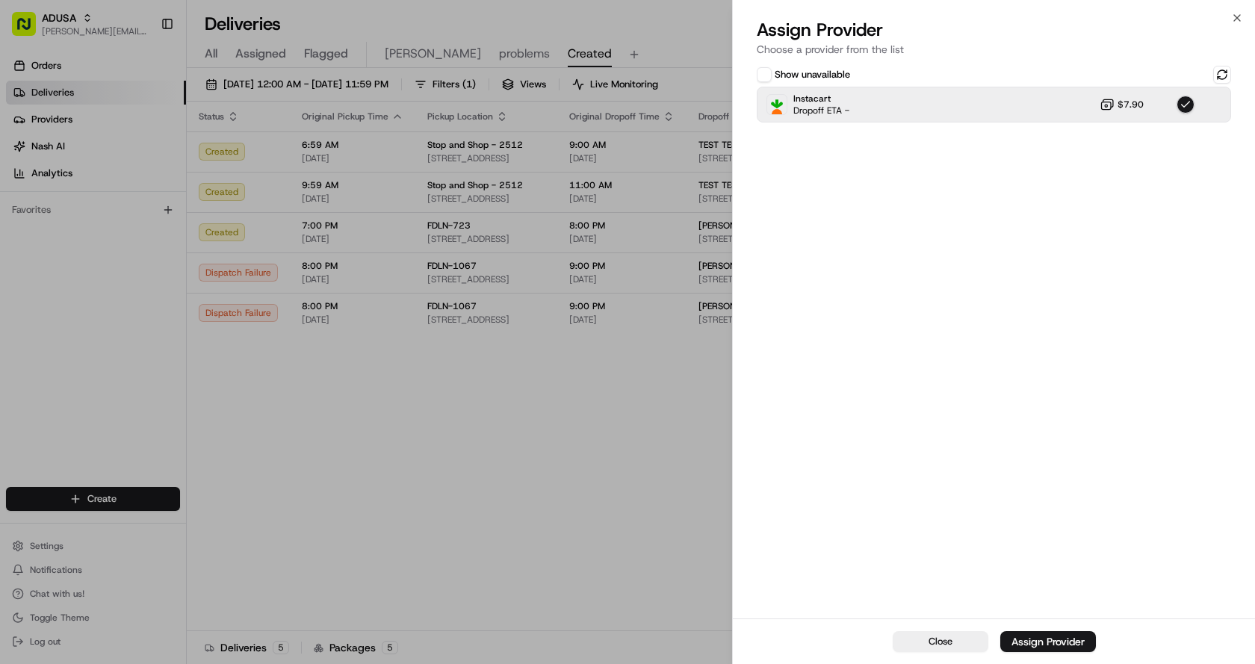
click at [1074, 631] on button "Assign Provider" at bounding box center [1049, 641] width 96 height 21
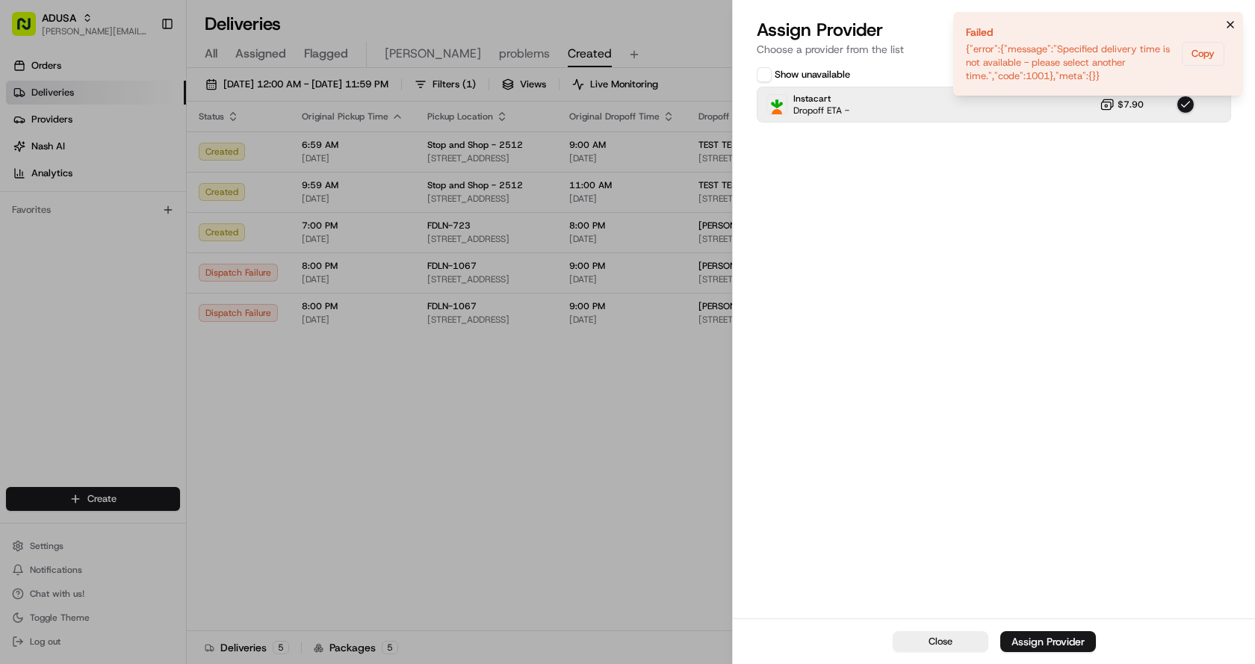
click at [1230, 25] on icon "Notifications (F8)" at bounding box center [1231, 25] width 12 height 12
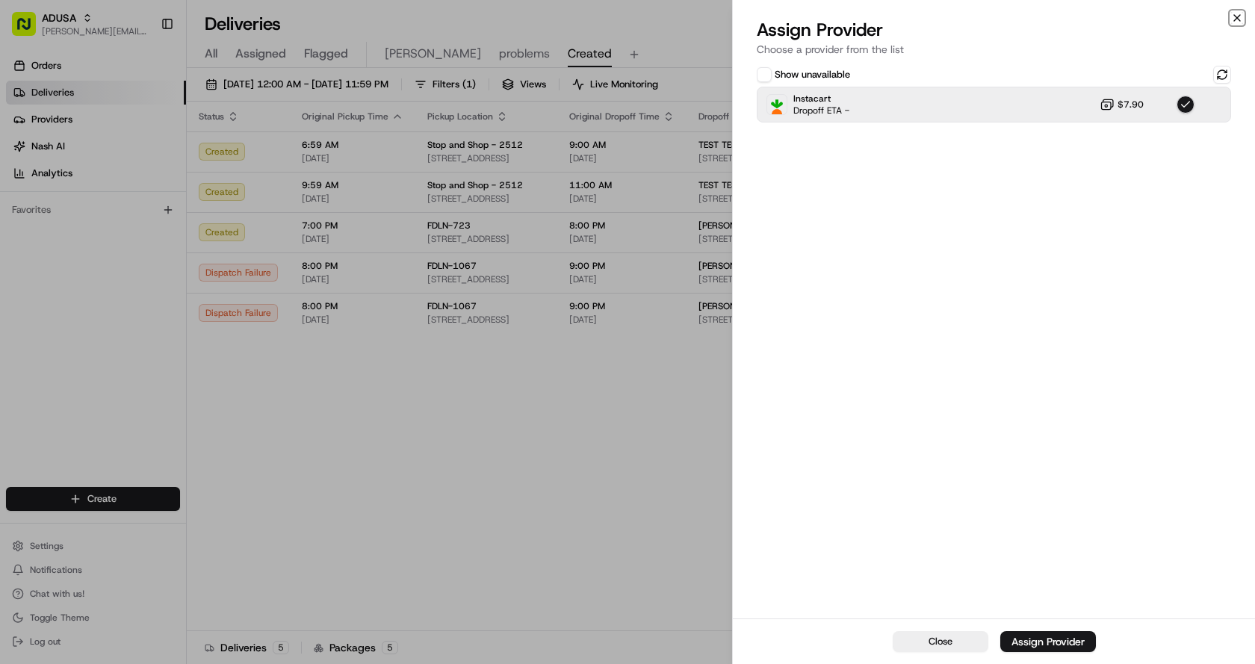
click at [1237, 17] on icon "button" at bounding box center [1237, 18] width 12 height 12
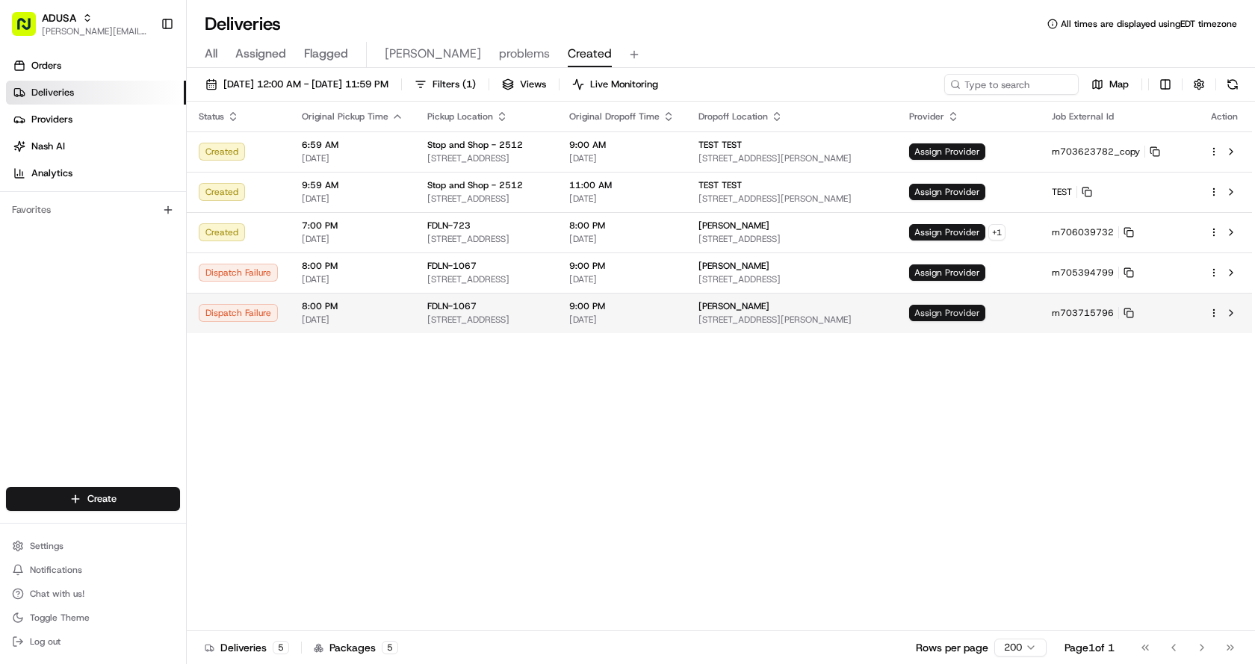
click at [986, 315] on span "Assign Provider" at bounding box center [947, 313] width 76 height 16
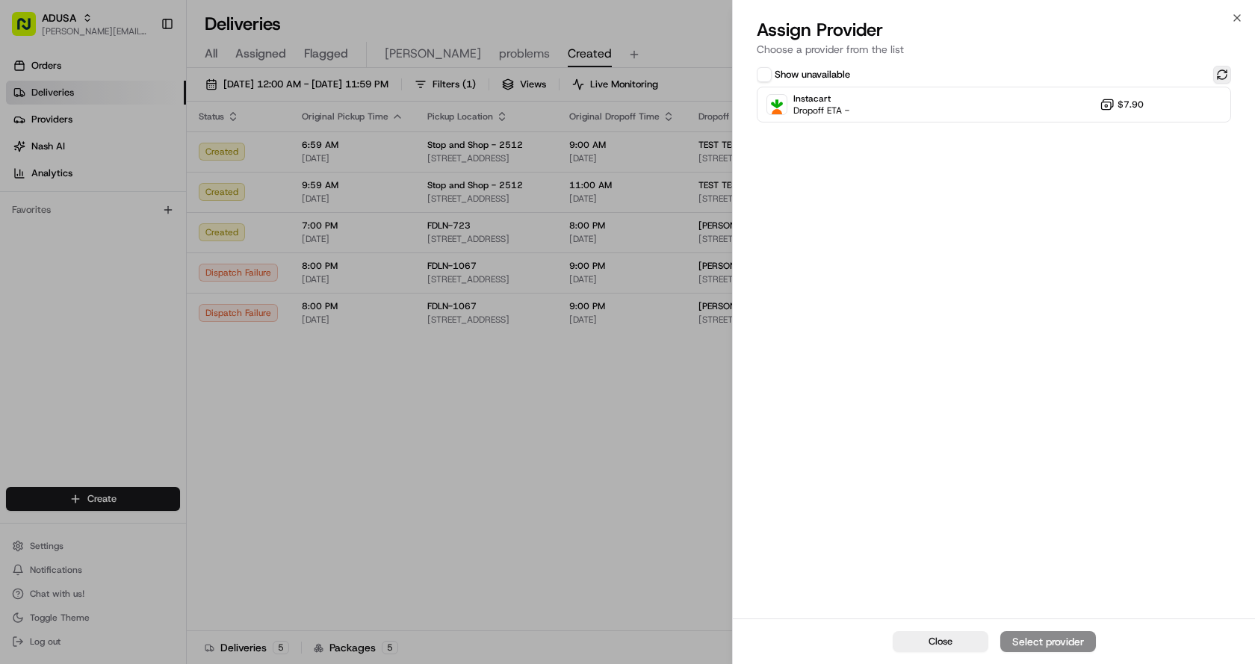
click at [1227, 72] on button at bounding box center [1222, 75] width 18 height 18
click at [1030, 111] on div "Instacart Dropoff ETA - $7.90" at bounding box center [994, 105] width 474 height 36
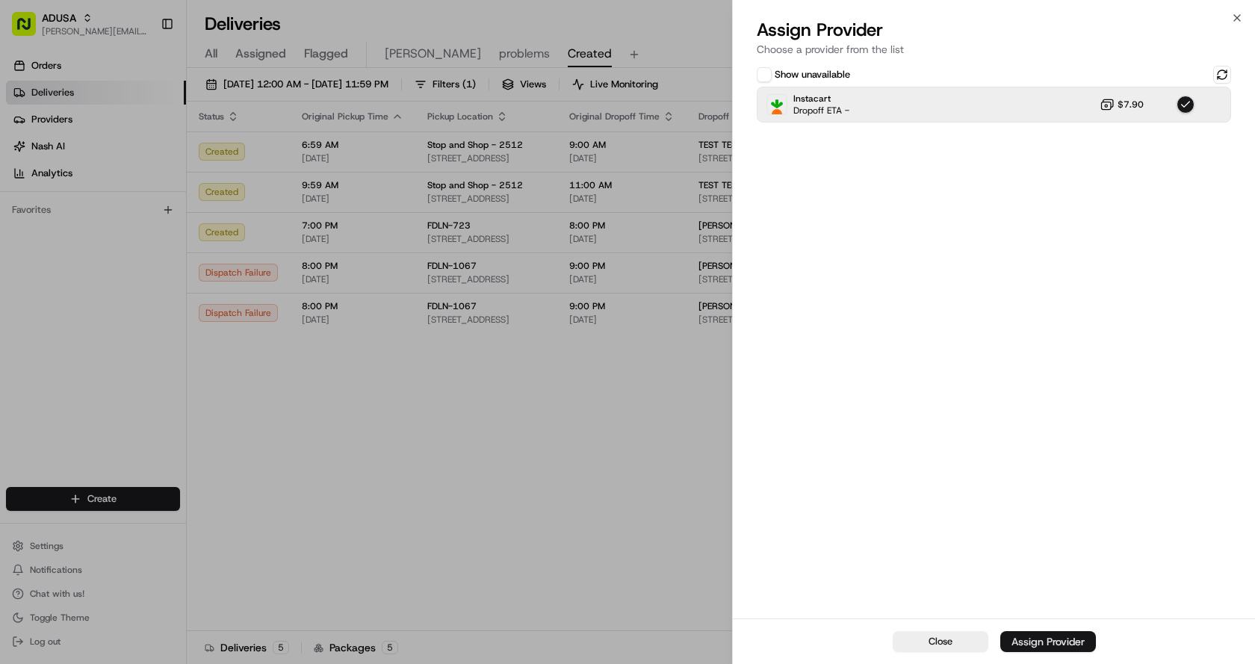
click at [1047, 637] on div "Assign Provider" at bounding box center [1048, 641] width 73 height 15
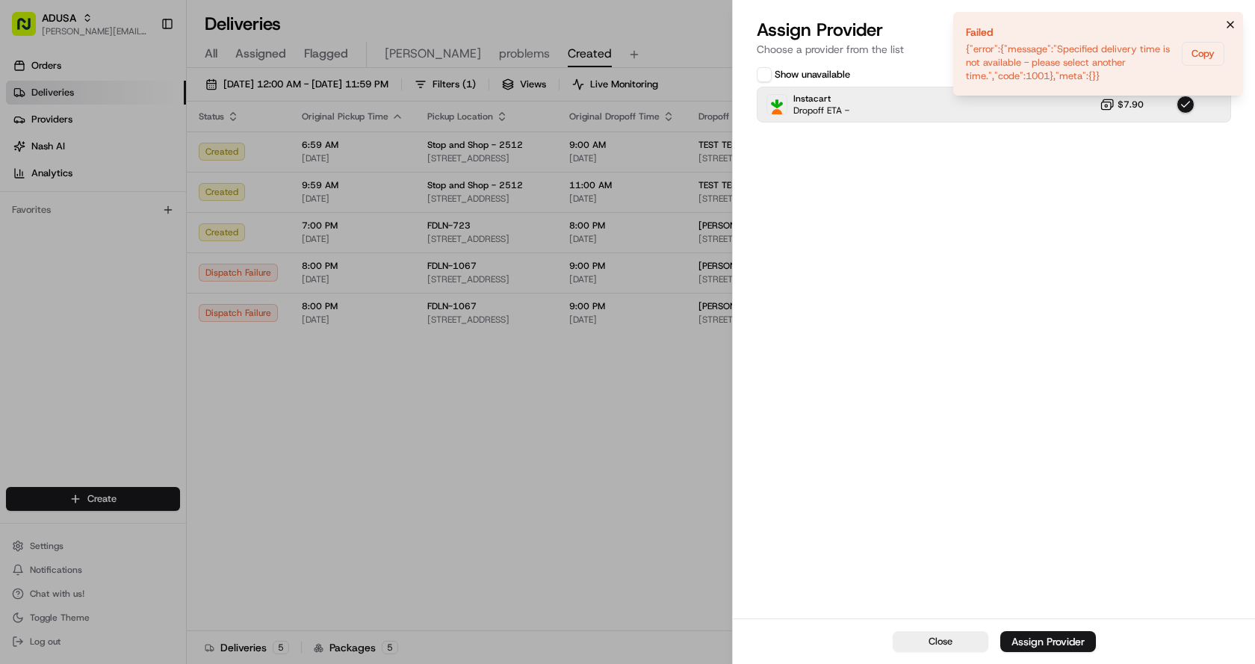
click at [1231, 22] on icon "Notifications (F8)" at bounding box center [1231, 25] width 12 height 12
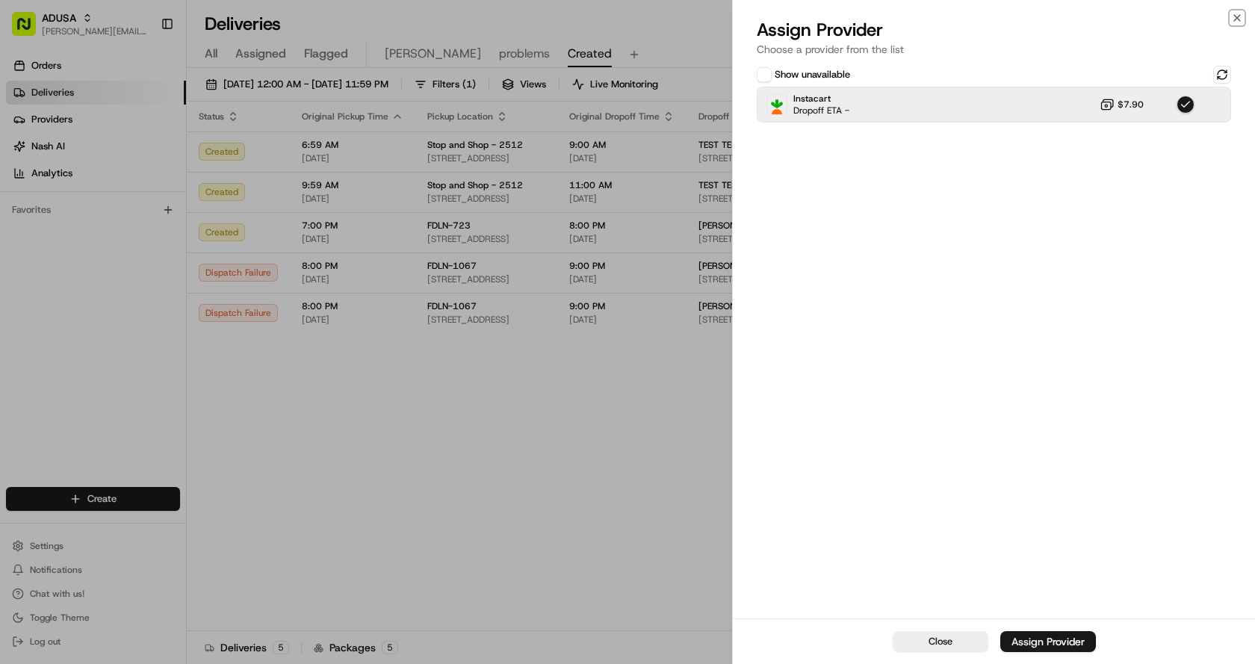
click at [1237, 19] on icon "button" at bounding box center [1237, 18] width 12 height 12
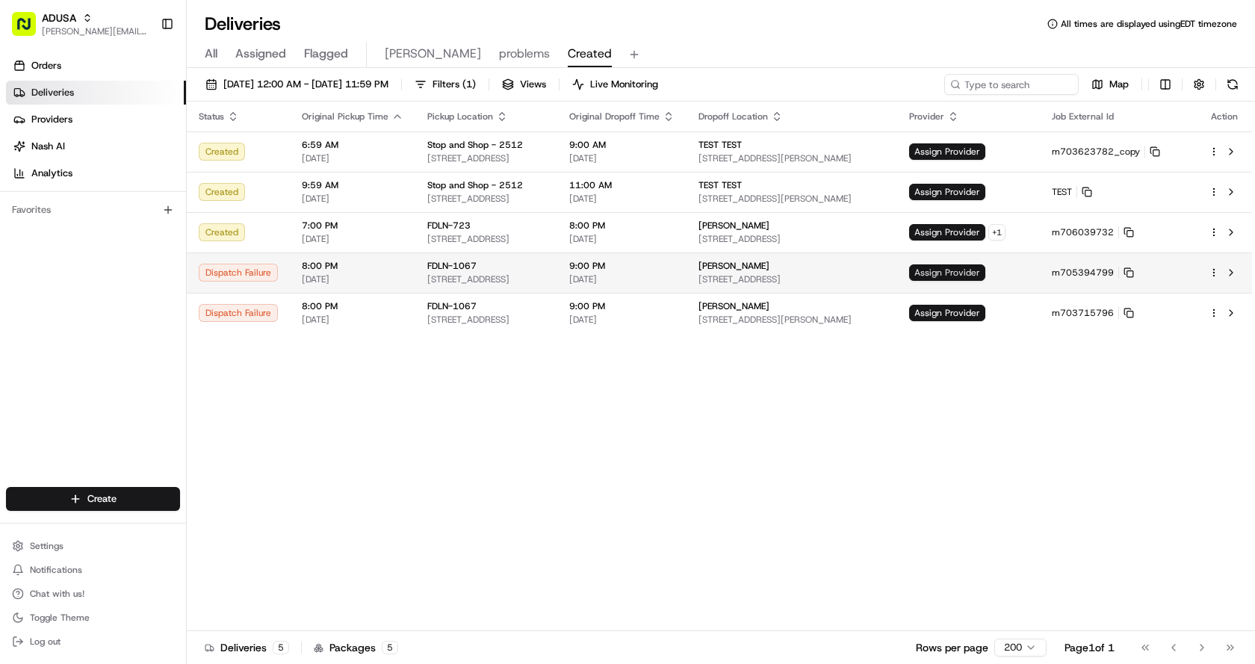
click at [986, 270] on span "Assign Provider" at bounding box center [947, 273] width 76 height 16
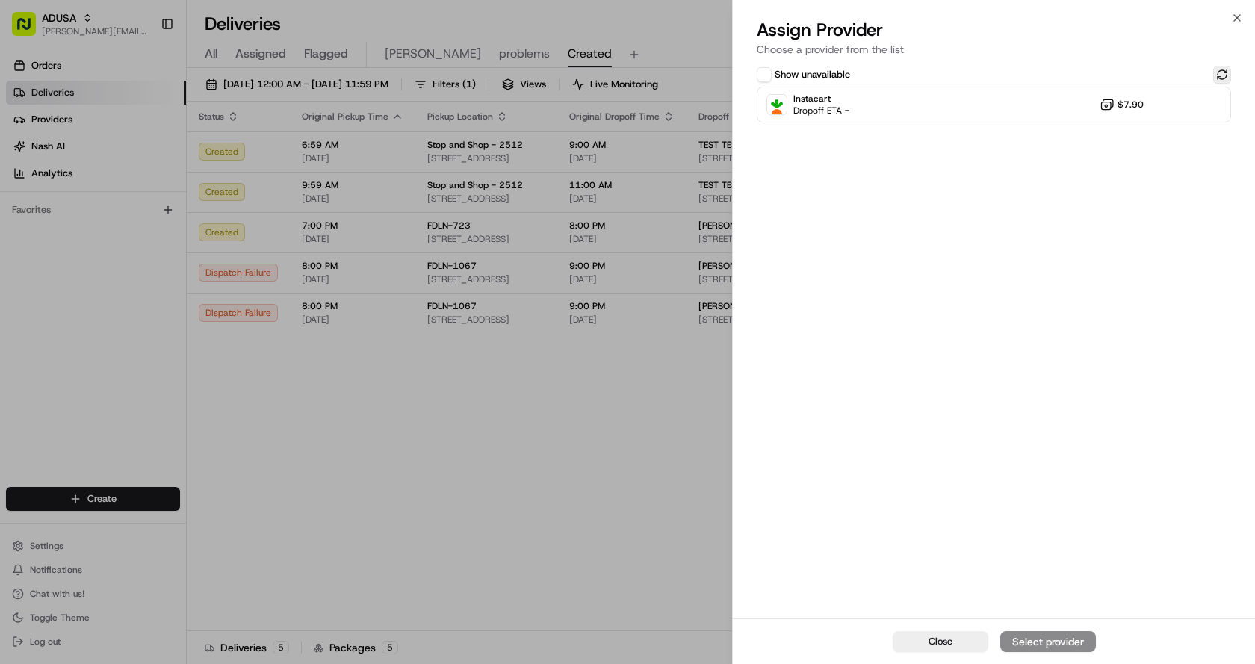
click at [1219, 75] on button at bounding box center [1222, 75] width 18 height 18
click at [931, 112] on div "Instacart Dropoff ETA - $7.90" at bounding box center [994, 105] width 474 height 36
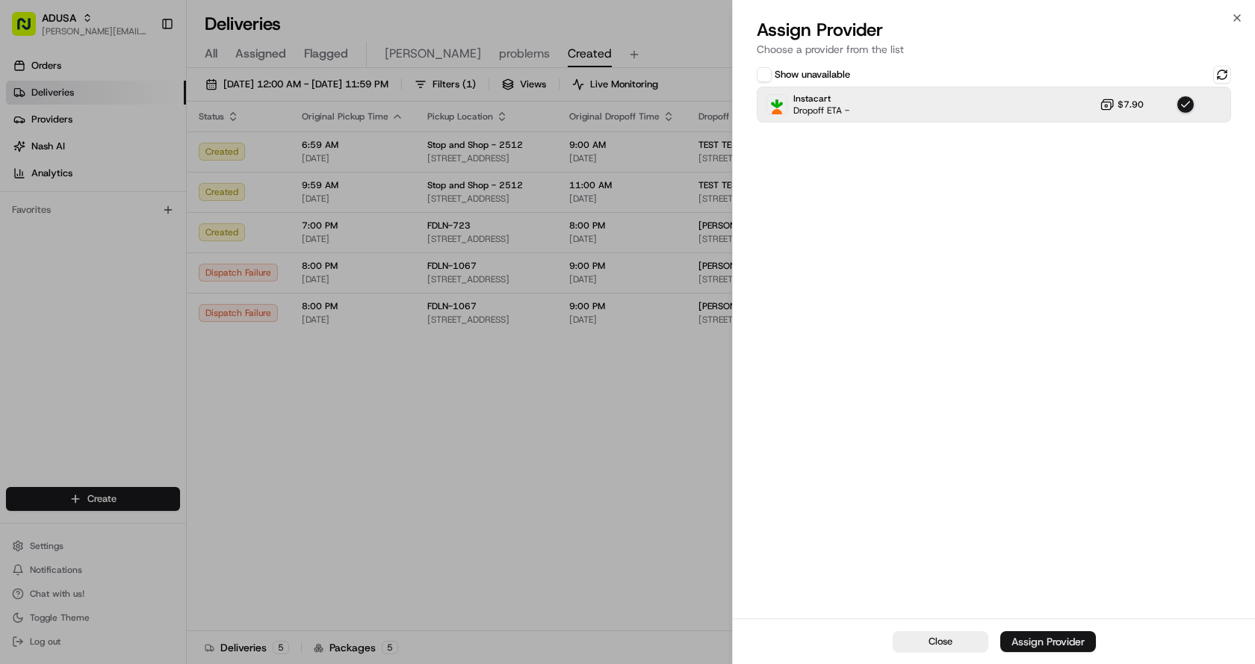
click at [1050, 640] on div "Assign Provider" at bounding box center [1048, 641] width 73 height 15
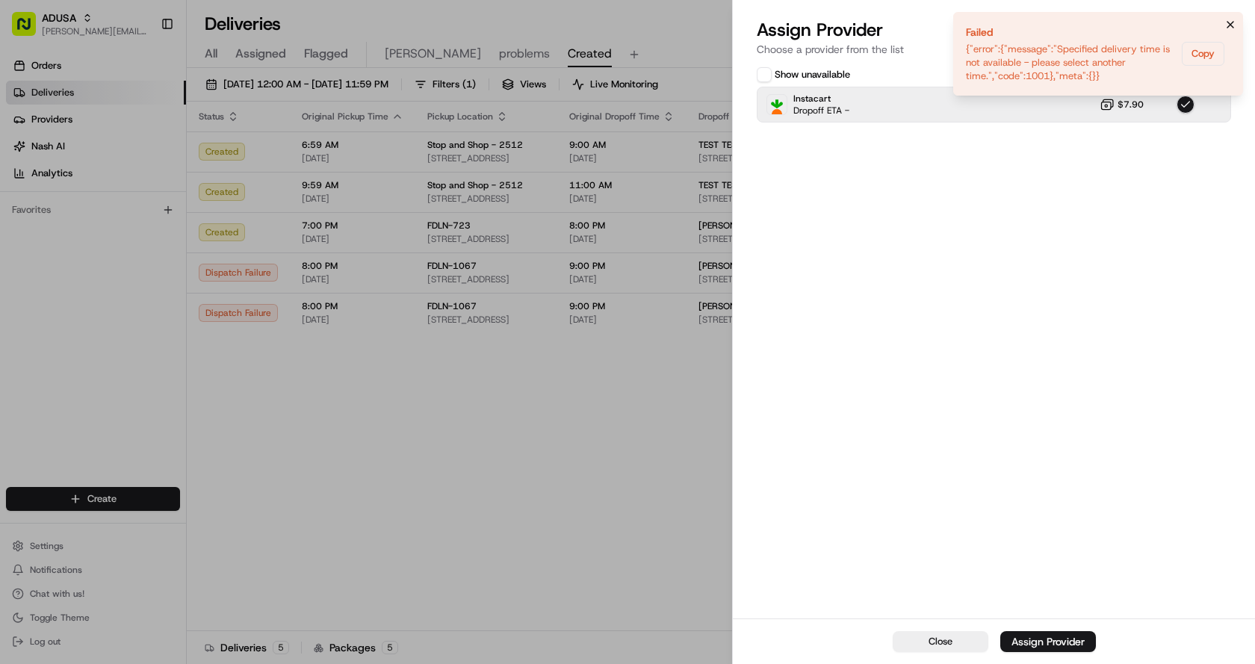
click at [1234, 16] on button "Notifications (F8)" at bounding box center [1231, 25] width 18 height 18
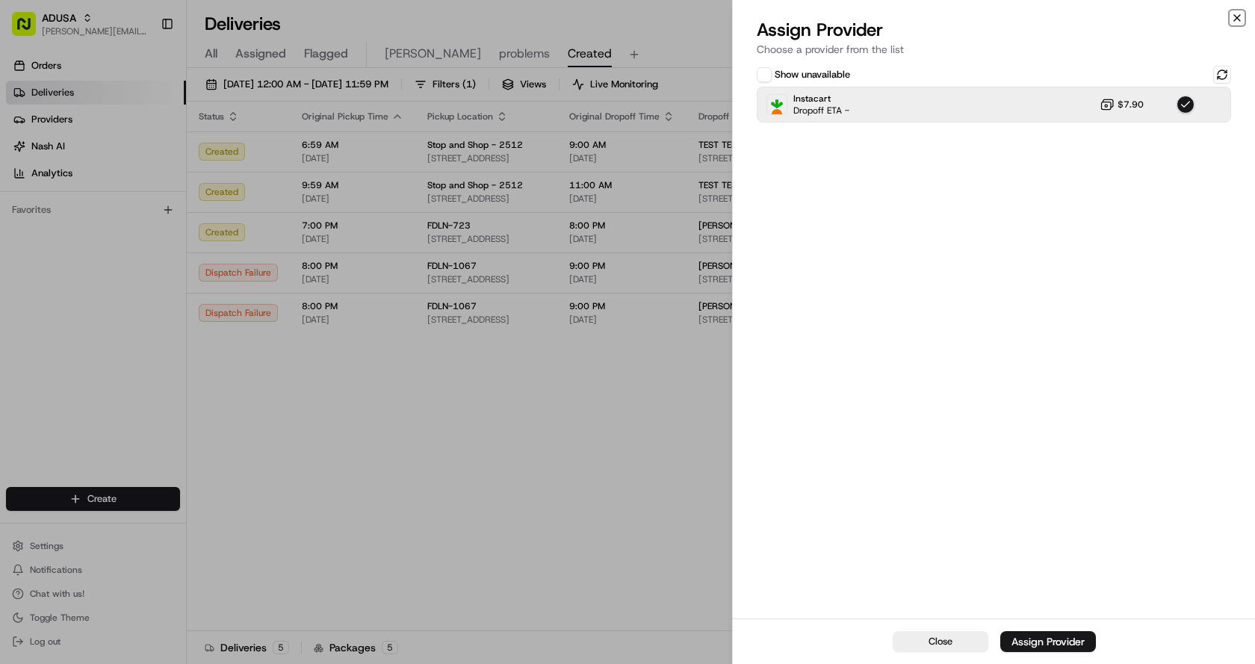
click at [1237, 16] on icon "button" at bounding box center [1237, 18] width 12 height 12
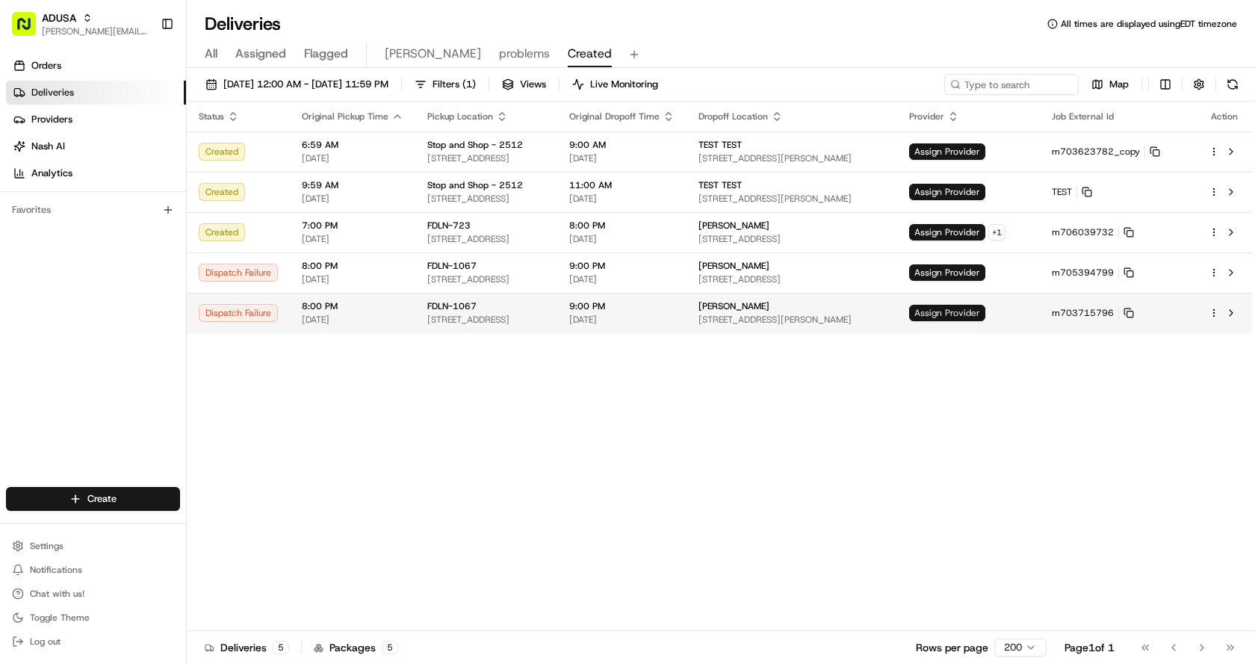
click at [986, 313] on span "Assign Provider" at bounding box center [947, 313] width 76 height 16
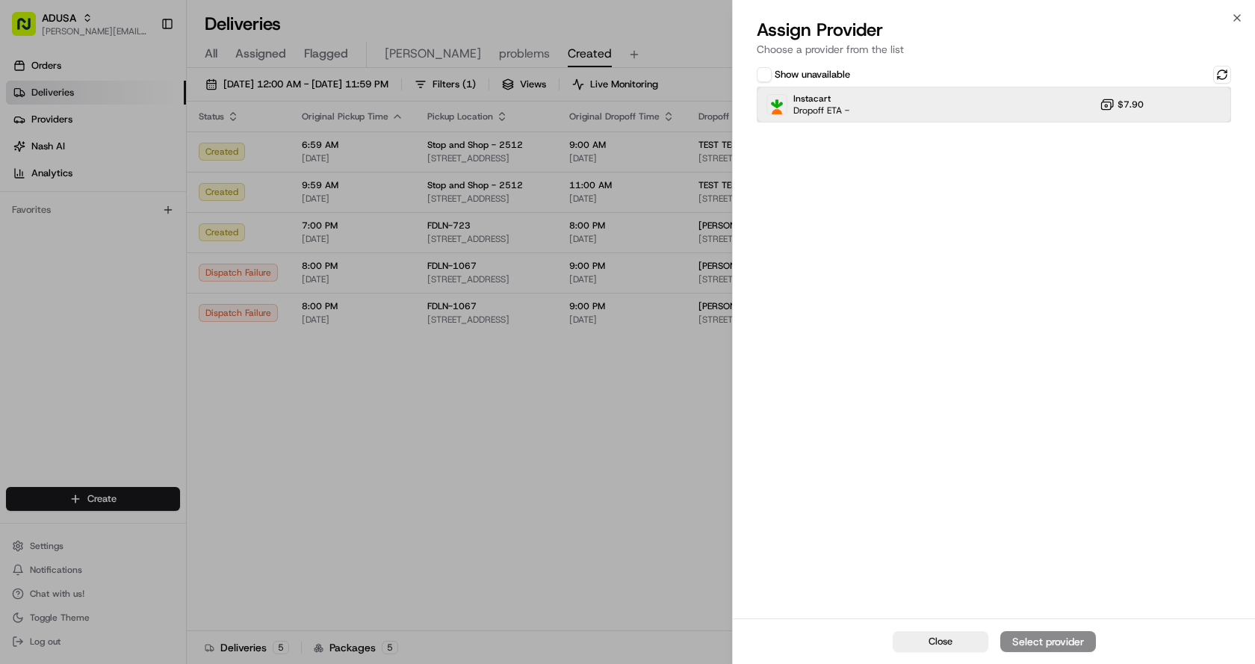
click at [899, 110] on div "Instacart Dropoff ETA - $7.90" at bounding box center [994, 105] width 474 height 36
click at [1216, 75] on button at bounding box center [1222, 75] width 18 height 18
click at [965, 109] on div "Instacart Dropoff ETA - $7.90" at bounding box center [994, 105] width 474 height 36
click at [965, 108] on div "Instacart Dropoff ETA - $7.90" at bounding box center [994, 105] width 474 height 36
click at [1025, 635] on div "Assign Provider" at bounding box center [1048, 641] width 73 height 15
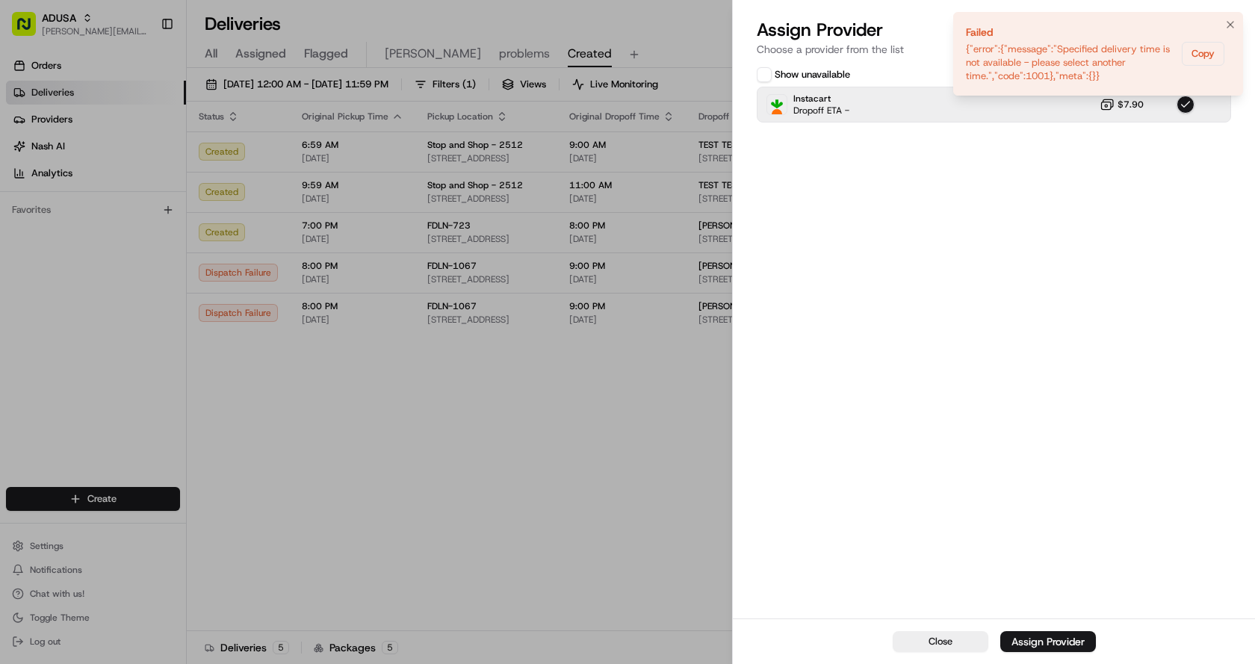
click at [1226, 24] on icon "Notifications (F8)" at bounding box center [1231, 25] width 12 height 12
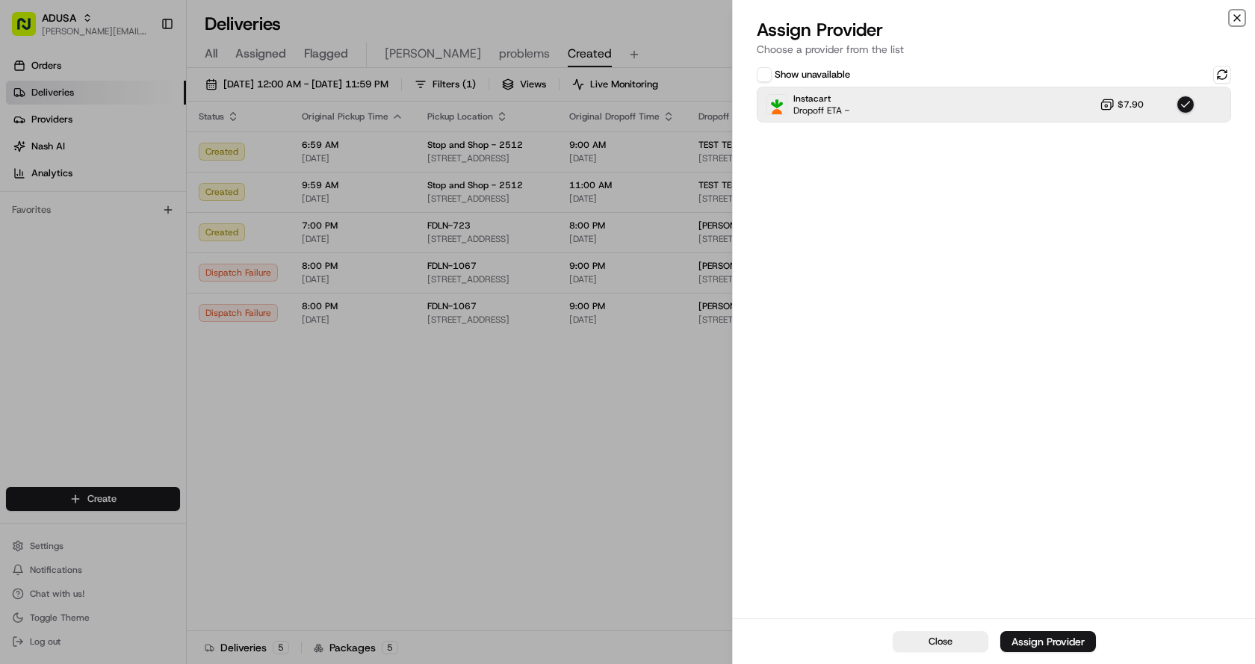
click at [1237, 19] on icon "button" at bounding box center [1237, 18] width 12 height 12
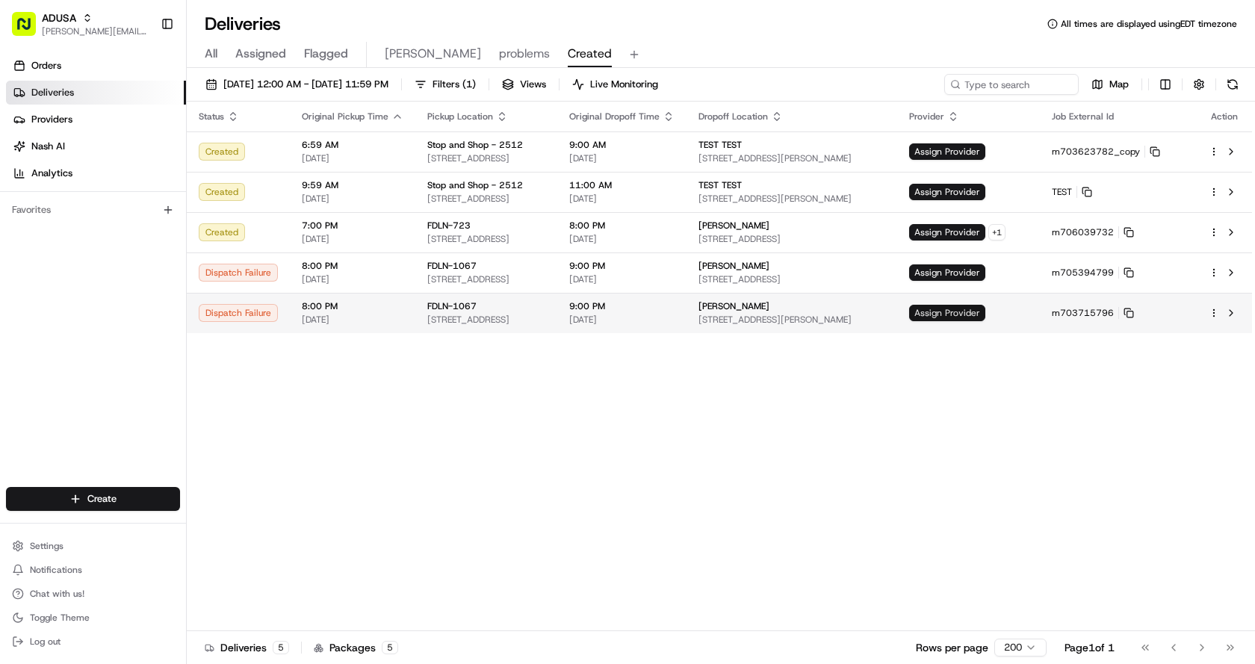
click at [986, 312] on span "Assign Provider" at bounding box center [947, 313] width 76 height 16
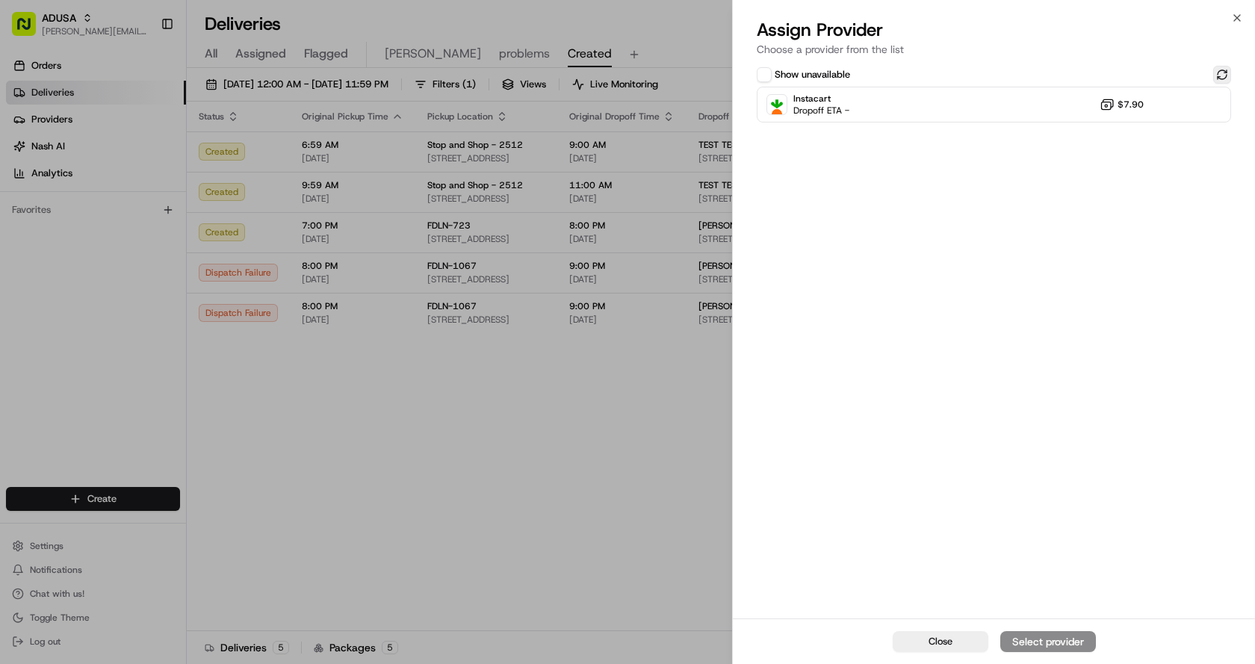
click at [1216, 76] on button at bounding box center [1222, 75] width 18 height 18
click at [944, 112] on div "Instacart Dropoff ETA - $7.90" at bounding box center [994, 105] width 474 height 36
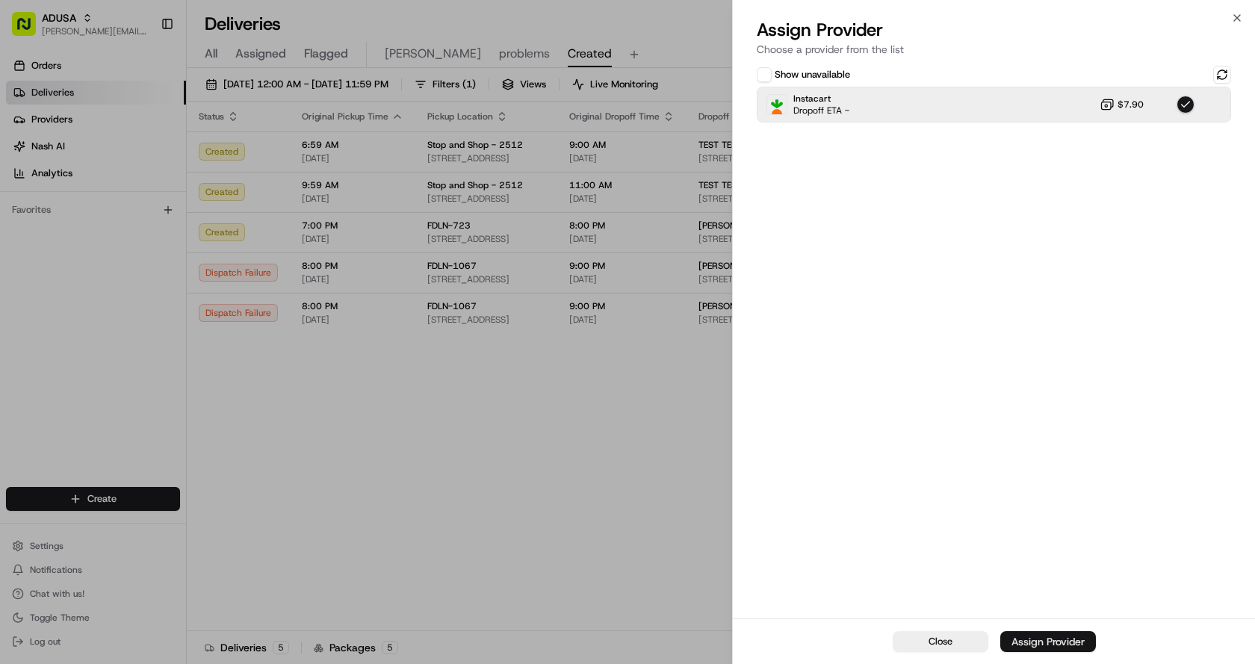
click at [1038, 637] on div "Assign Provider" at bounding box center [1048, 641] width 73 height 15
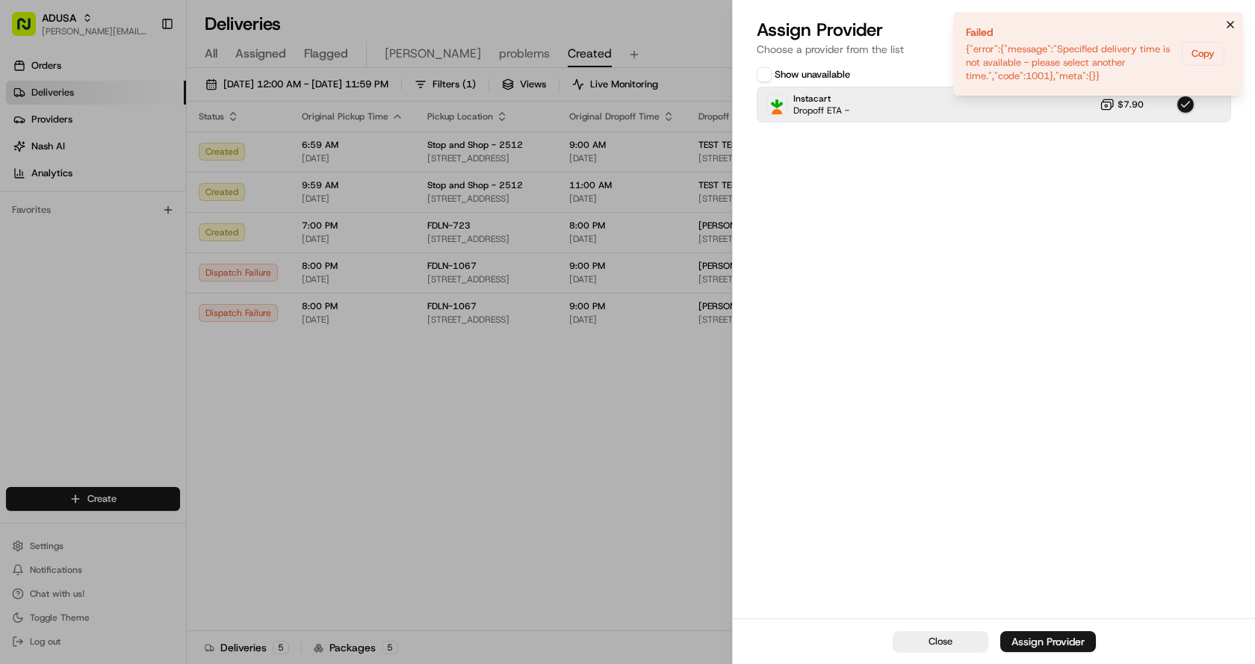
click at [1231, 25] on icon "Notifications (F8)" at bounding box center [1231, 25] width 6 height 6
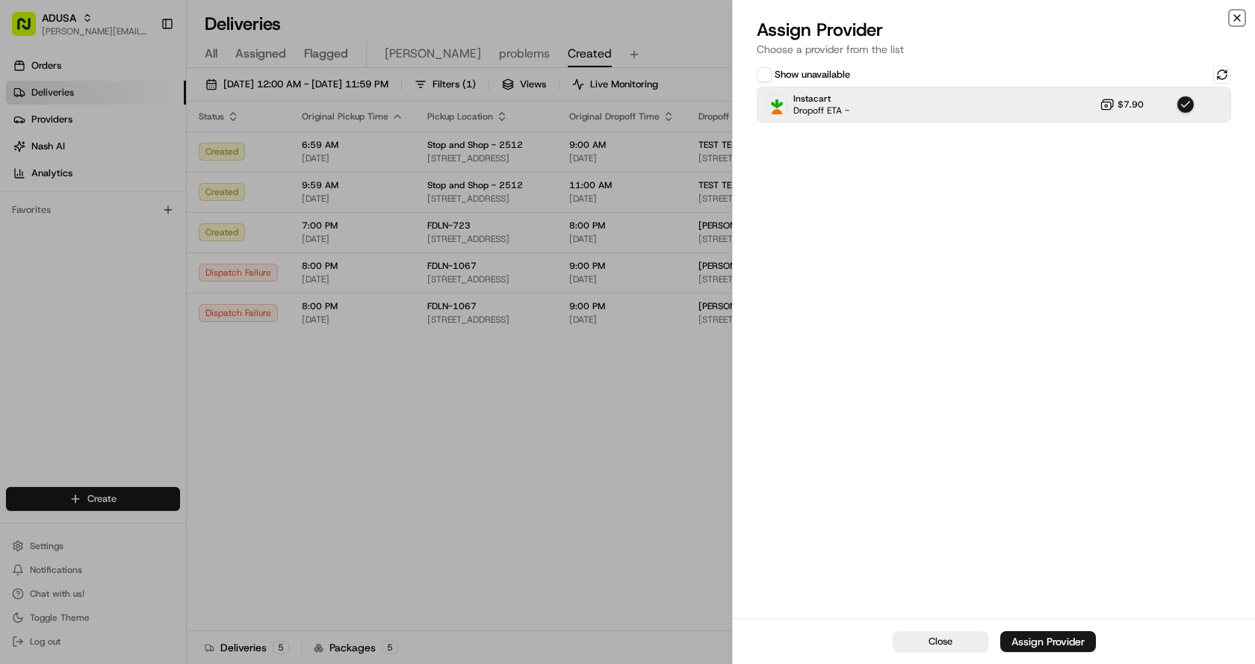
click at [1239, 16] on icon "button" at bounding box center [1237, 18] width 12 height 12
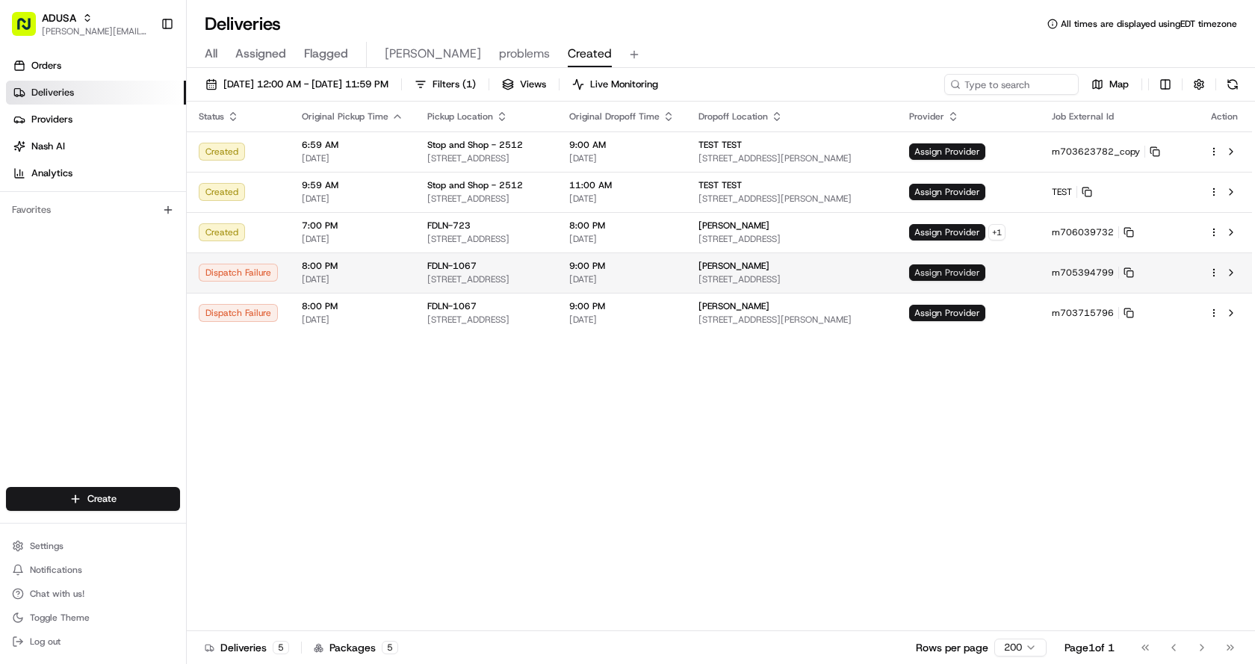
click at [986, 272] on span "Assign Provider" at bounding box center [947, 273] width 76 height 16
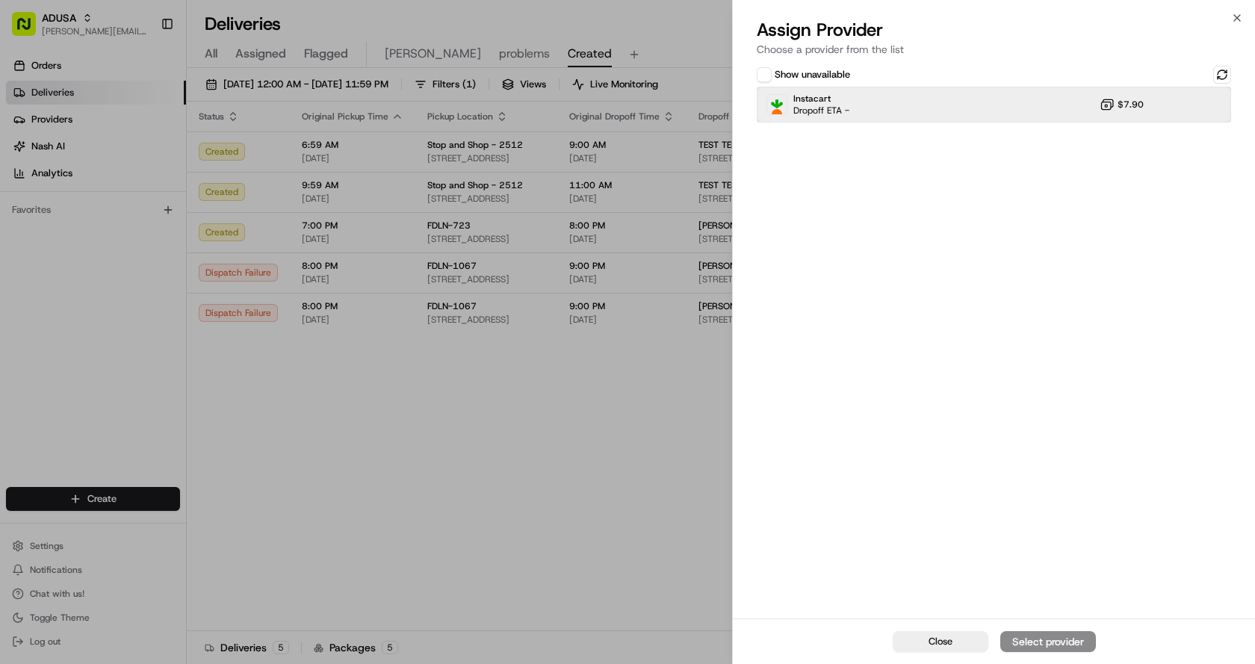
click at [890, 97] on div "Instacart Dropoff ETA - $7.90" at bounding box center [994, 105] width 474 height 36
click at [1056, 643] on div "Assign Provider" at bounding box center [1048, 641] width 73 height 15
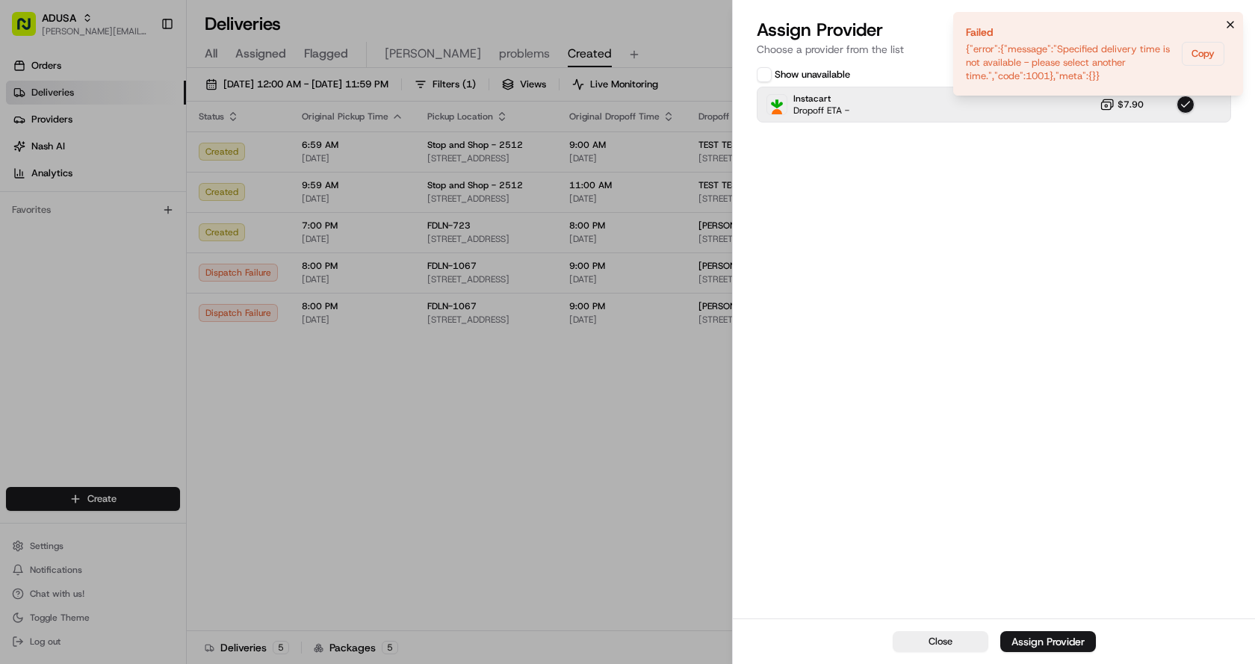
click at [1235, 25] on icon "Notifications (F8)" at bounding box center [1231, 25] width 12 height 12
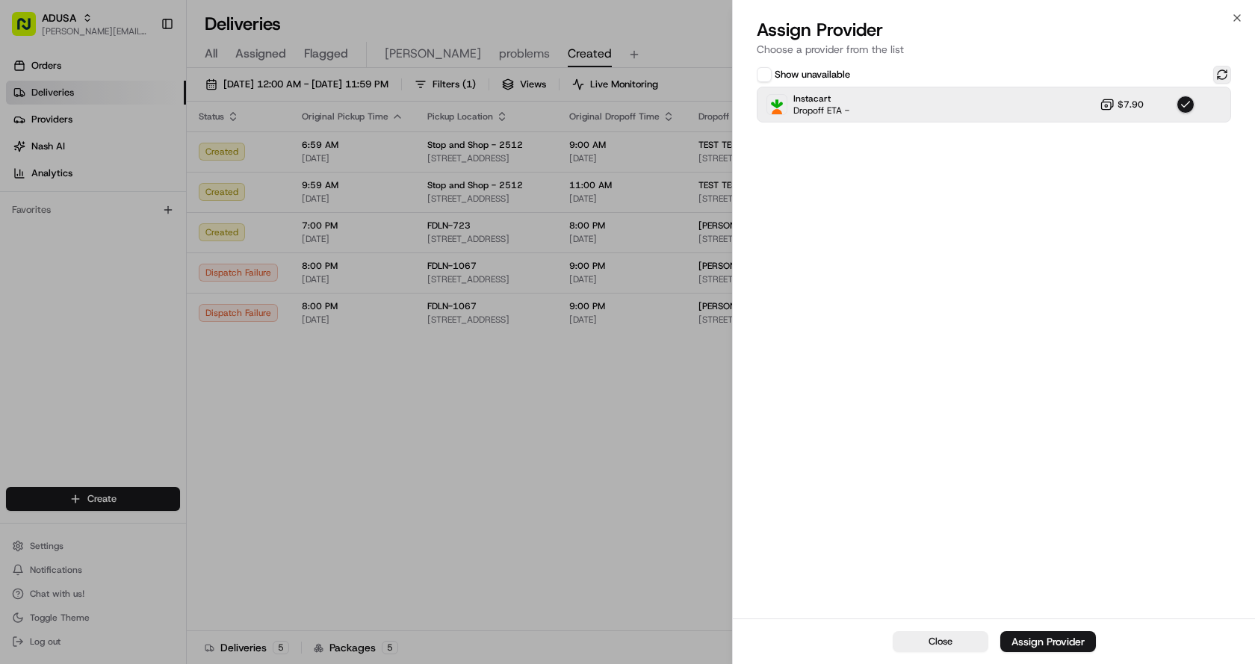
click at [1231, 73] on button at bounding box center [1222, 75] width 18 height 18
click at [1180, 108] on button "button" at bounding box center [1186, 105] width 18 height 18
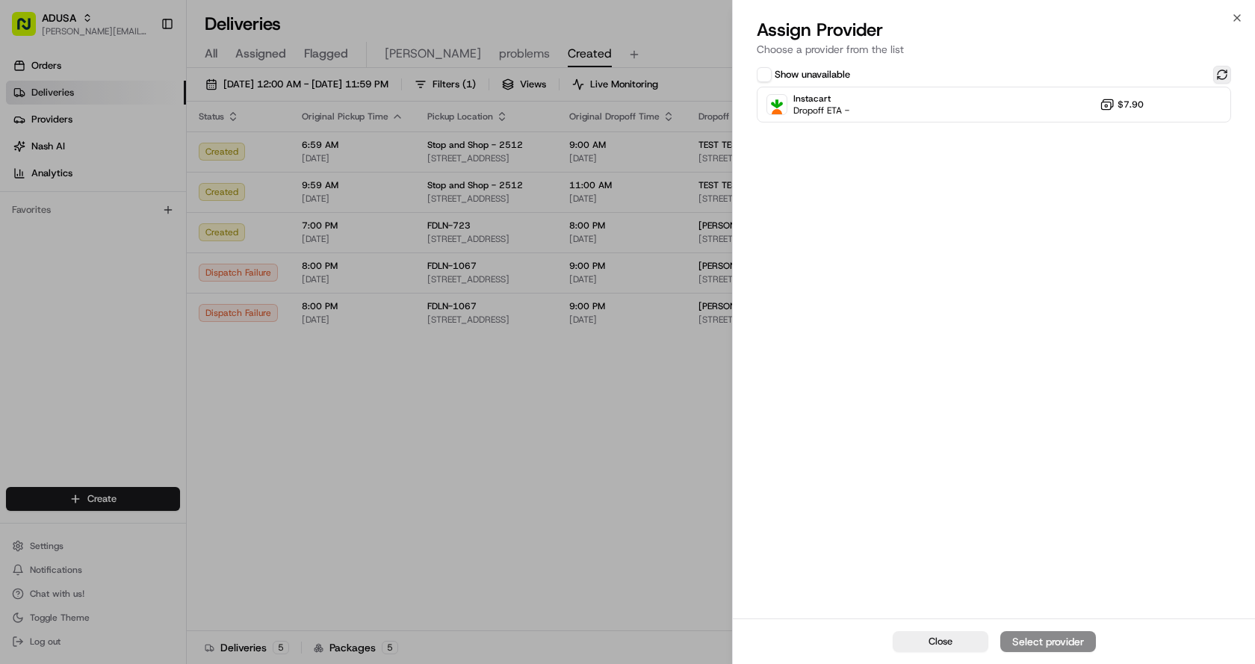
click at [1220, 72] on button at bounding box center [1222, 75] width 18 height 18
click at [986, 102] on div "Instacart Dropoff ETA - $7.90" at bounding box center [994, 105] width 474 height 36
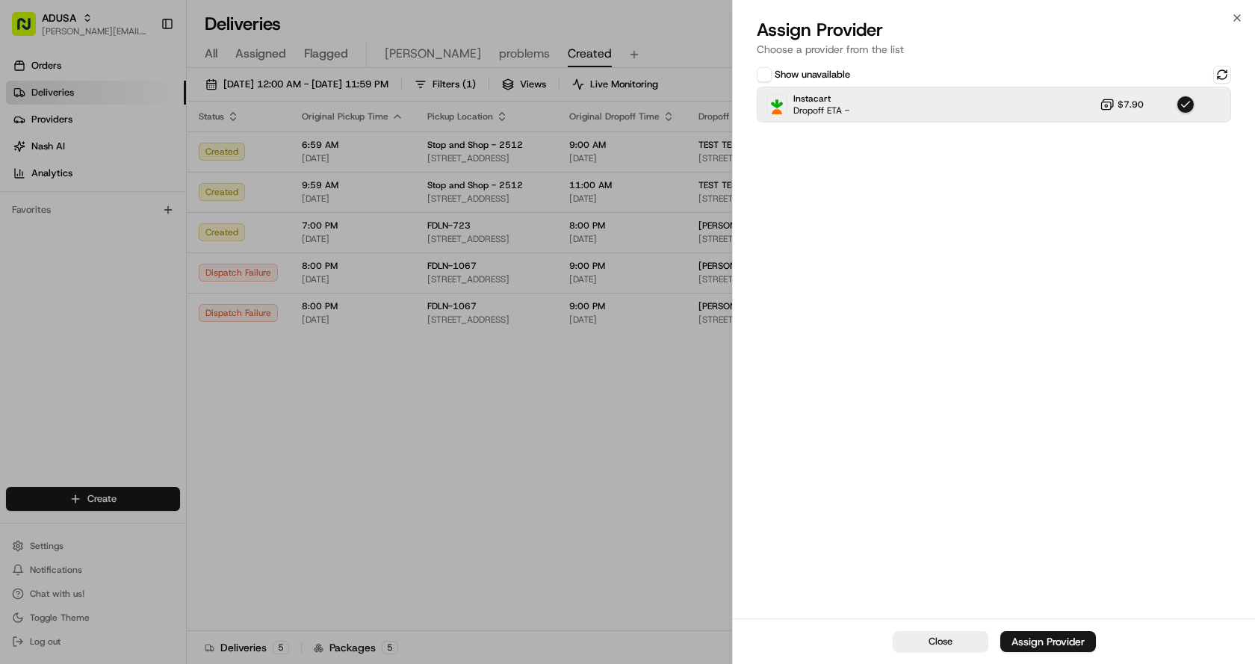
click at [1036, 645] on div "Assign Provider" at bounding box center [1048, 641] width 73 height 15
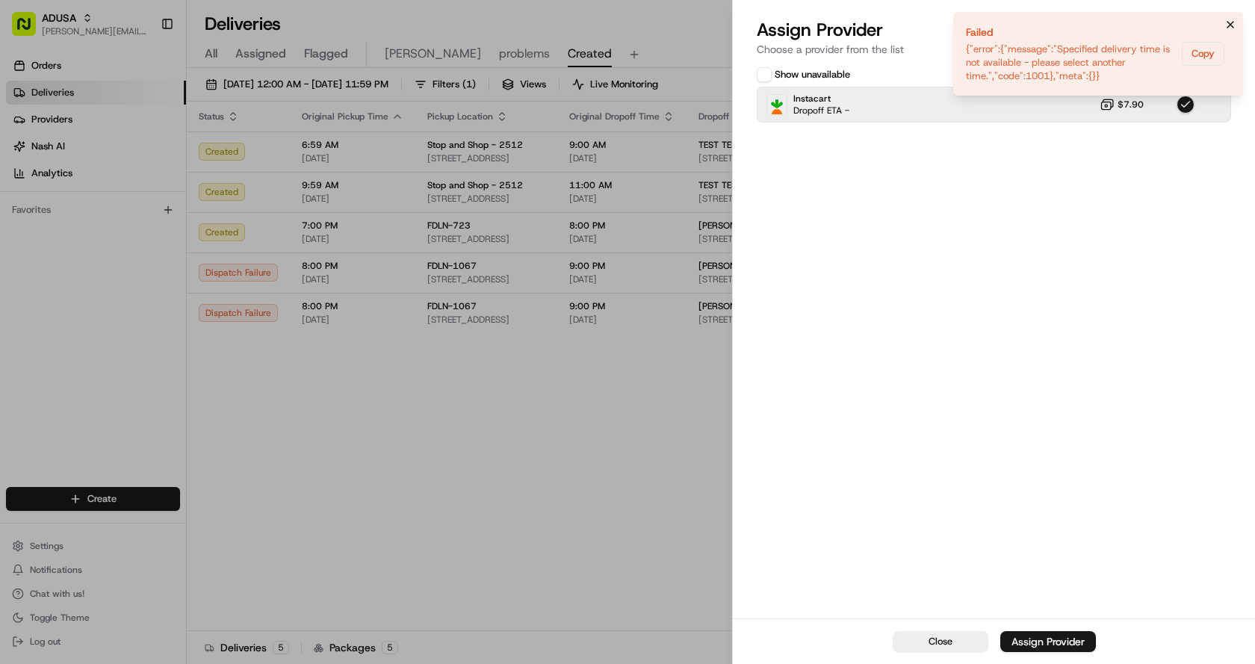
click at [1227, 21] on icon "Notifications (F8)" at bounding box center [1231, 25] width 12 height 12
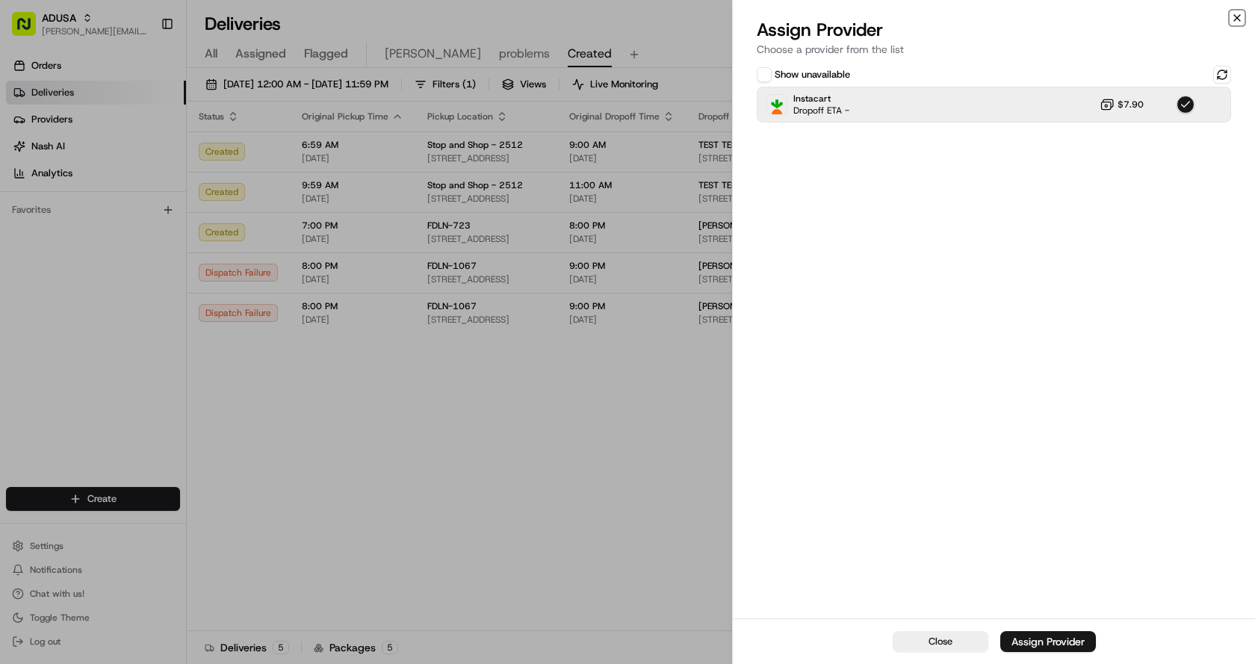
click at [1240, 18] on icon "button" at bounding box center [1237, 18] width 12 height 12
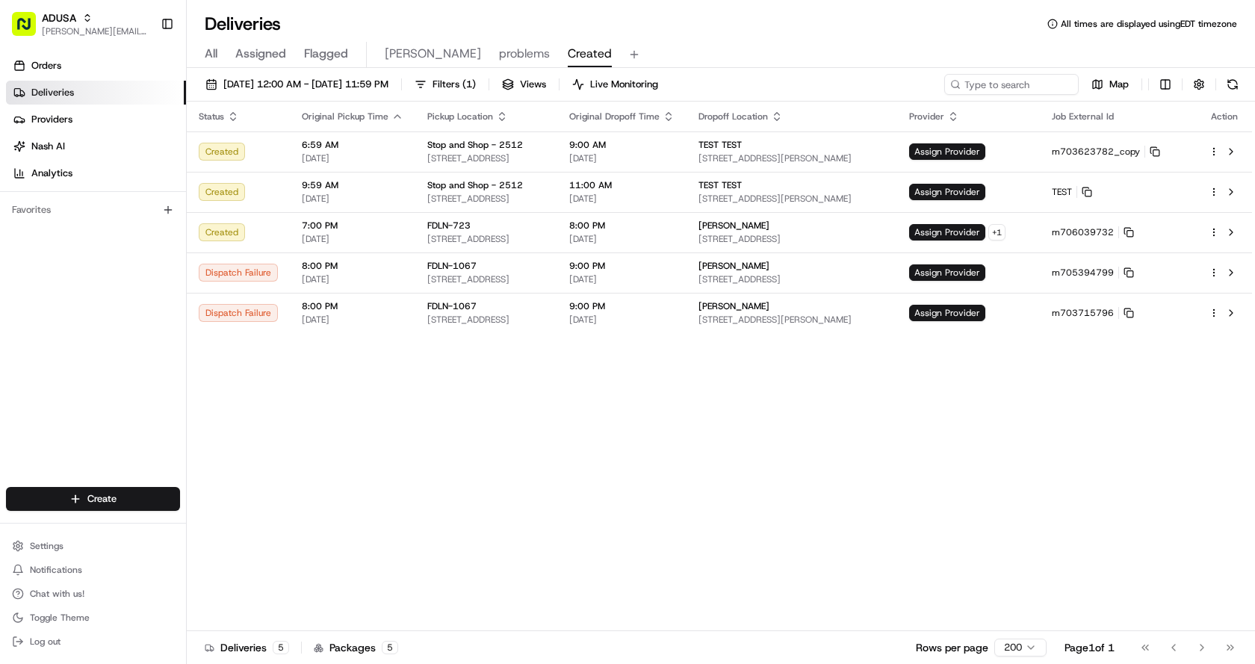
click at [804, 418] on div "Status Original Pickup Time Pickup Location Original Dropoff Time Dropoff Locat…" at bounding box center [720, 367] width 1066 height 530
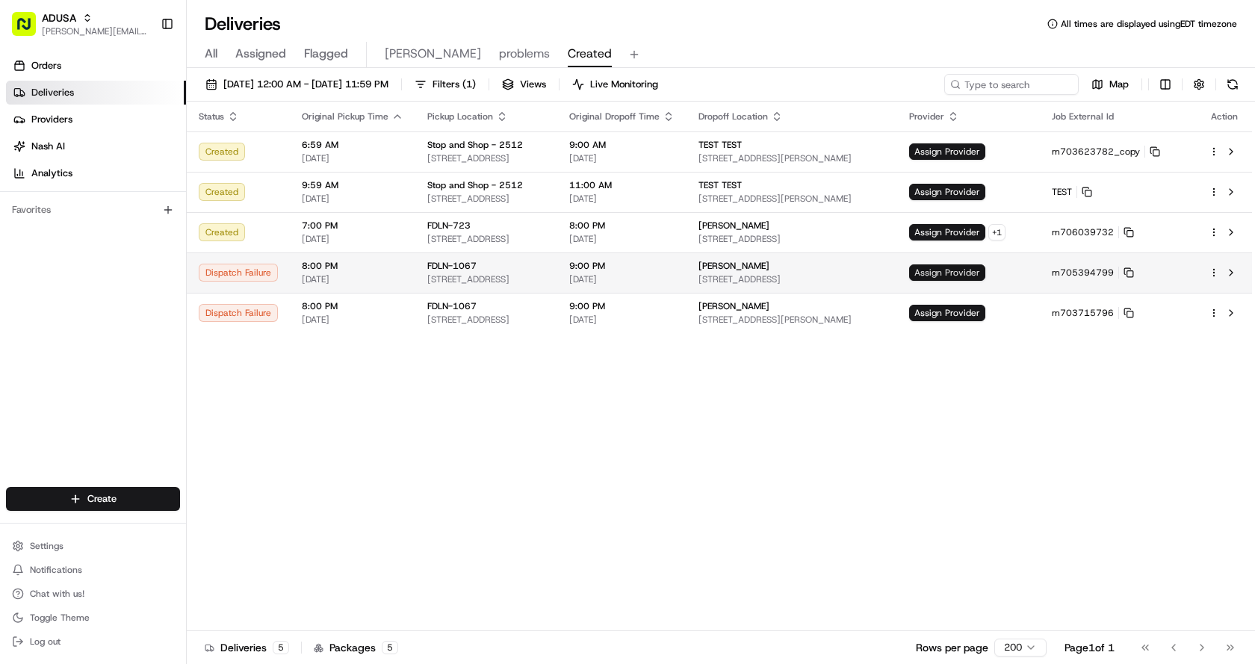
click at [983, 276] on span "Assign Provider" at bounding box center [947, 273] width 76 height 16
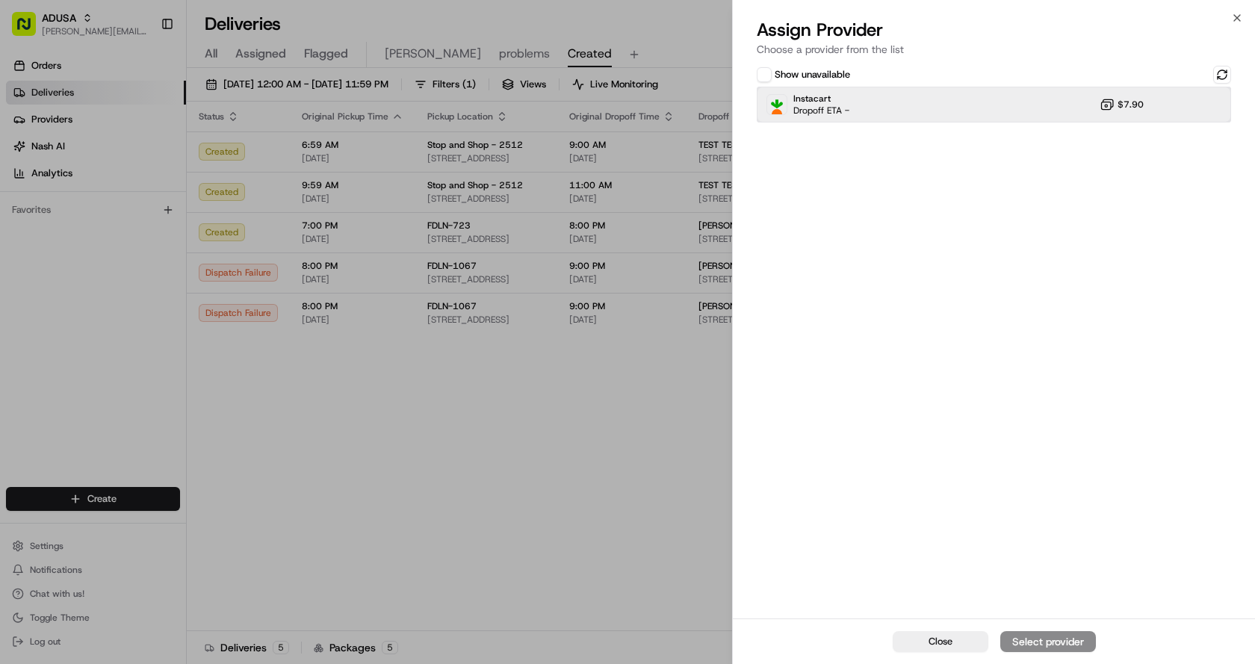
click at [937, 112] on div "Instacart Dropoff ETA - $7.90" at bounding box center [994, 105] width 474 height 36
click at [1051, 640] on div "Assign Provider" at bounding box center [1048, 641] width 73 height 15
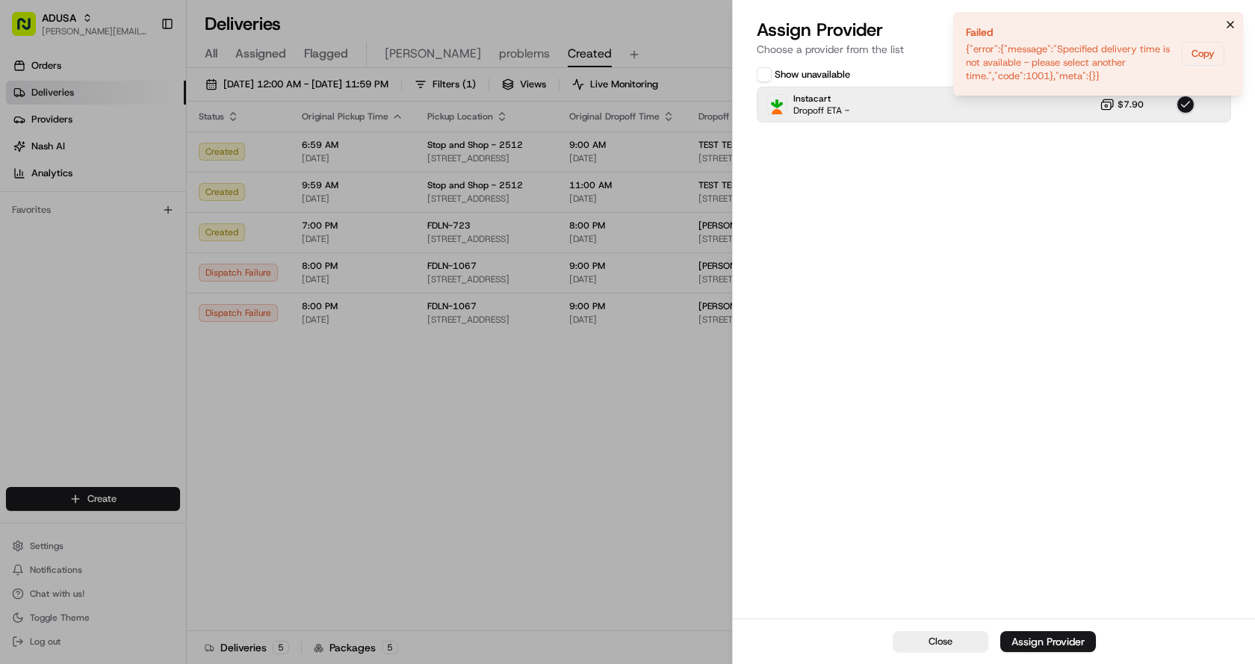
click at [1227, 22] on icon "Notifications (F8)" at bounding box center [1231, 25] width 12 height 12
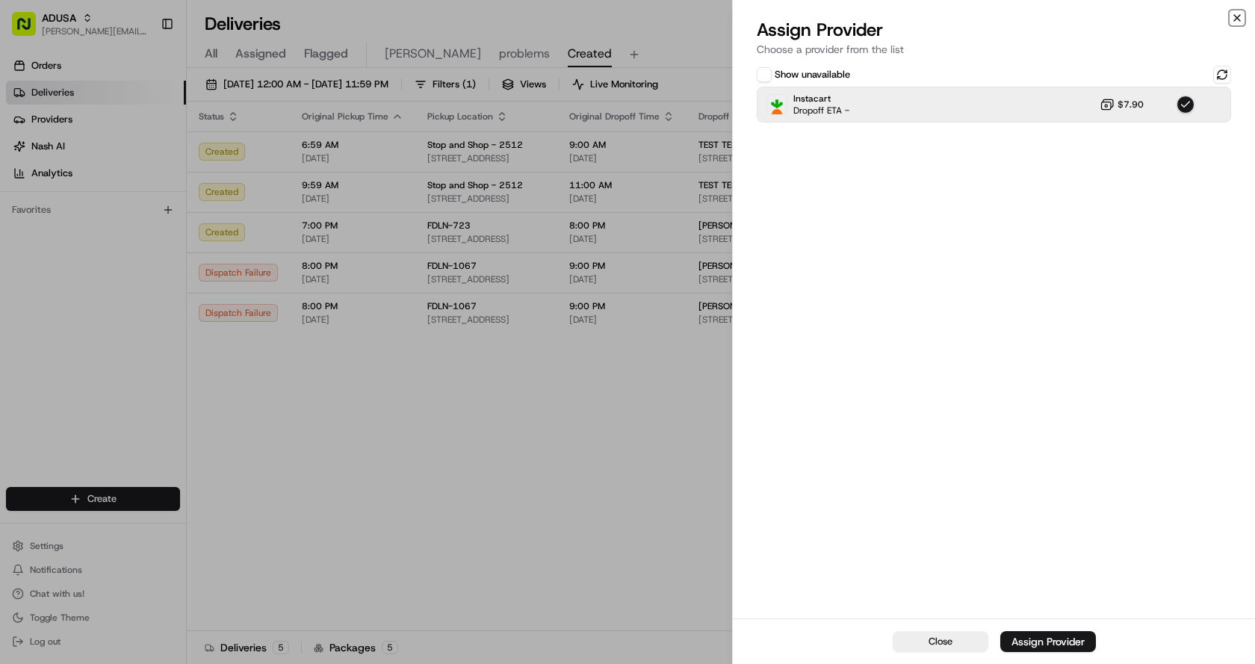
click at [1239, 14] on icon "button" at bounding box center [1237, 18] width 12 height 12
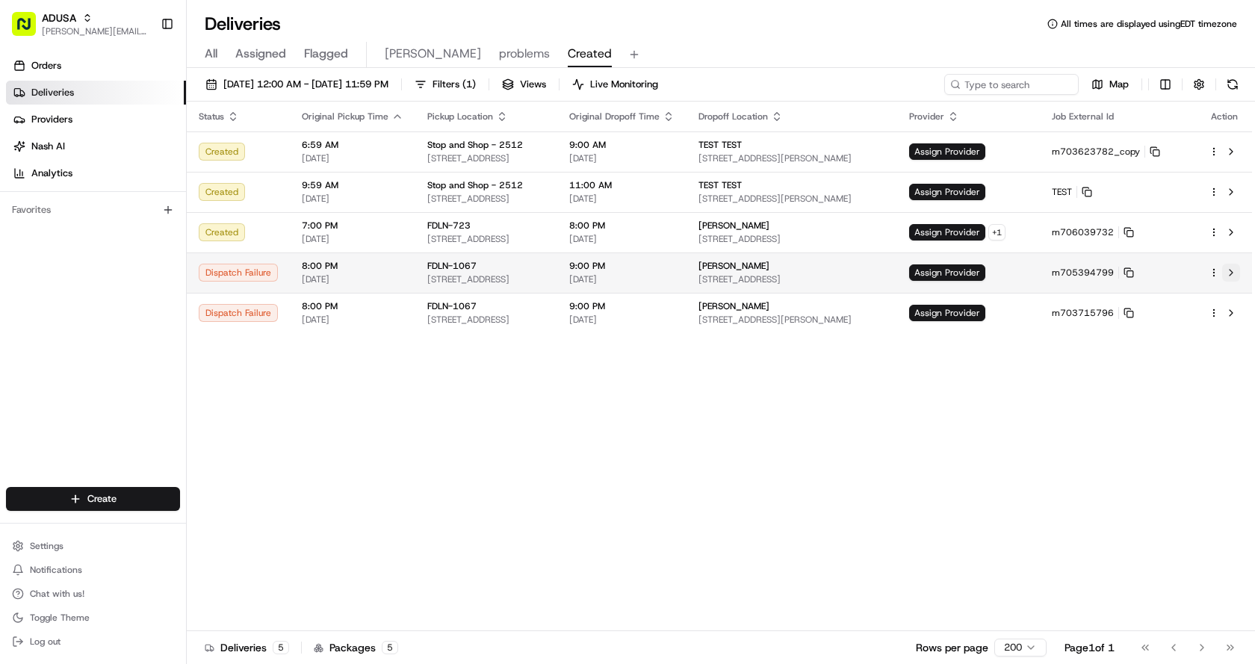
click at [1231, 273] on button at bounding box center [1231, 273] width 18 height 18
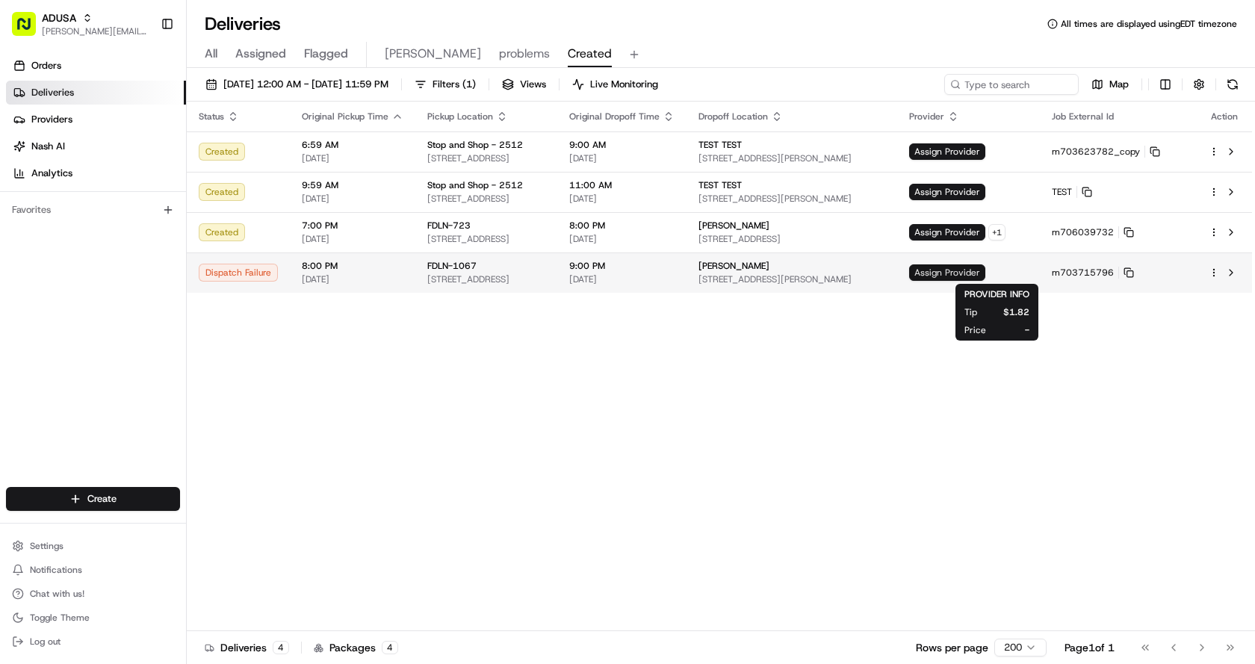
click at [986, 270] on span "Assign Provider" at bounding box center [947, 273] width 76 height 16
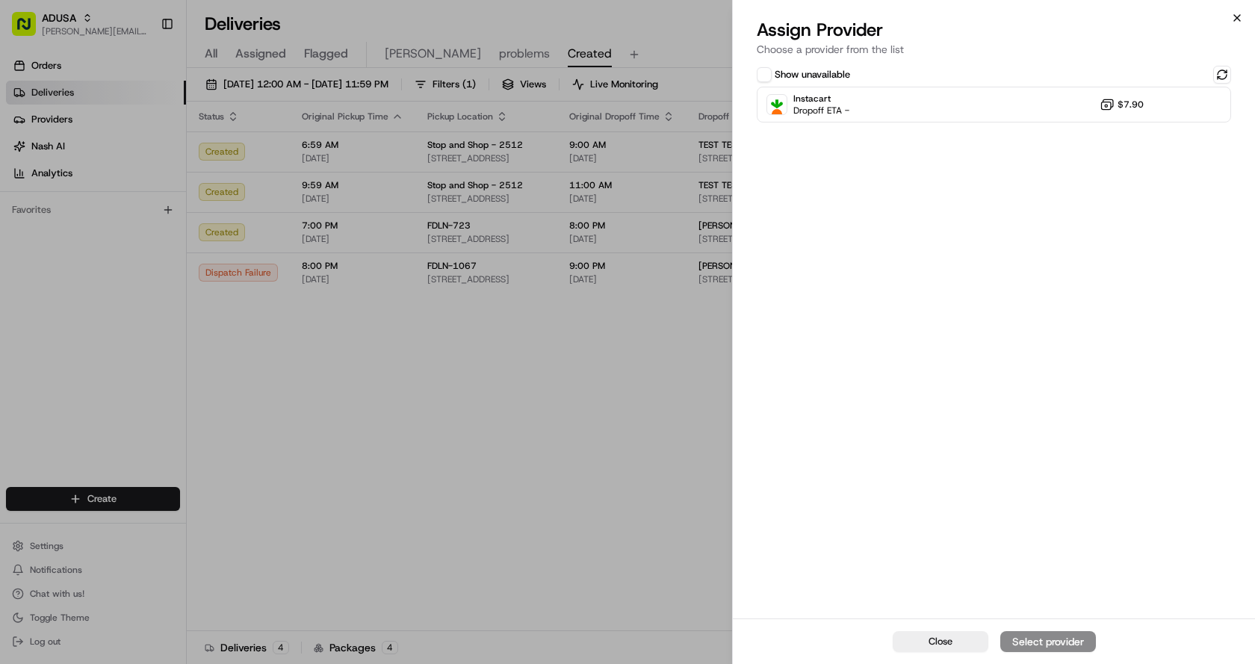
click at [1238, 15] on icon "button" at bounding box center [1237, 18] width 12 height 12
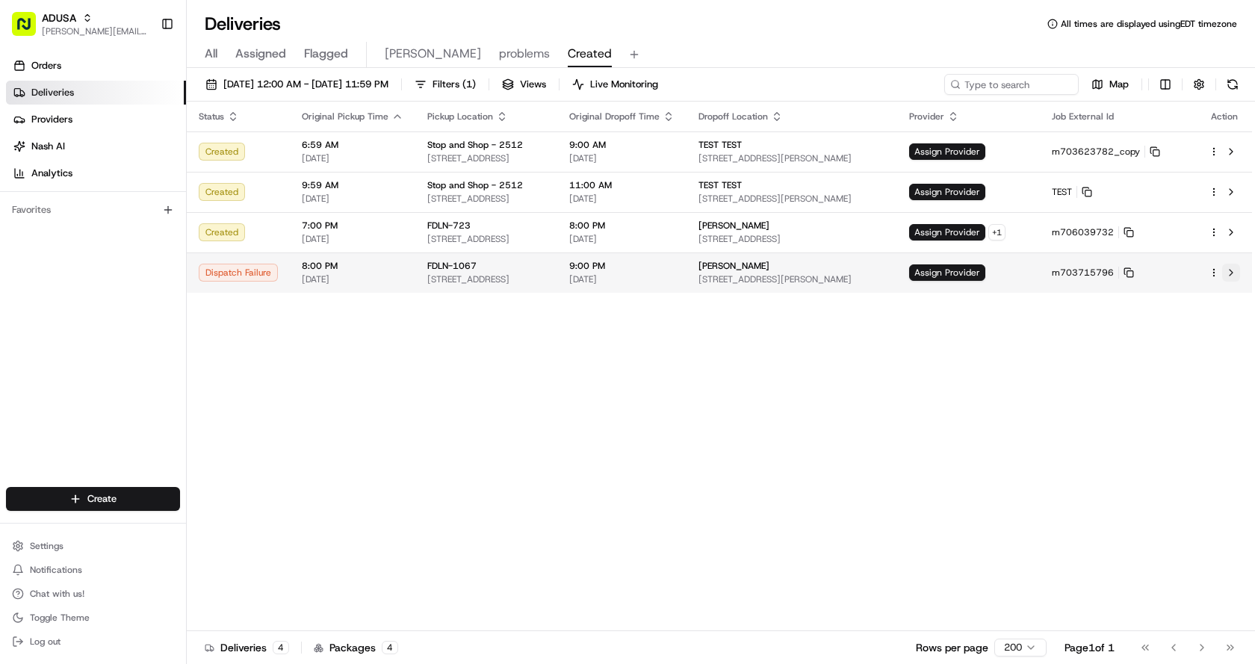
click at [1230, 272] on button at bounding box center [1231, 273] width 18 height 18
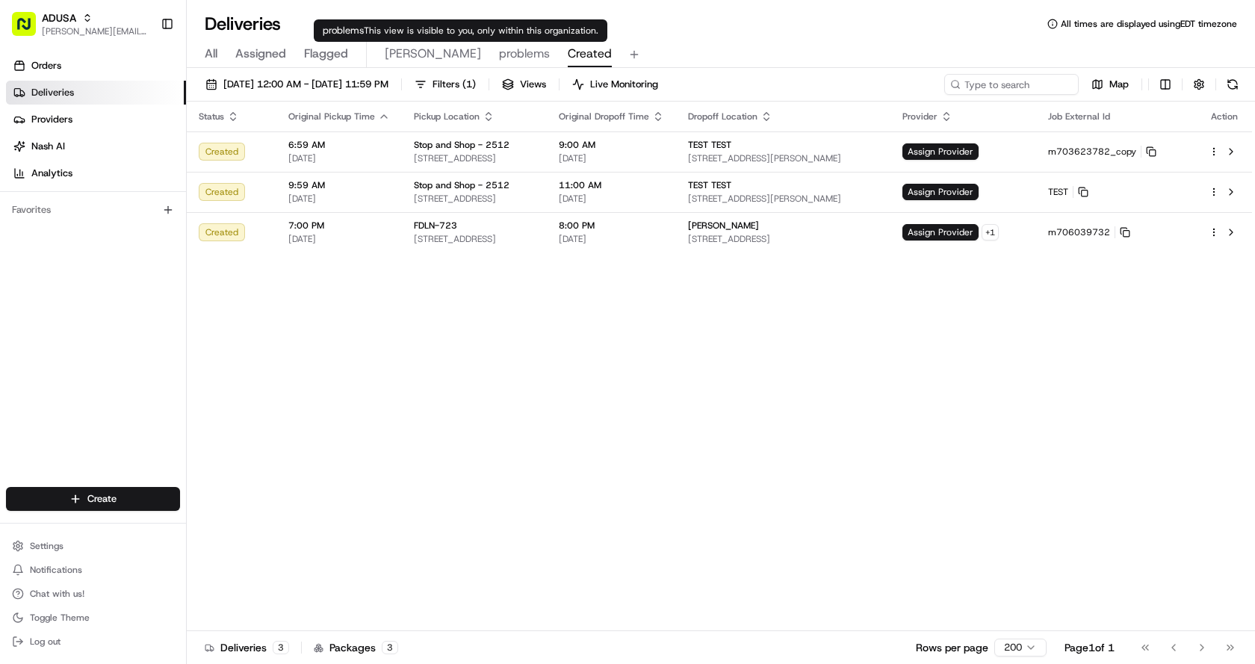
click at [499, 54] on span "problems" at bounding box center [524, 54] width 51 height 18
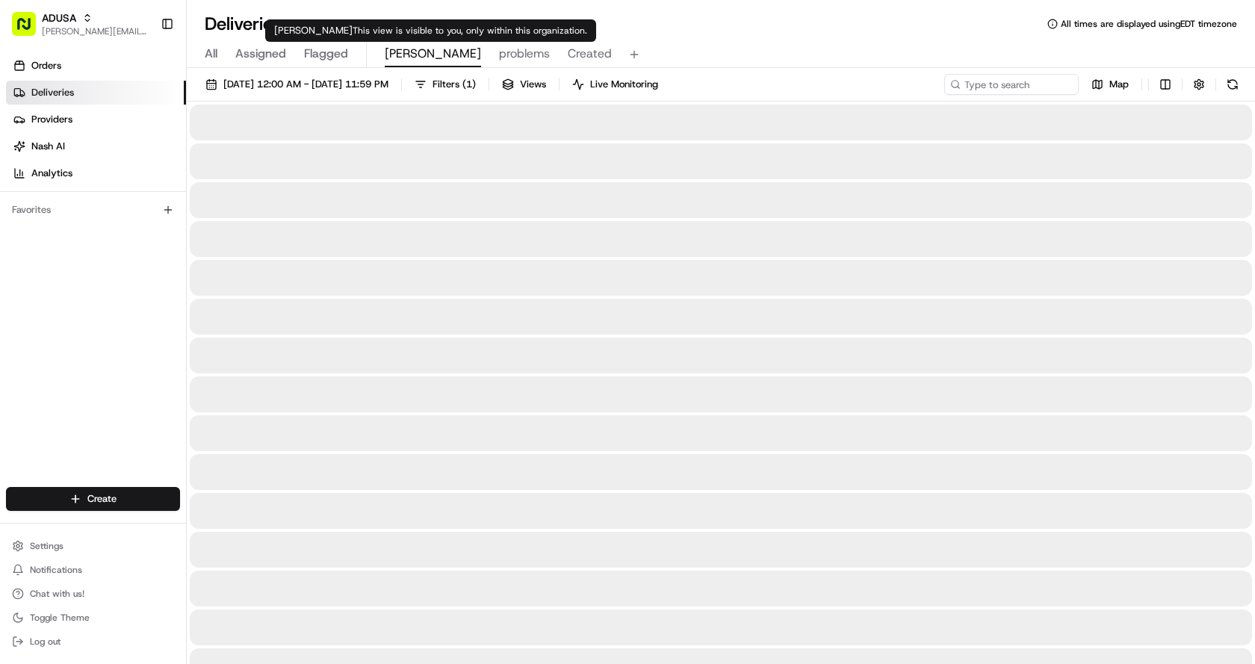
click at [397, 49] on span "Chris" at bounding box center [433, 54] width 96 height 18
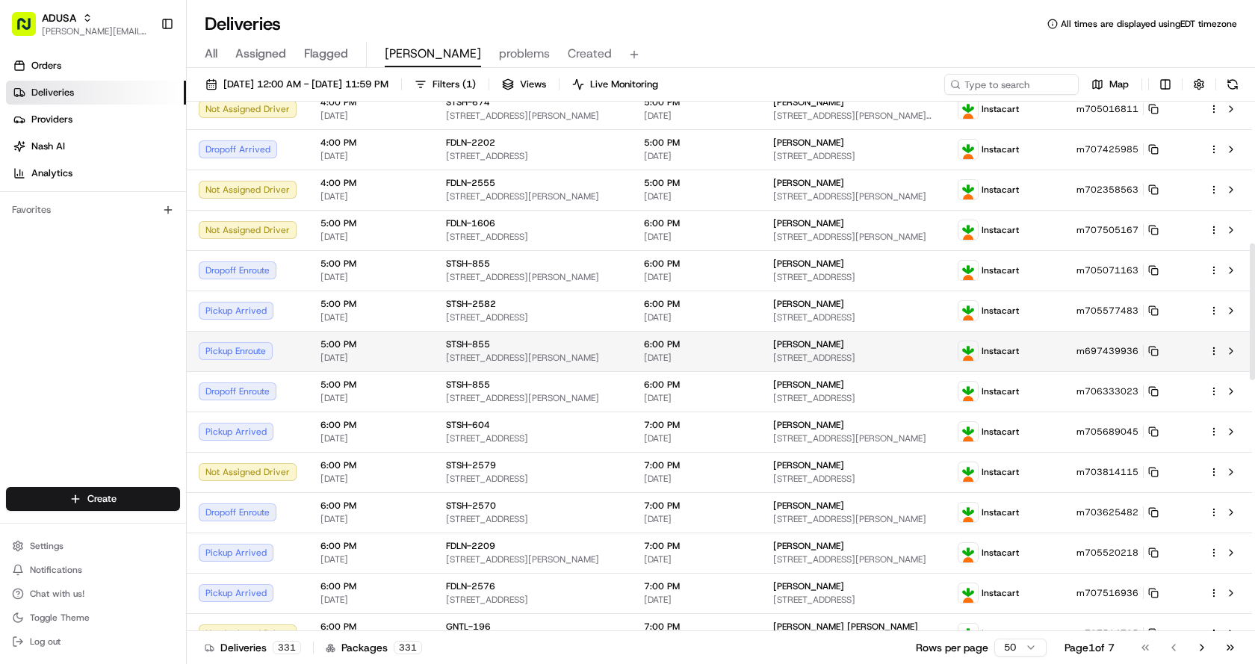
scroll to position [546, 0]
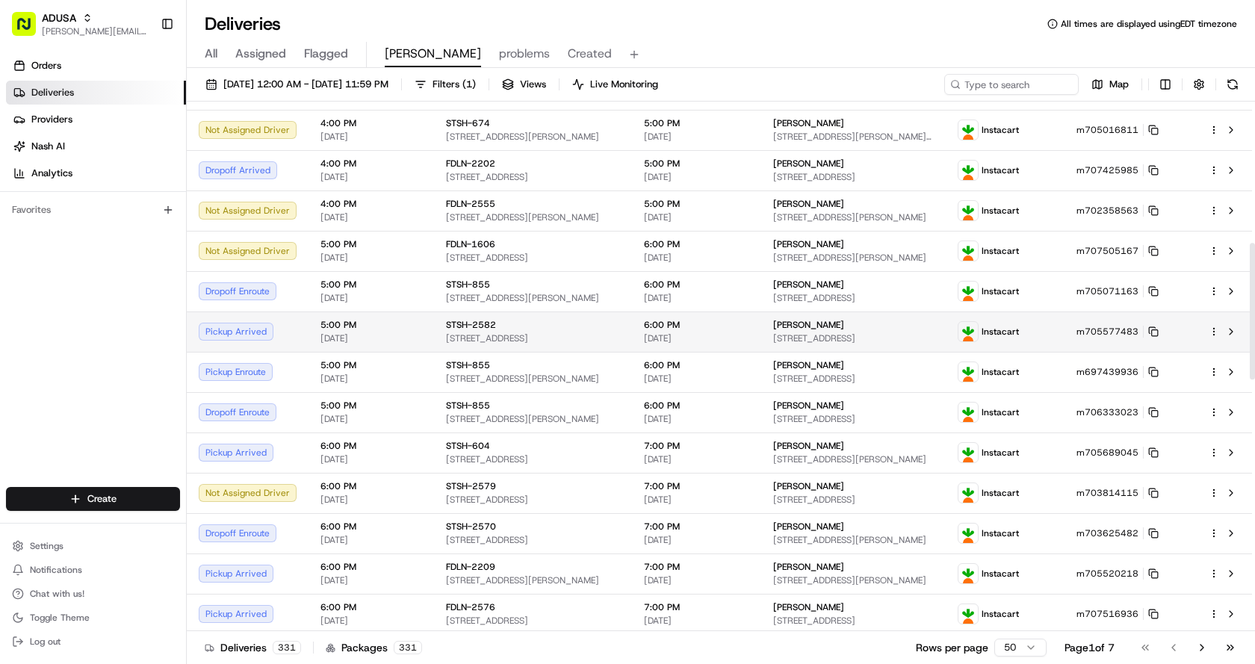
click at [894, 326] on div "Melody Goldman" at bounding box center [853, 325] width 161 height 12
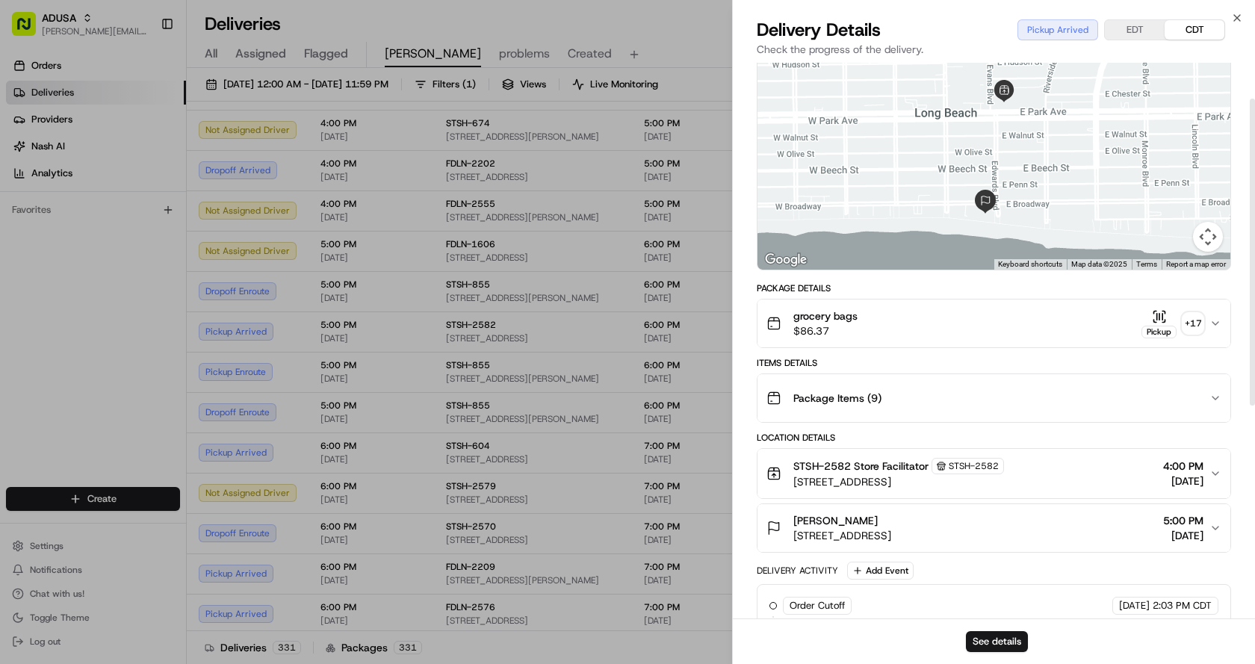
scroll to position [0, 0]
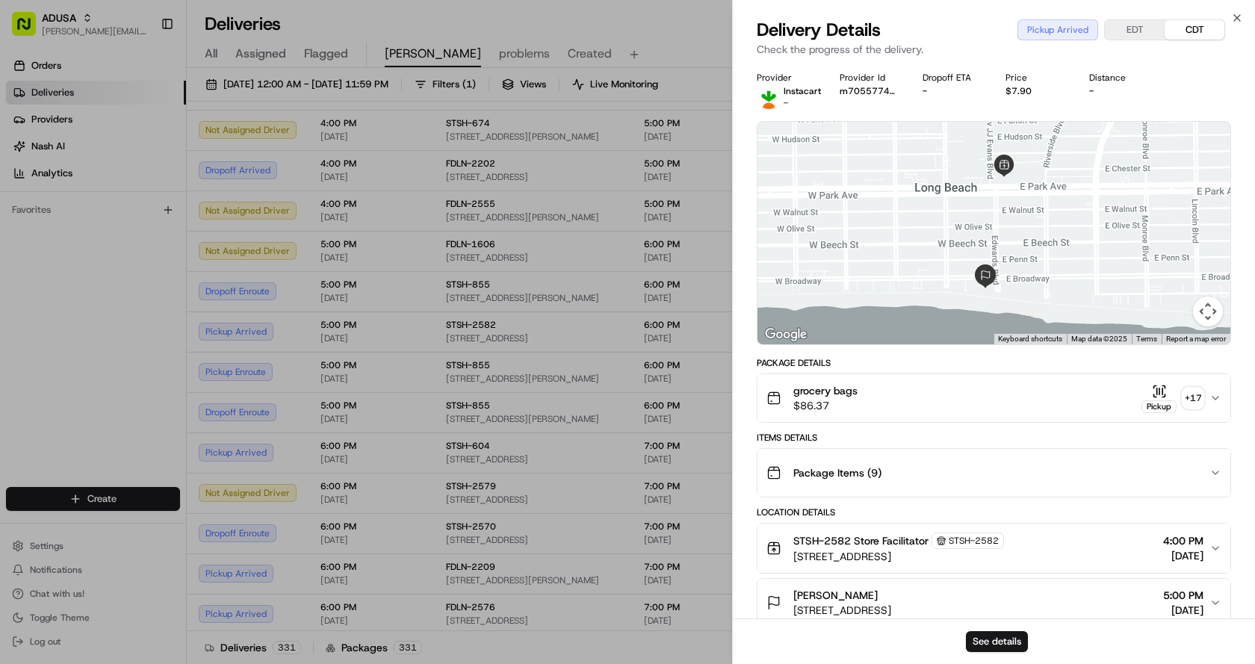
click at [1164, 392] on icon "button" at bounding box center [1159, 391] width 15 height 15
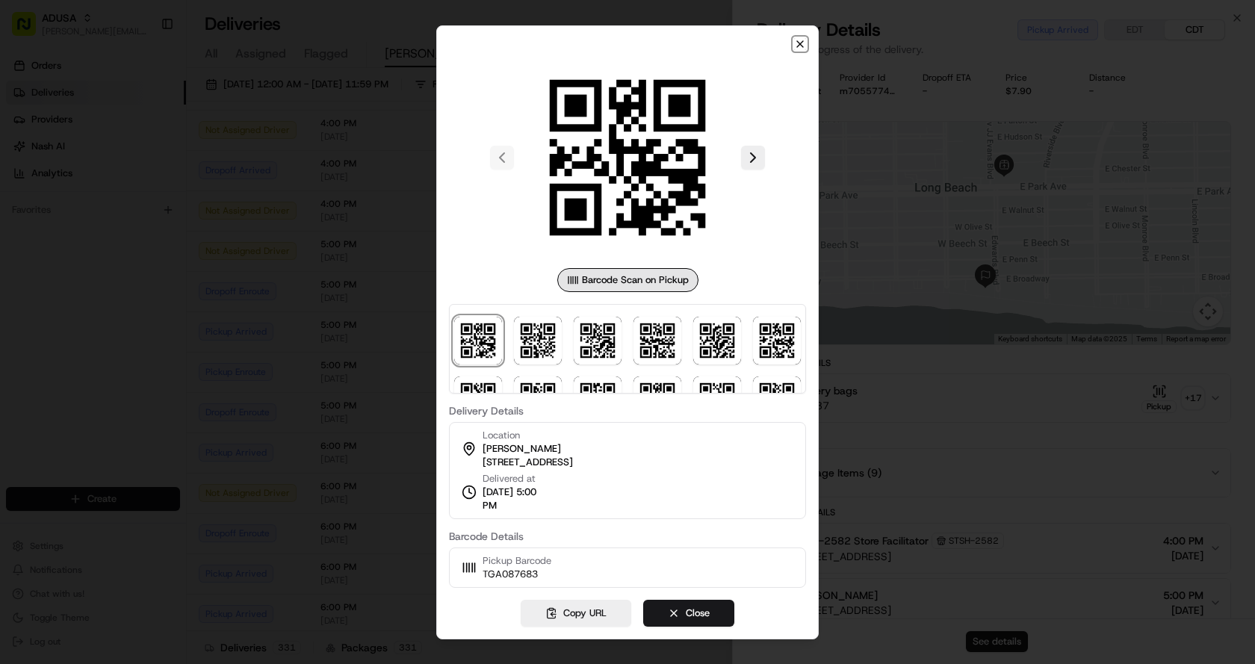
click at [797, 38] on icon "button" at bounding box center [800, 44] width 12 height 12
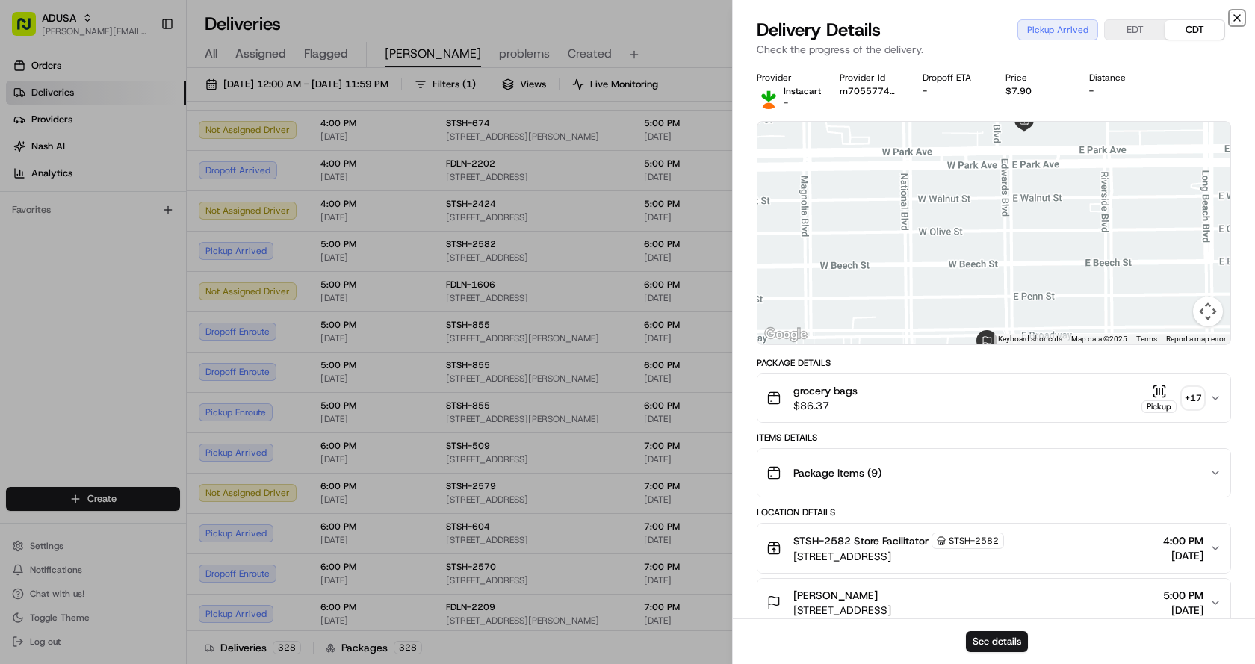
click at [1238, 18] on icon "button" at bounding box center [1237, 18] width 12 height 12
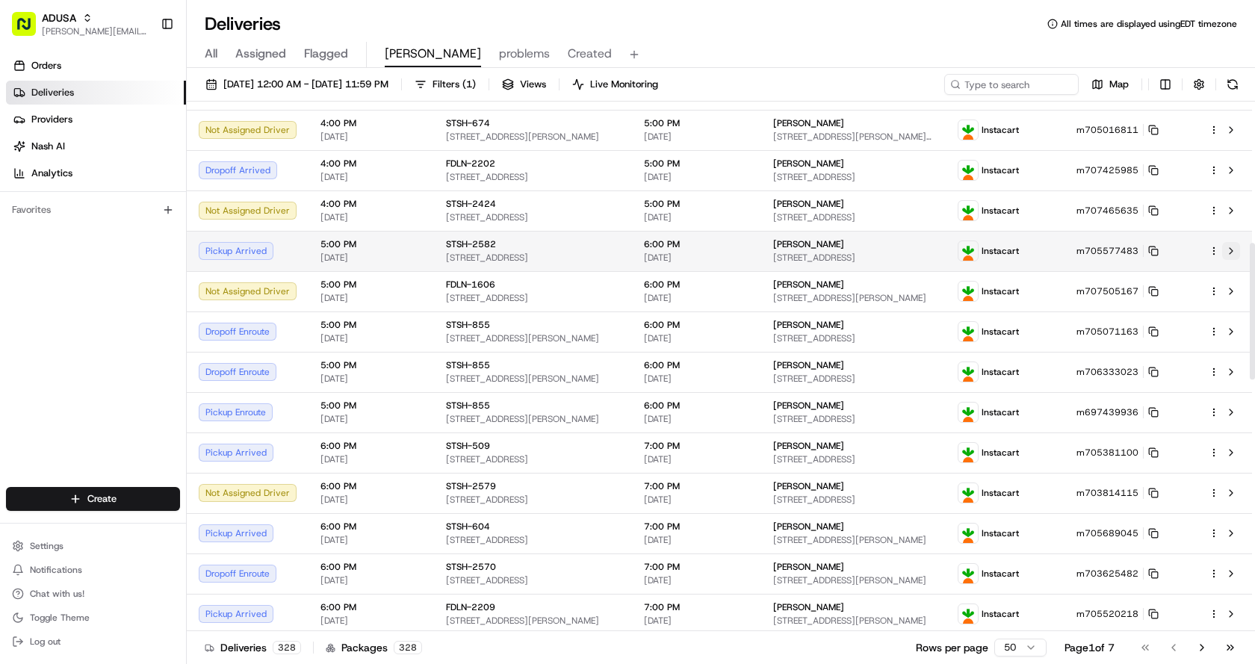
click at [1236, 250] on button at bounding box center [1231, 251] width 18 height 18
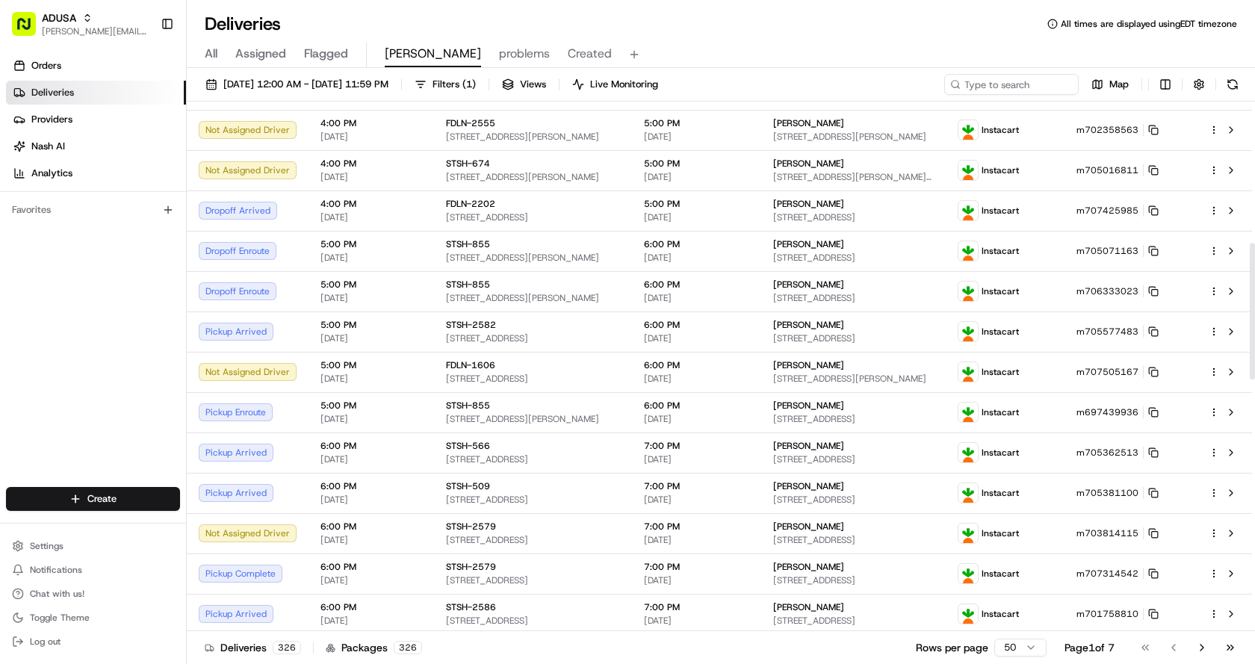
click at [568, 52] on span "Created" at bounding box center [590, 54] width 44 height 18
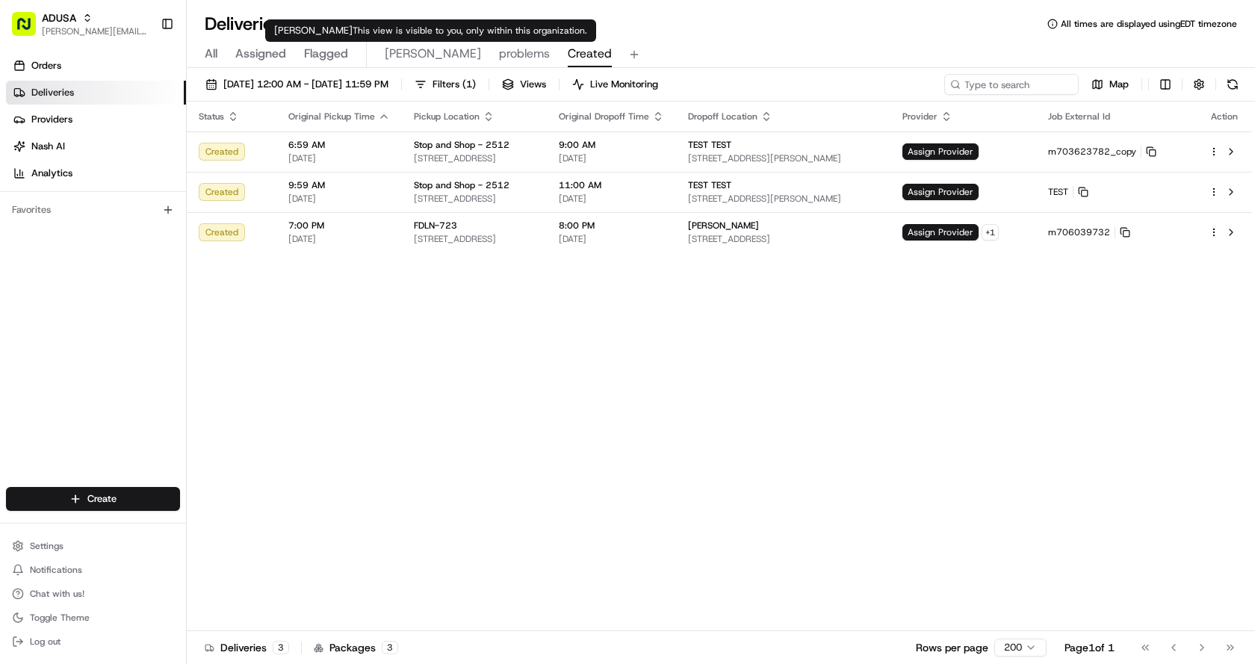
click at [403, 55] on span "Chris" at bounding box center [433, 54] width 96 height 18
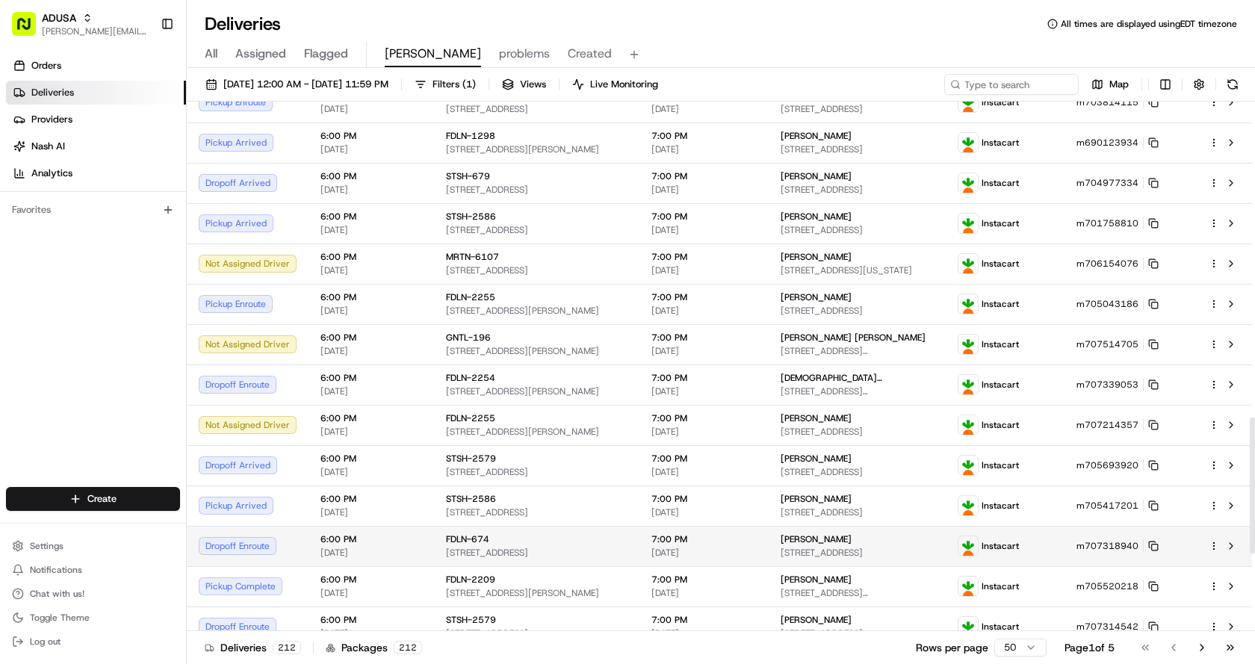
scroll to position [1518, 0]
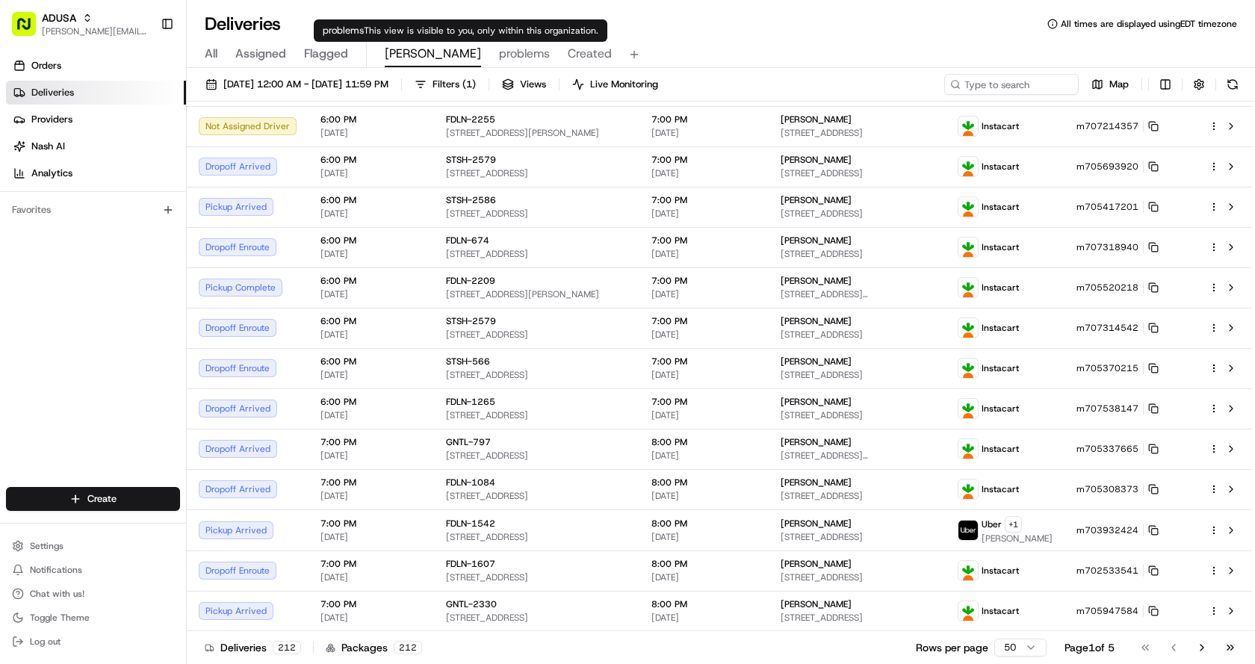
click at [499, 61] on span "problems" at bounding box center [524, 54] width 51 height 18
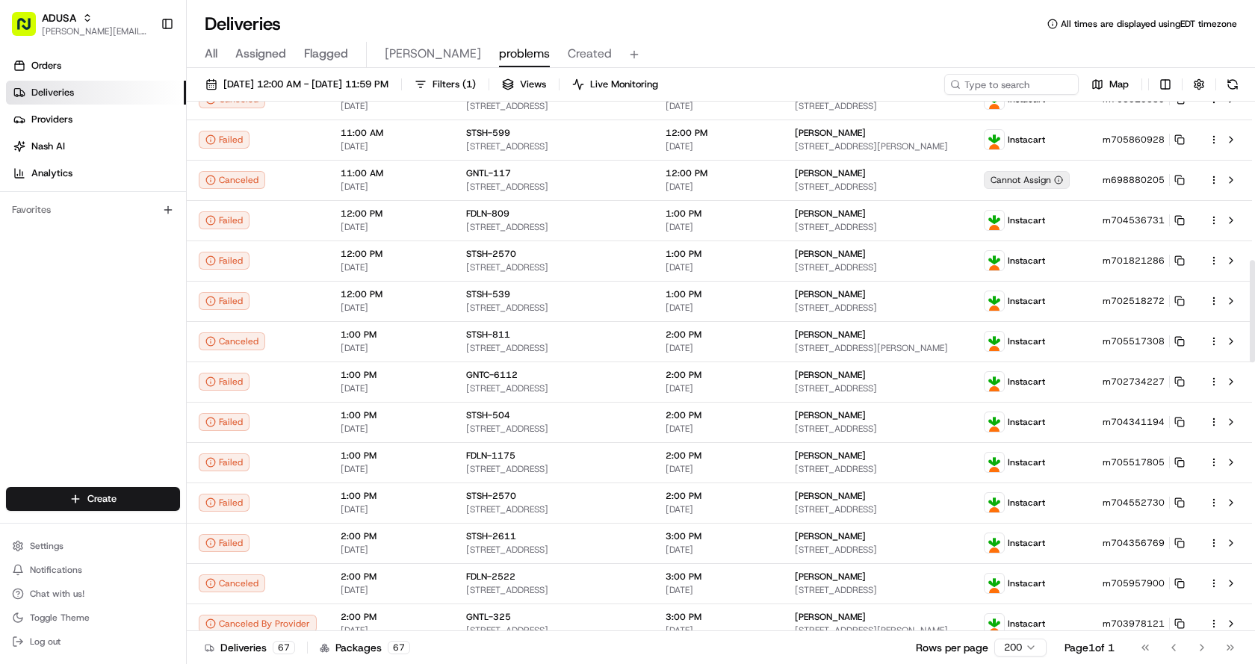
scroll to position [822, 0]
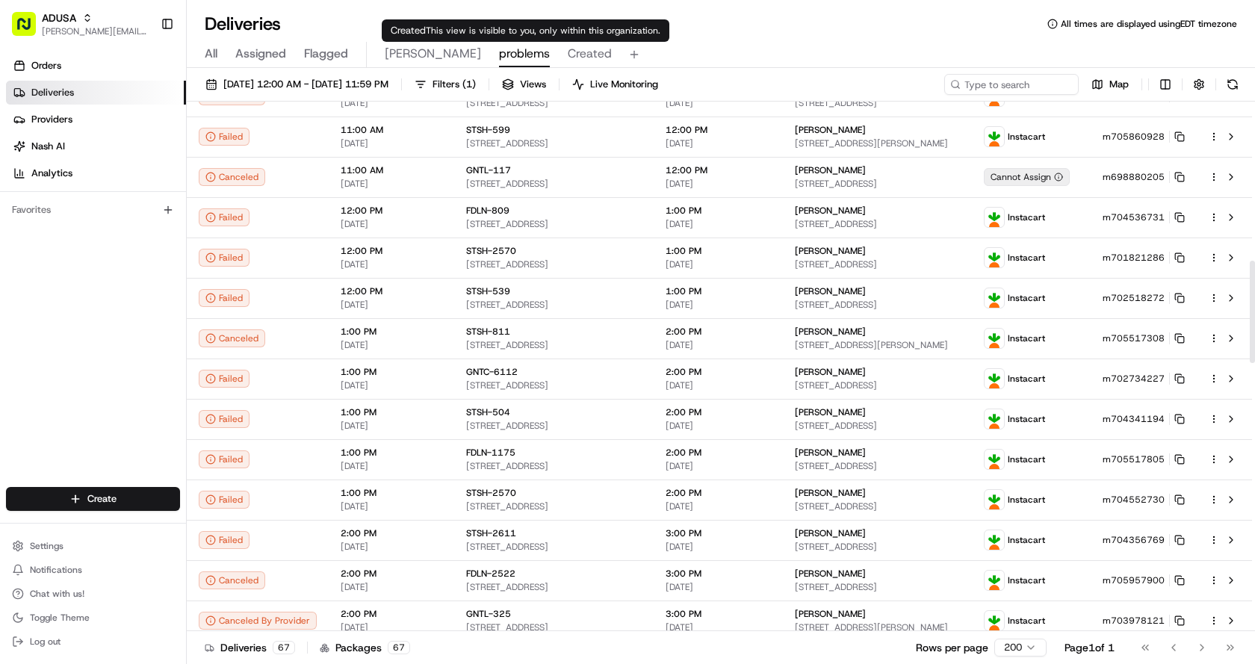
click at [568, 53] on span "Created" at bounding box center [590, 54] width 44 height 18
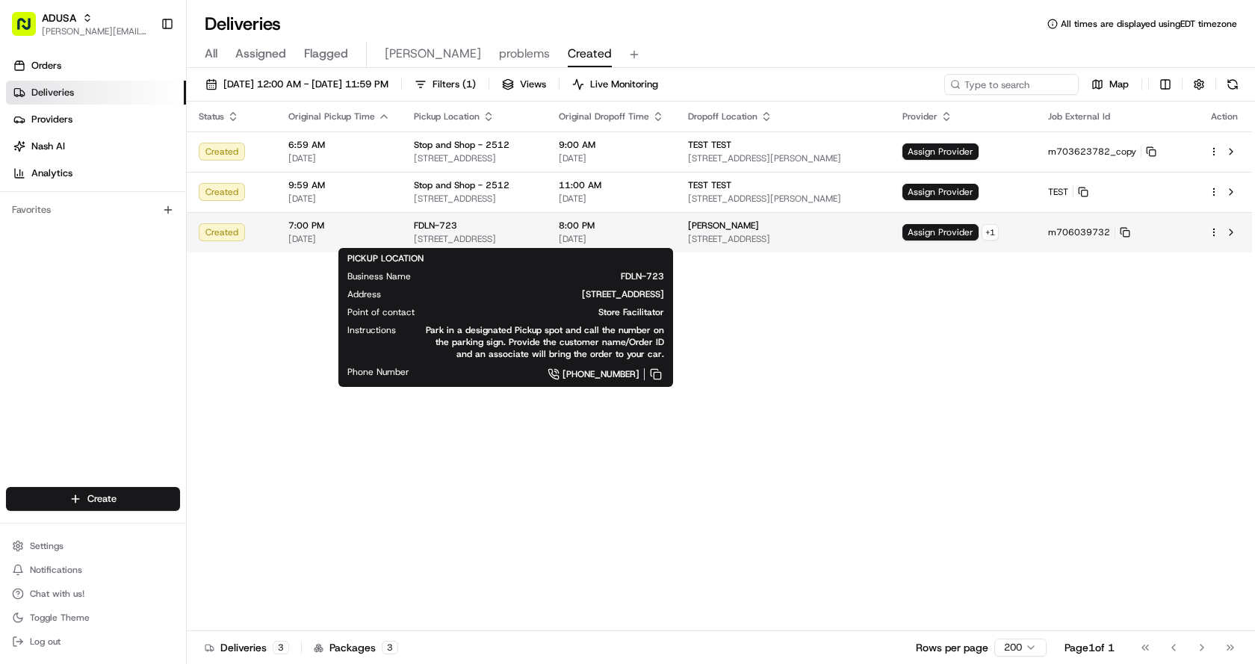
click at [535, 220] on div "FDLN-723" at bounding box center [474, 226] width 121 height 12
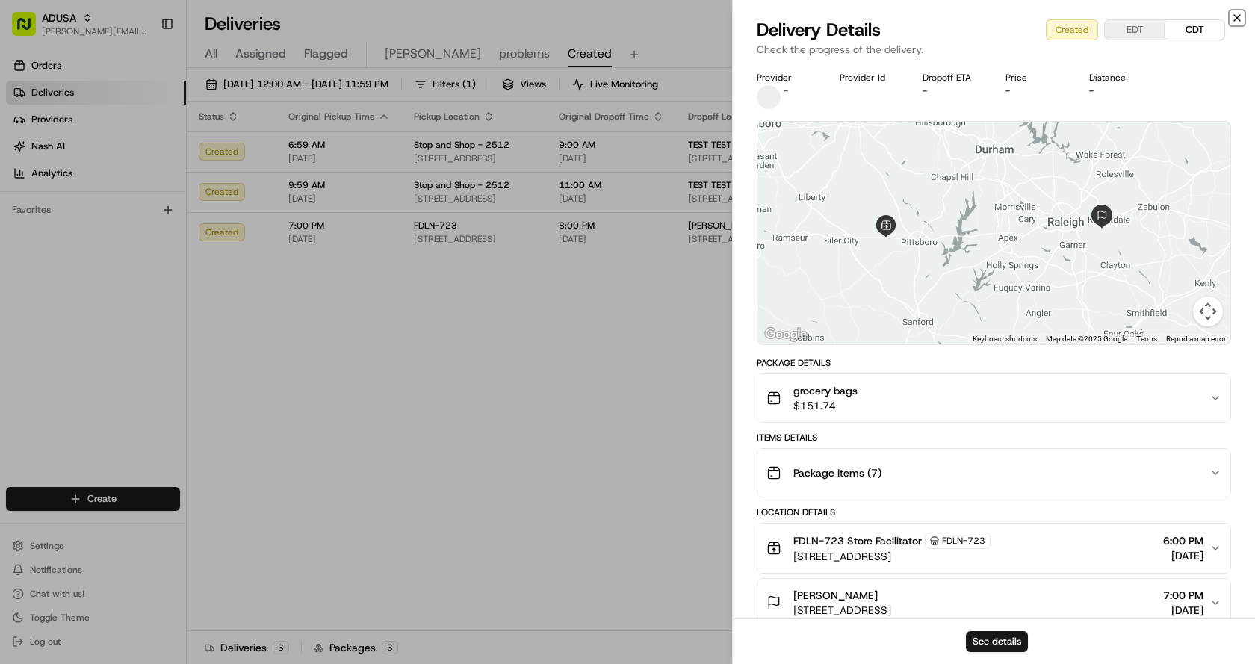
click at [1231, 16] on icon "button" at bounding box center [1237, 18] width 12 height 12
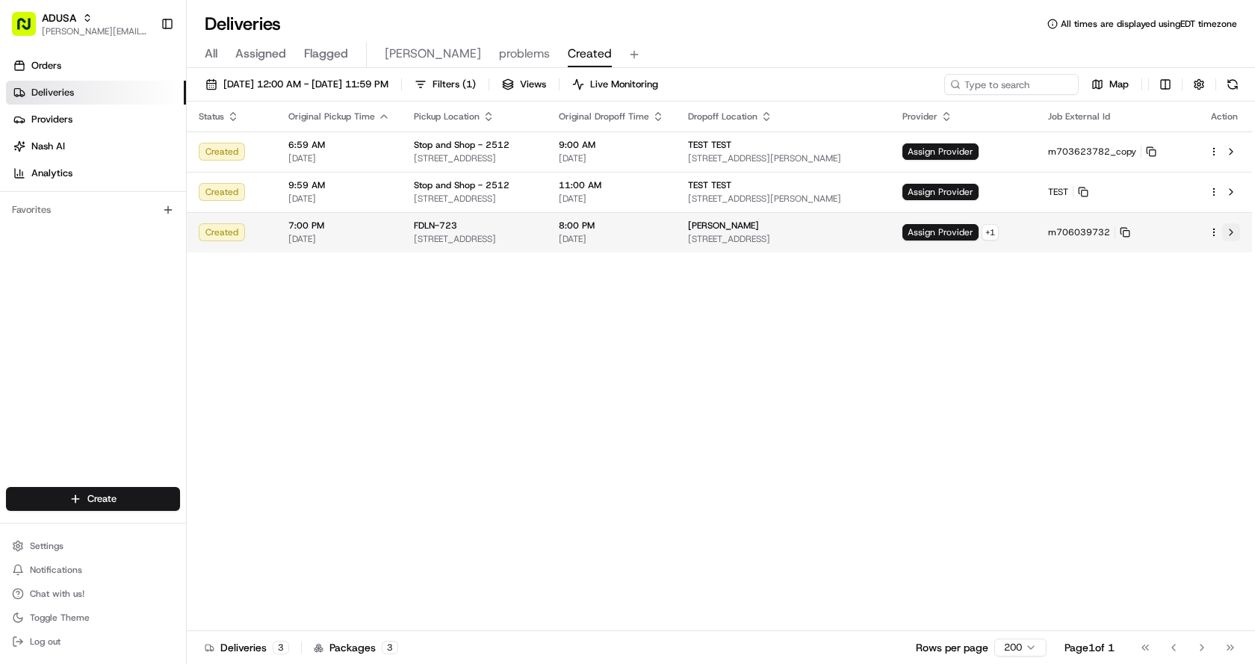
click at [1228, 232] on button at bounding box center [1231, 232] width 18 height 18
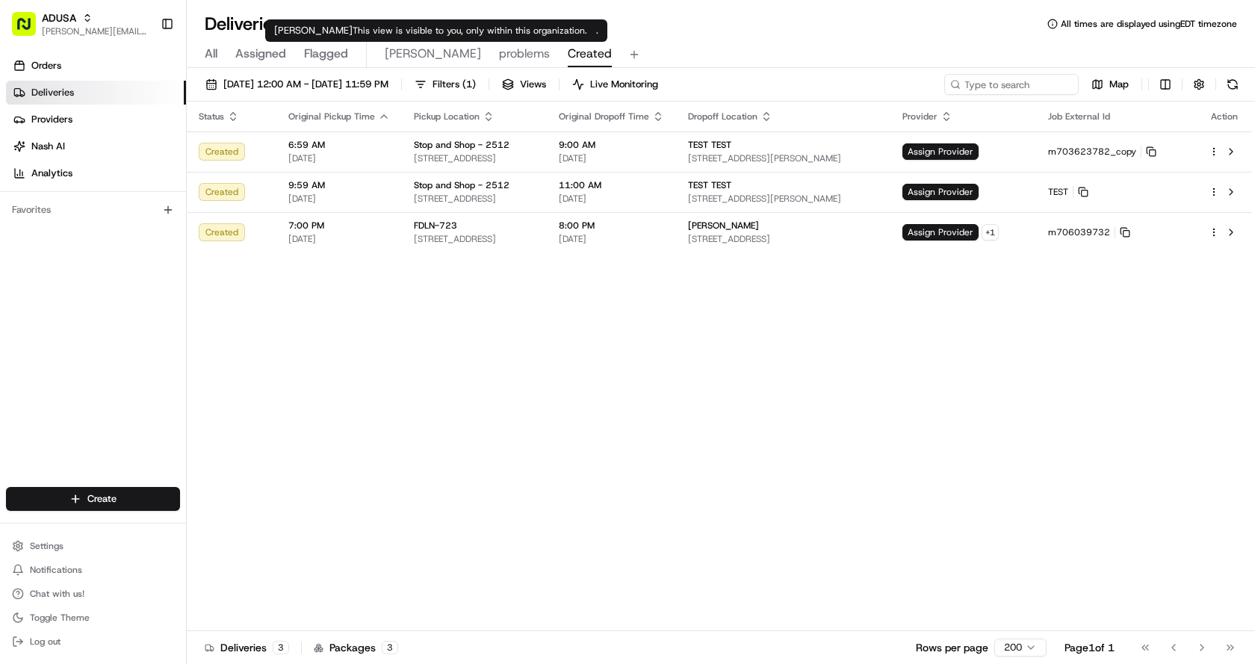
click at [401, 56] on span "Chris" at bounding box center [433, 54] width 96 height 18
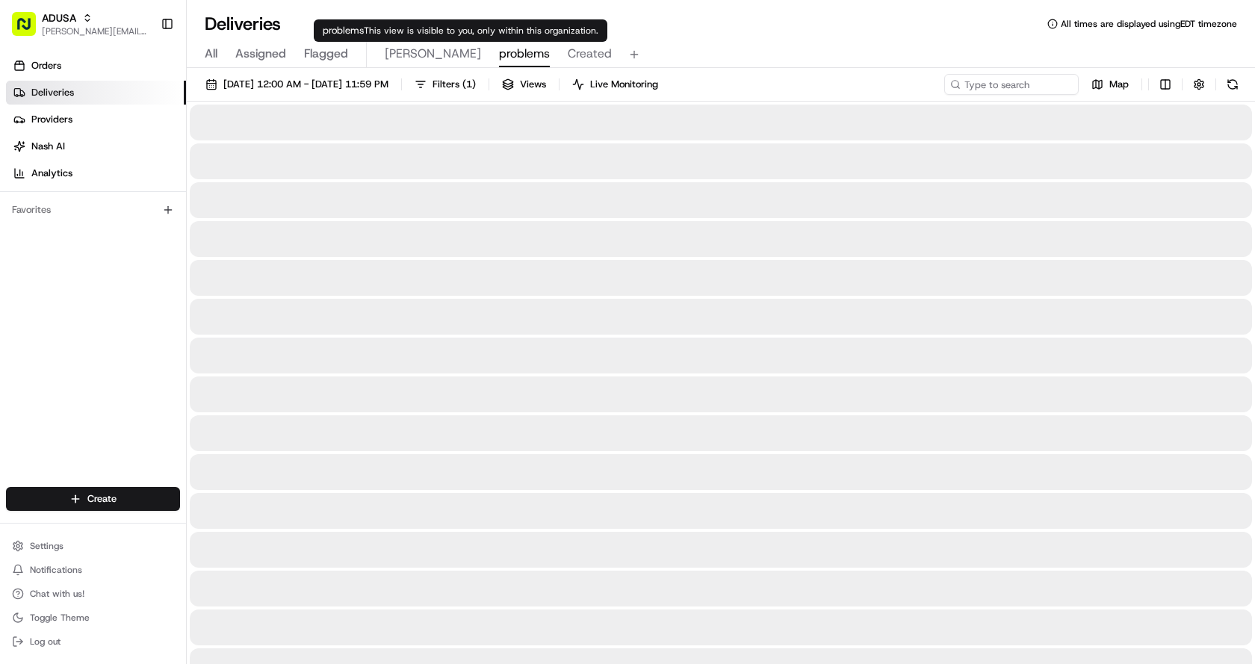
click at [499, 52] on span "problems" at bounding box center [524, 54] width 51 height 18
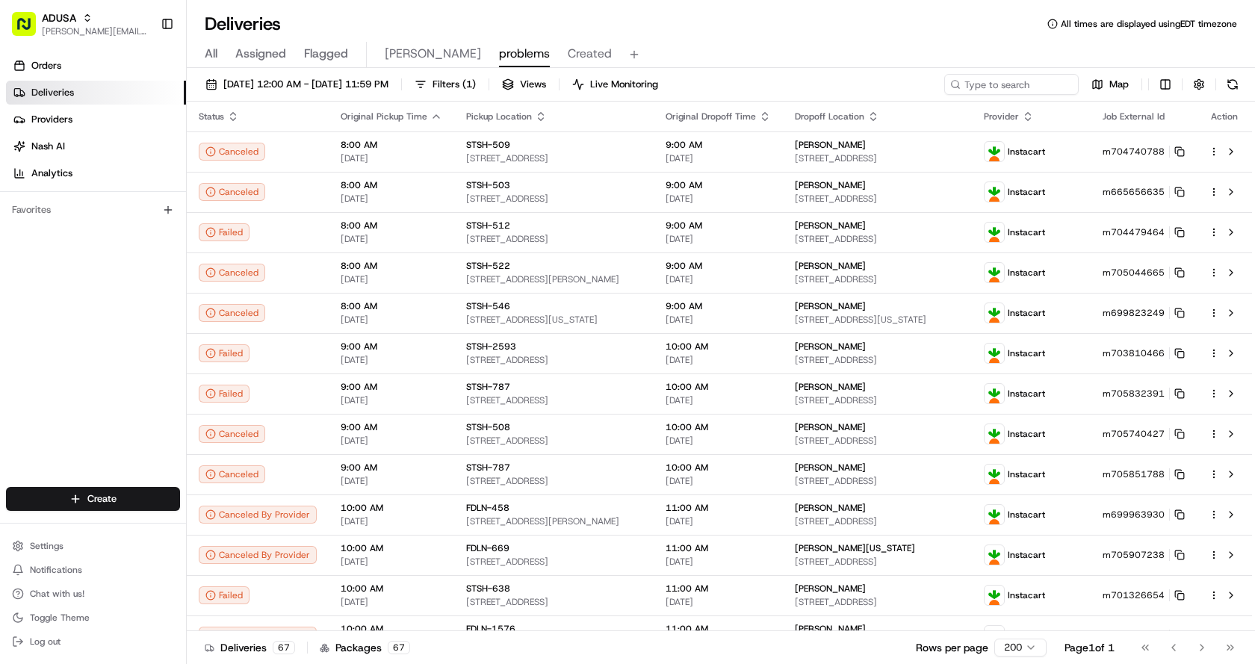
drag, startPoint x: 823, startPoint y: 30, endPoint x: 743, endPoint y: 6, distance: 83.4
click at [823, 30] on div "Deliveries All times are displayed using EDT timezone" at bounding box center [721, 24] width 1069 height 24
click at [1028, 85] on input at bounding box center [989, 84] width 179 height 21
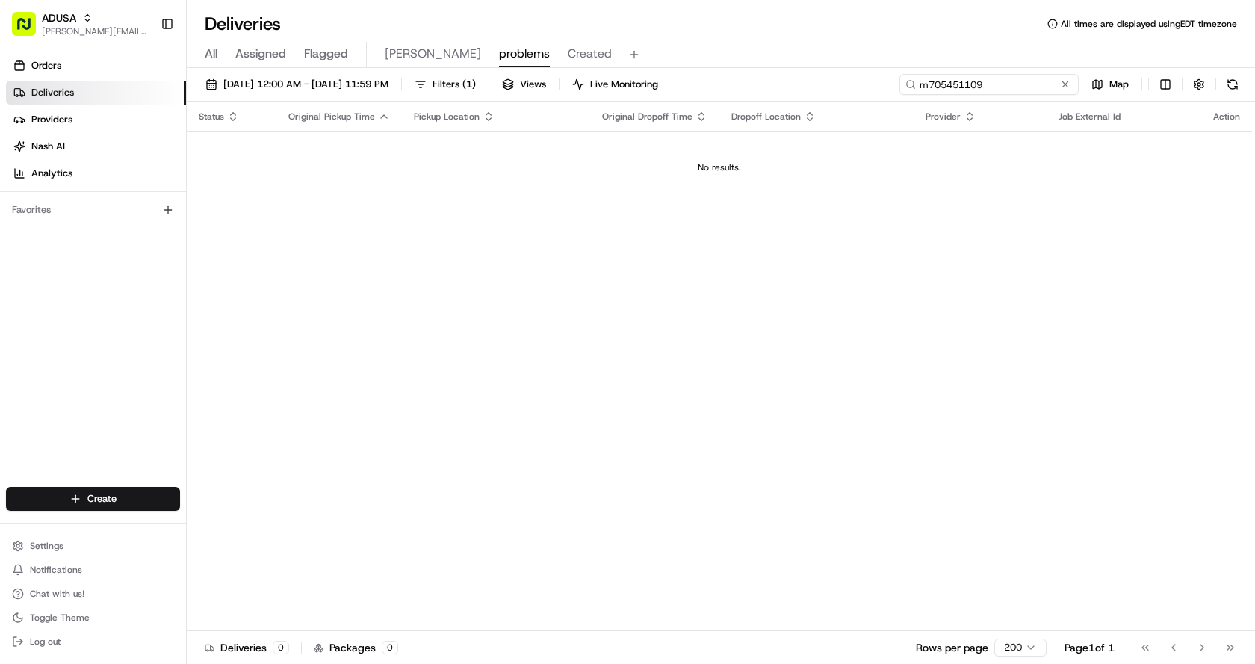
type input "m705451109"
click at [1066, 85] on button at bounding box center [1065, 84] width 15 height 15
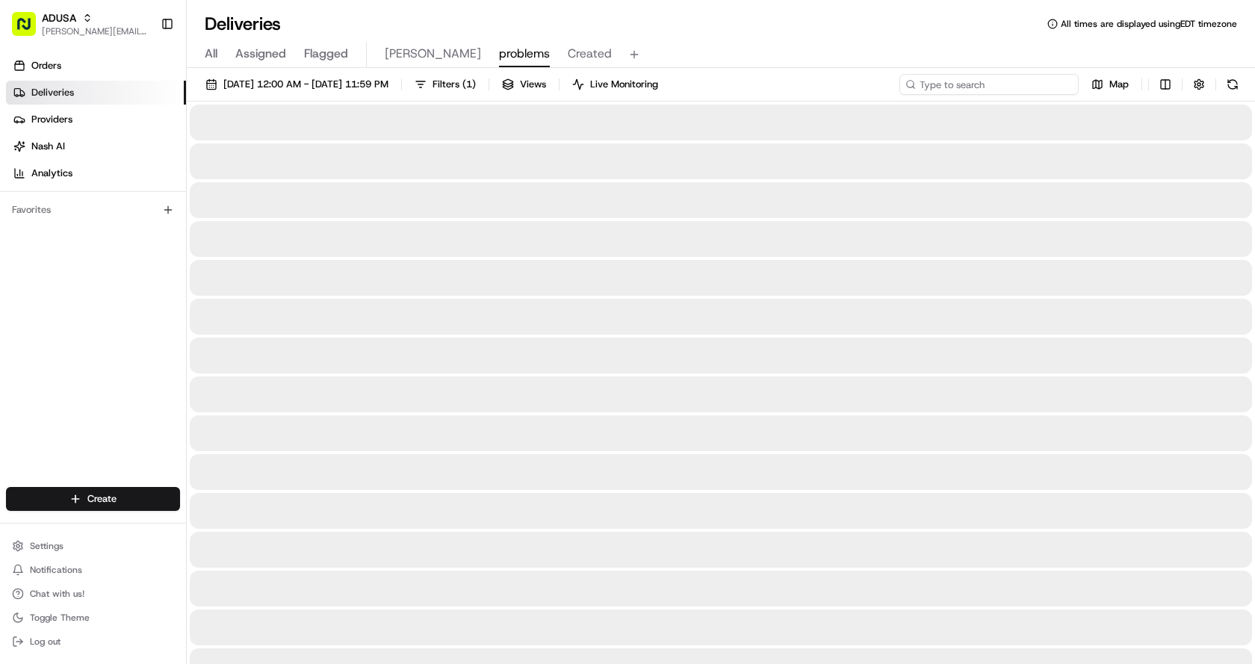
click at [1007, 82] on input at bounding box center [989, 84] width 179 height 21
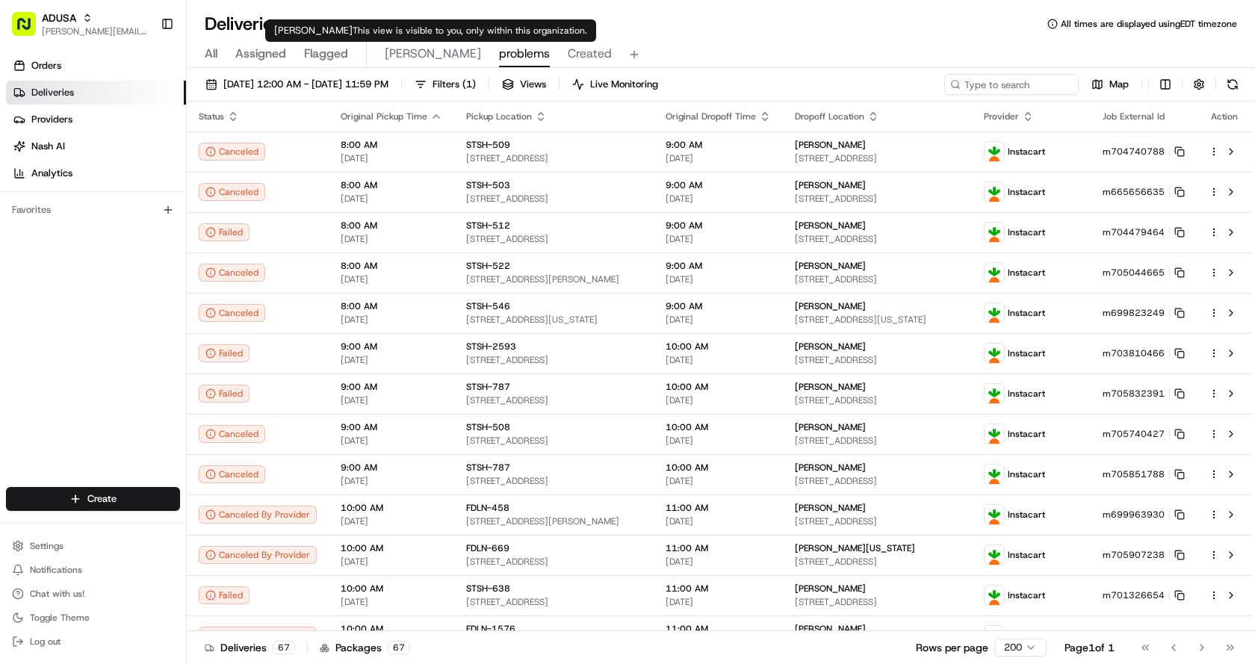
click at [395, 56] on span "Chris" at bounding box center [433, 54] width 96 height 18
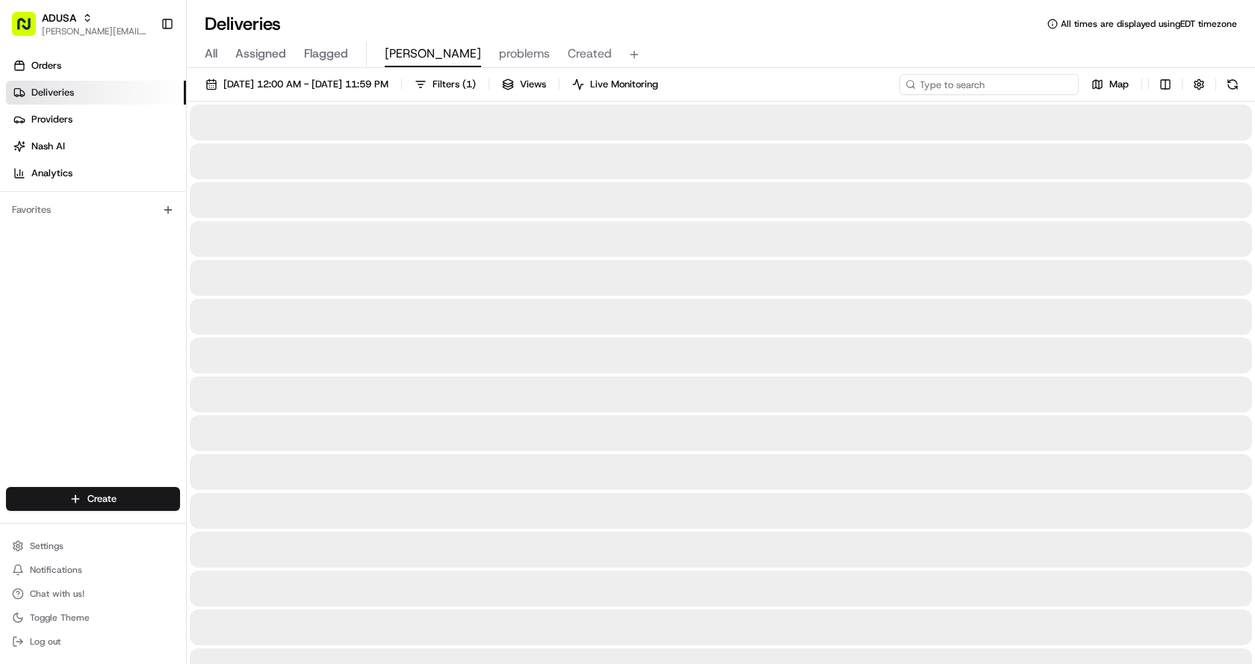
click at [984, 76] on input at bounding box center [989, 84] width 179 height 21
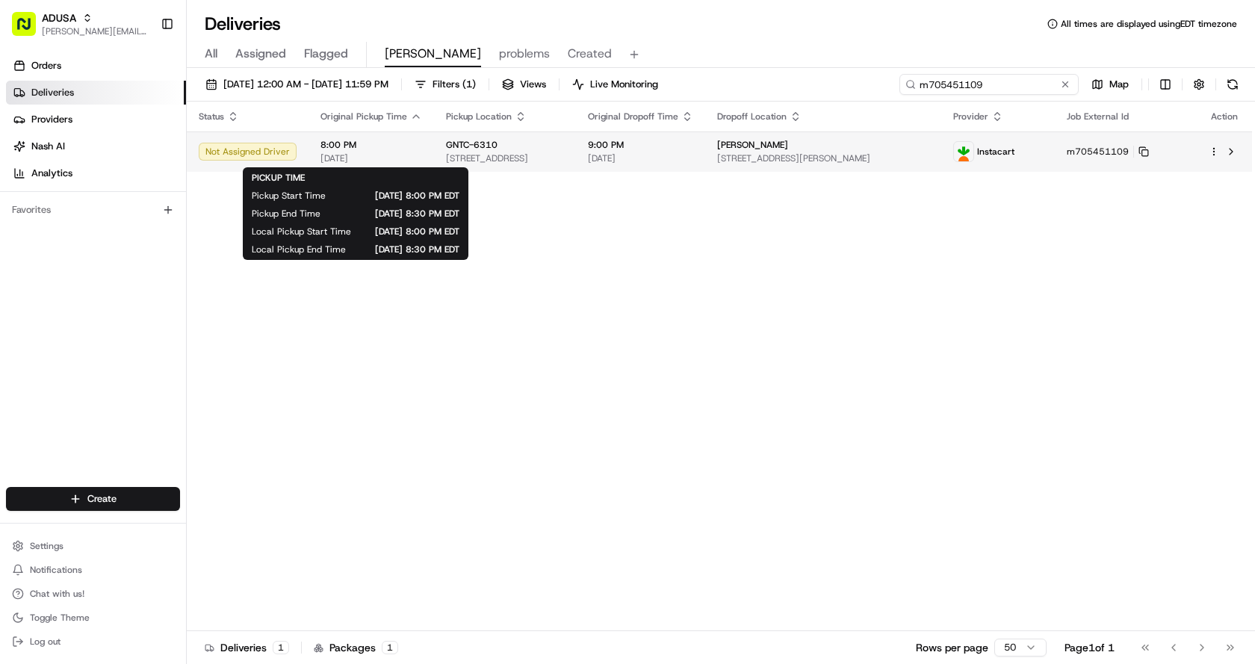
type input "m705451109"
click at [395, 158] on span "[DATE]" at bounding box center [372, 158] width 102 height 12
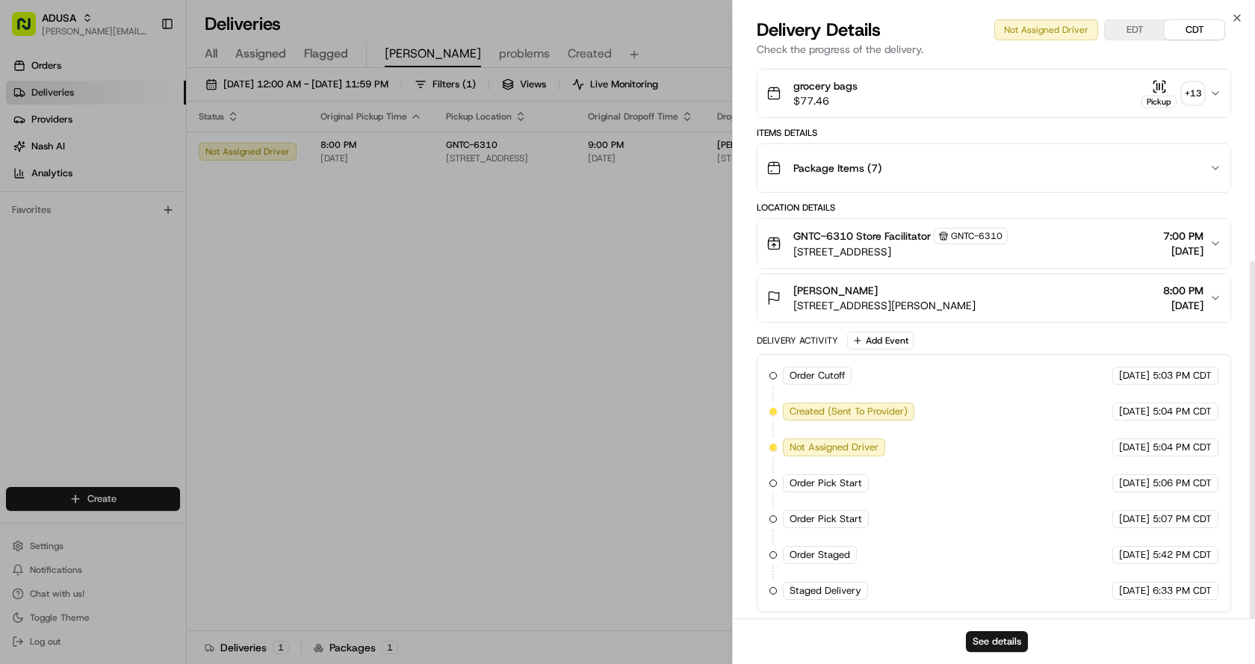
scroll to position [308, 0]
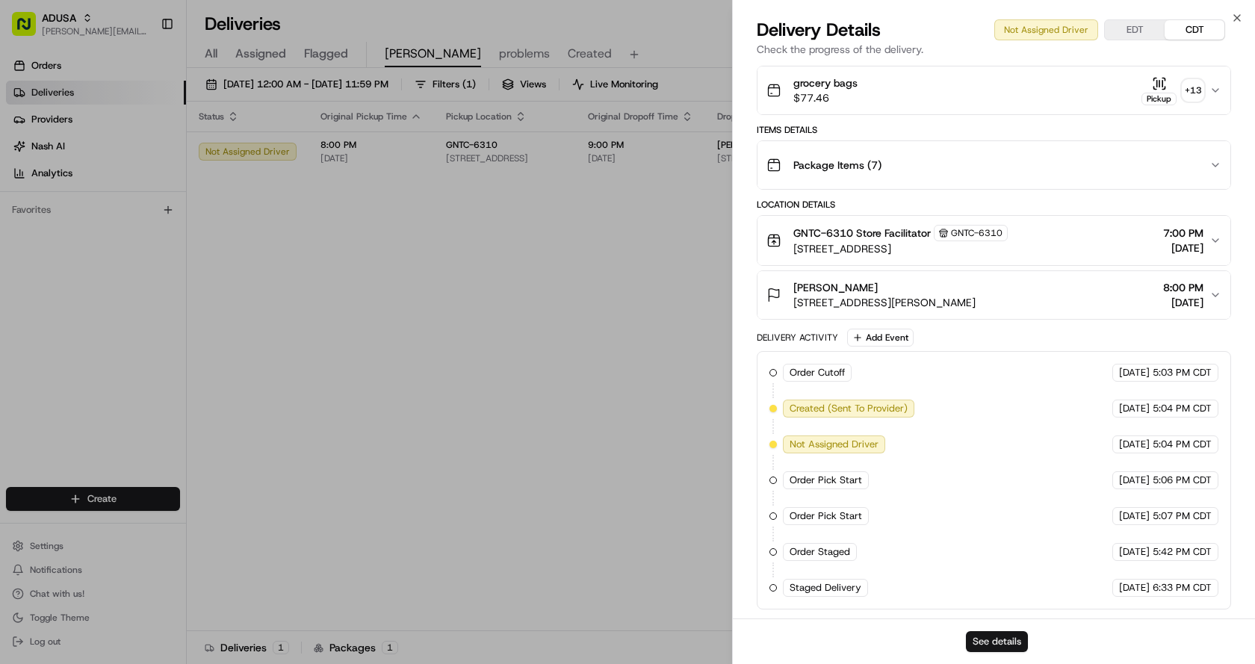
click at [995, 641] on button "See details" at bounding box center [997, 641] width 62 height 21
click at [1243, 18] on icon "button" at bounding box center [1237, 18] width 12 height 12
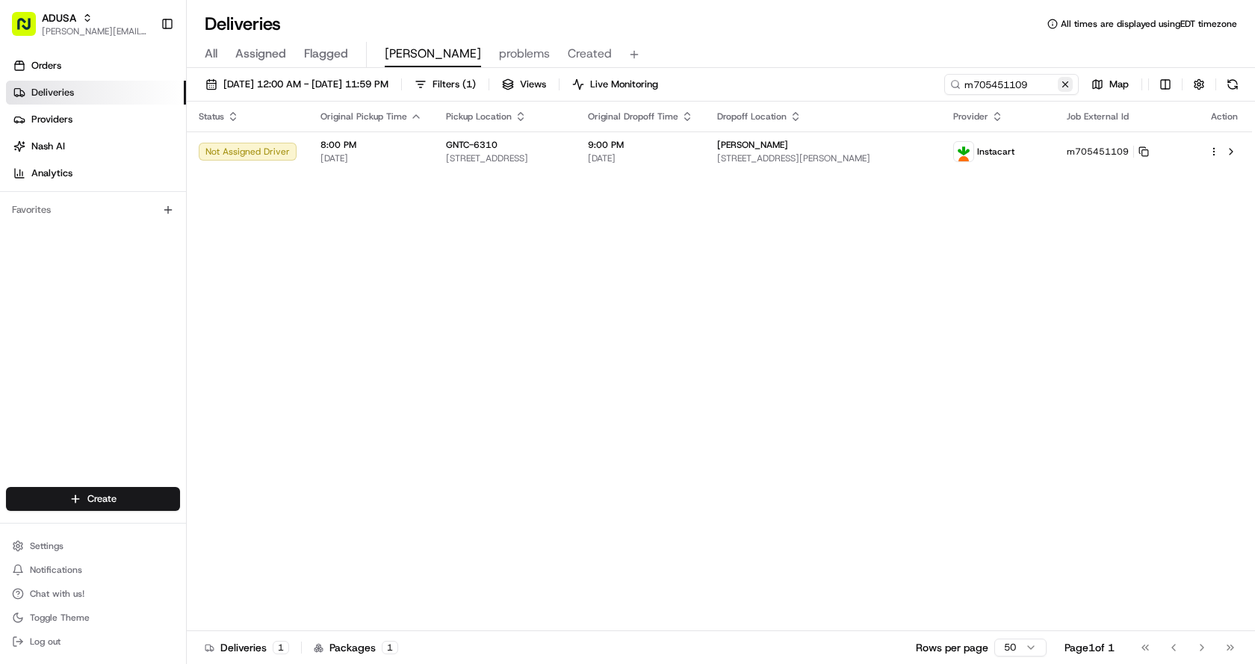
click at [1071, 82] on button at bounding box center [1065, 84] width 15 height 15
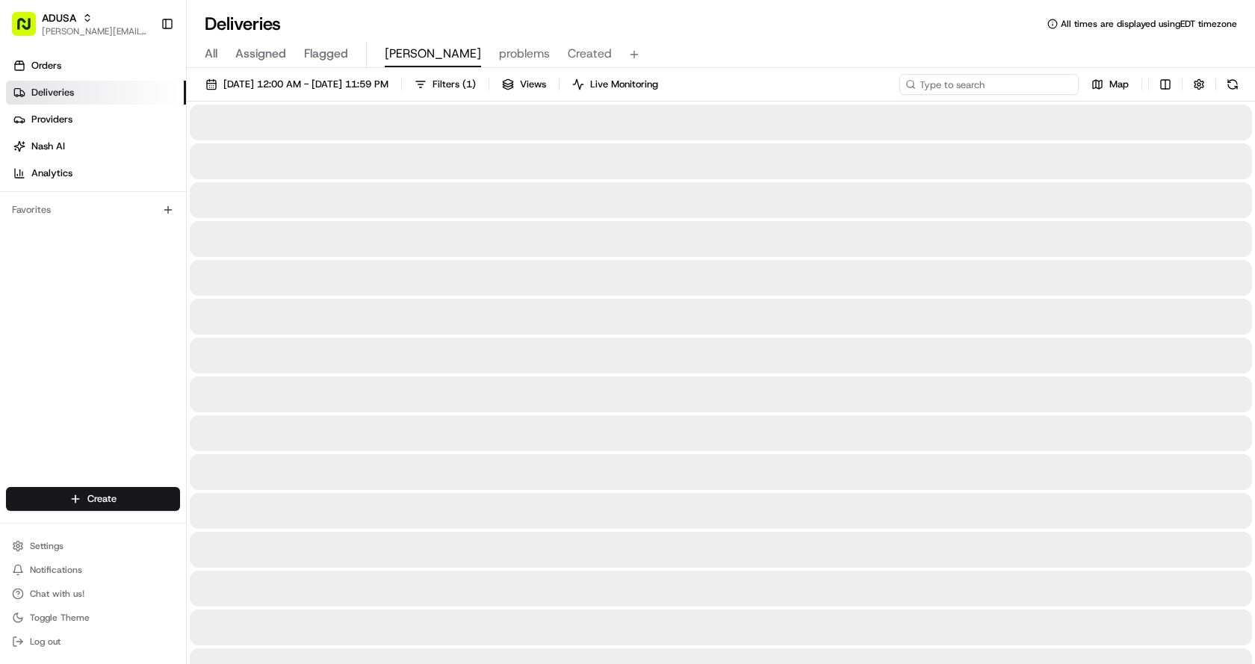
click at [1033, 84] on input at bounding box center [989, 84] width 179 height 21
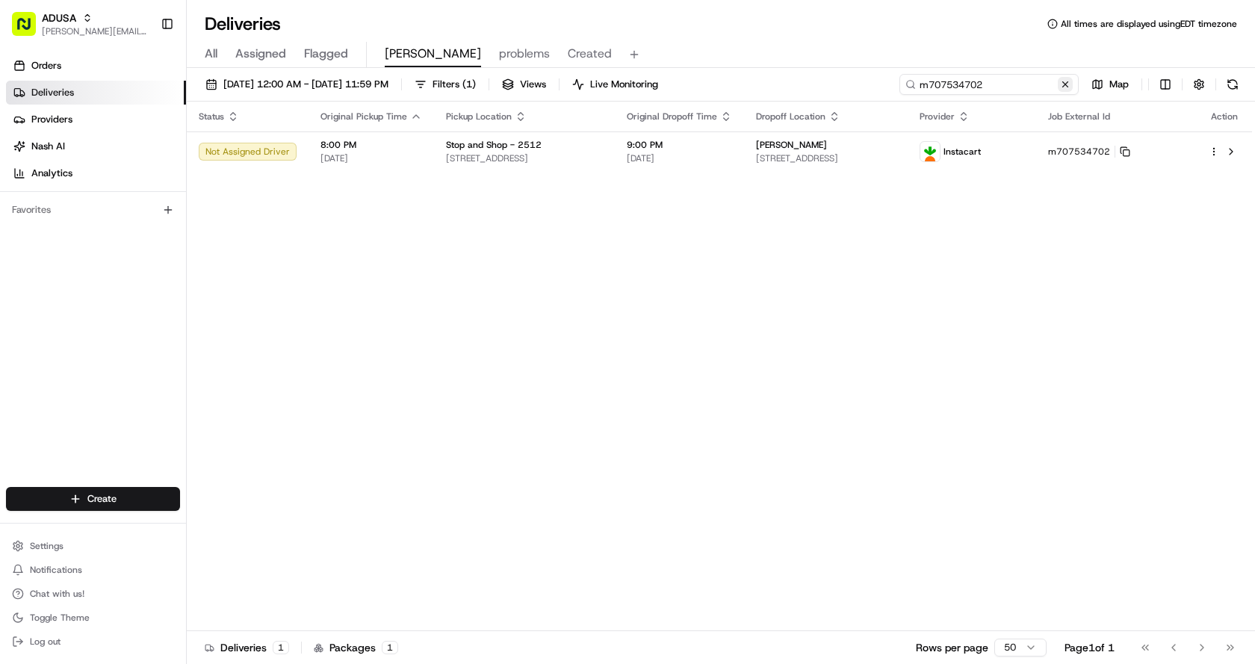
type input "m707534702"
click at [1063, 86] on button at bounding box center [1065, 84] width 15 height 15
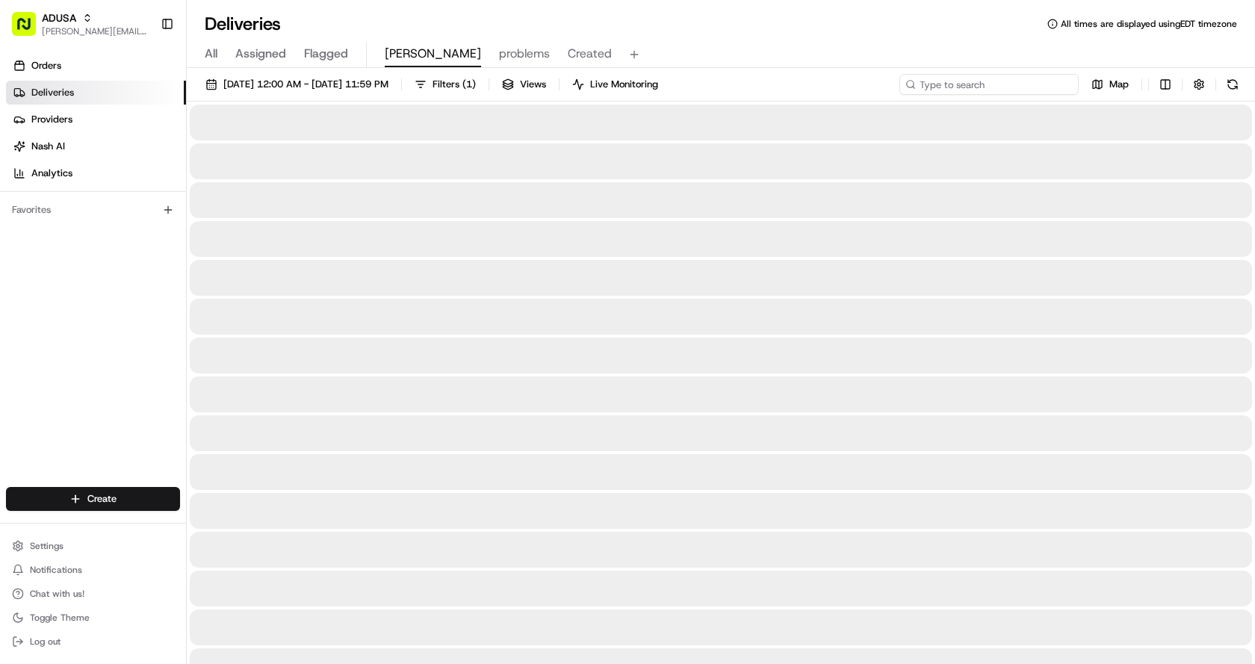
click at [980, 84] on input at bounding box center [989, 84] width 179 height 21
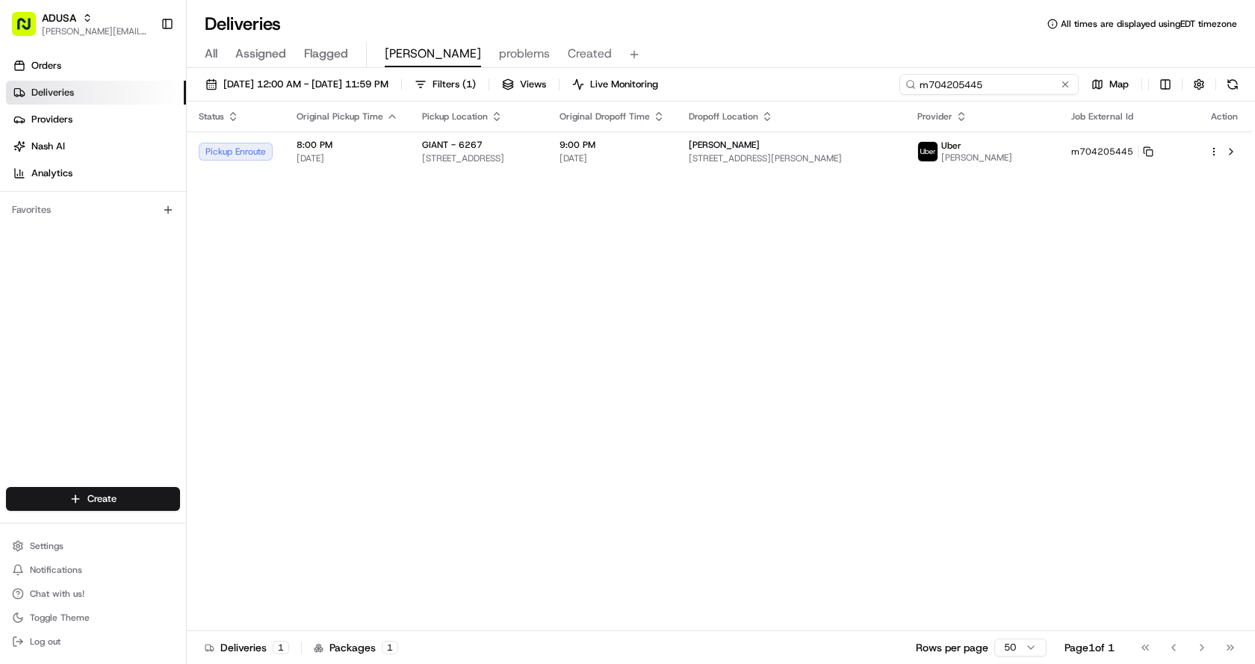
type input "m704205445"
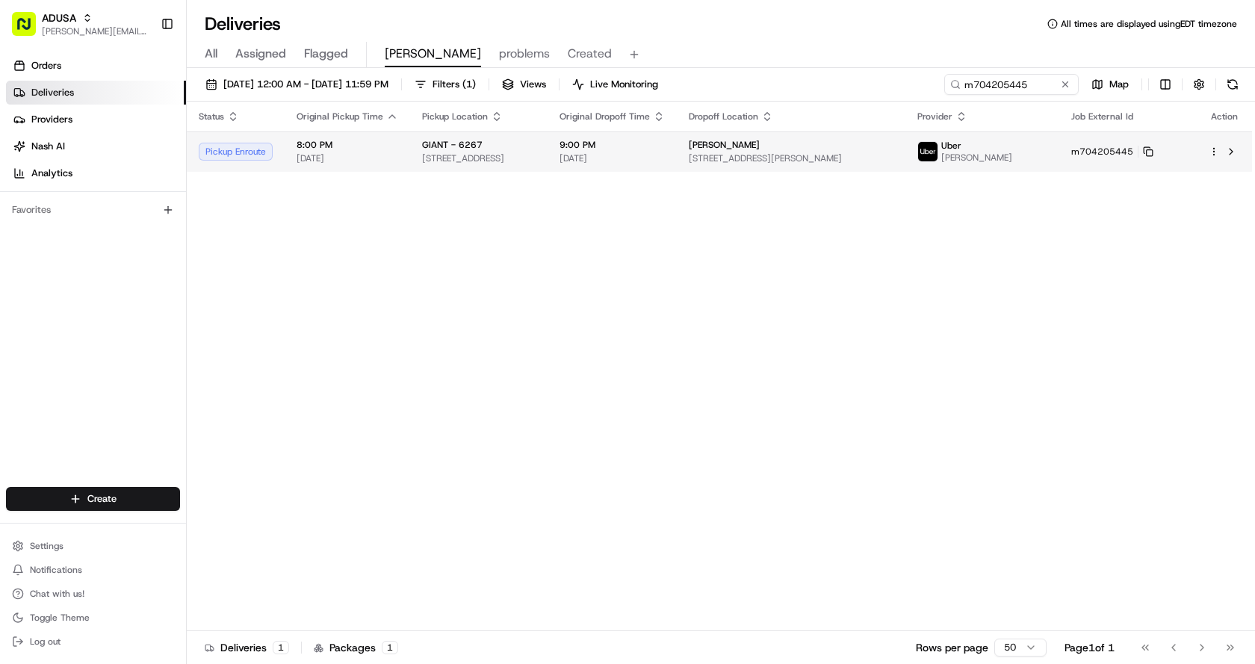
drag, startPoint x: 956, startPoint y: 348, endPoint x: 831, endPoint y: 170, distance: 218.3
click at [947, 323] on div "Status Original Pickup Time Pickup Location Original Dropoff Time Dropoff Locat…" at bounding box center [720, 367] width 1066 height 530
click at [399, 53] on span "Chris" at bounding box center [433, 54] width 96 height 18
click at [1061, 80] on button at bounding box center [1065, 84] width 15 height 15
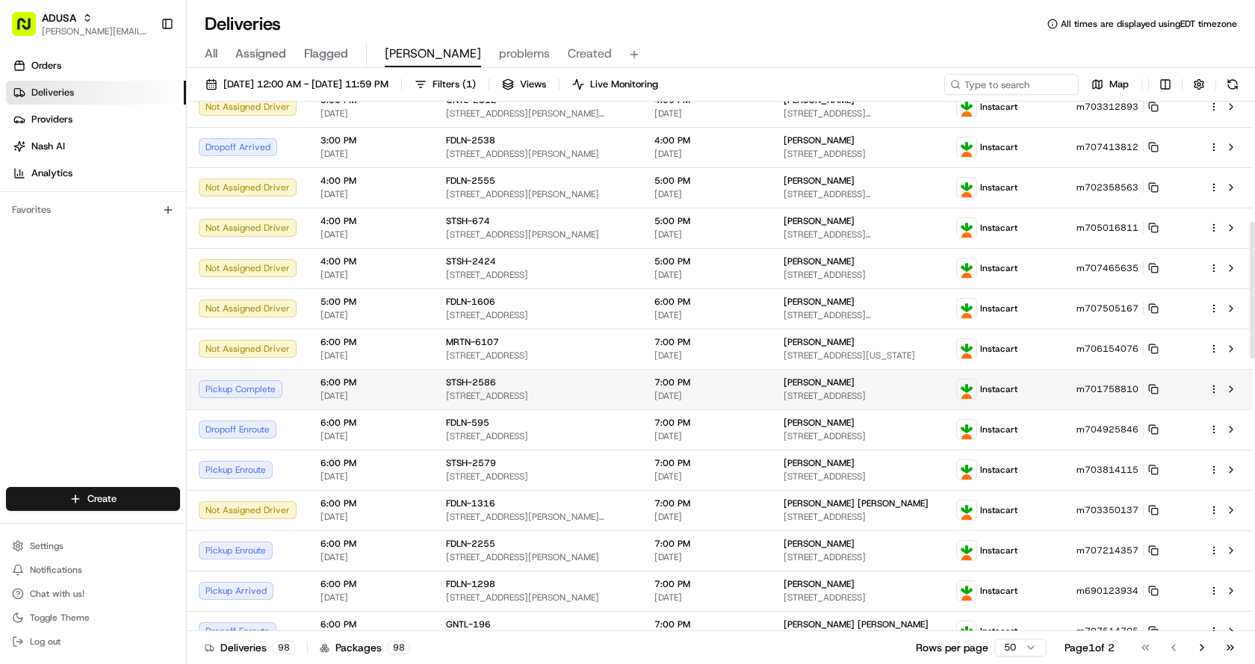
scroll to position [523, 0]
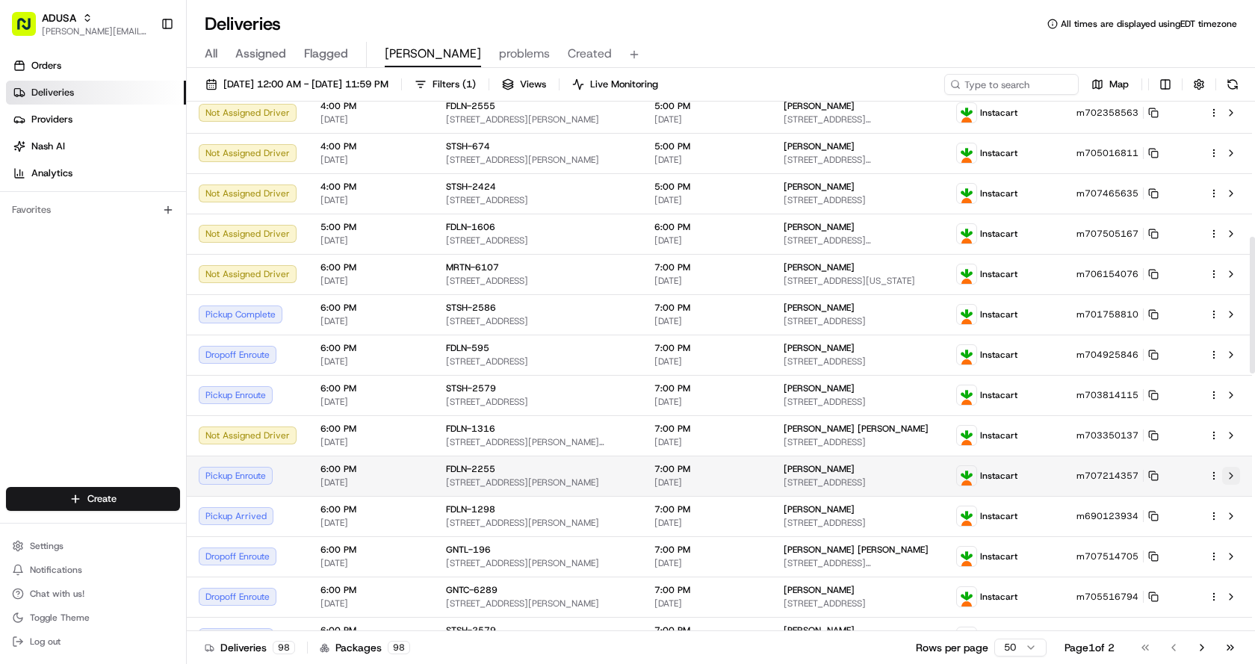
click at [1231, 480] on button at bounding box center [1231, 476] width 18 height 18
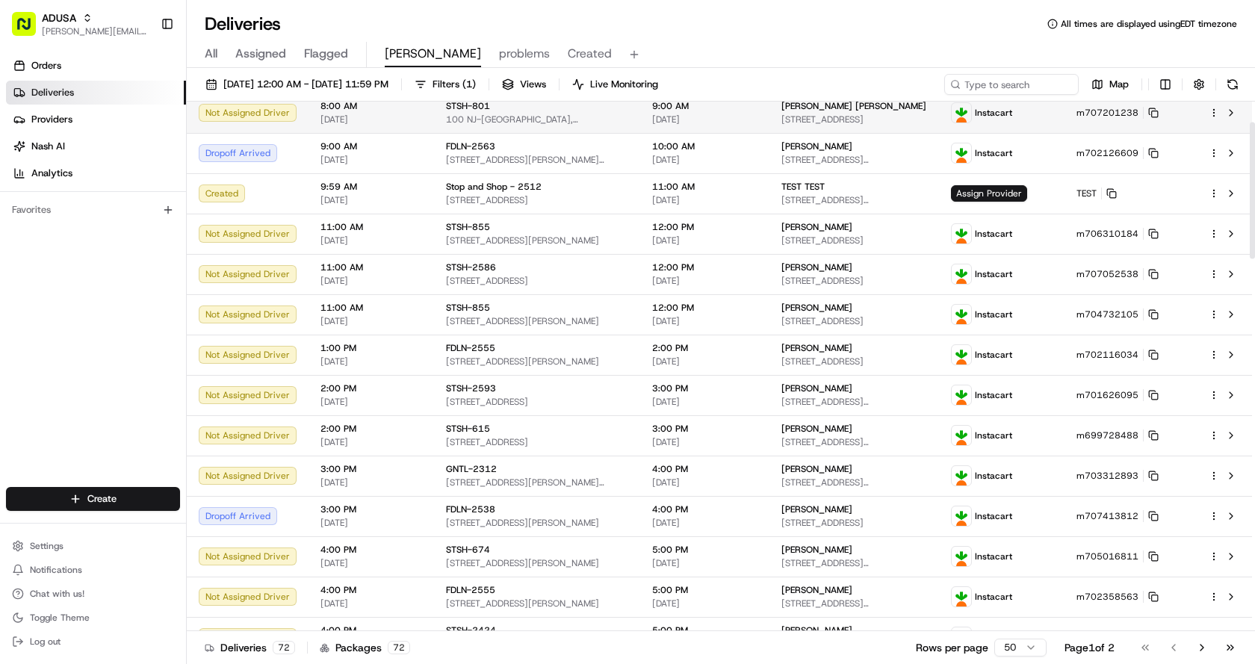
scroll to position [75, 0]
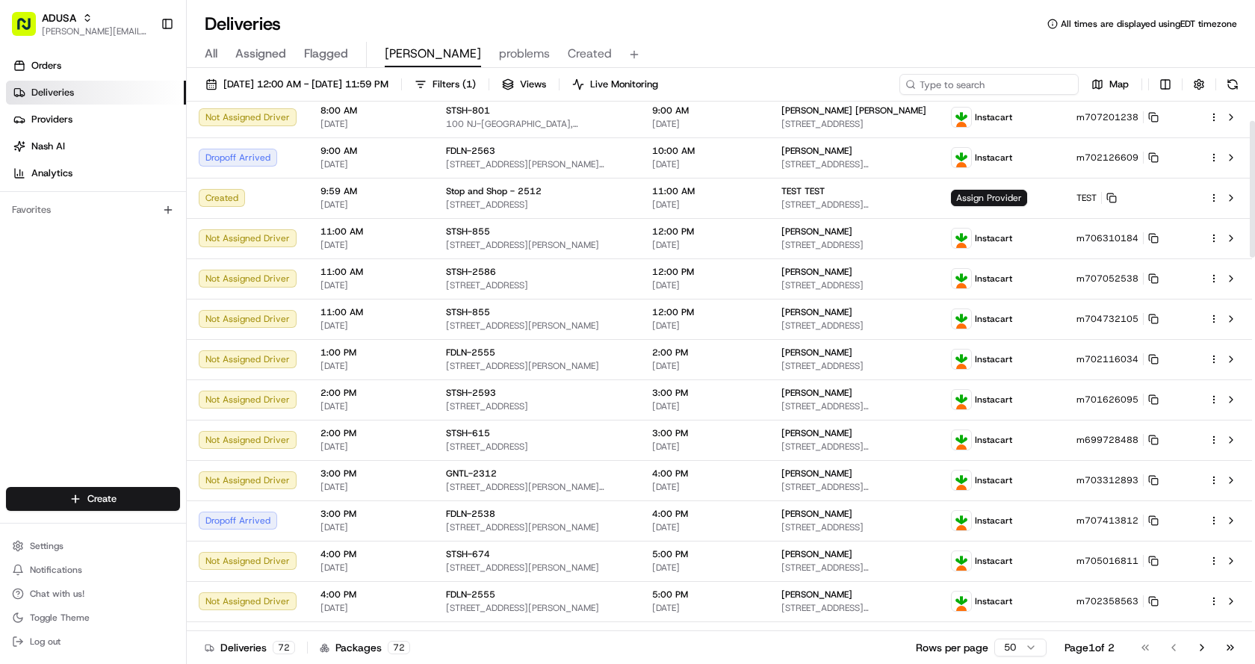
click at [980, 82] on input at bounding box center [989, 84] width 179 height 21
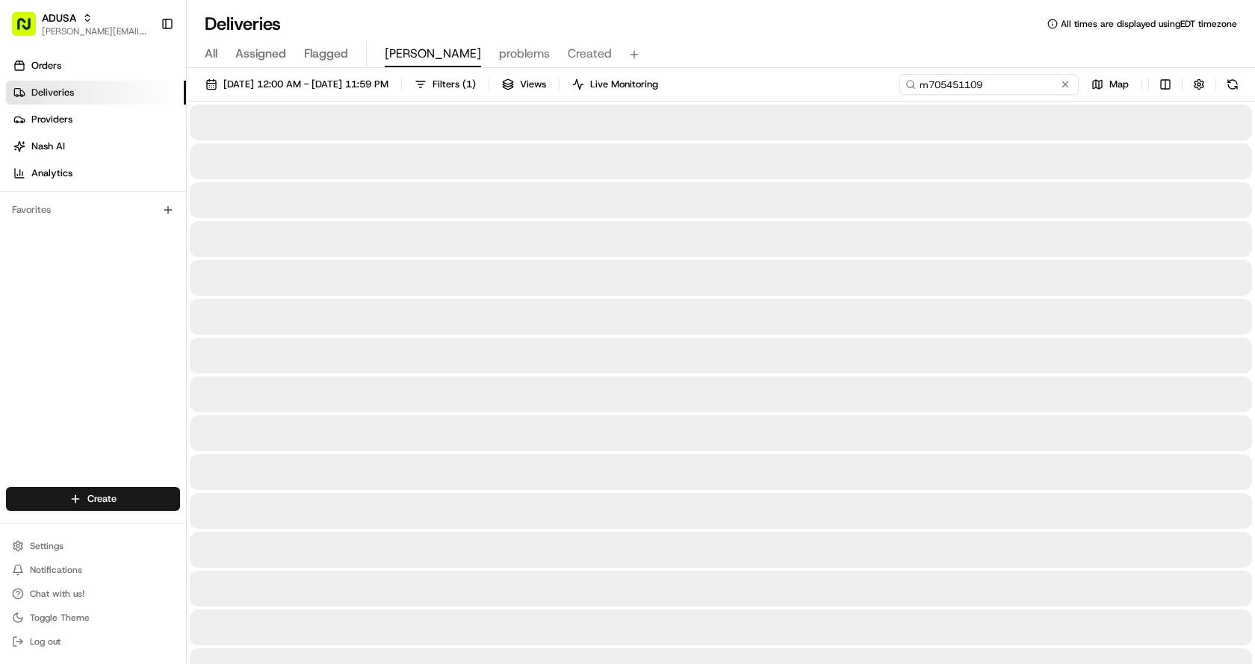
type input "m705451109"
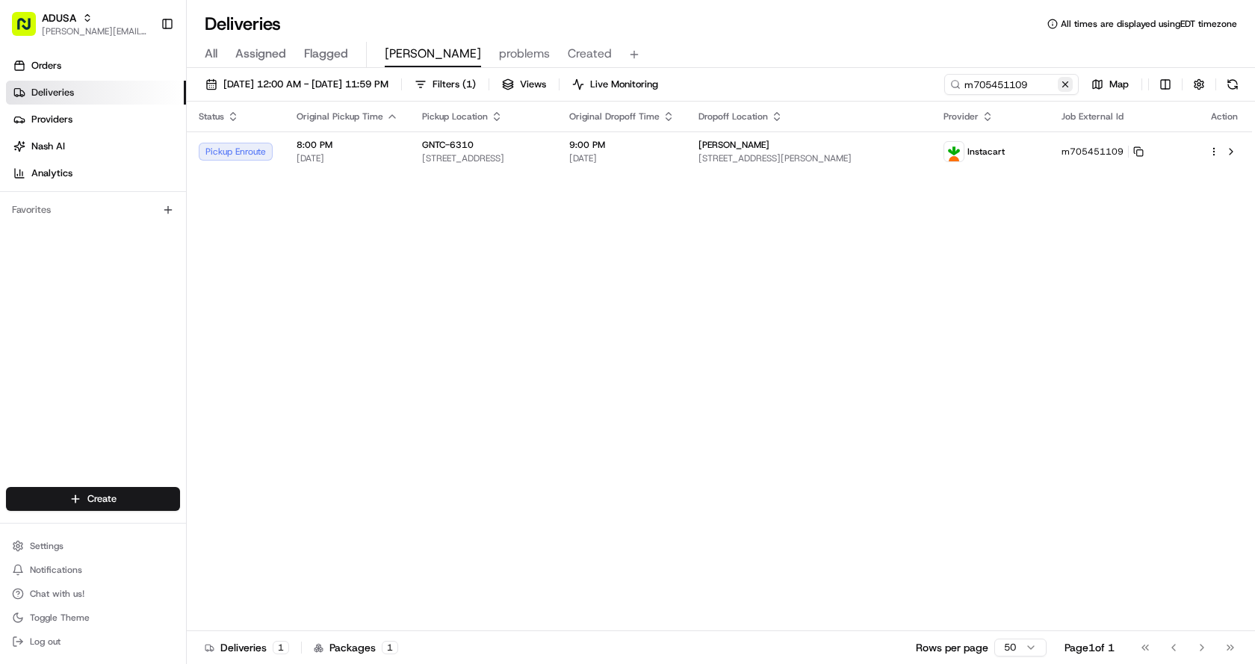
click at [1060, 86] on button at bounding box center [1065, 84] width 15 height 15
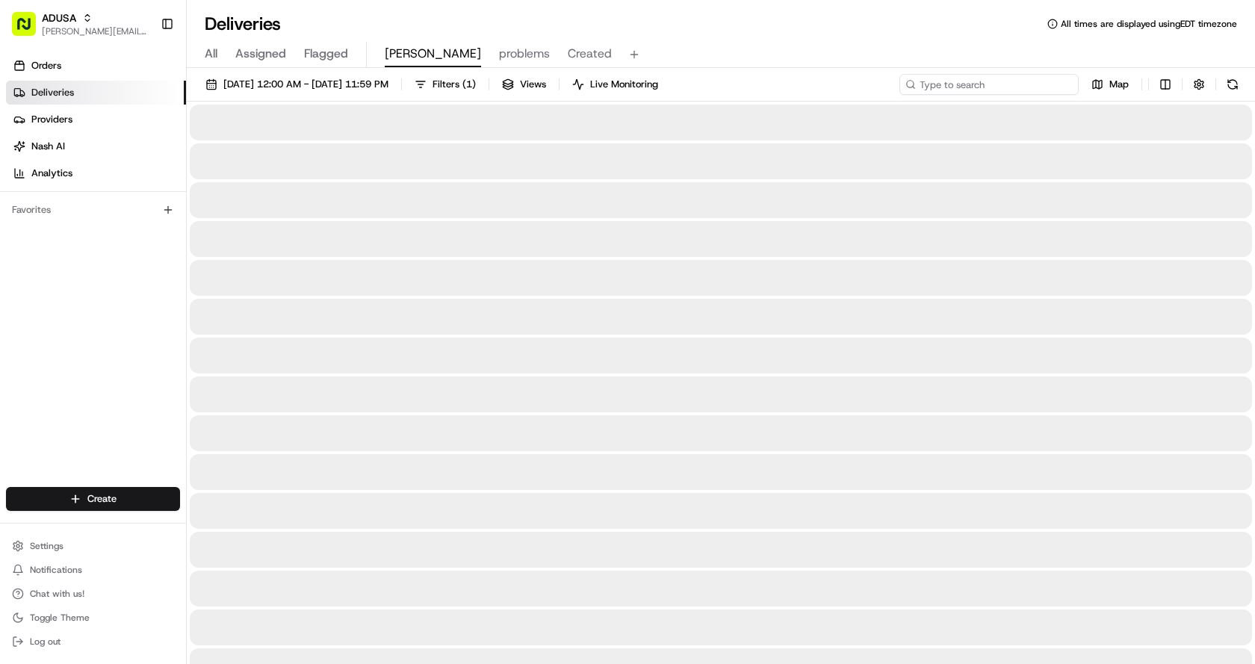
click at [1024, 86] on input at bounding box center [989, 84] width 179 height 21
type input "m7042505445"
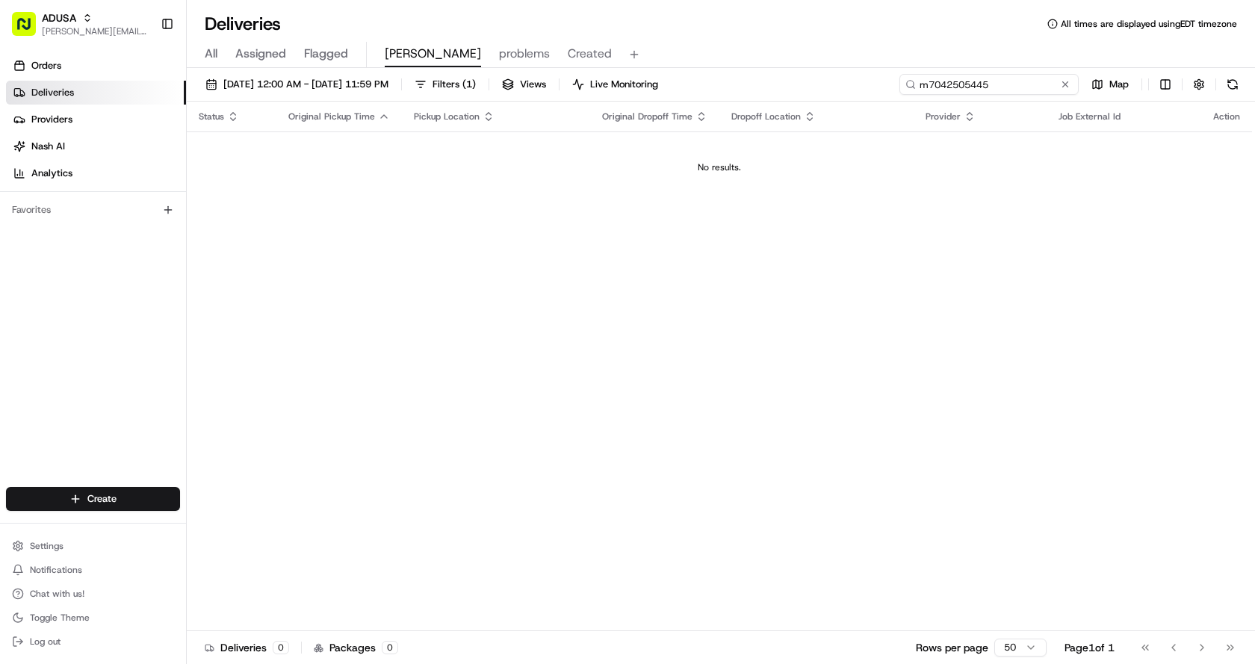
click at [1074, 82] on input "m7042505445" at bounding box center [989, 84] width 179 height 21
click at [1071, 85] on button at bounding box center [1065, 84] width 15 height 15
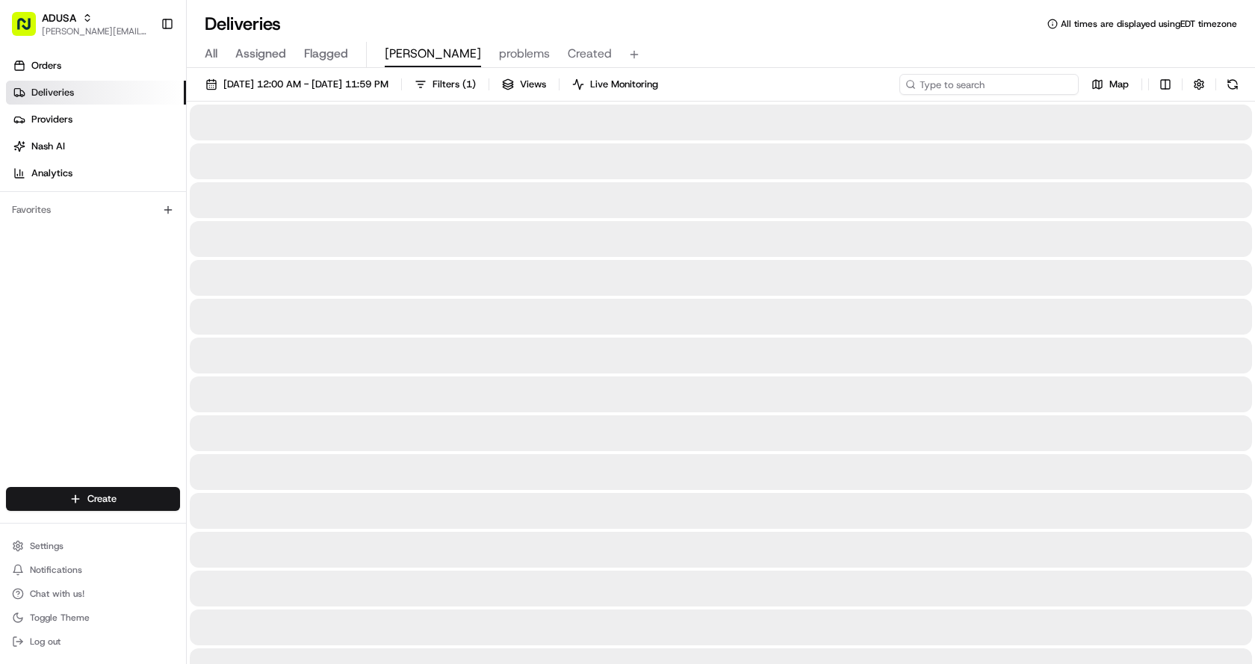
click at [1067, 85] on input at bounding box center [989, 84] width 179 height 21
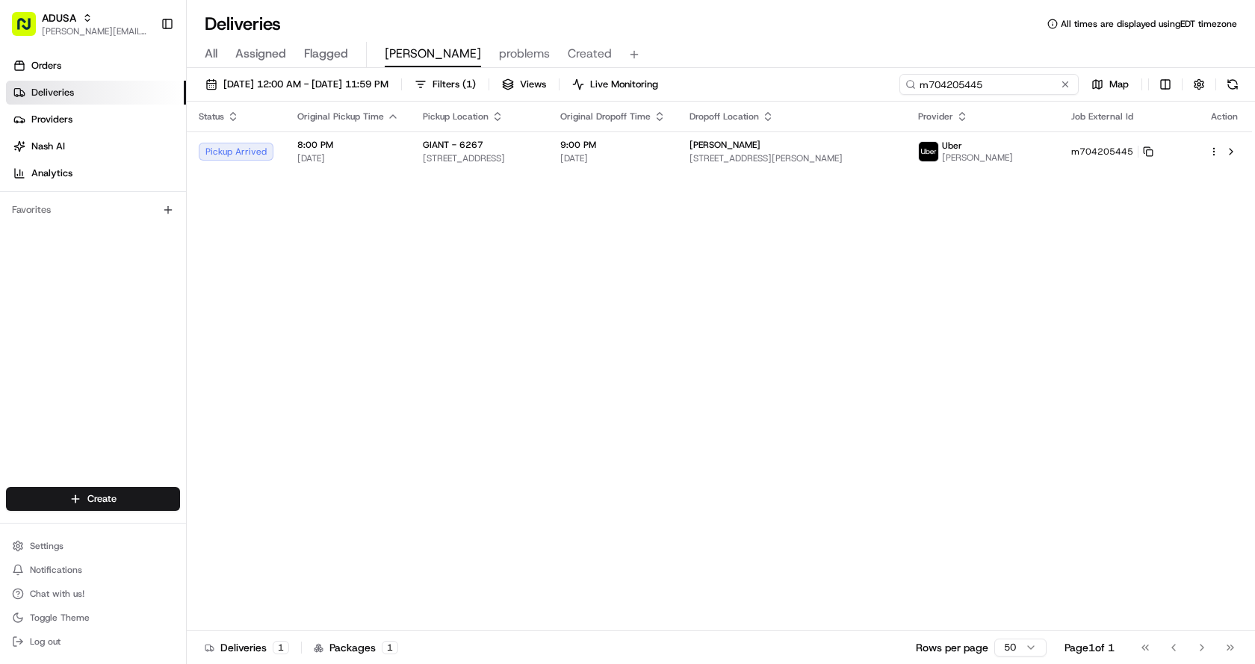
type input "m704205445"
click at [1062, 83] on button at bounding box center [1065, 84] width 15 height 15
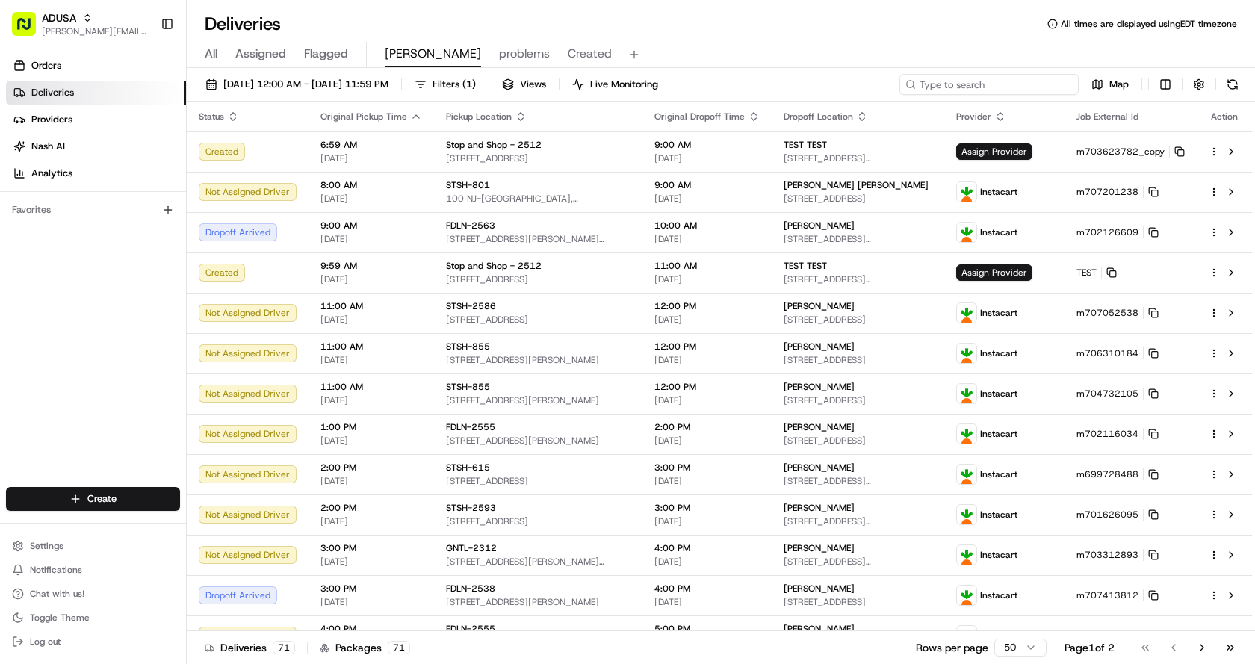
click at [979, 82] on input at bounding box center [989, 84] width 179 height 21
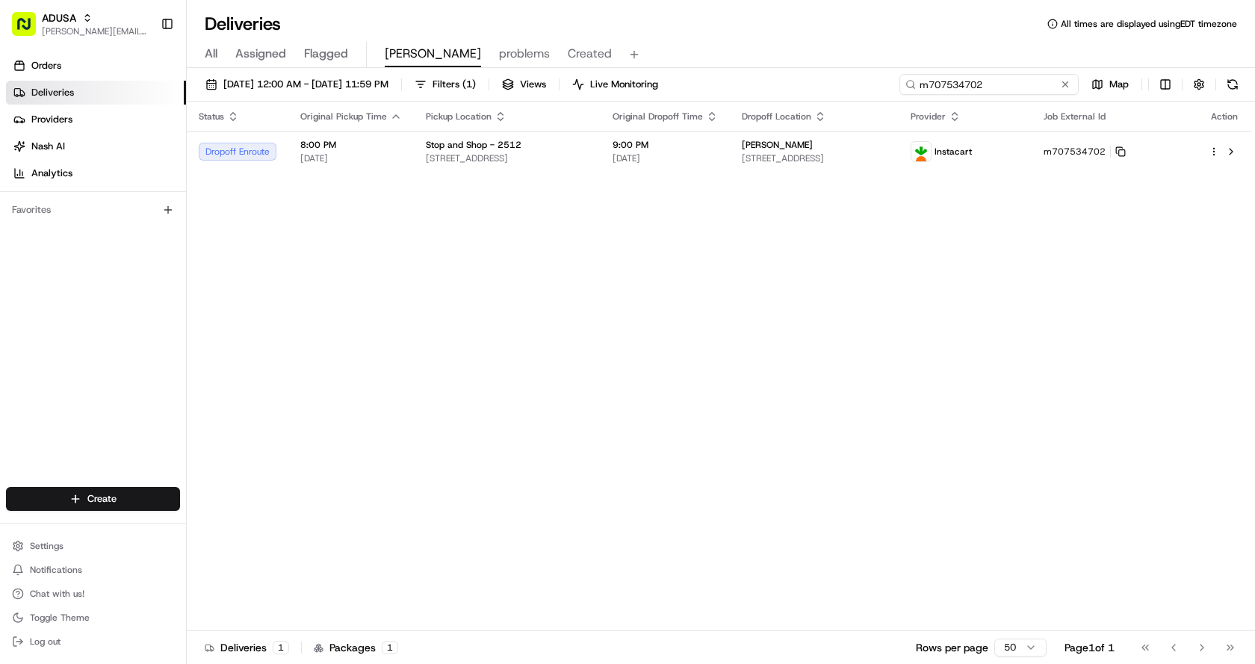
type input "m707534702"
click at [1071, 85] on button at bounding box center [1065, 84] width 15 height 15
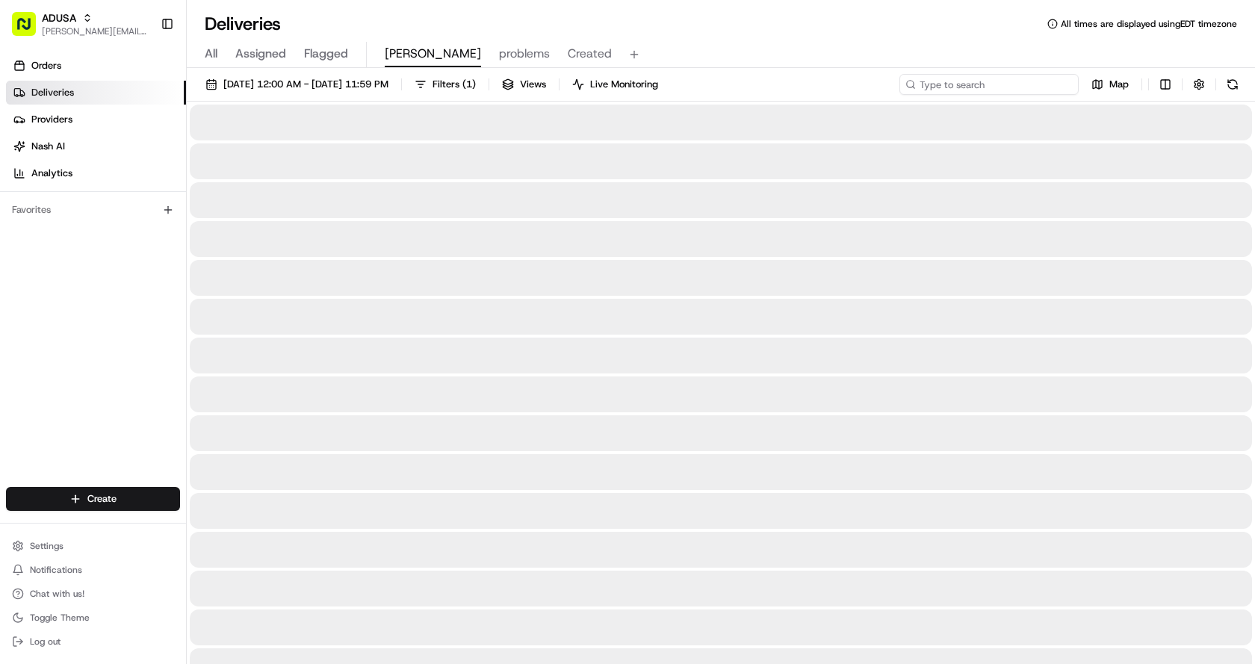
click at [1021, 88] on input at bounding box center [989, 84] width 179 height 21
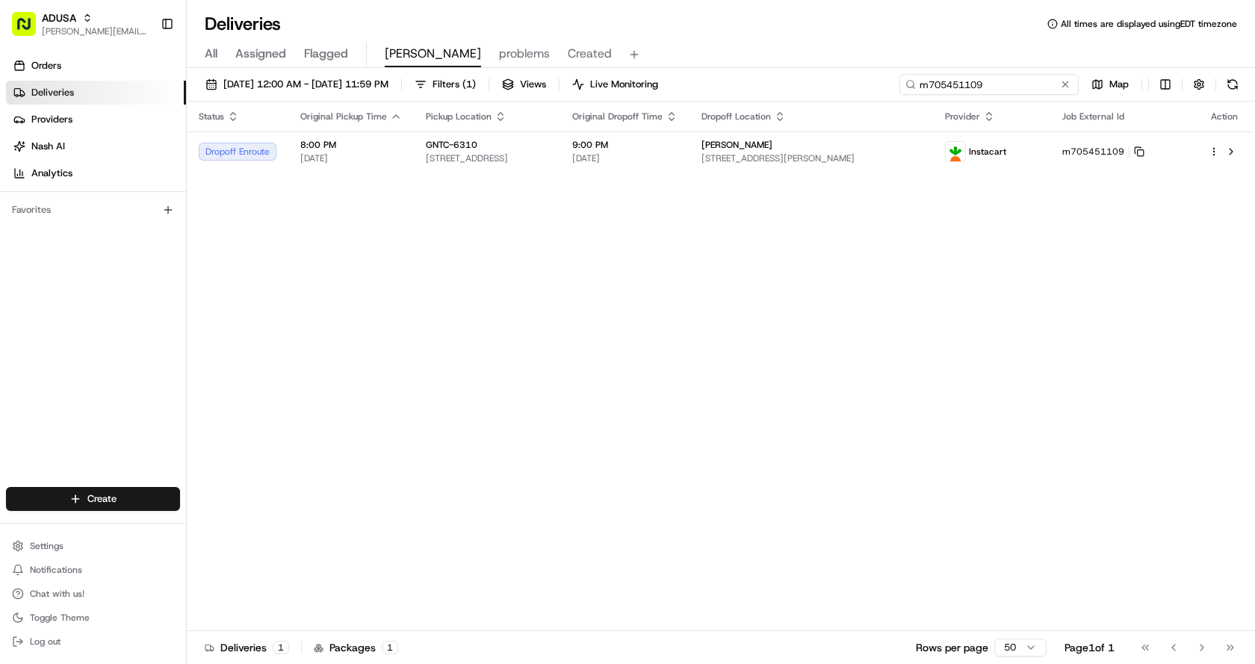
type input "m705451109"
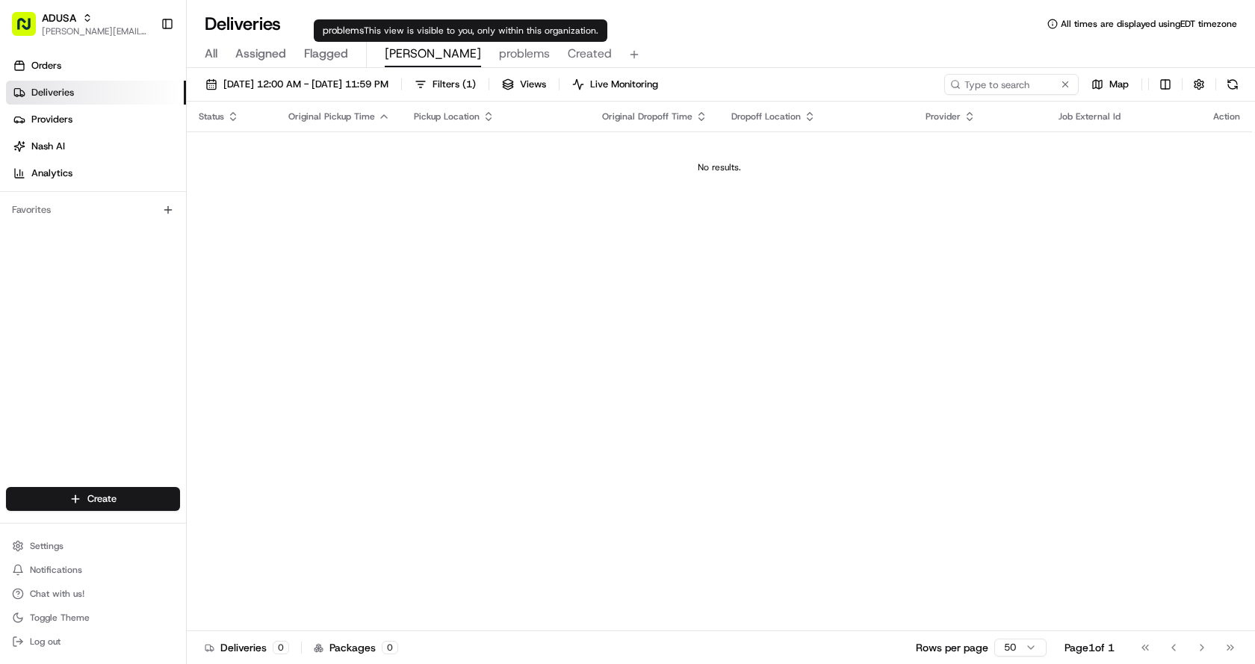
click at [499, 59] on span "problems" at bounding box center [524, 54] width 51 height 18
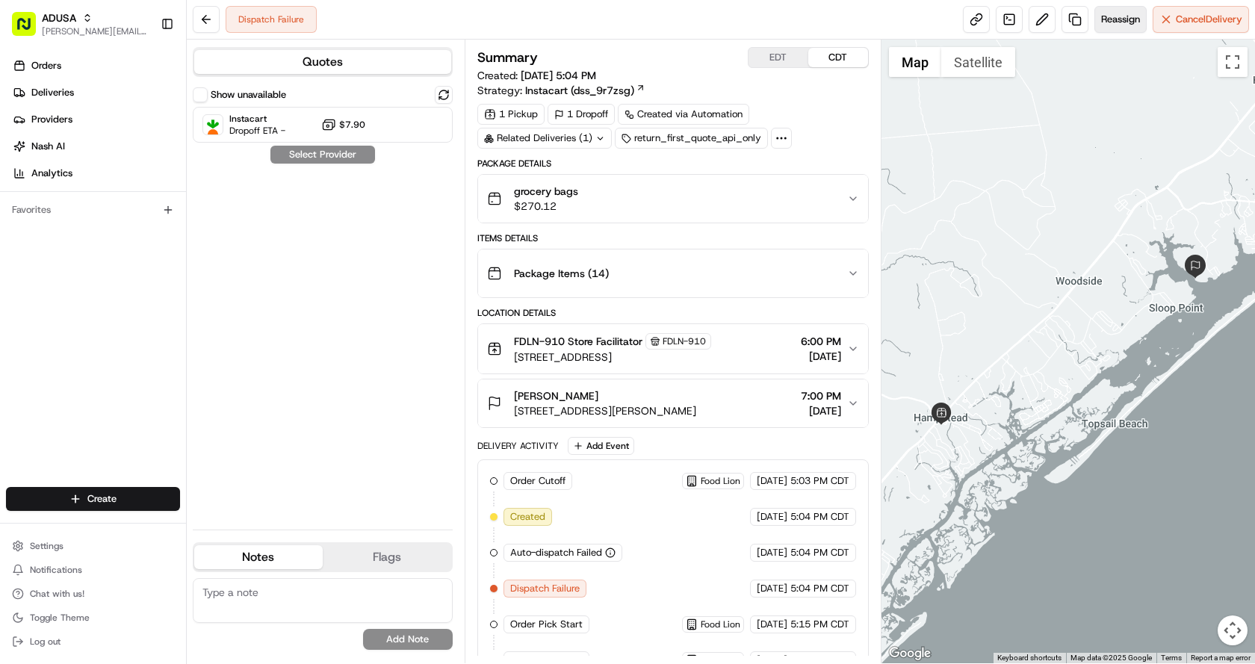
click at [1120, 22] on span "Reassign" at bounding box center [1120, 19] width 39 height 13
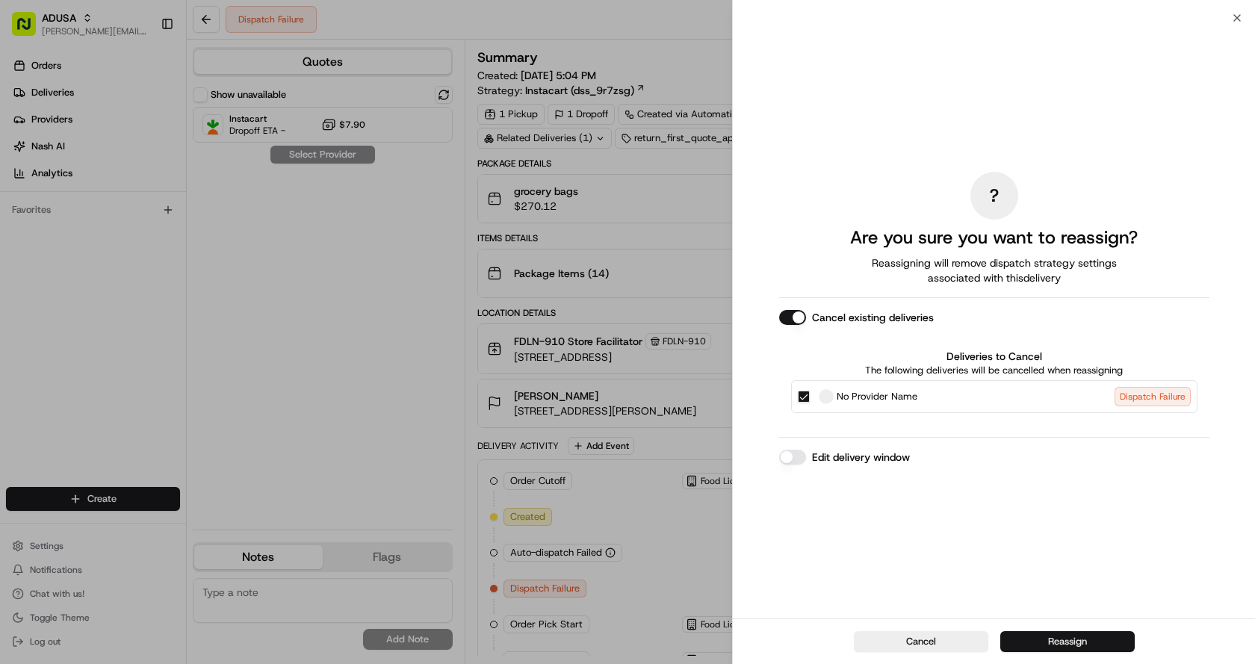
click at [1067, 639] on button "Reassign" at bounding box center [1068, 641] width 134 height 21
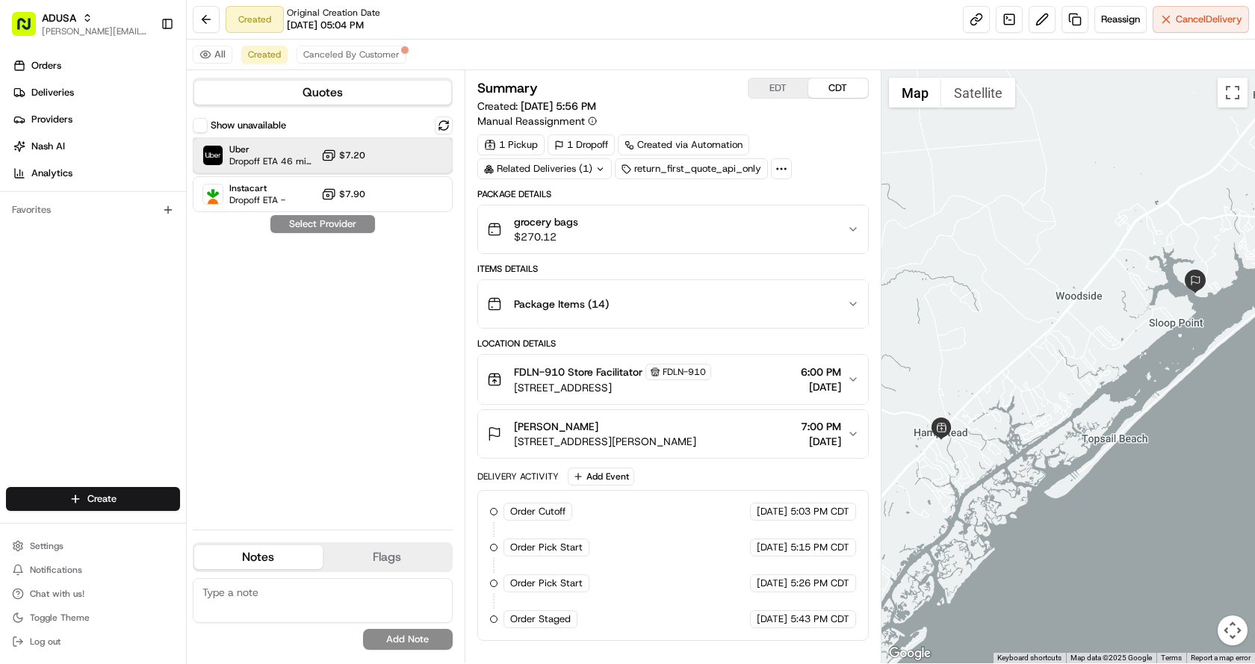
click at [294, 146] on span "Uber" at bounding box center [272, 149] width 86 height 12
click at [331, 221] on button "Assign Provider" at bounding box center [323, 224] width 106 height 18
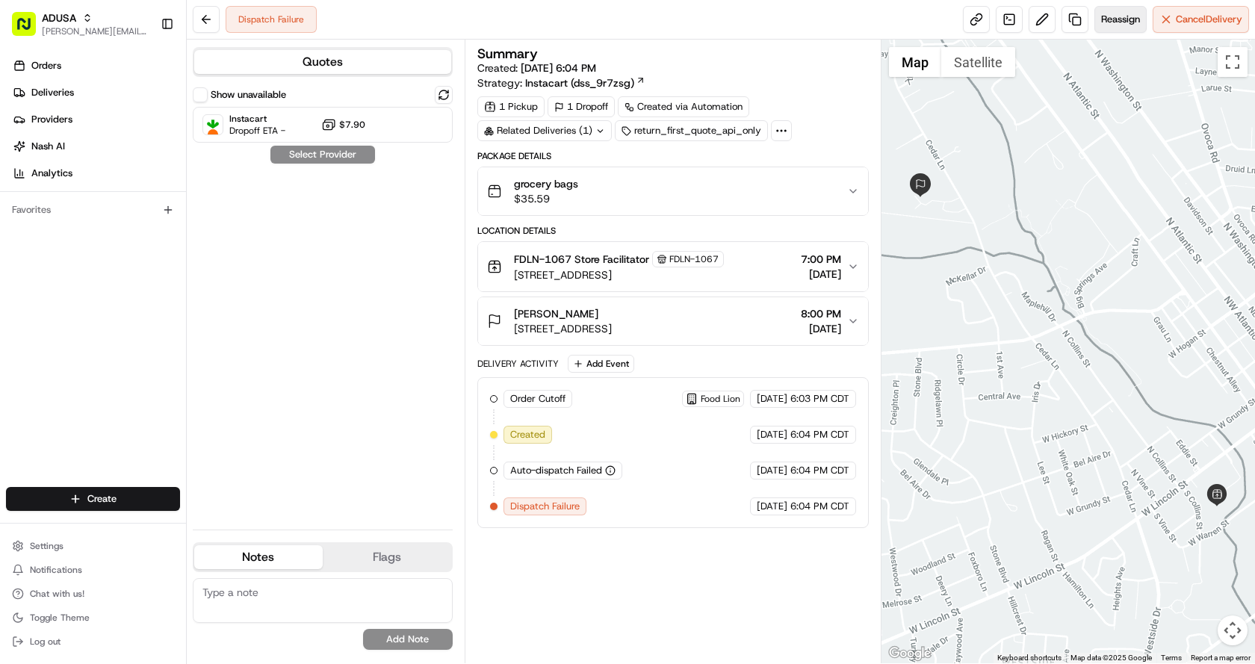
click at [1111, 16] on span "Reassign" at bounding box center [1120, 19] width 39 height 13
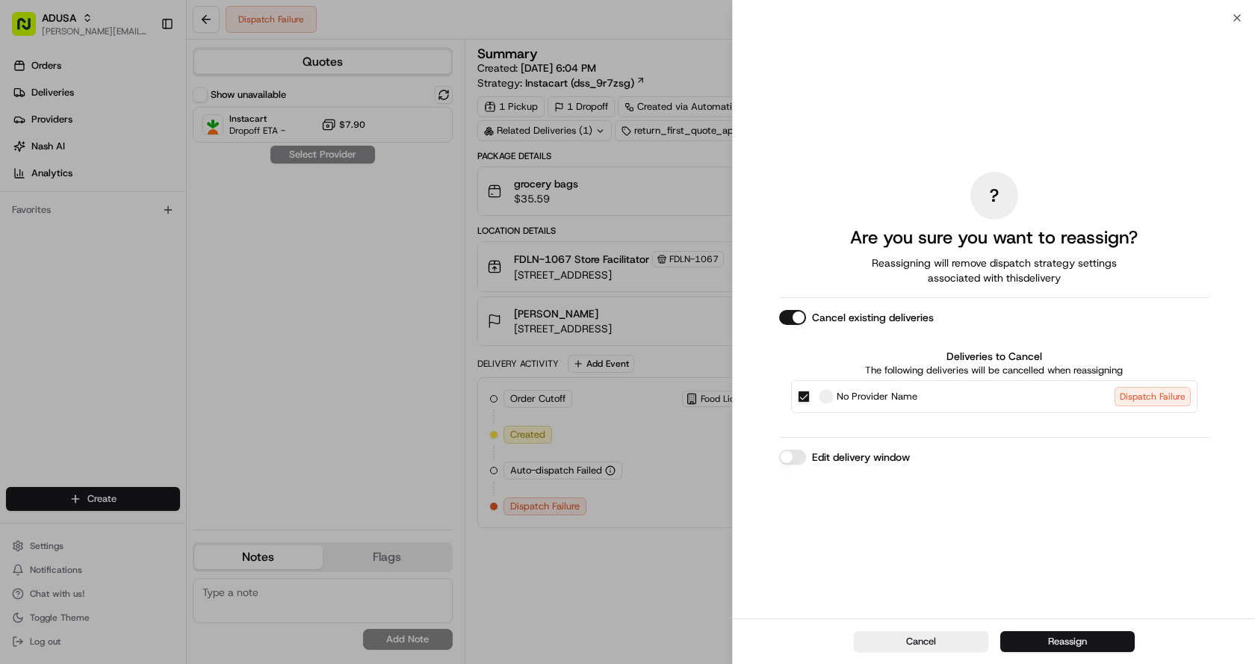
click at [1052, 645] on button "Reassign" at bounding box center [1068, 641] width 134 height 21
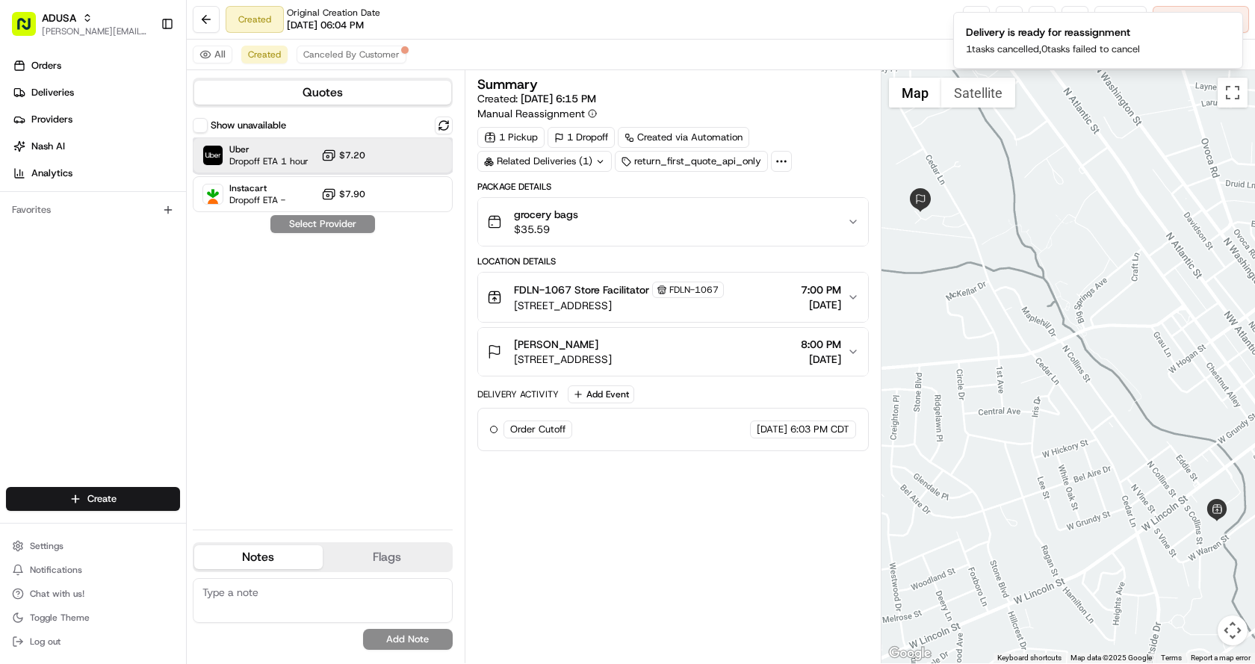
click at [294, 153] on span "Uber" at bounding box center [268, 149] width 79 height 12
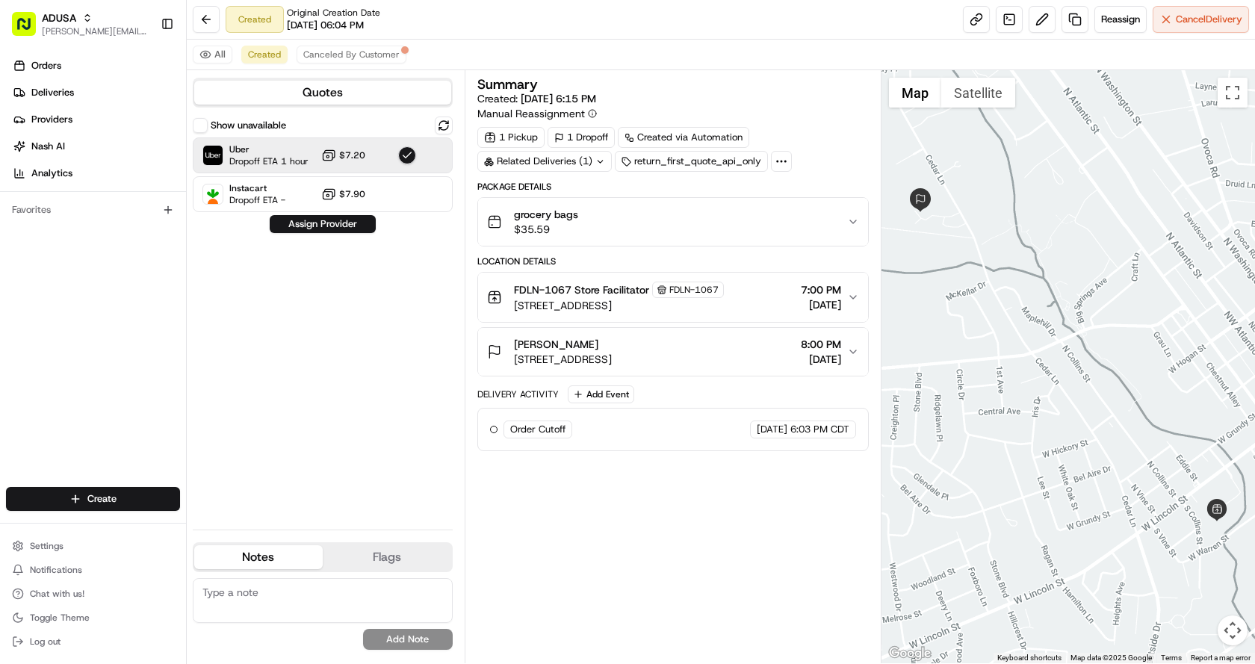
click at [399, 155] on button "button" at bounding box center [407, 155] width 18 height 18
click at [441, 120] on button at bounding box center [444, 126] width 18 height 18
click at [412, 153] on div at bounding box center [407, 155] width 18 height 18
click at [347, 220] on button "Assign Provider" at bounding box center [323, 224] width 106 height 18
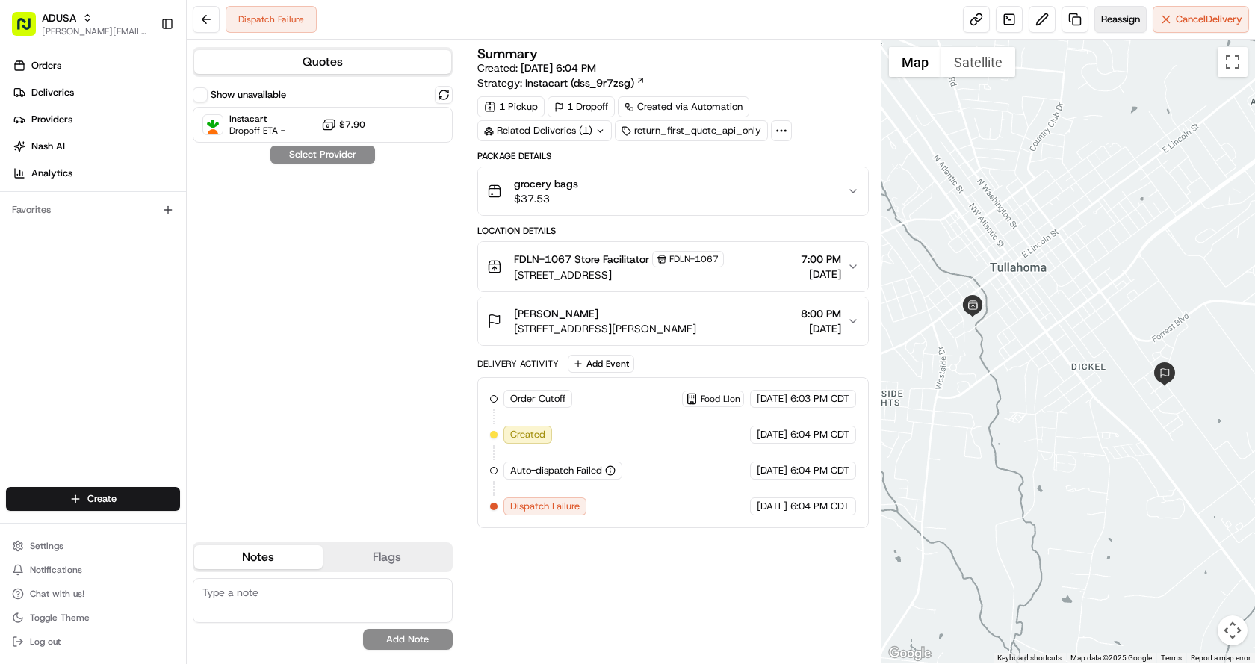
click at [1119, 16] on span "Reassign" at bounding box center [1120, 19] width 39 height 13
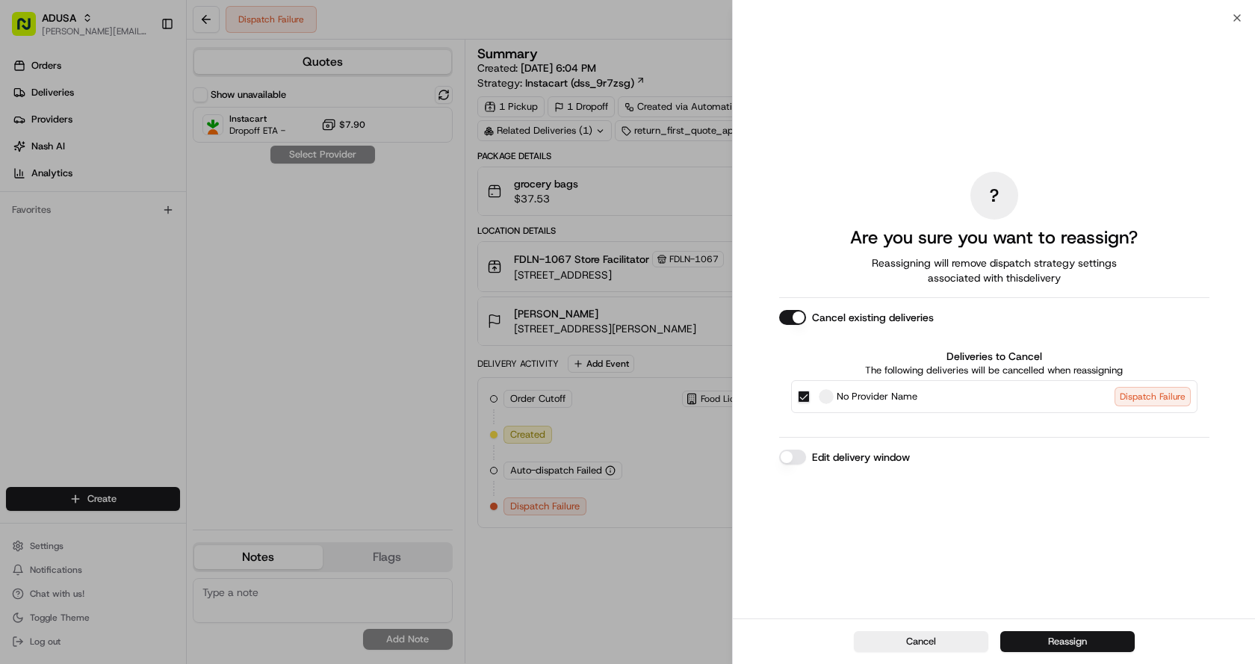
click at [1076, 641] on button "Reassign" at bounding box center [1068, 641] width 134 height 21
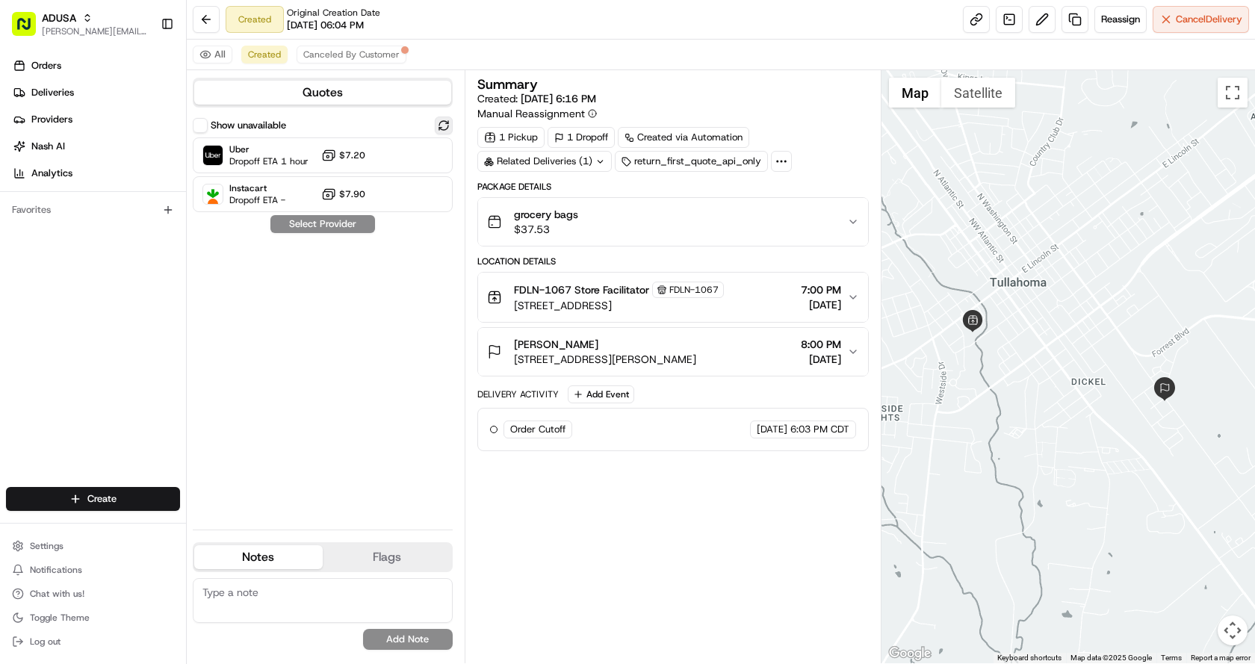
click at [439, 123] on button at bounding box center [444, 126] width 18 height 18
click at [412, 158] on div at bounding box center [407, 155] width 18 height 18
click at [325, 225] on button "Assign Provider" at bounding box center [323, 224] width 106 height 18
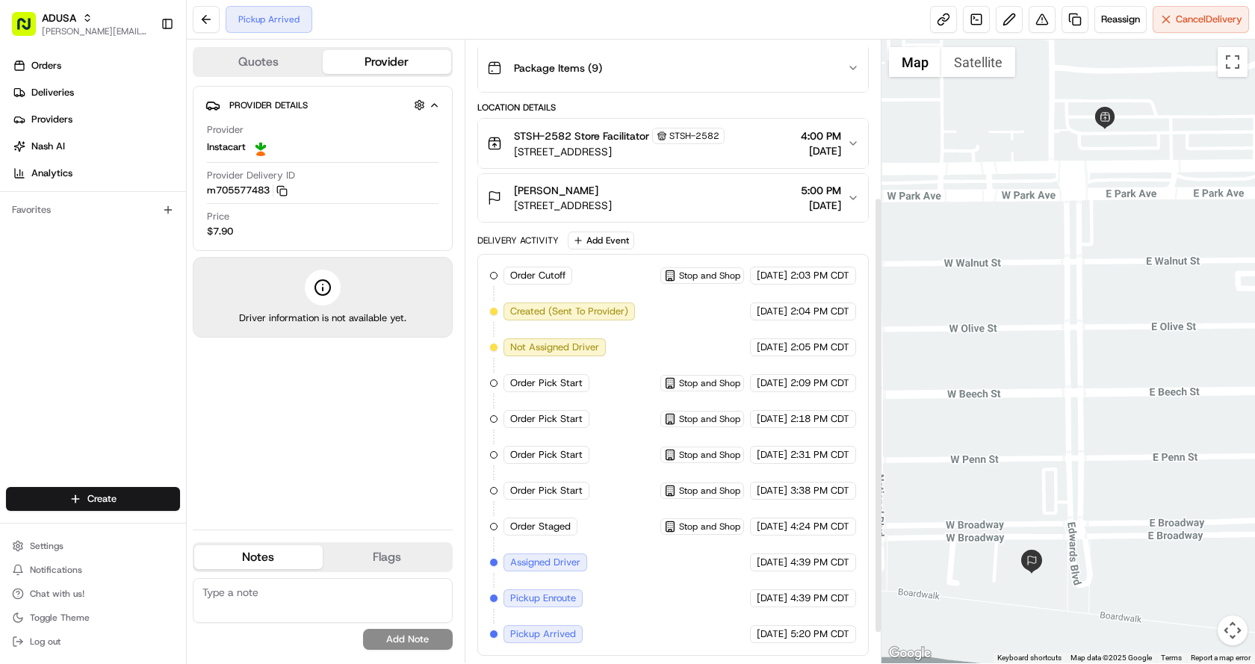
scroll to position [44, 0]
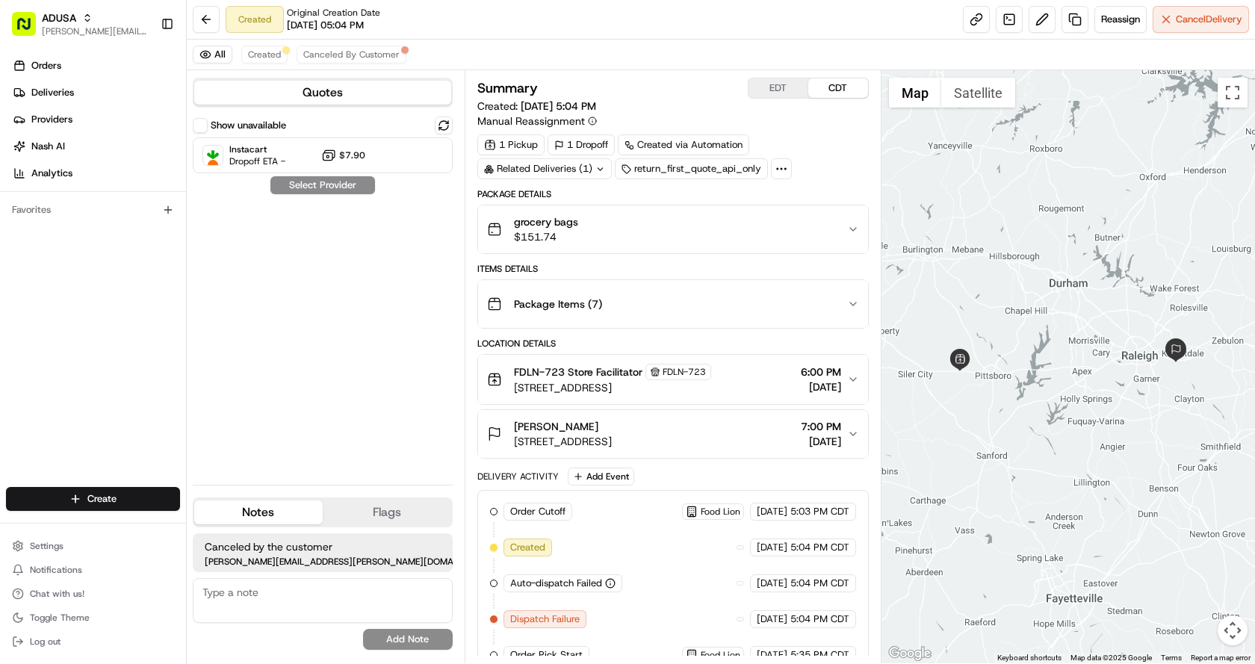
click at [684, 28] on div "Created Original Creation Date [DATE] 05:04 PM Reassign Cancel Delivery" at bounding box center [721, 20] width 1069 height 40
click at [690, 26] on div "Created Original Creation Date [DATE] 05:04 PM Reassign Cancel Delivery" at bounding box center [721, 20] width 1069 height 40
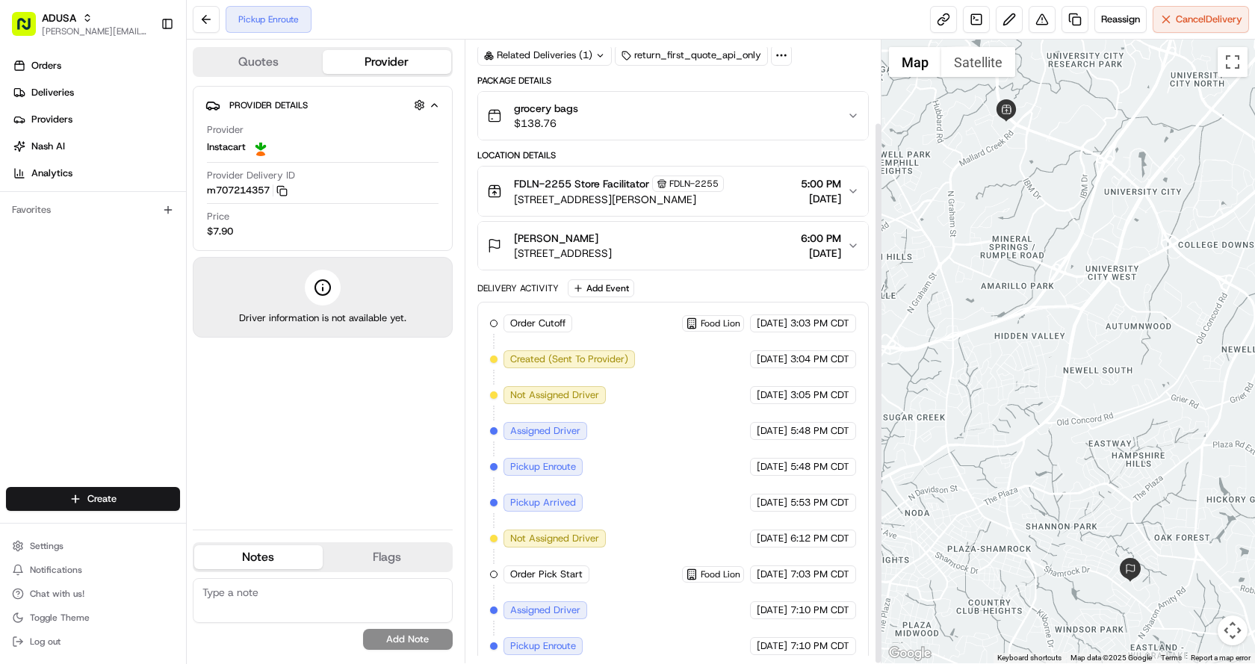
scroll to position [95, 0]
